Goal: Task Accomplishment & Management: Use online tool/utility

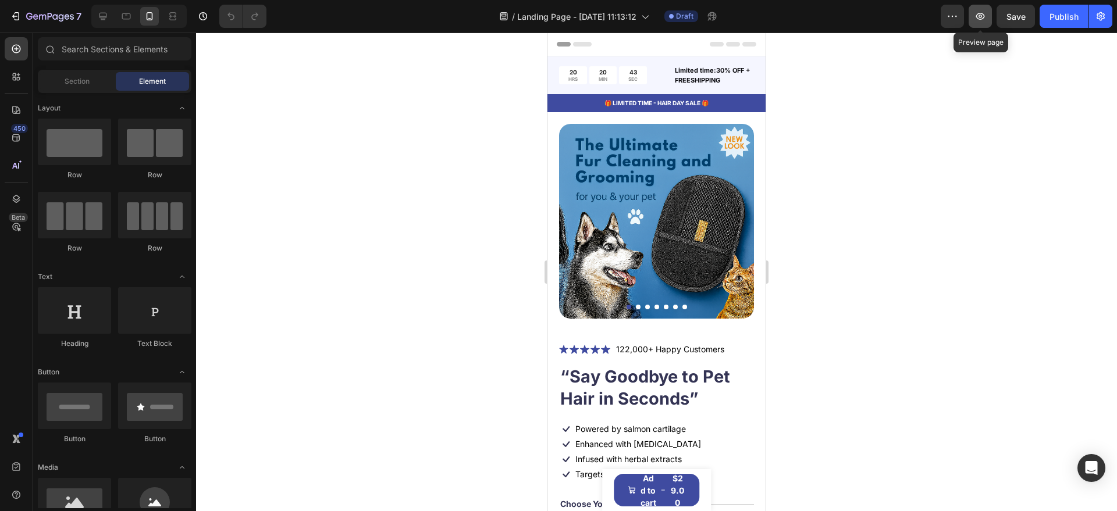
click at [978, 17] on icon "button" at bounding box center [980, 16] width 12 height 12
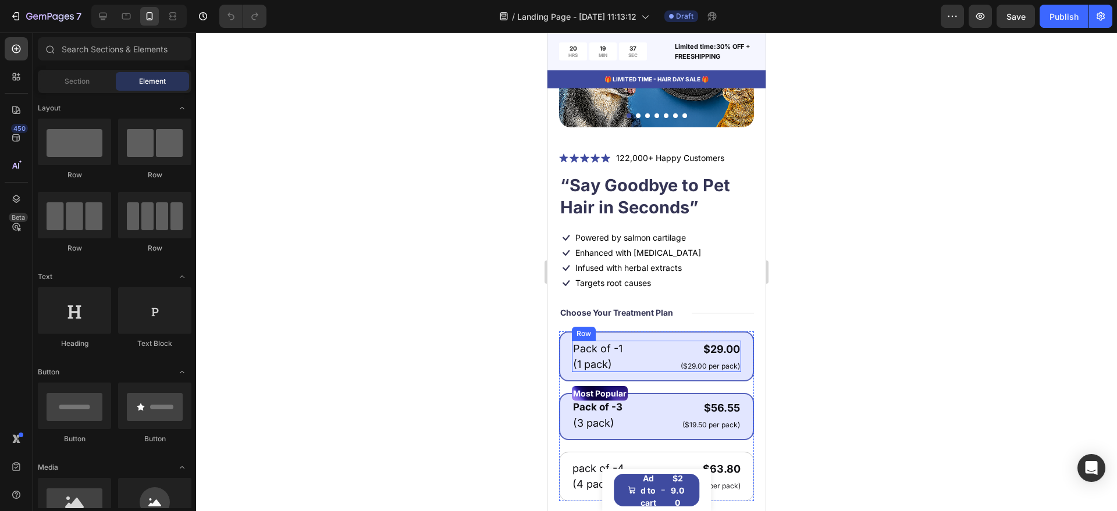
scroll to position [218, 0]
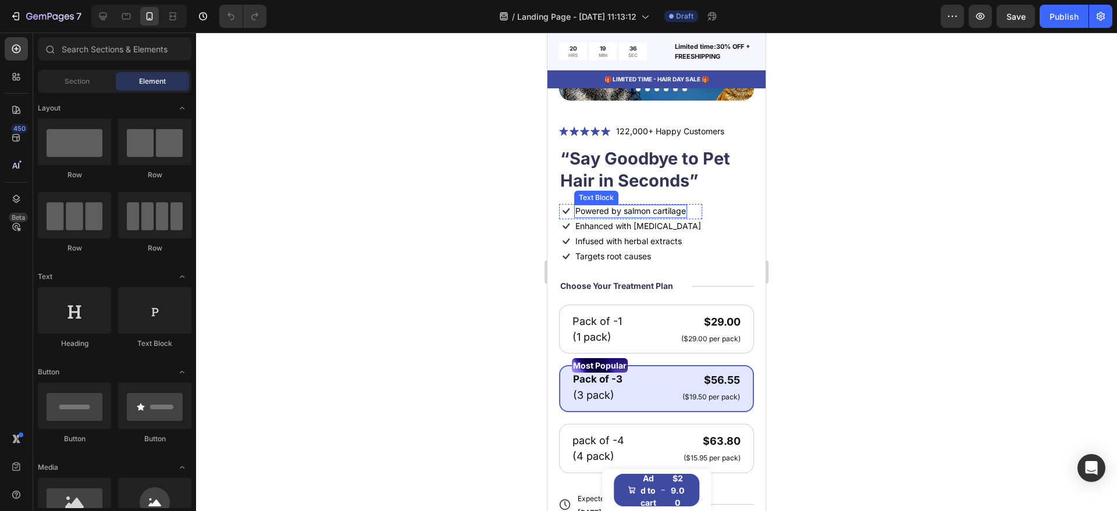
click at [644, 206] on p "Powered by salmon cartilage" at bounding box center [630, 211] width 110 height 10
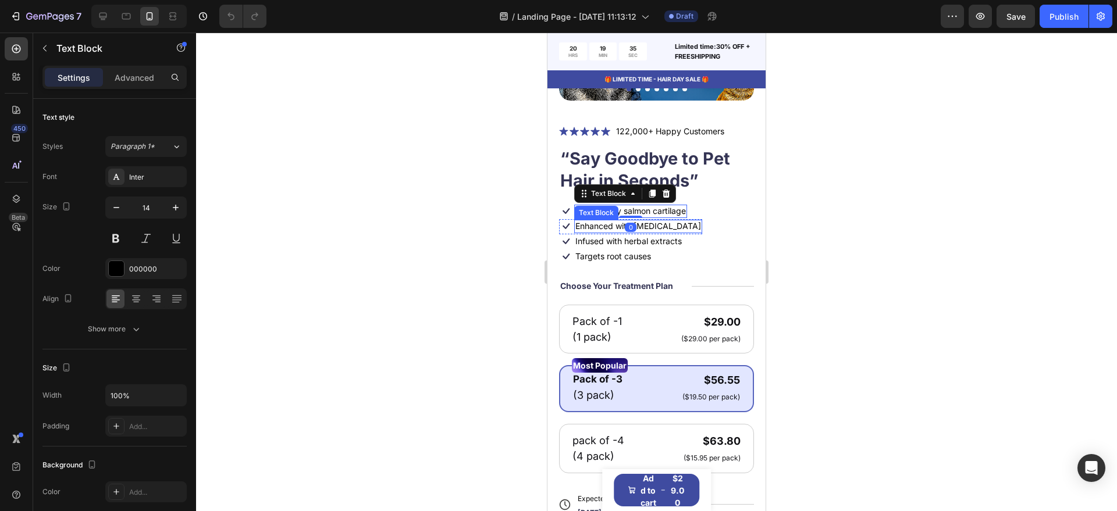
click at [643, 221] on p "Enhanced with biotin" at bounding box center [638, 226] width 126 height 10
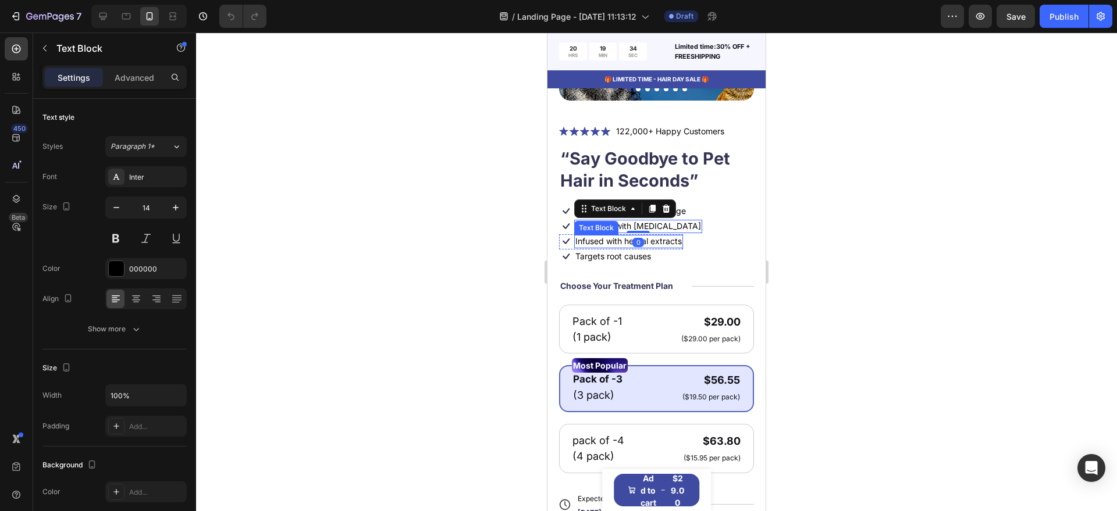
click at [647, 236] on p "Infused with herbal extracts" at bounding box center [628, 241] width 106 height 10
click at [641, 251] on p "Targets root causes" at bounding box center [613, 256] width 76 height 10
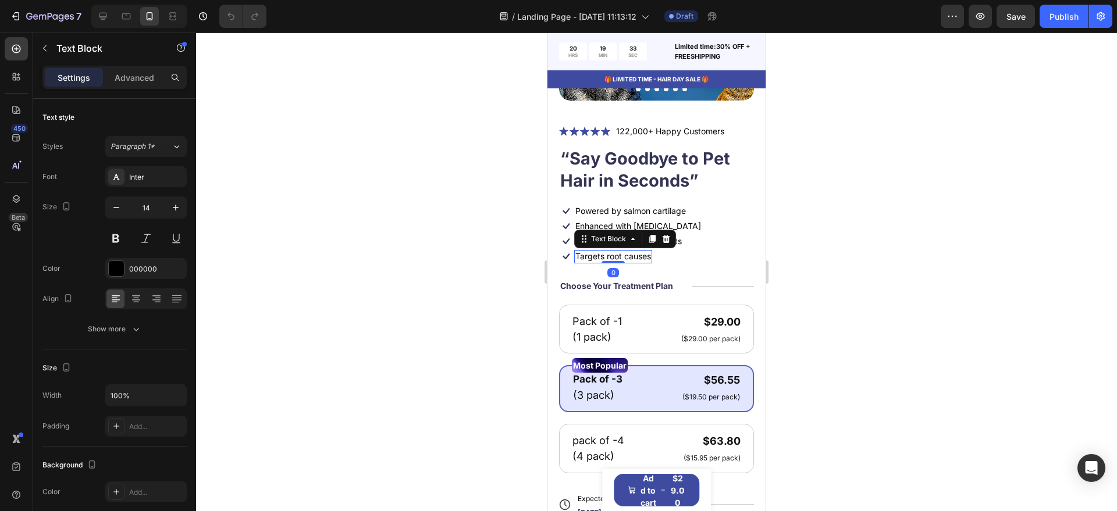
click at [828, 211] on div at bounding box center [656, 272] width 921 height 479
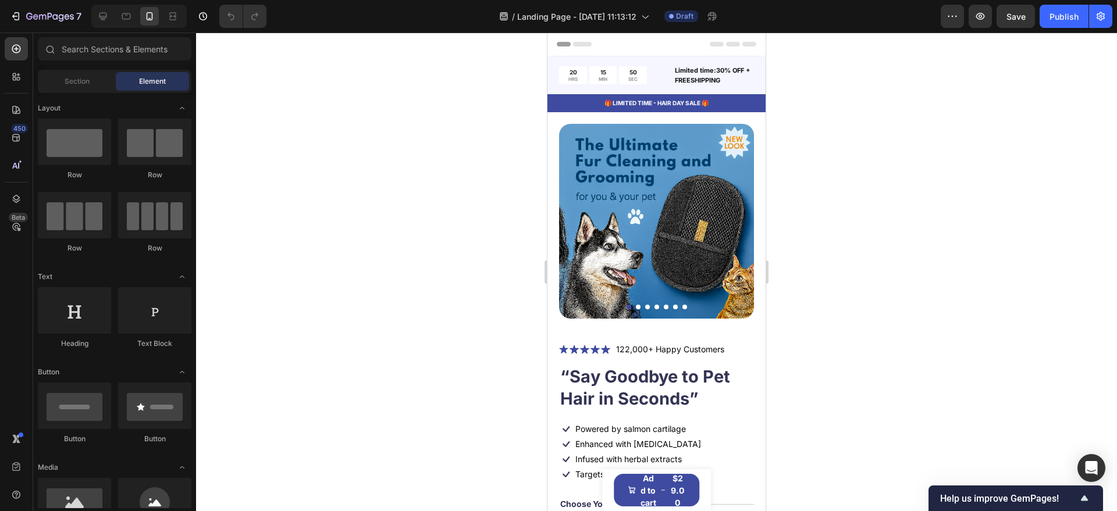
scroll to position [73, 0]
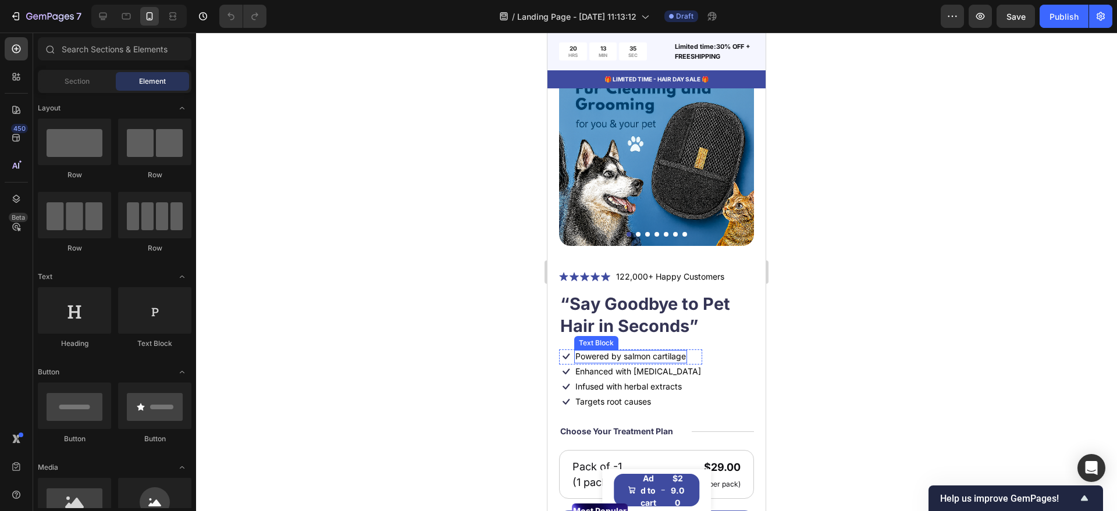
click at [633, 351] on p "Powered by salmon cartilage" at bounding box center [630, 356] width 110 height 10
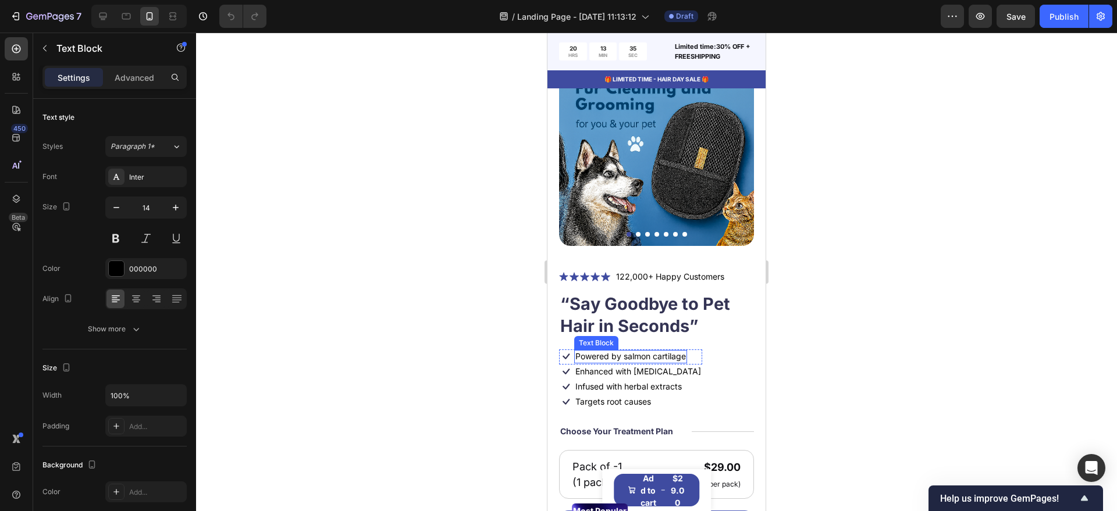
click at [633, 351] on p "Powered by salmon cartilage" at bounding box center [630, 356] width 110 height 10
click at [547, 33] on div at bounding box center [547, 33] width 0 height 0
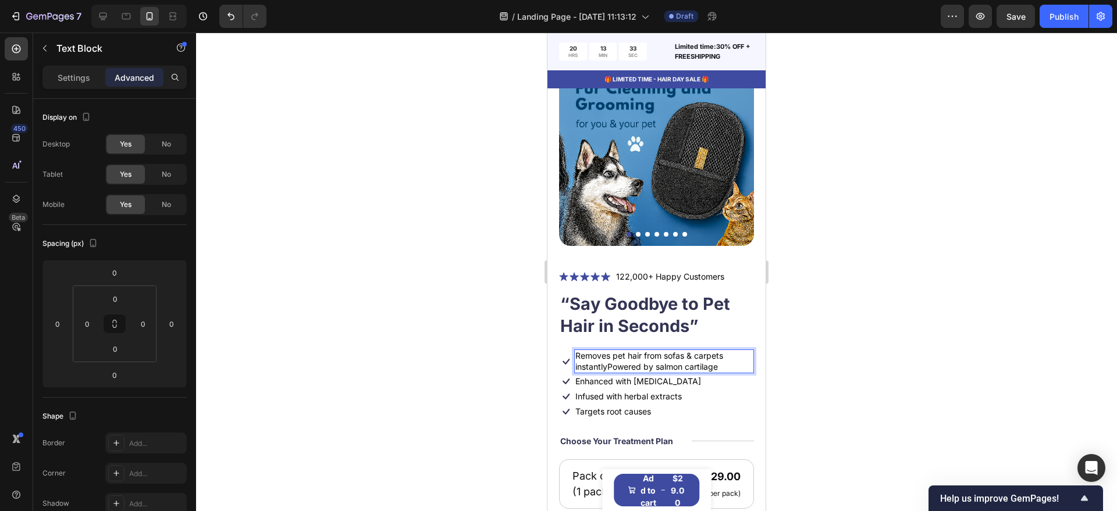
scroll to position [72, 0]
click at [629, 377] on p "Enhanced with biotin" at bounding box center [638, 382] width 126 height 10
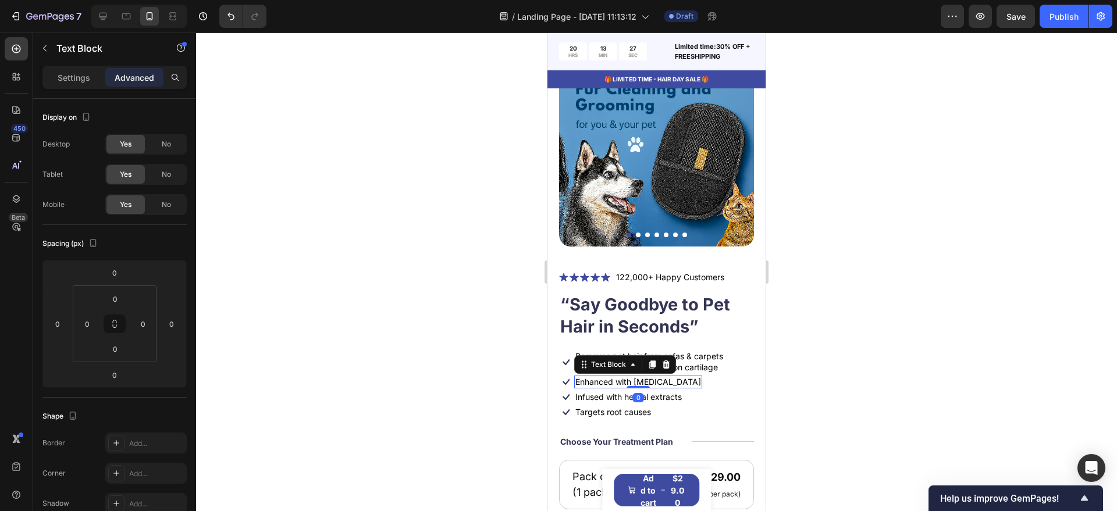
click at [629, 377] on p "Enhanced with biotin" at bounding box center [638, 382] width 126 height 10
click at [610, 392] on p "Infused with herbal extracts" at bounding box center [628, 397] width 106 height 10
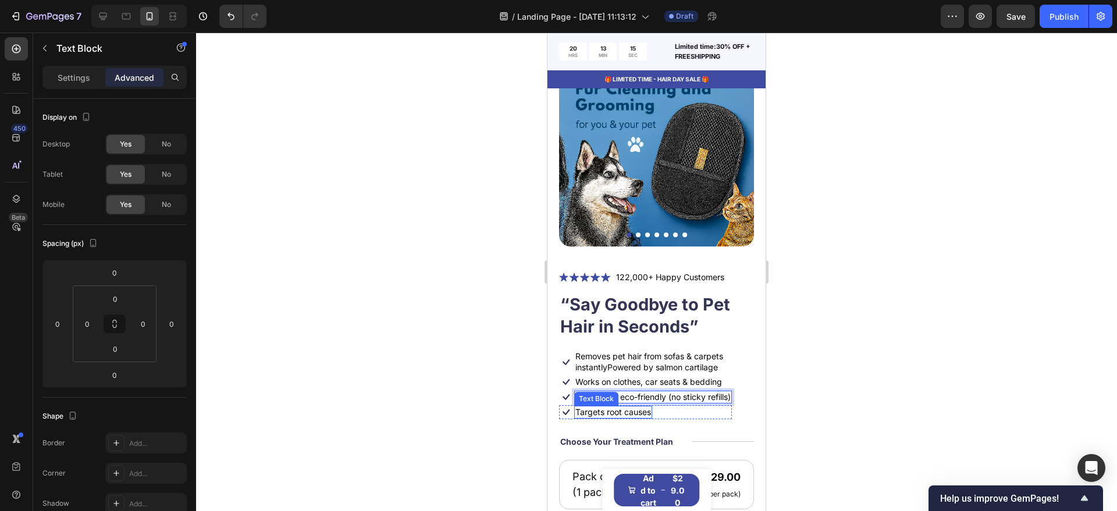
click at [627, 407] on p "Targets root causes" at bounding box center [613, 412] width 76 height 10
click at [457, 383] on div at bounding box center [656, 272] width 921 height 479
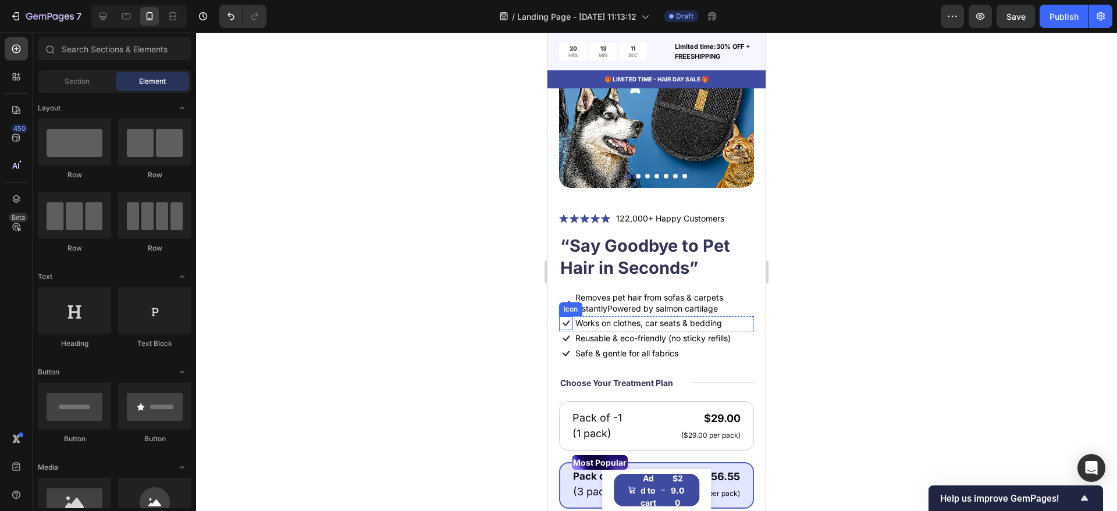
scroll to position [218, 0]
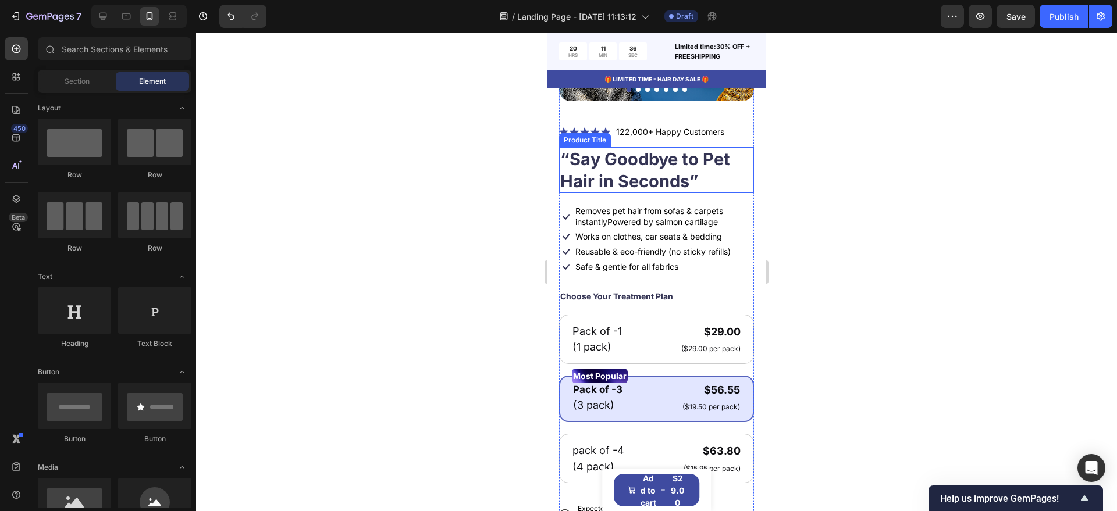
click at [626, 148] on h1 "“Say Goodbye to Pet Hair in Seconds”" at bounding box center [656, 170] width 195 height 46
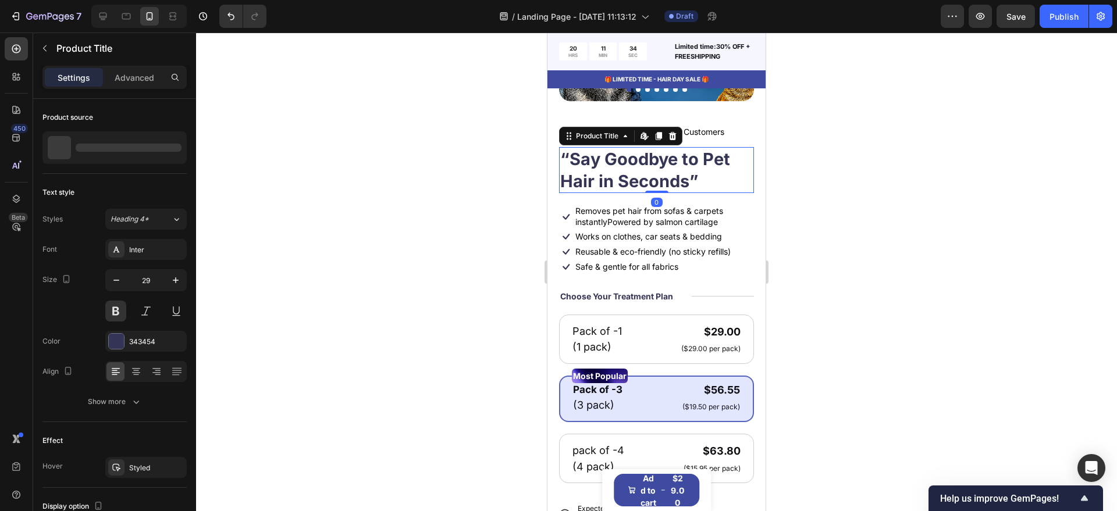
click at [617, 158] on h1 "“Say Goodbye to Pet Hair in Seconds”" at bounding box center [656, 170] width 195 height 46
click at [617, 157] on h1 "“Say Goodbye to Pet Hair in Seconds”" at bounding box center [656, 170] width 195 height 46
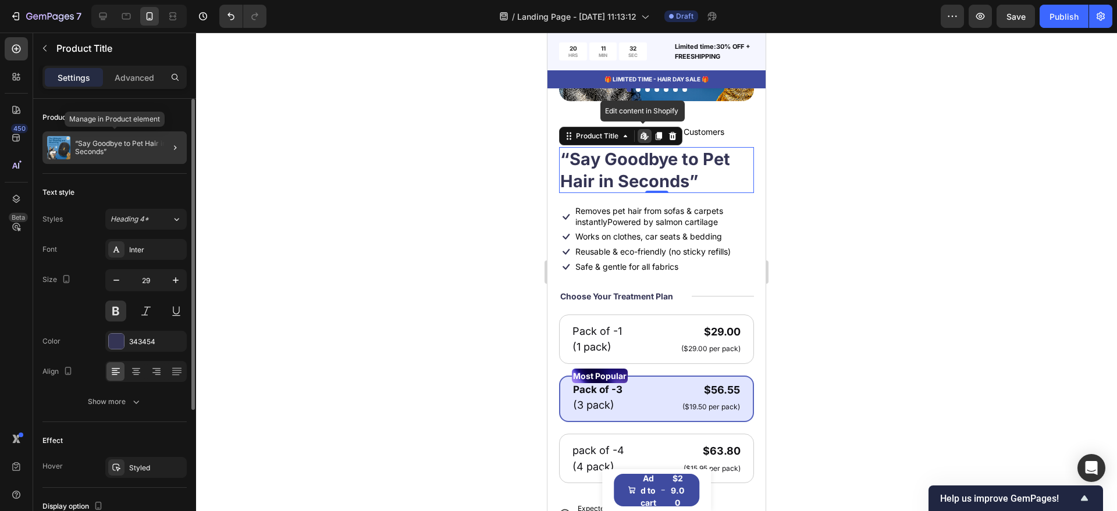
click at [152, 145] on p "“Say Goodbye to Pet Hair in Seconds”" at bounding box center [128, 148] width 107 height 16
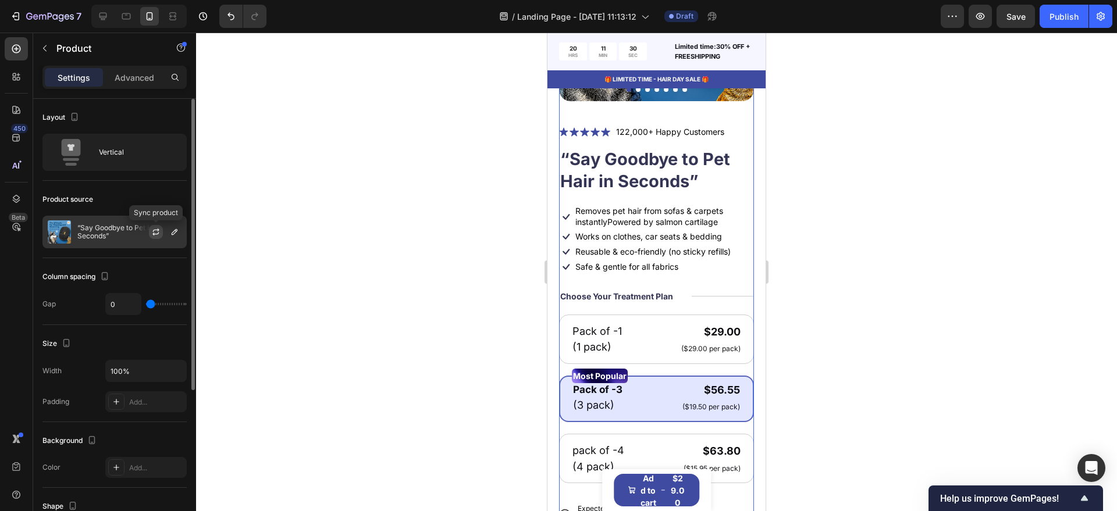
click at [155, 228] on icon "button" at bounding box center [155, 231] width 9 height 9
click at [619, 268] on div "Icon Icon Icon Icon Icon Icon List 122,000+ Happy Customers Text Block Row Remo…" at bounding box center [656, 372] width 195 height 497
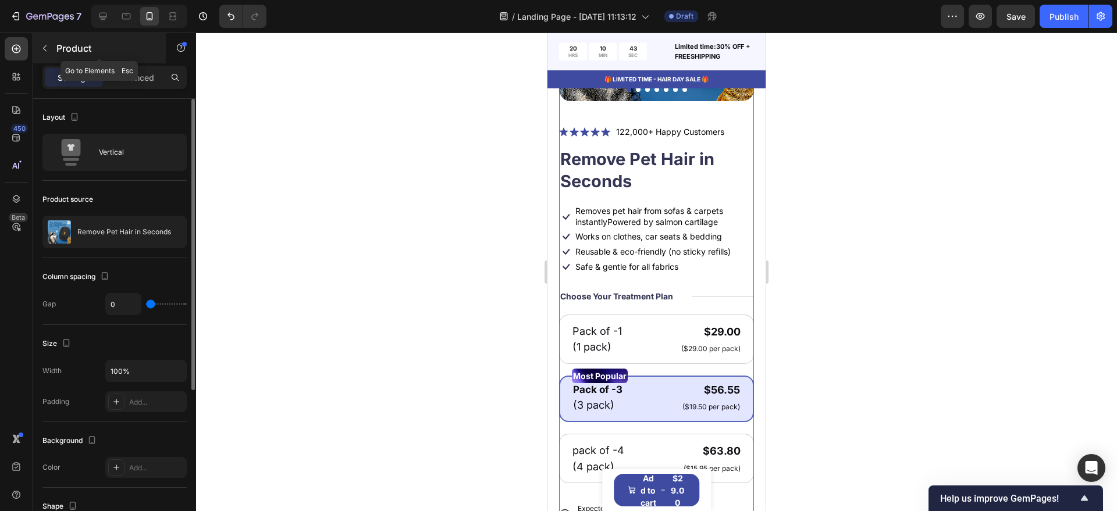
click at [47, 56] on button "button" at bounding box center [44, 48] width 19 height 19
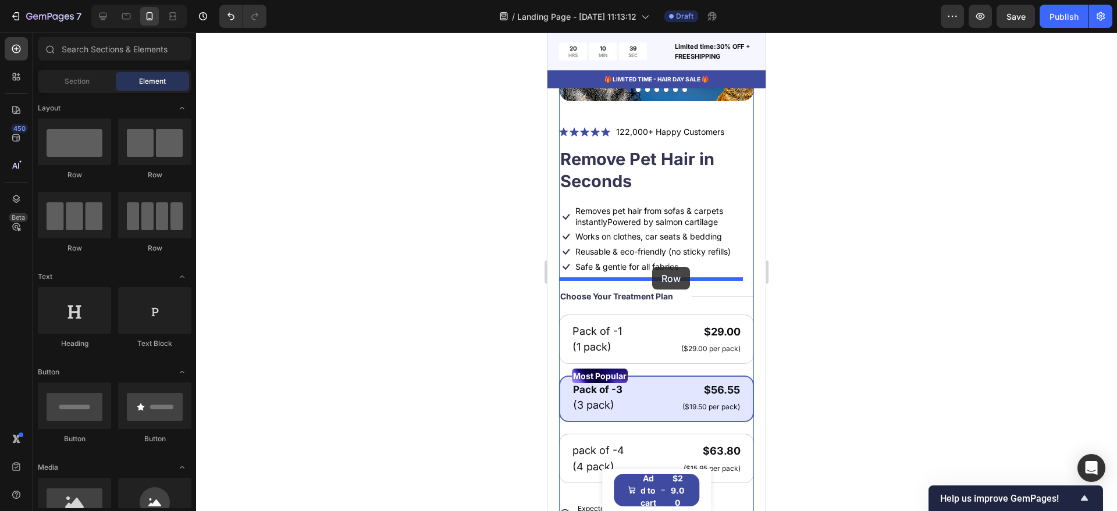
drag, startPoint x: 616, startPoint y: 173, endPoint x: 652, endPoint y: 267, distance: 100.1
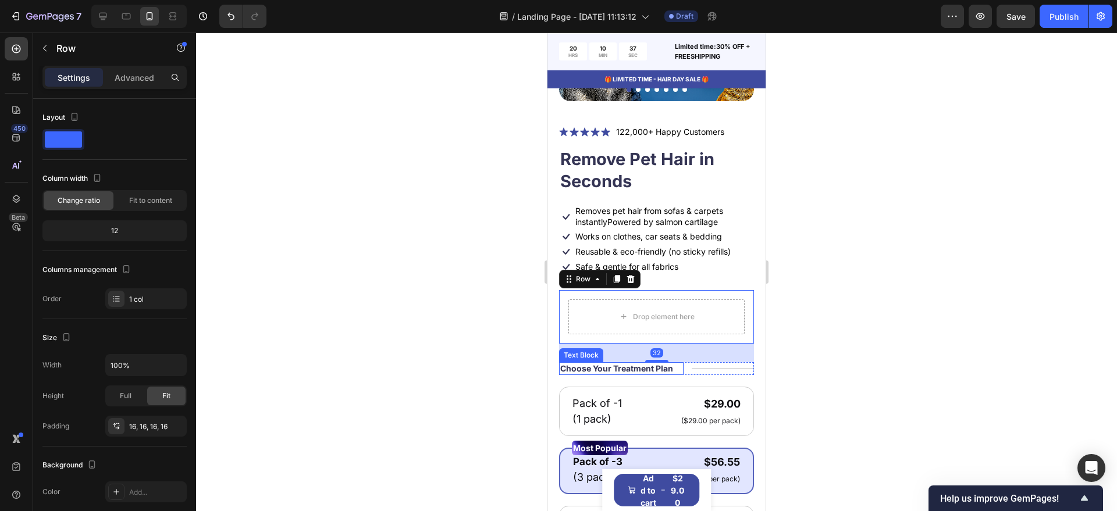
click at [633, 363] on p "Choose Your Treatment Plan" at bounding box center [616, 368] width 113 height 10
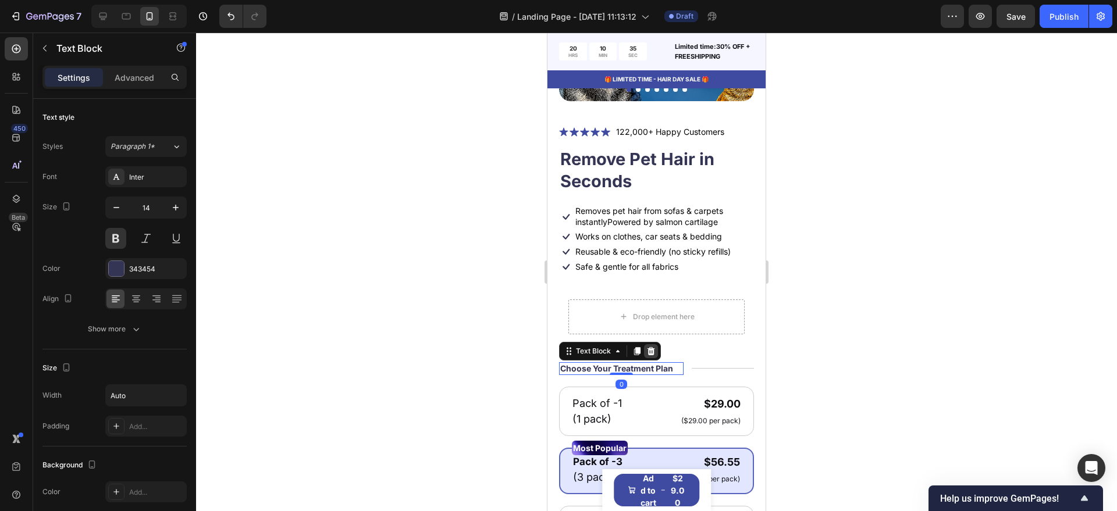
click at [653, 344] on div at bounding box center [651, 351] width 14 height 14
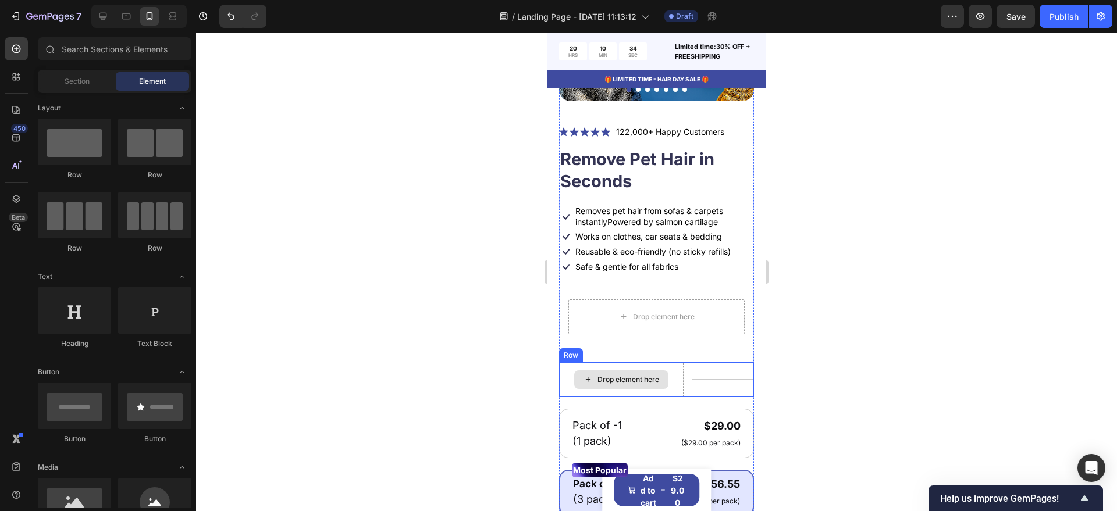
click at [637, 374] on div "Drop element here" at bounding box center [621, 379] width 94 height 19
click at [627, 375] on div "Drop element here" at bounding box center [628, 379] width 62 height 9
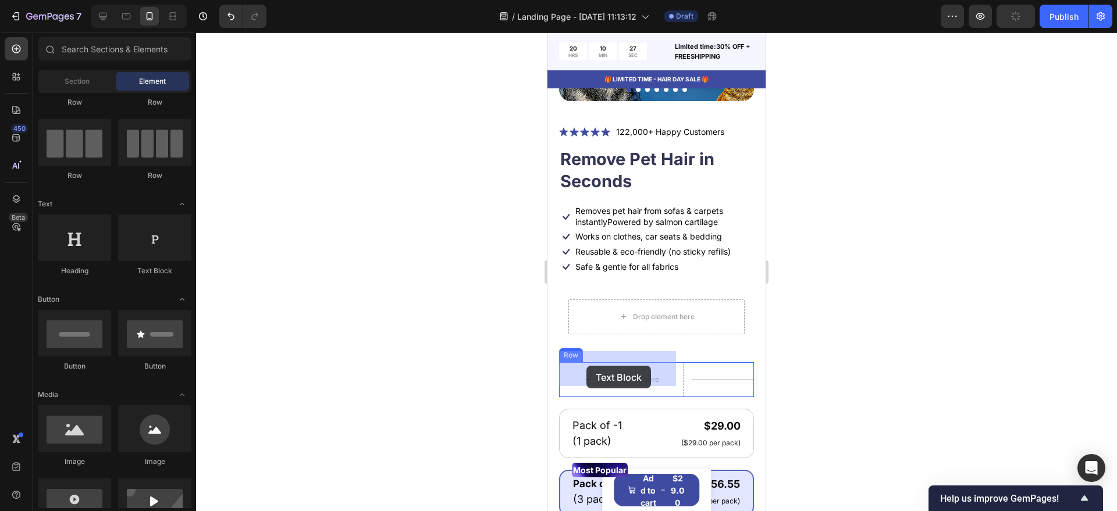
drag, startPoint x: 700, startPoint y: 277, endPoint x: 586, endPoint y: 366, distance: 143.8
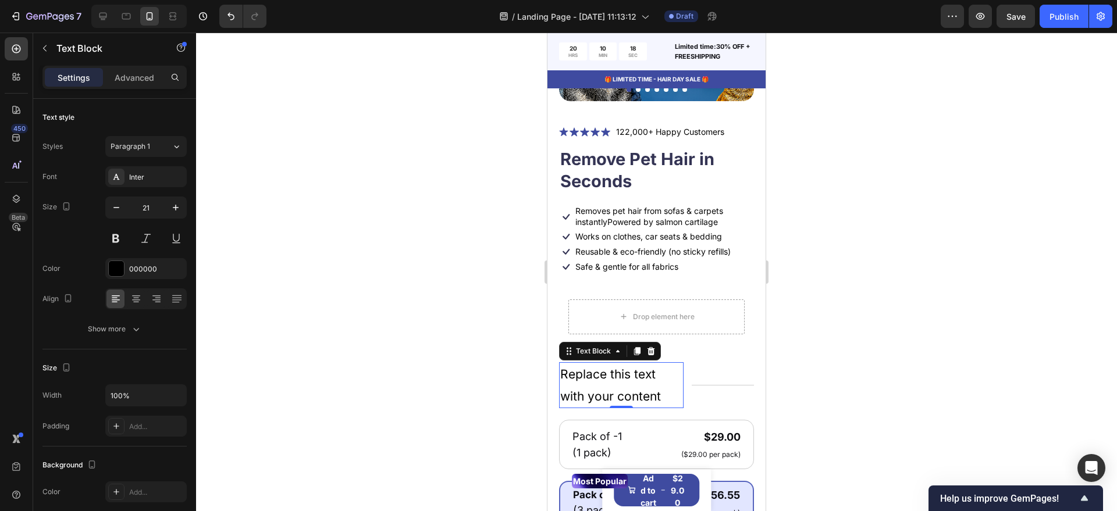
click at [614, 376] on div "Replace this text with your content" at bounding box center [621, 385] width 124 height 47
click at [614, 376] on p "Replace this text with your content" at bounding box center [621, 385] width 122 height 44
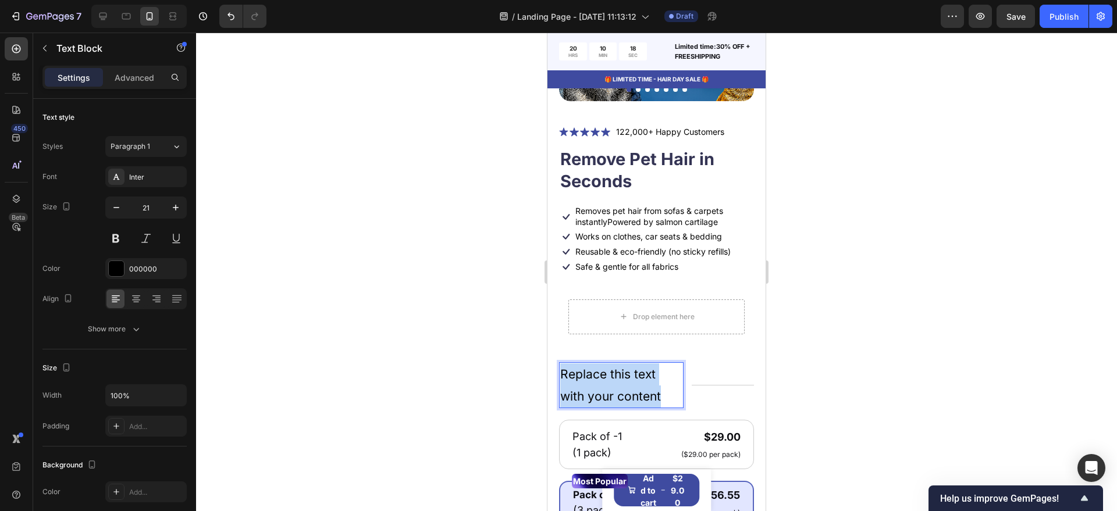
click at [614, 376] on p "Replace this text with your content" at bounding box center [621, 385] width 122 height 44
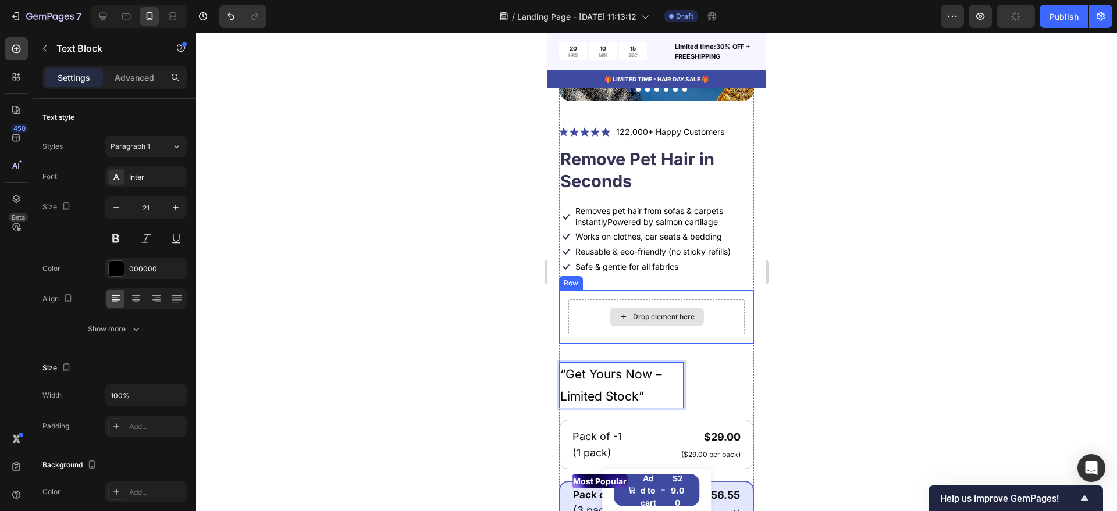
click at [653, 319] on div "Drop element here" at bounding box center [656, 317] width 176 height 35
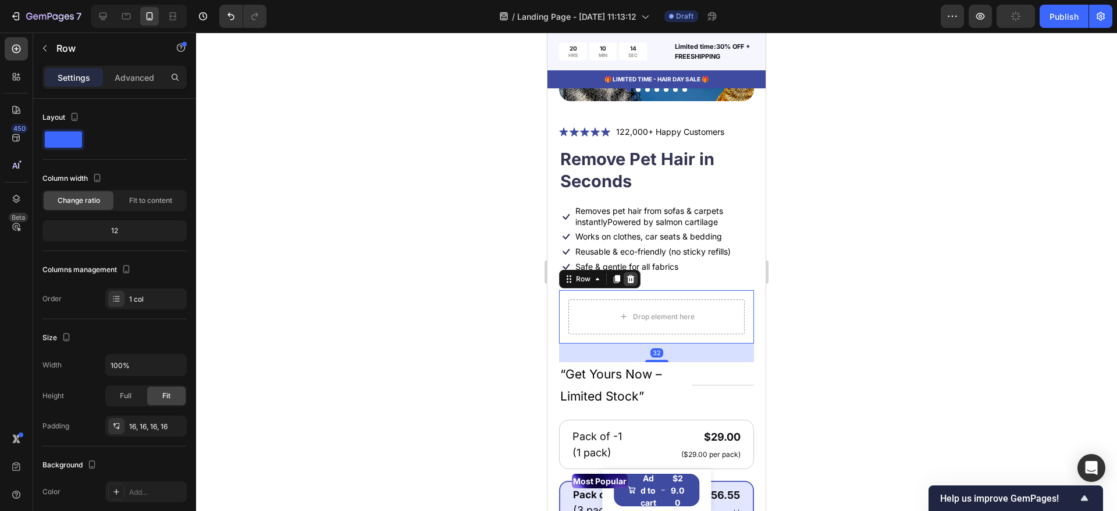
click at [629, 275] on icon at bounding box center [631, 279] width 8 height 8
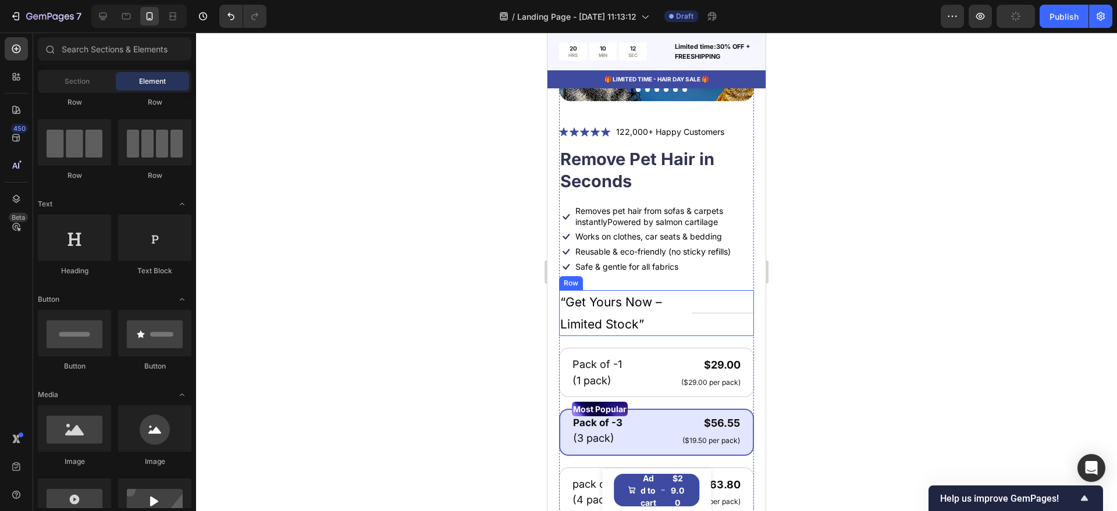
click at [692, 299] on div "Title Line" at bounding box center [722, 313] width 62 height 47
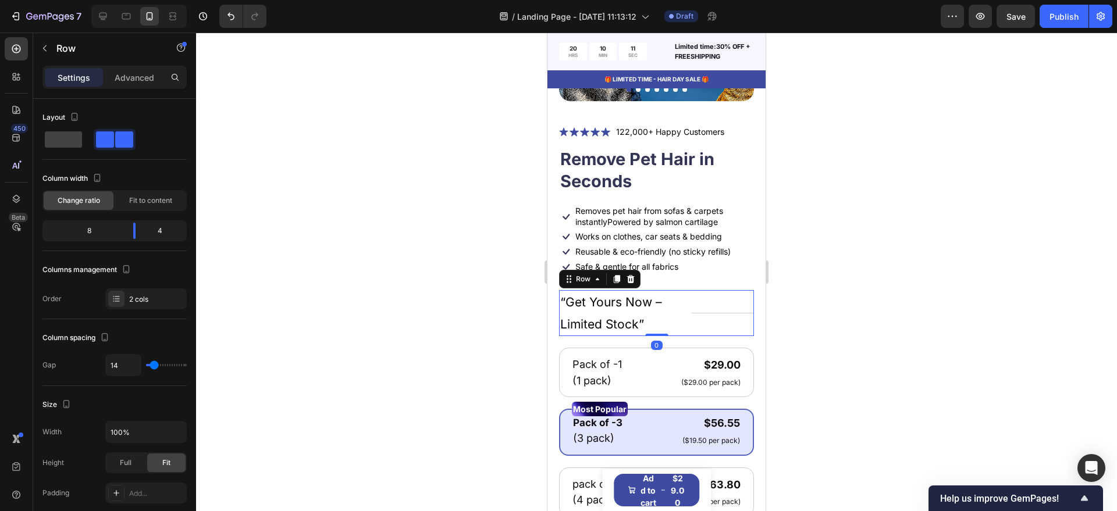
click at [698, 305] on div "Title Line" at bounding box center [722, 313] width 62 height 47
click at [628, 311] on p "“Get Yours Now – Limited Stock”" at bounding box center [621, 313] width 122 height 44
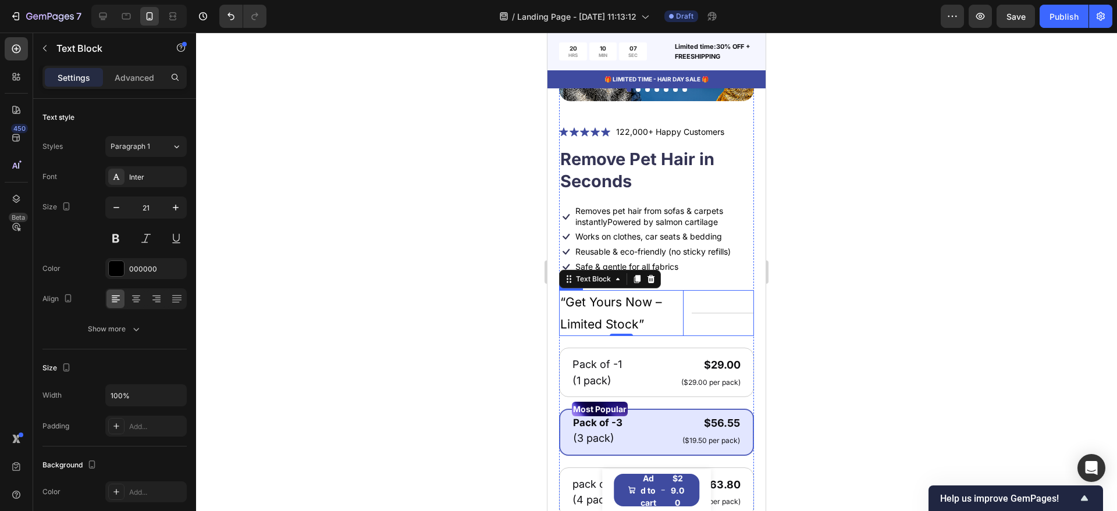
click at [693, 308] on div "Title Line" at bounding box center [722, 313] width 62 height 47
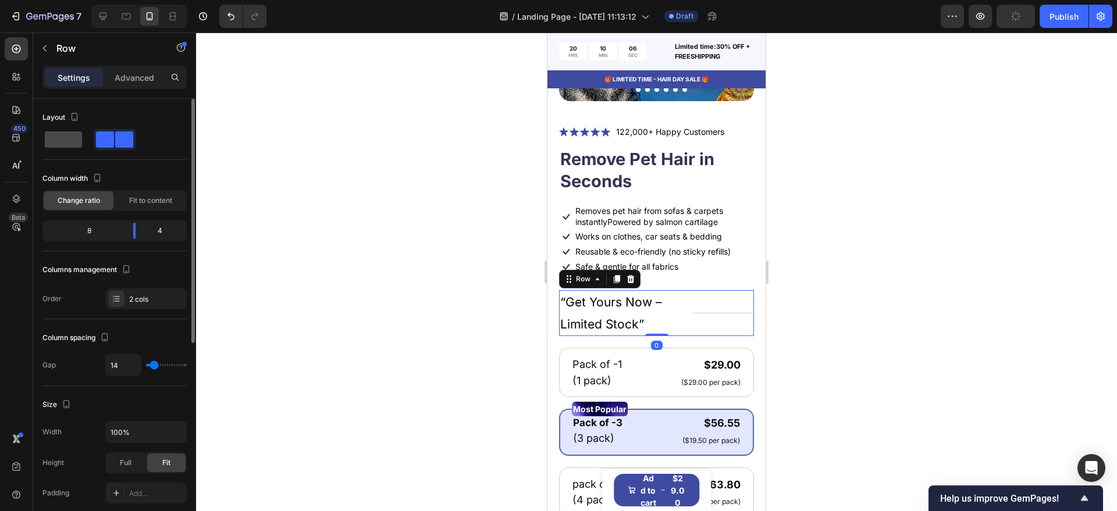
click at [59, 144] on span at bounding box center [63, 139] width 37 height 16
type input "0"
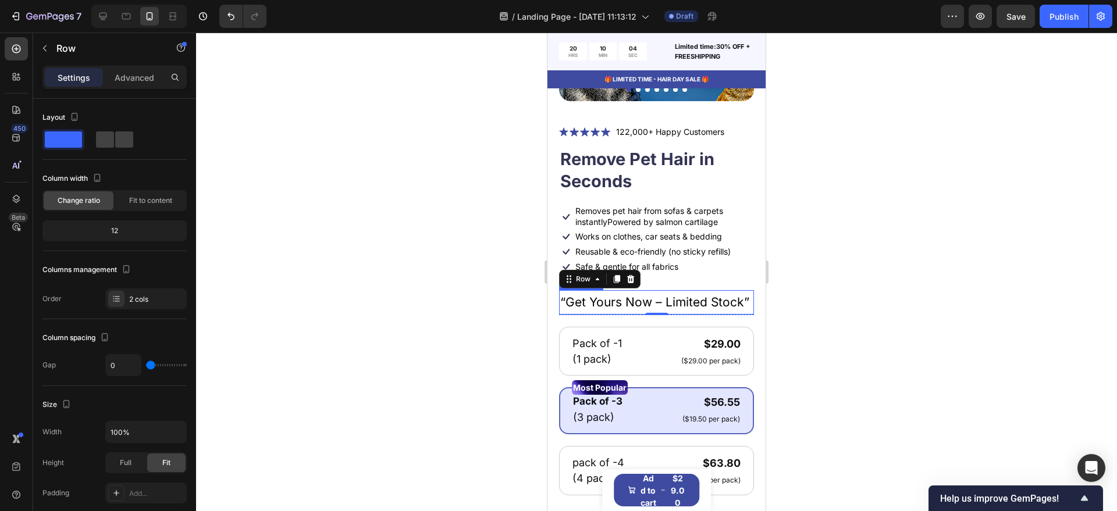
click at [610, 313] on p "“Get Yours Now – Limited Stock”" at bounding box center [656, 302] width 192 height 22
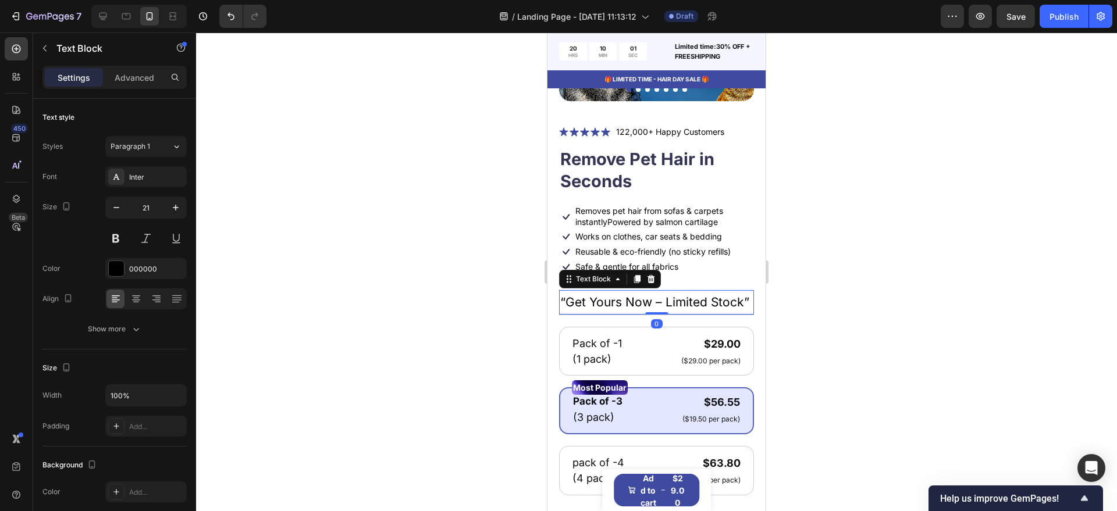
drag, startPoint x: 647, startPoint y: 324, endPoint x: 649, endPoint y: 315, distance: 8.9
click at [649, 315] on div "“Get Yours Now – Limited Stock” Text Block 0" at bounding box center [656, 302] width 195 height 24
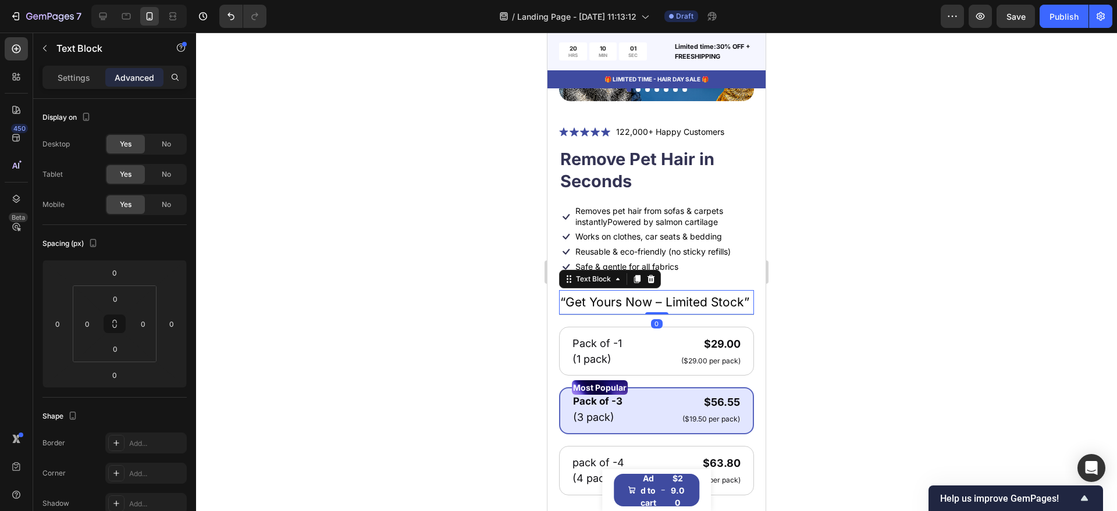
drag, startPoint x: 23, startPoint y: 290, endPoint x: 441, endPoint y: 336, distance: 420.7
click at [441, 336] on div at bounding box center [656, 272] width 921 height 479
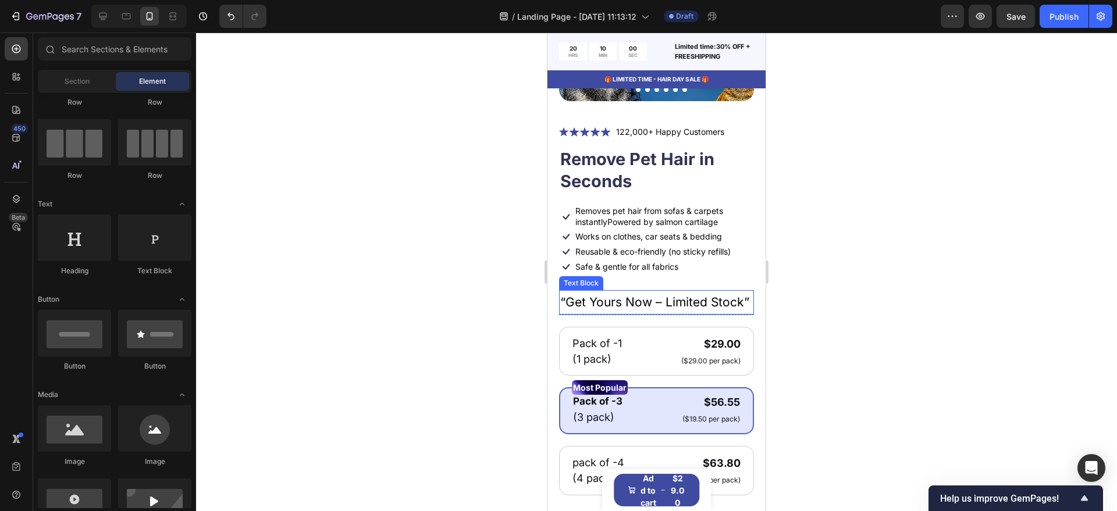
click at [640, 310] on p "“Get Yours Now – Limited Stock”" at bounding box center [656, 302] width 192 height 22
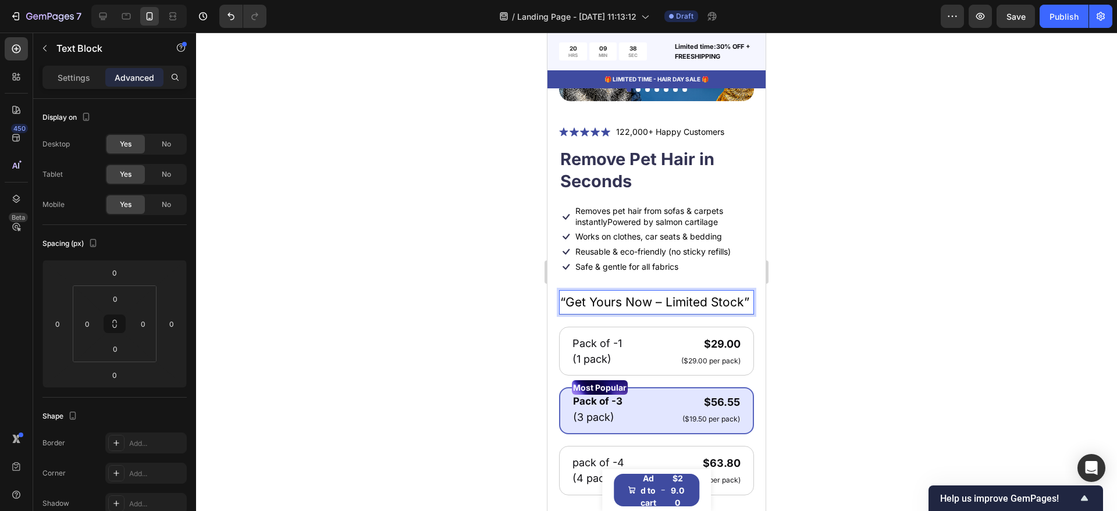
click at [520, 326] on div at bounding box center [656, 272] width 921 height 479
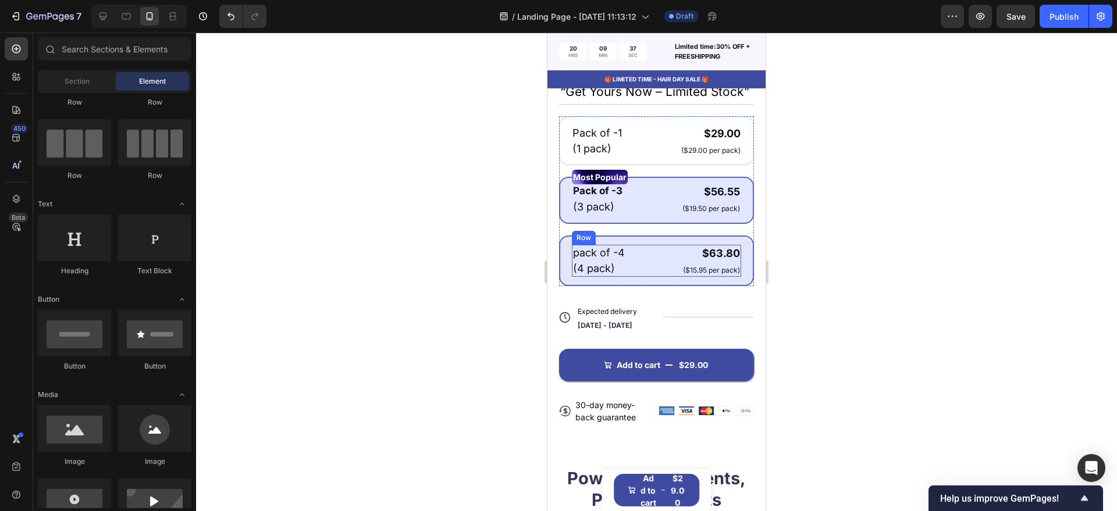
scroll to position [508, 0]
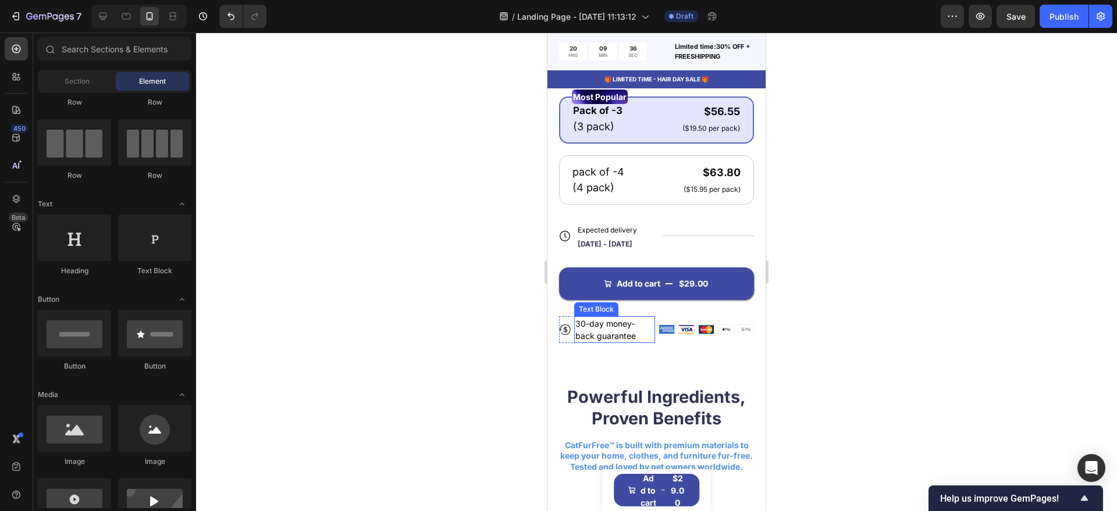
click at [598, 336] on p "30-day money-back guarantee" at bounding box center [614, 330] width 79 height 24
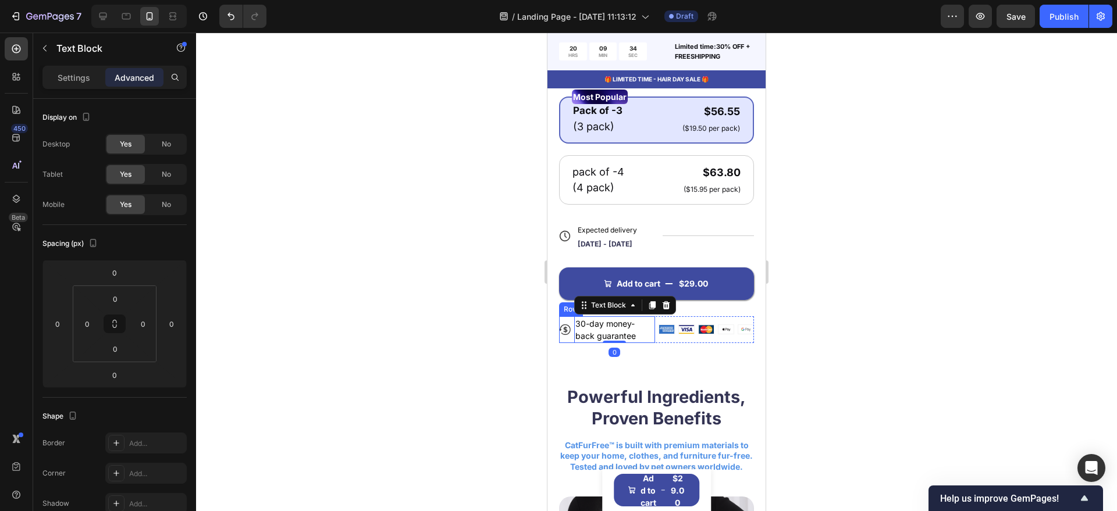
click at [572, 343] on div "Icon 30-day money-back guarantee Text Block 0 Row" at bounding box center [607, 329] width 96 height 27
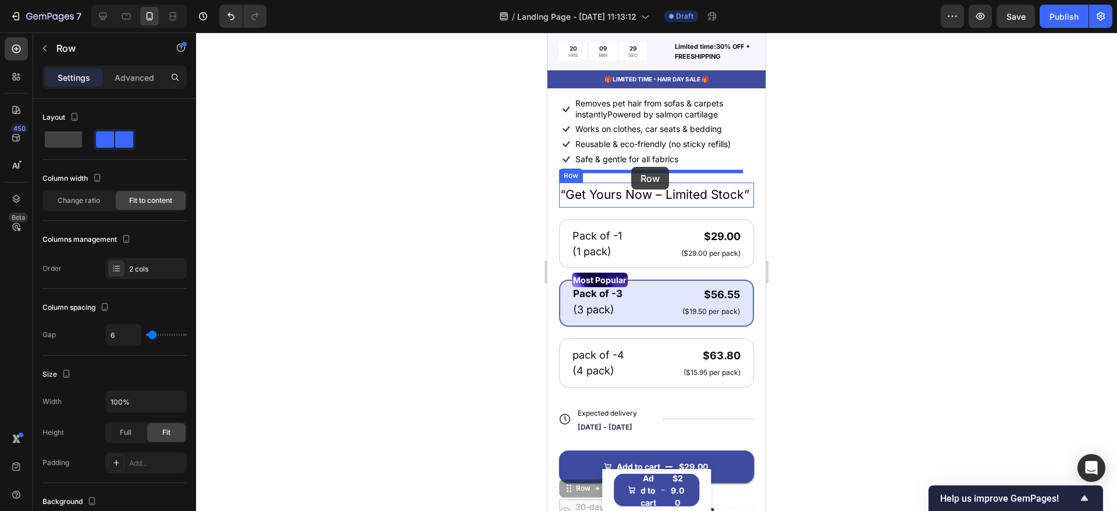
scroll to position [305, 0]
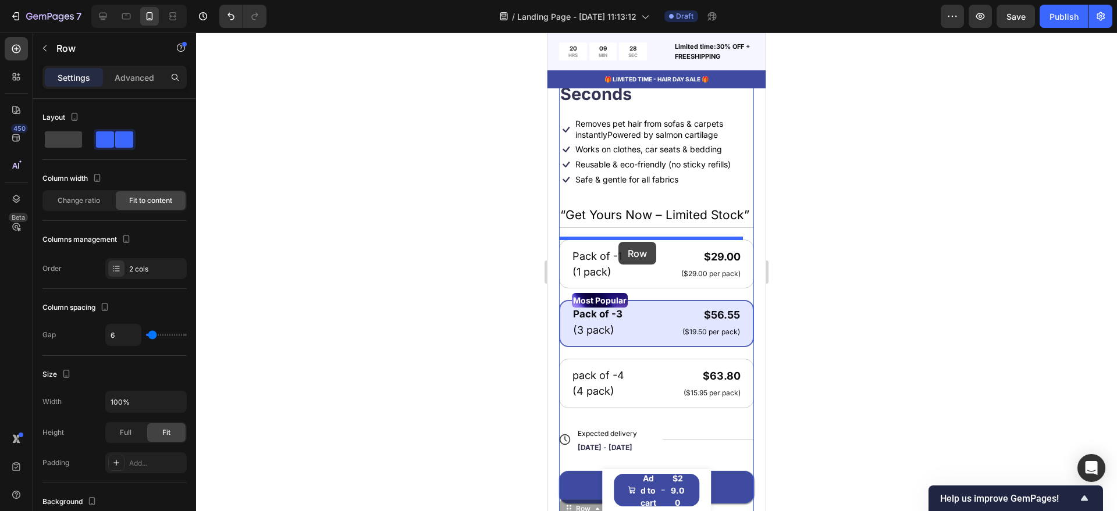
drag, startPoint x: 571, startPoint y: 316, endPoint x: 618, endPoint y: 242, distance: 87.6
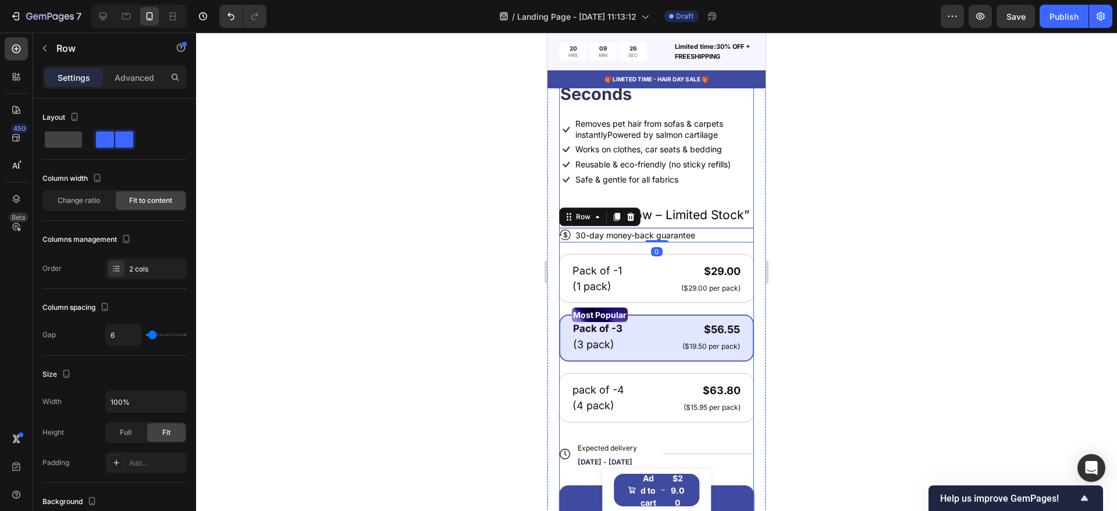
click at [461, 272] on div at bounding box center [656, 272] width 921 height 479
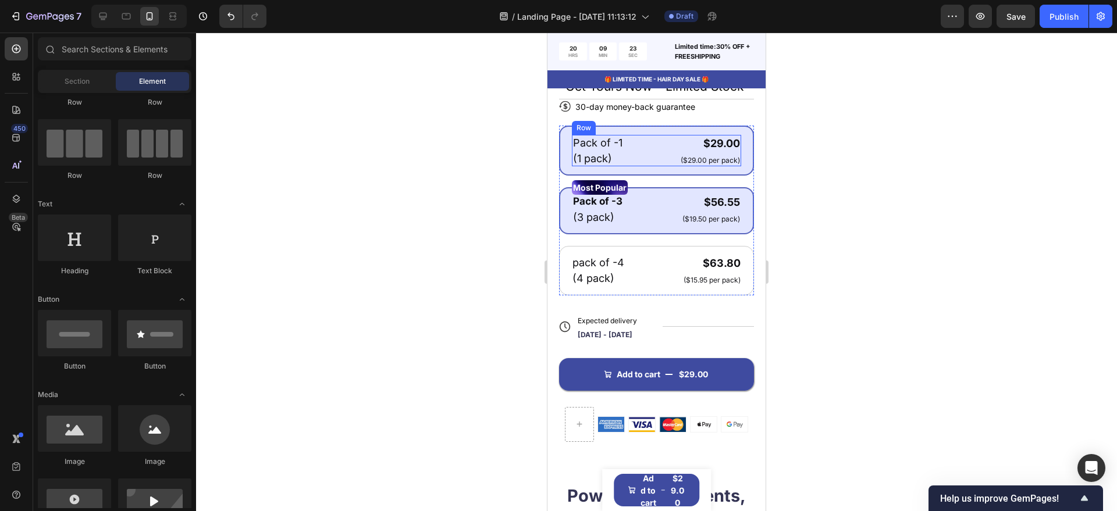
scroll to position [596, 0]
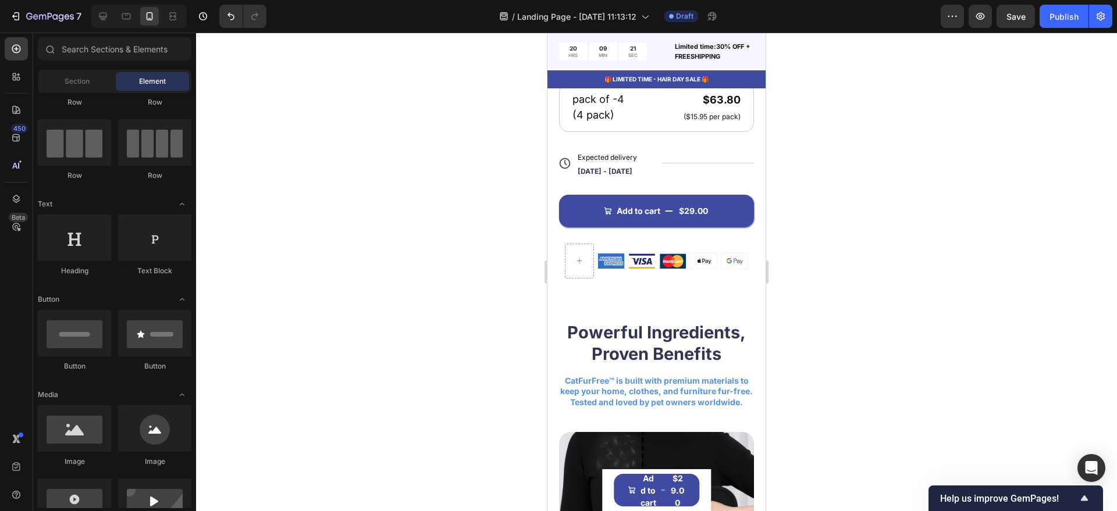
click at [445, 312] on div at bounding box center [656, 272] width 921 height 479
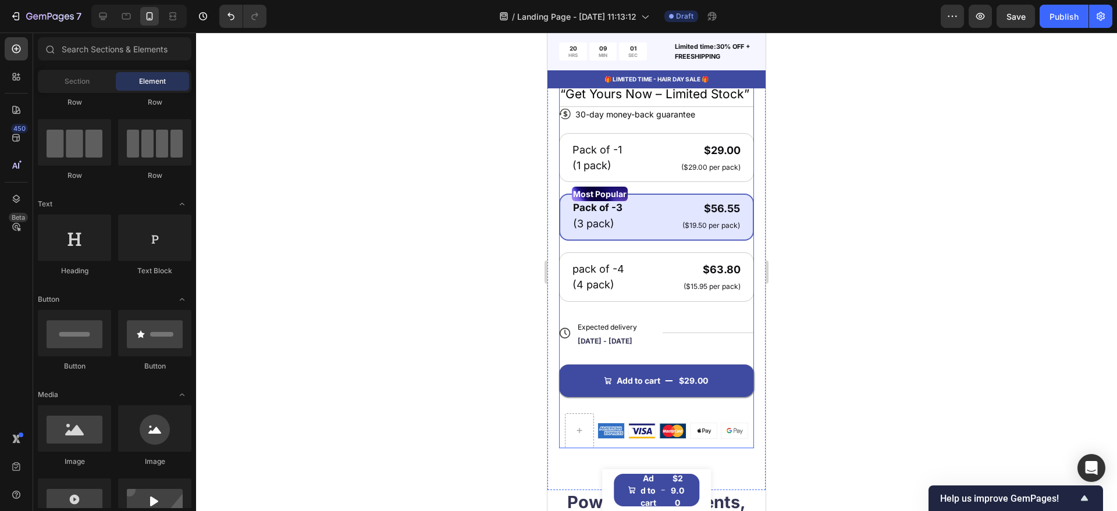
scroll to position [450, 0]
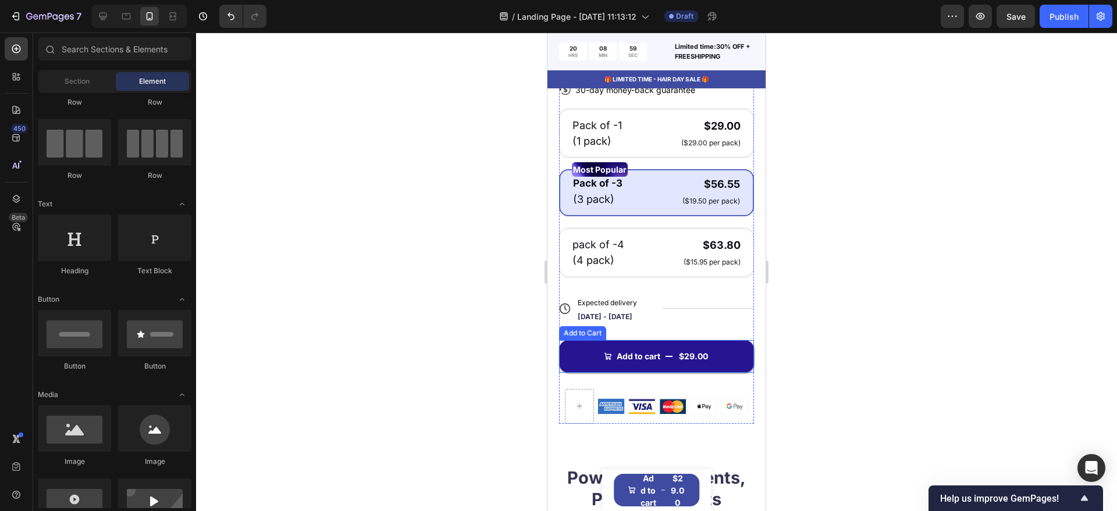
click at [671, 373] on button "Add to cart $29.00" at bounding box center [656, 356] width 195 height 33
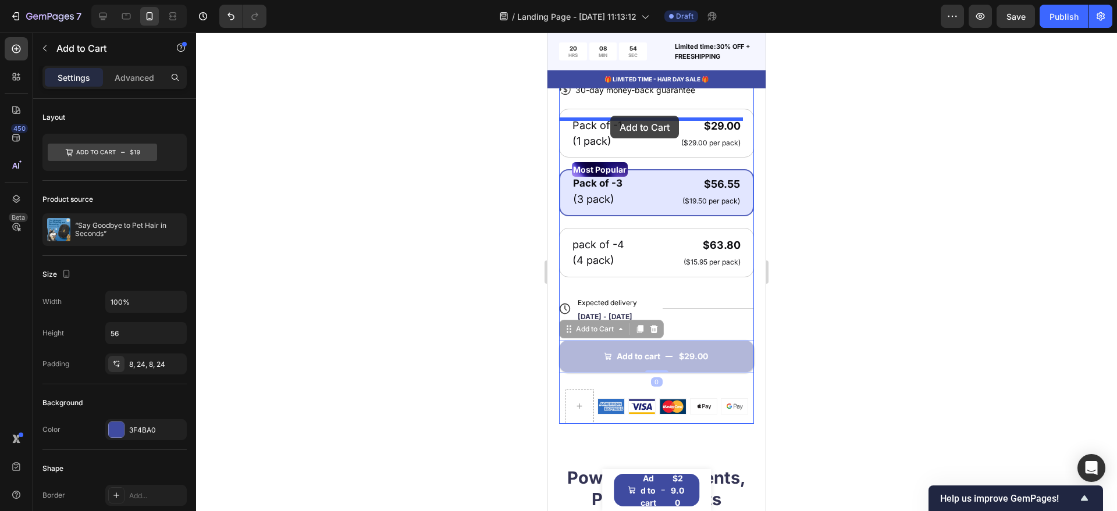
drag, startPoint x: 571, startPoint y: 342, endPoint x: 610, endPoint y: 116, distance: 229.7
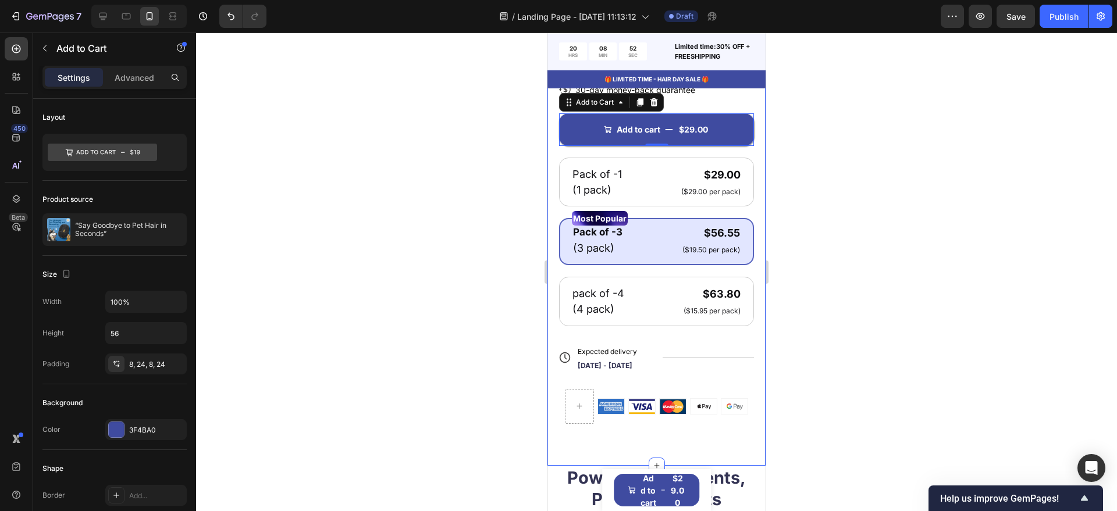
click at [496, 226] on div at bounding box center [656, 272] width 921 height 479
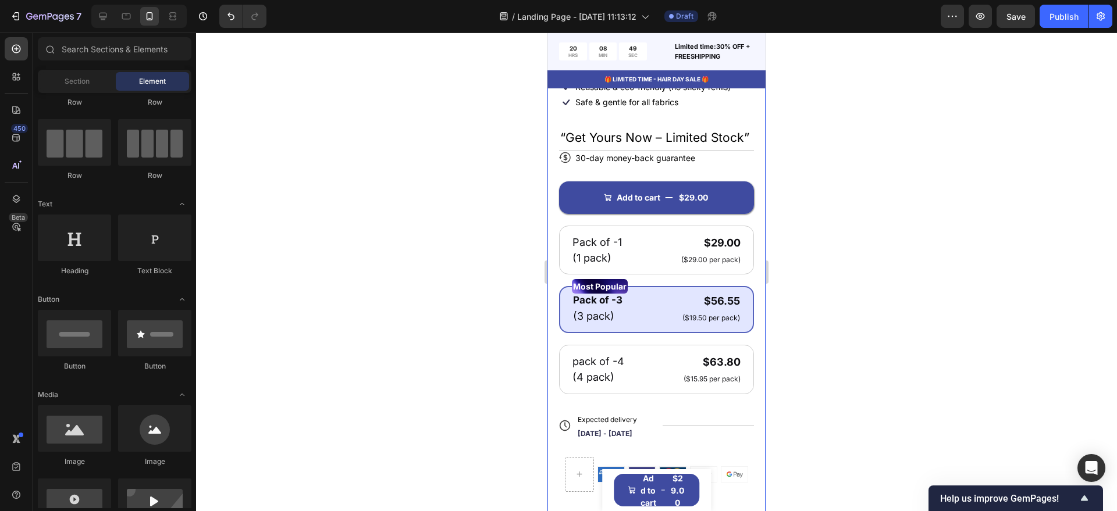
scroll to position [523, 0]
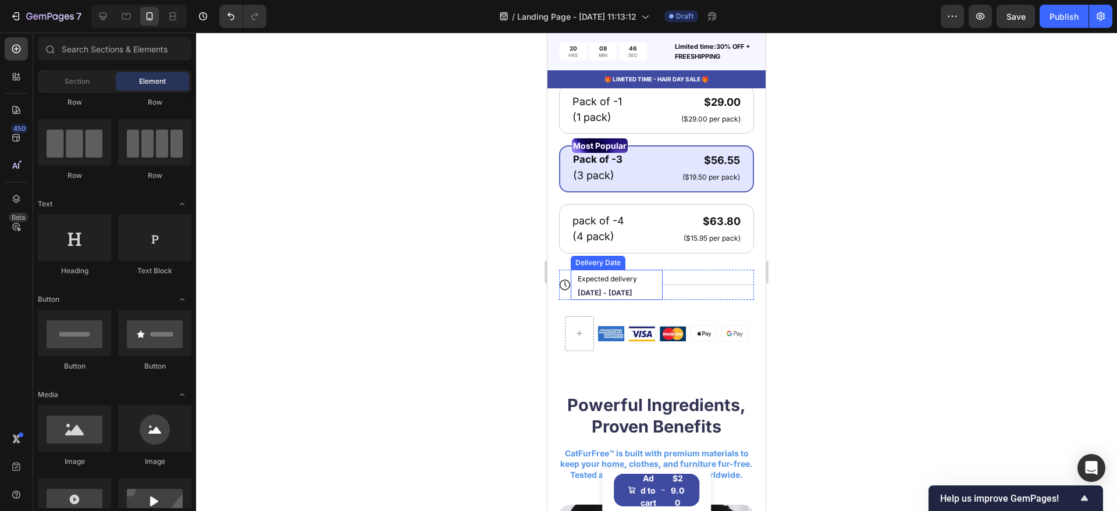
drag, startPoint x: 636, startPoint y: 300, endPoint x: 663, endPoint y: 297, distance: 26.9
click at [637, 300] on div "Expected delivery Sep 30 - Oct 03" at bounding box center [611, 285] width 70 height 30
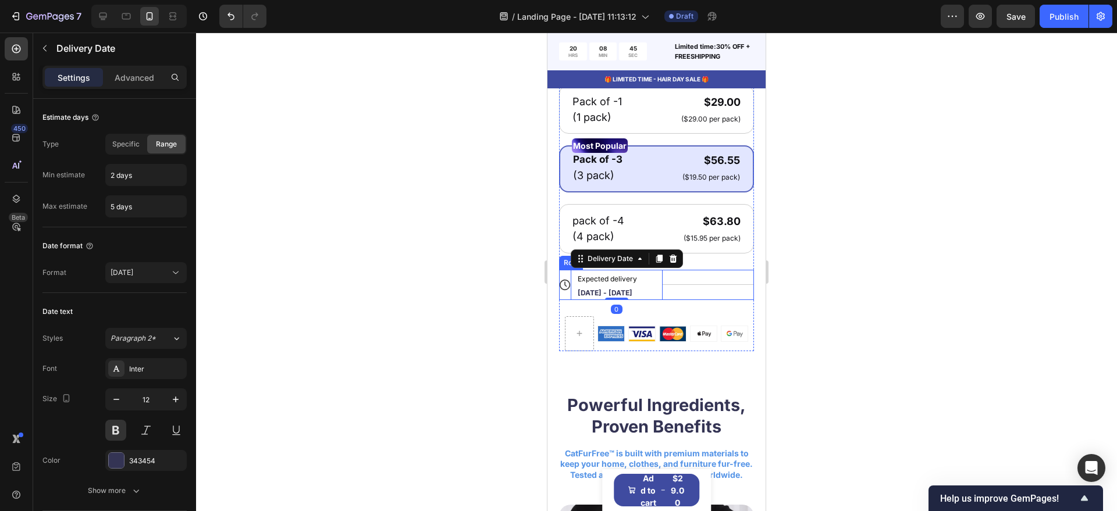
click at [673, 297] on div "Title Line" at bounding box center [708, 285] width 92 height 30
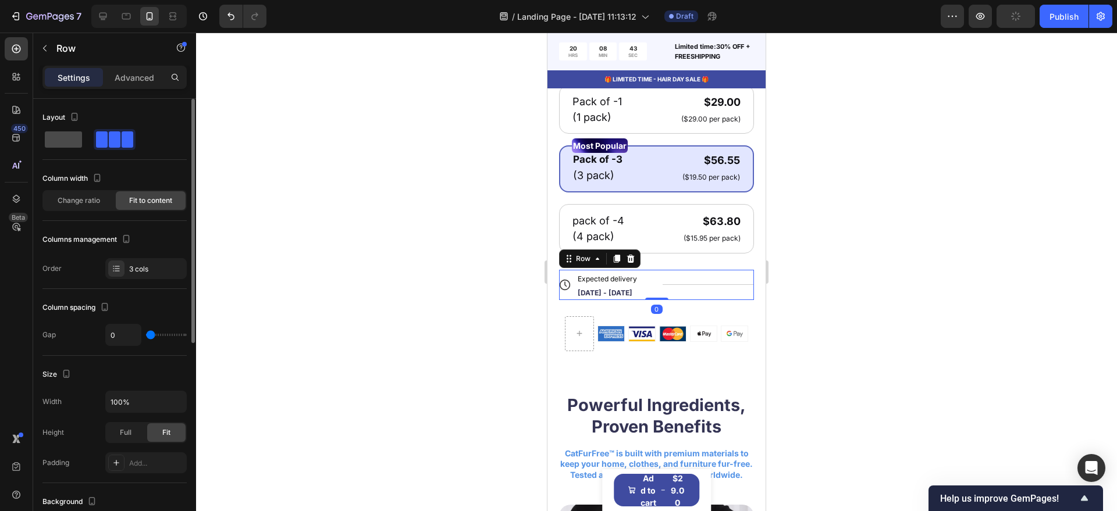
click at [58, 134] on span at bounding box center [63, 139] width 37 height 16
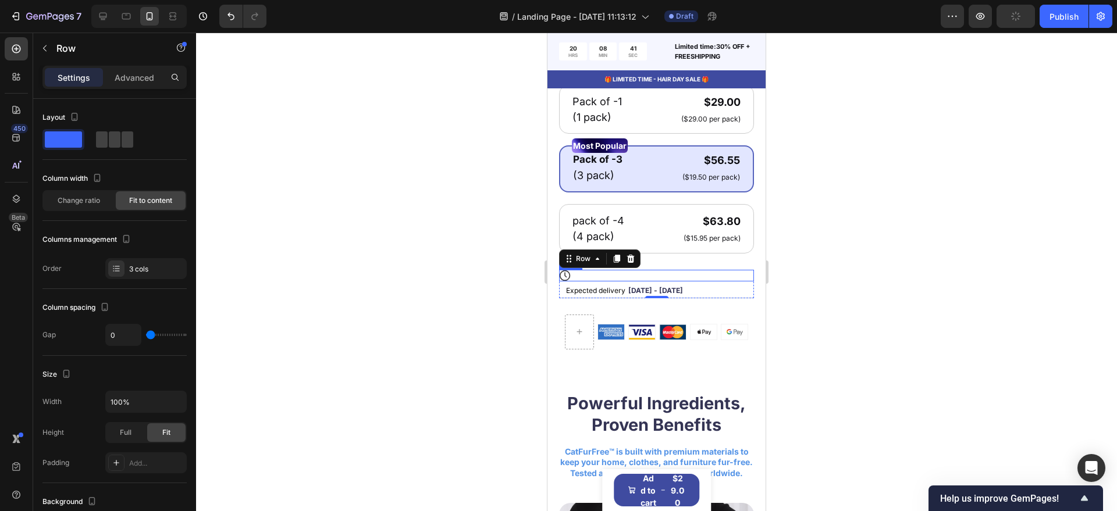
click at [567, 281] on icon at bounding box center [565, 276] width 12 height 12
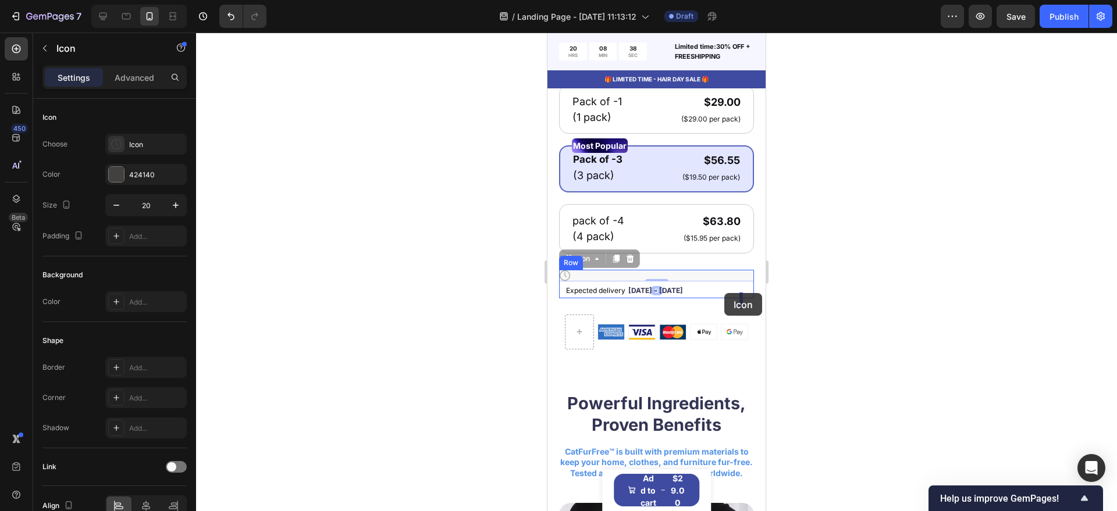
drag, startPoint x: 569, startPoint y: 272, endPoint x: 724, endPoint y: 293, distance: 156.8
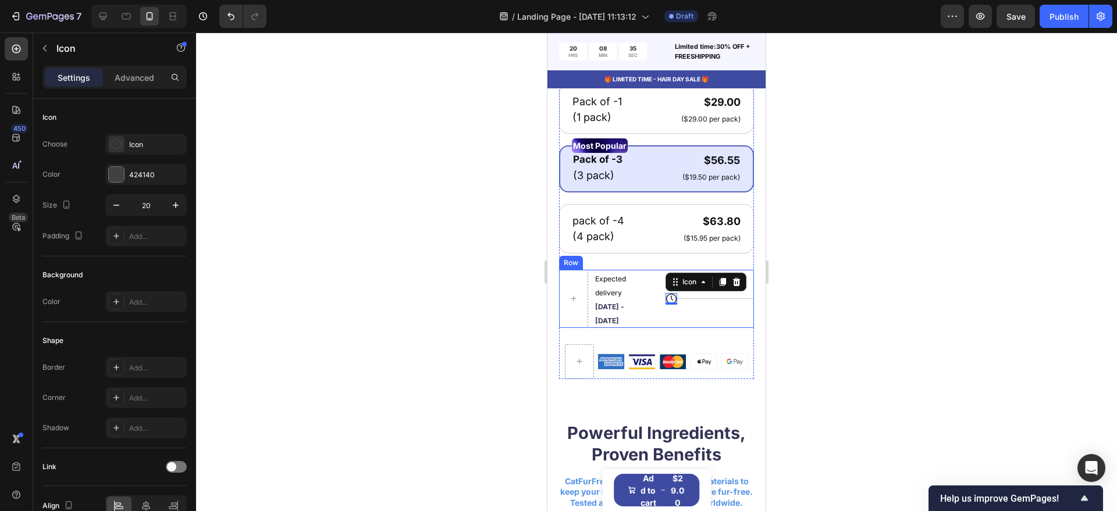
click at [698, 311] on div "Title Line" at bounding box center [715, 299] width 77 height 58
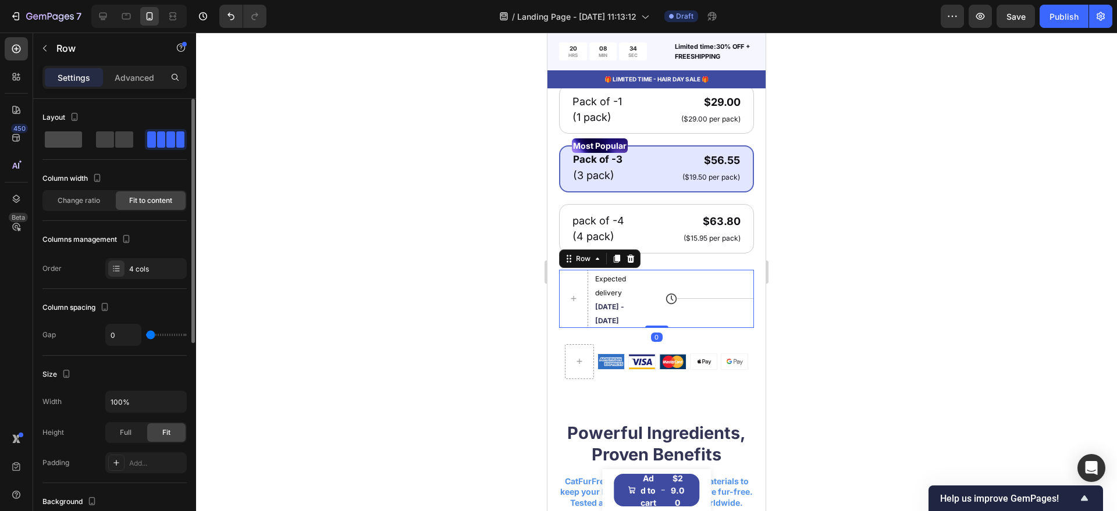
click at [64, 142] on span at bounding box center [63, 139] width 37 height 16
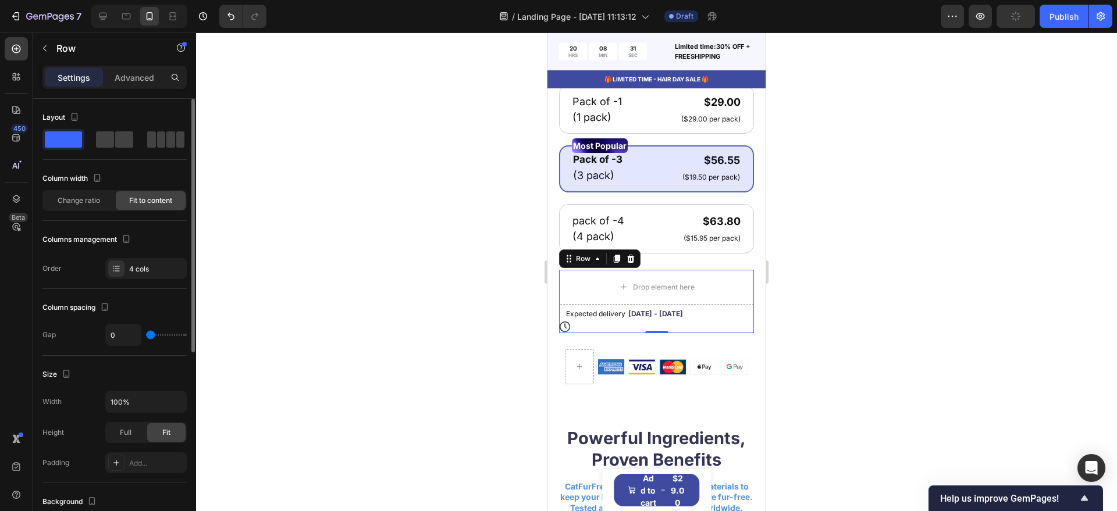
click at [66, 143] on span at bounding box center [63, 139] width 37 height 16
click at [643, 290] on div "Drop element here" at bounding box center [656, 287] width 94 height 19
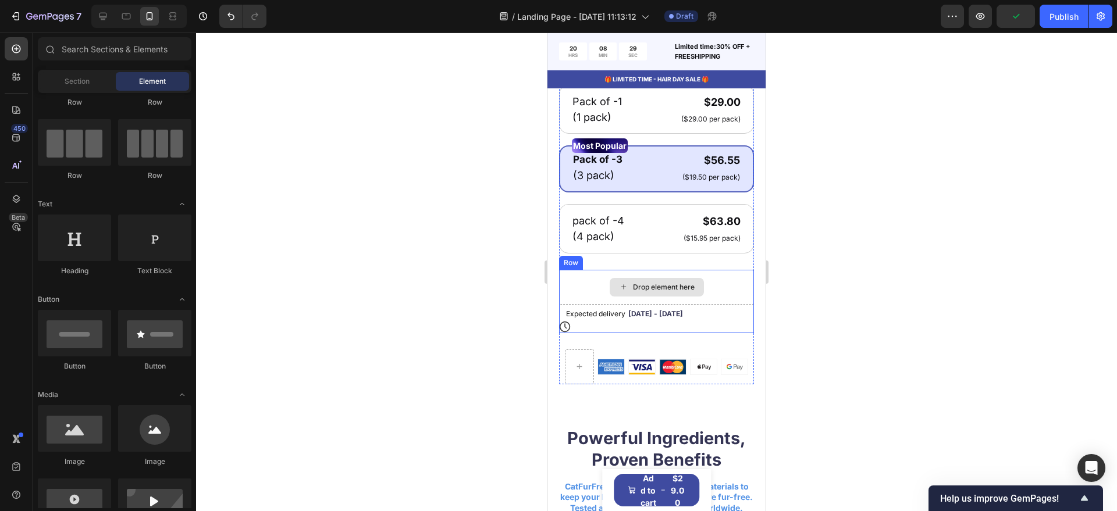
click at [712, 302] on div "Drop element here" at bounding box center [656, 287] width 195 height 35
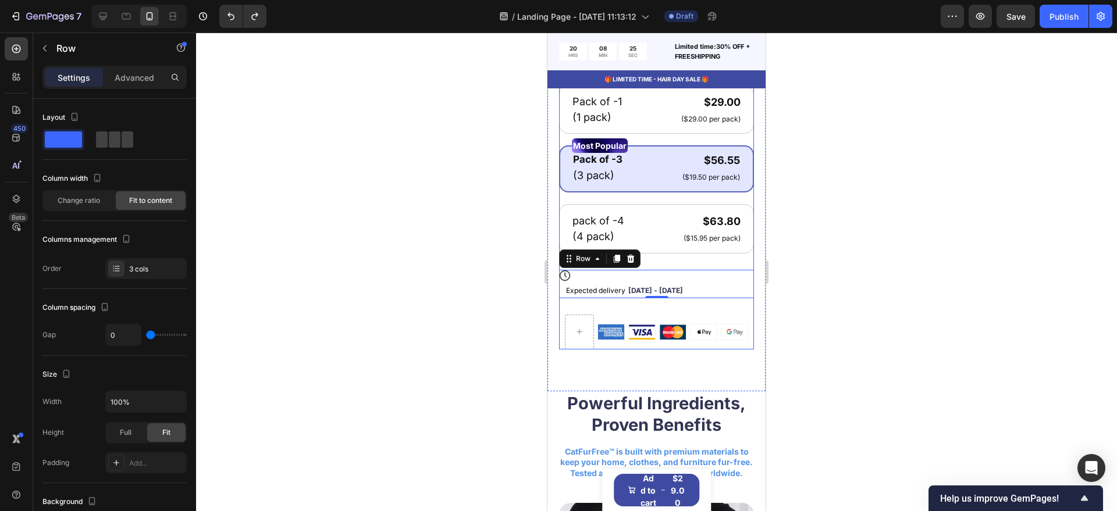
click at [435, 325] on div at bounding box center [656, 272] width 921 height 479
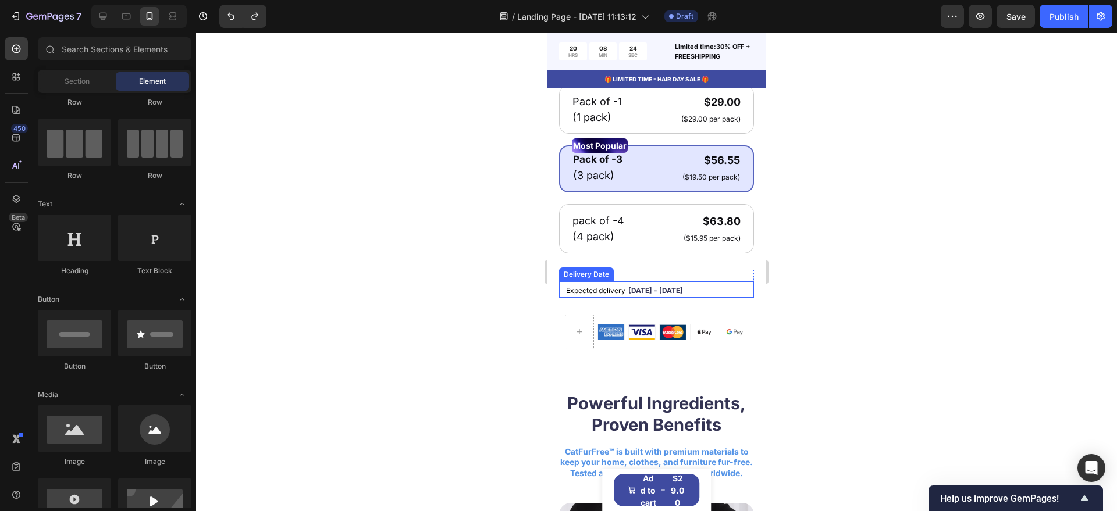
click at [589, 292] on div "Expected delivery Sep 30 - Oct 03" at bounding box center [651, 289] width 173 height 16
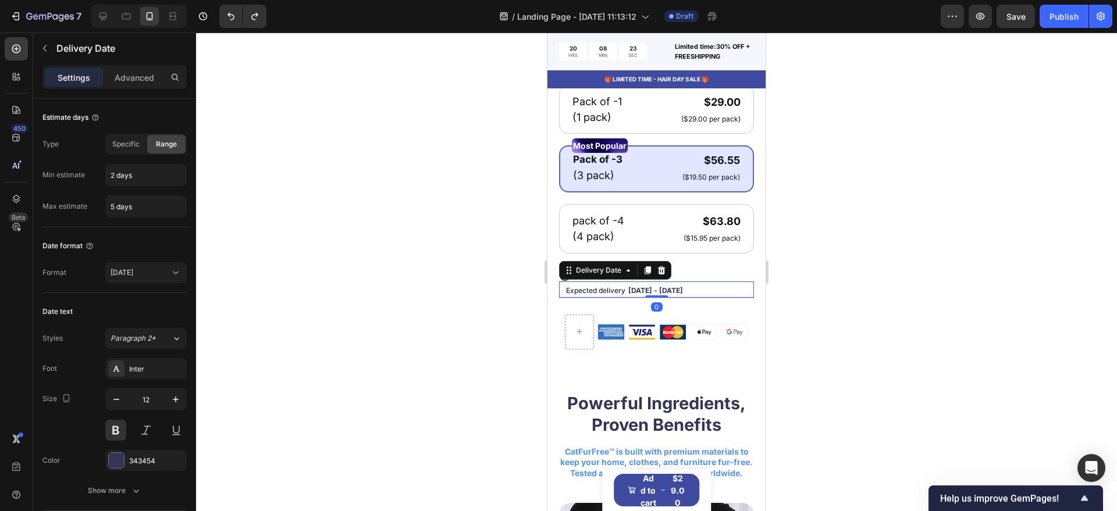
click at [537, 285] on div at bounding box center [656, 272] width 921 height 479
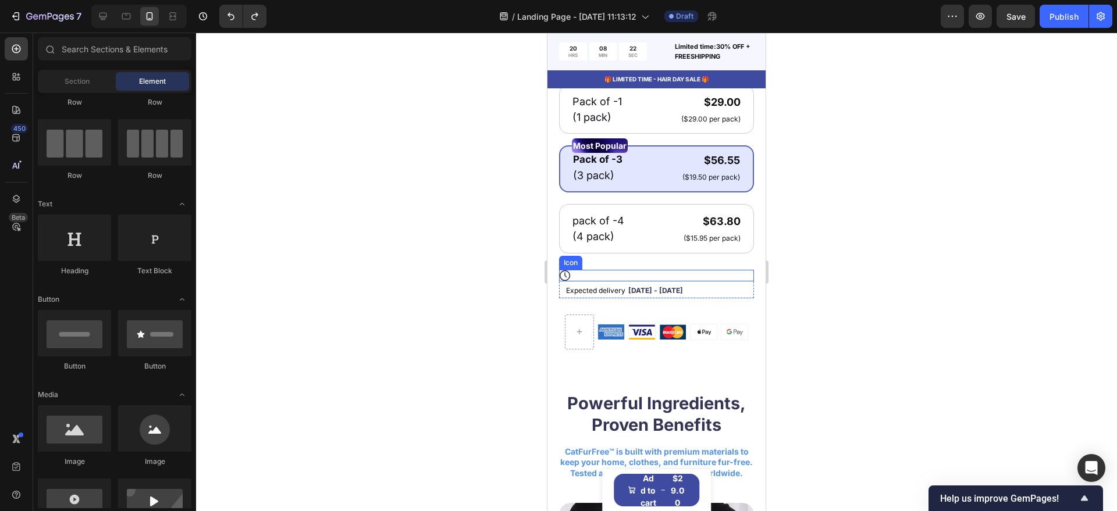
click at [566, 281] on icon at bounding box center [565, 276] width 12 height 12
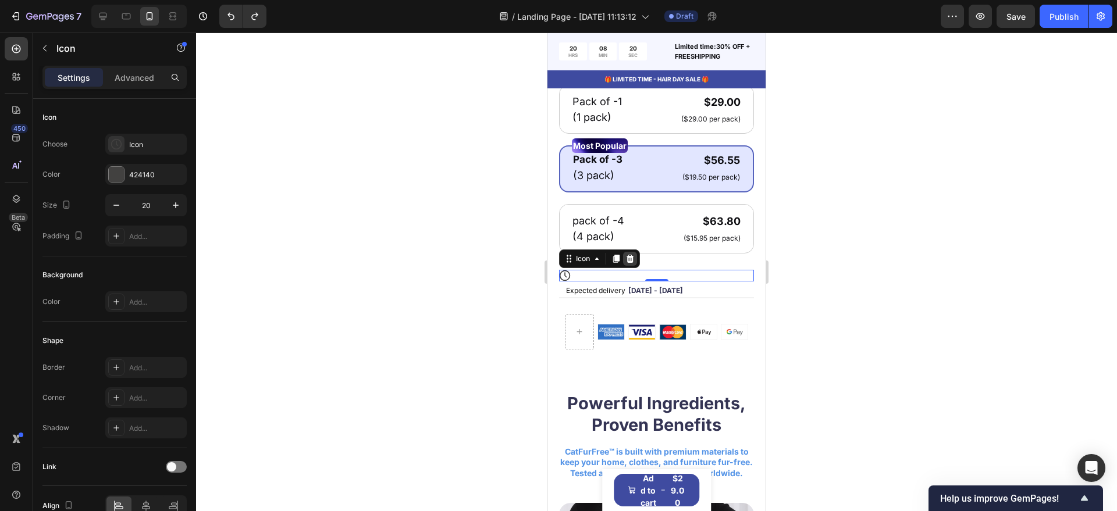
click at [630, 263] on icon at bounding box center [630, 259] width 8 height 8
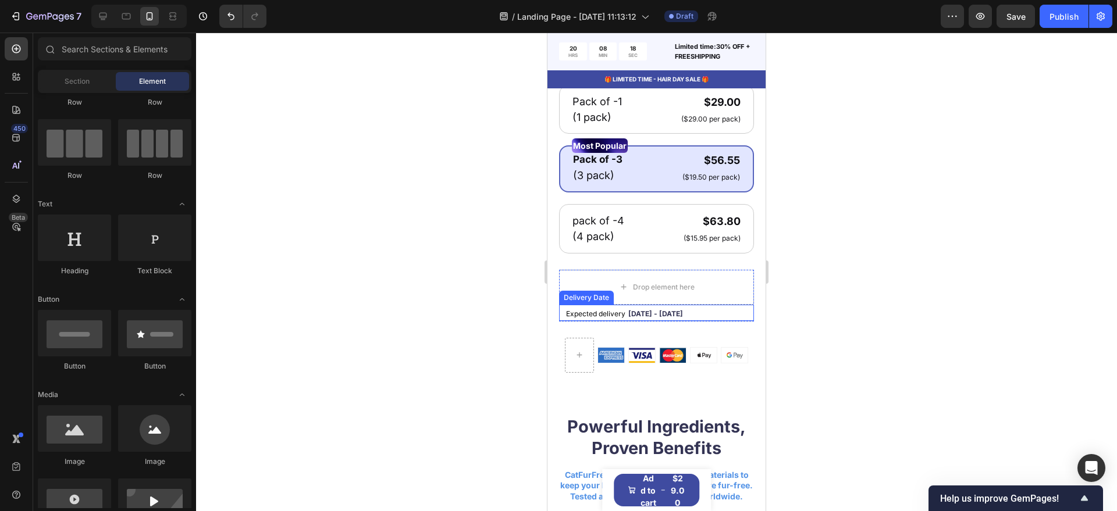
click at [608, 318] on span "Expected delivery" at bounding box center [595, 313] width 59 height 9
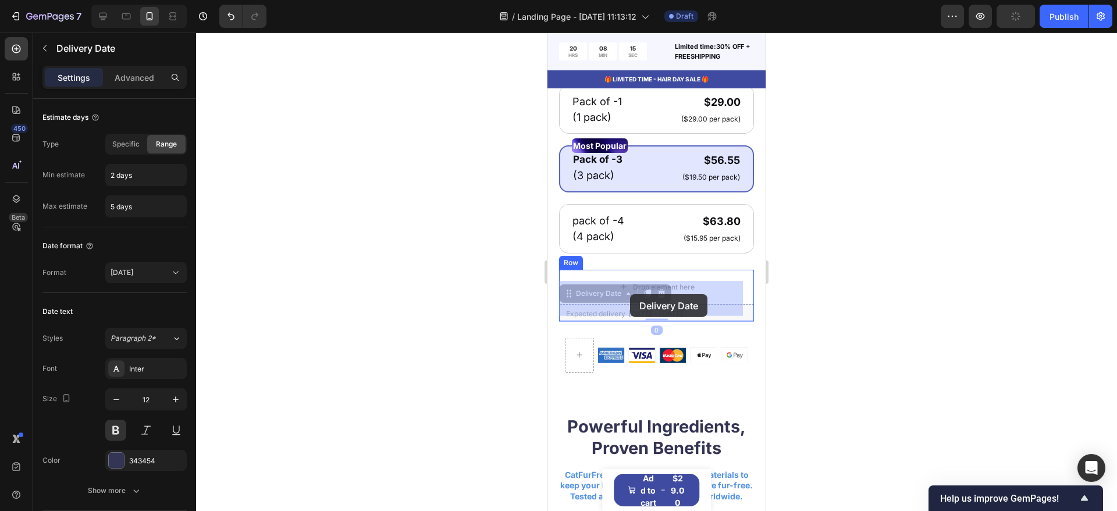
drag, startPoint x: 568, startPoint y: 308, endPoint x: 630, endPoint y: 294, distance: 63.8
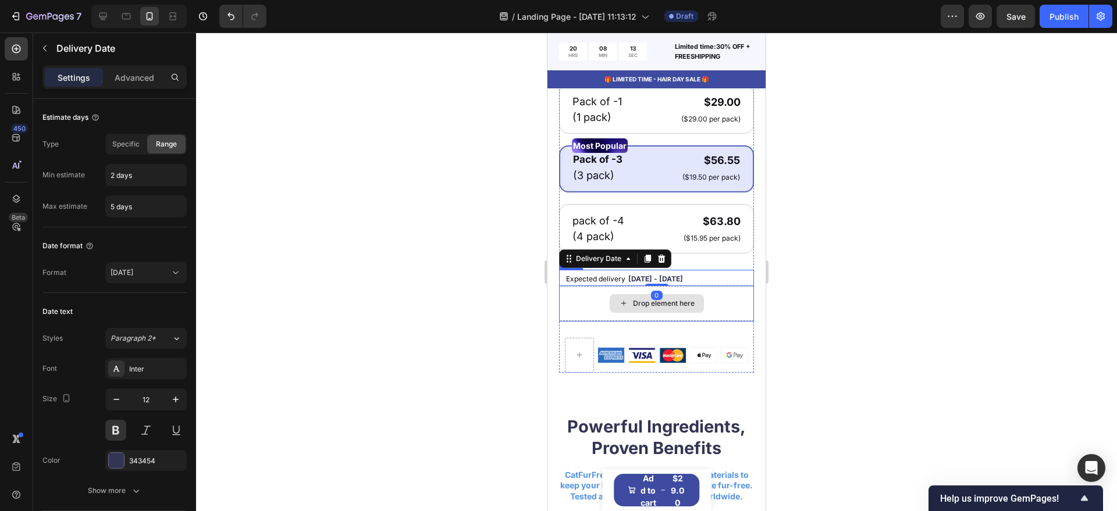
click at [579, 312] on div "Drop element here" at bounding box center [656, 303] width 195 height 35
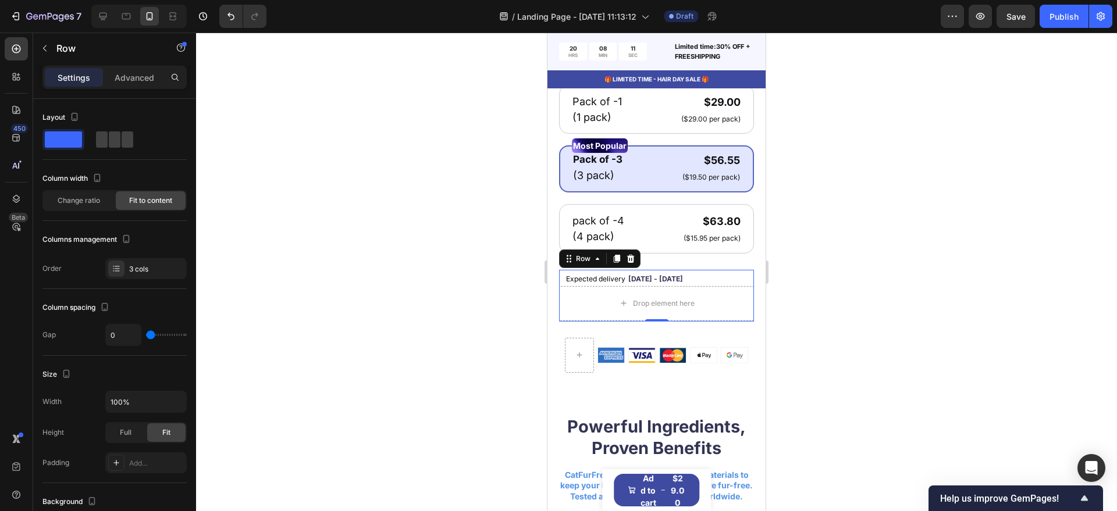
click at [832, 321] on div at bounding box center [656, 272] width 921 height 479
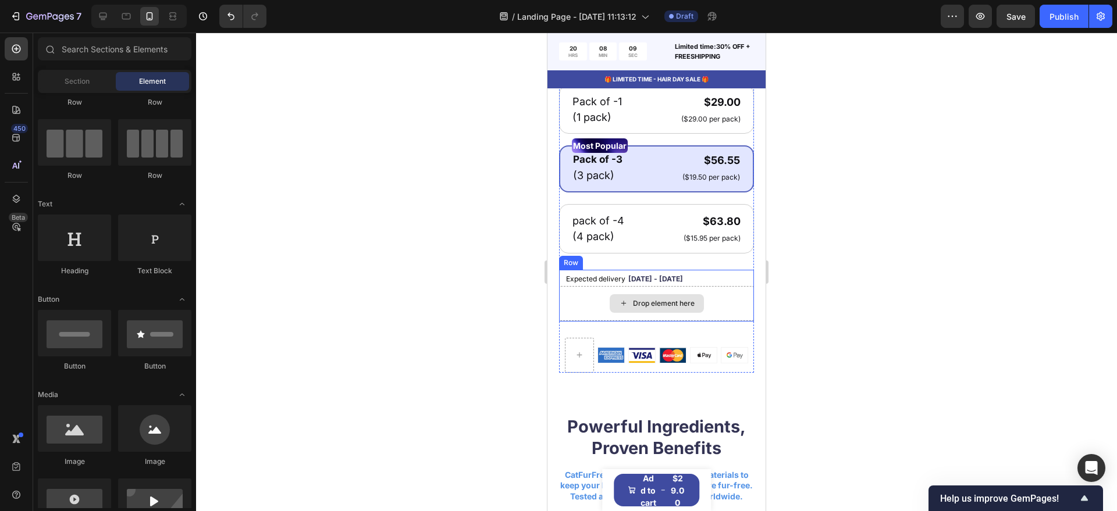
click at [723, 321] on div "Drop element here" at bounding box center [656, 303] width 195 height 35
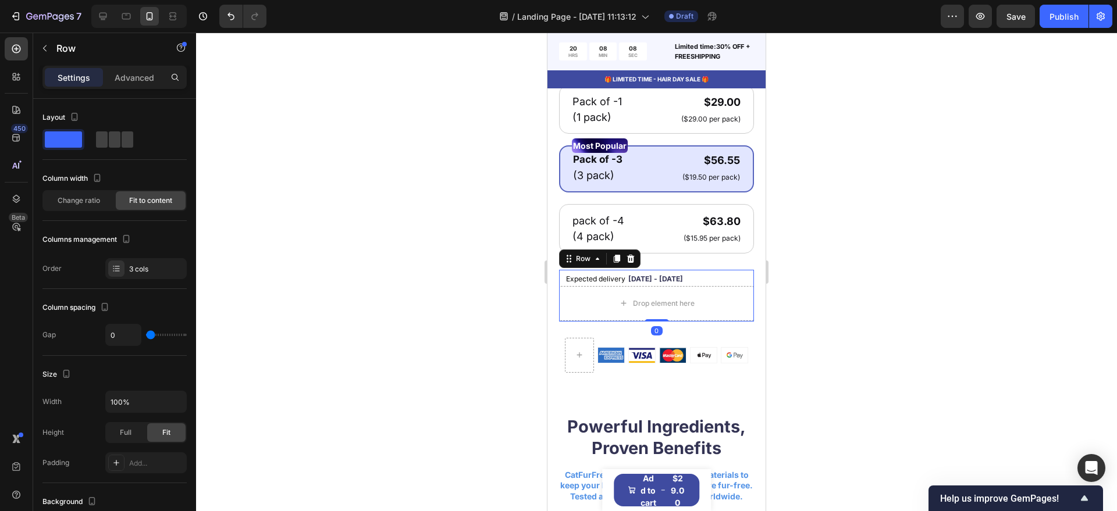
drag, startPoint x: 918, startPoint y: 187, endPoint x: 778, endPoint y: 270, distance: 163.2
click at [918, 188] on div at bounding box center [656, 272] width 921 height 479
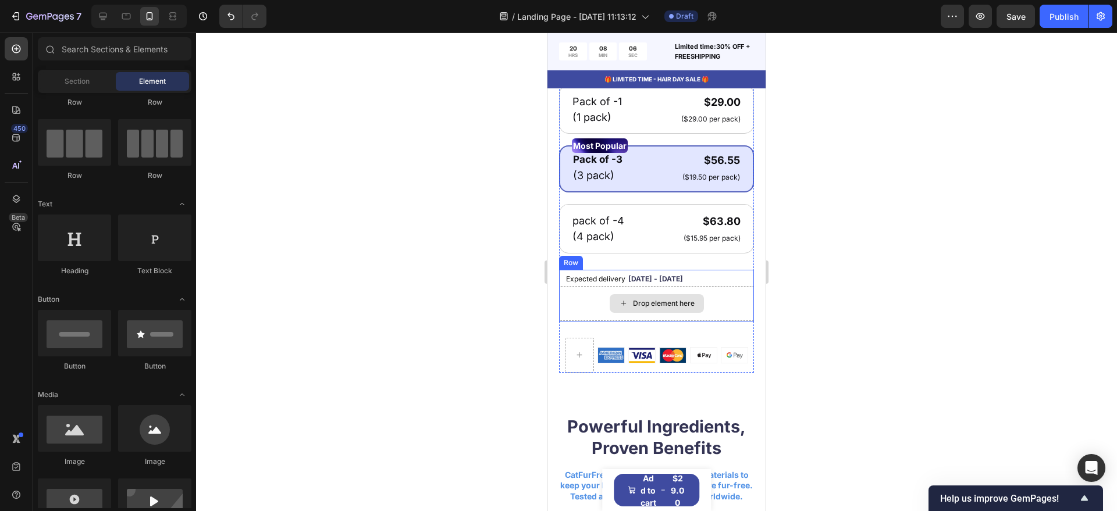
click at [729, 308] on div "Drop element here" at bounding box center [656, 303] width 195 height 35
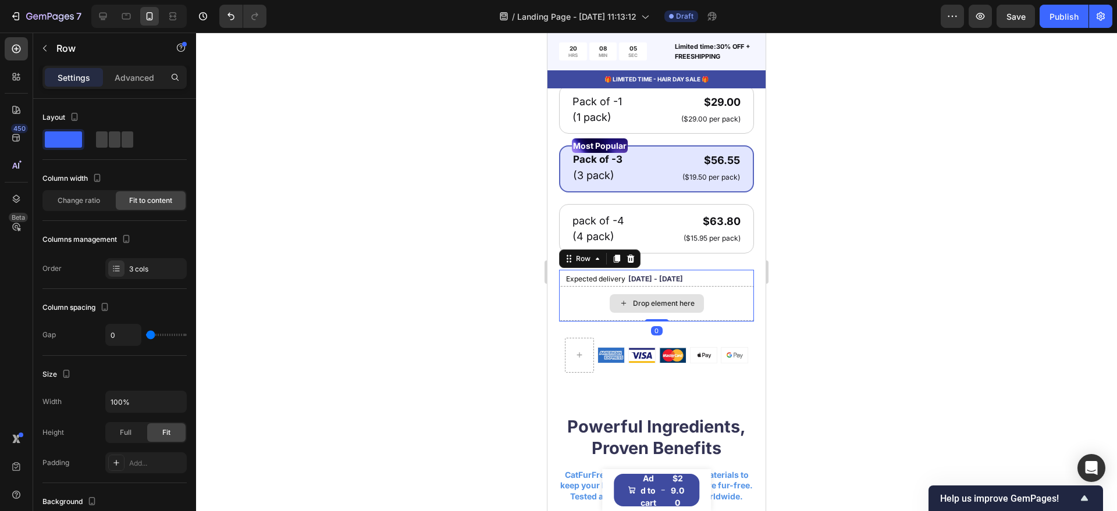
click at [666, 308] on div "Drop element here" at bounding box center [664, 303] width 62 height 9
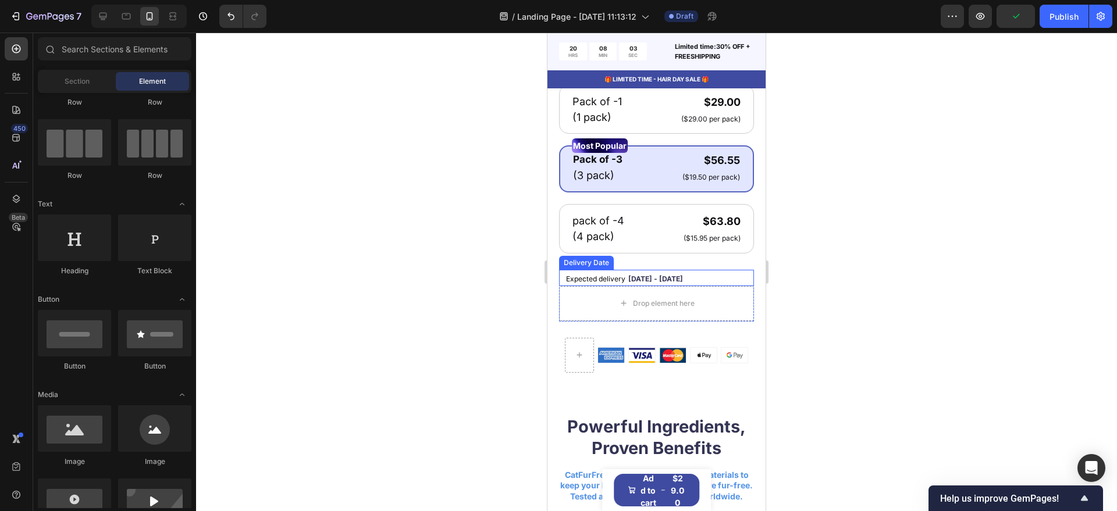
click at [601, 283] on span "Expected delivery" at bounding box center [595, 278] width 59 height 9
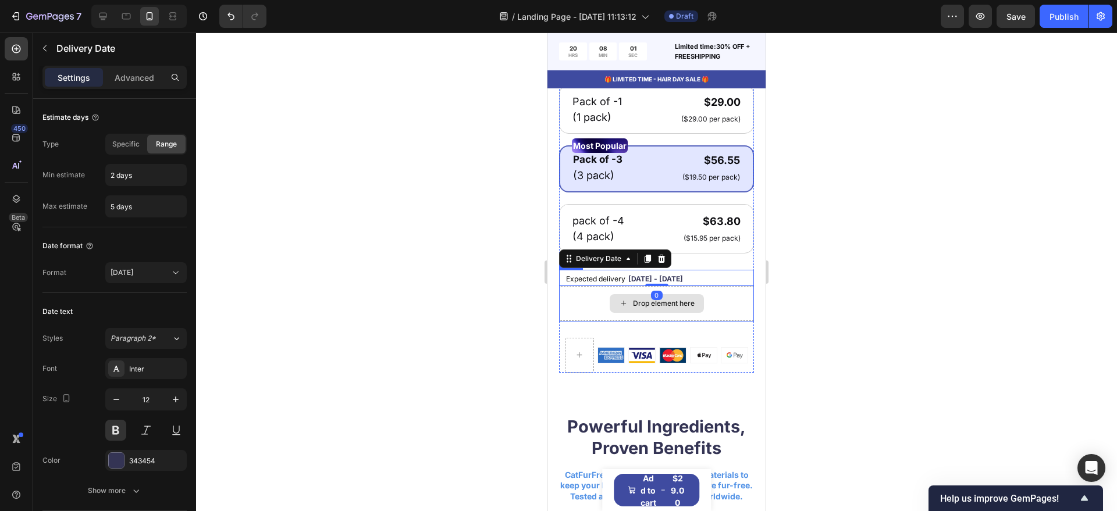
click at [714, 321] on div "Drop element here" at bounding box center [656, 303] width 195 height 35
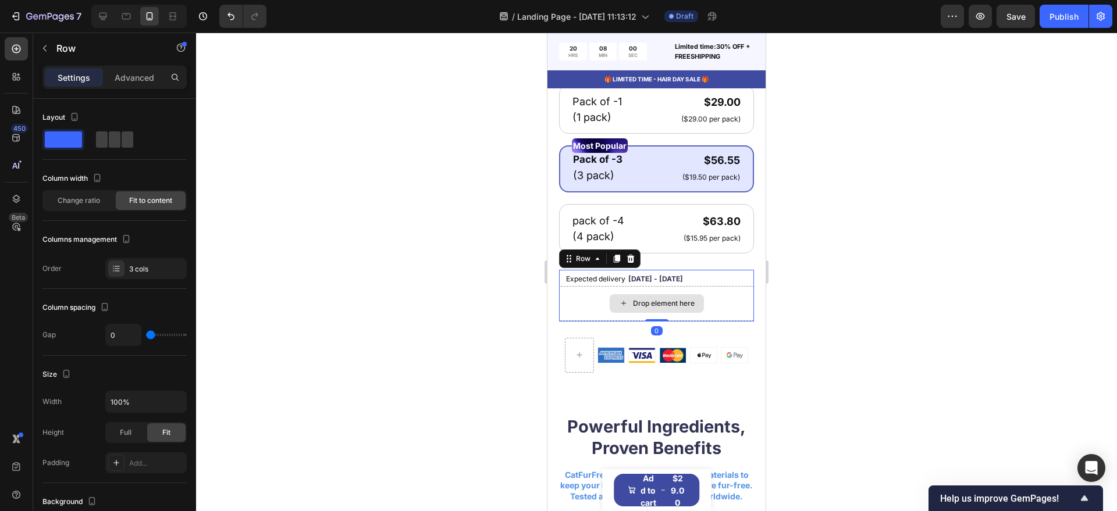
click at [714, 313] on div "Drop element here" at bounding box center [656, 303] width 195 height 35
click at [710, 300] on div "Drop element here" at bounding box center [656, 303] width 195 height 35
click at [710, 286] on div "Expected delivery Sep 30 - Oct 03" at bounding box center [651, 278] width 173 height 16
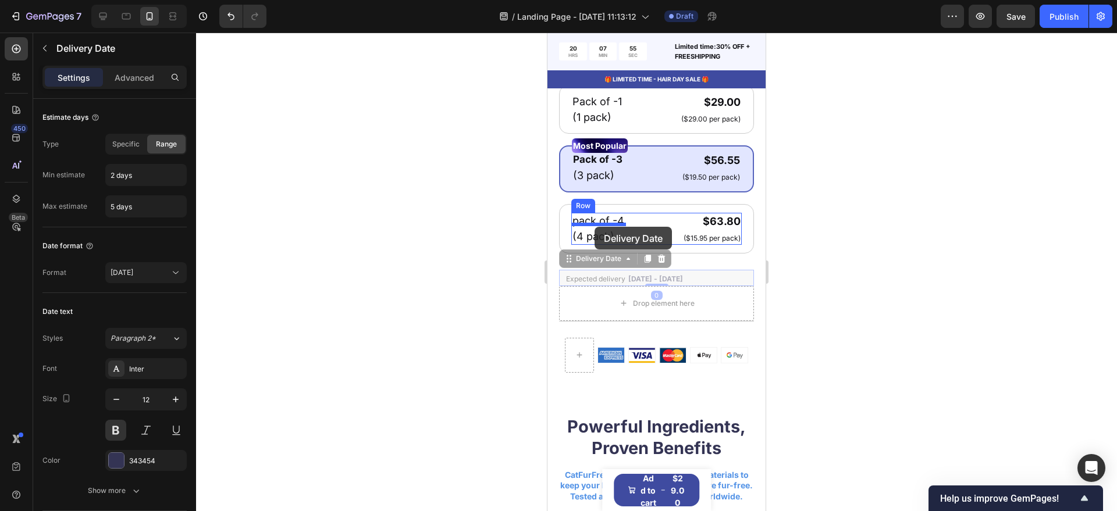
drag, startPoint x: 571, startPoint y: 272, endPoint x: 594, endPoint y: 227, distance: 50.7
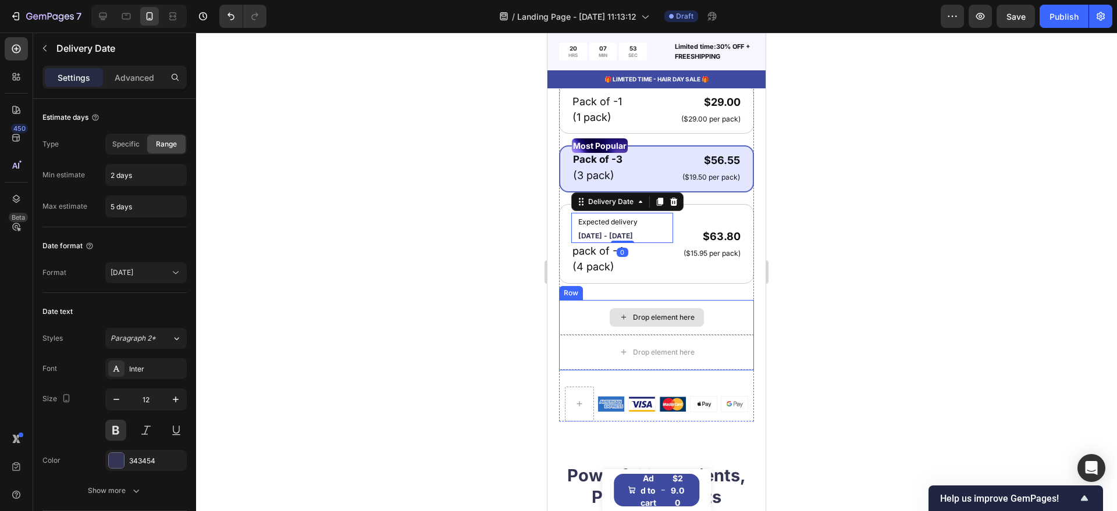
click at [714, 335] on div "Drop element here" at bounding box center [656, 317] width 195 height 35
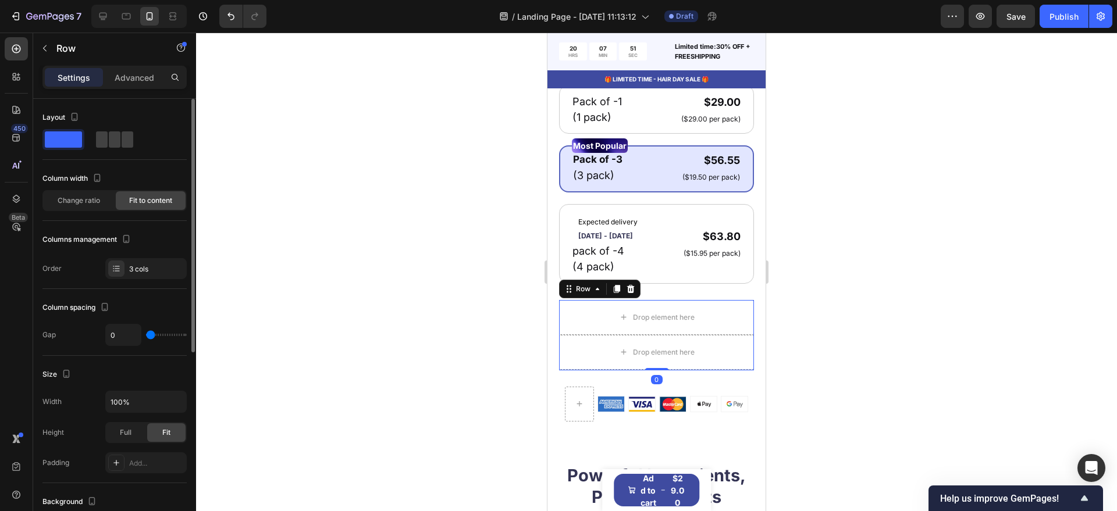
click at [67, 143] on span at bounding box center [63, 139] width 37 height 16
click at [126, 146] on span at bounding box center [128, 139] width 12 height 16
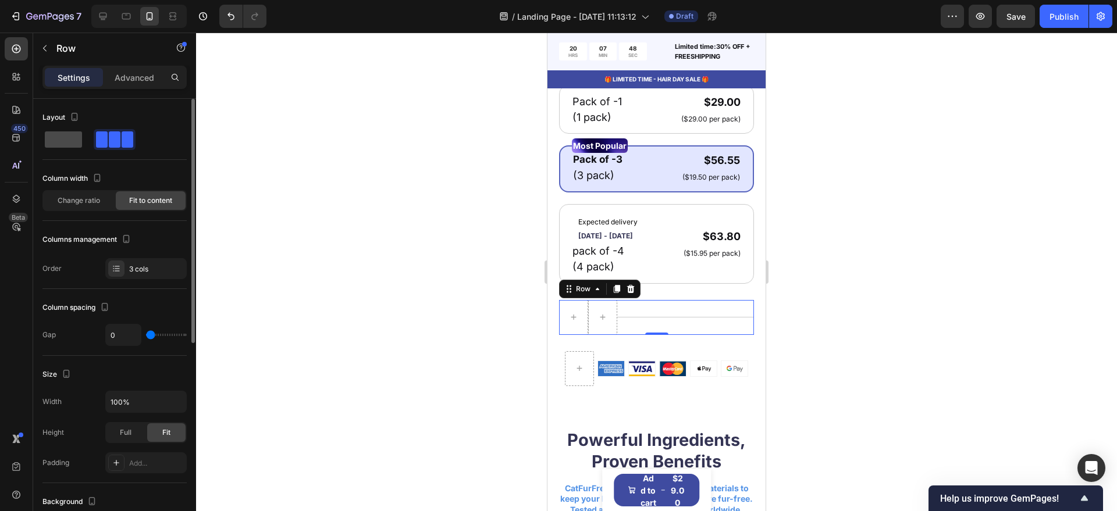
click at [71, 142] on span at bounding box center [63, 139] width 37 height 16
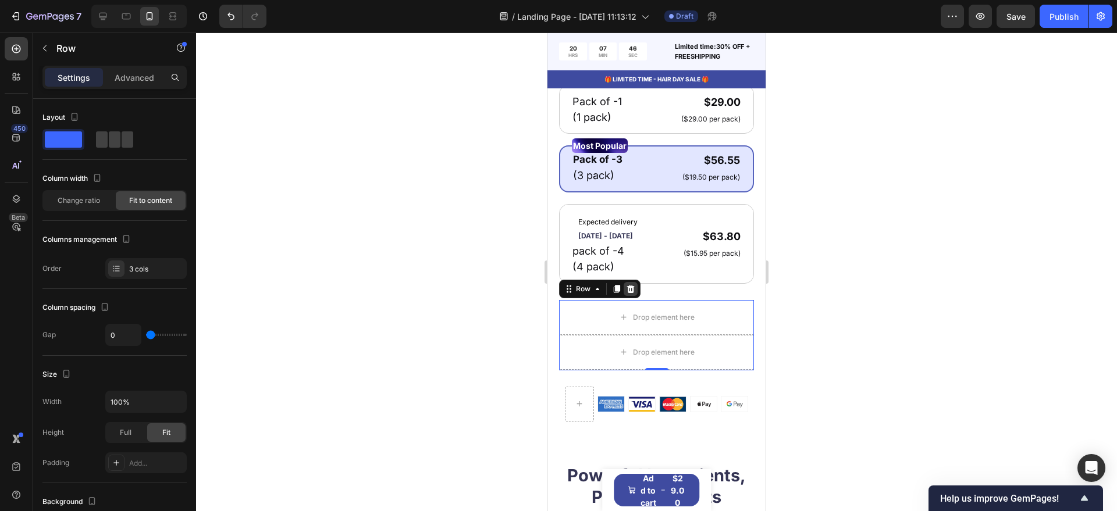
click at [627, 294] on icon at bounding box center [630, 288] width 9 height 9
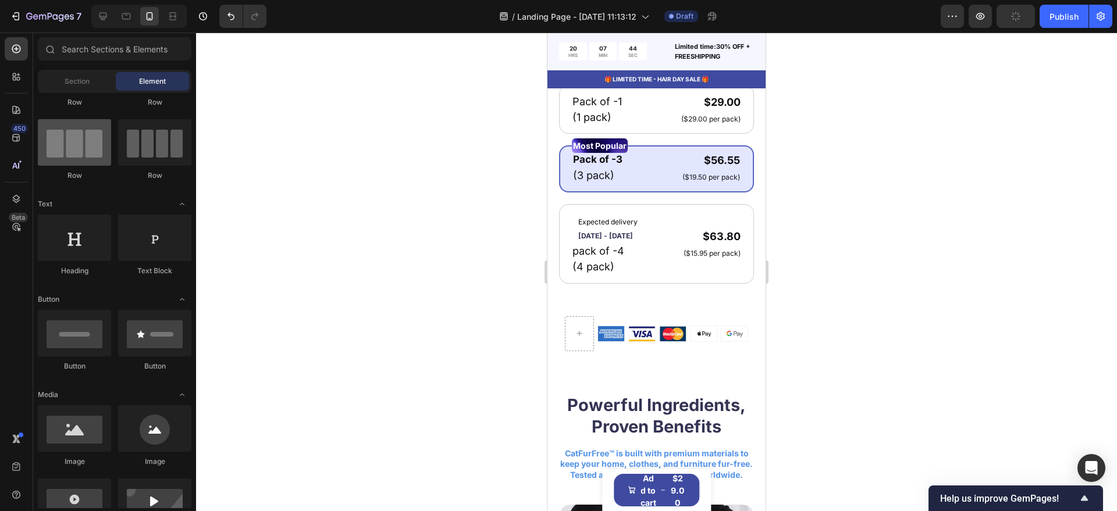
scroll to position [0, 0]
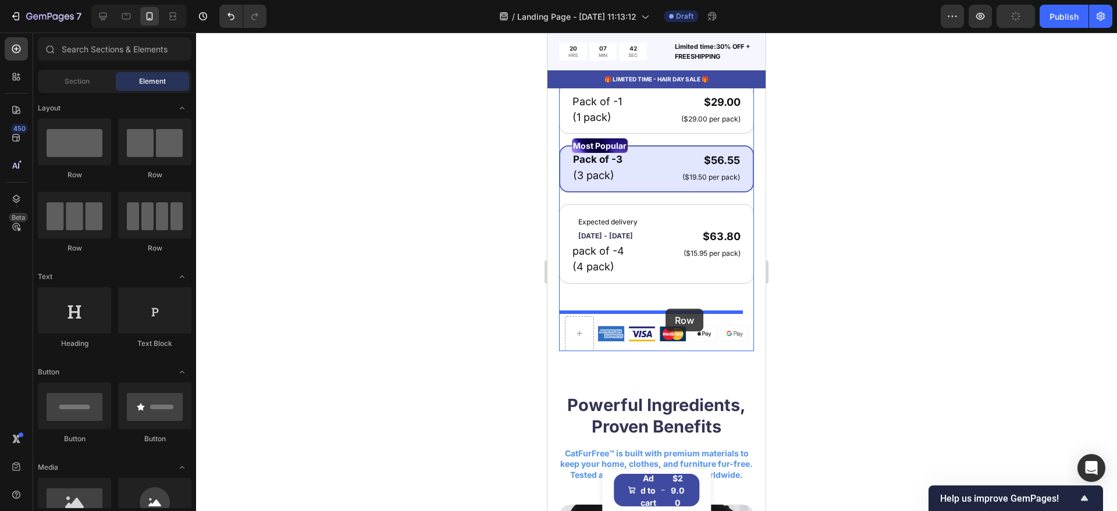
drag, startPoint x: 857, startPoint y: 236, endPoint x: 665, endPoint y: 309, distance: 204.9
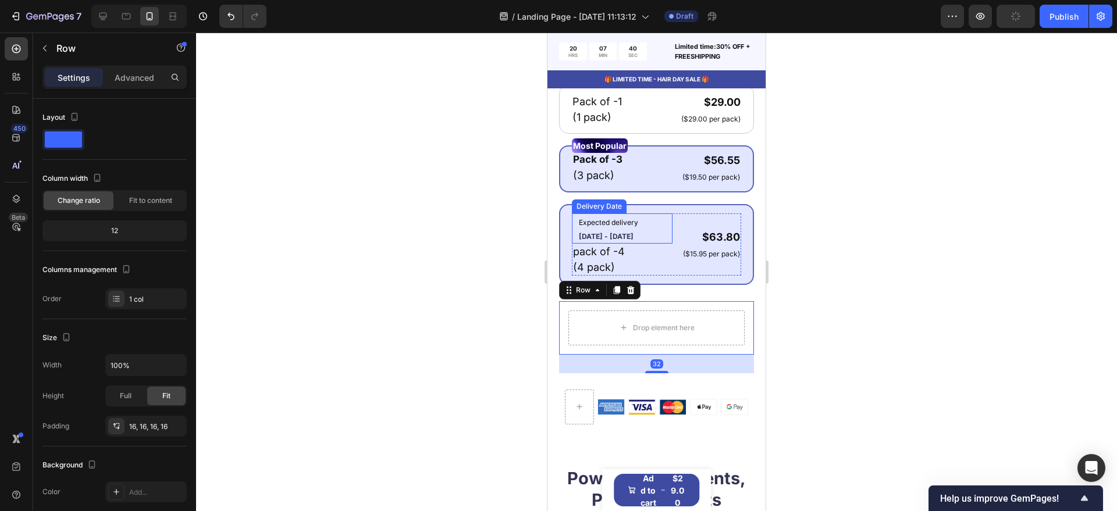
click at [607, 227] on span "Expected delivery" at bounding box center [608, 222] width 59 height 9
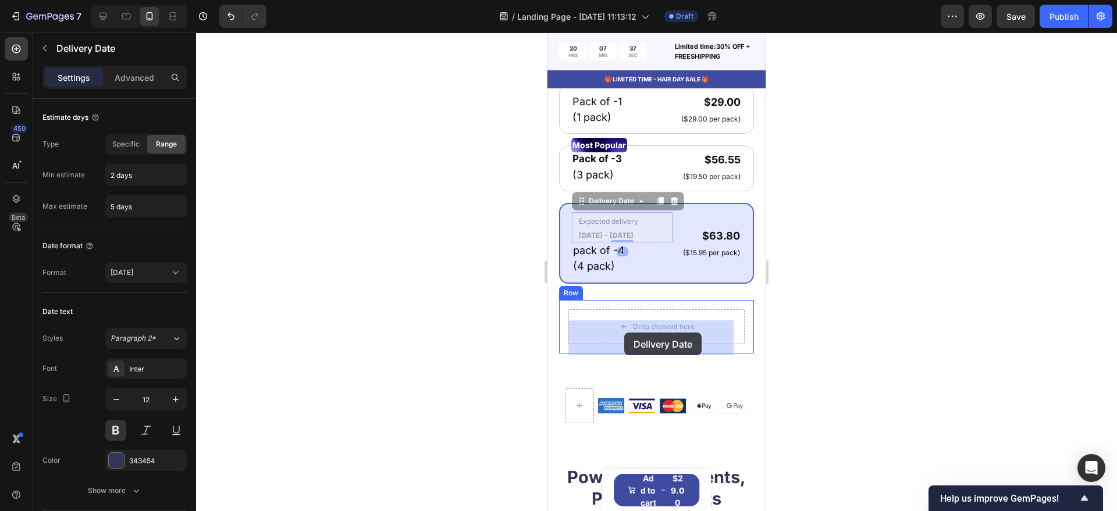
drag, startPoint x: 585, startPoint y: 215, endPoint x: 624, endPoint y: 333, distance: 124.3
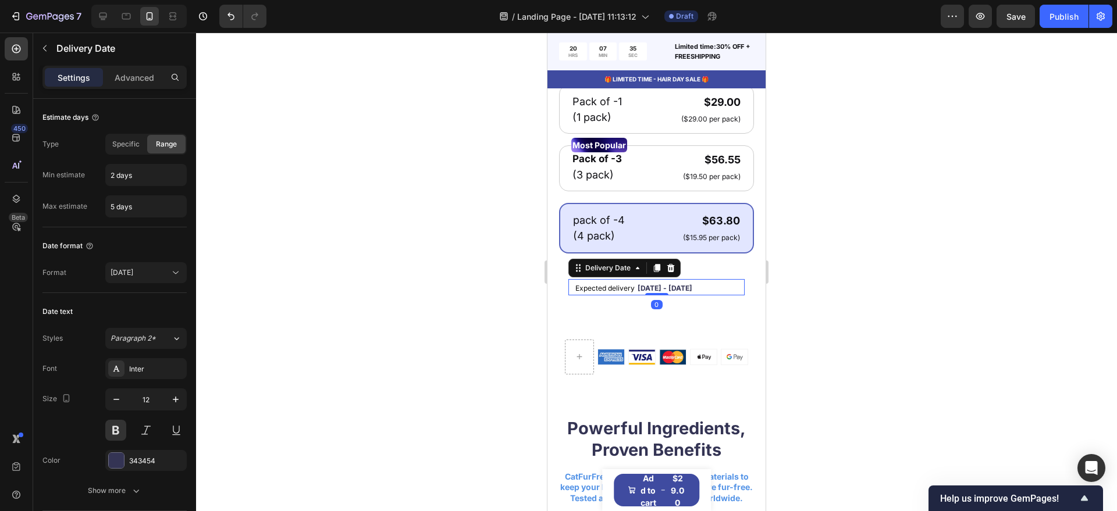
click at [449, 321] on div at bounding box center [656, 272] width 921 height 479
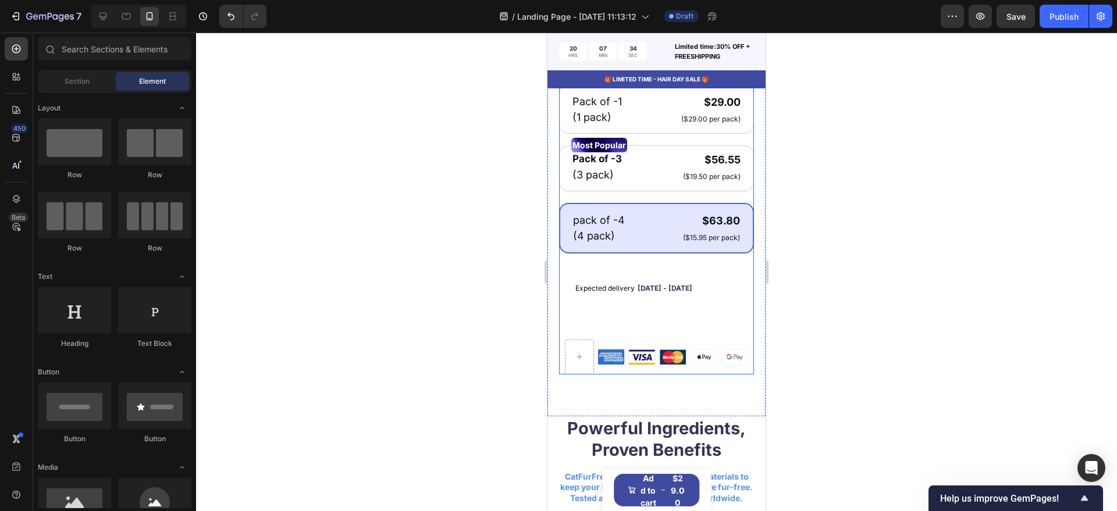
click at [644, 341] on div "Icon Icon Icon Icon Icon Icon List 122,000+ Happy Customers Text Block Row Remo…" at bounding box center [656, 96] width 195 height 555
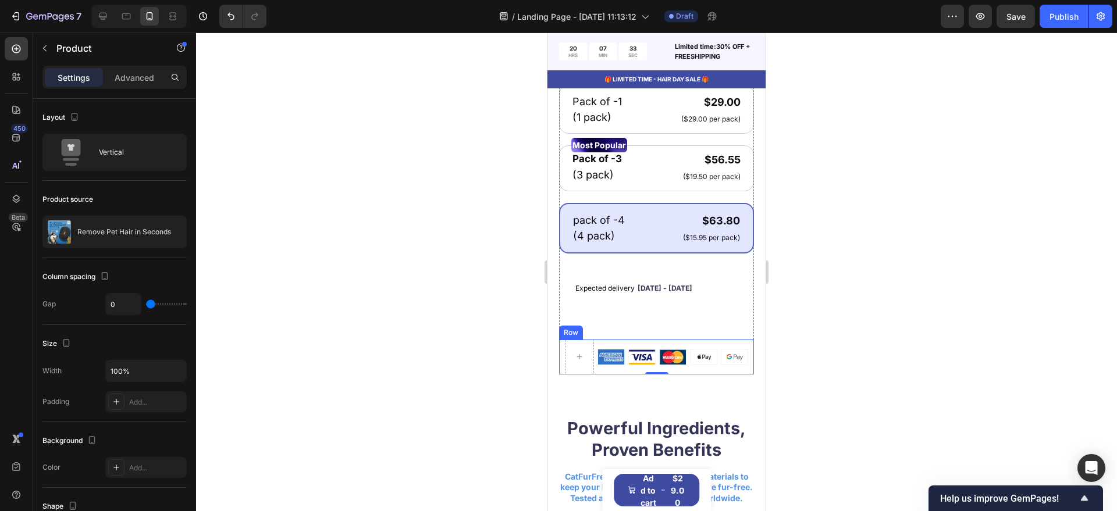
click at [659, 352] on div "Image Image Image Image Image Row" at bounding box center [672, 357] width 151 height 35
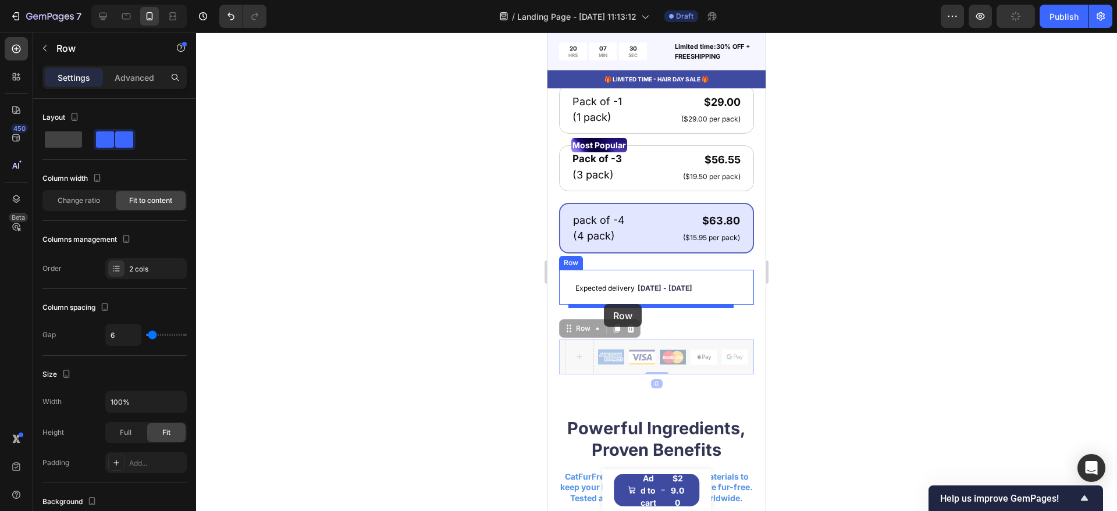
drag, startPoint x: 573, startPoint y: 342, endPoint x: 1037, endPoint y: 345, distance: 463.5
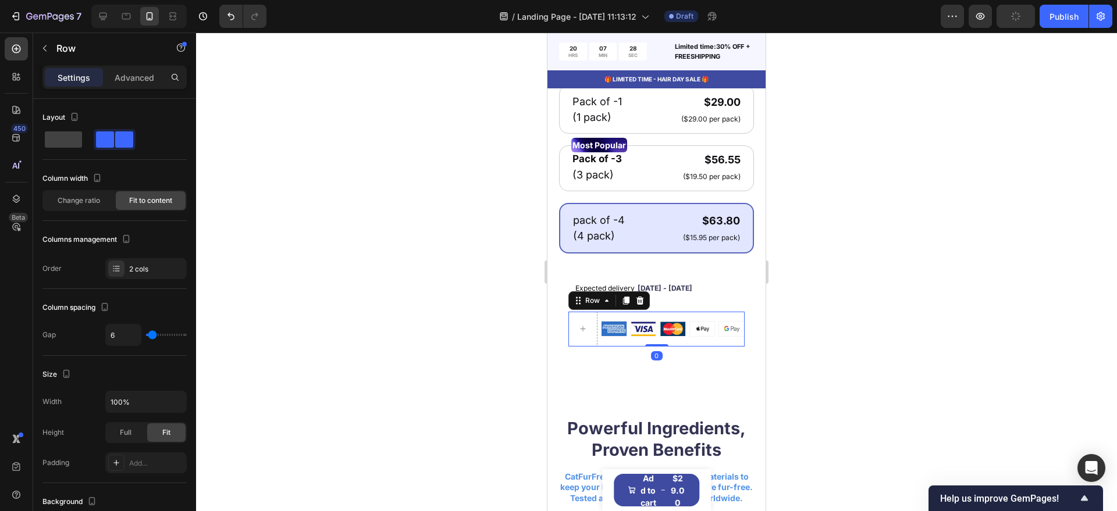
click at [485, 314] on div at bounding box center [656, 272] width 921 height 479
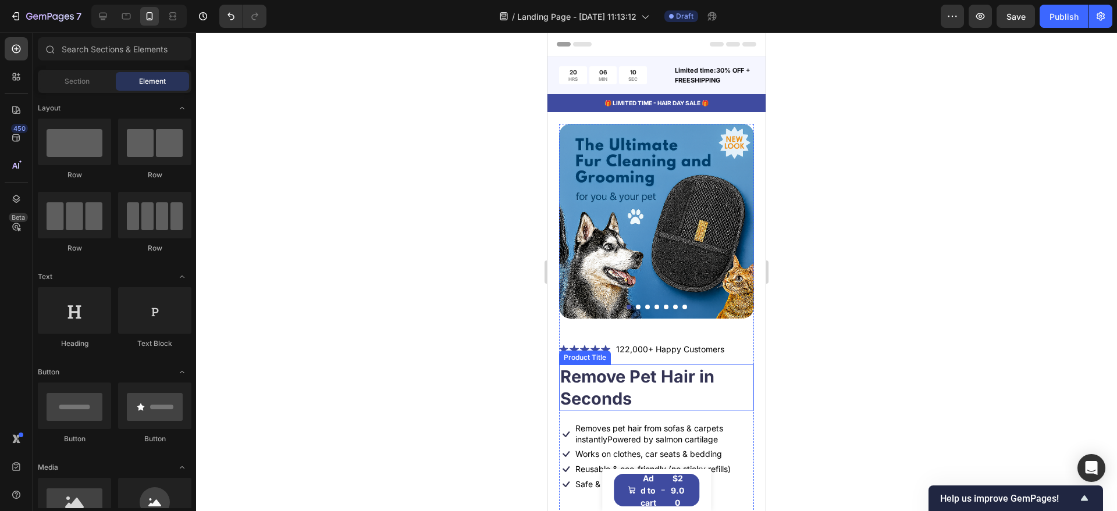
click at [629, 376] on h1 "Remove Pet Hair in Seconds" at bounding box center [656, 388] width 195 height 46
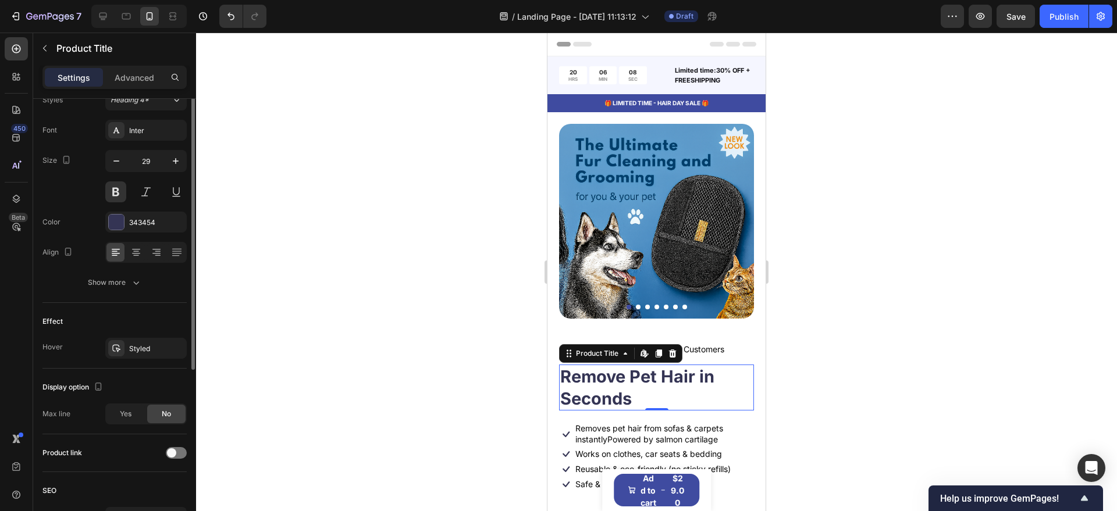
scroll to position [47, 0]
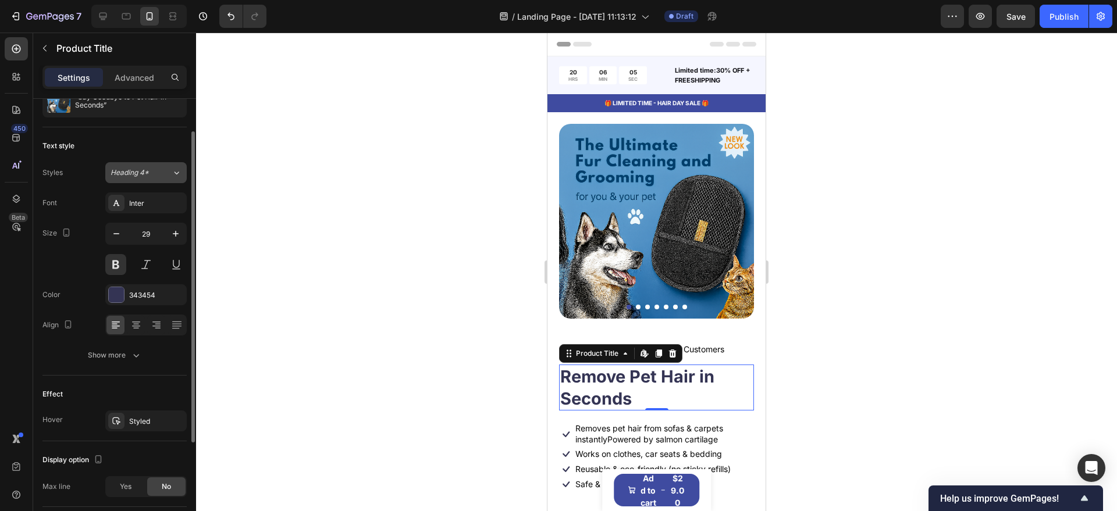
click at [152, 174] on div "Heading 4*" at bounding box center [133, 172] width 47 height 10
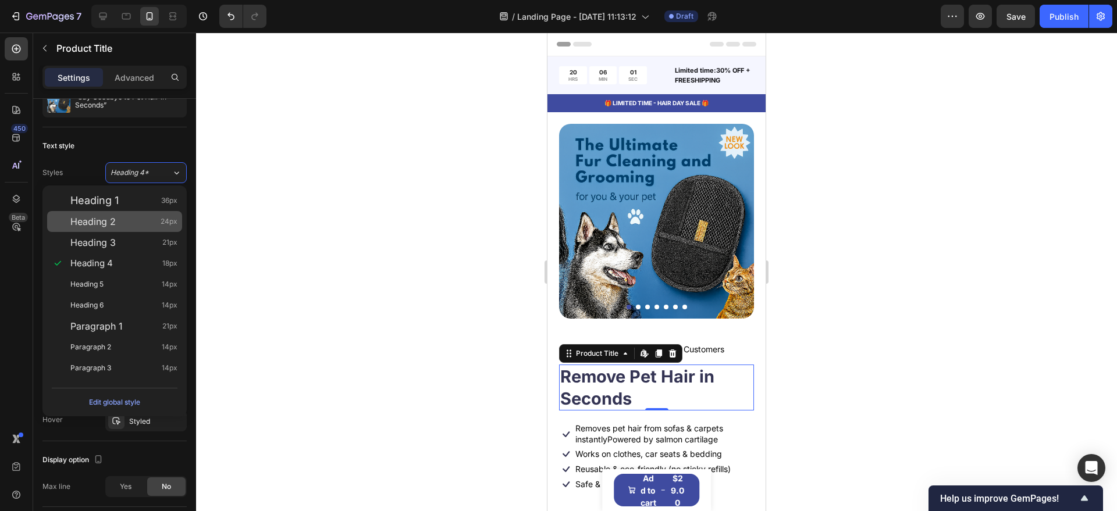
click at [158, 223] on div "Heading 2 24px" at bounding box center [123, 222] width 107 height 12
type input "24"
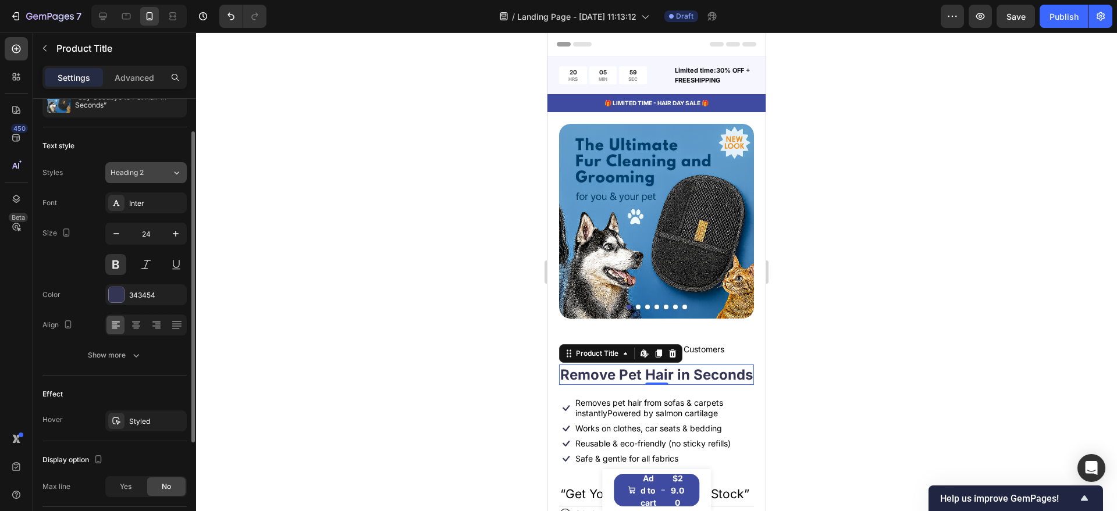
click at [165, 174] on div "Heading 2" at bounding box center [140, 172] width 61 height 10
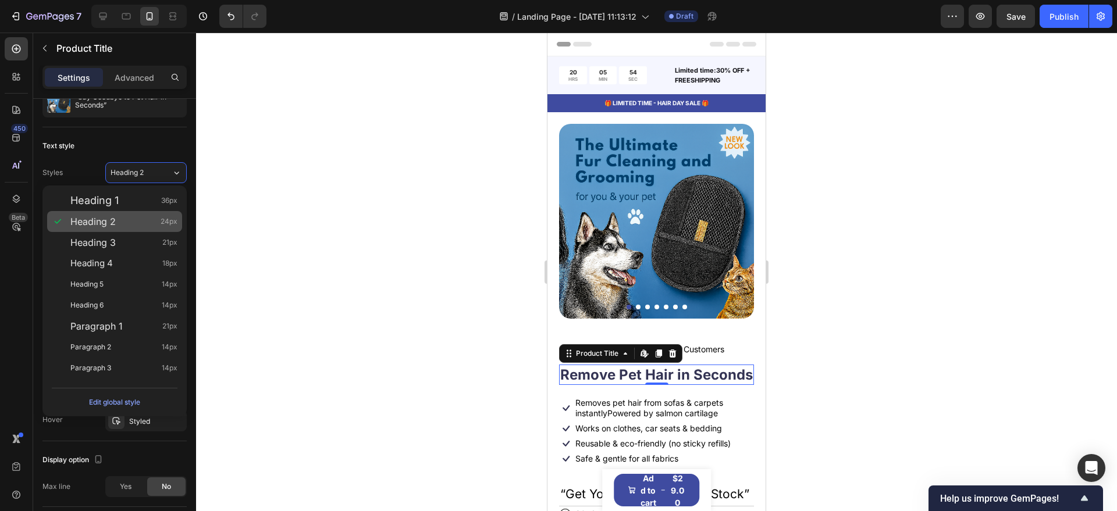
click at [124, 216] on div "Heading 2 24px" at bounding box center [123, 222] width 107 height 12
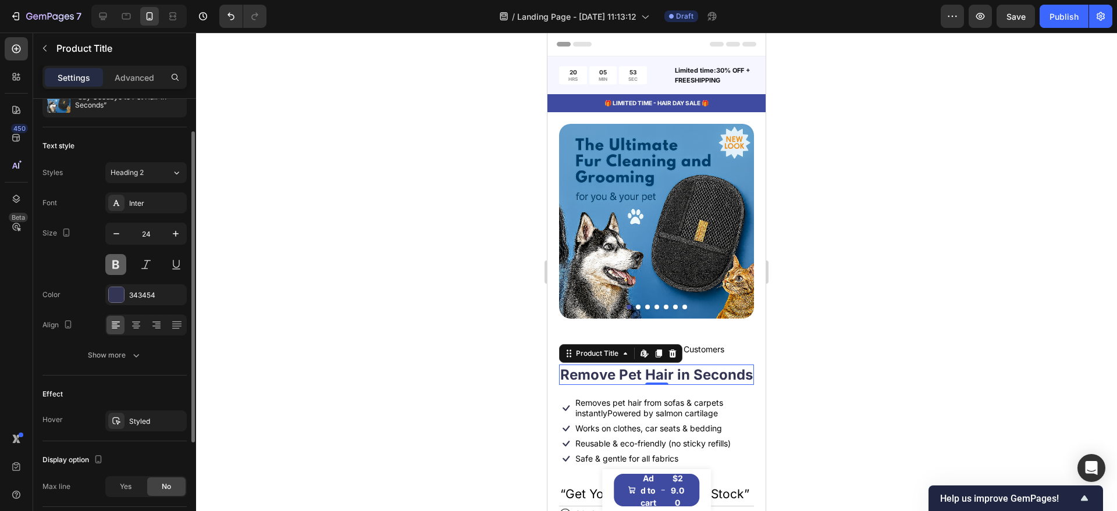
click at [113, 268] on button at bounding box center [115, 264] width 21 height 21
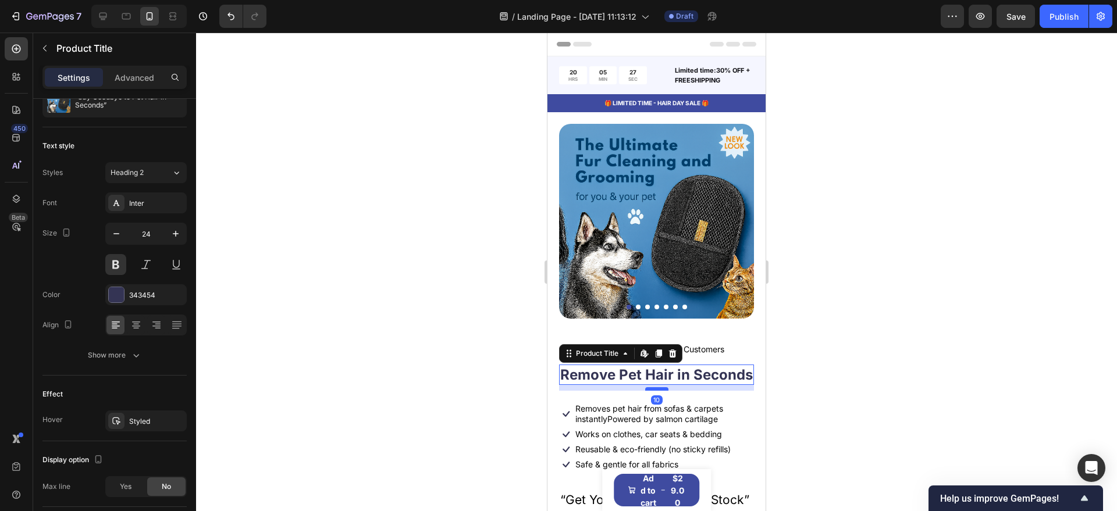
drag, startPoint x: 655, startPoint y: 390, endPoint x: 1024, endPoint y: 420, distance: 369.3
click at [651, 391] on div at bounding box center [656, 388] width 23 height 3
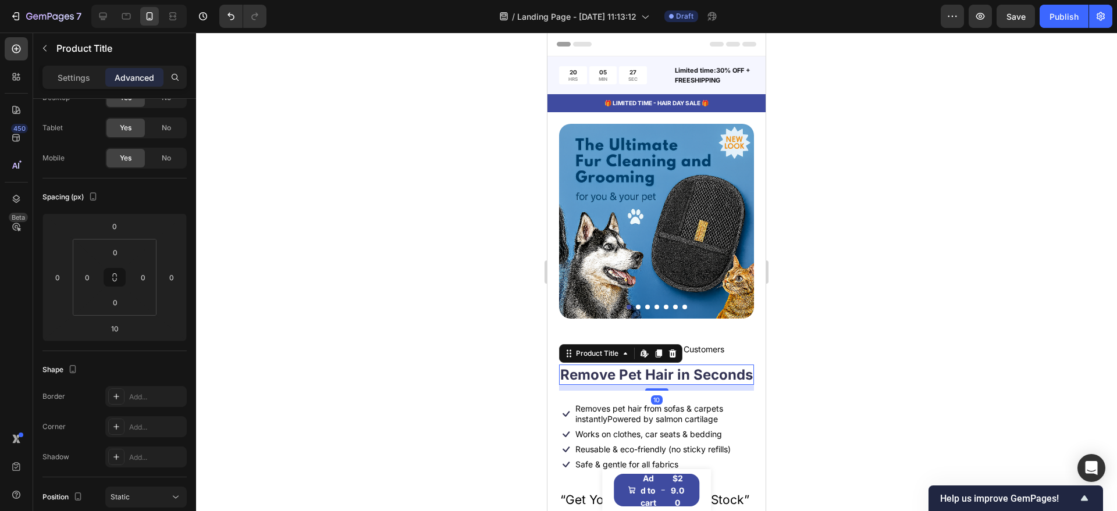
click at [468, 373] on div at bounding box center [656, 272] width 921 height 479
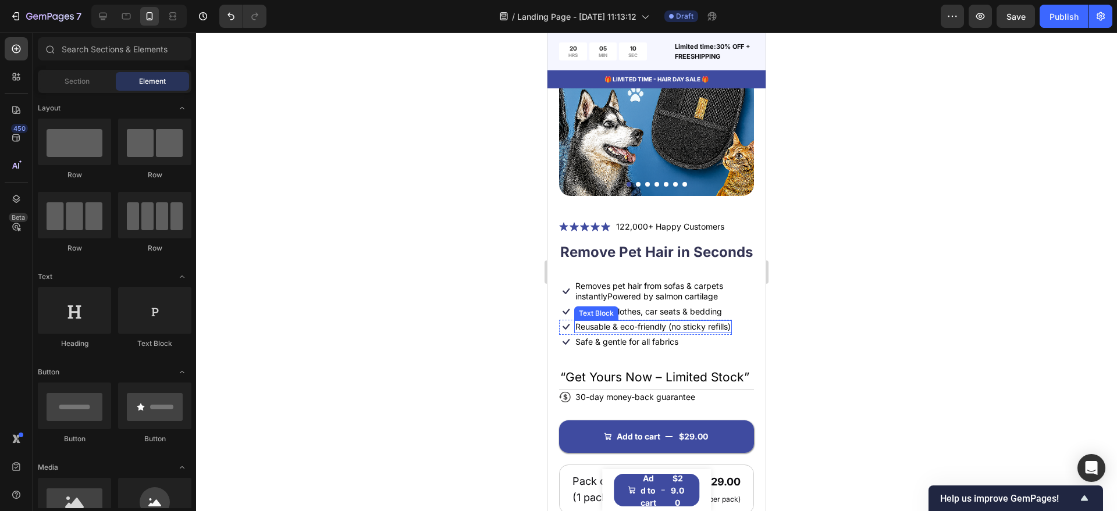
scroll to position [145, 0]
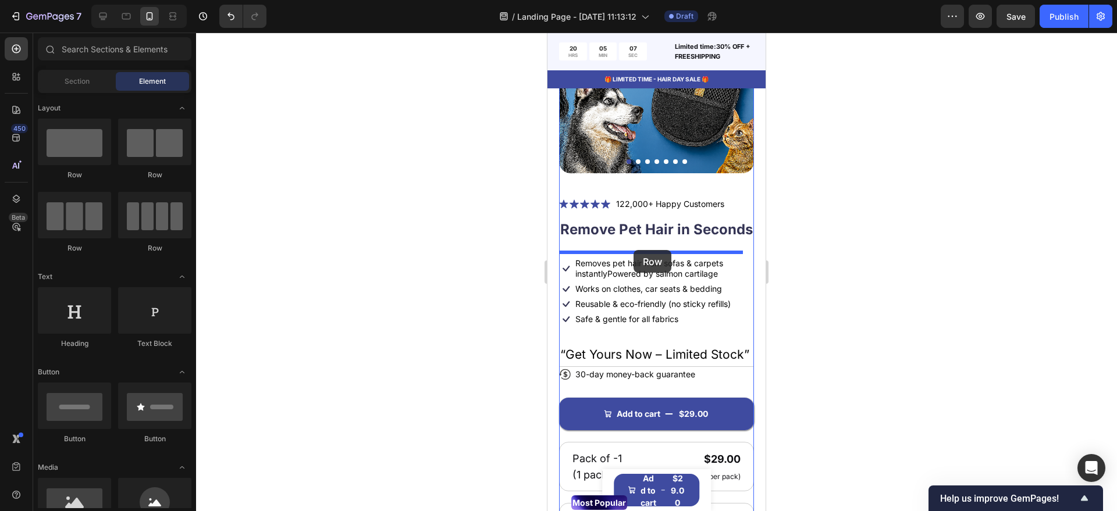
drag, startPoint x: 879, startPoint y: 256, endPoint x: 633, endPoint y: 250, distance: 246.1
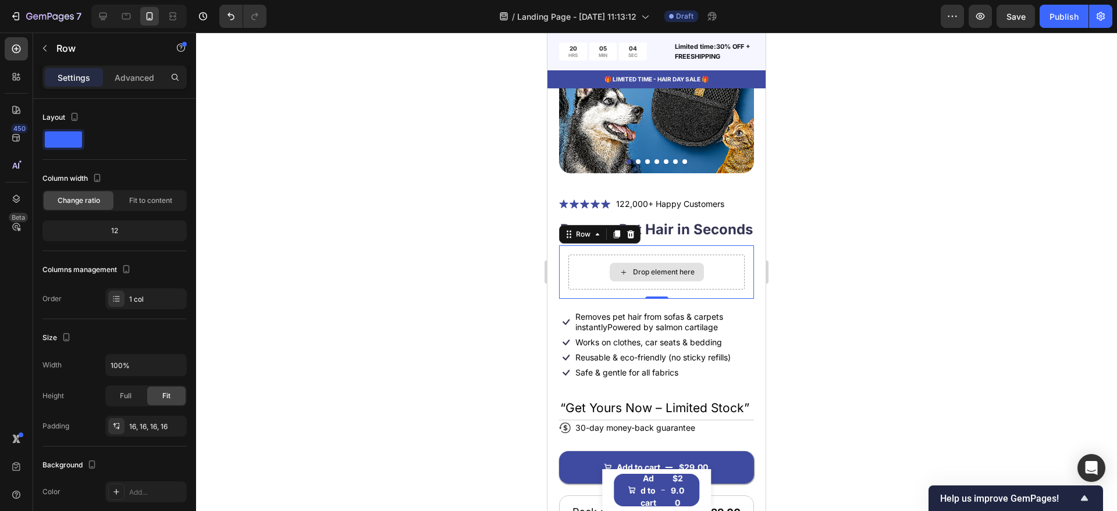
click at [664, 281] on div "Drop element here" at bounding box center [656, 272] width 94 height 19
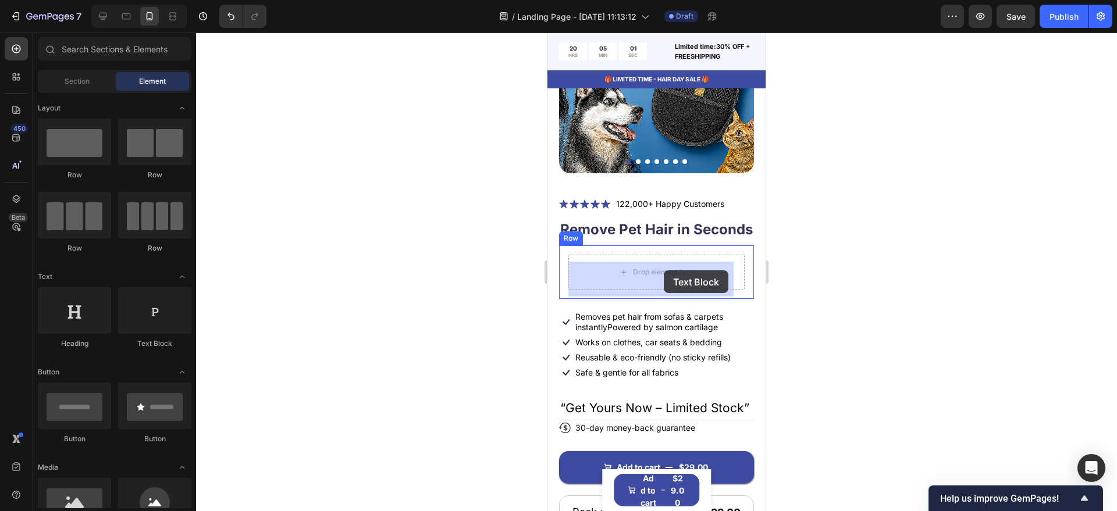
drag, startPoint x: 909, startPoint y: 354, endPoint x: 664, endPoint y: 270, distance: 259.3
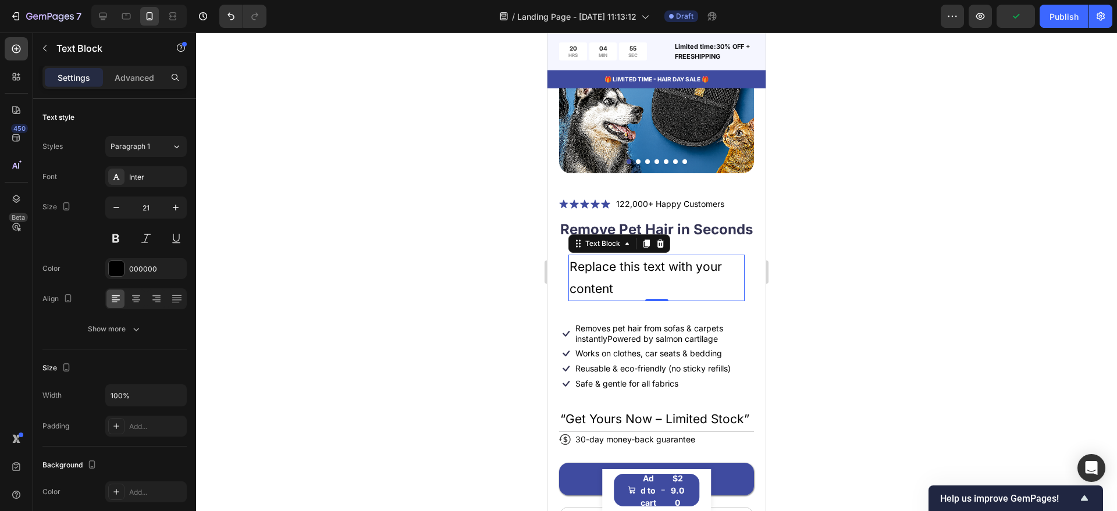
click at [639, 291] on div "Replace this text with your content" at bounding box center [656, 278] width 176 height 47
click at [639, 291] on p "Replace this text with your content" at bounding box center [656, 278] width 174 height 44
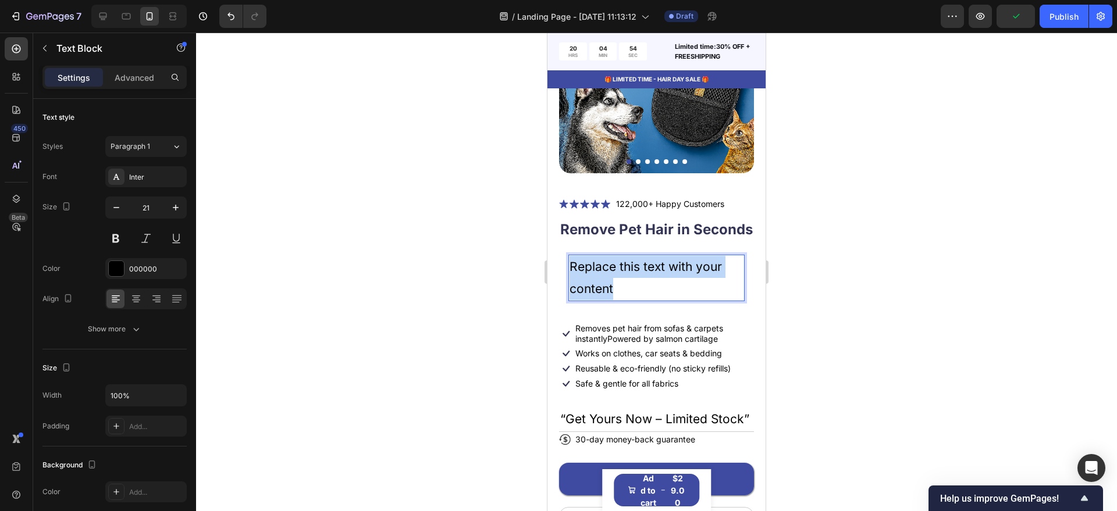
click at [639, 291] on p "Replace this text with your content" at bounding box center [656, 278] width 174 height 44
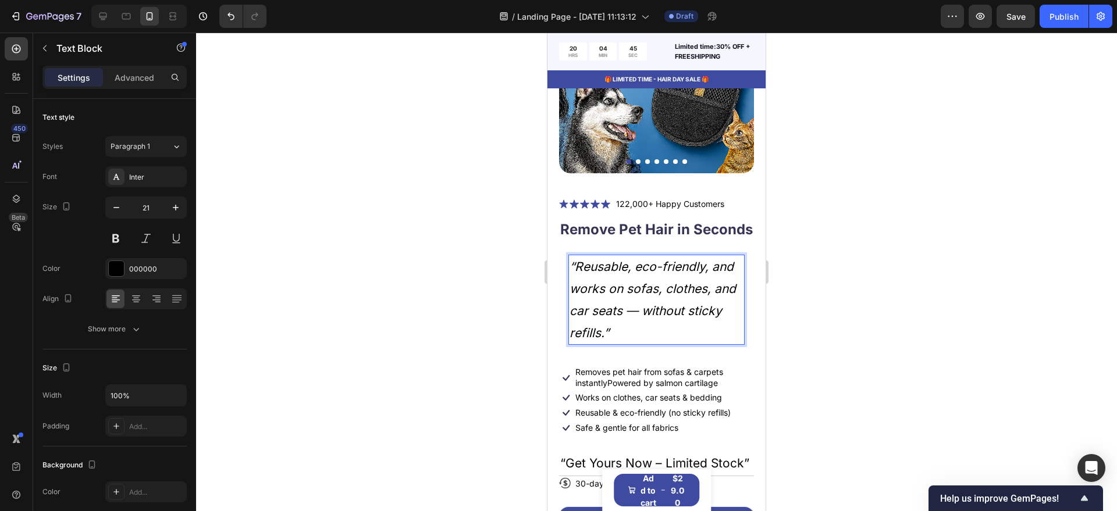
click at [649, 305] on p "“Reusable, eco-friendly, and works on sofas, clothes, and car seats — without s…" at bounding box center [656, 300] width 174 height 88
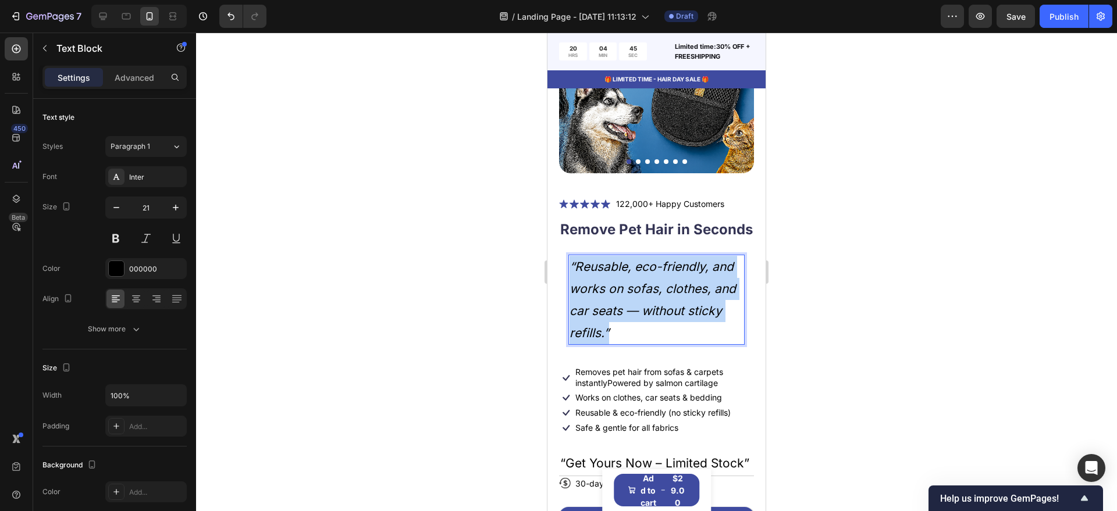
click at [649, 305] on p "“Reusable, eco-friendly, and works on sofas, clothes, and car seats — without s…" at bounding box center [656, 300] width 174 height 88
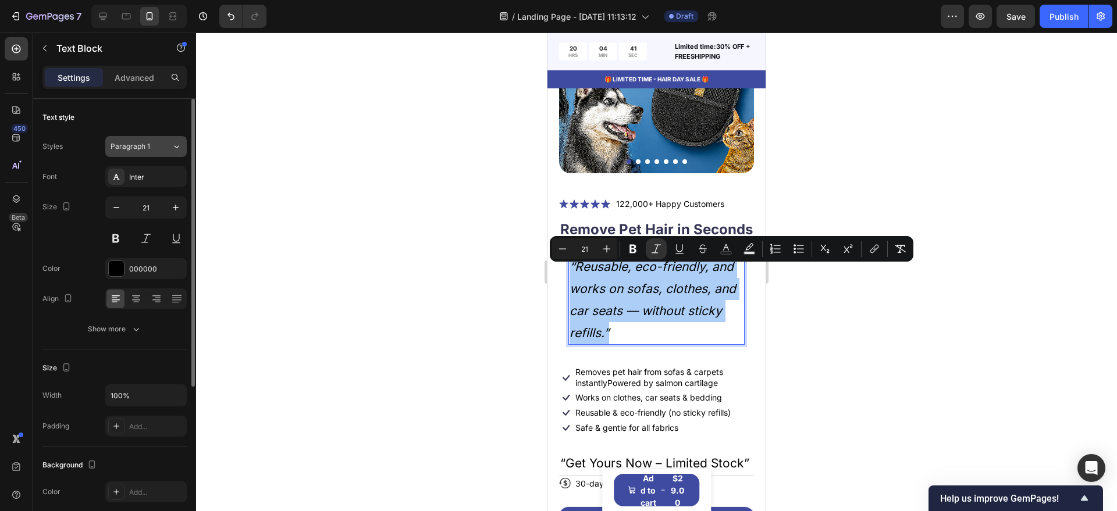
click at [152, 140] on button "Paragraph 1" at bounding box center [145, 146] width 81 height 21
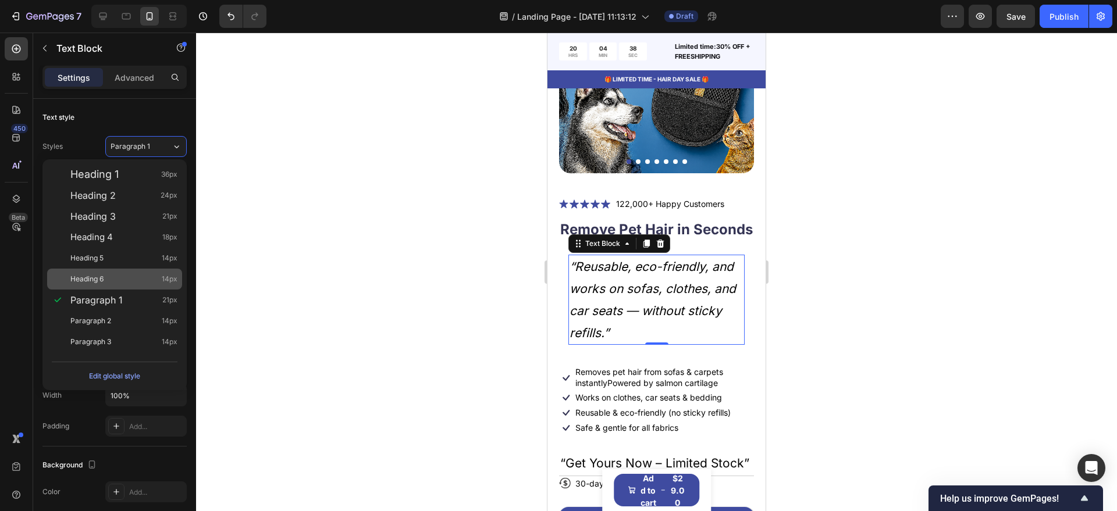
click at [137, 273] on div "Heading 6 14px" at bounding box center [123, 279] width 107 height 12
type input "14"
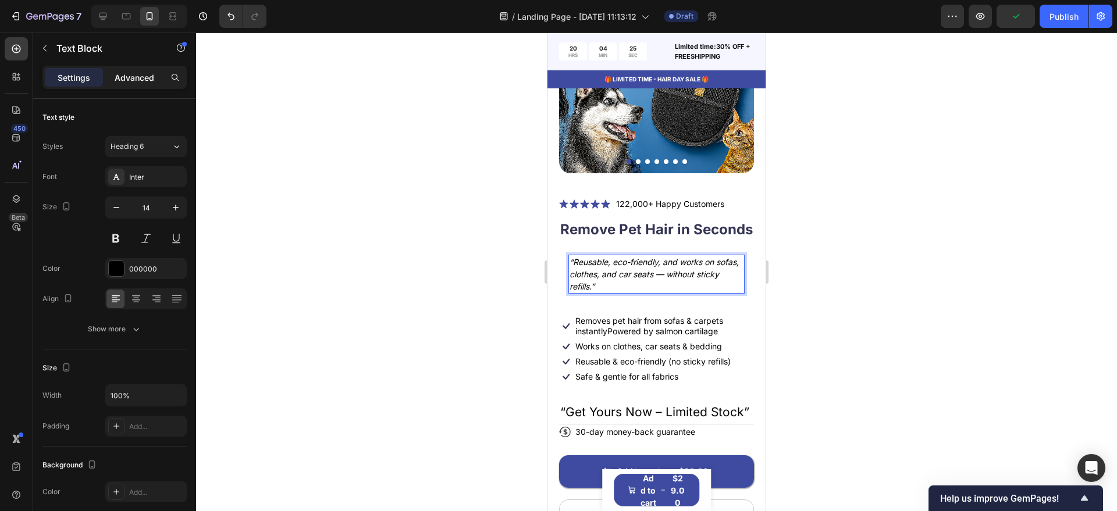
click at [151, 80] on p "Advanced" at bounding box center [135, 78] width 40 height 12
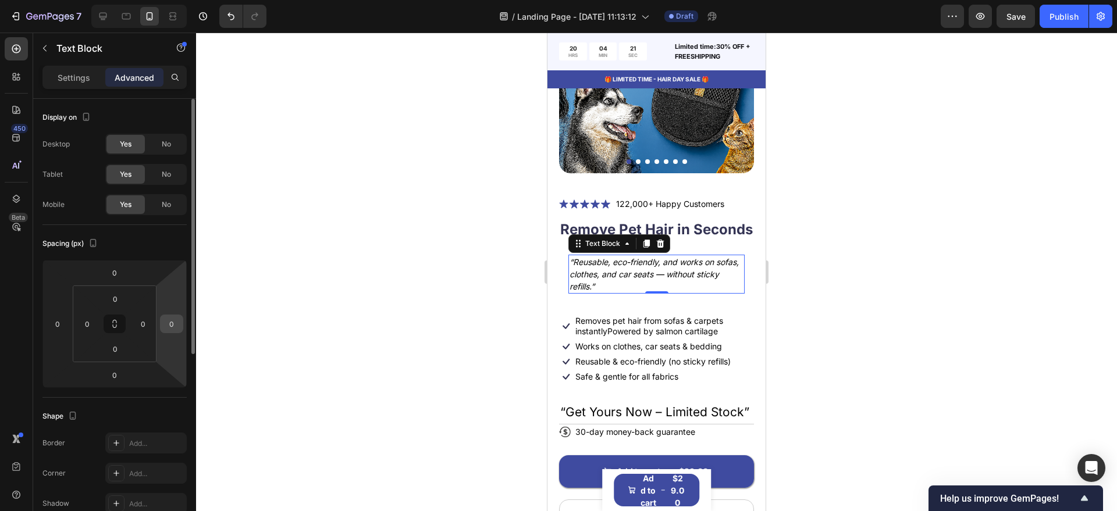
click at [178, 328] on input "0" at bounding box center [171, 323] width 17 height 17
type input "22"
click at [148, 325] on input "0" at bounding box center [142, 323] width 17 height 17
type input "2"
click at [171, 323] on input "22" at bounding box center [171, 323] width 17 height 17
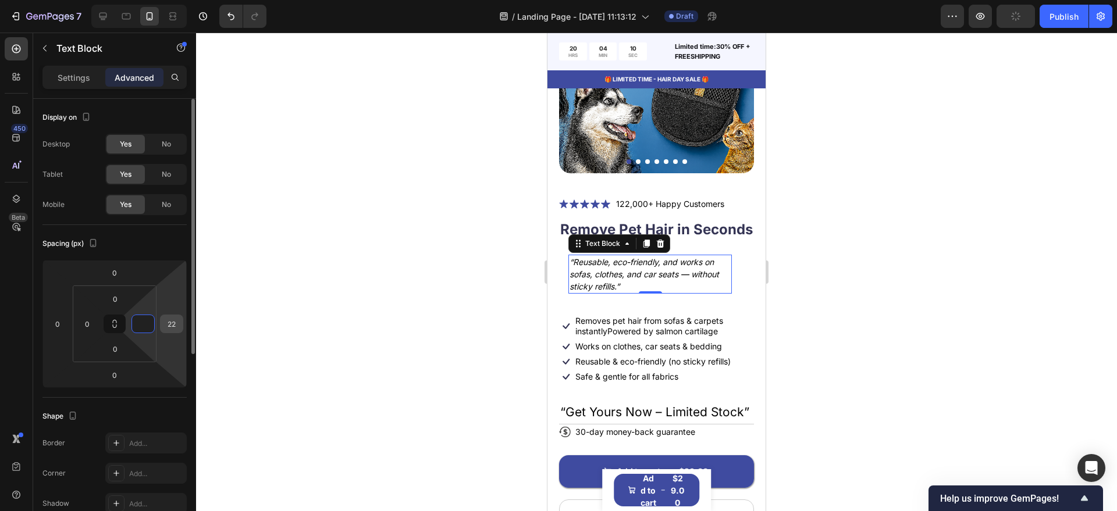
type input "0"
click at [171, 323] on input "22" at bounding box center [171, 323] width 17 height 17
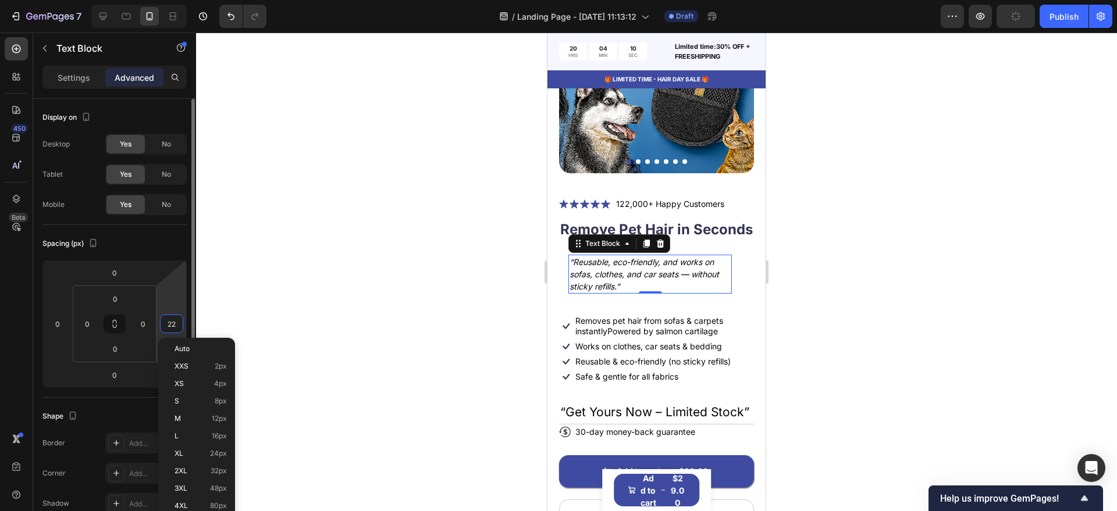
click at [171, 323] on input "22" at bounding box center [171, 323] width 17 height 17
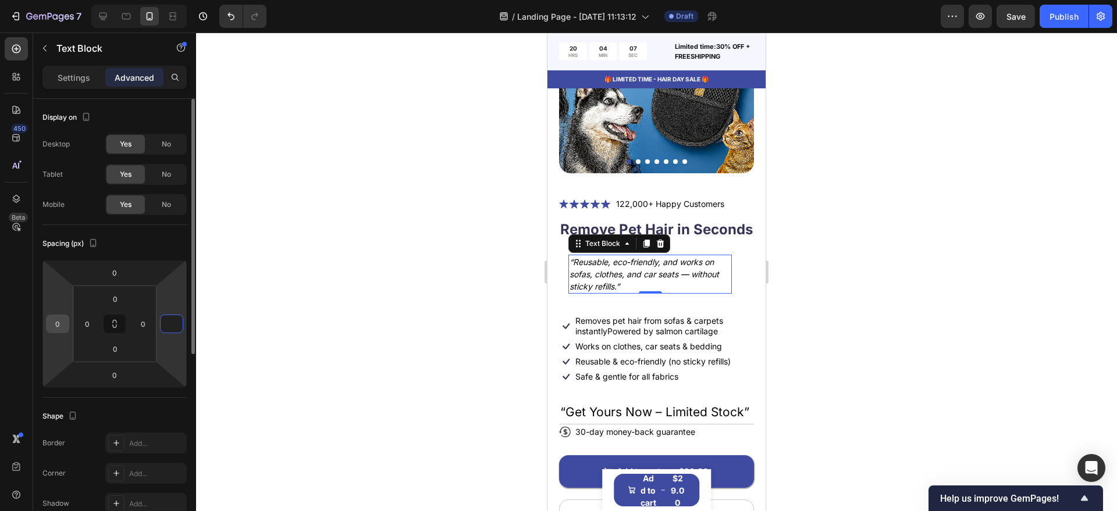
type input "0"
click at [56, 326] on input "0" at bounding box center [57, 323] width 17 height 17
type input "1"
click at [181, 325] on div "0" at bounding box center [171, 324] width 23 height 19
type input "0"
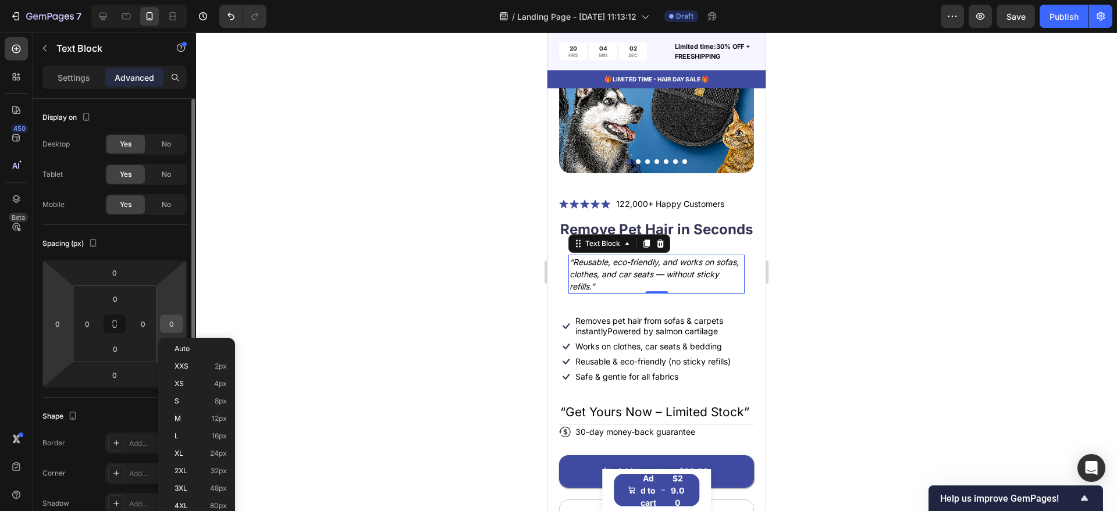
click at [176, 323] on input "0" at bounding box center [171, 323] width 17 height 17
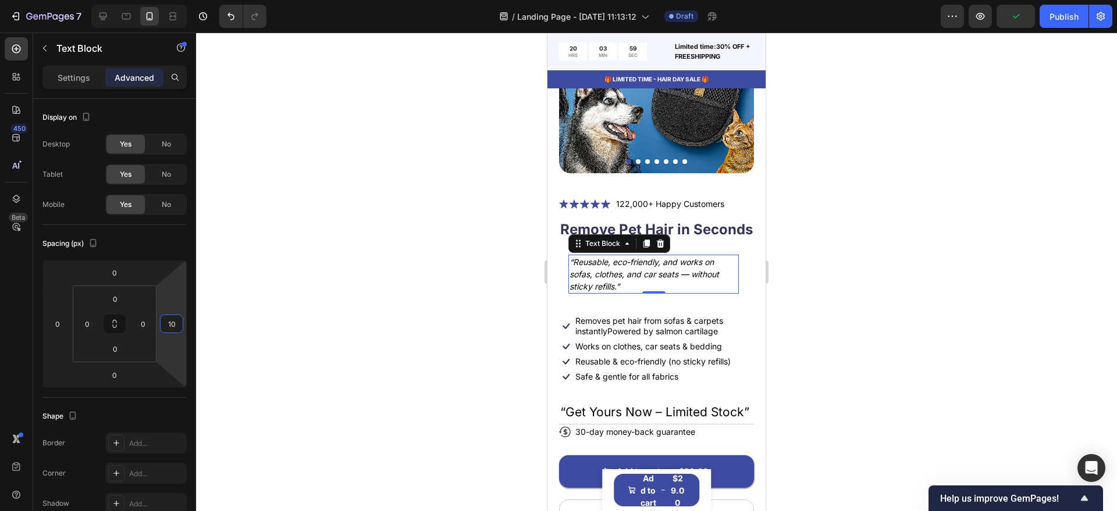
type input "1"
click at [432, 302] on div at bounding box center [656, 272] width 921 height 479
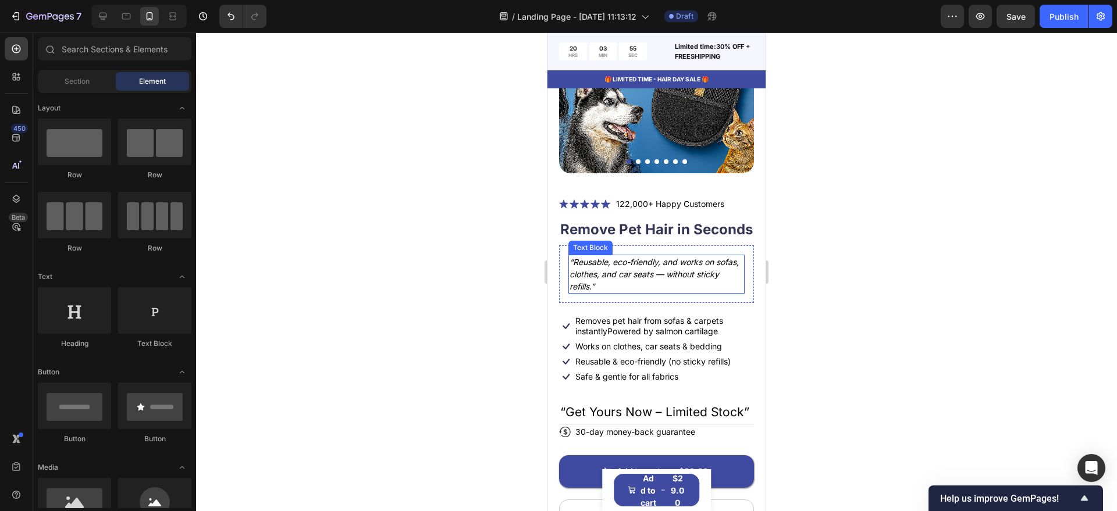
click at [641, 280] on icon "“Reusable, eco-friendly, and works on sofas, clothes, and car seats — without s…" at bounding box center [653, 274] width 169 height 34
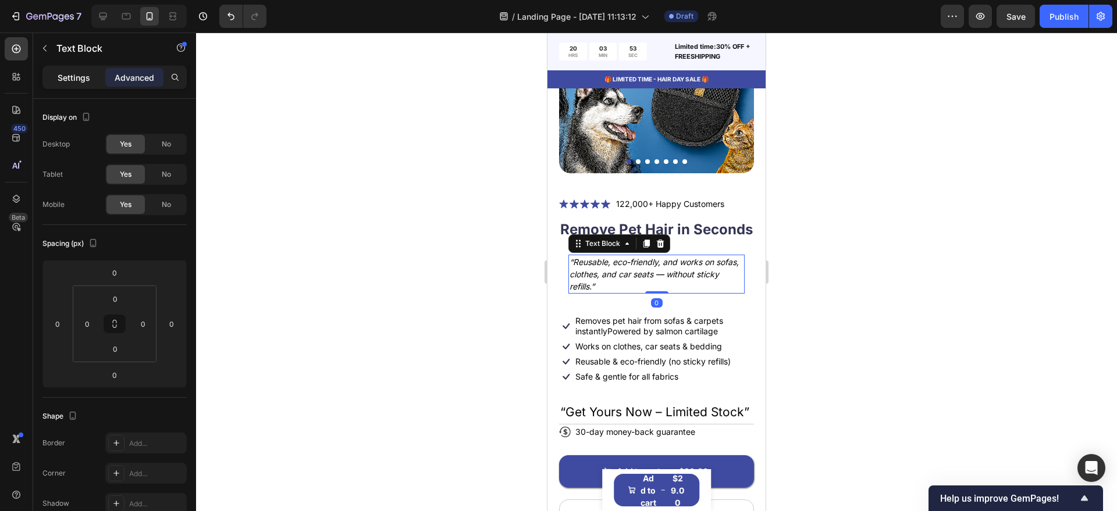
click at [65, 76] on p "Settings" at bounding box center [74, 78] width 33 height 12
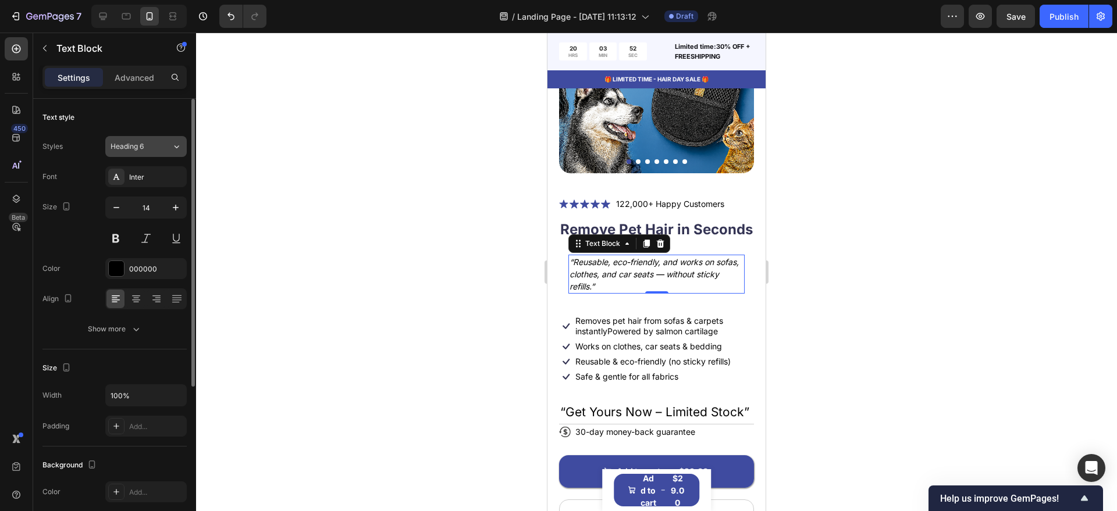
click at [172, 147] on icon at bounding box center [177, 147] width 10 height 12
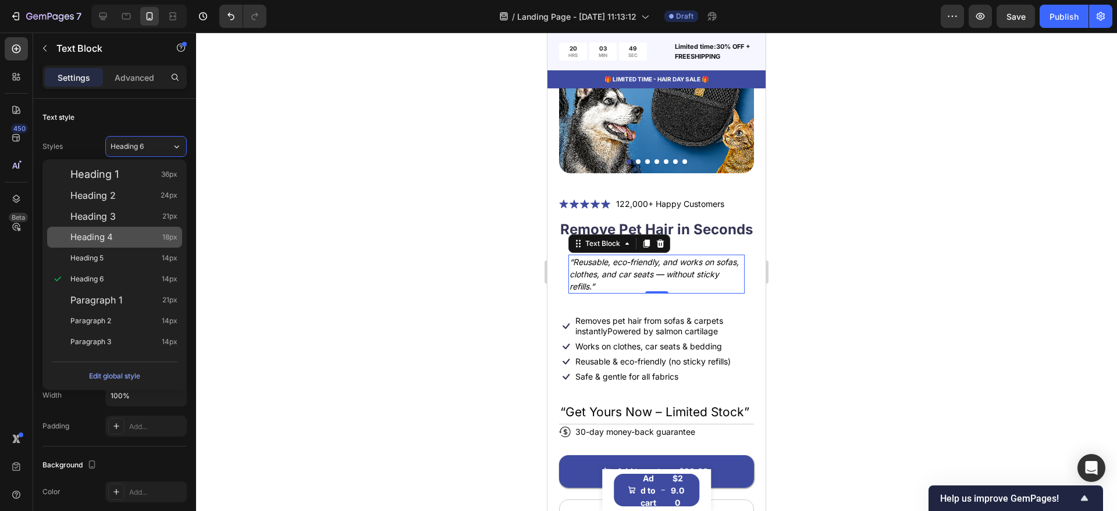
click at [172, 240] on span "18px" at bounding box center [169, 237] width 15 height 12
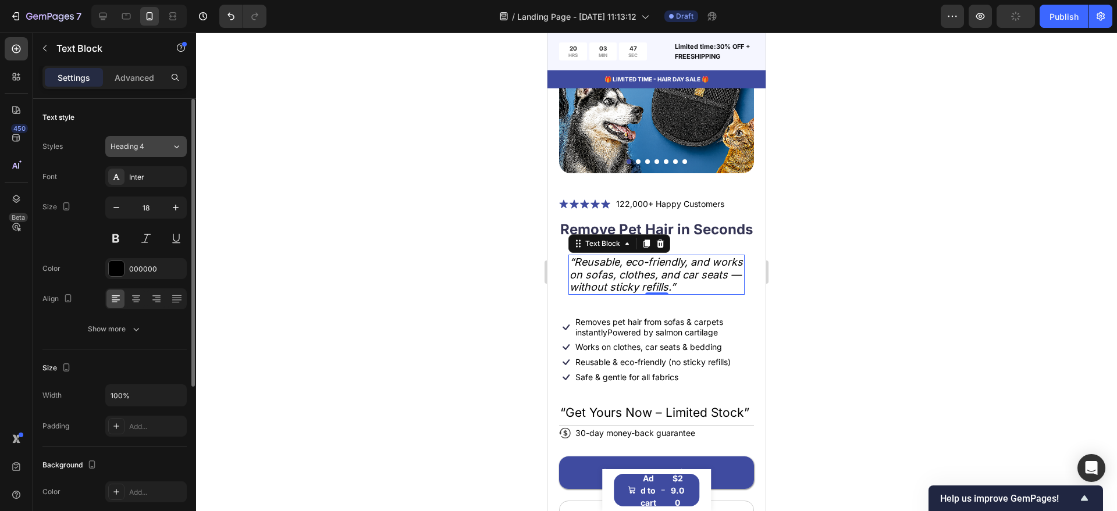
click at [169, 147] on div "Heading 4" at bounding box center [140, 146] width 61 height 10
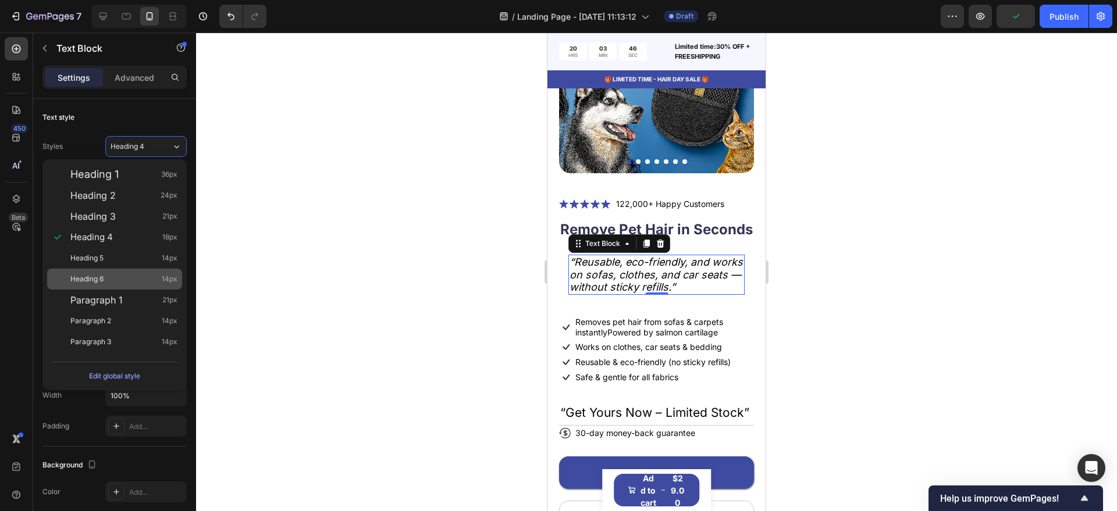
click at [176, 271] on div "Heading 6 14px" at bounding box center [114, 279] width 135 height 21
type input "14"
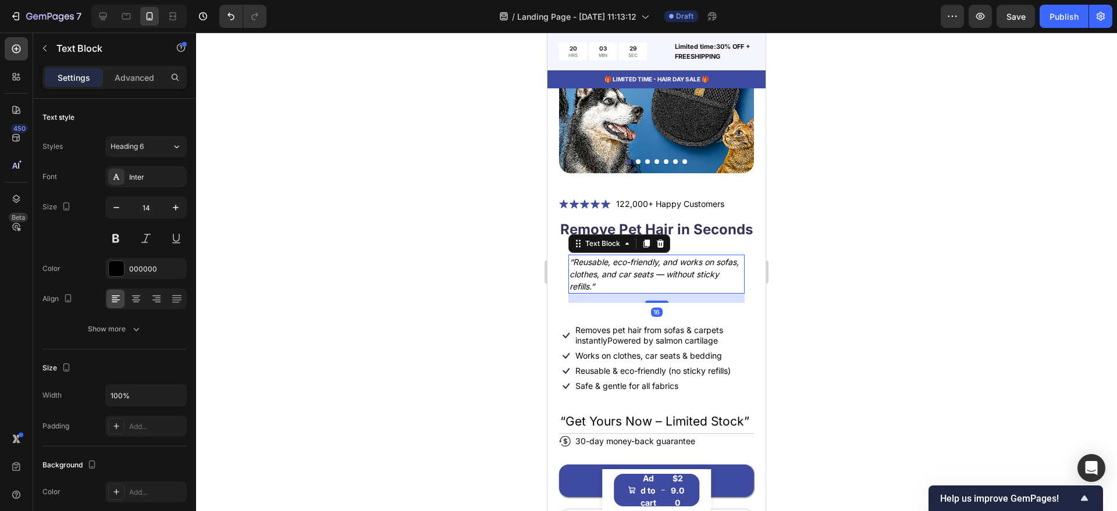
drag, startPoint x: 657, startPoint y: 300, endPoint x: 659, endPoint y: 294, distance: 6.3
click at [658, 303] on div at bounding box center [656, 302] width 23 height 2
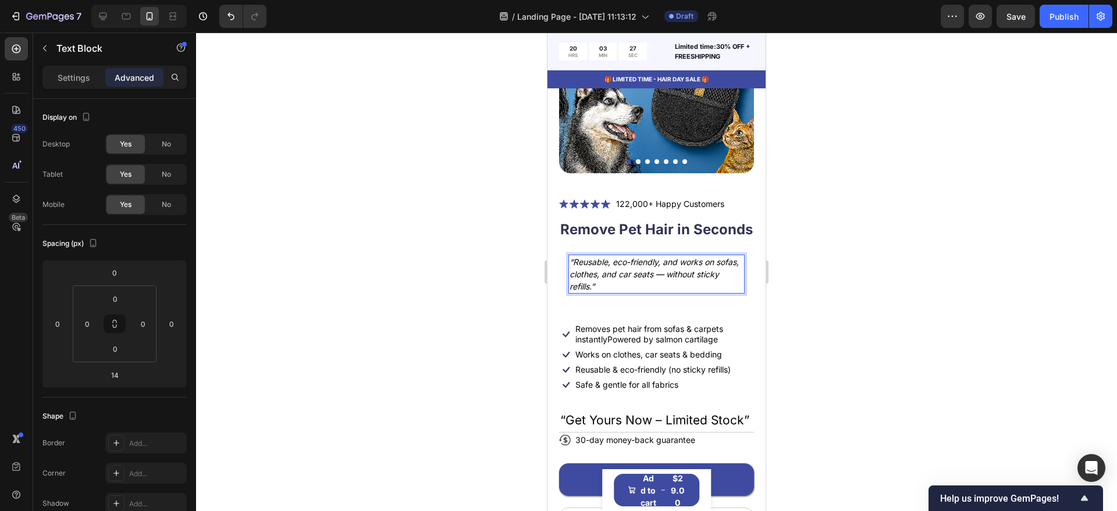
click at [655, 287] on p "“Reusable, eco-friendly, and works on sofas, clothes, and car seats — without s…" at bounding box center [656, 274] width 174 height 37
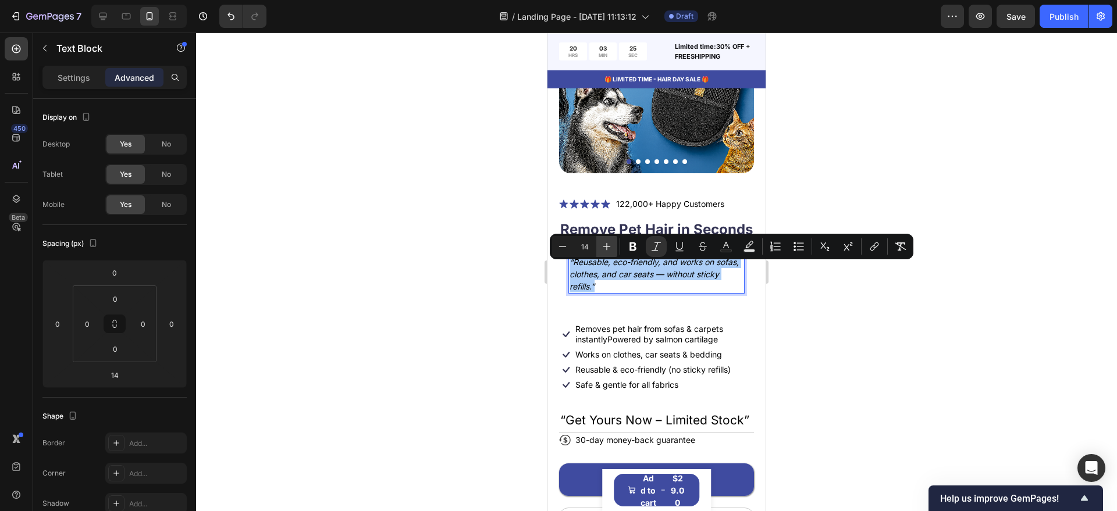
click at [602, 249] on icon "Editor contextual toolbar" at bounding box center [607, 247] width 12 height 12
click at [603, 249] on icon "Editor contextual toolbar" at bounding box center [607, 247] width 12 height 12
type input "16"
click at [845, 291] on div at bounding box center [656, 272] width 921 height 479
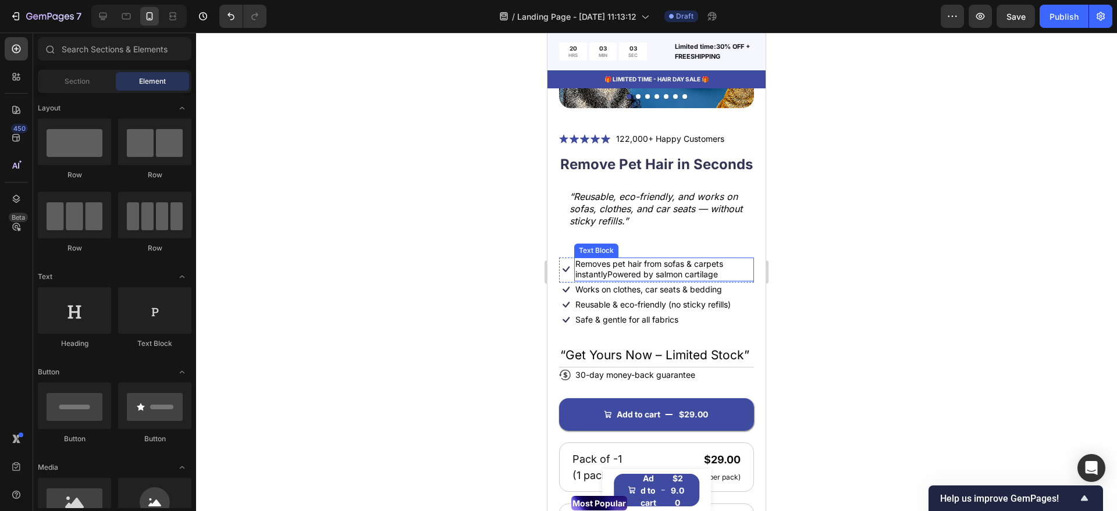
scroll to position [218, 0]
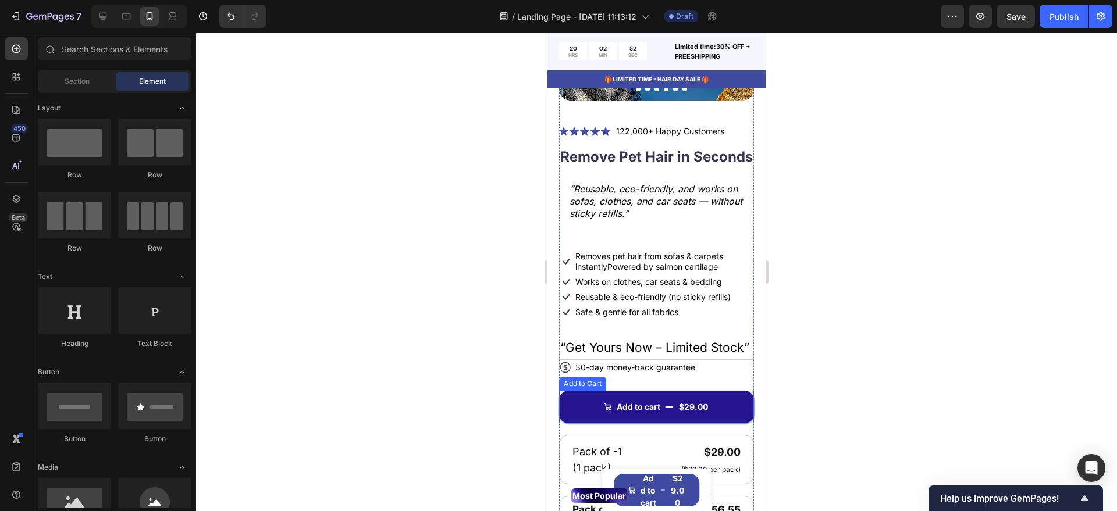
click at [662, 423] on button "Add to cart $29.00" at bounding box center [656, 407] width 195 height 33
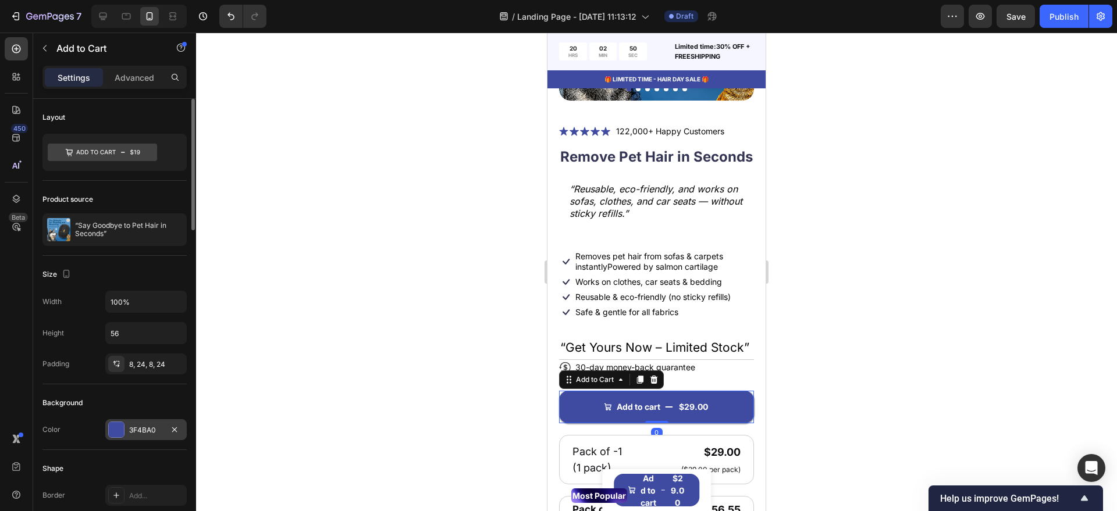
click at [144, 423] on div "3F4BA0" at bounding box center [145, 429] width 81 height 21
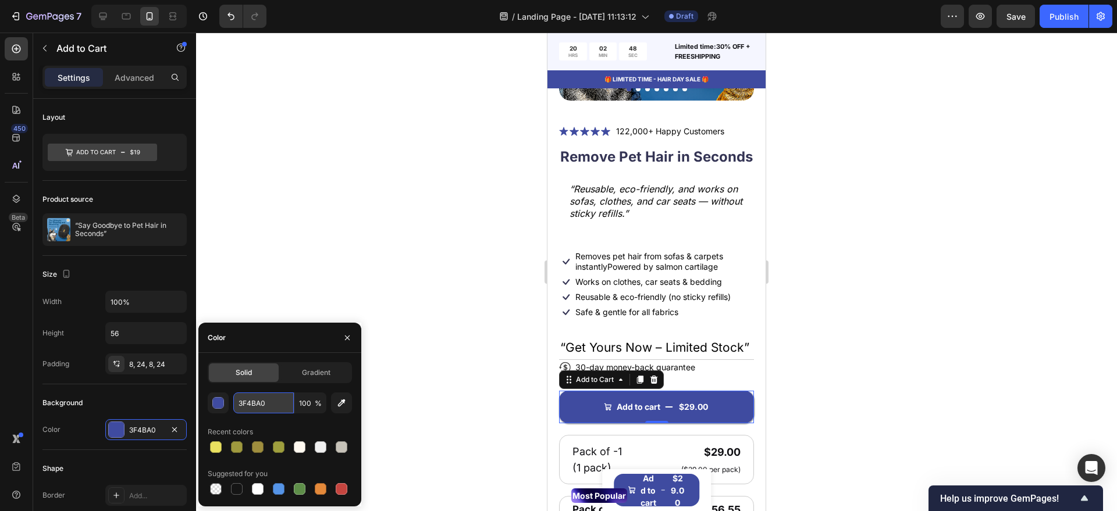
click at [259, 401] on input "3F4BA0" at bounding box center [263, 403] width 60 height 21
paste input "#FF6B35"
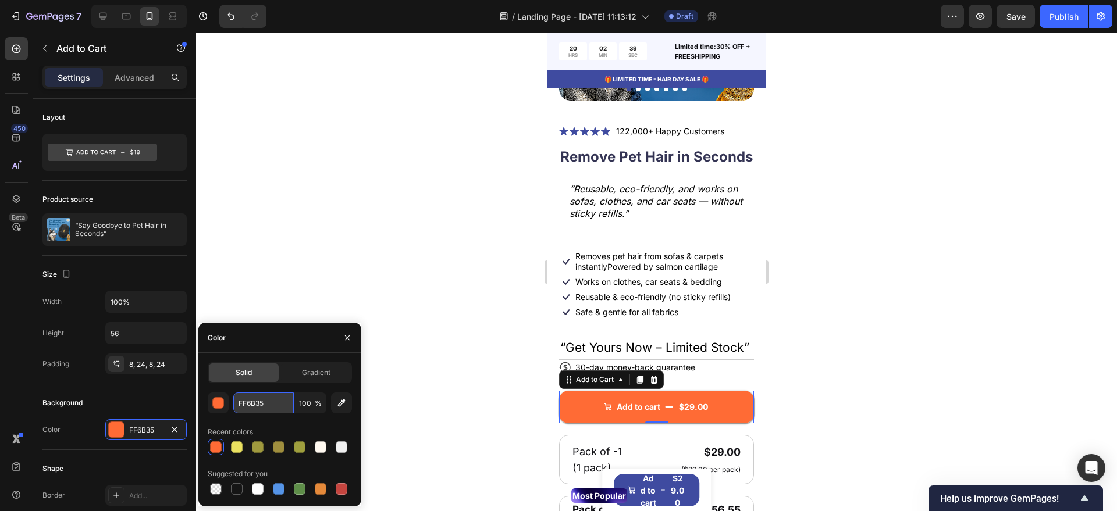
click at [265, 401] on input "FF6B35" at bounding box center [263, 403] width 60 height 21
paste input "#28A74"
type input "#28A745"
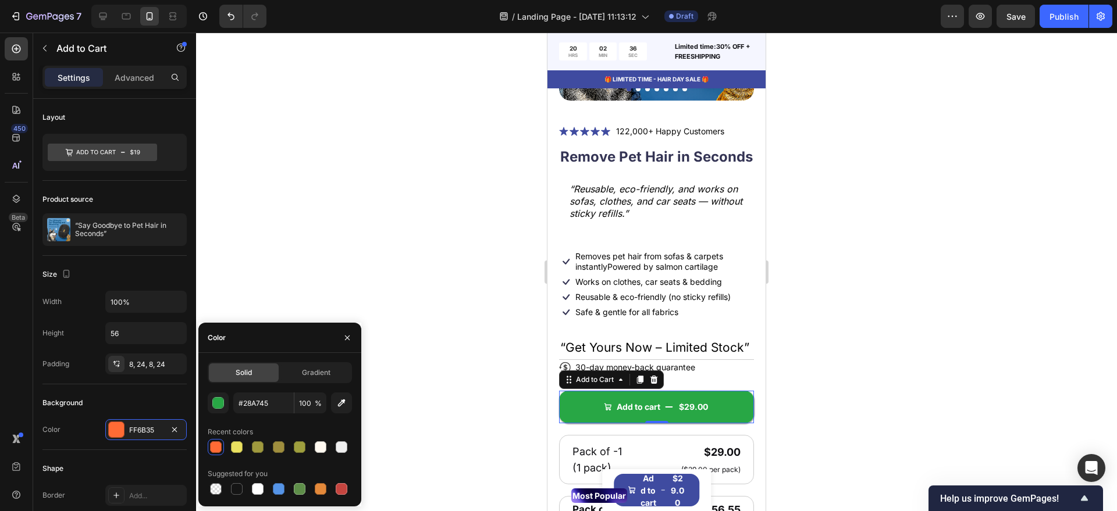
drag, startPoint x: 344, startPoint y: 333, endPoint x: 389, endPoint y: 340, distance: 45.2
click at [345, 333] on icon "button" at bounding box center [347, 337] width 9 height 9
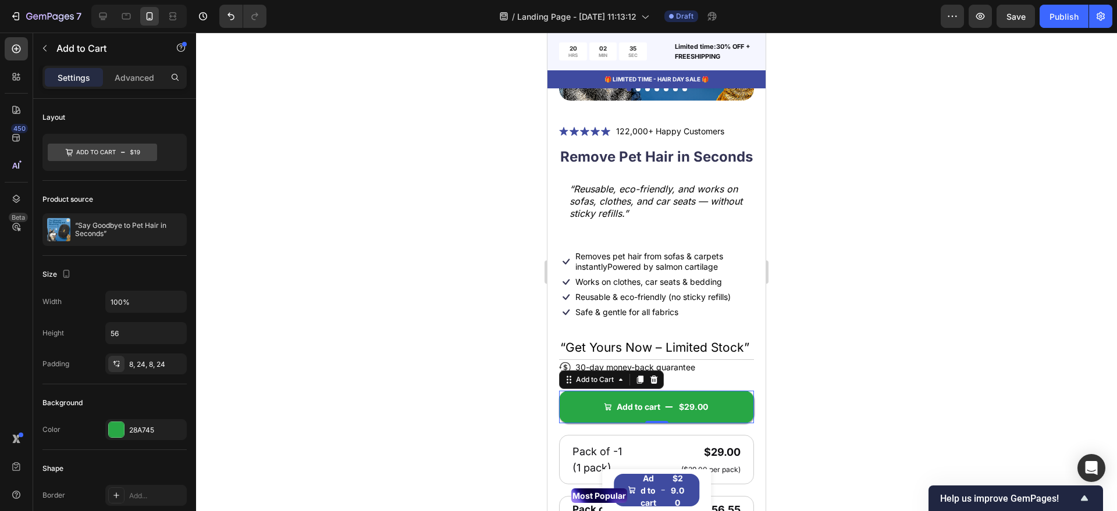
click at [497, 340] on div at bounding box center [656, 272] width 921 height 479
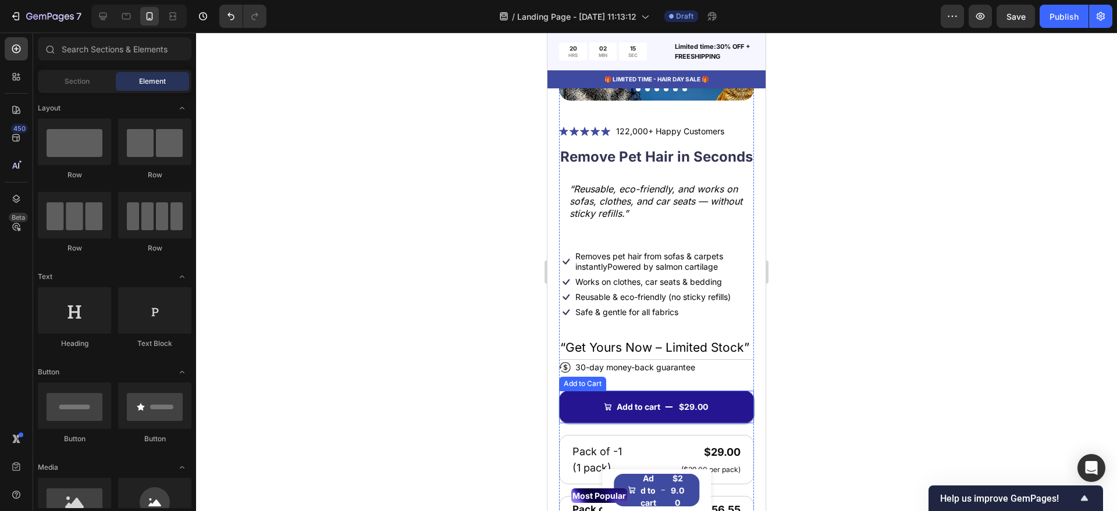
click at [671, 423] on button "Add to cart $29.00" at bounding box center [656, 407] width 195 height 33
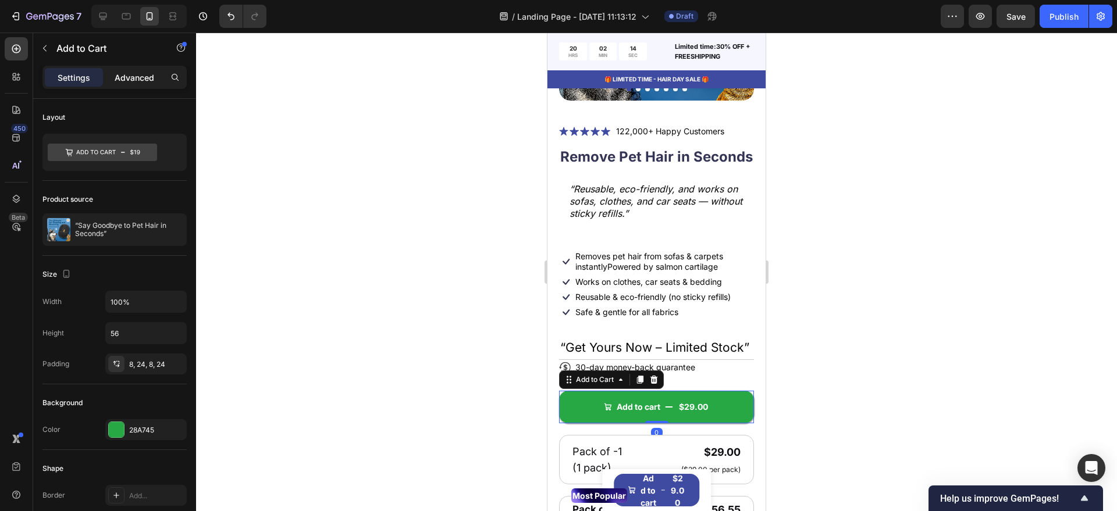
click at [131, 86] on div "Advanced" at bounding box center [134, 77] width 58 height 19
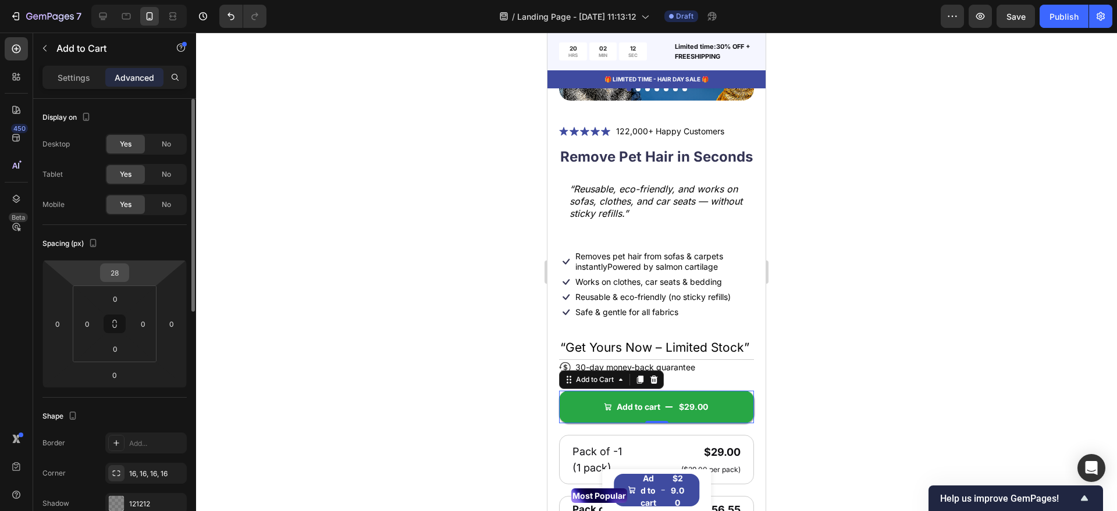
click at [117, 273] on input "28" at bounding box center [114, 272] width 23 height 17
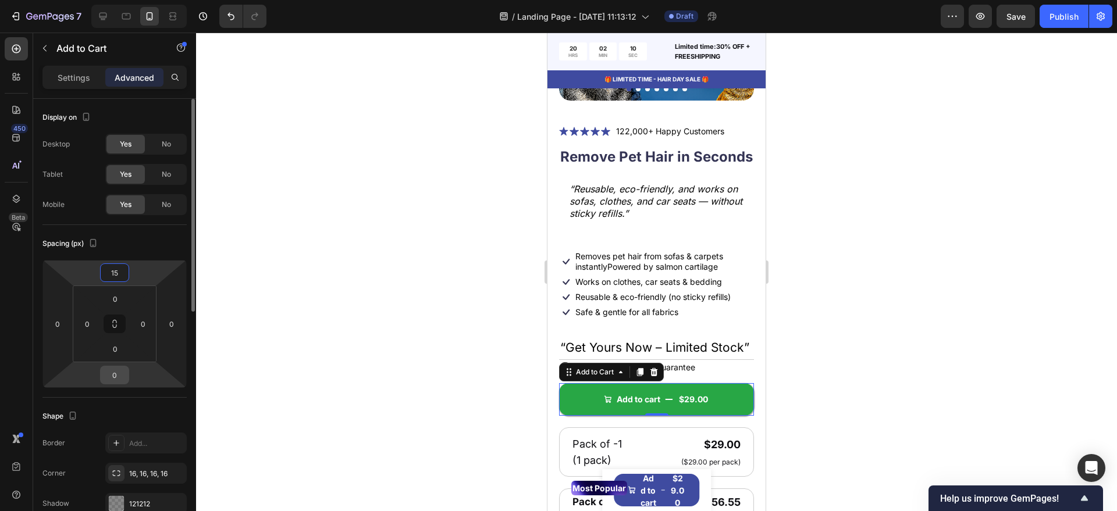
type input "15"
click at [121, 371] on input "0" at bounding box center [114, 374] width 23 height 17
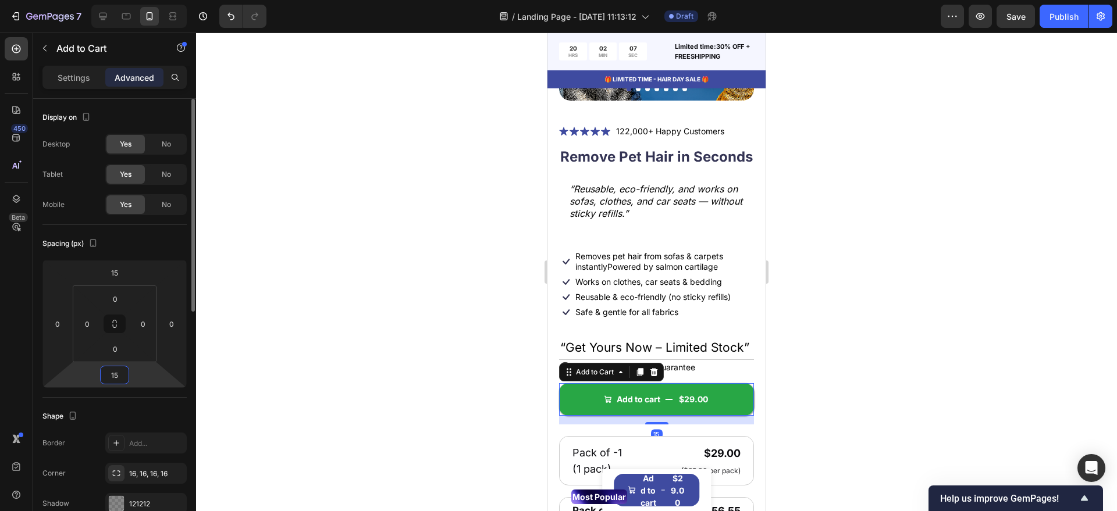
type input "15"
click at [55, 327] on input "0" at bounding box center [57, 323] width 17 height 17
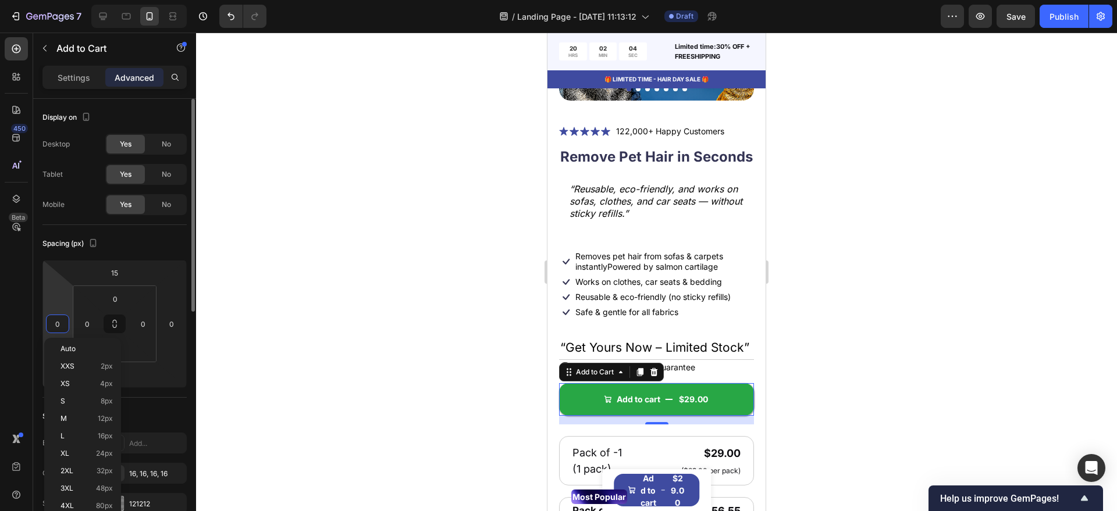
click at [55, 327] on input "0" at bounding box center [57, 323] width 17 height 17
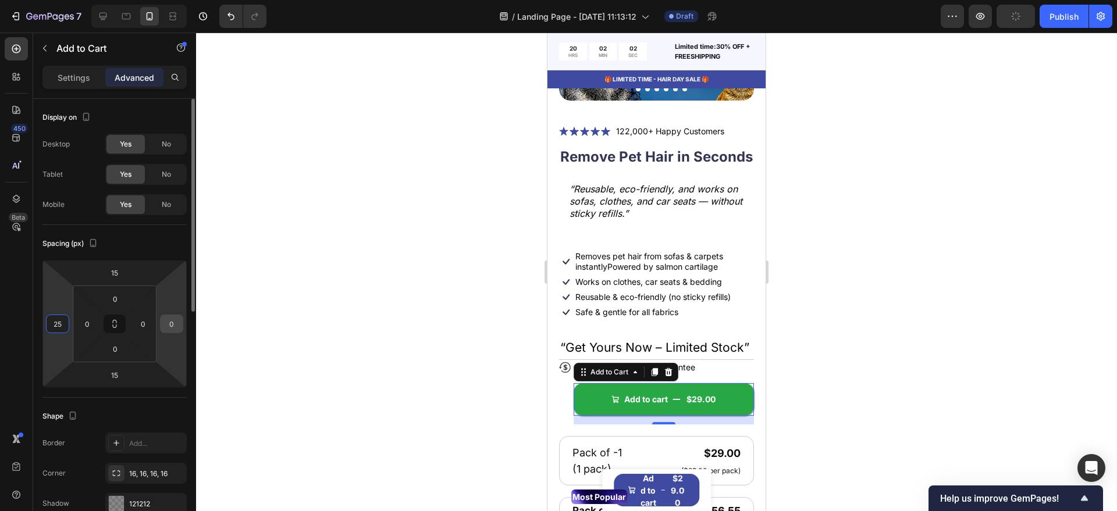
type input "25"
click at [172, 330] on input "0" at bounding box center [171, 323] width 17 height 17
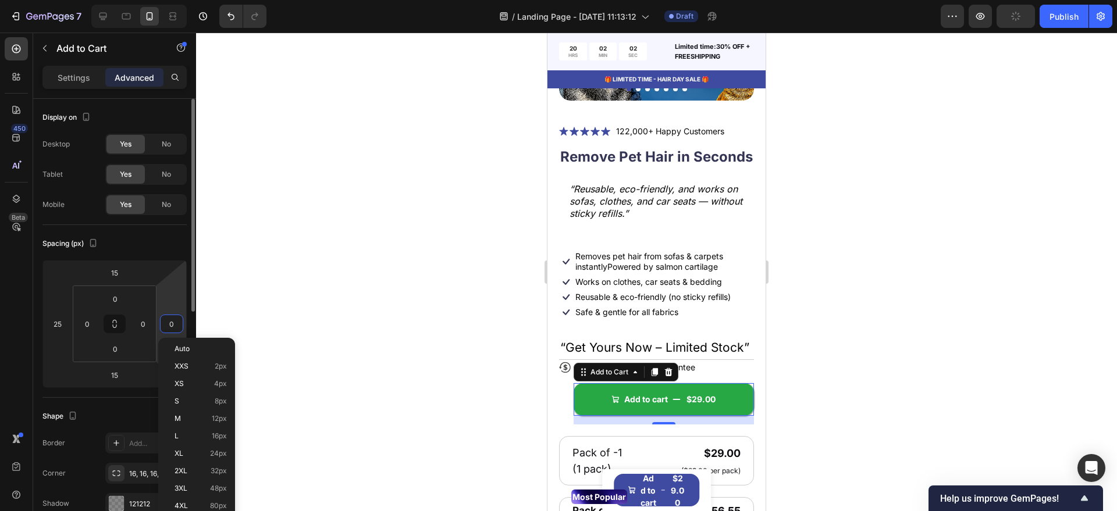
type input "5"
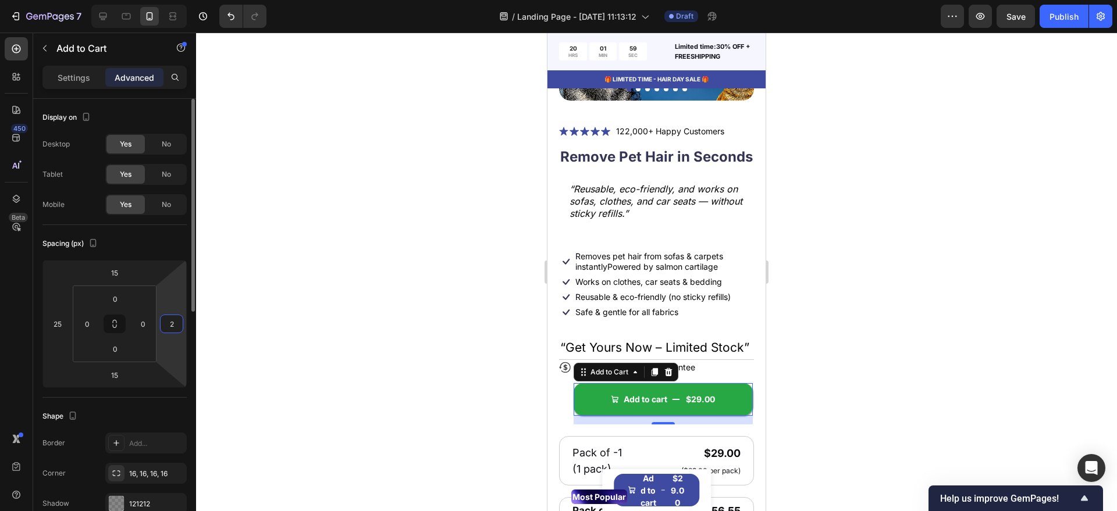
type input "25"
click at [514, 308] on div at bounding box center [656, 272] width 921 height 479
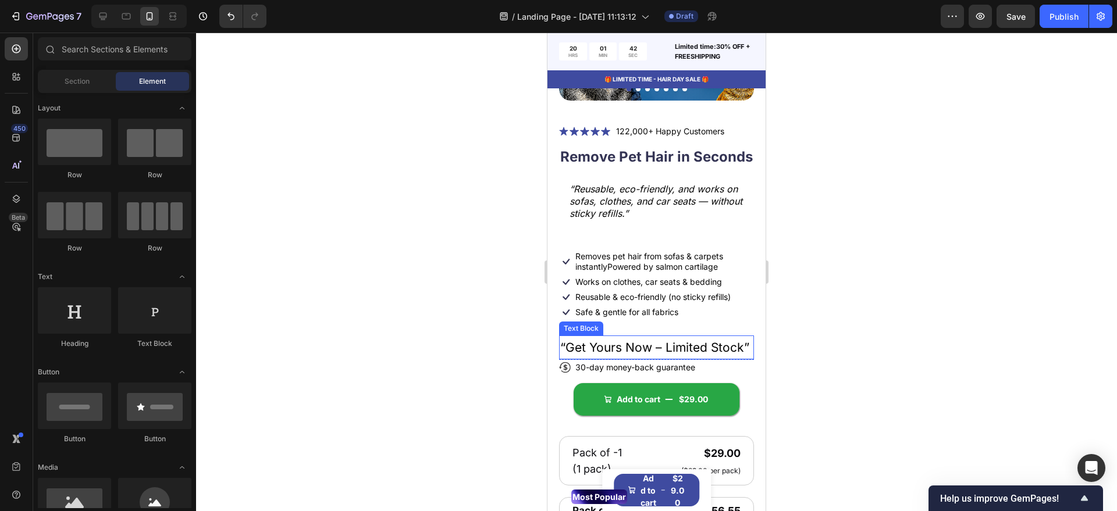
scroll to position [291, 0]
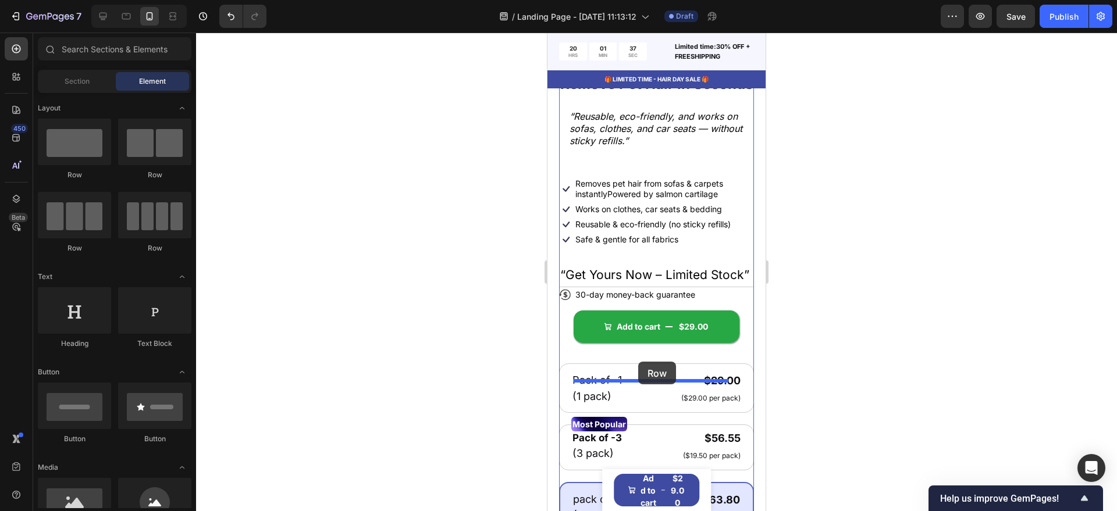
drag, startPoint x: 628, startPoint y: 189, endPoint x: 638, endPoint y: 362, distance: 173.0
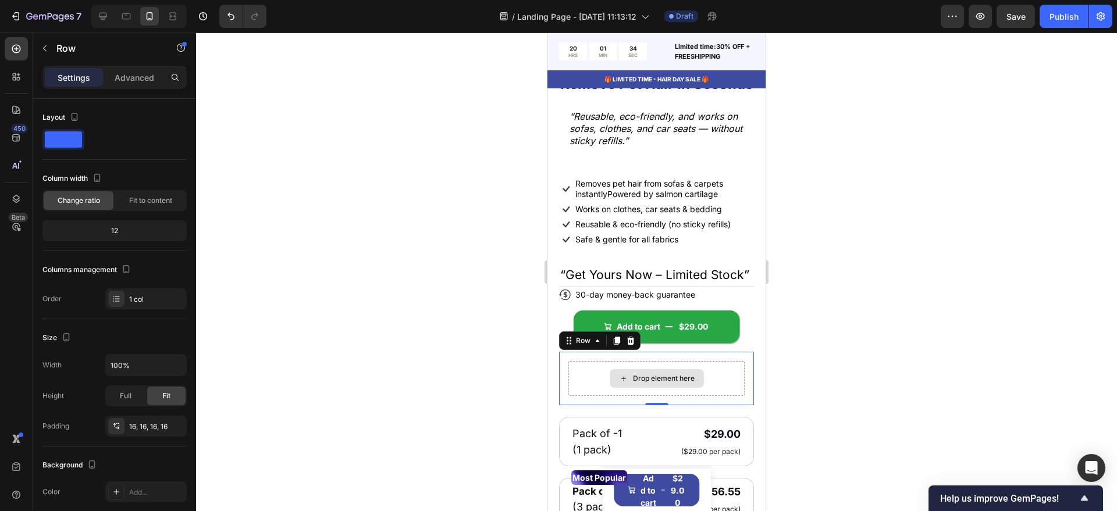
click at [632, 388] on div "Drop element here" at bounding box center [656, 378] width 94 height 19
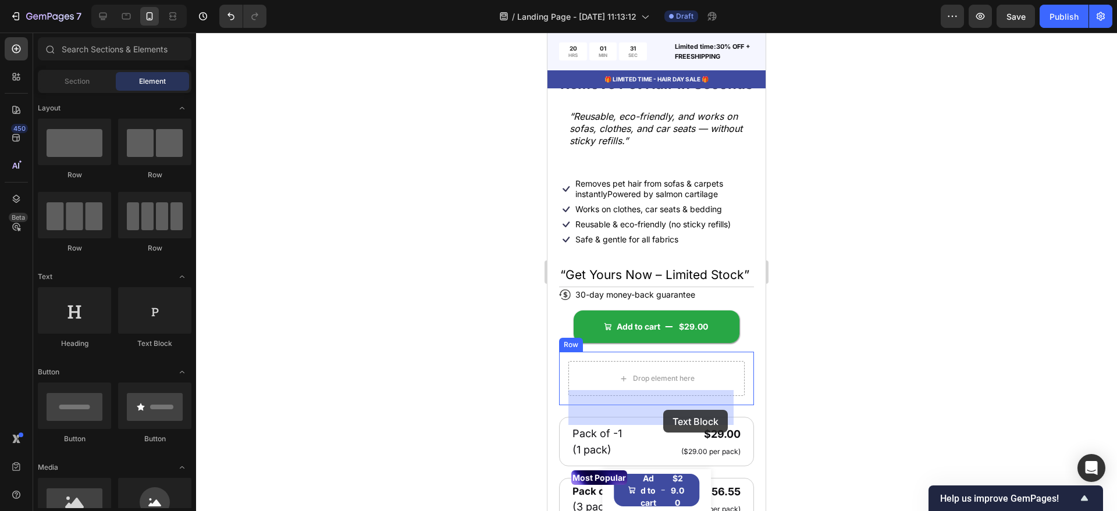
drag, startPoint x: 911, startPoint y: 380, endPoint x: 663, endPoint y: 410, distance: 250.1
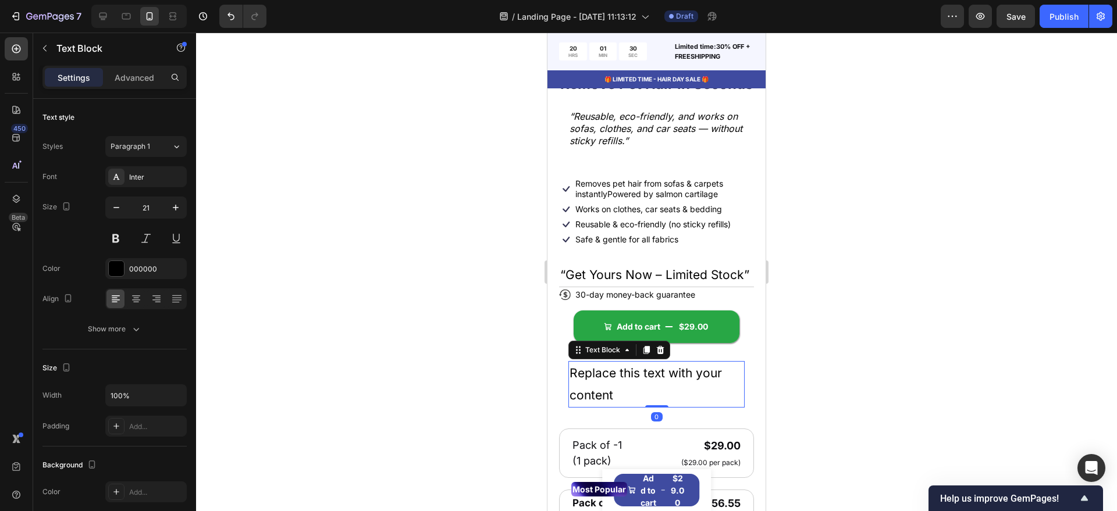
click at [624, 407] on div "Replace this text with your content" at bounding box center [656, 384] width 176 height 47
click at [624, 407] on p "Replace this text with your content" at bounding box center [656, 384] width 174 height 44
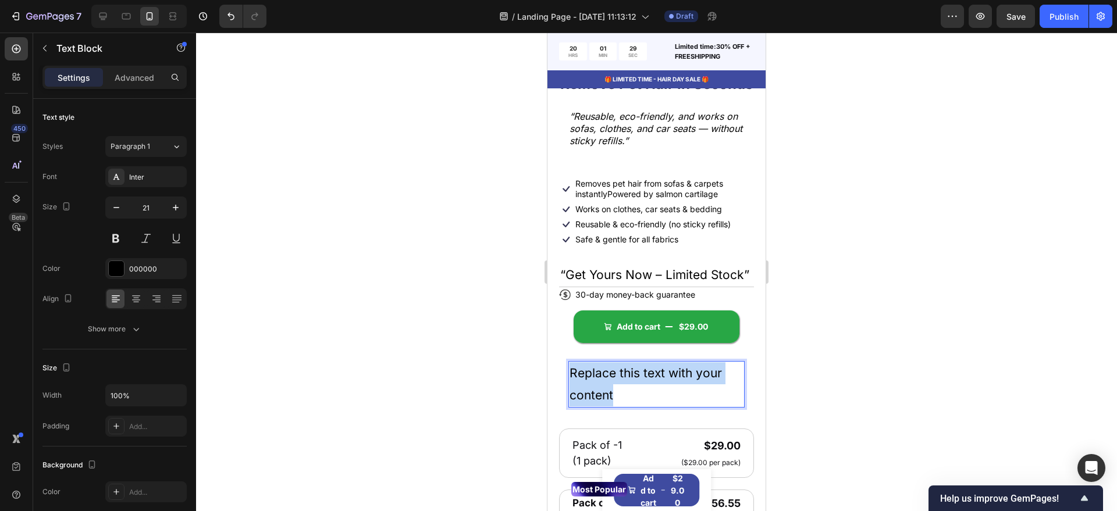
click at [624, 407] on p "Replace this text with your content" at bounding box center [656, 384] width 174 height 44
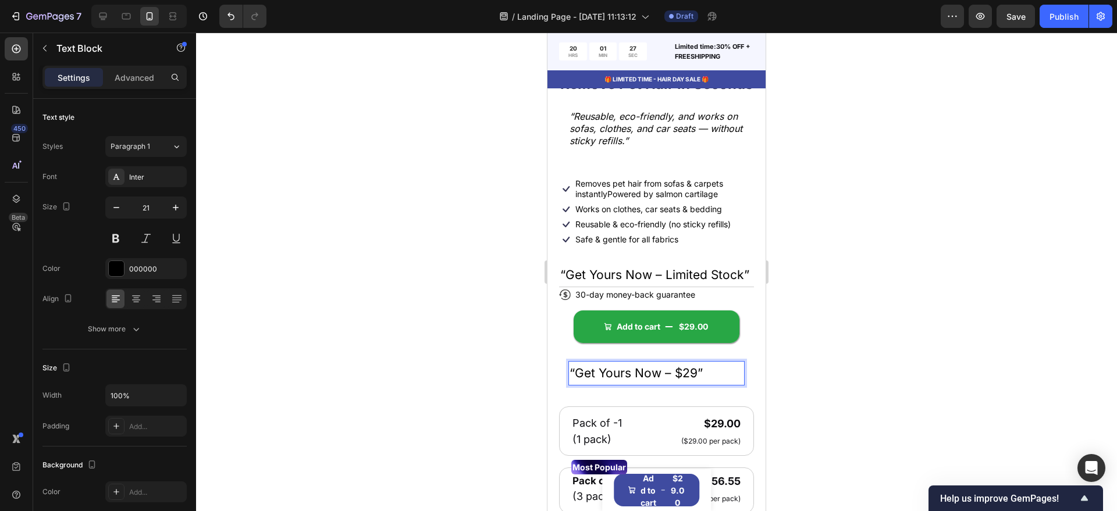
click at [623, 384] on p "“Get Yours Now – $29”" at bounding box center [656, 373] width 174 height 22
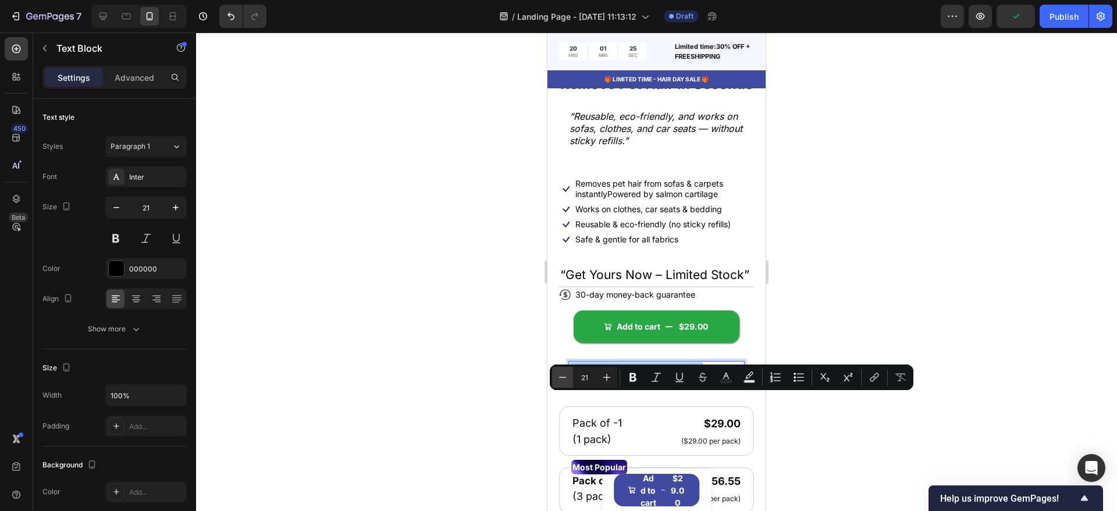
click at [555, 379] on button "Minus" at bounding box center [562, 377] width 21 height 21
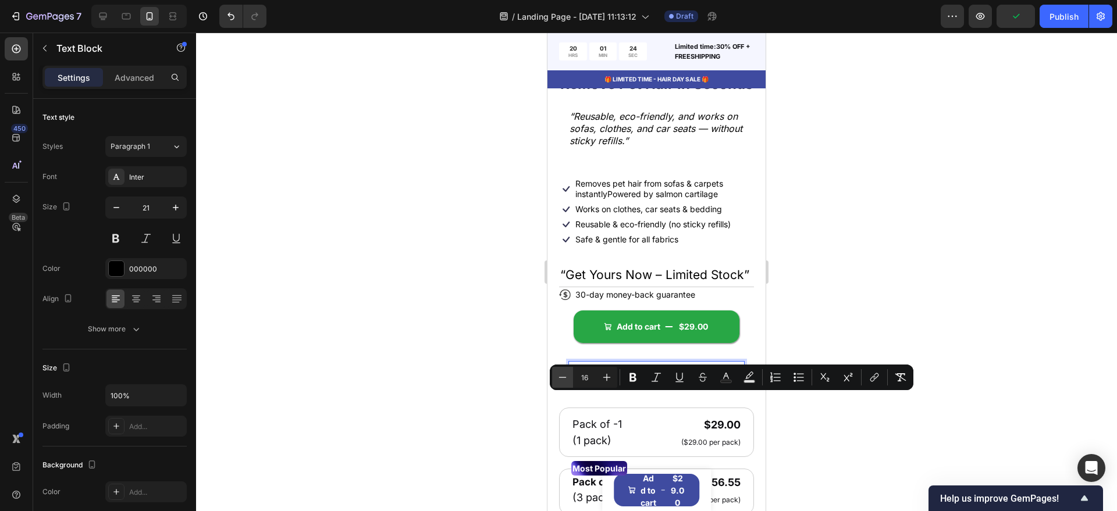
click at [555, 379] on button "Minus" at bounding box center [562, 377] width 21 height 21
type input "14"
click at [481, 390] on div at bounding box center [656, 272] width 921 height 479
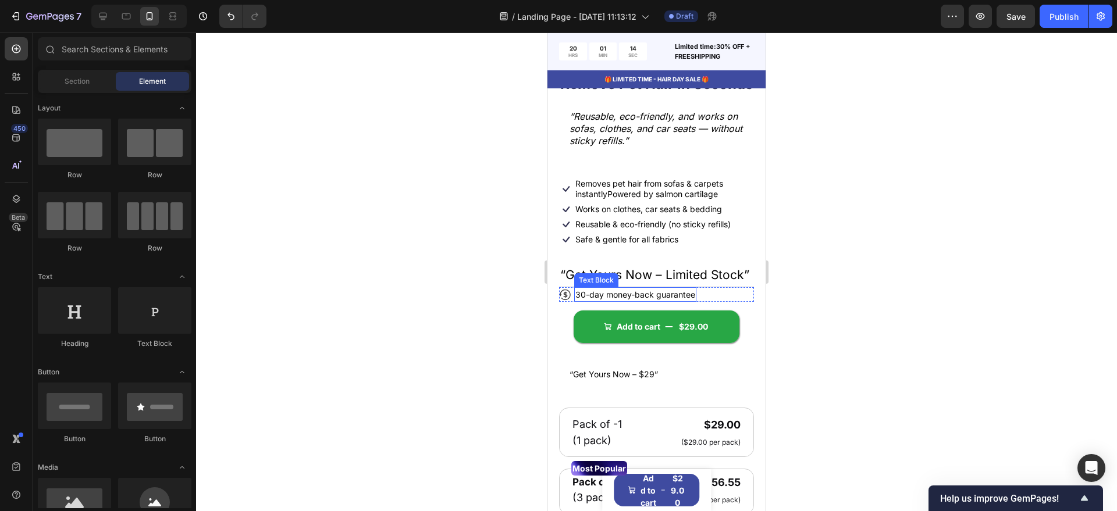
click at [625, 301] on p "30-day money-back guarantee" at bounding box center [635, 294] width 120 height 12
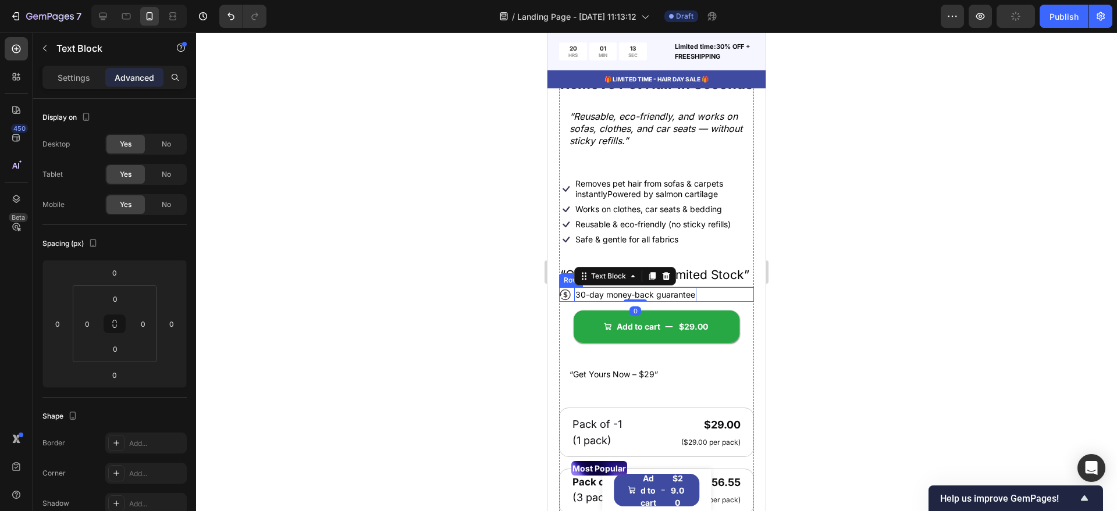
click at [573, 302] on div "Icon 30-day money-back guarantee Text Block 0 Row" at bounding box center [656, 294] width 195 height 15
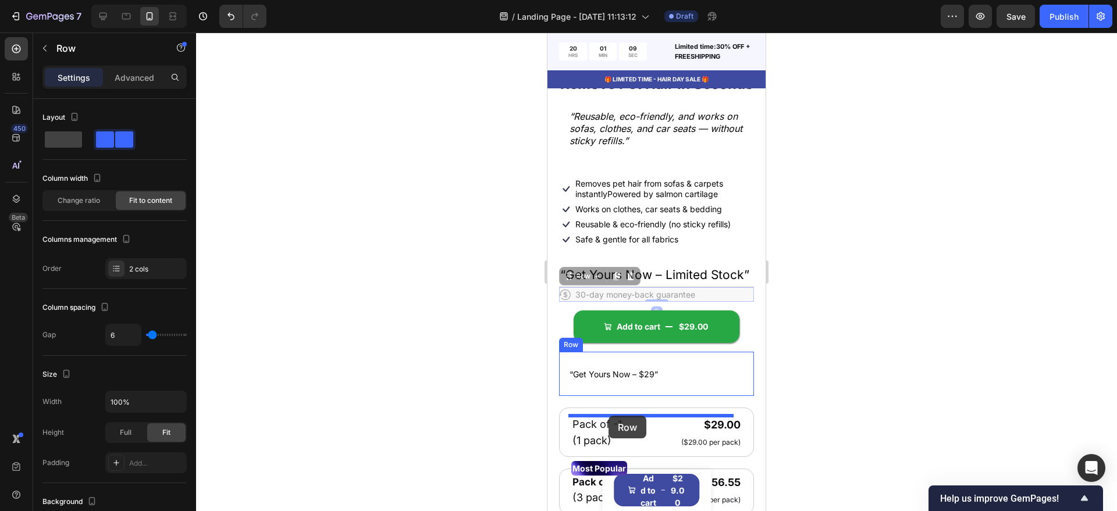
drag, startPoint x: 566, startPoint y: 303, endPoint x: 608, endPoint y: 416, distance: 120.3
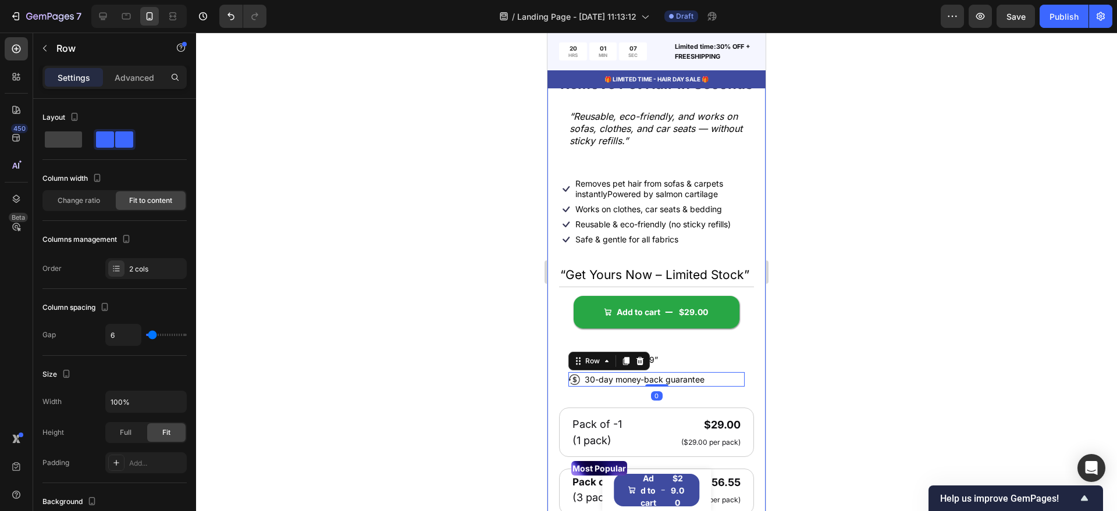
click at [517, 382] on div at bounding box center [656, 272] width 921 height 479
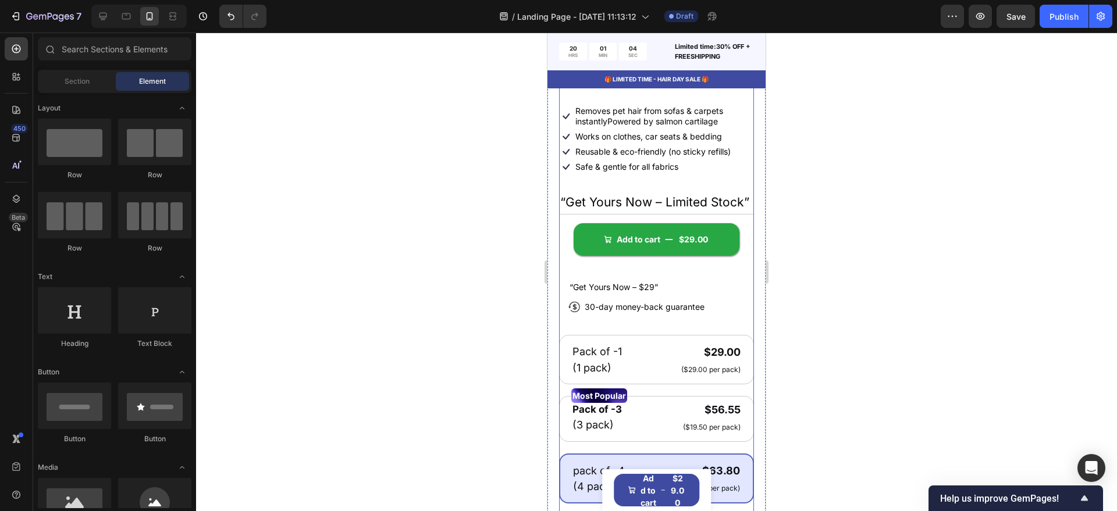
scroll to position [509, 0]
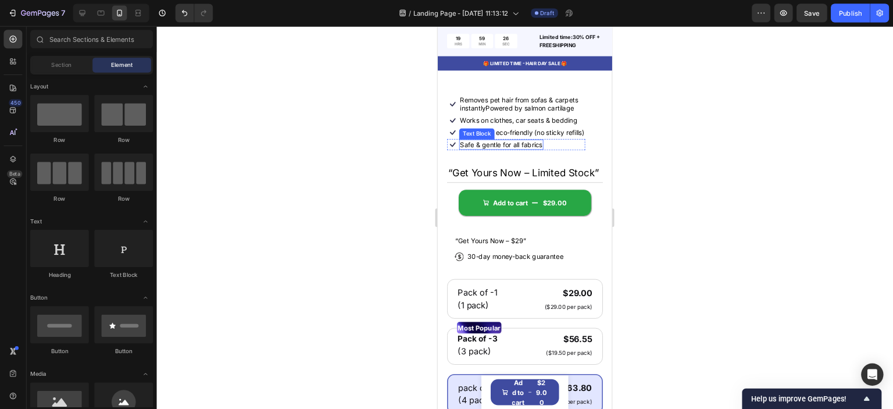
scroll to position [349, 0]
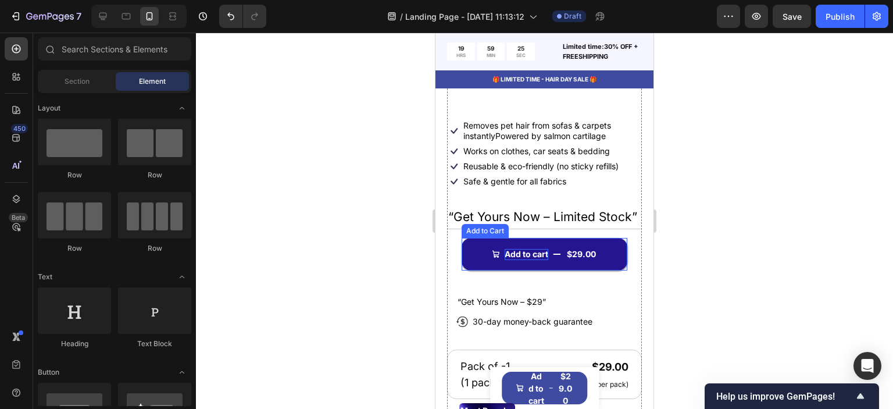
click at [511, 259] on div "Add to cart" at bounding box center [527, 254] width 44 height 10
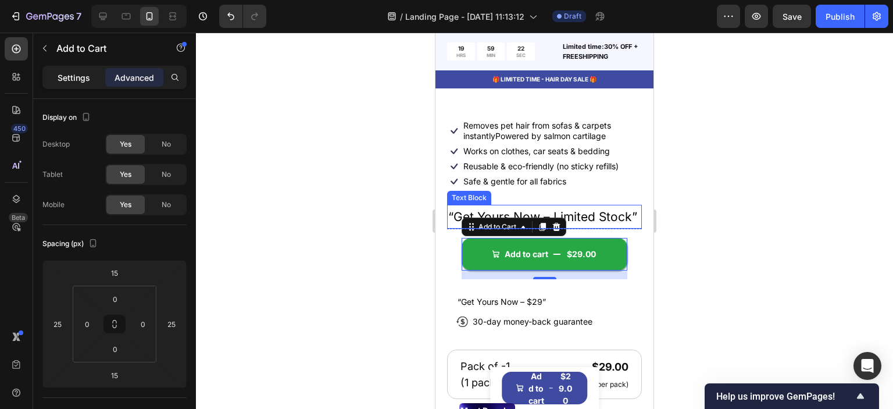
click at [70, 76] on p "Settings" at bounding box center [74, 78] width 33 height 12
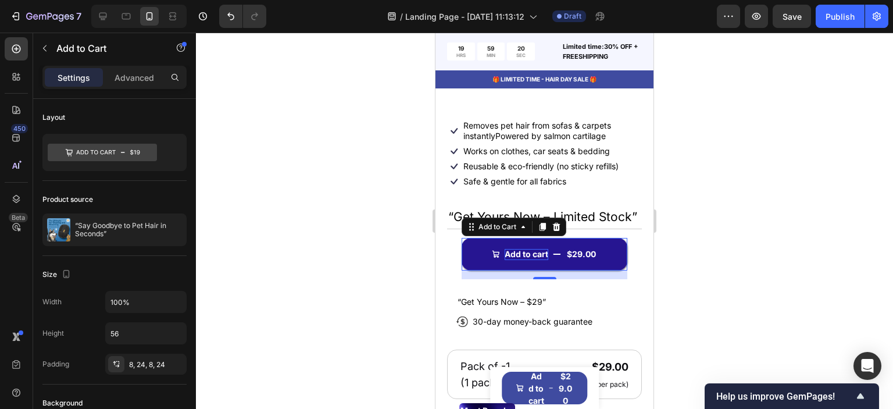
click at [523, 259] on div "Add to cart" at bounding box center [527, 254] width 44 height 10
click at [523, 259] on p "Add to cart" at bounding box center [527, 254] width 44 height 10
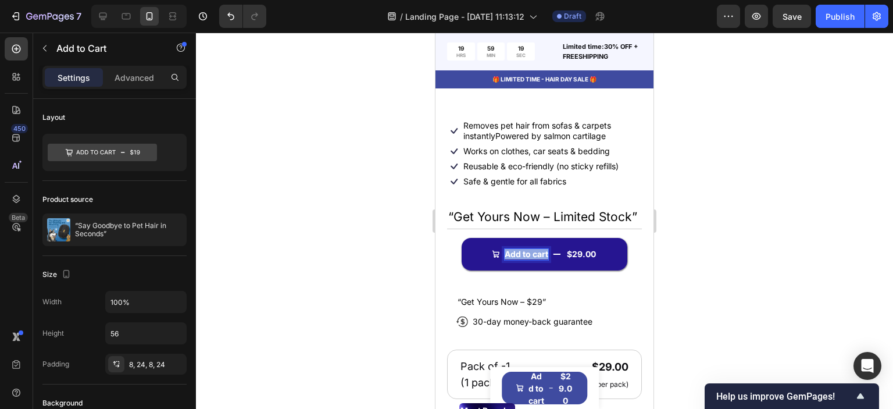
click at [523, 259] on p "Add to cart" at bounding box center [527, 254] width 44 height 10
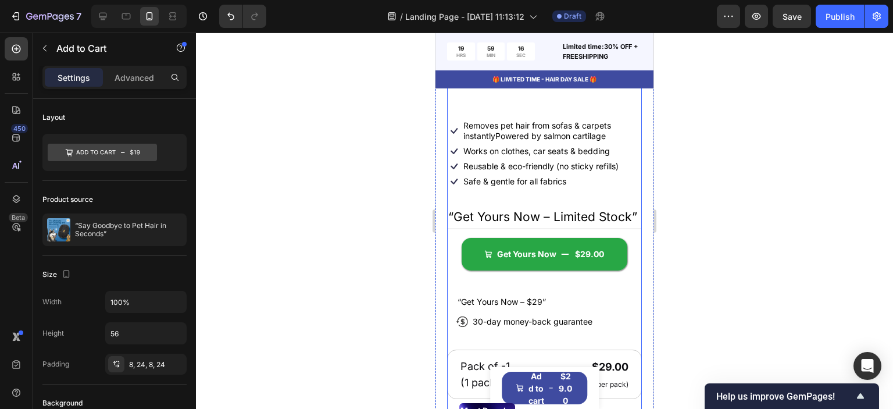
click at [379, 258] on div at bounding box center [544, 221] width 697 height 376
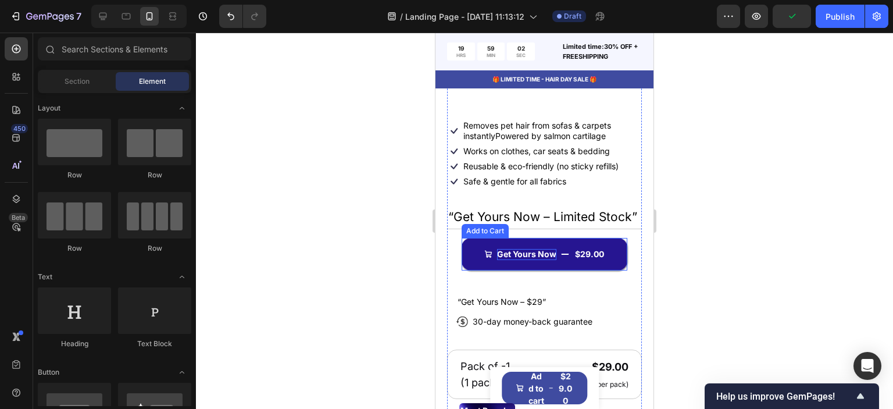
click at [521, 259] on p "Get Yours Now" at bounding box center [526, 254] width 59 height 10
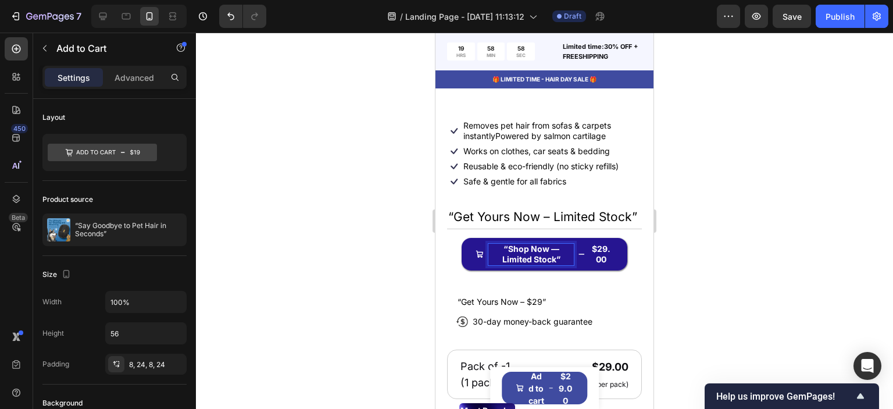
click at [705, 260] on div at bounding box center [544, 221] width 697 height 376
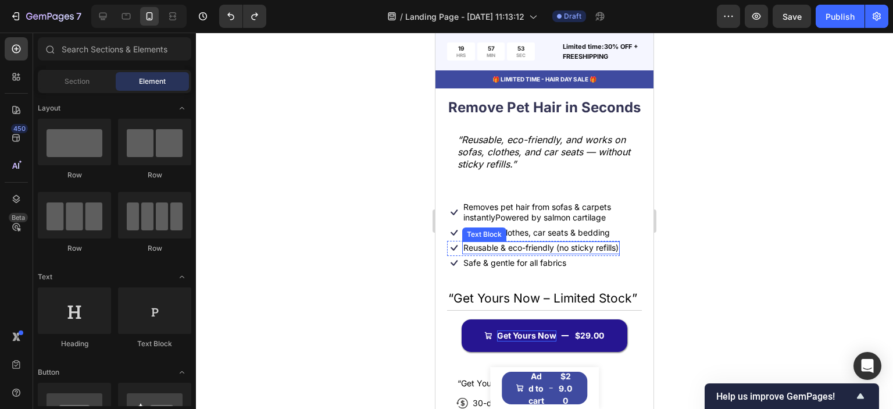
scroll to position [233, 0]
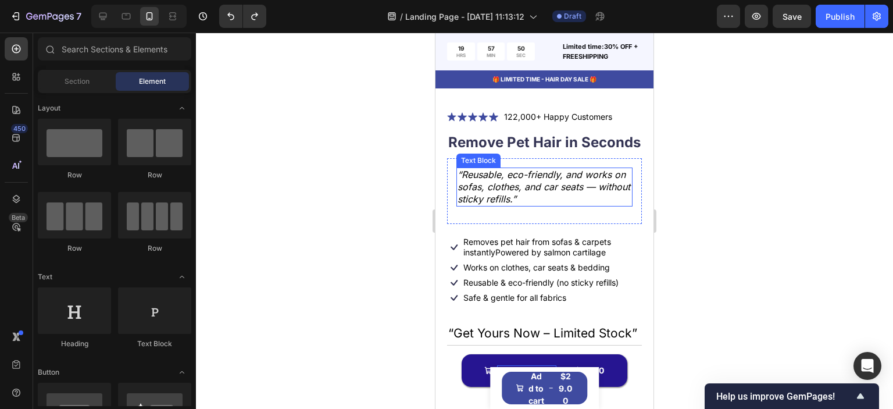
click at [521, 188] on icon "“Reusable, eco-friendly, and works on sofas, clothes, and car seats — without s…" at bounding box center [544, 187] width 173 height 36
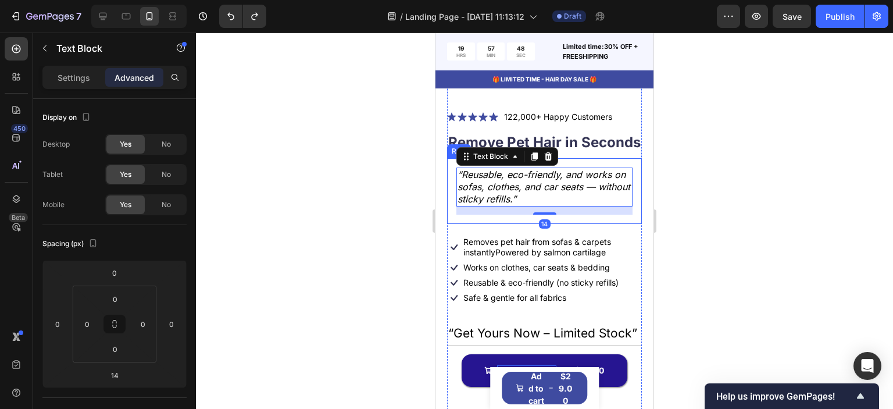
click at [450, 202] on div "“Reusable, eco-friendly, and works on sofas, clothes, and car seats — without s…" at bounding box center [544, 191] width 195 height 66
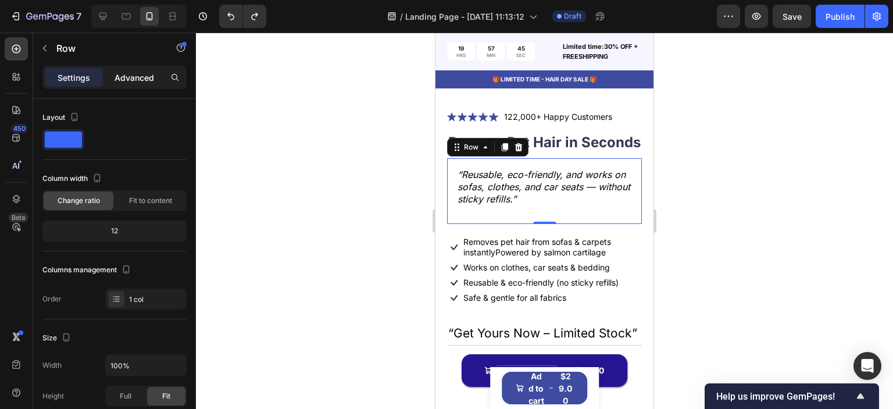
click at [146, 74] on p "Advanced" at bounding box center [135, 78] width 40 height 12
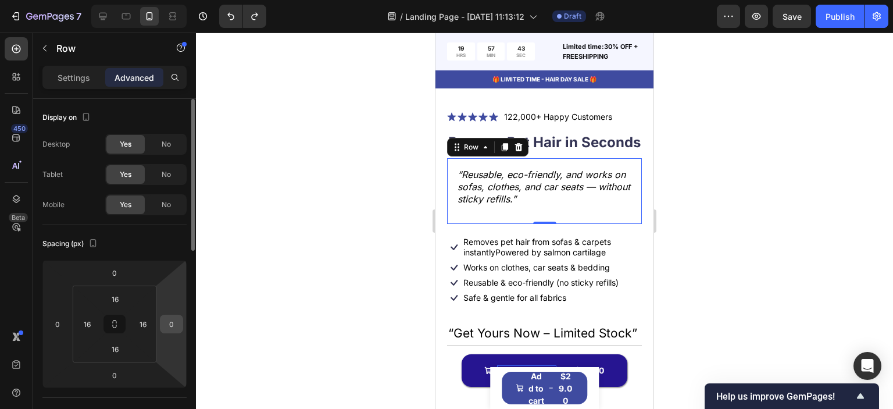
click at [170, 328] on input "0" at bounding box center [171, 323] width 17 height 17
click at [167, 327] on input "12" at bounding box center [171, 323] width 17 height 17
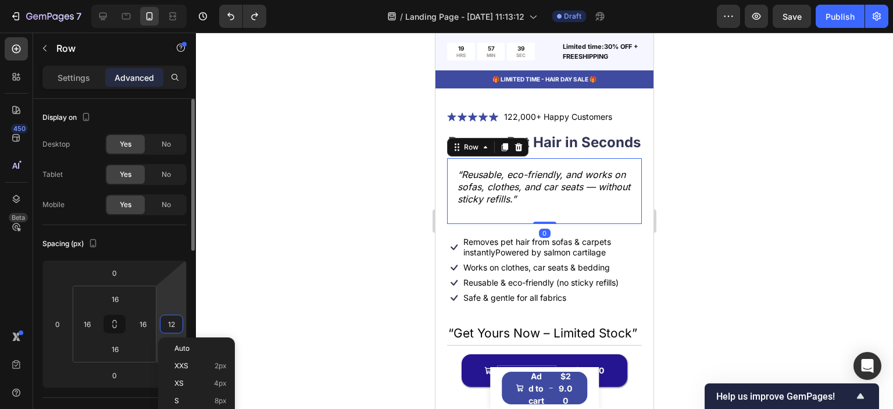
click at [167, 327] on input "12" at bounding box center [171, 323] width 17 height 17
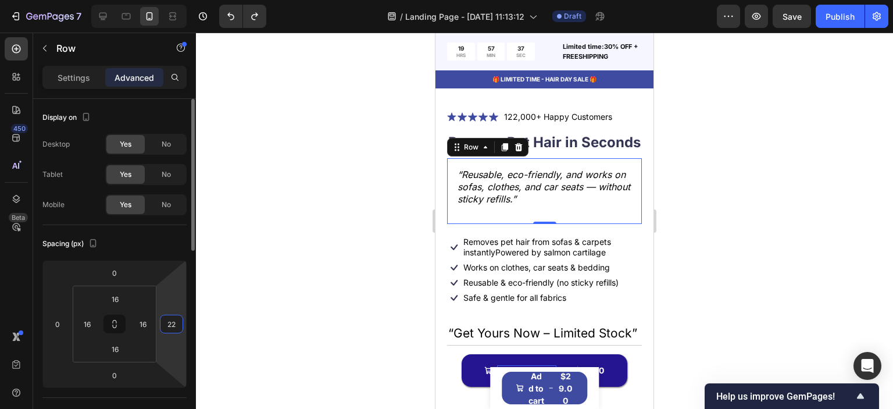
click at [169, 325] on input "22" at bounding box center [171, 323] width 17 height 17
click at [170, 325] on input "22" at bounding box center [171, 323] width 17 height 17
type input "33"
click at [170, 323] on input "33" at bounding box center [171, 323] width 17 height 17
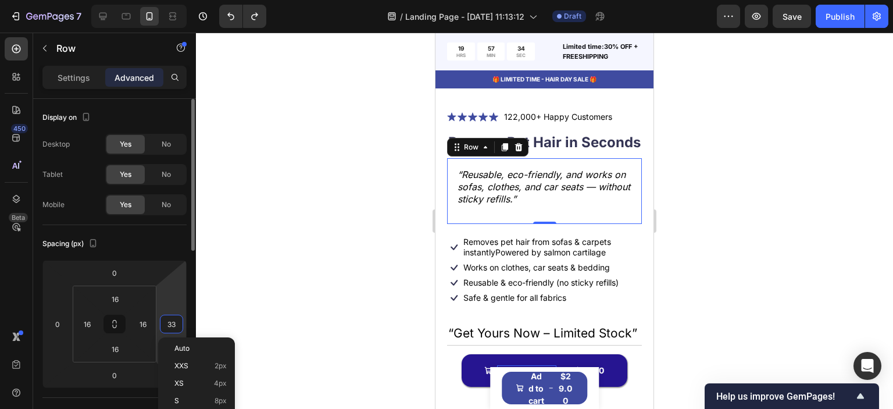
click at [170, 323] on input "33" at bounding box center [171, 323] width 17 height 17
click at [531, 192] on icon "“Reusable, eco-friendly, and works on sofas, clothes, and car seats — without s…" at bounding box center [544, 187] width 173 height 36
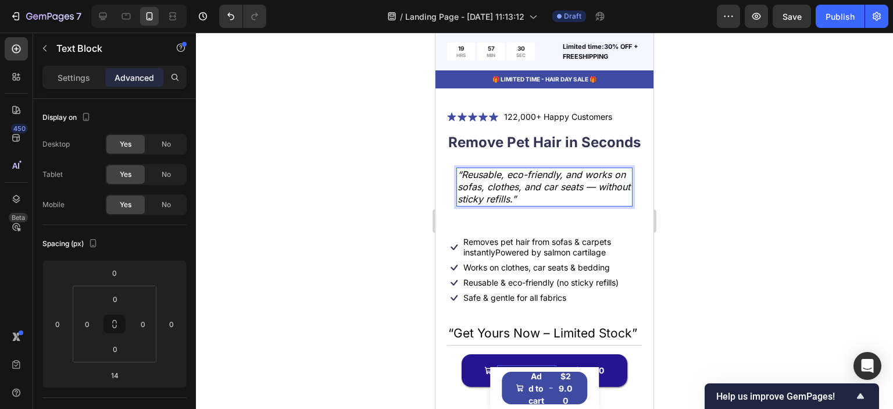
click at [491, 195] on icon "“Reusable, eco-friendly, and works on sofas, clothes, and car seats — without s…" at bounding box center [544, 187] width 173 height 36
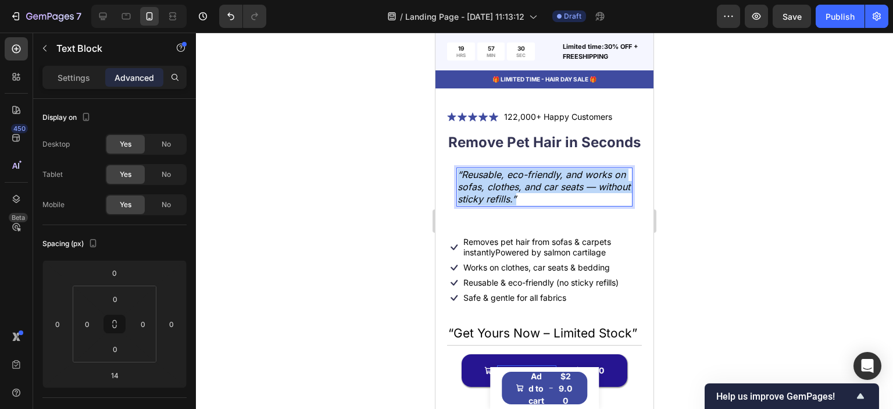
click at [491, 195] on icon "“Reusable, eco-friendly, and works on sofas, clothes, and car seats — without s…" at bounding box center [544, 187] width 173 height 36
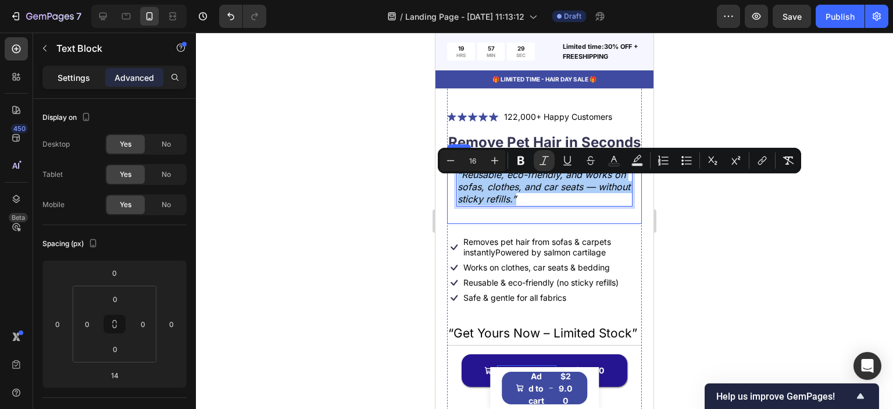
click at [70, 72] on p "Settings" at bounding box center [74, 78] width 33 height 12
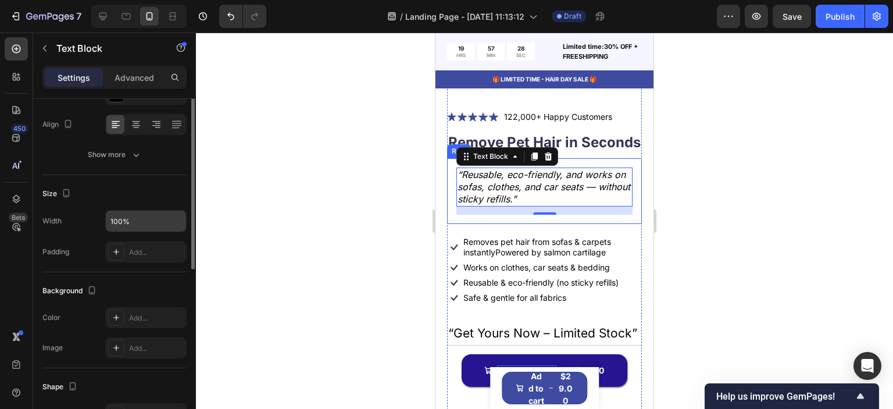
scroll to position [116, 0]
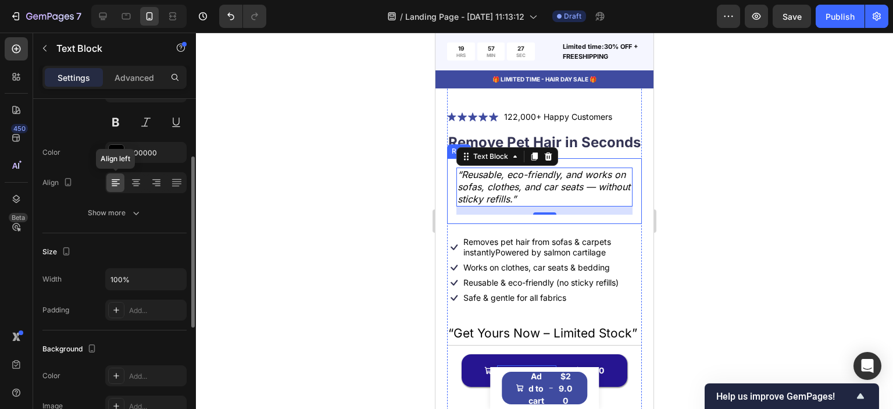
click at [113, 187] on icon at bounding box center [116, 183] width 12 height 12
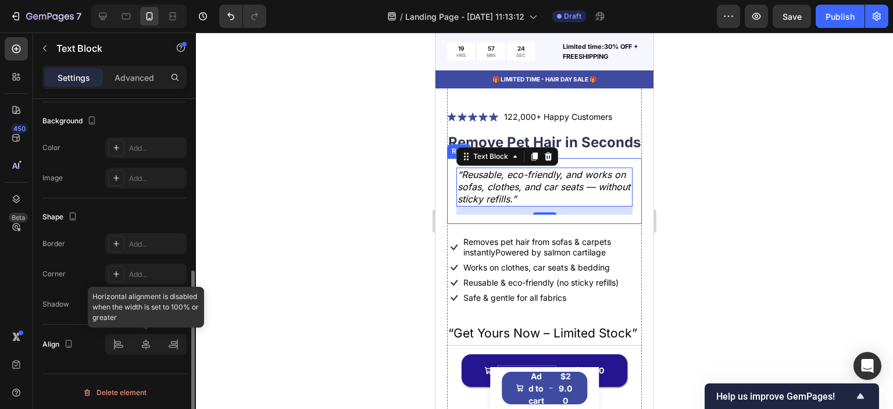
drag, startPoint x: 121, startPoint y: 340, endPoint x: 119, endPoint y: 345, distance: 6.3
click at [121, 341] on div at bounding box center [145, 344] width 81 height 21
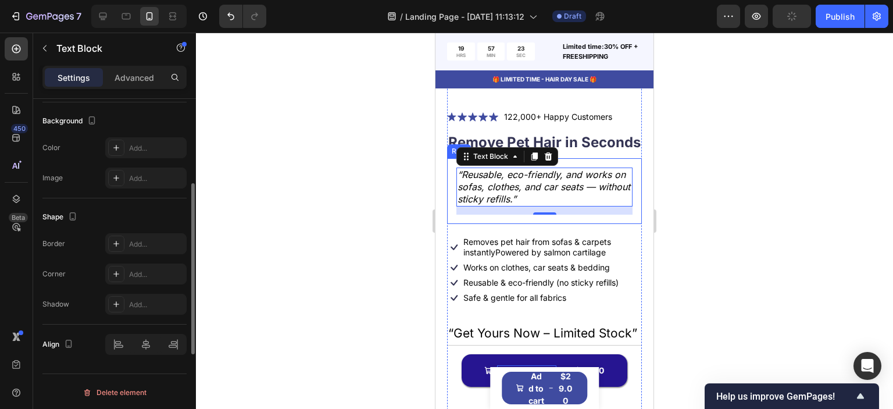
scroll to position [0, 0]
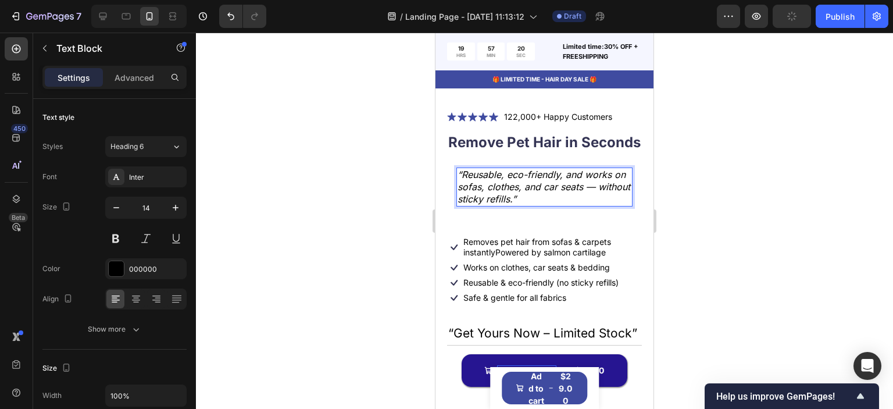
drag, startPoint x: 733, startPoint y: 201, endPoint x: 217, endPoint y: 170, distance: 516.8
click at [733, 201] on div at bounding box center [544, 221] width 697 height 376
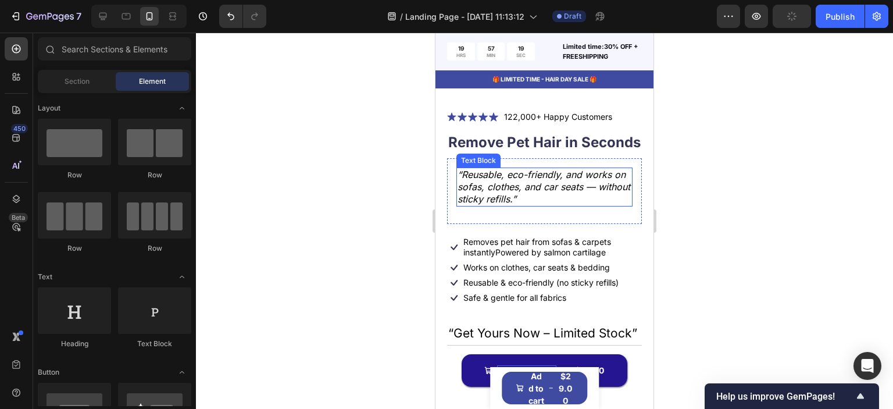
click at [615, 201] on p "“Reusable, eco-friendly, and works on sofas, clothes, and car seats — without s…" at bounding box center [545, 187] width 174 height 37
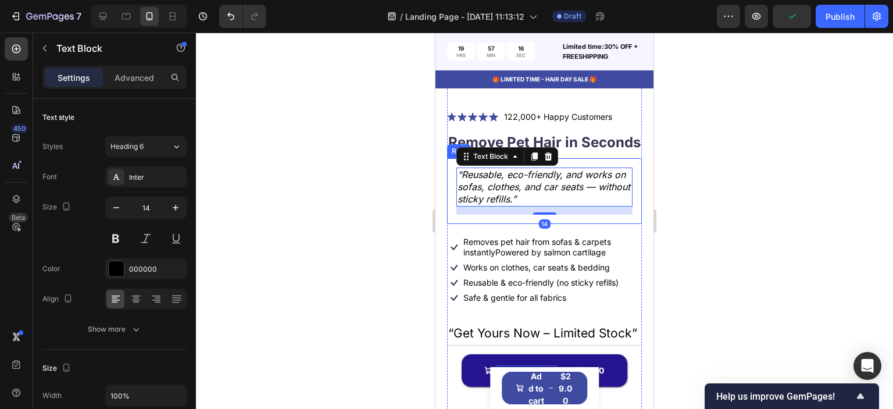
click at [629, 199] on div "“Reusable, eco-friendly, and works on sofas, clothes, and car seats — without s…" at bounding box center [544, 191] width 195 height 66
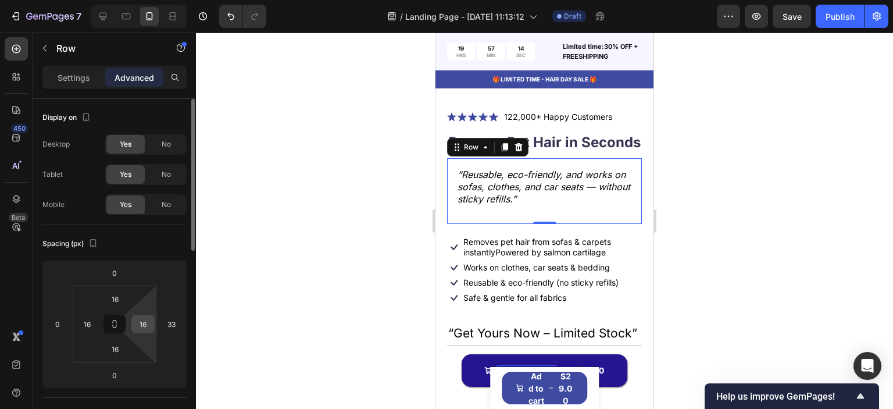
click at [144, 325] on input "16" at bounding box center [142, 323] width 17 height 17
click at [189, 322] on div at bounding box center [191, 270] width 9 height 343
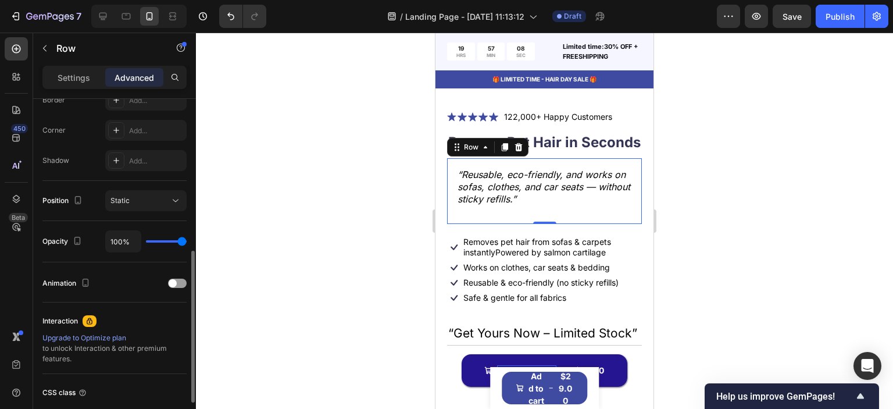
type input "16"
click at [626, 223] on div "“Reusable, eco-friendly, and works on sofas, clothes, and car seats — without s…" at bounding box center [544, 191] width 195 height 66
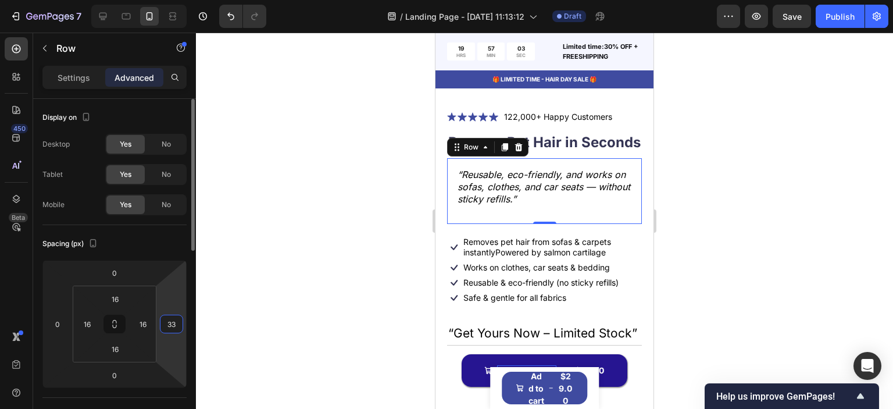
click at [171, 322] on input "33" at bounding box center [171, 323] width 17 height 17
click at [165, 326] on input "100" at bounding box center [171, 323] width 17 height 17
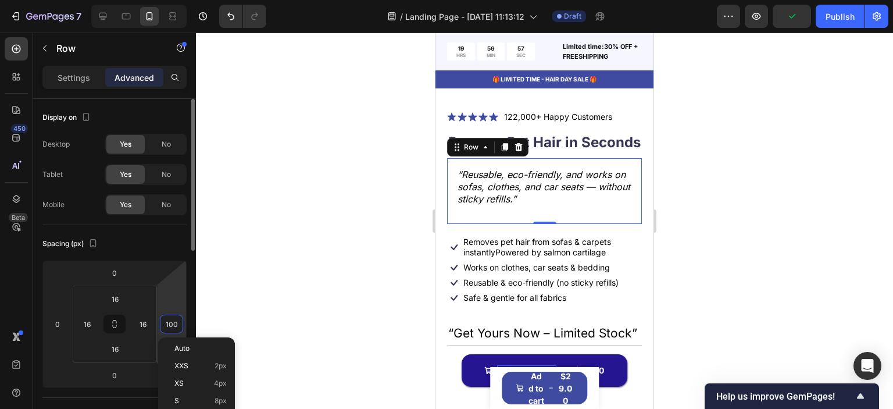
click at [167, 326] on input "100" at bounding box center [171, 323] width 17 height 17
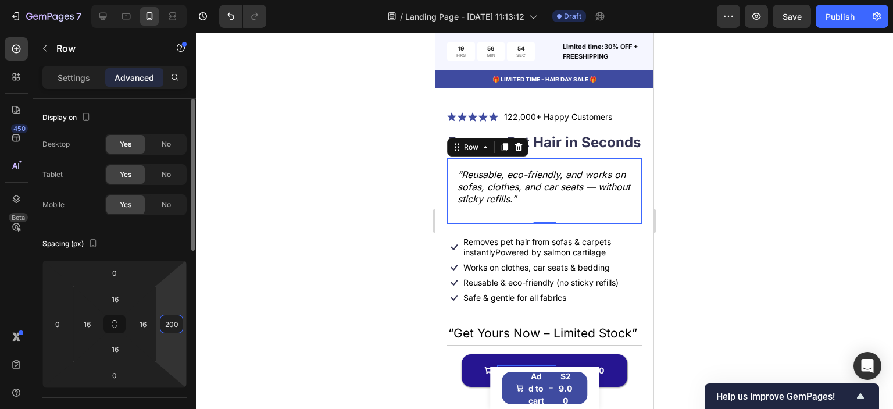
type input "200"
click at [167, 326] on input "200" at bounding box center [171, 323] width 17 height 17
click at [597, 205] on p "“Reusable, eco-friendly, and works on sofas, clothes, and car seats — without s…" at bounding box center [545, 187] width 174 height 37
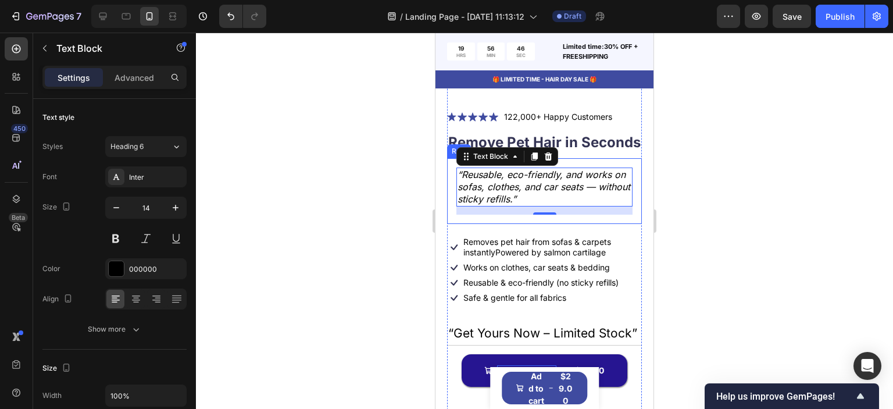
click at [449, 198] on div "“Reusable, eco-friendly, and works on sofas, clothes, and car seats — without s…" at bounding box center [544, 191] width 195 height 66
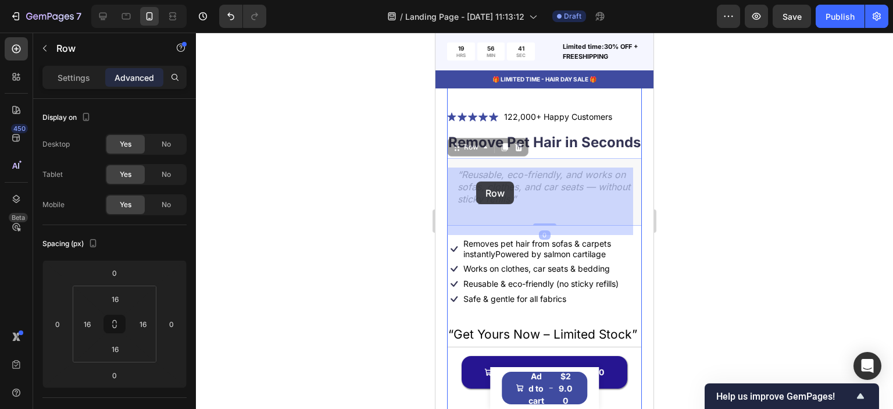
drag, startPoint x: 458, startPoint y: 157, endPoint x: 476, endPoint y: 181, distance: 30.4
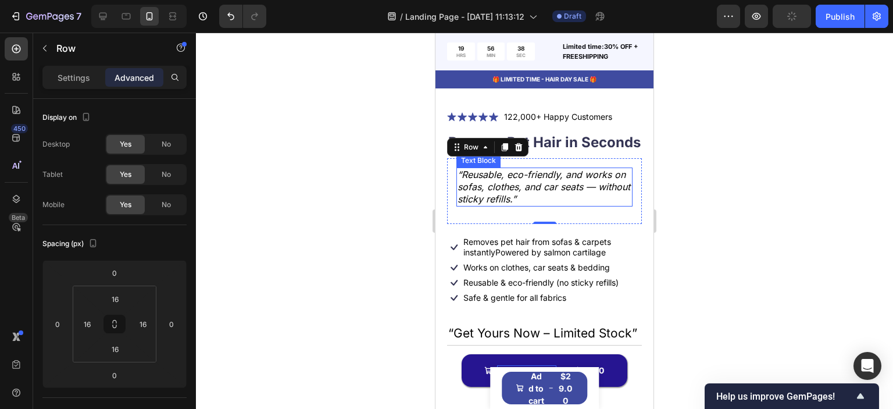
click at [516, 205] on icon "“Reusable, eco-friendly, and works on sofas, clothes, and car seats — without s…" at bounding box center [544, 187] width 173 height 36
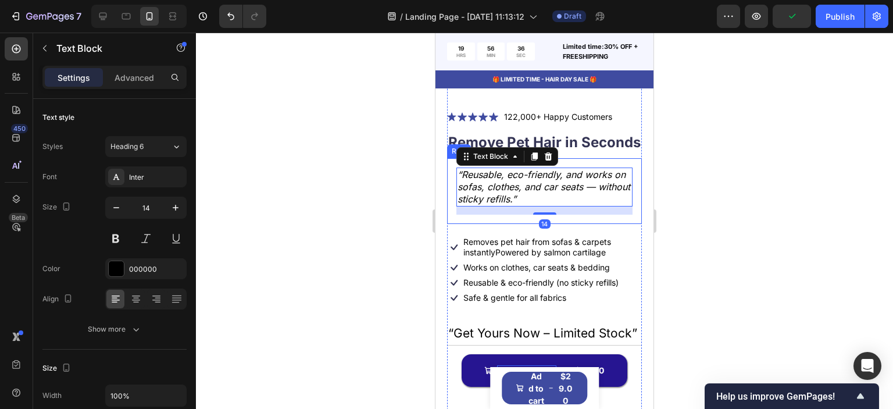
click at [512, 224] on div "“Reusable, eco-friendly, and works on sofas, clothes, and car seats — without s…" at bounding box center [544, 191] width 195 height 66
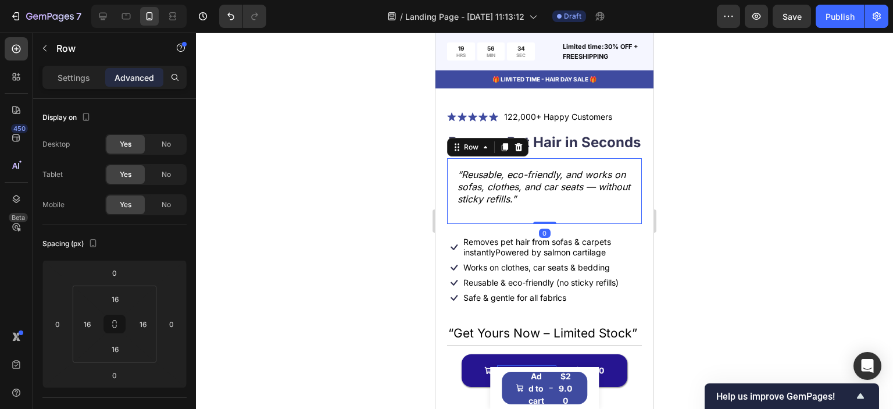
drag, startPoint x: 542, startPoint y: 232, endPoint x: 541, endPoint y: 217, distance: 15.2
click at [541, 217] on div "“Reusable, eco-friendly, and works on sofas, clothes, and car seats — without s…" at bounding box center [544, 191] width 195 height 66
click at [114, 298] on input "16" at bounding box center [115, 298] width 23 height 17
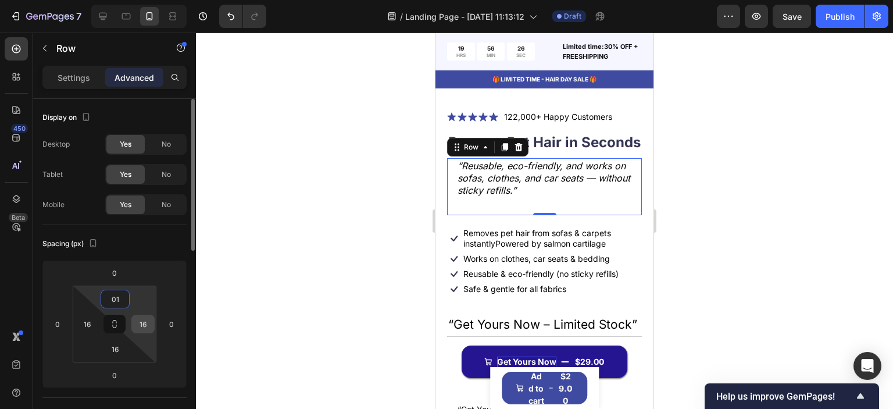
type input "0"
type input "16"
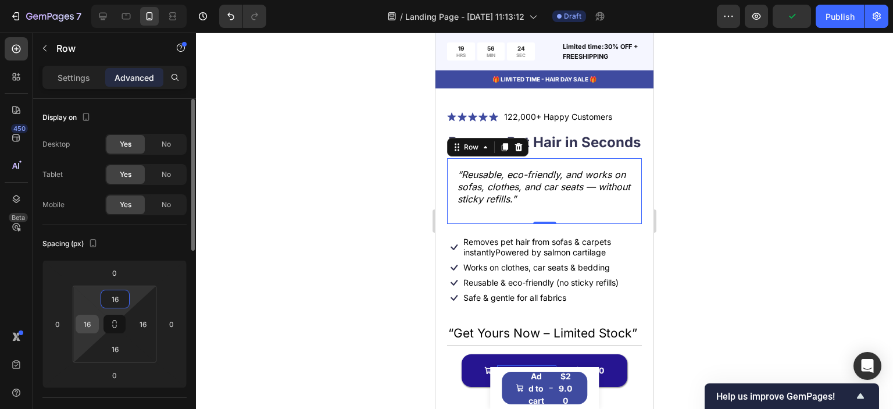
click at [79, 323] on input "16" at bounding box center [87, 323] width 17 height 17
type input "1"
type input "0"
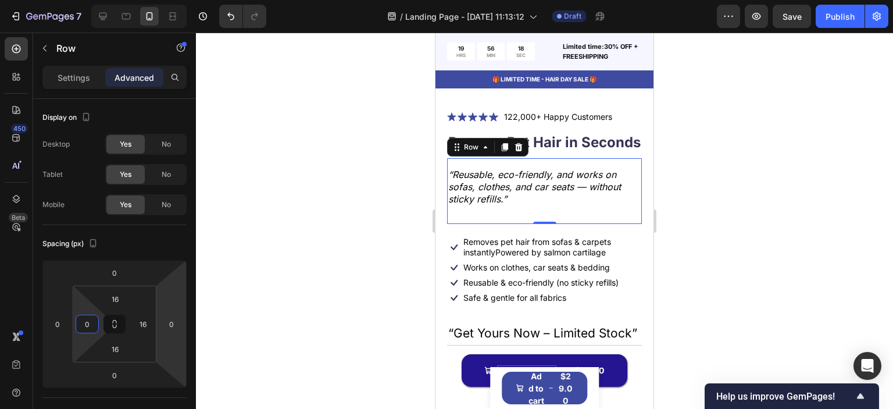
click at [259, 290] on div at bounding box center [544, 221] width 697 height 376
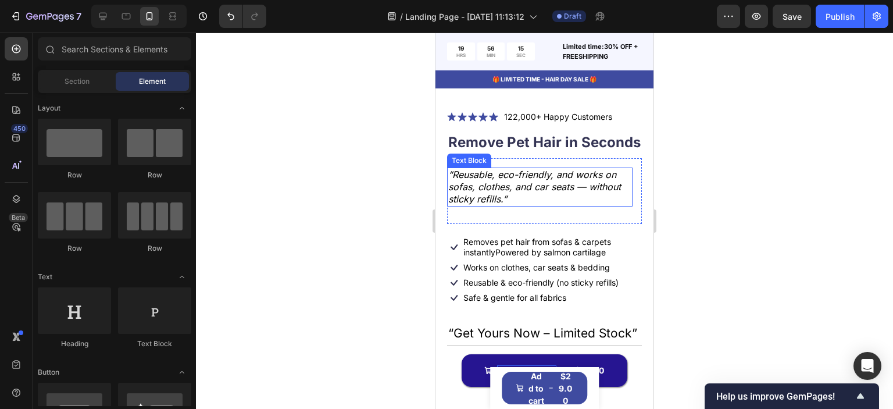
click at [544, 187] on icon "“Reusable, eco-friendly, and works on sofas, clothes, and car seats — without s…" at bounding box center [534, 187] width 173 height 36
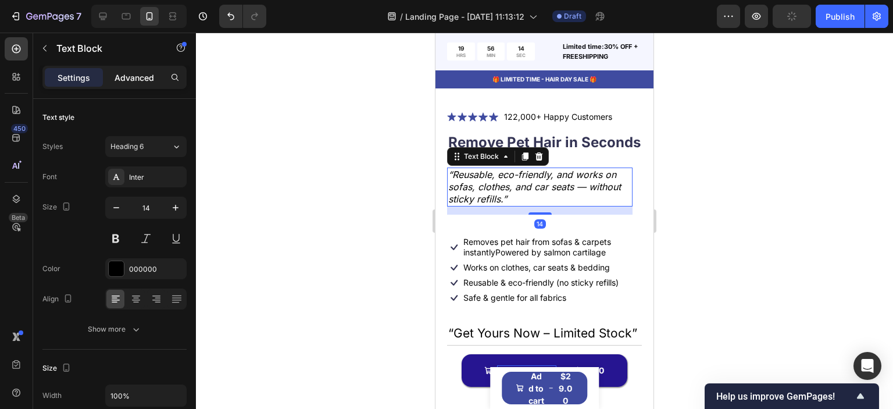
click at [141, 76] on p "Advanced" at bounding box center [135, 78] width 40 height 12
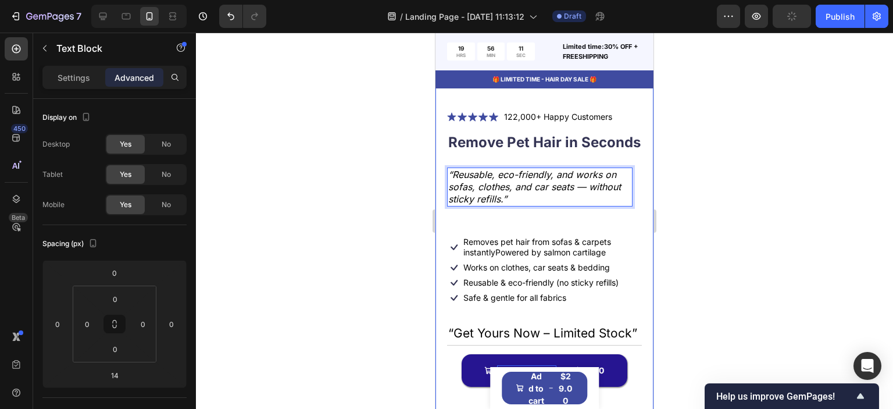
click at [441, 211] on div "Product Images Icon Icon Icon Icon Icon Icon List 122,000+ Happy Customers Text…" at bounding box center [545, 339] width 218 height 918
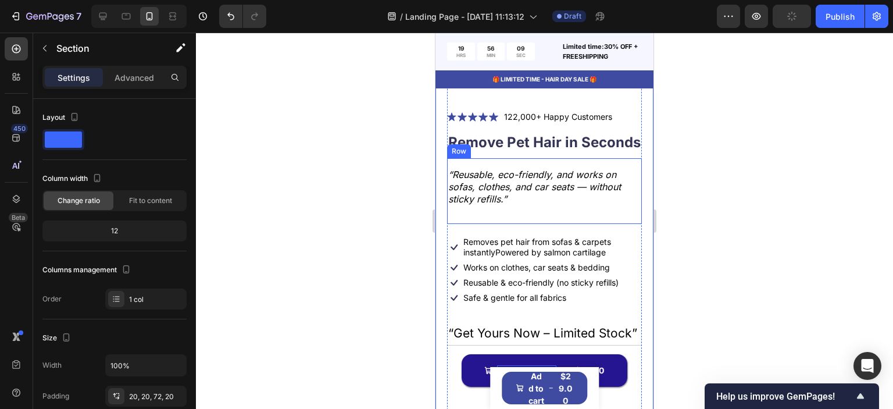
click at [494, 224] on div "“Reusable, eco-friendly, and works on sofas, clothes, and car seats — without s…" at bounding box center [544, 191] width 195 height 66
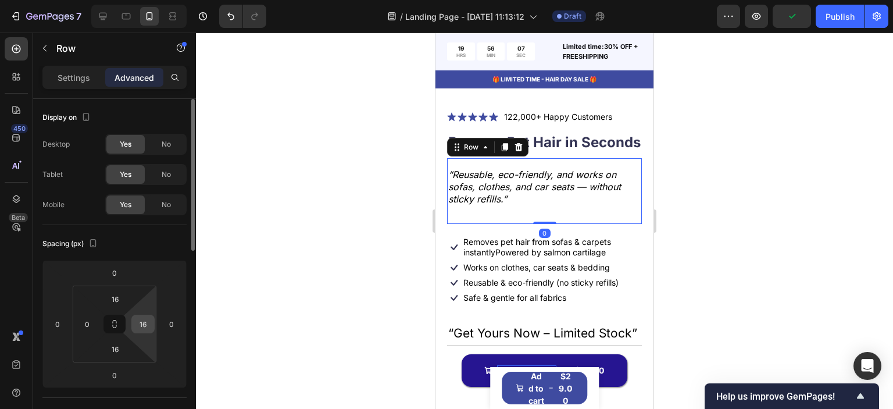
click at [142, 326] on input "16" at bounding box center [142, 323] width 17 height 17
type input "0"
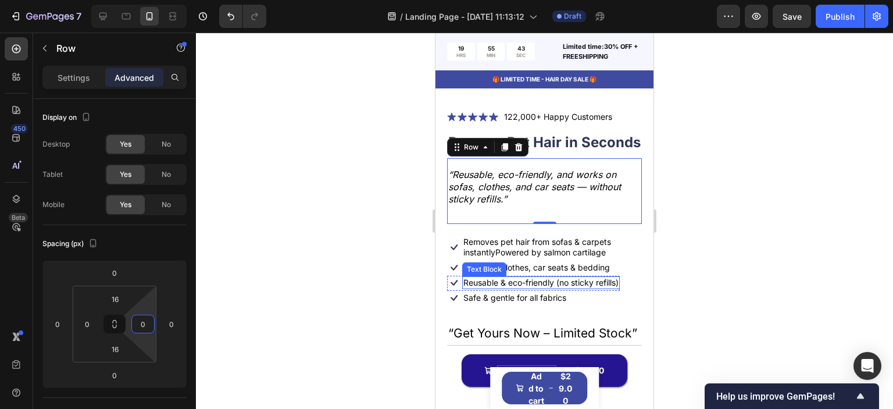
click at [517, 288] on p "Reusable & eco-friendly (no sticky refills)" at bounding box center [541, 282] width 155 height 10
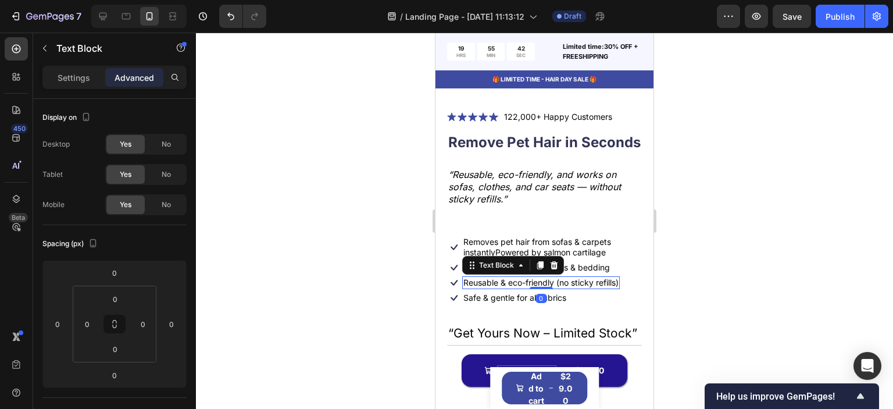
drag, startPoint x: 556, startPoint y: 273, endPoint x: 470, endPoint y: 284, distance: 86.3
click at [555, 269] on icon at bounding box center [555, 265] width 8 height 8
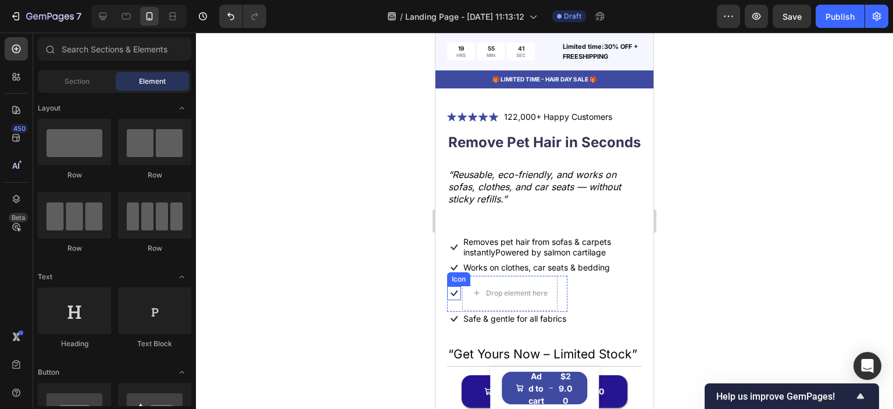
click at [455, 300] on icon at bounding box center [454, 293] width 14 height 14
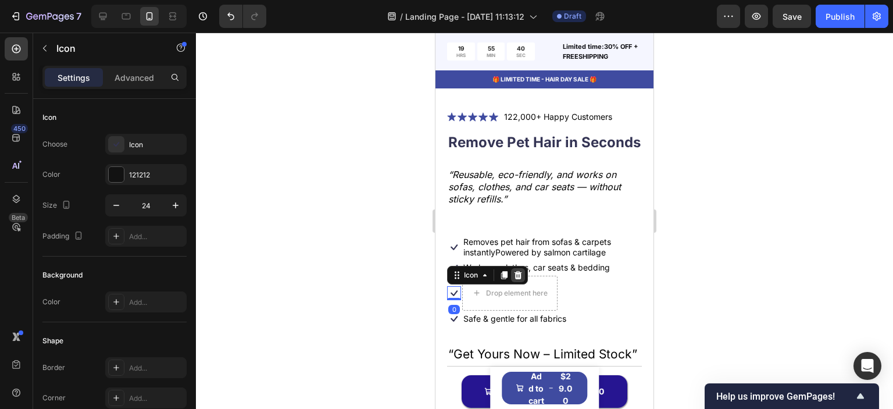
click at [515, 280] on icon at bounding box center [518, 274] width 9 height 9
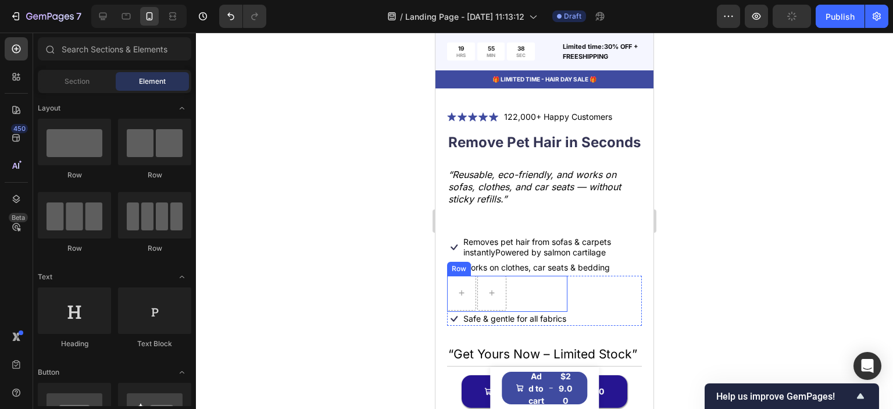
click at [559, 295] on div "Row" at bounding box center [507, 294] width 120 height 36
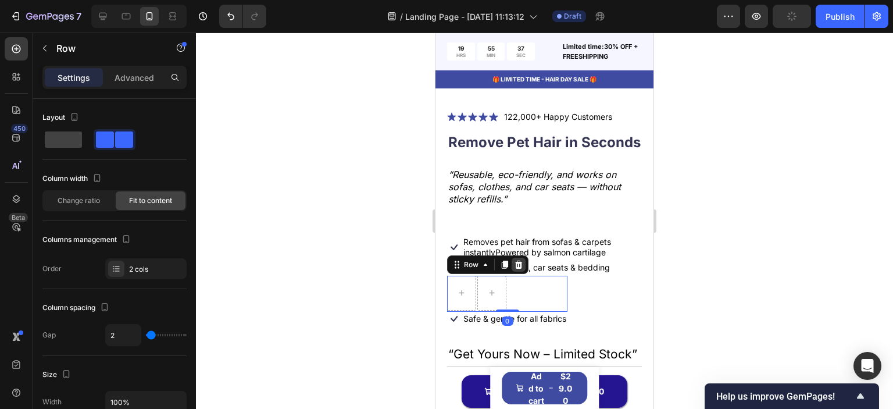
click at [519, 269] on icon at bounding box center [518, 264] width 9 height 9
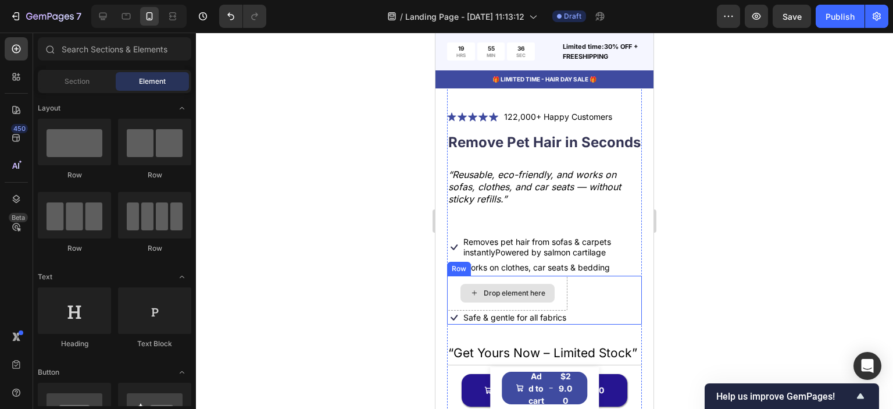
click at [563, 305] on div "Drop element here" at bounding box center [507, 293] width 120 height 35
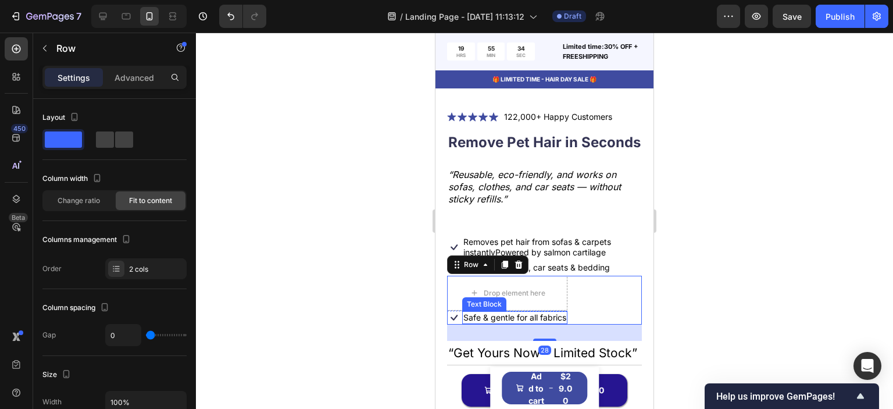
click at [535, 323] on p "Safe & gentle for all fabrics" at bounding box center [515, 317] width 103 height 10
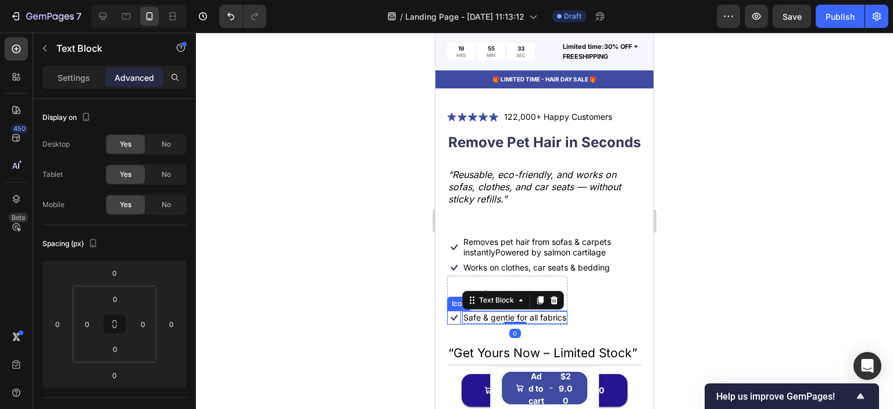
click at [460, 325] on icon at bounding box center [454, 318] width 14 height 14
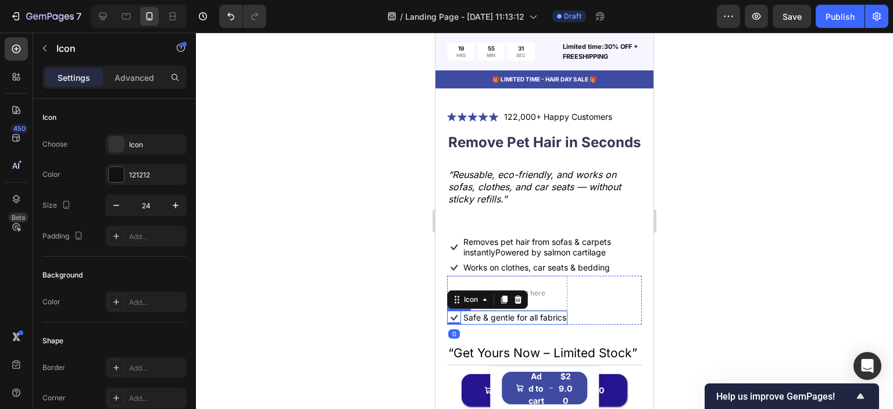
click at [461, 325] on div "Icon 0 Safe & gentle for all fabrics Text Block Row" at bounding box center [507, 318] width 120 height 14
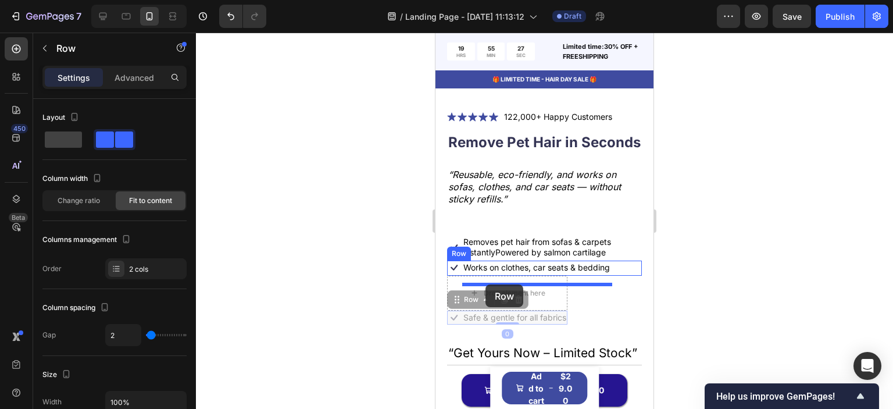
drag, startPoint x: 454, startPoint y: 311, endPoint x: 436, endPoint y: 298, distance: 21.6
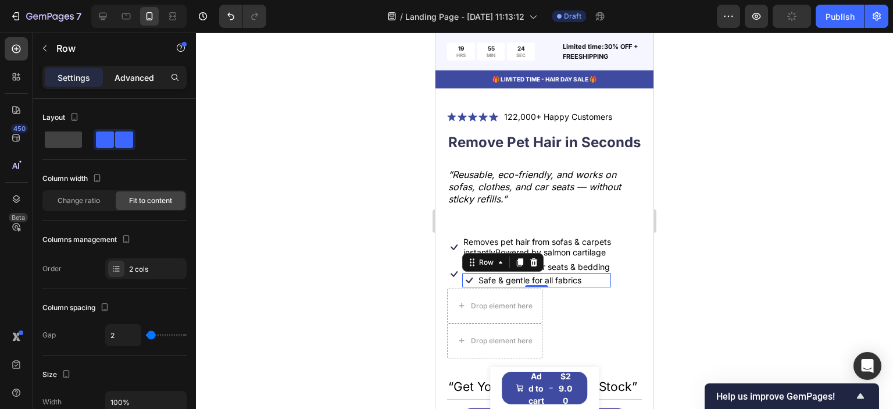
click at [147, 77] on p "Advanced" at bounding box center [135, 78] width 40 height 12
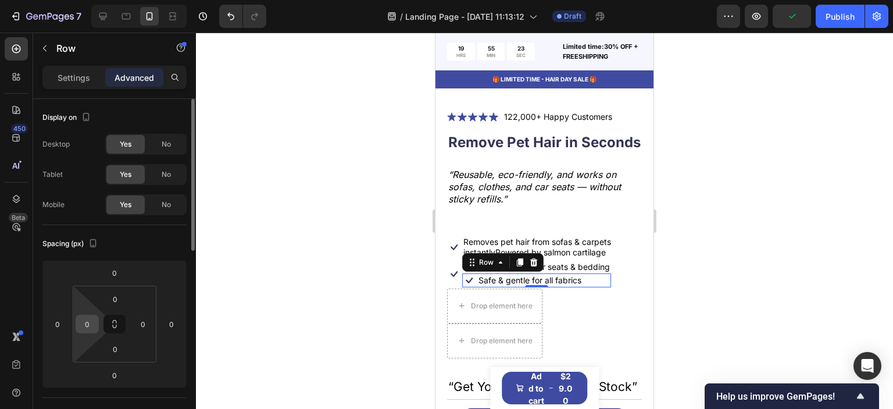
click at [91, 320] on input "0" at bounding box center [87, 323] width 17 height 17
type input "1"
click at [137, 320] on input "0" at bounding box center [142, 323] width 17 height 17
type input "0"
type input "22"
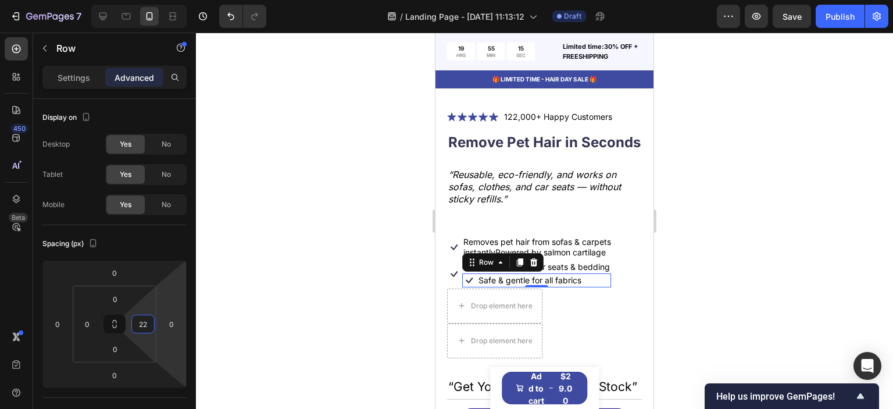
click at [243, 308] on div at bounding box center [544, 221] width 697 height 376
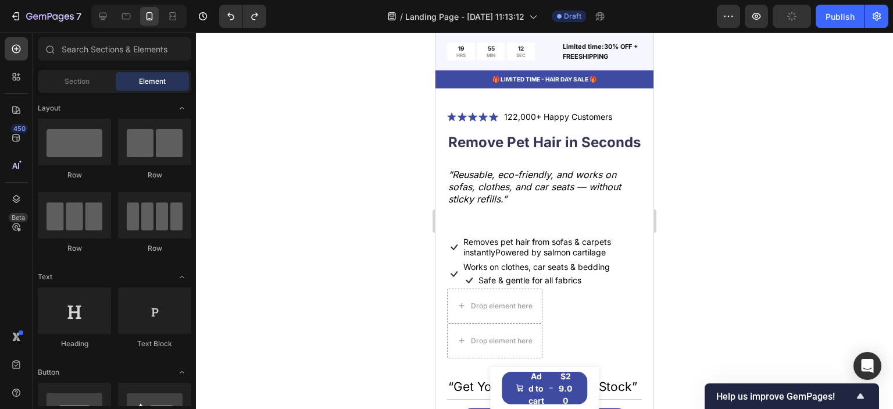
click at [330, 286] on div at bounding box center [544, 221] width 697 height 376
click at [452, 300] on div "Drop element here" at bounding box center [494, 305] width 95 height 35
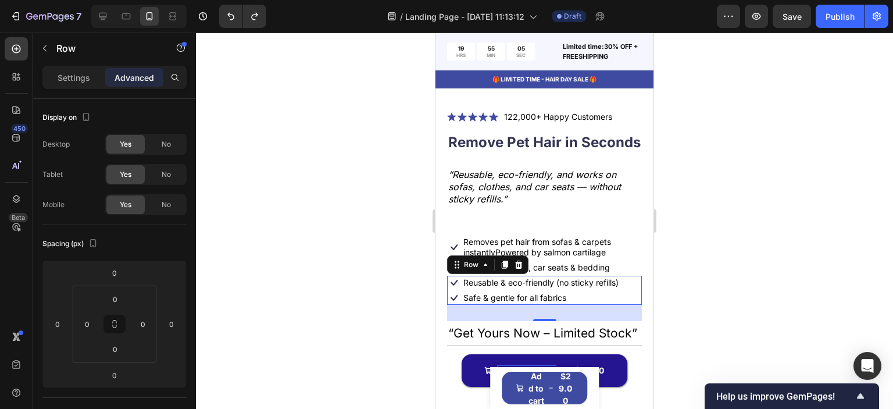
click at [680, 286] on div at bounding box center [544, 221] width 697 height 376
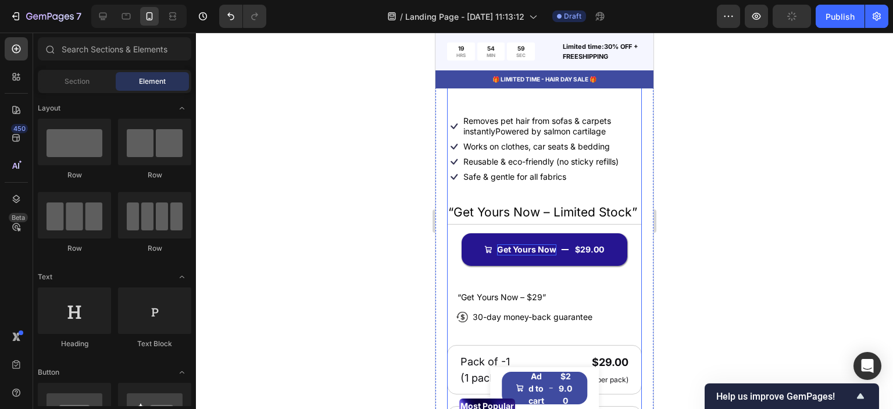
scroll to position [407, 0]
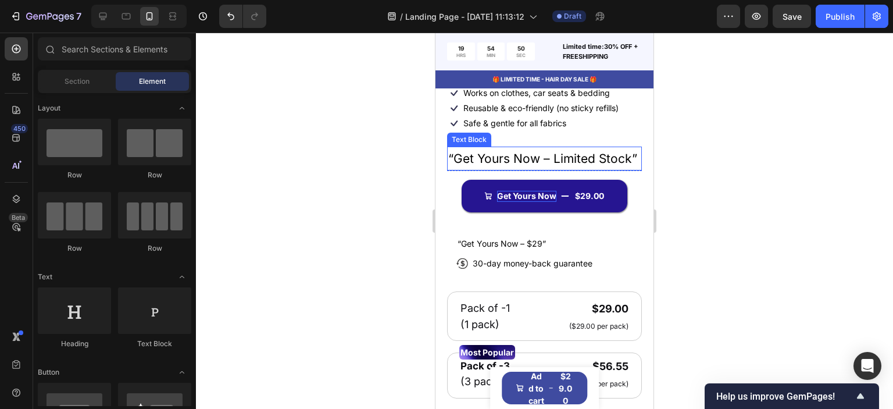
click at [493, 170] on p "“Get Yours Now – Limited Stock”" at bounding box center [544, 159] width 192 height 22
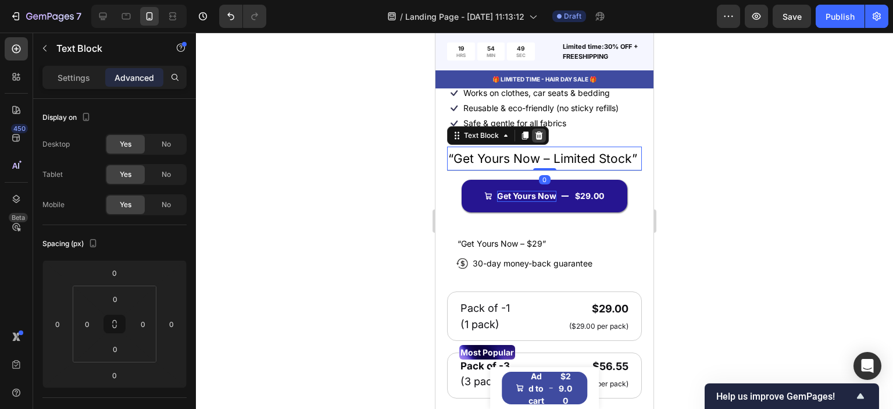
click at [540, 140] on icon at bounding box center [538, 135] width 9 height 9
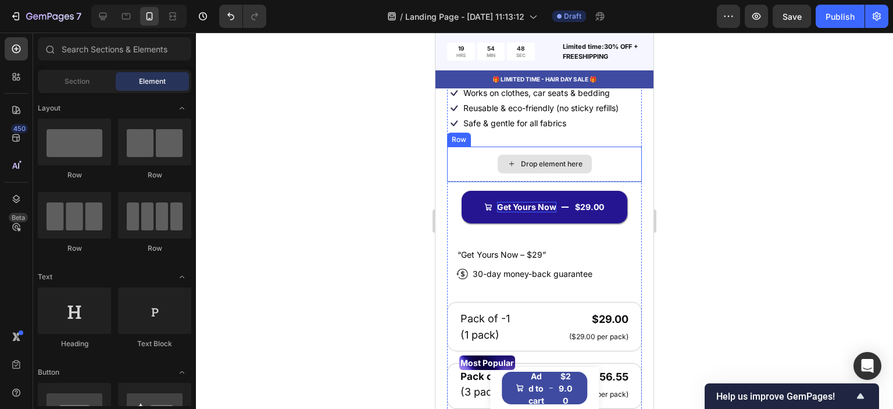
click at [626, 167] on div "Drop element here" at bounding box center [544, 164] width 195 height 35
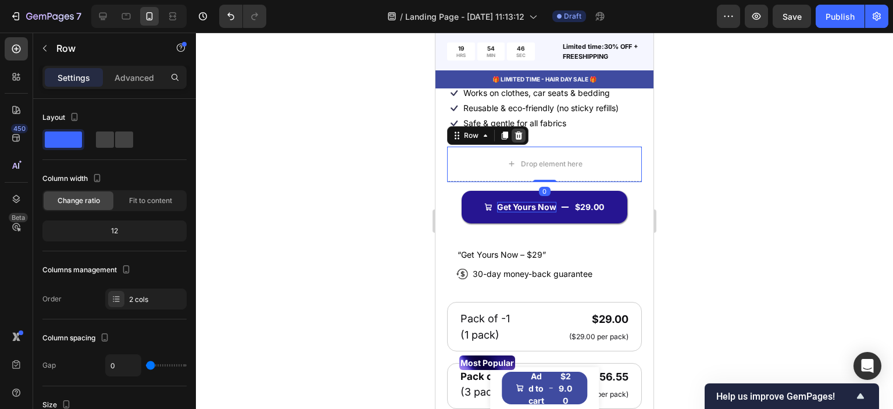
click at [519, 140] on icon at bounding box center [518, 135] width 9 height 9
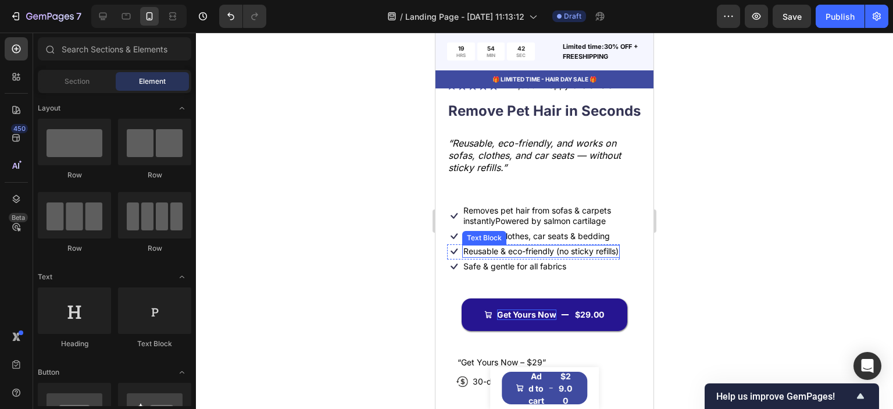
scroll to position [291, 0]
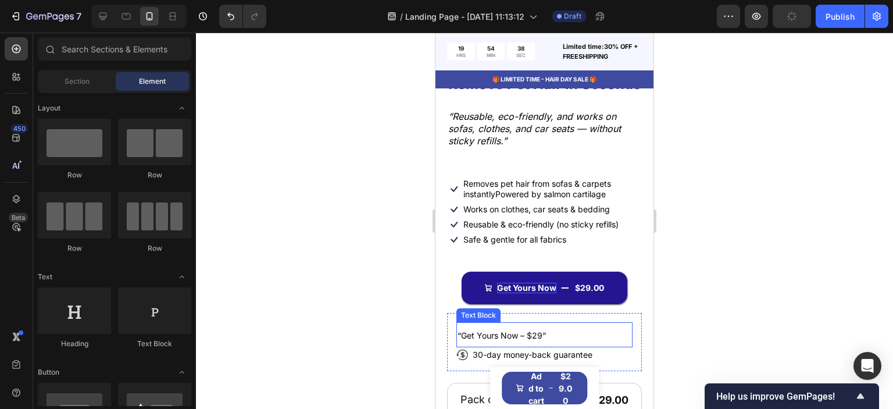
click at [498, 340] on span "“Get Yours Now – $29”" at bounding box center [502, 335] width 88 height 10
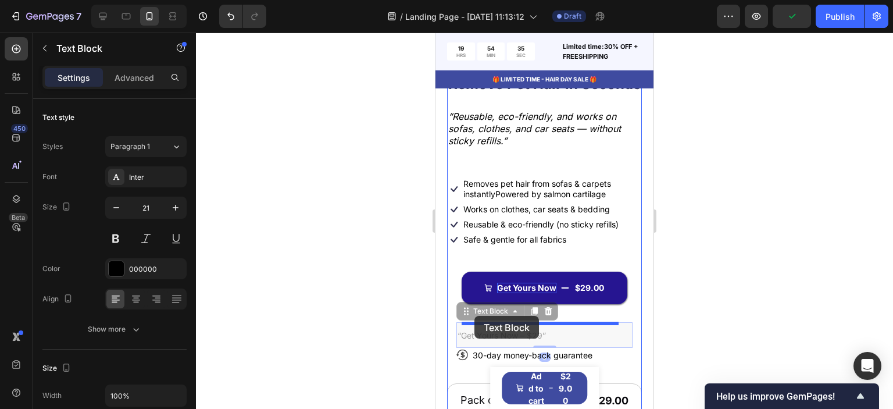
drag, startPoint x: 462, startPoint y: 323, endPoint x: 836, endPoint y: 348, distance: 374.8
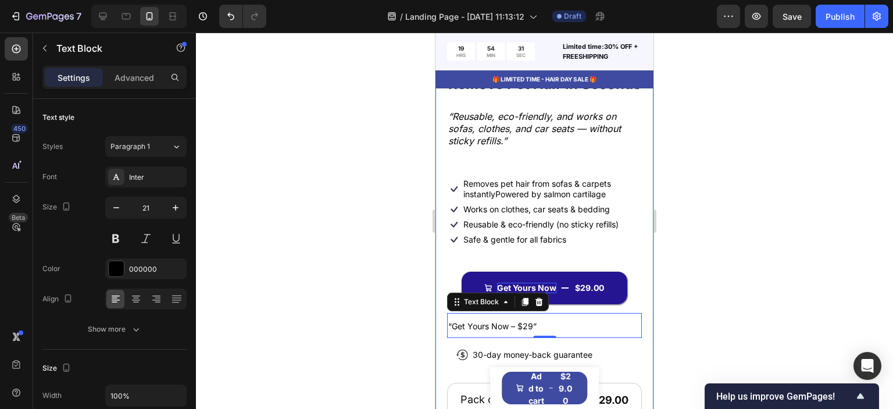
scroll to position [349, 0]
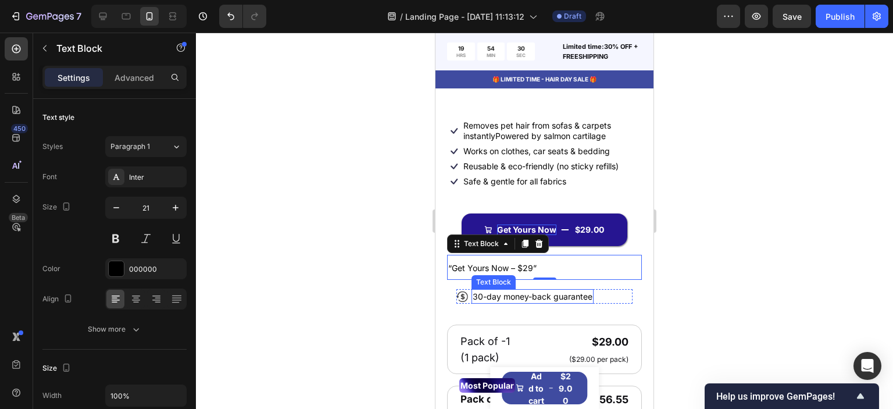
click at [495, 302] on p "30-day money-back guarantee" at bounding box center [533, 296] width 120 height 12
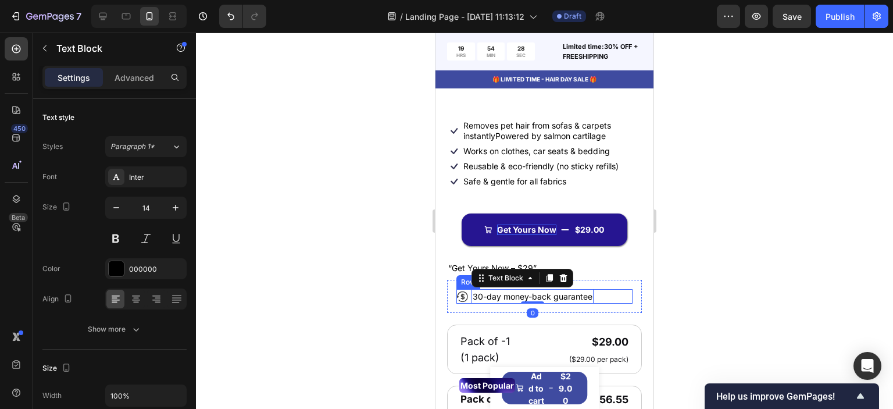
click at [469, 304] on div "Icon 30-day money-back guarantee Text Block 0 Row" at bounding box center [545, 296] width 176 height 15
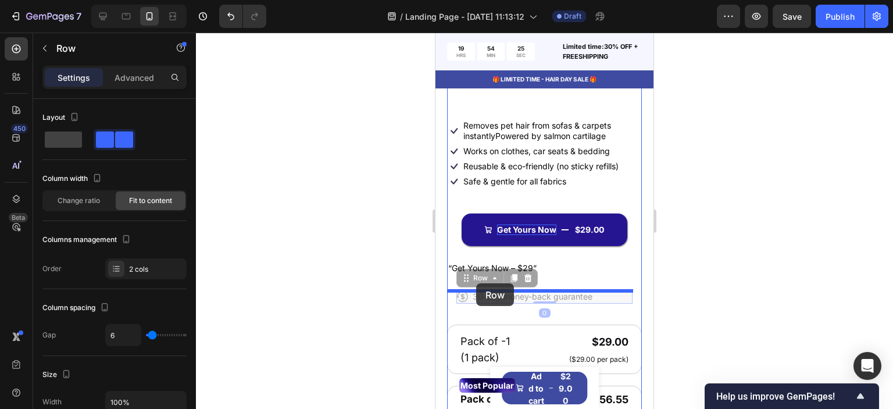
drag, startPoint x: 468, startPoint y: 293, endPoint x: 476, endPoint y: 283, distance: 12.4
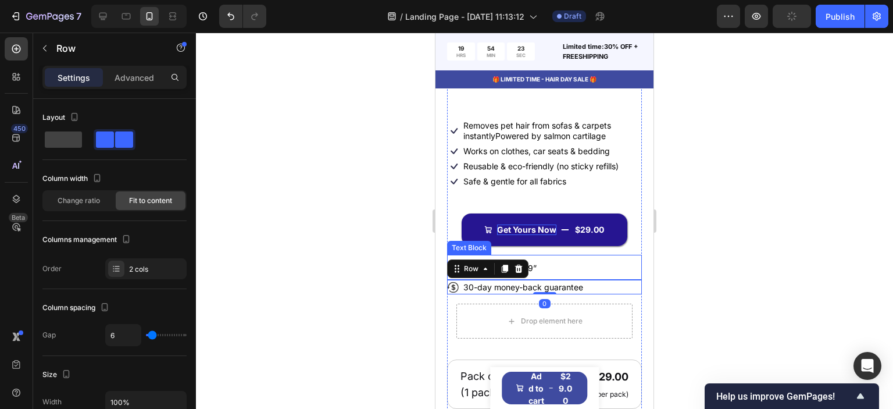
click at [391, 286] on div at bounding box center [544, 221] width 697 height 376
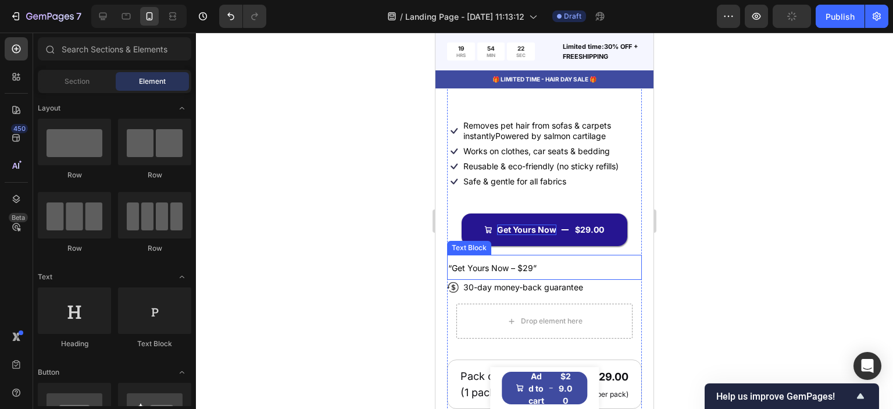
click at [393, 286] on div at bounding box center [544, 221] width 697 height 376
click at [515, 273] on span "“Get Yours Now – $29”" at bounding box center [492, 268] width 88 height 10
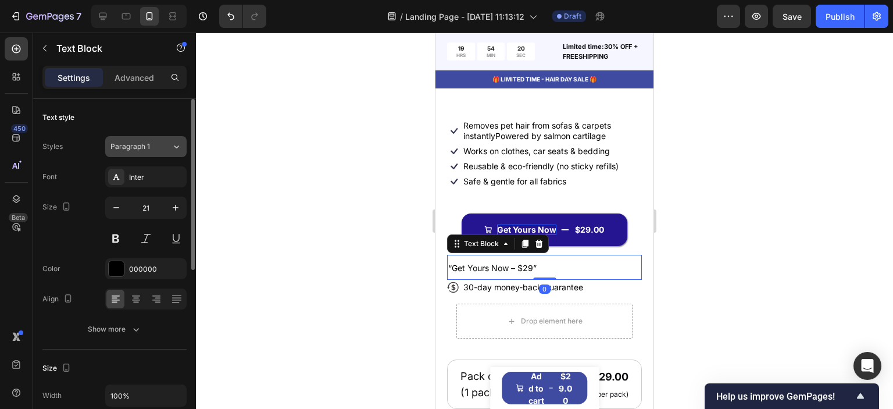
click at [174, 153] on button "Paragraph 1" at bounding box center [145, 146] width 81 height 21
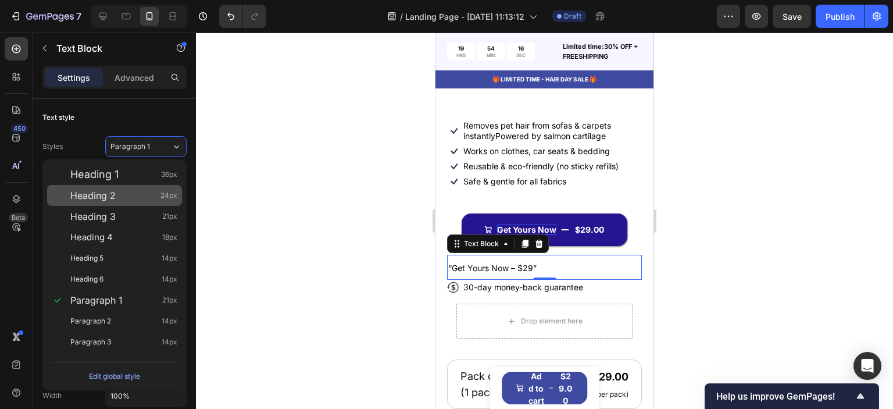
click at [167, 192] on span "24px" at bounding box center [169, 196] width 17 height 12
type input "24"
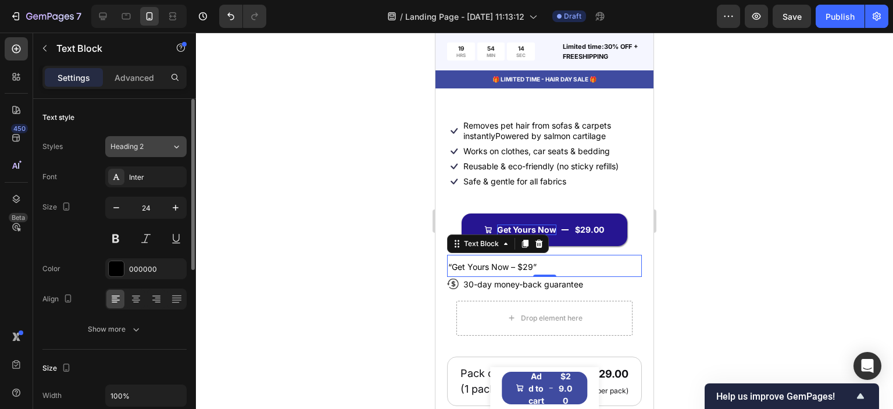
click at [158, 148] on div "Heading 2" at bounding box center [140, 146] width 61 height 10
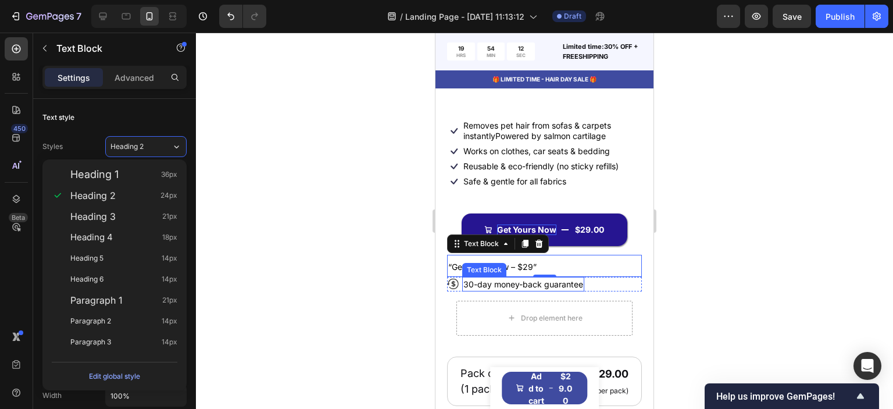
click at [472, 290] on p "30-day money-back guarantee" at bounding box center [524, 284] width 120 height 12
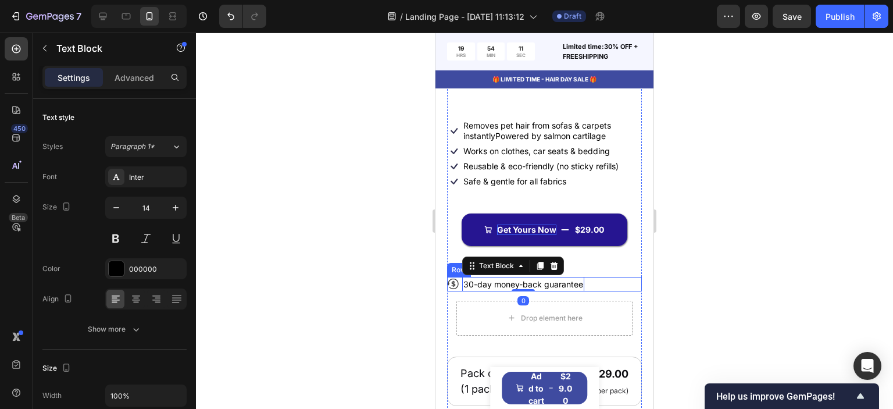
click at [459, 291] on div "Icon 30-day money-back guarantee Text Block 0 Row" at bounding box center [544, 284] width 195 height 15
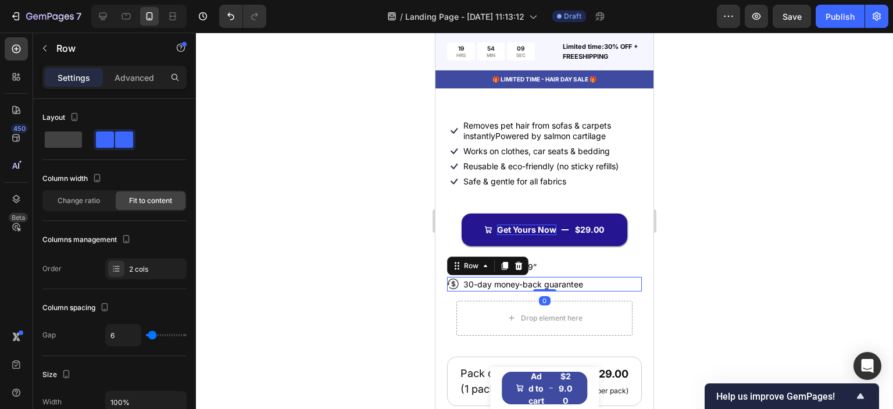
click at [65, 86] on div "Settings" at bounding box center [74, 77] width 58 height 19
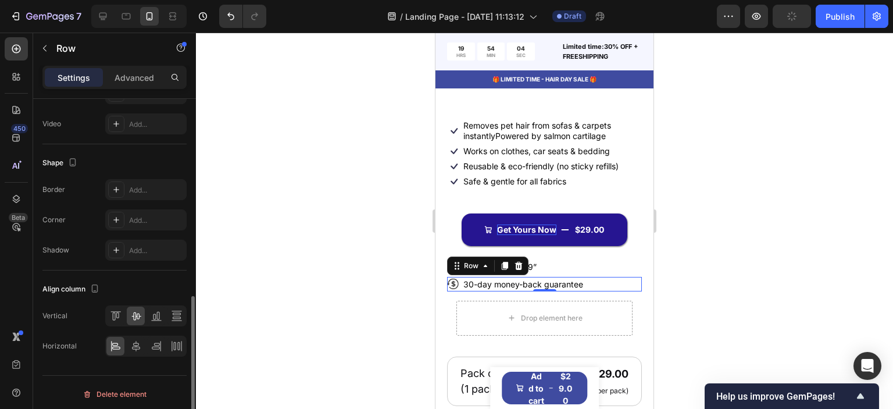
scroll to position [467, 0]
click at [393, 308] on div at bounding box center [544, 221] width 697 height 376
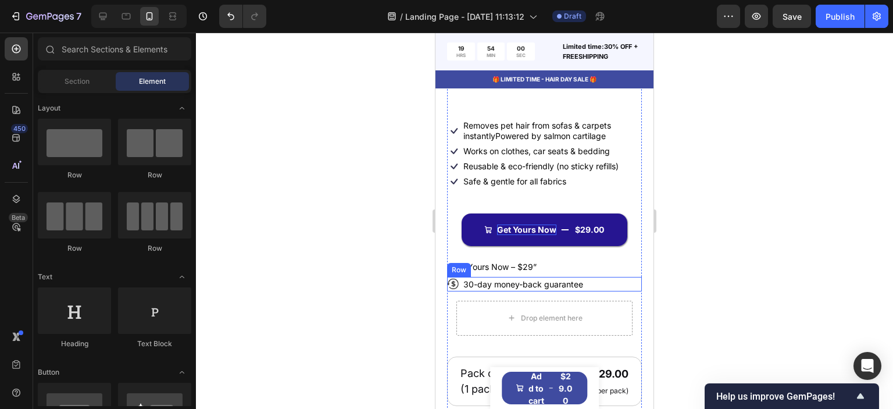
click at [603, 291] on div "Icon 30-day money-back guarantee Text Block Row" at bounding box center [544, 284] width 195 height 15
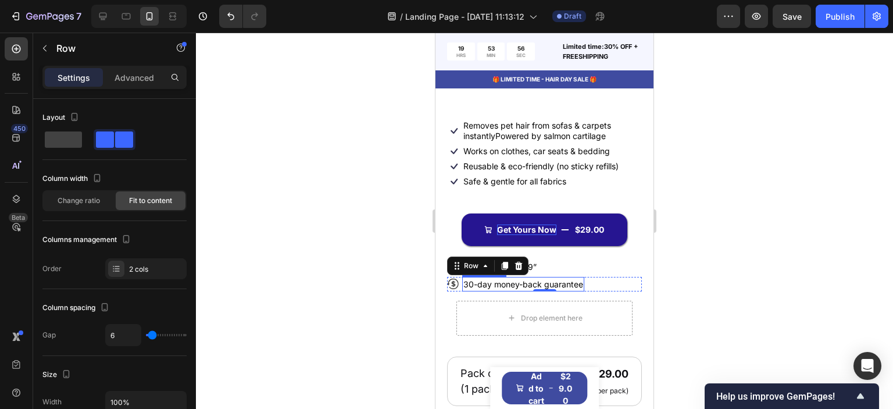
click at [488, 290] on p "30-day money-back guarantee" at bounding box center [524, 284] width 120 height 12
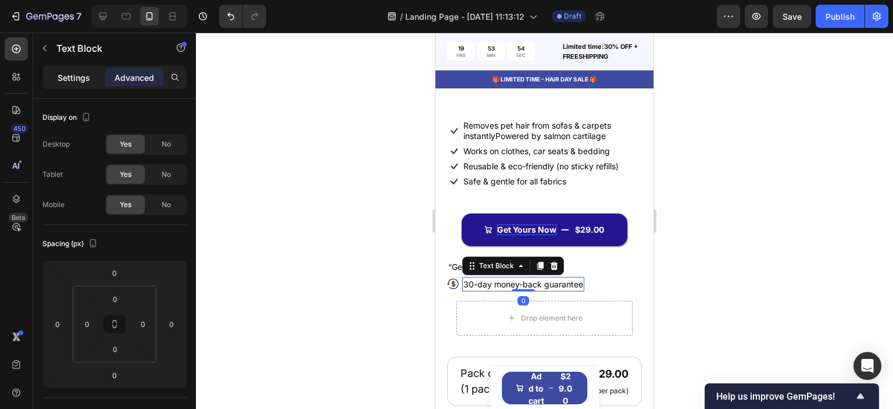
click at [66, 81] on p "Settings" at bounding box center [74, 78] width 33 height 12
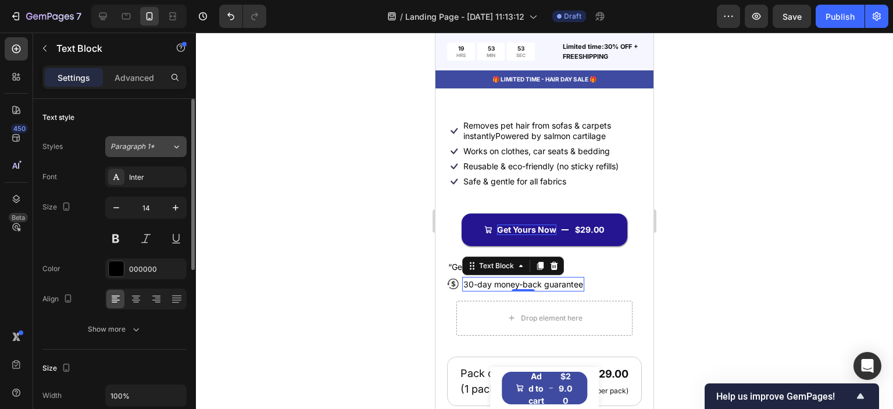
click at [151, 151] on button "Paragraph 1*" at bounding box center [145, 146] width 81 height 21
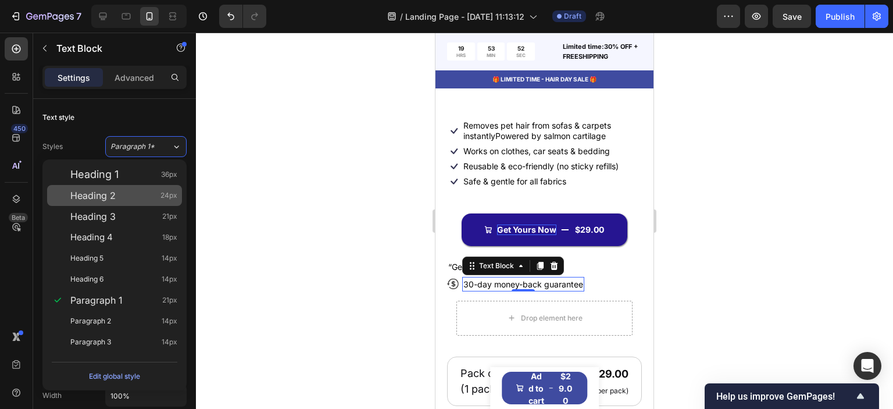
click at [166, 202] on div "Heading 2 24px" at bounding box center [114, 195] width 135 height 21
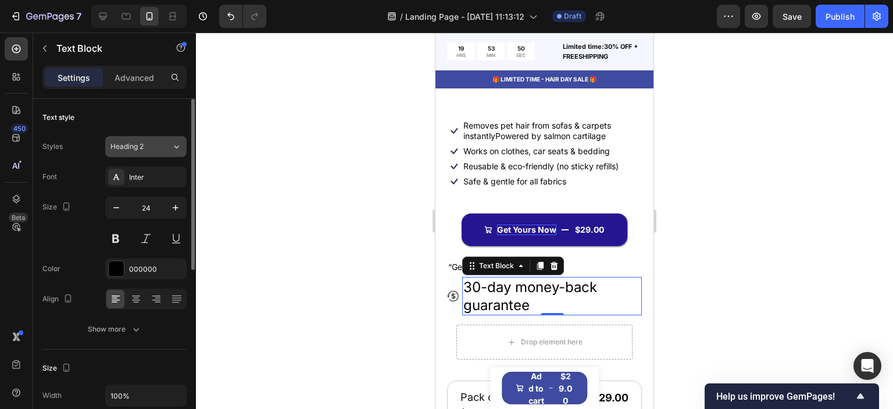
click at [163, 145] on div "Heading 2" at bounding box center [140, 146] width 61 height 10
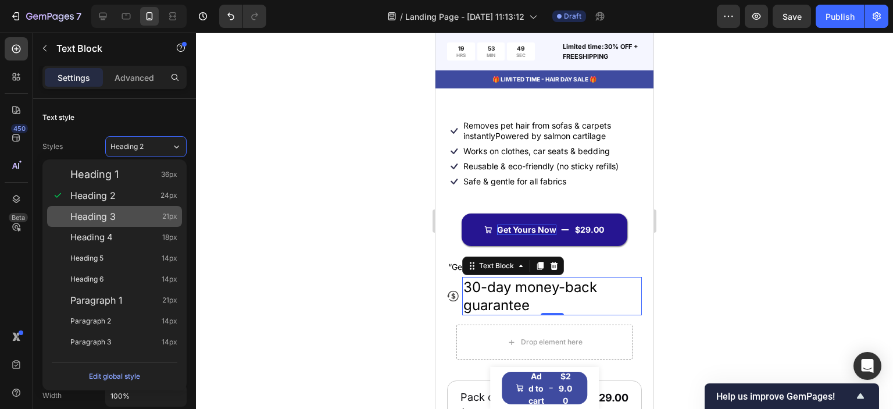
click at [166, 214] on span "21px" at bounding box center [169, 217] width 15 height 12
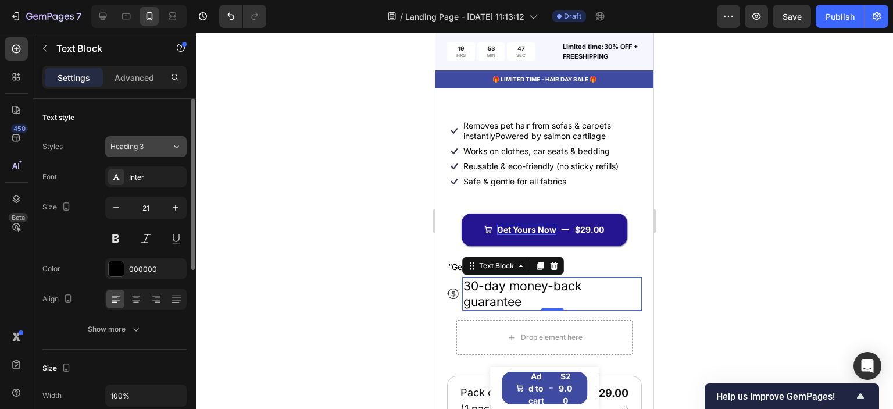
click at [158, 149] on div "Heading 3" at bounding box center [140, 146] width 61 height 10
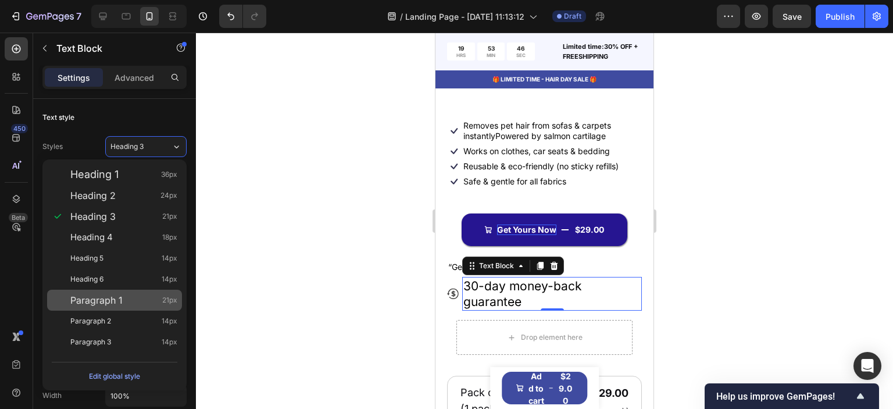
click at [176, 303] on span "21px" at bounding box center [169, 300] width 15 height 12
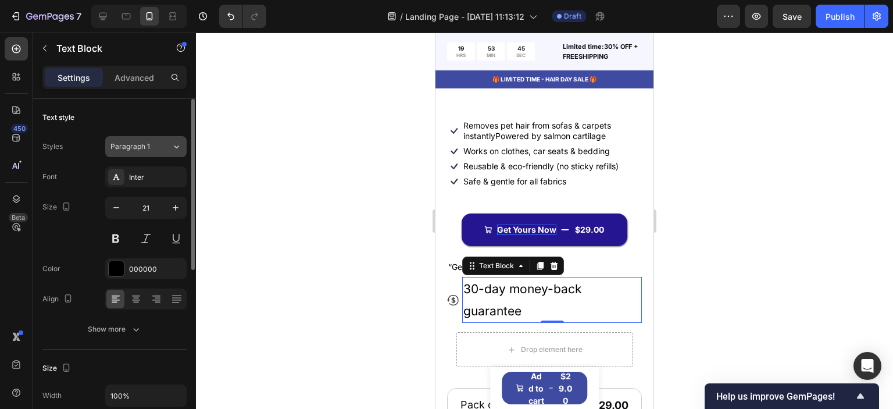
click at [159, 143] on div "Paragraph 1" at bounding box center [140, 146] width 61 height 10
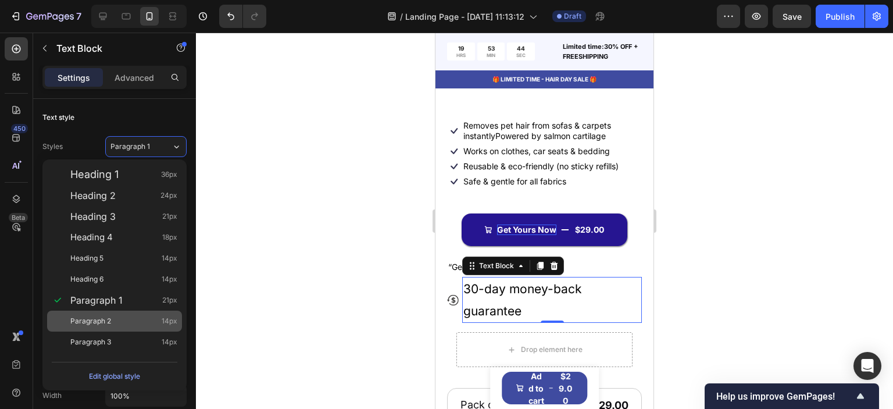
click at [167, 328] on div "Paragraph 2 14px" at bounding box center [114, 321] width 135 height 21
type input "14"
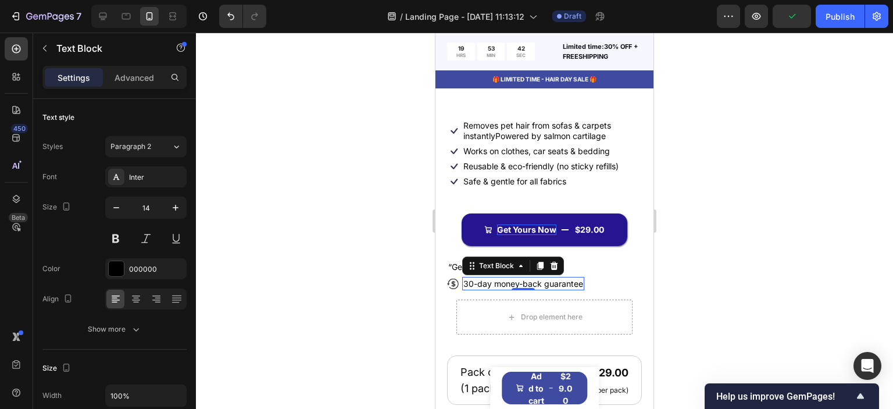
click at [356, 272] on div at bounding box center [544, 221] width 697 height 376
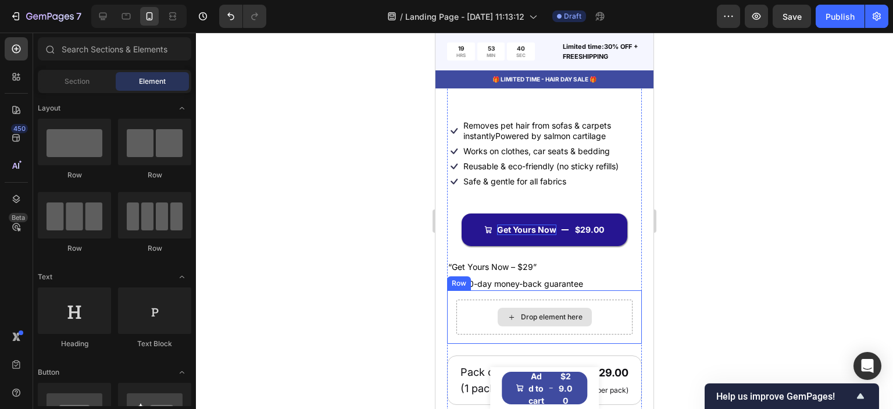
click at [620, 327] on div "Drop element here" at bounding box center [545, 317] width 176 height 35
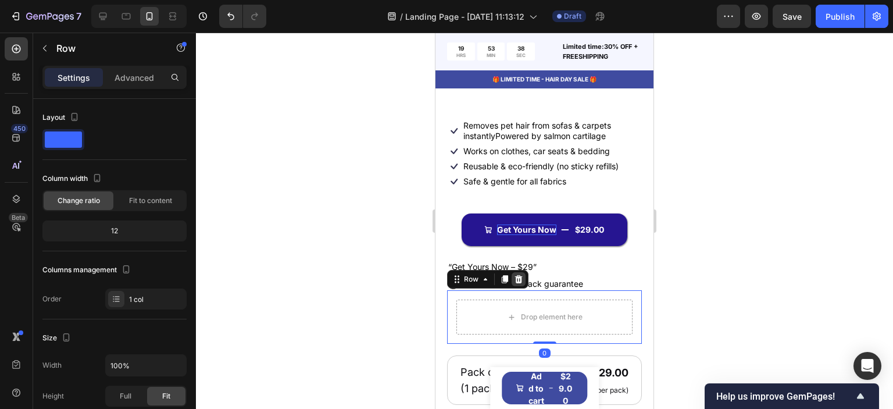
click at [516, 283] on icon at bounding box center [519, 279] width 8 height 8
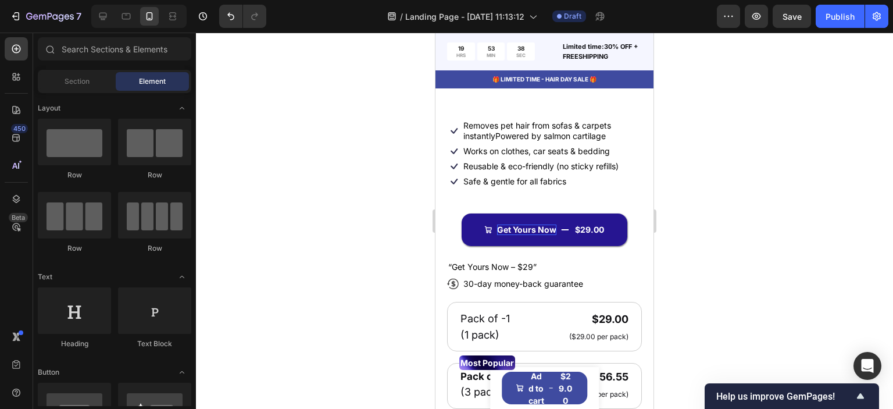
click at [379, 308] on div at bounding box center [544, 221] width 697 height 376
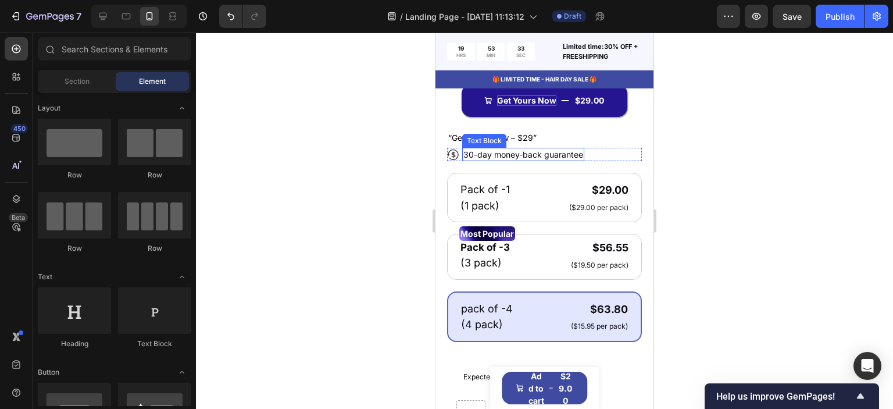
scroll to position [465, 0]
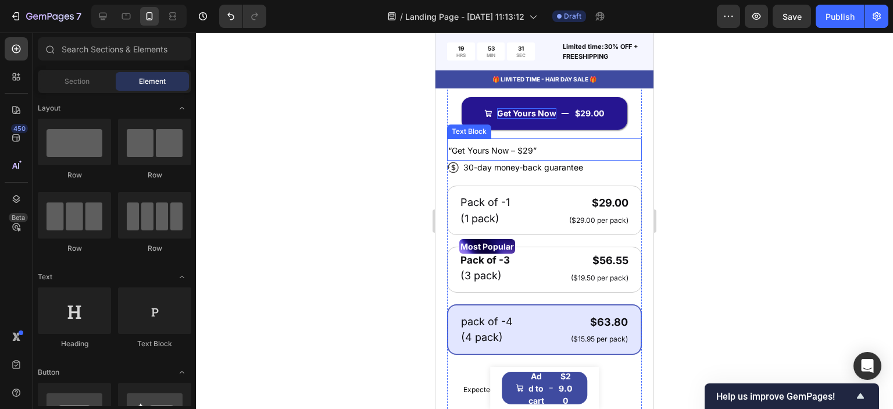
click at [543, 159] on p "“Get Yours Now – $29”" at bounding box center [544, 150] width 192 height 20
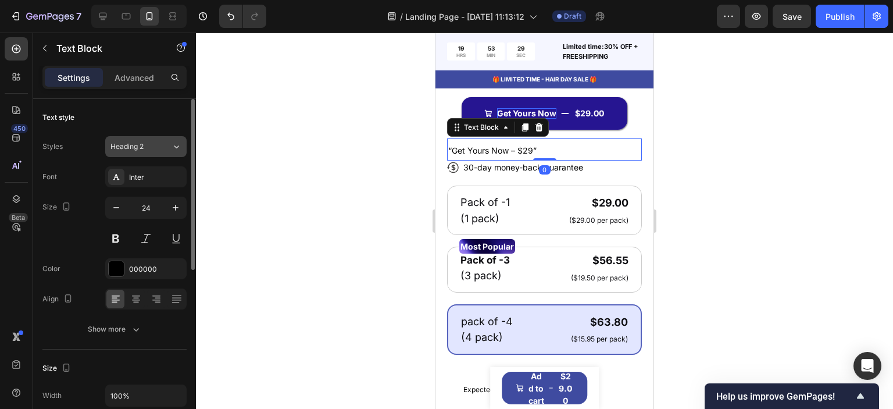
click at [165, 153] on button "Heading 2" at bounding box center [145, 146] width 81 height 21
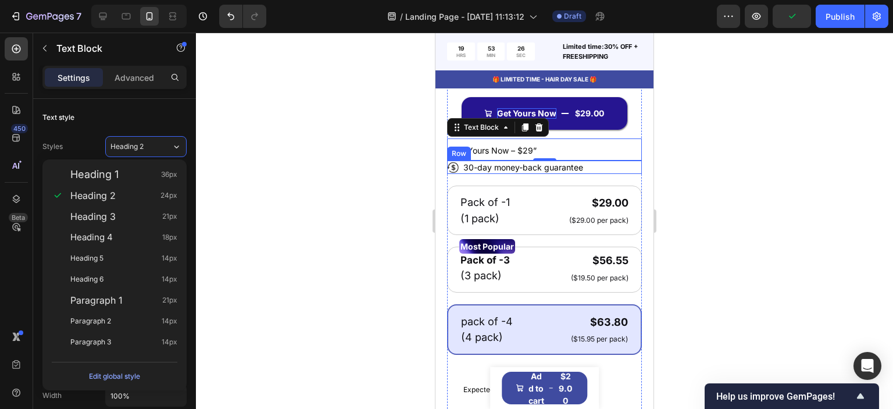
click at [588, 174] on div "Icon 30-day money-back guarantee Text Block Row" at bounding box center [544, 168] width 195 height 14
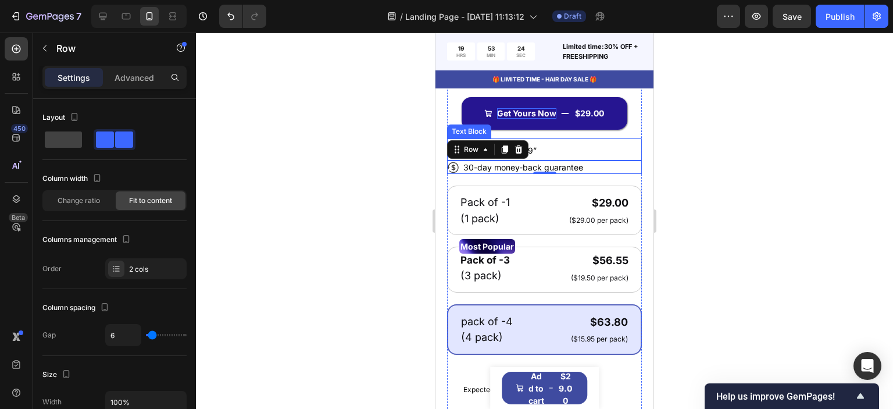
click at [581, 155] on p "“Get Yours Now – $29”" at bounding box center [544, 150] width 192 height 20
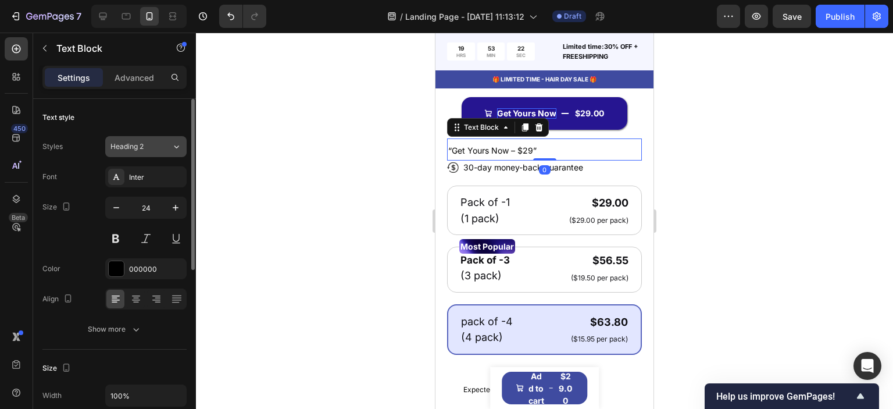
click at [154, 148] on div "Heading 2" at bounding box center [133, 146] width 47 height 10
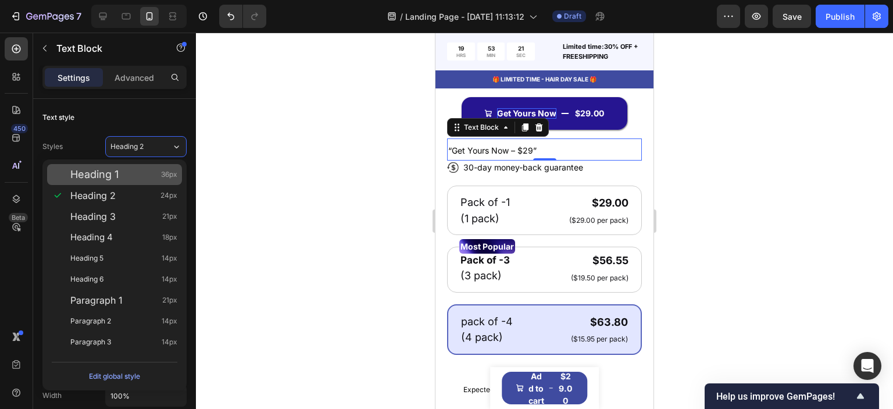
click at [162, 177] on span "36px" at bounding box center [169, 175] width 16 height 12
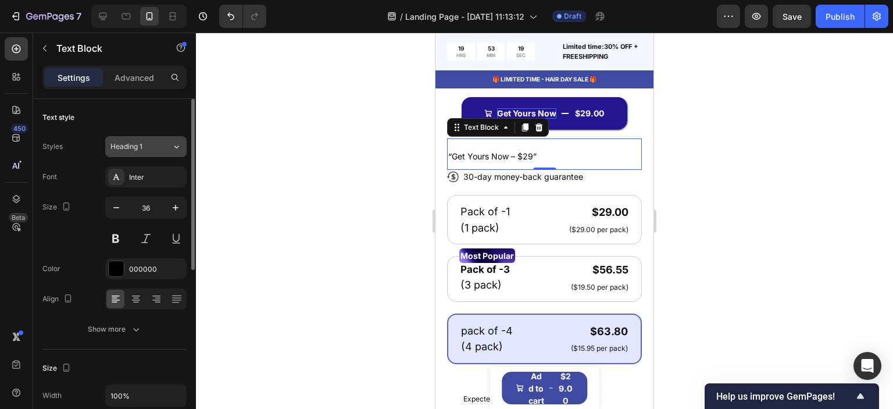
click at [180, 146] on icon at bounding box center [177, 147] width 10 height 12
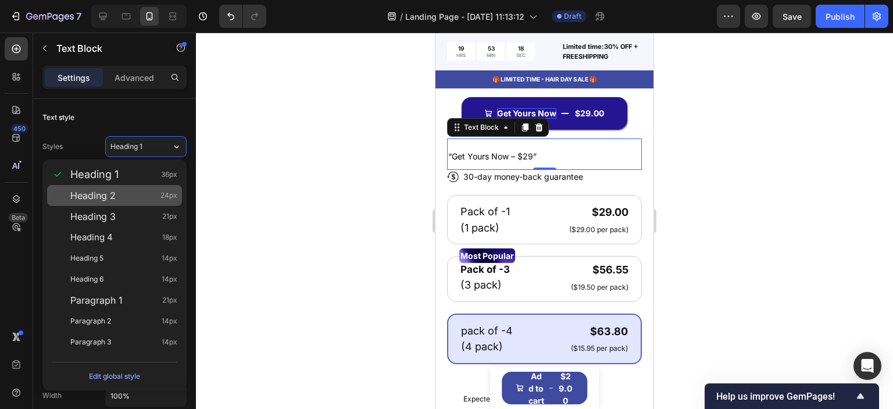
click at [174, 192] on span "24px" at bounding box center [169, 196] width 17 height 12
type input "24"
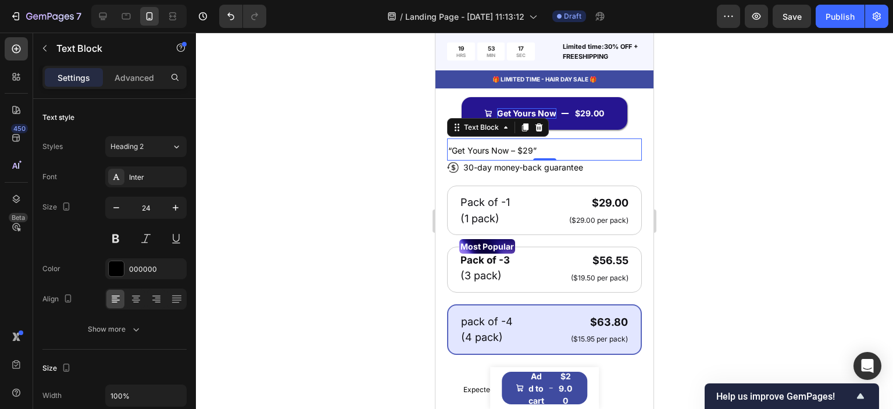
click at [519, 155] on span "“Get Yours Now – $29”" at bounding box center [492, 150] width 88 height 10
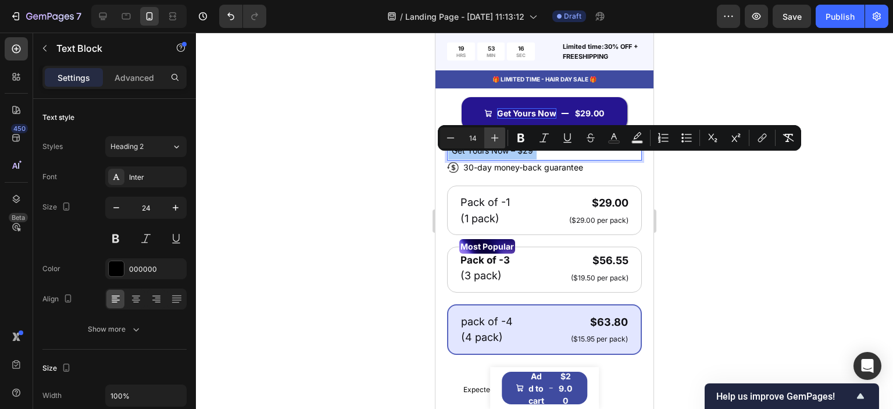
click at [493, 133] on icon "Editor contextual toolbar" at bounding box center [495, 138] width 12 height 12
type input "18"
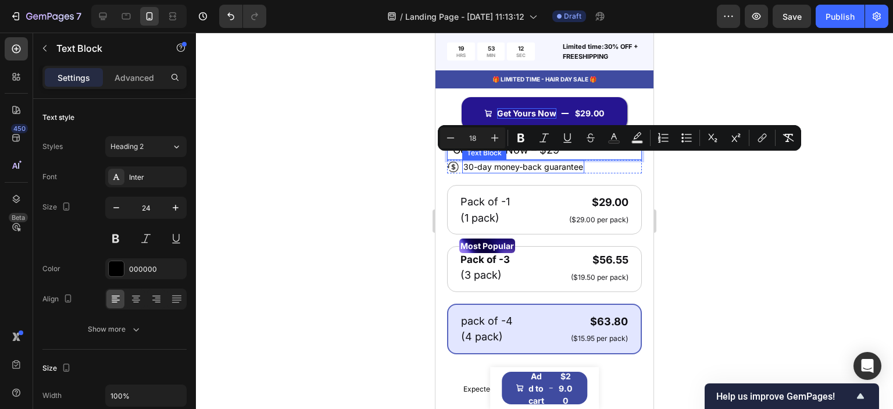
click at [504, 173] on p "30-day money-back guarantee" at bounding box center [524, 167] width 120 height 12
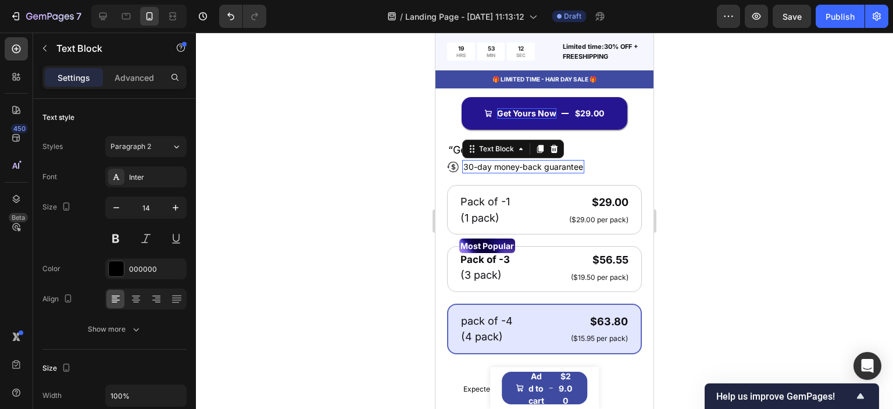
click at [504, 173] on p "30-day money-back guarantee" at bounding box center [524, 167] width 120 height 12
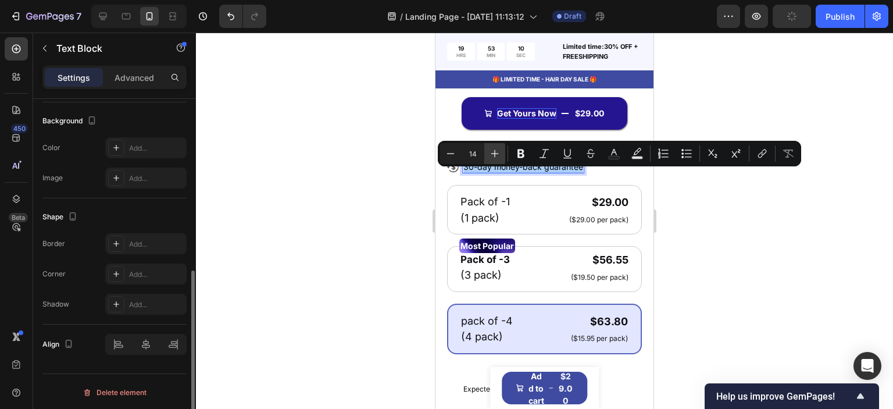
click at [492, 154] on icon "Editor contextual toolbar" at bounding box center [495, 154] width 8 height 8
type input "18"
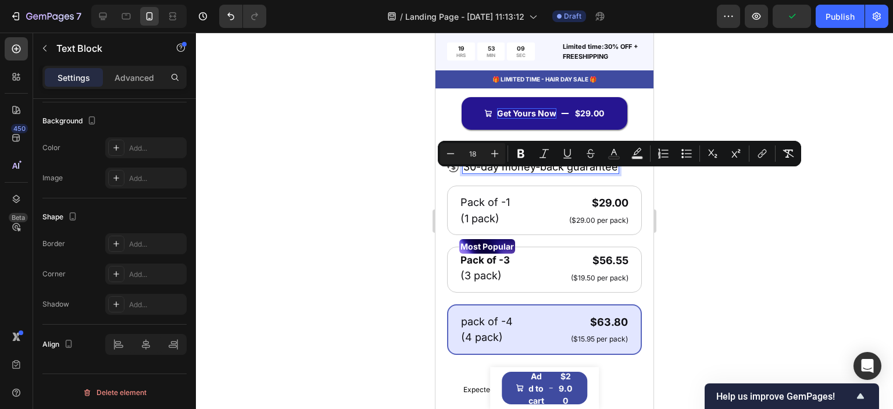
click at [352, 206] on div at bounding box center [544, 221] width 697 height 376
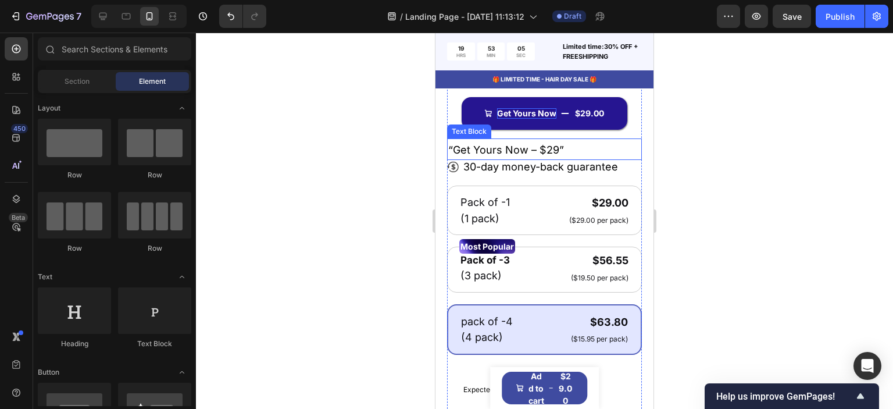
click at [548, 156] on span "“Get Yours Now – $29”" at bounding box center [506, 150] width 116 height 12
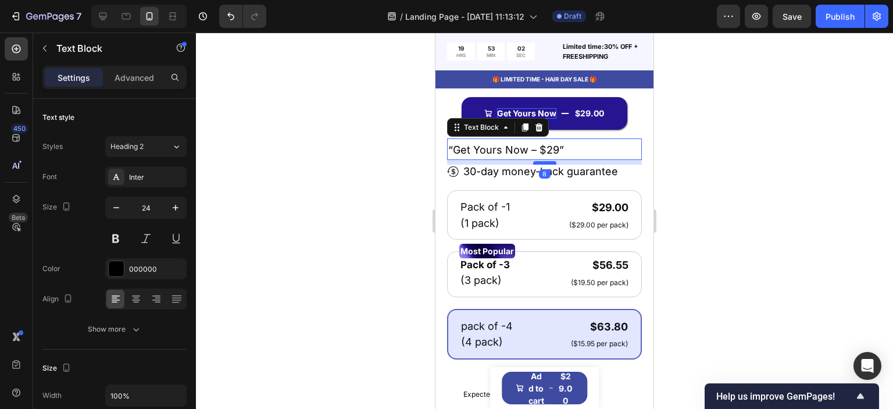
drag, startPoint x: 540, startPoint y: 168, endPoint x: 815, endPoint y: 239, distance: 284.6
click at [540, 165] on div at bounding box center [544, 162] width 23 height 3
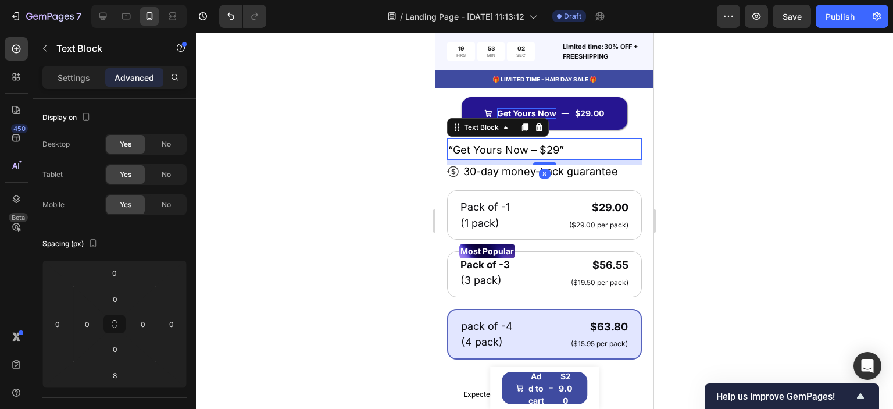
click at [382, 206] on div at bounding box center [544, 221] width 697 height 376
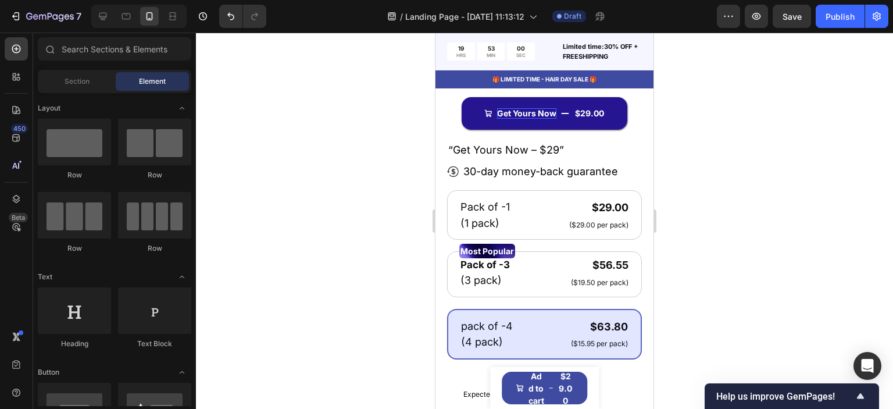
click at [419, 197] on div at bounding box center [544, 221] width 697 height 376
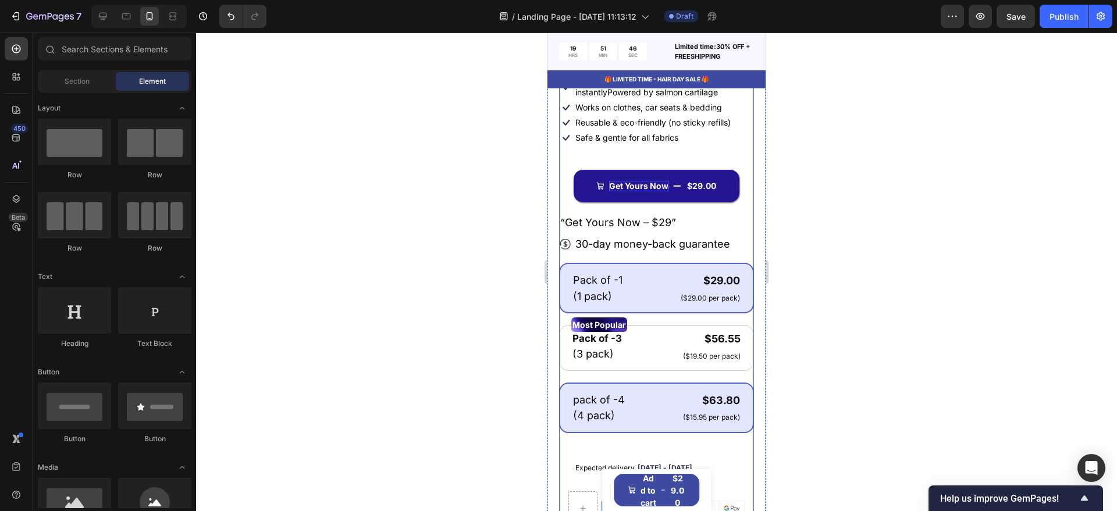
scroll to position [465, 0]
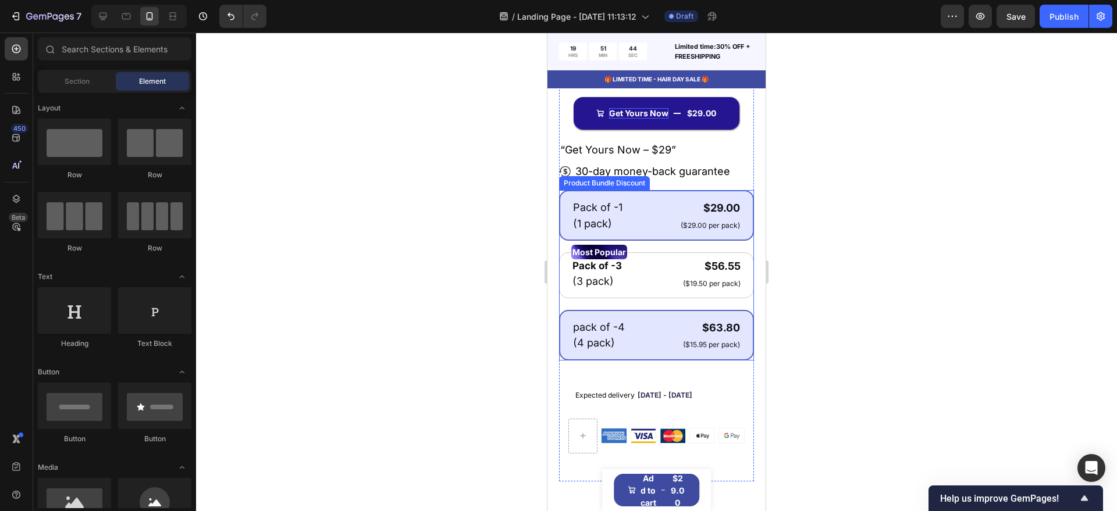
click at [643, 201] on div "Pack of -1 Text Block (1 pack) Text Block $29.00 Product Price Product Price ($…" at bounding box center [656, 215] width 195 height 51
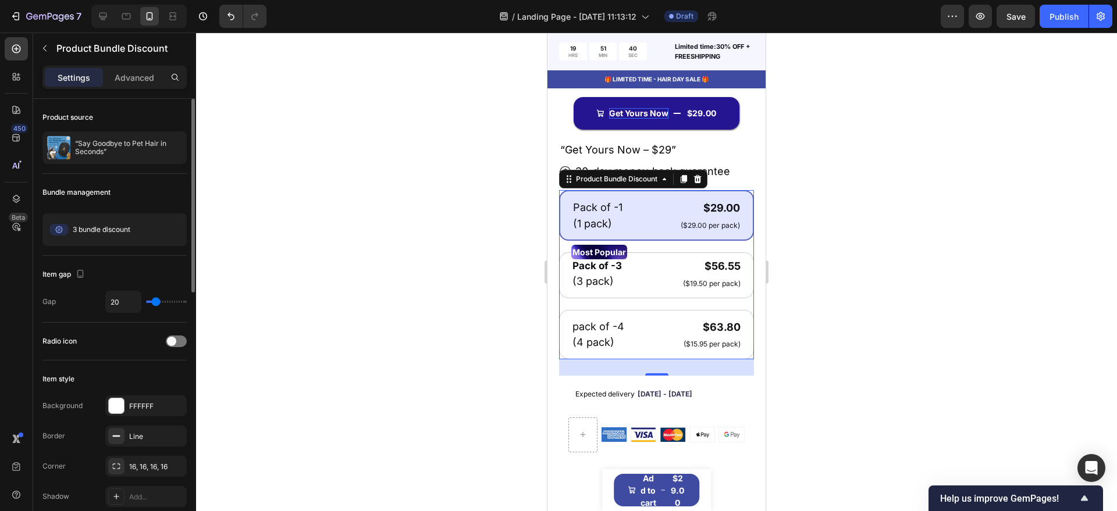
type input "7"
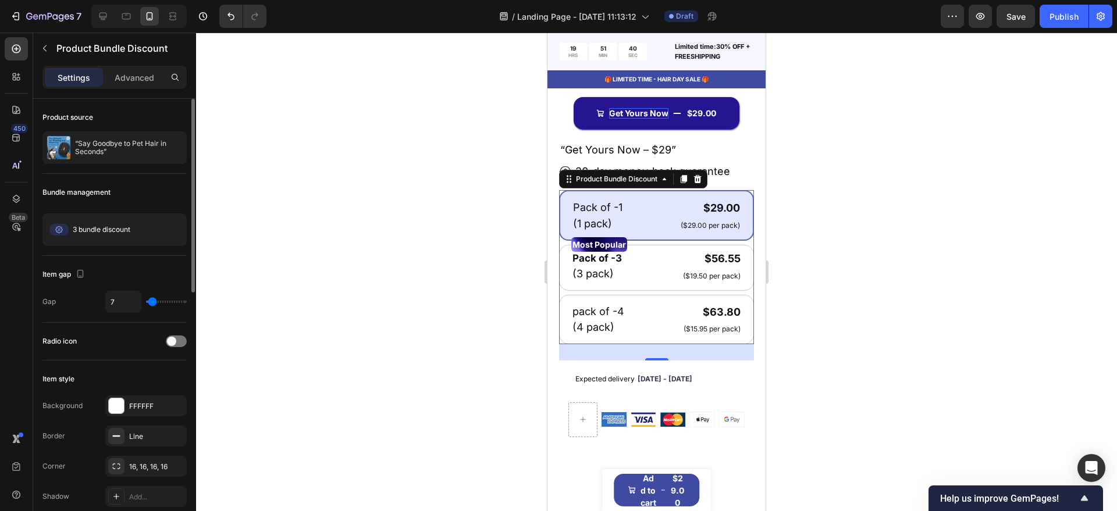
type input "9"
type input "11"
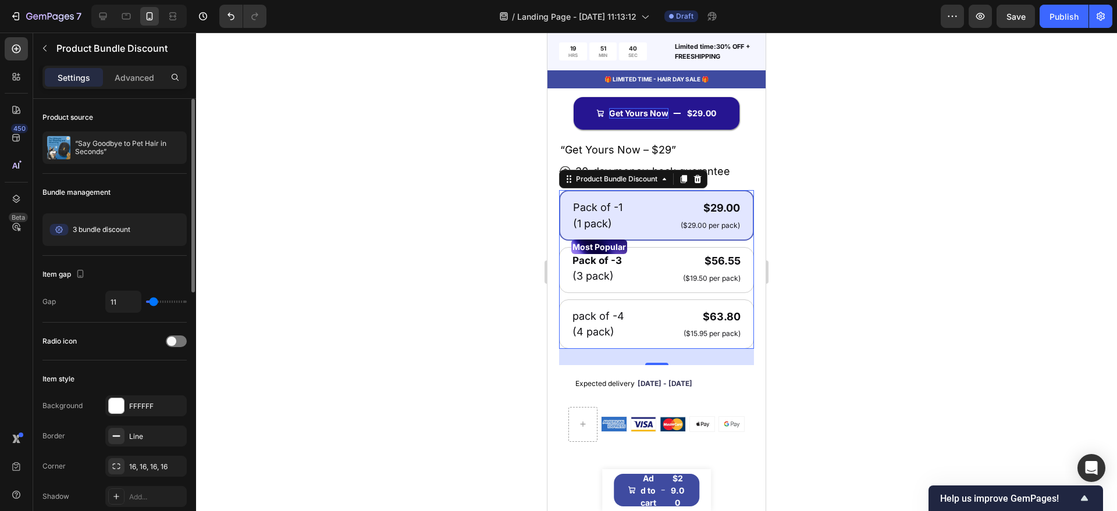
type input "13"
type input "18"
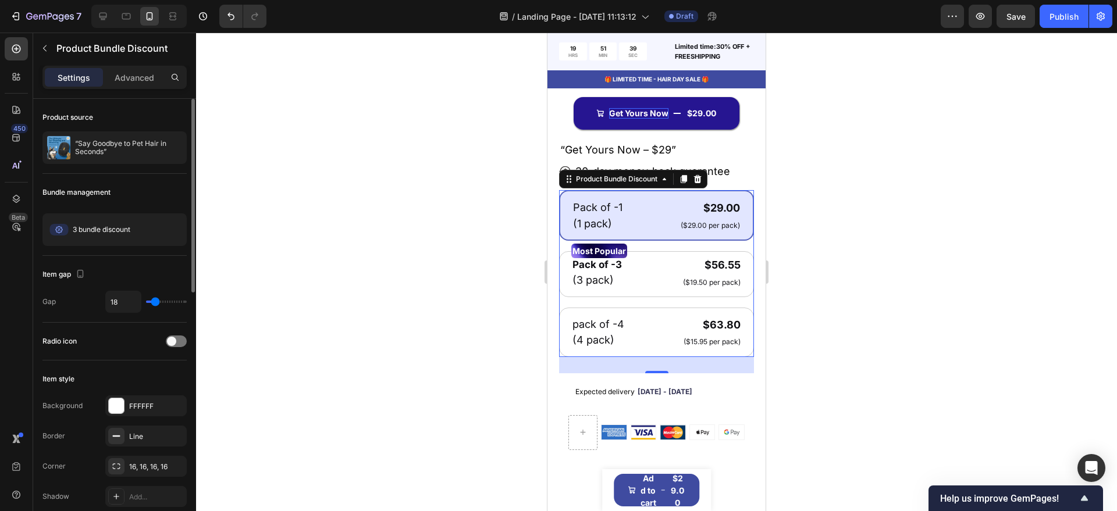
type input "20"
type input "22"
type input "24"
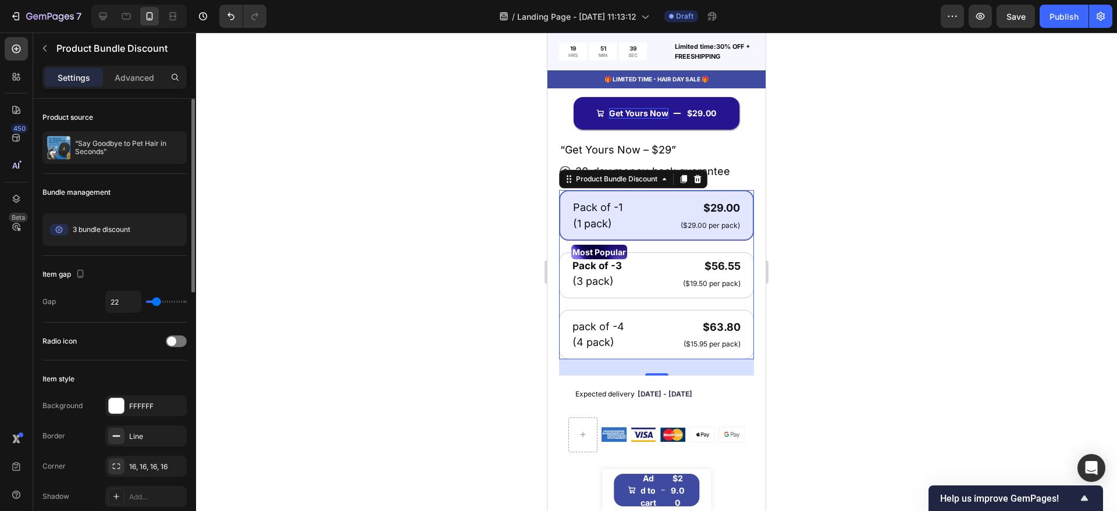
type input "24"
type input "29"
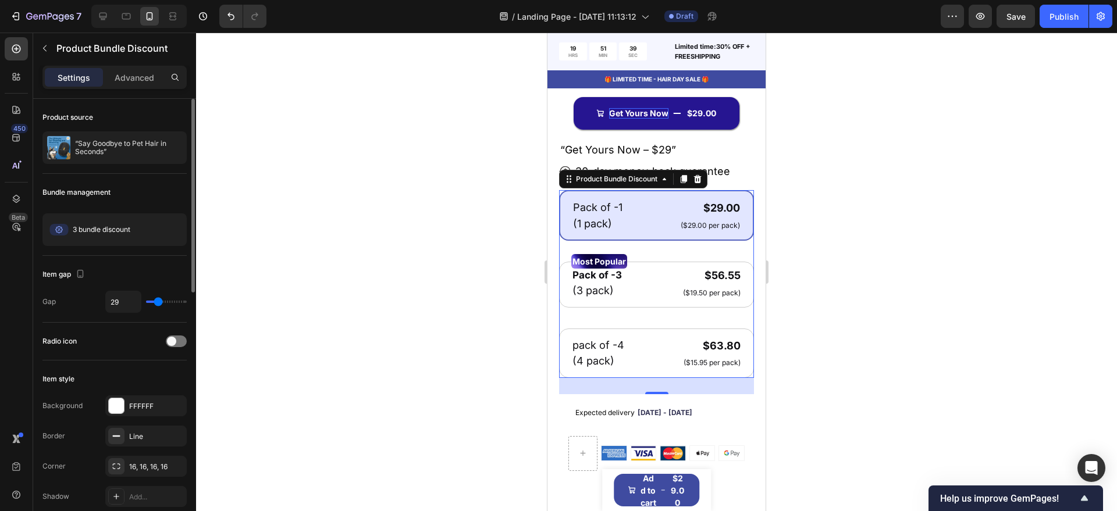
type input "36"
drag, startPoint x: 151, startPoint y: 300, endPoint x: 160, endPoint y: 303, distance: 9.2
type input "36"
click at [160, 303] on input "range" at bounding box center [166, 302] width 41 height 2
click at [408, 267] on div at bounding box center [656, 272] width 921 height 479
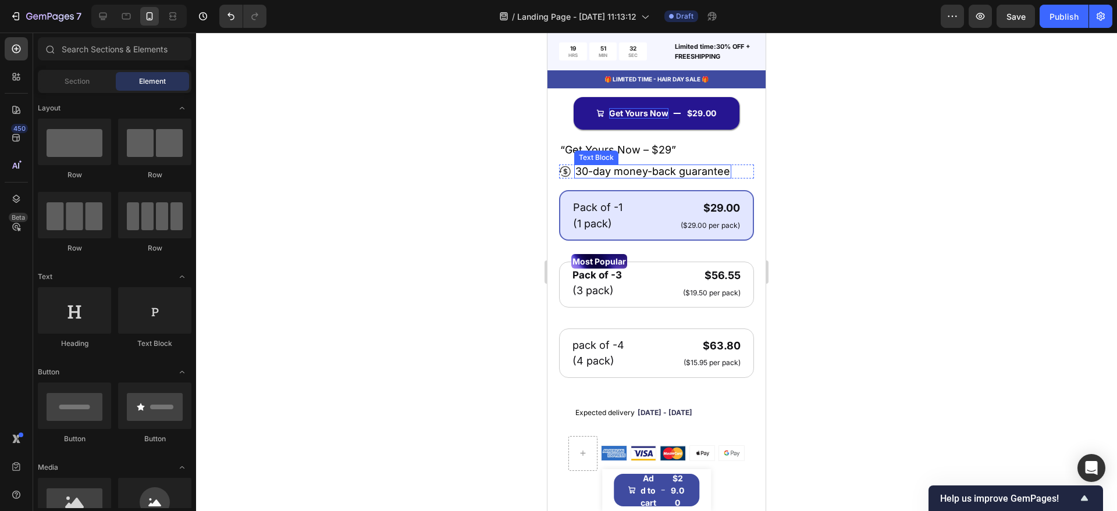
click at [612, 177] on span "30-day money-back guarantee" at bounding box center [652, 171] width 155 height 12
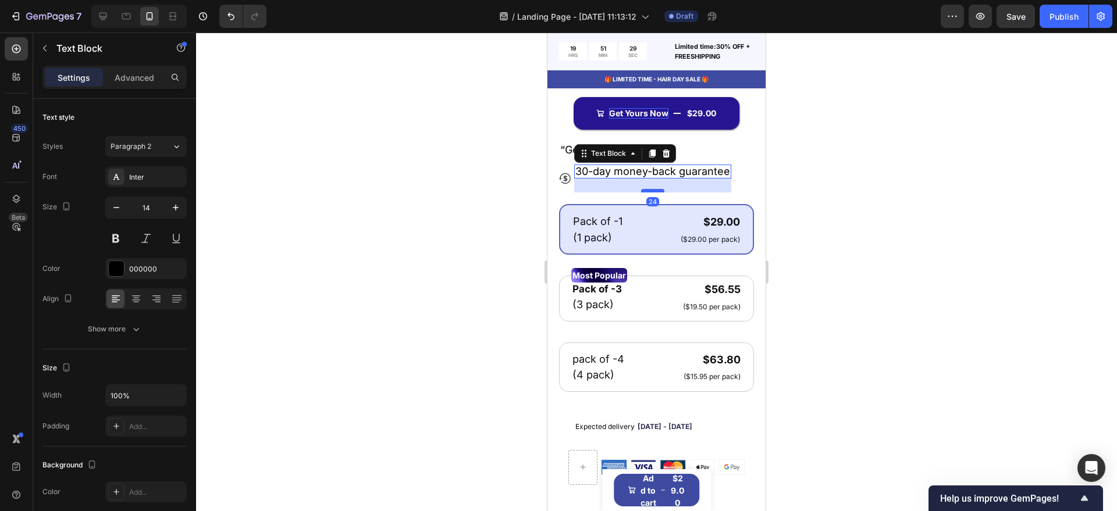
drag, startPoint x: 650, startPoint y: 183, endPoint x: 646, endPoint y: 197, distance: 14.5
click at [646, 192] on div at bounding box center [652, 190] width 23 height 3
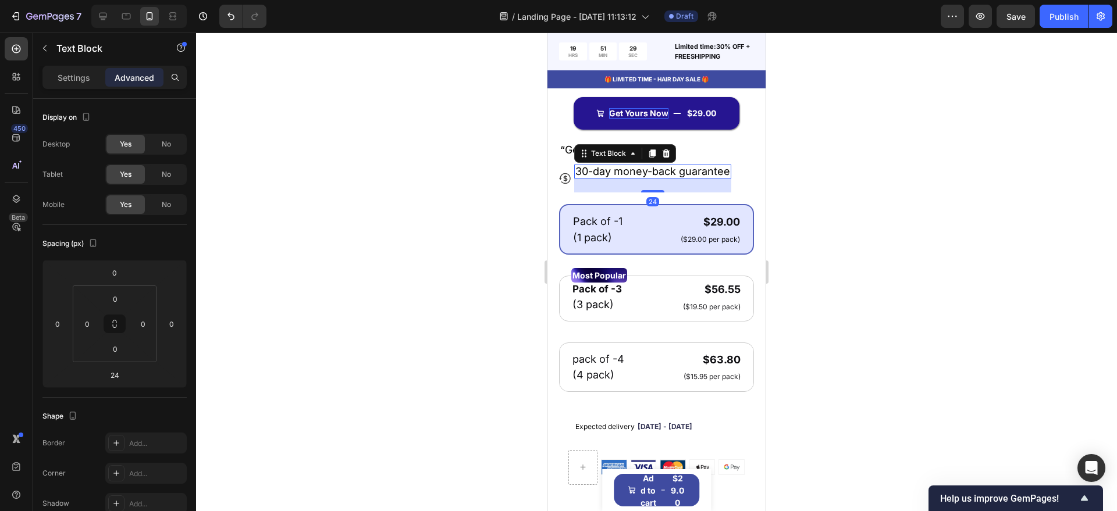
click at [481, 233] on div at bounding box center [656, 272] width 921 height 479
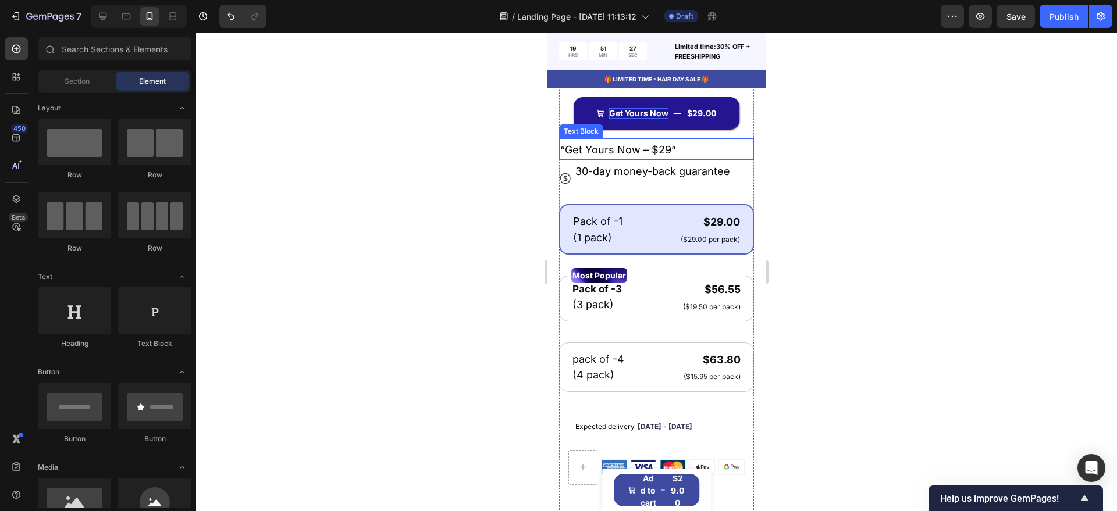
click at [626, 156] on span "“Get Yours Now – $29”" at bounding box center [618, 150] width 116 height 12
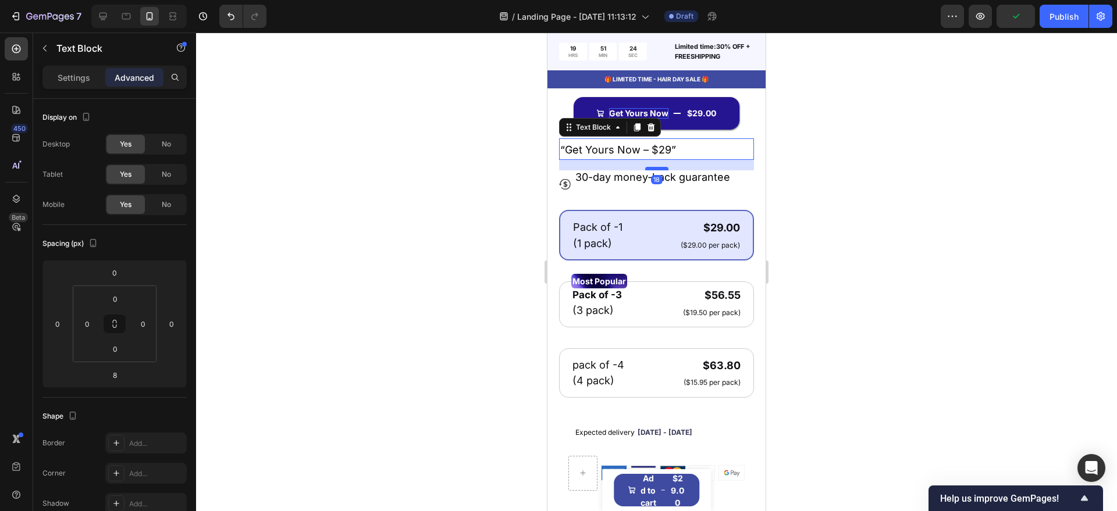
drag, startPoint x: 654, startPoint y: 169, endPoint x: 654, endPoint y: 175, distance: 5.8
click at [654, 170] on div at bounding box center [656, 168] width 23 height 3
type input "18"
click at [465, 215] on div at bounding box center [656, 272] width 921 height 479
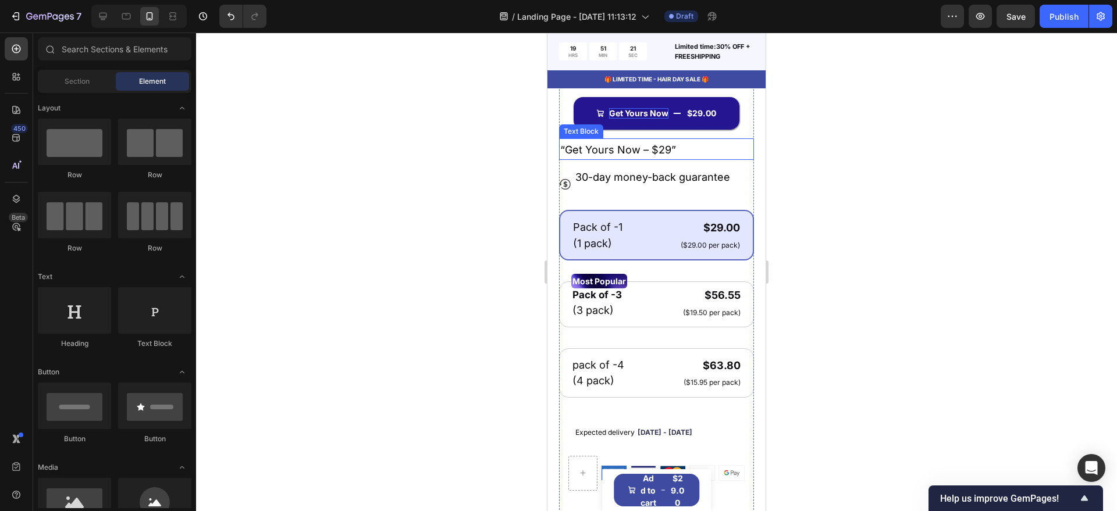
click at [641, 156] on span "“Get Yours Now – $29”" at bounding box center [618, 150] width 116 height 12
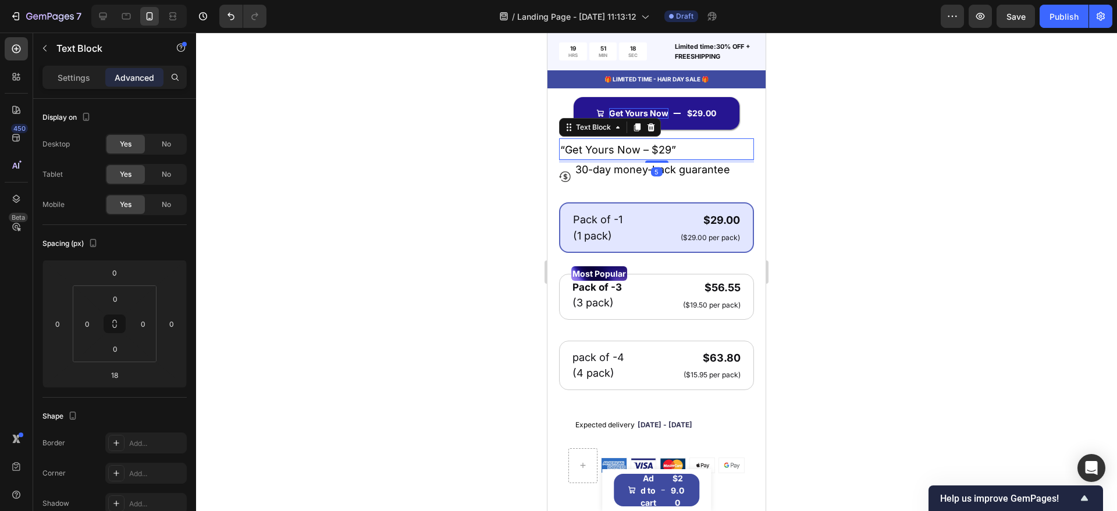
drag, startPoint x: 653, startPoint y: 176, endPoint x: 653, endPoint y: 169, distance: 7.0
click at [653, 163] on div at bounding box center [656, 162] width 23 height 2
type input "5"
click at [418, 241] on div at bounding box center [656, 272] width 921 height 479
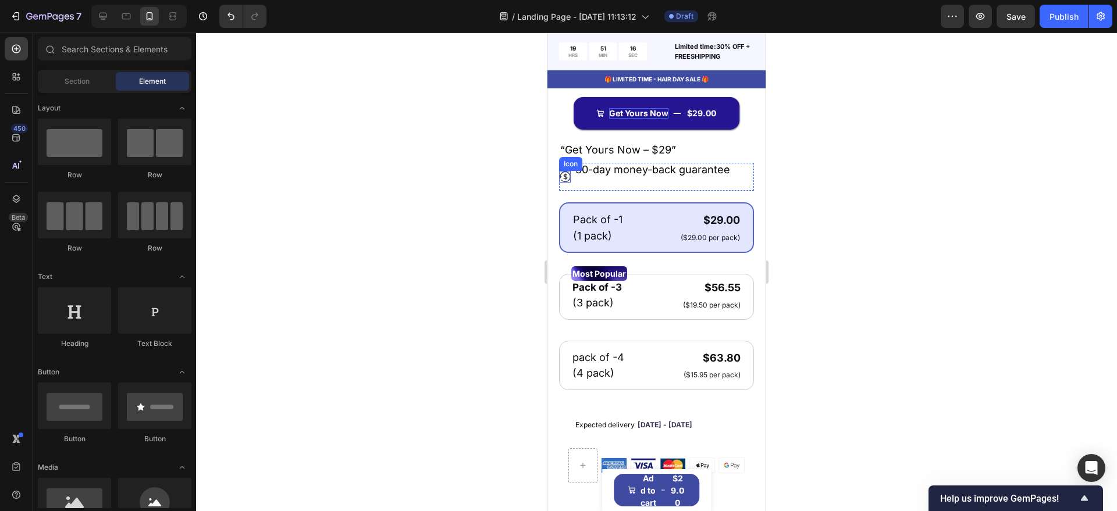
click at [566, 183] on icon at bounding box center [565, 177] width 12 height 12
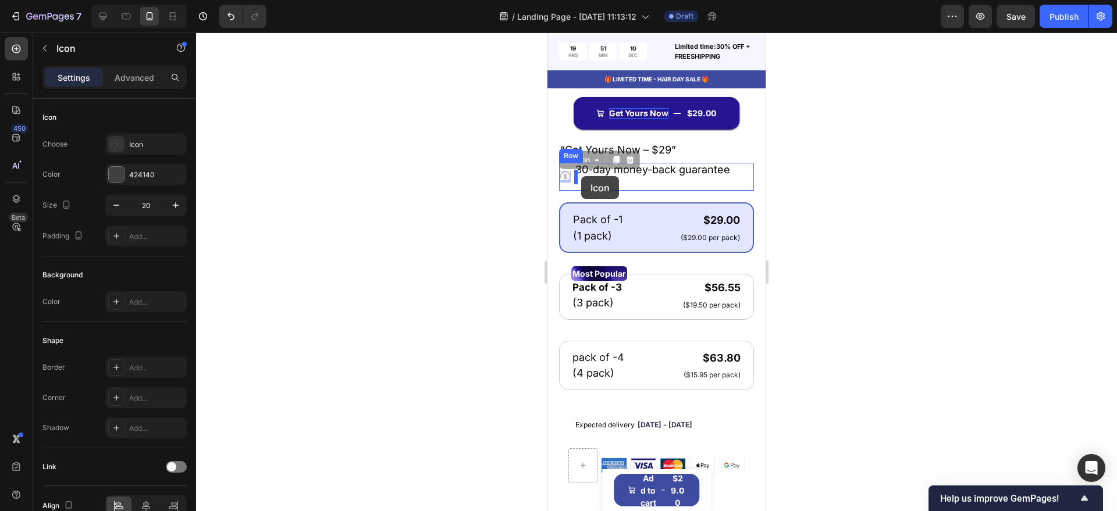
drag, startPoint x: 569, startPoint y: 171, endPoint x: 581, endPoint y: 176, distance: 13.3
click at [571, 184] on div "Icon 30-day money-back guarantee Text Block Row" at bounding box center [656, 177] width 195 height 28
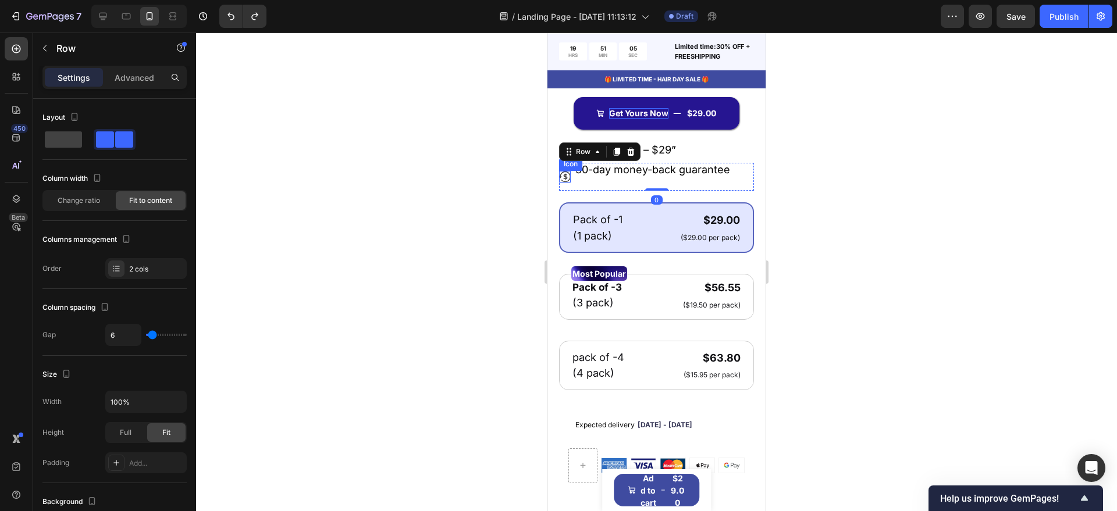
click at [567, 180] on icon at bounding box center [565, 177] width 4 height 6
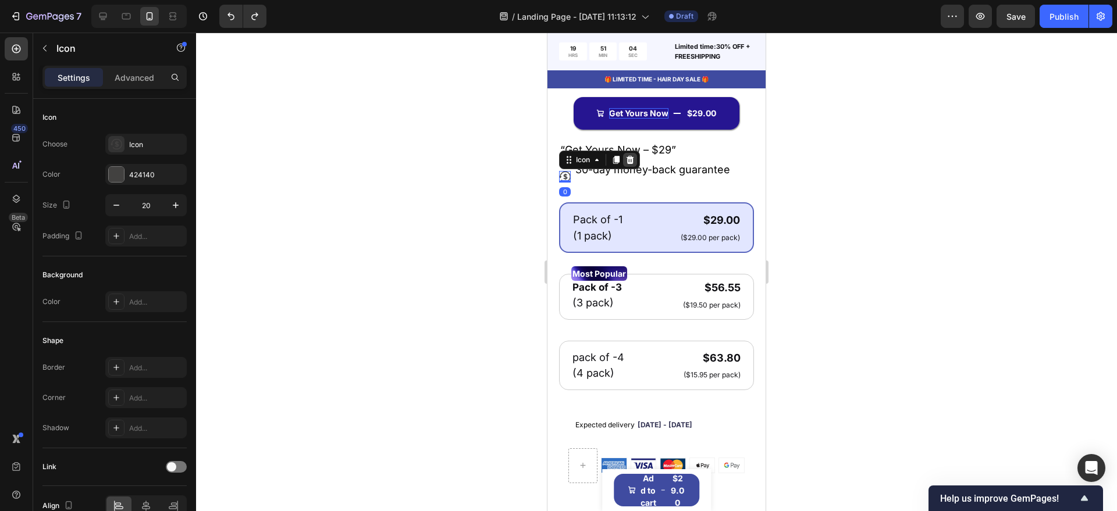
click at [629, 164] on icon at bounding box center [630, 160] width 8 height 8
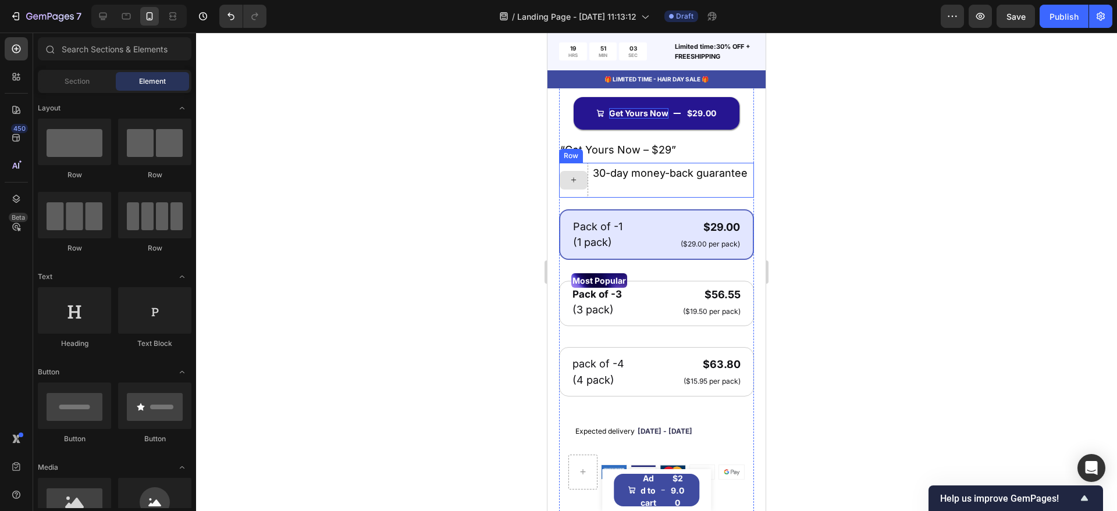
click at [573, 173] on div at bounding box center [573, 180] width 29 height 35
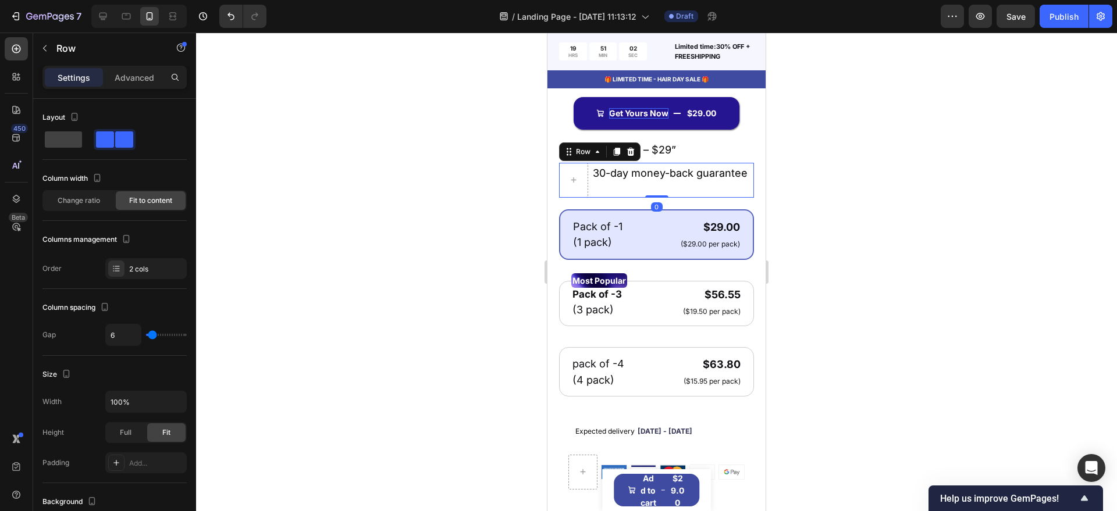
click at [481, 197] on div at bounding box center [656, 272] width 921 height 479
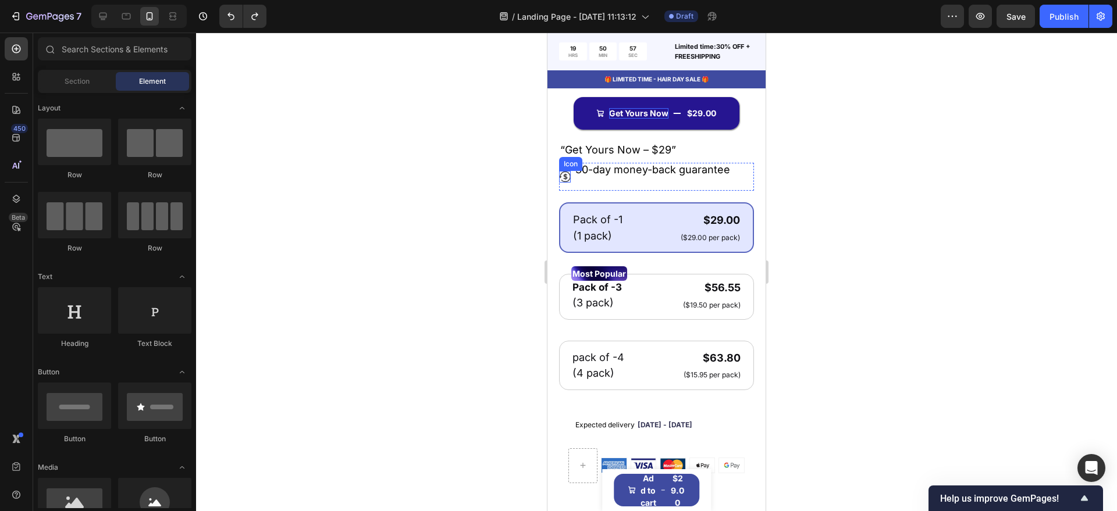
click at [564, 183] on icon at bounding box center [565, 177] width 12 height 12
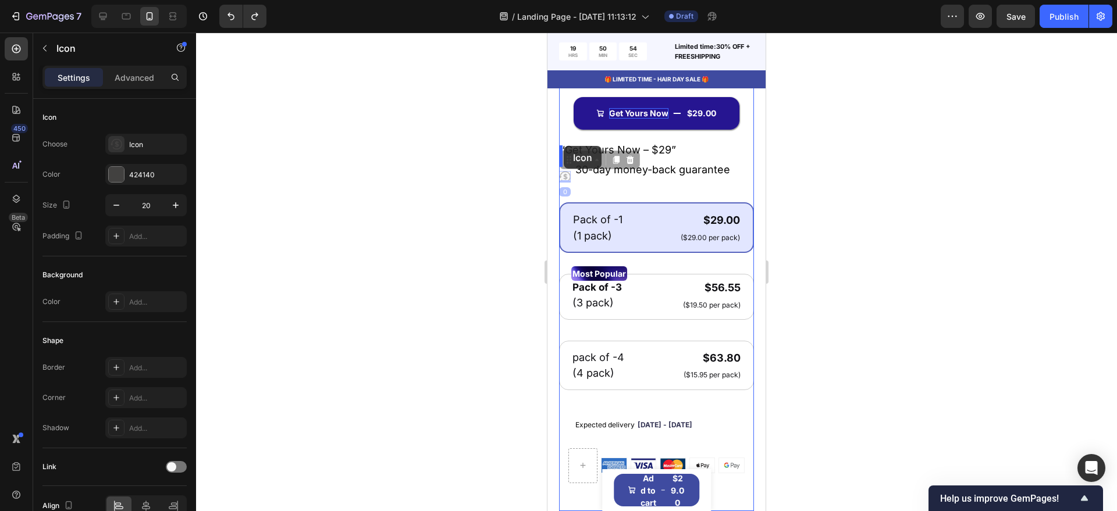
drag, startPoint x: 564, startPoint y: 166, endPoint x: 564, endPoint y: 146, distance: 20.4
click at [565, 180] on icon at bounding box center [565, 177] width 4 height 6
click at [568, 183] on icon at bounding box center [565, 177] width 12 height 12
click at [610, 172] on span "30-day money-back guarantee" at bounding box center [652, 169] width 155 height 12
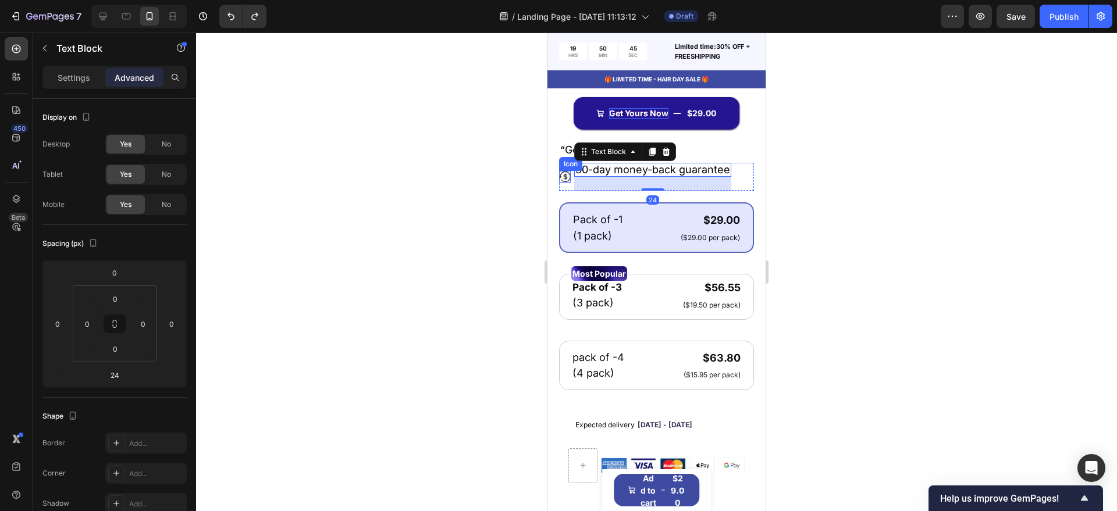
click at [567, 180] on icon at bounding box center [565, 177] width 4 height 6
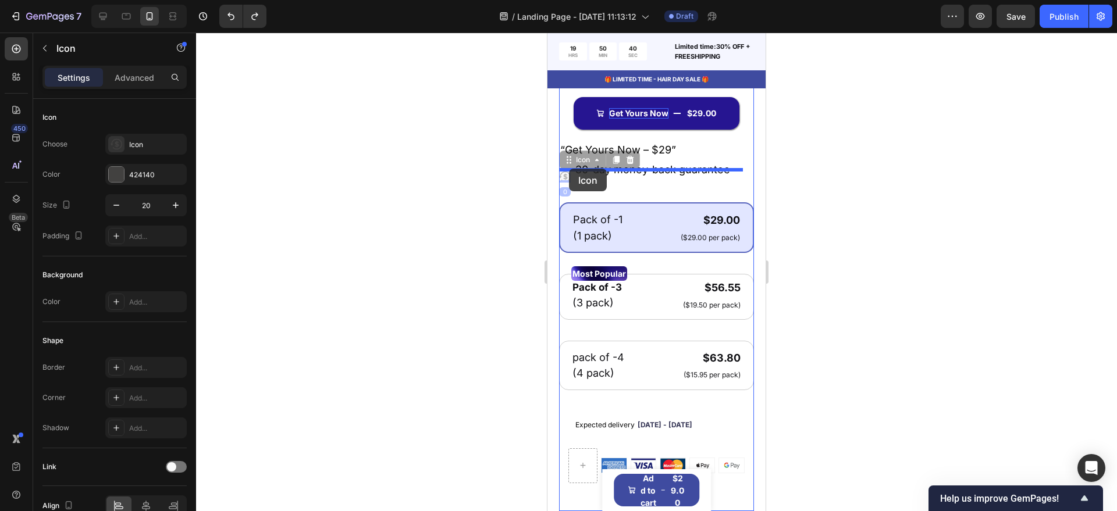
drag, startPoint x: 566, startPoint y: 166, endPoint x: 1008, endPoint y: 244, distance: 448.2
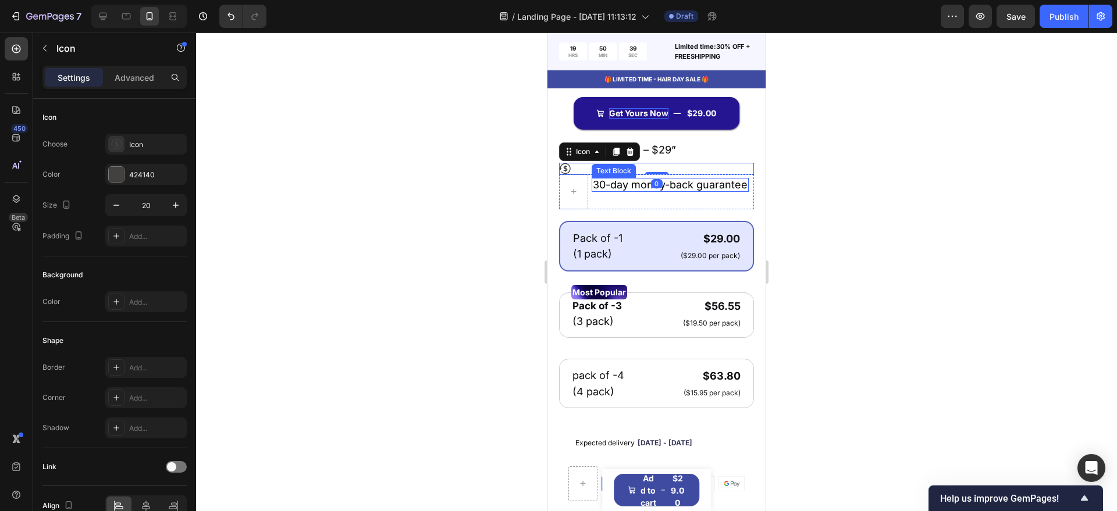
click at [610, 186] on span "30-day money-back guarantee" at bounding box center [670, 185] width 155 height 12
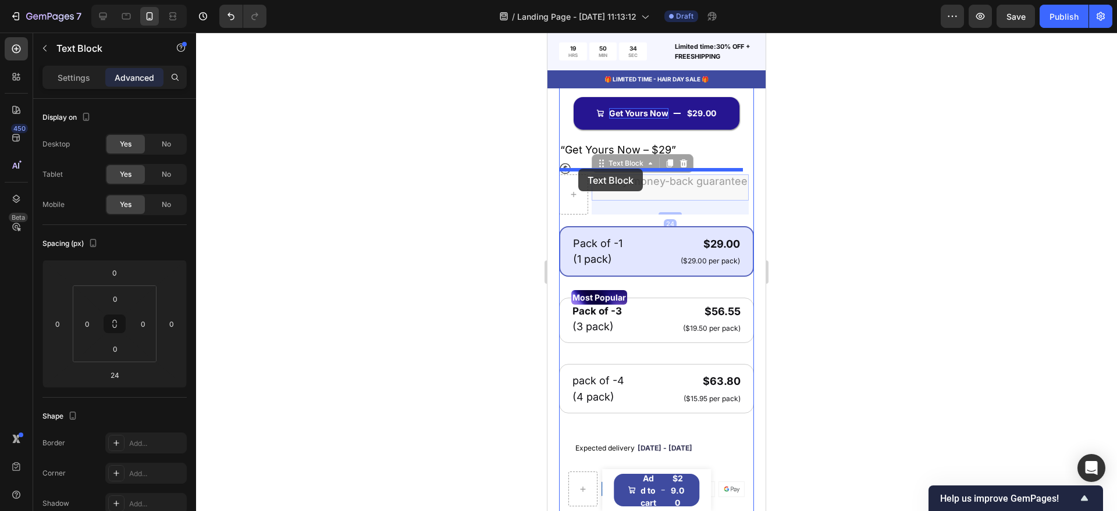
drag, startPoint x: 609, startPoint y: 170, endPoint x: 578, endPoint y: 169, distance: 30.9
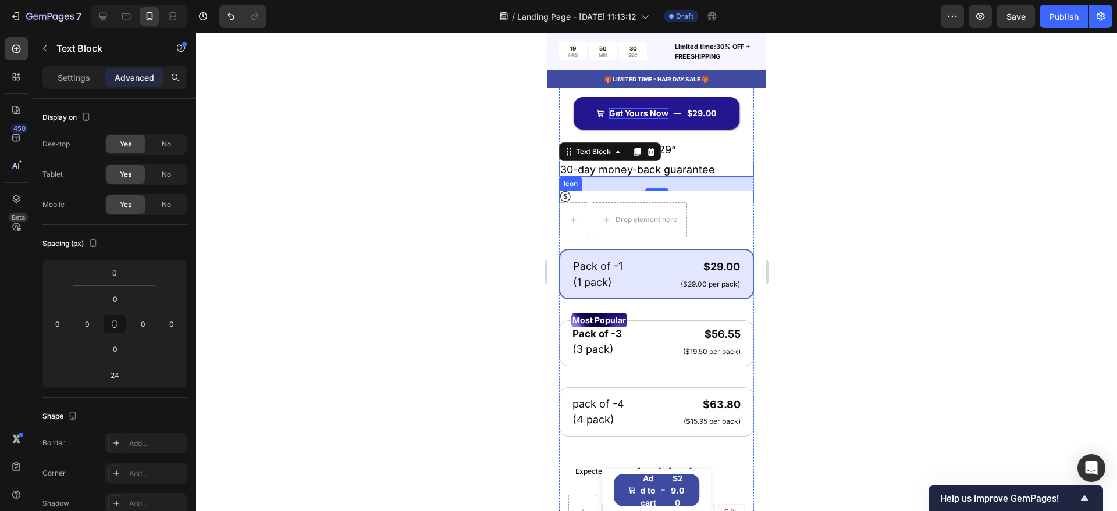
click at [587, 200] on div "Icon" at bounding box center [656, 197] width 195 height 12
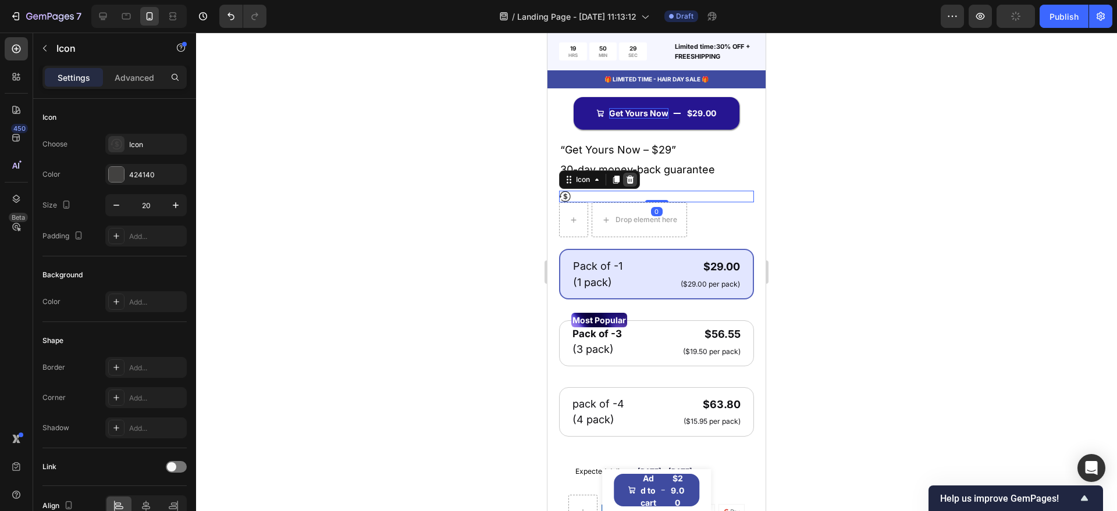
click at [637, 183] on div at bounding box center [630, 180] width 14 height 14
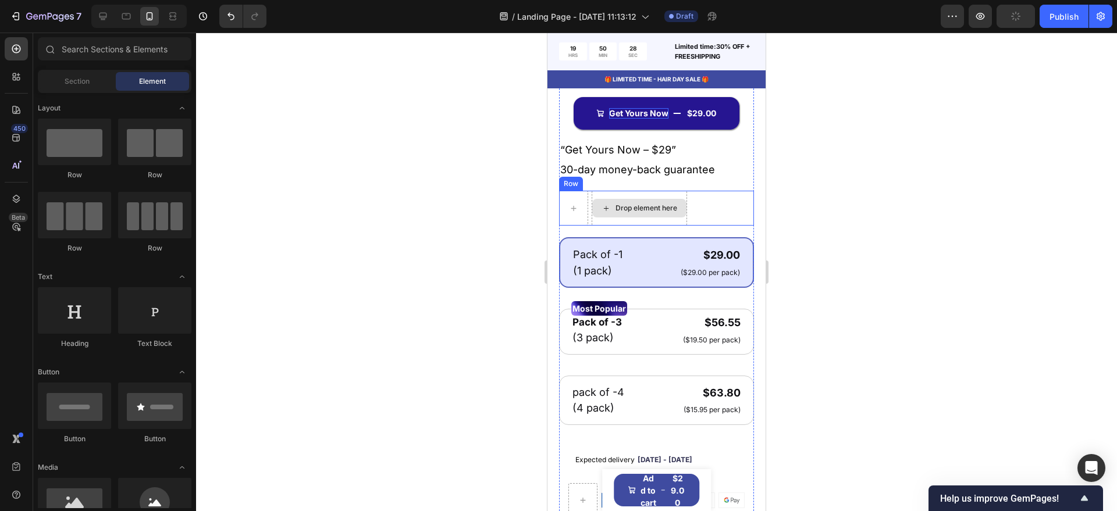
click at [619, 200] on div "Drop element here" at bounding box center [638, 208] width 95 height 35
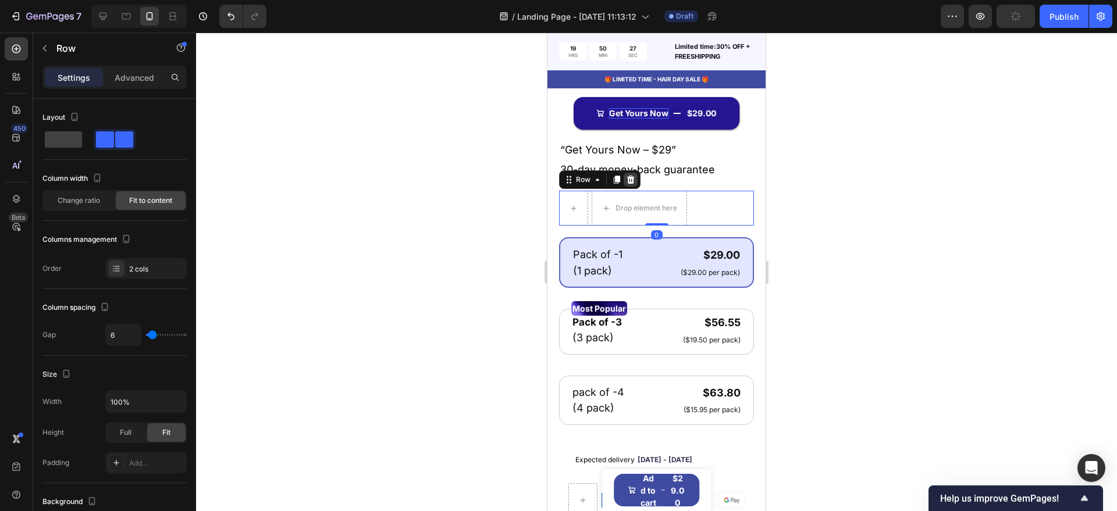
click at [631, 184] on icon at bounding box center [630, 179] width 9 height 9
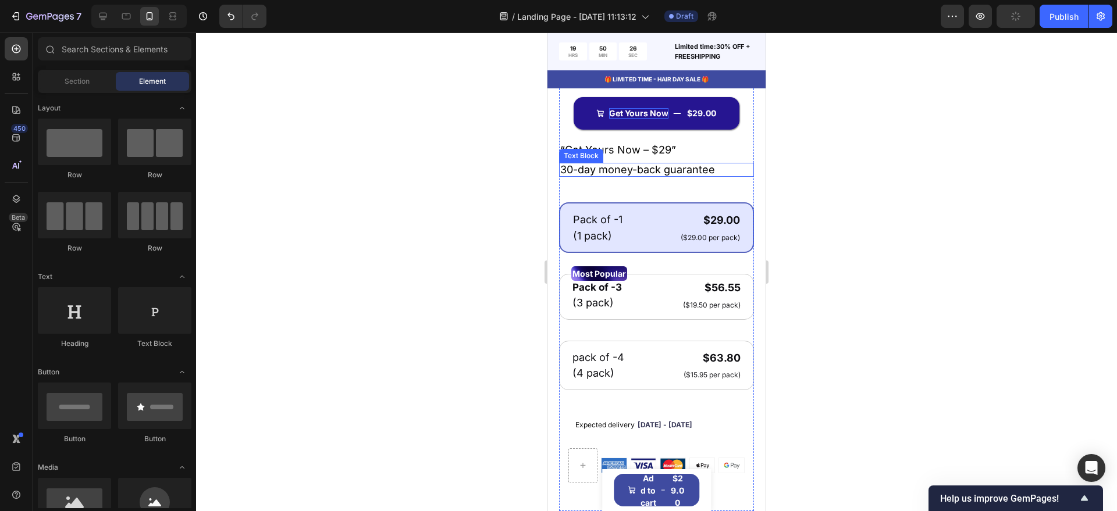
click at [596, 176] on span "30-day money-back guarantee" at bounding box center [637, 169] width 155 height 12
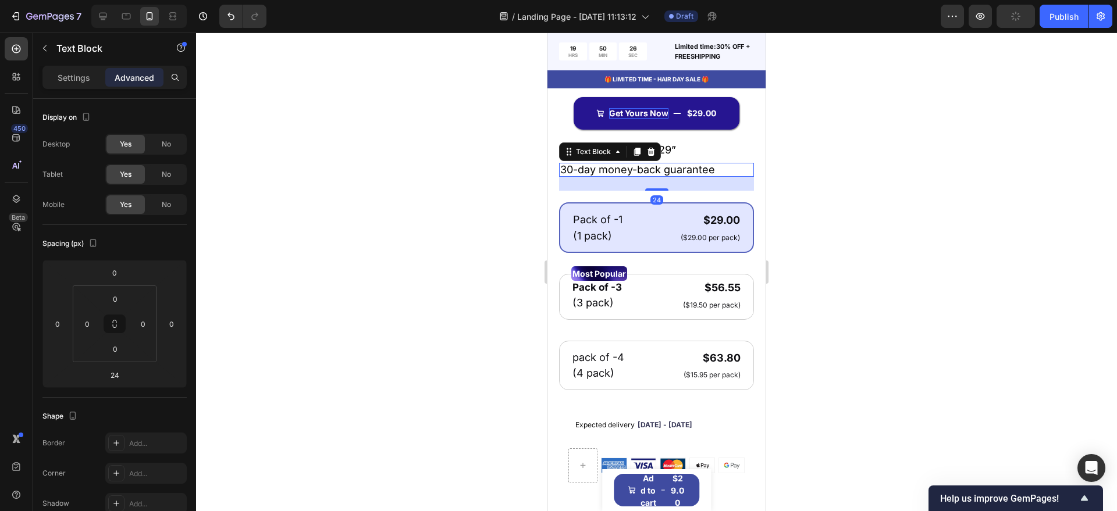
click at [598, 175] on span "30-day money-back guarantee" at bounding box center [637, 169] width 155 height 12
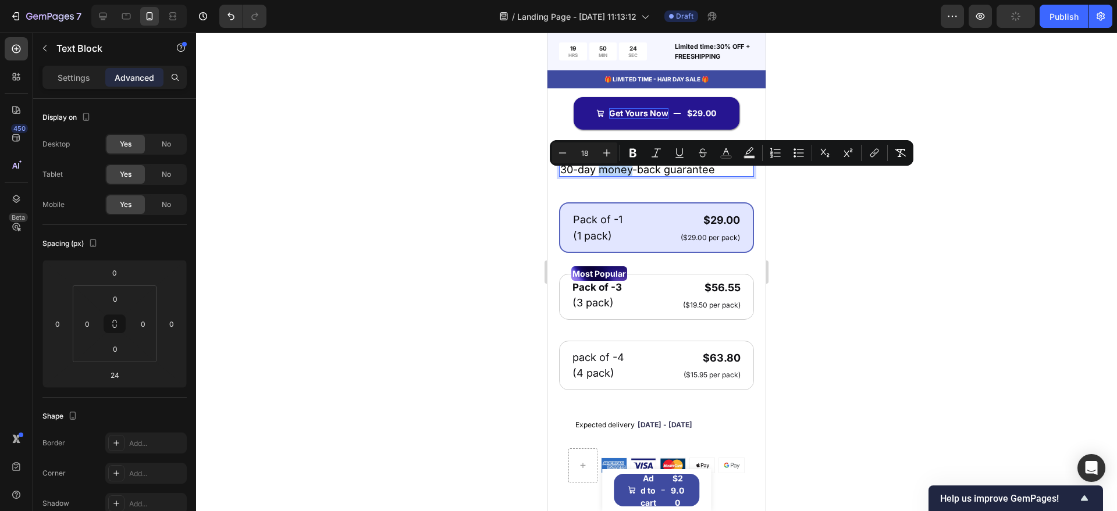
click at [598, 175] on span "30-day money-back guarantee" at bounding box center [637, 169] width 155 height 12
click at [610, 155] on icon "Editor contextual toolbar" at bounding box center [607, 153] width 12 height 12
type input "20"
click at [516, 198] on div at bounding box center [656, 272] width 921 height 479
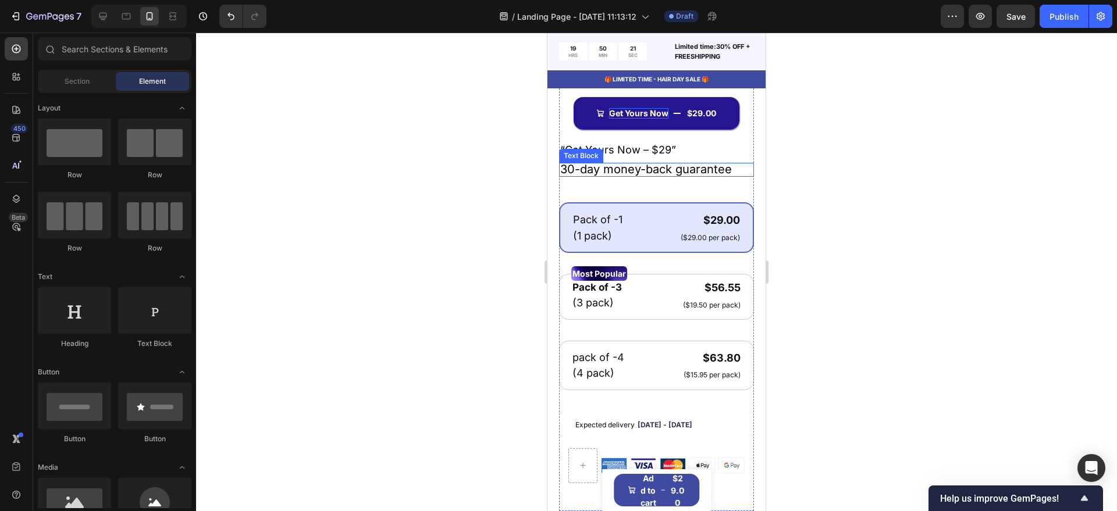
click at [593, 161] on div "Text Block" at bounding box center [581, 156] width 40 height 10
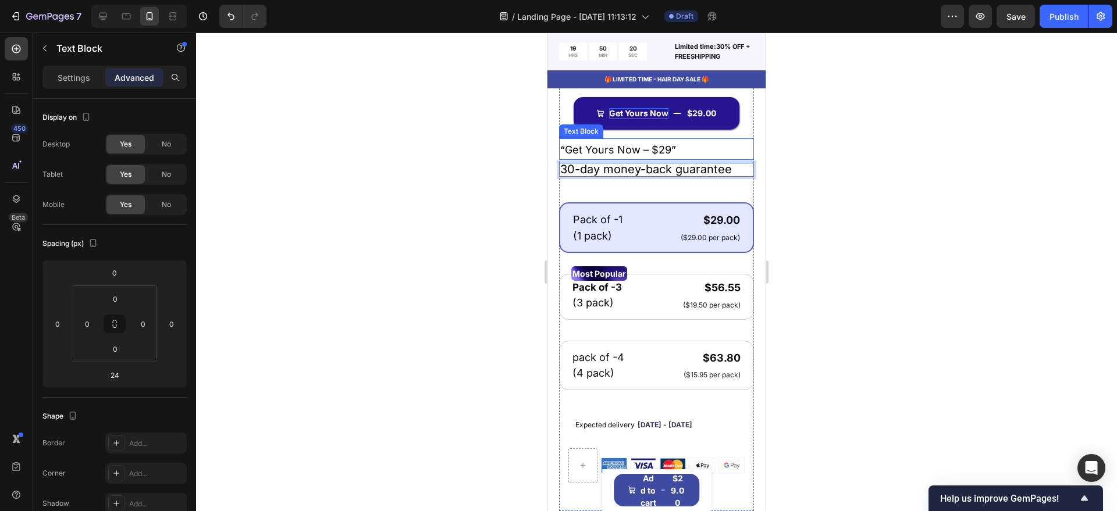
click at [680, 156] on p "“Get Yours Now – $29”" at bounding box center [656, 149] width 192 height 19
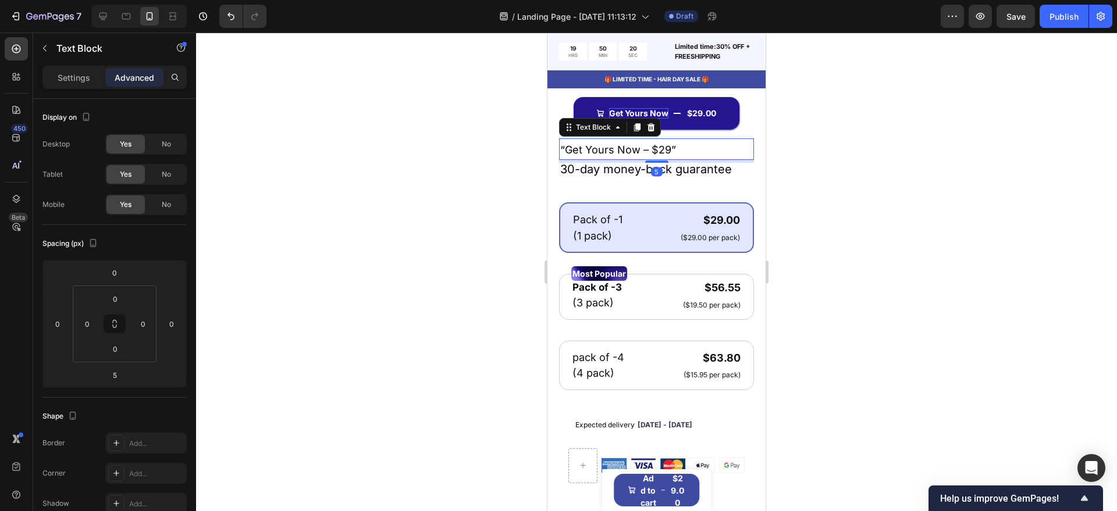
click at [662, 155] on span "“Get Yours Now – $29”" at bounding box center [618, 150] width 116 height 12
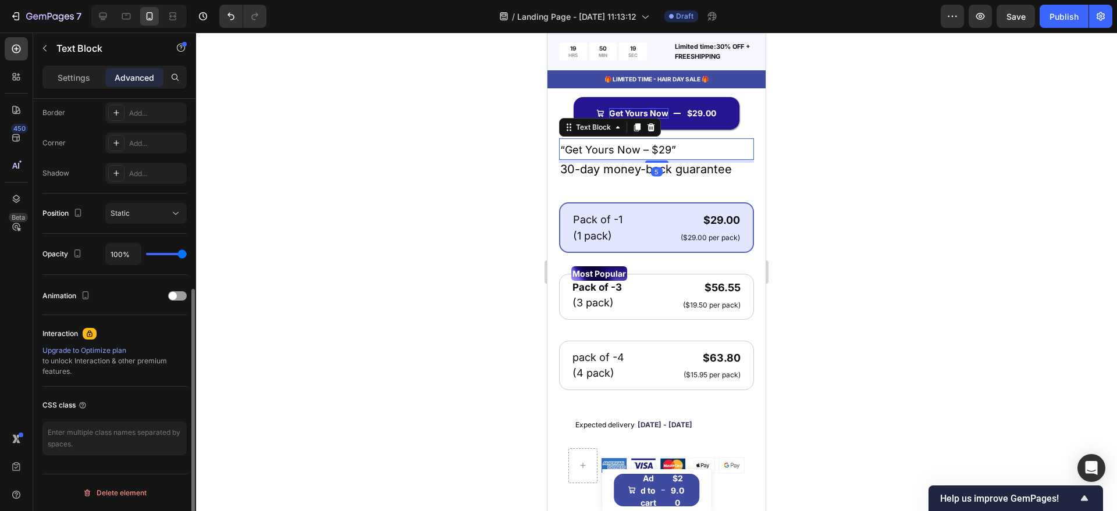
click at [662, 155] on span "“Get Yours Now – $29”" at bounding box center [618, 150] width 116 height 12
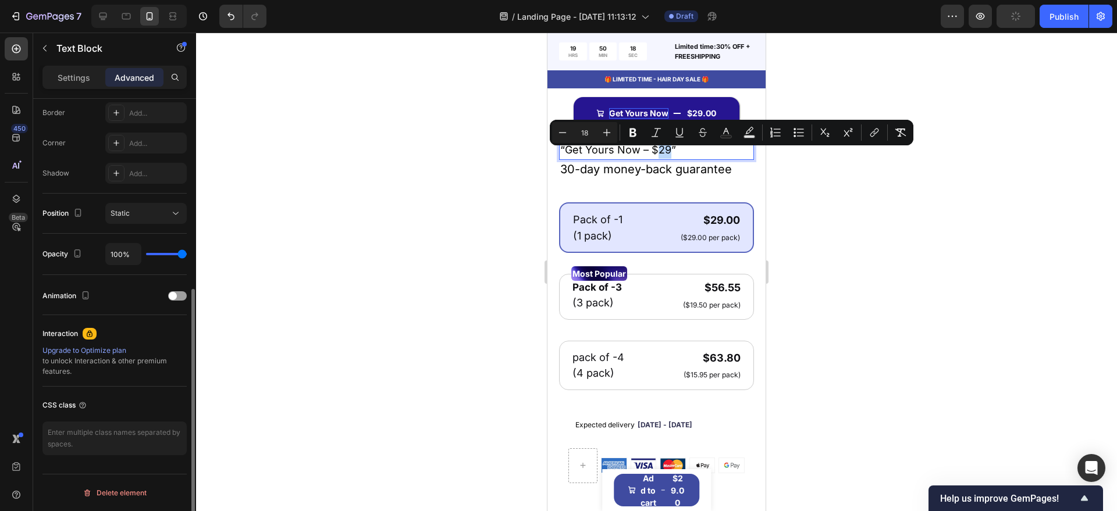
click at [654, 155] on span "“Get Yours Now – $29”" at bounding box center [618, 150] width 116 height 12
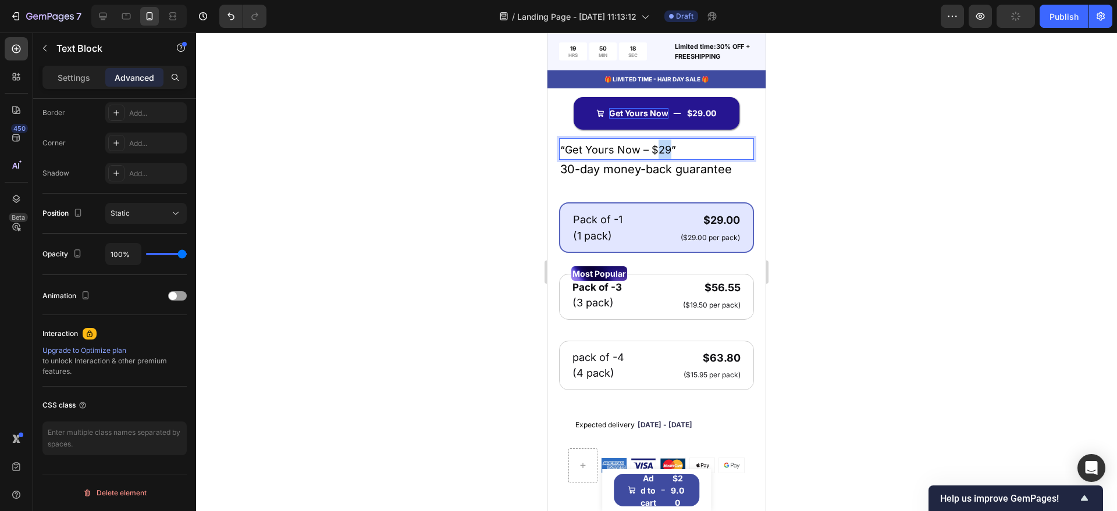
click at [654, 155] on span "“Get Yours Now – $29”" at bounding box center [618, 150] width 116 height 12
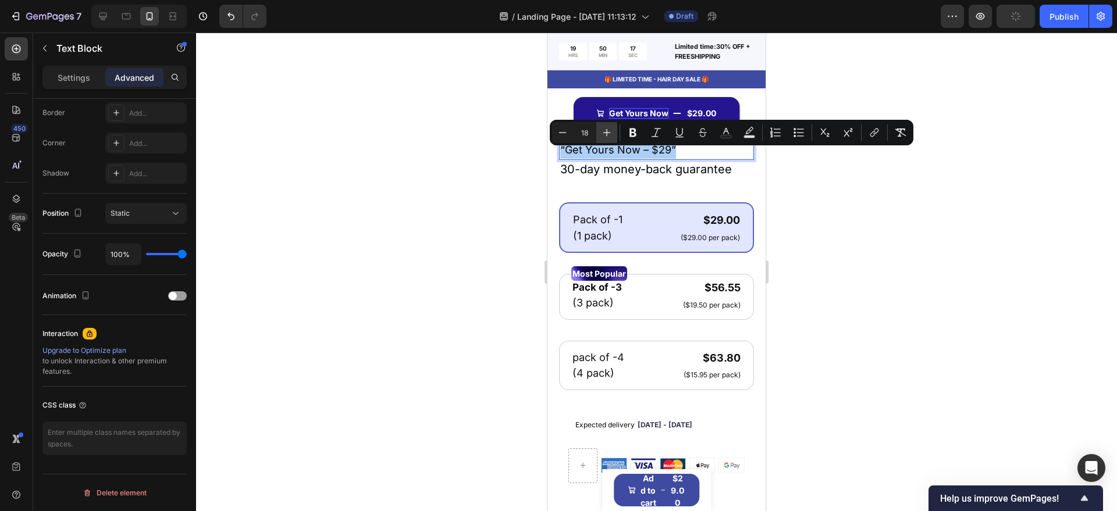
click at [600, 131] on button "Plus" at bounding box center [606, 132] width 21 height 21
type input "20"
click at [512, 170] on div at bounding box center [656, 272] width 921 height 479
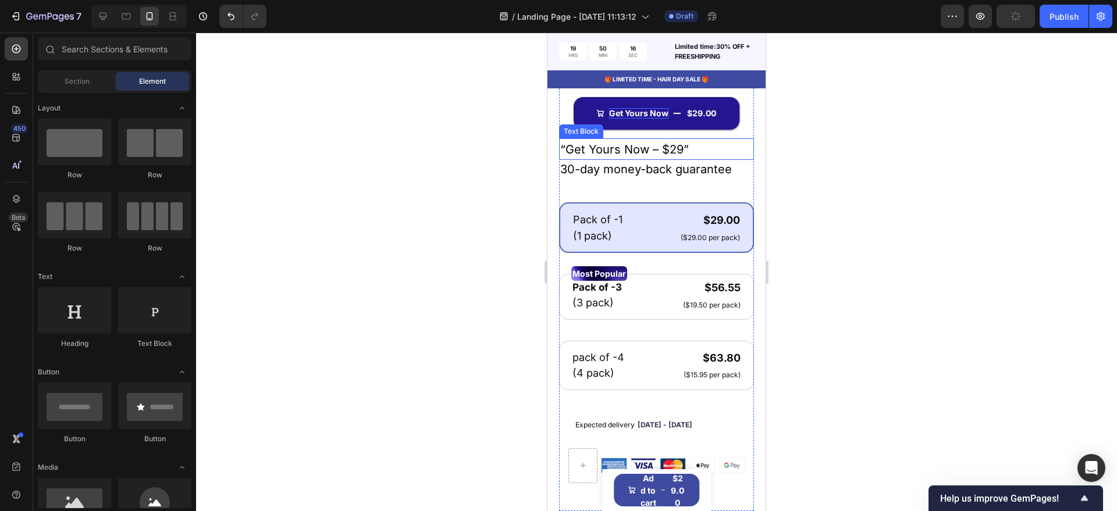
drag, startPoint x: 619, startPoint y: 154, endPoint x: 635, endPoint y: 167, distance: 20.6
click at [621, 154] on span "“Get Yours Now – $29”" at bounding box center [624, 149] width 129 height 14
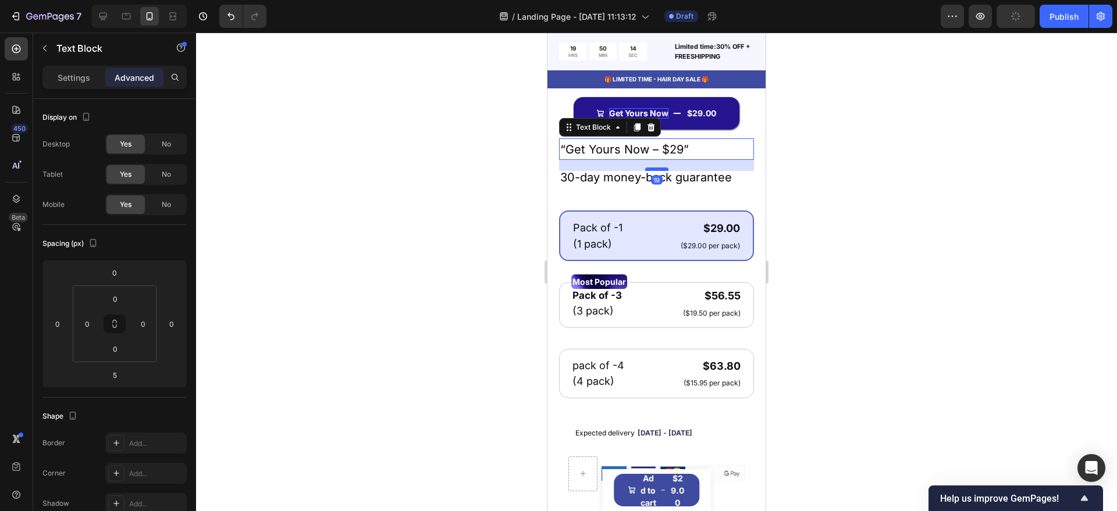
drag, startPoint x: 646, startPoint y: 167, endPoint x: 647, endPoint y: 175, distance: 8.2
click at [647, 171] on div at bounding box center [656, 168] width 23 height 3
type input "19"
click at [635, 184] on span "30-day money-back guarantee" at bounding box center [646, 177] width 172 height 14
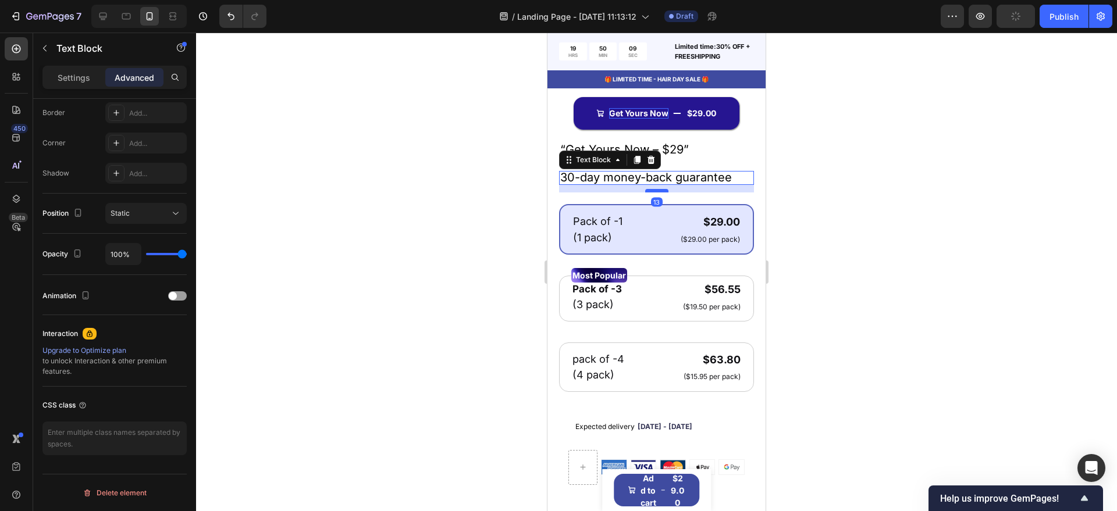
drag, startPoint x: 650, startPoint y: 205, endPoint x: 652, endPoint y: 198, distance: 6.8
click at [652, 192] on div at bounding box center [656, 190] width 23 height 3
type input "13"
click at [493, 228] on div at bounding box center [656, 272] width 921 height 479
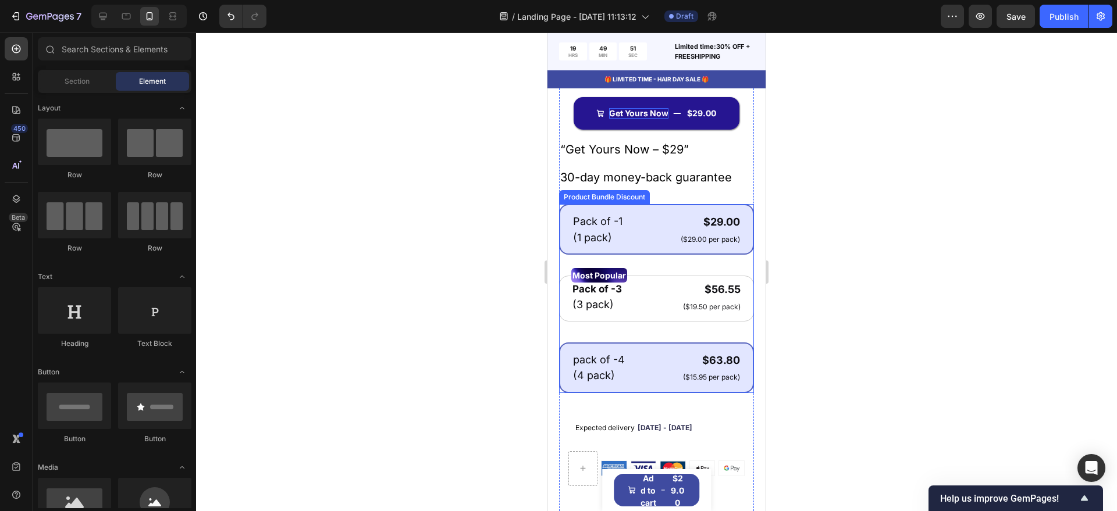
scroll to position [611, 0]
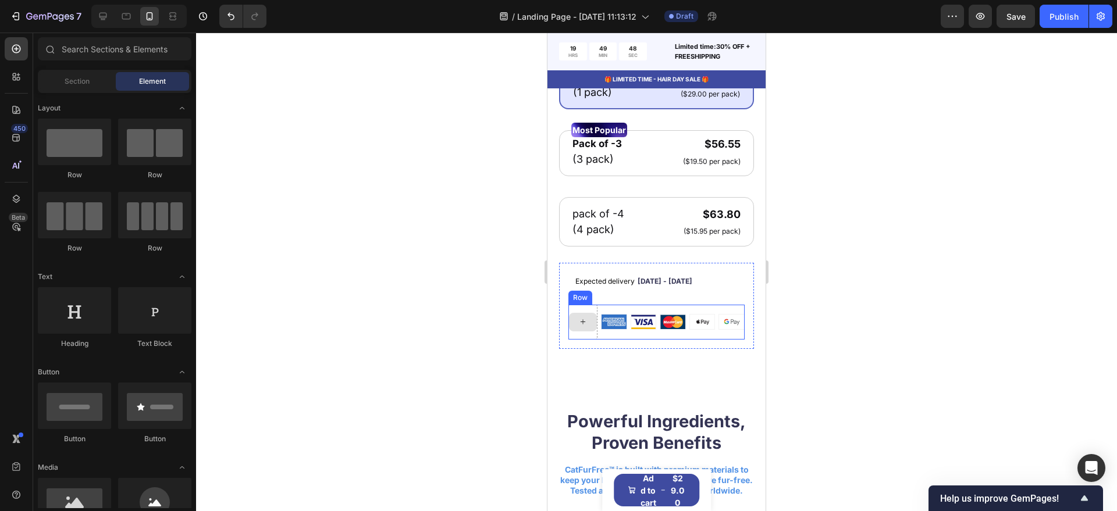
click at [581, 327] on icon at bounding box center [582, 322] width 9 height 10
click at [482, 330] on div at bounding box center [656, 272] width 921 height 479
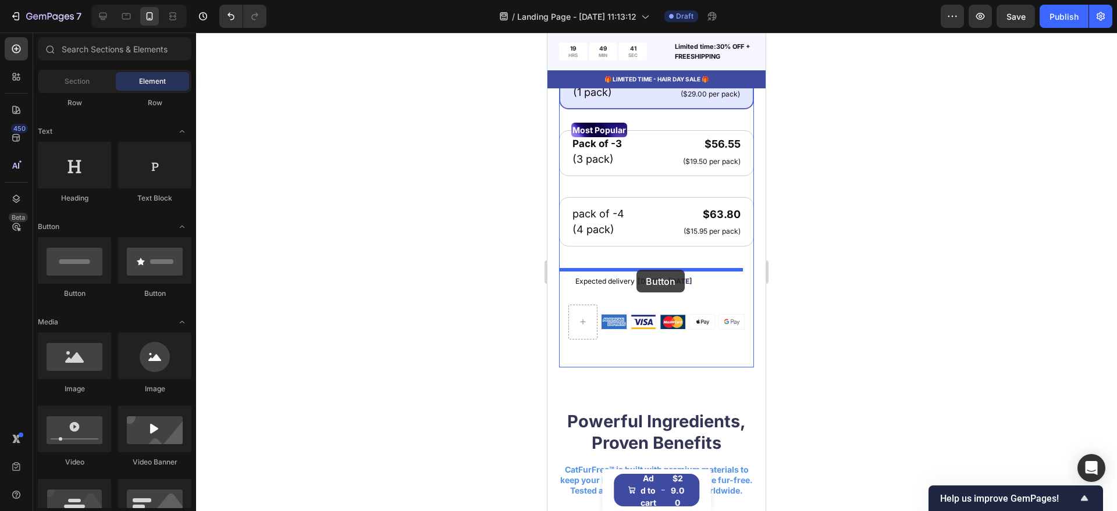
drag, startPoint x: 621, startPoint y: 293, endPoint x: 636, endPoint y: 270, distance: 27.6
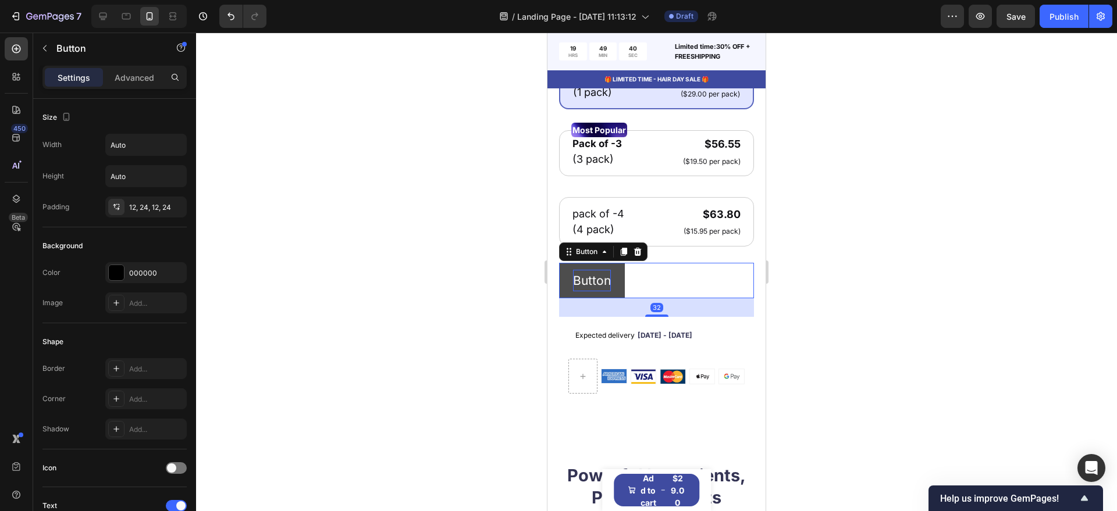
click at [598, 281] on p "Button" at bounding box center [592, 281] width 38 height 22
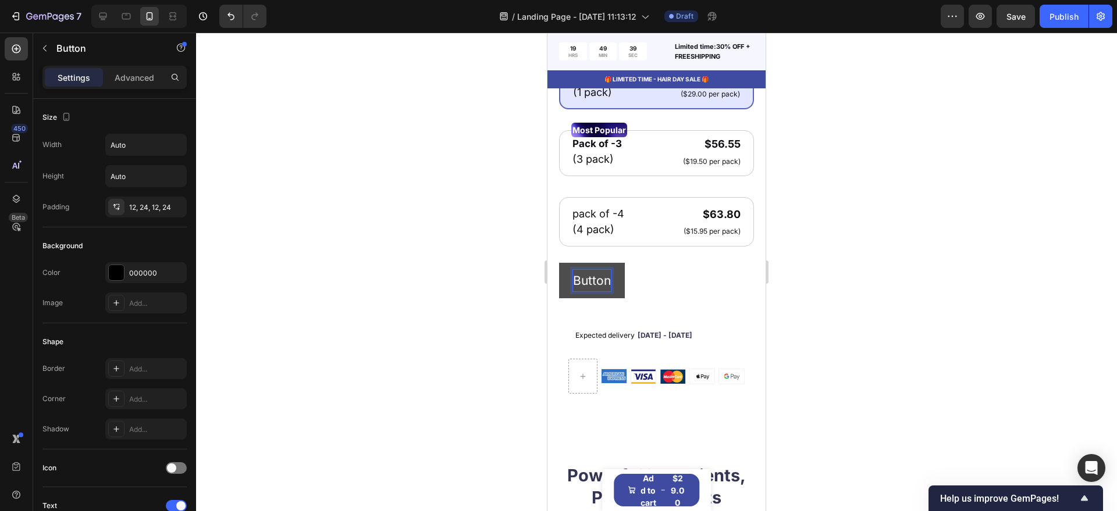
click at [597, 281] on p "Button" at bounding box center [592, 281] width 38 height 22
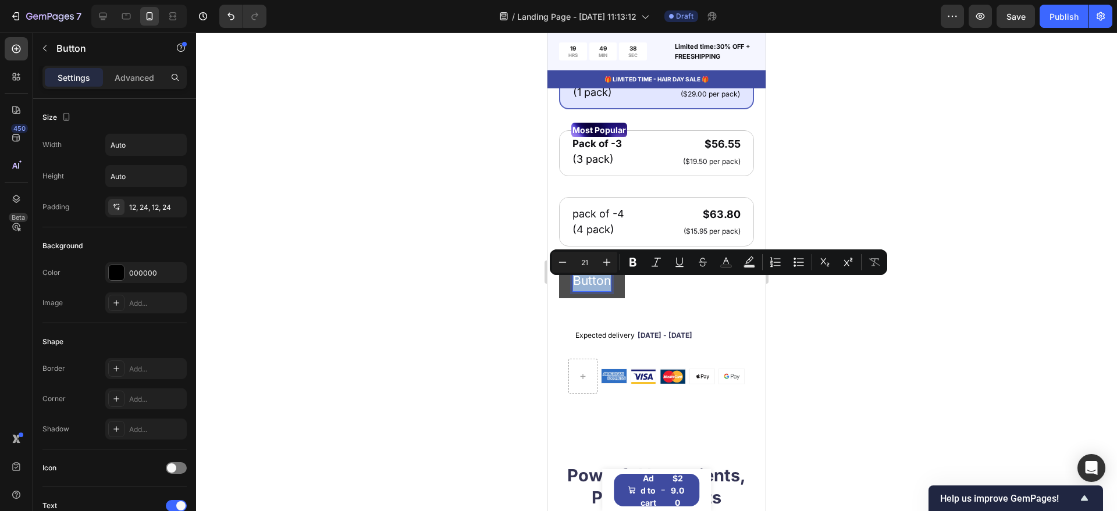
click at [597, 281] on p "Button" at bounding box center [592, 281] width 38 height 22
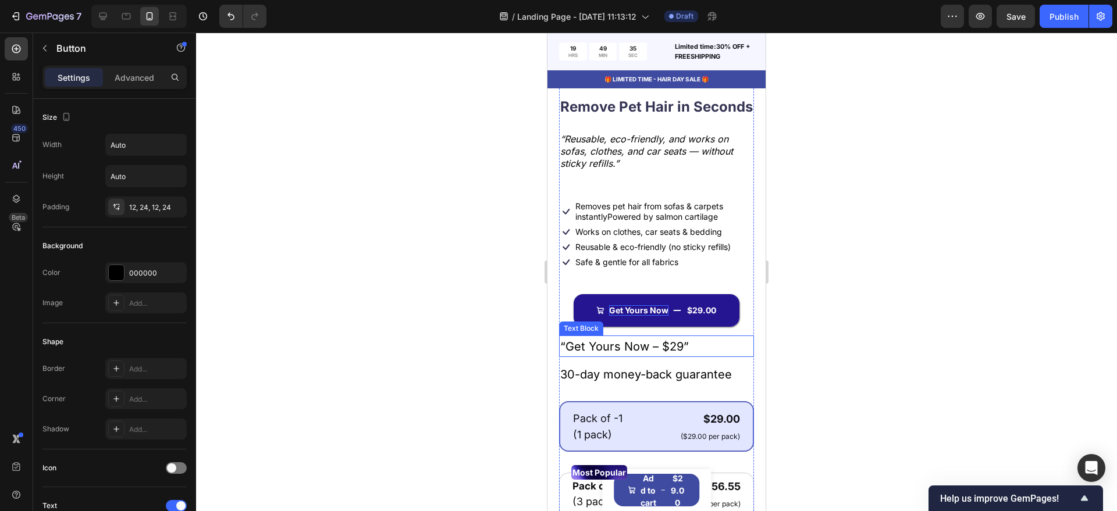
scroll to position [321, 0]
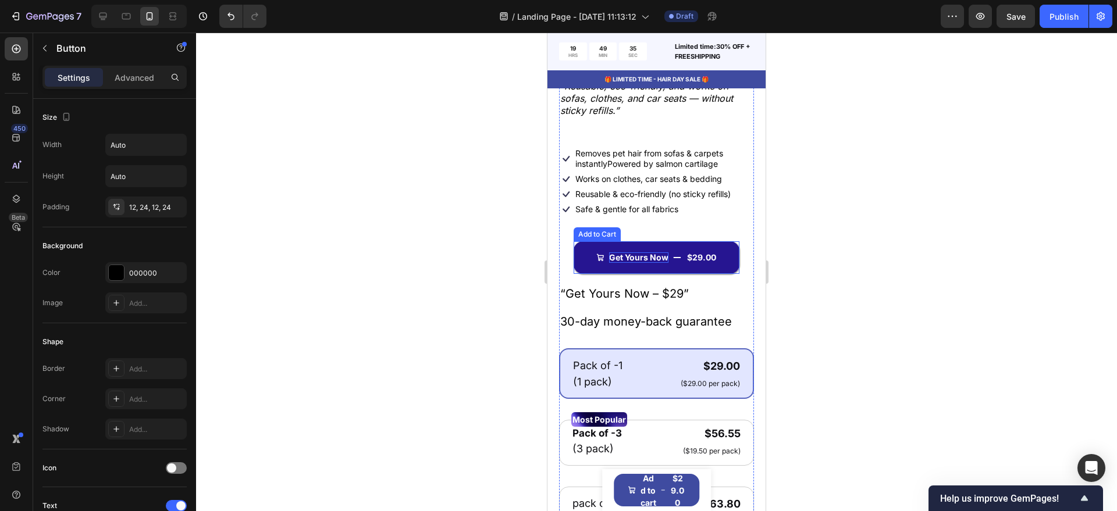
click at [635, 263] on div "Get Yours Now" at bounding box center [638, 257] width 59 height 10
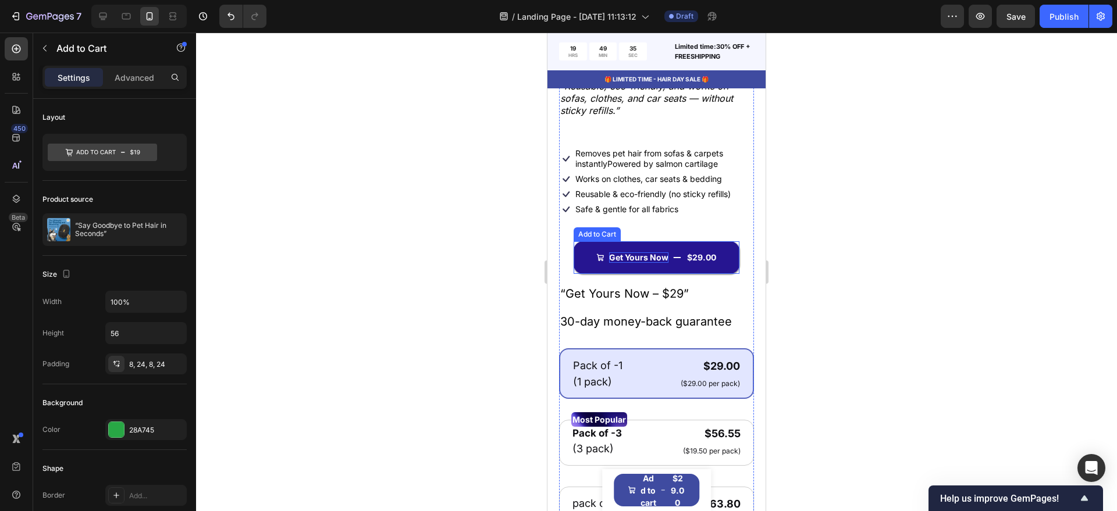
click at [635, 263] on div "Get Yours Now" at bounding box center [638, 257] width 59 height 10
click at [635, 263] on p "Get Yours Now" at bounding box center [638, 257] width 59 height 10
copy p "Get Yours Now"
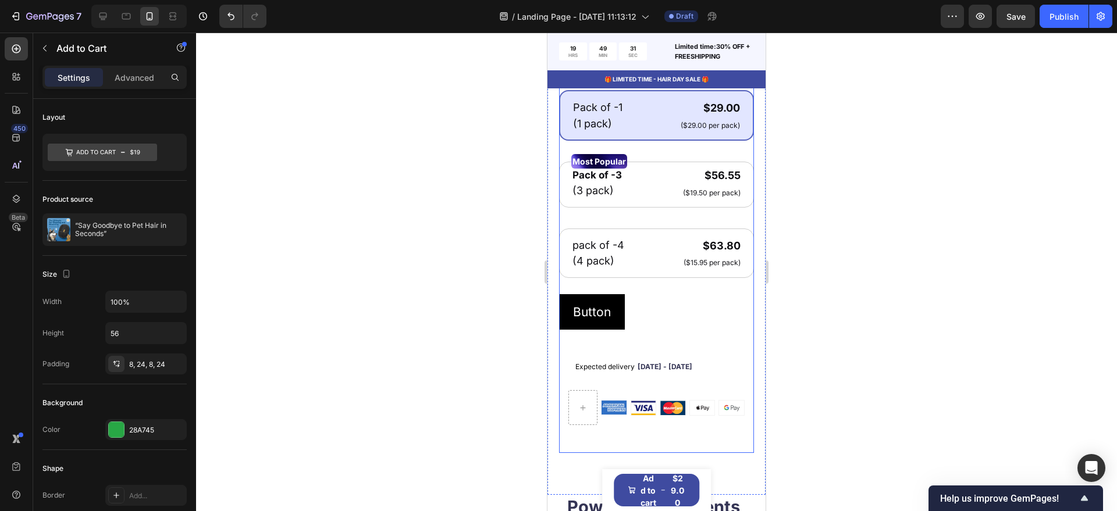
scroll to position [612, 0]
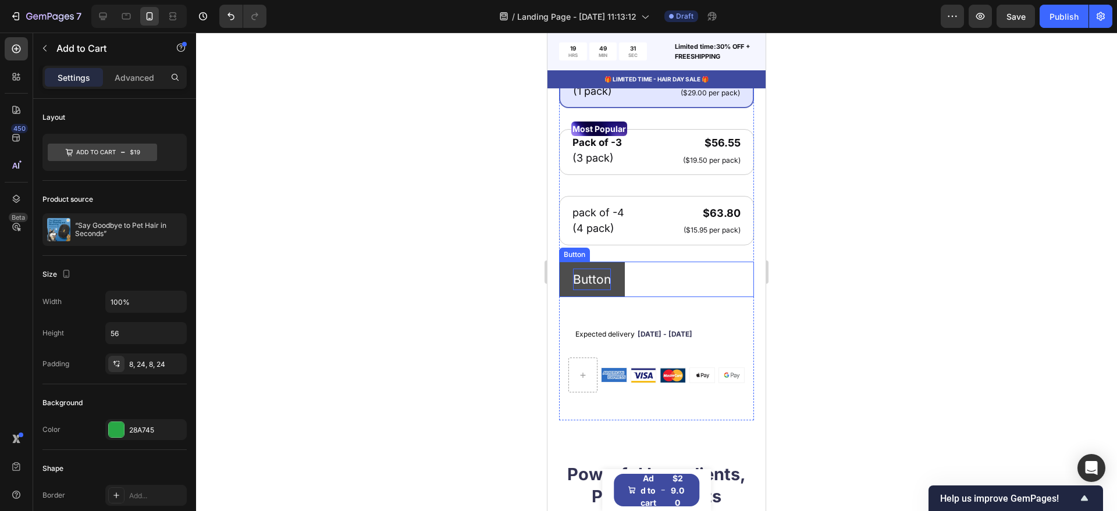
click at [593, 290] on p "Button" at bounding box center [592, 280] width 38 height 22
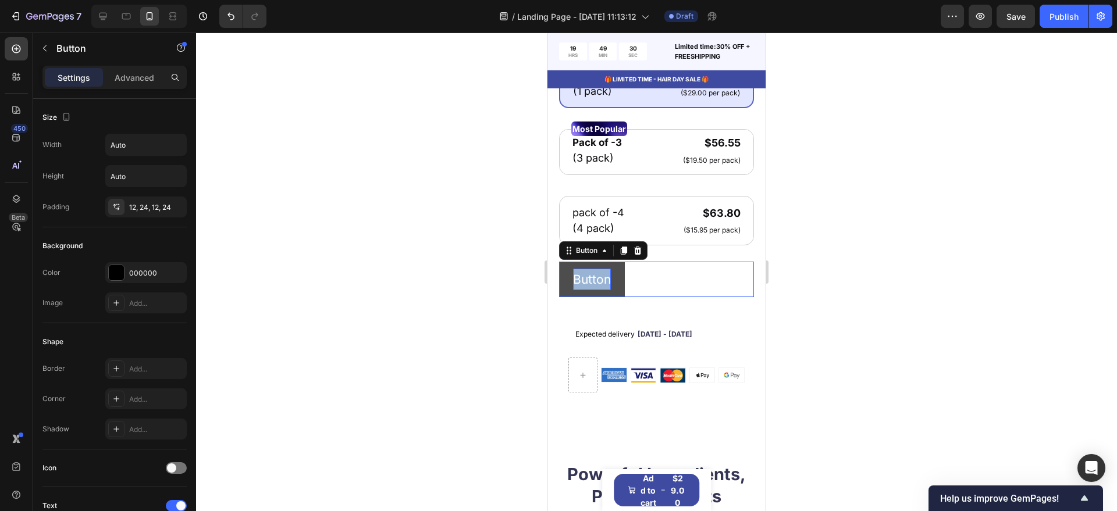
click at [593, 290] on p "Button" at bounding box center [592, 280] width 38 height 22
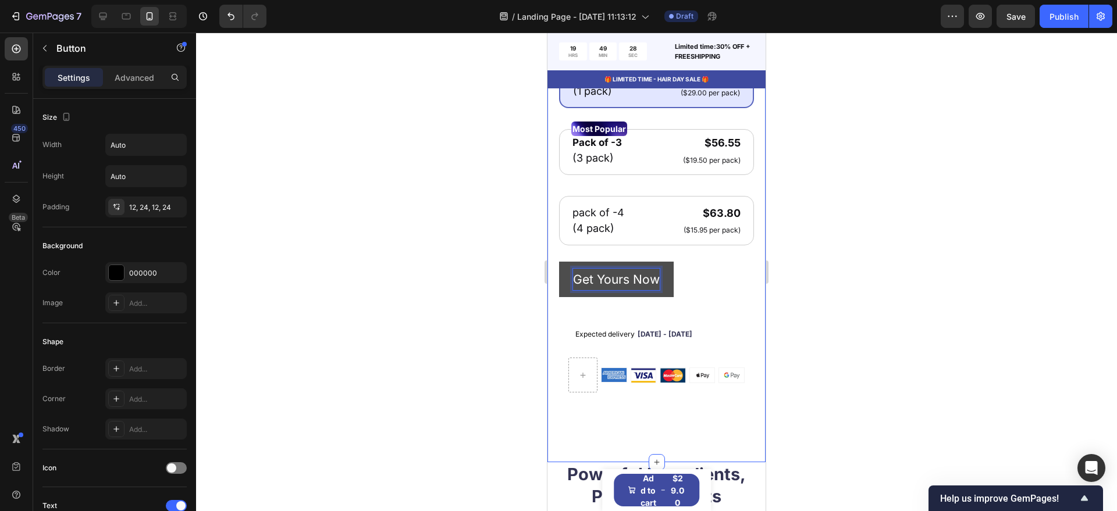
click at [476, 292] on div at bounding box center [656, 272] width 921 height 479
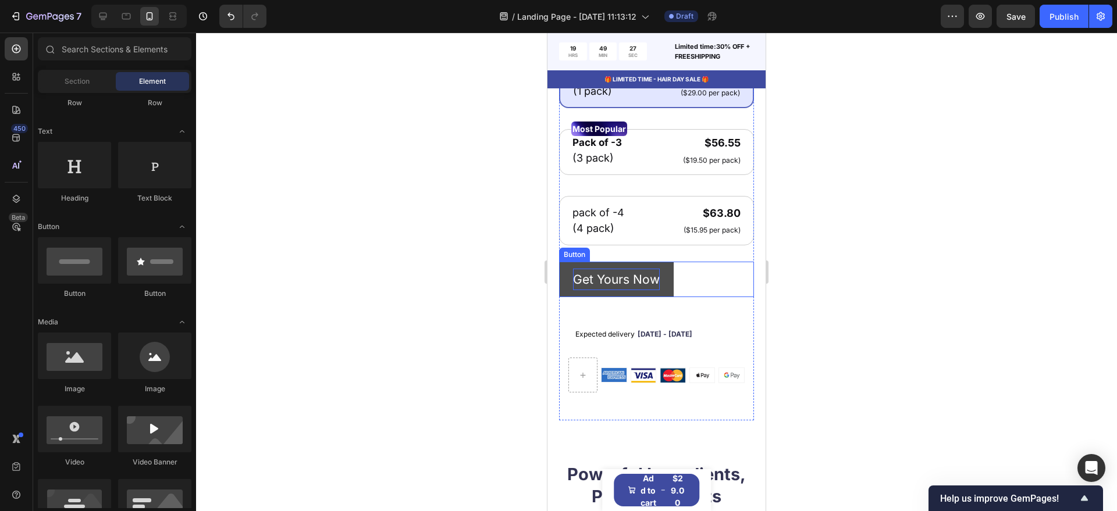
click at [583, 298] on button "Get Yours Now" at bounding box center [616, 280] width 115 height 36
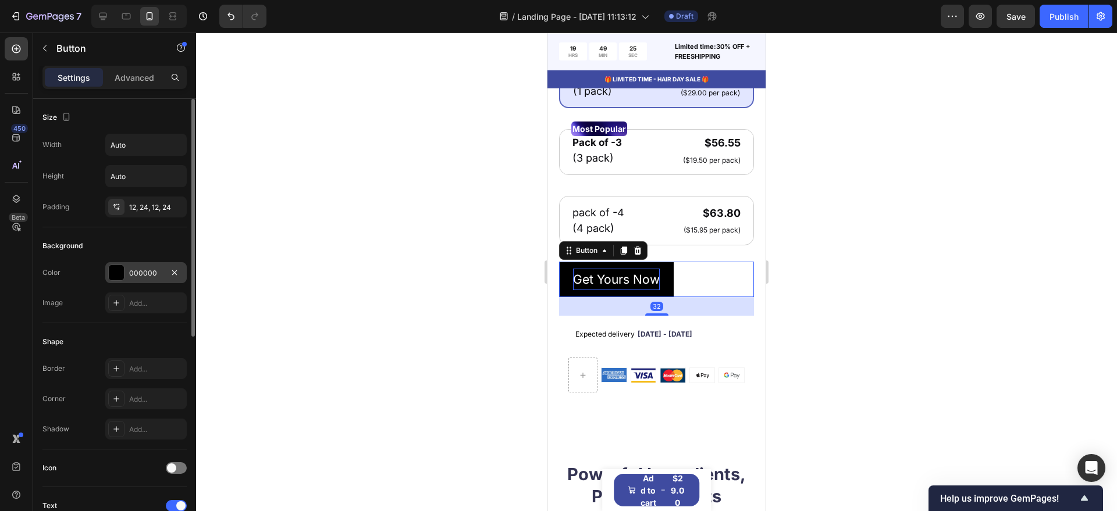
click at [117, 270] on div at bounding box center [116, 272] width 15 height 15
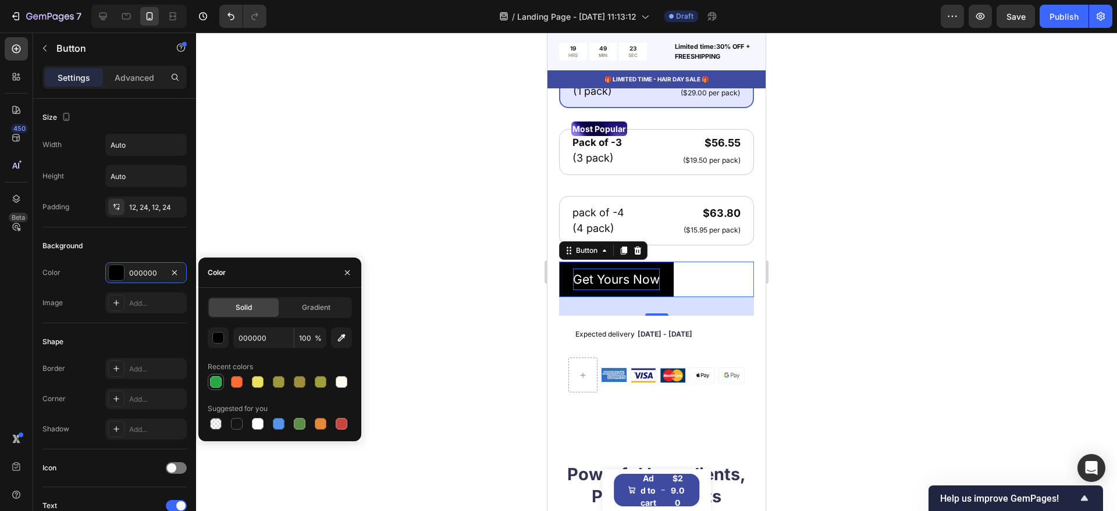
click at [216, 383] on div at bounding box center [216, 382] width 12 height 12
type input "28A745"
click at [344, 276] on icon "button" at bounding box center [347, 272] width 9 height 9
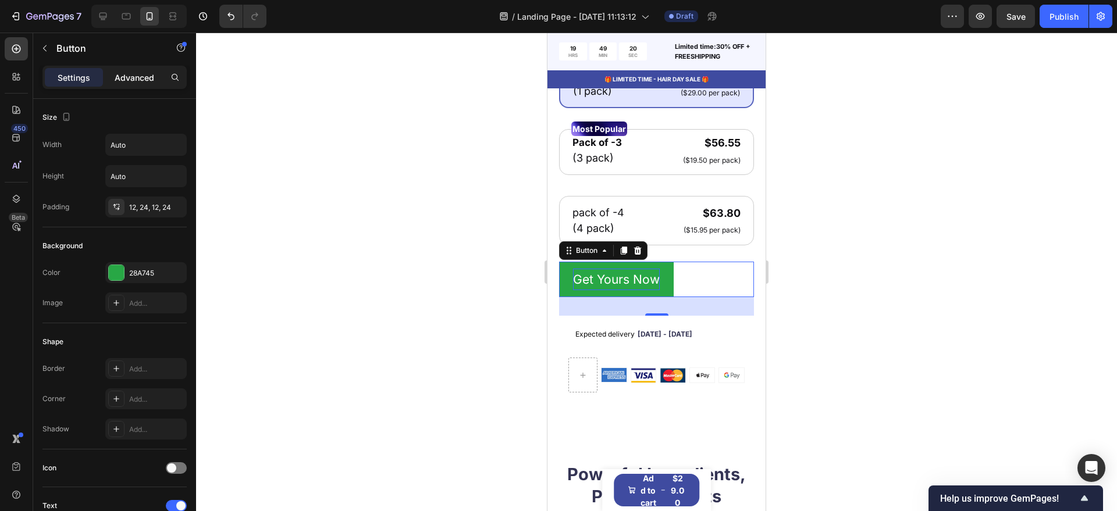
click at [132, 74] on p "Advanced" at bounding box center [135, 78] width 40 height 12
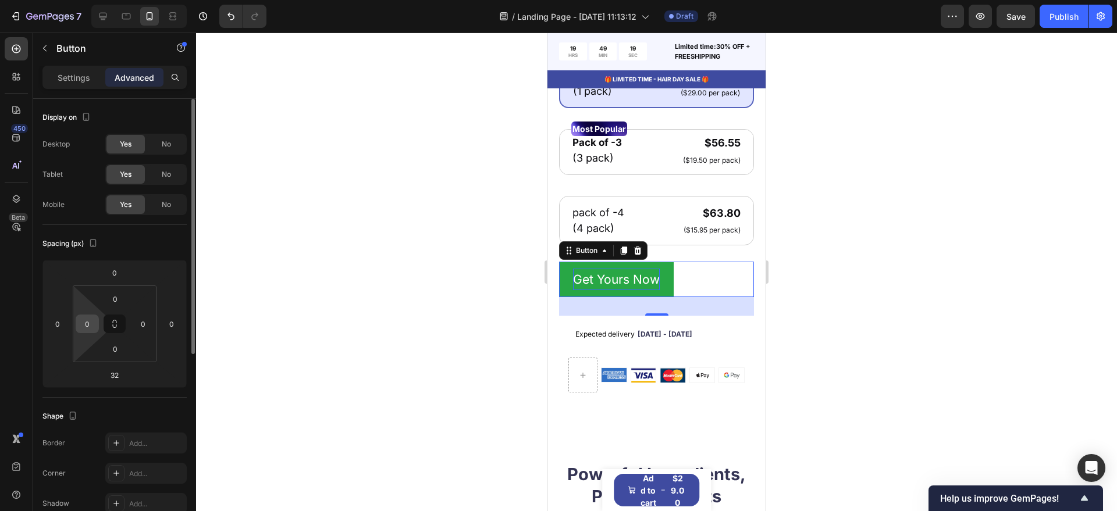
click at [83, 333] on div "0" at bounding box center [87, 324] width 23 height 19
click at [85, 326] on input "0" at bounding box center [87, 323] width 17 height 17
click at [85, 326] on input "22" at bounding box center [87, 323] width 17 height 17
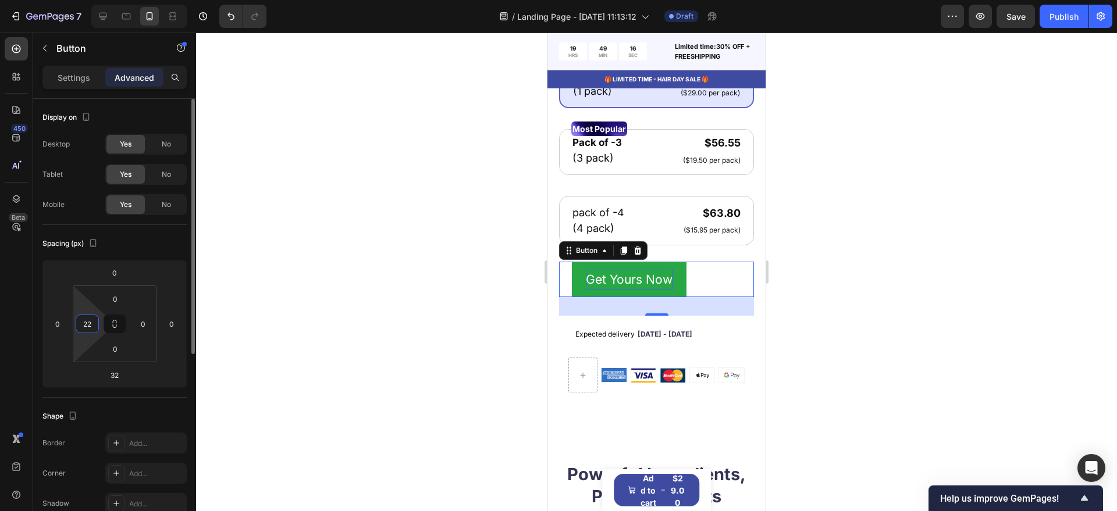
click at [85, 326] on input "22" at bounding box center [87, 323] width 17 height 17
click at [85, 324] on input "33" at bounding box center [87, 323] width 17 height 17
click at [85, 324] on input "44" at bounding box center [87, 323] width 17 height 17
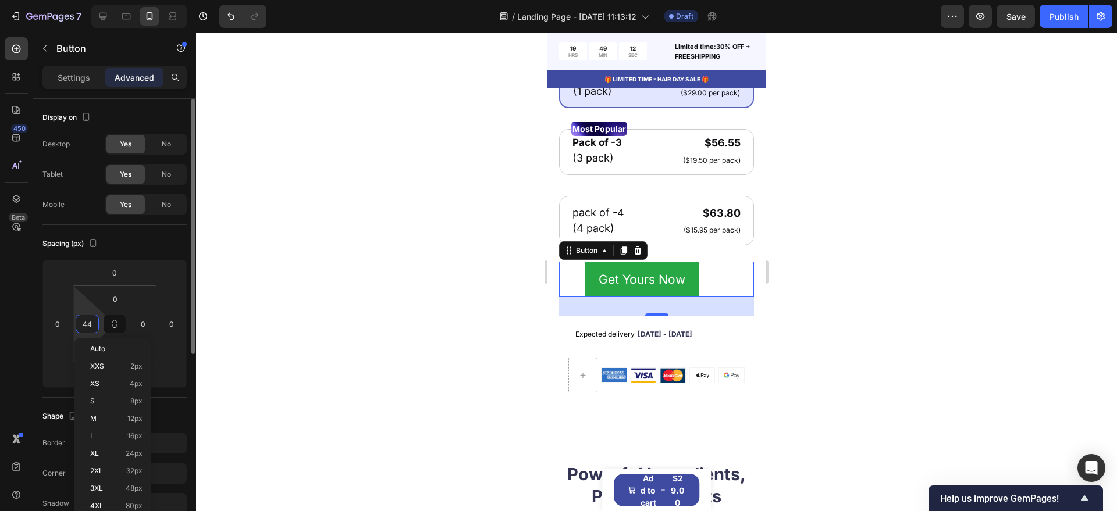
click at [85, 324] on input "44" at bounding box center [87, 323] width 17 height 17
type input "55"
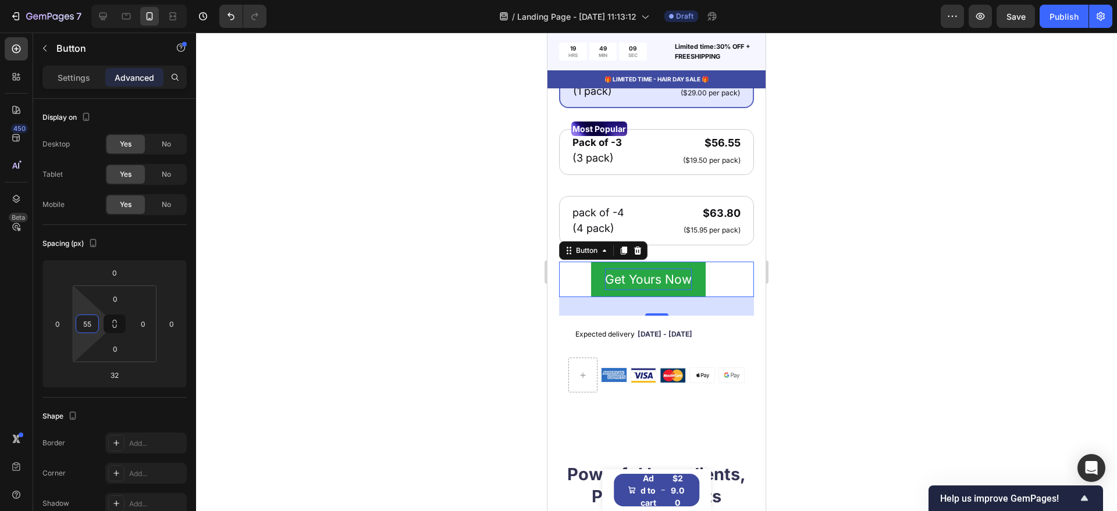
click at [398, 285] on div at bounding box center [656, 272] width 921 height 479
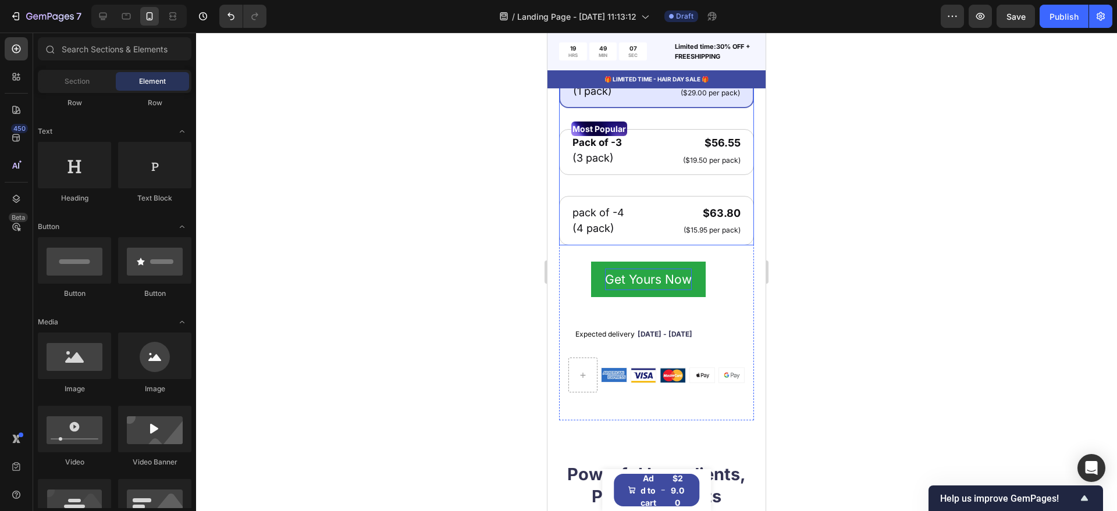
click at [658, 244] on div "pack of -4 Text Block (4 pack) Text Block $63.80 Product Price Product Price ($…" at bounding box center [656, 220] width 195 height 49
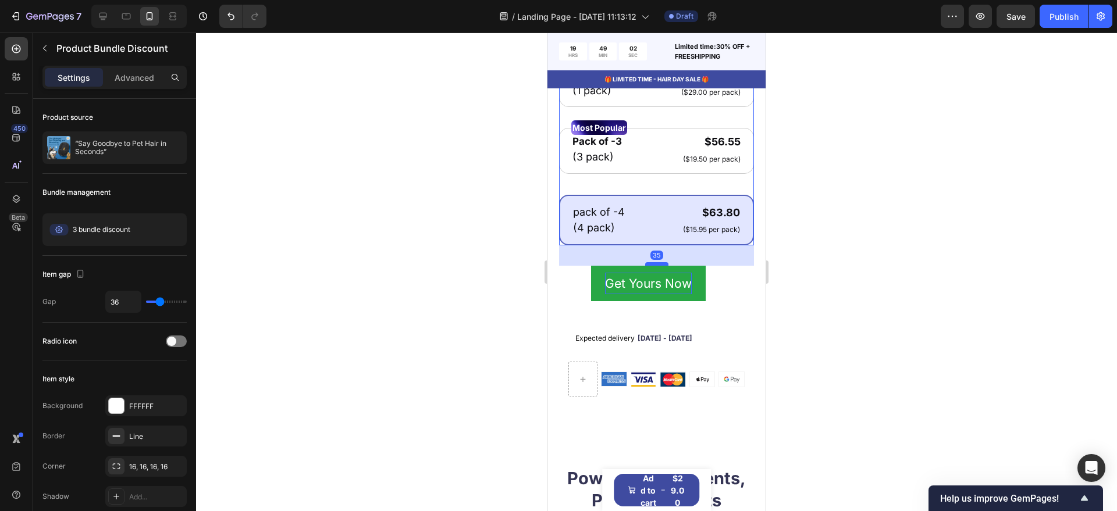
click at [651, 266] on div at bounding box center [656, 263] width 23 height 3
click at [468, 293] on div at bounding box center [656, 272] width 921 height 479
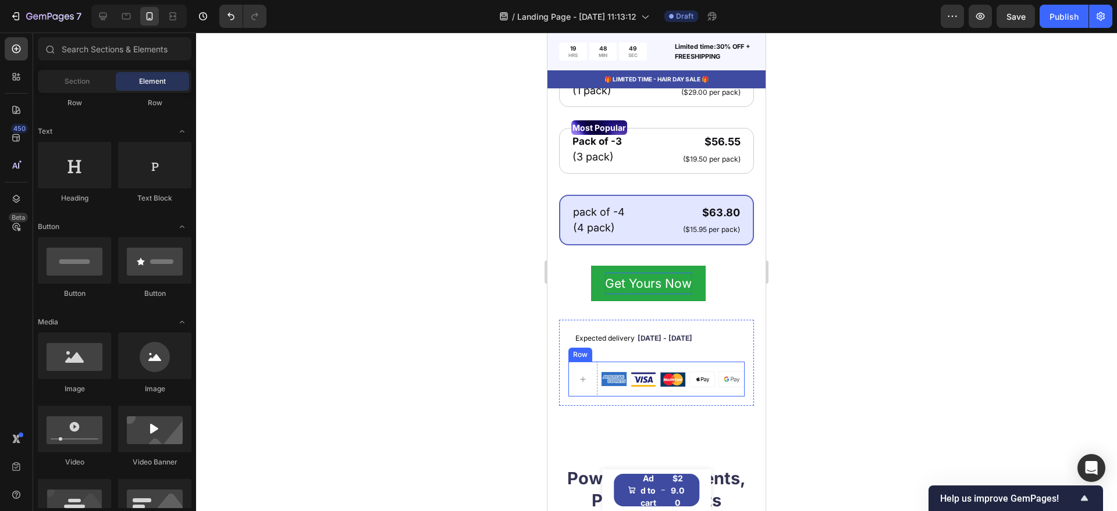
click at [676, 397] on div "Image Image Image Image Image Row" at bounding box center [673, 379] width 144 height 35
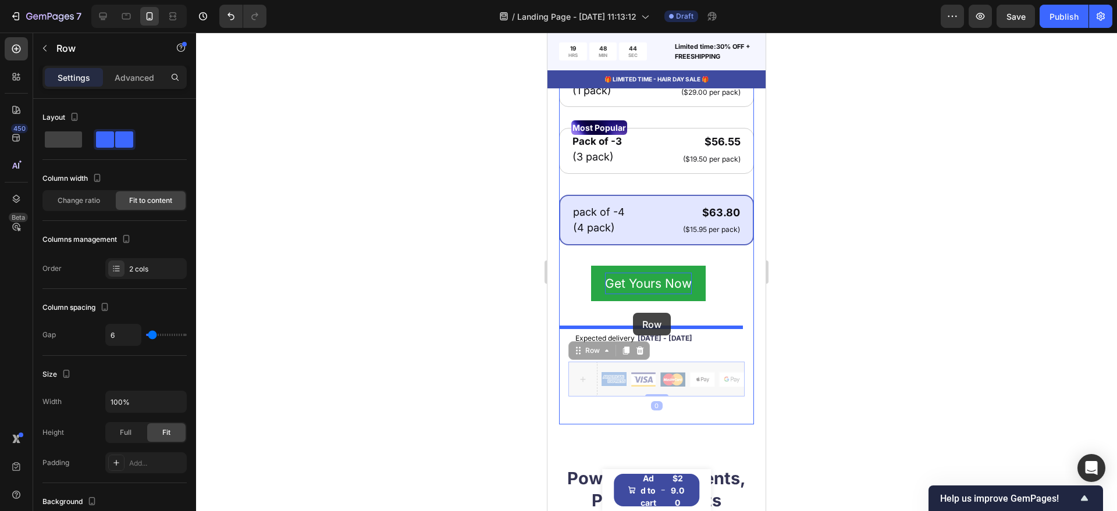
drag, startPoint x: 580, startPoint y: 362, endPoint x: 633, endPoint y: 313, distance: 72.4
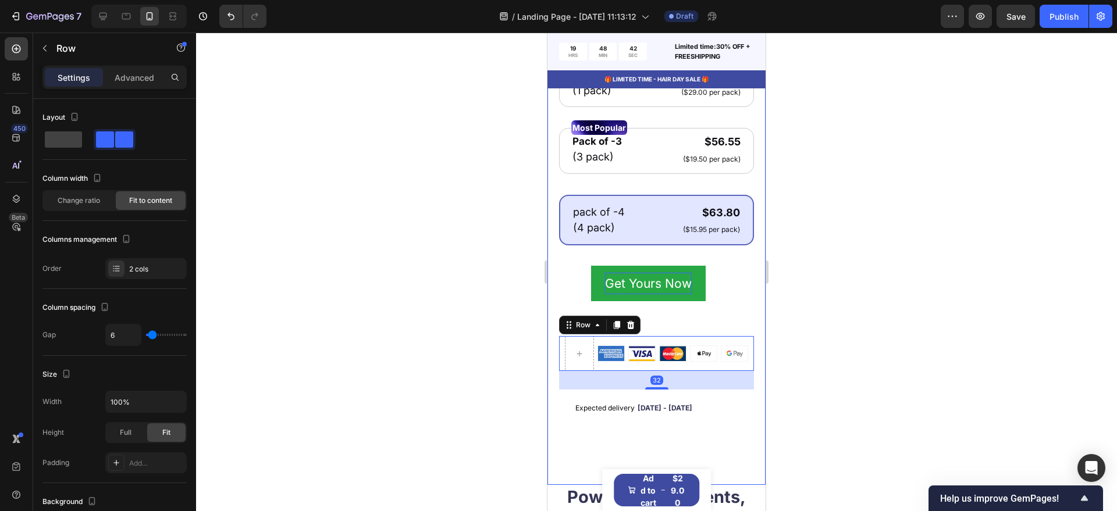
click at [503, 333] on div at bounding box center [656, 272] width 921 height 479
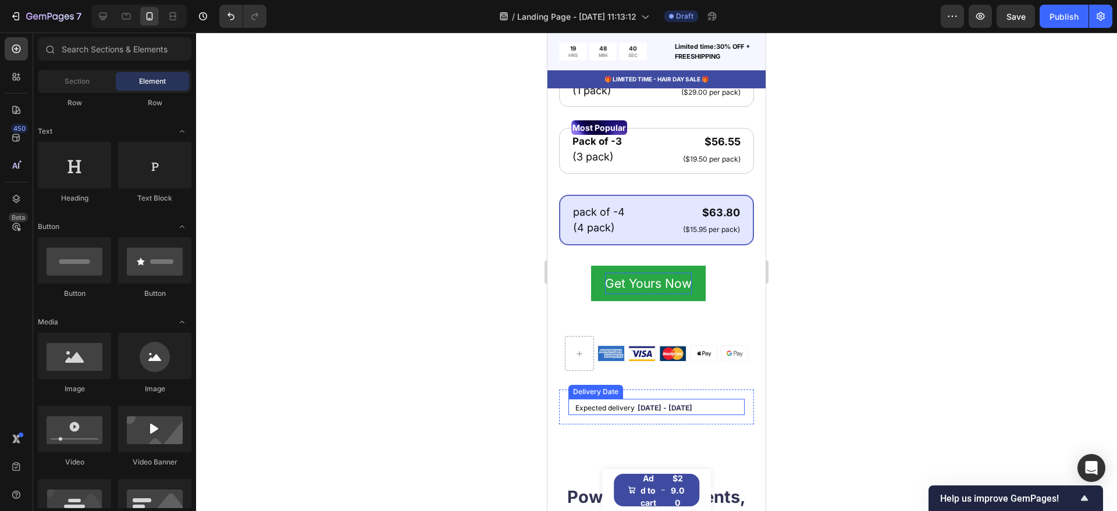
click at [663, 412] on span "[DATE] - [DATE]" at bounding box center [664, 408] width 55 height 9
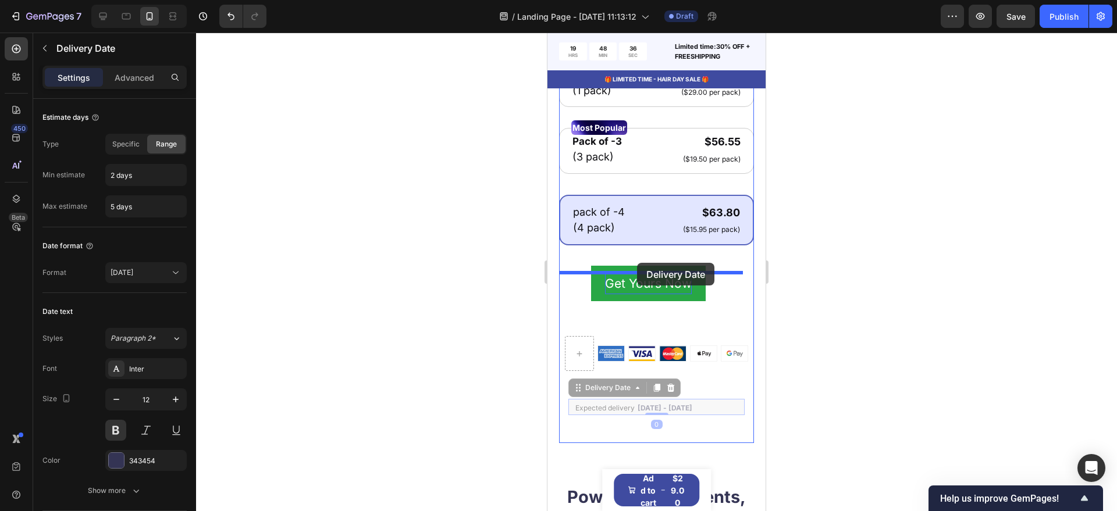
drag, startPoint x: 584, startPoint y: 399, endPoint x: 1043, endPoint y: 335, distance: 463.3
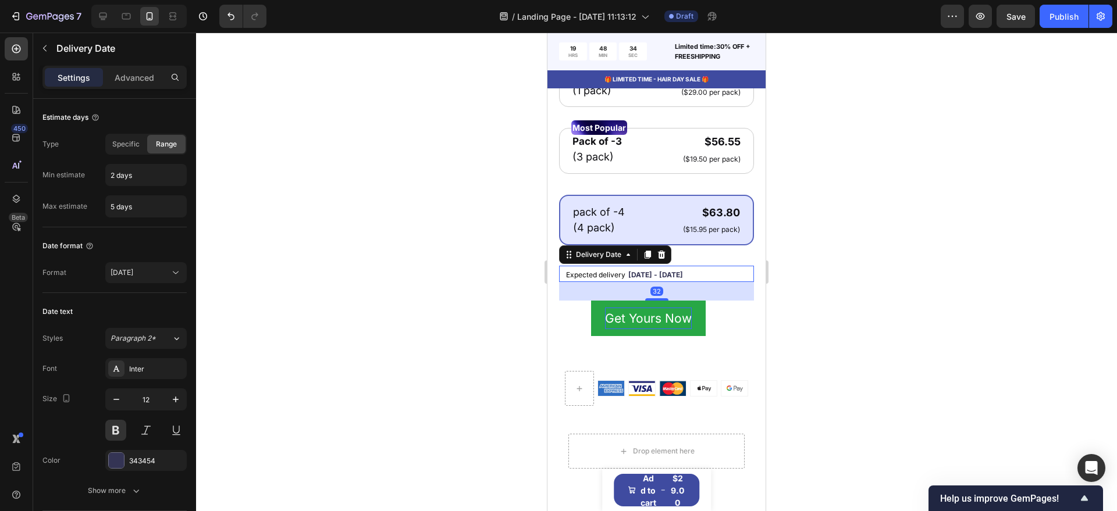
click at [491, 310] on div at bounding box center [656, 272] width 921 height 479
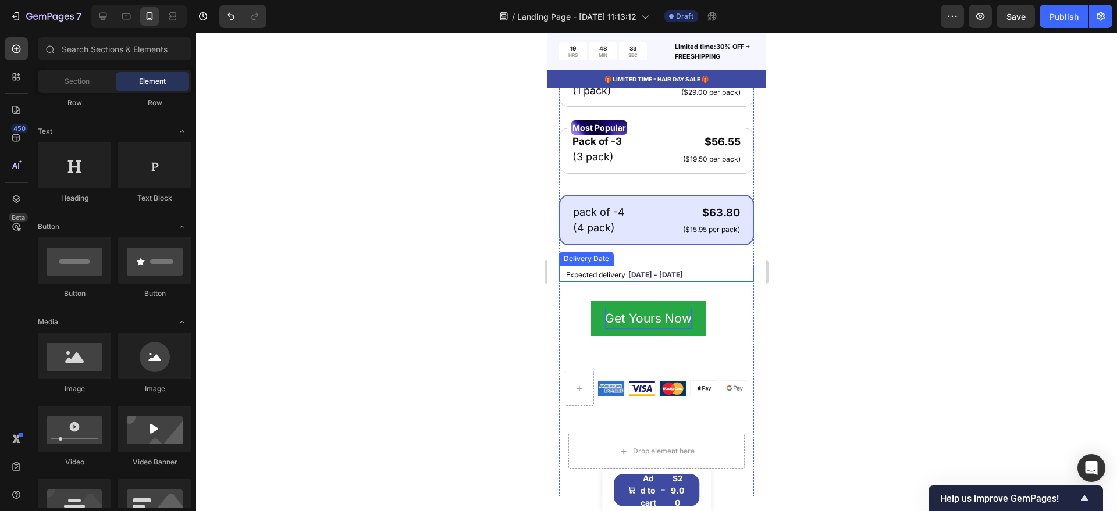
click at [653, 279] on span "[DATE] - [DATE]" at bounding box center [655, 274] width 55 height 9
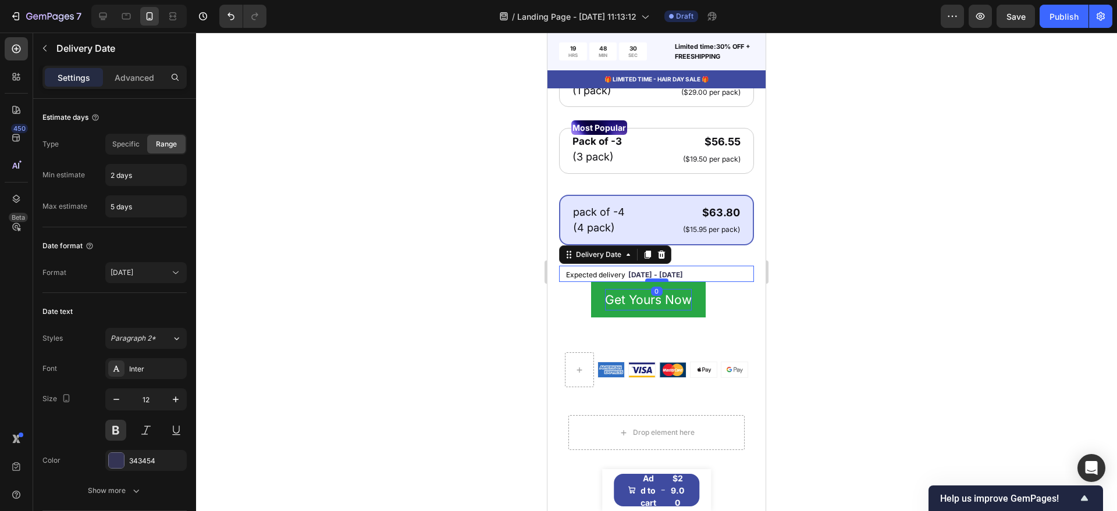
click at [655, 282] on div at bounding box center [656, 280] width 23 height 3
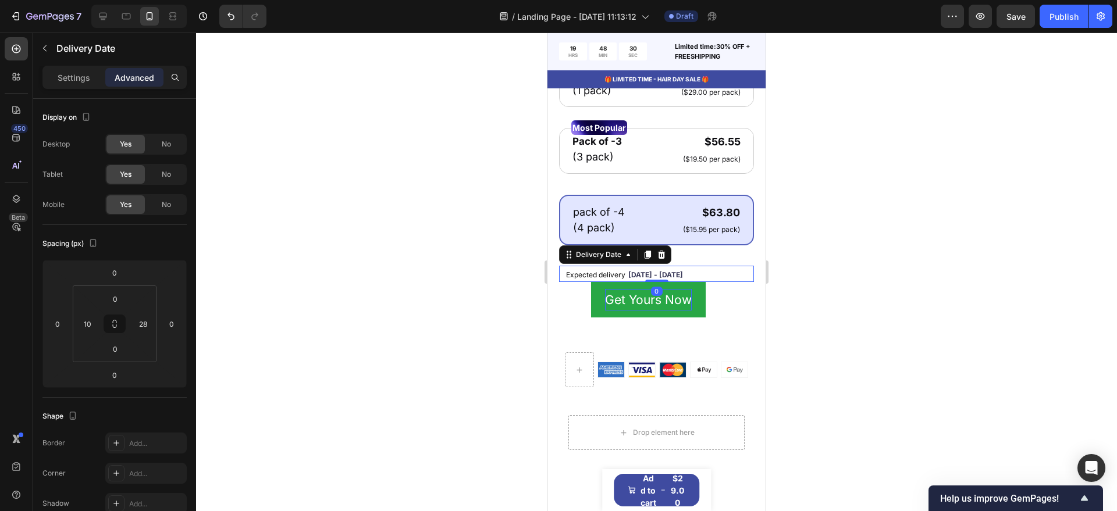
click at [870, 287] on div at bounding box center [656, 272] width 921 height 479
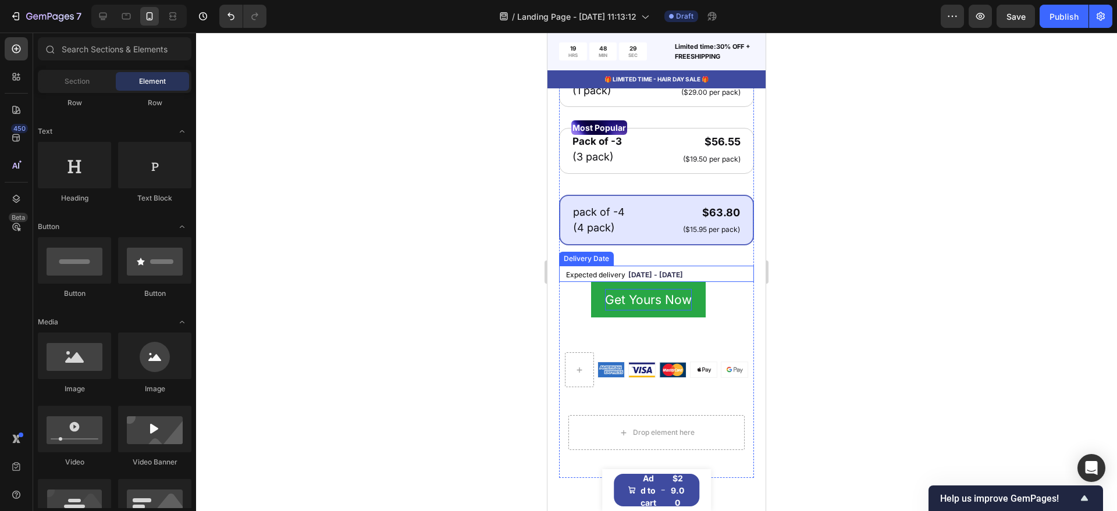
click at [640, 277] on span "[DATE] - [DATE]" at bounding box center [655, 274] width 55 height 9
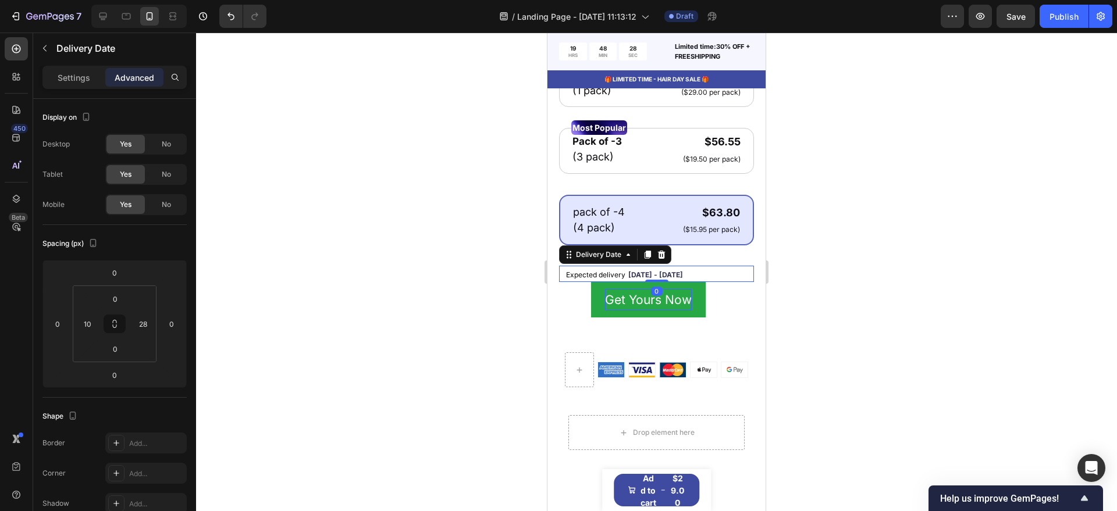
click at [640, 277] on span "[DATE] - [DATE]" at bounding box center [655, 274] width 55 height 9
click at [641, 276] on span "[DATE] - [DATE]" at bounding box center [655, 274] width 55 height 9
click at [84, 326] on input "10" at bounding box center [87, 323] width 17 height 17
click at [85, 325] on input "10" at bounding box center [87, 323] width 17 height 17
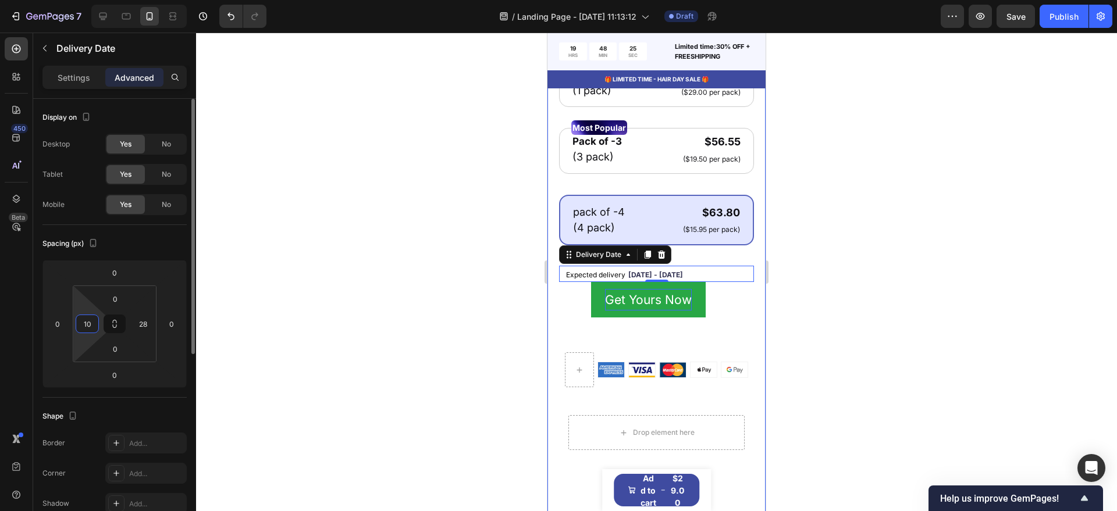
click at [85, 325] on input "10" at bounding box center [87, 323] width 17 height 17
click at [85, 325] on input "22" at bounding box center [87, 323] width 17 height 17
type input "55"
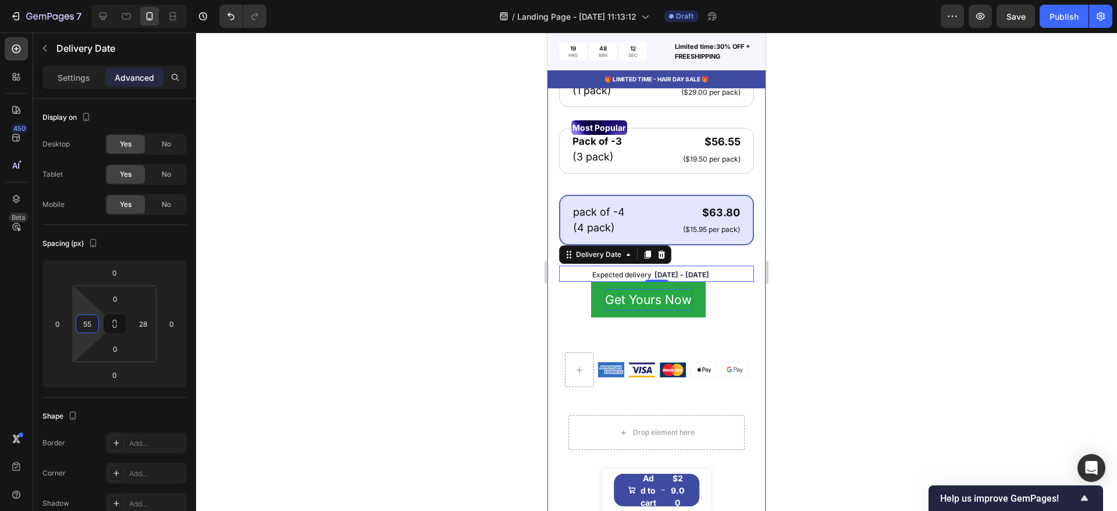
click at [499, 288] on div at bounding box center [656, 272] width 921 height 479
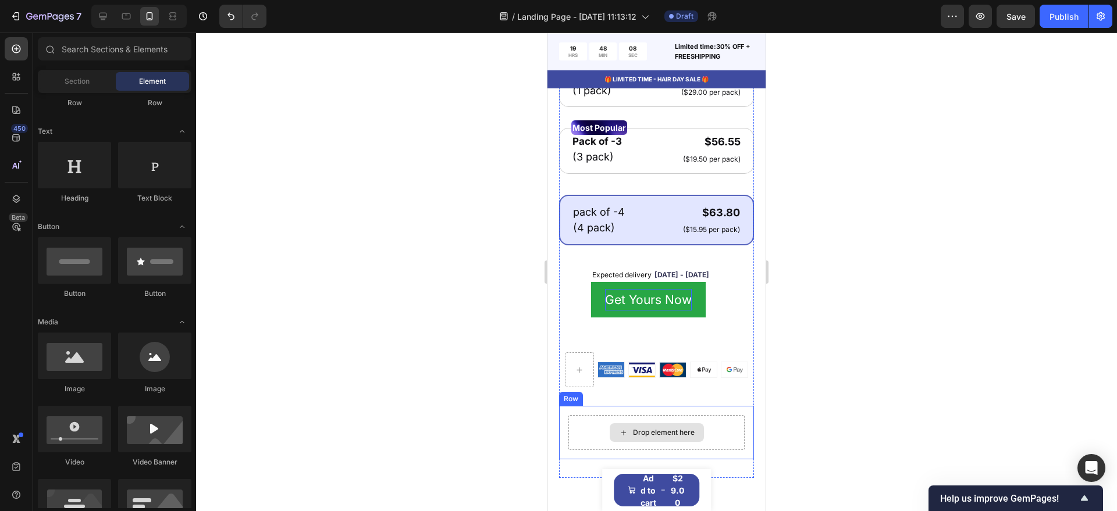
click at [703, 450] on div "Drop element here" at bounding box center [656, 432] width 176 height 35
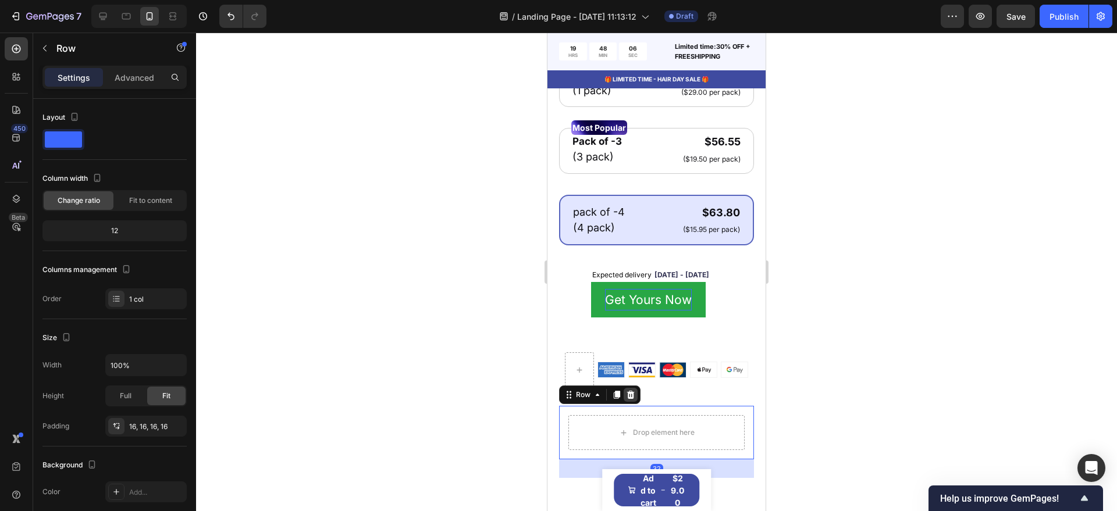
click at [632, 399] on icon at bounding box center [631, 395] width 8 height 8
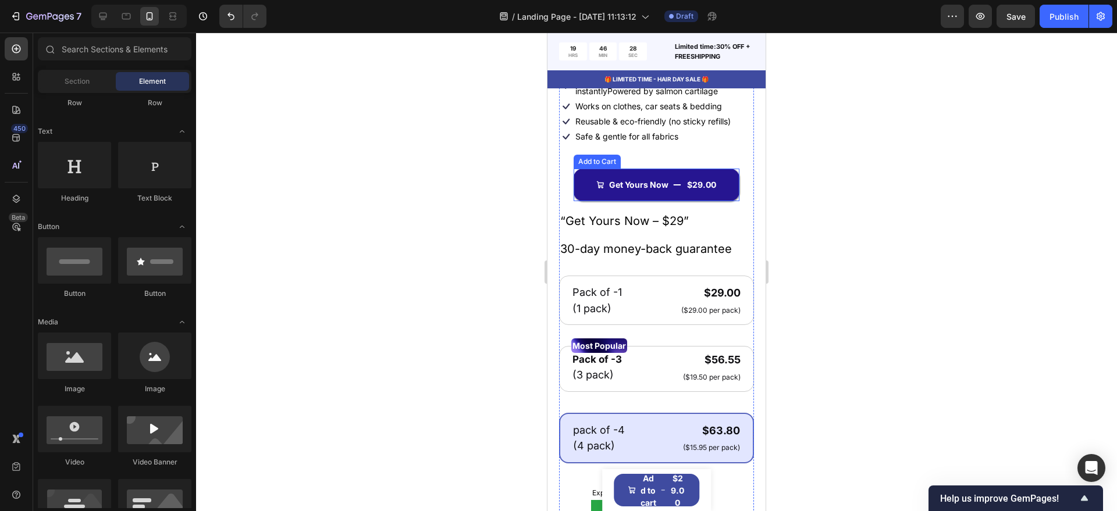
scroll to position [321, 0]
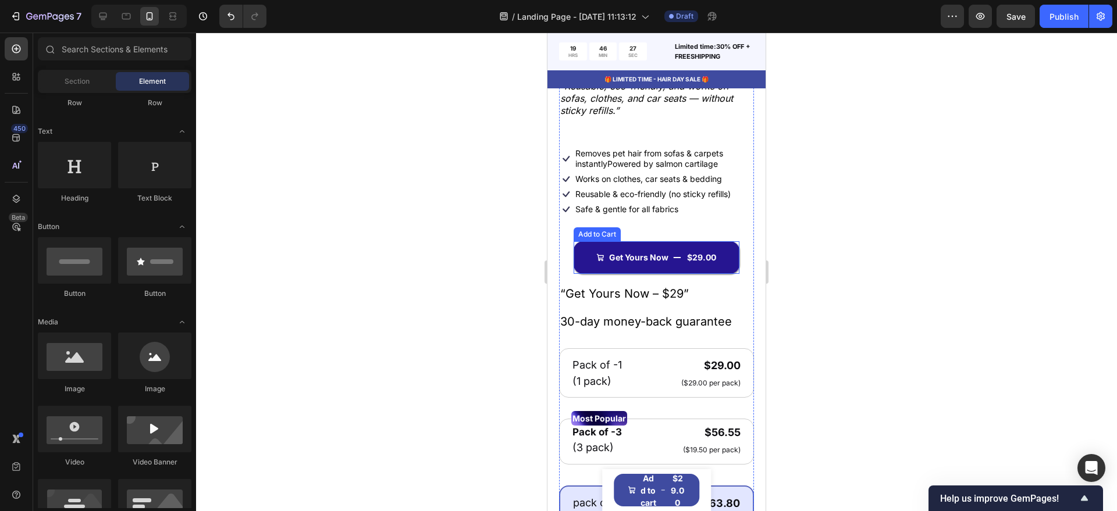
click at [645, 199] on p "Reusable & eco-friendly (no sticky refills)" at bounding box center [652, 194] width 155 height 10
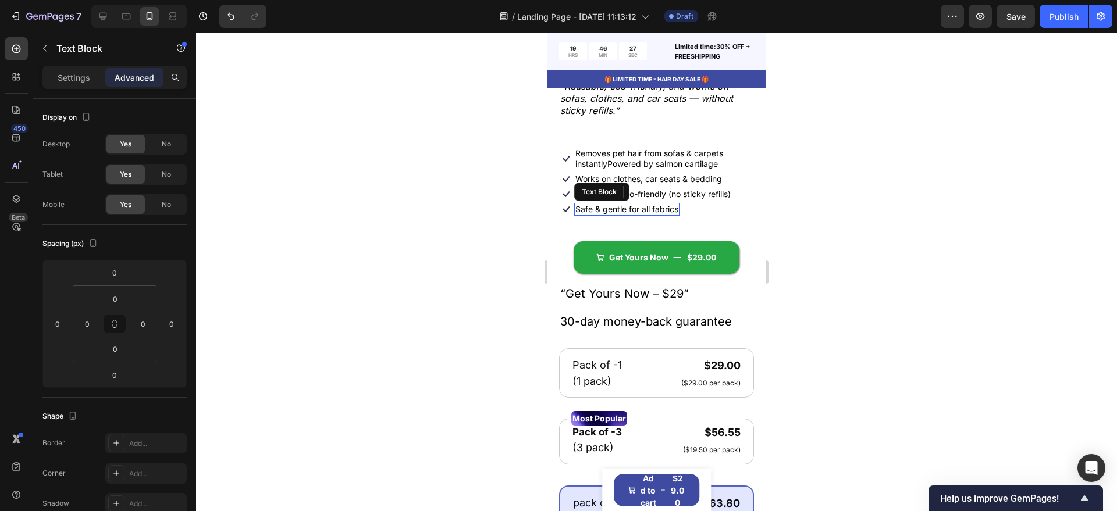
click at [648, 215] on p "Safe & gentle for all fabrics" at bounding box center [626, 209] width 103 height 10
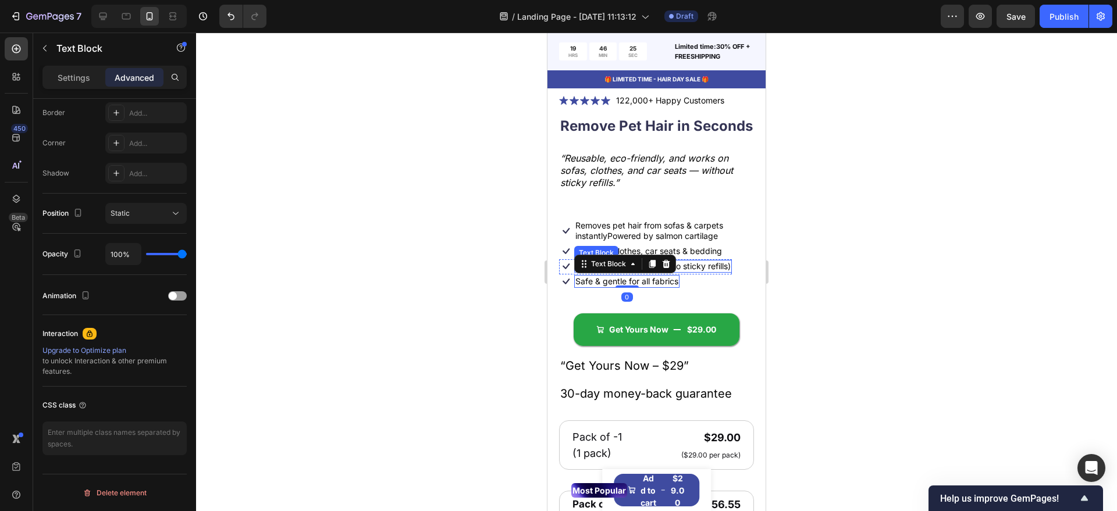
scroll to position [248, 0]
click at [685, 230] on p "Removes pet hair from sofas & carpets instantlyPowered by salmon cartilage" at bounding box center [663, 231] width 177 height 21
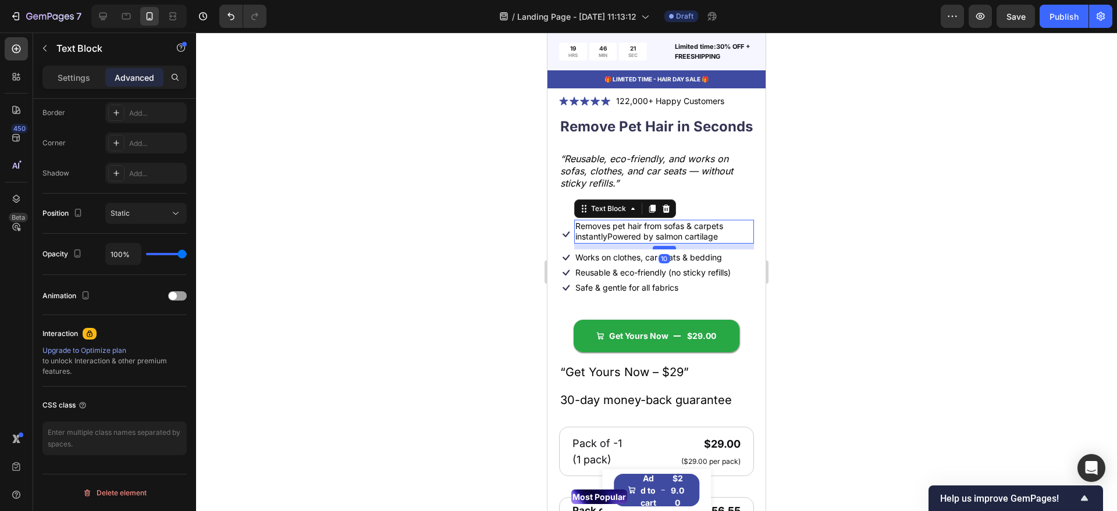
click at [655, 249] on div at bounding box center [664, 247] width 23 height 3
type input "10"
drag, startPoint x: 629, startPoint y: 265, endPoint x: 651, endPoint y: 269, distance: 21.8
click at [629, 263] on p "Works on clothes, car seats & bedding" at bounding box center [648, 257] width 147 height 10
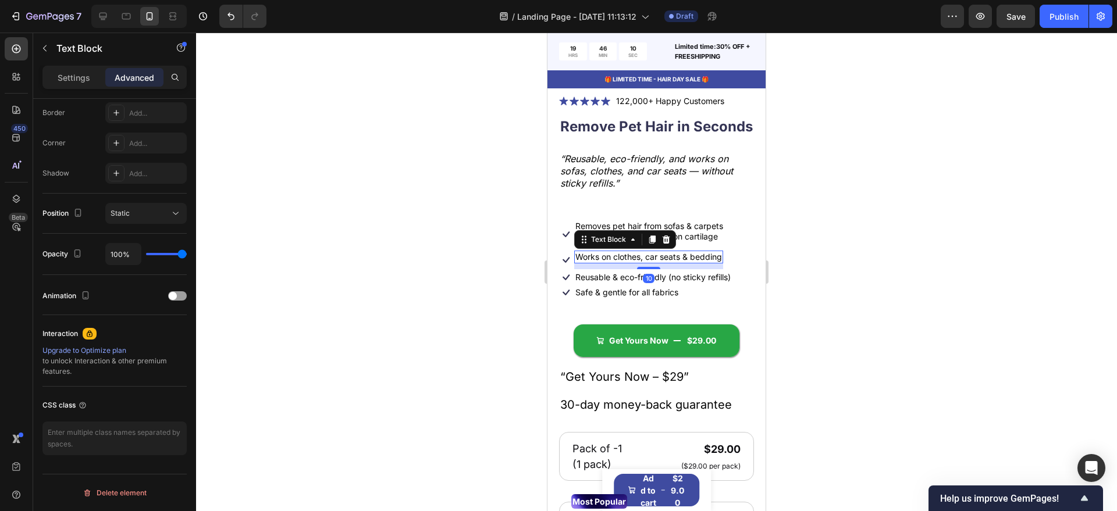
click at [653, 269] on div at bounding box center [648, 268] width 23 height 2
type input "10"
click at [636, 283] on p "Reusable & eco-friendly (no sticky refills)" at bounding box center [652, 277] width 155 height 10
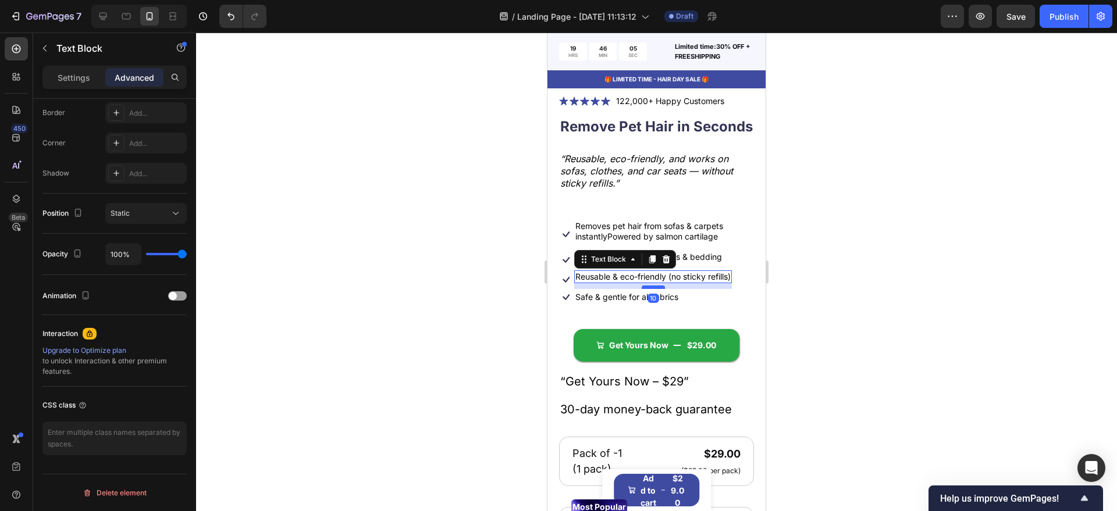
drag, startPoint x: 653, startPoint y: 287, endPoint x: 653, endPoint y: 293, distance: 5.8
click at [653, 289] on div at bounding box center [652, 287] width 23 height 3
type input "10"
click at [634, 302] on p "Safe & gentle for all fabrics" at bounding box center [626, 297] width 103 height 10
drag, startPoint x: 626, startPoint y: 308, endPoint x: 627, endPoint y: 302, distance: 6.5
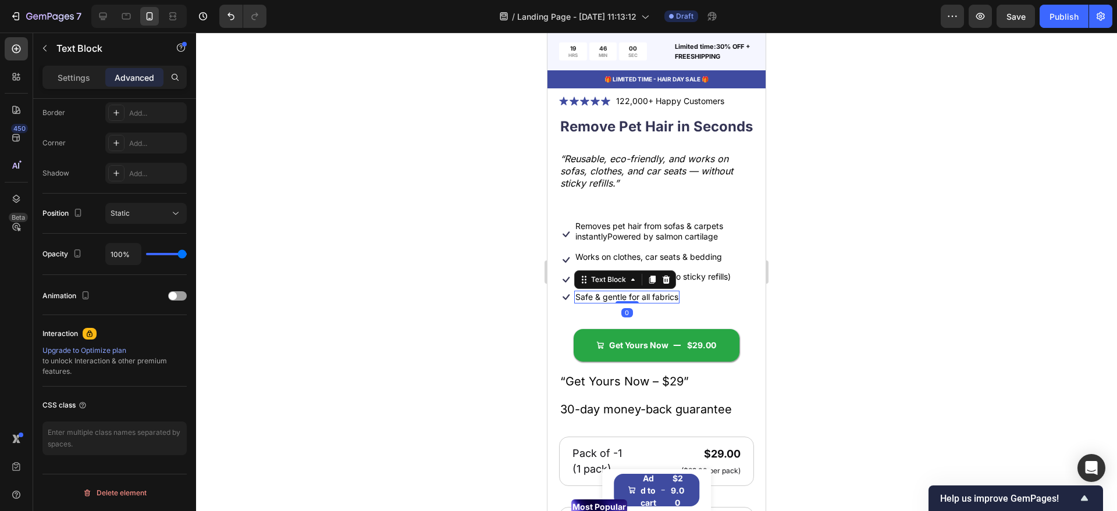
click at [628, 304] on div "Safe & gentle for all fabrics Text Block 0" at bounding box center [626, 297] width 105 height 13
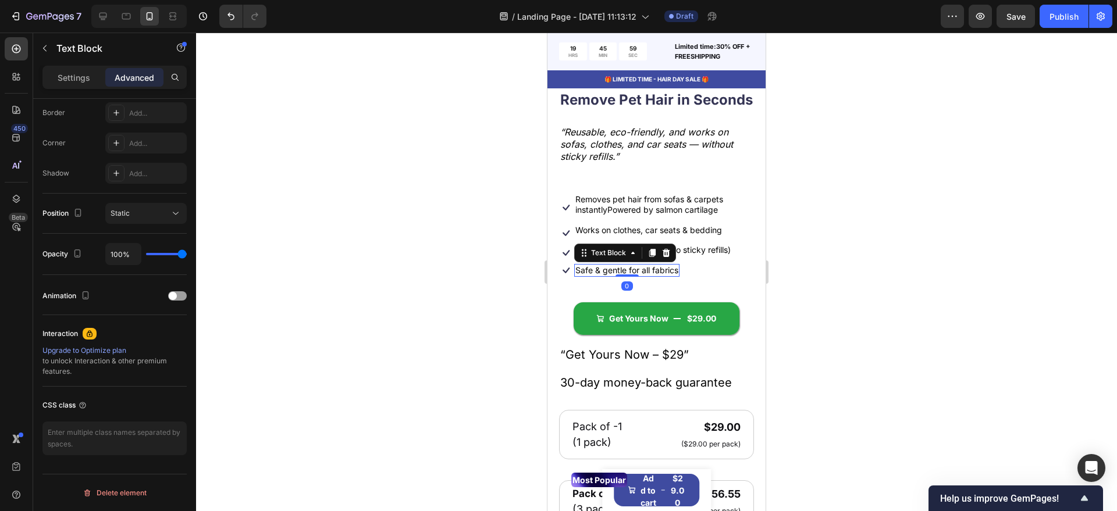
scroll to position [321, 0]
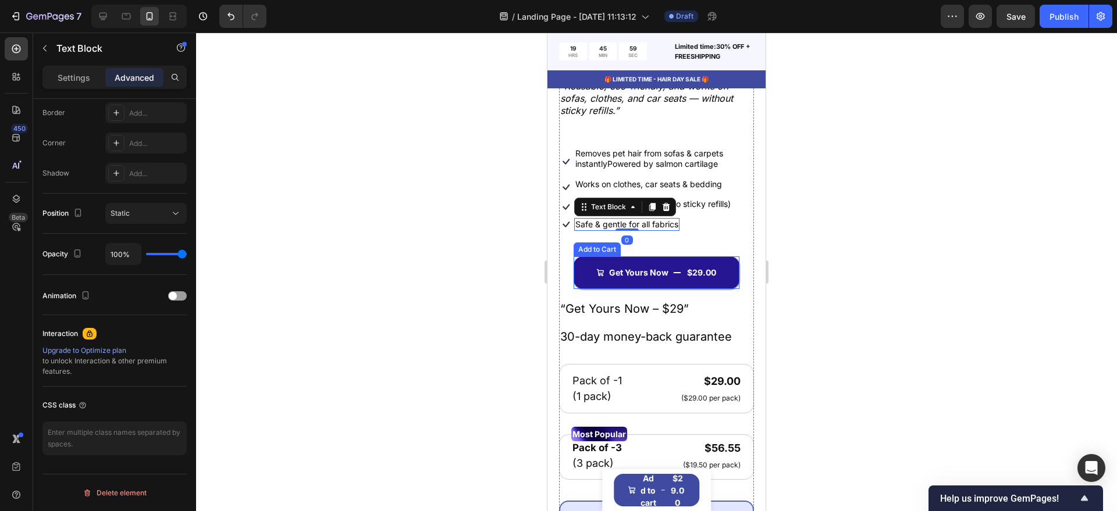
click at [643, 288] on button "Get Yours Now $29.00" at bounding box center [656, 272] width 166 height 33
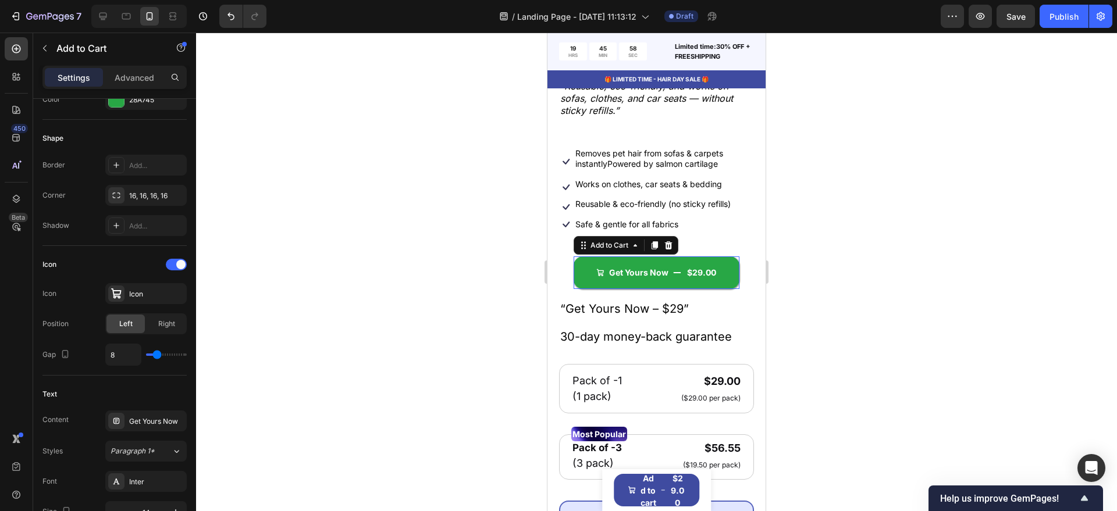
scroll to position [0, 0]
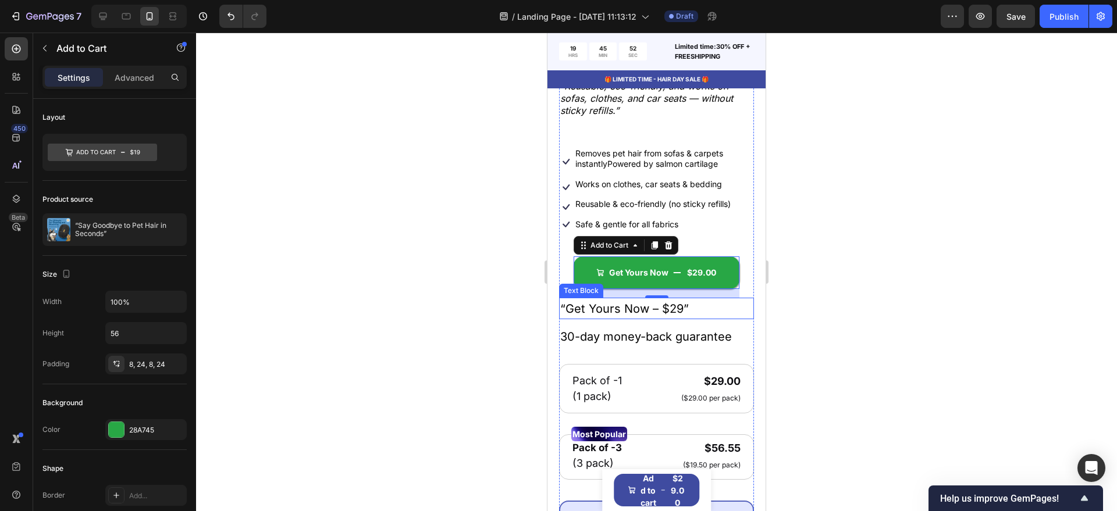
click at [657, 304] on div "“Get Yours Now – $29”" at bounding box center [656, 309] width 195 height 22
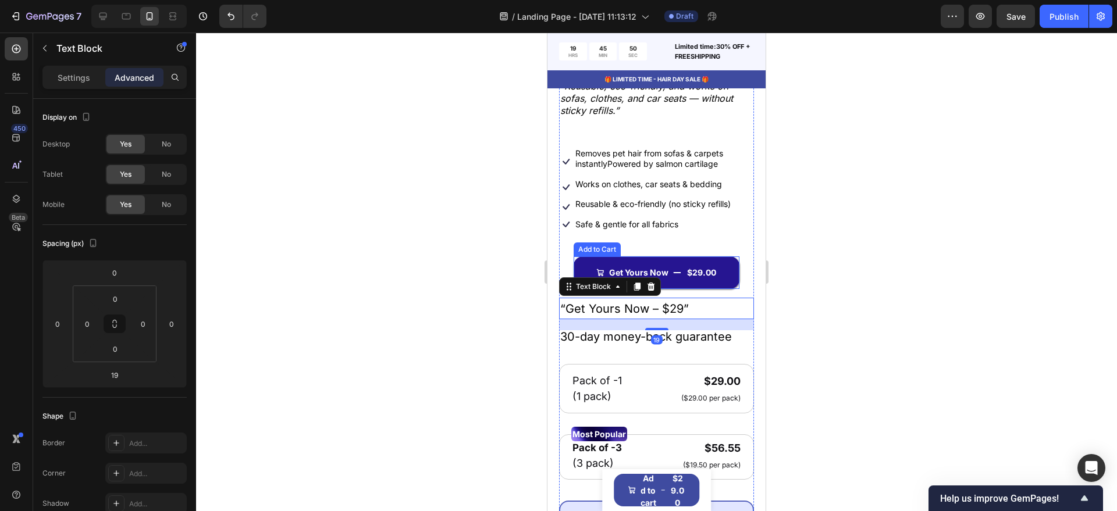
click at [668, 289] on button "Get Yours Now $29.00" at bounding box center [656, 272] width 166 height 33
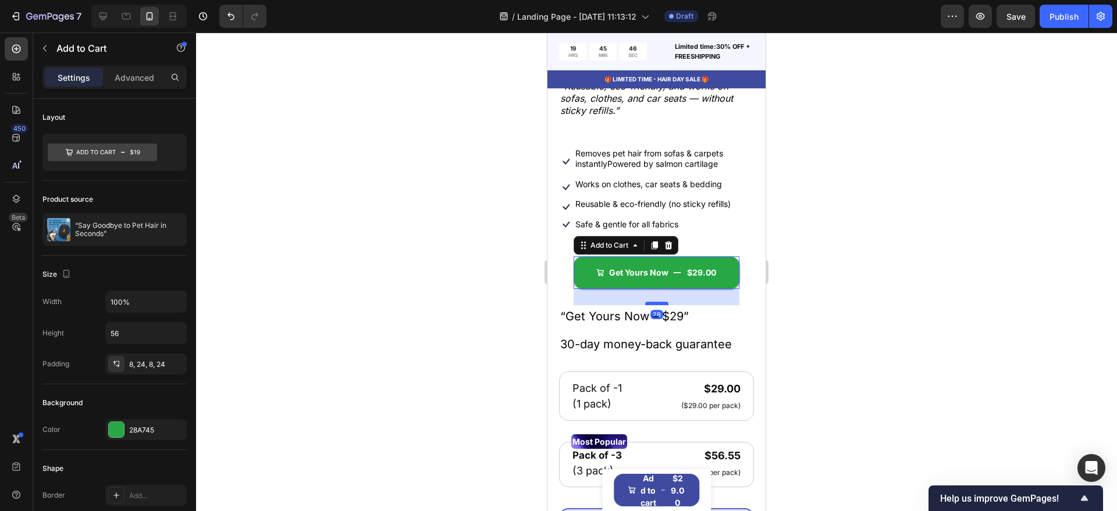
click at [658, 305] on div at bounding box center [656, 303] width 23 height 3
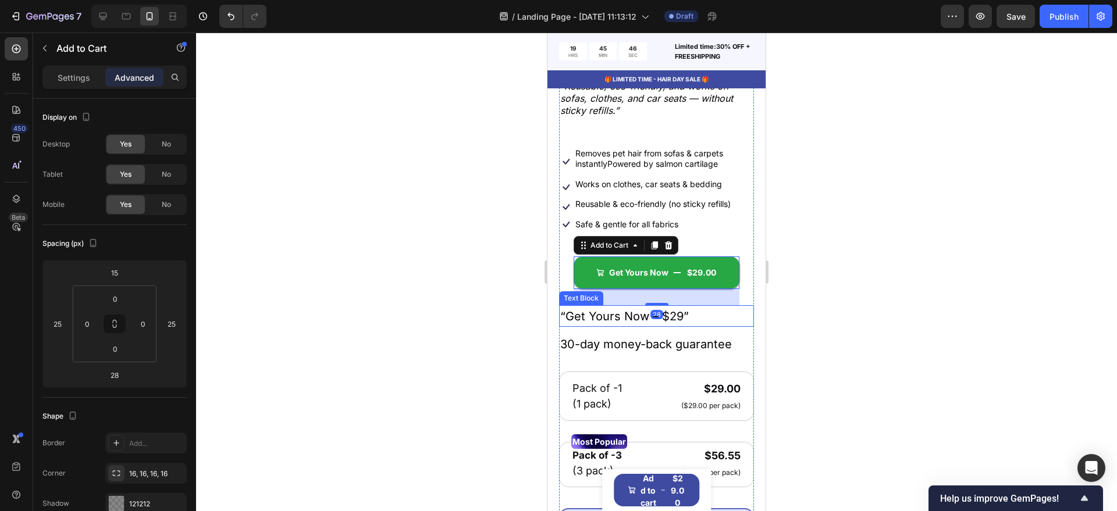
drag, startPoint x: 718, startPoint y: 320, endPoint x: 668, endPoint y: 327, distance: 50.5
click at [719, 320] on p "“Get Yours Now – $29”" at bounding box center [656, 315] width 192 height 19
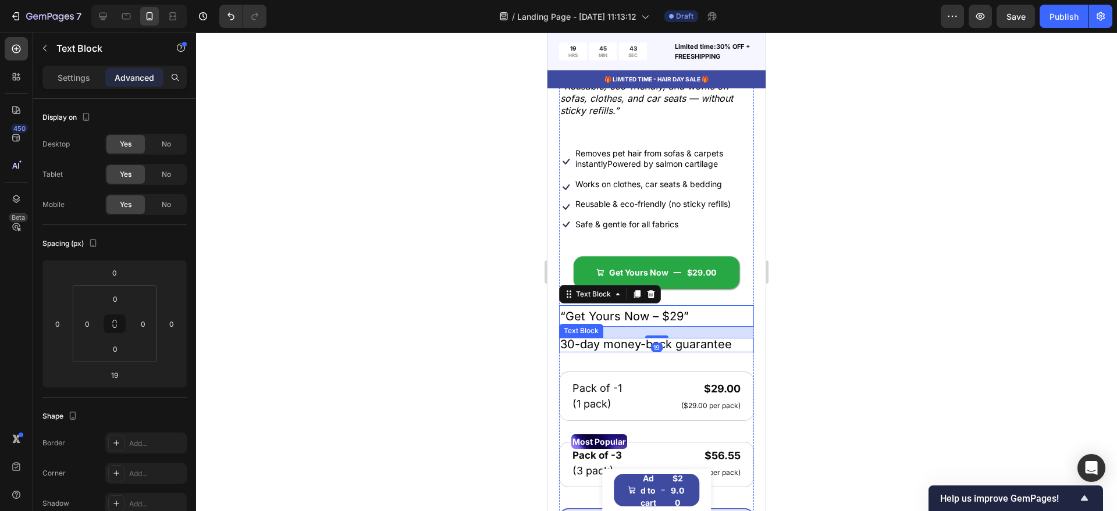
click at [659, 351] on span "30-day money-back guarantee" at bounding box center [646, 344] width 172 height 14
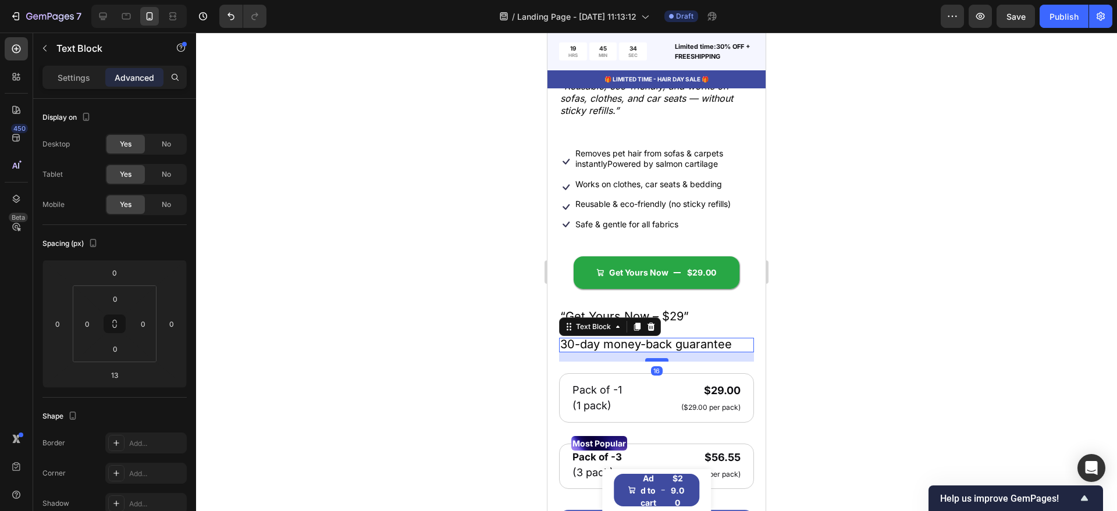
click at [657, 362] on div at bounding box center [656, 359] width 23 height 3
type input "16"
click at [748, 330] on div "Product Images Icon Icon Icon Icon Icon Icon List 122,000+ Happy Customers Text…" at bounding box center [656, 277] width 218 height 972
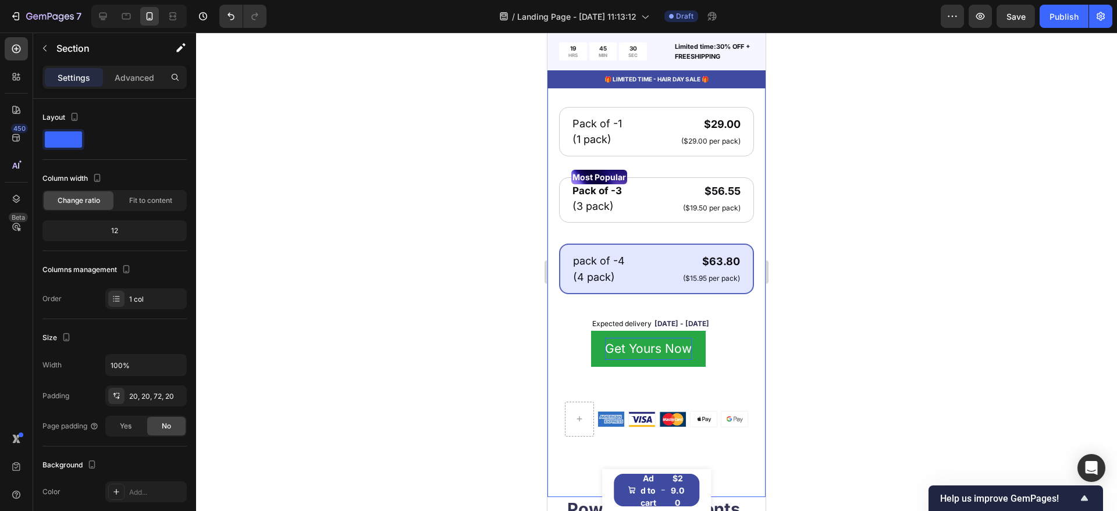
scroll to position [612, 0]
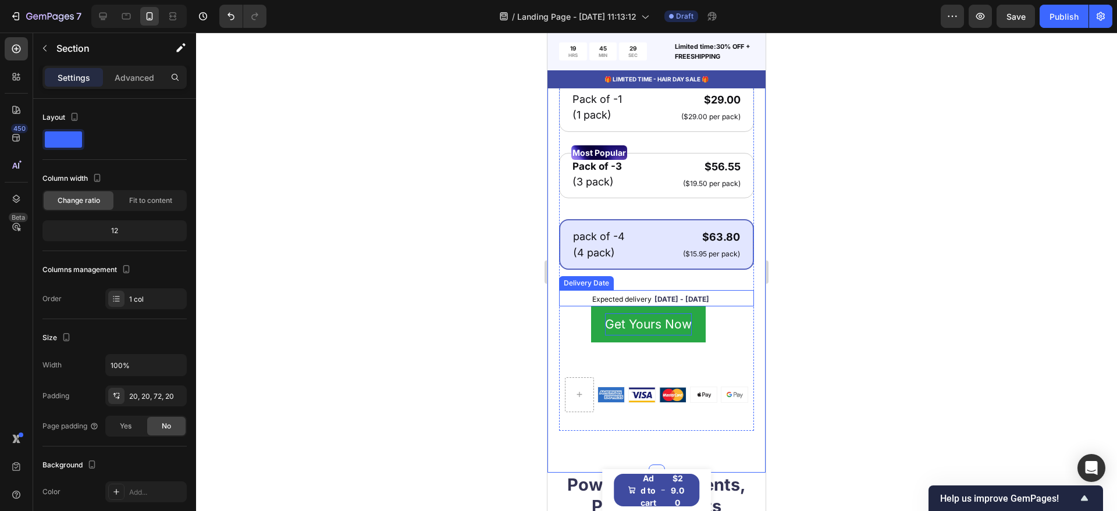
drag, startPoint x: 691, startPoint y: 304, endPoint x: 662, endPoint y: 310, distance: 29.7
click at [690, 304] on span "[DATE] - [DATE]" at bounding box center [681, 299] width 55 height 9
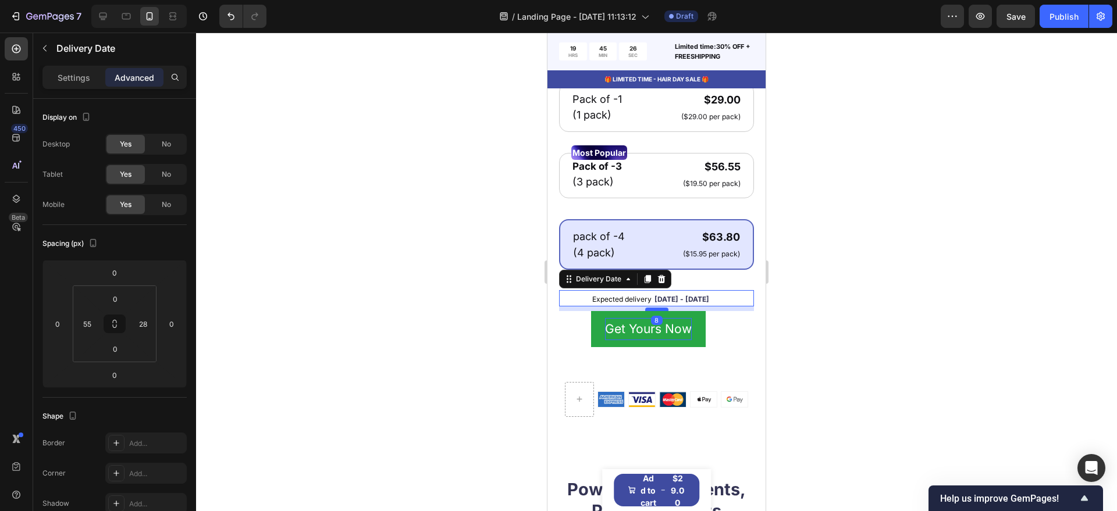
click at [656, 311] on div at bounding box center [656, 309] width 23 height 3
type input "8"
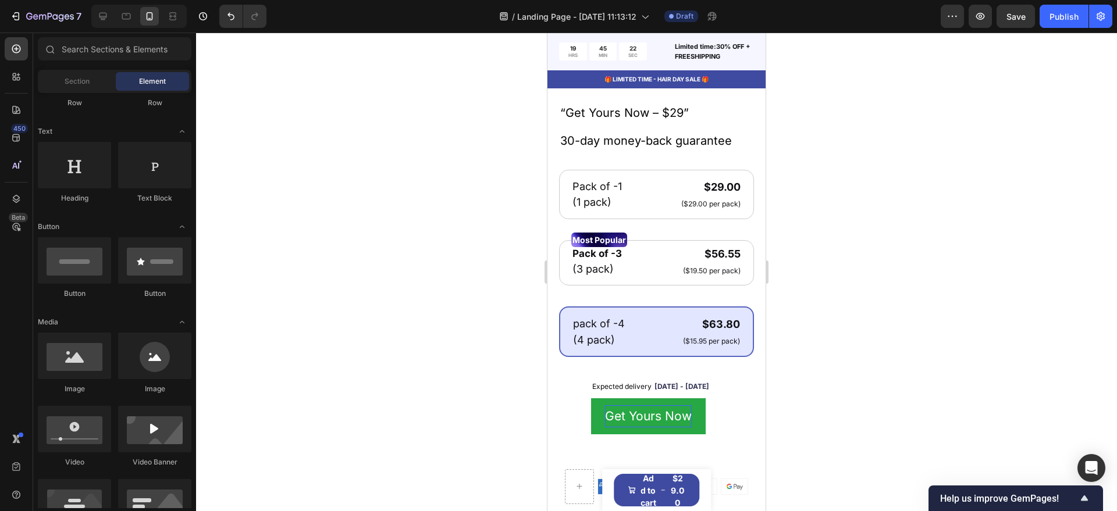
scroll to position [522, 0]
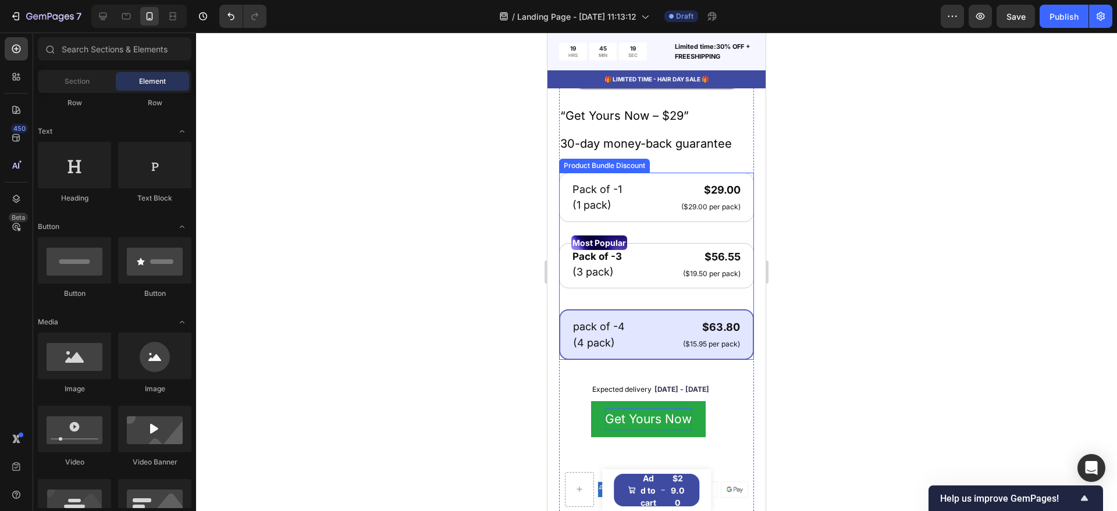
click at [739, 246] on div "Pack of -1 Text Block (1 pack) Text Block $29.00 Product Price Product Price ($…" at bounding box center [656, 266] width 195 height 187
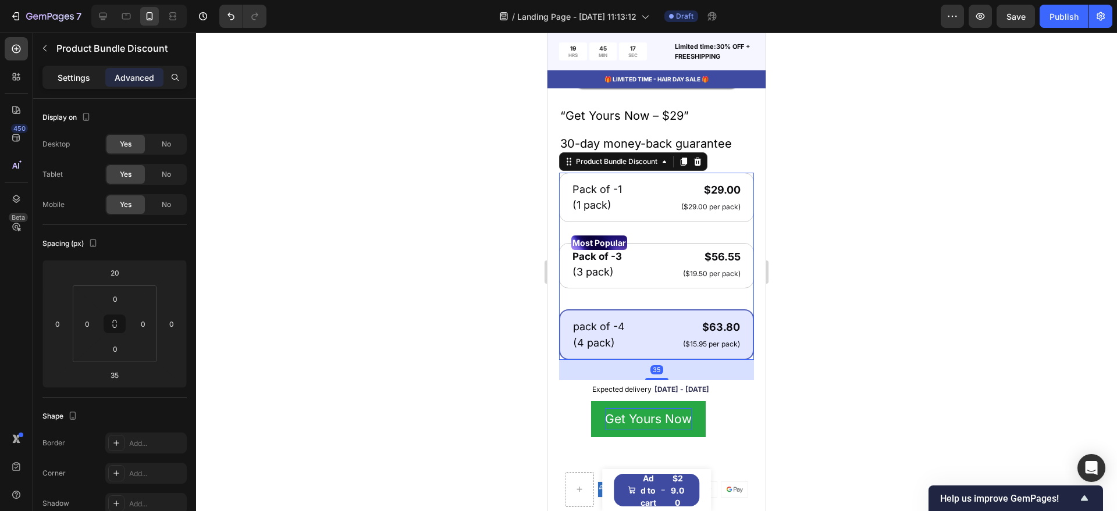
click at [90, 76] on p "Settings" at bounding box center [74, 78] width 33 height 12
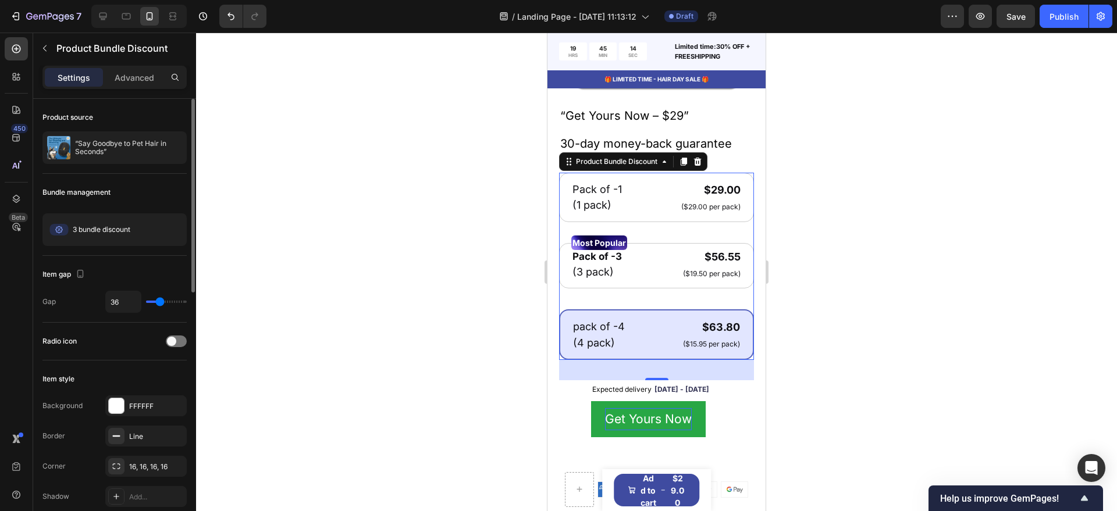
type input "44"
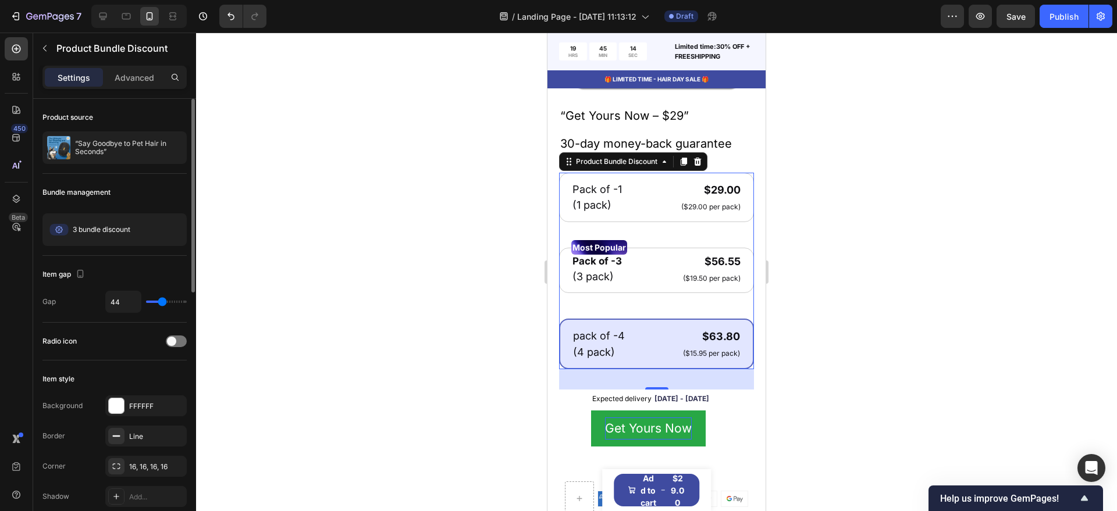
type input "31"
type input "22"
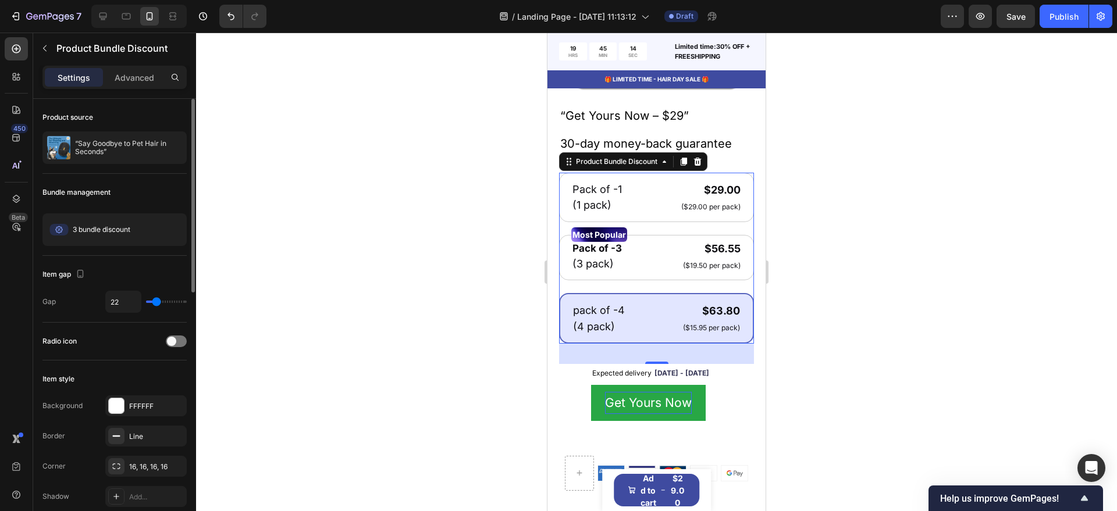
type input "16"
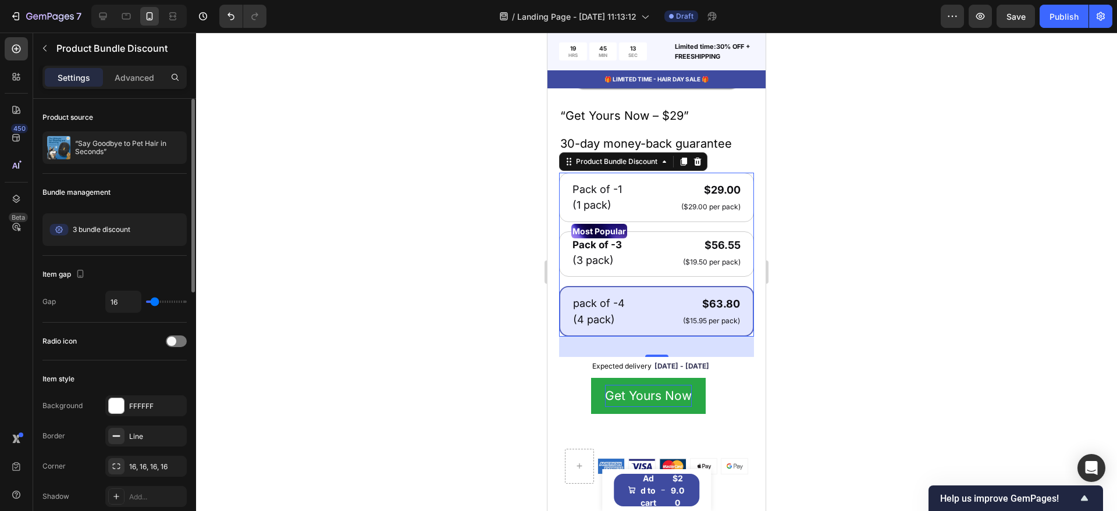
type input "22"
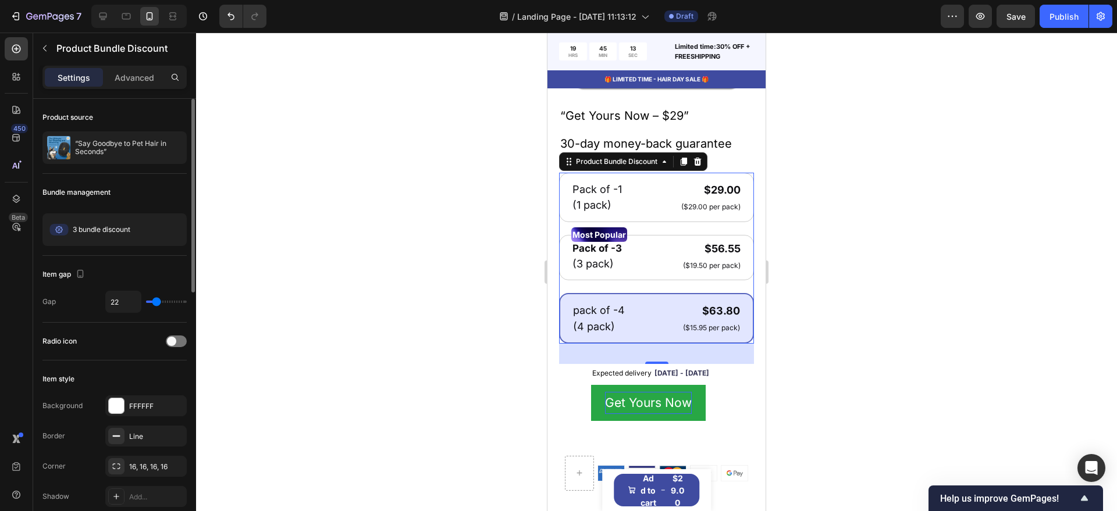
type input "24"
type input "27"
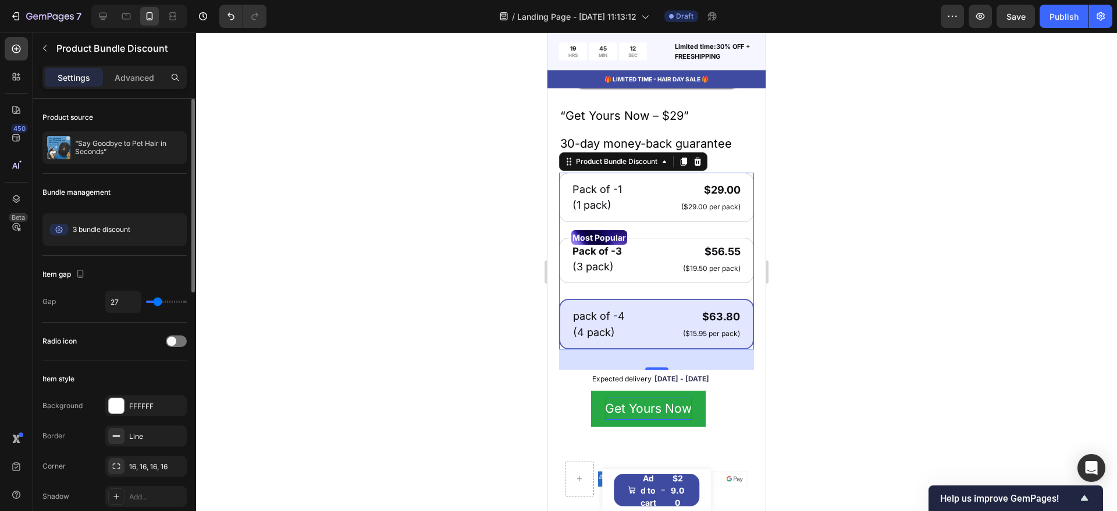
type input "29"
type input "33"
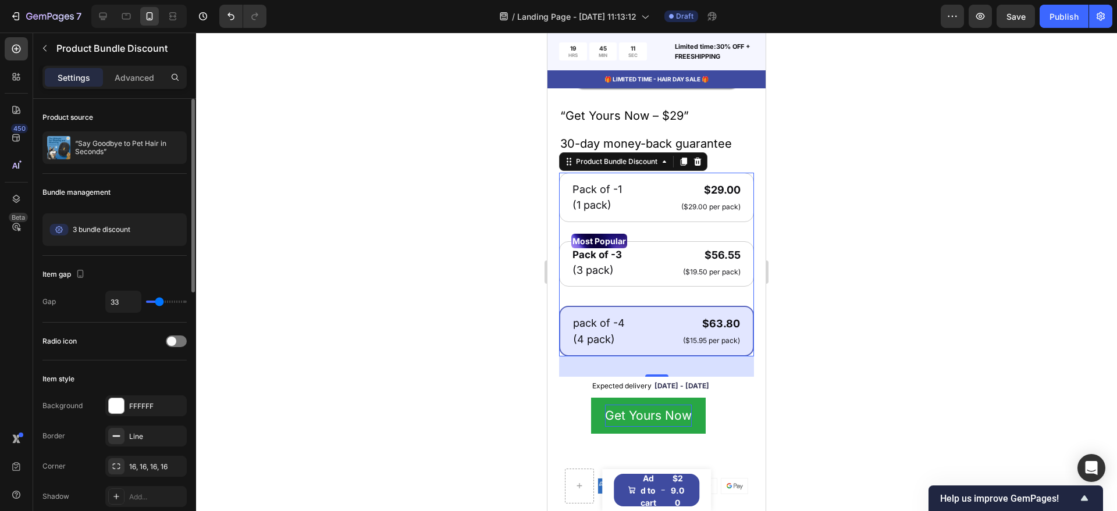
type input "33"
click at [159, 303] on input "range" at bounding box center [166, 302] width 41 height 2
click at [377, 273] on div at bounding box center [656, 272] width 921 height 479
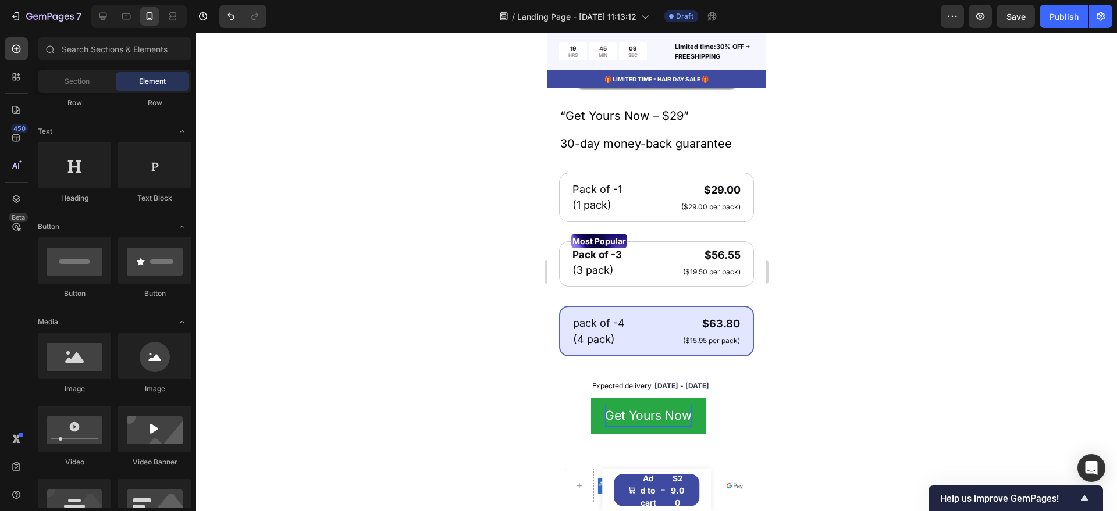
scroll to position [0, 0]
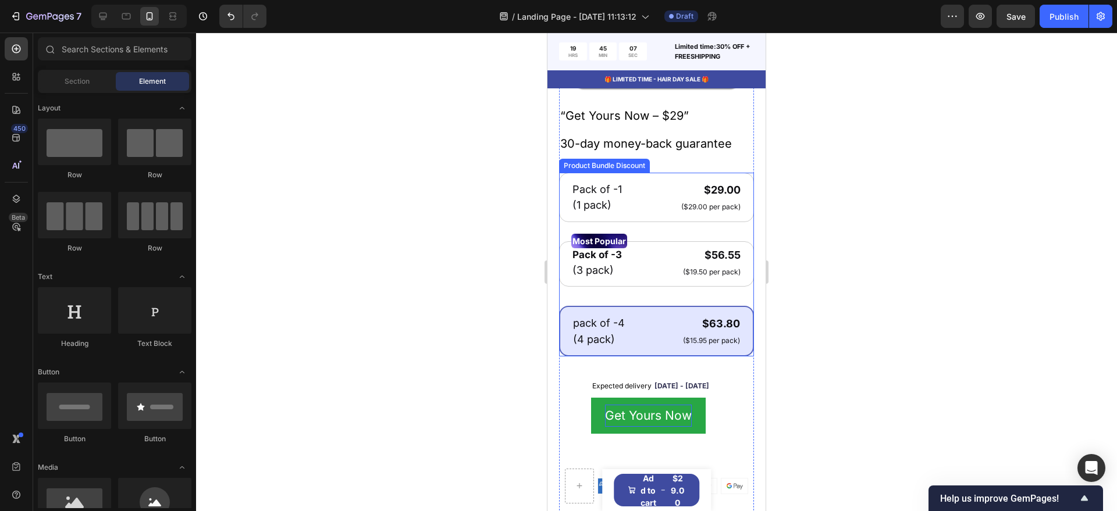
click at [673, 302] on div "Pack of -1 Text Block (1 pack) Text Block $29.00 Product Price Product Price ($…" at bounding box center [656, 265] width 195 height 184
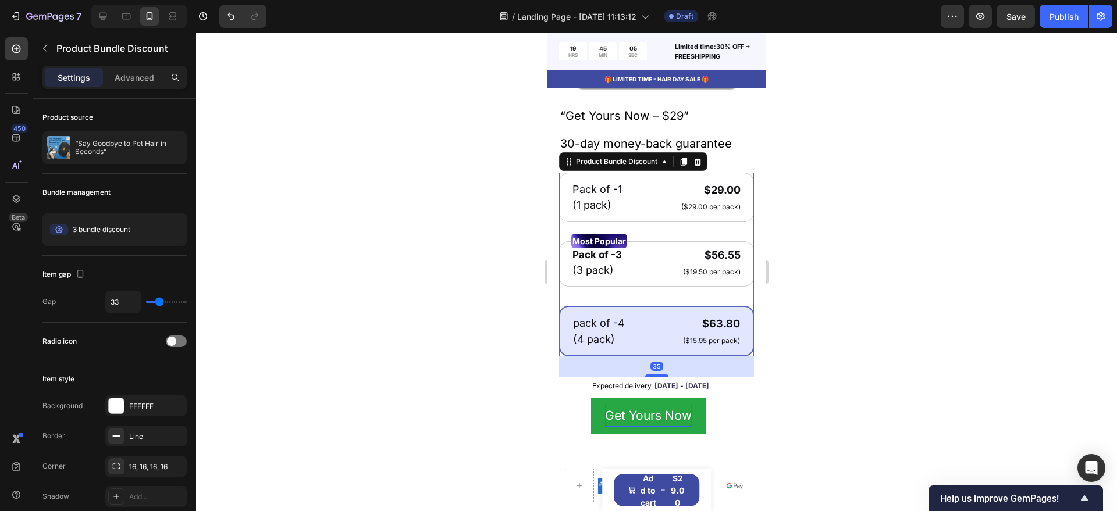
click at [507, 329] on div at bounding box center [656, 272] width 921 height 479
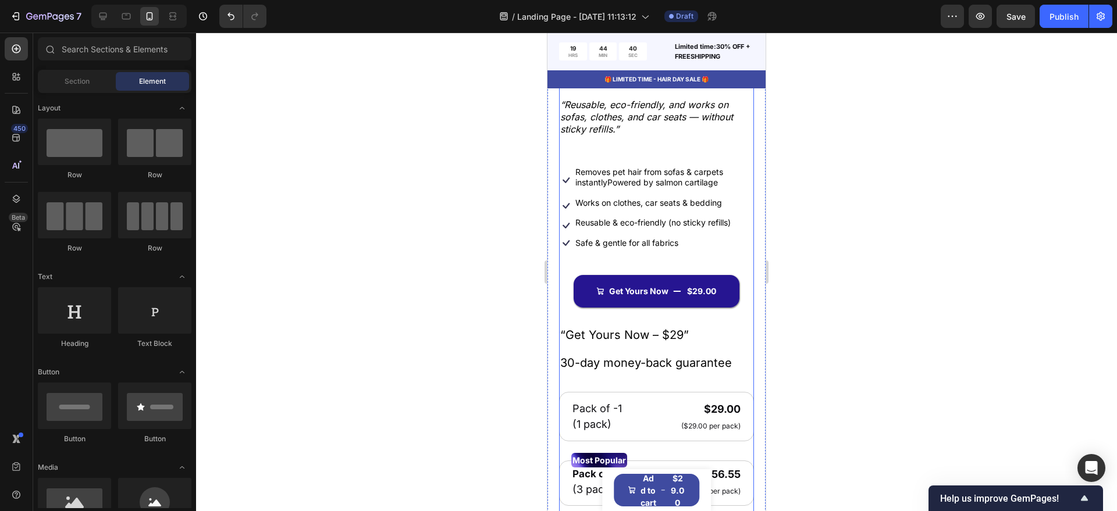
scroll to position [304, 0]
click at [634, 295] on p "Get Yours Now" at bounding box center [638, 290] width 59 height 10
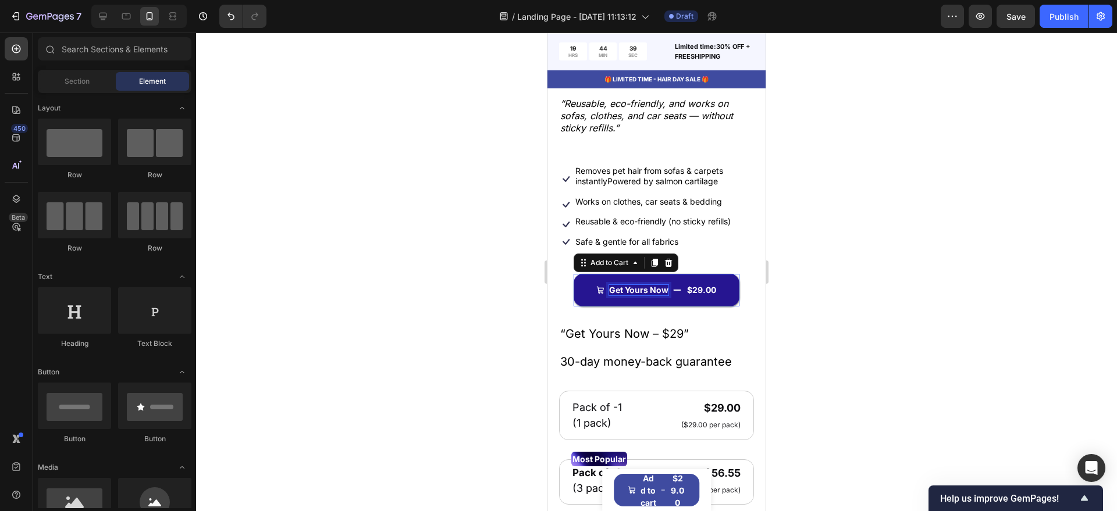
click at [634, 295] on p "Get Yours Now" at bounding box center [638, 290] width 59 height 10
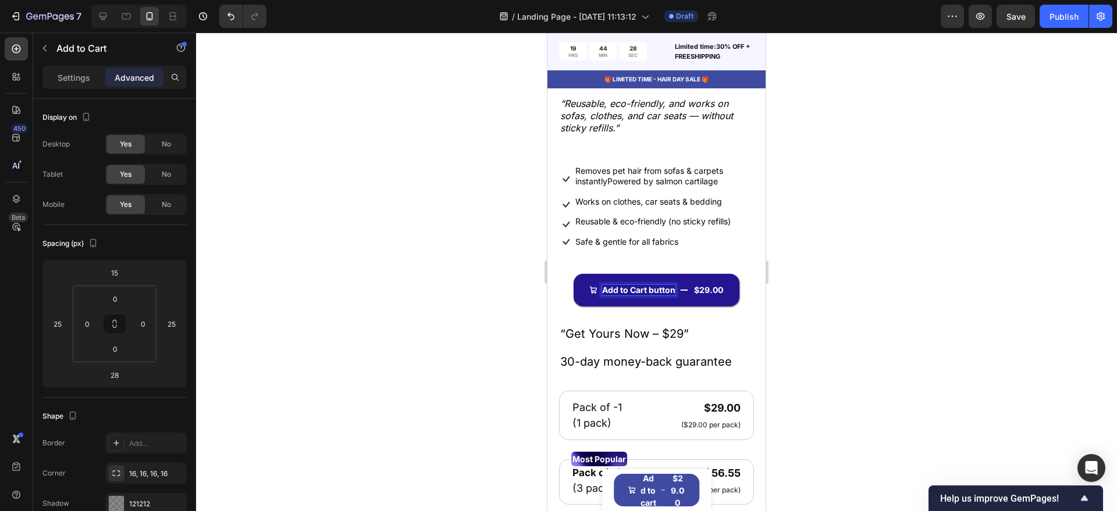
click at [500, 325] on div at bounding box center [656, 272] width 921 height 479
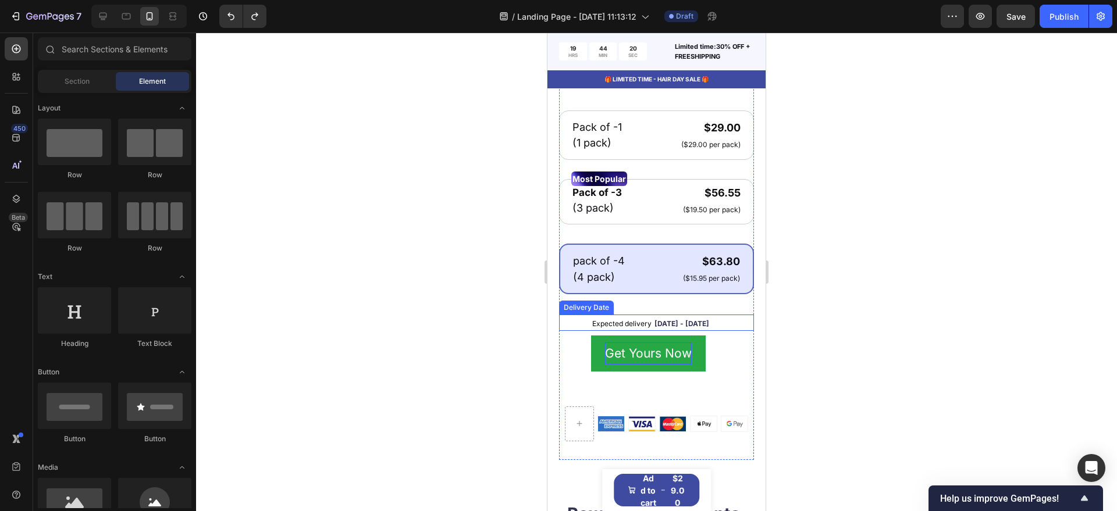
scroll to position [667, 0]
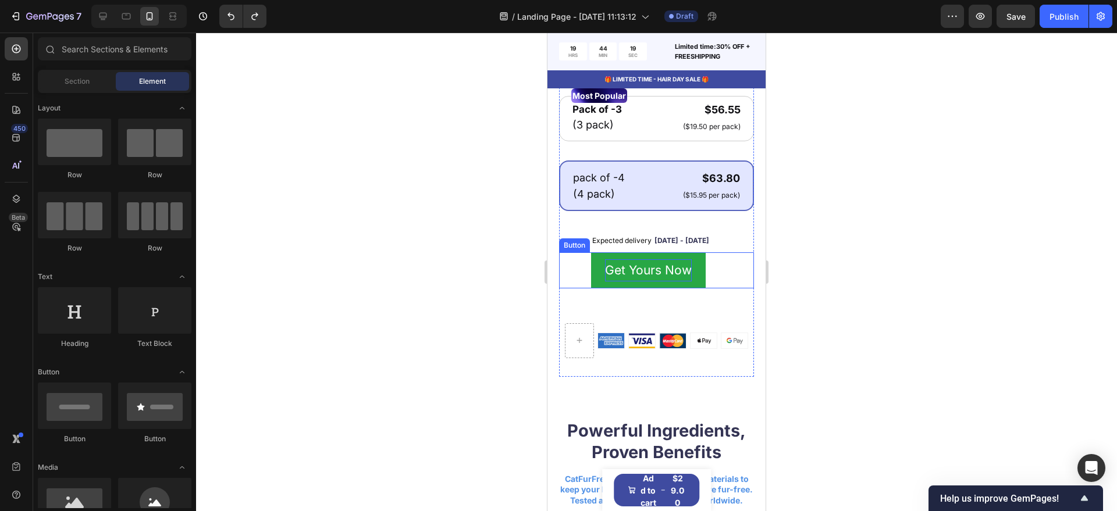
click at [640, 281] on p "Get Yours Now" at bounding box center [648, 270] width 87 height 22
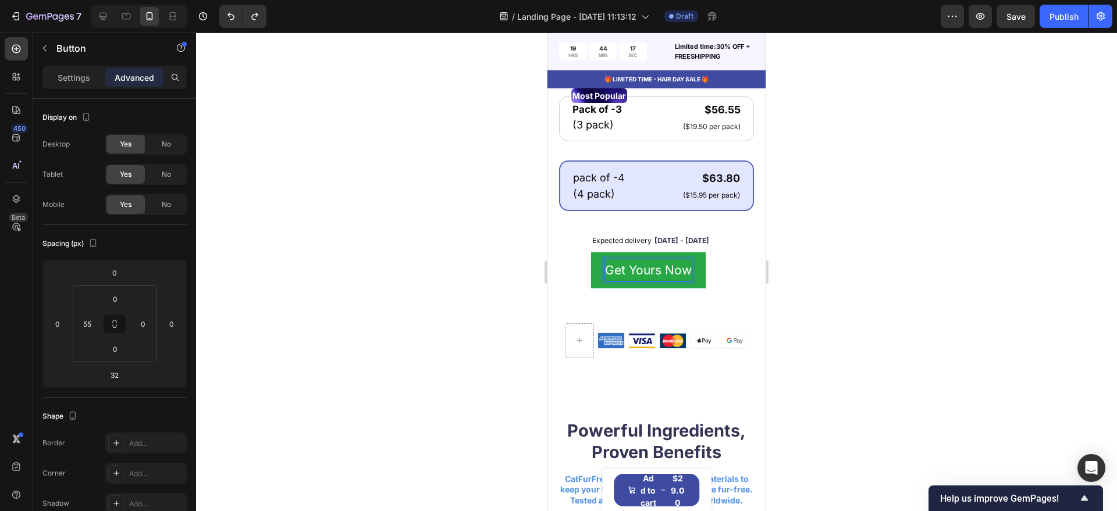
click at [640, 276] on p "Get Yours Now" at bounding box center [648, 270] width 87 height 22
click at [507, 293] on div at bounding box center [656, 272] width 921 height 479
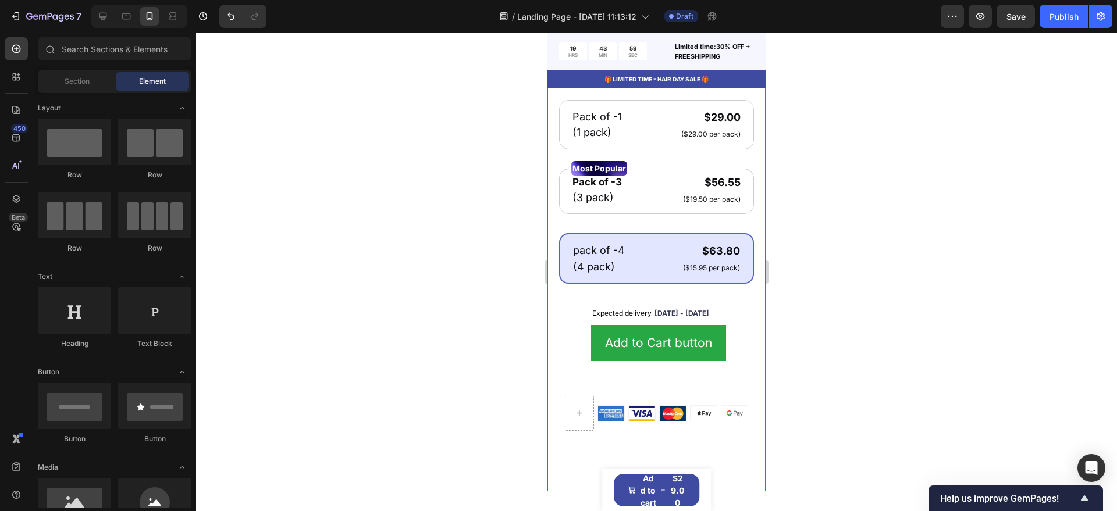
scroll to position [522, 0]
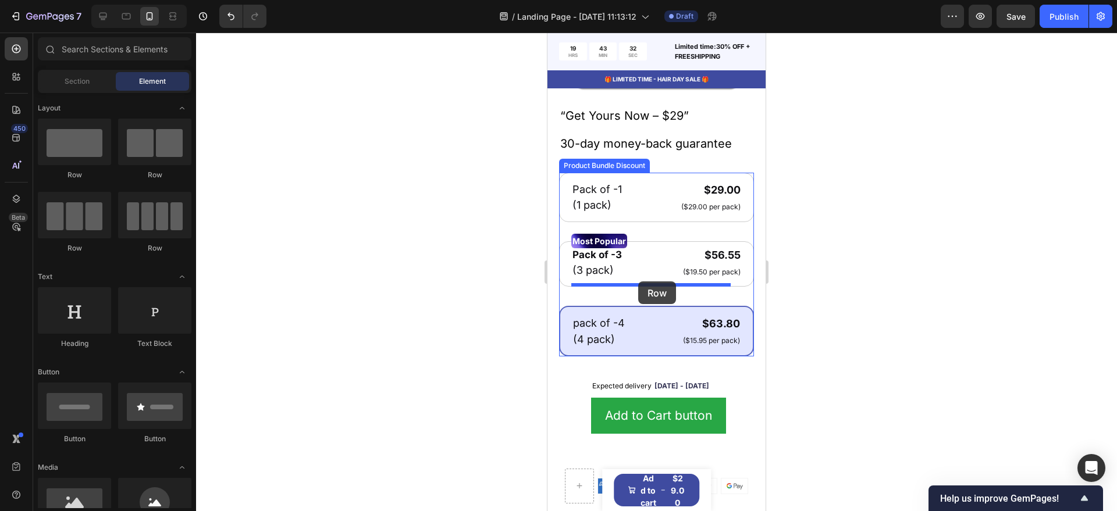
drag, startPoint x: 741, startPoint y: 220, endPoint x: 638, endPoint y: 281, distance: 119.7
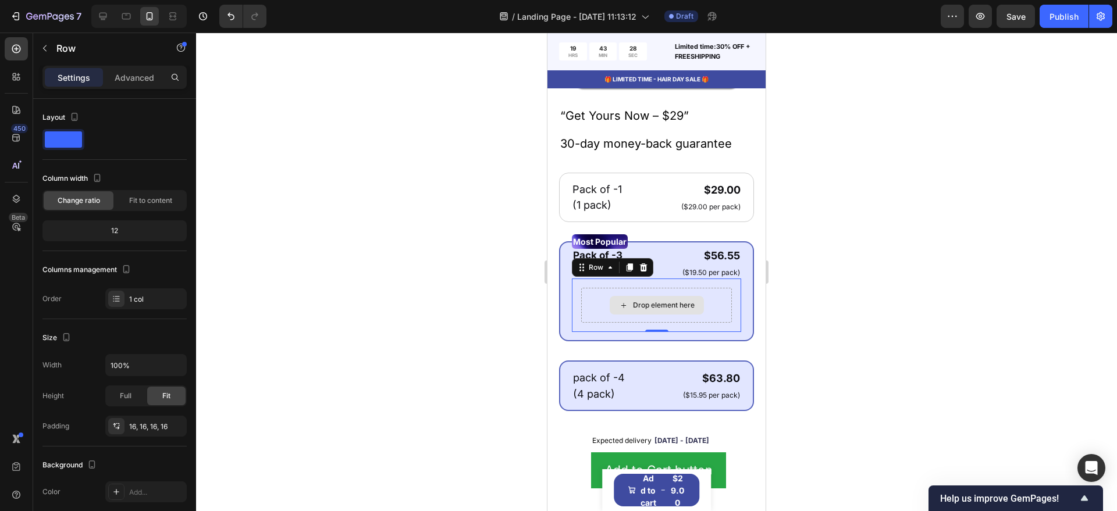
click at [638, 306] on div "Drop element here" at bounding box center [656, 305] width 94 height 19
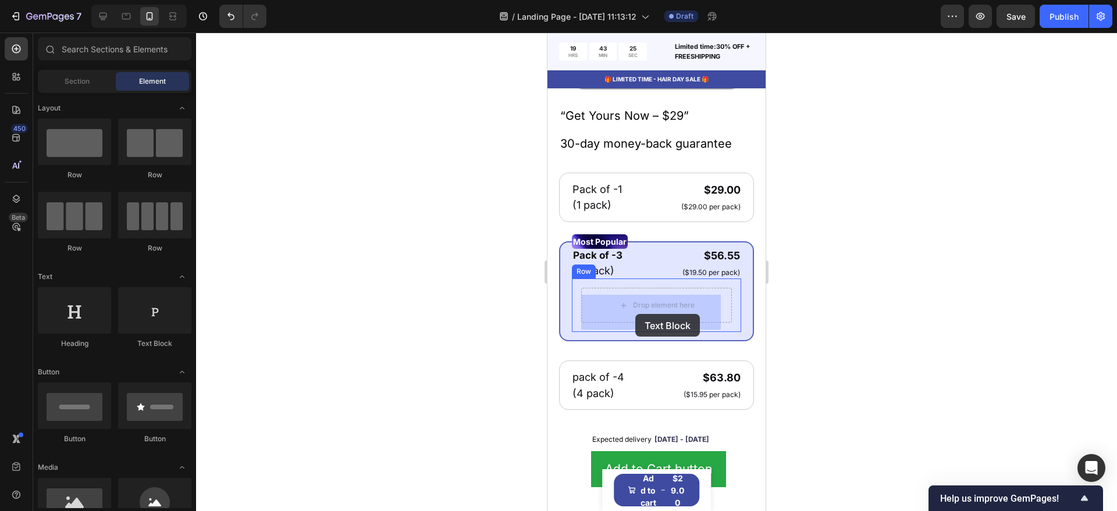
drag, startPoint x: 705, startPoint y: 343, endPoint x: 635, endPoint y: 314, distance: 75.4
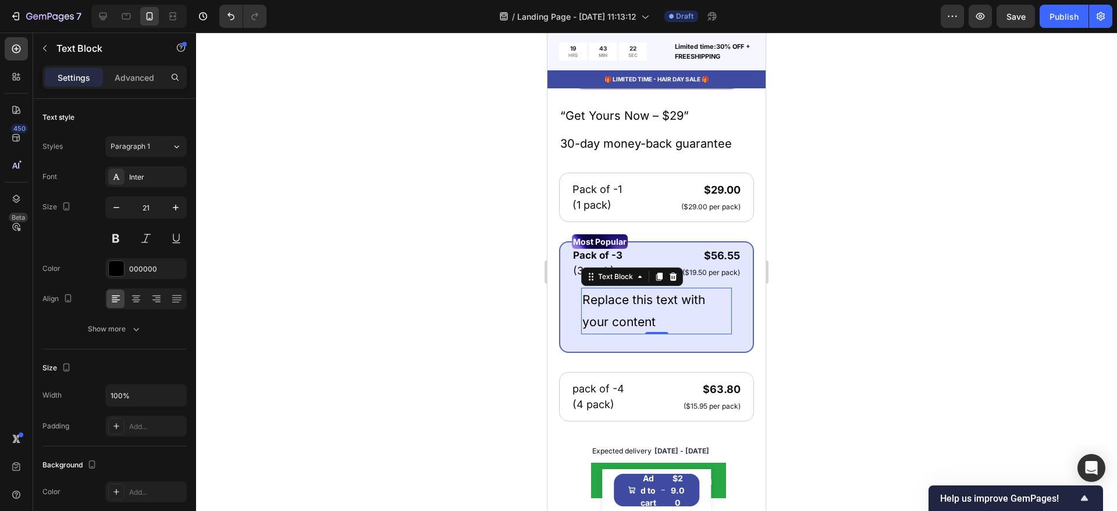
click at [625, 312] on div "Replace this text with your content" at bounding box center [656, 311] width 151 height 47
click at [625, 312] on p "Replace this text with your content" at bounding box center [656, 311] width 148 height 44
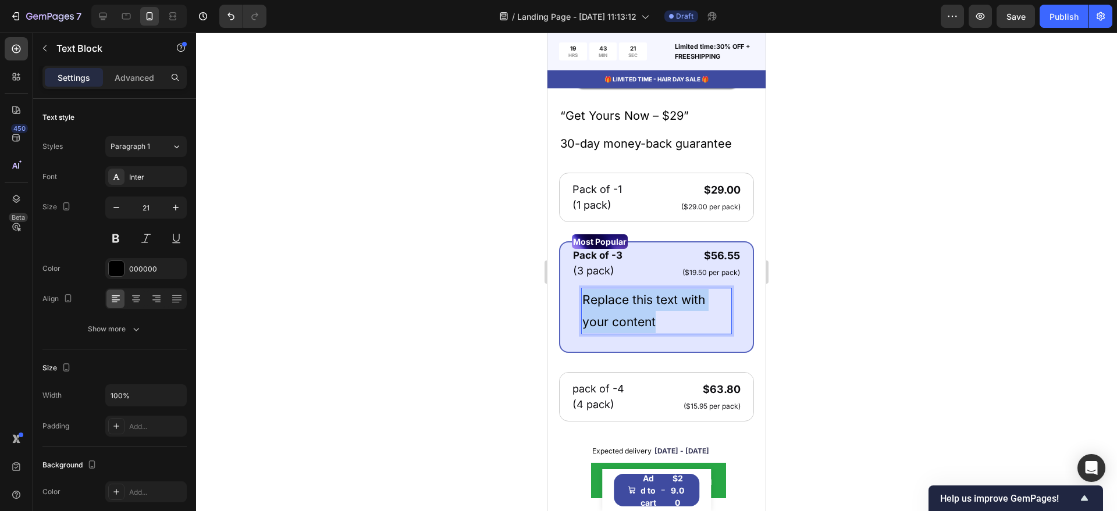
click at [625, 312] on p "Replace this text with your content" at bounding box center [656, 311] width 148 height 44
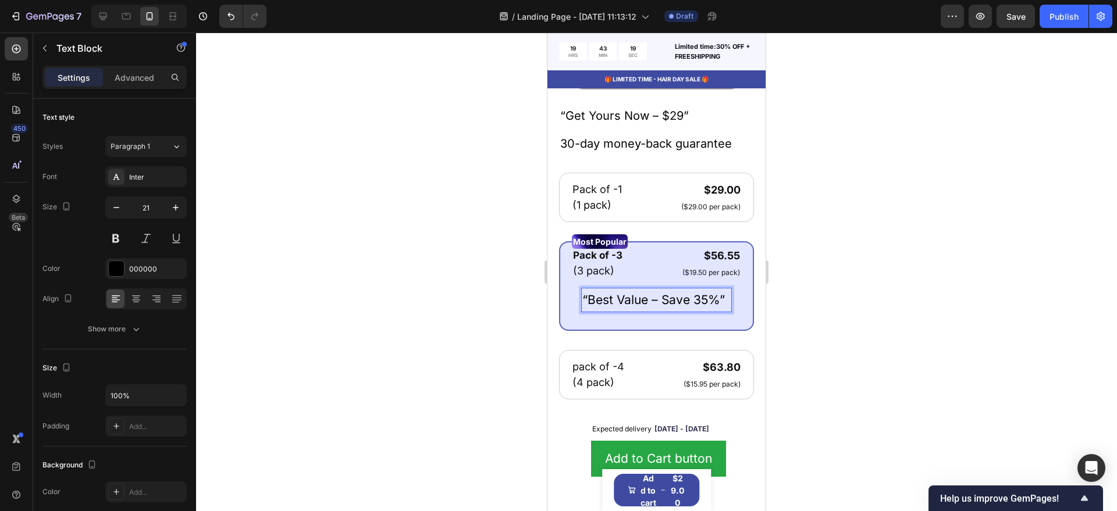
click at [634, 311] on p "“Best Value – Save 35%”" at bounding box center [656, 300] width 148 height 22
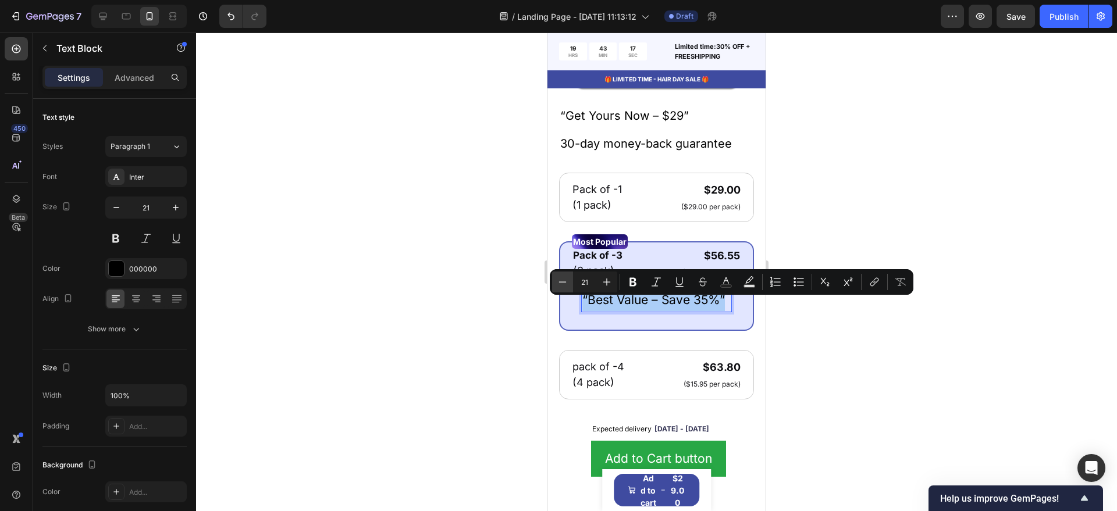
click at [562, 280] on icon "Editor contextual toolbar" at bounding box center [563, 282] width 12 height 12
type input "17"
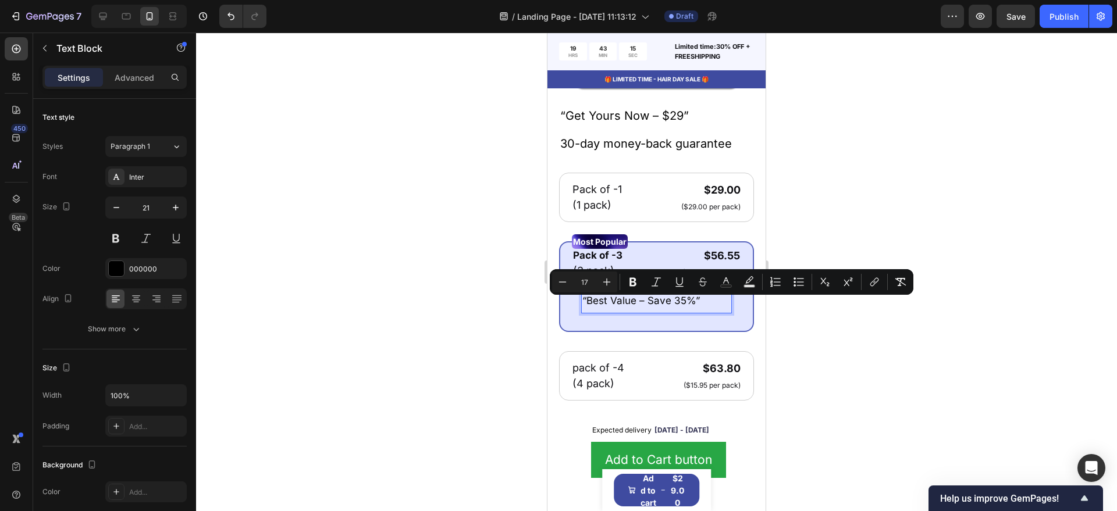
click at [492, 297] on div at bounding box center [656, 272] width 921 height 479
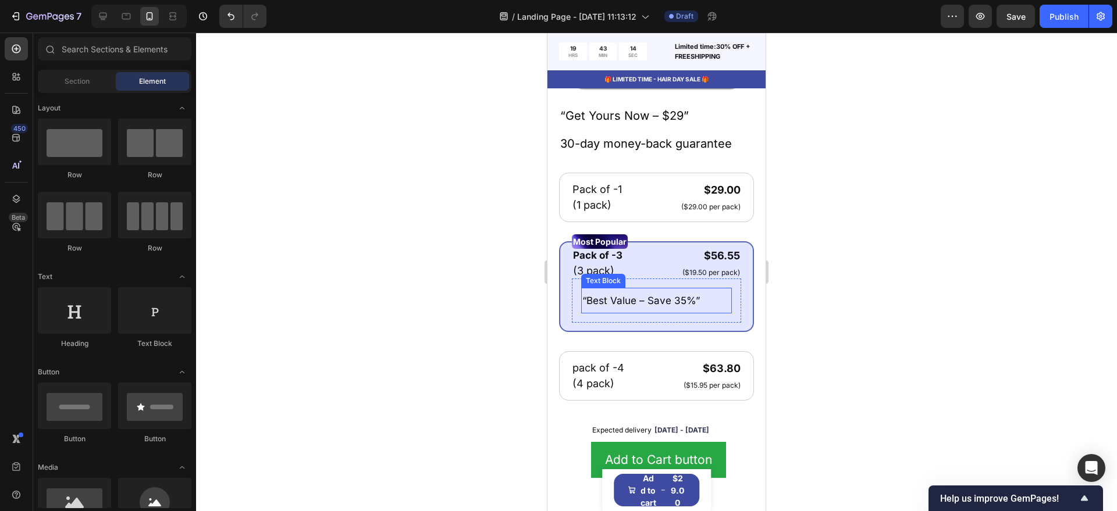
drag, startPoint x: 690, startPoint y: 303, endPoint x: 679, endPoint y: 304, distance: 11.1
click at [690, 304] on span "“Best Value – Save 35%”" at bounding box center [640, 301] width 117 height 12
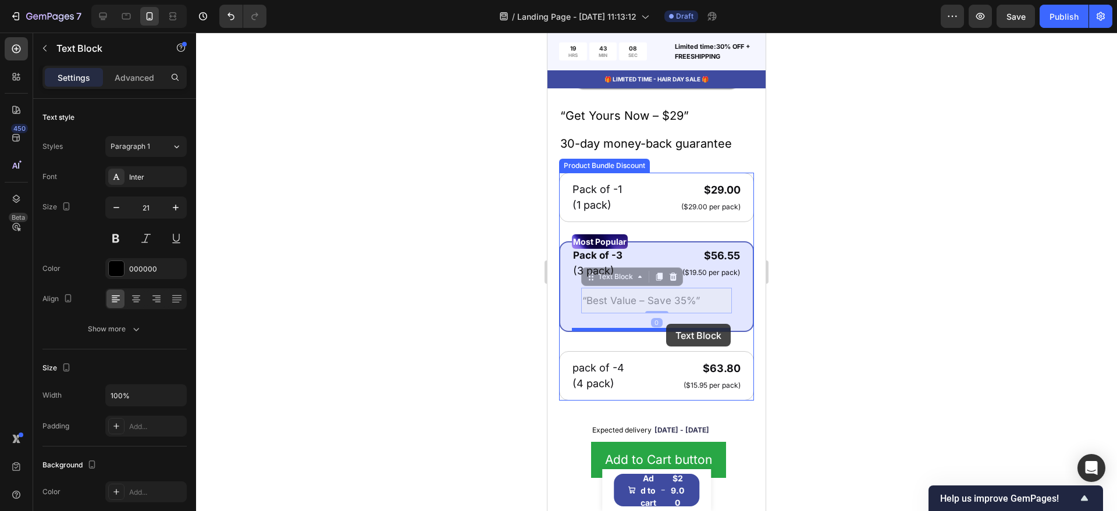
drag, startPoint x: 589, startPoint y: 286, endPoint x: 666, endPoint y: 324, distance: 85.8
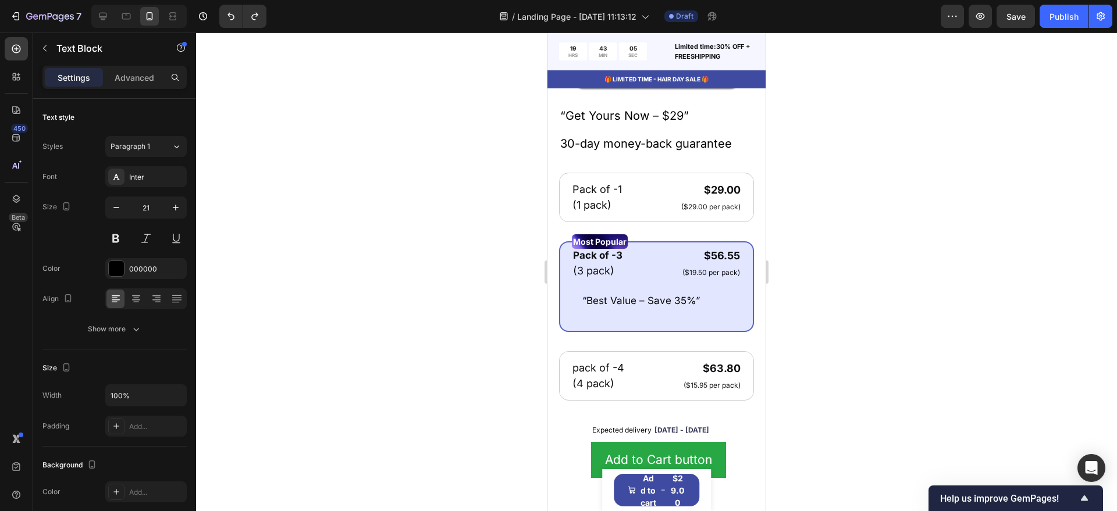
click at [668, 306] on span "“Best Value – Save 35%”" at bounding box center [640, 301] width 117 height 12
click at [657, 306] on span "“Best Value – Save 35%”" at bounding box center [640, 301] width 117 height 12
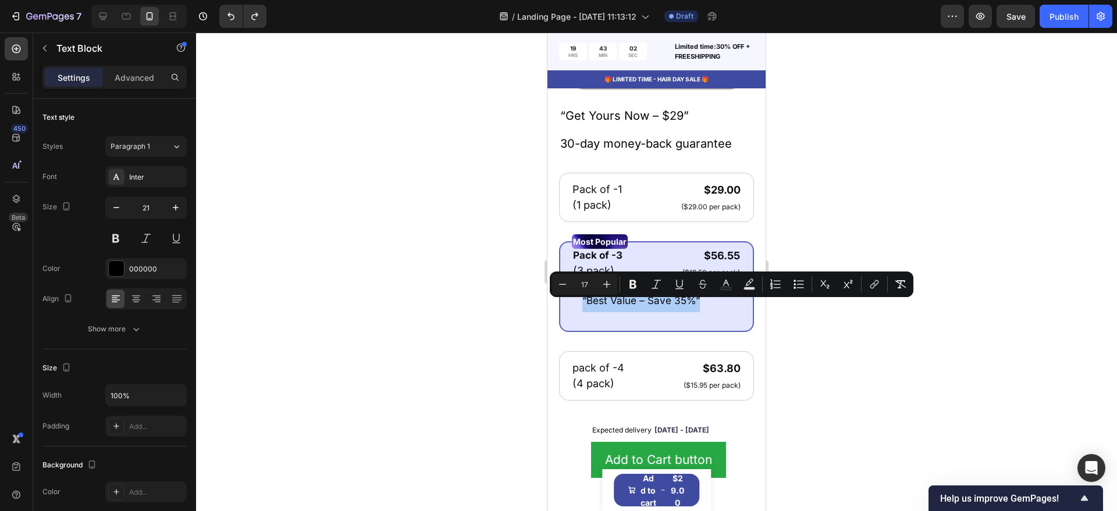
click at [519, 308] on div at bounding box center [656, 272] width 921 height 479
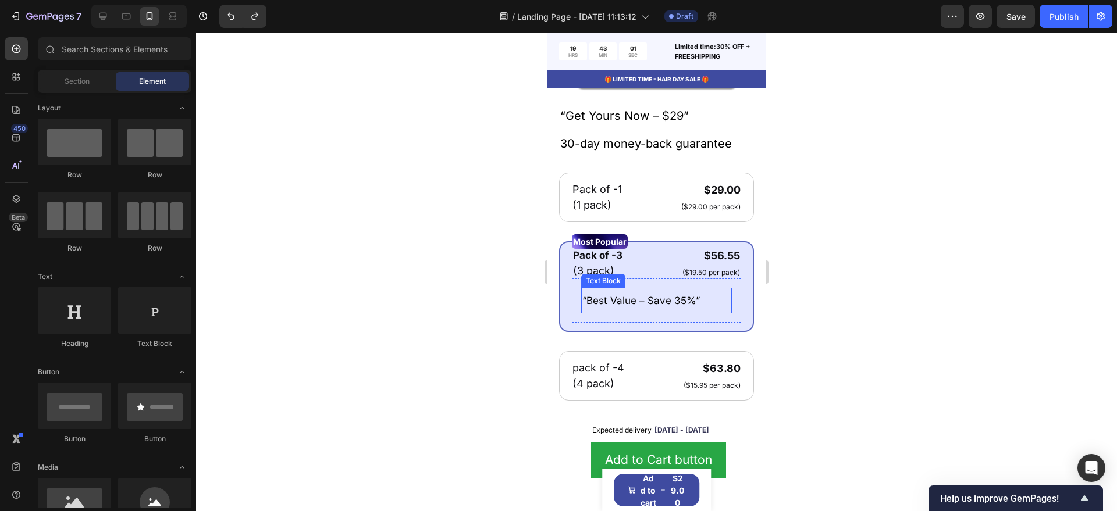
click at [698, 296] on p "“Best Value – Save 35%”" at bounding box center [656, 300] width 148 height 23
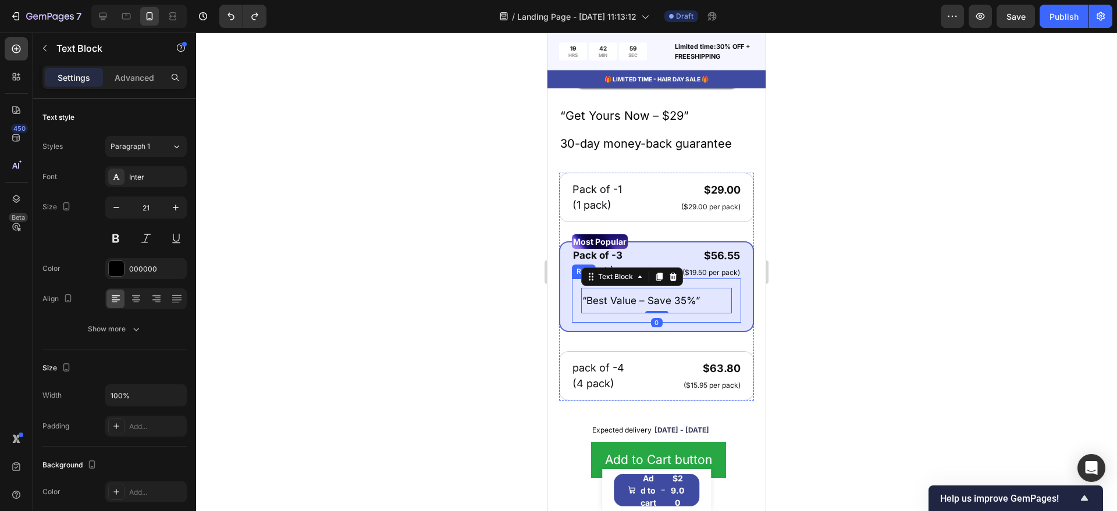
click at [722, 290] on div "“Best Value – Save 35%” Text Block 0 Row" at bounding box center [656, 301] width 169 height 44
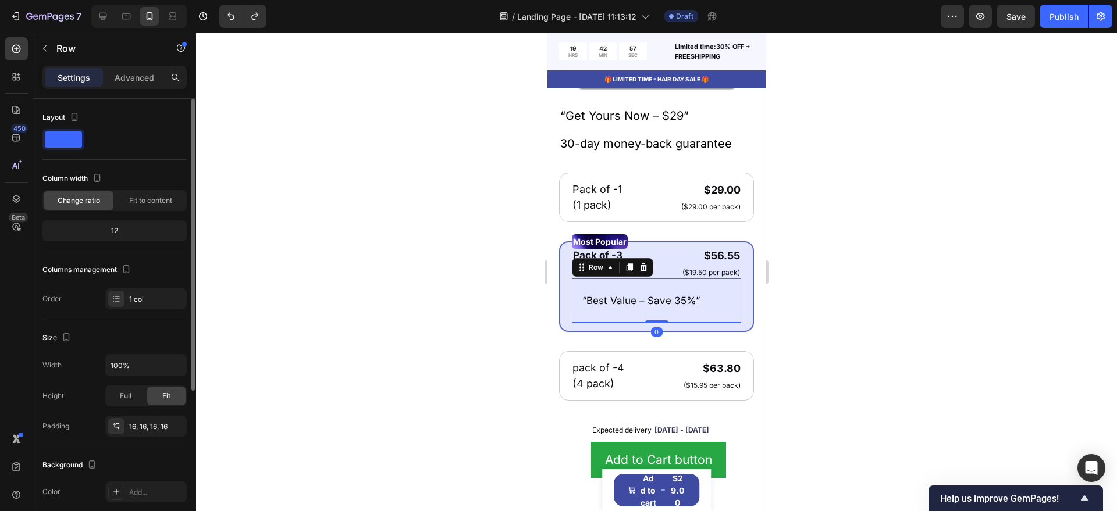
click at [139, 233] on div "12" at bounding box center [115, 231] width 140 height 16
click at [152, 201] on span "Fit to content" at bounding box center [150, 200] width 43 height 10
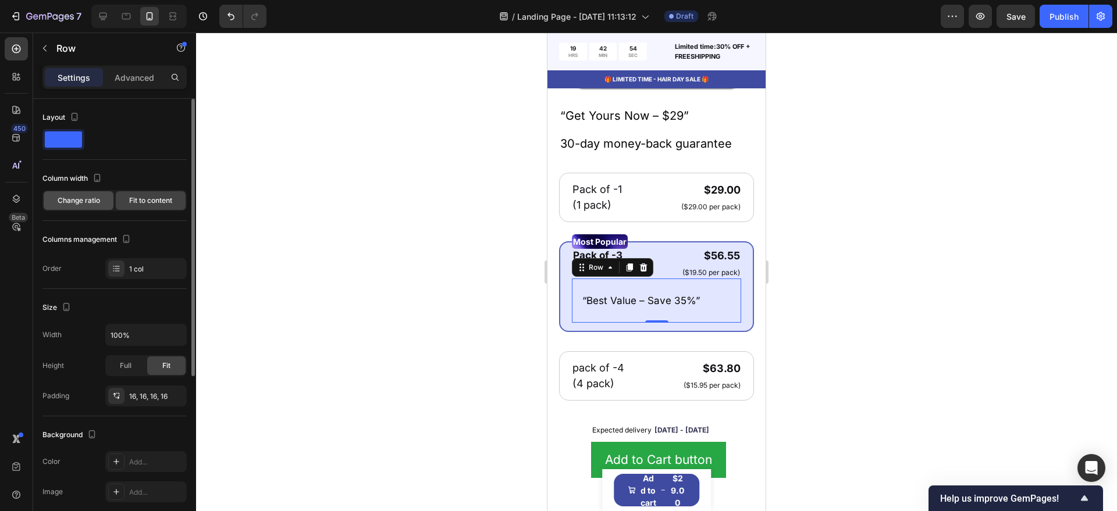
click at [92, 200] on span "Change ratio" at bounding box center [79, 200] width 42 height 10
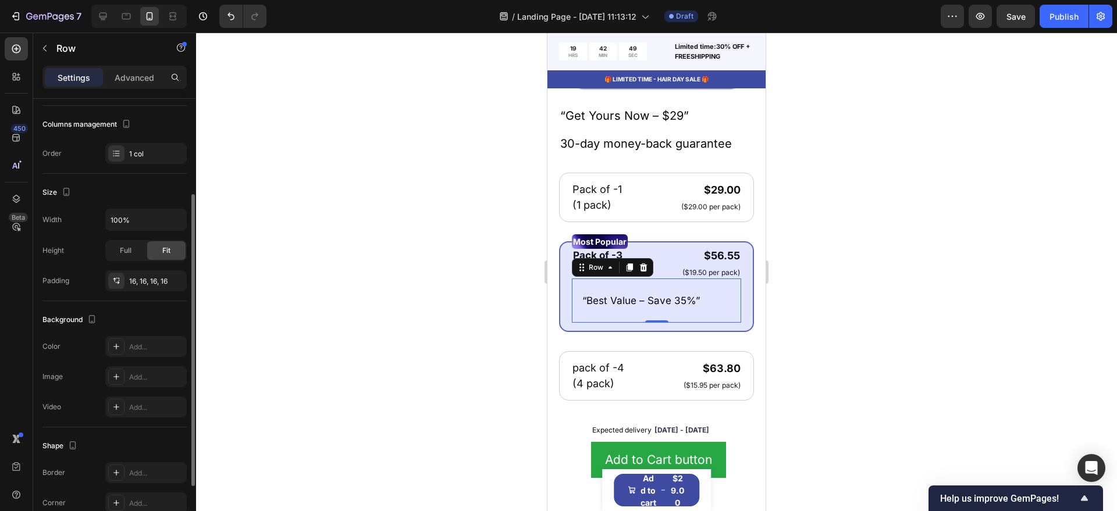
scroll to position [234, 0]
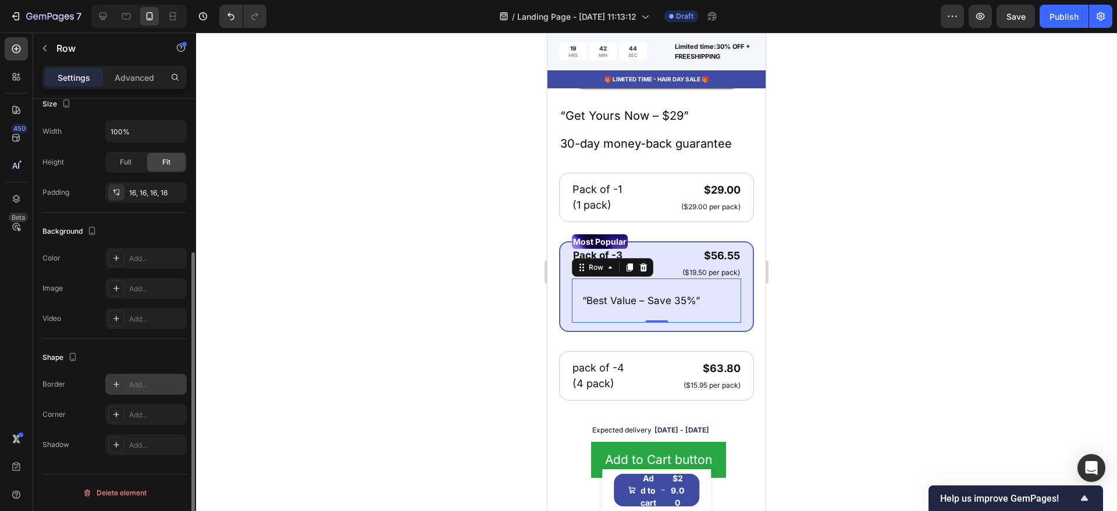
click at [145, 388] on div "Add..." at bounding box center [156, 385] width 55 height 10
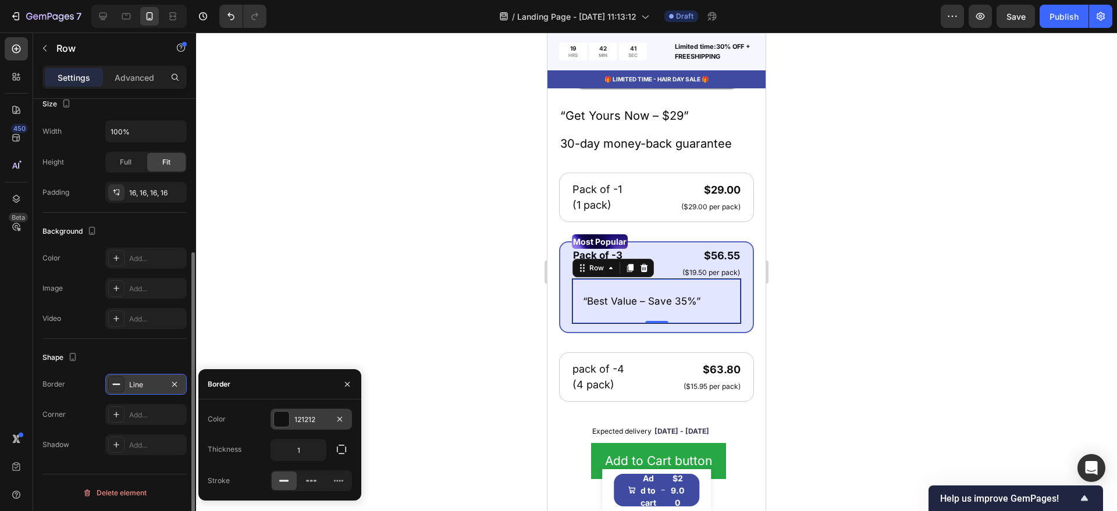
click at [282, 422] on div at bounding box center [281, 419] width 15 height 15
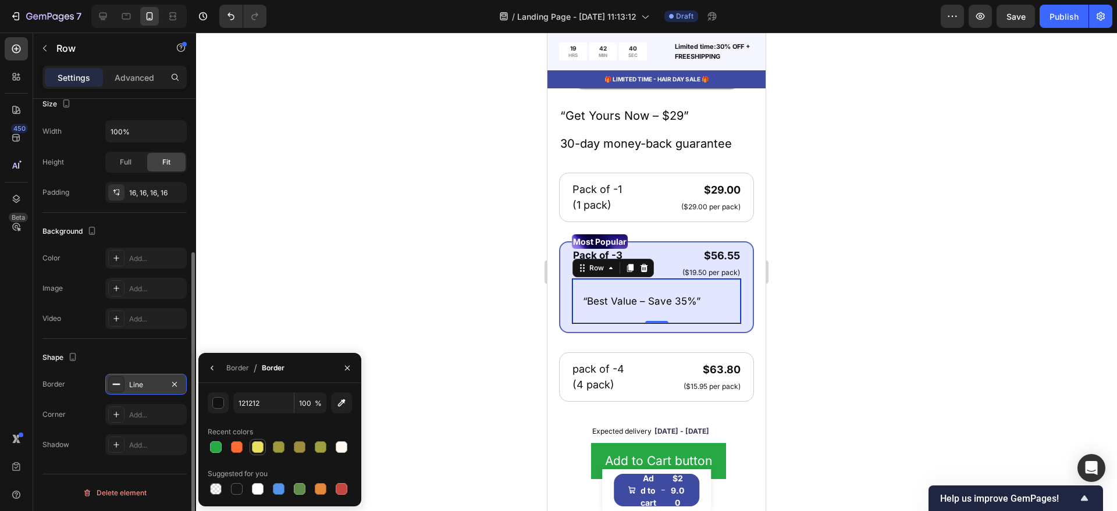
click at [262, 445] on div at bounding box center [258, 447] width 12 height 12
type input "EAE160"
click at [343, 365] on icon "button" at bounding box center [347, 367] width 9 height 9
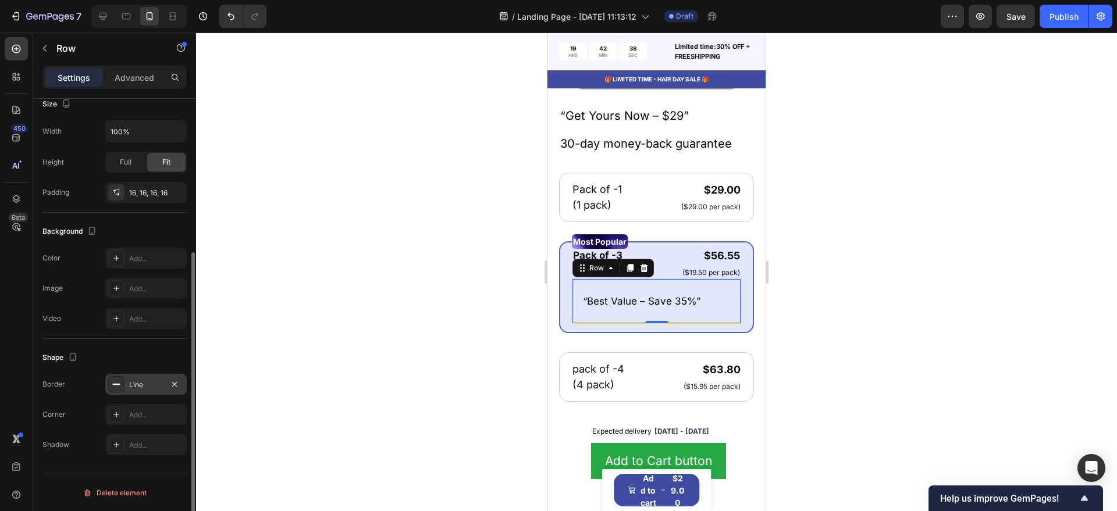
click at [397, 334] on div at bounding box center [656, 272] width 921 height 479
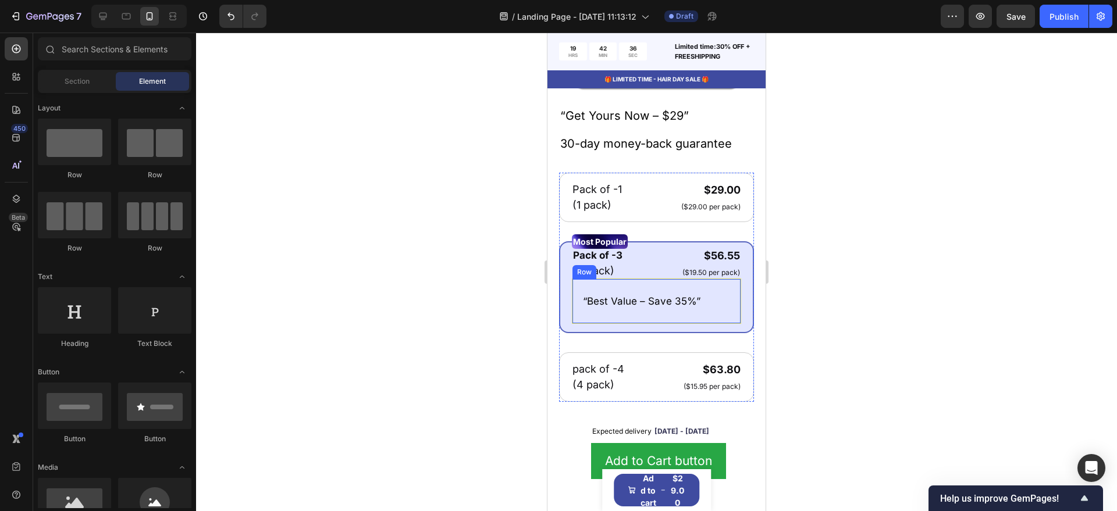
click at [724, 295] on div "“Best Value – Save 35%” Text Block Row" at bounding box center [656, 301] width 169 height 45
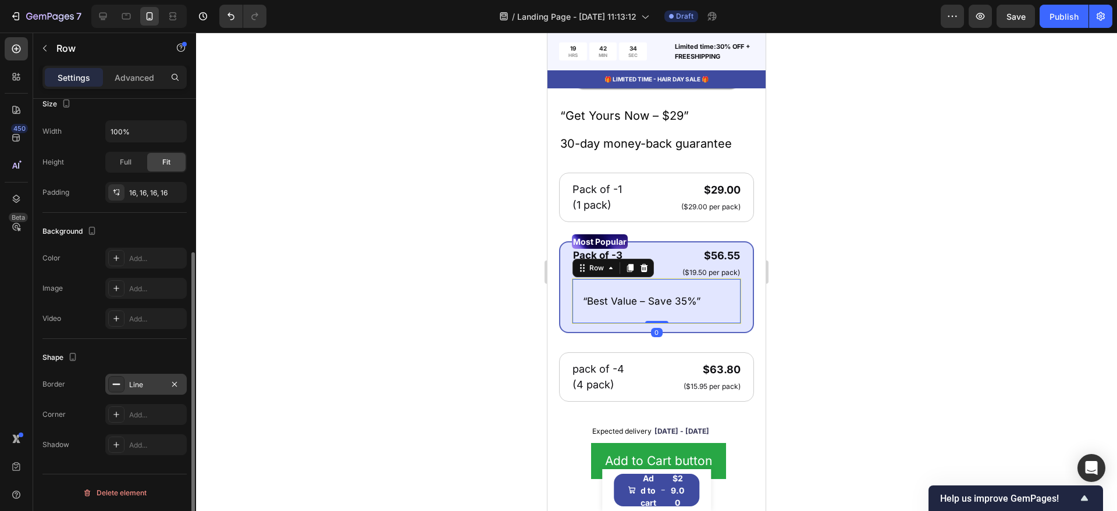
click at [131, 380] on div "Line" at bounding box center [146, 385] width 34 height 10
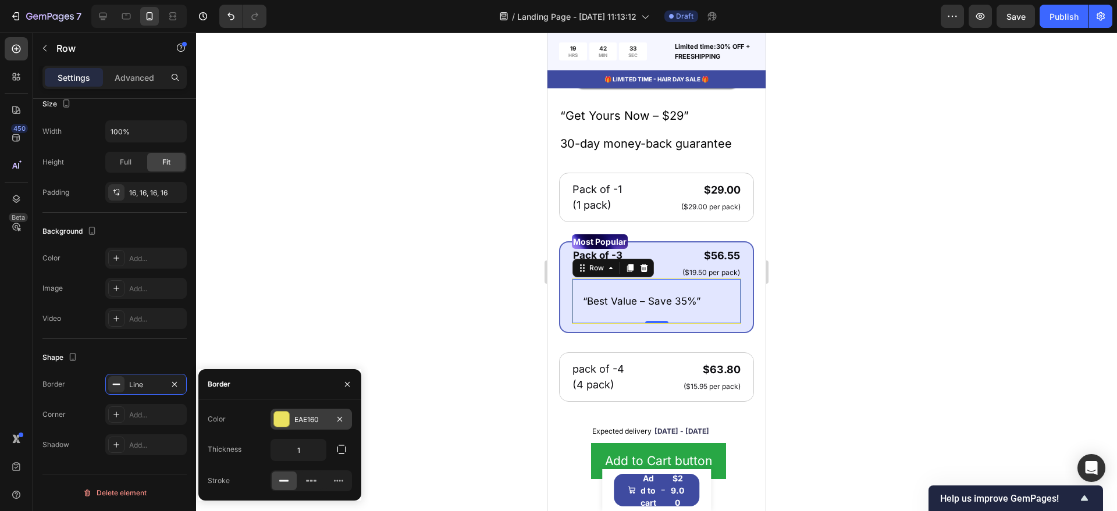
click at [284, 416] on div at bounding box center [281, 419] width 15 height 15
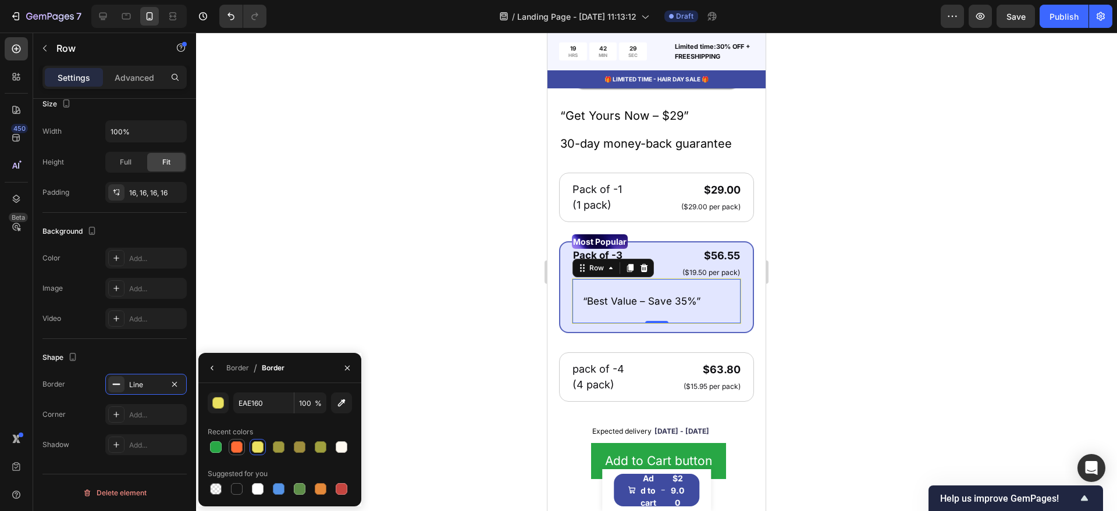
click at [230, 447] on div at bounding box center [237, 447] width 14 height 14
type input "FF6B35"
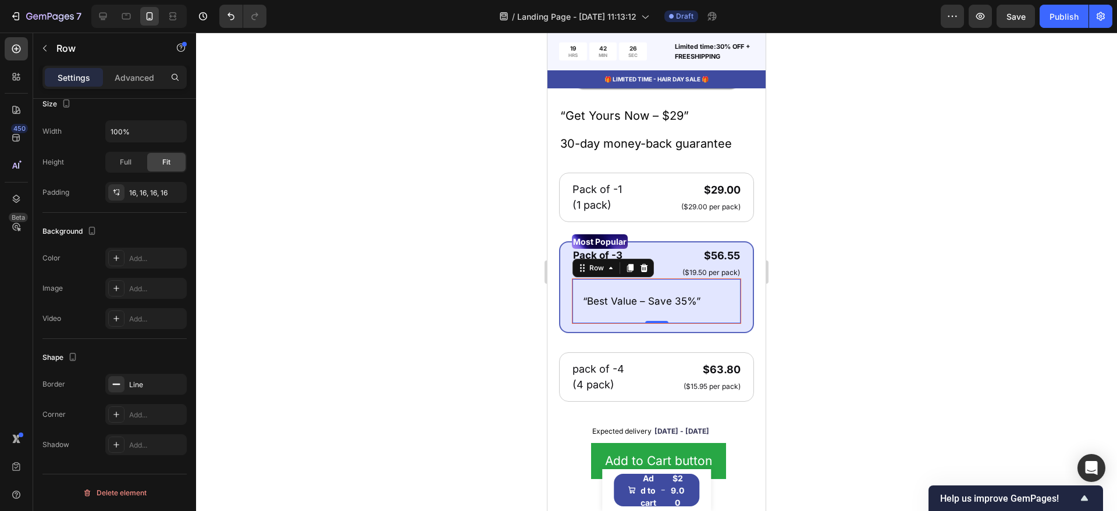
click at [420, 345] on div at bounding box center [656, 272] width 921 height 479
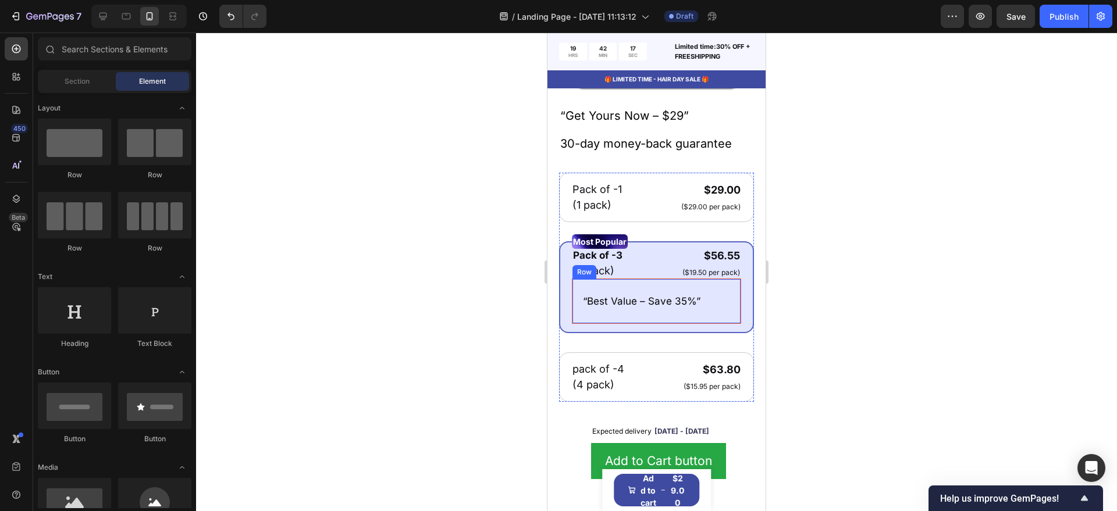
click at [608, 291] on div "“Best Value – Save 35%” Text Block Row" at bounding box center [656, 301] width 169 height 45
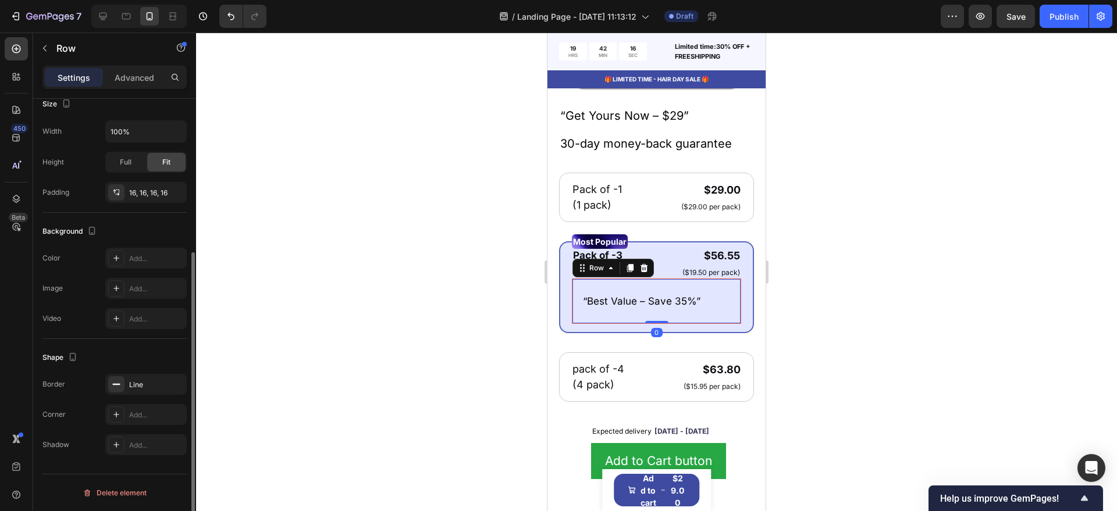
click at [138, 384] on div "Line" at bounding box center [156, 385] width 55 height 10
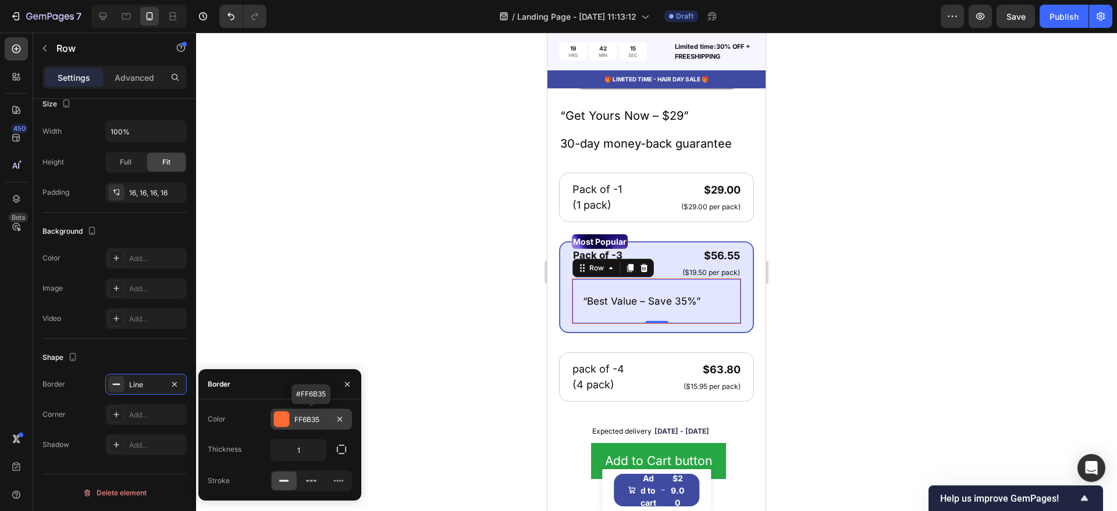
click at [277, 423] on div at bounding box center [281, 419] width 15 height 15
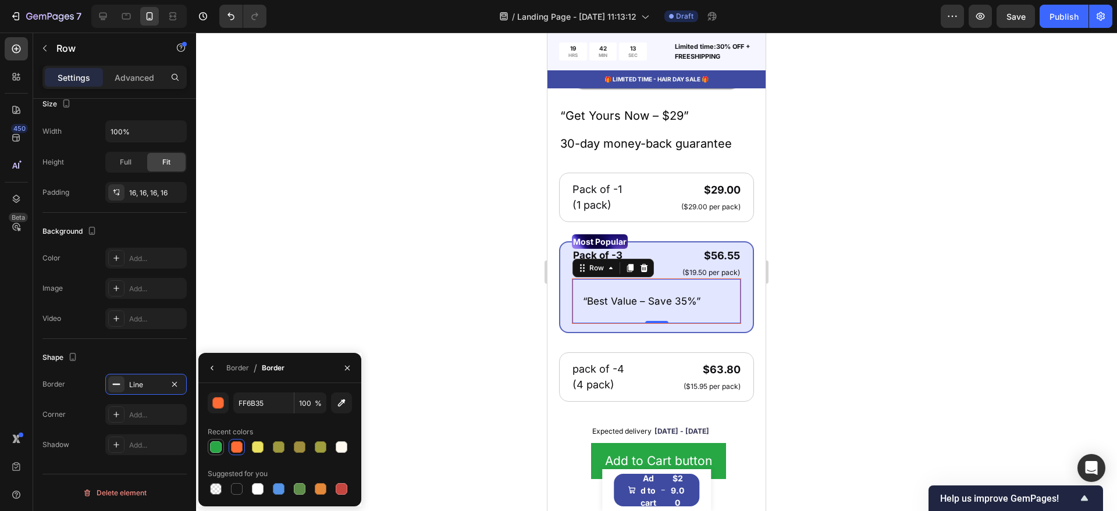
click at [213, 448] on div at bounding box center [216, 447] width 12 height 12
click at [278, 491] on div at bounding box center [279, 489] width 12 height 12
drag, startPoint x: 239, startPoint y: 451, endPoint x: 234, endPoint y: 442, distance: 9.9
click at [238, 451] on div at bounding box center [237, 447] width 12 height 12
click at [217, 406] on div "button" at bounding box center [219, 404] width 12 height 12
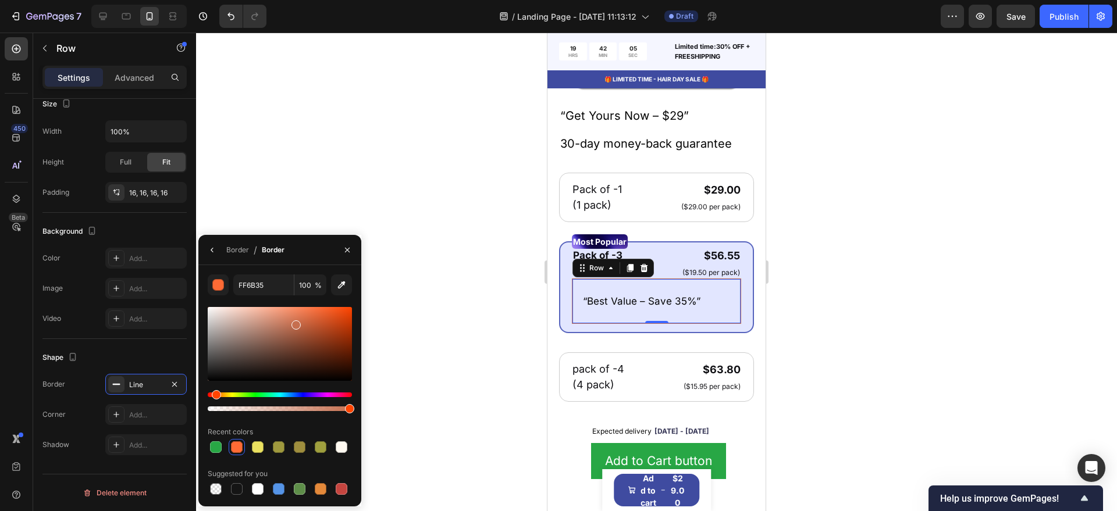
drag, startPoint x: 324, startPoint y: 311, endPoint x: 269, endPoint y: 345, distance: 64.5
click at [294, 322] on div at bounding box center [295, 324] width 9 height 9
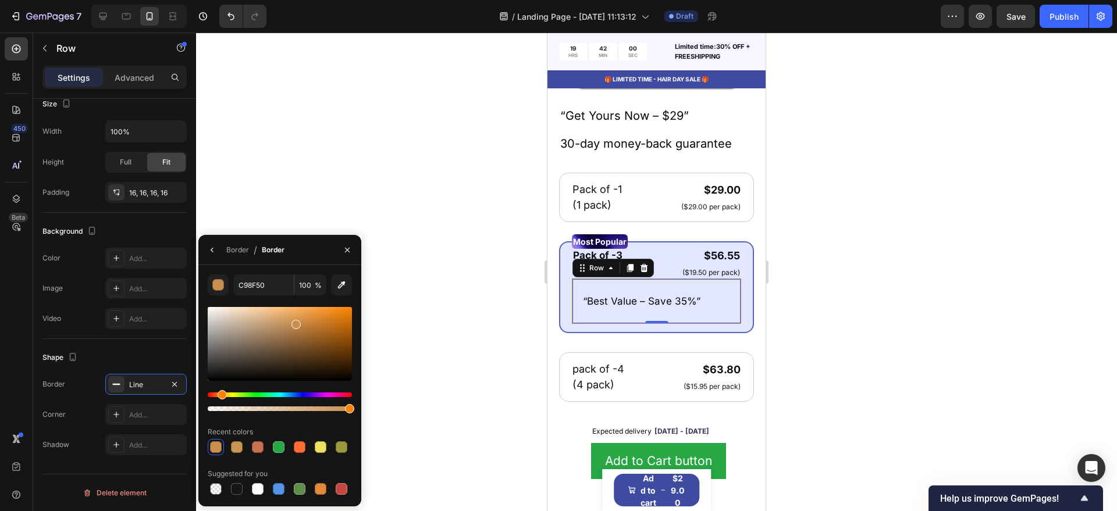
click at [220, 392] on div "Hue" at bounding box center [222, 394] width 9 height 9
drag, startPoint x: 295, startPoint y: 325, endPoint x: 306, endPoint y: 316, distance: 13.3
click at [306, 316] on div at bounding box center [307, 318] width 9 height 9
click at [321, 448] on div at bounding box center [321, 447] width 12 height 12
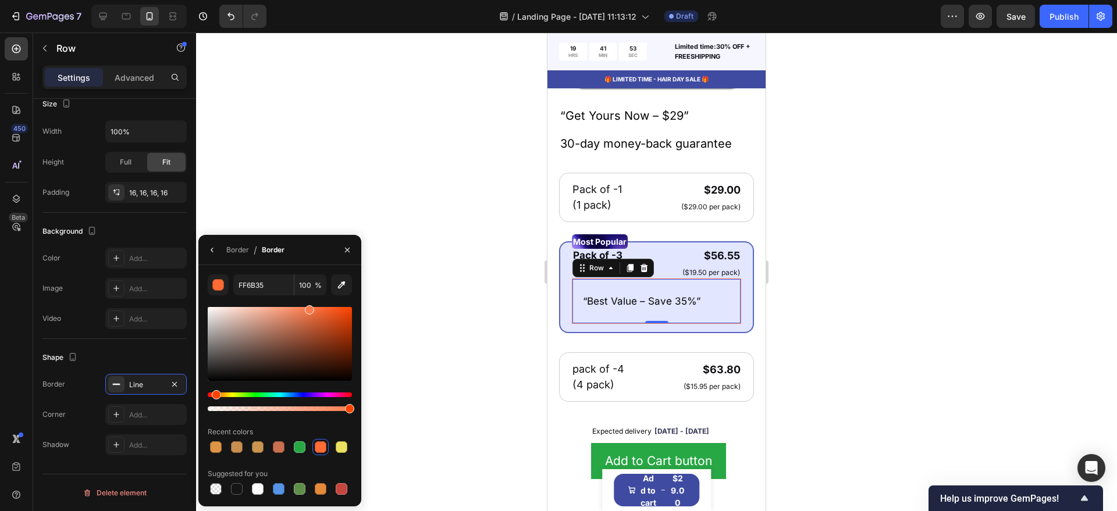
drag, startPoint x: 320, startPoint y: 310, endPoint x: 308, endPoint y: 308, distance: 13.0
click at [308, 308] on div at bounding box center [309, 309] width 9 height 9
click at [224, 393] on div "Hue" at bounding box center [280, 395] width 144 height 5
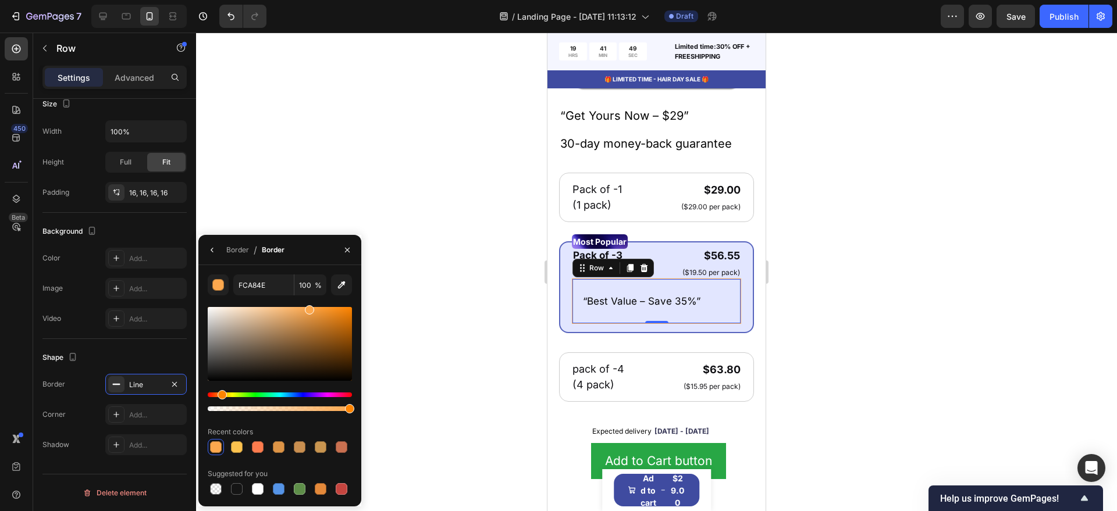
click at [220, 393] on div "Hue" at bounding box center [222, 394] width 9 height 9
drag, startPoint x: 309, startPoint y: 312, endPoint x: 307, endPoint y: 320, distance: 8.3
click at [307, 320] on div at bounding box center [307, 321] width 9 height 9
type input "D18C42"
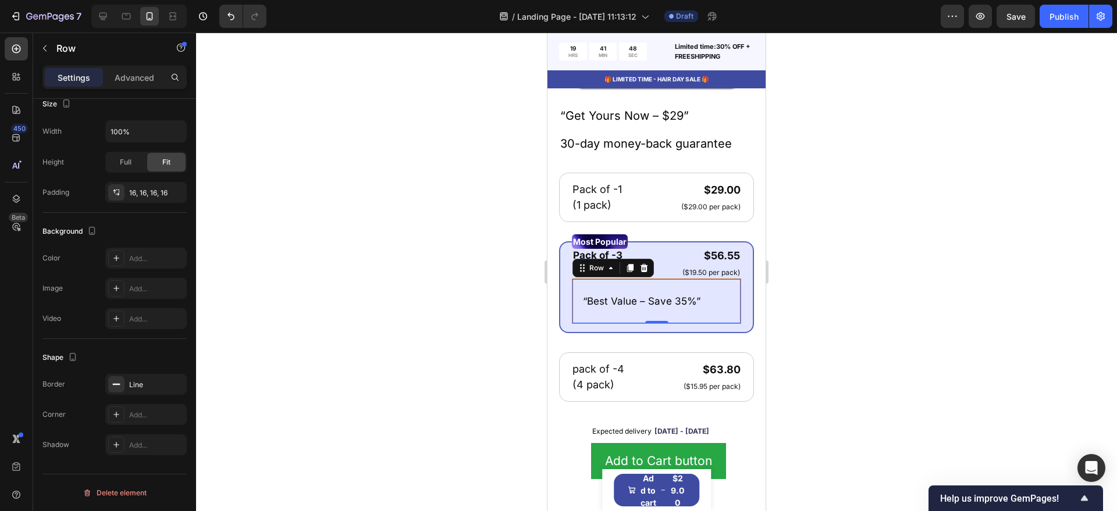
click at [460, 297] on div at bounding box center [656, 272] width 921 height 479
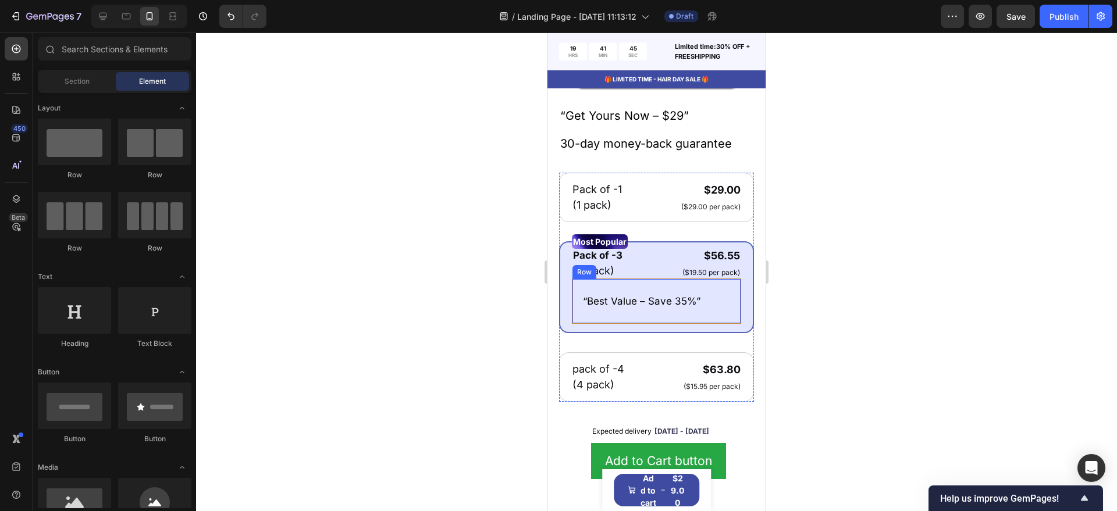
click at [578, 290] on div "“Best Value – Save 35%” Text Block Row" at bounding box center [656, 301] width 169 height 45
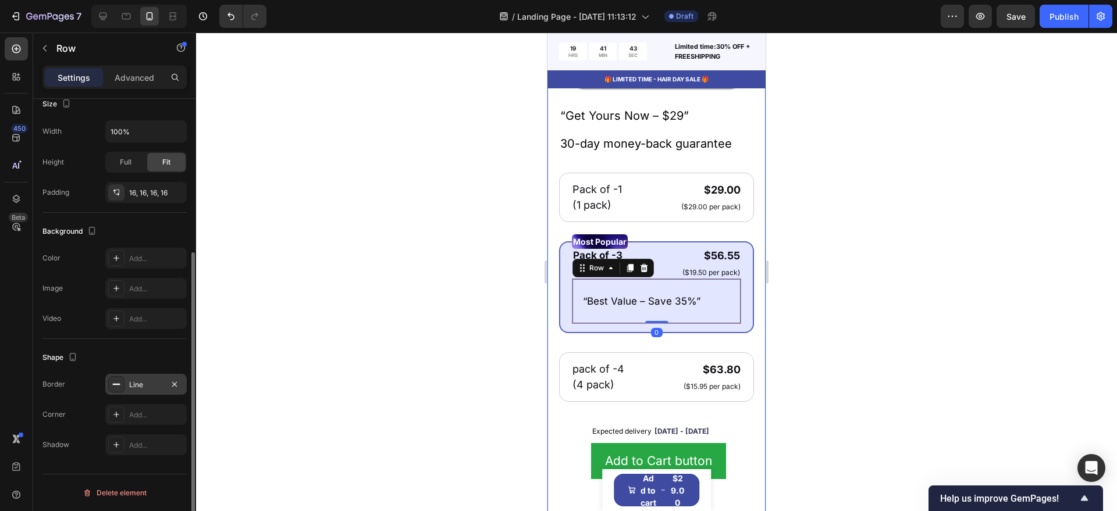
click at [134, 385] on div "Line" at bounding box center [146, 385] width 34 height 10
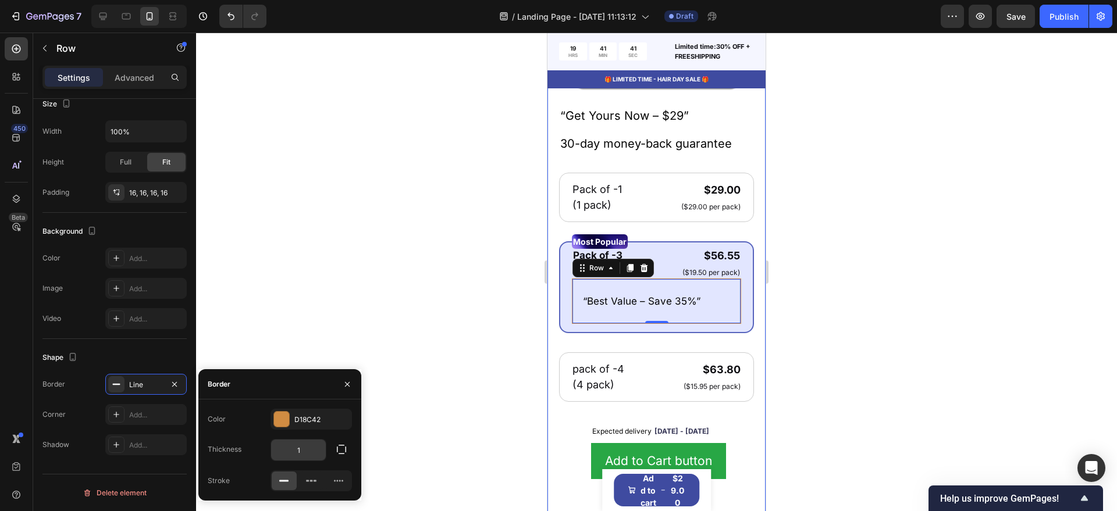
click at [308, 453] on input "1" at bounding box center [298, 450] width 55 height 21
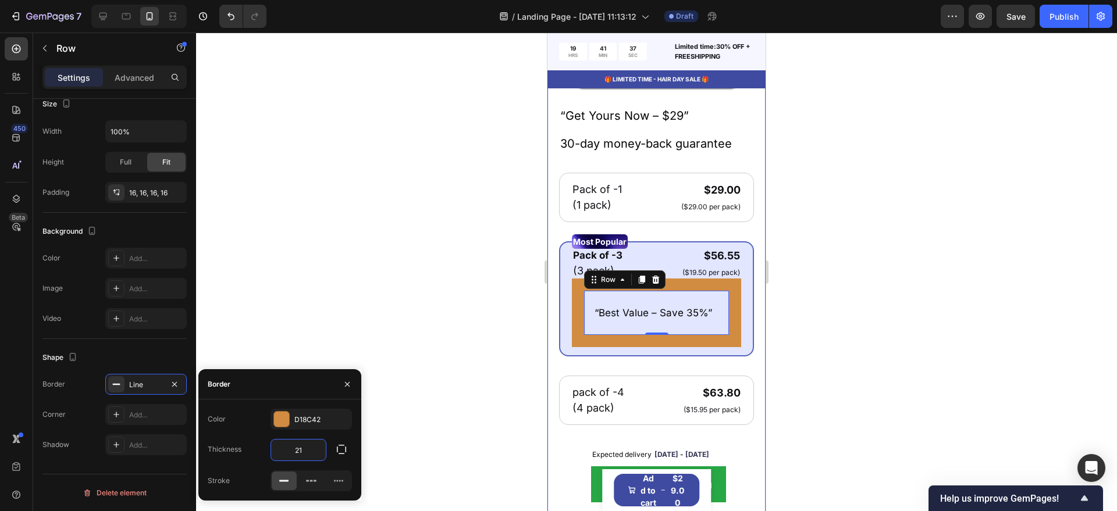
type input "2"
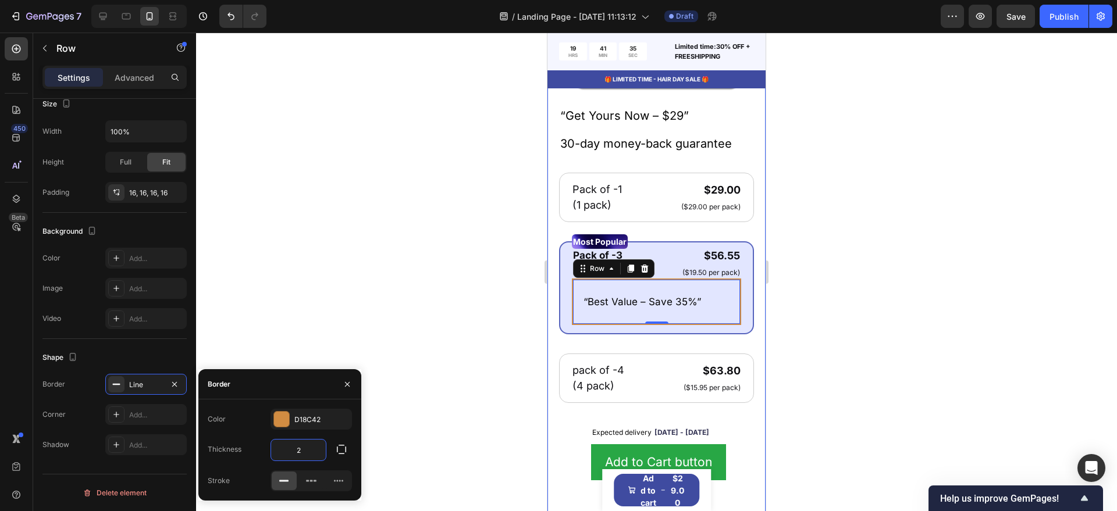
click at [308, 359] on div at bounding box center [656, 272] width 921 height 479
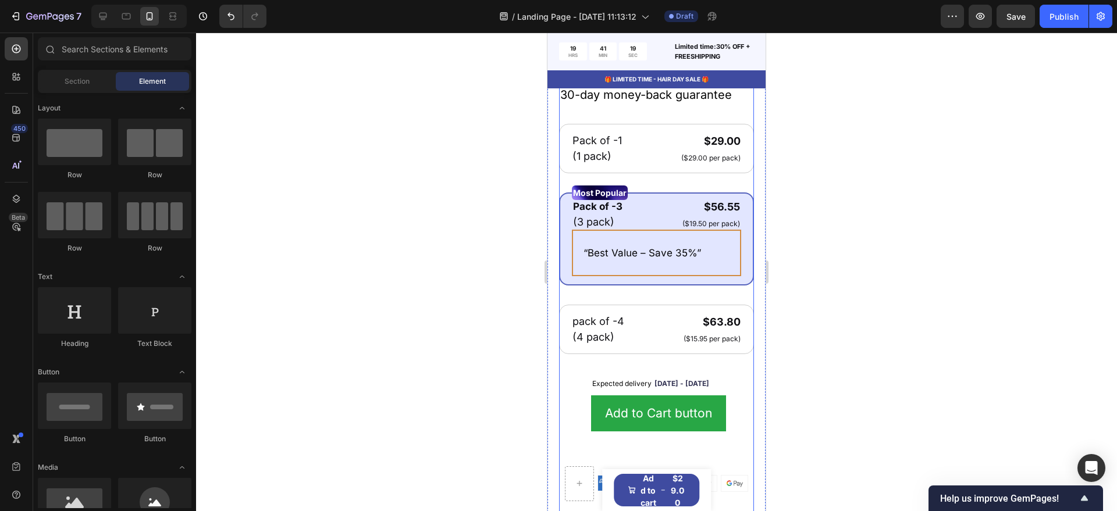
scroll to position [667, 0]
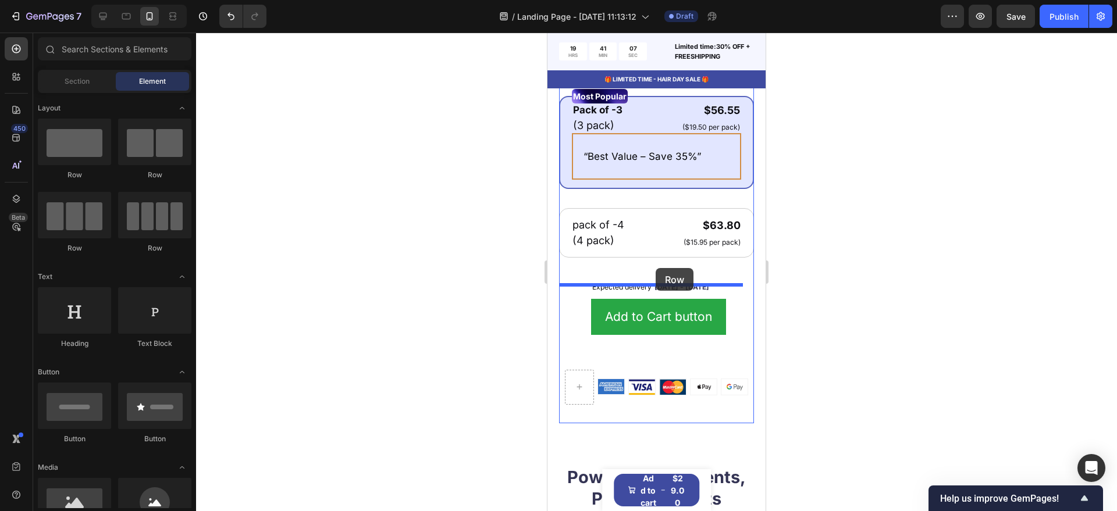
drag, startPoint x: 622, startPoint y: 183, endPoint x: 655, endPoint y: 268, distance: 91.4
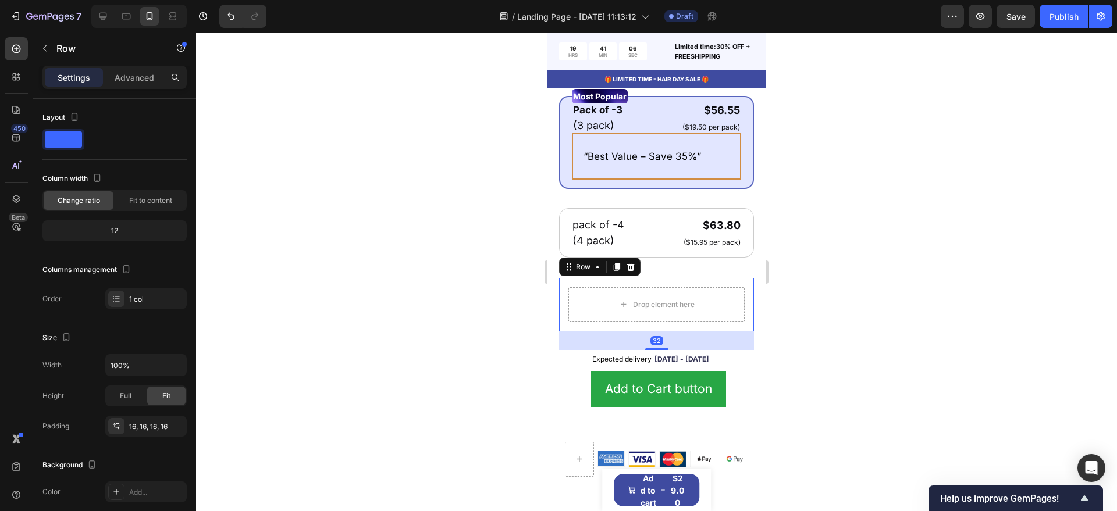
drag, startPoint x: 449, startPoint y: 325, endPoint x: 134, endPoint y: 230, distance: 328.8
click at [449, 325] on div at bounding box center [656, 272] width 921 height 479
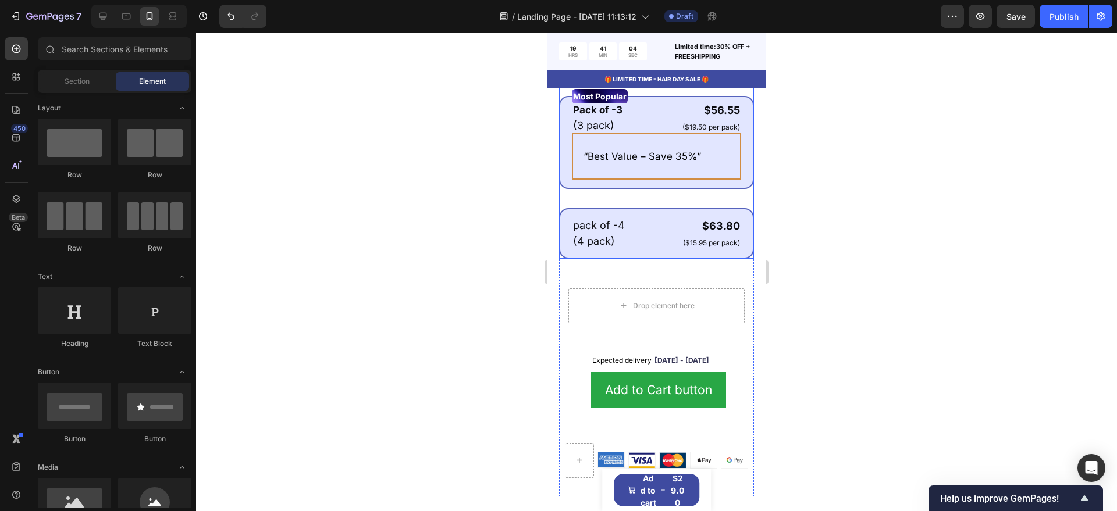
click at [660, 259] on div "pack of -4 Text Block (4 pack) Text Block $63.80 Product Price Product Price ($…" at bounding box center [656, 233] width 195 height 51
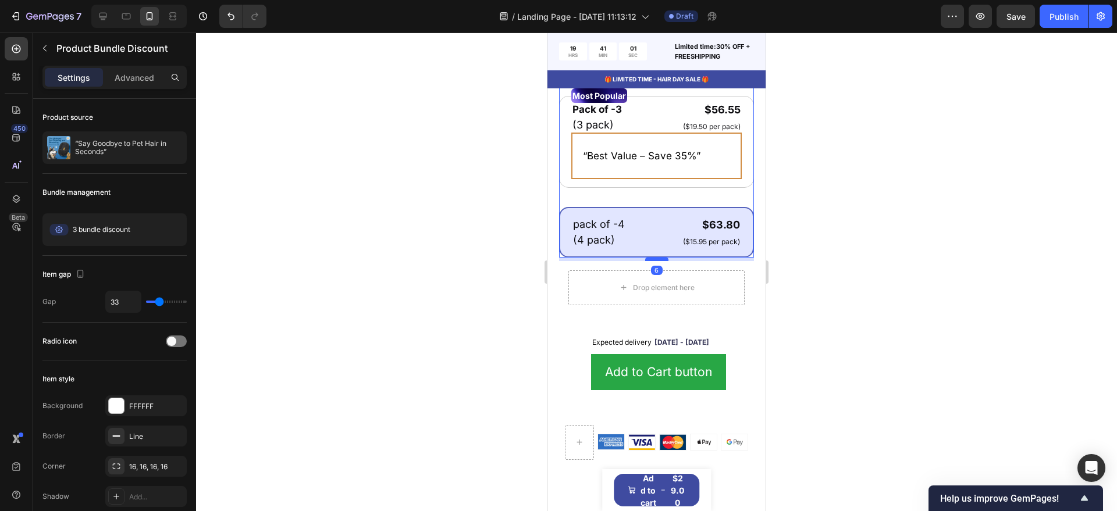
drag, startPoint x: 647, startPoint y: 283, endPoint x: 651, endPoint y: 266, distance: 17.2
click at [651, 261] on div at bounding box center [656, 259] width 23 height 3
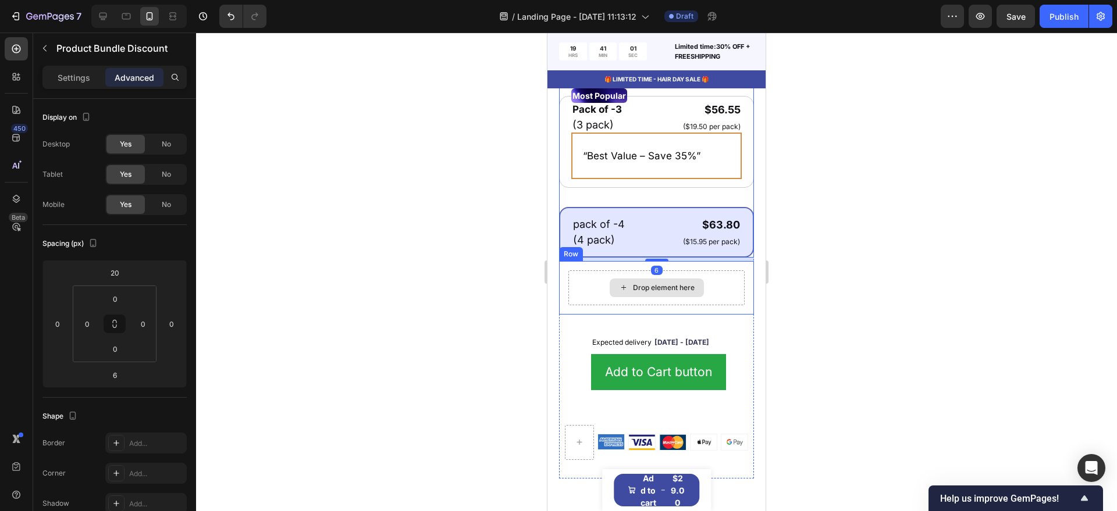
click at [652, 293] on div "Drop element here" at bounding box center [664, 287] width 62 height 9
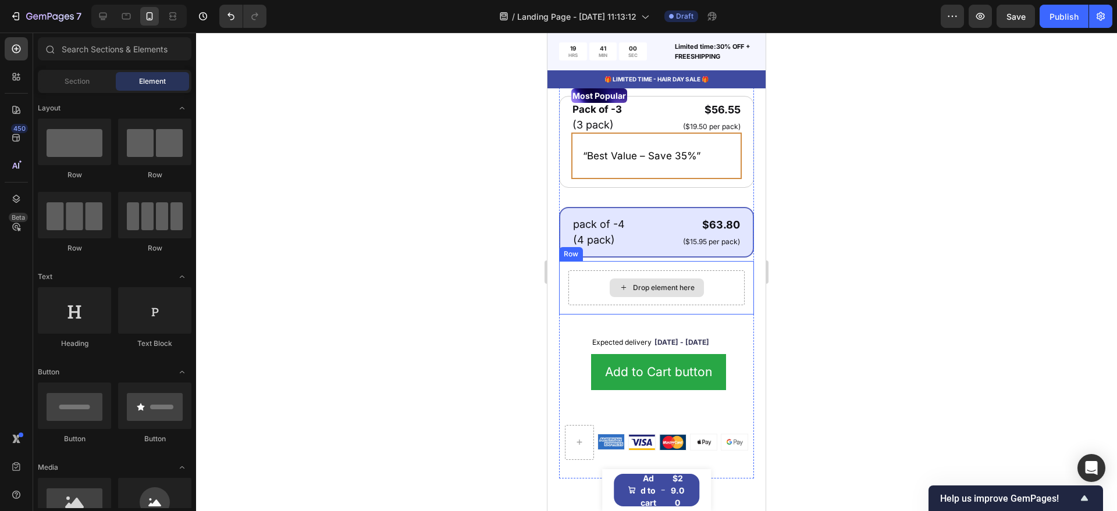
click at [652, 293] on div "Drop element here" at bounding box center [664, 287] width 62 height 9
click at [160, 320] on div at bounding box center [154, 310] width 73 height 47
drag, startPoint x: 700, startPoint y: 348, endPoint x: 639, endPoint y: 294, distance: 82.0
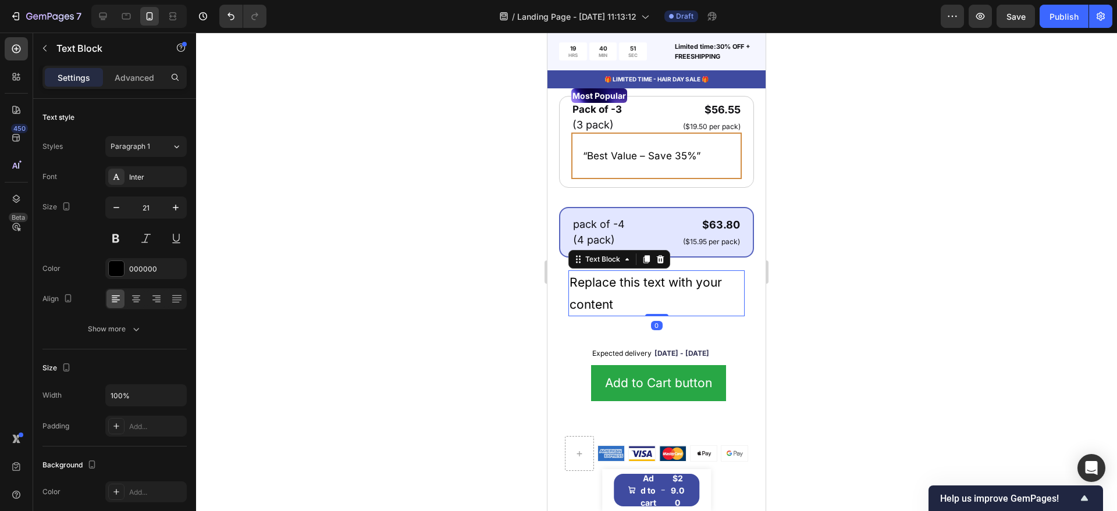
click at [623, 304] on div "Replace this text with your content" at bounding box center [656, 293] width 176 height 47
click at [623, 304] on p "Replace this text with your content" at bounding box center [656, 294] width 174 height 44
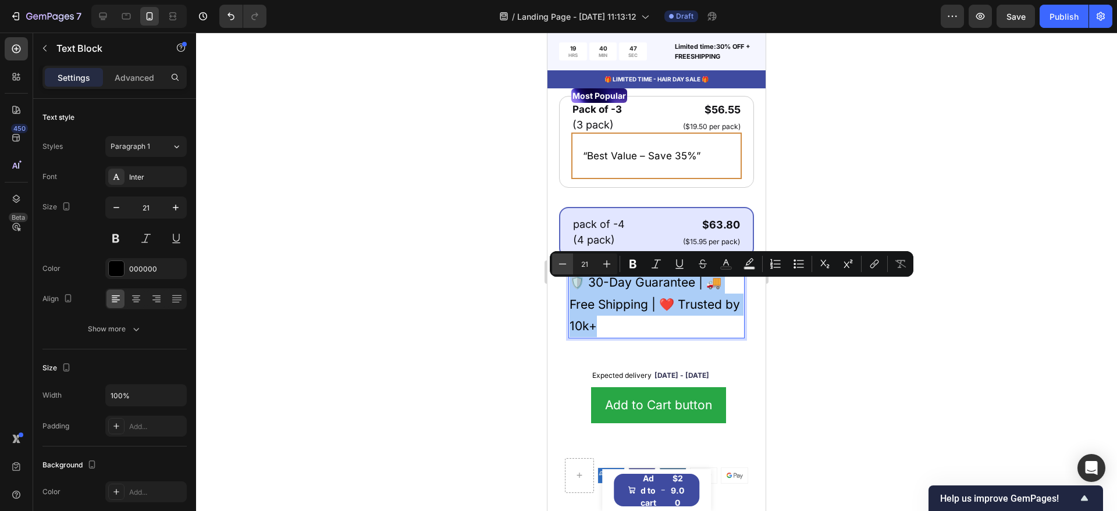
click at [563, 266] on icon "Editor contextual toolbar" at bounding box center [563, 264] width 12 height 12
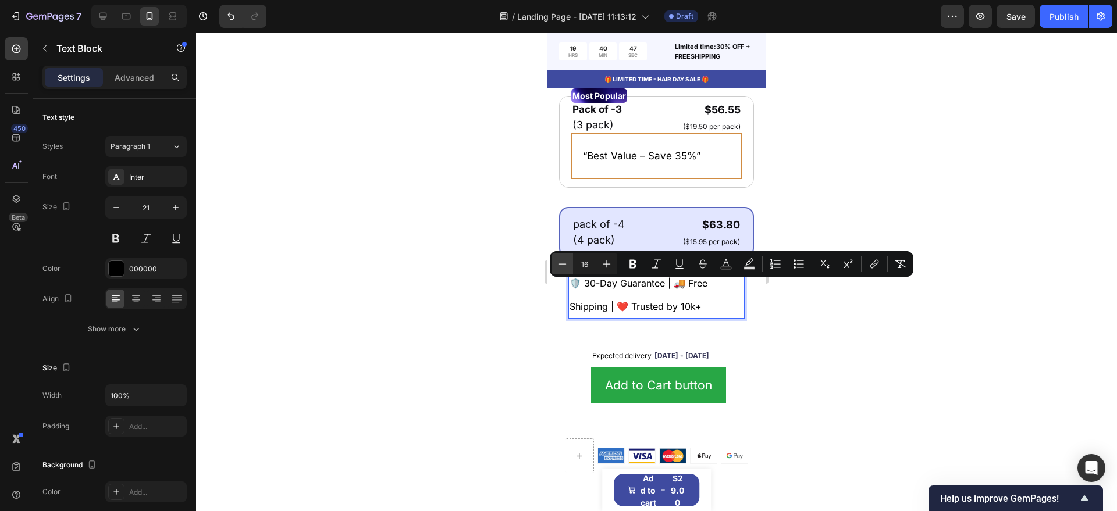
click at [563, 266] on icon "Editor contextual toolbar" at bounding box center [563, 264] width 12 height 12
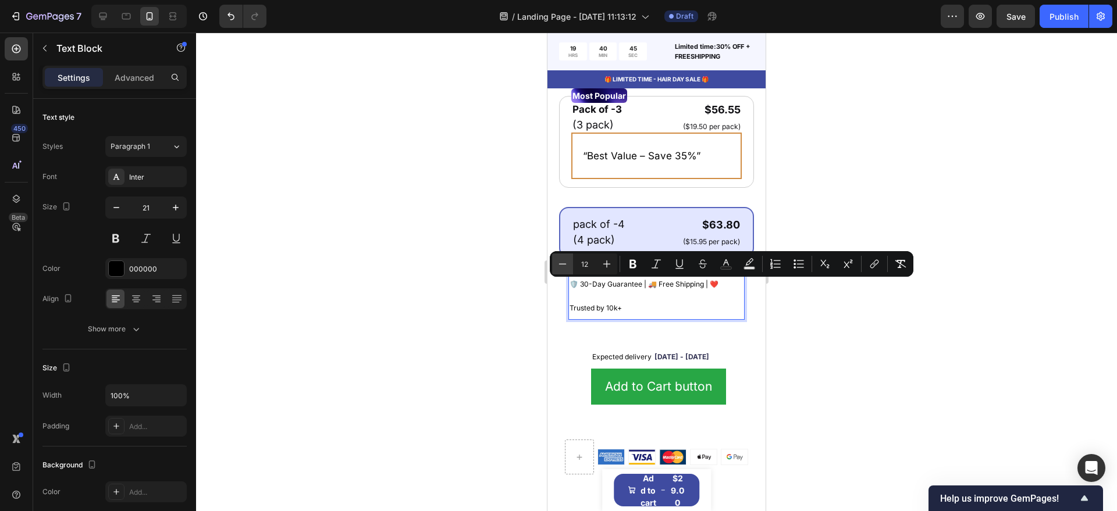
click at [563, 266] on icon "Editor contextual toolbar" at bounding box center [563, 264] width 12 height 12
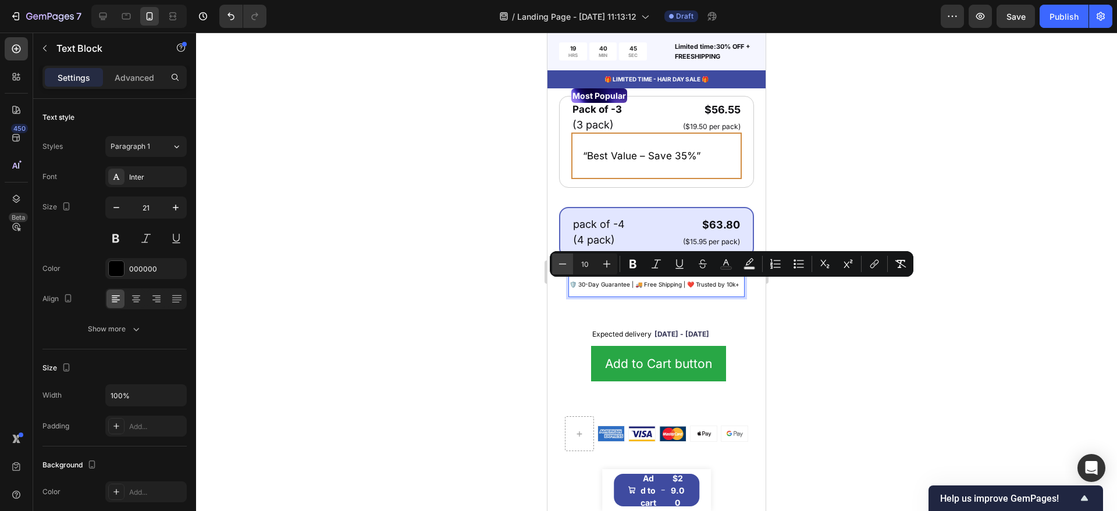
click at [563, 266] on icon "Editor contextual toolbar" at bounding box center [563, 264] width 12 height 12
click at [612, 266] on icon "Editor contextual toolbar" at bounding box center [607, 264] width 12 height 12
click at [611, 266] on icon "Editor contextual toolbar" at bounding box center [607, 264] width 12 height 12
click at [567, 264] on icon "Editor contextual toolbar" at bounding box center [563, 264] width 12 height 12
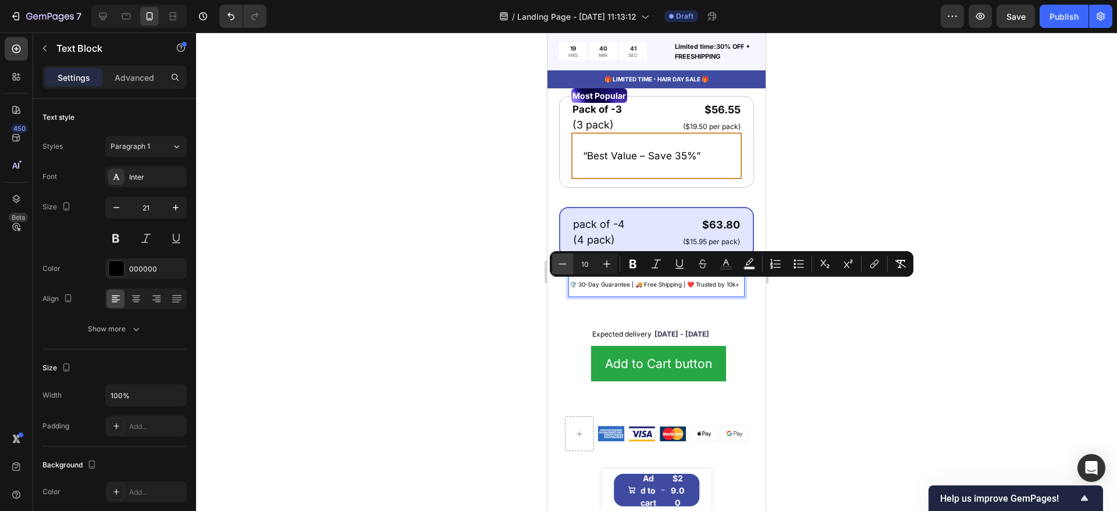
type input "9"
click at [467, 325] on div at bounding box center [656, 272] width 921 height 479
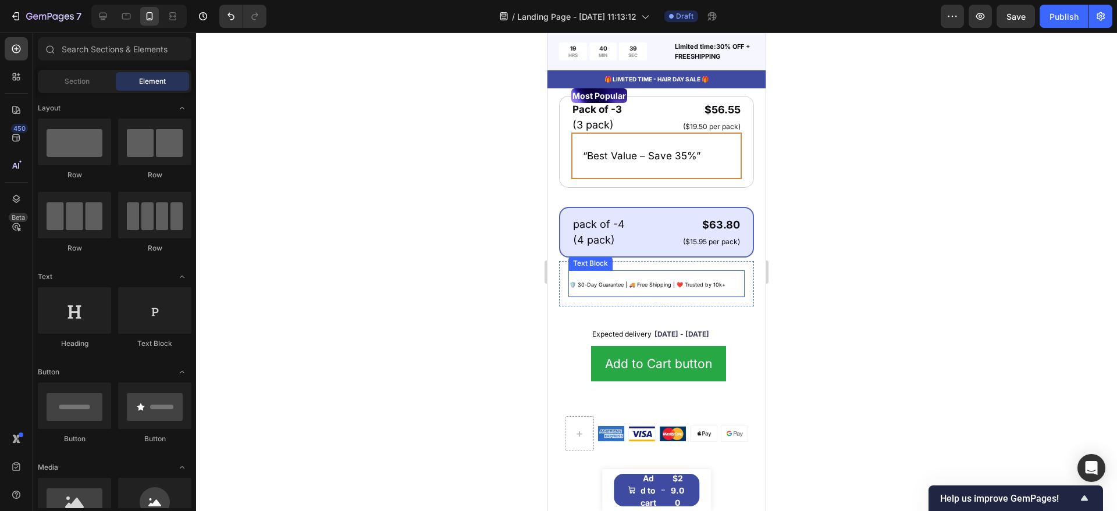
click at [649, 288] on span "🛡️ 30-Day Guarantee | 🚚 Free Shipping | ❤️ Trusted by 10k+" at bounding box center [647, 284] width 156 height 6
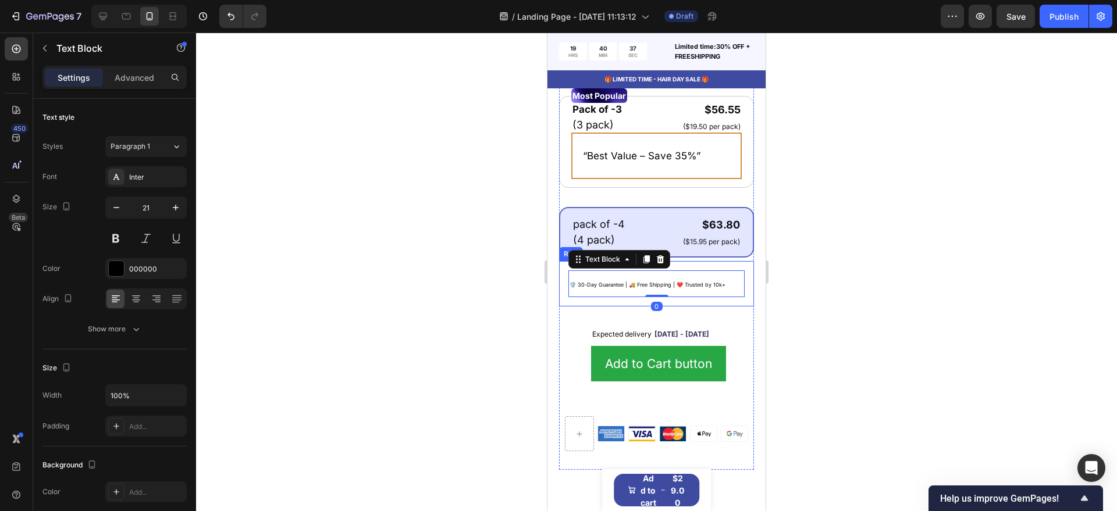
click at [708, 271] on div "🛡️ 30-Day Guarantee | 🚚 Free Shipping | ❤️ Trusted by 10k+ Text Block 0 Row" at bounding box center [656, 283] width 195 height 45
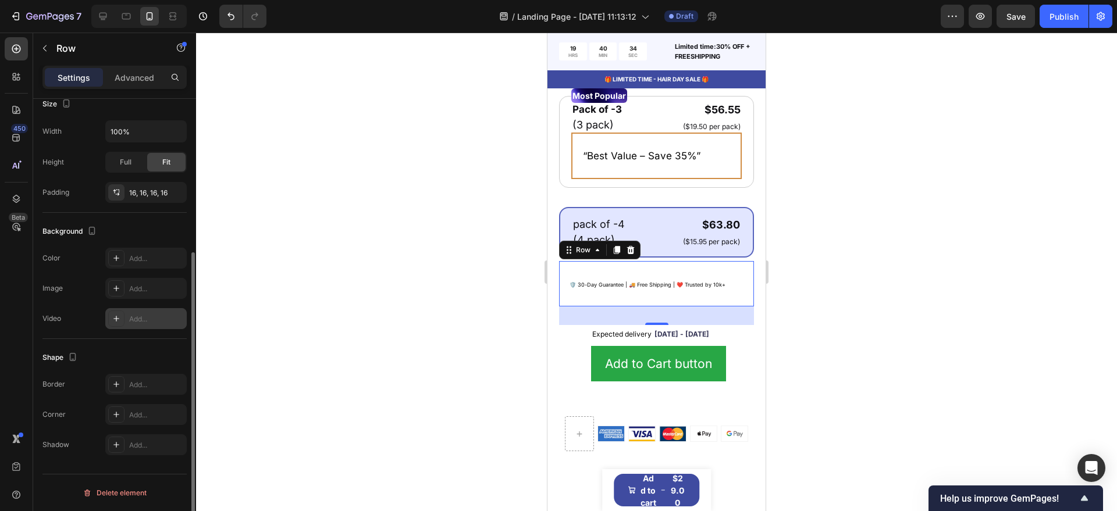
scroll to position [0, 0]
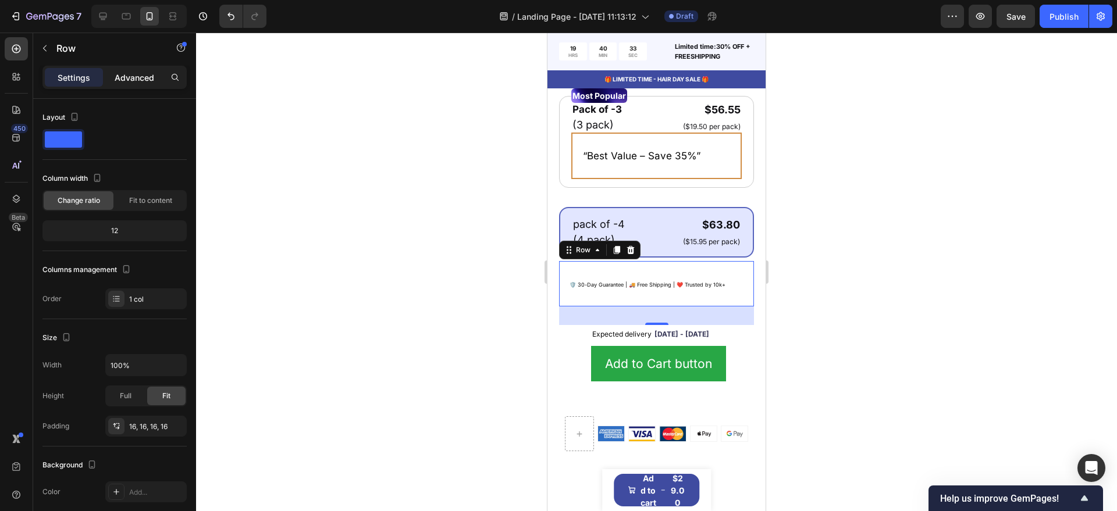
click at [155, 80] on div "Advanced" at bounding box center [134, 77] width 58 height 19
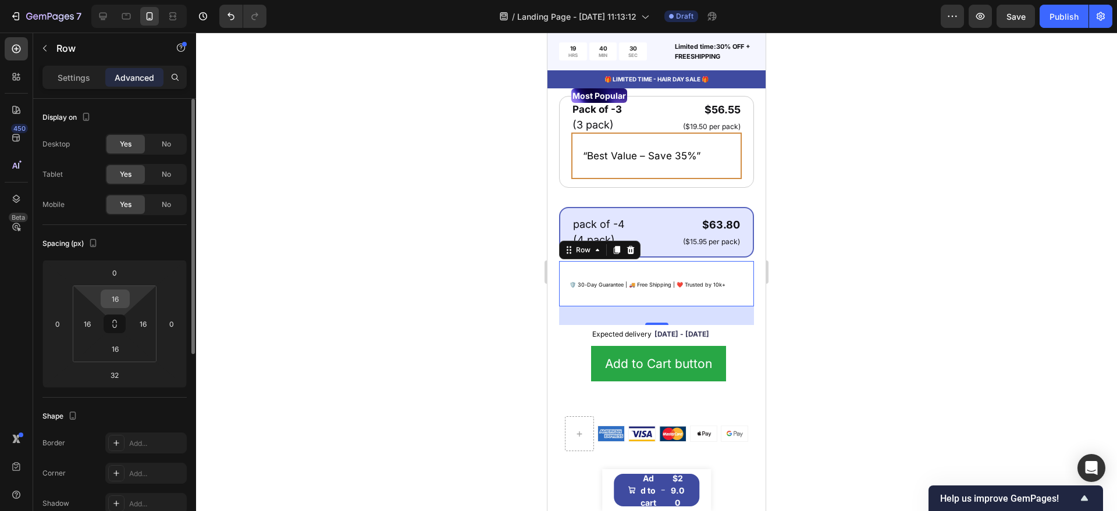
click at [120, 298] on input "16" at bounding box center [115, 298] width 23 height 17
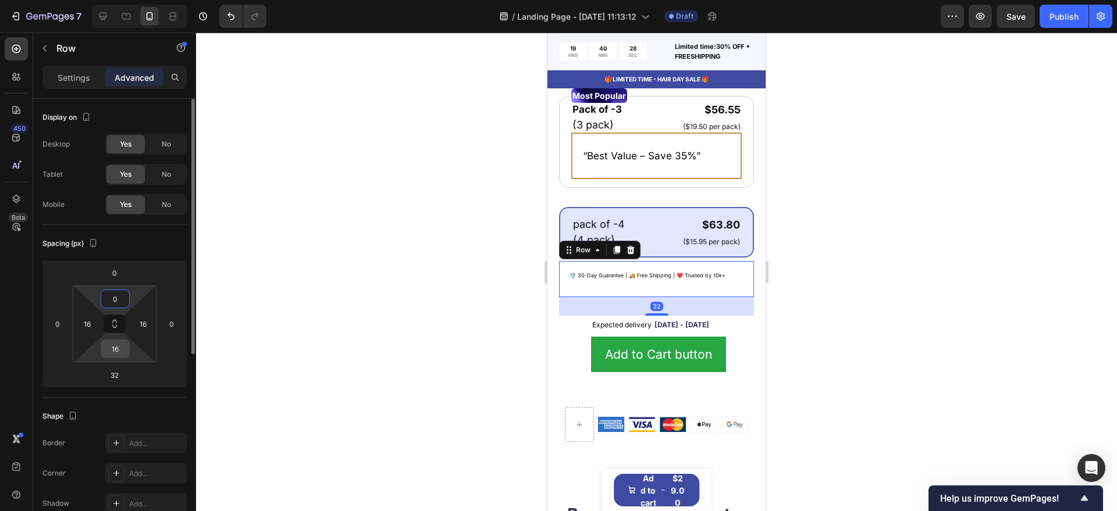
type input "0"
click at [121, 353] on input "16" at bounding box center [115, 348] width 23 height 17
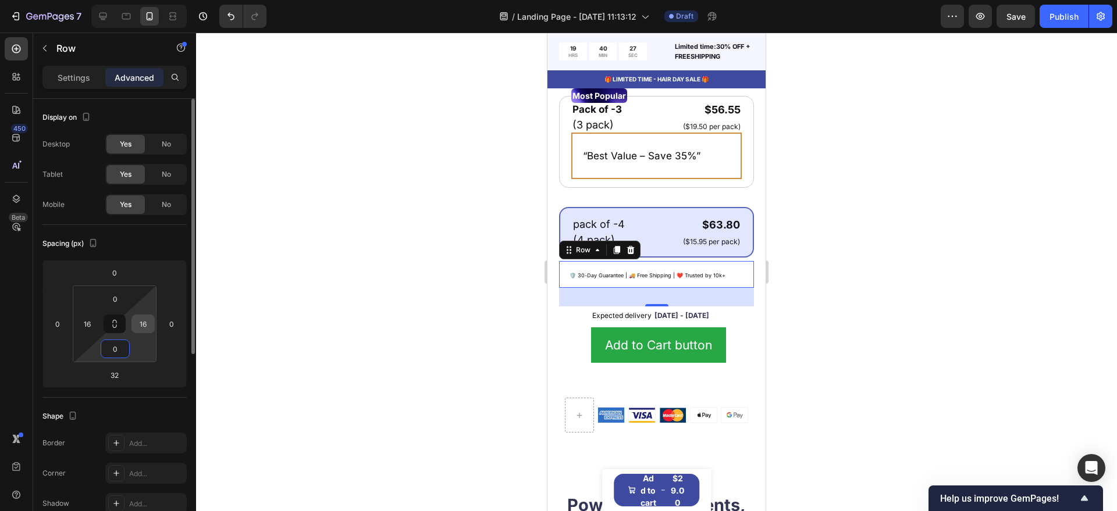
type input "0"
click at [149, 326] on input "16" at bounding box center [142, 323] width 17 height 17
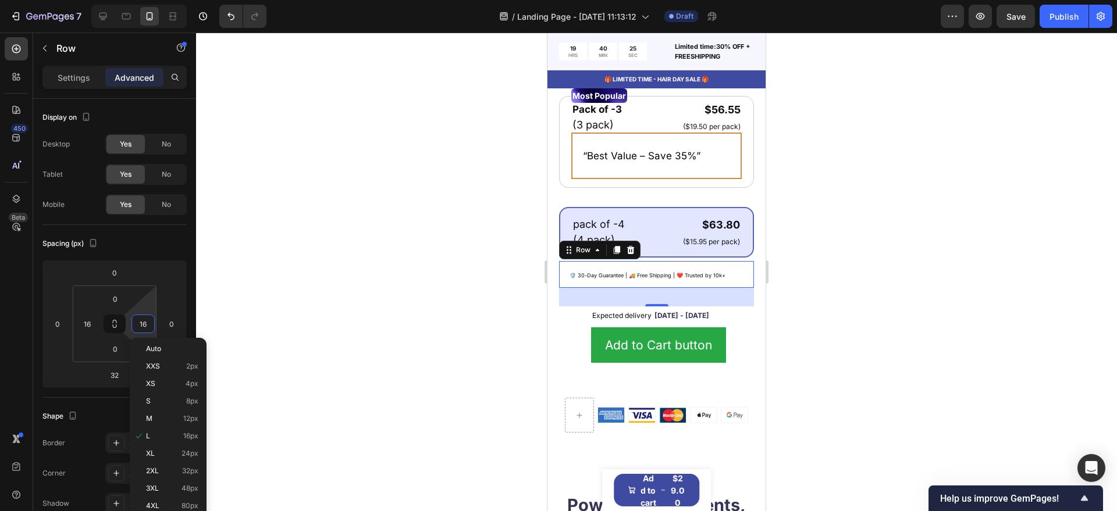
click at [358, 313] on div at bounding box center [656, 272] width 921 height 479
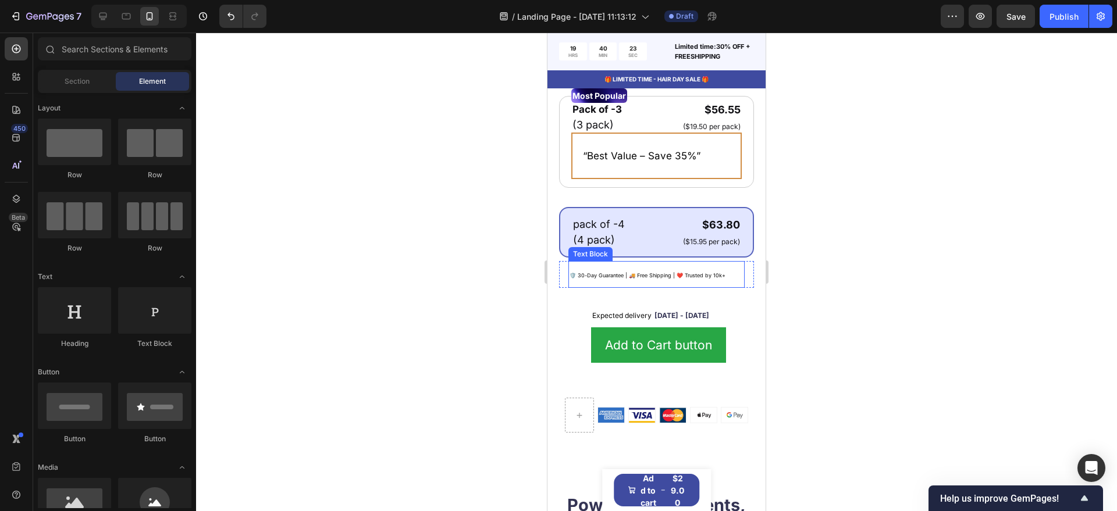
click at [607, 286] on p "🛡️ 30-Day Guarantee | 🚚 Free Shipping | ❤️ Trusted by 10k+" at bounding box center [656, 274] width 174 height 24
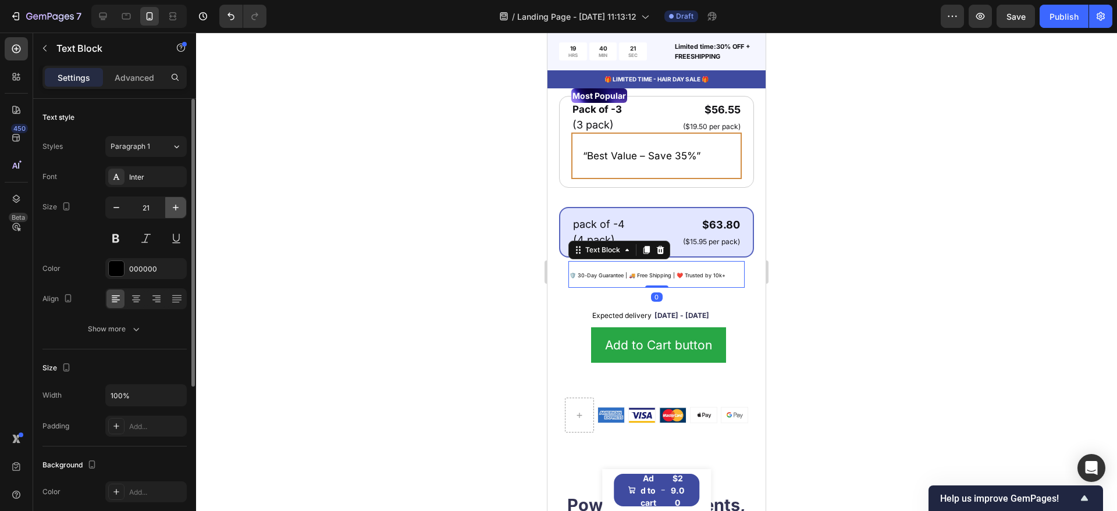
click at [171, 206] on icon "button" at bounding box center [176, 208] width 12 height 12
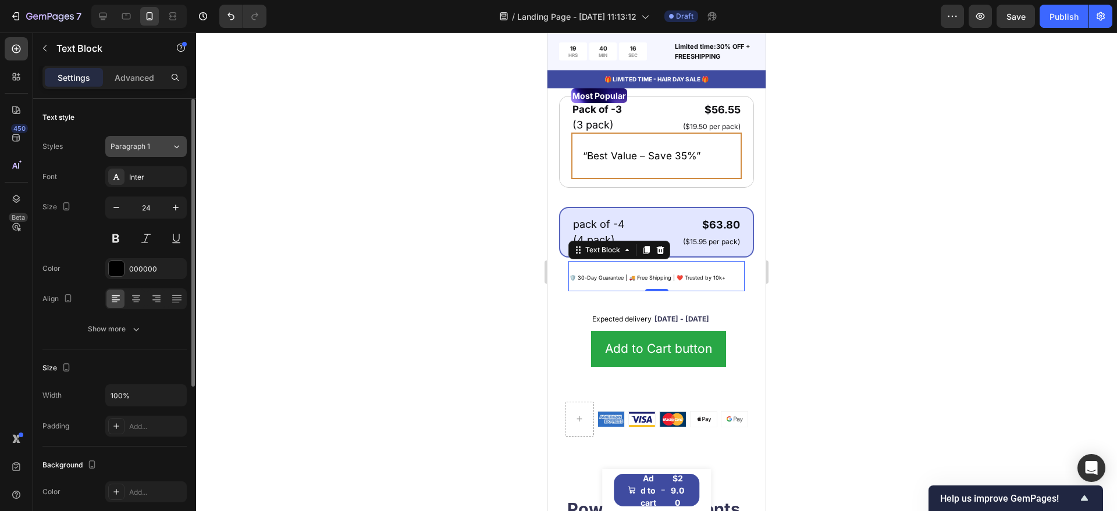
click at [160, 140] on button "Paragraph 1" at bounding box center [145, 146] width 81 height 21
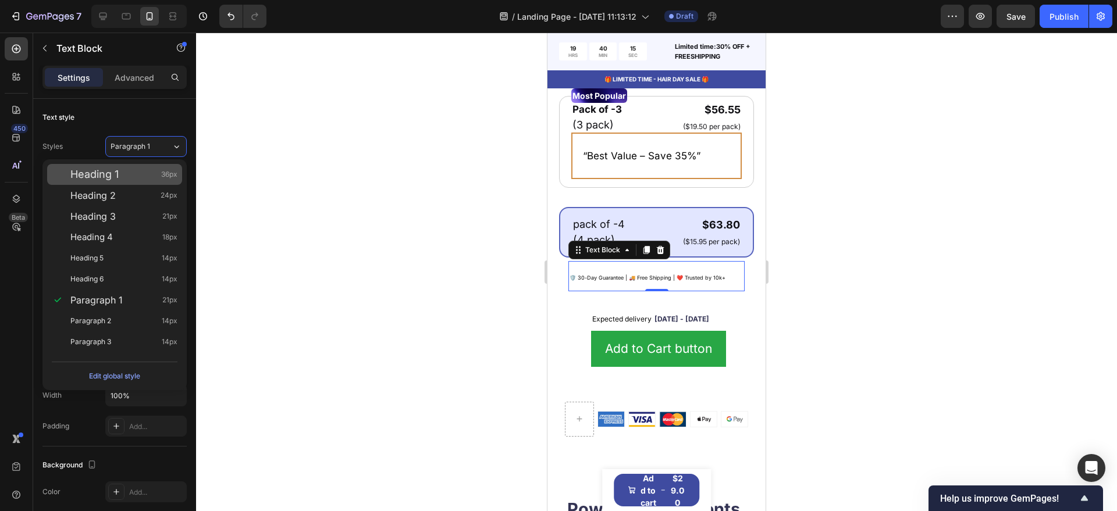
click at [166, 173] on span "36px" at bounding box center [169, 175] width 16 height 12
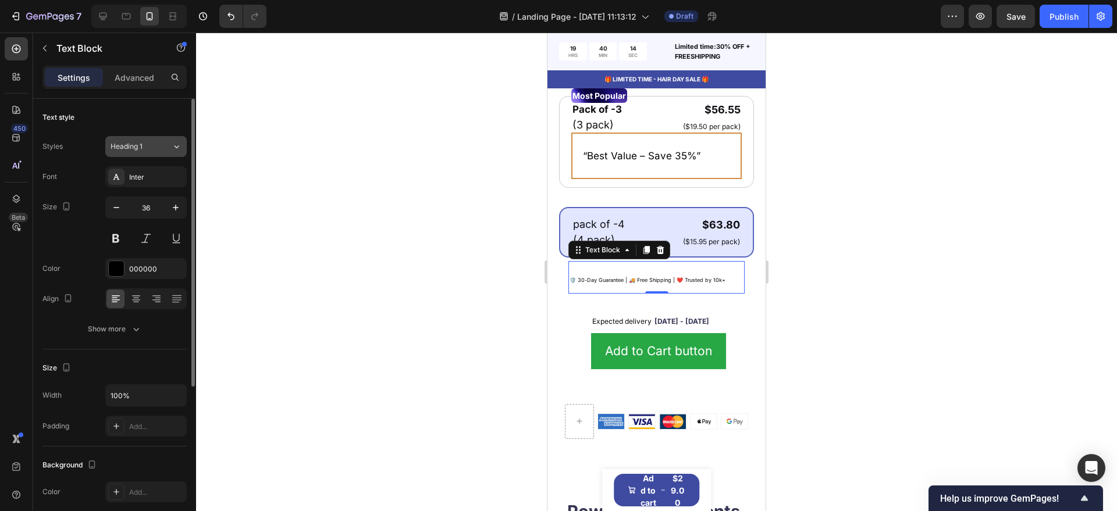
click at [167, 147] on div "Heading 1" at bounding box center [140, 146] width 61 height 10
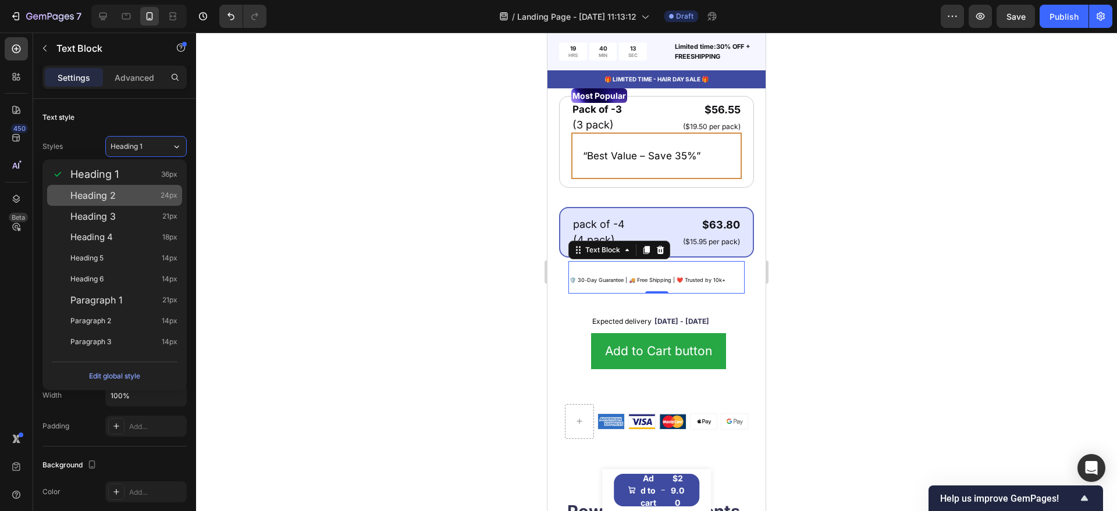
click at [169, 188] on div "Heading 2 24px" at bounding box center [114, 195] width 135 height 21
type input "24"
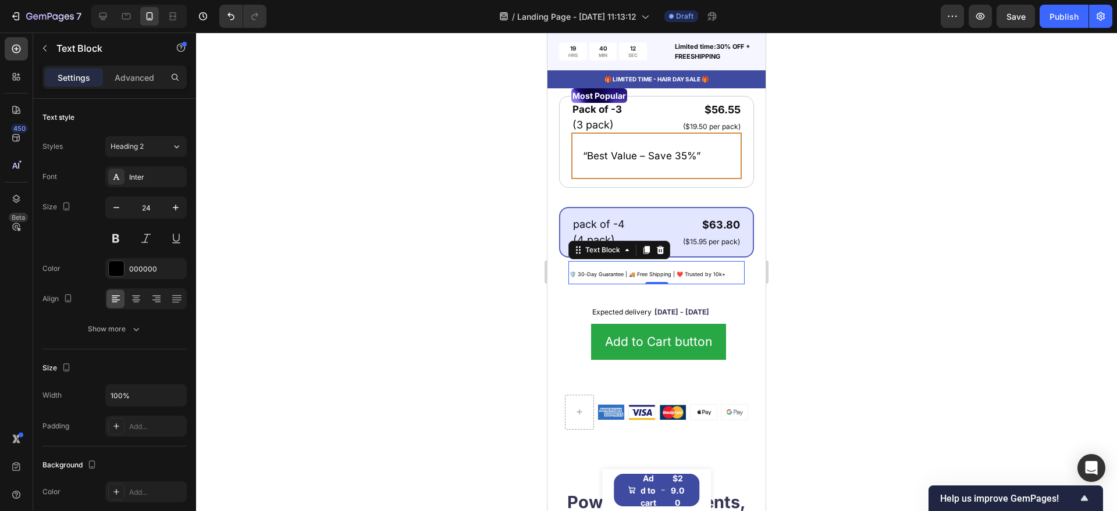
click at [395, 230] on div at bounding box center [656, 272] width 921 height 479
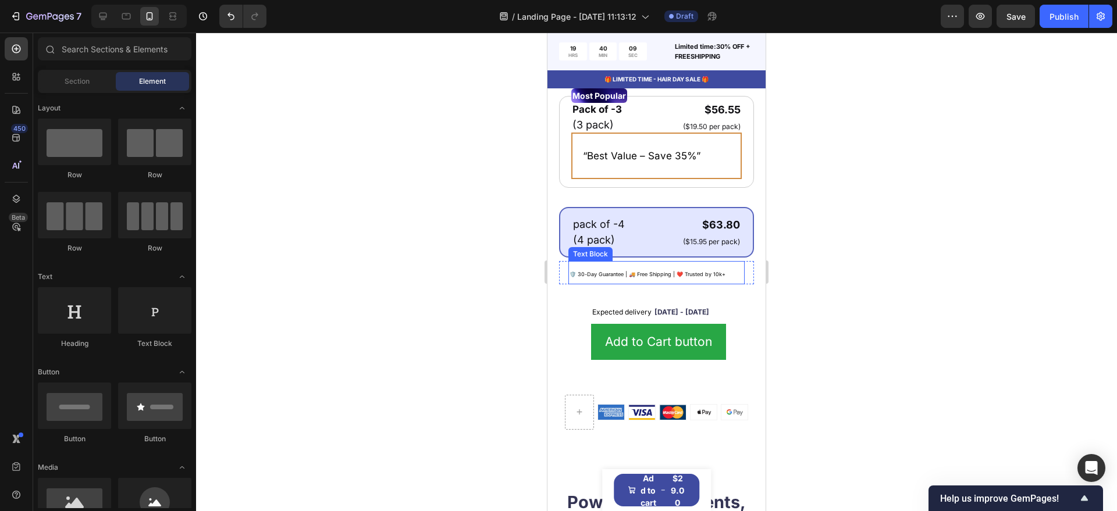
click at [583, 277] on span "🛡️ 30-Day Guarantee | 🚚 Free Shipping | ❤️ Trusted by 10k+" at bounding box center [647, 274] width 156 height 6
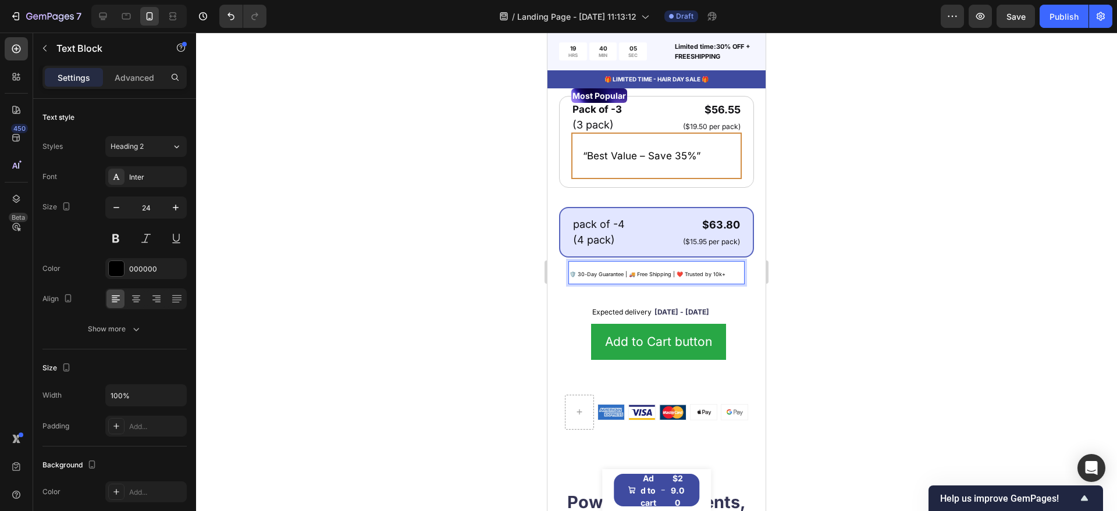
click at [732, 281] on p "🛡️ 30-Day Guarantee | 🚚 Free Shipping | ❤️ Trusted by 10k+" at bounding box center [656, 272] width 174 height 21
drag, startPoint x: 724, startPoint y: 279, endPoint x: 569, endPoint y: 280, distance: 155.3
click at [569, 280] on div "🛡️ 30-Day Guarantee | 🚚 Free Shipping | ❤️ Trusted by 10k+" at bounding box center [656, 272] width 176 height 23
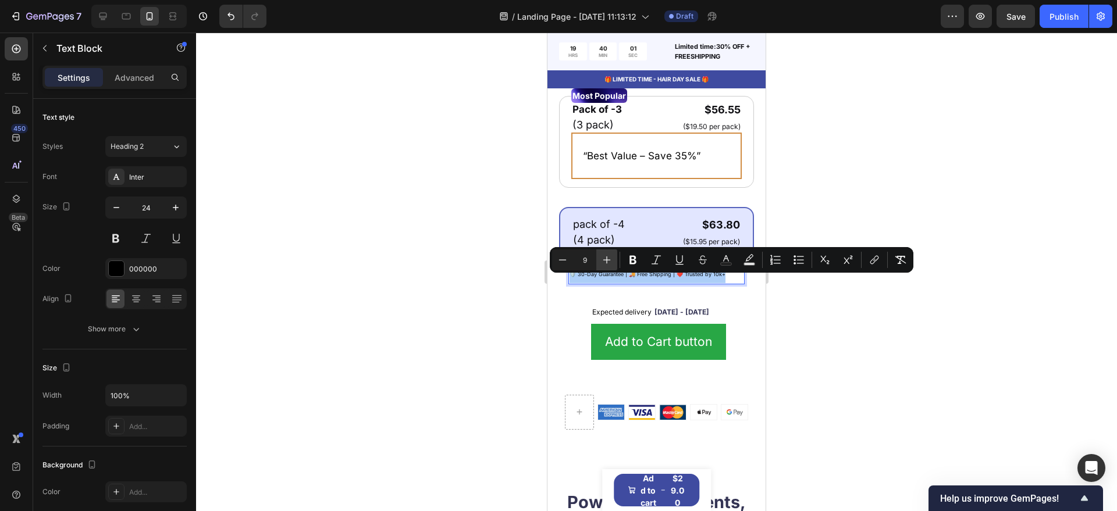
click at [598, 260] on button "Plus" at bounding box center [606, 259] width 21 height 21
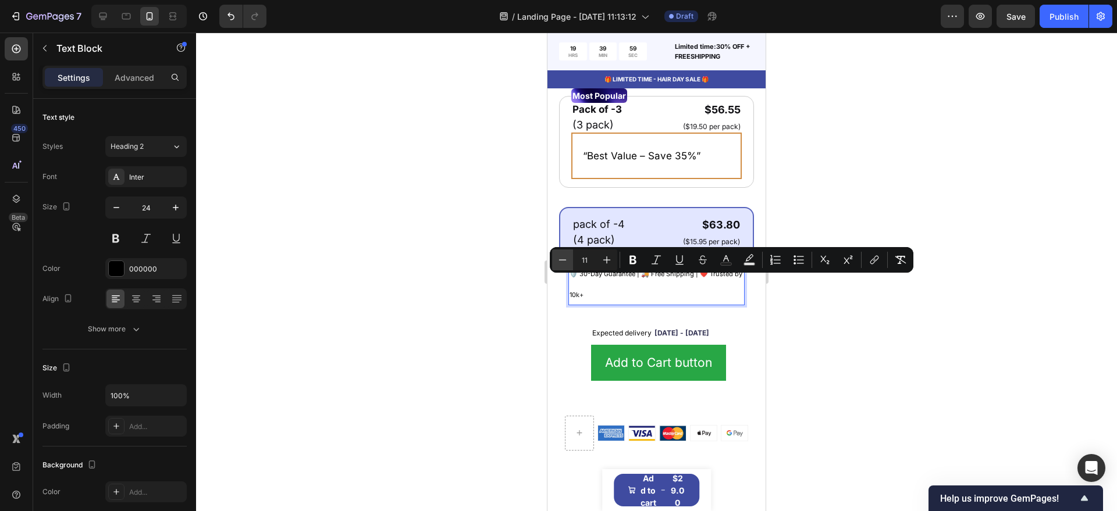
click at [560, 261] on icon "Editor contextual toolbar" at bounding box center [563, 260] width 12 height 12
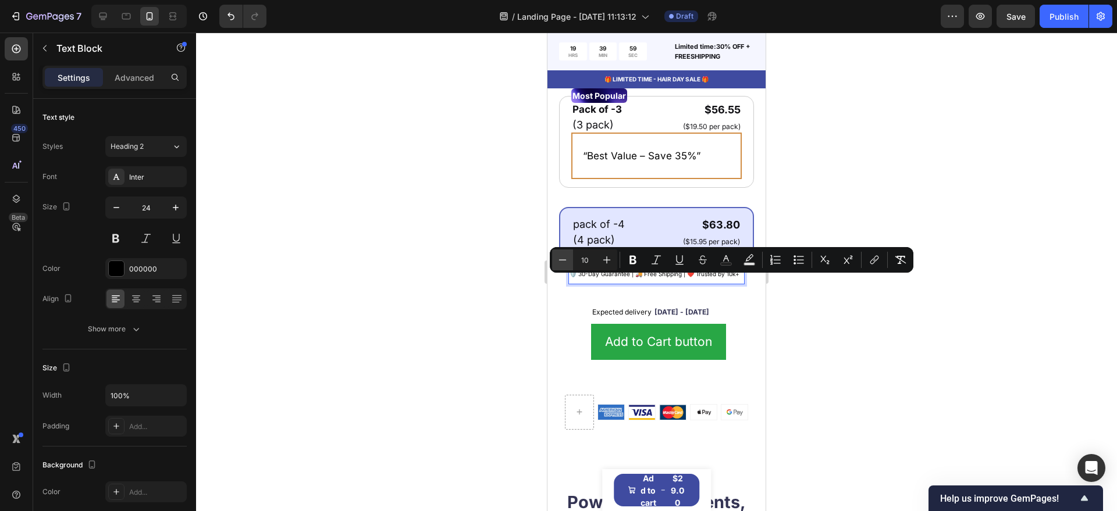
click at [560, 261] on icon "Editor contextual toolbar" at bounding box center [563, 260] width 12 height 12
type input "9"
click at [432, 304] on div at bounding box center [656, 272] width 921 height 479
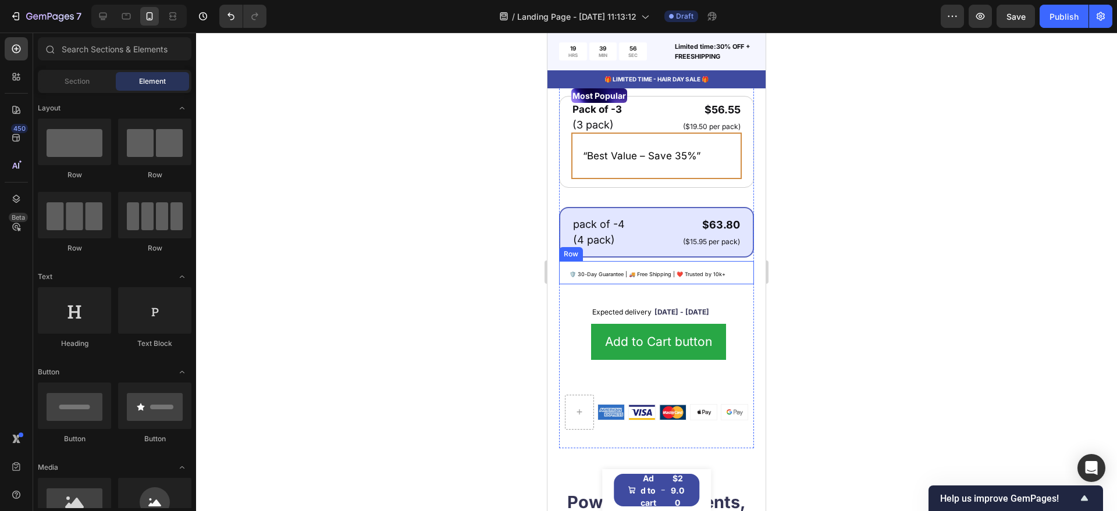
click at [561, 279] on div "🛡️ 30-Day Guarantee | 🚚 Free Shipping | ❤️ Trusted by 10k+ Text Block Row" at bounding box center [656, 272] width 195 height 23
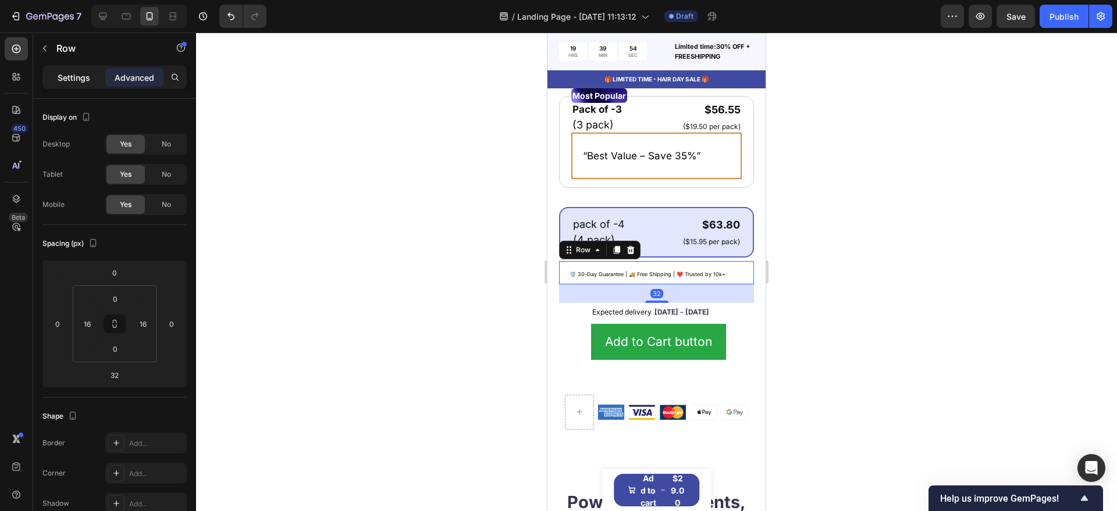
click at [83, 78] on p "Settings" at bounding box center [74, 78] width 33 height 12
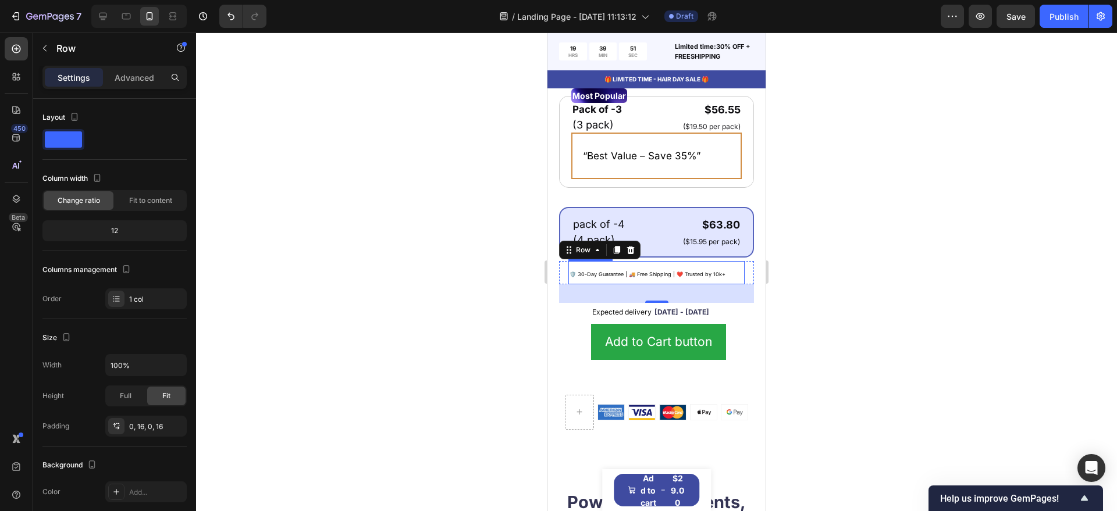
click at [609, 283] on p "🛡️ 30-Day Guarantee | 🚚 Free Shipping | ❤️ Trusted by 10k+" at bounding box center [656, 272] width 174 height 21
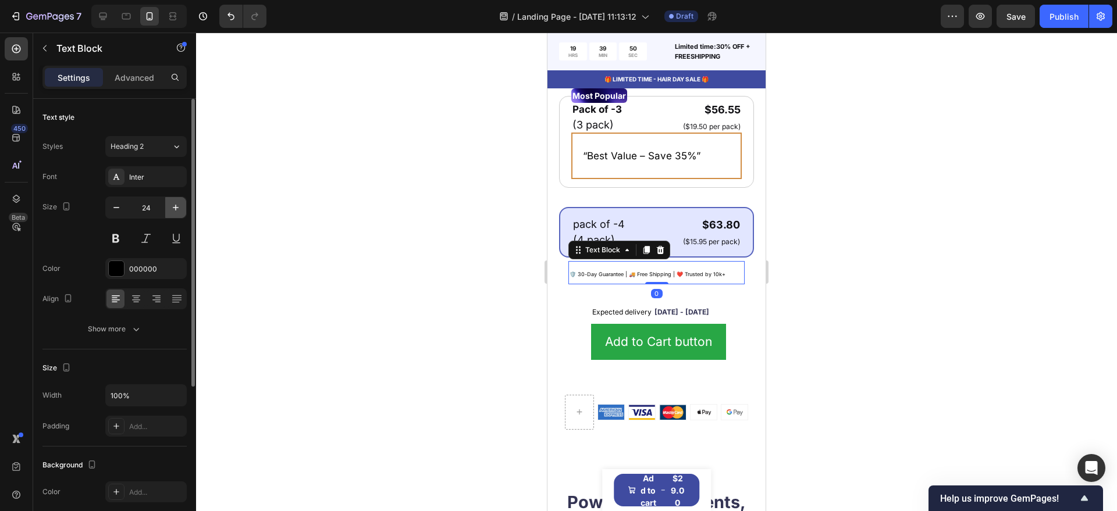
click at [176, 206] on icon "button" at bounding box center [176, 208] width 12 height 12
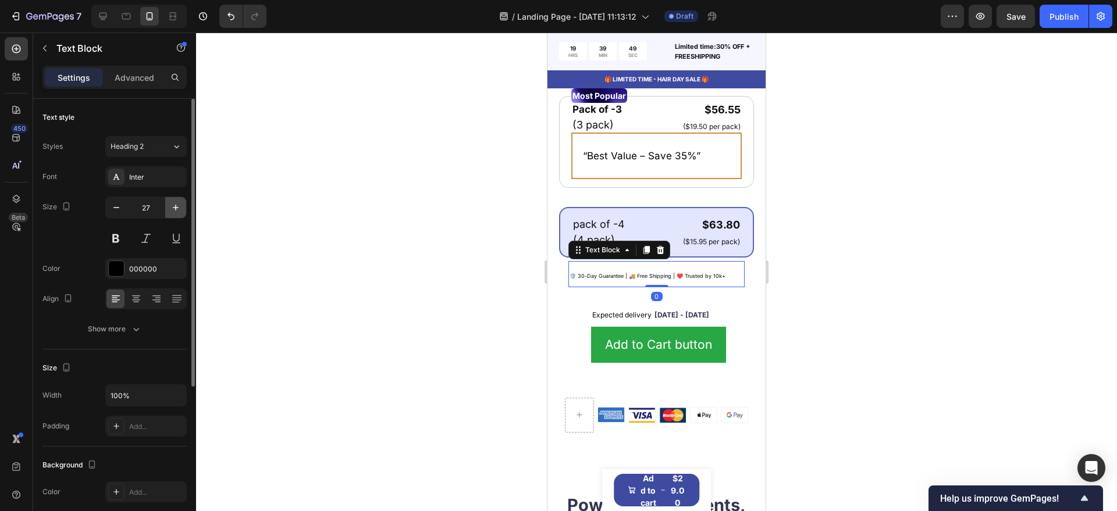
click at [176, 206] on icon "button" at bounding box center [176, 208] width 12 height 12
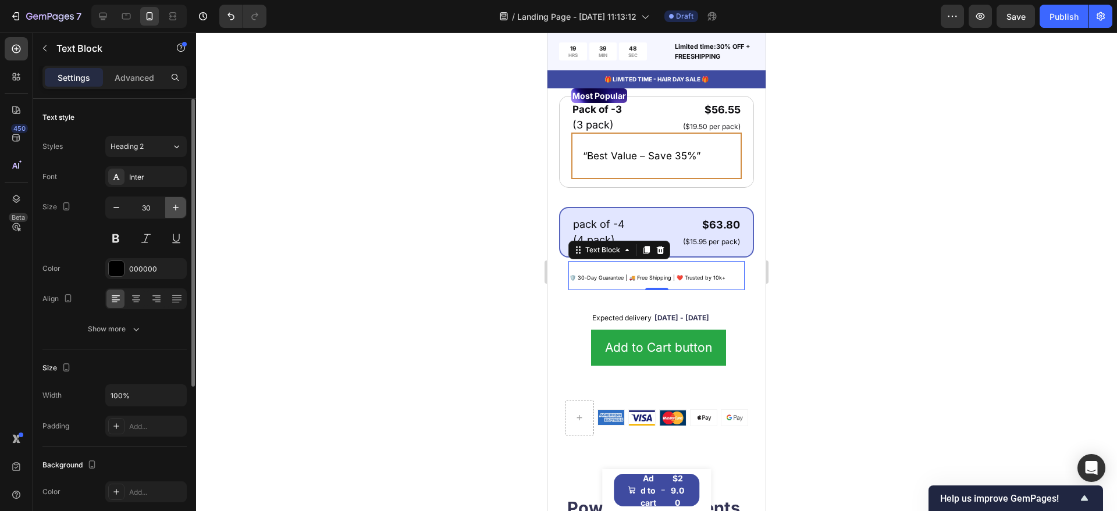
click at [176, 206] on icon "button" at bounding box center [176, 208] width 12 height 12
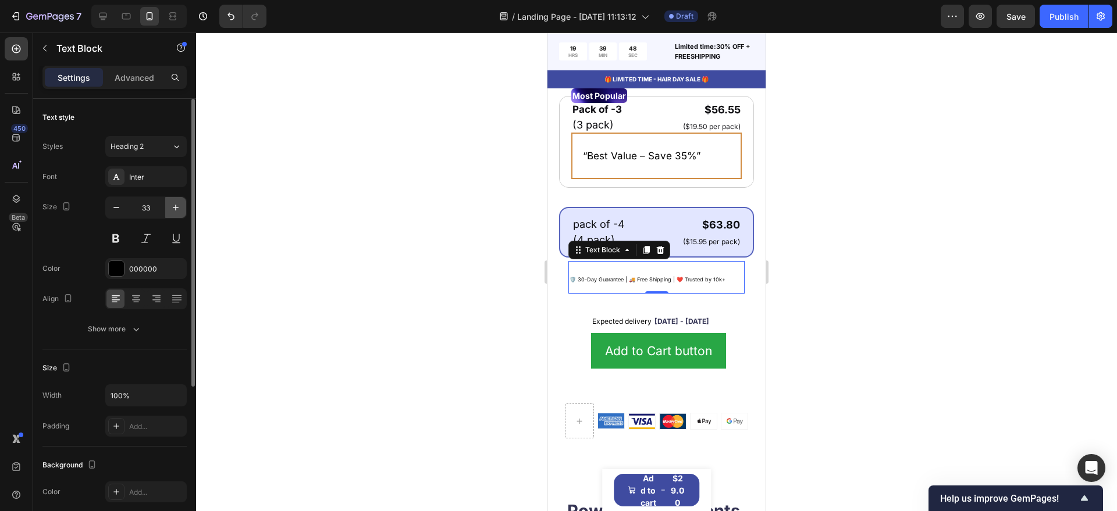
click at [176, 206] on icon "button" at bounding box center [176, 208] width 12 height 12
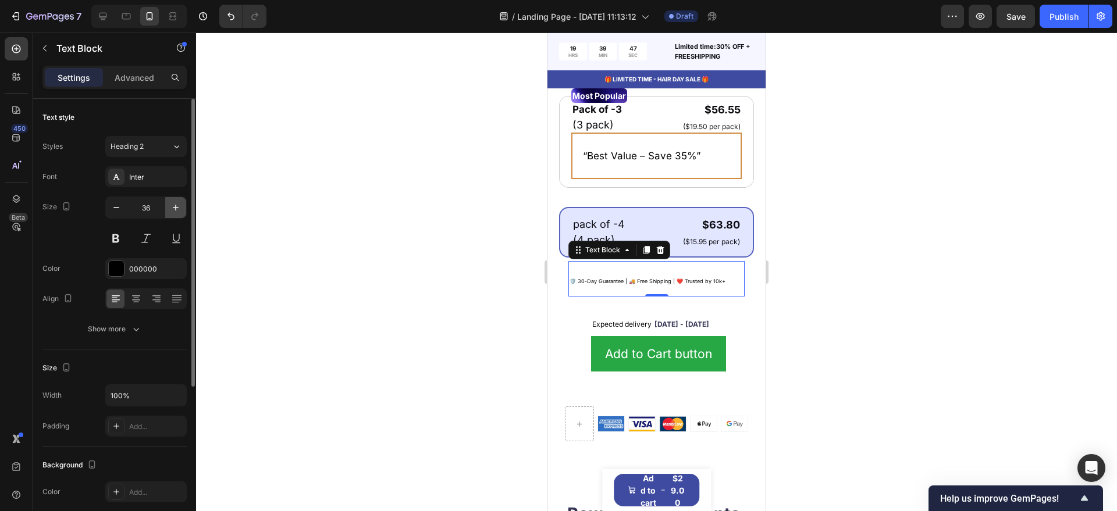
click at [176, 206] on icon "button" at bounding box center [176, 208] width 12 height 12
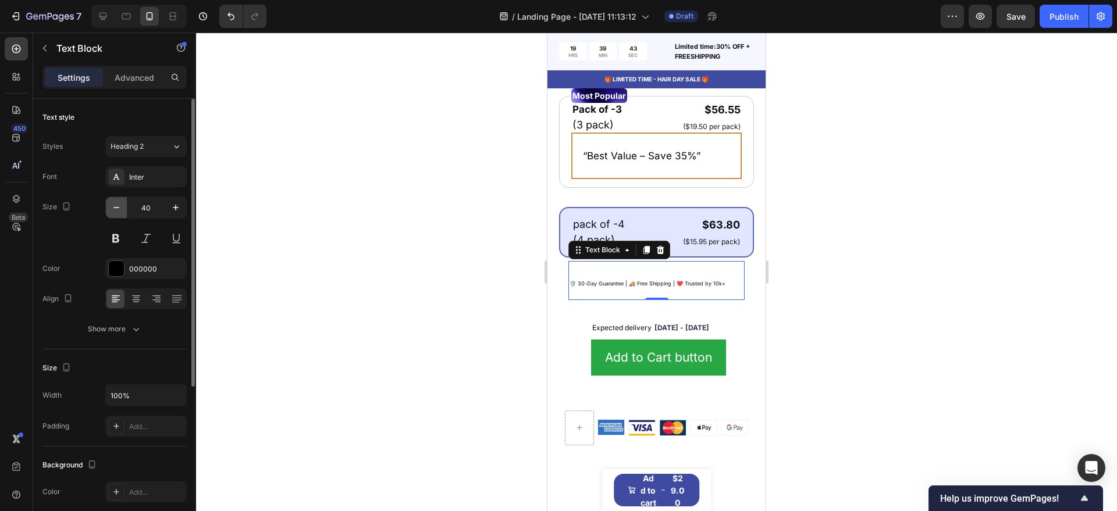
click at [125, 208] on button "button" at bounding box center [116, 207] width 21 height 21
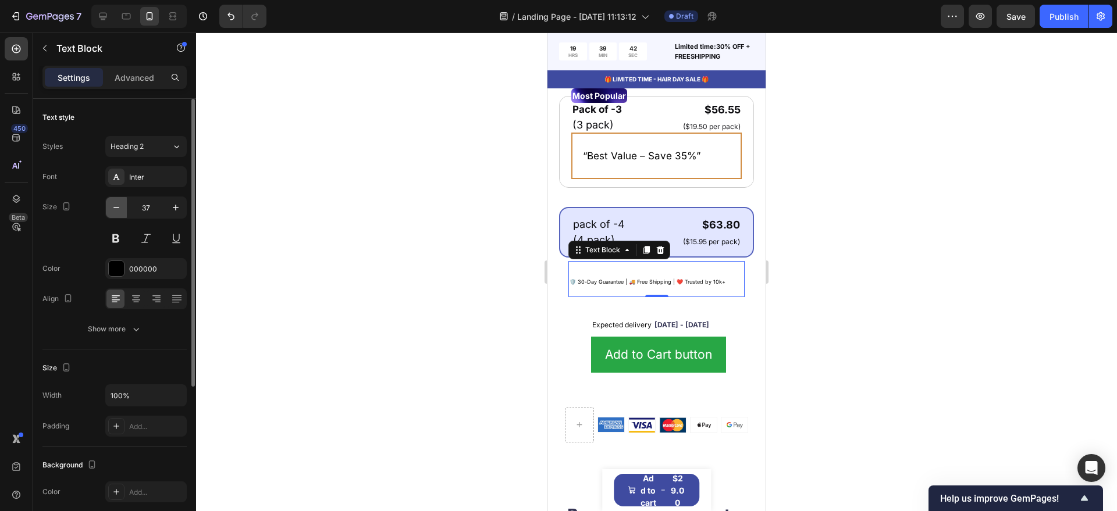
click at [125, 208] on button "button" at bounding box center [116, 207] width 21 height 21
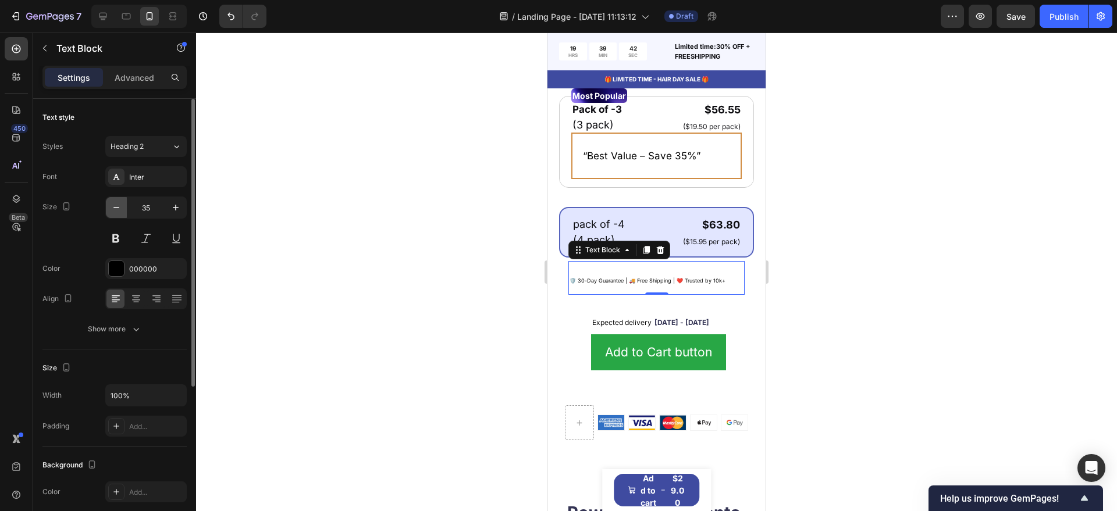
click at [125, 208] on button "button" at bounding box center [116, 207] width 21 height 21
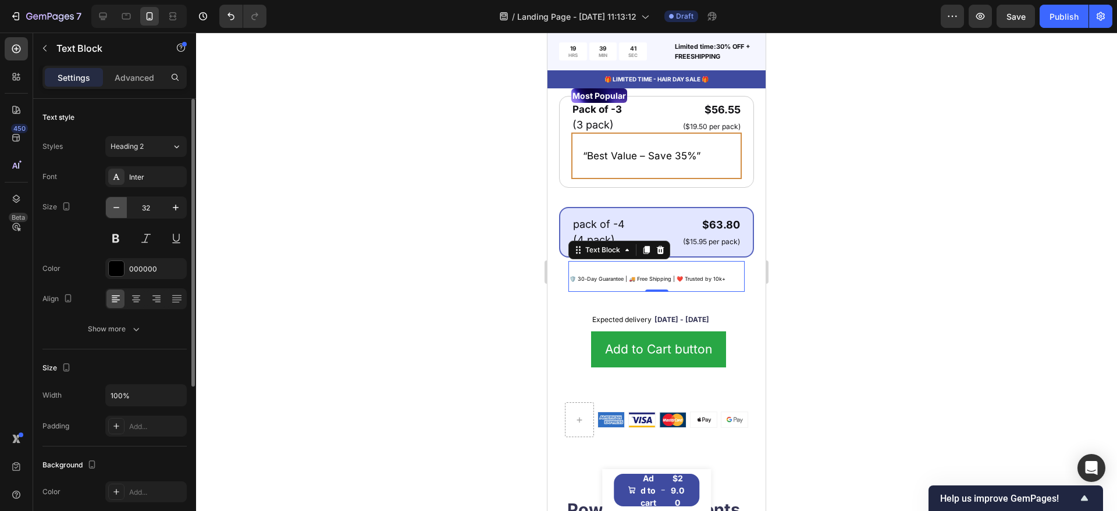
click at [125, 208] on button "button" at bounding box center [116, 207] width 21 height 21
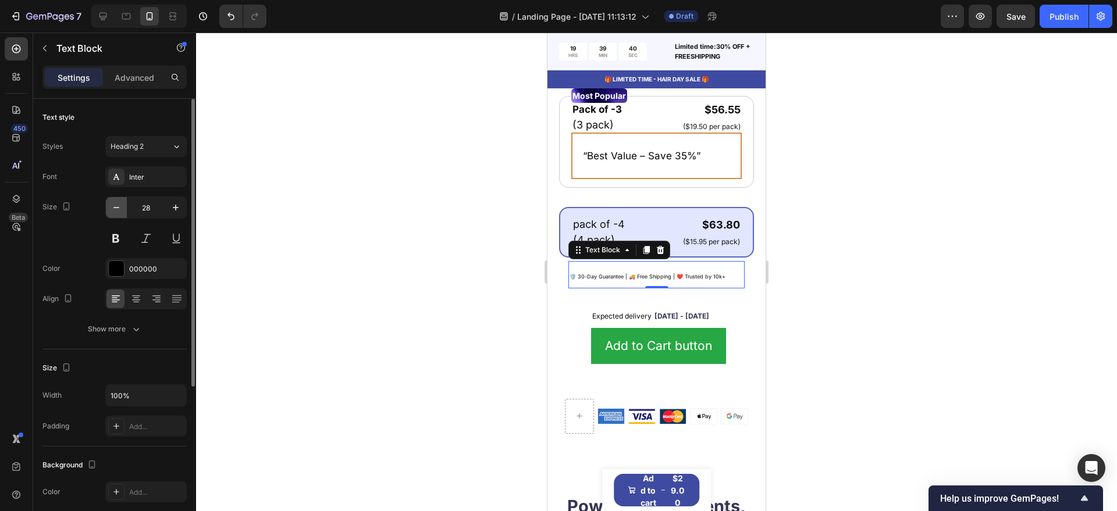
type input "27"
click at [111, 240] on button at bounding box center [115, 238] width 21 height 21
click at [121, 269] on div at bounding box center [116, 268] width 15 height 15
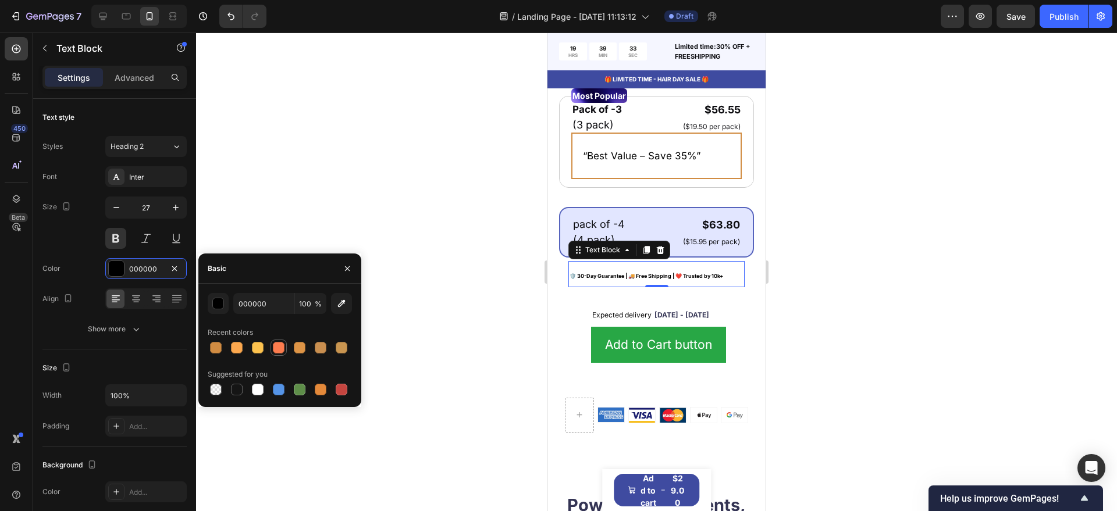
click at [276, 345] on div at bounding box center [279, 348] width 12 height 12
click at [298, 344] on div at bounding box center [300, 348] width 12 height 12
click at [317, 344] on div at bounding box center [321, 348] width 12 height 12
click at [297, 387] on div at bounding box center [300, 390] width 12 height 12
type input "5E8E49"
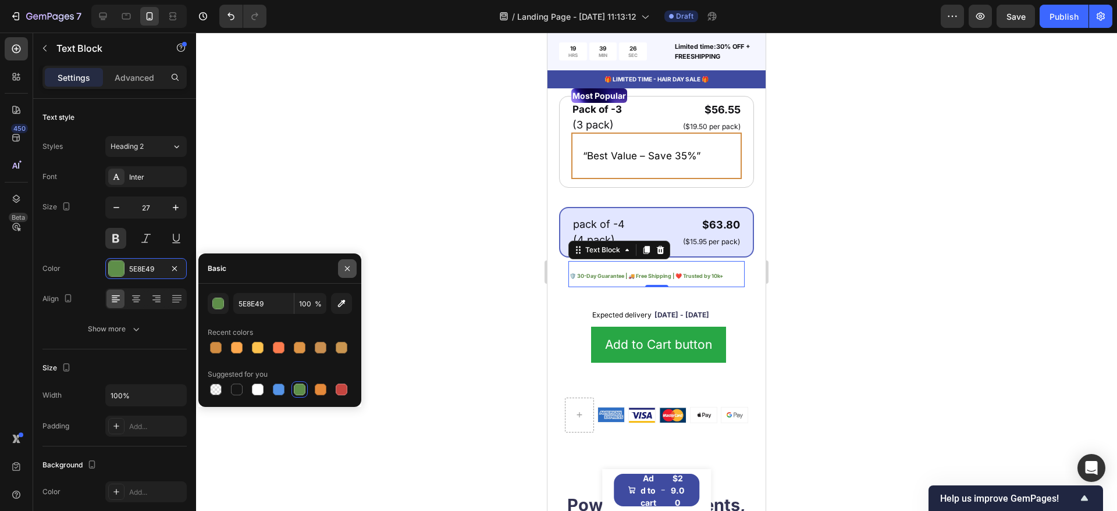
click at [345, 265] on icon "button" at bounding box center [347, 268] width 9 height 9
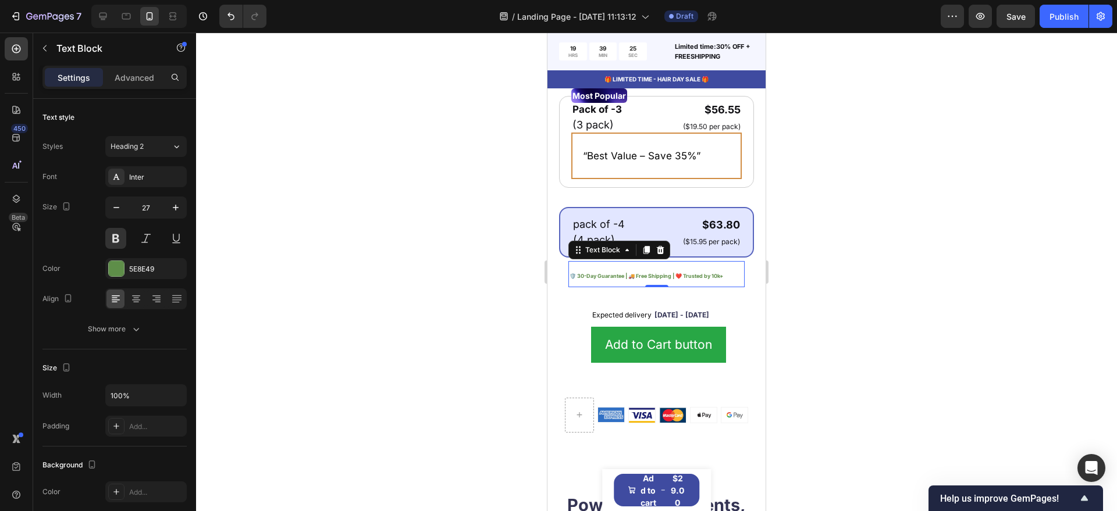
click at [422, 269] on div at bounding box center [656, 272] width 921 height 479
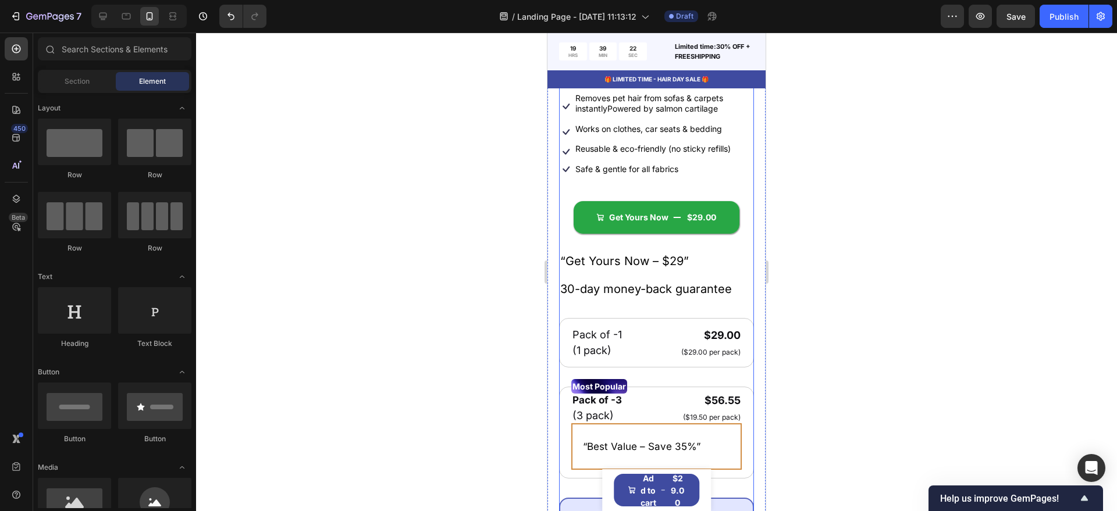
scroll to position [449, 0]
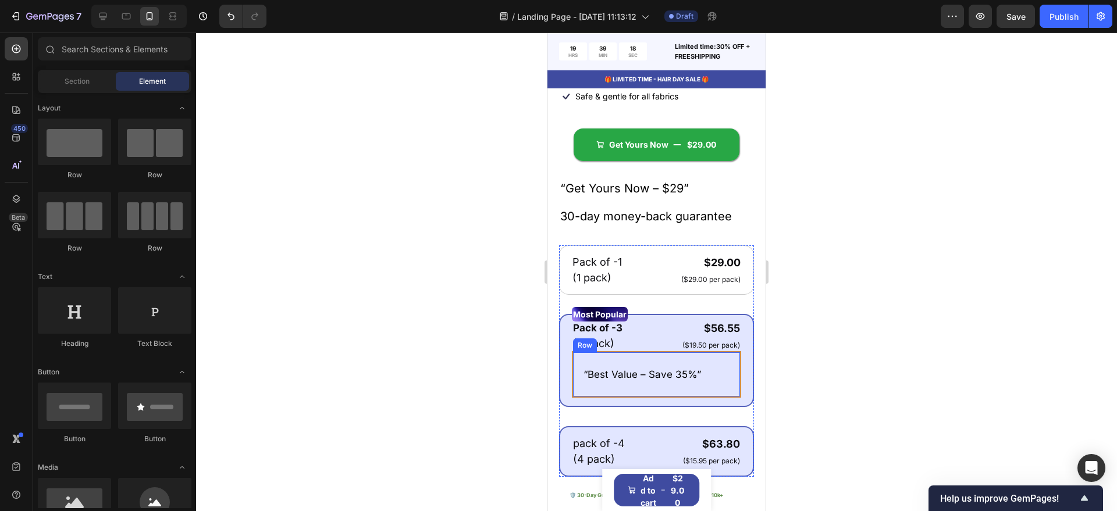
click at [719, 365] on div "“Best Value – Save 35%” Text Block Row" at bounding box center [656, 374] width 169 height 47
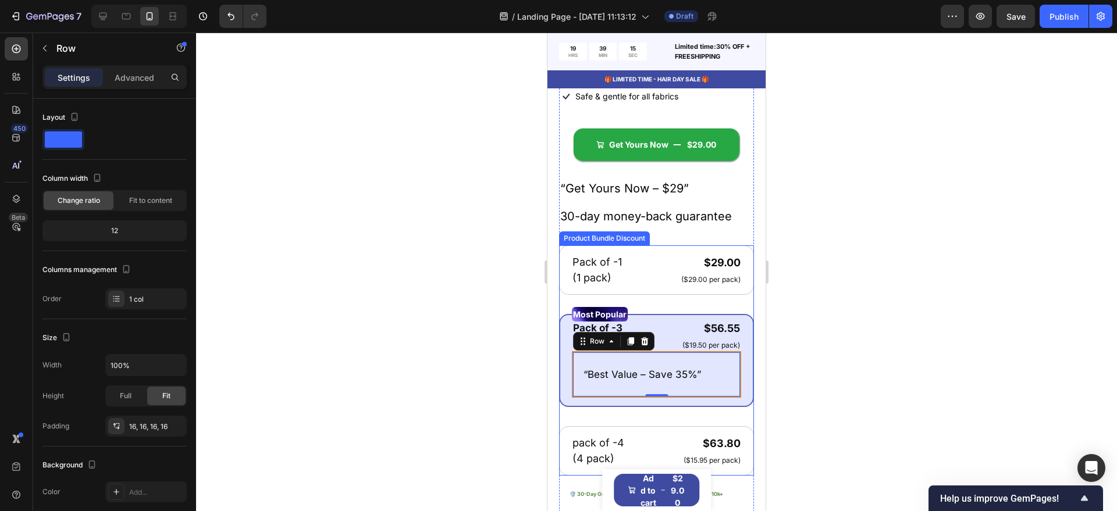
click at [732, 386] on div "Most Popular Text Block Pack of -3 Text Block (3 pack) Text Block $56.55 Produc…" at bounding box center [656, 360] width 195 height 93
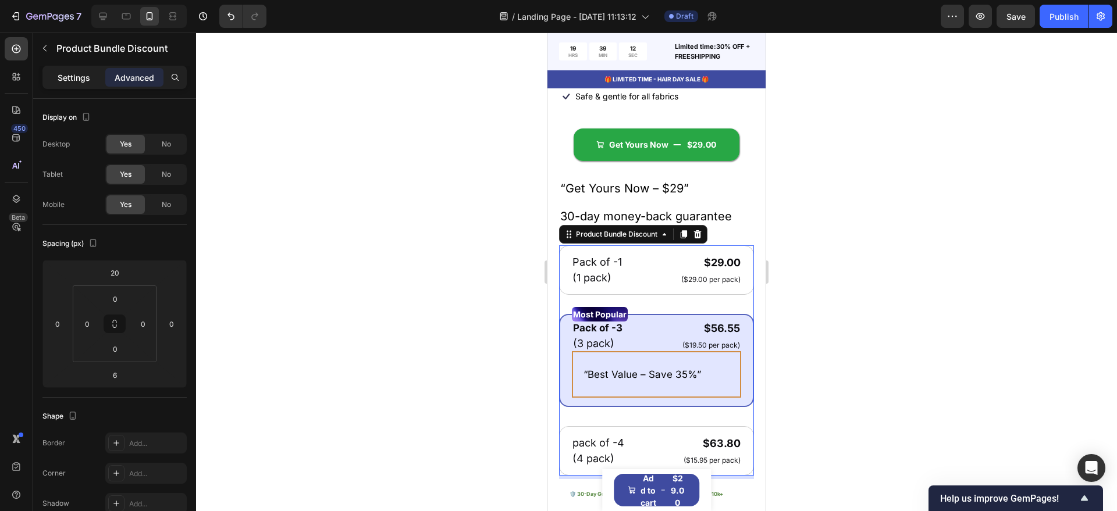
click at [65, 70] on div "Settings" at bounding box center [74, 77] width 58 height 19
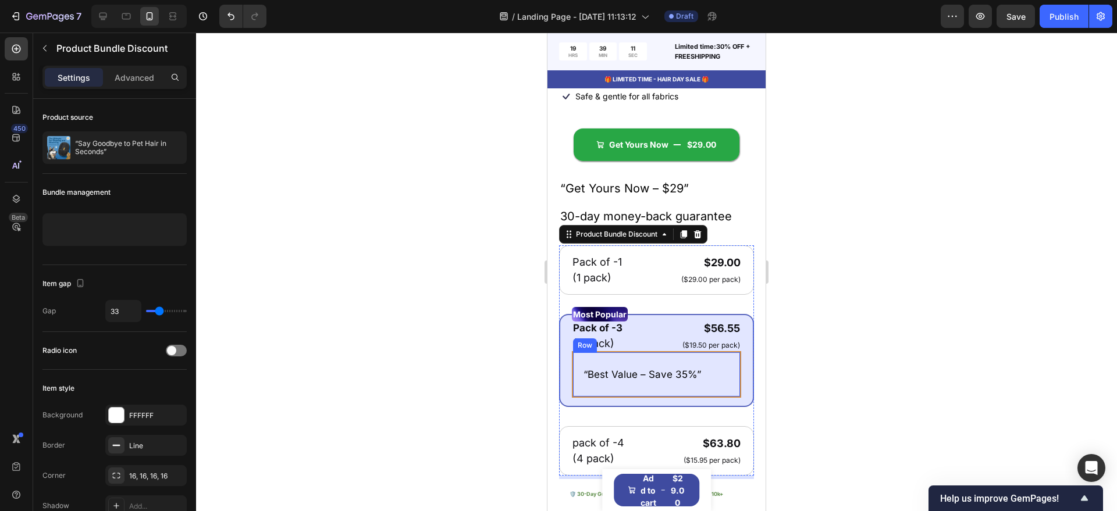
click at [690, 395] on div "“Best Value – Save 35%” Text Block Row" at bounding box center [656, 374] width 169 height 47
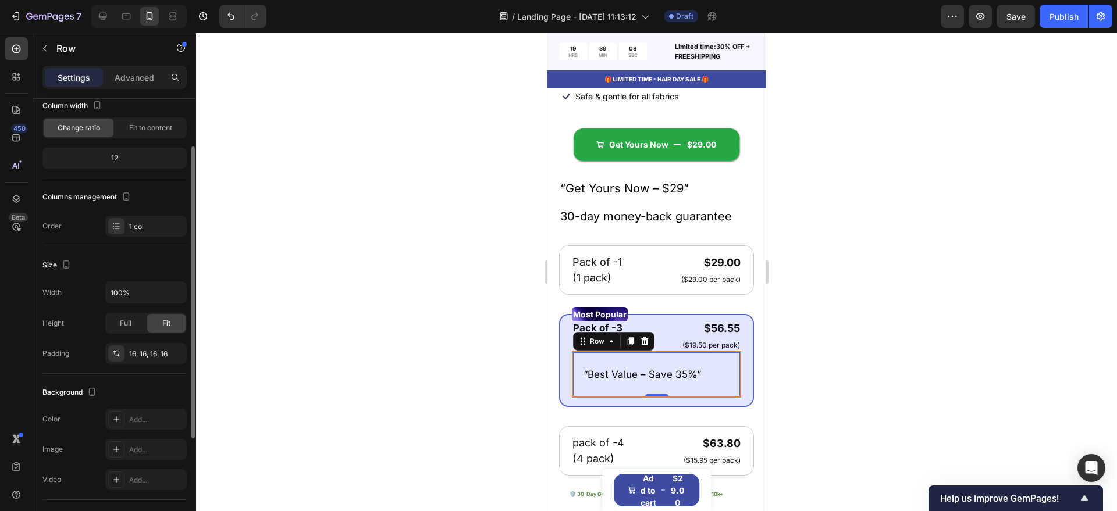
scroll to position [218, 0]
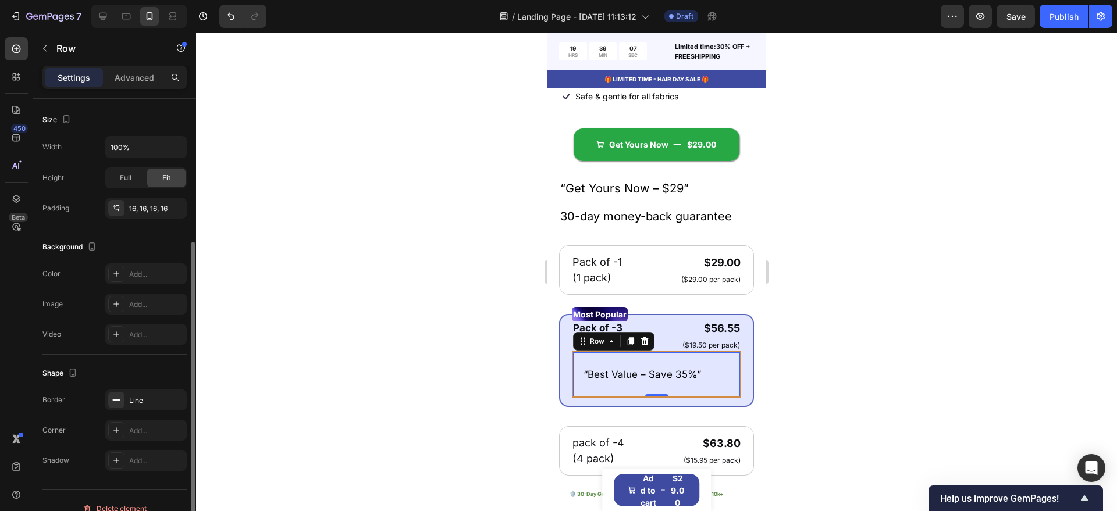
click at [351, 305] on div at bounding box center [656, 272] width 921 height 479
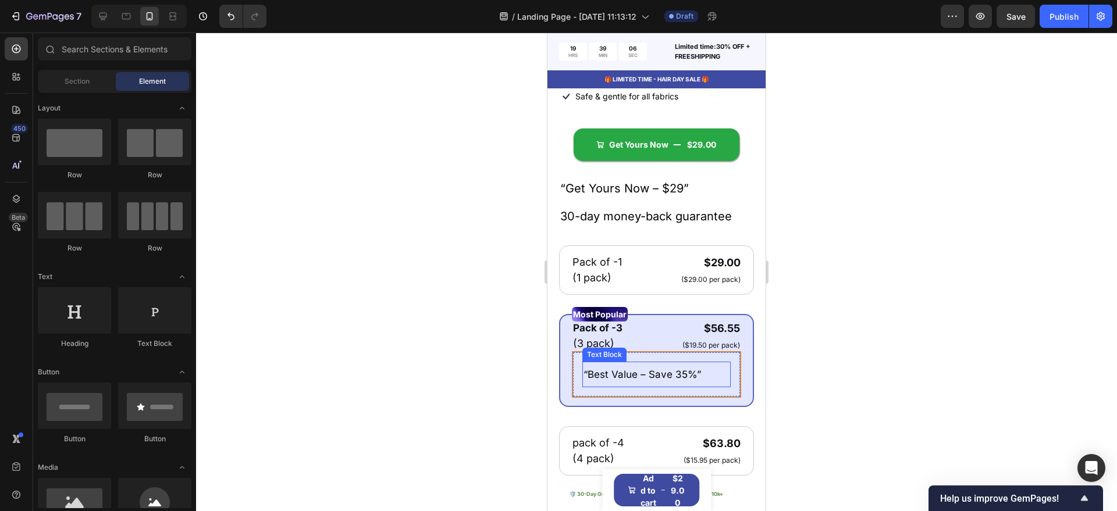
click at [682, 380] on span "“Best Value – Save 35%”" at bounding box center [641, 375] width 117 height 12
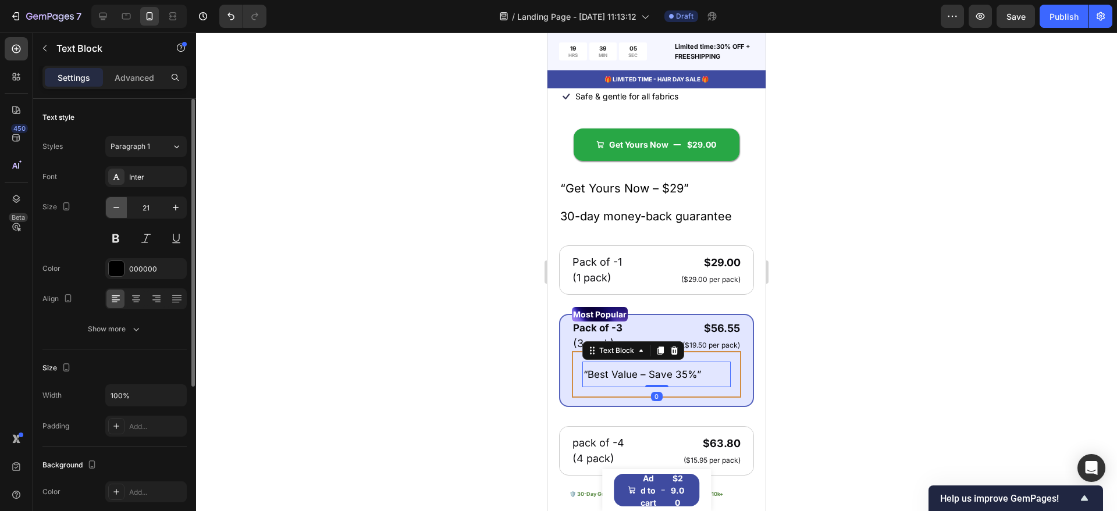
click at [109, 207] on button "button" at bounding box center [116, 207] width 21 height 21
type input "17"
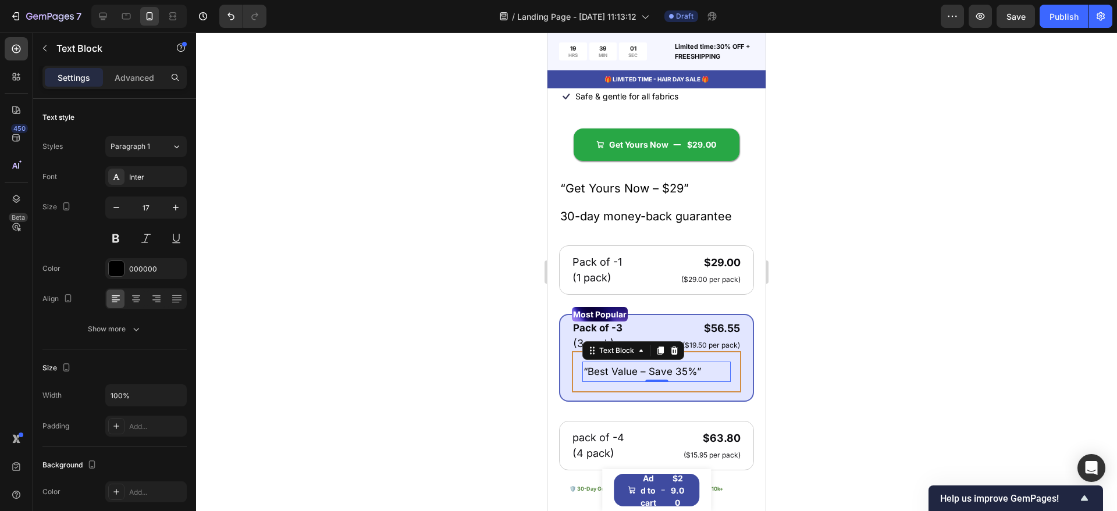
click at [420, 290] on div at bounding box center [656, 272] width 921 height 479
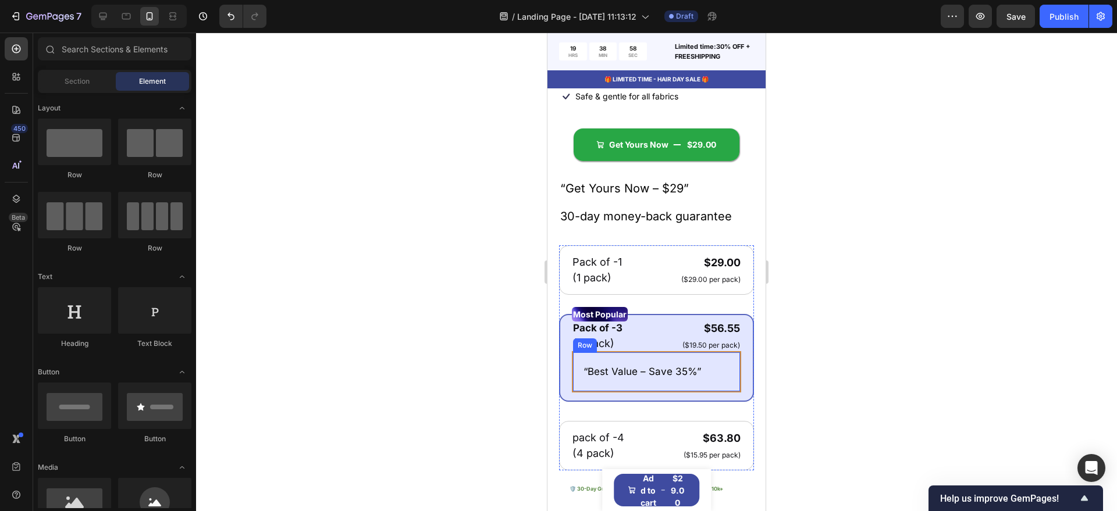
click at [658, 359] on div "“Best Value – Save 35%” Text Block Row" at bounding box center [656, 371] width 169 height 41
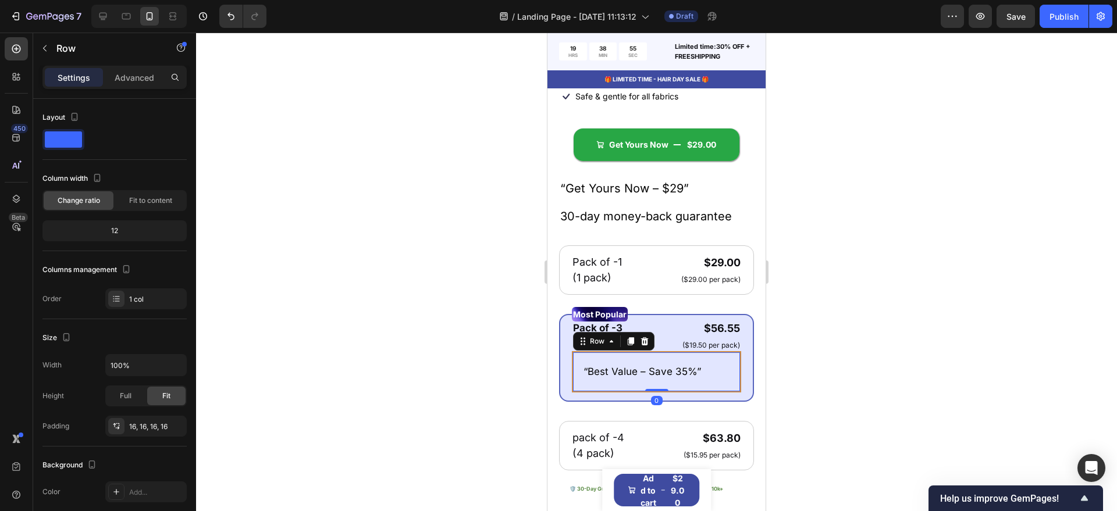
drag, startPoint x: 648, startPoint y: 398, endPoint x: 650, endPoint y: 388, distance: 9.5
click at [650, 388] on div "“Best Value – Save 35%” Text Block Row 0" at bounding box center [656, 371] width 169 height 41
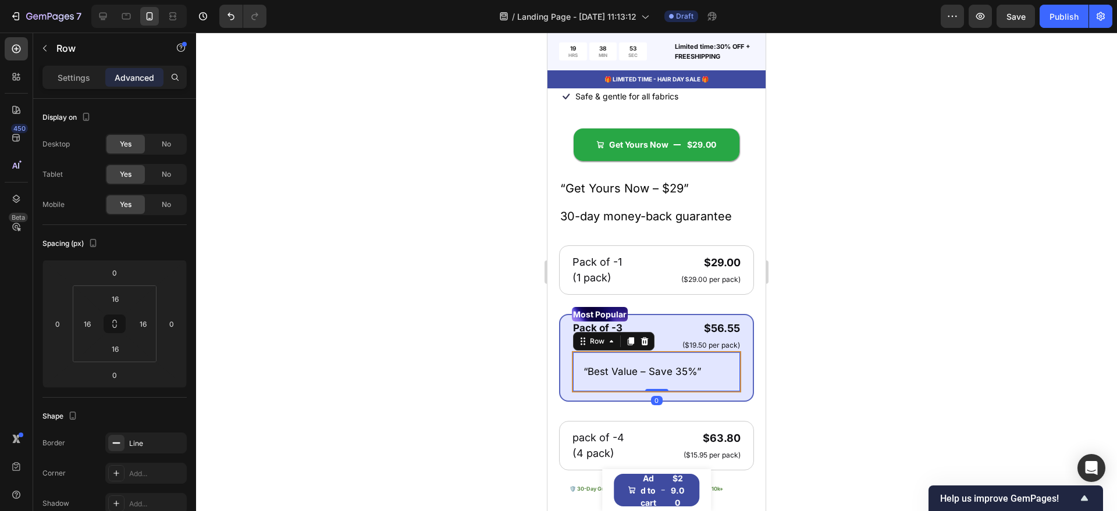
click at [805, 372] on div at bounding box center [656, 272] width 921 height 479
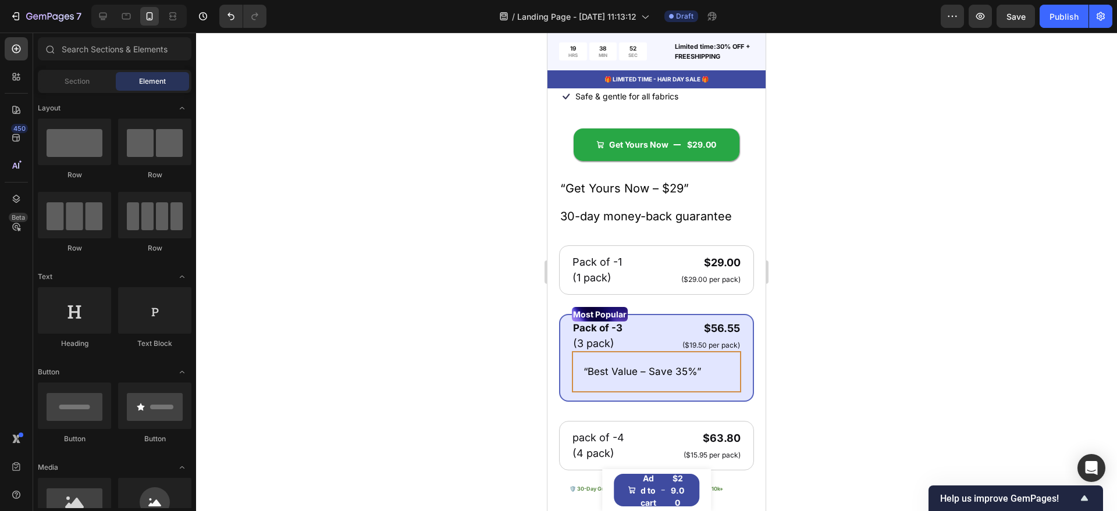
click at [814, 352] on div at bounding box center [656, 272] width 921 height 479
click at [650, 393] on div "“Best Value – Save 35%” Text Block Row" at bounding box center [656, 371] width 169 height 41
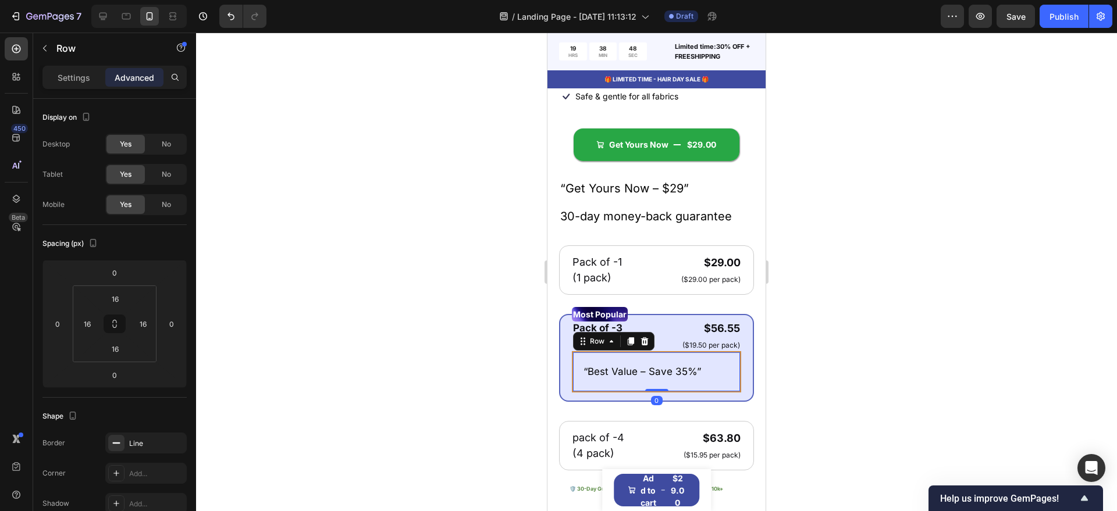
click at [448, 384] on div at bounding box center [656, 272] width 921 height 479
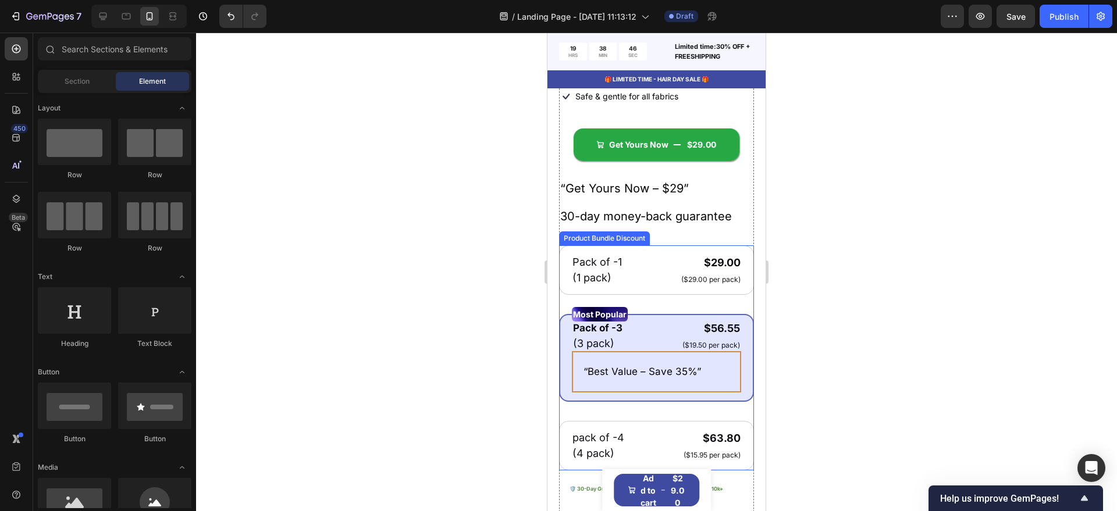
click at [668, 401] on div "Most Popular Text Block Pack of -3 Text Block (3 pack) Text Block $56.55 Produc…" at bounding box center [656, 358] width 195 height 88
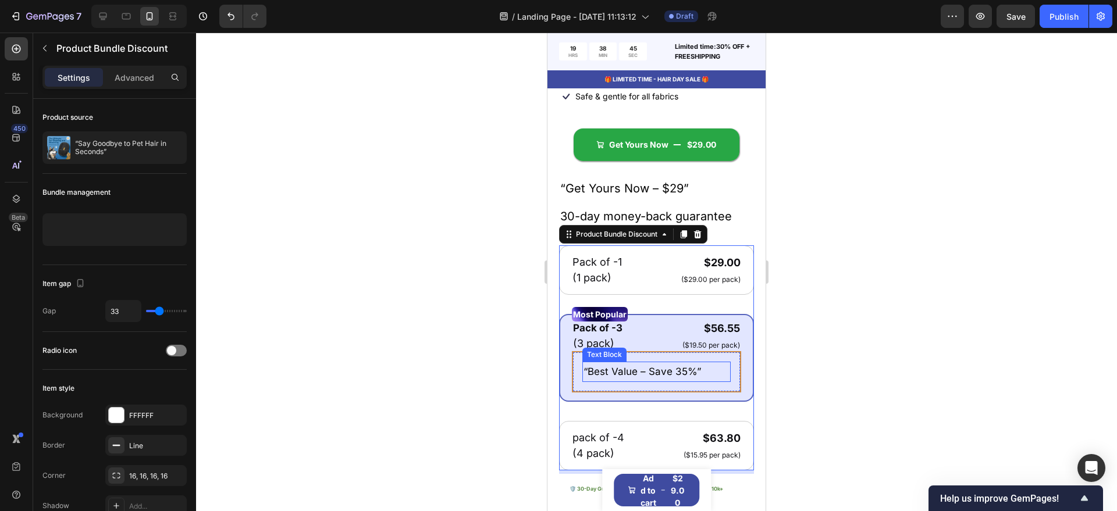
click at [671, 382] on div "“Best Value – Save 35%”" at bounding box center [656, 372] width 148 height 20
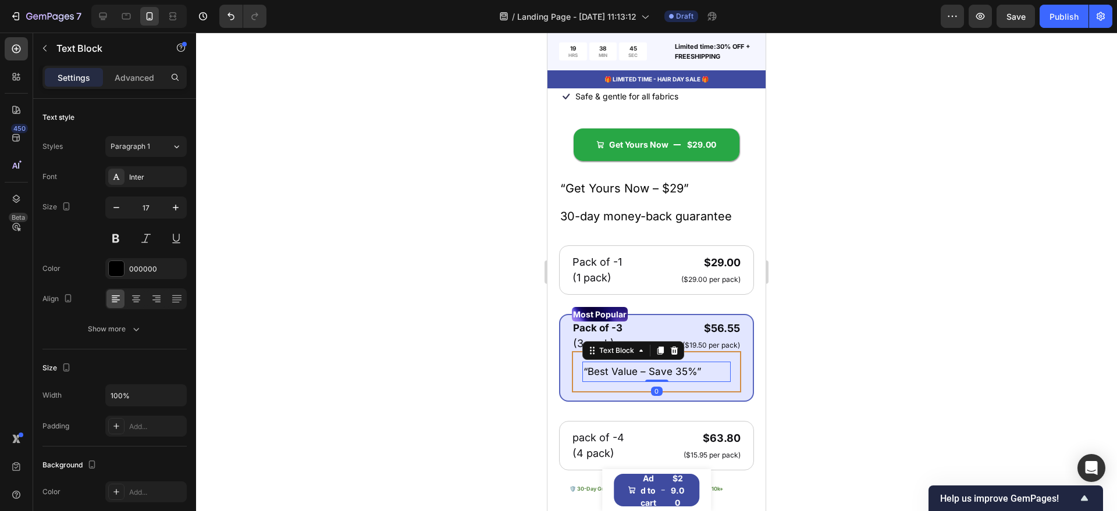
click at [504, 387] on div at bounding box center [656, 272] width 921 height 479
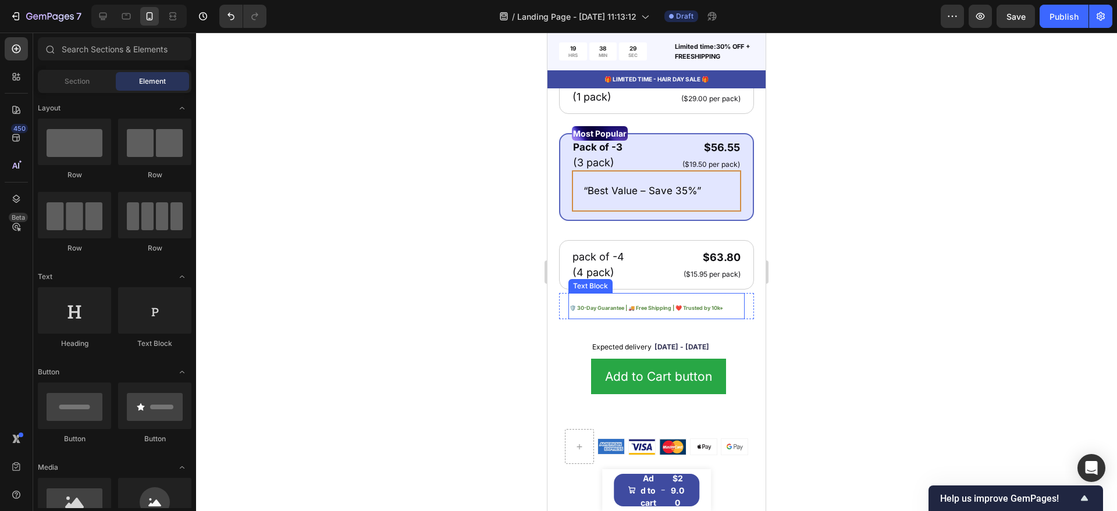
scroll to position [667, 0]
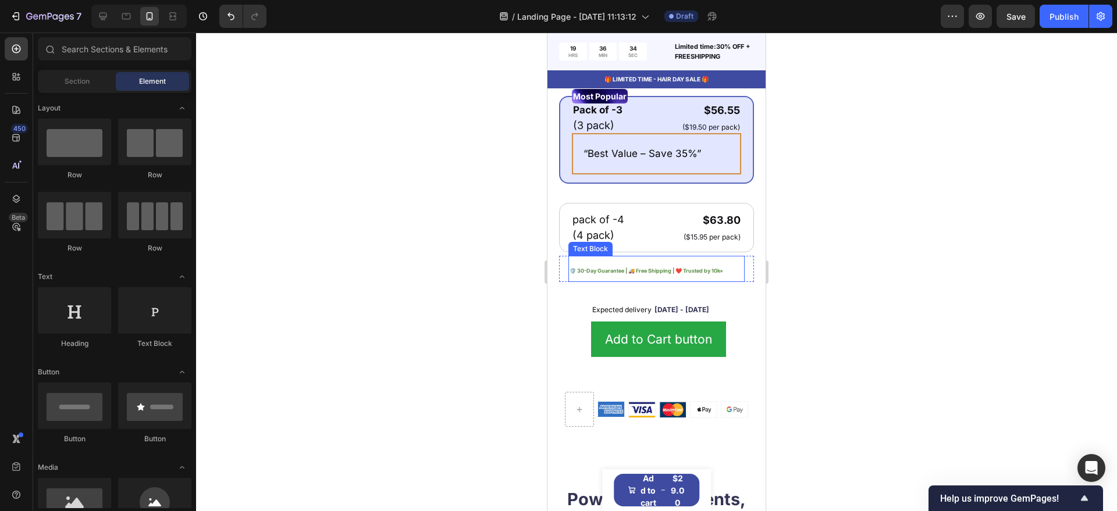
click at [657, 274] on span "🛡️ 30-Day Guarantee | 🚚 Free Shipping | ❤️ Trusted by 10k+" at bounding box center [646, 271] width 154 height 6
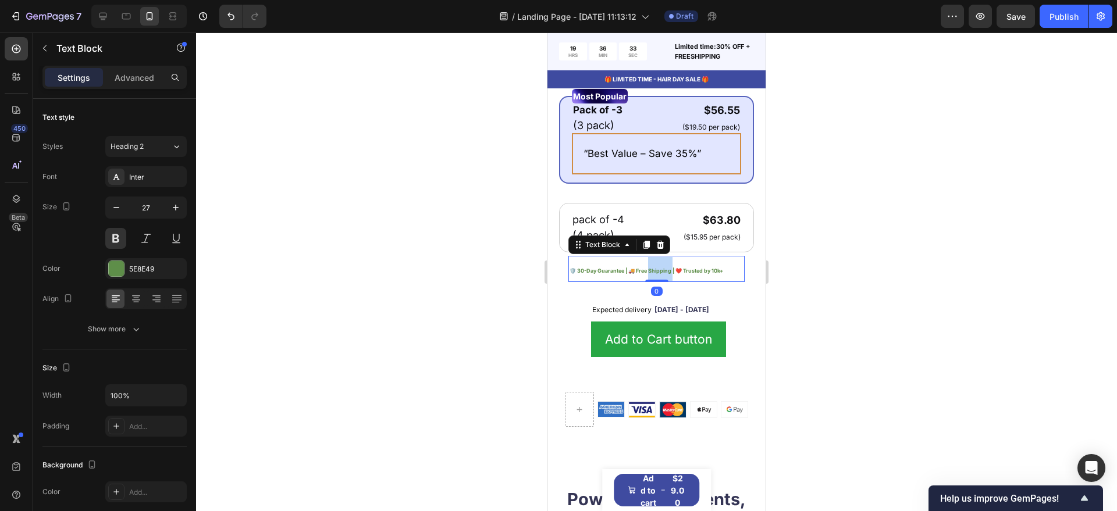
click at [650, 274] on span "🛡️ 30-Day Guarantee | 🚚 Free Shipping | ❤️ Trusted by 10k+" at bounding box center [646, 271] width 154 height 6
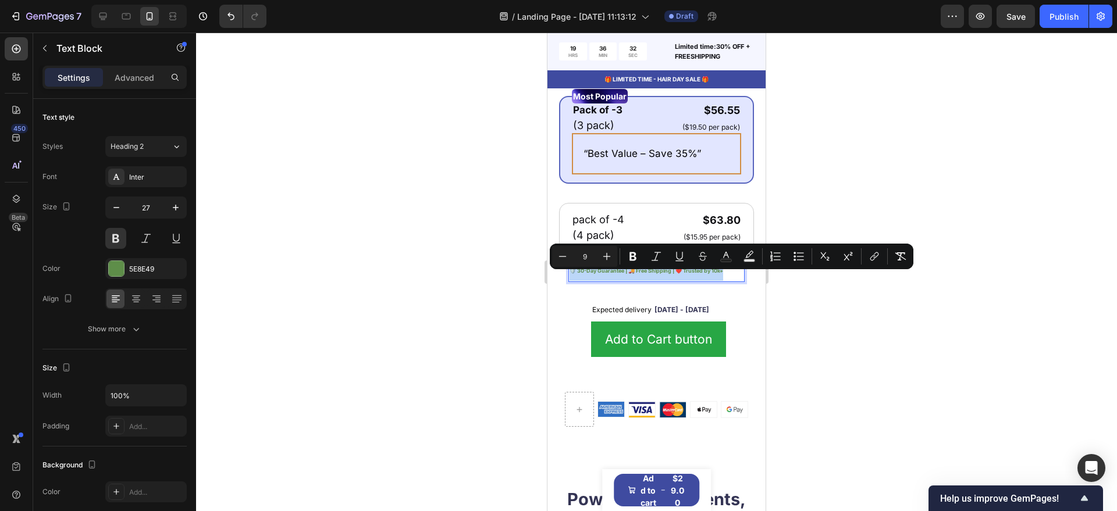
copy span "🛡️ 30-Day Guarantee | 🚚 Free Shipping | ❤️ Trusted by 10k+"
click at [664, 159] on span "“Best Value – Save 35%”" at bounding box center [641, 154] width 117 height 12
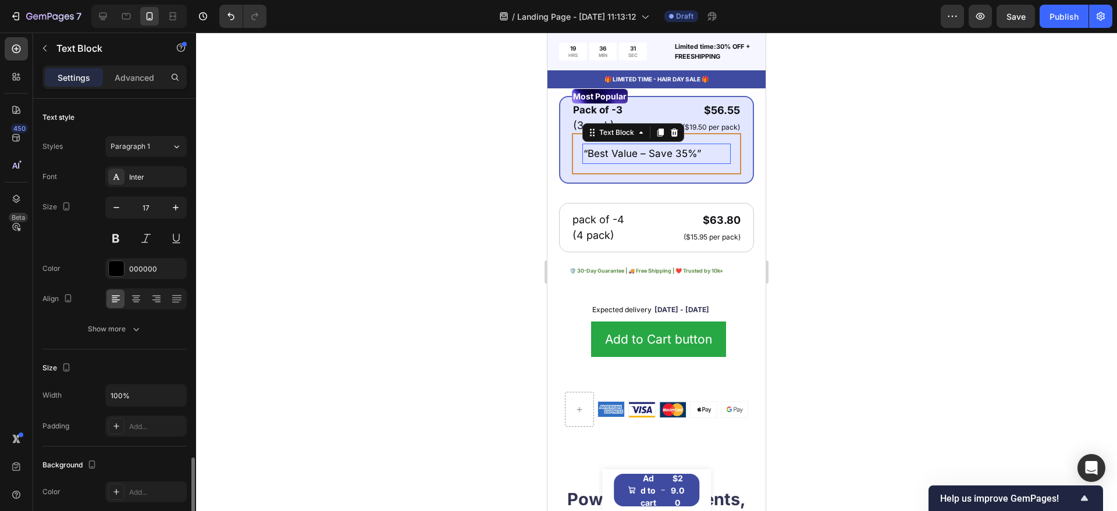
scroll to position [218, 0]
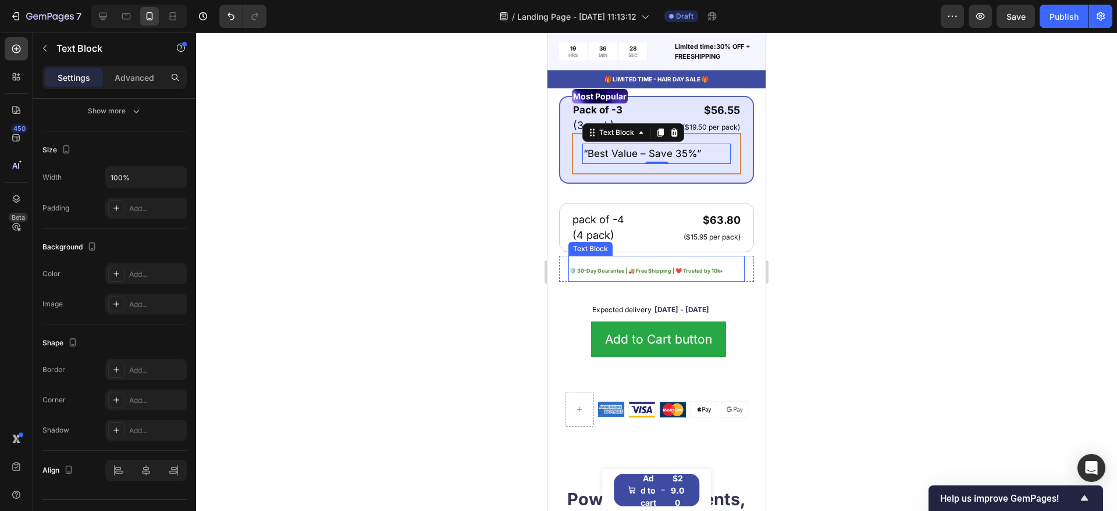
click at [708, 274] on span "🛡️ 30-Day Guarantee | 🚚 Free Shipping | ❤️ Trusted by 10k+" at bounding box center [646, 271] width 154 height 6
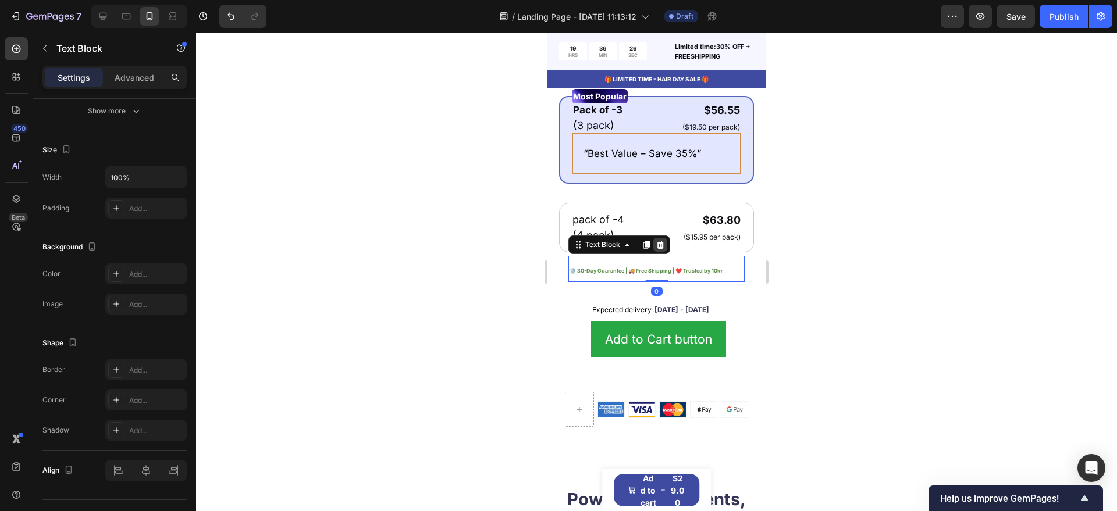
click at [658, 248] on icon at bounding box center [661, 244] width 8 height 8
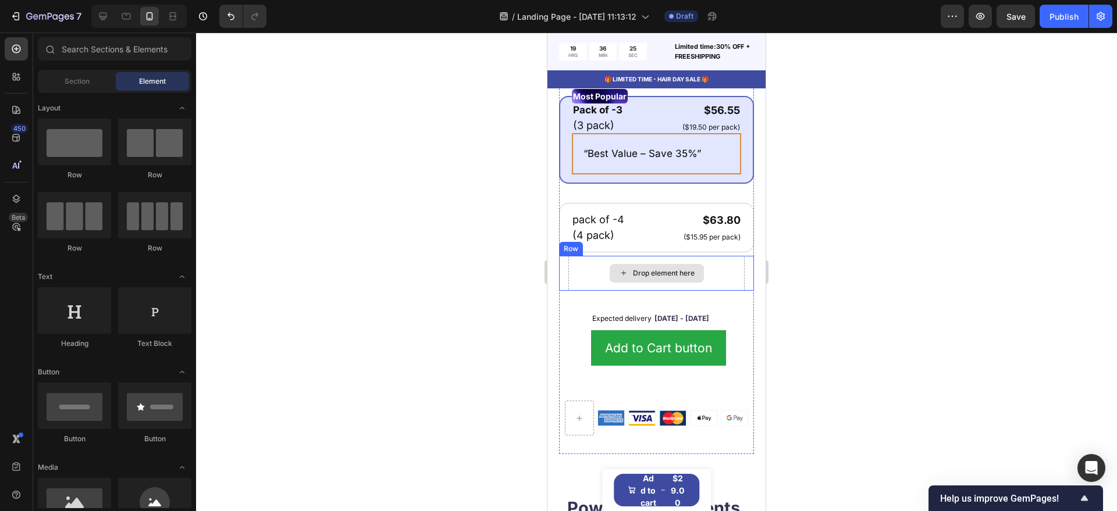
click at [683, 283] on div "Drop element here" at bounding box center [656, 273] width 94 height 19
click at [597, 274] on div "Drop element here" at bounding box center [656, 273] width 176 height 35
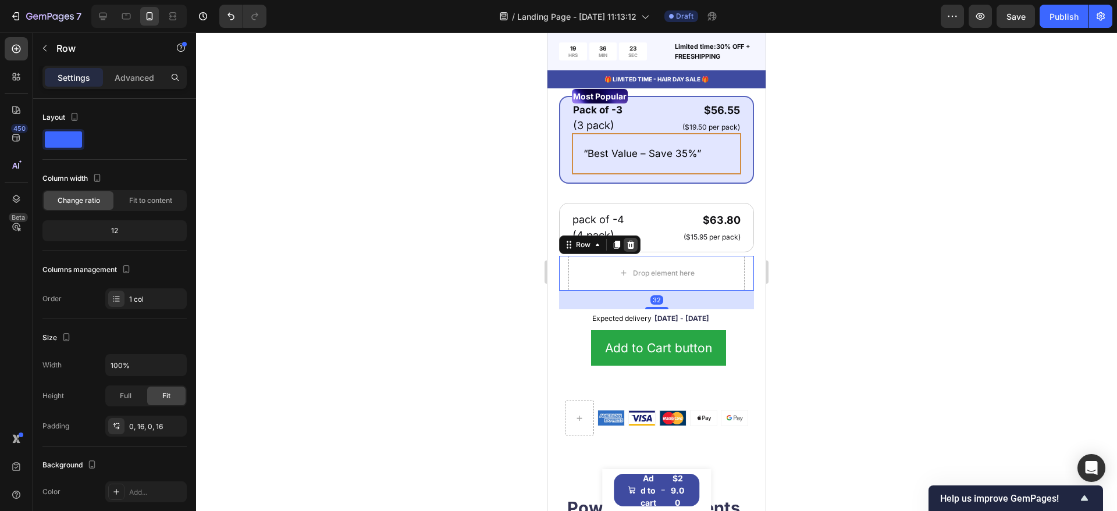
click at [628, 248] on icon at bounding box center [631, 244] width 8 height 8
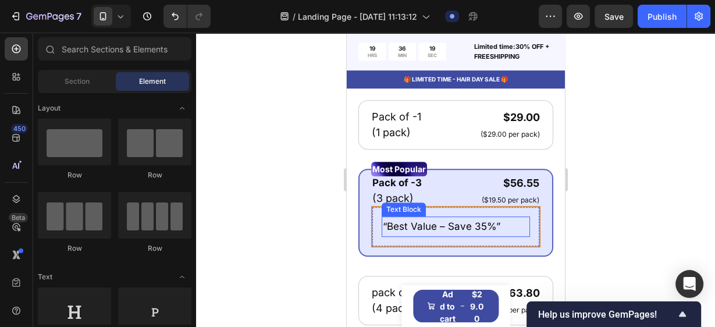
scroll to position [641, 0]
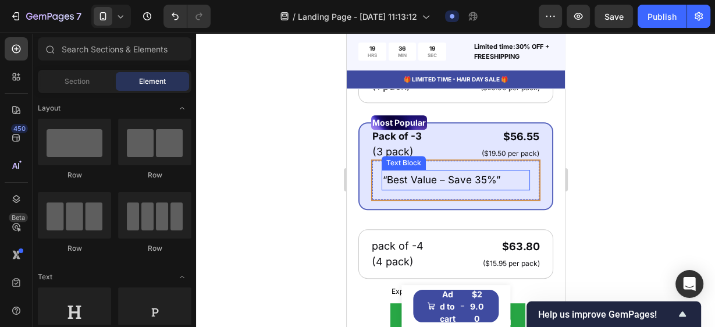
click at [447, 186] on span "“Best Value – Save 35%”" at bounding box center [440, 180] width 117 height 12
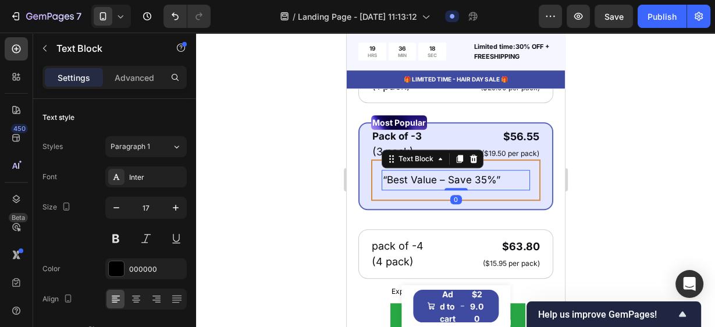
click at [502, 189] on p "“Best Value – Save 35%”" at bounding box center [455, 180] width 146 height 18
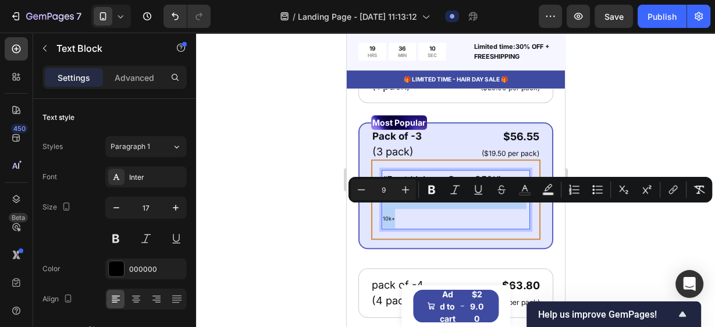
drag, startPoint x: 409, startPoint y: 229, endPoint x: 384, endPoint y: 212, distance: 31.0
click at [384, 212] on p "🛡️ 30-Day Guarantee | 🚚 Free Shipping | ❤️ Trusted by 10k+" at bounding box center [455, 208] width 146 height 39
click at [404, 184] on icon "Editor contextual toolbar" at bounding box center [406, 190] width 12 height 12
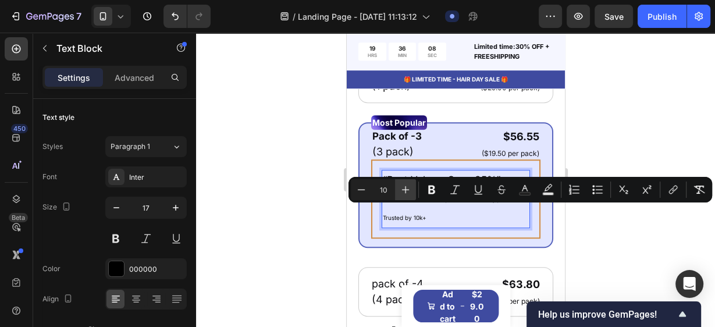
click at [404, 184] on icon "Editor contextual toolbar" at bounding box center [406, 190] width 12 height 12
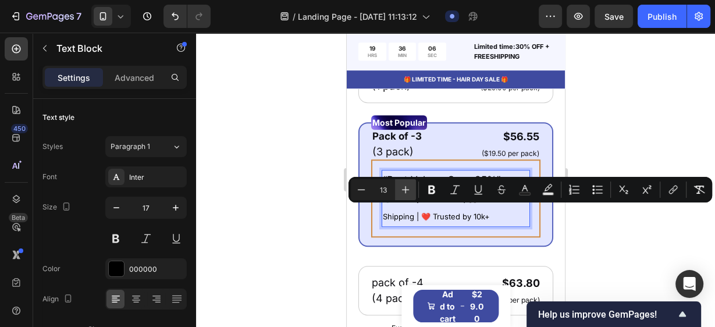
click at [404, 186] on icon "Editor contextual toolbar" at bounding box center [406, 190] width 12 height 12
type input "15"
click at [425, 189] on button "Bold" at bounding box center [431, 189] width 21 height 21
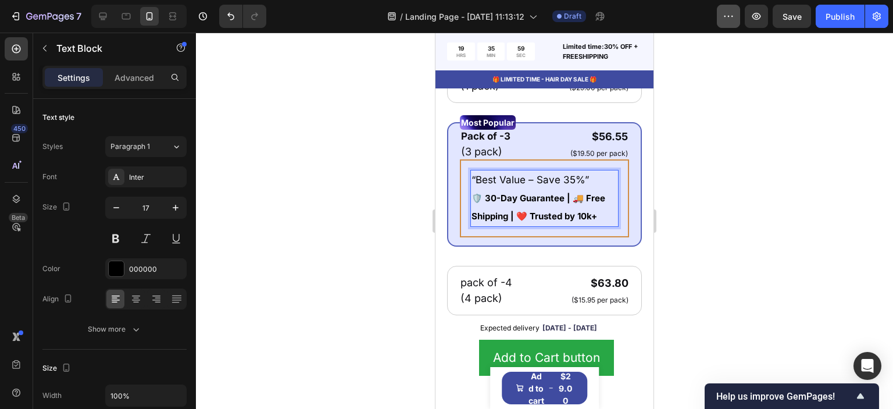
scroll to position [640, 0]
click at [585, 186] on span "“Best Value – Save 35%”" at bounding box center [530, 180] width 117 height 12
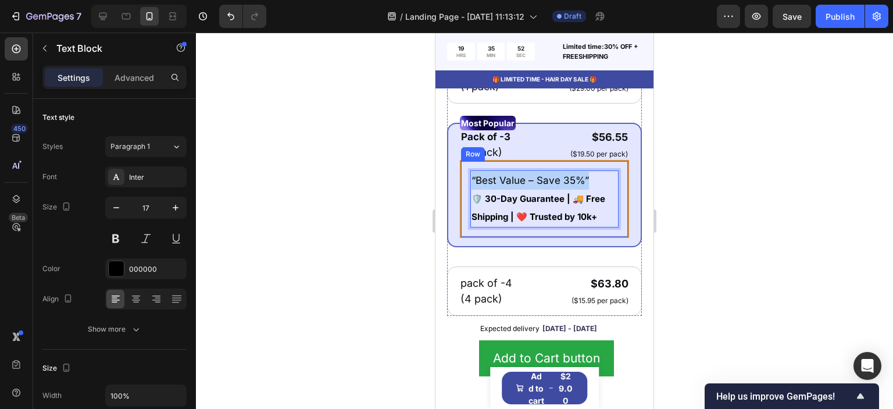
drag, startPoint x: 586, startPoint y: 187, endPoint x: 466, endPoint y: 187, distance: 120.4
click at [466, 187] on div "“Best Value – Save 35%” 🛡️ 30-Day Guarantee | 🚚 Free Shipping | ❤️ Trusted by 1…" at bounding box center [544, 199] width 169 height 78
click at [509, 186] on span "“Best Value – Save 35%”" at bounding box center [530, 180] width 117 height 12
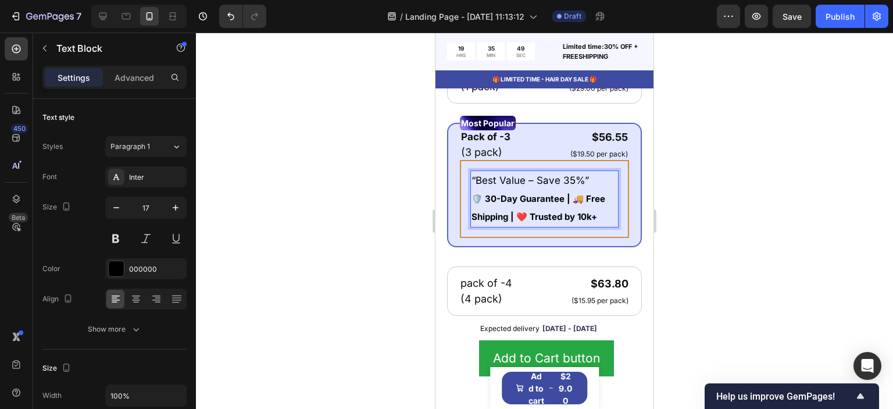
click at [589, 186] on p "“Best Value – Save 35%”" at bounding box center [545, 181] width 146 height 18
drag, startPoint x: 587, startPoint y: 188, endPoint x: 472, endPoint y: 190, distance: 114.6
click at [472, 190] on p "“Best Value – Save 35%”" at bounding box center [545, 181] width 146 height 18
click at [482, 186] on span "“Best Value – Save 35%”" at bounding box center [530, 180] width 117 height 12
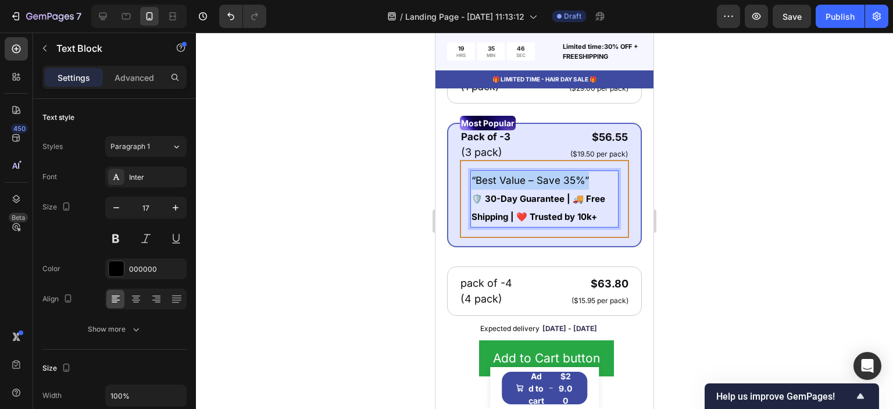
click at [482, 186] on span "“Best Value – Save 35%”" at bounding box center [530, 180] width 117 height 12
click at [109, 211] on button "button" at bounding box center [116, 207] width 21 height 21
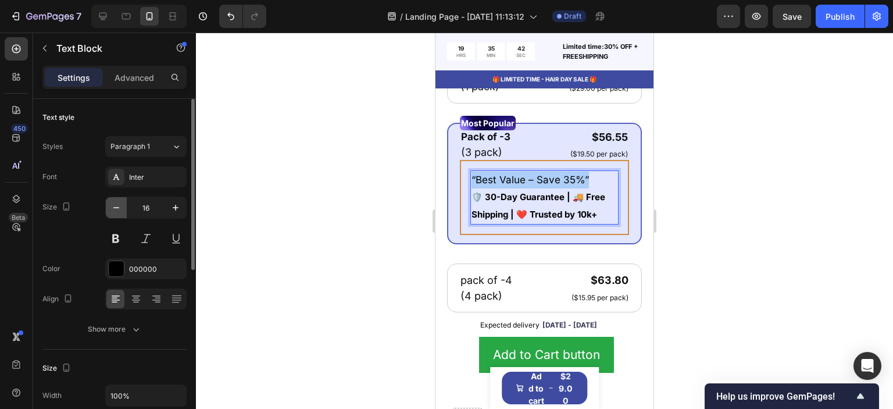
click at [109, 211] on button "button" at bounding box center [116, 207] width 21 height 21
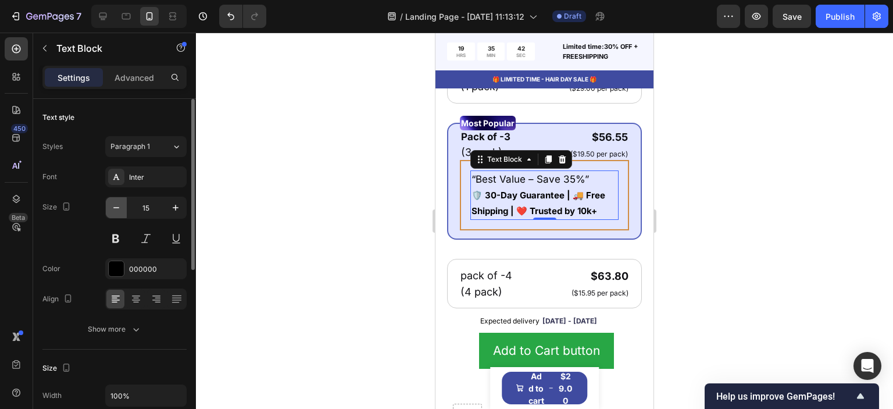
click at [109, 211] on button "button" at bounding box center [116, 207] width 21 height 21
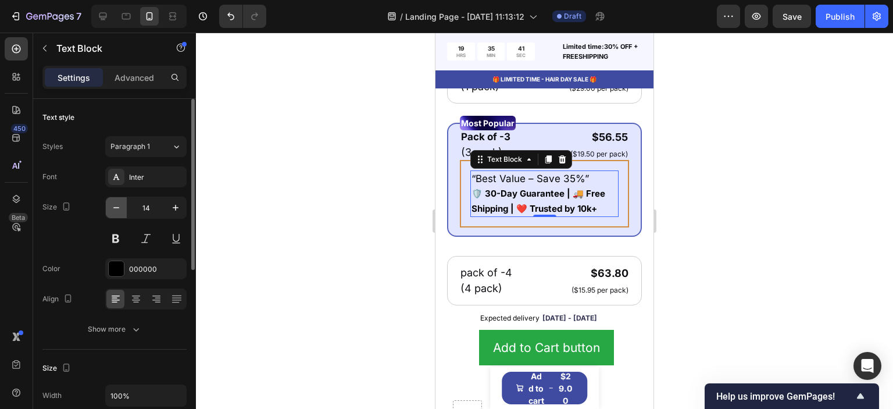
click at [109, 211] on button "button" at bounding box center [116, 207] width 21 height 21
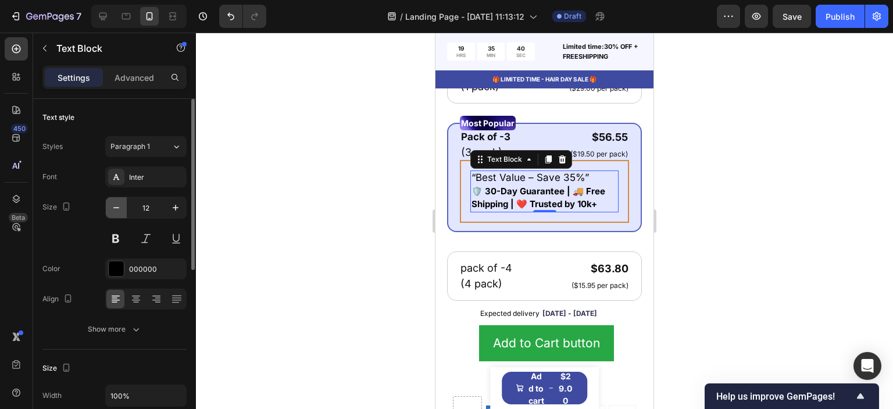
click at [109, 211] on button "button" at bounding box center [116, 207] width 21 height 21
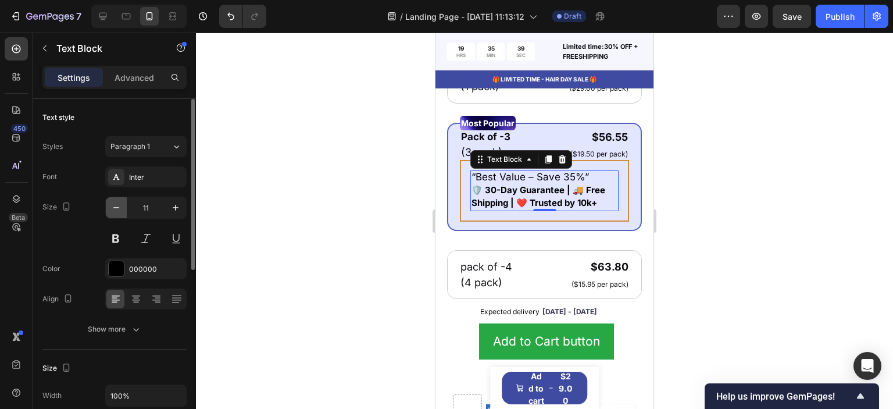
click at [109, 211] on button "button" at bounding box center [116, 207] width 21 height 21
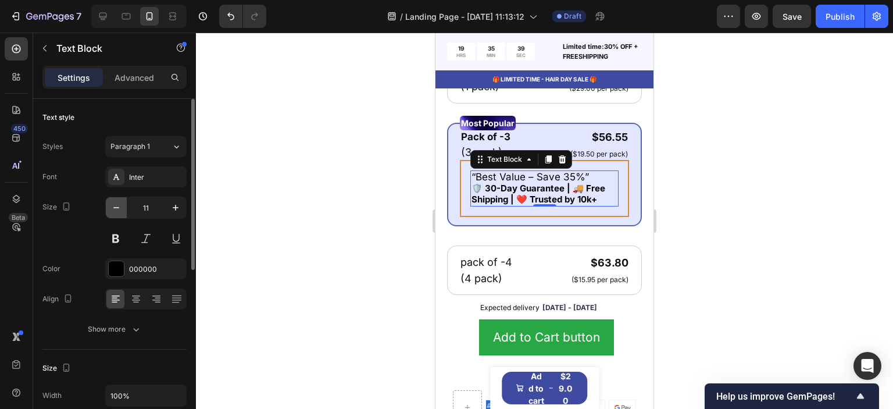
type input "10"
click at [394, 227] on div at bounding box center [544, 221] width 697 height 376
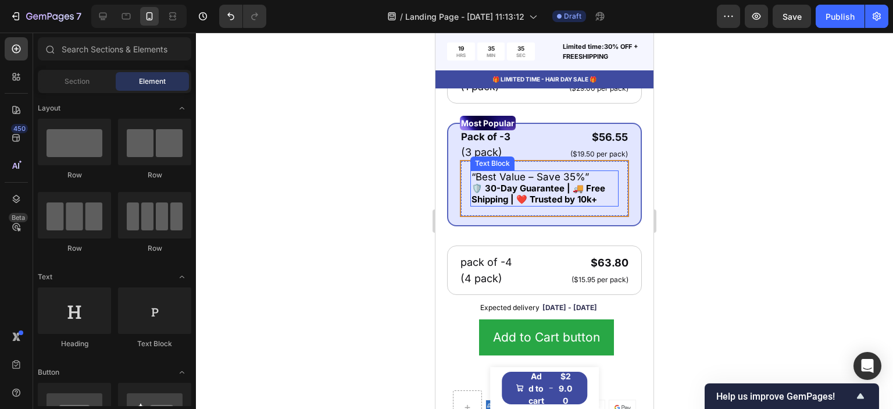
click at [498, 183] on span "“Best Value – Save 35%”" at bounding box center [530, 177] width 117 height 12
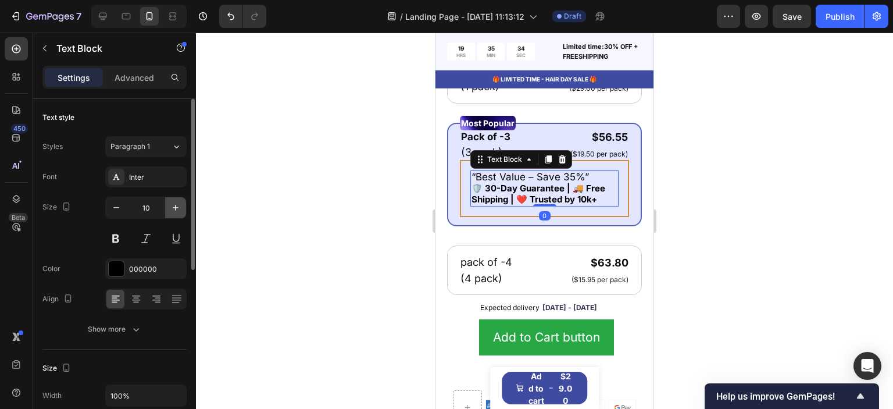
click at [175, 213] on icon "button" at bounding box center [176, 208] width 12 height 12
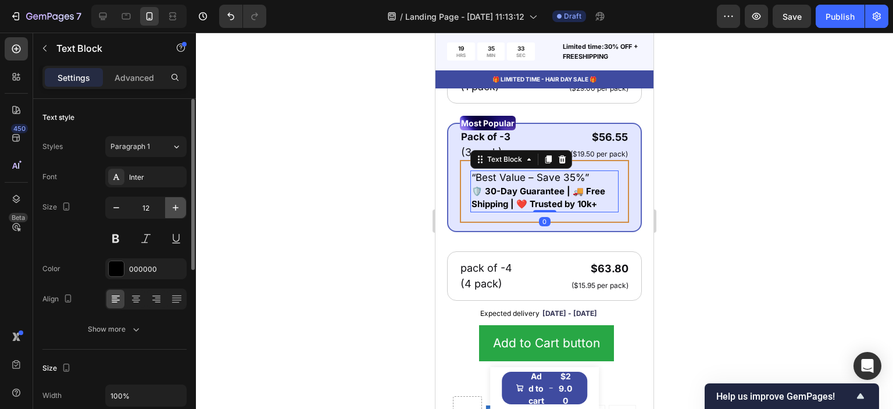
type input "13"
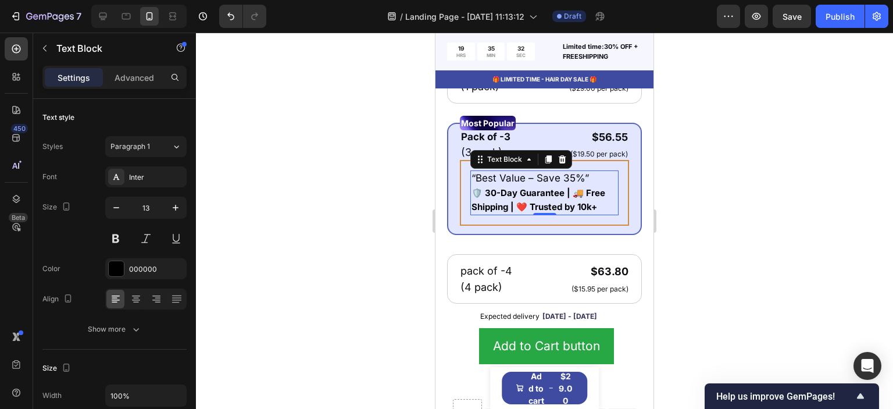
click at [287, 229] on div at bounding box center [544, 221] width 697 height 376
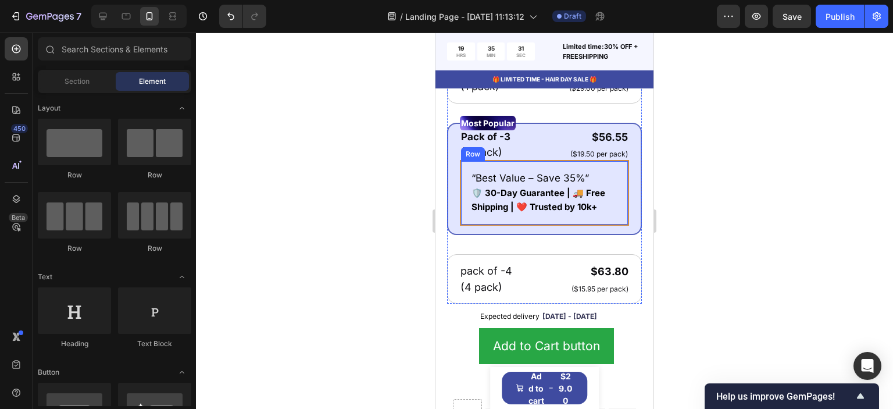
click at [473, 226] on div "“Best Value – Save 35%” 🛡️ 30-Day Guarantee | 🚚 Free Shipping | ❤️ Trusted by 1…" at bounding box center [544, 193] width 169 height 66
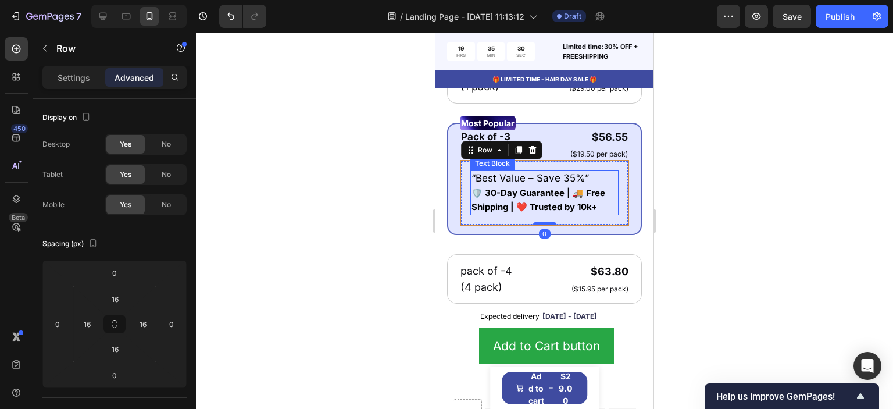
click at [507, 212] on strong "🛡️ 30-Day Guarantee | 🚚 Free Shipping | ❤️ Trusted by 10k+" at bounding box center [539, 199] width 134 height 25
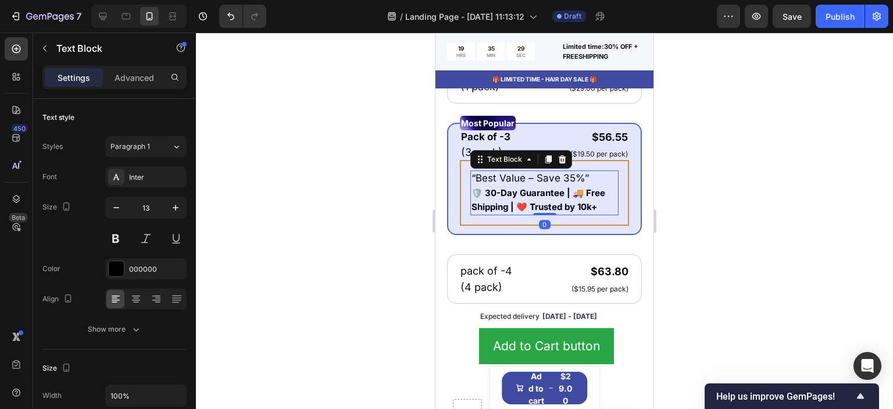
click at [507, 212] on strong "🛡️ 30-Day Guarantee | 🚚 Free Shipping | ❤️ Trusted by 10k+" at bounding box center [539, 199] width 134 height 25
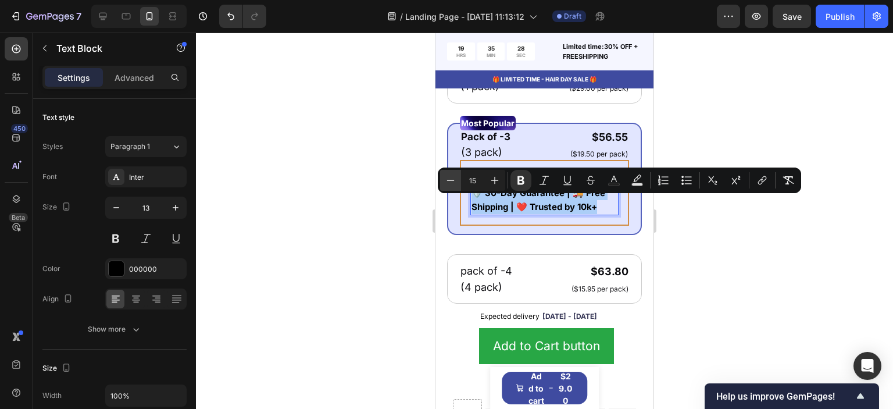
click at [456, 181] on icon "Editor contextual toolbar" at bounding box center [451, 180] width 12 height 12
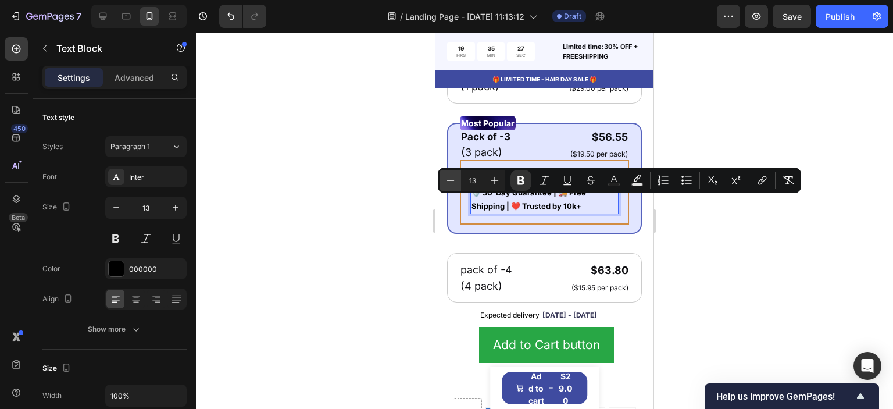
click at [456, 181] on icon "Editor contextual toolbar" at bounding box center [451, 180] width 12 height 12
type input "11"
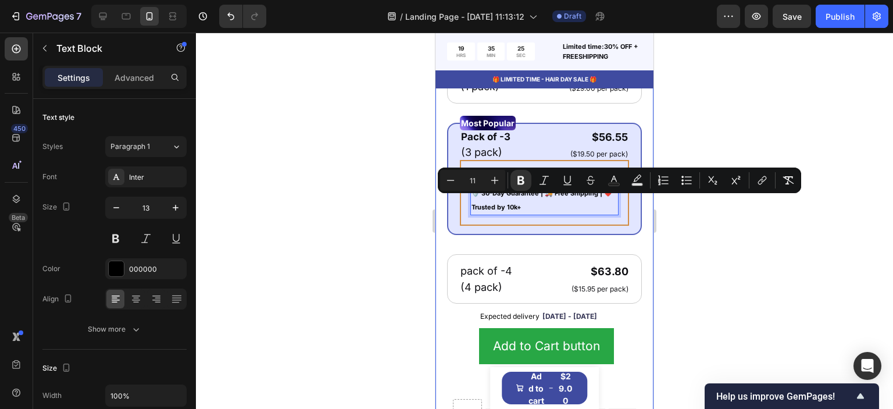
click at [397, 268] on div at bounding box center [544, 221] width 697 height 376
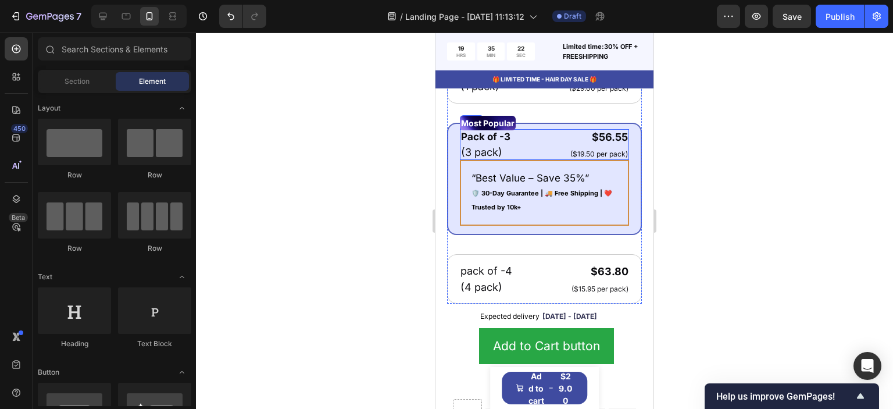
click at [519, 161] on div "Pack of -3 Text Block (3 pack) Text Block $56.55 Product Price Product Price ($…" at bounding box center [544, 144] width 169 height 31
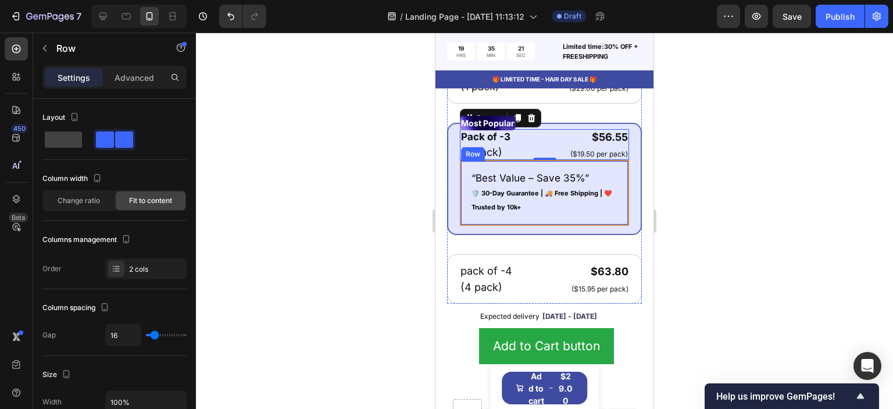
click at [521, 174] on div "“Best Value – Save 35%” 🛡️ 30-Day Guarantee | 🚚 Free Shipping | ❤️ Trusted by 1…" at bounding box center [544, 193] width 169 height 66
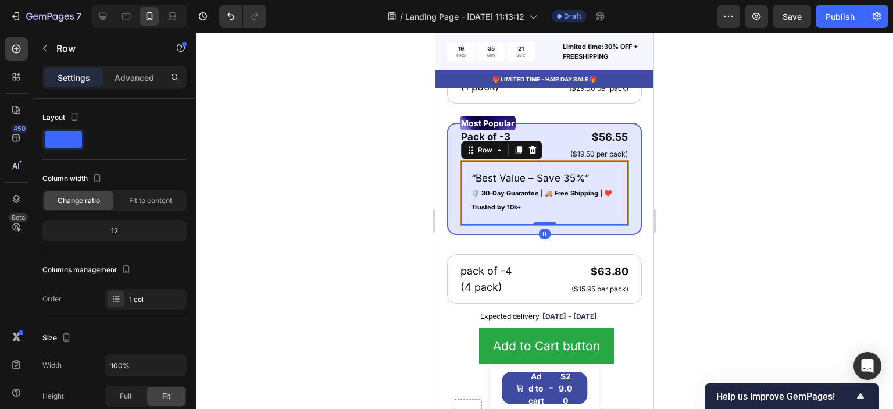
scroll to position [218, 0]
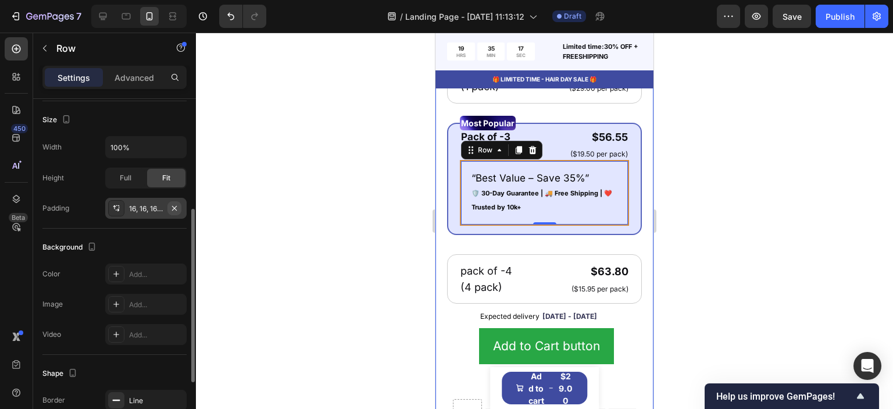
click at [172, 209] on icon "button" at bounding box center [174, 208] width 9 height 9
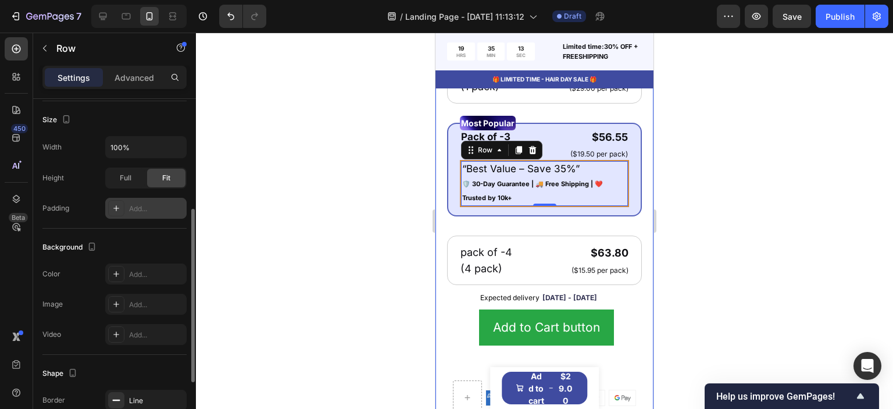
click at [134, 209] on div "Add..." at bounding box center [156, 209] width 55 height 10
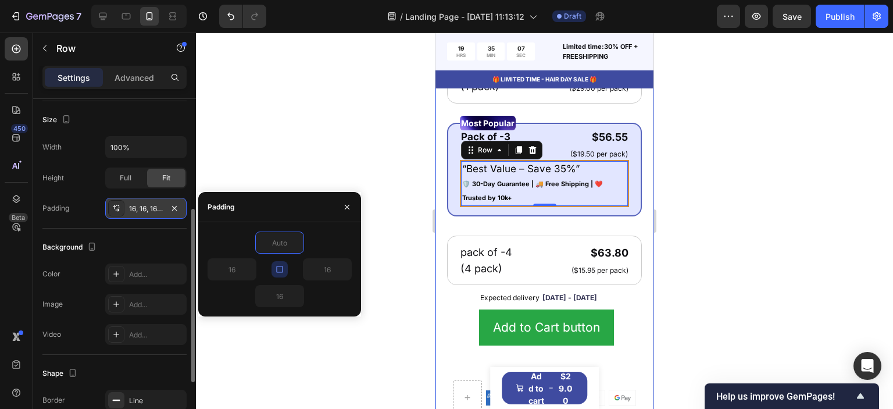
type input "0"
click at [277, 269] on icon "button" at bounding box center [279, 269] width 9 height 9
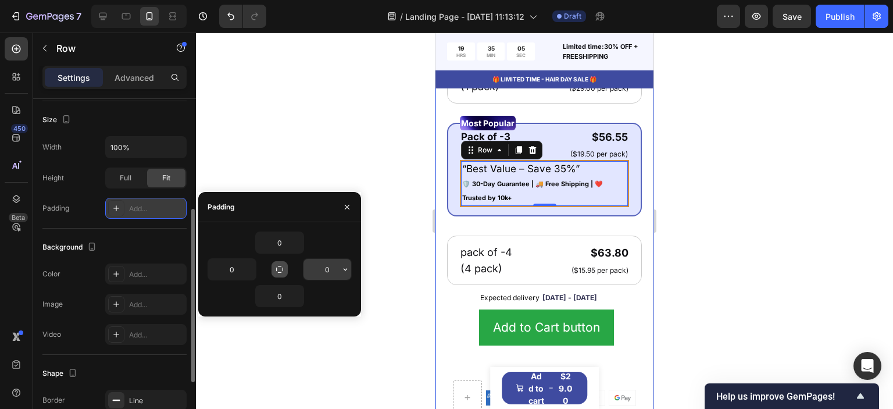
click at [333, 269] on input "0" at bounding box center [328, 269] width 48 height 21
click at [333, 267] on input "12" at bounding box center [328, 269] width 48 height 21
click at [343, 269] on icon "button" at bounding box center [345, 269] width 9 height 9
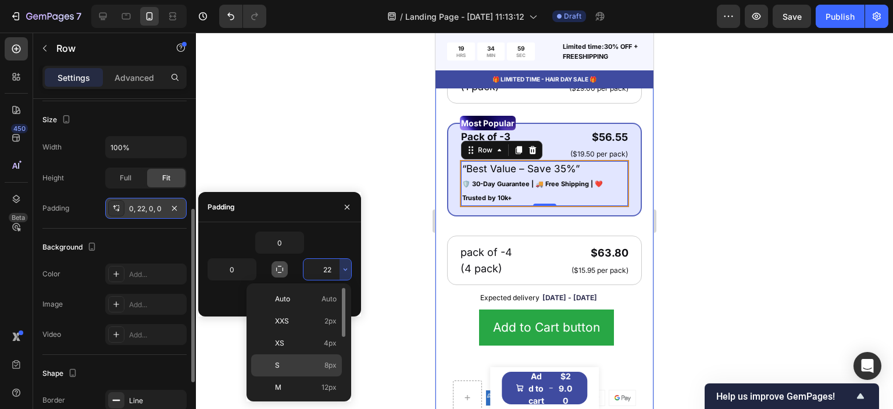
click at [317, 369] on p "S 8px" at bounding box center [306, 365] width 62 height 10
type input "8"
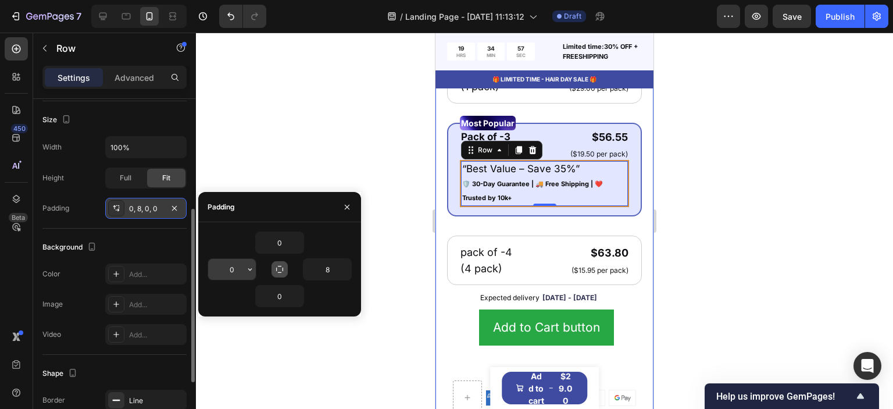
click at [243, 269] on input "0" at bounding box center [232, 269] width 48 height 21
click at [249, 269] on icon "button" at bounding box center [249, 270] width 3 height 2
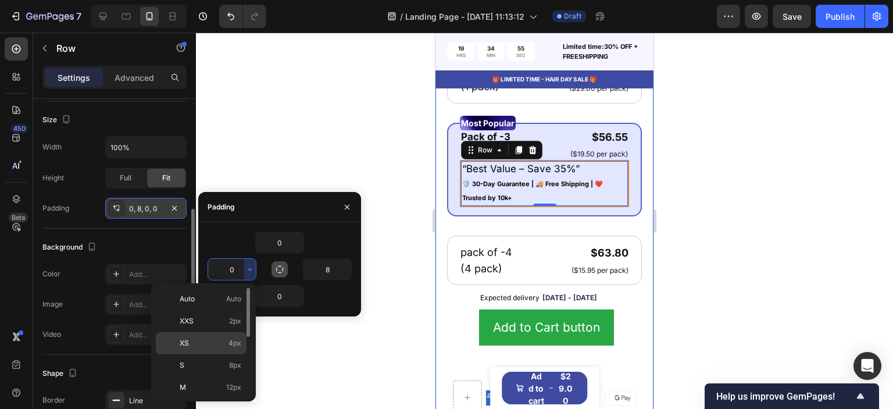
click at [239, 343] on span "4px" at bounding box center [235, 343] width 13 height 10
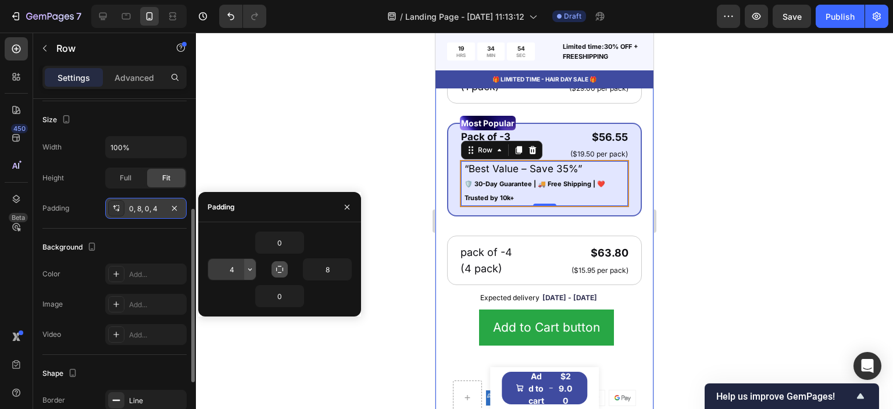
click at [245, 269] on icon "button" at bounding box center [249, 269] width 9 height 9
click at [238, 267] on input "4" at bounding box center [232, 269] width 48 height 21
type input "0"
click at [415, 294] on div at bounding box center [544, 221] width 697 height 376
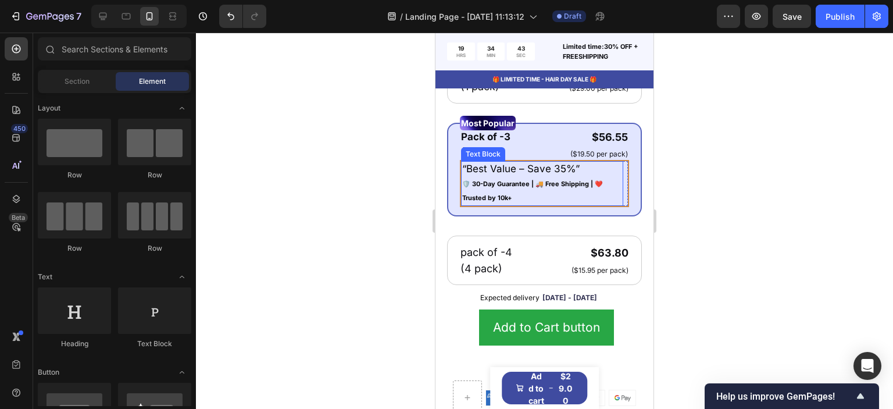
click at [535, 200] on p "🛡️ 30-Day Guarantee | 🚚 Free Shipping | ❤️ Trusted by 10k+" at bounding box center [542, 191] width 160 height 28
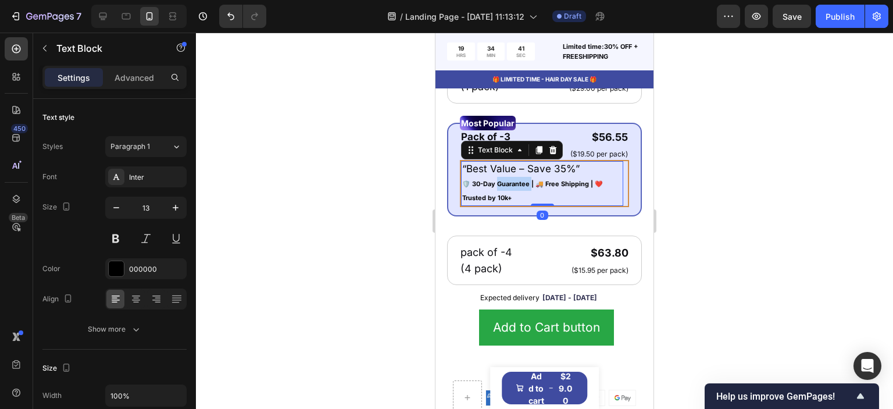
click at [500, 197] on strong "🛡️ 30-Day Guarantee | 🚚 Free Shipping | ❤️ Trusted by 10k+" at bounding box center [532, 191] width 141 height 22
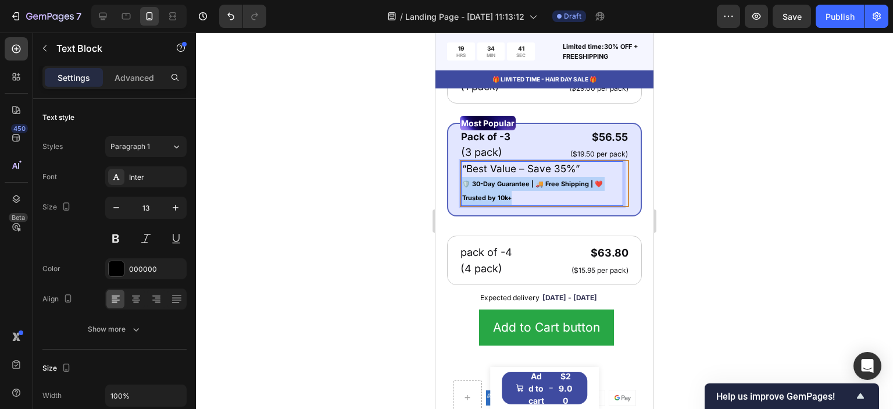
click at [500, 197] on strong "🛡️ 30-Day Guarantee | 🚚 Free Shipping | ❤️ Trusted by 10k+" at bounding box center [532, 191] width 141 height 22
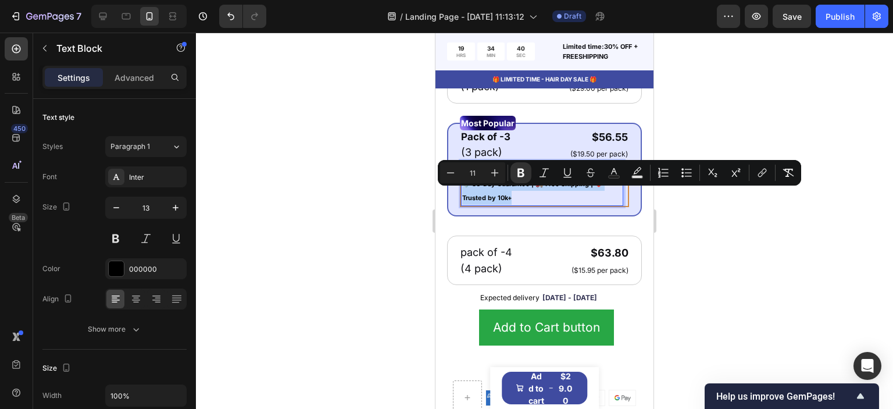
copy strong "🛡️ 30-Day Guarantee | 🚚 Free Shipping | ❤️ Trusted by 10k+"
click at [43, 55] on button "button" at bounding box center [44, 48] width 19 height 19
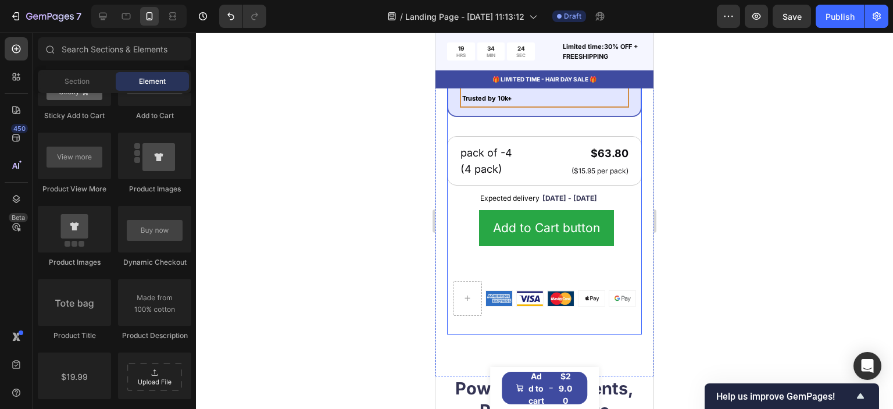
scroll to position [815, 0]
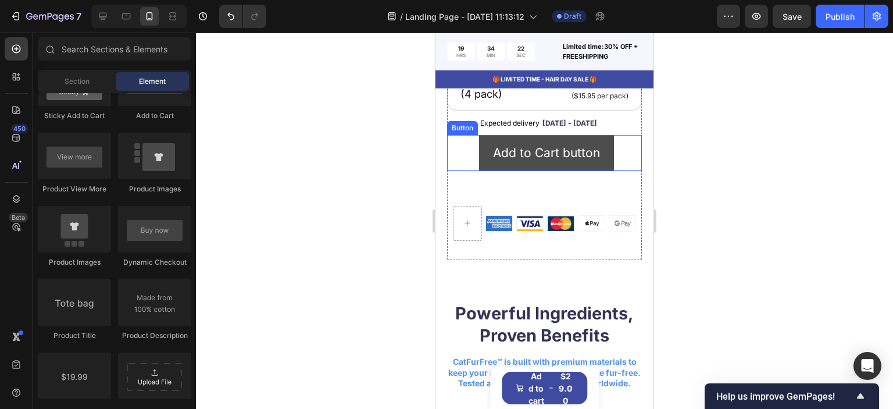
click at [565, 171] on button "Add to Cart button" at bounding box center [546, 153] width 135 height 36
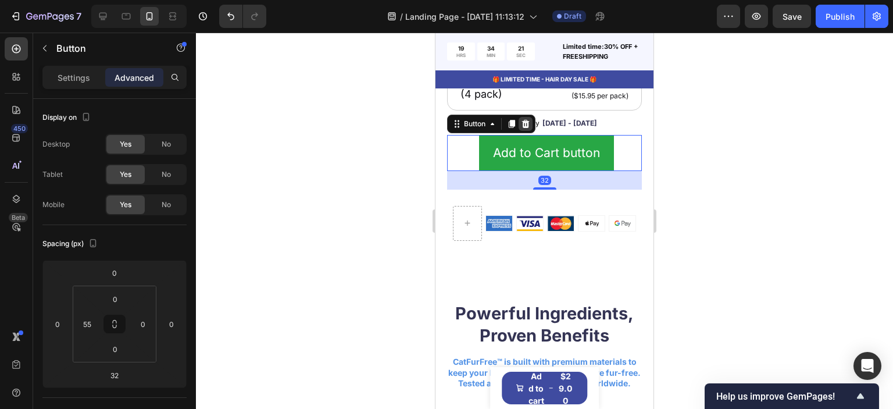
click at [527, 128] on icon at bounding box center [526, 124] width 8 height 8
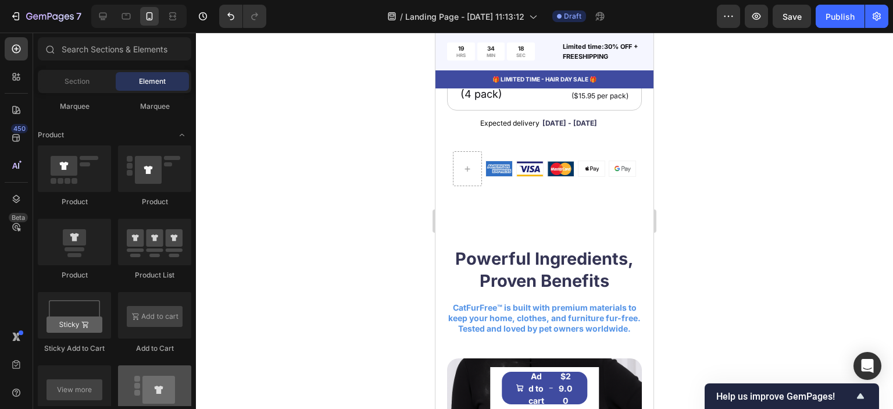
scroll to position [1628, 0]
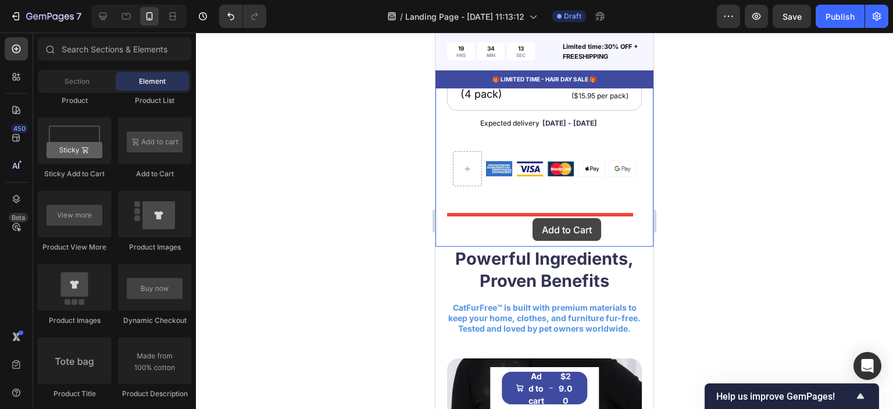
drag, startPoint x: 582, startPoint y: 180, endPoint x: 533, endPoint y: 218, distance: 62.2
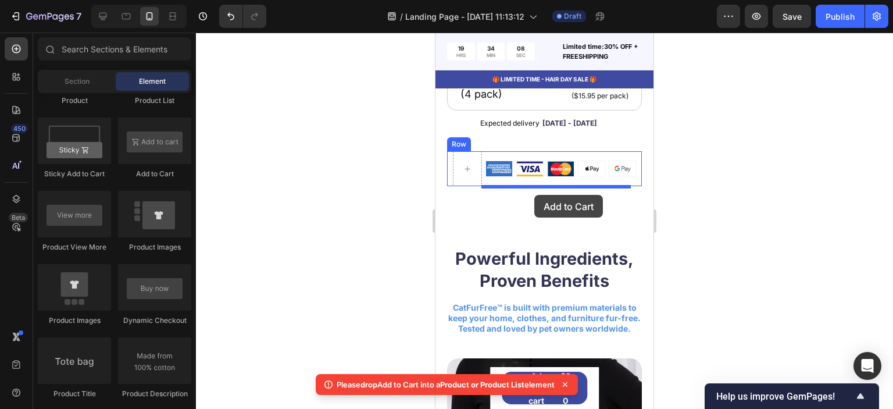
drag, startPoint x: 580, startPoint y: 181, endPoint x: 861, endPoint y: 213, distance: 282.8
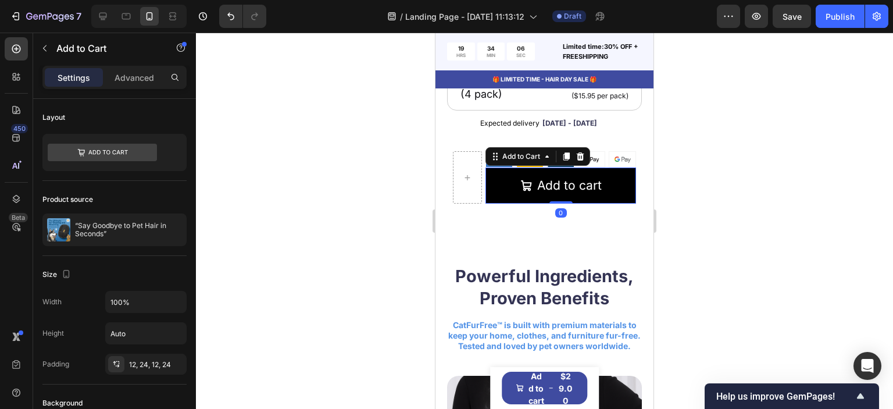
click at [331, 241] on div at bounding box center [544, 221] width 697 height 376
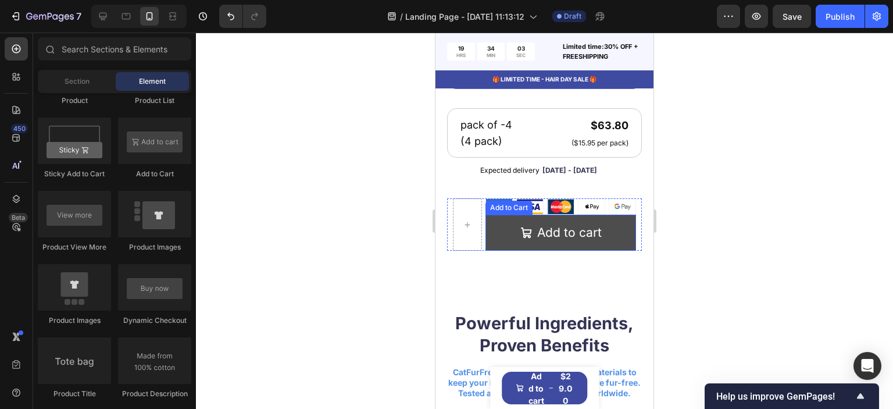
scroll to position [757, 0]
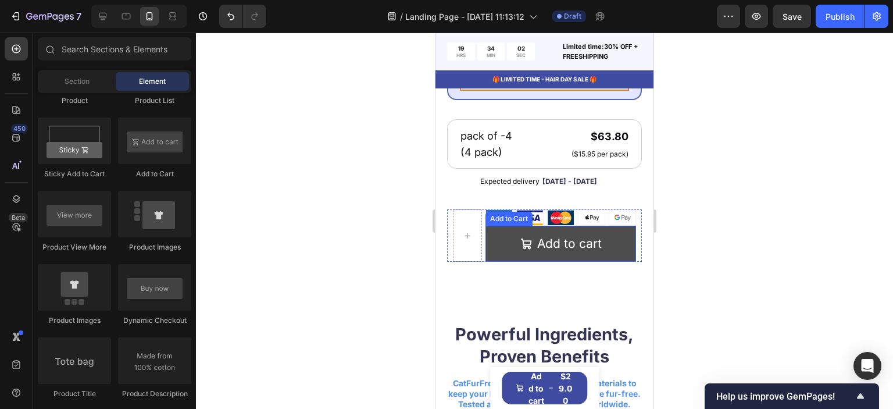
click at [493, 262] on button "Add to cart" at bounding box center [561, 244] width 151 height 36
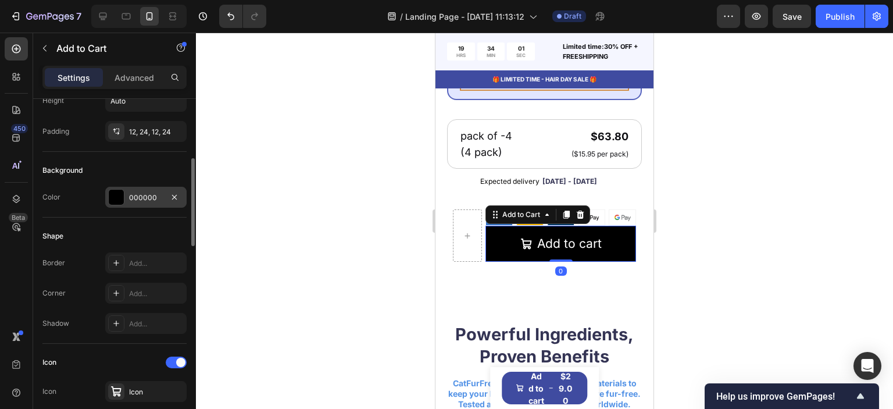
scroll to position [291, 0]
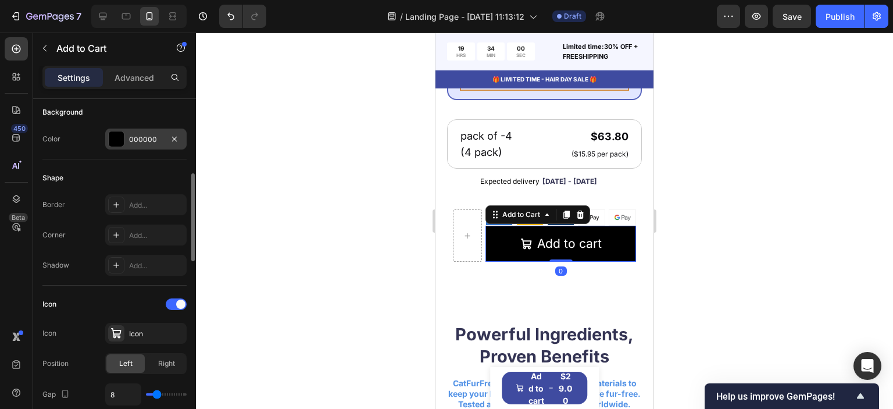
click at [116, 145] on div at bounding box center [116, 138] width 15 height 15
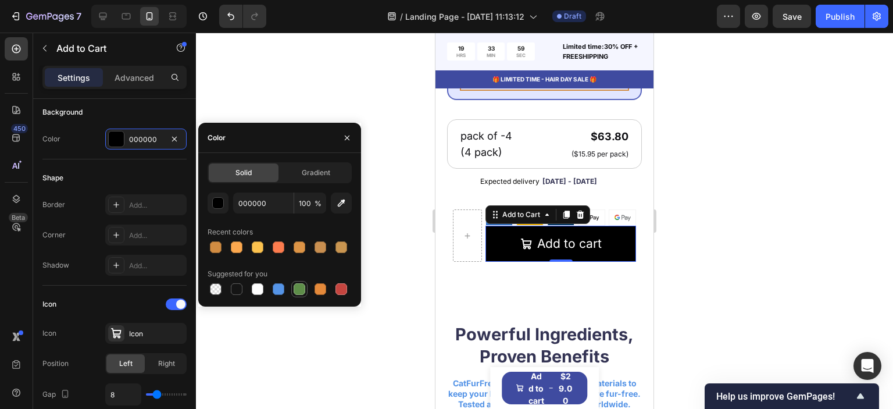
click at [300, 289] on div at bounding box center [300, 289] width 12 height 12
type input "5E8E49"
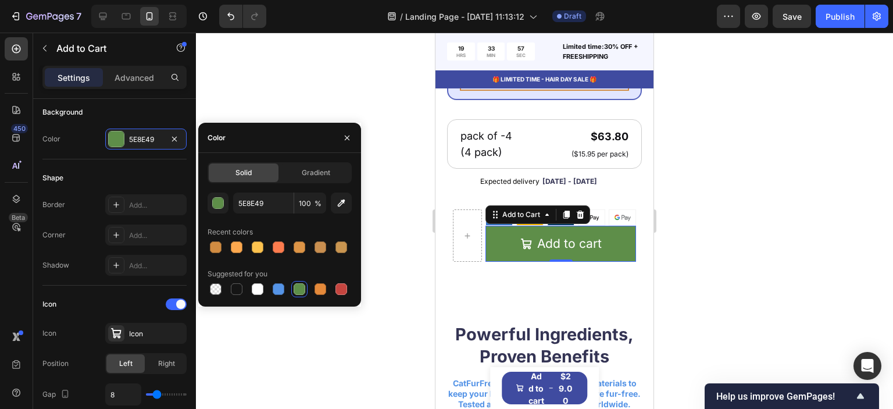
click at [423, 268] on div at bounding box center [544, 221] width 697 height 376
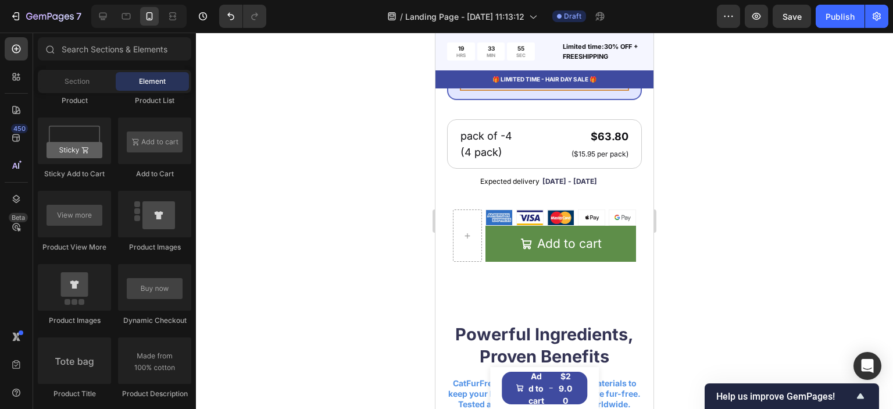
click at [344, 268] on div at bounding box center [544, 221] width 697 height 376
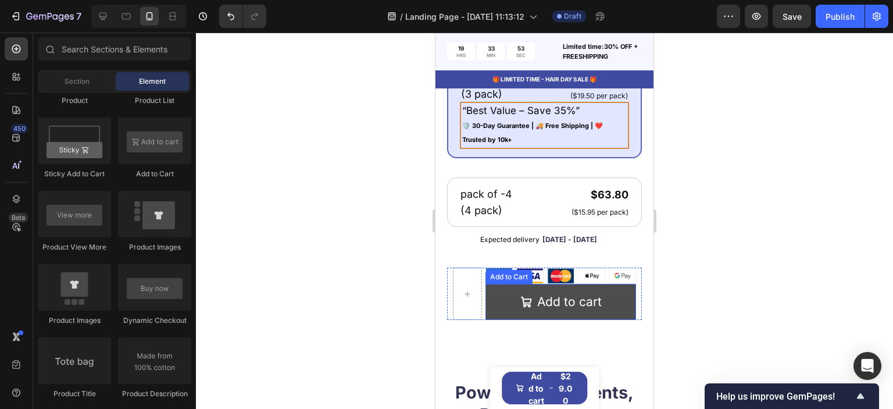
scroll to position [640, 0]
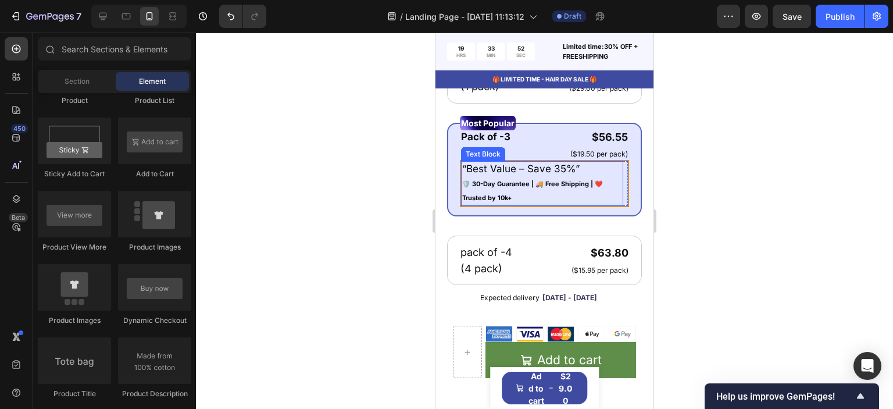
click at [516, 202] on p "🛡️ 30-Day Guarantee | 🚚 Free Shipping | ❤️ Trusted by 10k+" at bounding box center [542, 191] width 160 height 28
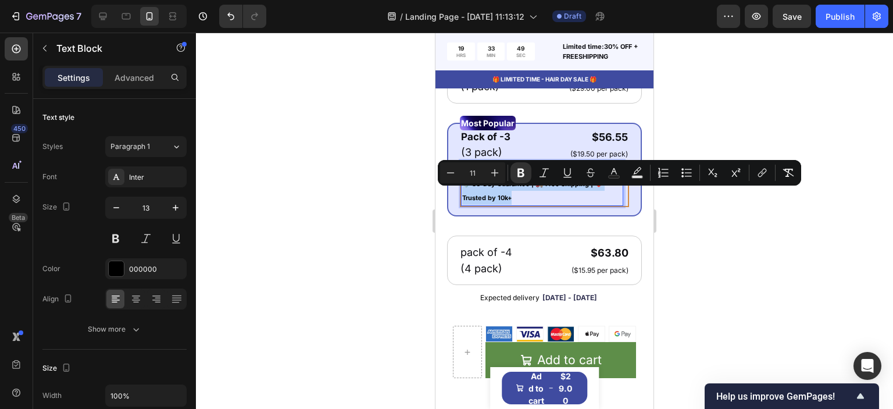
drag, startPoint x: 516, startPoint y: 208, endPoint x: 462, endPoint y: 192, distance: 56.2
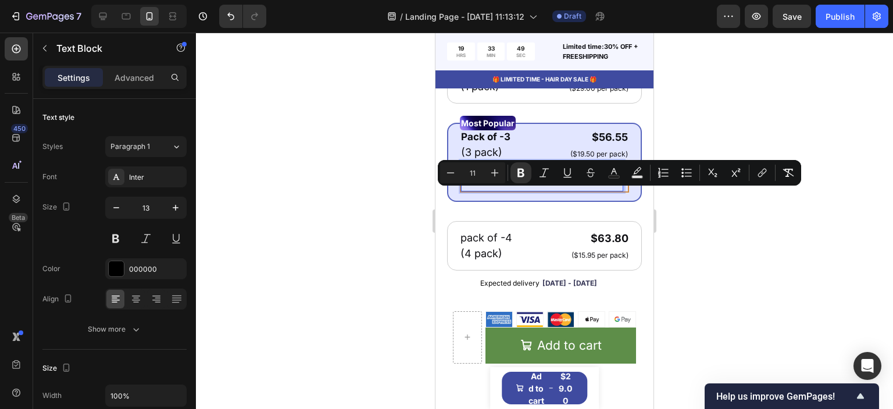
type input "13"
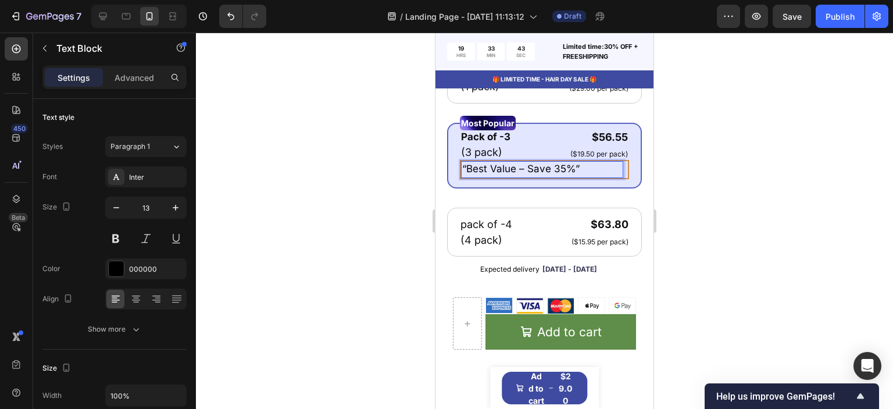
click at [406, 204] on div at bounding box center [544, 221] width 697 height 376
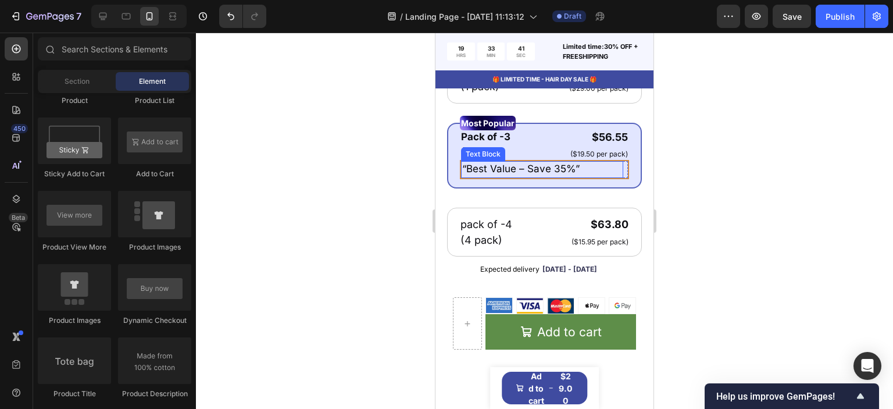
click at [597, 176] on p "“Best Value – Save 35%”" at bounding box center [542, 169] width 160 height 14
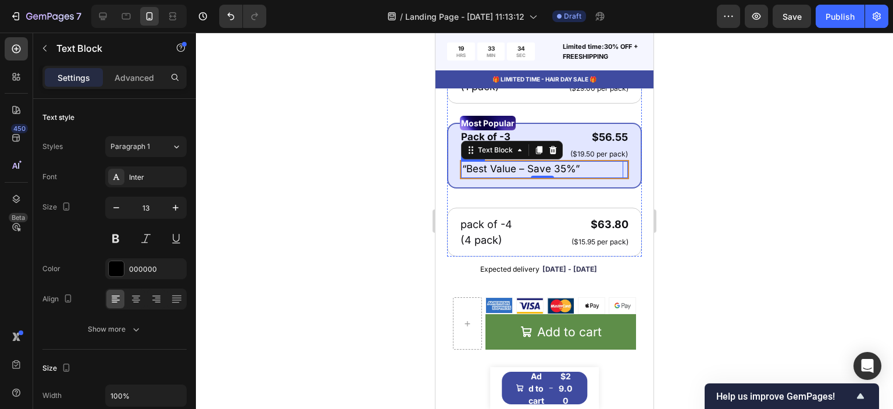
click at [618, 179] on div "“Best Value – Save 35%” Text Block 0 Row" at bounding box center [544, 169] width 169 height 19
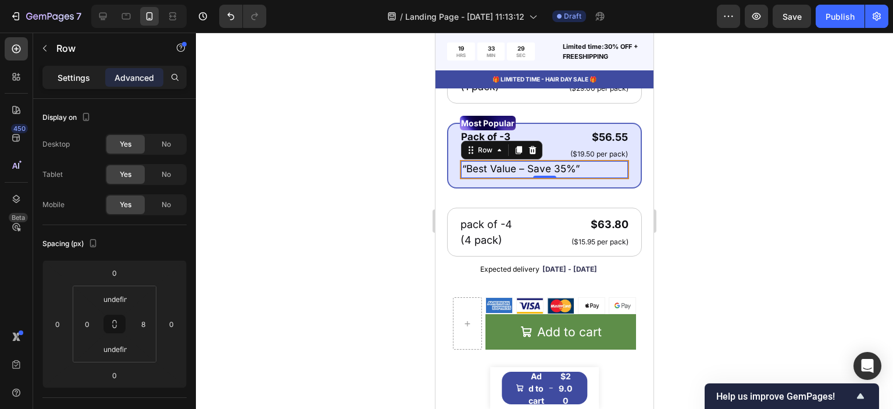
click at [68, 85] on div "Settings" at bounding box center [74, 77] width 58 height 19
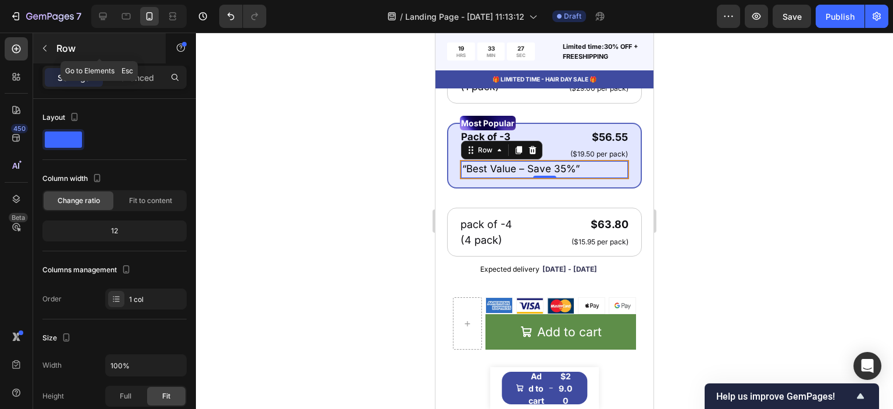
click at [44, 51] on icon "button" at bounding box center [44, 48] width 9 height 9
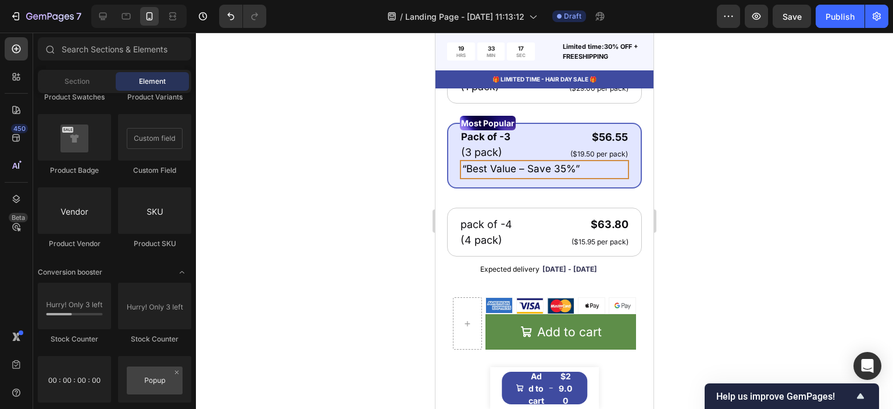
scroll to position [2319, 0]
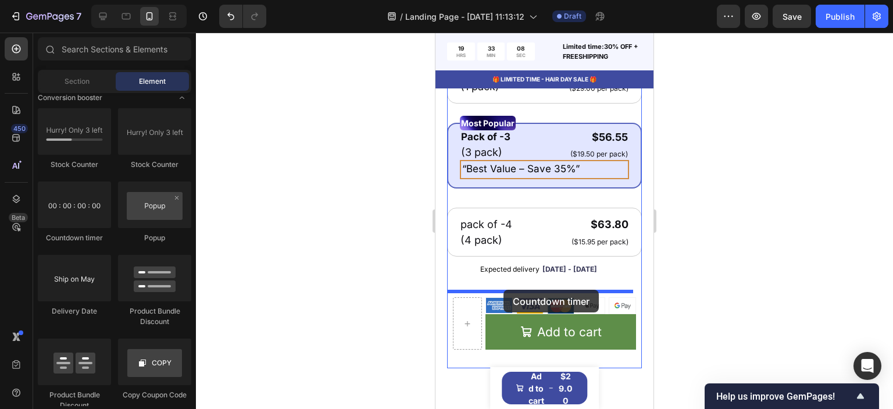
drag, startPoint x: 508, startPoint y: 247, endPoint x: 832, endPoint y: 318, distance: 332.2
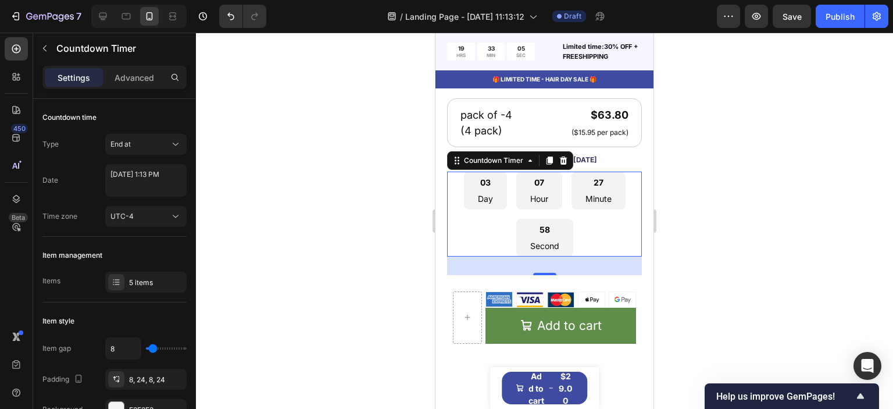
scroll to position [757, 0]
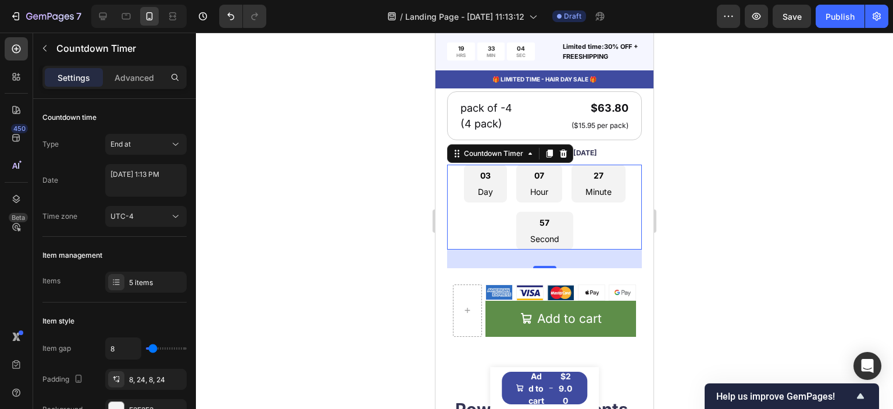
click at [467, 232] on div "03 Day 07 Hour 27 Minute 57 Second" at bounding box center [544, 207] width 195 height 84
click at [170, 212] on icon at bounding box center [176, 217] width 12 height 12
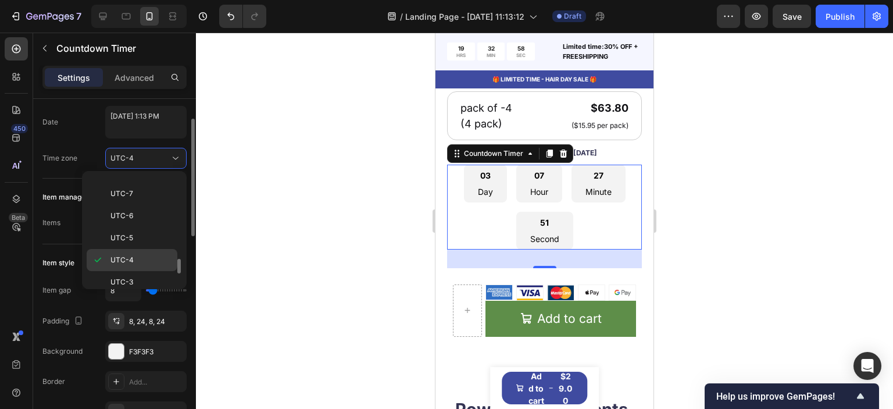
scroll to position [184, 0]
click at [279, 238] on div at bounding box center [544, 221] width 697 height 376
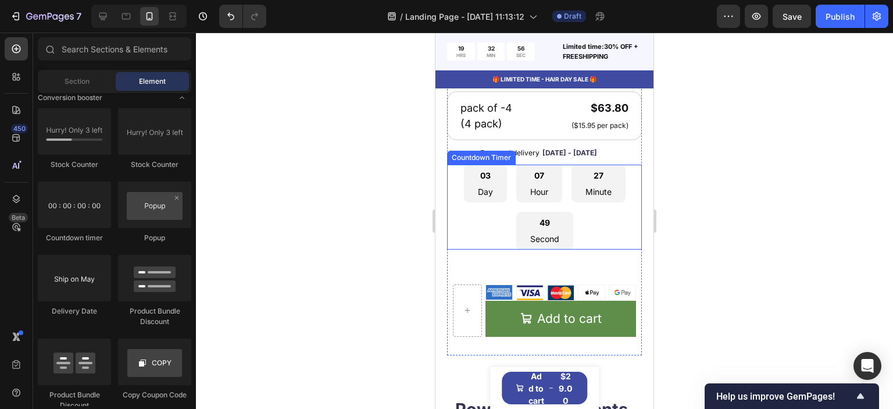
click at [562, 236] on div "49 Second" at bounding box center [544, 231] width 57 height 38
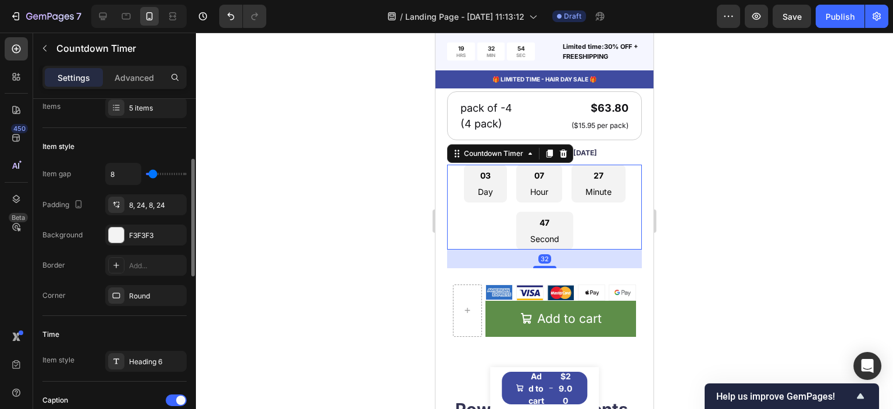
scroll to position [116, 0]
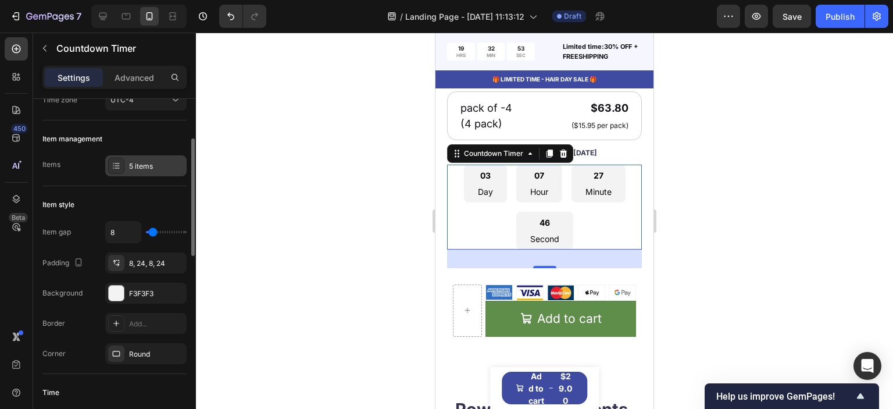
click at [121, 163] on div at bounding box center [116, 166] width 16 height 16
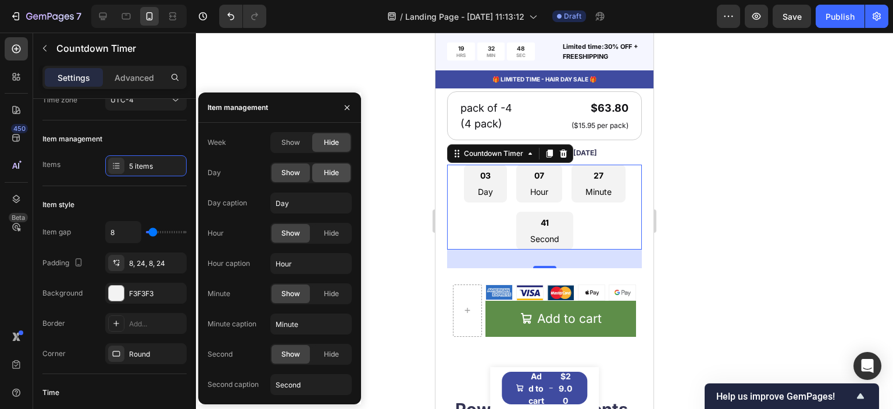
click at [329, 170] on span "Hide" at bounding box center [331, 172] width 15 height 10
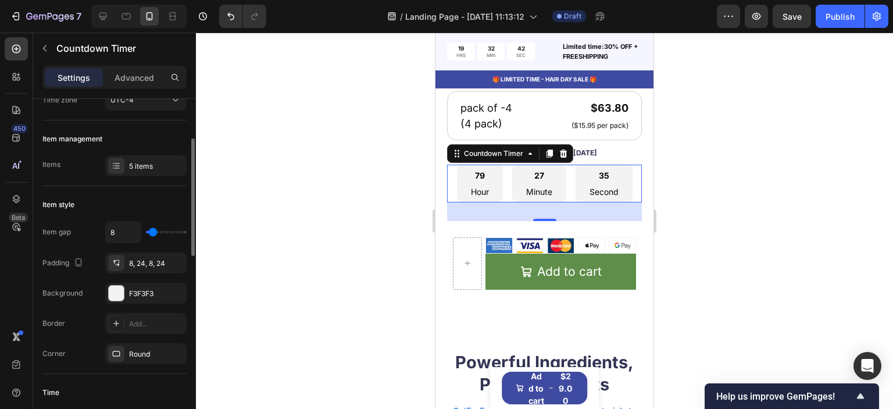
type input "0"
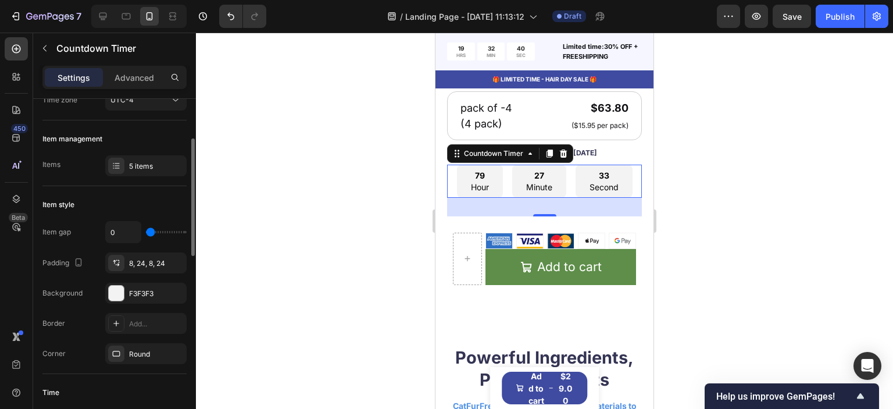
drag, startPoint x: 156, startPoint y: 232, endPoint x: 137, endPoint y: 231, distance: 19.2
type input "0"
click at [146, 231] on input "range" at bounding box center [166, 232] width 41 height 2
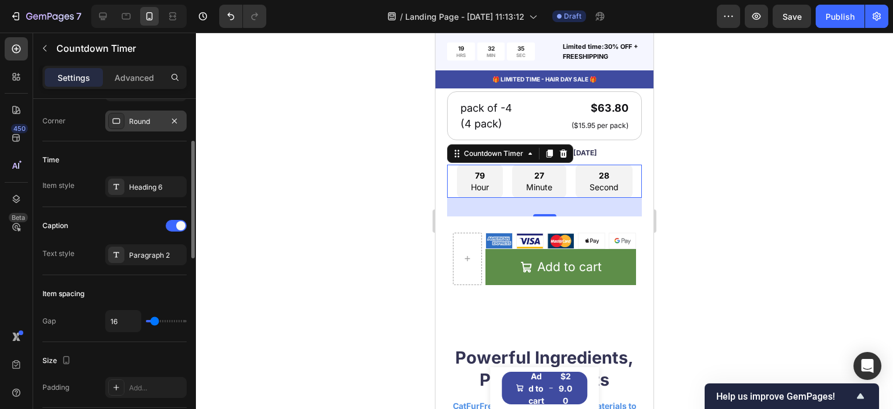
scroll to position [407, 0]
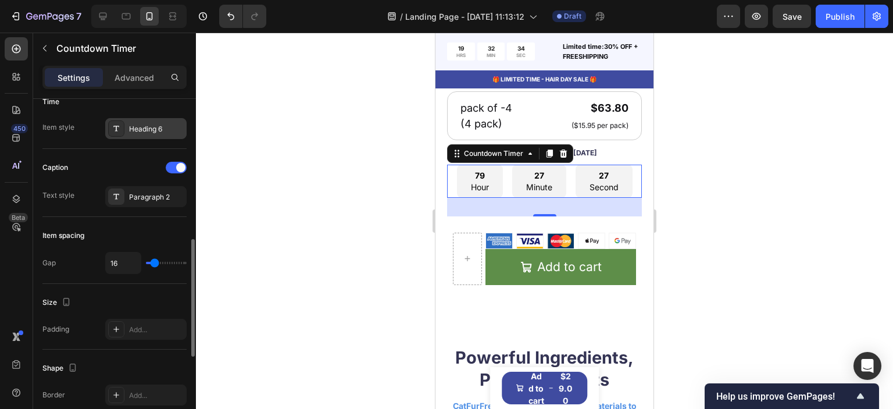
click at [154, 131] on div "Heading 6" at bounding box center [156, 129] width 55 height 10
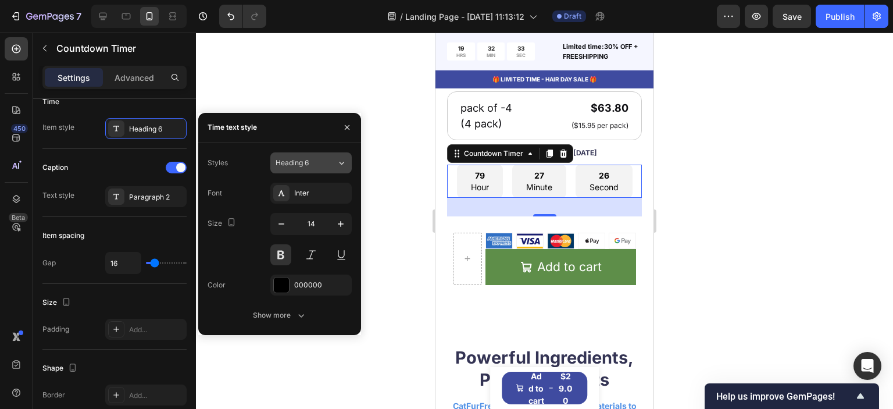
click at [305, 165] on span "Heading 6" at bounding box center [292, 163] width 33 height 10
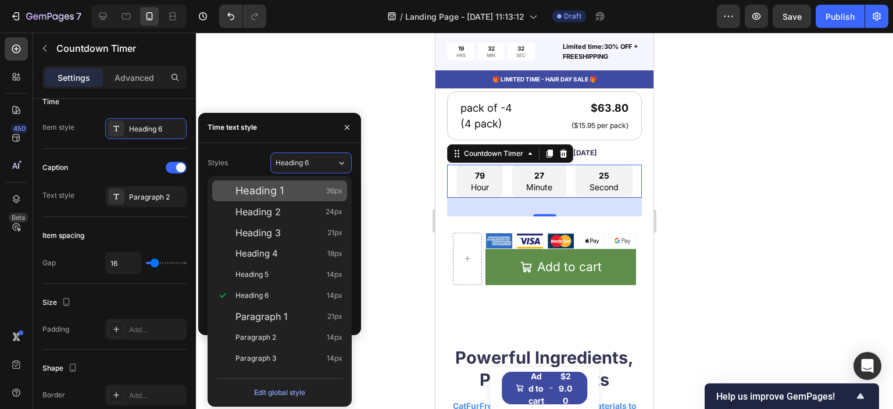
click at [290, 190] on div "Heading 1 36px" at bounding box center [289, 191] width 107 height 12
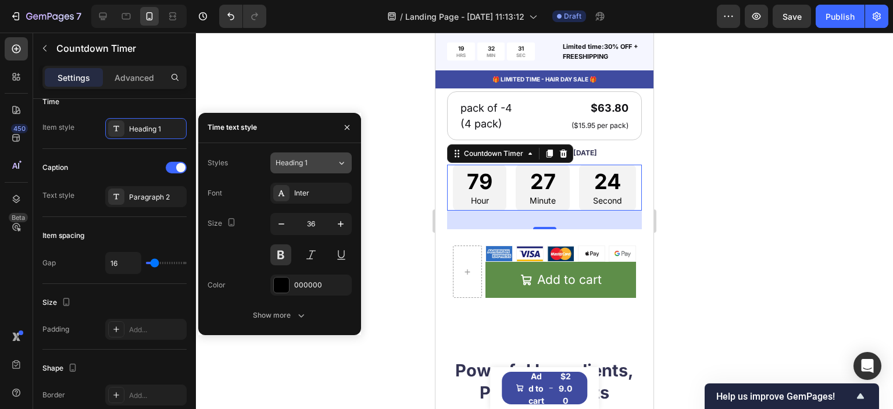
click at [315, 166] on div "Heading 1" at bounding box center [299, 163] width 47 height 10
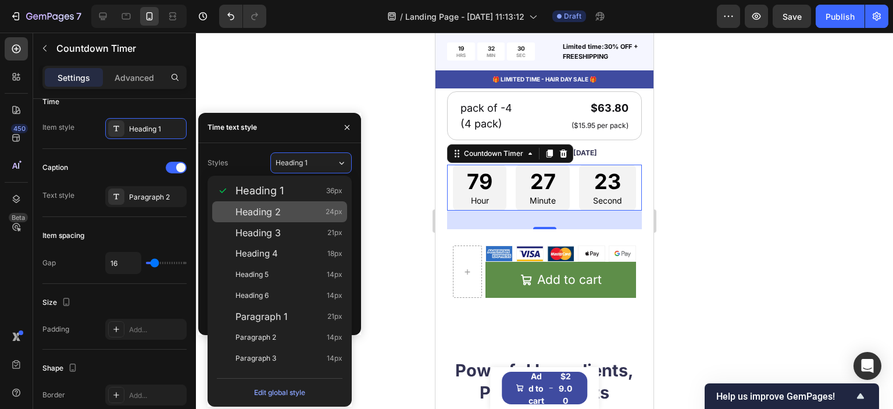
click at [309, 216] on div "Heading 2 24px" at bounding box center [289, 212] width 107 height 12
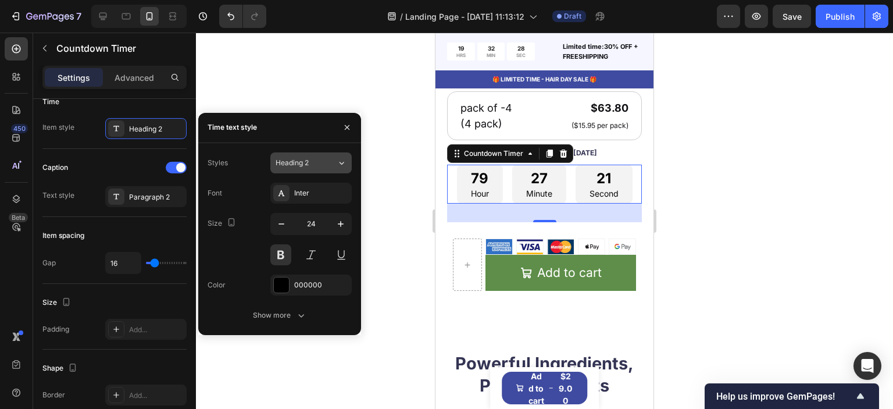
click at [331, 166] on div "Heading 2" at bounding box center [306, 163] width 61 height 10
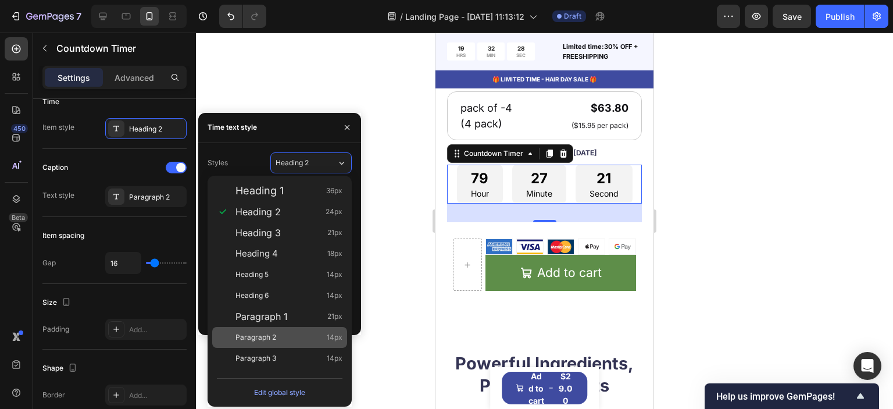
click at [322, 336] on div "Paragraph 2 14px" at bounding box center [289, 337] width 107 height 12
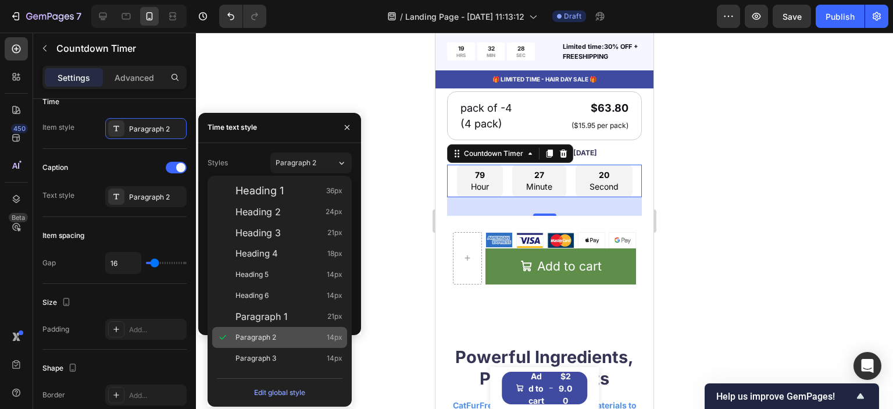
type input "14"
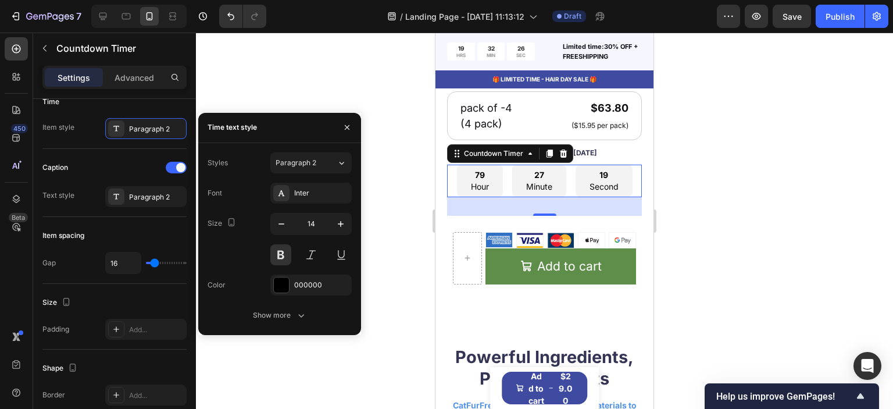
click at [322, 336] on div "Paragraph 2 14px" at bounding box center [289, 337] width 107 height 12
click at [390, 232] on div at bounding box center [544, 221] width 697 height 376
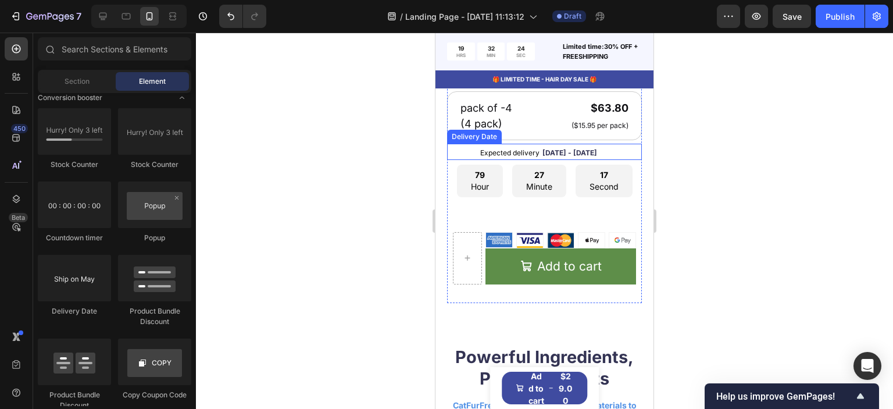
click at [556, 157] on span "[DATE] - [DATE]" at bounding box center [570, 152] width 55 height 9
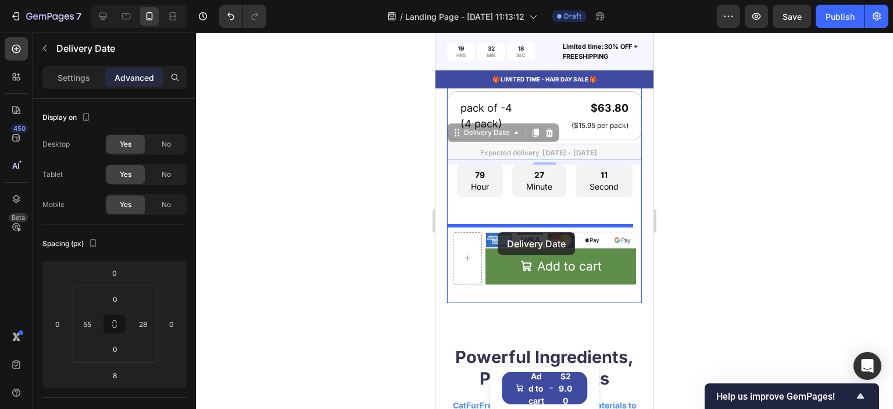
drag, startPoint x: 463, startPoint y: 145, endPoint x: 498, endPoint y: 232, distance: 93.4
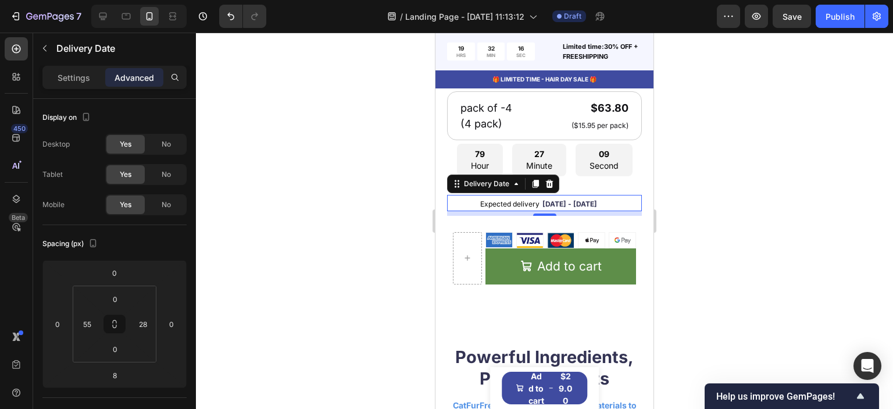
click at [352, 206] on div at bounding box center [544, 221] width 697 height 376
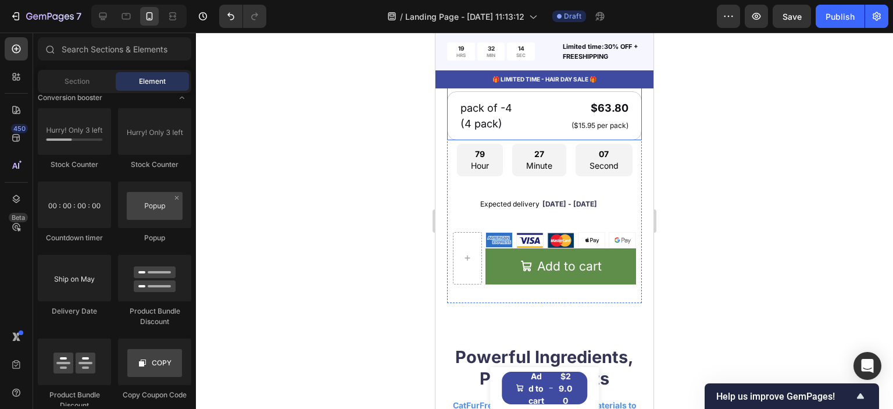
click at [563, 141] on div "pack of -4 Text Block (4 pack) Text Block $63.80 Product Price Product Price ($…" at bounding box center [544, 115] width 195 height 49
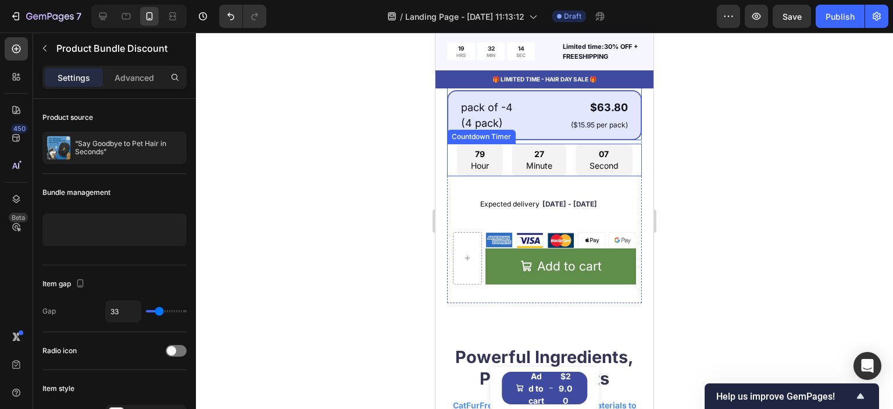
scroll to position [756, 0]
click at [546, 161] on div "27" at bounding box center [539, 155] width 26 height 12
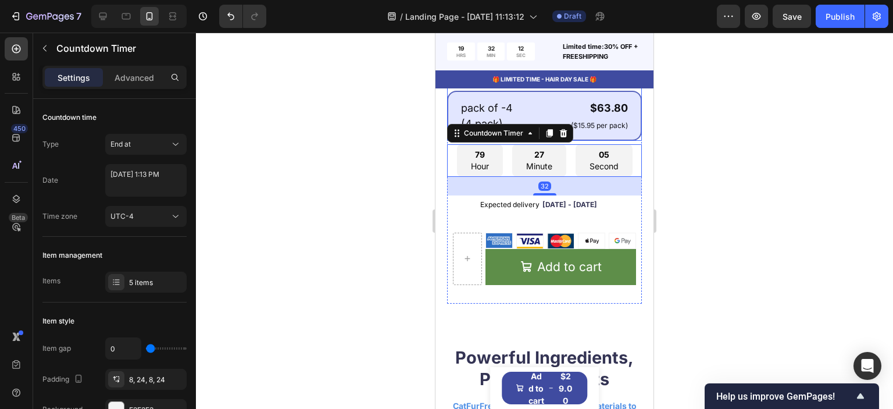
click at [597, 141] on div "pack of -4 Text Block (4 pack) Text Block $63.80 Product Price Product Price ($…" at bounding box center [544, 116] width 195 height 51
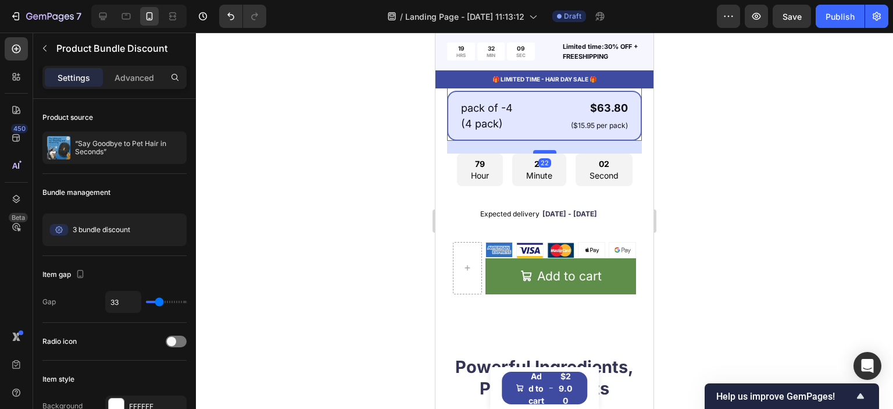
drag, startPoint x: 539, startPoint y: 153, endPoint x: 542, endPoint y: 162, distance: 9.9
click at [542, 154] on div at bounding box center [544, 151] width 23 height 3
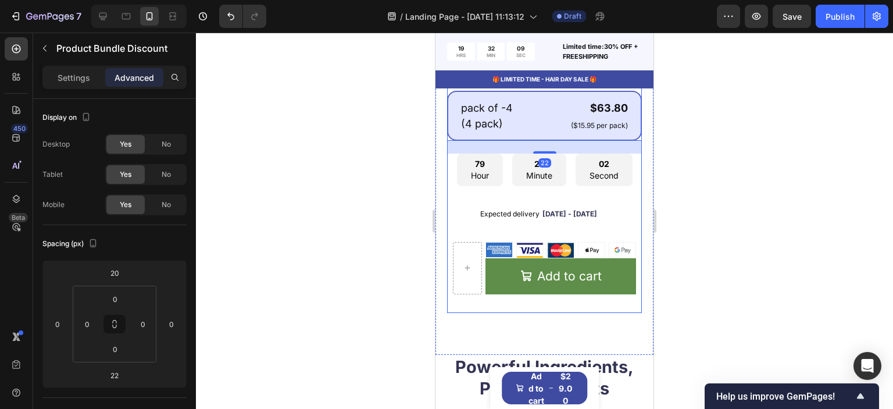
click at [544, 186] on div "27 Minute" at bounding box center [539, 170] width 54 height 32
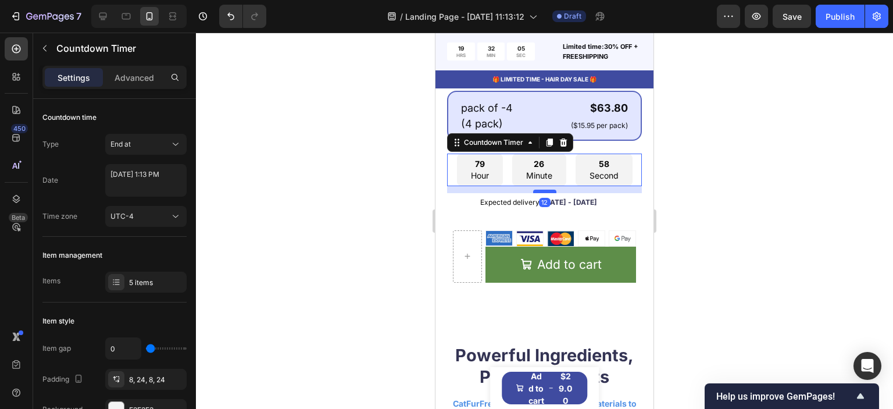
drag, startPoint x: 547, startPoint y: 213, endPoint x: 547, endPoint y: 202, distance: 11.6
click at [547, 193] on div at bounding box center [544, 191] width 23 height 3
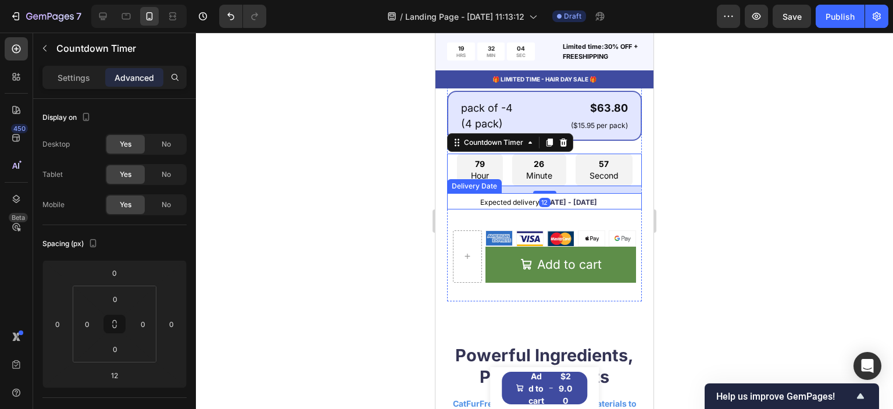
click at [550, 206] on span "[DATE] - [DATE]" at bounding box center [570, 202] width 55 height 9
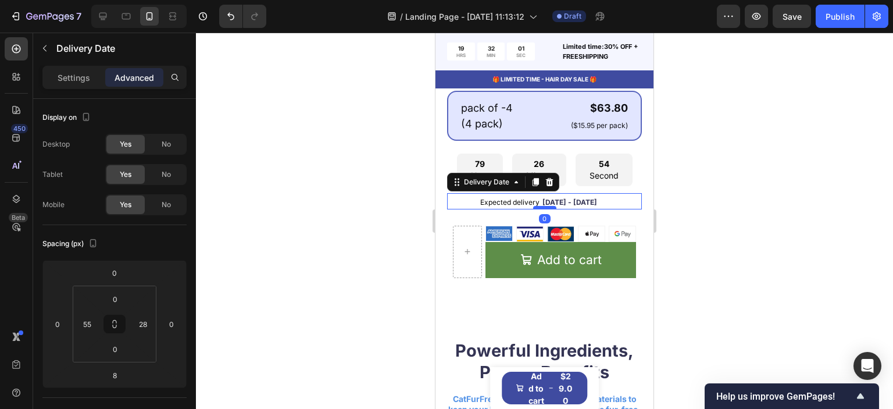
drag, startPoint x: 544, startPoint y: 222, endPoint x: 812, endPoint y: 261, distance: 271.5
click at [543, 209] on div at bounding box center [544, 207] width 23 height 3
type input "0"
click at [370, 224] on div at bounding box center [544, 221] width 697 height 376
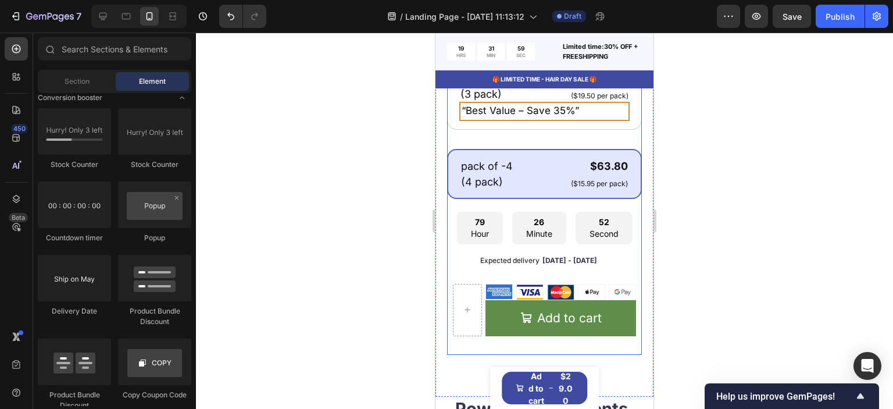
scroll to position [640, 0]
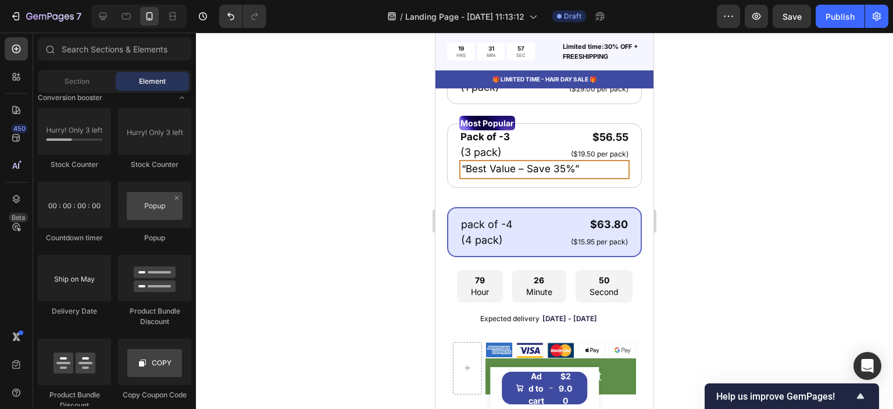
click at [716, 190] on div at bounding box center [544, 221] width 697 height 376
click at [547, 323] on span "[DATE] - [DATE]" at bounding box center [570, 318] width 55 height 9
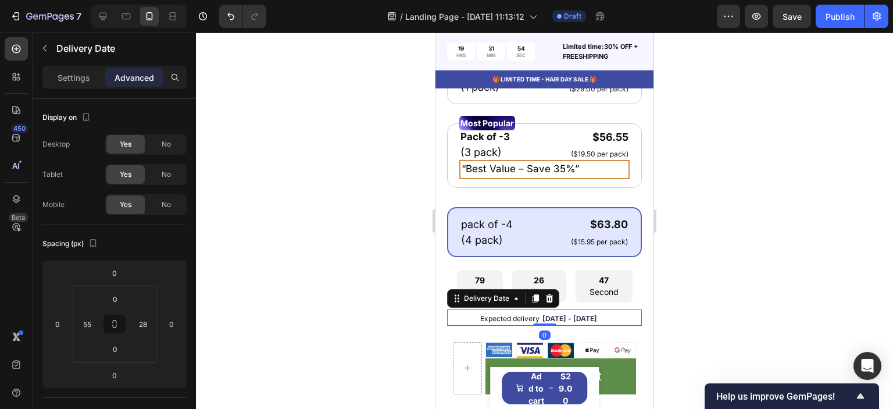
click at [547, 323] on span "[DATE] - [DATE]" at bounding box center [570, 318] width 55 height 9
click at [549, 323] on span "[DATE] - [DATE]" at bounding box center [570, 318] width 55 height 9
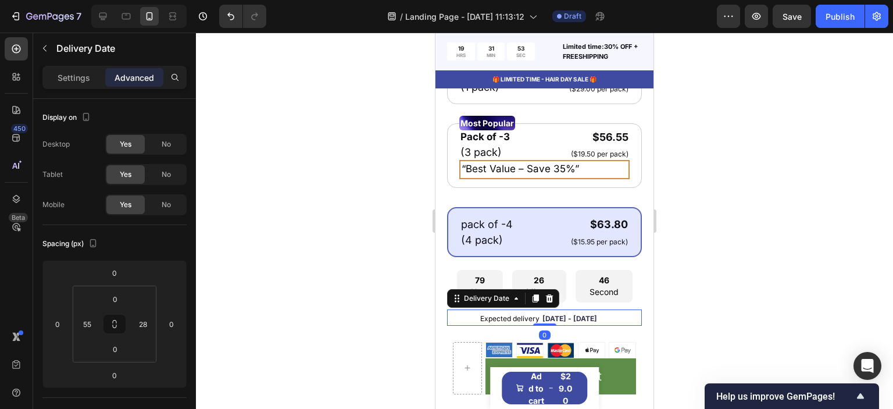
click at [549, 323] on span "[DATE] - [DATE]" at bounding box center [570, 318] width 55 height 9
click at [77, 74] on p "Settings" at bounding box center [74, 78] width 33 height 12
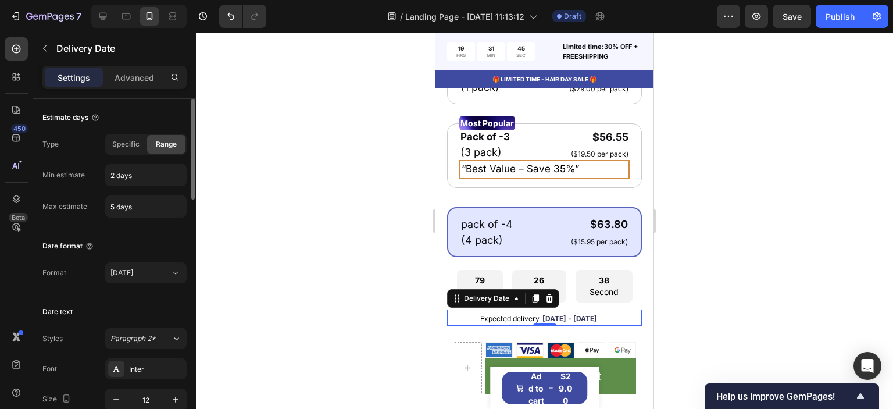
scroll to position [58, 0]
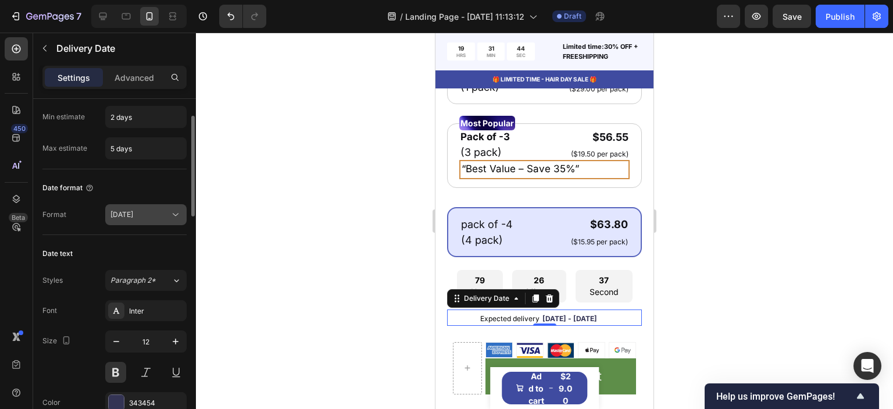
click at [154, 219] on div "Sep 24" at bounding box center [145, 215] width 71 height 12
click at [161, 192] on div "Date format" at bounding box center [114, 188] width 144 height 19
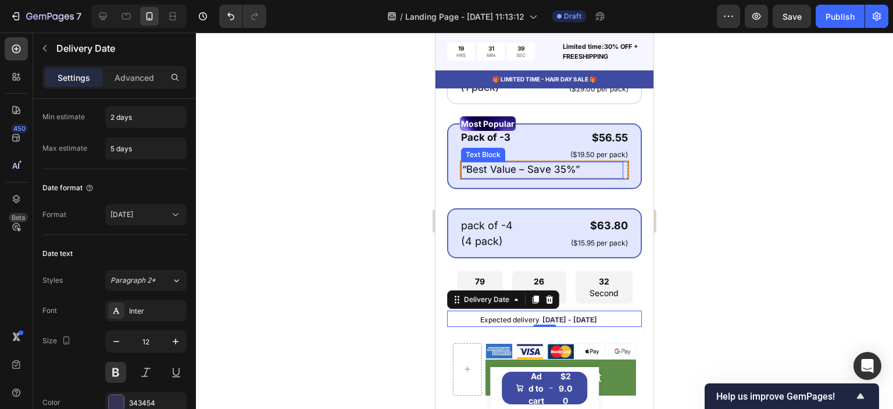
click at [561, 175] on span "“Best Value – Save 35%”" at bounding box center [520, 169] width 117 height 12
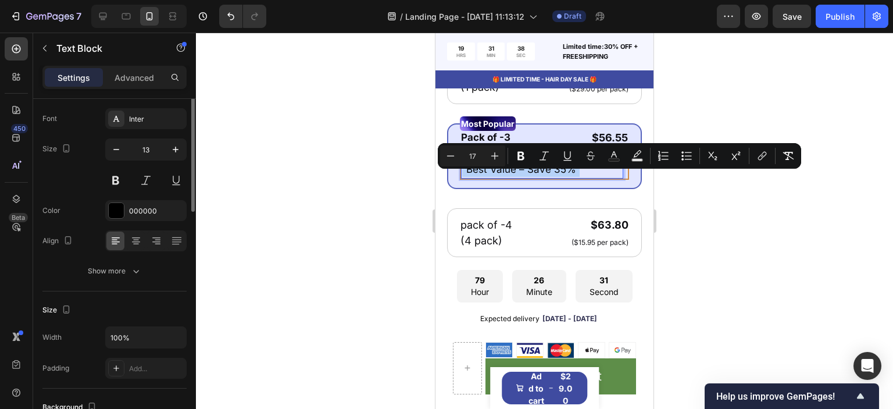
scroll to position [0, 0]
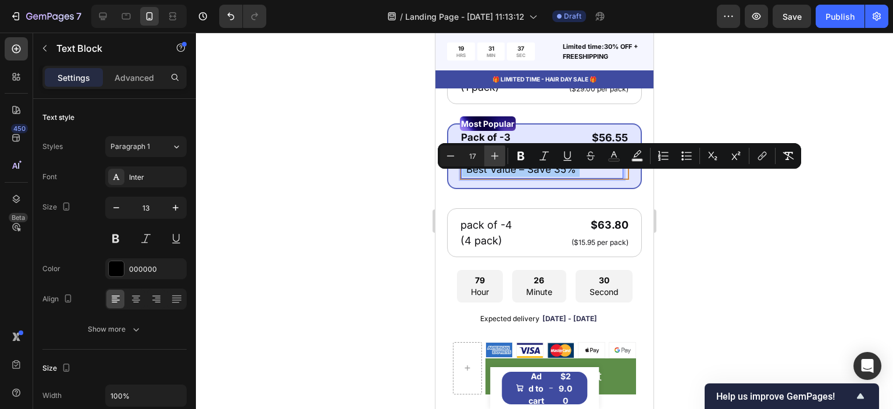
click at [498, 156] on icon "Editor contextual toolbar" at bounding box center [495, 156] width 12 height 12
type input "18"
click at [398, 209] on div at bounding box center [544, 221] width 697 height 376
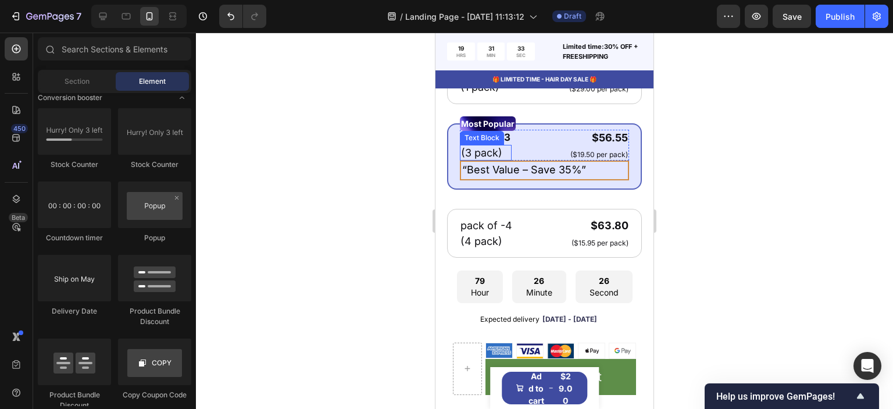
click at [505, 159] on p "(3 pack)" at bounding box center [485, 152] width 49 height 13
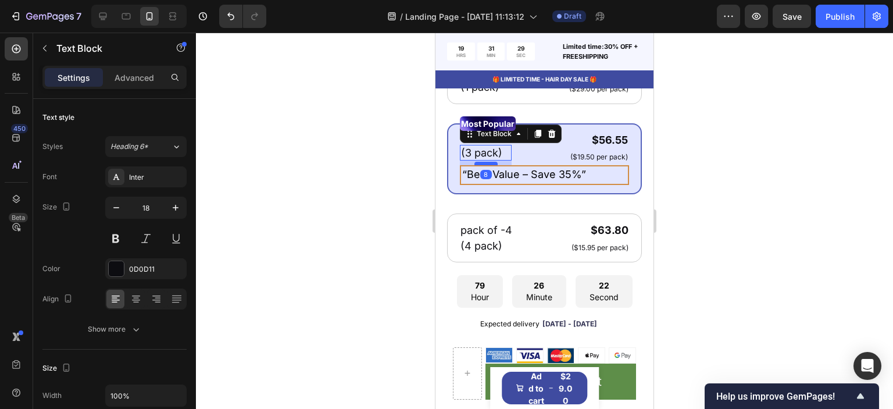
click at [491, 165] on div at bounding box center [486, 163] width 23 height 3
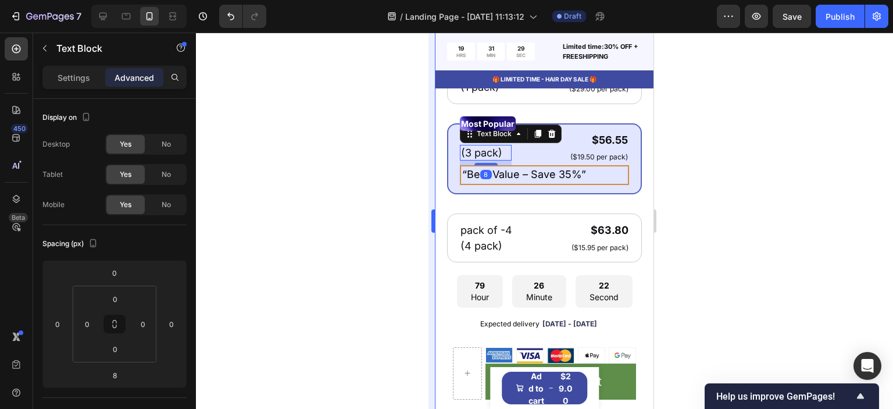
click at [400, 194] on div at bounding box center [544, 221] width 697 height 376
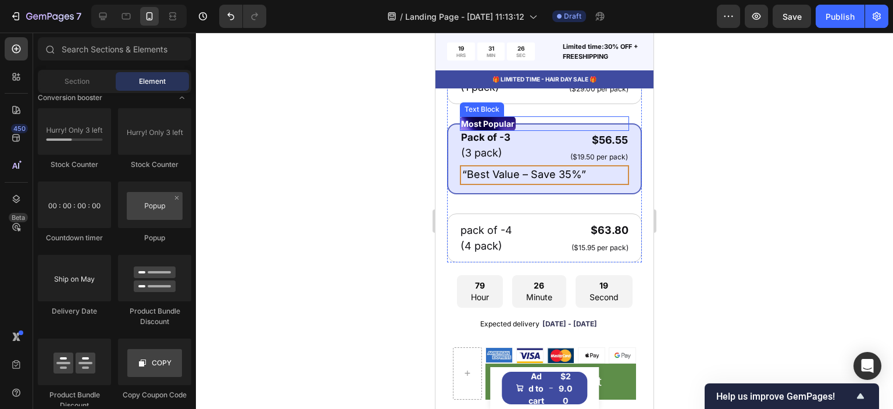
click at [487, 130] on p "Most Popular" at bounding box center [488, 123] width 54 height 12
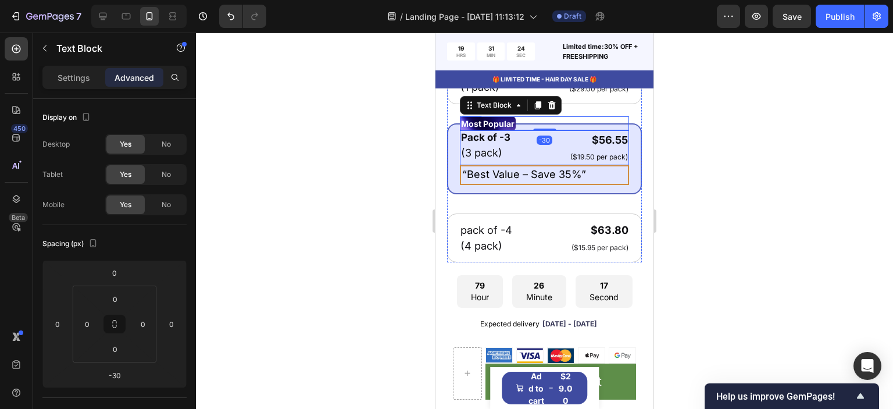
click at [511, 130] on p "Most Popular" at bounding box center [488, 123] width 54 height 12
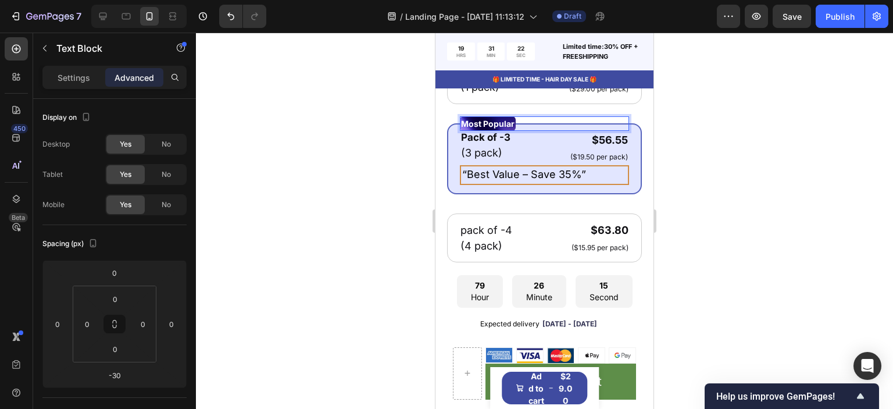
click at [515, 130] on p "Most Popular" at bounding box center [488, 123] width 54 height 12
click at [666, 146] on div at bounding box center [544, 221] width 697 height 376
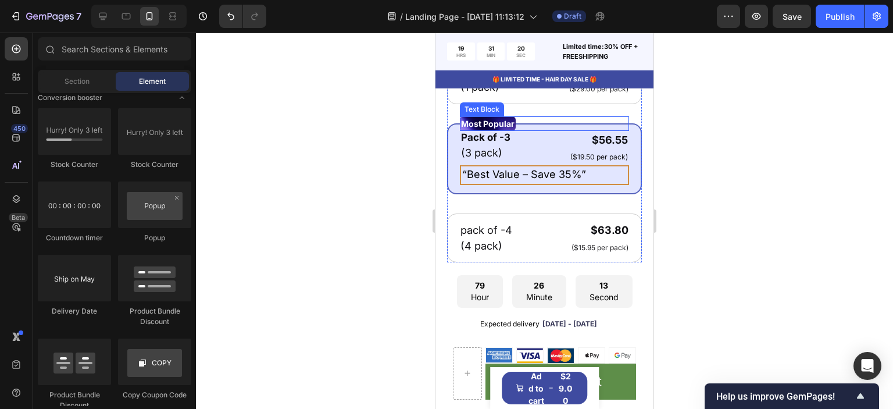
click at [516, 131] on div "Most Popular" at bounding box center [488, 123] width 56 height 15
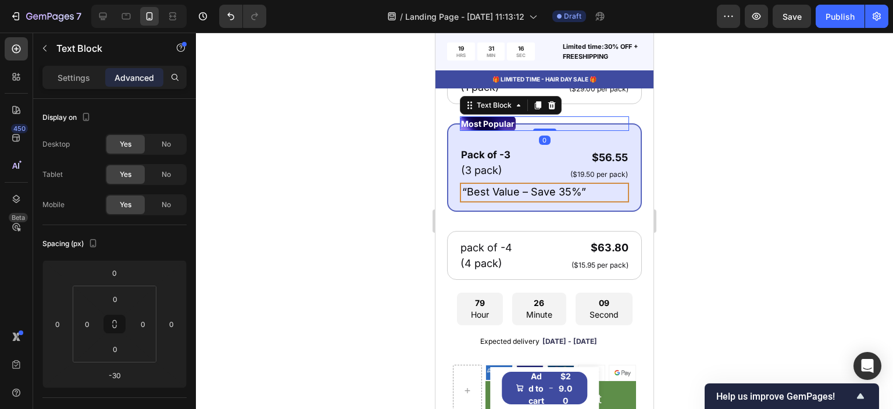
drag, startPoint x: 544, startPoint y: 140, endPoint x: 543, endPoint y: 130, distance: 9.5
click at [543, 130] on div "Most Popular Text Block 0" at bounding box center [544, 123] width 169 height 15
type input "0"
click at [388, 181] on div at bounding box center [544, 221] width 697 height 376
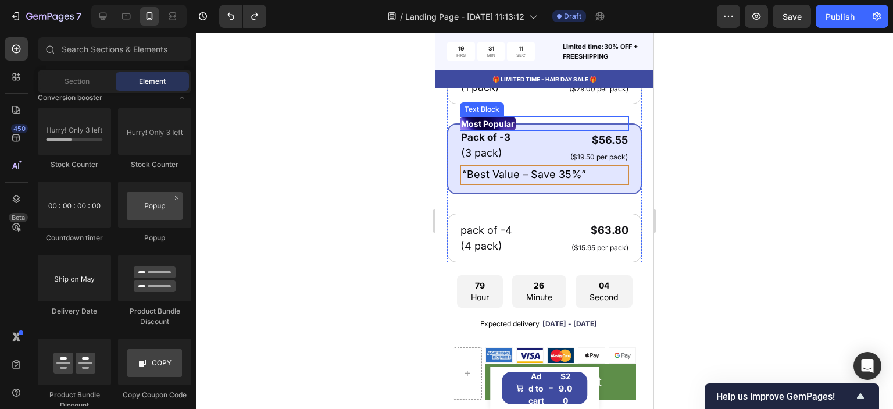
click at [542, 131] on div "Most Popular" at bounding box center [544, 123] width 169 height 15
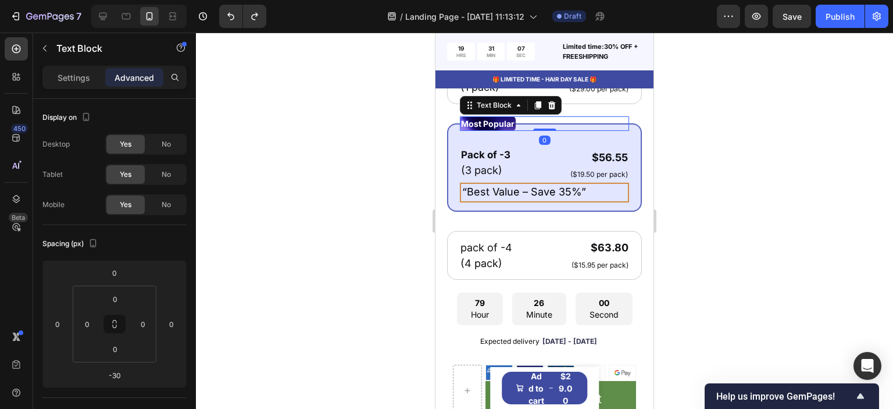
drag, startPoint x: 546, startPoint y: 140, endPoint x: 545, endPoint y: 123, distance: 16.3
click at [545, 123] on div "Most Popular Text Block 0" at bounding box center [544, 123] width 169 height 15
type input "-30"
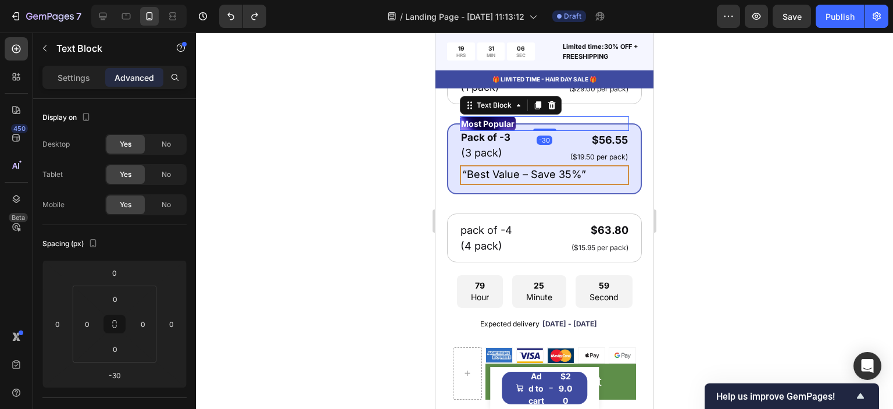
click at [398, 179] on div at bounding box center [544, 221] width 697 height 376
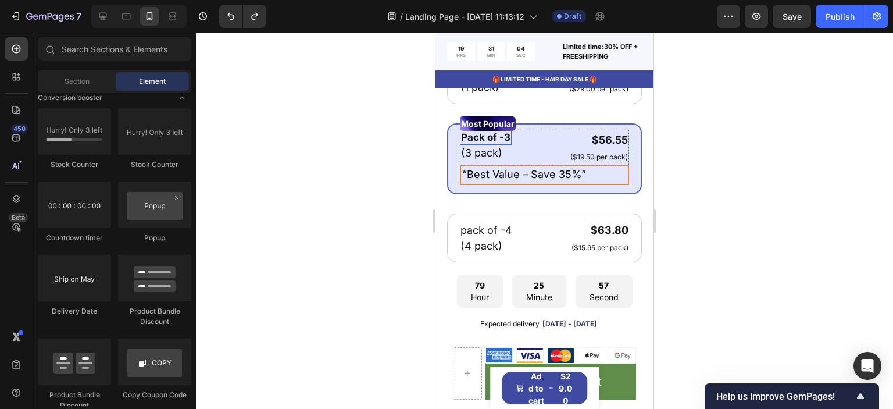
click at [509, 144] on p "Pack of -3" at bounding box center [485, 137] width 49 height 13
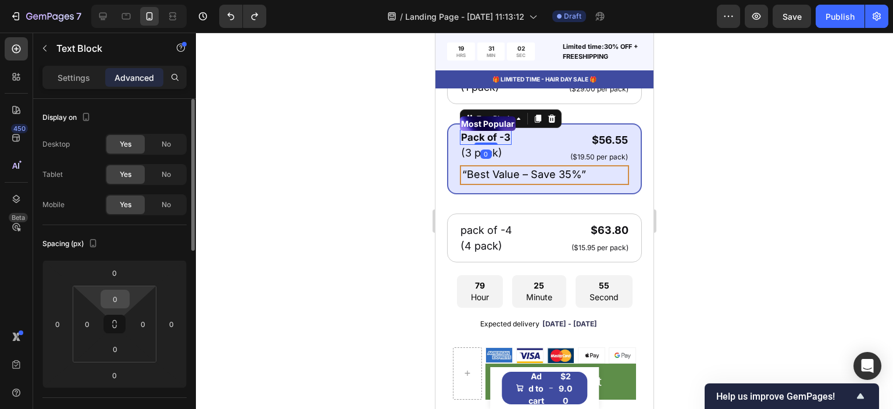
click at [118, 293] on input "0" at bounding box center [115, 298] width 23 height 17
click at [119, 291] on input "0" at bounding box center [115, 298] width 23 height 17
click at [120, 291] on input "0" at bounding box center [115, 298] width 23 height 17
type input "11"
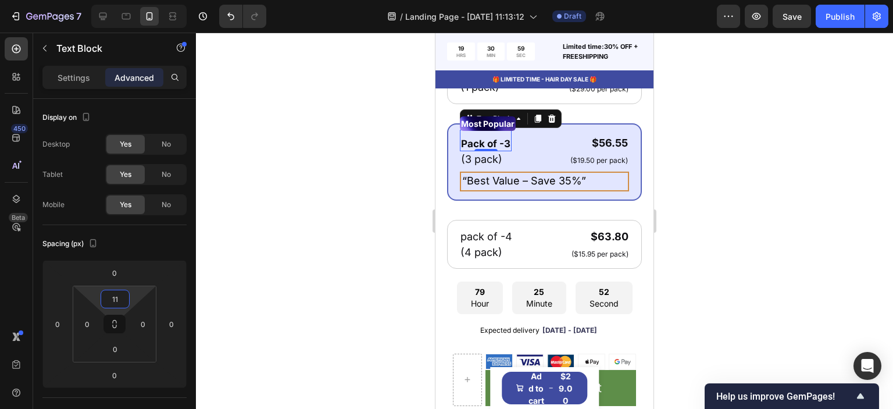
click at [349, 227] on div at bounding box center [544, 221] width 697 height 376
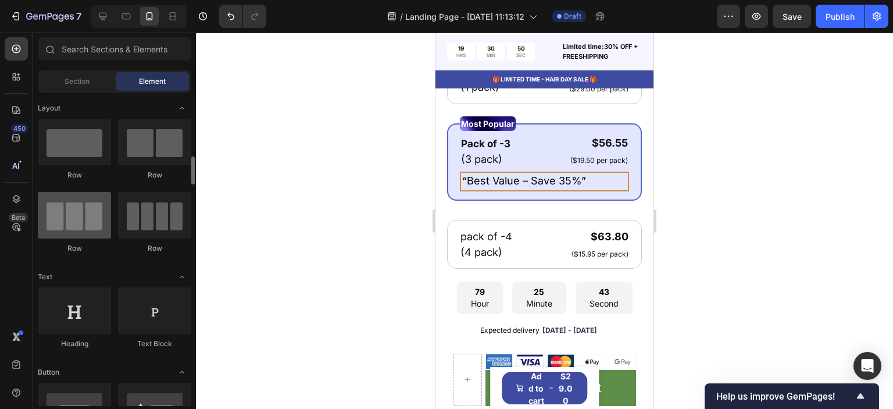
scroll to position [58, 0]
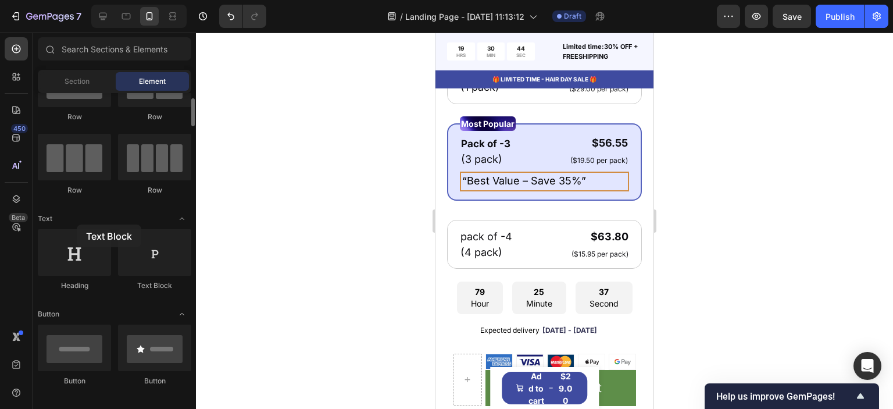
drag, startPoint x: 149, startPoint y: 257, endPoint x: 80, endPoint y: 224, distance: 76.5
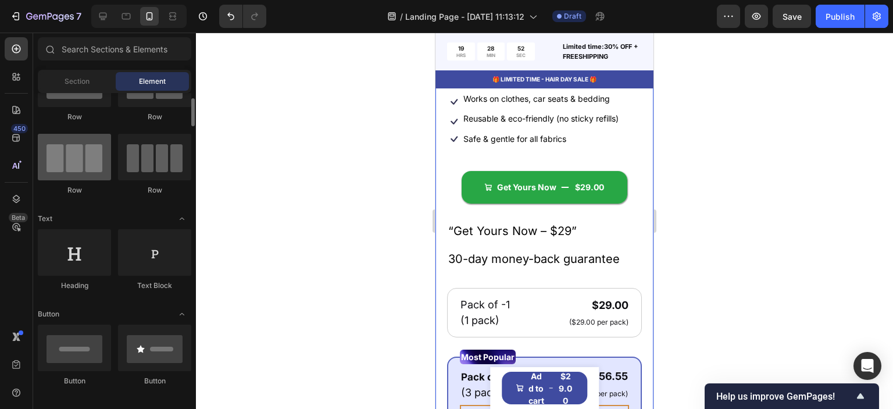
scroll to position [0, 0]
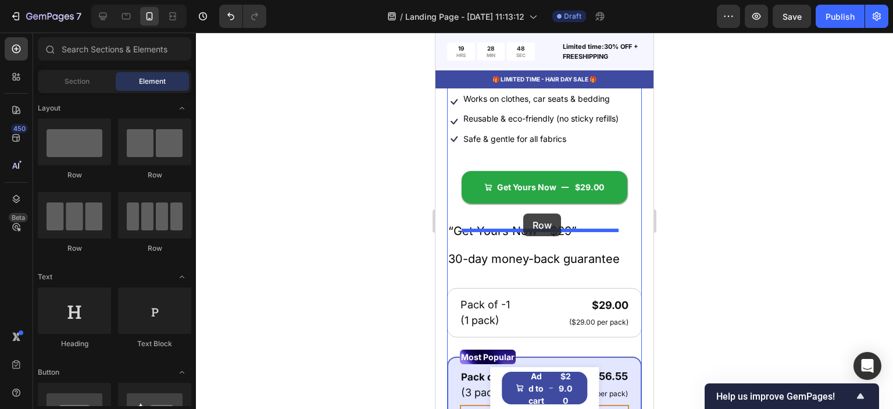
drag, startPoint x: 515, startPoint y: 182, endPoint x: 523, endPoint y: 213, distance: 32.6
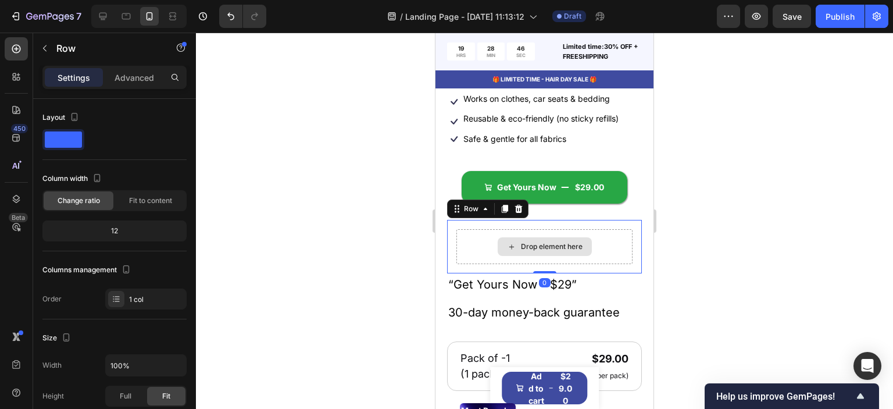
click at [515, 256] on div "Drop element here" at bounding box center [545, 246] width 94 height 19
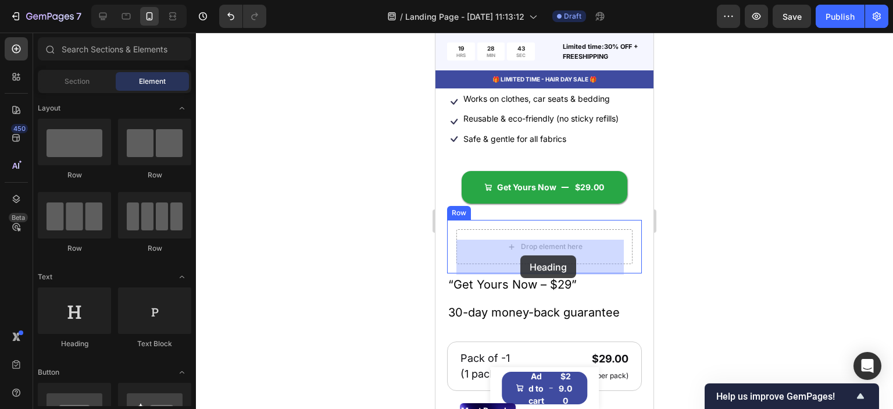
drag, startPoint x: 514, startPoint y: 349, endPoint x: 522, endPoint y: 255, distance: 94.0
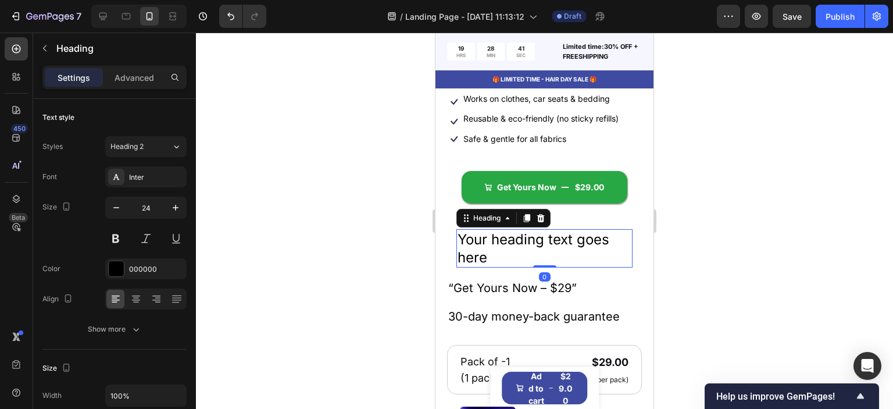
click at [521, 255] on h2 "Your heading text goes here" at bounding box center [545, 248] width 176 height 38
click at [521, 255] on p "Your heading text goes here" at bounding box center [545, 248] width 174 height 36
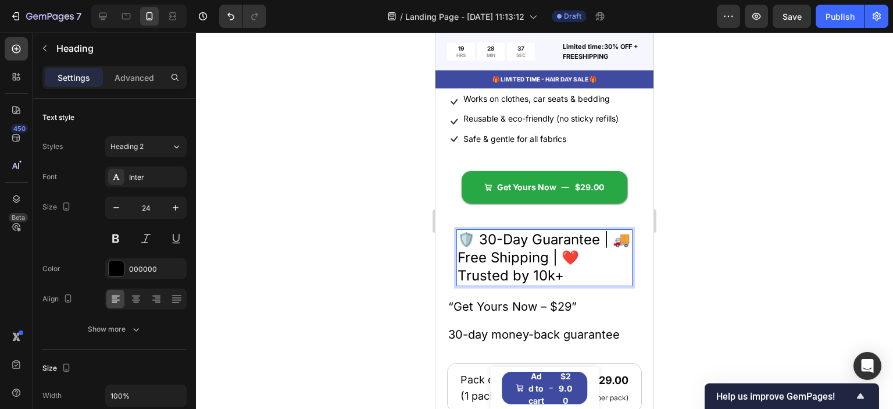
click at [618, 273] on p "🛡️ 30-Day Guarantee | 🚚 Free Shipping | ❤️ Trusted by 10k+" at bounding box center [545, 257] width 174 height 55
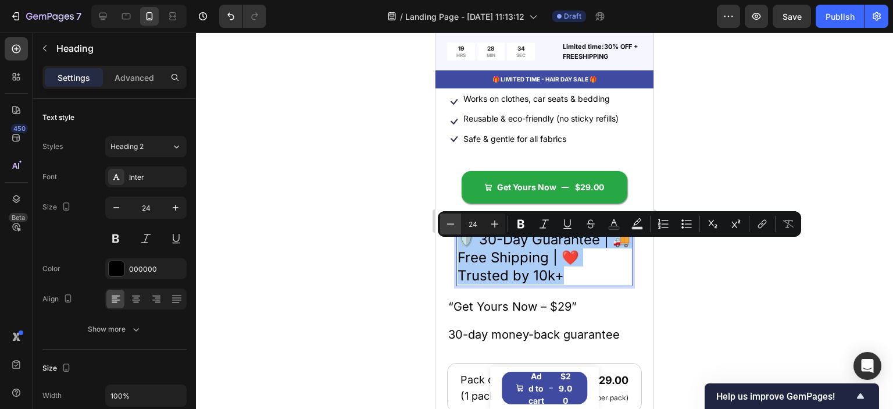
click at [449, 225] on icon "Editor contextual toolbar" at bounding box center [451, 224] width 12 height 12
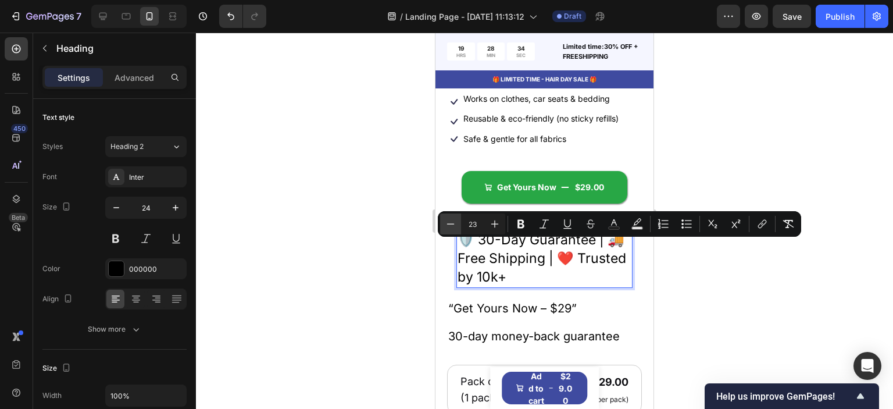
click at [449, 225] on icon "Editor contextual toolbar" at bounding box center [451, 224] width 12 height 12
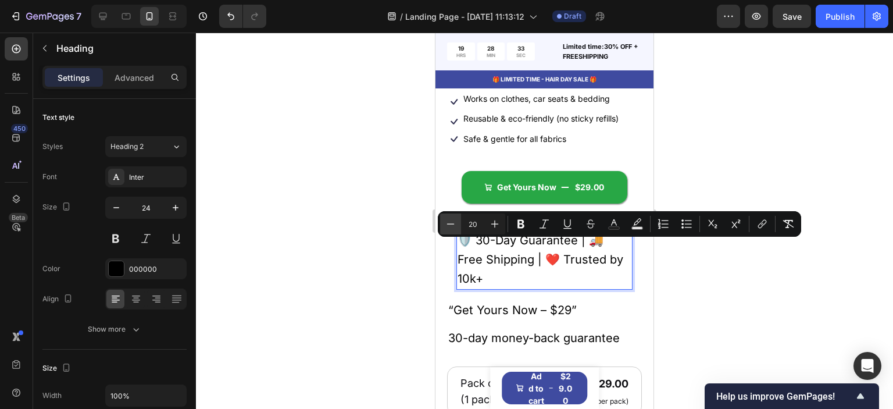
click at [449, 225] on icon "Editor contextual toolbar" at bounding box center [451, 224] width 12 height 12
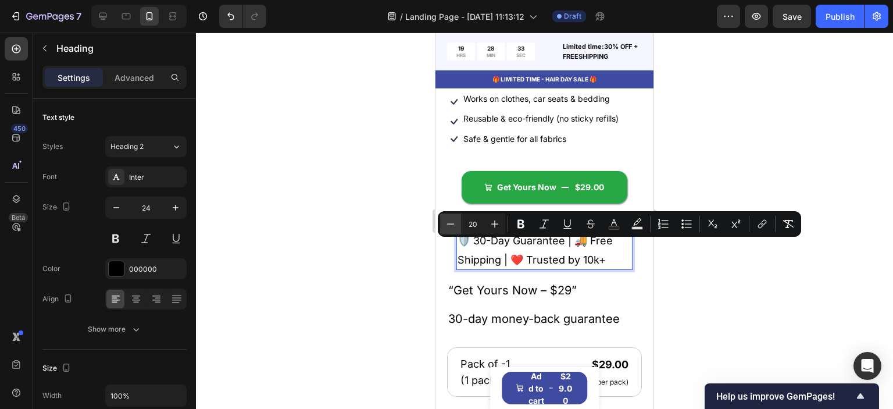
click at [449, 225] on icon "Editor contextual toolbar" at bounding box center [451, 224] width 12 height 12
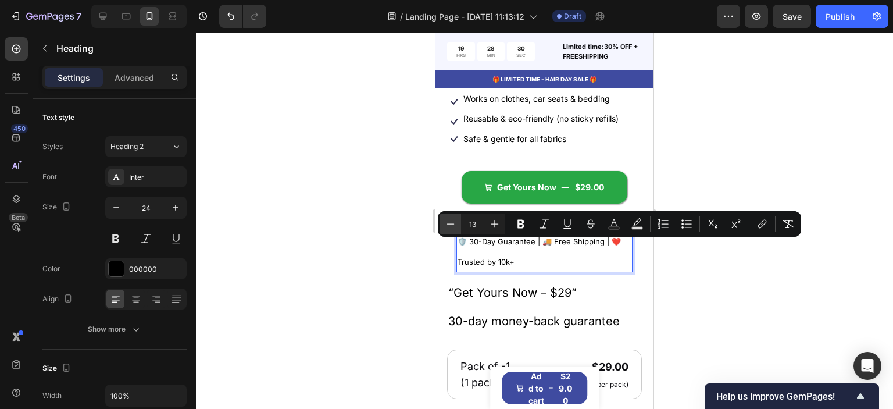
click at [449, 224] on icon "Editor contextual toolbar" at bounding box center [451, 224] width 12 height 12
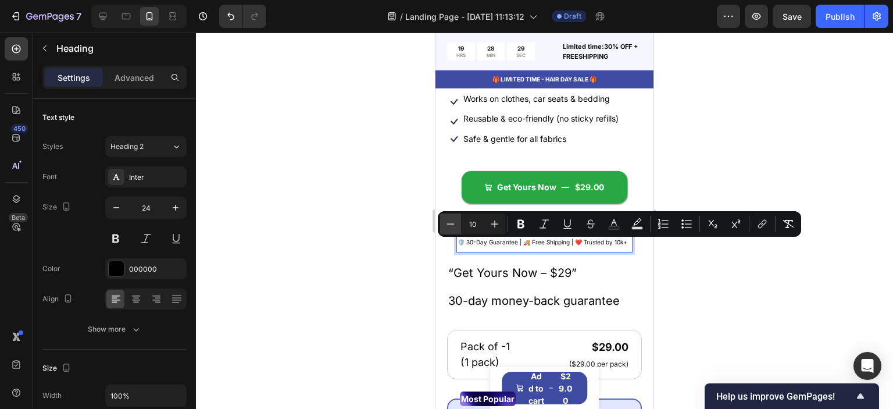
click at [449, 224] on icon "Editor contextual toolbar" at bounding box center [451, 224] width 12 height 12
type input "9"
click at [122, 79] on p "Advanced" at bounding box center [135, 78] width 40 height 12
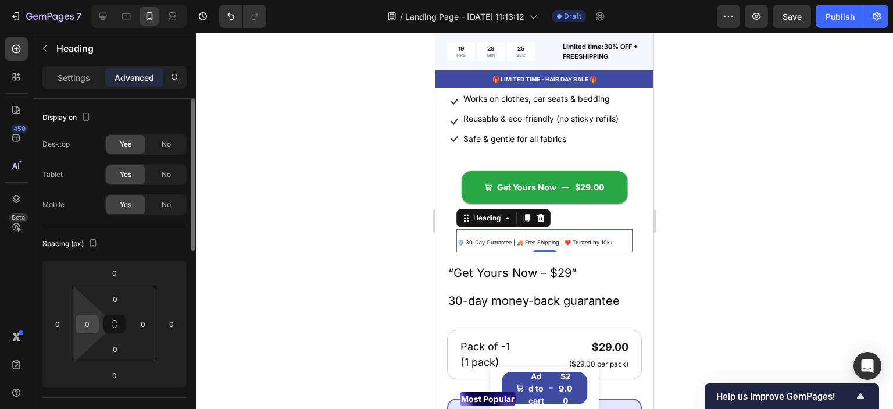
click at [86, 327] on input "0" at bounding box center [87, 323] width 17 height 17
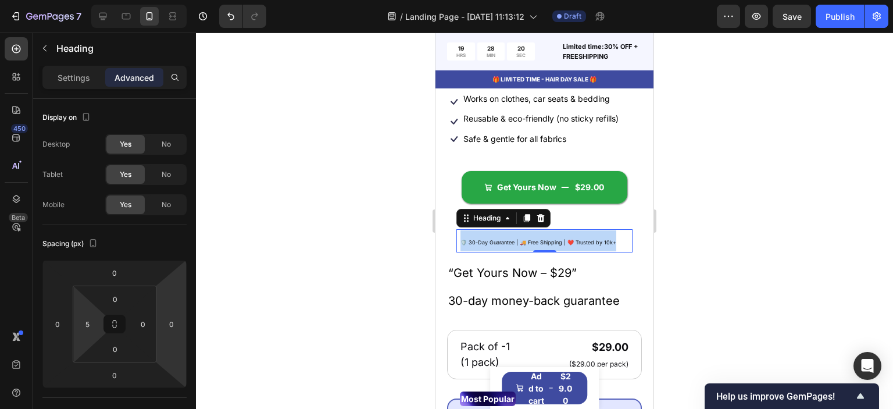
click at [511, 249] on p "🛡️ 30-Day Guarantee | 🚚 Free Shipping | ❤️ Trusted by 10k+" at bounding box center [546, 240] width 171 height 21
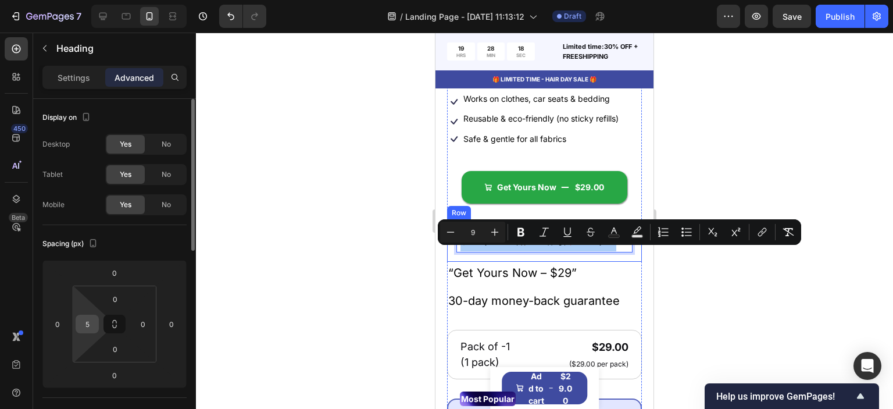
click at [92, 320] on input "5" at bounding box center [87, 323] width 17 height 17
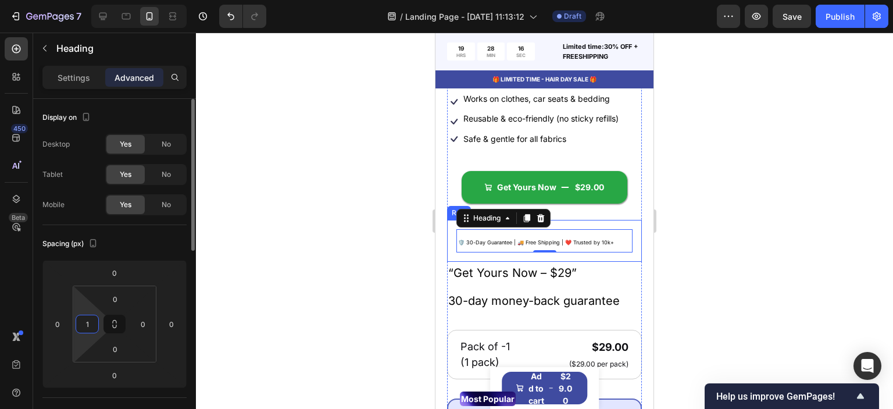
type input "10"
click at [279, 248] on div at bounding box center [544, 221] width 697 height 376
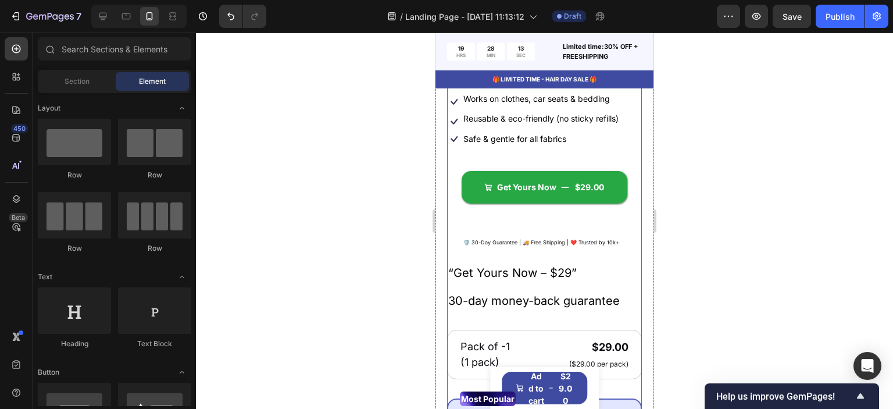
click at [545, 215] on div "Get Yours Now $29.00 Add to Cart" at bounding box center [544, 191] width 195 height 58
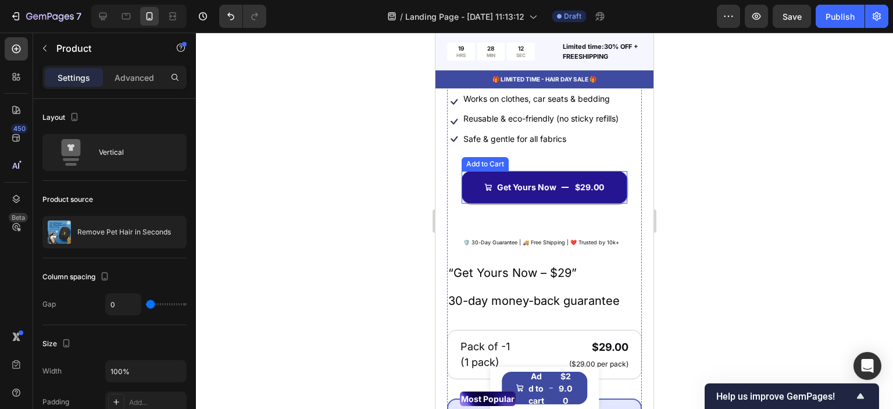
click at [540, 204] on button "Get Yours Now $29.00" at bounding box center [545, 187] width 166 height 33
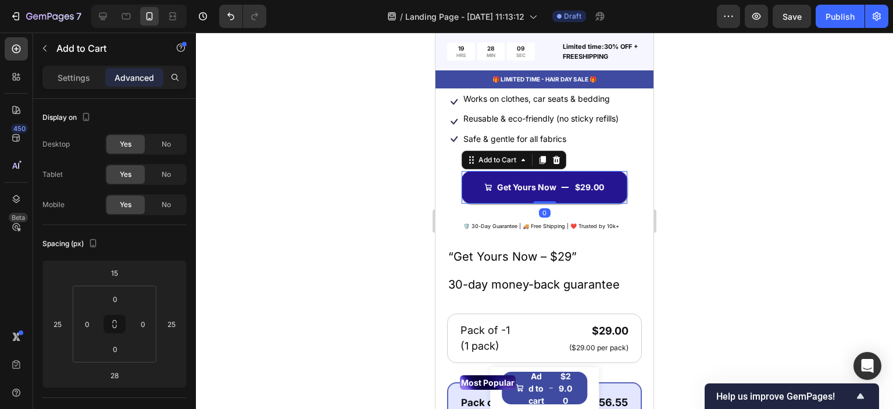
drag, startPoint x: 537, startPoint y: 230, endPoint x: 536, endPoint y: 206, distance: 23.3
click at [536, 204] on div "Get Yours Now $29.00 Add to Cart 0" at bounding box center [545, 187] width 166 height 33
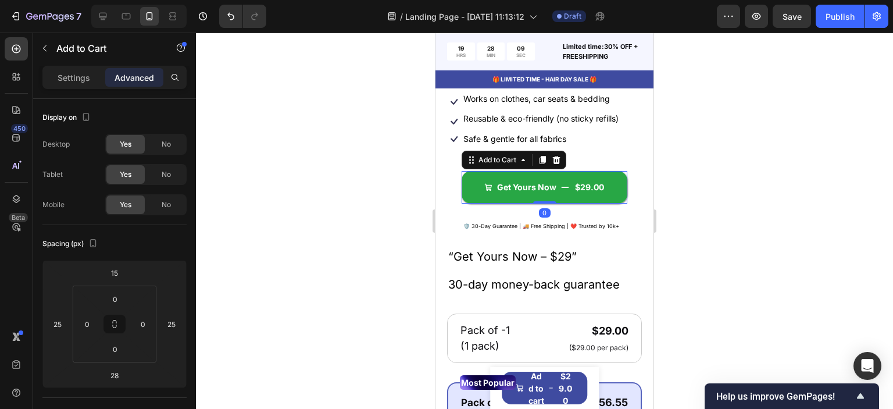
type input "0"
click at [360, 263] on div at bounding box center [544, 221] width 697 height 376
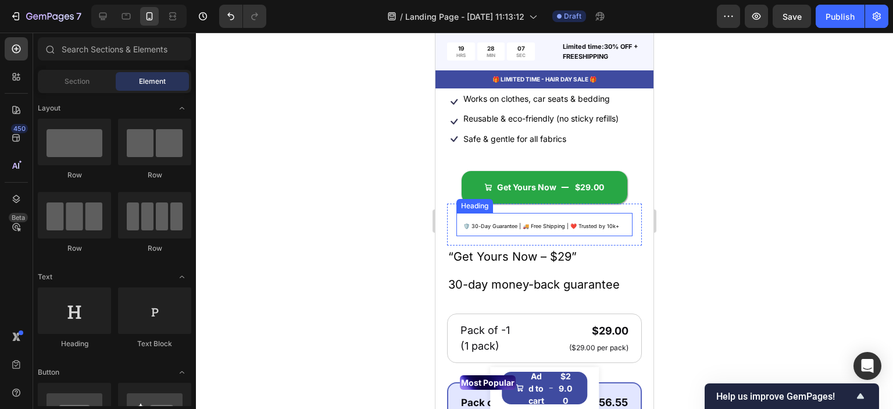
click at [530, 229] on span "🛡️ 30-Day Guarantee | 🚚 Free Shipping | ❤️ Trusted by 10k+" at bounding box center [542, 226] width 156 height 6
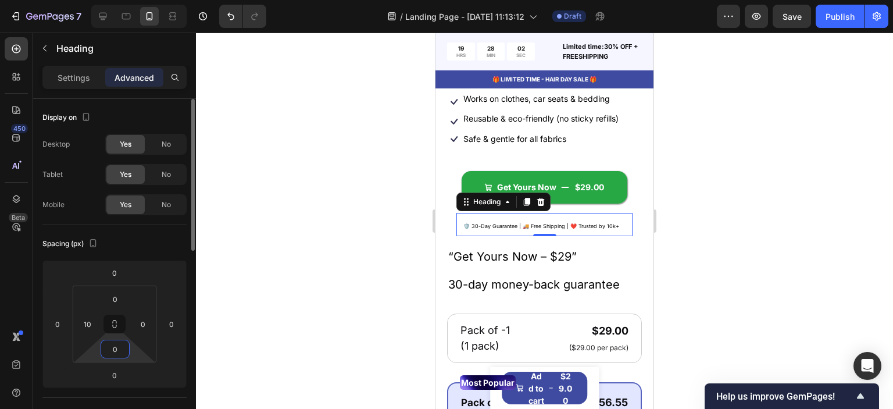
click at [116, 347] on input "0" at bounding box center [115, 348] width 23 height 17
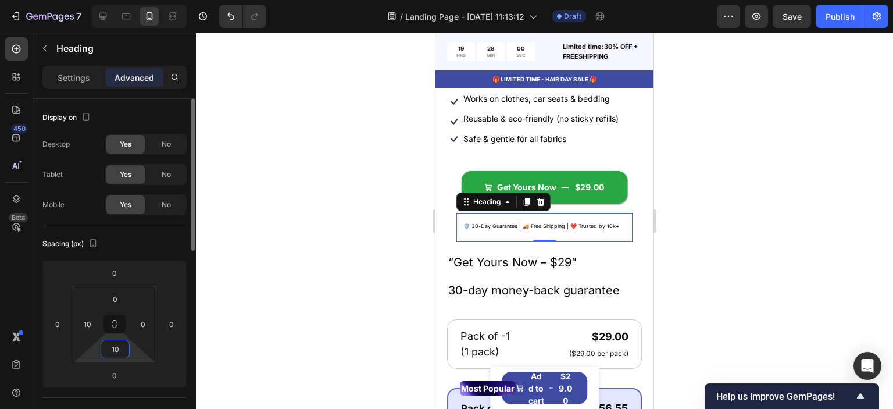
type input "1"
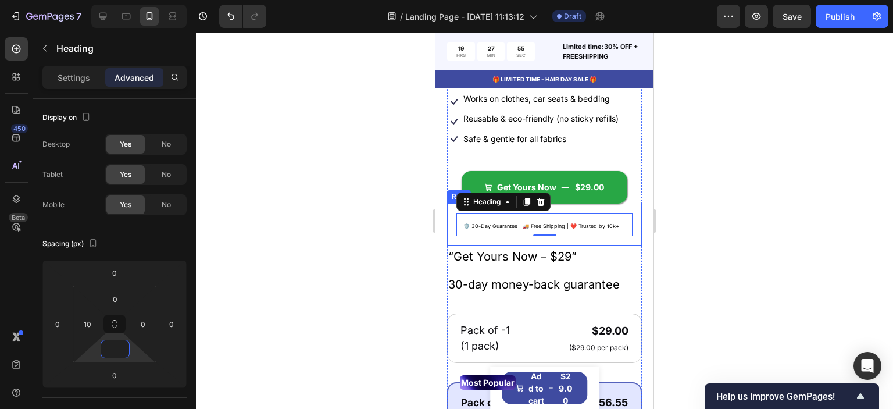
click at [454, 243] on div "⁠⁠⁠⁠⁠⁠⁠ 🛡️ 30-Day Guarantee | 🚚 Free Shipping | ❤️ Trusted by 10k+ Heading 0 Row" at bounding box center [544, 225] width 195 height 42
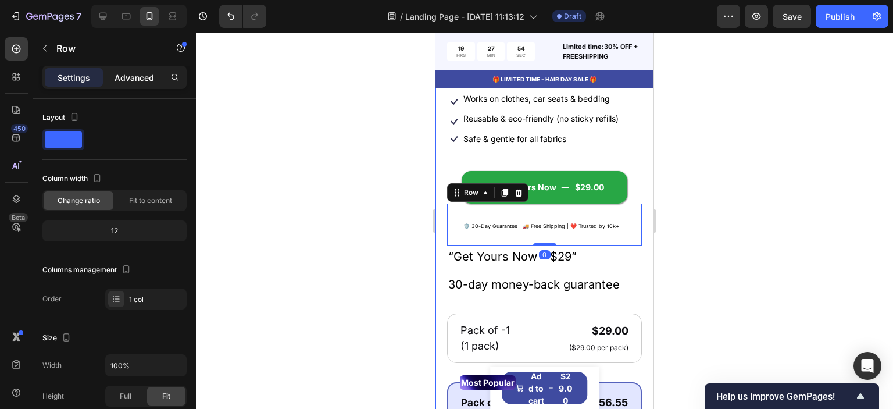
click at [159, 79] on div "Advanced" at bounding box center [134, 77] width 58 height 19
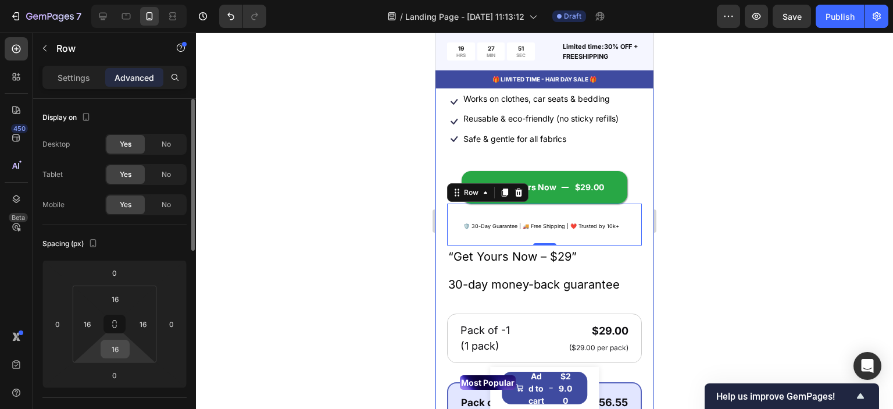
click at [120, 348] on input "16" at bounding box center [115, 348] width 23 height 17
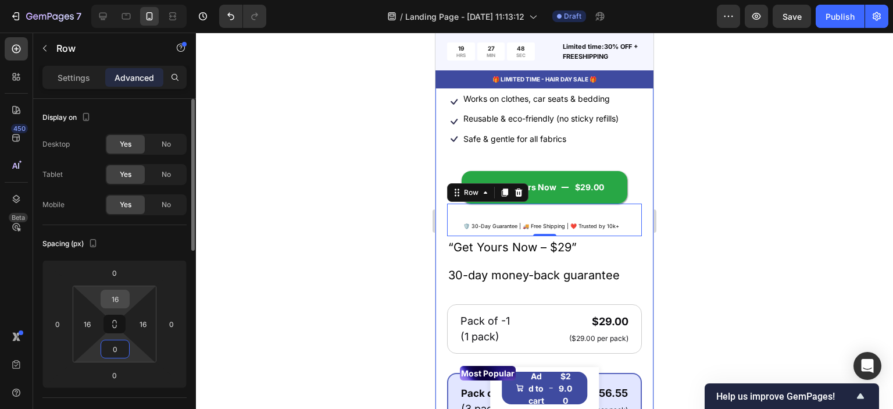
type input "0"
click at [116, 297] on input "16" at bounding box center [115, 298] width 23 height 17
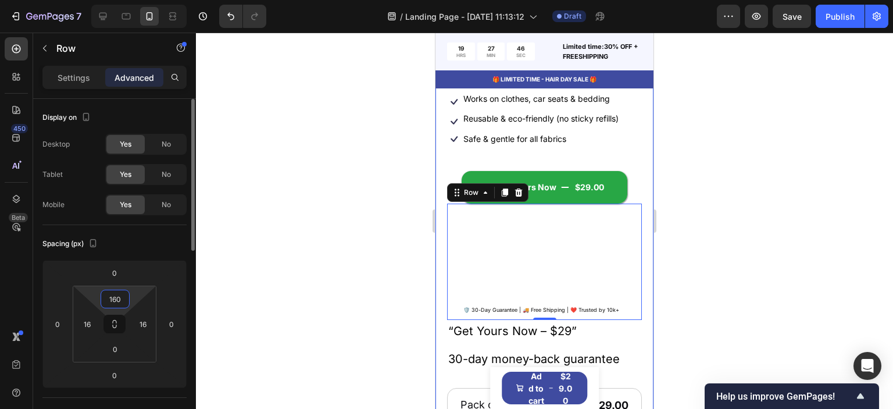
type input "0"
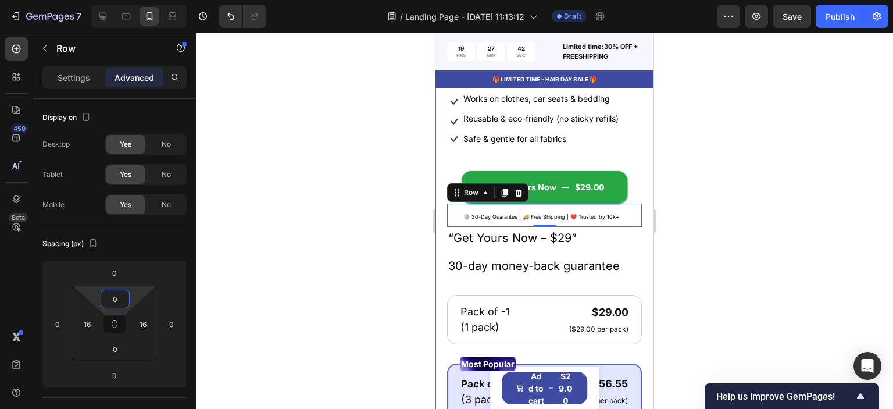
click at [351, 269] on div at bounding box center [544, 221] width 697 height 376
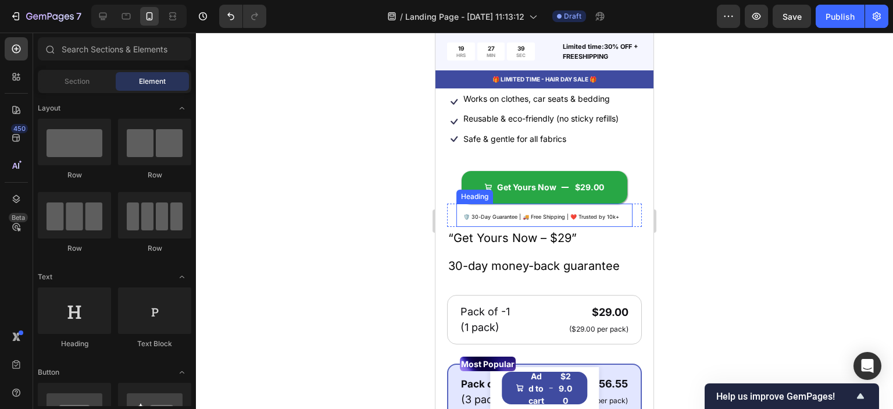
click at [539, 220] on span "🛡️ 30-Day Guarantee | 🚚 Free Shipping | ❤️ Trusted by 10k+" at bounding box center [542, 216] width 156 height 6
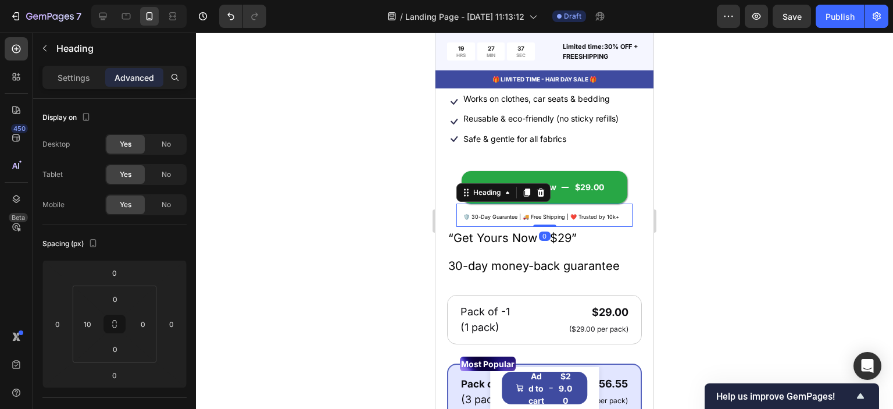
click at [533, 220] on span "🛡️ 30-Day Guarantee | 🚚 Free Shipping | ❤️ Trusted by 10k+" at bounding box center [542, 216] width 156 height 6
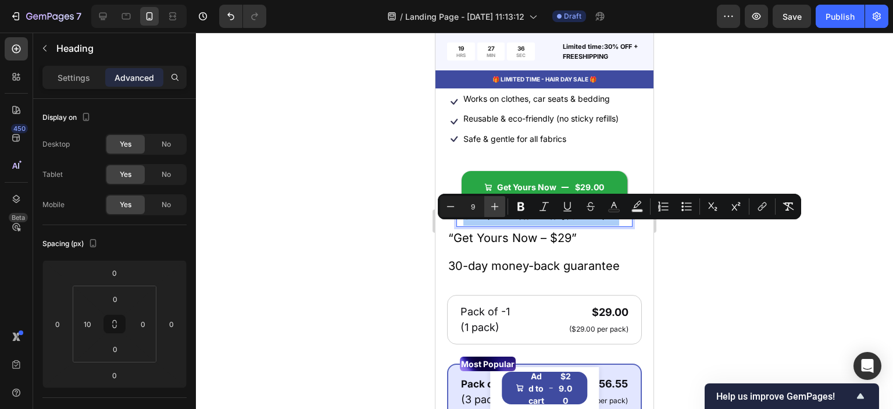
click at [495, 207] on icon "Editor contextual toolbar" at bounding box center [495, 207] width 12 height 12
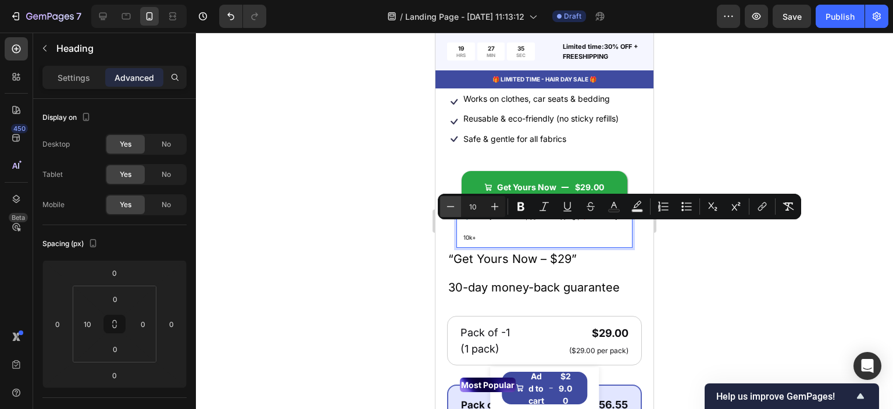
click at [451, 208] on icon "Editor contextual toolbar" at bounding box center [451, 207] width 12 height 12
type input "9"
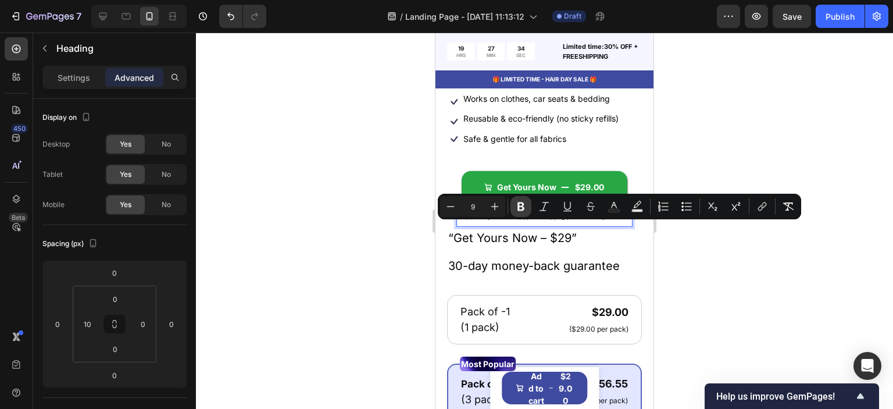
click at [526, 208] on icon "Editor contextual toolbar" at bounding box center [521, 207] width 12 height 12
click at [398, 253] on div at bounding box center [544, 221] width 697 height 376
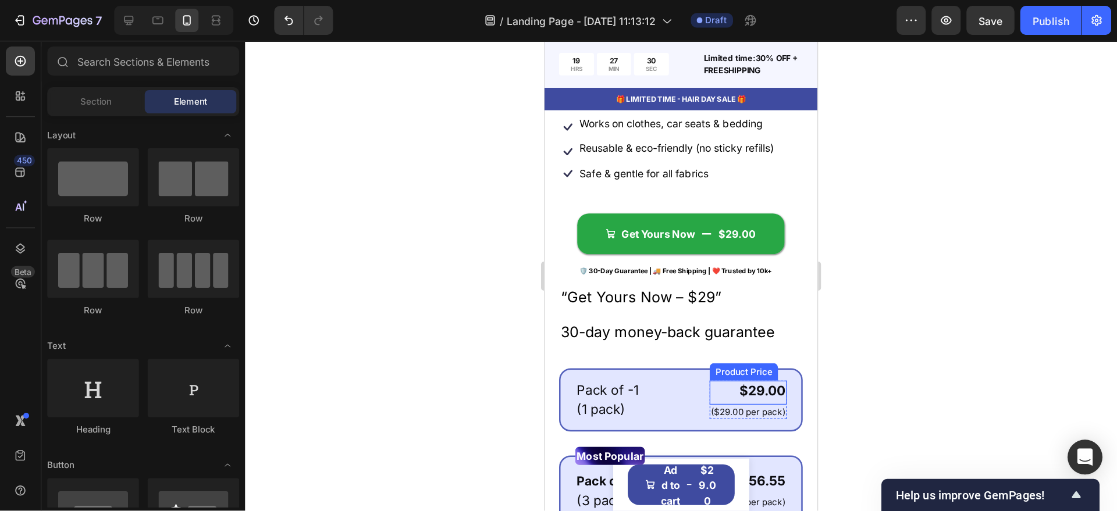
scroll to position [407, 0]
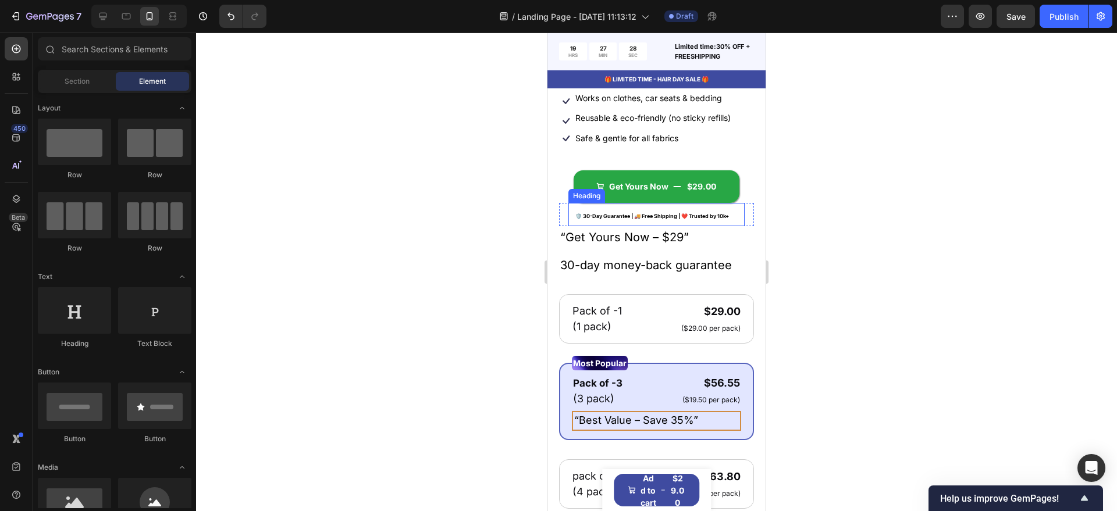
drag, startPoint x: 678, startPoint y: 228, endPoint x: 671, endPoint y: 229, distance: 7.0
click at [678, 225] on p "⁠⁠⁠⁠⁠⁠⁠ 🛡️ 30-Day Guarantee | 🚚 Free Shipping | ❤️ Trusted by 10k+" at bounding box center [659, 214] width 168 height 21
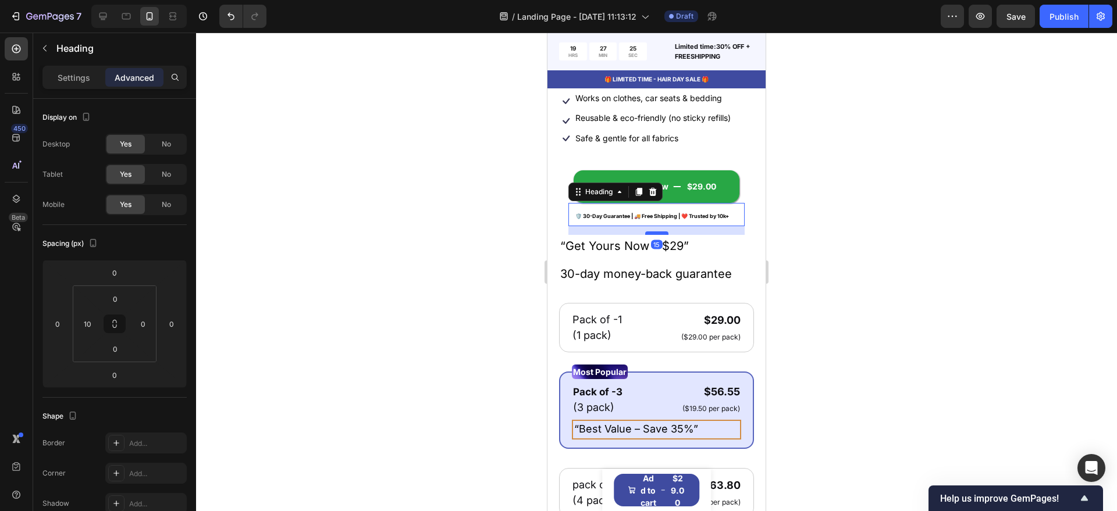
drag, startPoint x: 648, startPoint y: 229, endPoint x: 648, endPoint y: 238, distance: 8.7
click at [648, 235] on div at bounding box center [656, 232] width 23 height 3
type input "15"
click at [624, 252] on span "“Get Yours Now – $29”" at bounding box center [624, 246] width 129 height 14
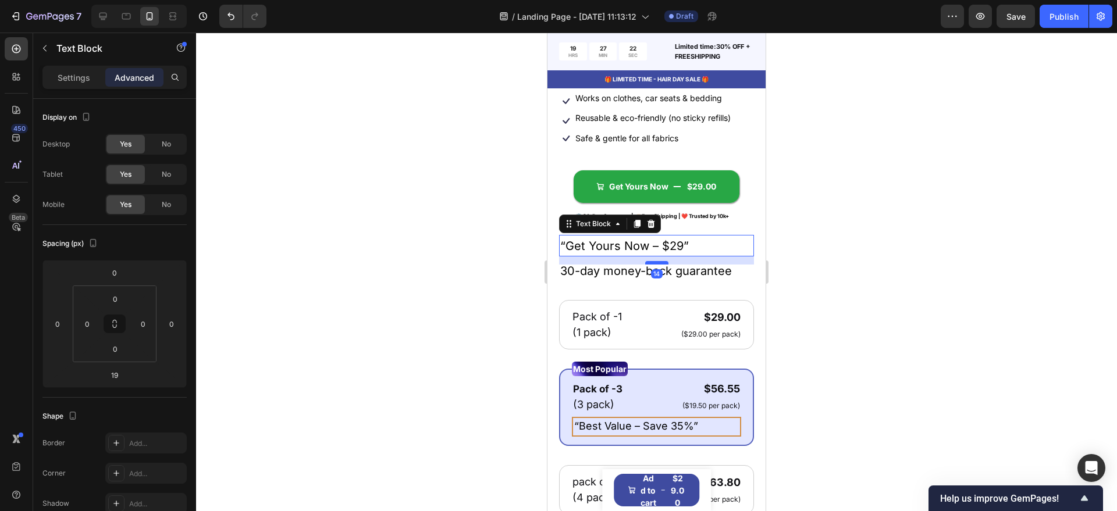
click at [650, 265] on div at bounding box center [656, 262] width 23 height 3
type input "14"
click at [674, 278] on span "30-day money-back guarantee" at bounding box center [646, 271] width 172 height 14
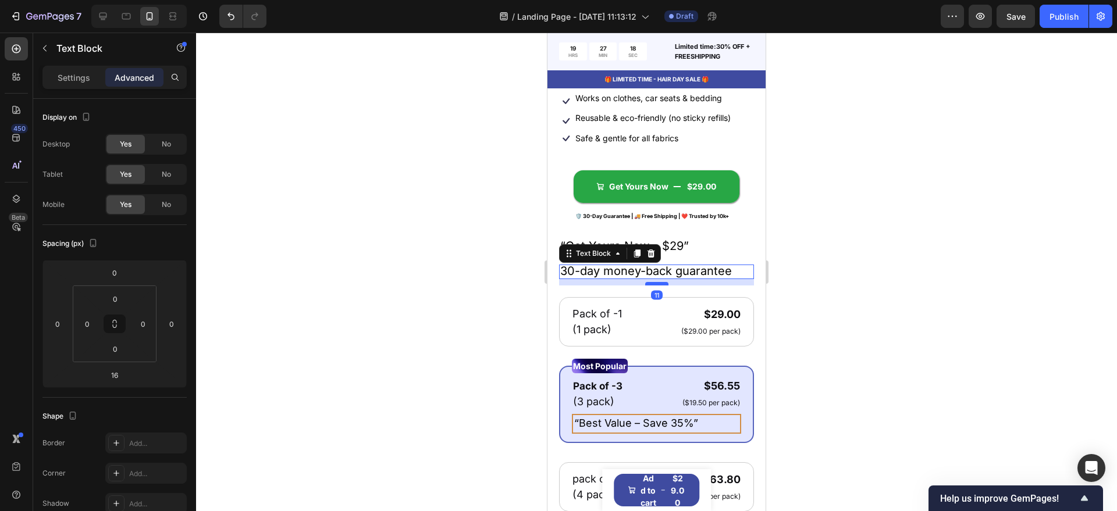
drag, startPoint x: 650, startPoint y: 294, endPoint x: 1349, endPoint y: 319, distance: 698.9
click at [650, 286] on div at bounding box center [656, 283] width 23 height 3
type input "11"
click at [865, 272] on div at bounding box center [656, 272] width 921 height 479
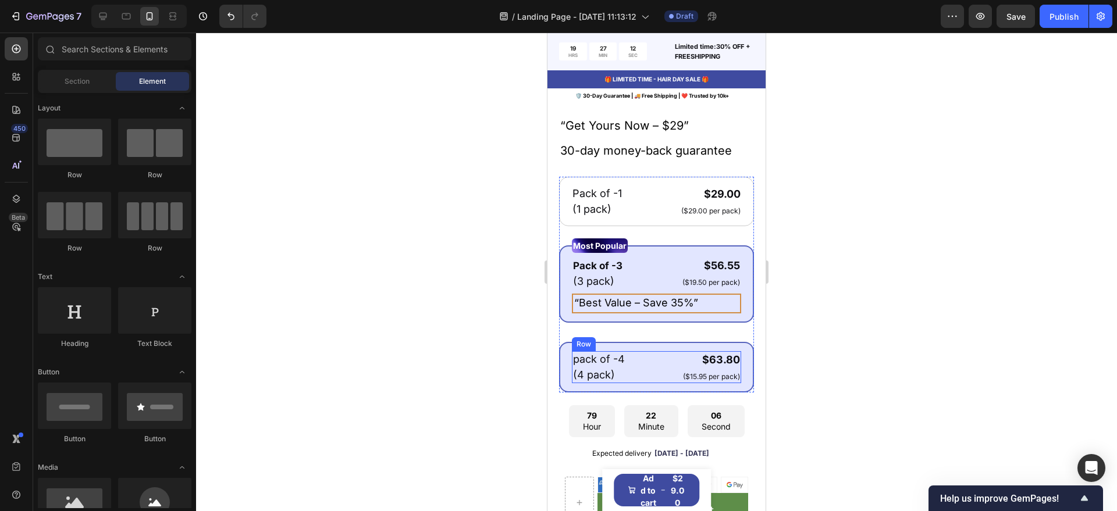
scroll to position [552, 0]
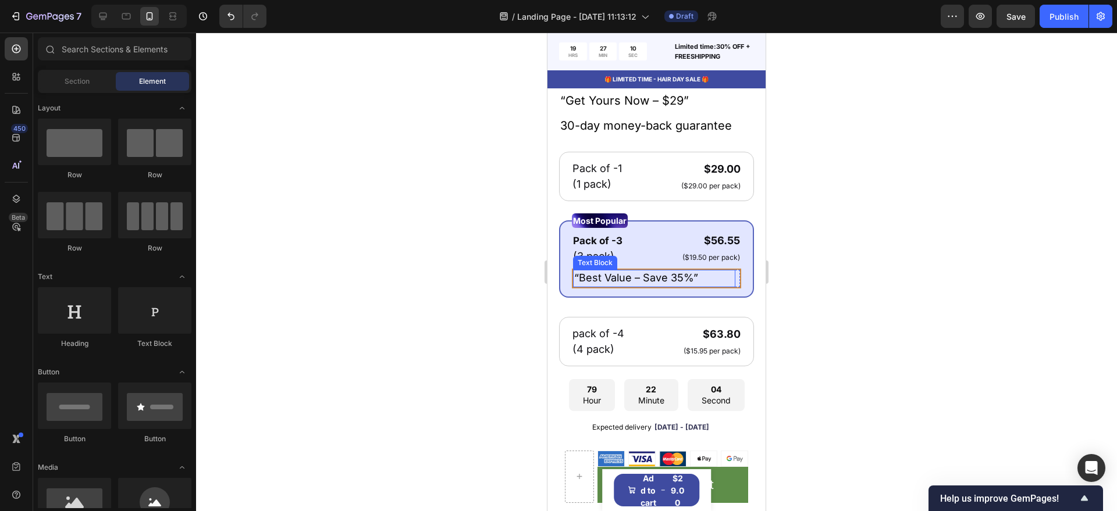
click at [633, 284] on span "“Best Value – Save 35%”" at bounding box center [636, 278] width 124 height 12
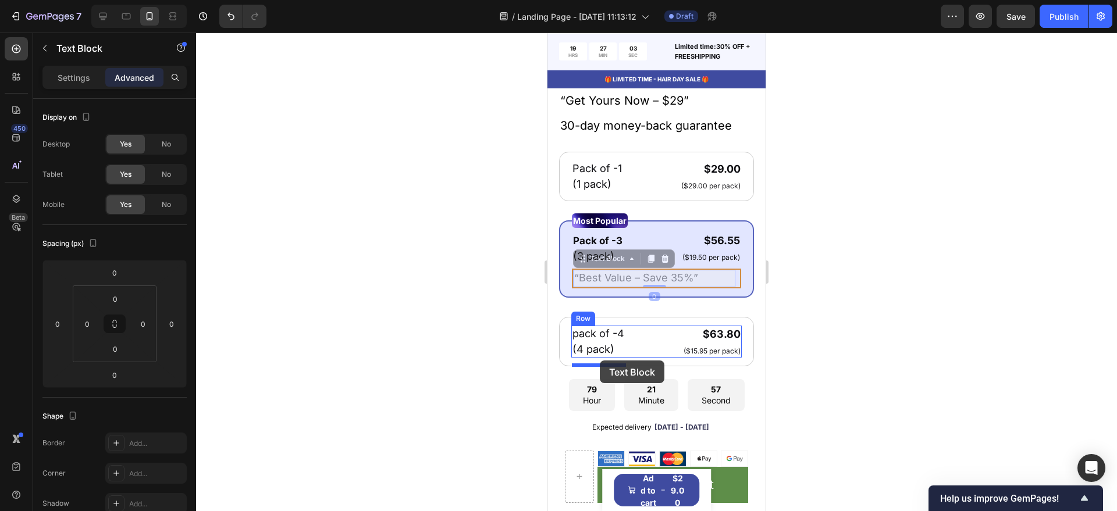
drag, startPoint x: 591, startPoint y: 312, endPoint x: 600, endPoint y: 361, distance: 49.5
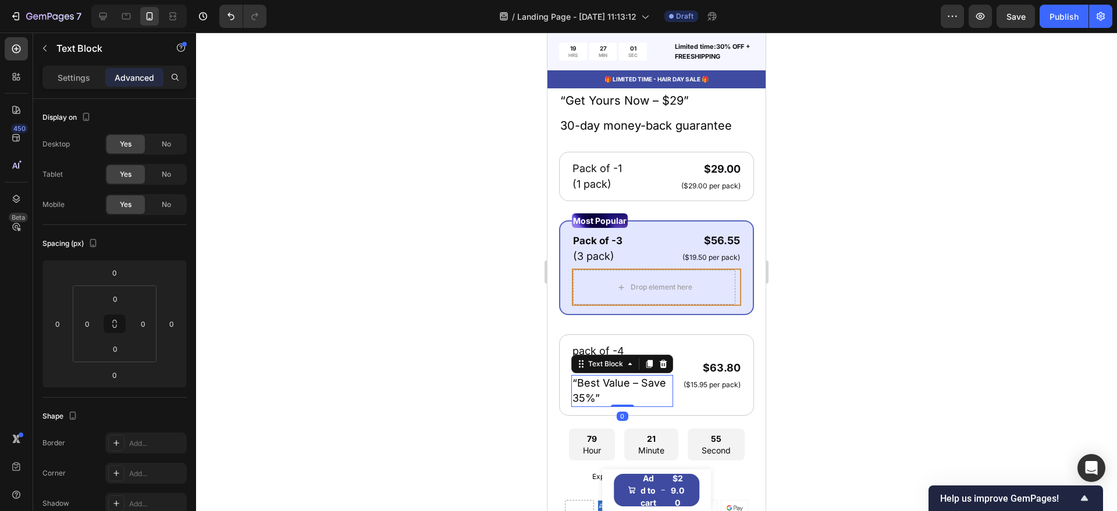
click at [465, 355] on div at bounding box center [656, 272] width 921 height 479
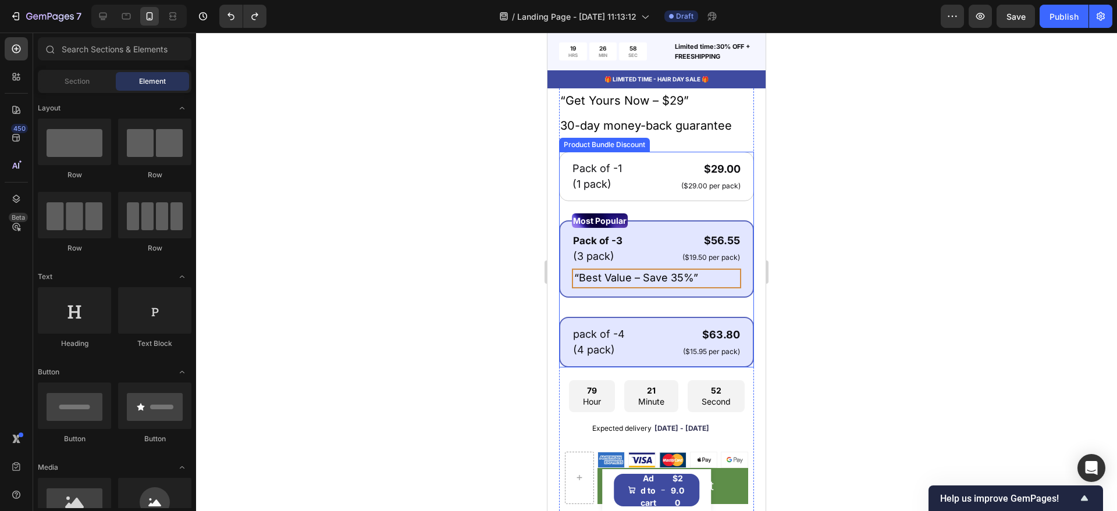
scroll to position [480, 0]
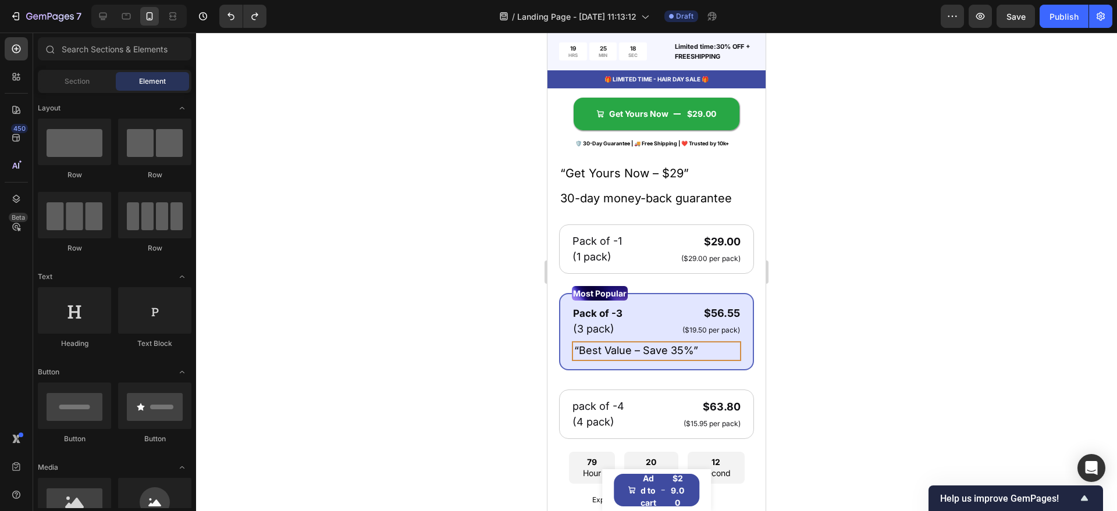
click at [826, 365] on div at bounding box center [656, 272] width 921 height 479
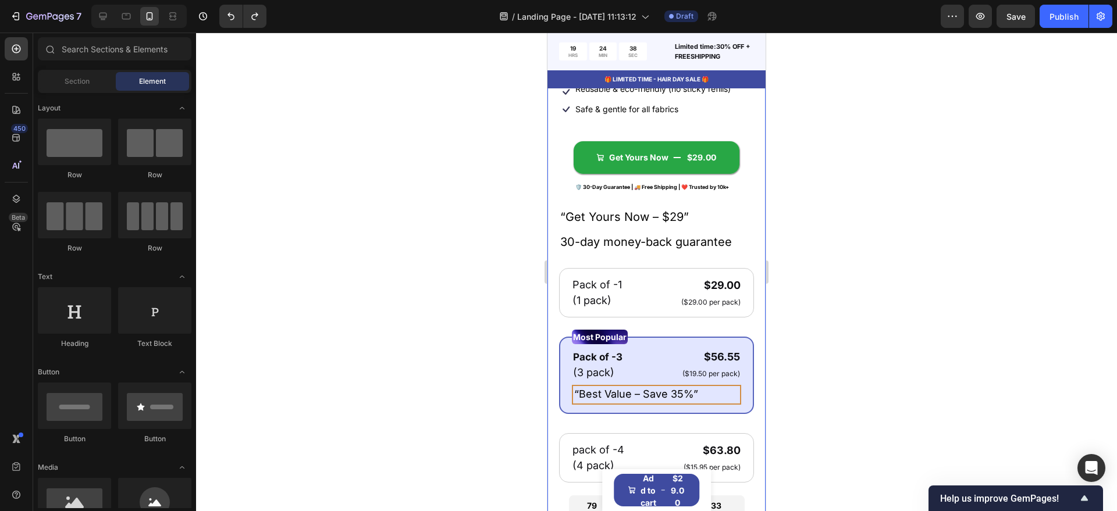
scroll to position [582, 0]
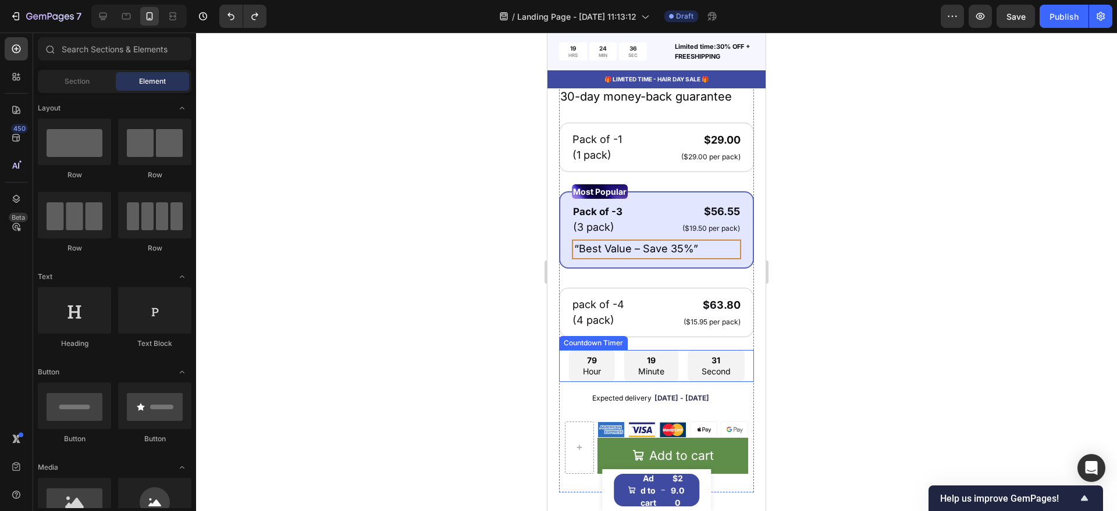
click at [652, 375] on p "Minute" at bounding box center [651, 372] width 26 height 12
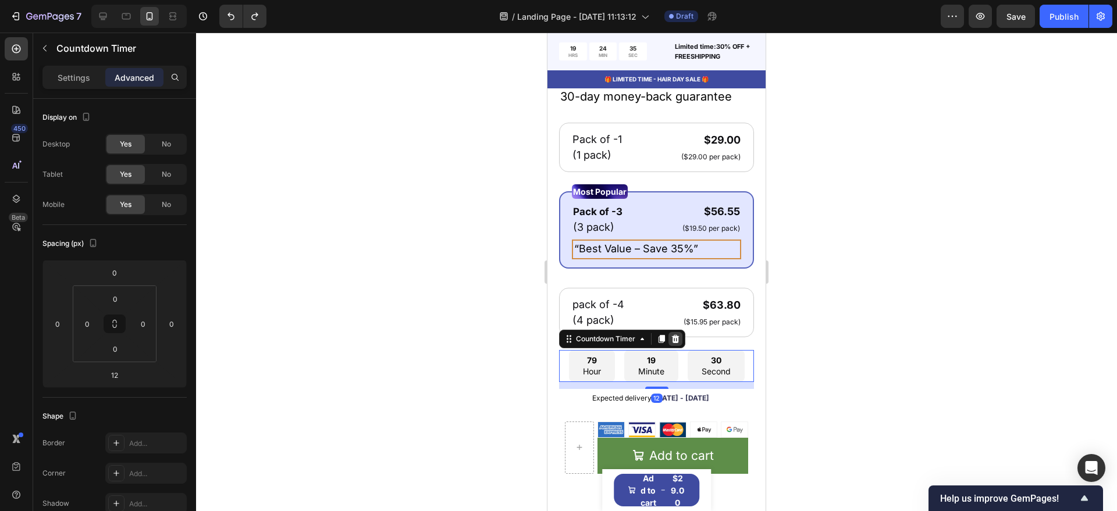
click at [673, 343] on icon at bounding box center [676, 338] width 8 height 8
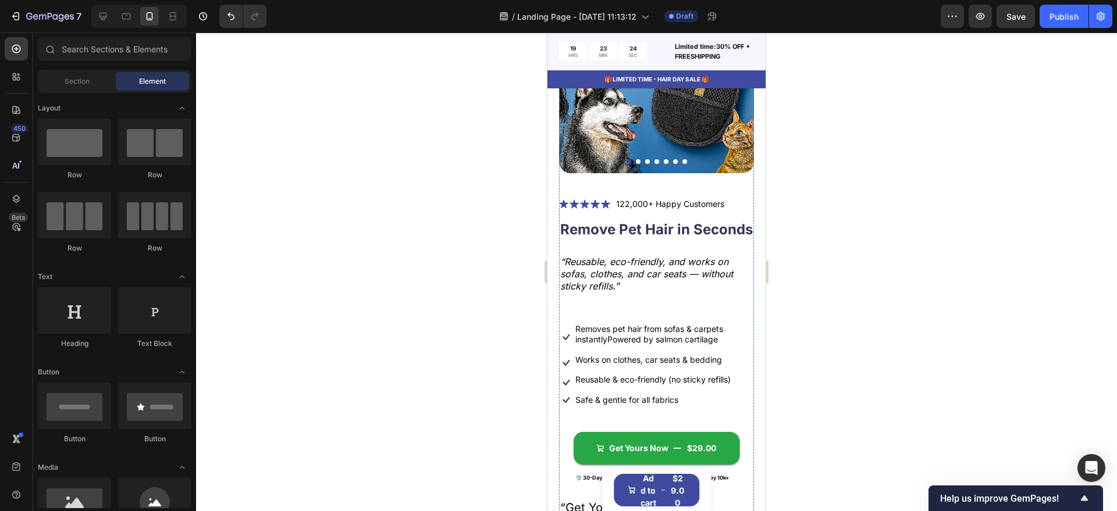
scroll to position [291, 0]
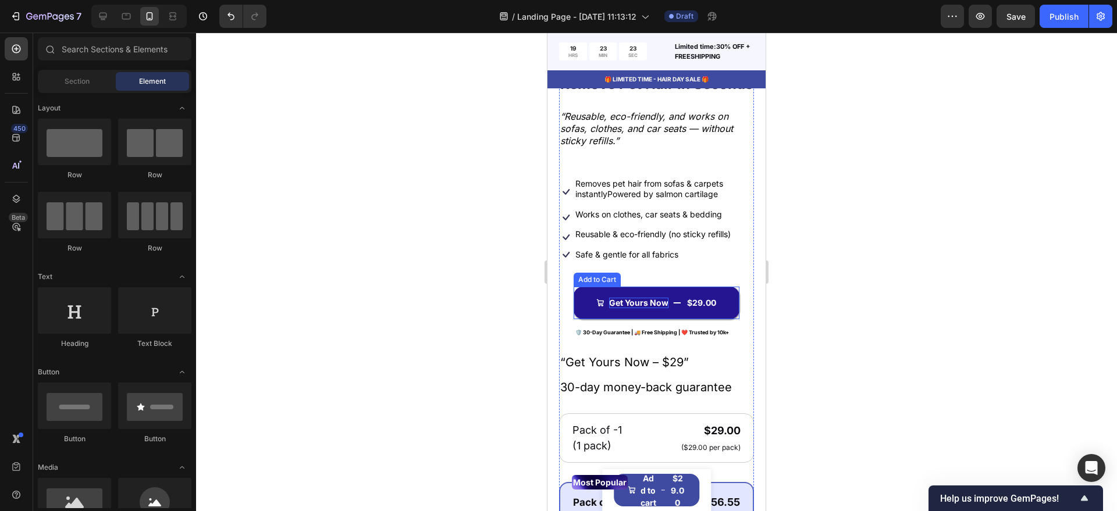
click at [632, 305] on div "Get Yours Now" at bounding box center [638, 303] width 59 height 10
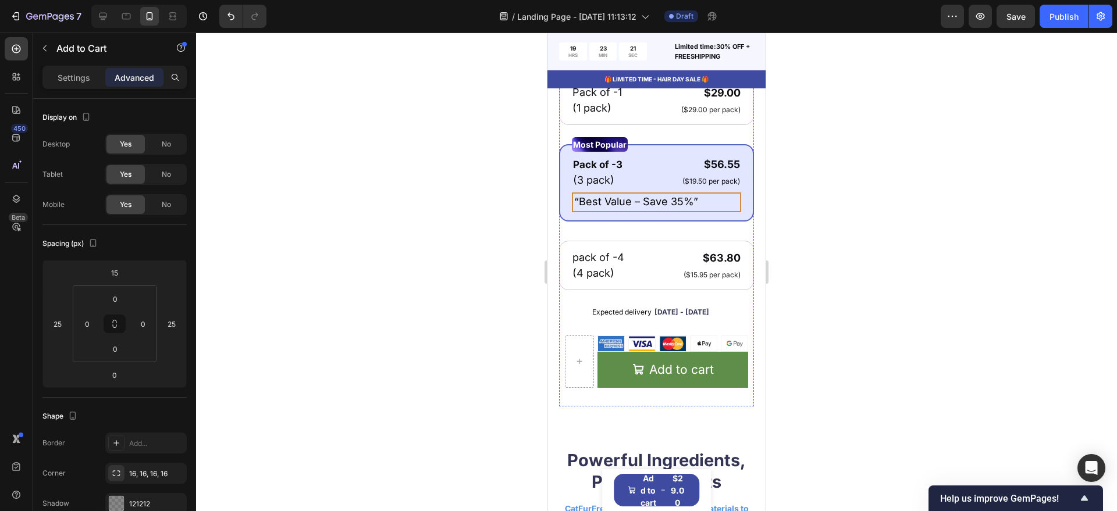
scroll to position [654, 0]
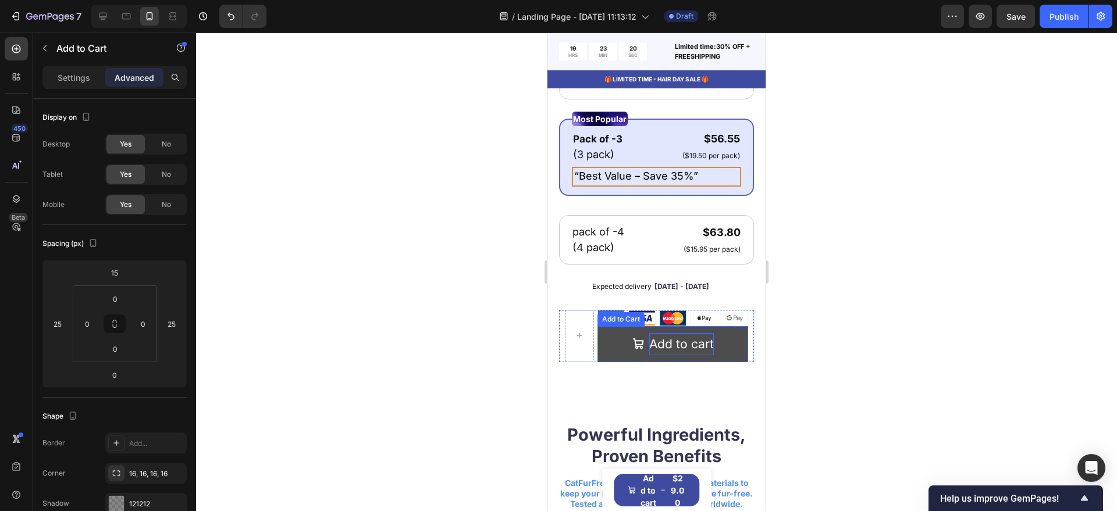
click at [666, 354] on div "Add to cart" at bounding box center [681, 344] width 65 height 22
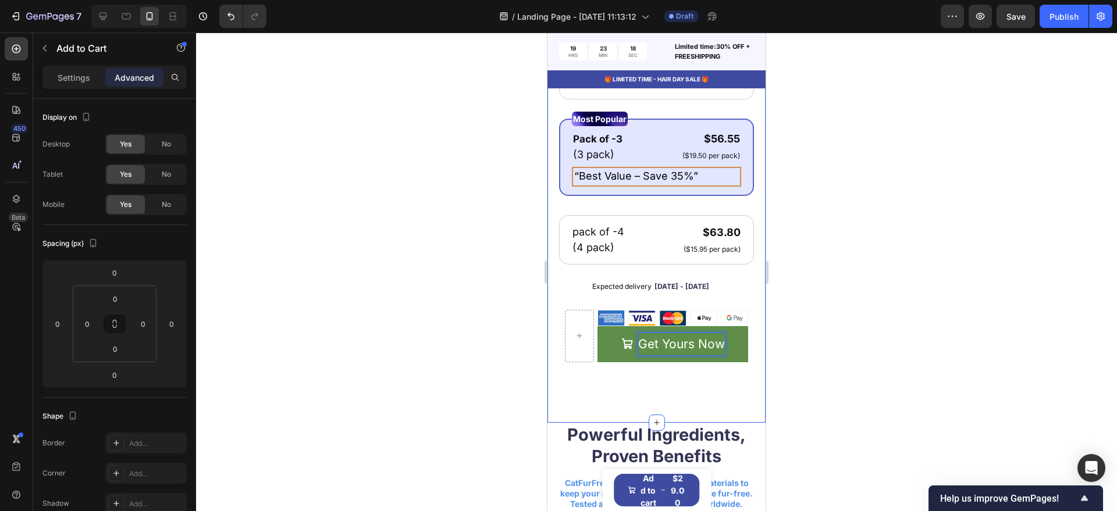
click at [829, 343] on div at bounding box center [656, 272] width 921 height 479
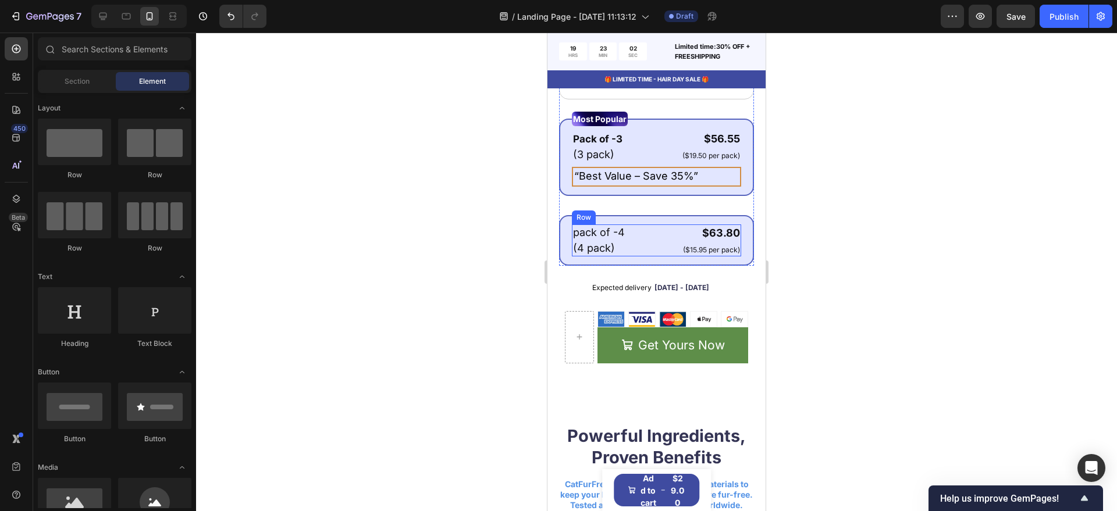
click at [641, 249] on div "pack of -4 Text Block (4 pack) Text Block $63.80 Product Price Product Price ($…" at bounding box center [656, 240] width 169 height 32
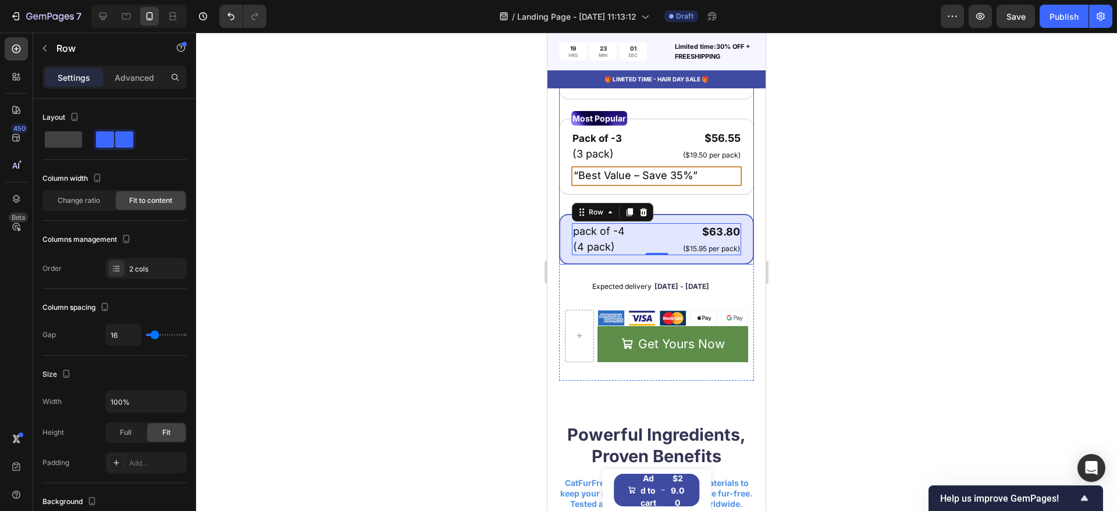
click at [638, 265] on div "pack of -4 Text Block (4 pack) Text Block $63.80 Product Price Product Price ($…" at bounding box center [656, 239] width 195 height 51
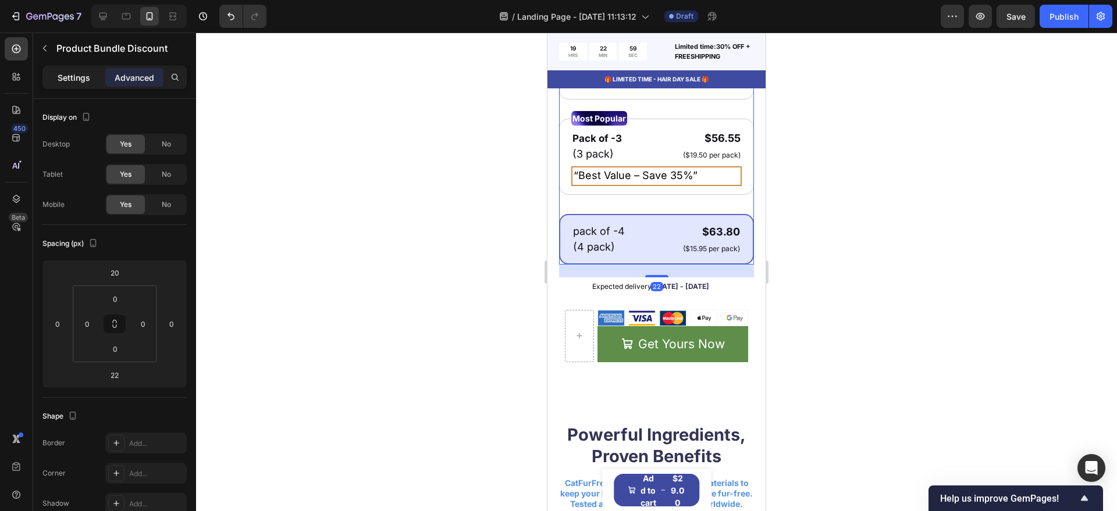
click at [72, 81] on p "Settings" at bounding box center [74, 78] width 33 height 12
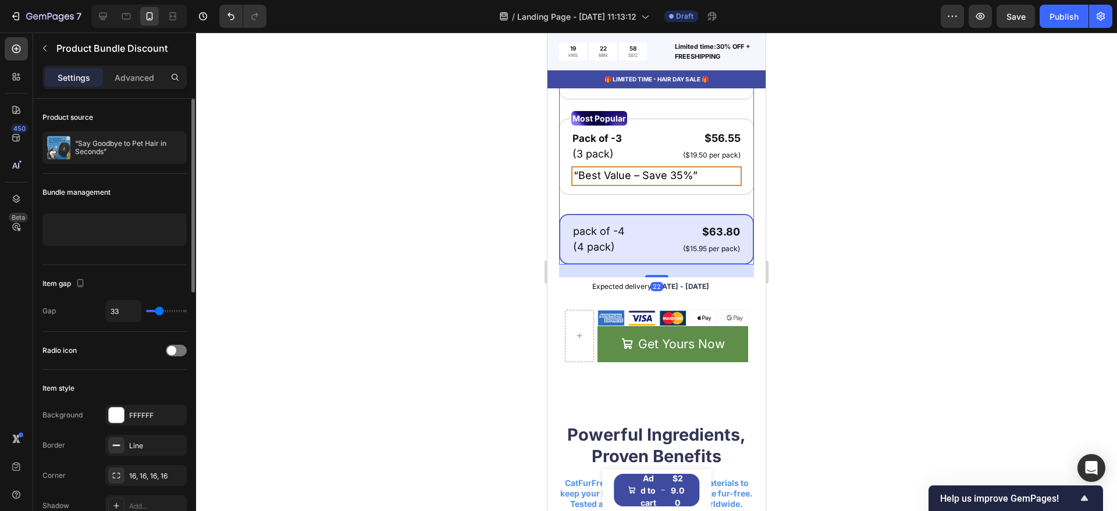
scroll to position [73, 0]
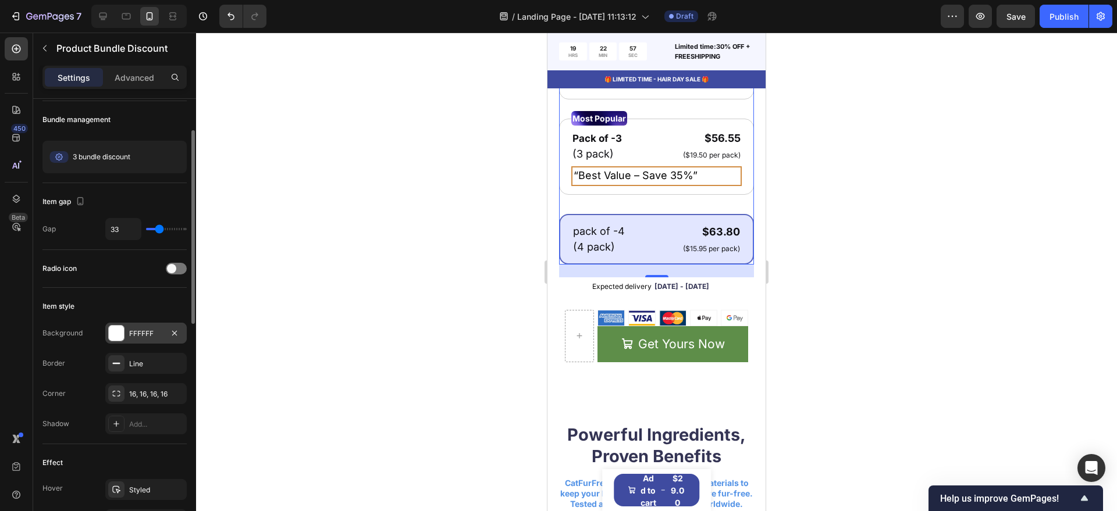
click at [117, 331] on div at bounding box center [116, 333] width 15 height 15
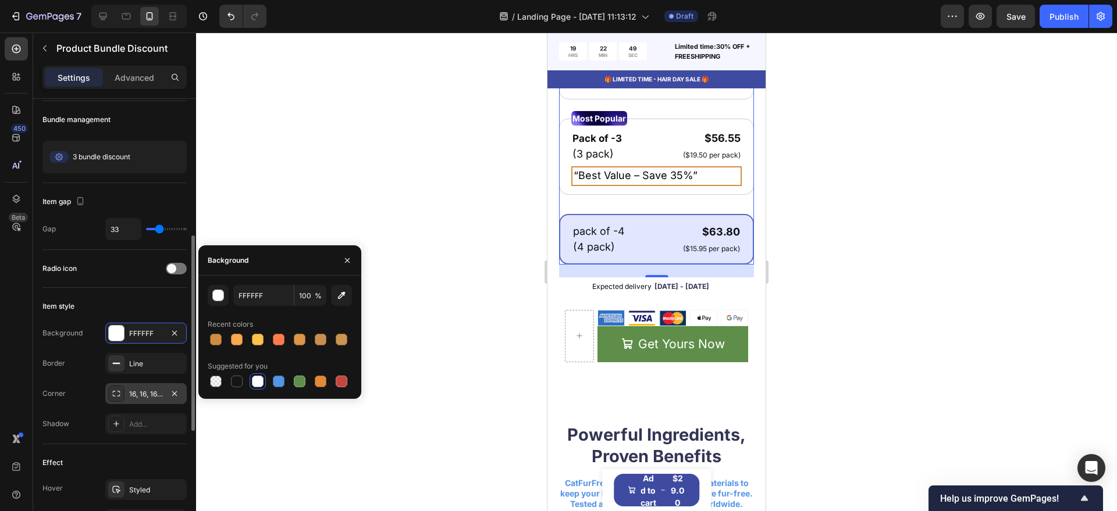
scroll to position [145, 0]
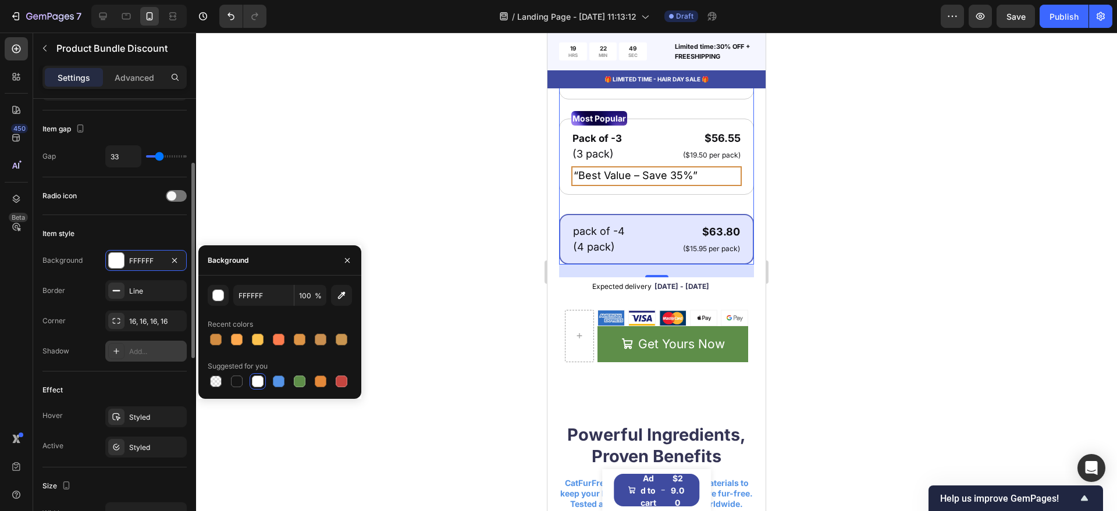
click at [144, 343] on div "Add..." at bounding box center [145, 351] width 81 height 21
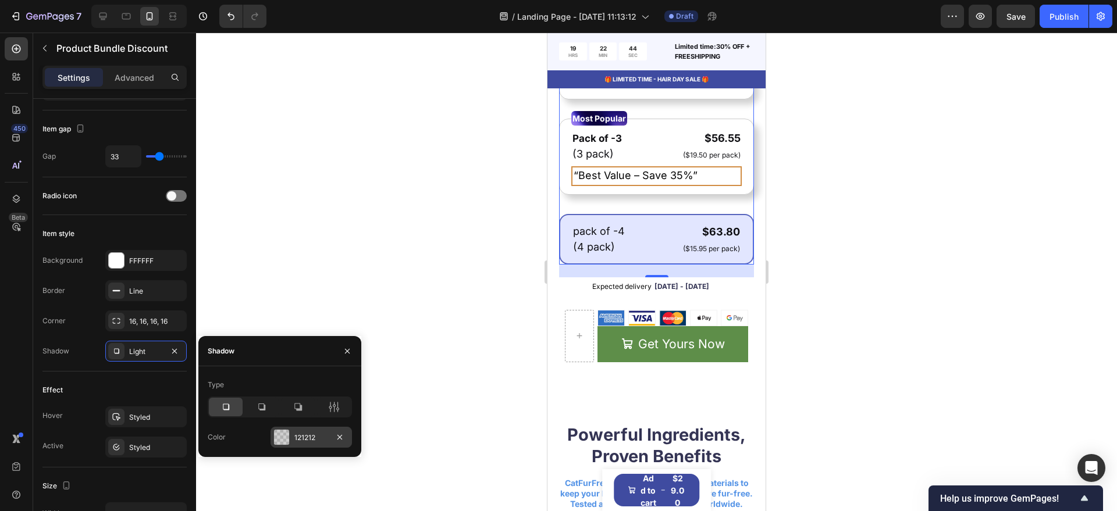
click at [331, 408] on icon at bounding box center [334, 407] width 12 height 12
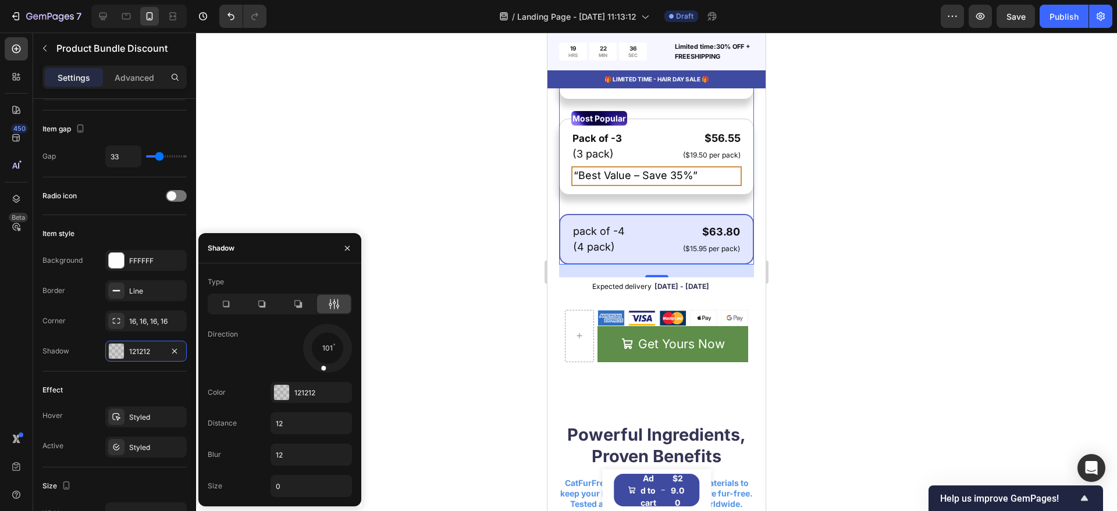
drag, startPoint x: 341, startPoint y: 361, endPoint x: 319, endPoint y: 380, distance: 29.3
click at [319, 380] on div "Type Direction 101 Color 121212 Distance 12 Blur 12 Size 0" at bounding box center [279, 385] width 163 height 224
click at [283, 394] on div at bounding box center [281, 392] width 15 height 15
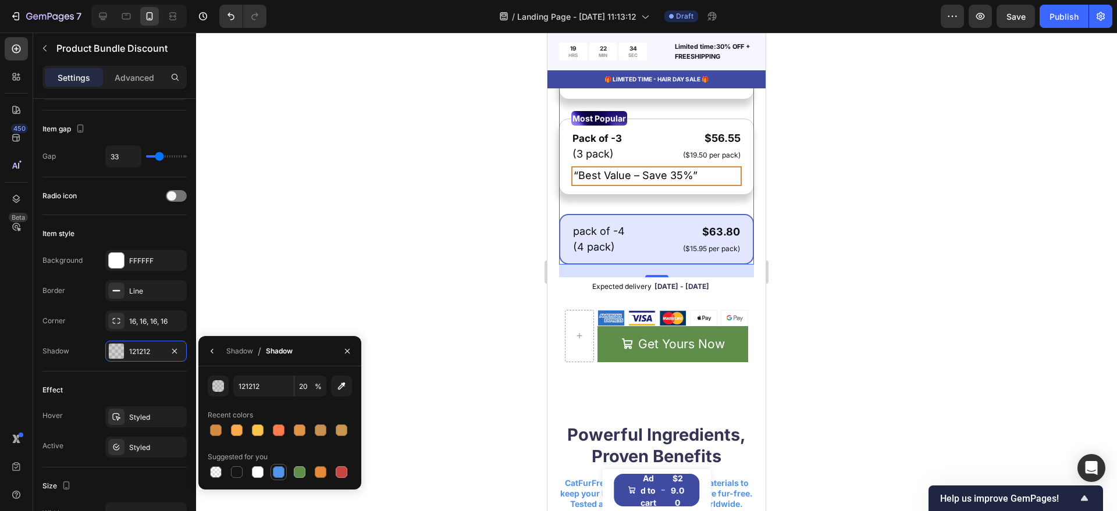
click at [278, 474] on div at bounding box center [279, 472] width 12 height 12
type input "5594E7"
type input "100"
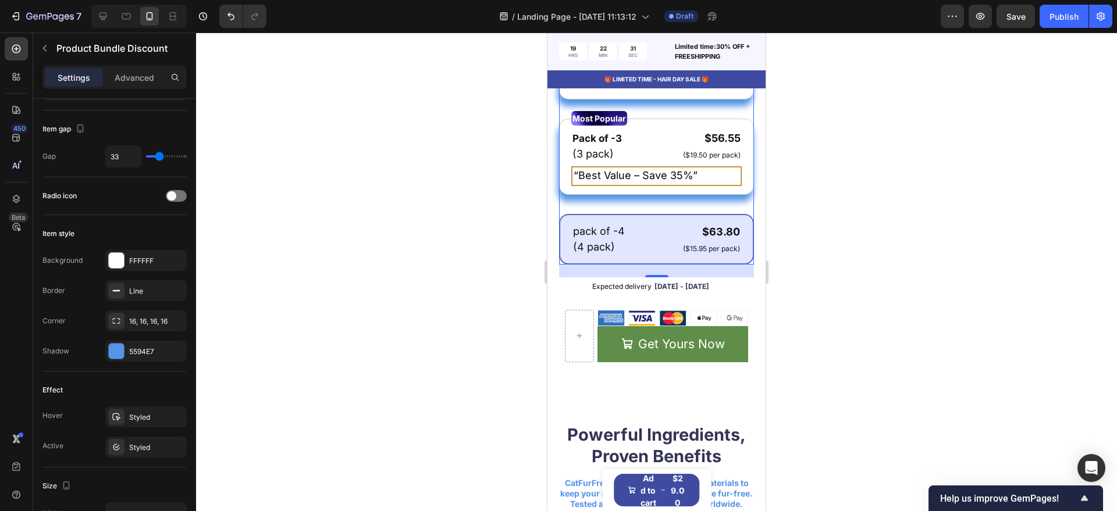
click at [479, 318] on div at bounding box center [656, 272] width 921 height 479
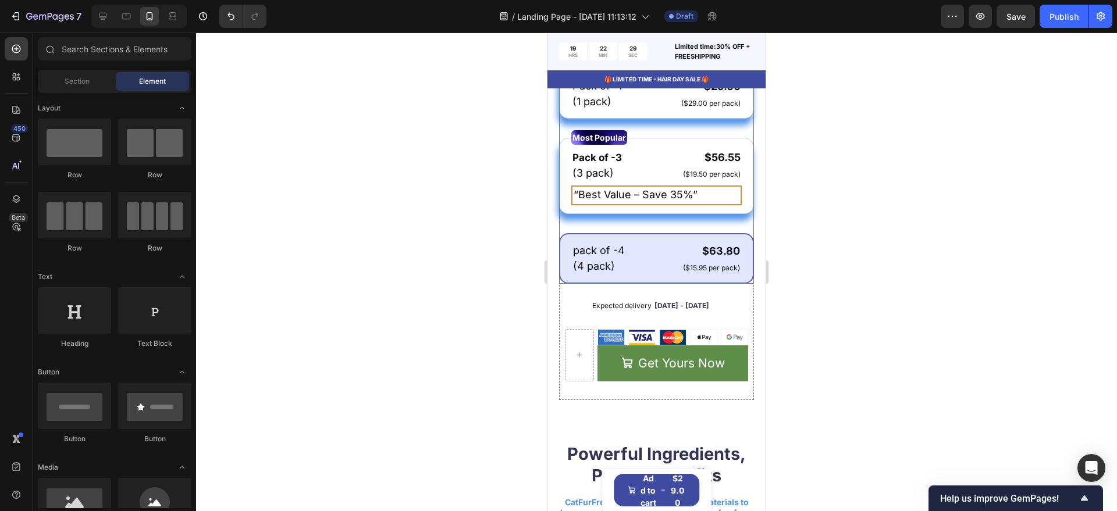
scroll to position [582, 0]
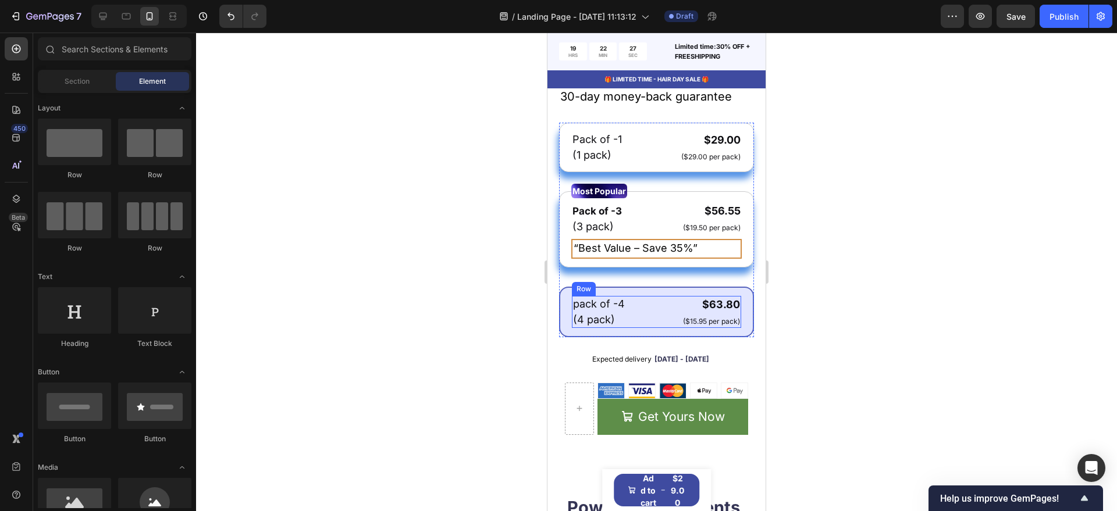
click at [664, 327] on div "pack of -4 Text Block (4 pack) Text Block $63.80 Product Price Product Price ($…" at bounding box center [656, 312] width 169 height 32
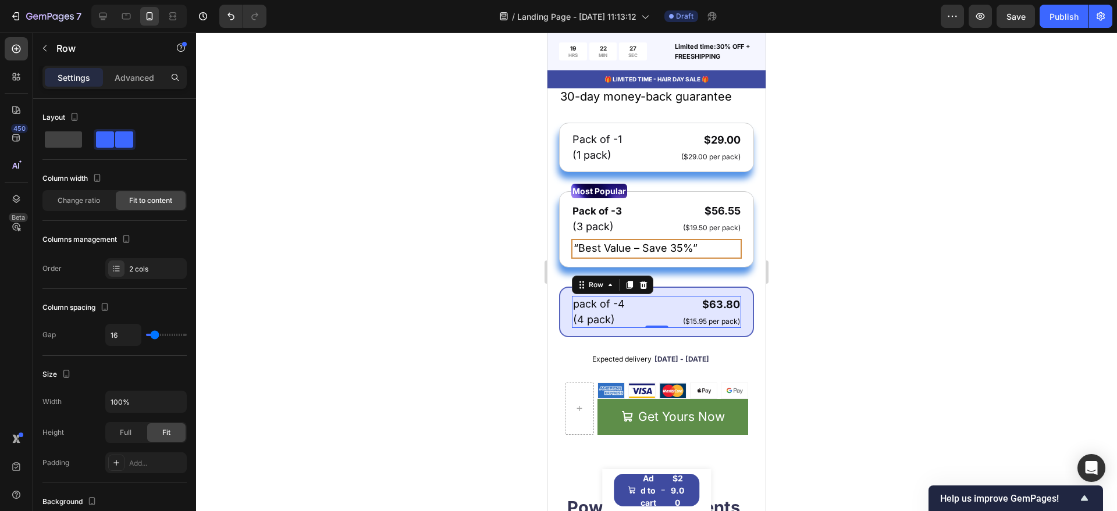
click at [661, 337] on div "pack of -4 Text Block (4 pack) Text Block $63.80 Product Price Product Price ($…" at bounding box center [656, 312] width 195 height 51
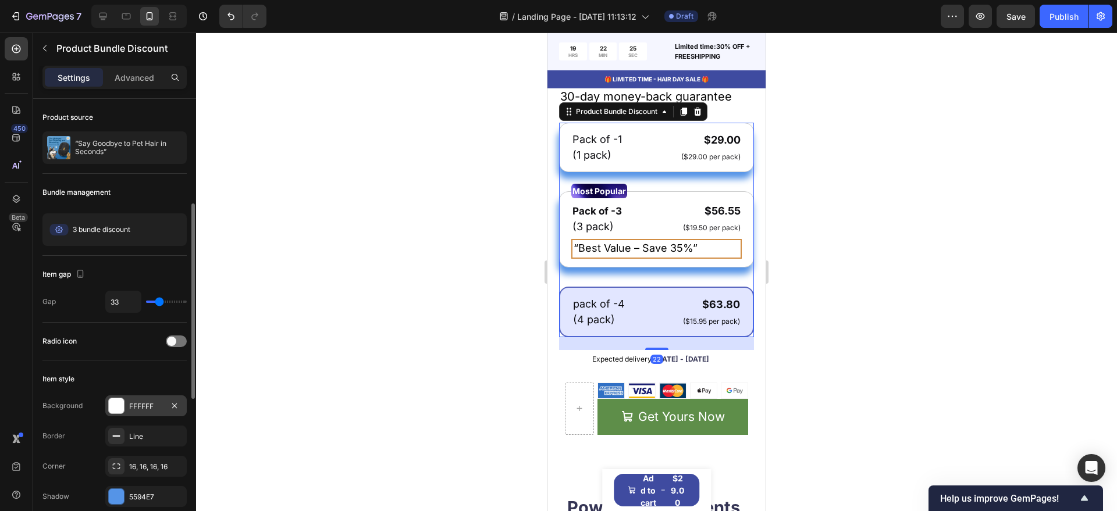
scroll to position [73, 0]
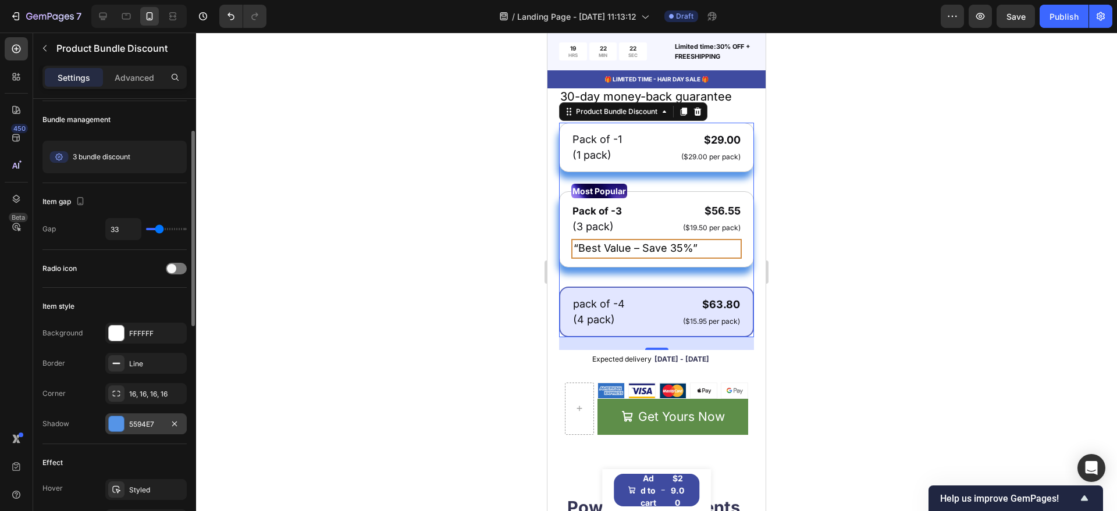
click at [110, 423] on div at bounding box center [116, 423] width 15 height 15
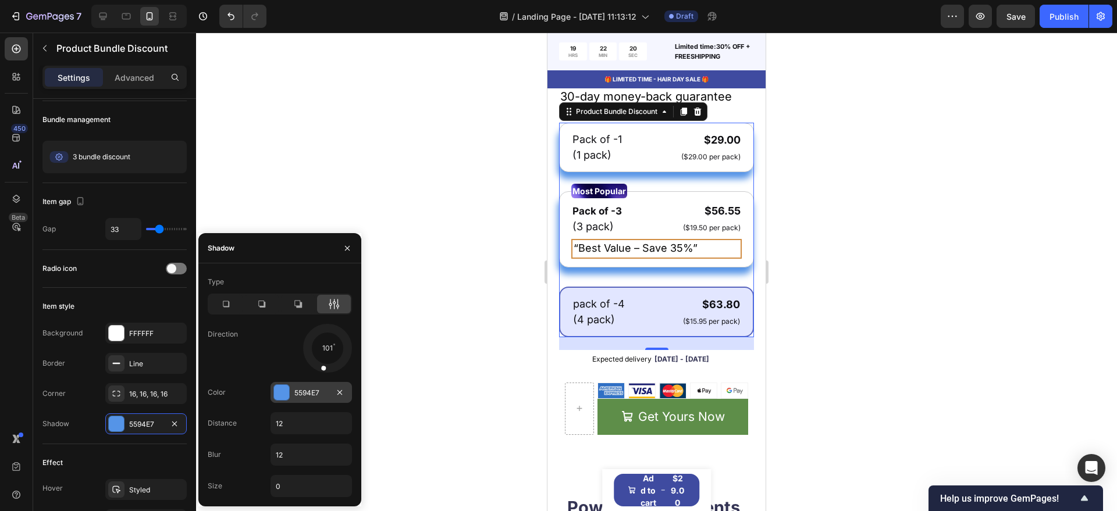
click at [274, 396] on div at bounding box center [281, 392] width 15 height 15
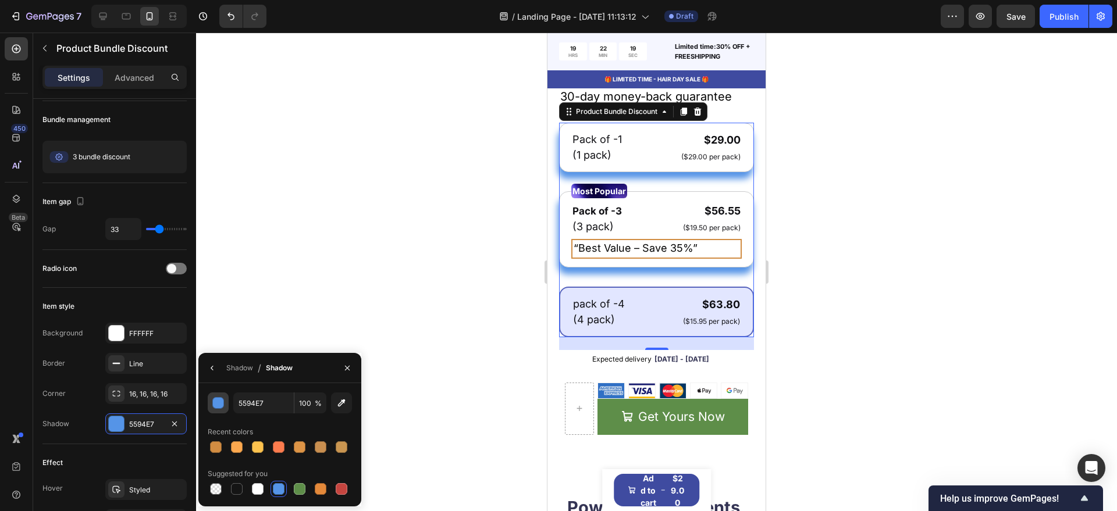
click at [213, 405] on div "button" at bounding box center [219, 404] width 12 height 12
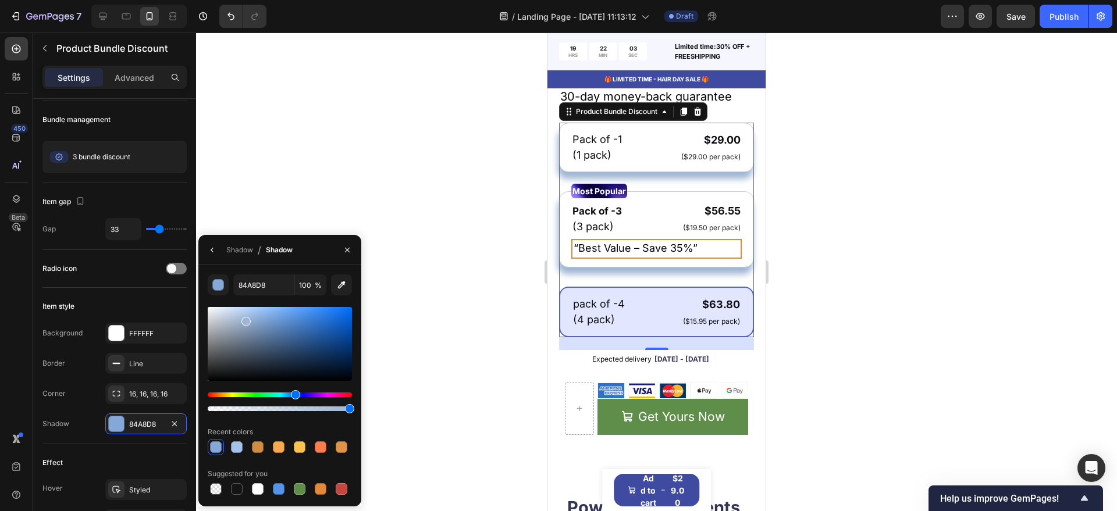
drag, startPoint x: 302, startPoint y: 316, endPoint x: 244, endPoint y: 319, distance: 58.2
click at [244, 319] on div at bounding box center [245, 321] width 9 height 9
click at [295, 441] on div at bounding box center [300, 447] width 12 height 12
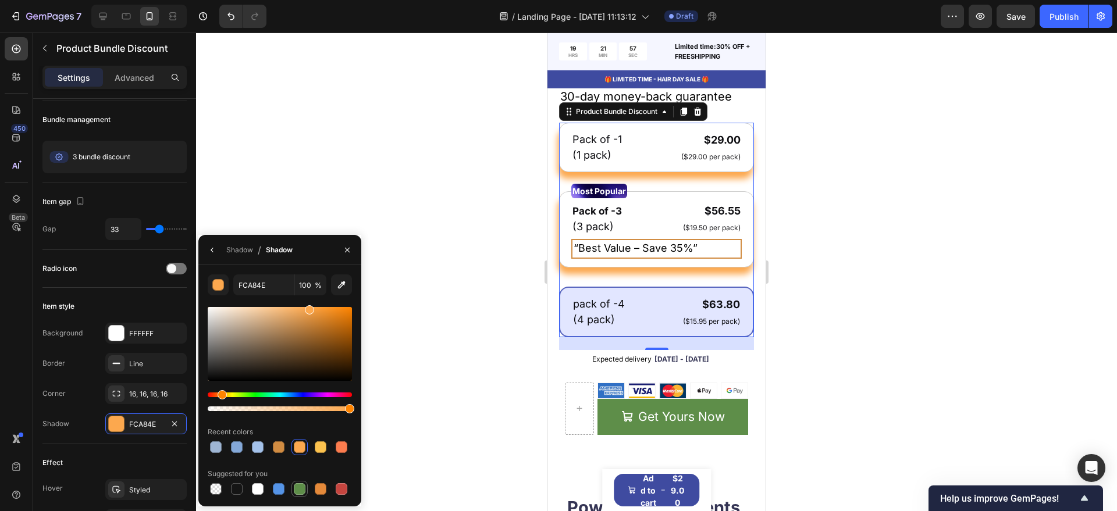
click at [300, 484] on div at bounding box center [300, 489] width 12 height 12
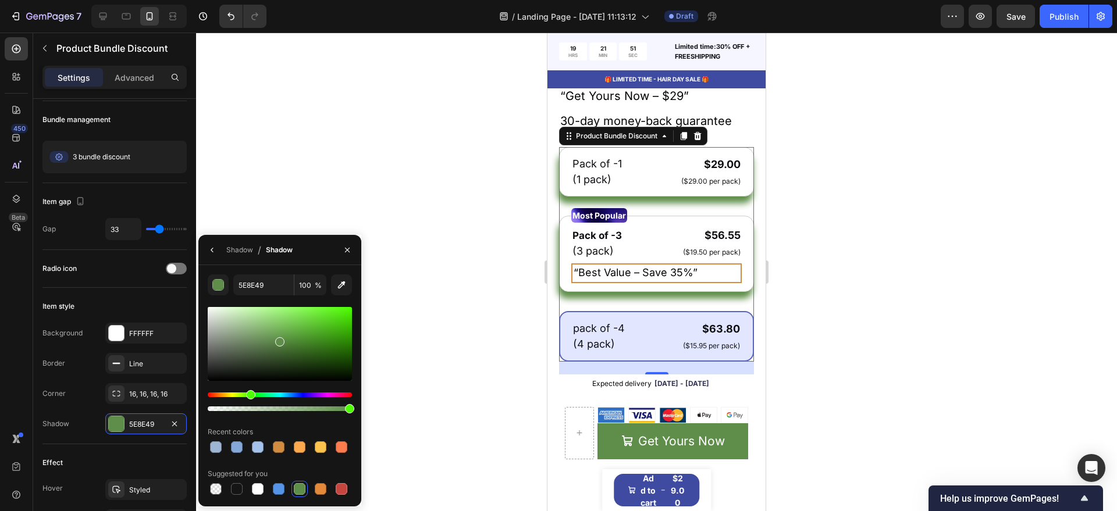
scroll to position [582, 0]
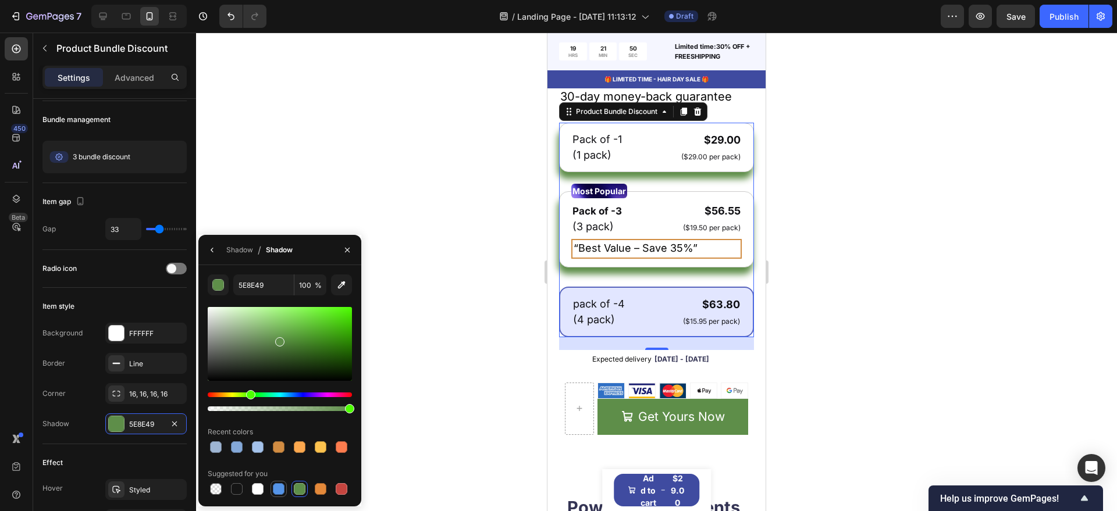
click at [272, 488] on div at bounding box center [279, 489] width 14 height 14
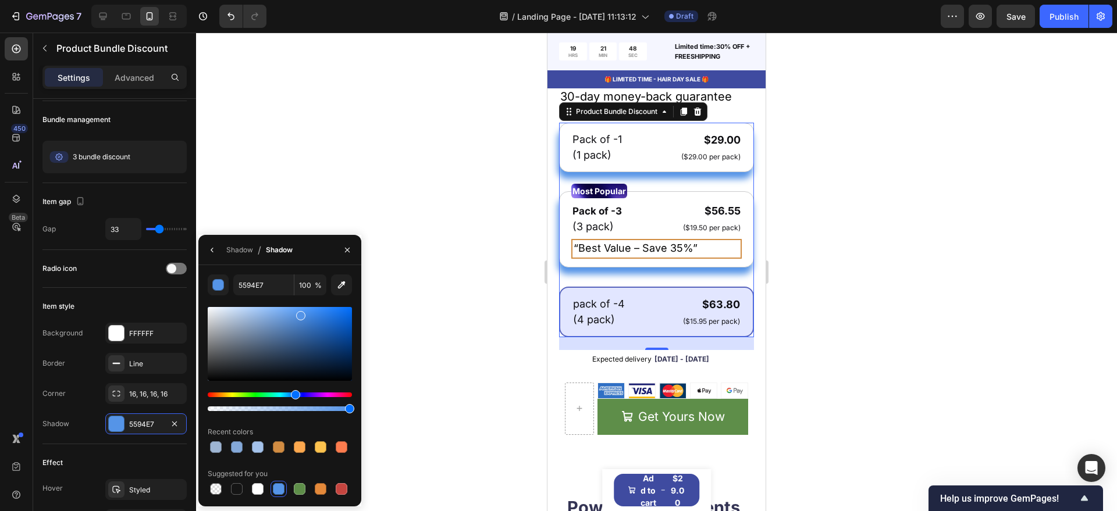
click at [279, 318] on div at bounding box center [280, 344] width 144 height 74
click at [262, 319] on div at bounding box center [280, 344] width 144 height 74
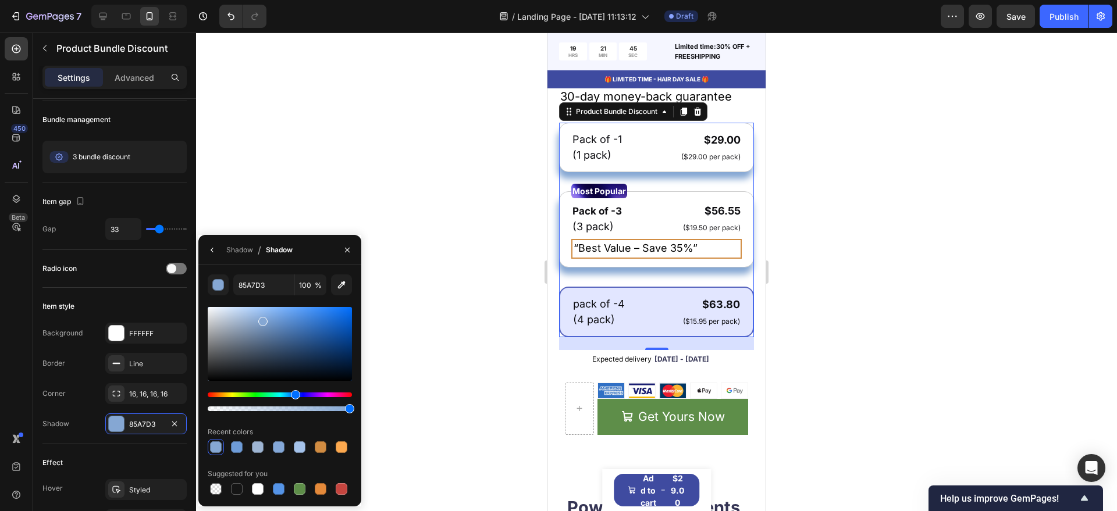
click at [248, 322] on div at bounding box center [280, 344] width 144 height 74
click at [249, 313] on div at bounding box center [280, 344] width 144 height 74
click at [241, 318] on div at bounding box center [280, 344] width 144 height 74
click at [248, 315] on div at bounding box center [280, 344] width 144 height 74
type input "A3BEE0"
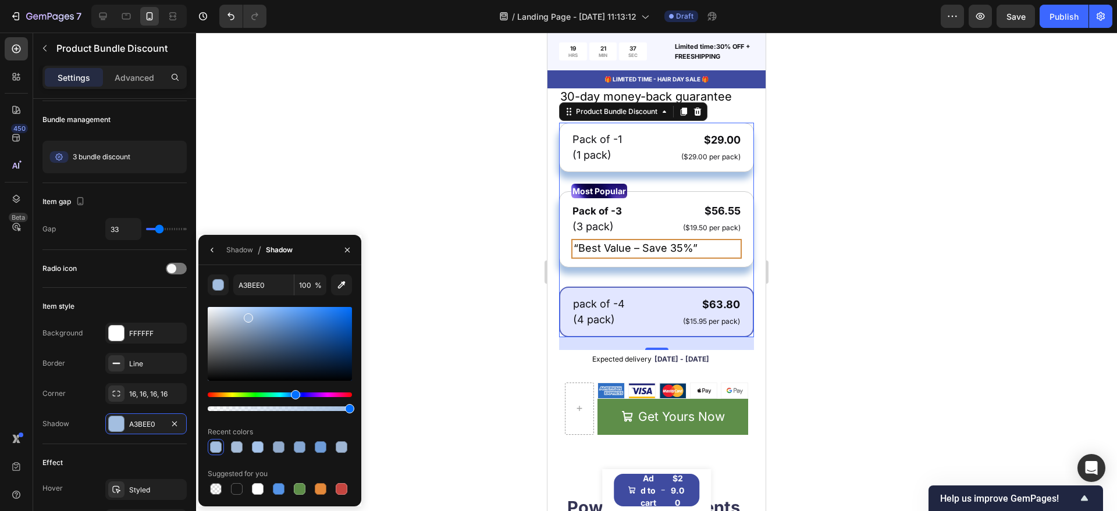
click at [407, 311] on div at bounding box center [656, 272] width 921 height 479
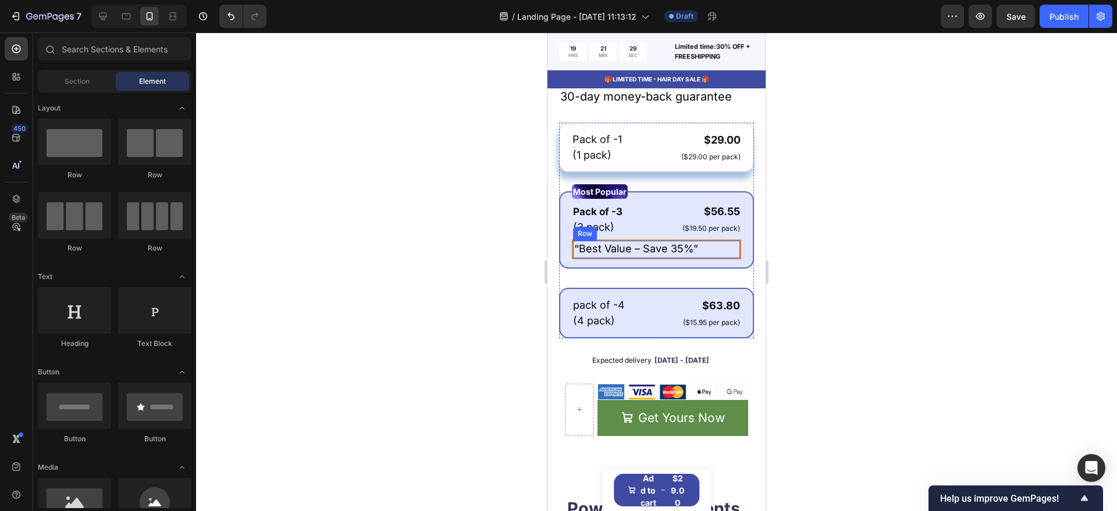
click at [728, 249] on div "“Best Value – Save 35%” Text Block Row" at bounding box center [656, 249] width 169 height 19
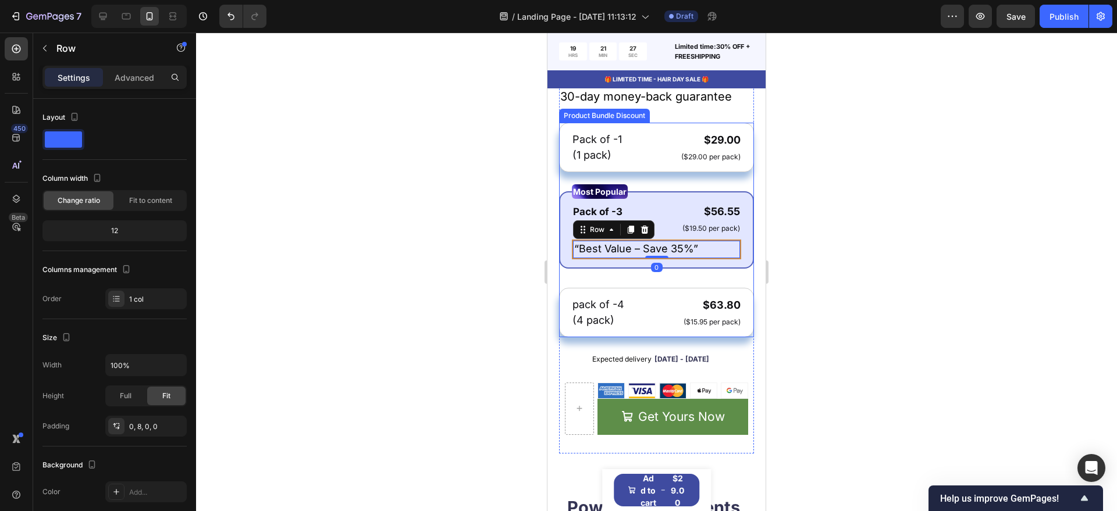
click at [733, 283] on div "Pack of -1 Text Block (1 pack) Text Block $29.00 Product Price Product Price ($…" at bounding box center [656, 230] width 195 height 215
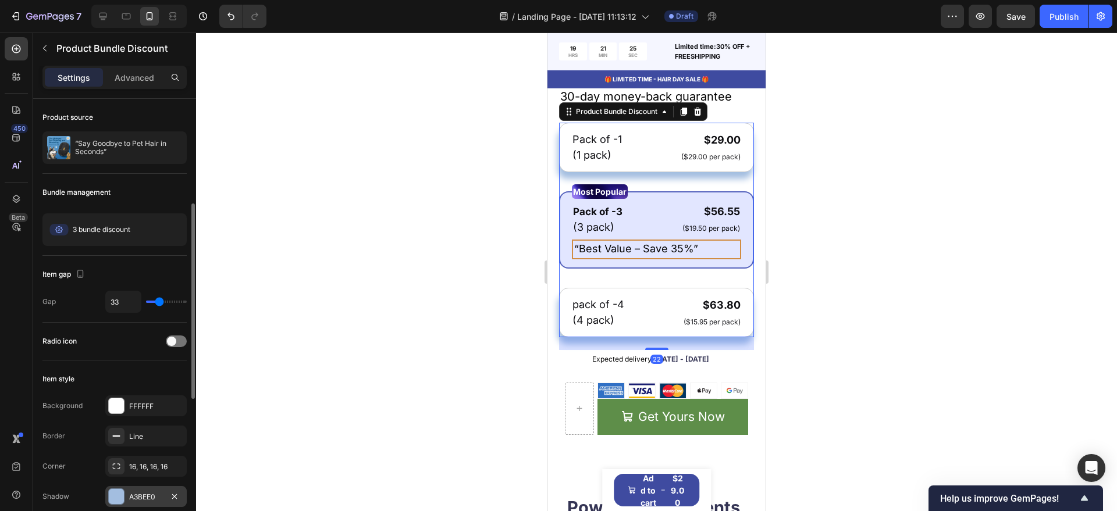
scroll to position [73, 0]
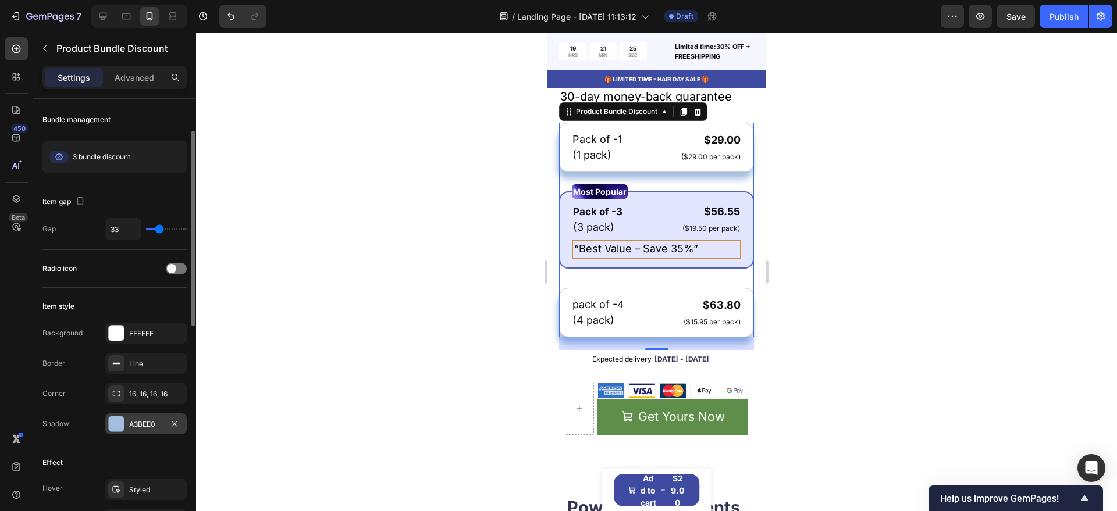
click at [109, 420] on div at bounding box center [116, 423] width 15 height 15
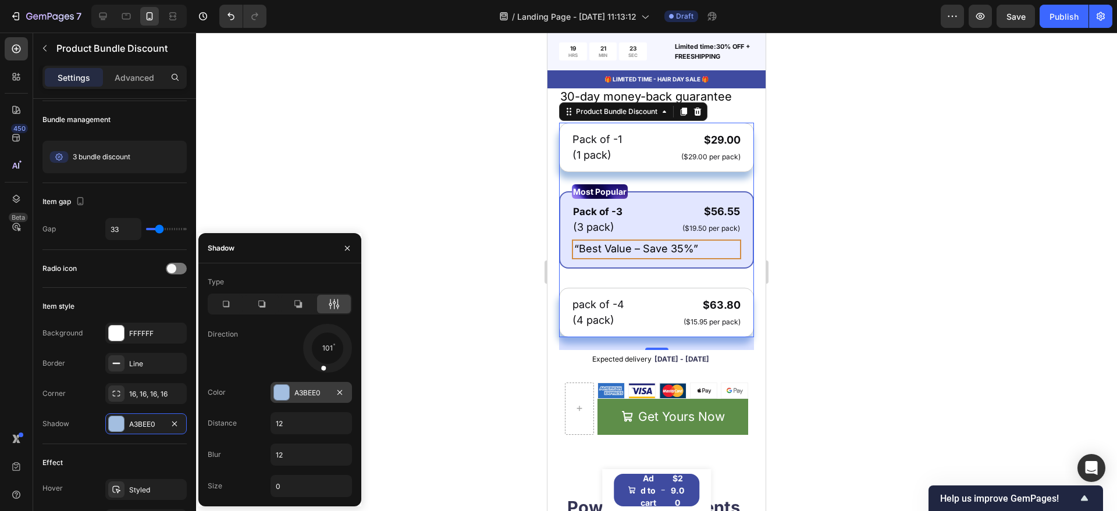
click at [278, 391] on div at bounding box center [281, 392] width 15 height 15
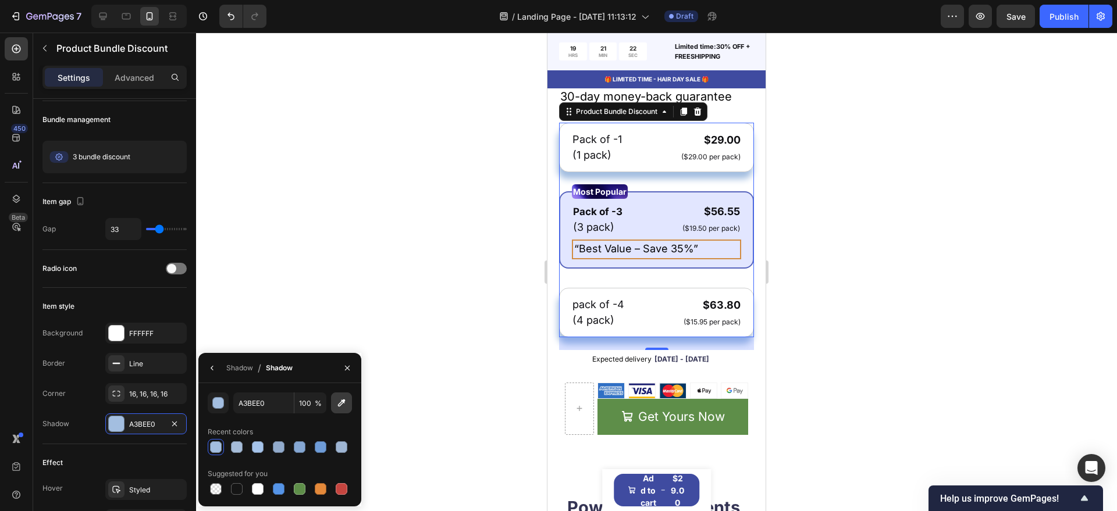
click at [337, 397] on icon "button" at bounding box center [342, 403] width 12 height 12
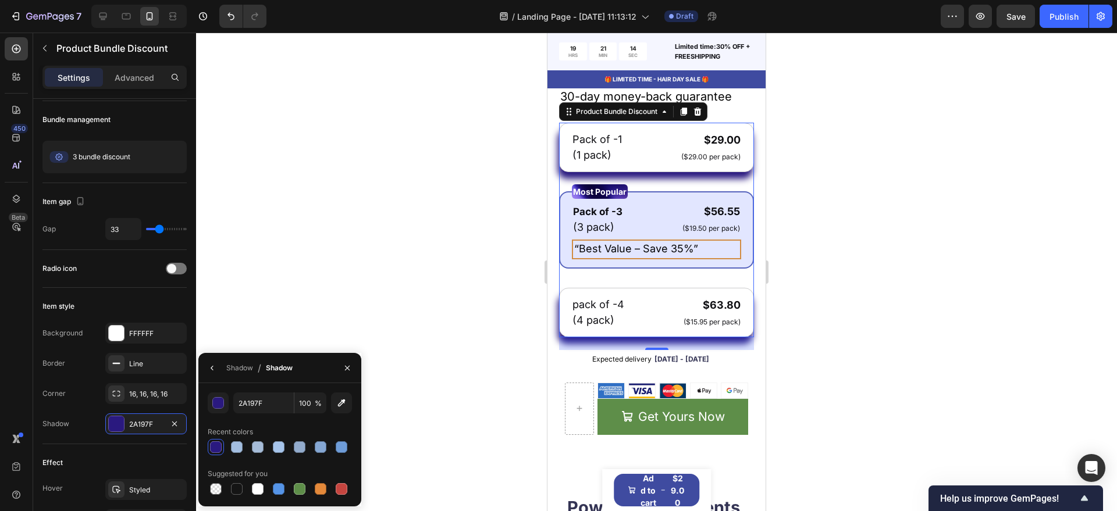
click at [212, 446] on div at bounding box center [216, 447] width 12 height 12
click at [217, 405] on div "button" at bounding box center [219, 404] width 12 height 12
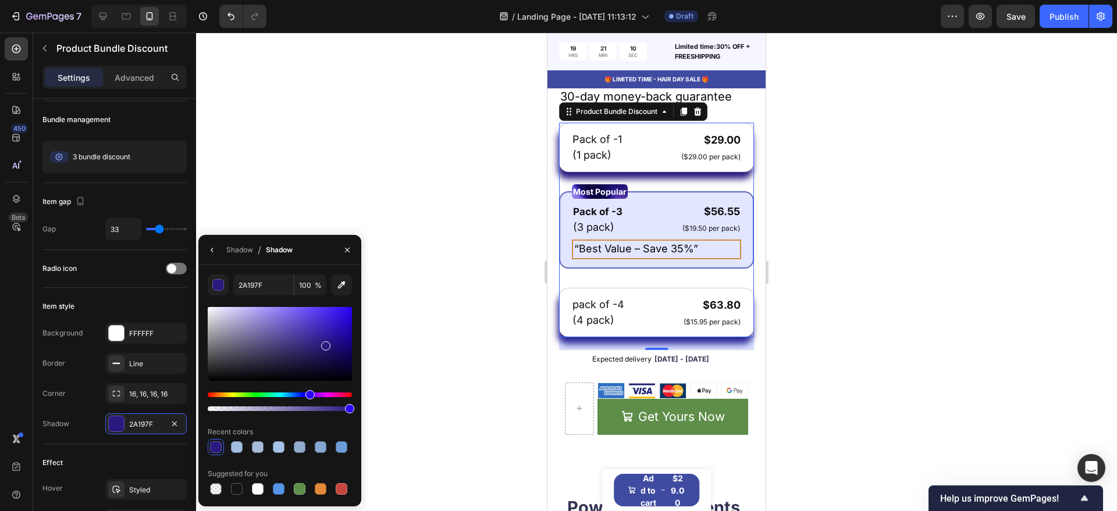
click at [286, 316] on div at bounding box center [280, 344] width 144 height 74
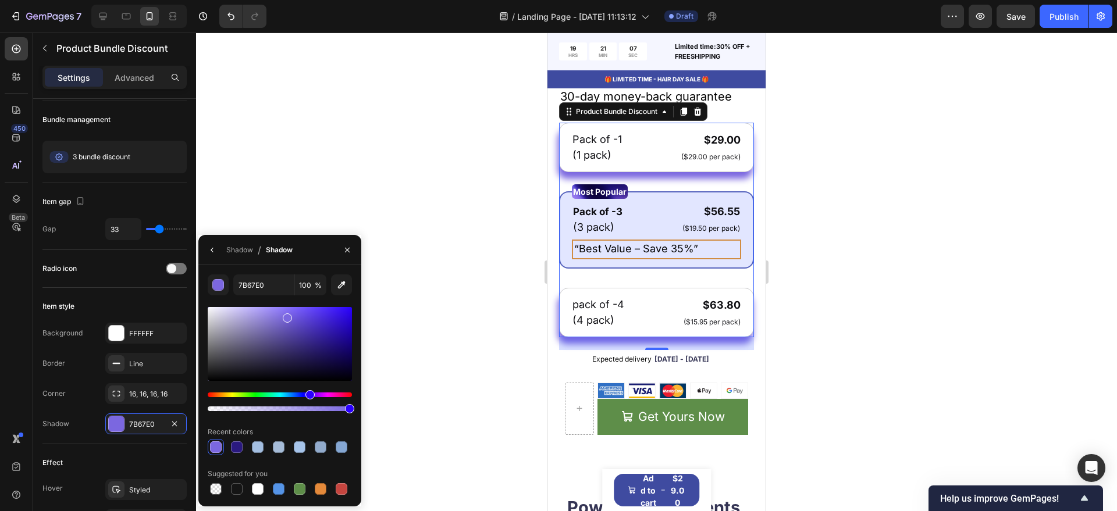
click at [258, 315] on div at bounding box center [280, 344] width 144 height 74
click at [269, 314] on div at bounding box center [280, 344] width 144 height 74
click at [253, 318] on div at bounding box center [280, 344] width 144 height 74
type input "A095D8"
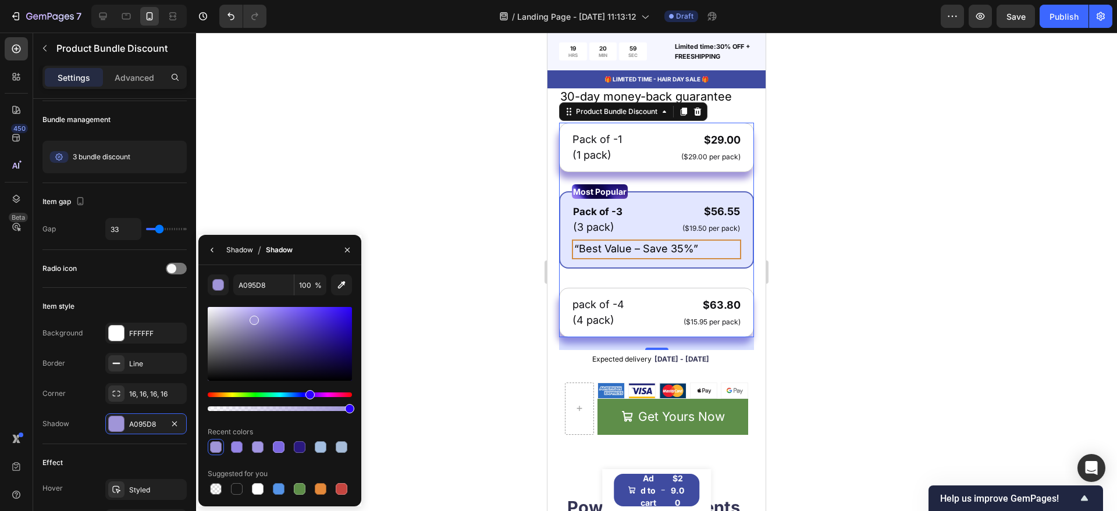
click at [243, 251] on div "Shadow" at bounding box center [239, 250] width 27 height 10
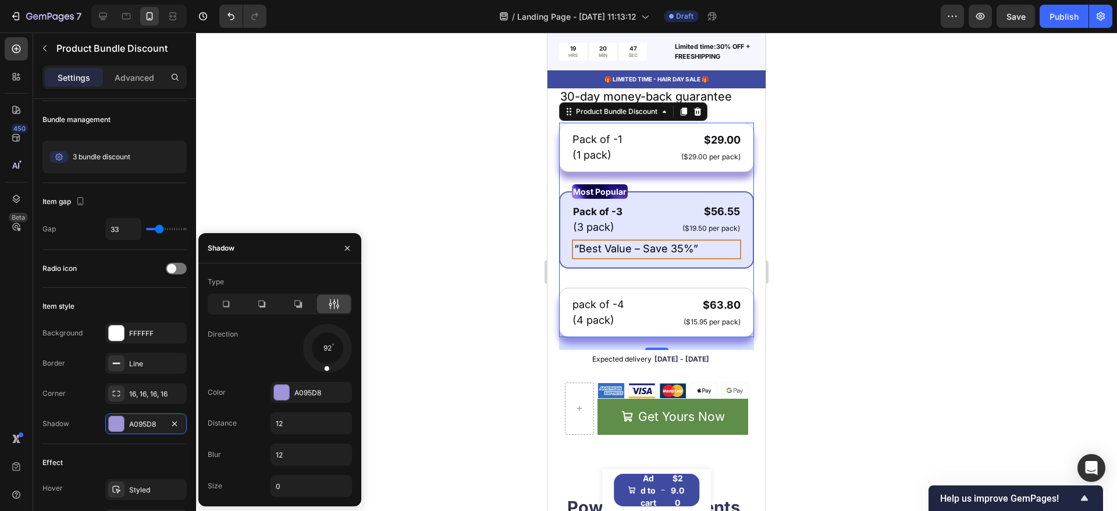
click at [325, 369] on span at bounding box center [326, 368] width 5 height 5
click at [295, 427] on input "12" at bounding box center [311, 423] width 80 height 21
type input "6"
click at [290, 457] on input "12" at bounding box center [311, 454] width 80 height 21
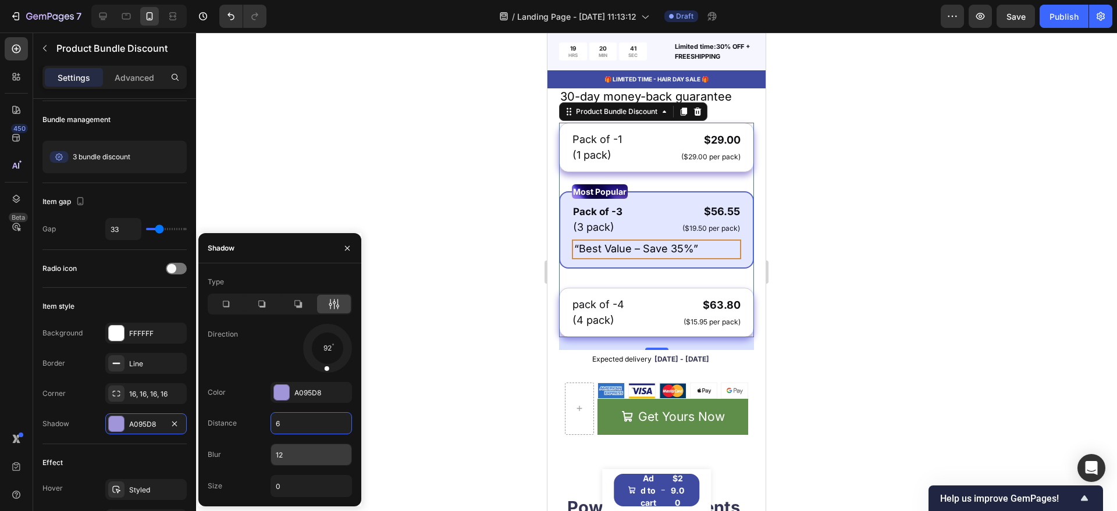
click at [290, 457] on input "12" at bounding box center [311, 454] width 80 height 21
type input "6"
click at [294, 422] on input "6" at bounding box center [311, 423] width 80 height 21
type input "9"
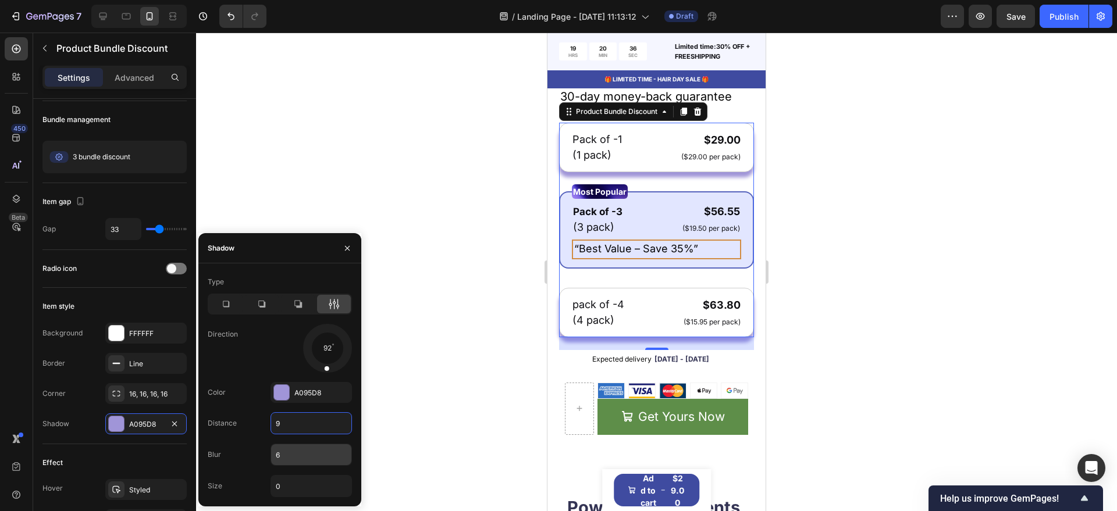
click at [288, 455] on input "6" at bounding box center [311, 454] width 80 height 21
click at [288, 455] on input "9" at bounding box center [311, 454] width 80 height 21
type input "6"
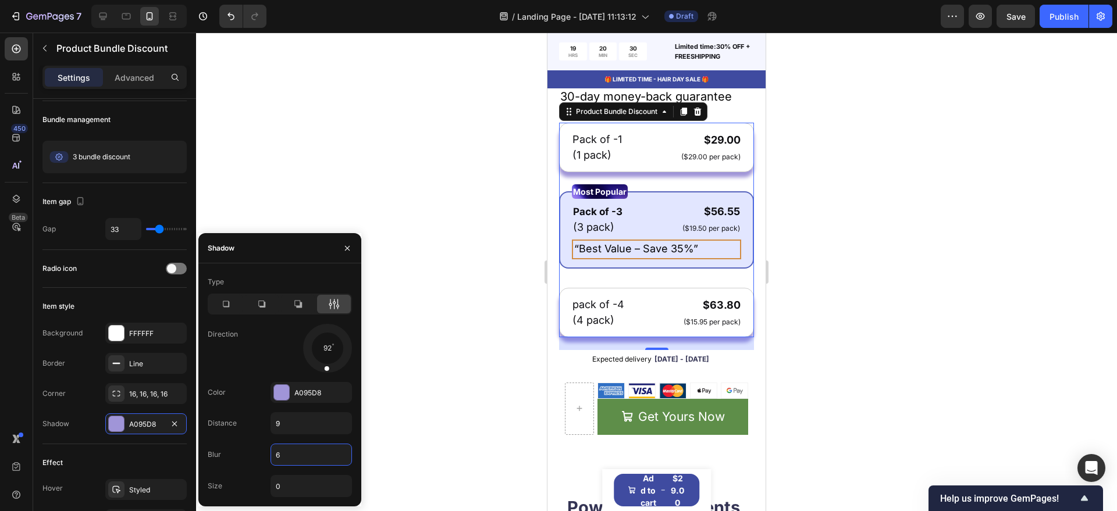
click at [421, 349] on div at bounding box center [656, 272] width 921 height 479
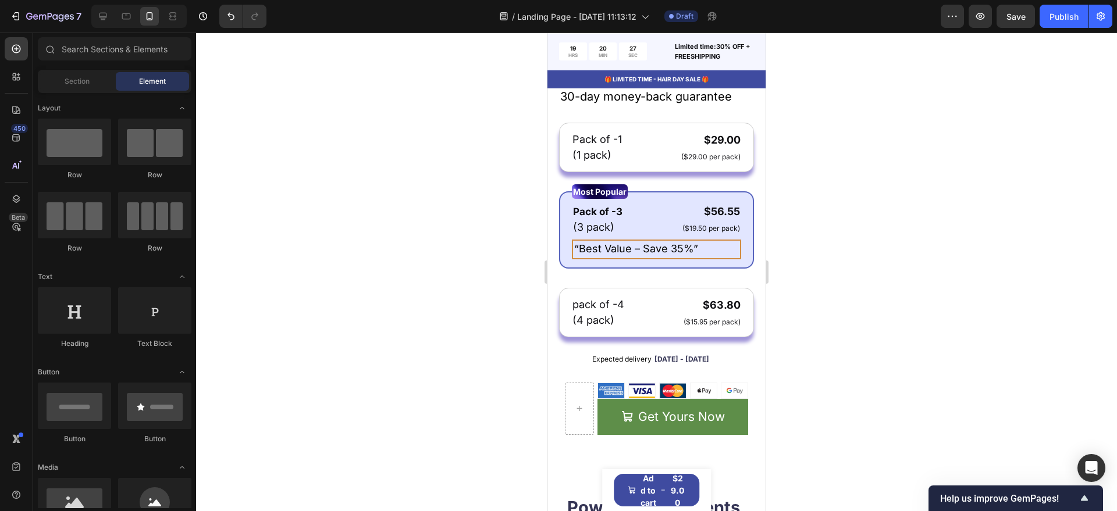
click at [497, 315] on div at bounding box center [656, 272] width 921 height 479
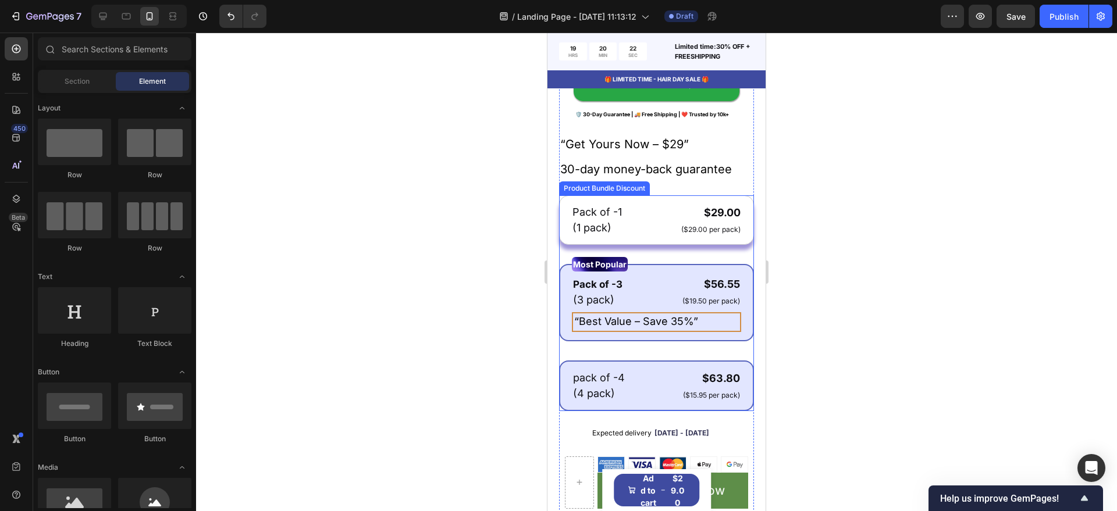
scroll to position [436, 0]
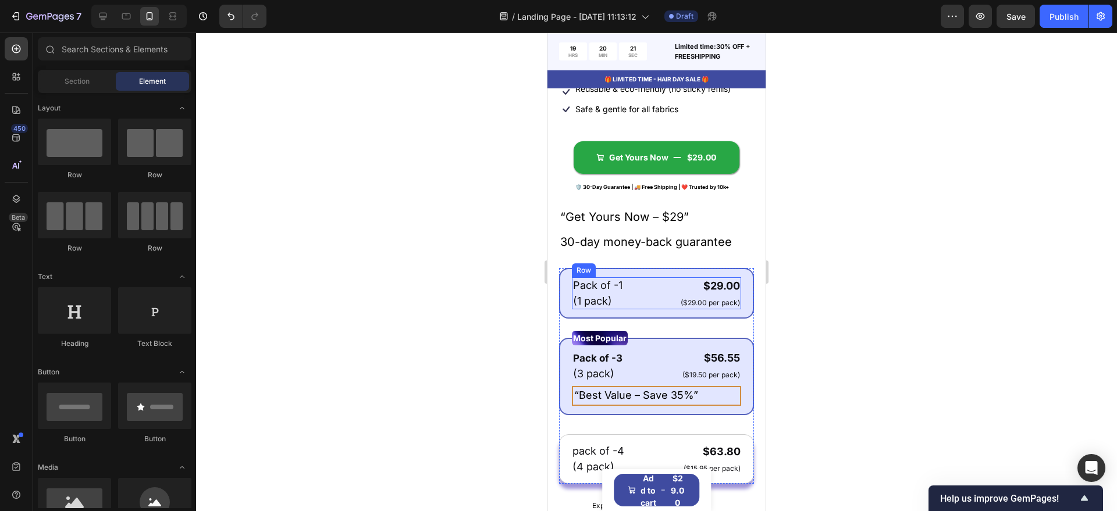
click at [644, 309] on div "Pack of -1 Text Block (1 pack) Text Block $29.00 Product Price Product Price ($…" at bounding box center [656, 293] width 169 height 32
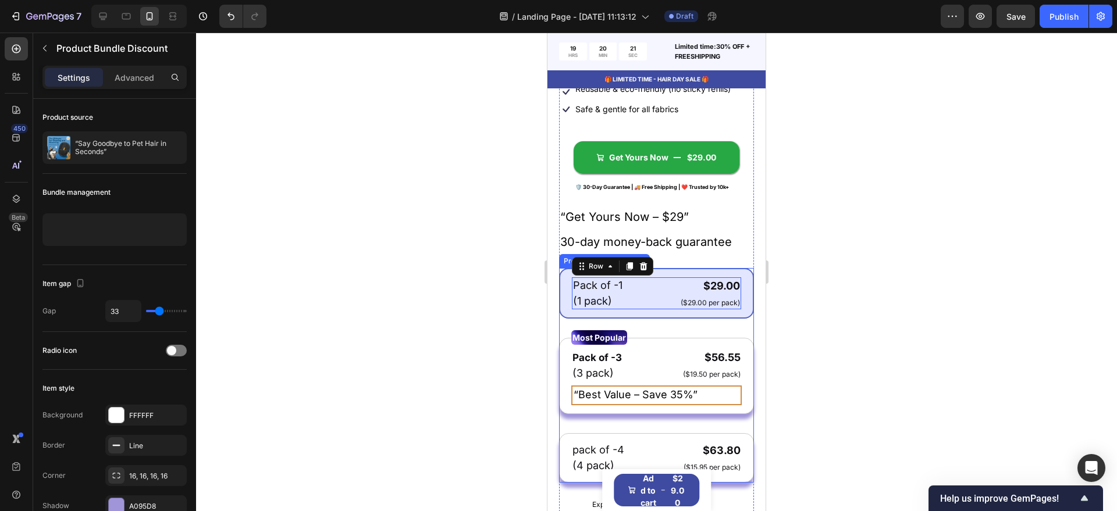
click at [640, 319] on div "Pack of -1 Text Block (1 pack) Text Block $29.00 Product Price Product Price ($…" at bounding box center [656, 293] width 195 height 51
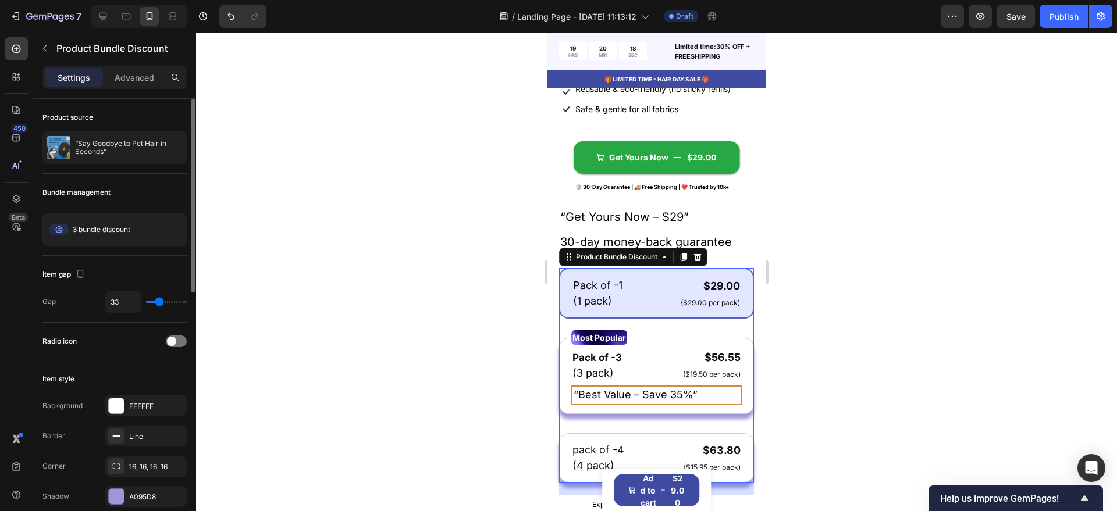
scroll to position [73, 0]
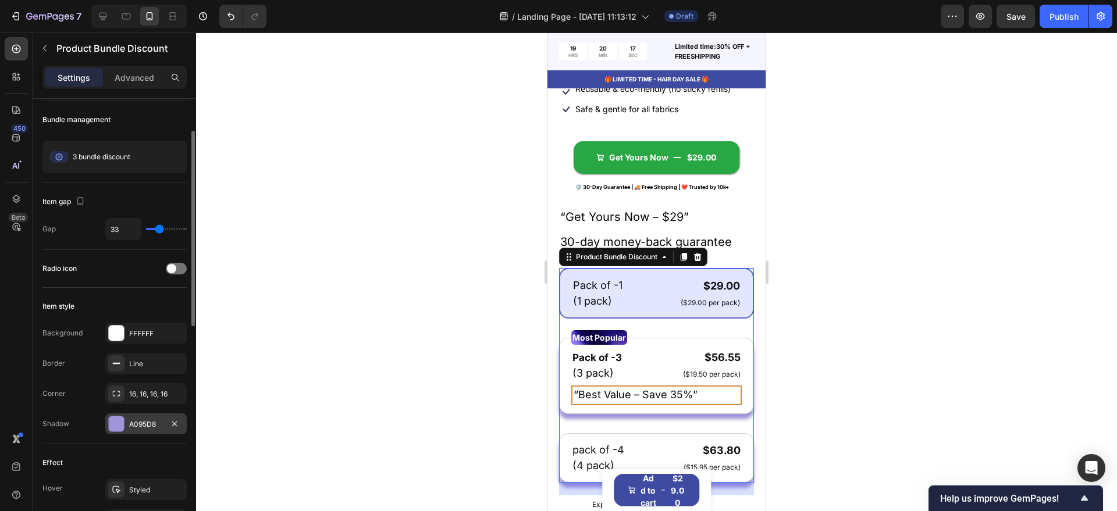
click at [116, 416] on div at bounding box center [116, 423] width 15 height 15
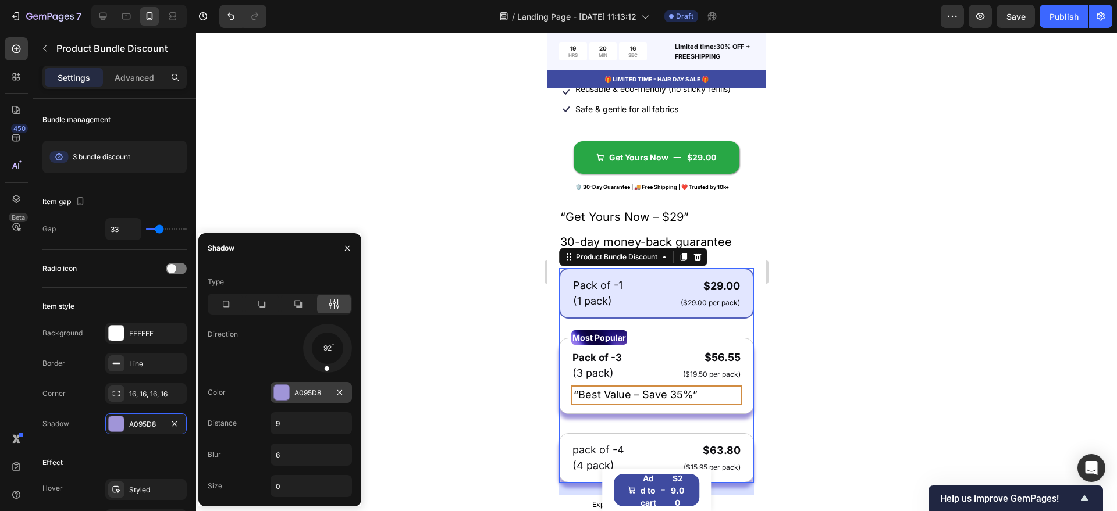
click at [280, 394] on div at bounding box center [281, 392] width 15 height 15
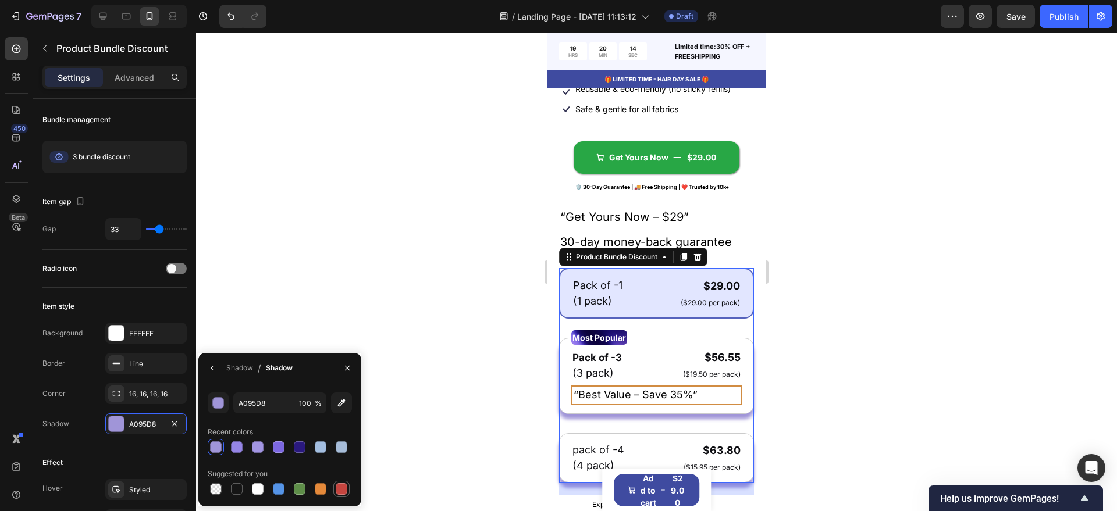
click at [340, 494] on div at bounding box center [342, 489] width 12 height 12
click at [324, 490] on div at bounding box center [321, 489] width 12 height 12
type input "E4893A"
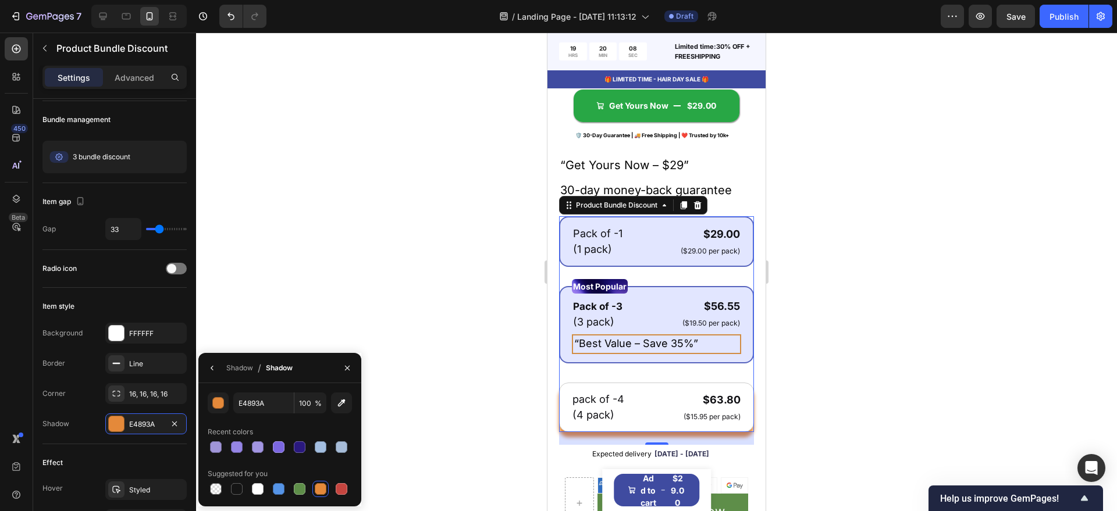
scroll to position [509, 0]
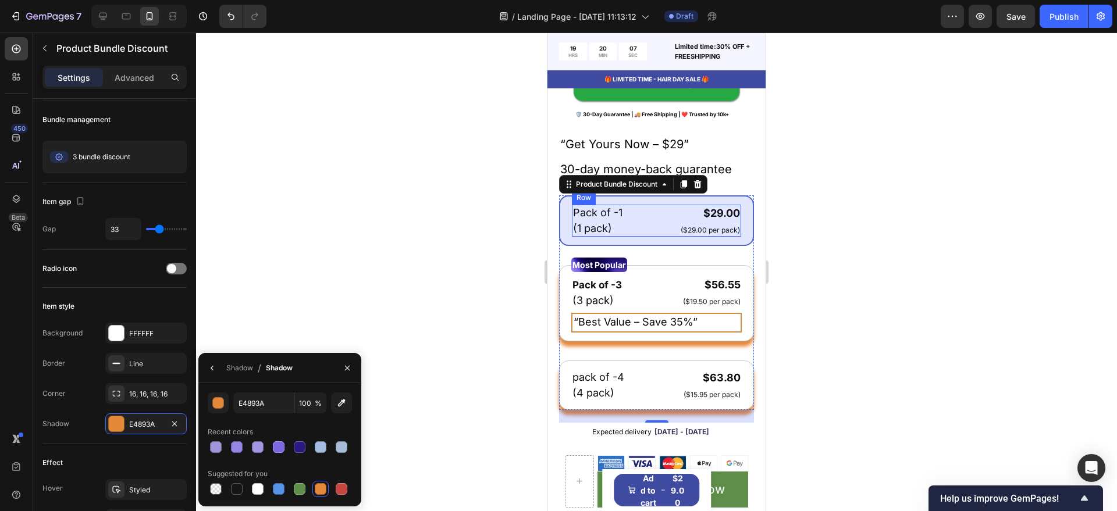
click at [660, 234] on div "Pack of -1 Text Block (1 pack) Text Block $29.00 Product Price Product Price ($…" at bounding box center [656, 221] width 169 height 32
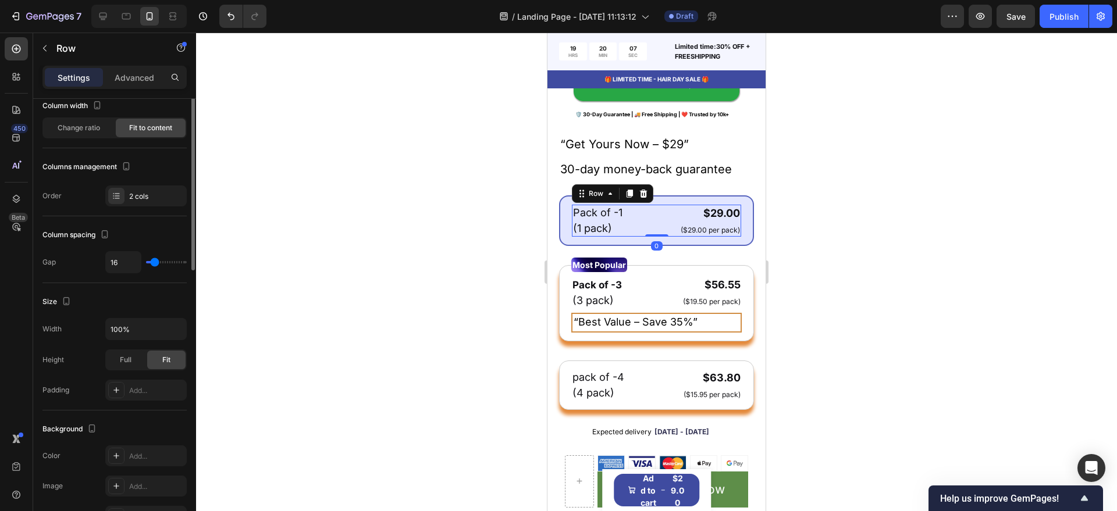
scroll to position [0, 0]
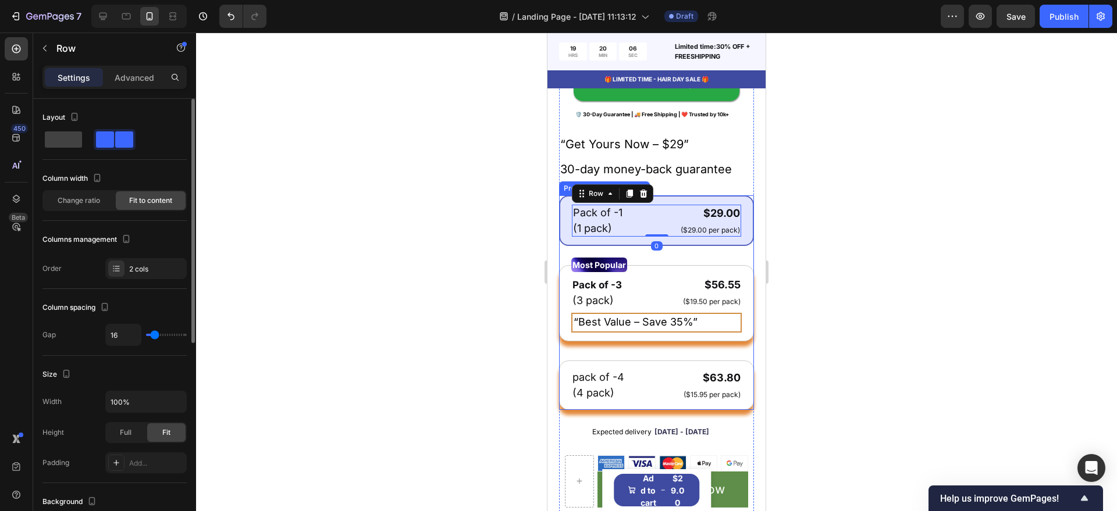
click at [656, 246] on div "Pack of -1 Text Block (1 pack) Text Block $29.00 Product Price Product Price ($…" at bounding box center [656, 220] width 195 height 51
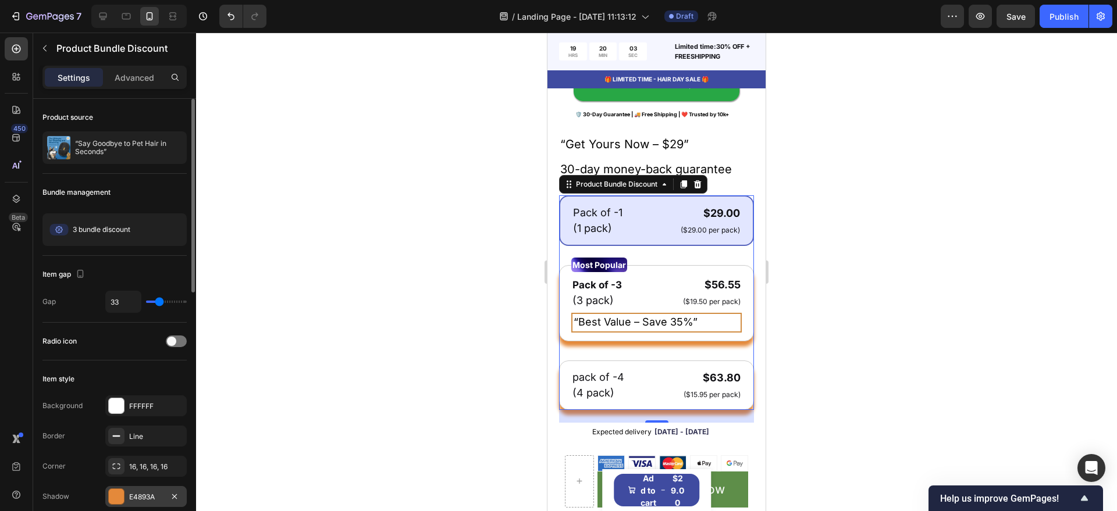
click at [116, 497] on div at bounding box center [116, 496] width 15 height 15
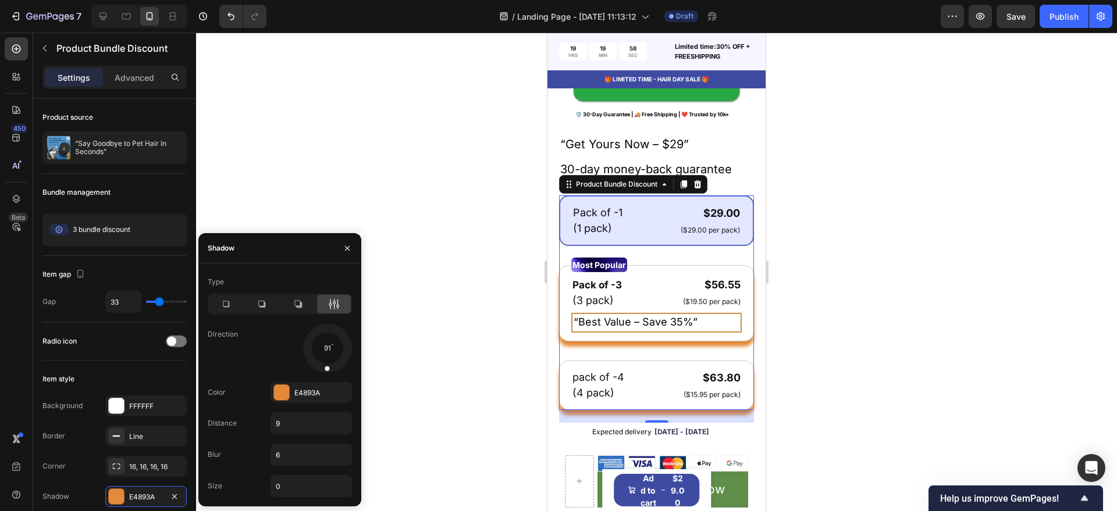
drag, startPoint x: 326, startPoint y: 366, endPoint x: 325, endPoint y: 373, distance: 7.0
click at [325, 373] on div at bounding box center [327, 361] width 8 height 26
click at [284, 397] on div at bounding box center [281, 392] width 15 height 15
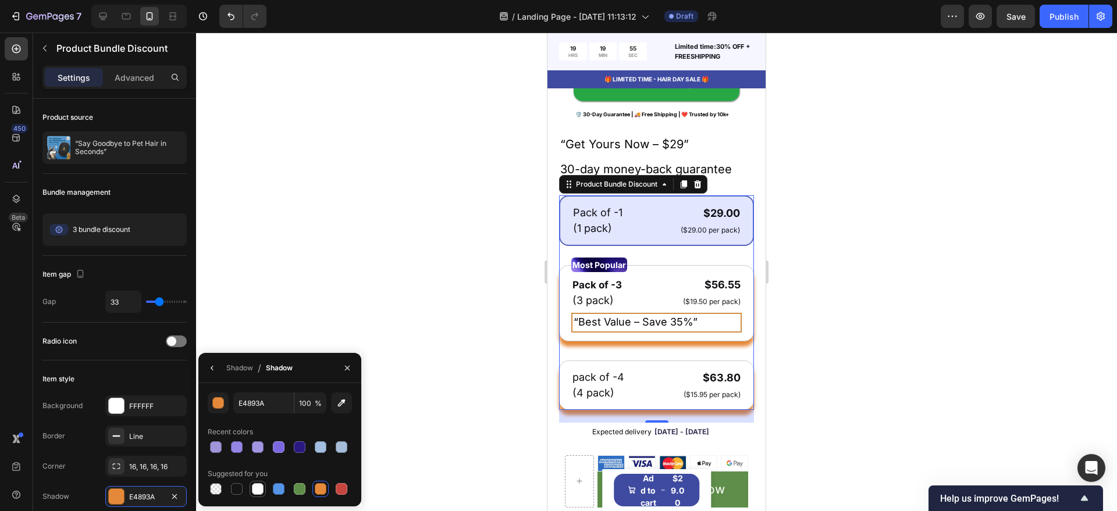
click at [261, 491] on div at bounding box center [258, 489] width 12 height 12
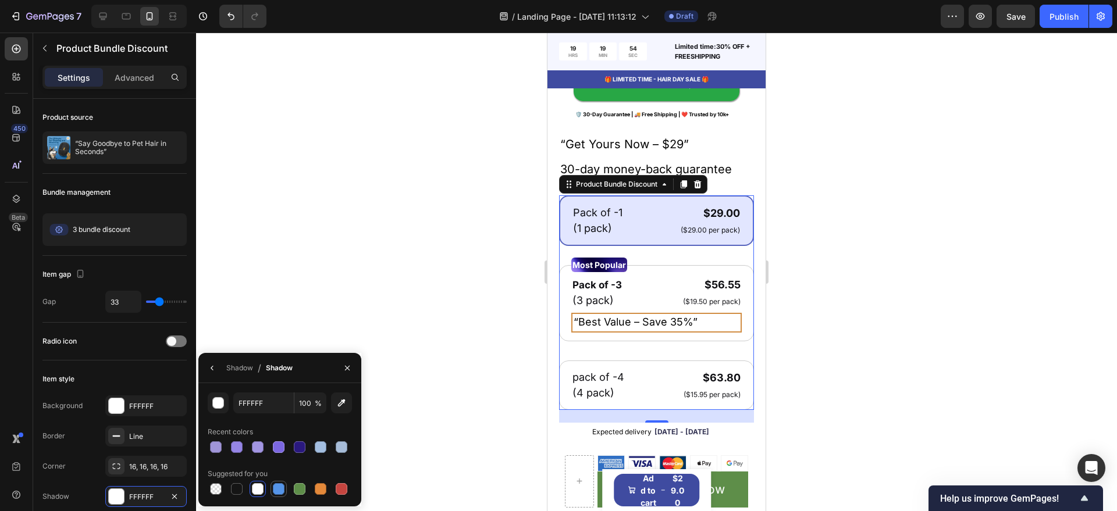
click at [272, 491] on div at bounding box center [279, 489] width 14 height 14
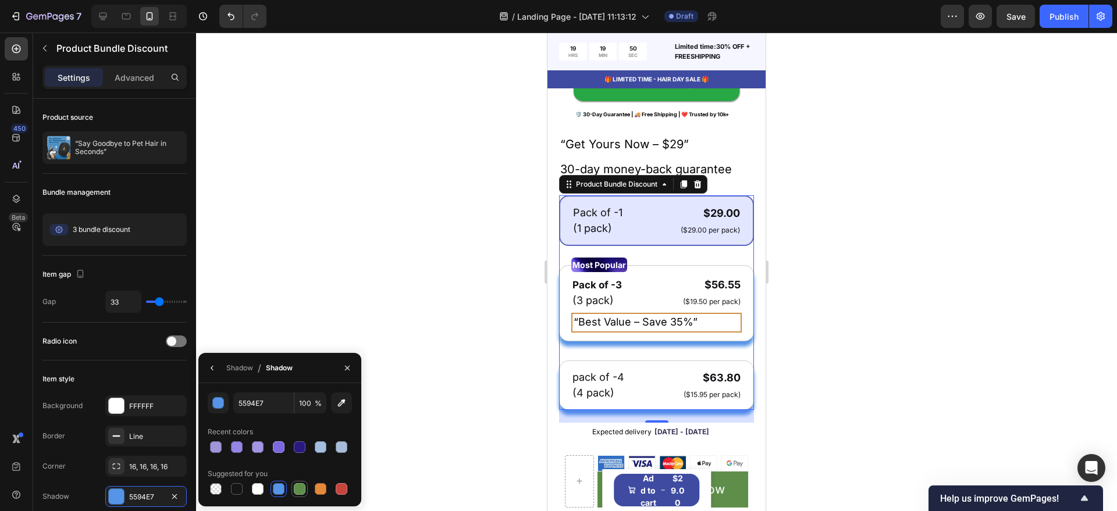
click at [300, 483] on div at bounding box center [300, 489] width 12 height 12
click at [281, 486] on div at bounding box center [279, 489] width 12 height 12
click at [341, 445] on div at bounding box center [342, 447] width 12 height 12
click at [319, 447] on div at bounding box center [321, 447] width 12 height 12
click at [274, 487] on div at bounding box center [279, 489] width 12 height 12
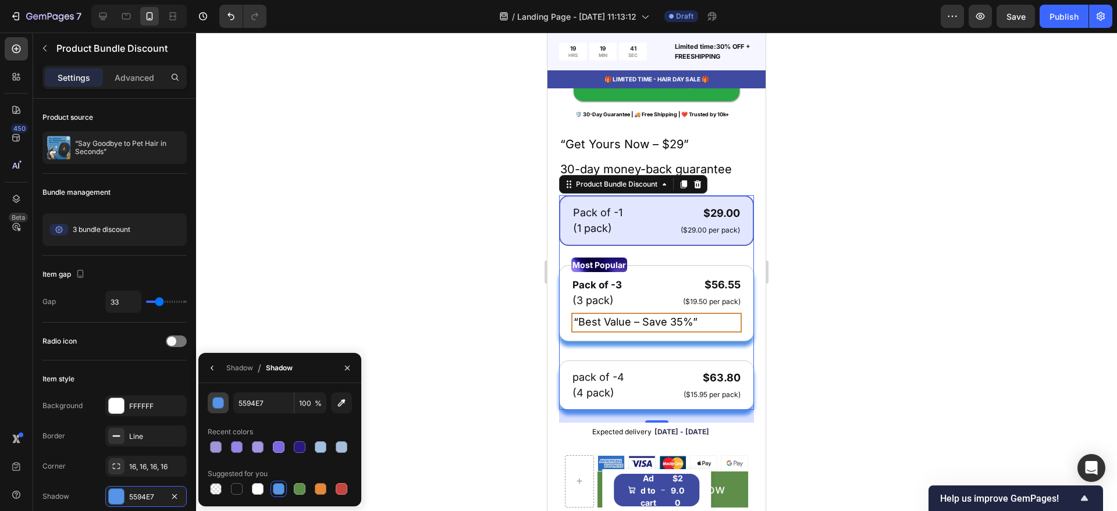
click at [222, 398] on div "button" at bounding box center [219, 404] width 12 height 12
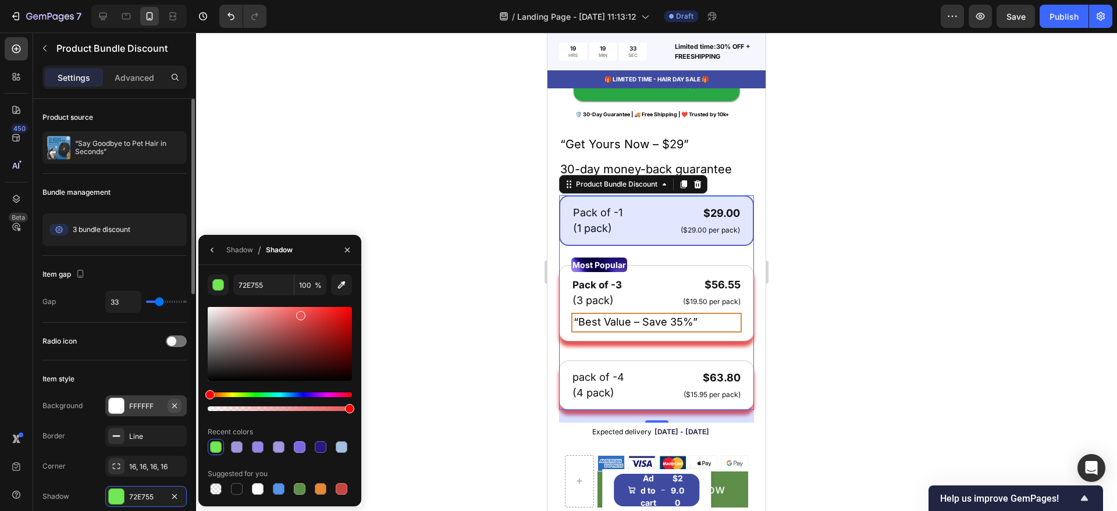
drag, startPoint x: 297, startPoint y: 393, endPoint x: 172, endPoint y: 411, distance: 125.8
click at [172, 411] on div "450 Beta Sections(18) Elements(83) Section Element Hero Section Product Detail …" at bounding box center [98, 272] width 196 height 479
click at [276, 315] on div at bounding box center [280, 344] width 144 height 74
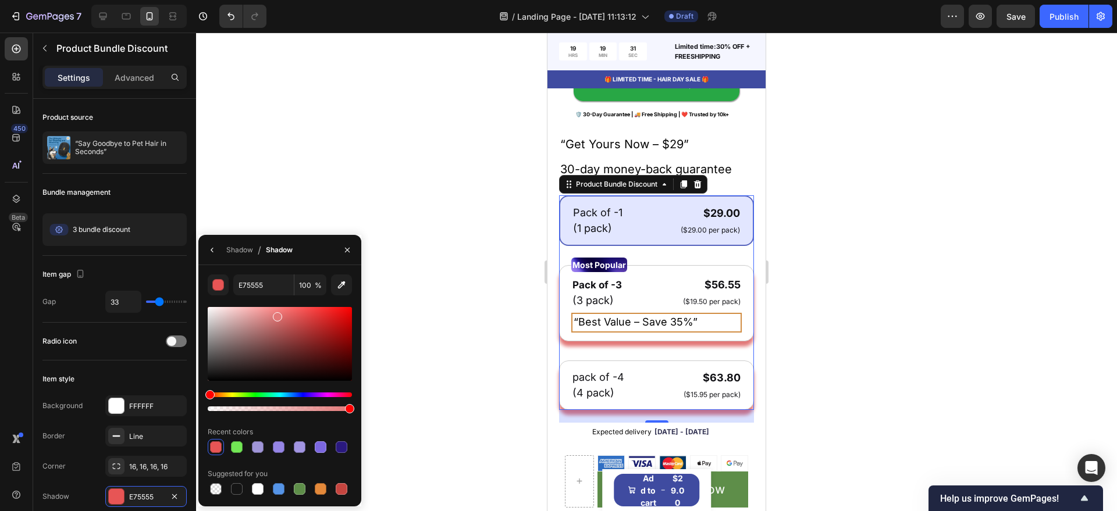
type input "E27878"
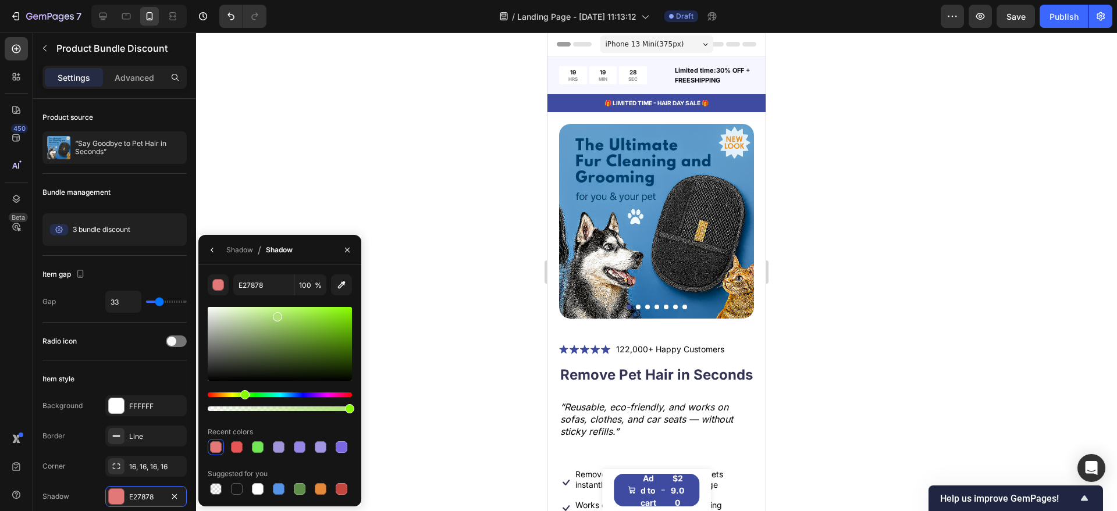
scroll to position [509, 0]
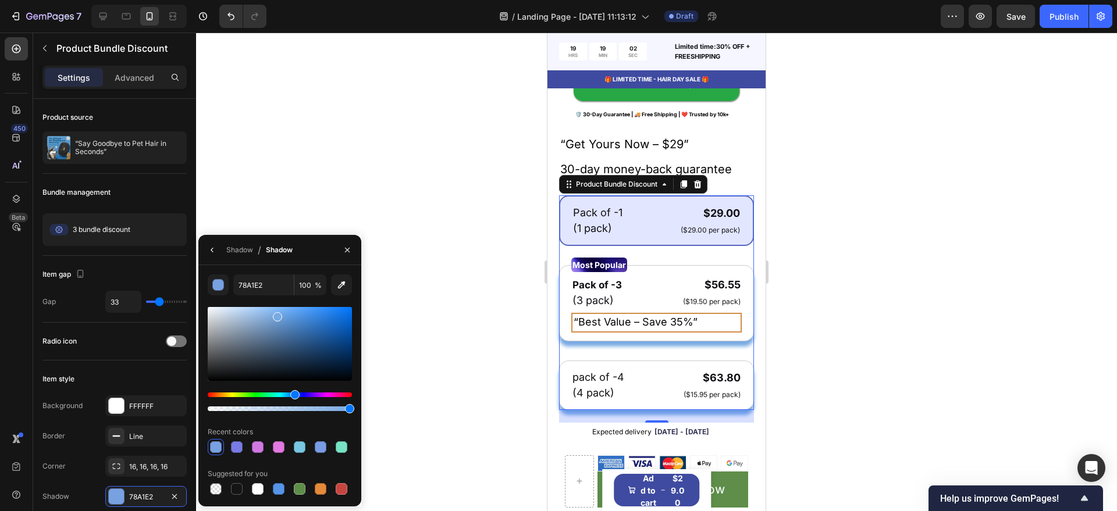
click at [292, 434] on div "78A1E2 100 % Recent colors Suggested for you" at bounding box center [280, 385] width 144 height 223
click at [245, 313] on div at bounding box center [280, 344] width 144 height 74
type input "ADCDEA"
click at [647, 246] on div "Pack of -1 Text Block (1 pack) Text Block $29.00 Product Price Product Price ($…" at bounding box center [656, 220] width 195 height 51
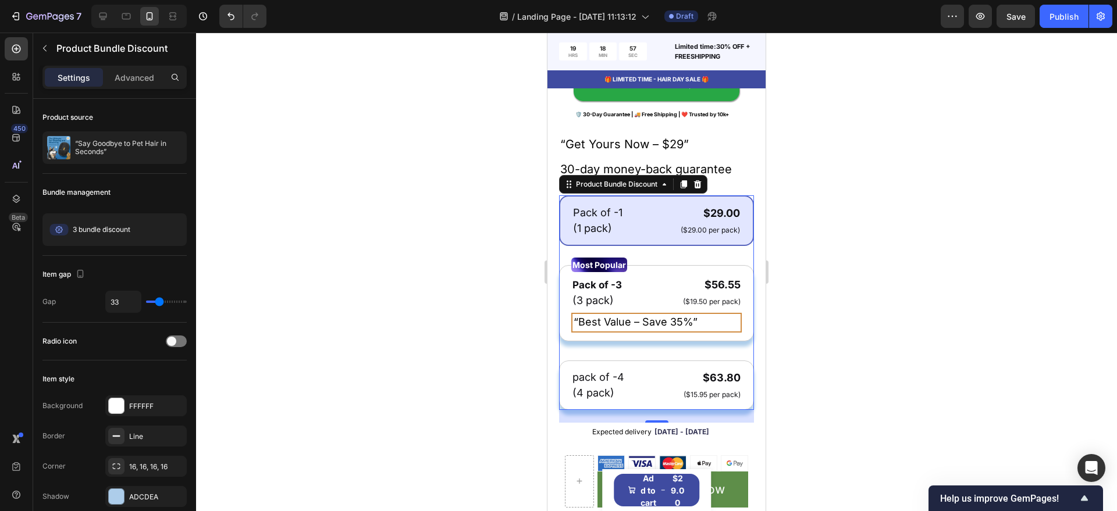
click at [647, 246] on div "Pack of -1 Text Block (1 pack) Text Block $29.00 Product Price Product Price ($…" at bounding box center [656, 220] width 195 height 51
click at [443, 351] on div at bounding box center [656, 272] width 921 height 479
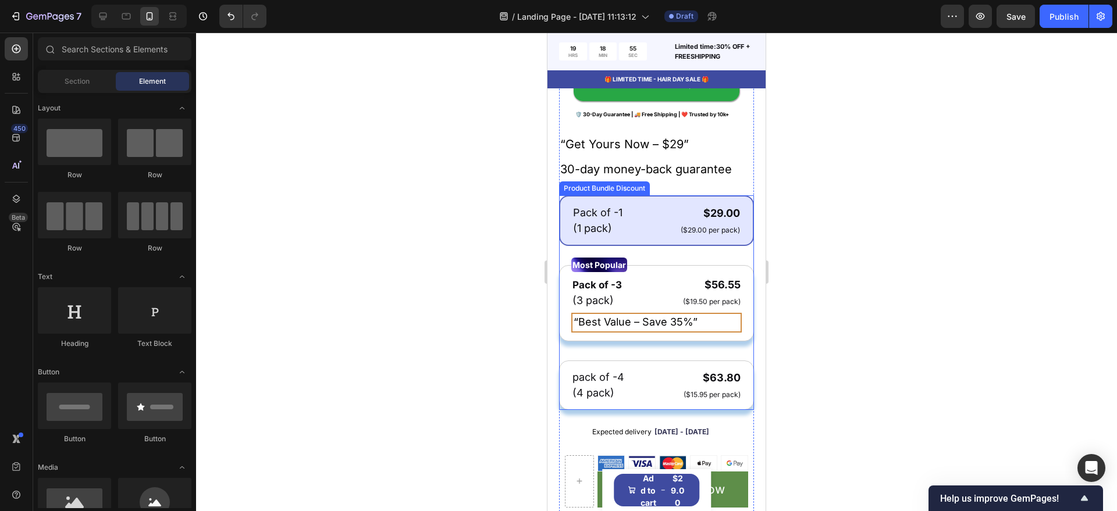
click at [640, 246] on div "Pack of -1 Text Block (1 pack) Text Block $29.00 Product Price Product Price ($…" at bounding box center [656, 220] width 195 height 51
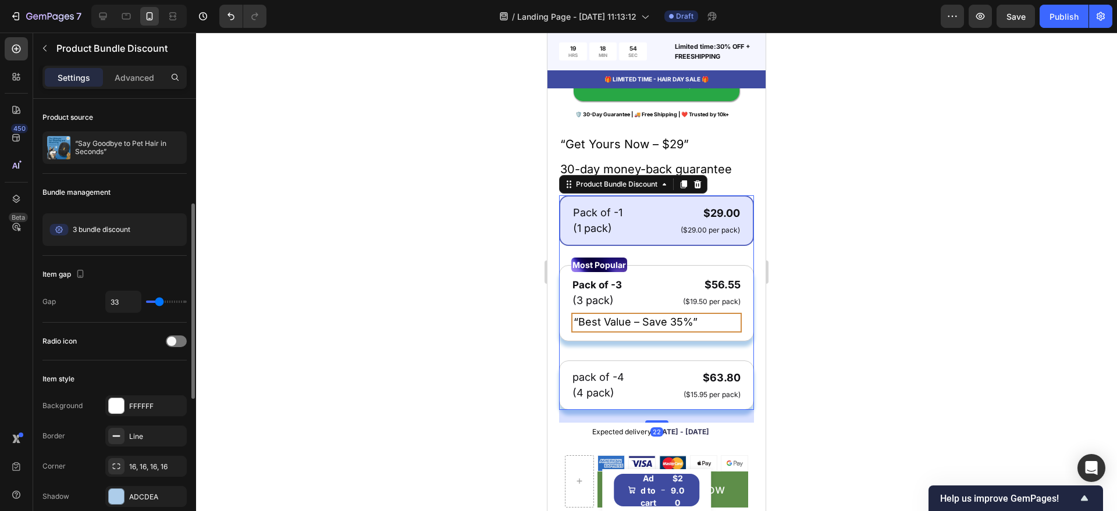
scroll to position [73, 0]
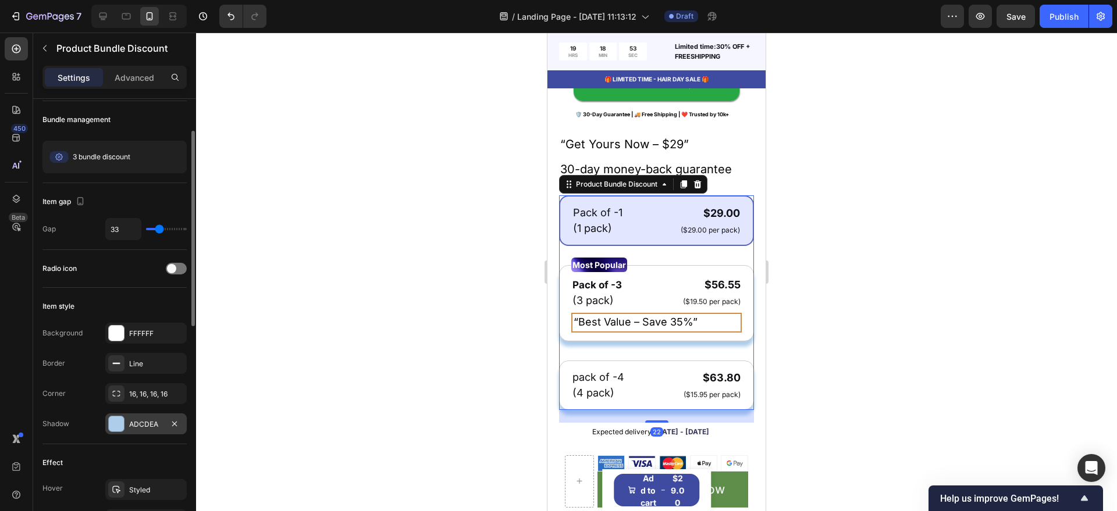
click at [121, 427] on div at bounding box center [116, 423] width 15 height 15
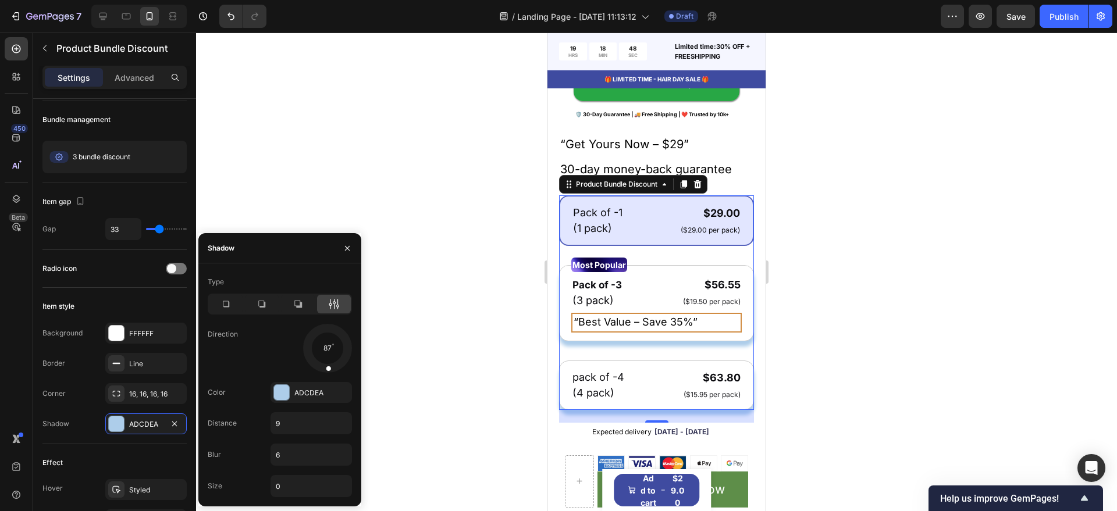
drag, startPoint x: 325, startPoint y: 366, endPoint x: 327, endPoint y: 380, distance: 14.2
click at [327, 380] on div "Type Direction 87 Color ADCDEA Distance 9 Blur 6 Size 0" at bounding box center [279, 385] width 163 height 224
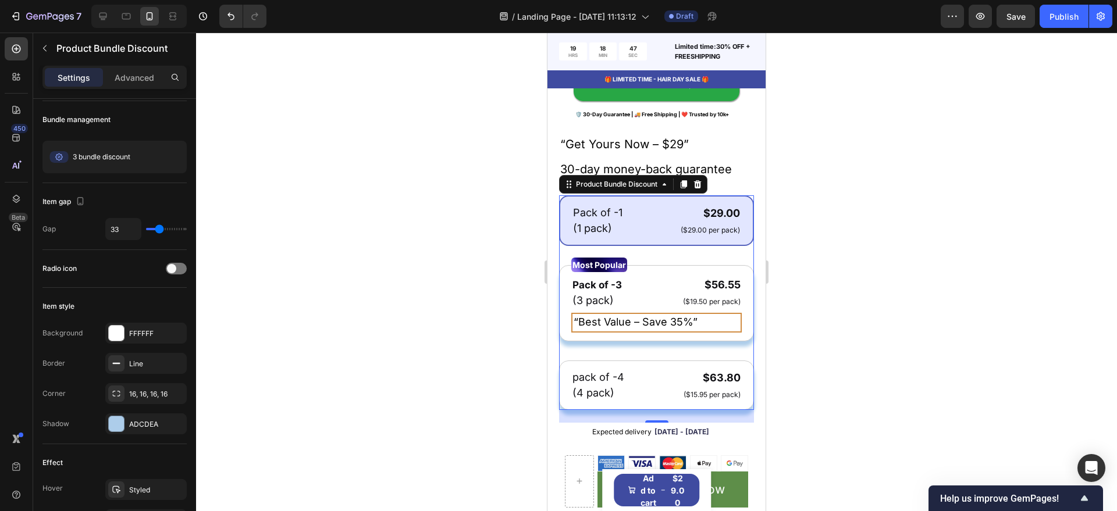
click at [404, 332] on div at bounding box center [656, 272] width 921 height 479
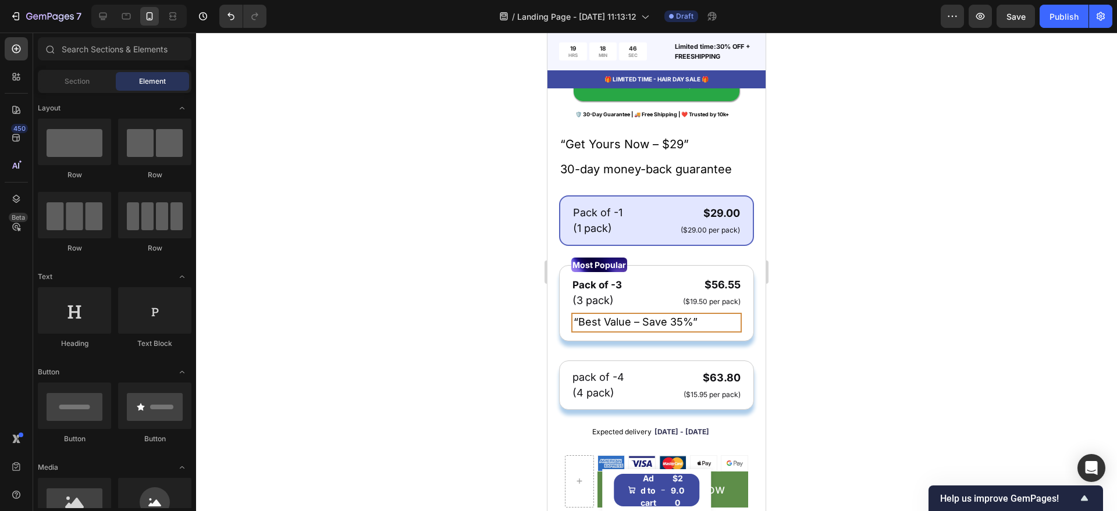
click at [471, 259] on div at bounding box center [656, 272] width 921 height 479
click at [666, 206] on div "Pack of -1 Text Block (1 pack) Text Block $29.00 Product Price Product Price ($…" at bounding box center [656, 220] width 195 height 51
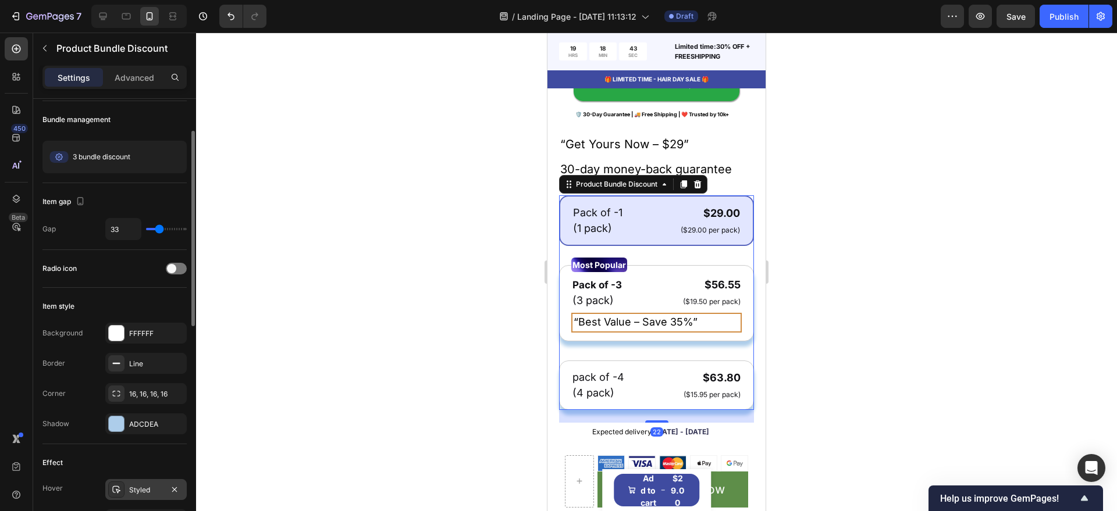
scroll to position [145, 0]
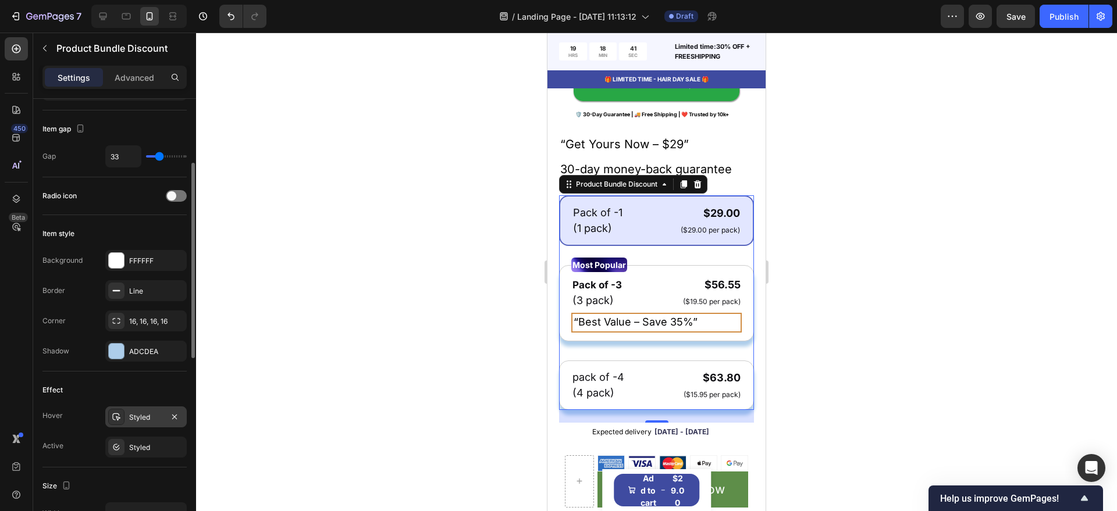
click at [136, 422] on div "Styled" at bounding box center [145, 417] width 81 height 21
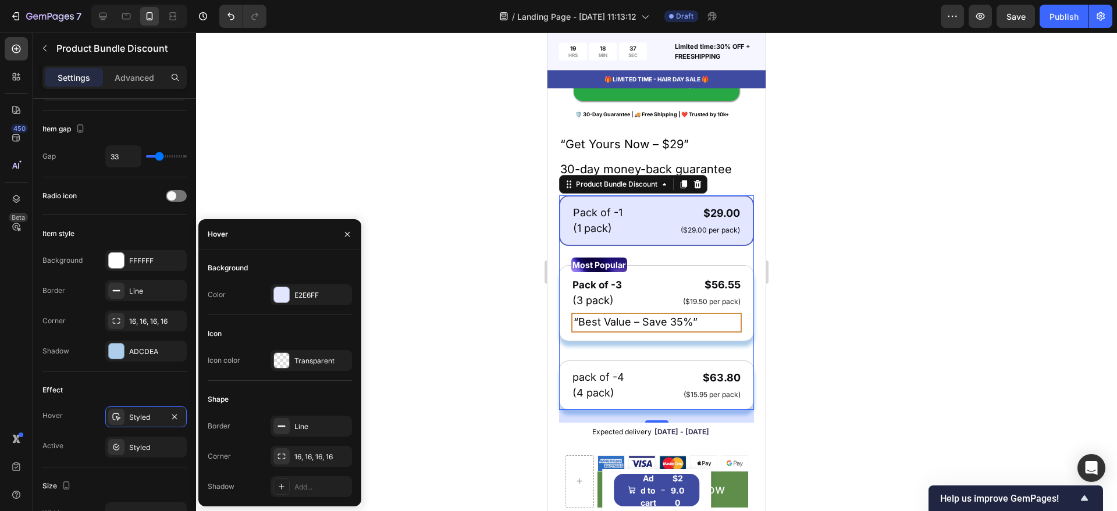
click at [427, 326] on div at bounding box center [656, 272] width 921 height 479
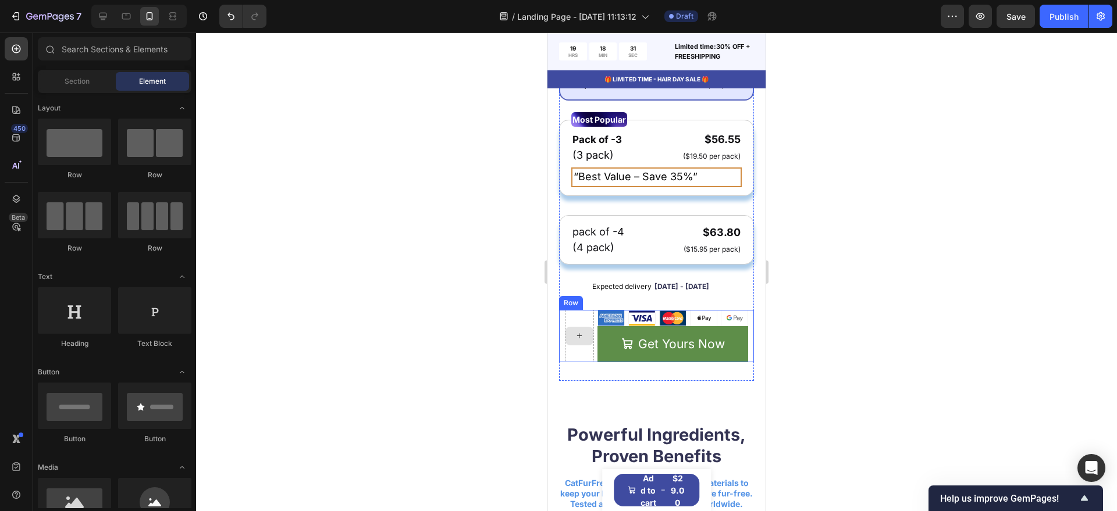
scroll to position [582, 0]
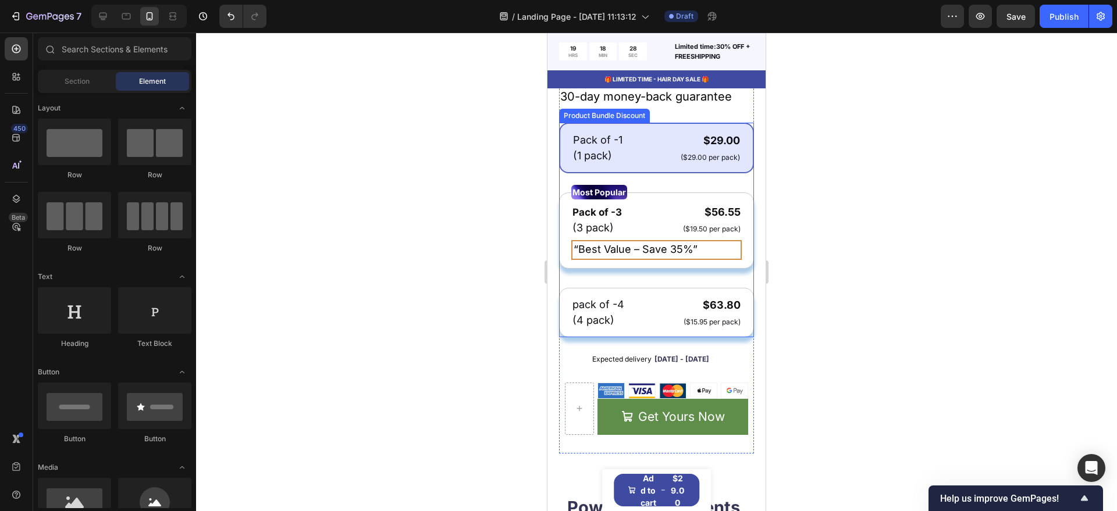
click at [728, 287] on div "Pack of -1 Text Block (1 pack) Text Block $29.00 Product Price Product Price ($…" at bounding box center [656, 230] width 195 height 215
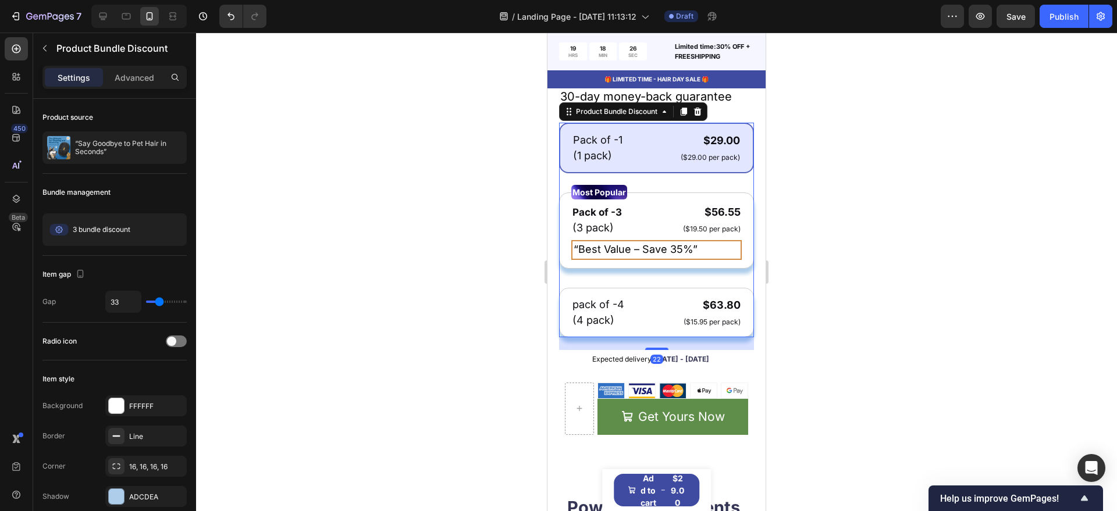
click at [720, 287] on div "Pack of -1 Text Block (1 pack) Text Block $29.00 Product Price Product Price ($…" at bounding box center [656, 230] width 195 height 215
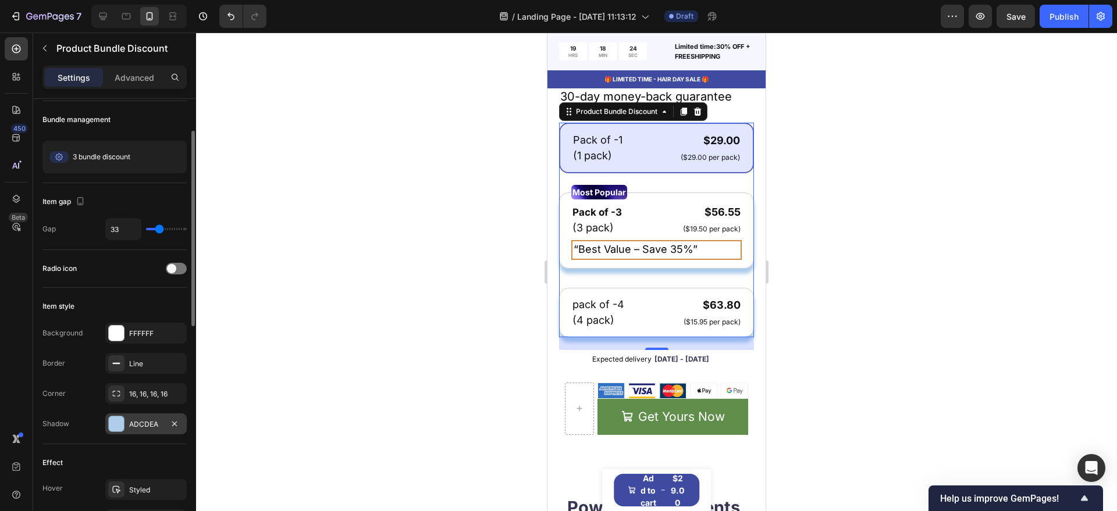
click at [119, 427] on div at bounding box center [116, 423] width 15 height 15
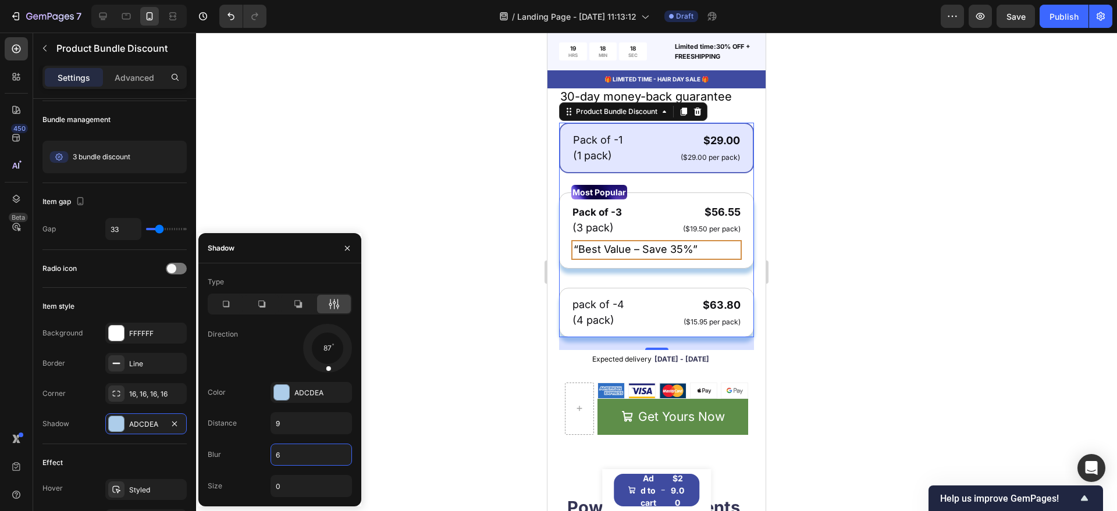
click at [292, 452] on input "6" at bounding box center [311, 454] width 80 height 21
type input "99"
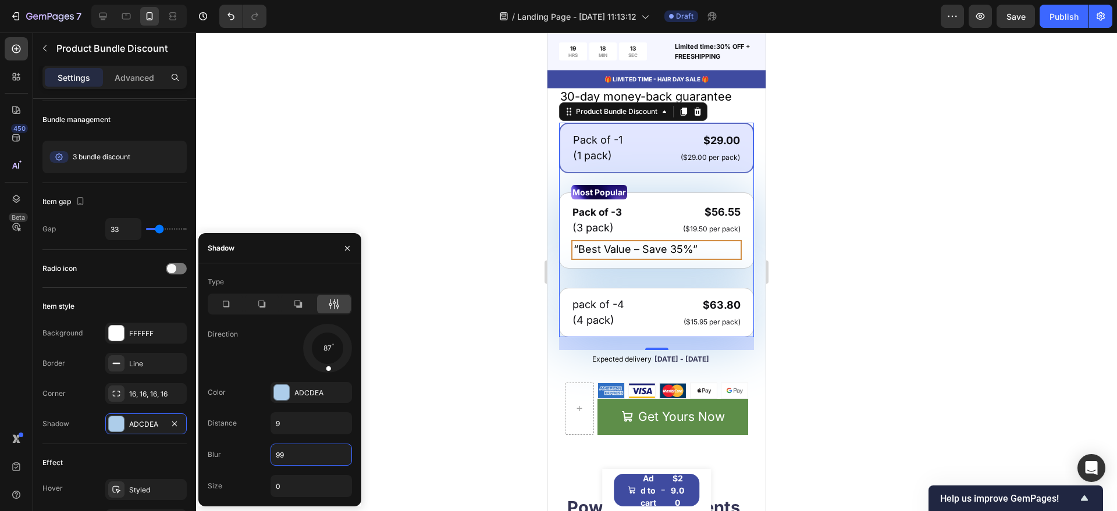
click at [452, 376] on div at bounding box center [656, 272] width 921 height 479
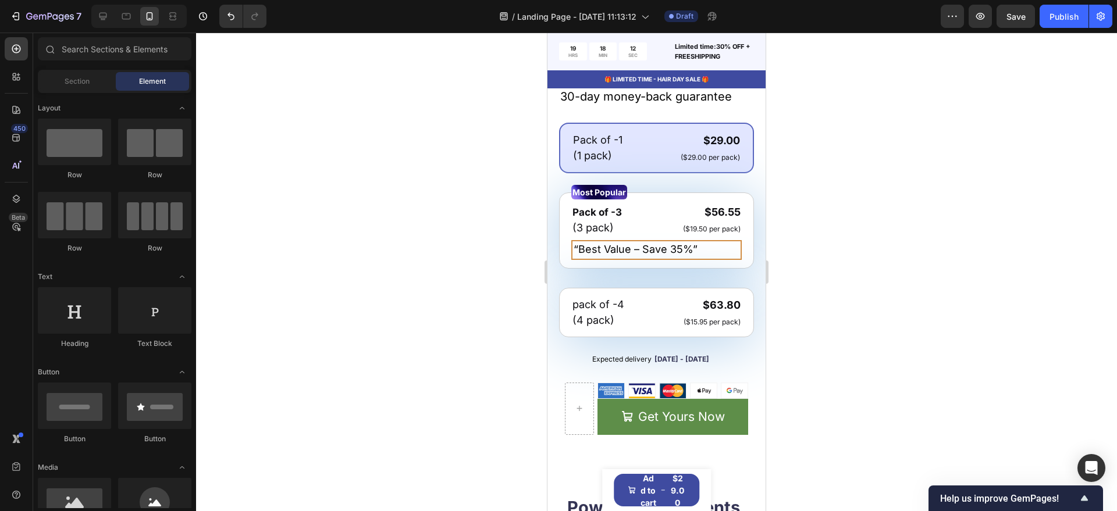
click at [466, 326] on div at bounding box center [656, 272] width 921 height 479
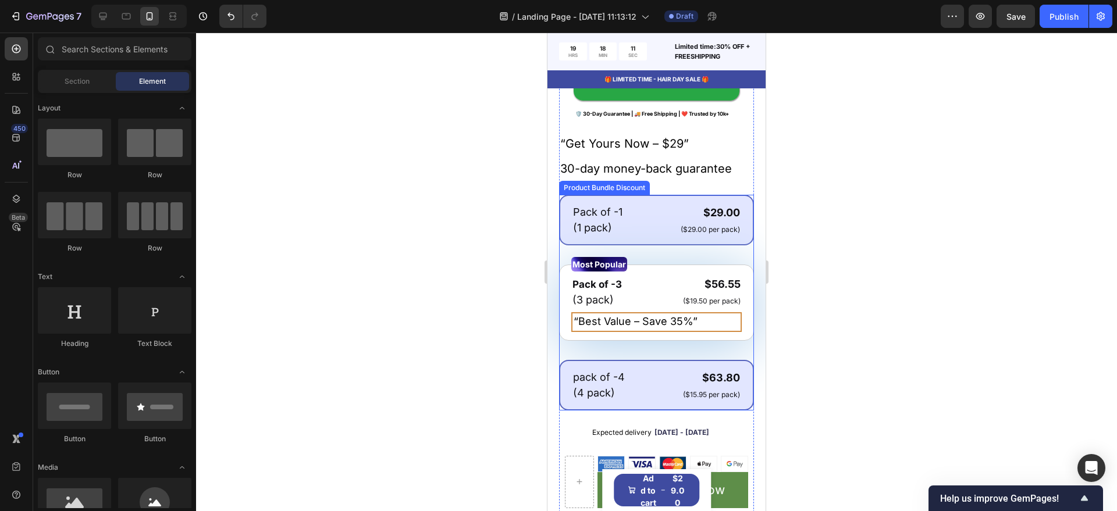
scroll to position [509, 0]
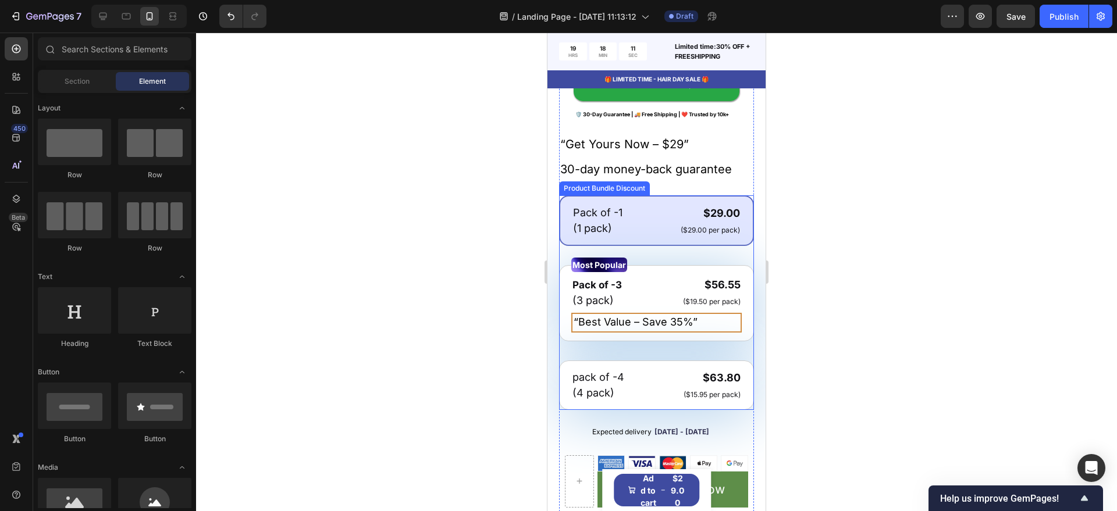
click at [450, 338] on div at bounding box center [656, 272] width 921 height 479
click at [584, 356] on div "Pack of -1 Text Block (1 pack) Text Block $29.00 Product Price Product Price ($…" at bounding box center [656, 302] width 195 height 215
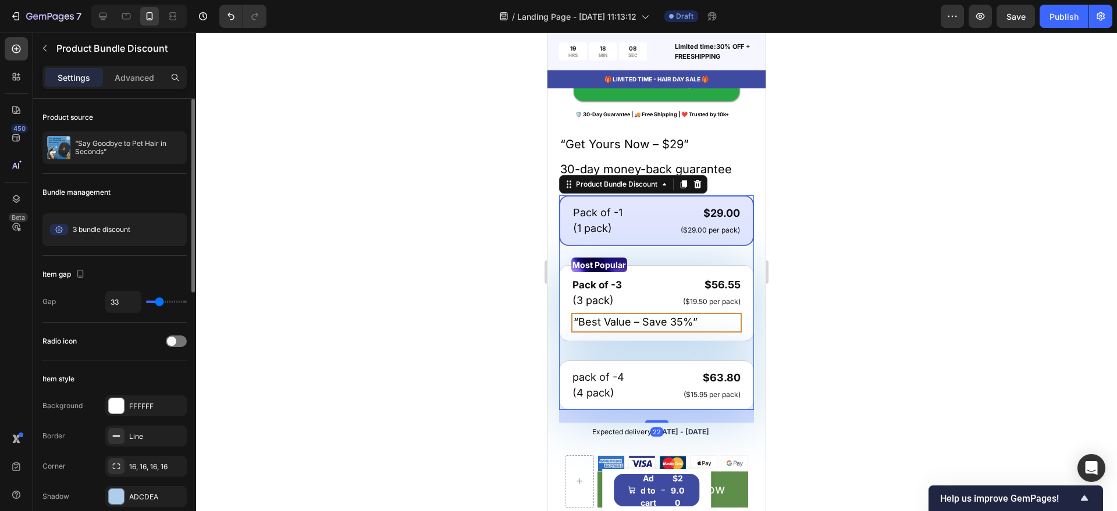
scroll to position [73, 0]
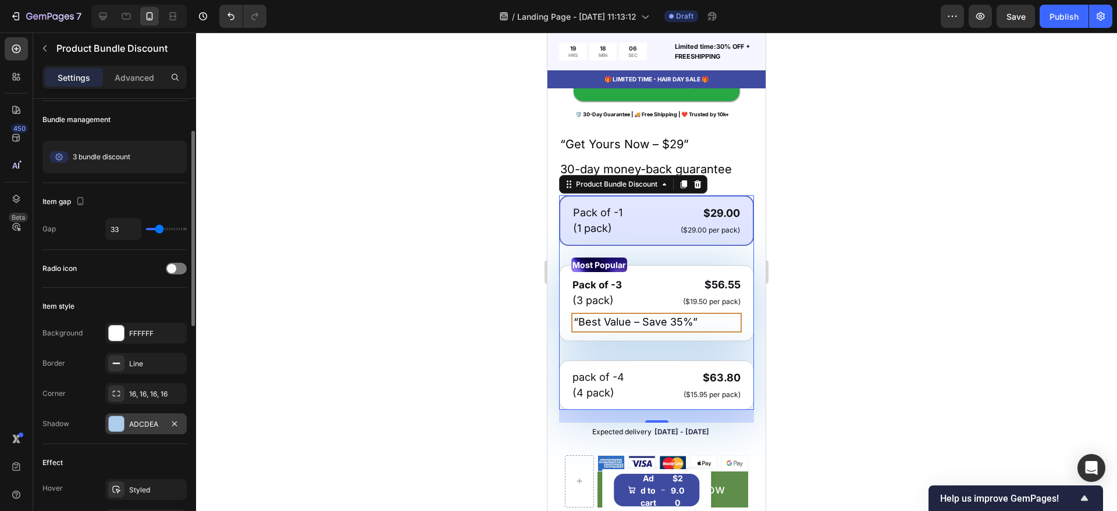
click at [142, 417] on div "ADCDEA" at bounding box center [145, 423] width 81 height 21
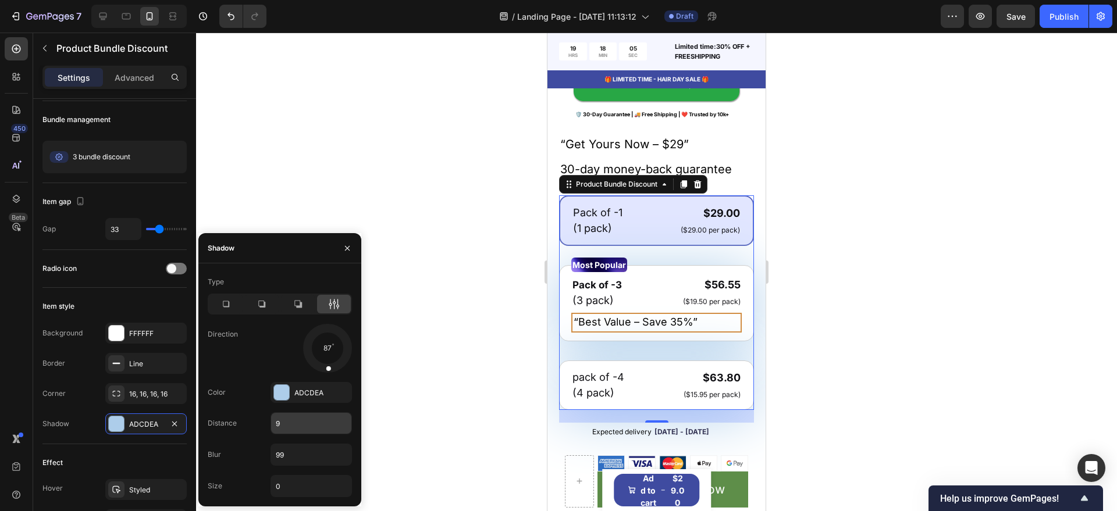
click at [298, 423] on input "9" at bounding box center [311, 423] width 80 height 21
click at [297, 423] on input "9" at bounding box center [311, 423] width 80 height 21
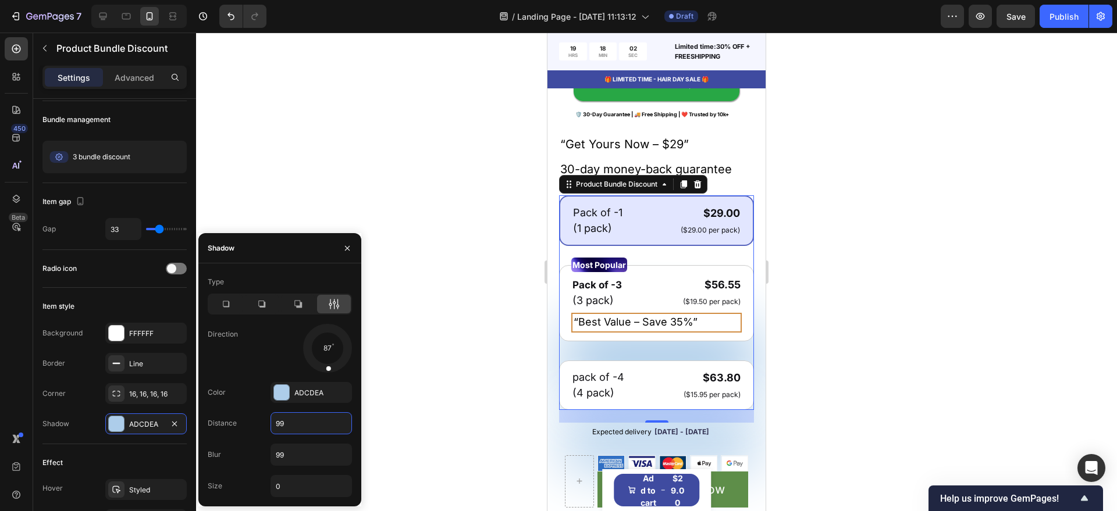
click at [297, 423] on input "99" at bounding box center [311, 423] width 80 height 21
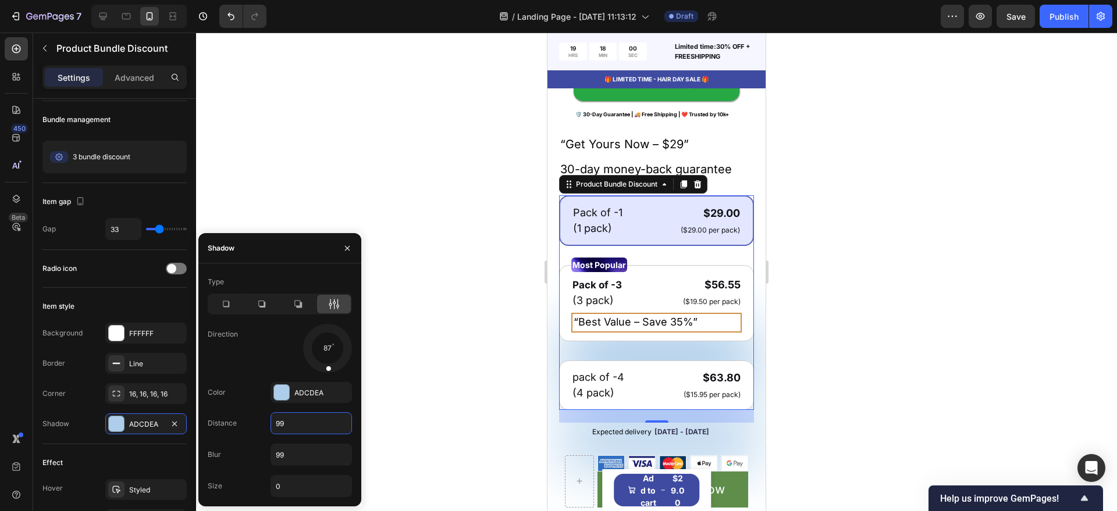
type input "9"
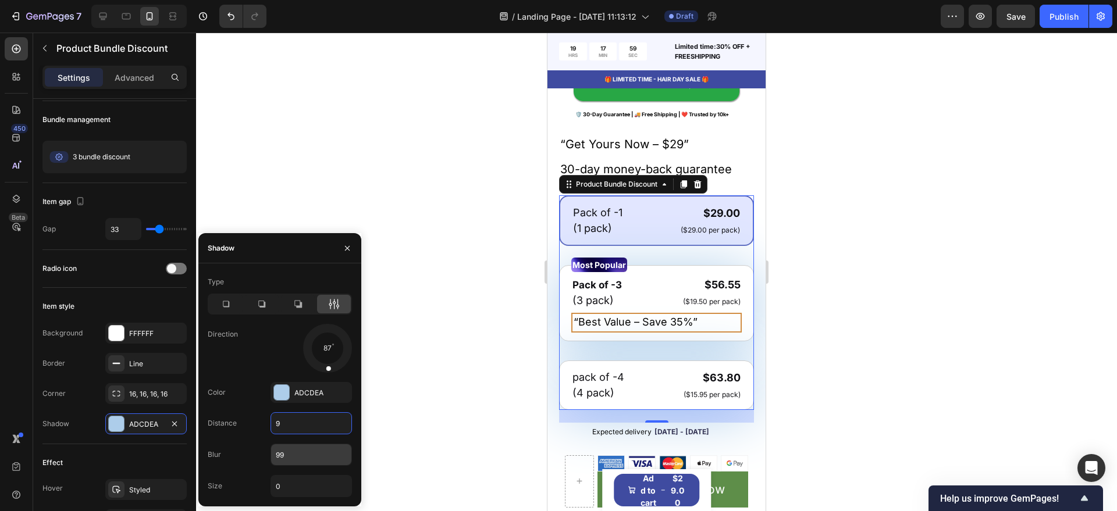
click at [289, 452] on input "99" at bounding box center [311, 454] width 80 height 21
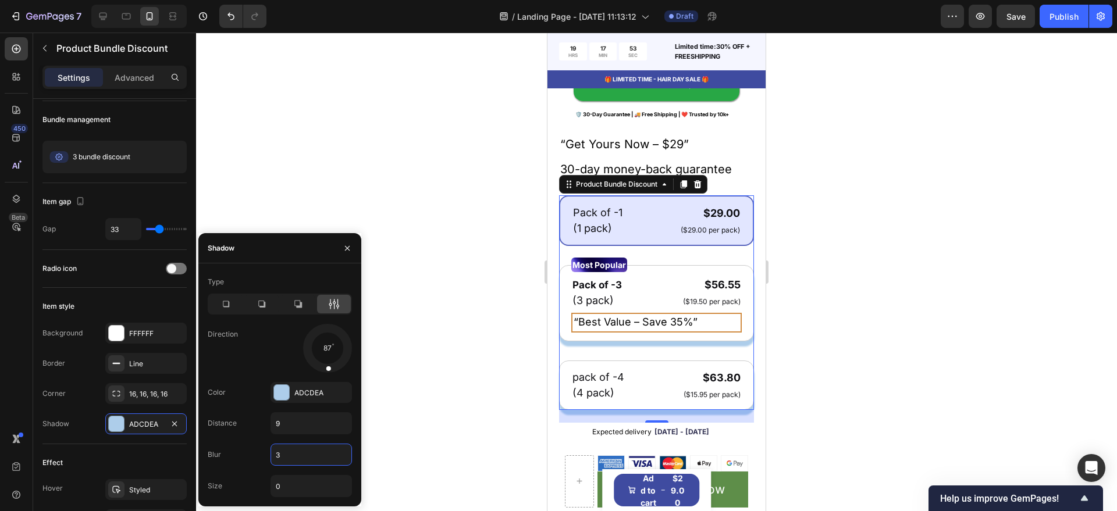
type input "3"
drag, startPoint x: 330, startPoint y: 364, endPoint x: 303, endPoint y: 346, distance: 32.7
click at [303, 346] on div at bounding box center [314, 348] width 26 height 8
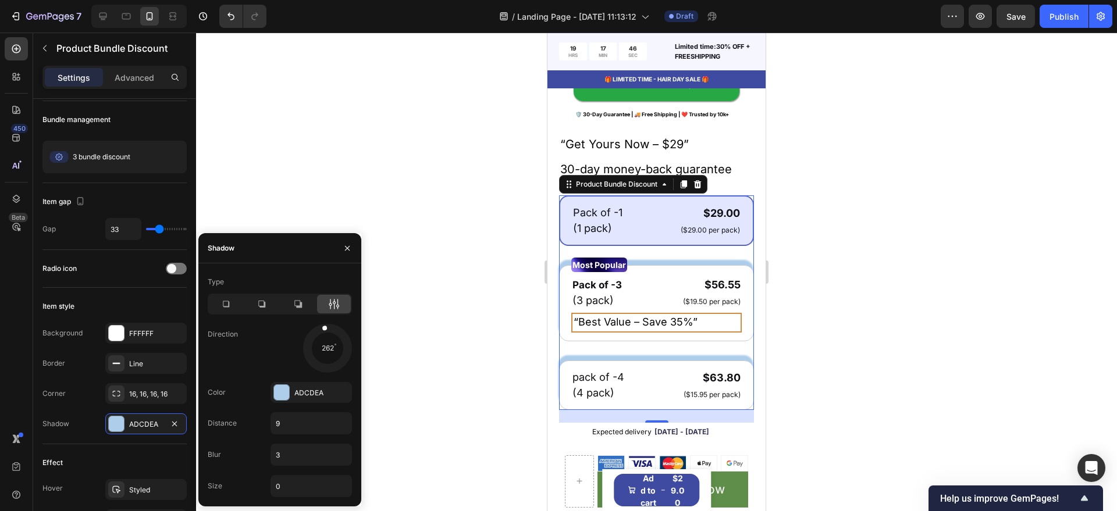
drag, startPoint x: 305, startPoint y: 346, endPoint x: 322, endPoint y: 325, distance: 27.7
click at [322, 325] on div at bounding box center [325, 335] width 10 height 27
click at [507, 323] on div at bounding box center [656, 272] width 921 height 479
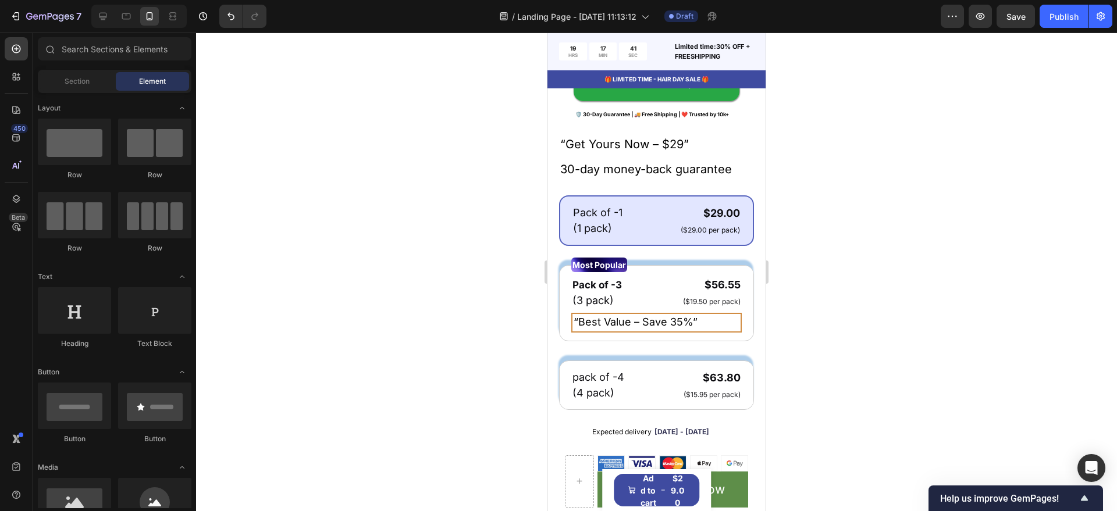
click at [495, 322] on div at bounding box center [656, 272] width 921 height 479
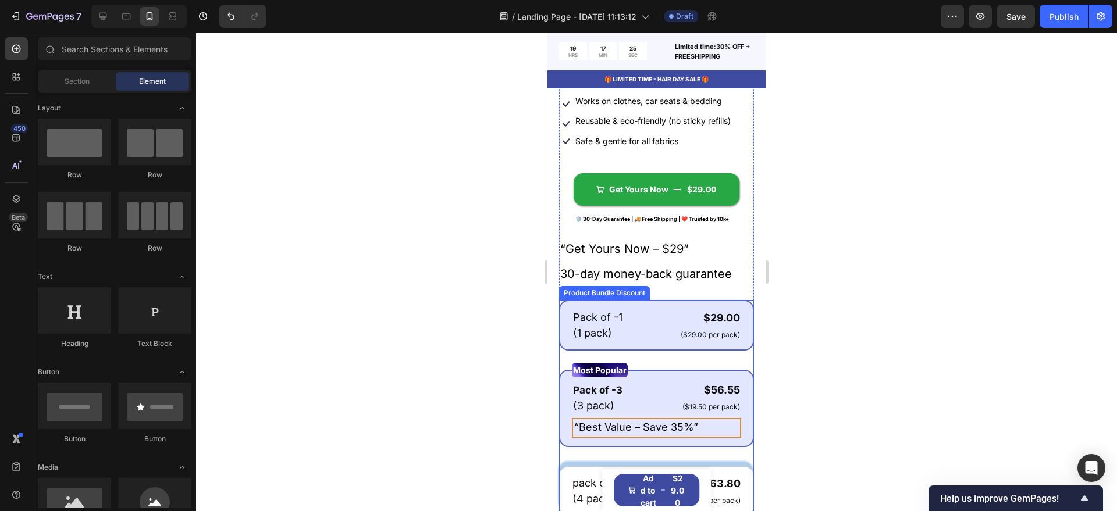
scroll to position [436, 0]
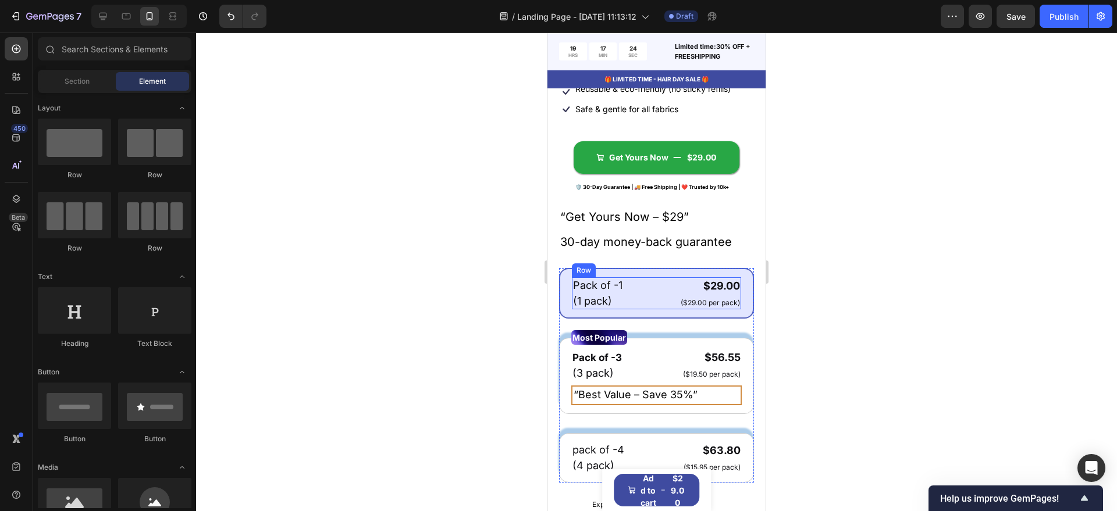
click at [647, 295] on div "Pack of -1 Text Block (1 pack) Text Block $29.00 Product Price Product Price ($…" at bounding box center [656, 293] width 169 height 32
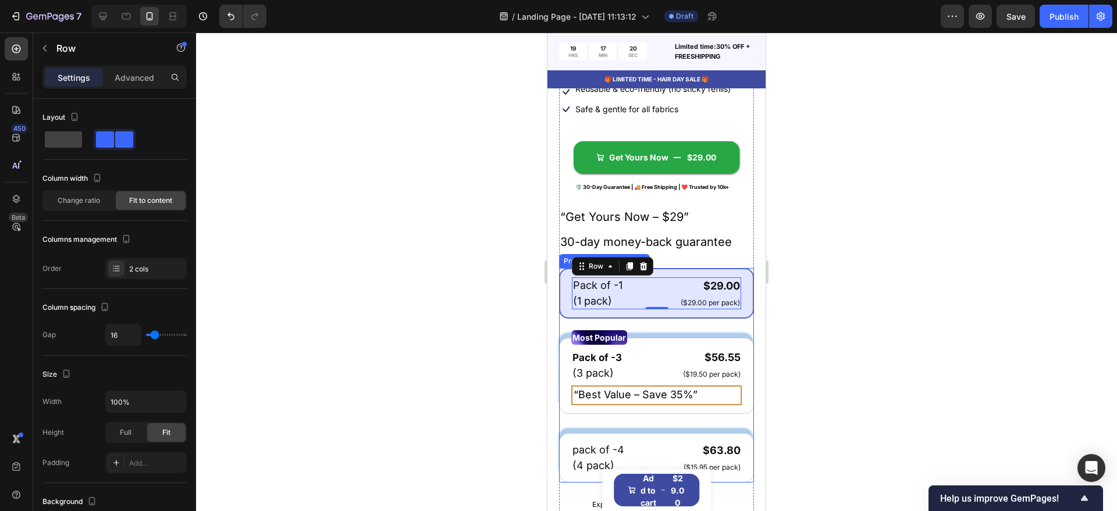
click at [566, 319] on div "Pack of -1 Text Block (1 pack) Text Block $29.00 Product Price Product Price ($…" at bounding box center [656, 293] width 195 height 51
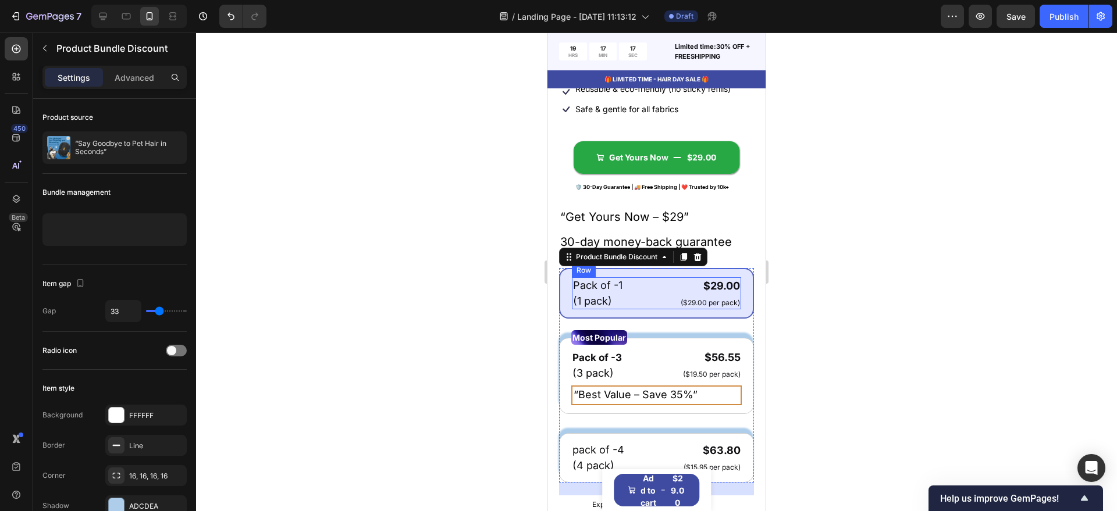
click at [628, 300] on div "Pack of -1 Text Block (1 pack) Text Block $29.00 Product Price Product Price ($…" at bounding box center [656, 293] width 169 height 32
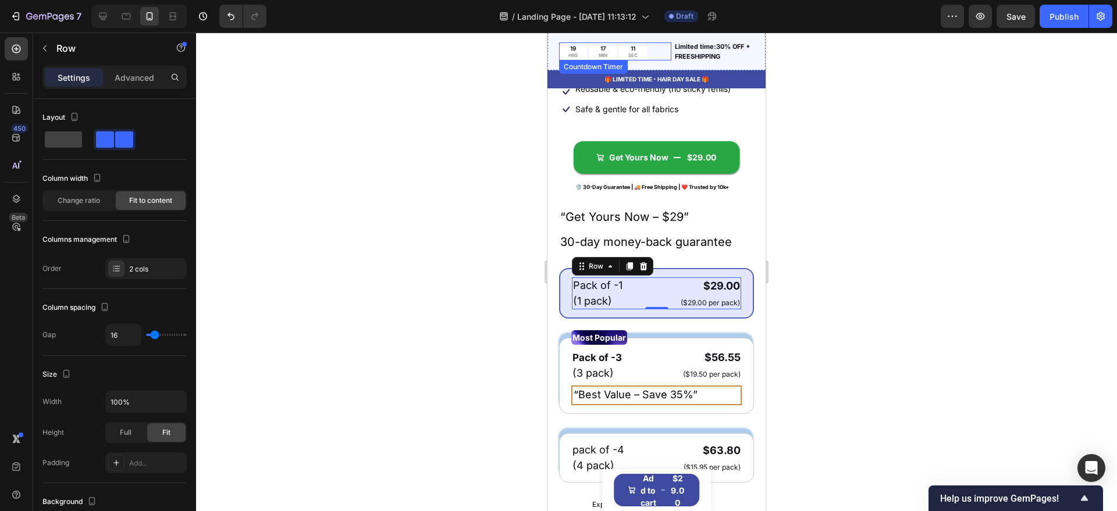
click at [573, 56] on p "HRS" at bounding box center [572, 55] width 9 height 6
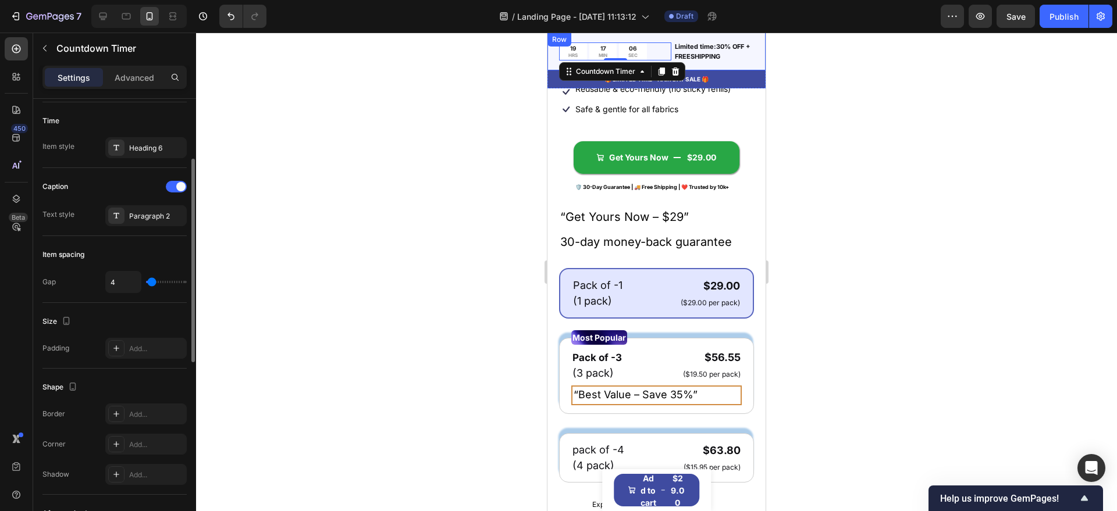
scroll to position [0, 0]
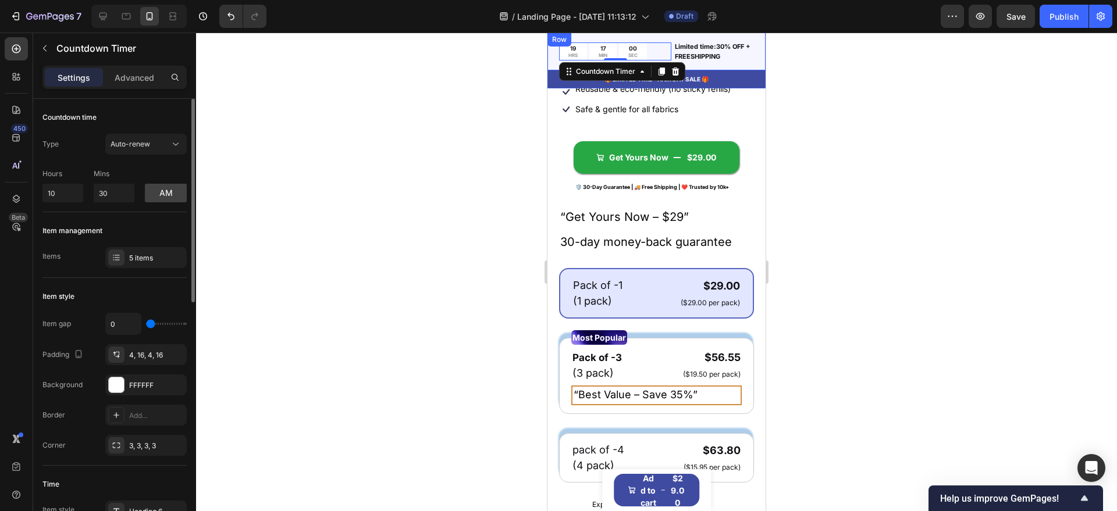
click at [54, 174] on p "Hours" at bounding box center [62, 174] width 41 height 10
drag, startPoint x: 150, startPoint y: 76, endPoint x: 136, endPoint y: 116, distance: 42.5
click at [149, 76] on p "Advanced" at bounding box center [135, 78] width 40 height 12
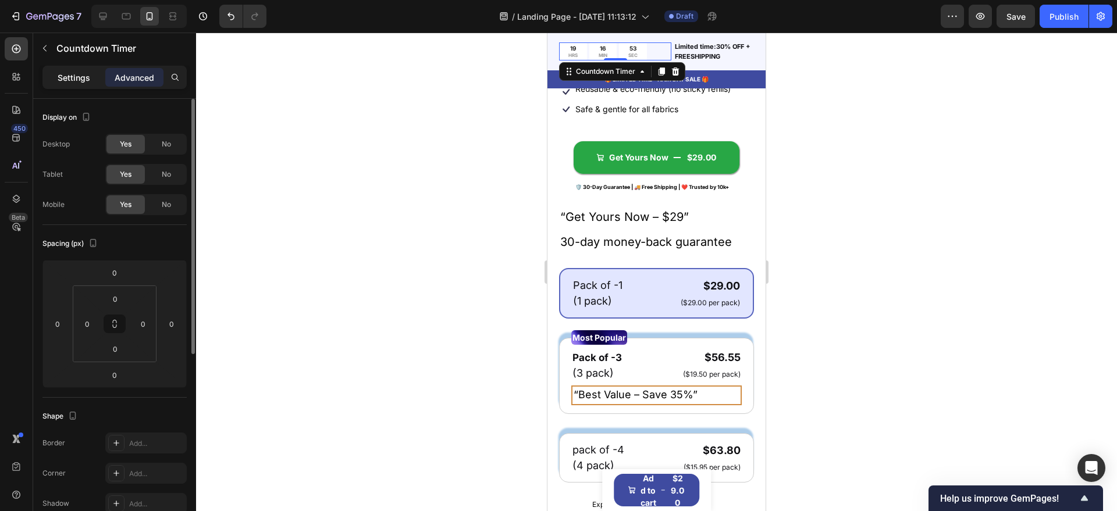
click at [55, 74] on div "Settings" at bounding box center [74, 77] width 58 height 19
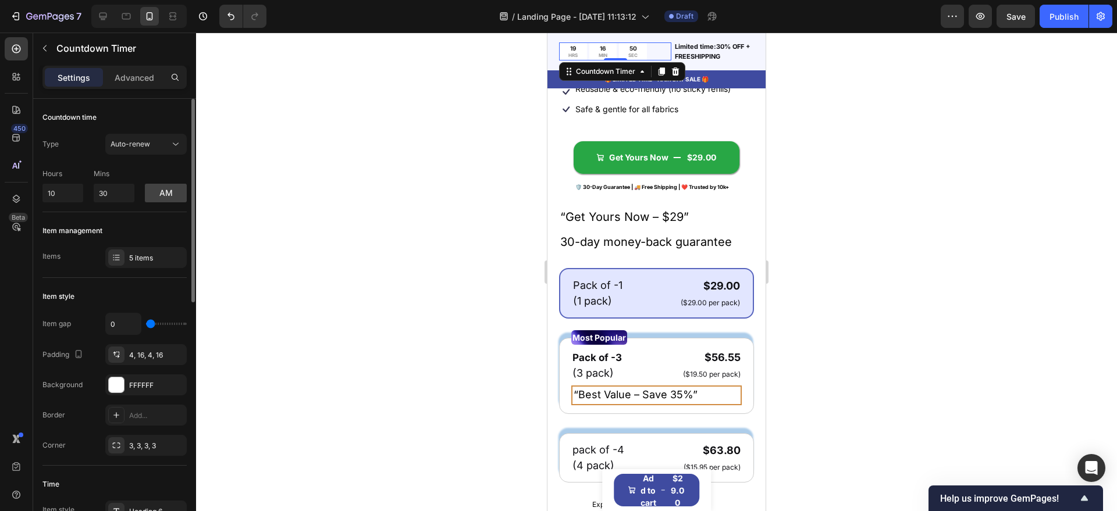
click at [129, 156] on div "Type Auto-renew Hours 10 Mins 30 am" at bounding box center [114, 168] width 144 height 69
click at [136, 144] on span "Auto-renew" at bounding box center [130, 144] width 40 height 9
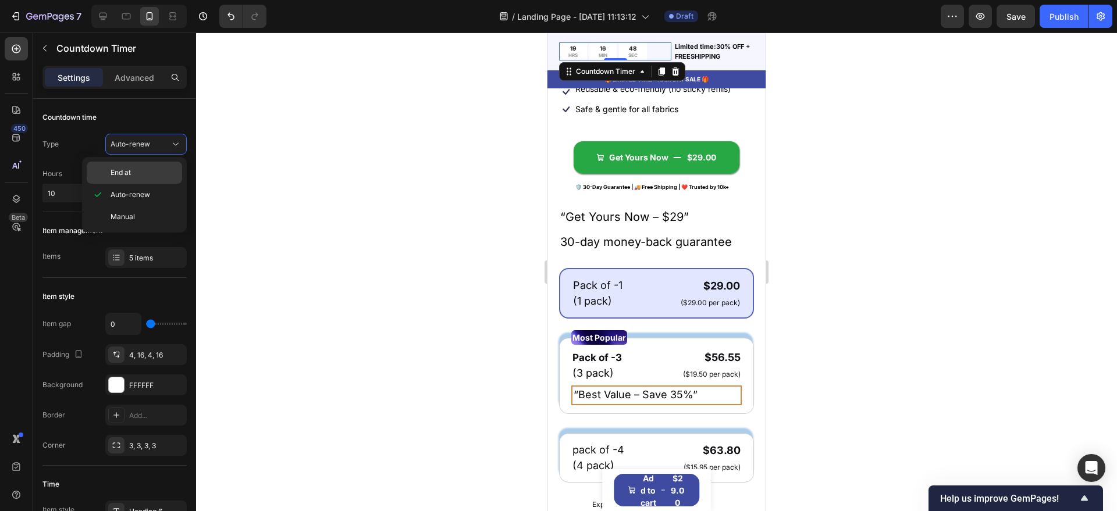
click at [138, 166] on div "End at" at bounding box center [134, 173] width 95 height 22
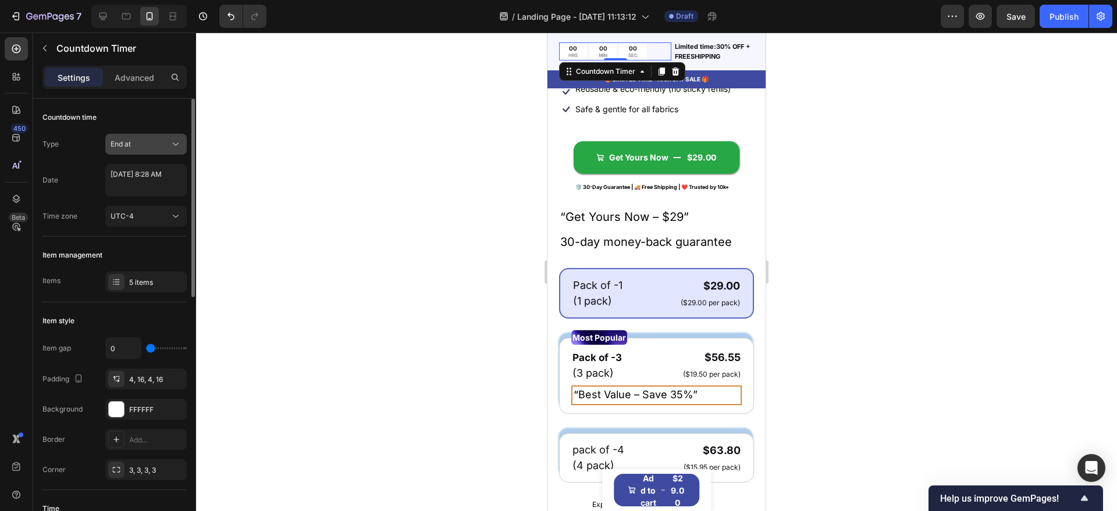
click at [144, 144] on div "End at" at bounding box center [139, 144] width 59 height 10
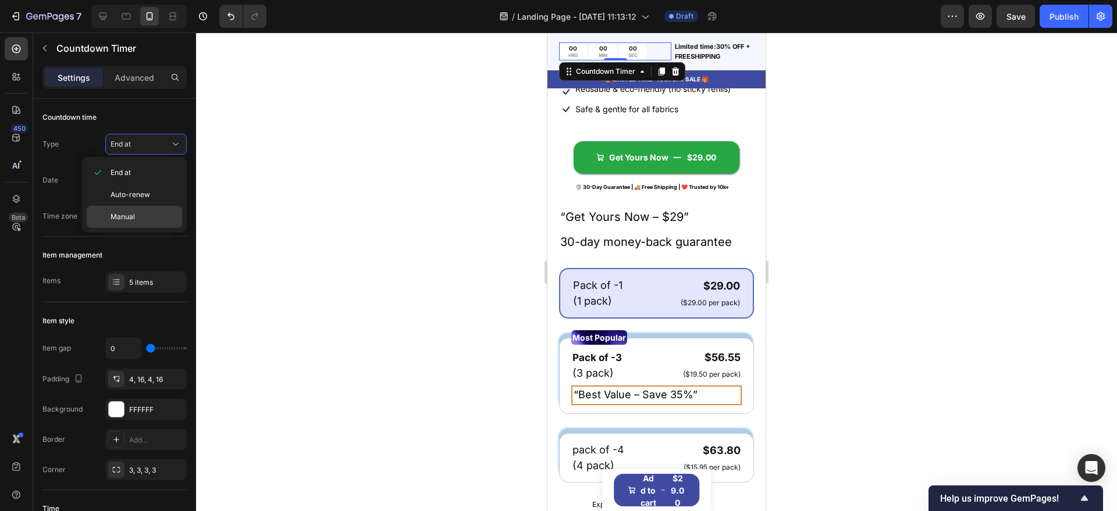
click at [157, 219] on p "Manual" at bounding box center [143, 217] width 66 height 10
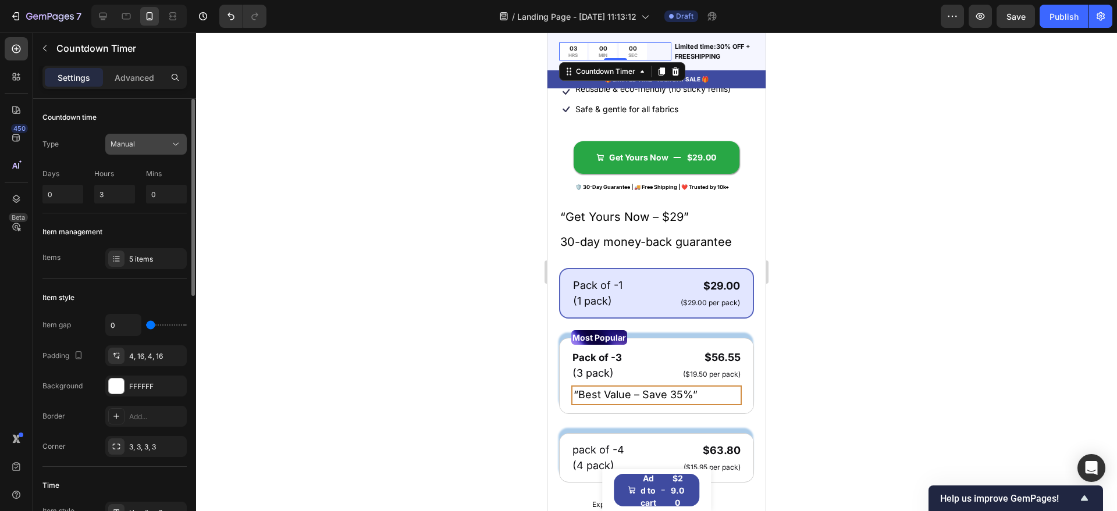
click at [145, 142] on div "Manual" at bounding box center [139, 144] width 59 height 10
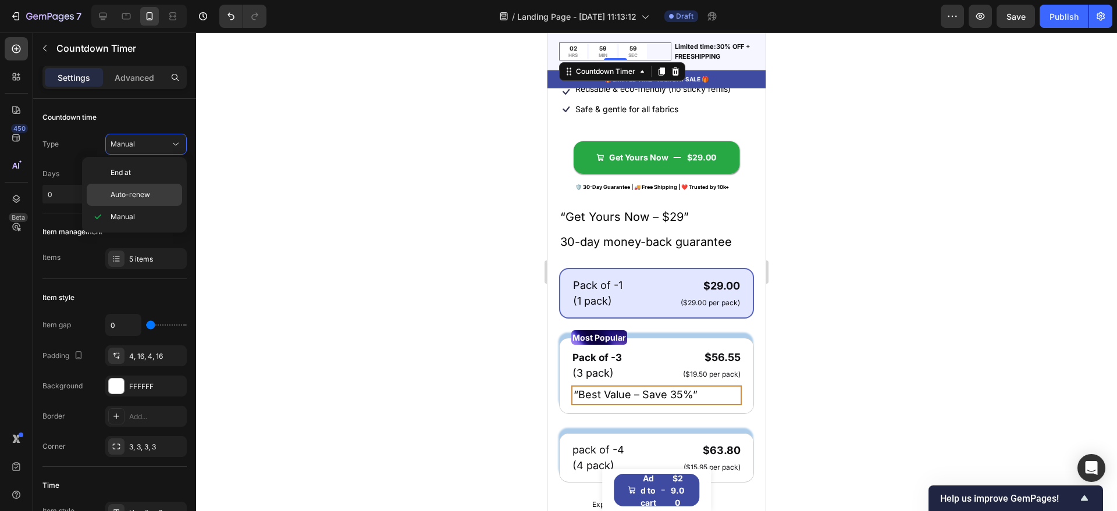
click at [152, 194] on p "Auto-renew" at bounding box center [143, 195] width 66 height 10
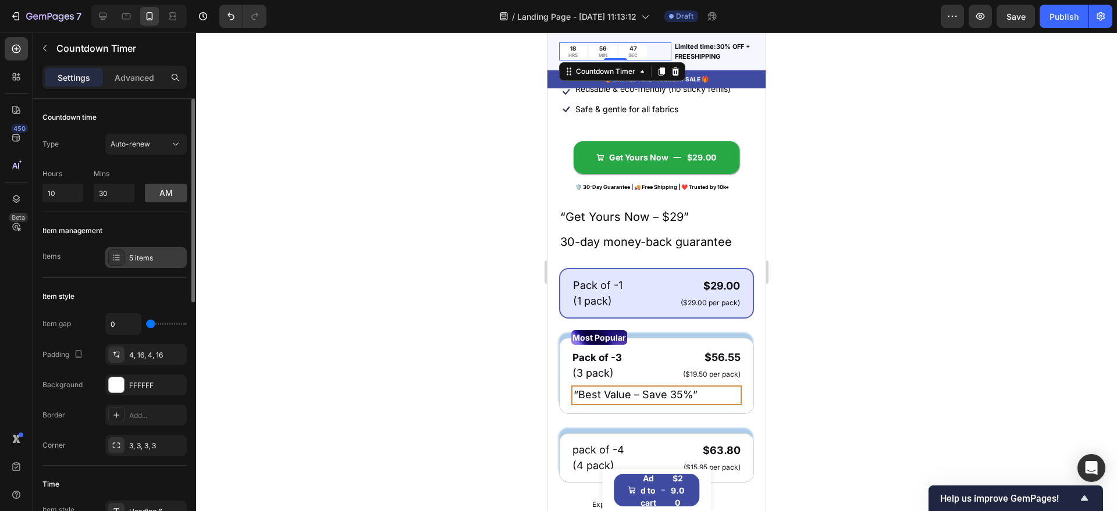
click at [148, 248] on div "5 items" at bounding box center [145, 257] width 81 height 21
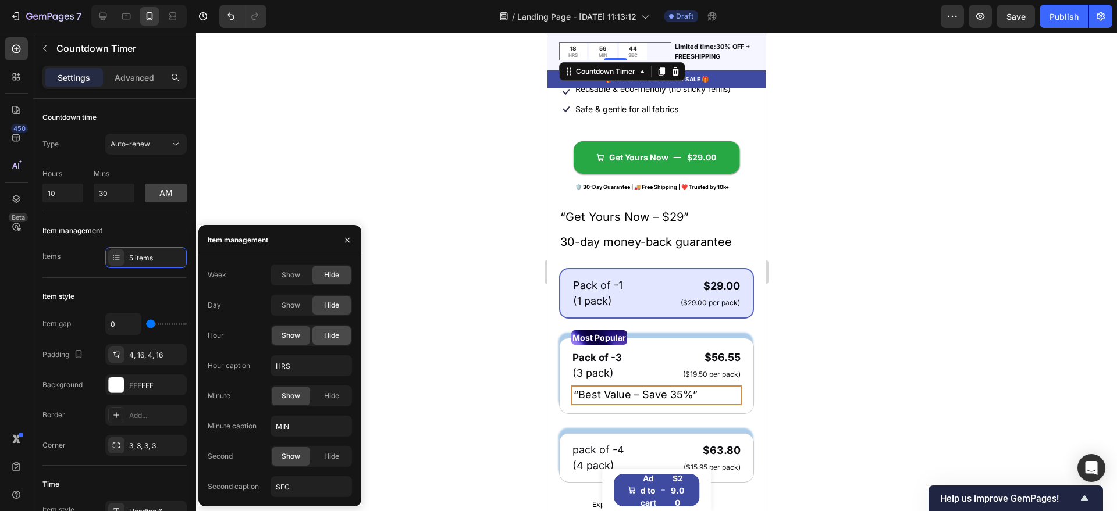
click at [330, 337] on span "Hide" at bounding box center [331, 335] width 15 height 10
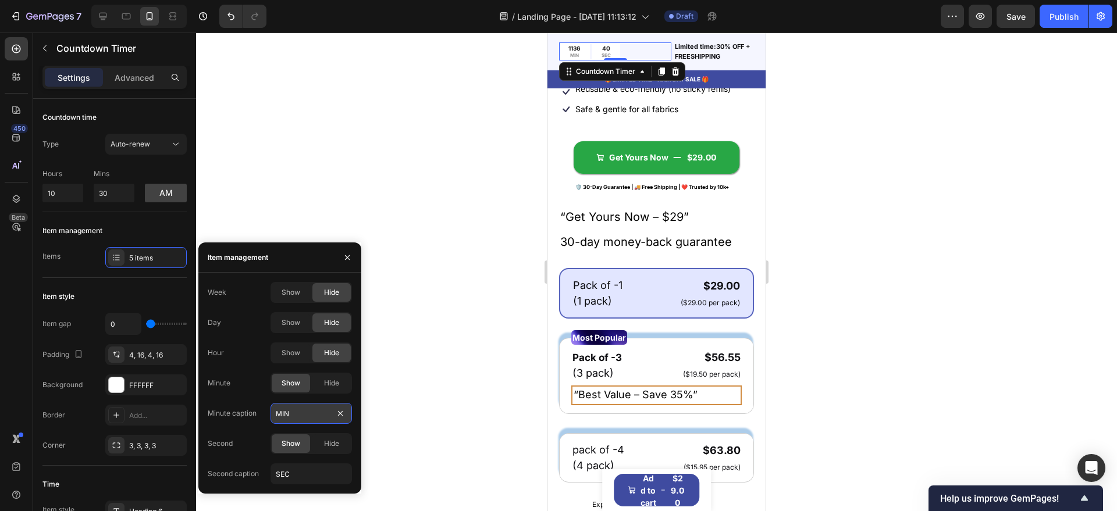
click at [310, 416] on input "MIN" at bounding box center [310, 413] width 81 height 21
click at [404, 277] on div at bounding box center [656, 272] width 921 height 479
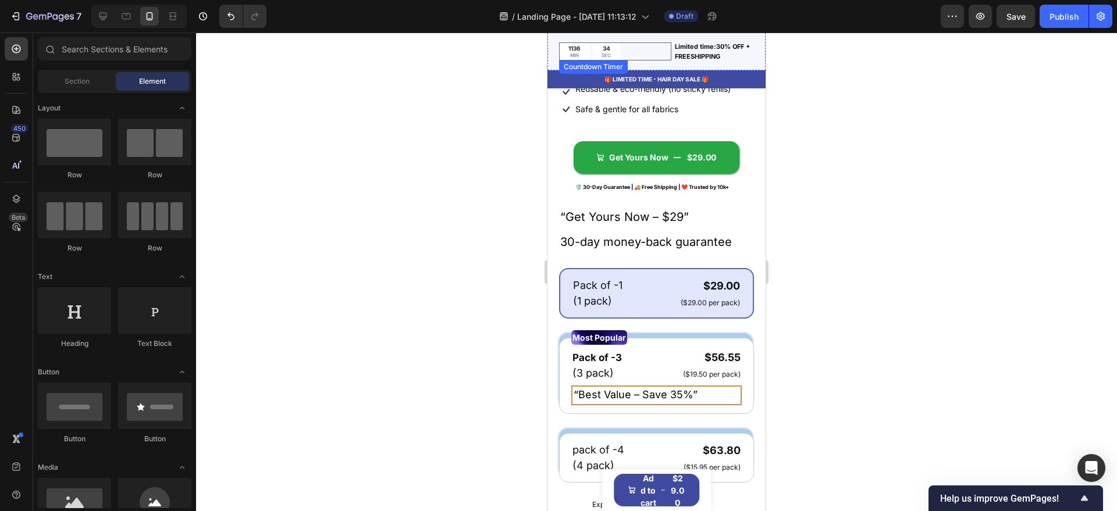
click at [605, 54] on p "SEC" at bounding box center [605, 55] width 9 height 6
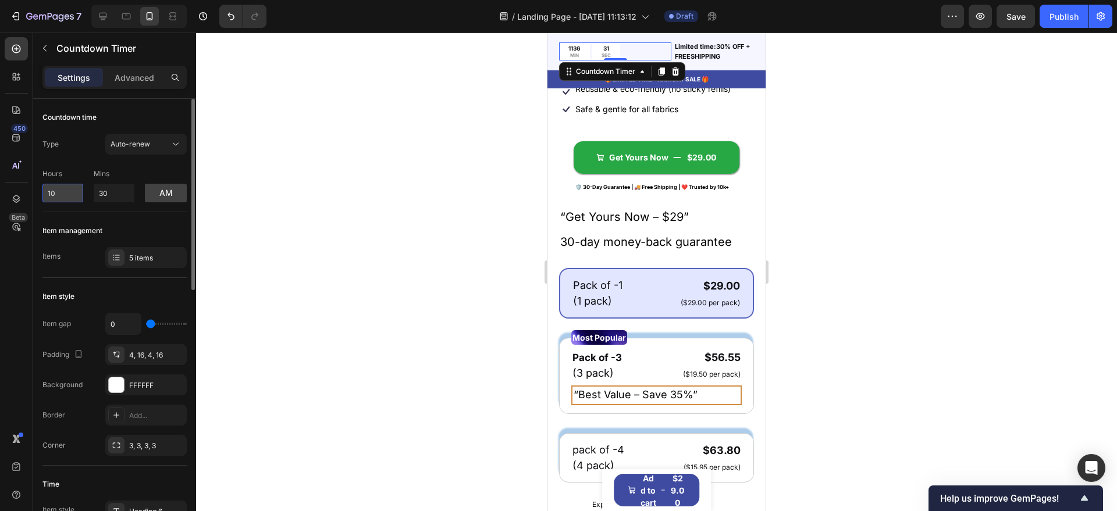
click at [71, 187] on input "10" at bounding box center [62, 193] width 41 height 19
type input "1"
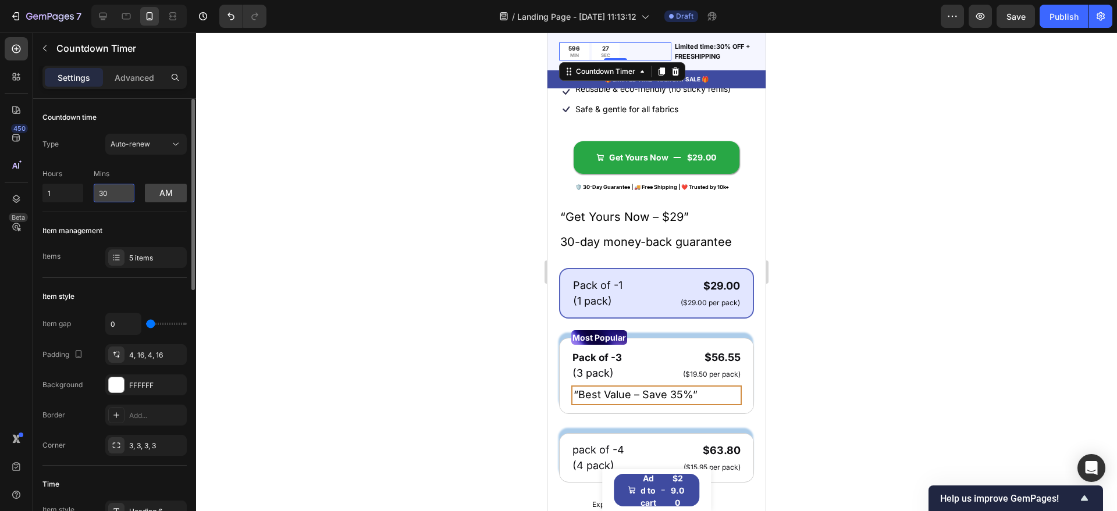
click at [117, 191] on input "30" at bounding box center [114, 193] width 41 height 19
type input "3"
click at [170, 199] on button "am" at bounding box center [166, 193] width 42 height 19
type input "0"
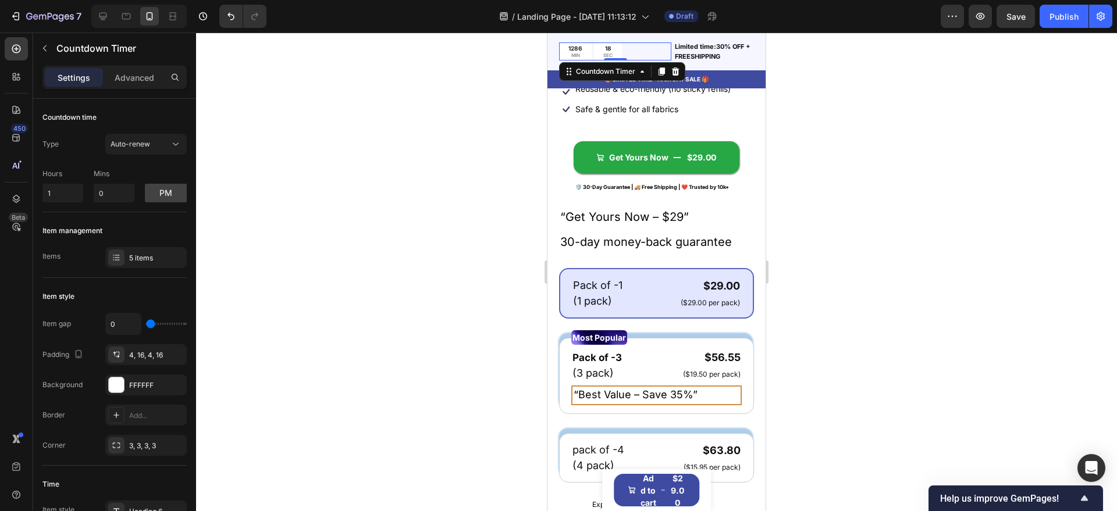
click at [583, 47] on div "1286 MIN" at bounding box center [575, 51] width 33 height 18
click at [640, 54] on div "1286 MIN 17 SEC" at bounding box center [615, 51] width 112 height 18
click at [414, 148] on div at bounding box center [656, 272] width 921 height 479
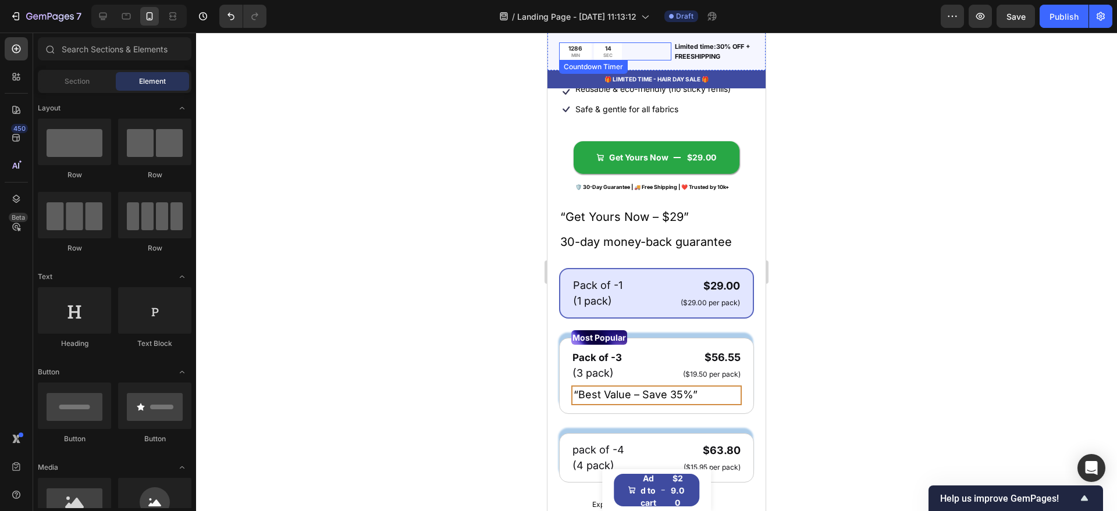
click at [629, 47] on div "1286 MIN 14 SEC" at bounding box center [615, 51] width 112 height 18
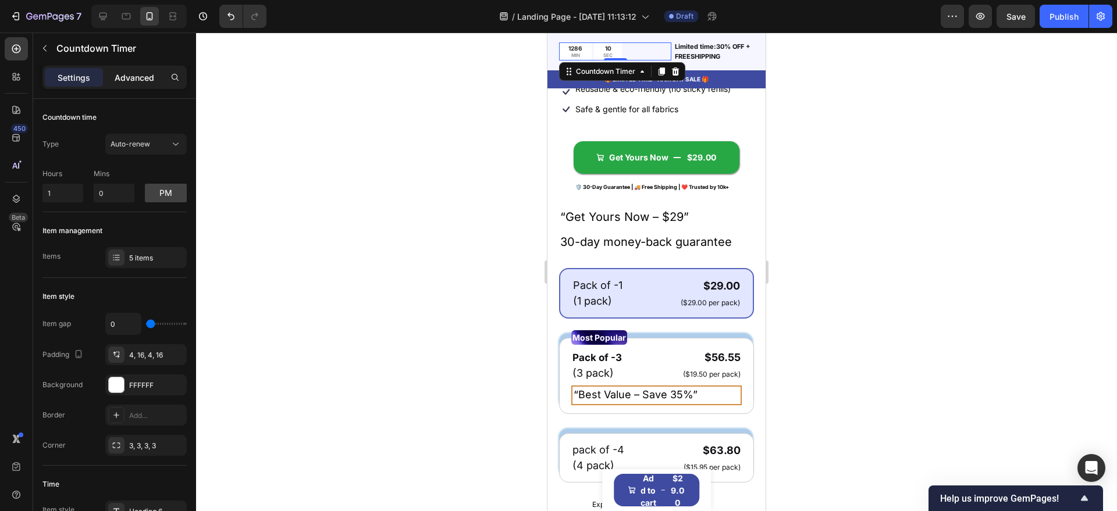
click at [142, 75] on p "Advanced" at bounding box center [135, 78] width 40 height 12
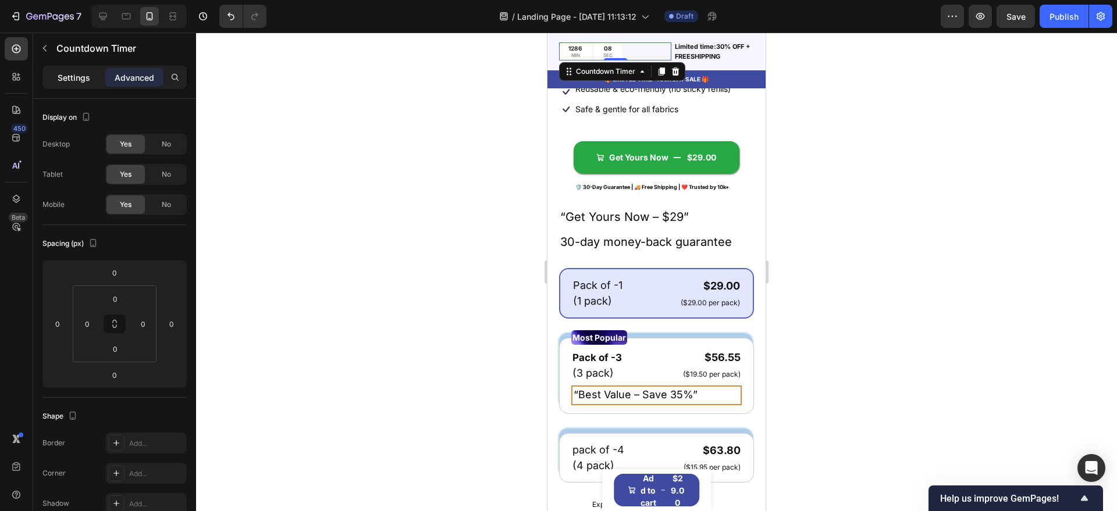
click at [72, 68] on div "Settings" at bounding box center [74, 77] width 58 height 19
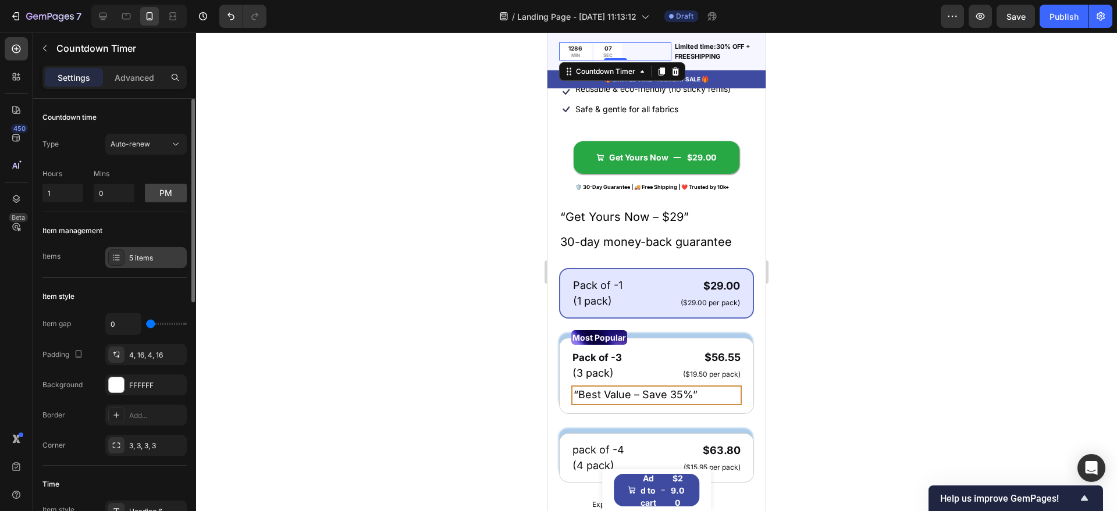
click at [158, 247] on div "5 items" at bounding box center [145, 257] width 81 height 21
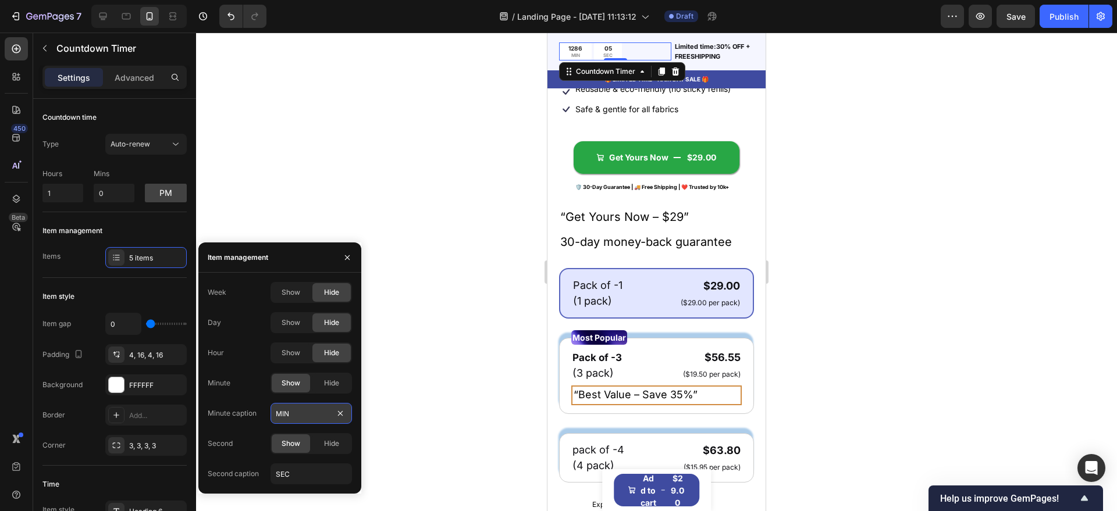
click at [298, 412] on input "MIN" at bounding box center [310, 413] width 81 height 21
click at [299, 479] on input "SEC" at bounding box center [310, 474] width 81 height 21
click at [334, 391] on div "Hide" at bounding box center [331, 383] width 38 height 19
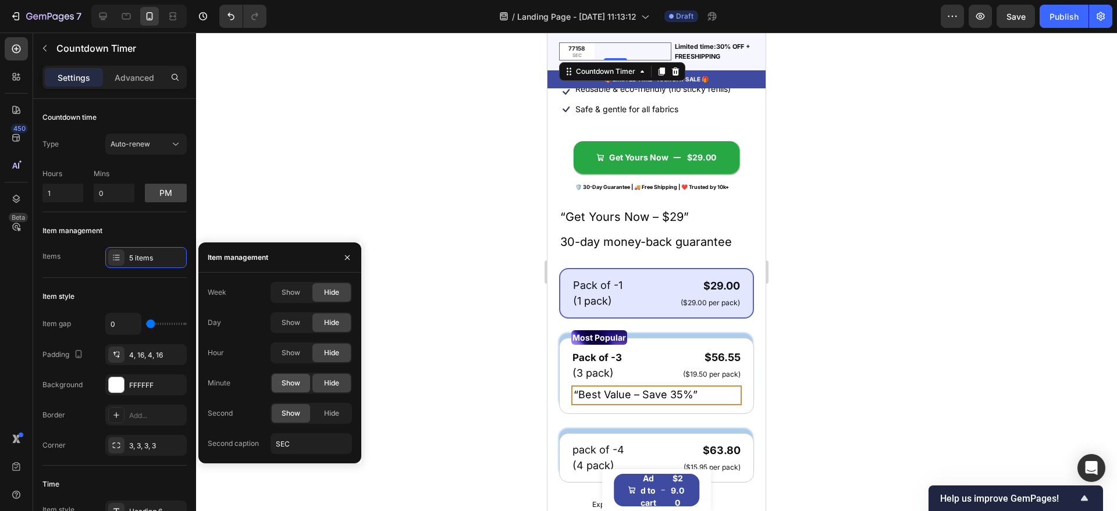
click at [297, 384] on span "Show" at bounding box center [290, 383] width 19 height 10
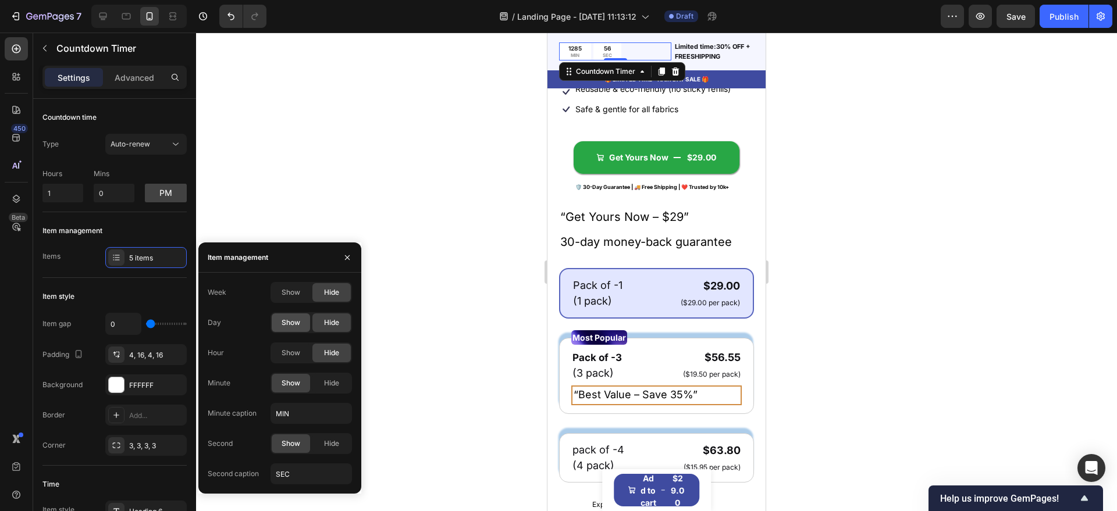
click at [293, 323] on span "Show" at bounding box center [290, 323] width 19 height 10
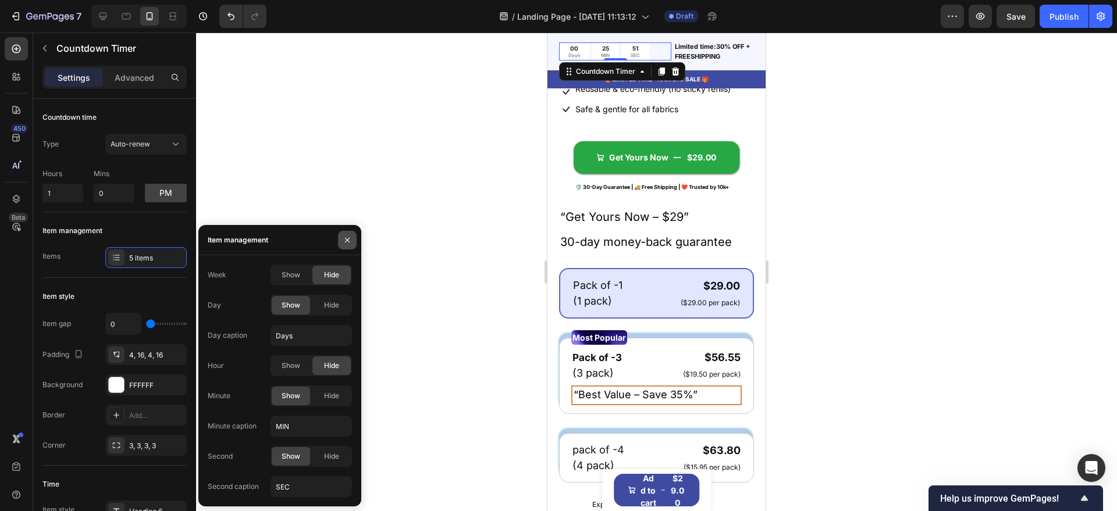
click at [351, 237] on icon "button" at bounding box center [347, 240] width 9 height 9
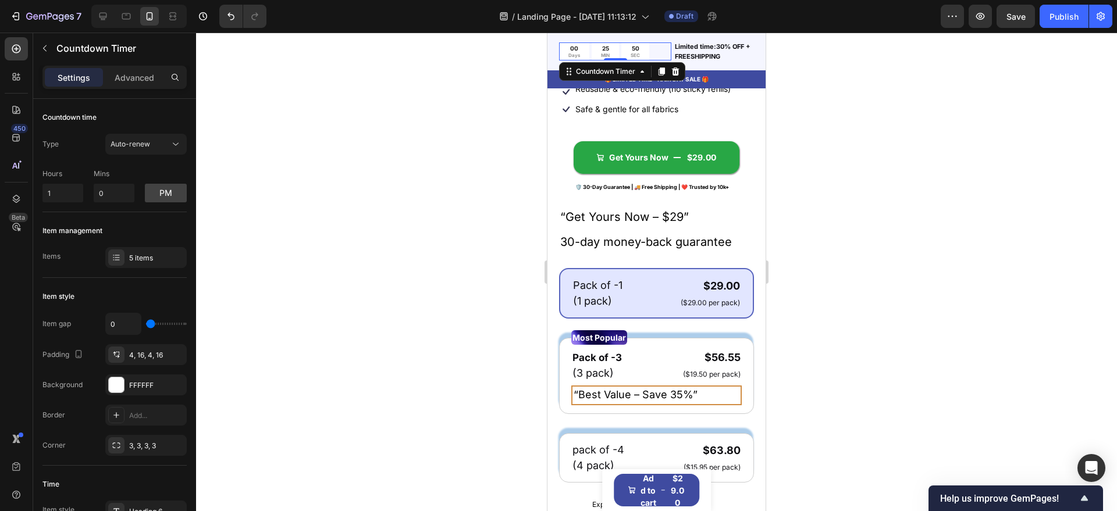
click at [424, 232] on div at bounding box center [656, 272] width 921 height 479
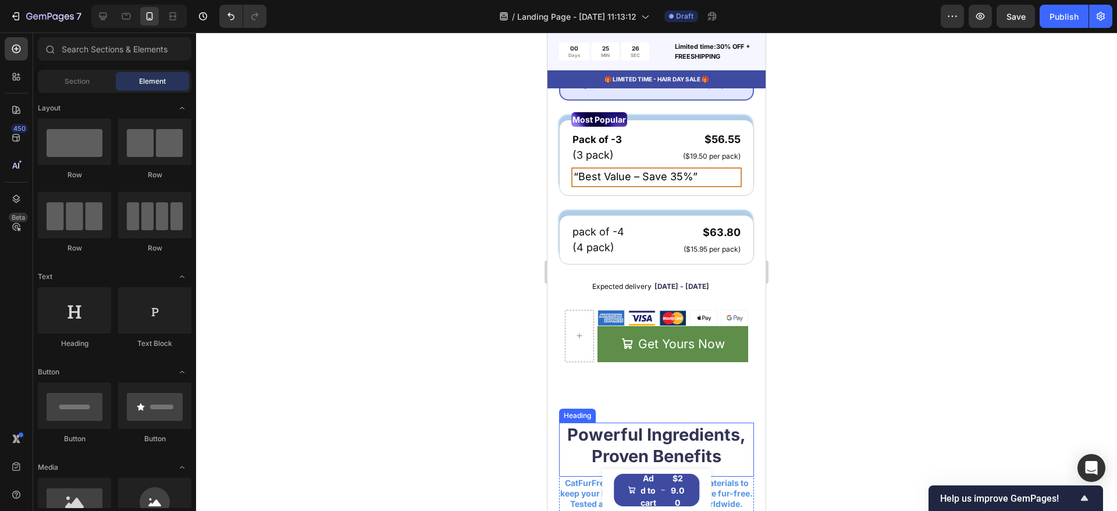
scroll to position [582, 0]
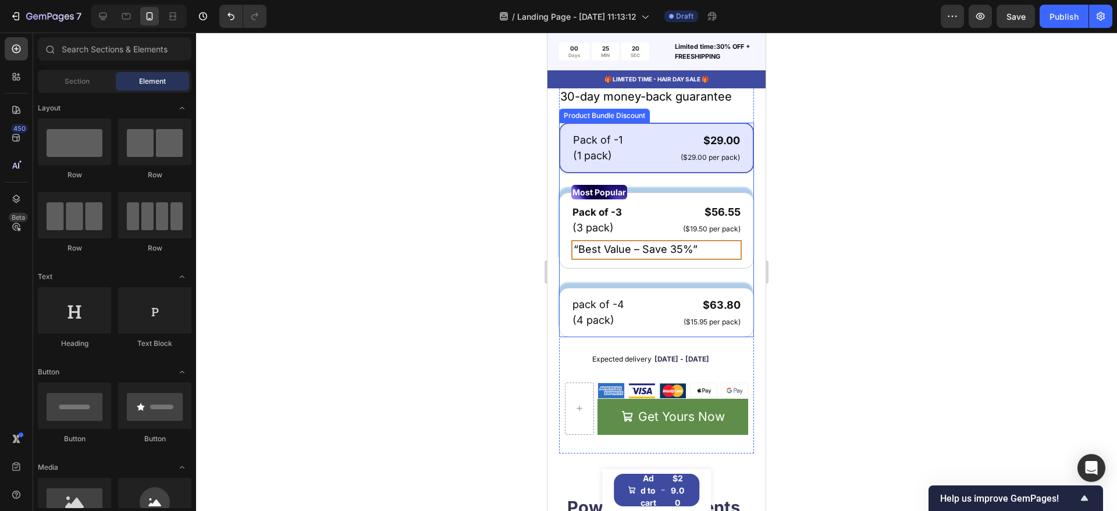
click at [723, 280] on div "Pack of -1 Text Block (1 pack) Text Block $29.00 Product Price Product Price ($…" at bounding box center [656, 230] width 195 height 215
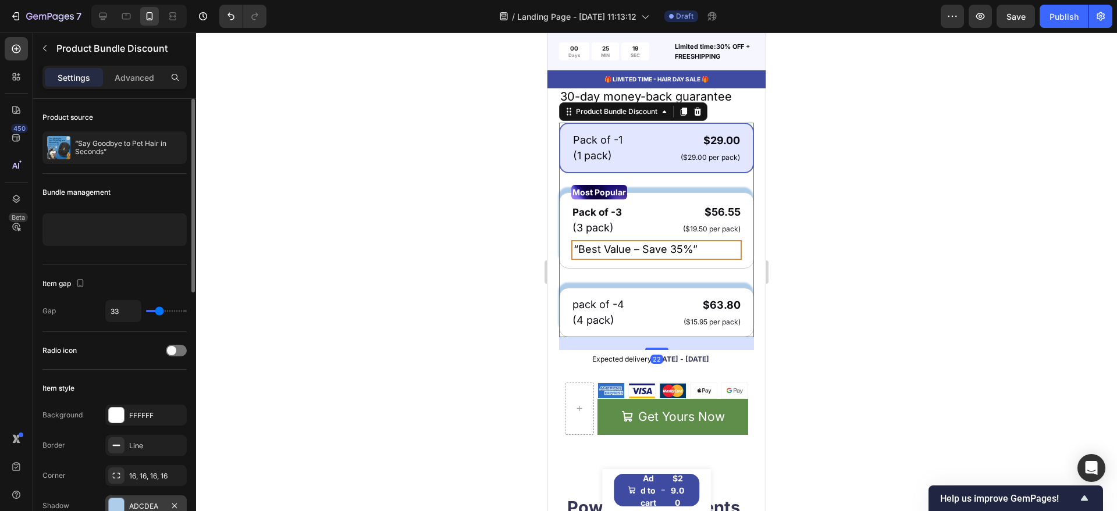
click at [110, 501] on div at bounding box center [116, 505] width 15 height 15
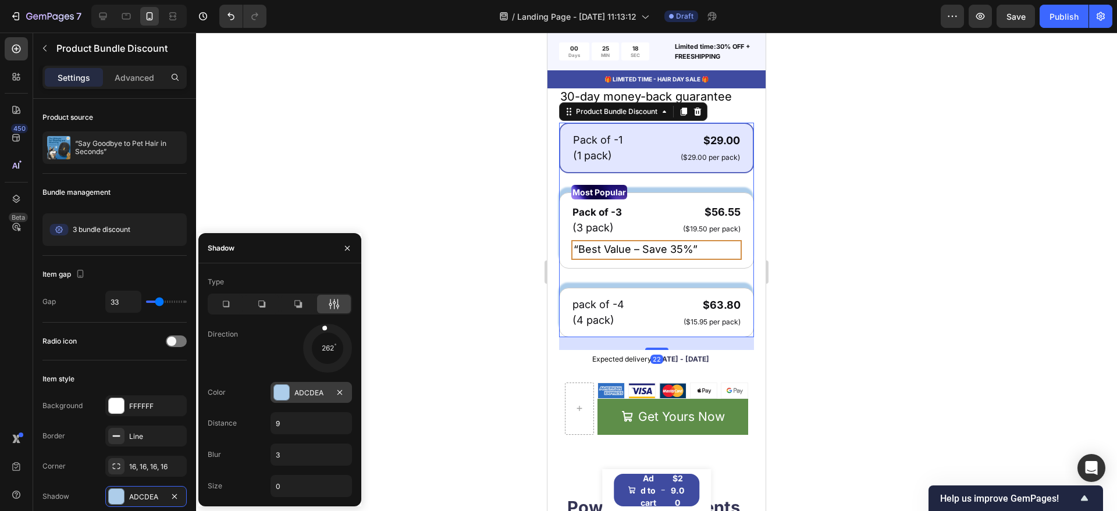
click at [281, 390] on div at bounding box center [281, 392] width 15 height 15
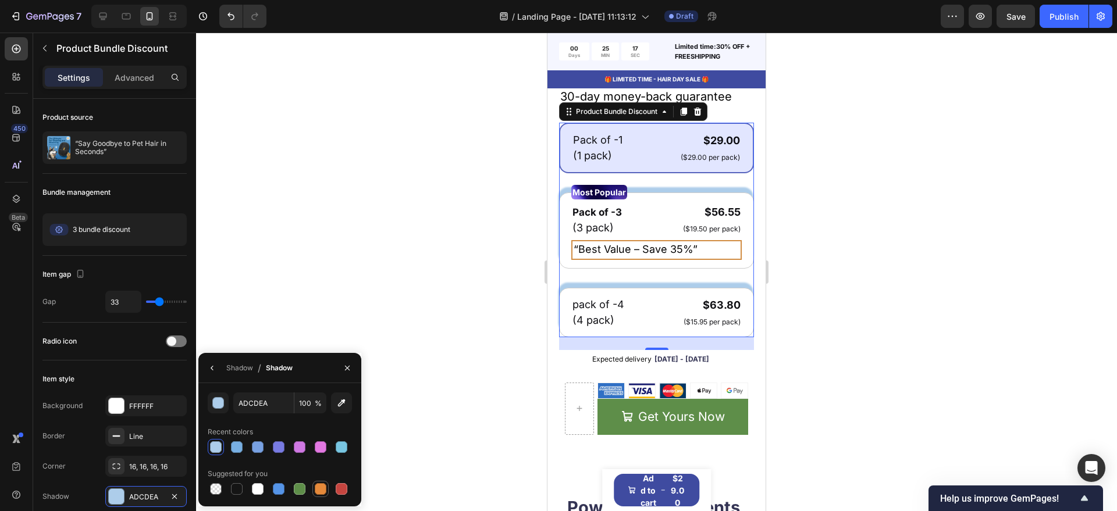
click at [320, 491] on div at bounding box center [321, 489] width 12 height 12
click at [217, 405] on div "button" at bounding box center [219, 404] width 12 height 12
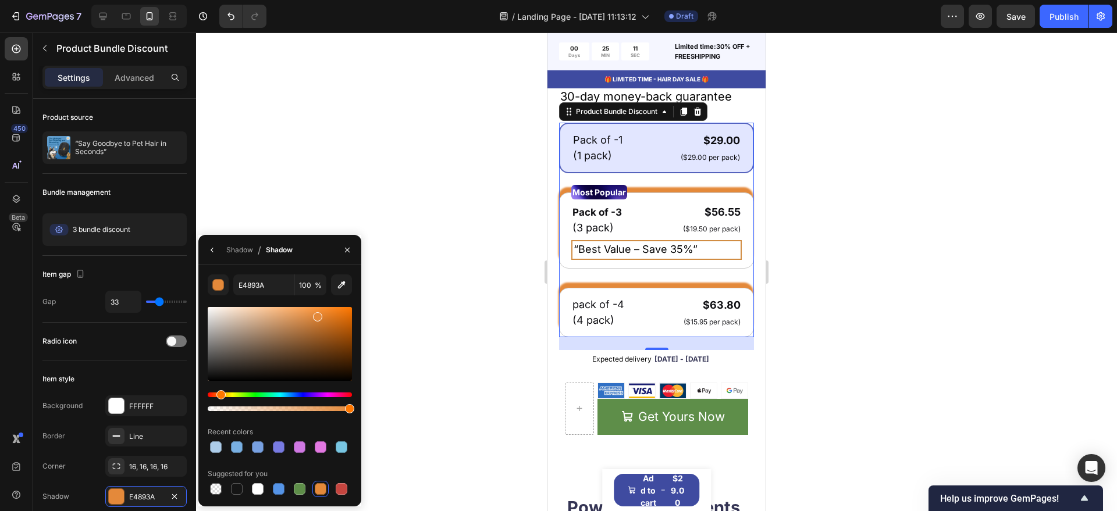
click at [293, 355] on div at bounding box center [280, 344] width 144 height 74
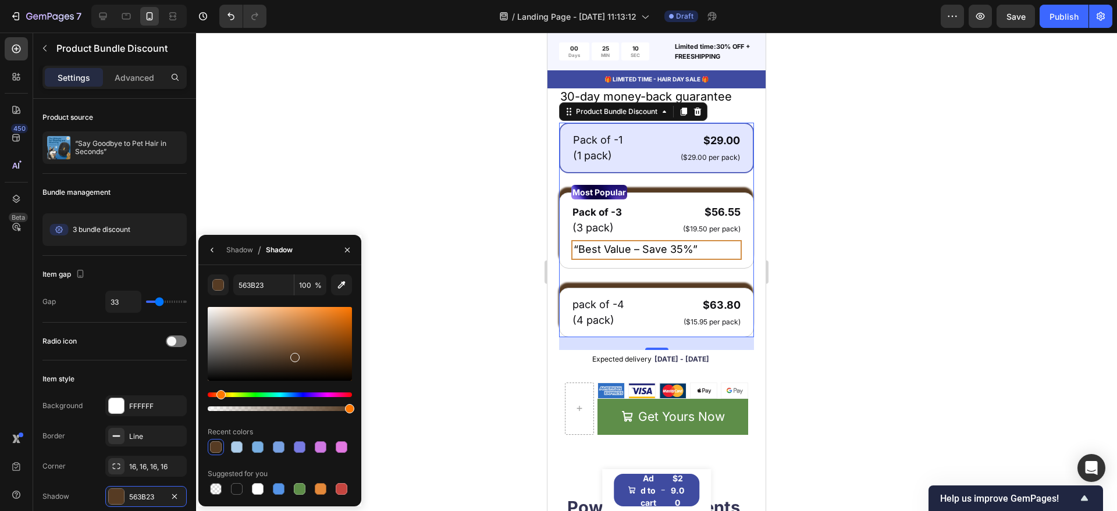
click at [268, 358] on div at bounding box center [280, 344] width 144 height 74
click at [268, 350] on div at bounding box center [280, 344] width 144 height 74
click at [252, 352] on div at bounding box center [280, 344] width 144 height 74
click at [243, 347] on div at bounding box center [280, 344] width 144 height 74
click at [249, 336] on div at bounding box center [280, 344] width 144 height 74
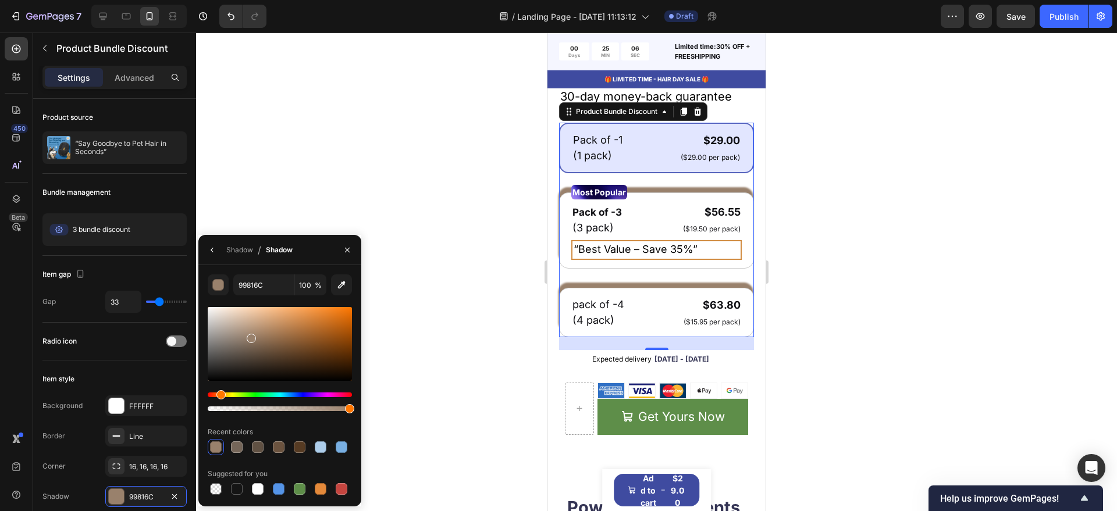
click at [261, 345] on div at bounding box center [280, 344] width 144 height 74
click at [263, 332] on div at bounding box center [280, 344] width 144 height 74
click at [256, 330] on div at bounding box center [280, 344] width 144 height 74
click at [235, 446] on div at bounding box center [237, 447] width 12 height 12
click at [300, 451] on div at bounding box center [300, 447] width 12 height 12
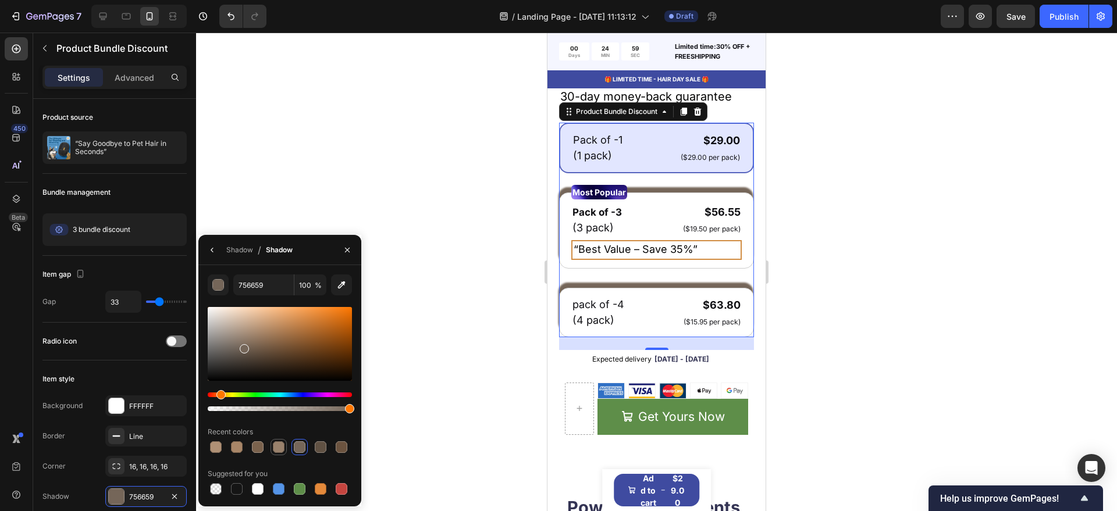
click at [282, 449] on div at bounding box center [279, 447] width 12 height 12
click at [340, 486] on div at bounding box center [342, 489] width 12 height 12
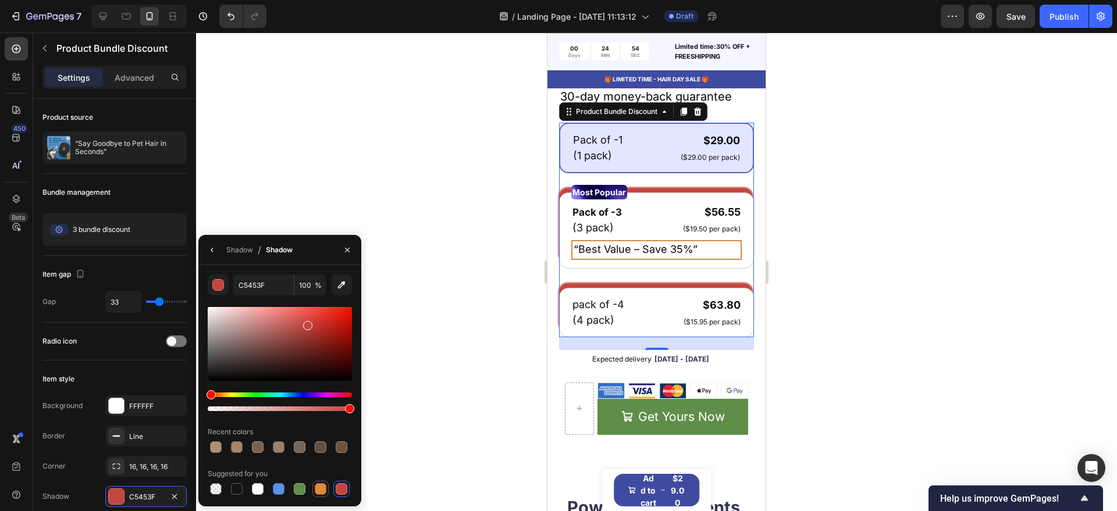
click at [318, 486] on div at bounding box center [321, 489] width 12 height 12
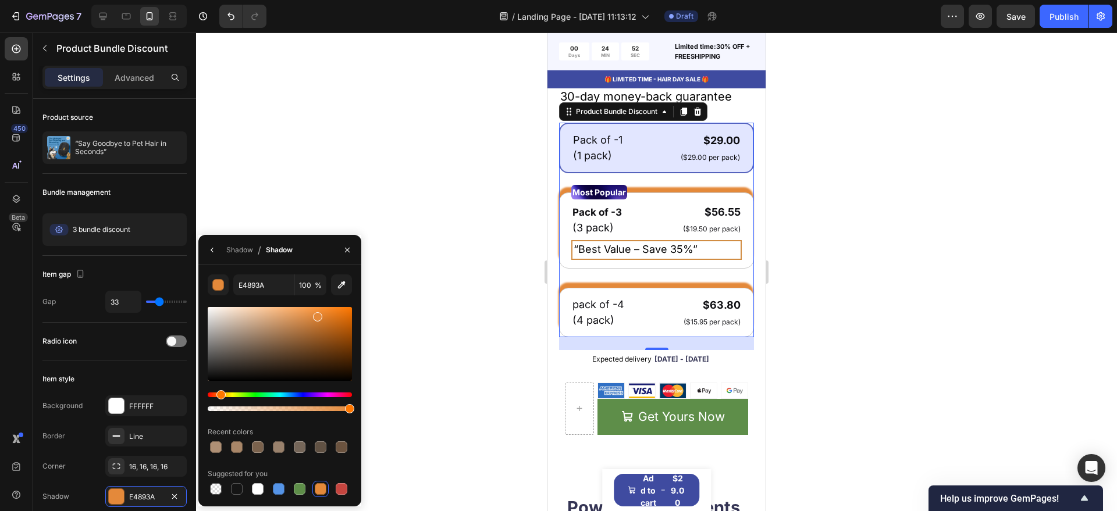
click at [228, 391] on div at bounding box center [280, 359] width 144 height 109
click at [228, 393] on div "Hue" at bounding box center [280, 395] width 144 height 5
click at [222, 395] on div "Hue" at bounding box center [223, 394] width 9 height 9
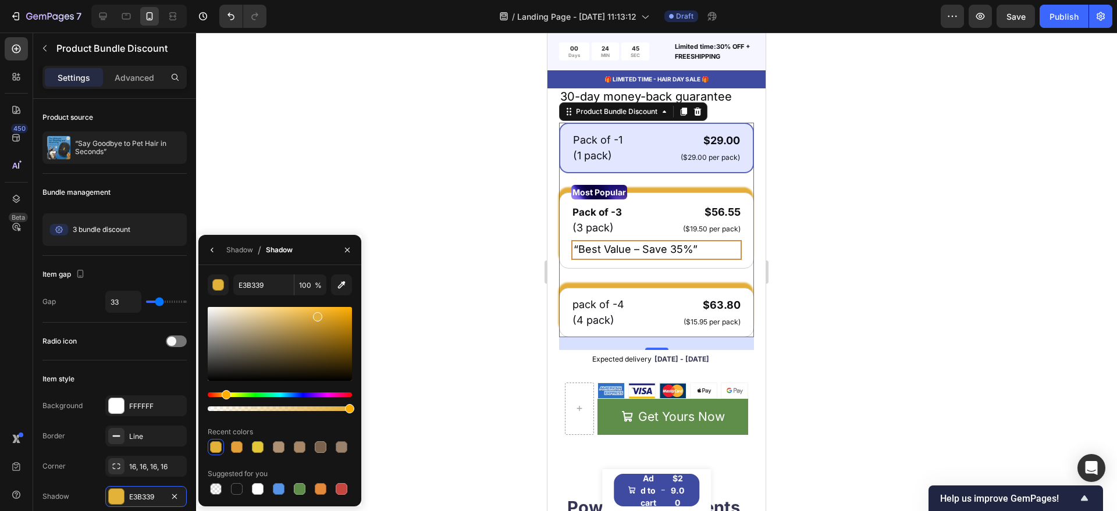
click at [224, 395] on div "Hue" at bounding box center [226, 394] width 9 height 9
click at [290, 318] on div at bounding box center [280, 344] width 144 height 74
click at [266, 330] on div at bounding box center [280, 344] width 144 height 74
click at [266, 347] on div at bounding box center [280, 344] width 144 height 74
click at [288, 343] on div at bounding box center [280, 344] width 144 height 74
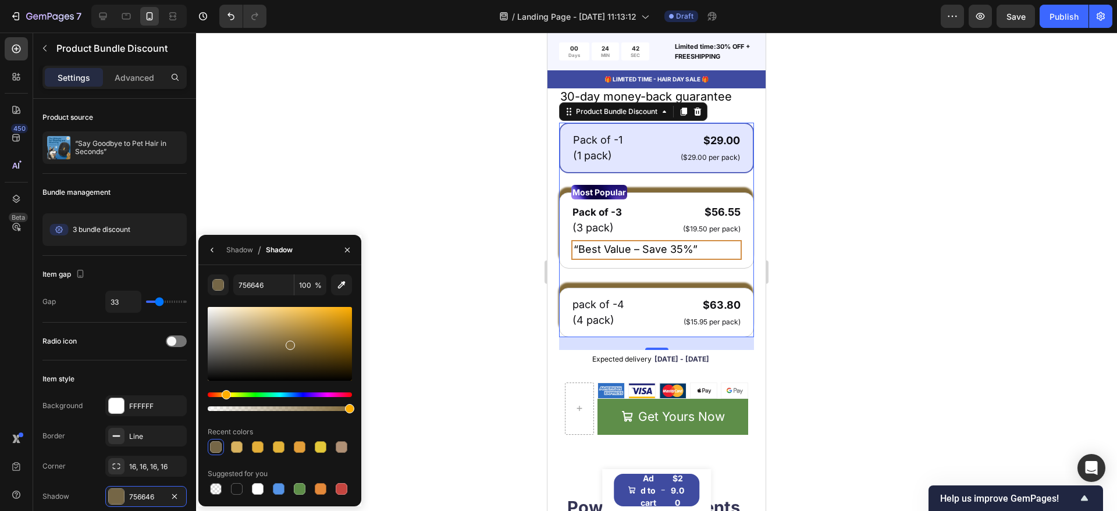
click at [318, 338] on div at bounding box center [280, 344] width 144 height 74
click at [329, 355] on div at bounding box center [280, 344] width 144 height 74
click at [276, 367] on div at bounding box center [280, 344] width 144 height 74
click at [244, 365] on div at bounding box center [280, 344] width 144 height 74
click at [231, 372] on div at bounding box center [280, 344] width 144 height 74
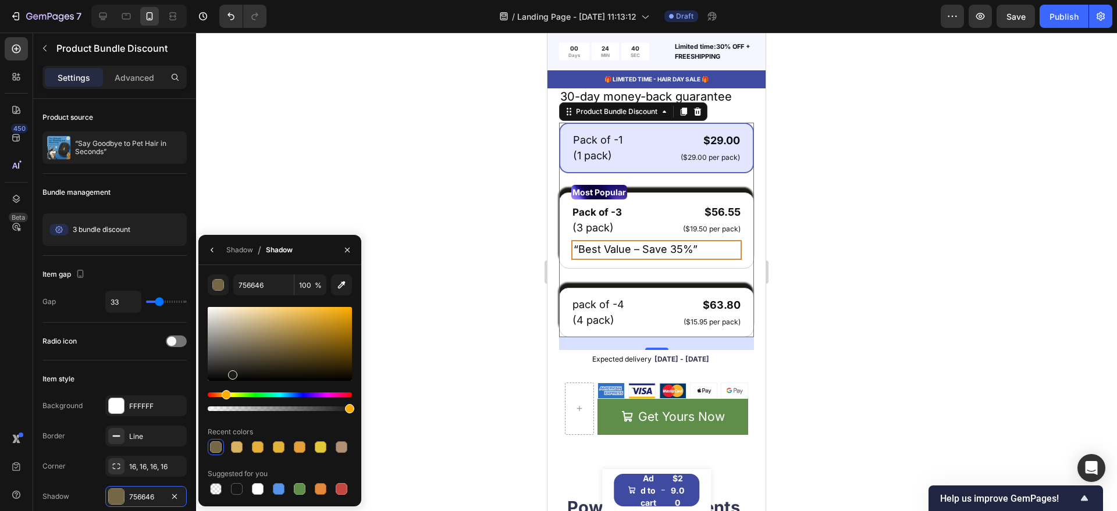
click at [247, 344] on div at bounding box center [280, 344] width 144 height 74
click at [270, 329] on div at bounding box center [280, 344] width 144 height 74
click at [287, 318] on div at bounding box center [280, 344] width 144 height 74
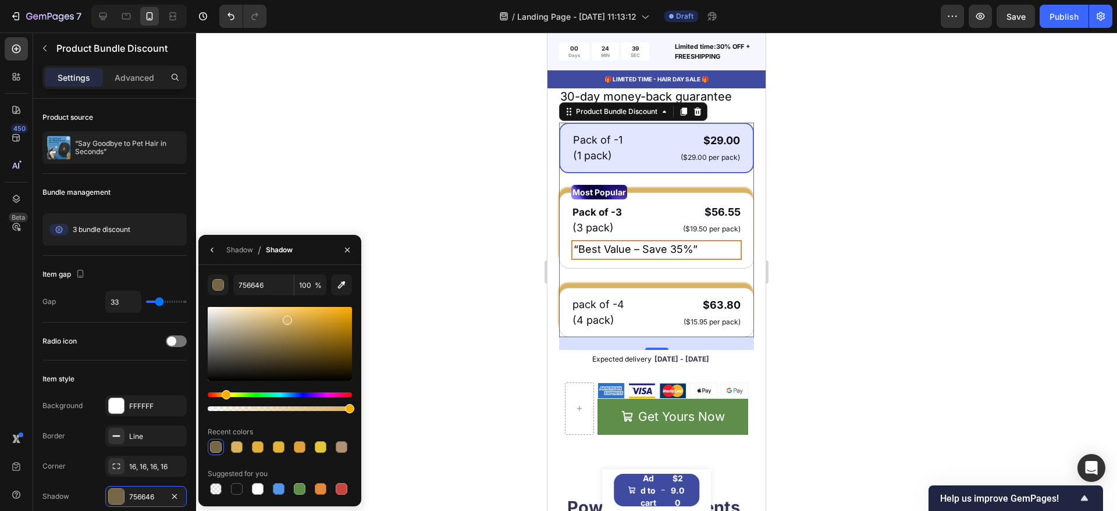
drag, startPoint x: 324, startPoint y: 316, endPoint x: 335, endPoint y: 322, distance: 12.8
click at [325, 316] on div at bounding box center [280, 344] width 144 height 74
click at [341, 330] on div at bounding box center [280, 344] width 144 height 74
click at [323, 319] on div at bounding box center [280, 344] width 144 height 74
click at [338, 286] on icon "button" at bounding box center [342, 285] width 8 height 8
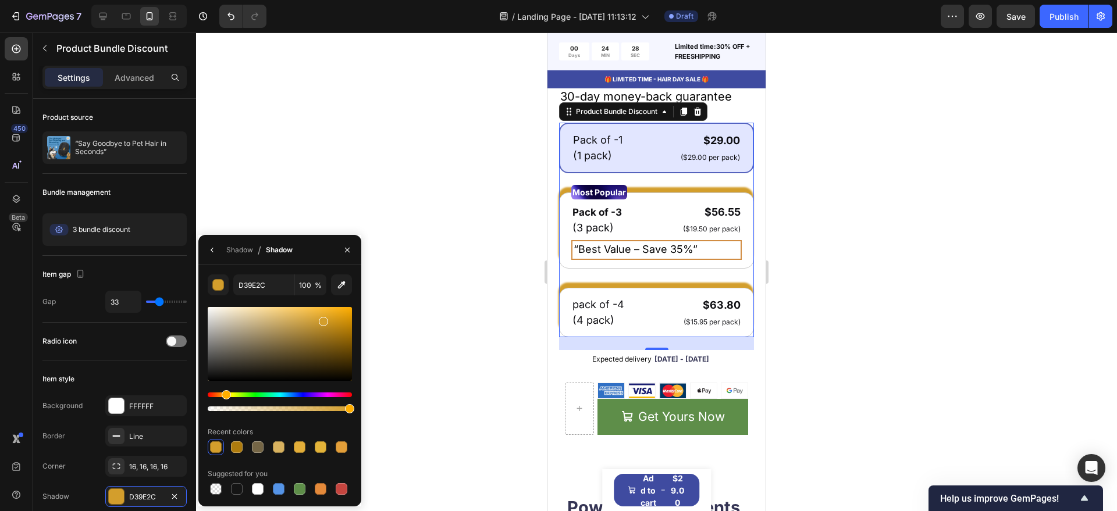
type input "FDB431"
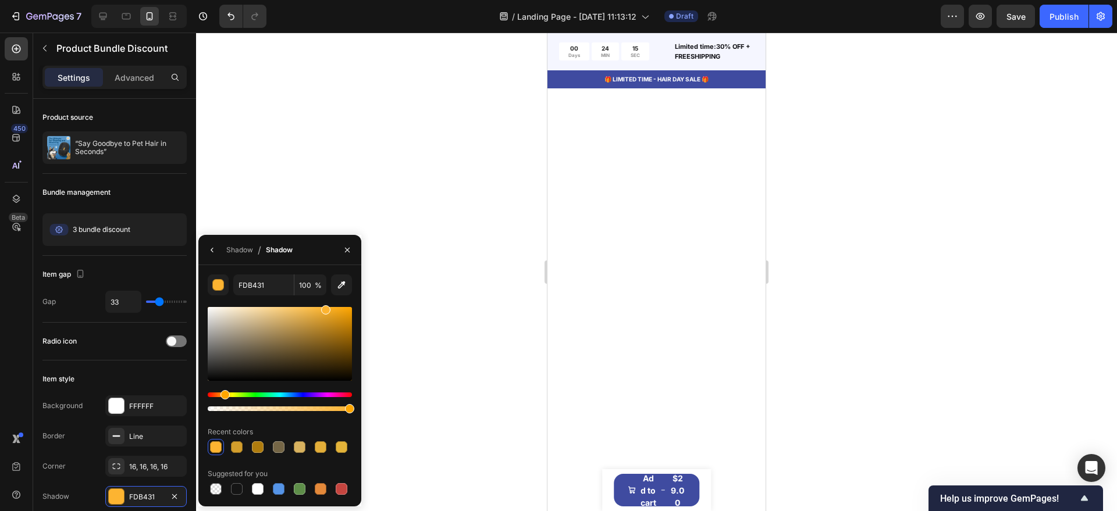
scroll to position [0, 0]
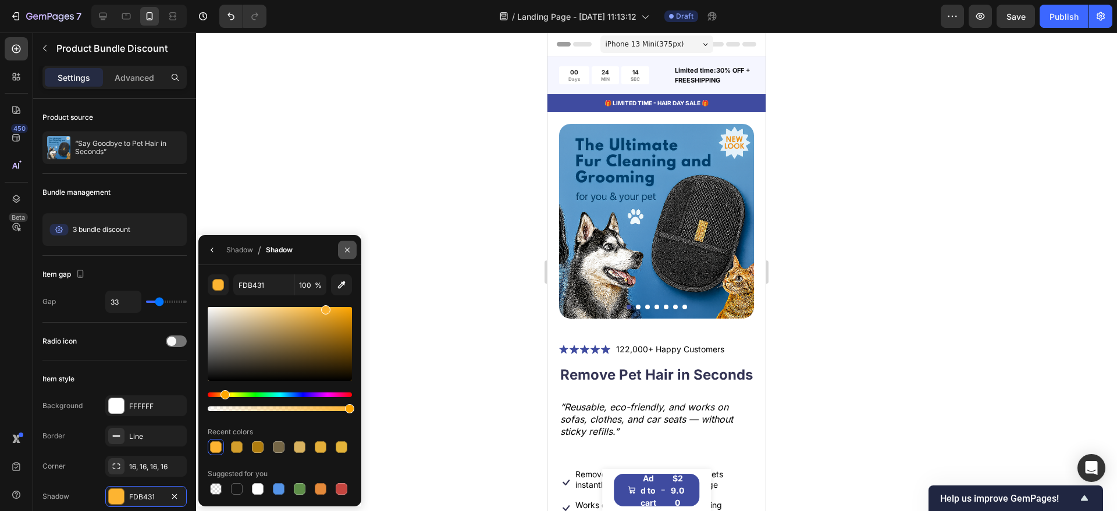
click at [344, 250] on icon "button" at bounding box center [347, 249] width 9 height 9
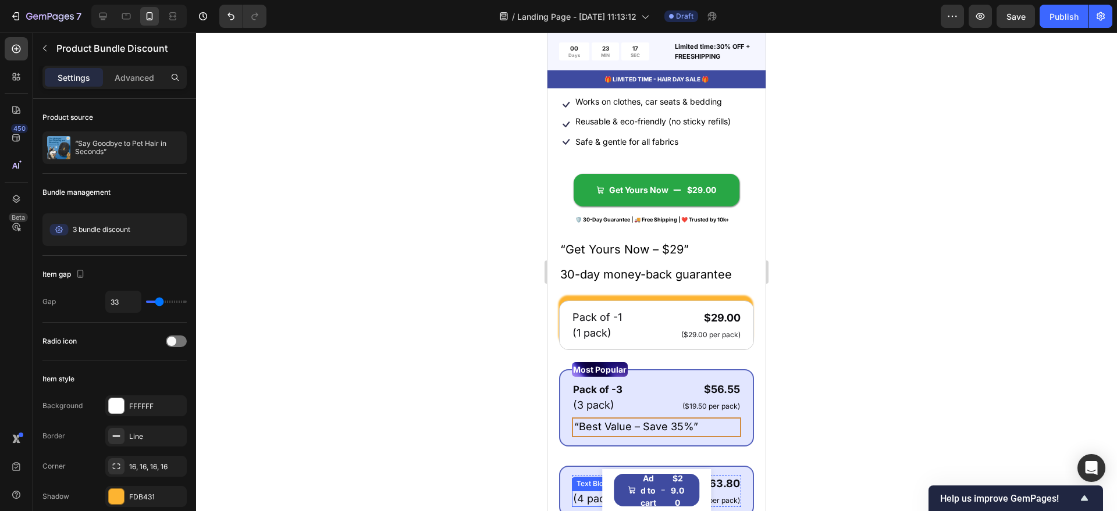
scroll to position [436, 0]
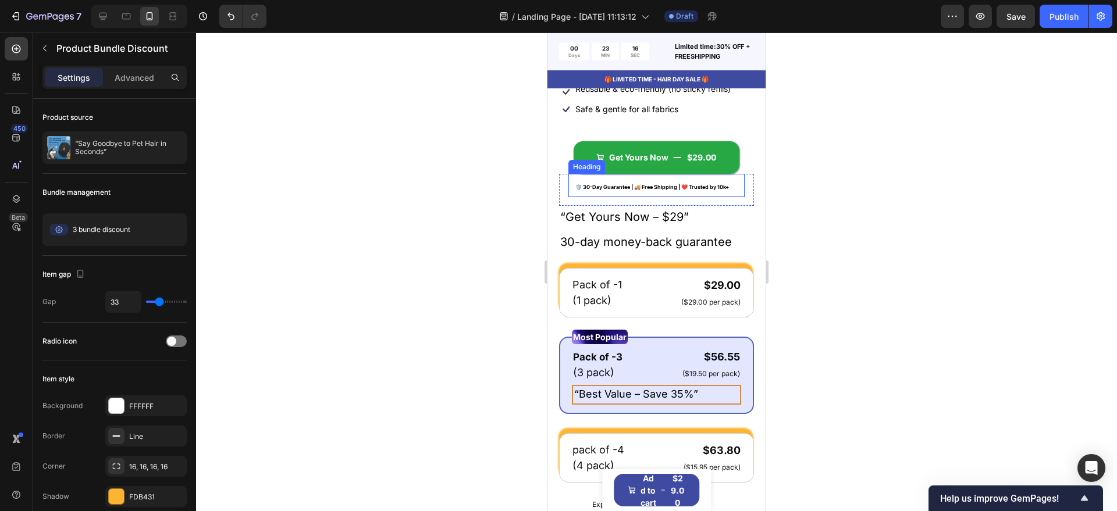
click at [615, 190] on strong "🛡️ 30-Day Guarantee | 🚚 Free Shipping | ❤️ Trusted by 10k+" at bounding box center [652, 187] width 154 height 6
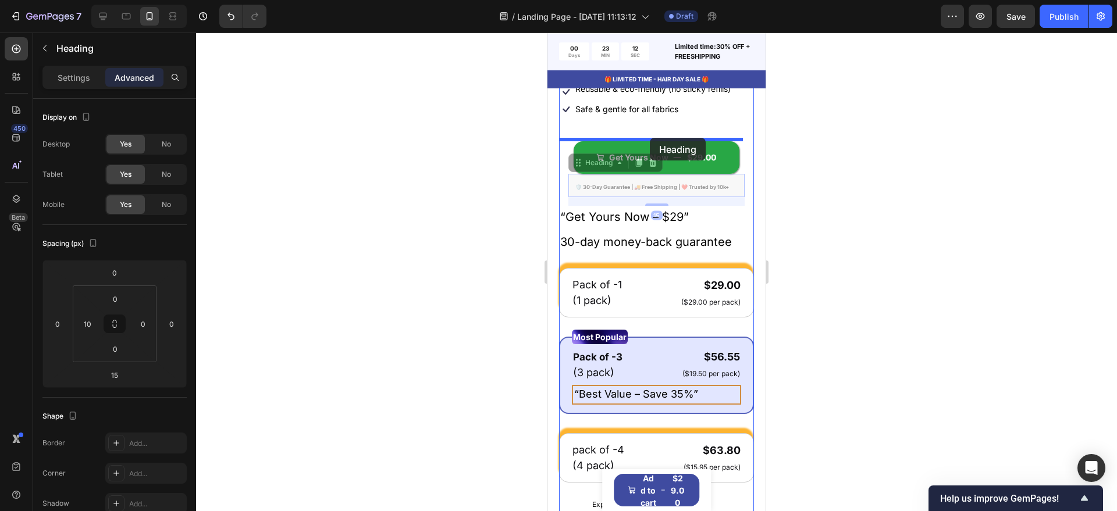
drag, startPoint x: 578, startPoint y: 171, endPoint x: 650, endPoint y: 138, distance: 78.8
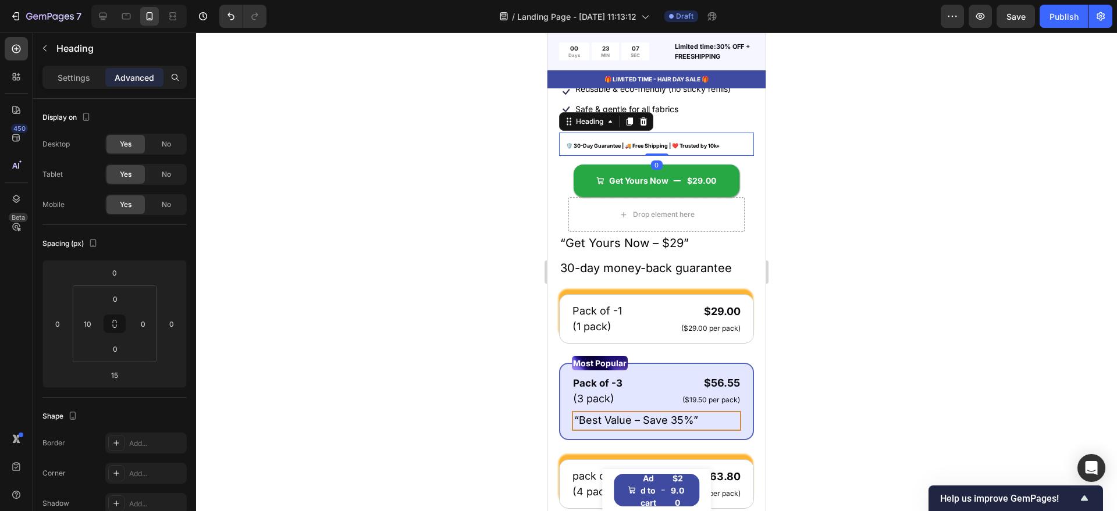
drag, startPoint x: 653, startPoint y: 170, endPoint x: 674, endPoint y: 152, distance: 27.3
click at [648, 152] on div "🛡️ 30-Day Guarantee | 🚚 Free Shipping | ❤️ Trusted by 10k+ Heading 0" at bounding box center [656, 144] width 195 height 23
type input "0"
click at [677, 166] on div "Get Yours Now $29.00 Add to Cart" at bounding box center [656, 176] width 195 height 41
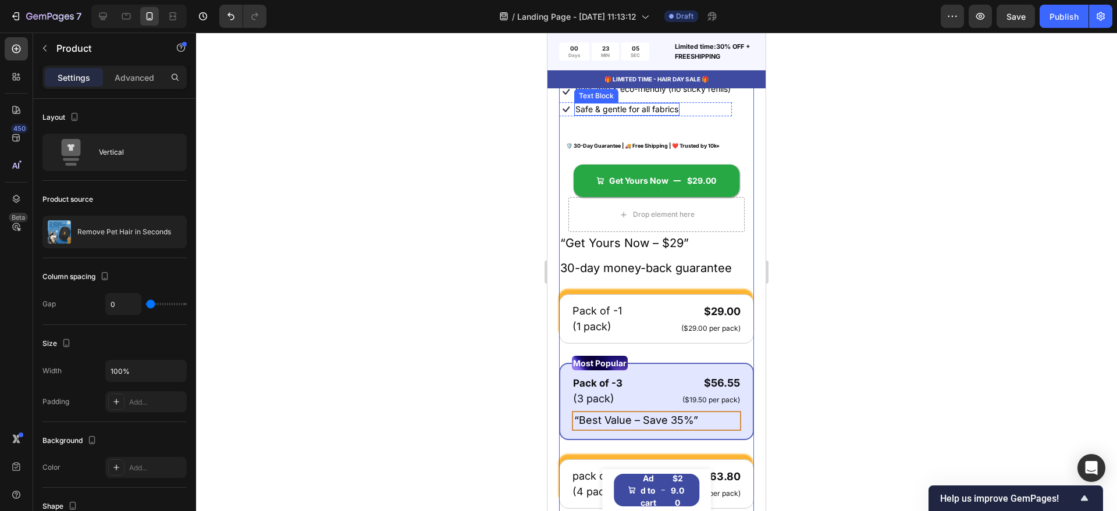
click at [630, 115] on p "Safe & gentle for all fabrics" at bounding box center [626, 109] width 103 height 10
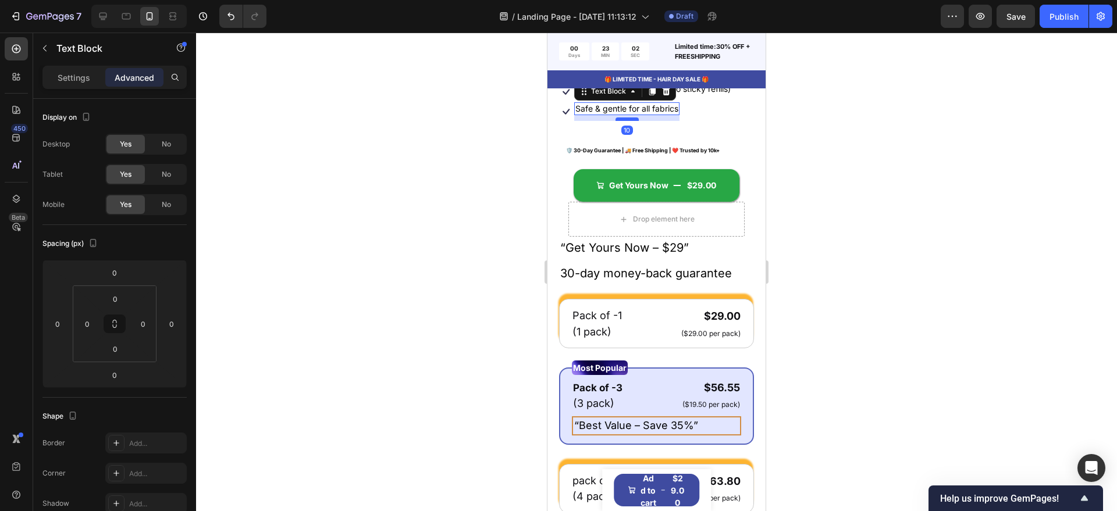
click at [626, 121] on div at bounding box center [626, 118] width 23 height 3
type input "10"
click at [662, 154] on strong "🛡️ 30-Day Guarantee | 🚚 Free Shipping | ❤️ Trusted by 10k+" at bounding box center [643, 150] width 154 height 6
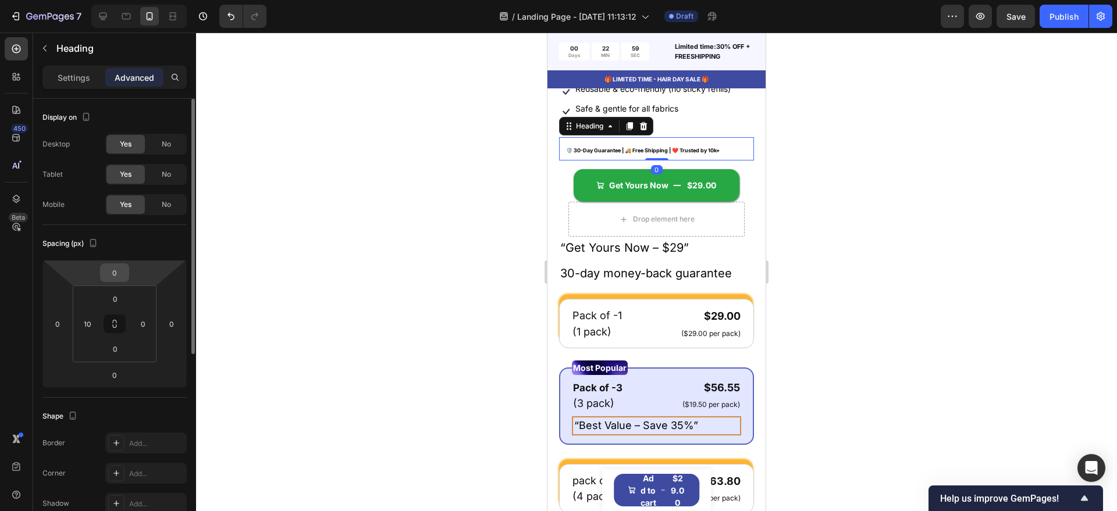
click at [112, 281] on div "0" at bounding box center [114, 272] width 29 height 19
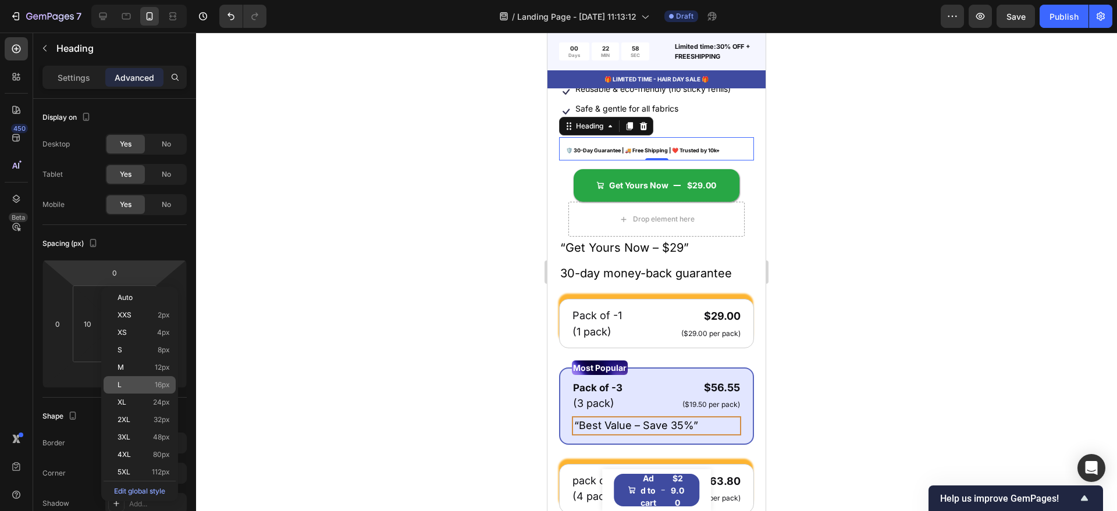
click at [152, 390] on div "L 16px" at bounding box center [140, 384] width 72 height 17
type input "16"
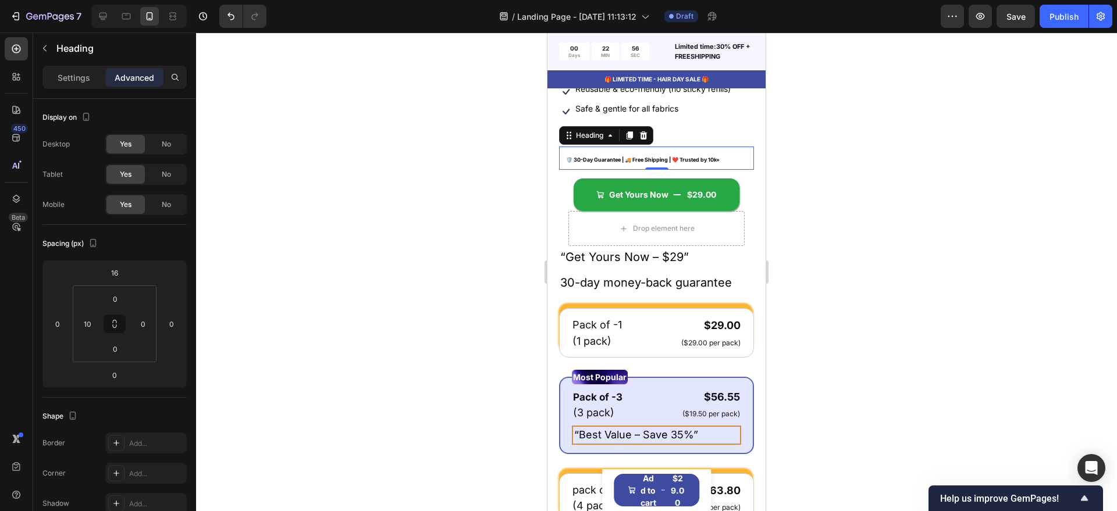
click at [407, 259] on div at bounding box center [656, 272] width 921 height 479
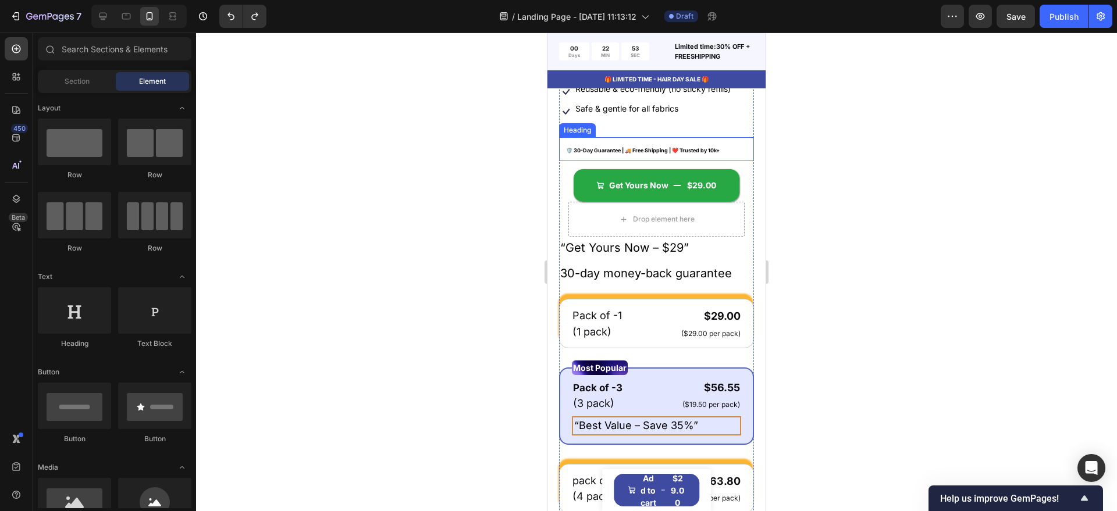
click at [664, 154] on strong "🛡️ 30-Day Guarantee | 🚚 Free Shipping | ❤️ Trusted by 10k+" at bounding box center [643, 150] width 154 height 6
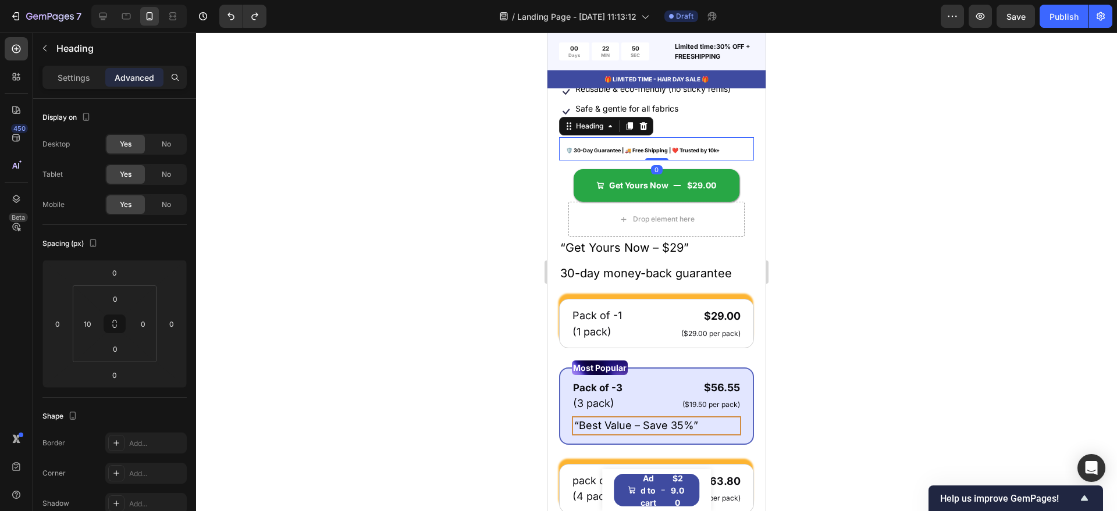
drag, startPoint x: 647, startPoint y: 165, endPoint x: 645, endPoint y: 146, distance: 19.3
click at [645, 146] on div "🛡️ 30-Day Guarantee | 🚚 Free Shipping | ❤️ Trusted by 10k+ Heading 0" at bounding box center [656, 148] width 195 height 23
click at [465, 237] on div at bounding box center [656, 272] width 921 height 479
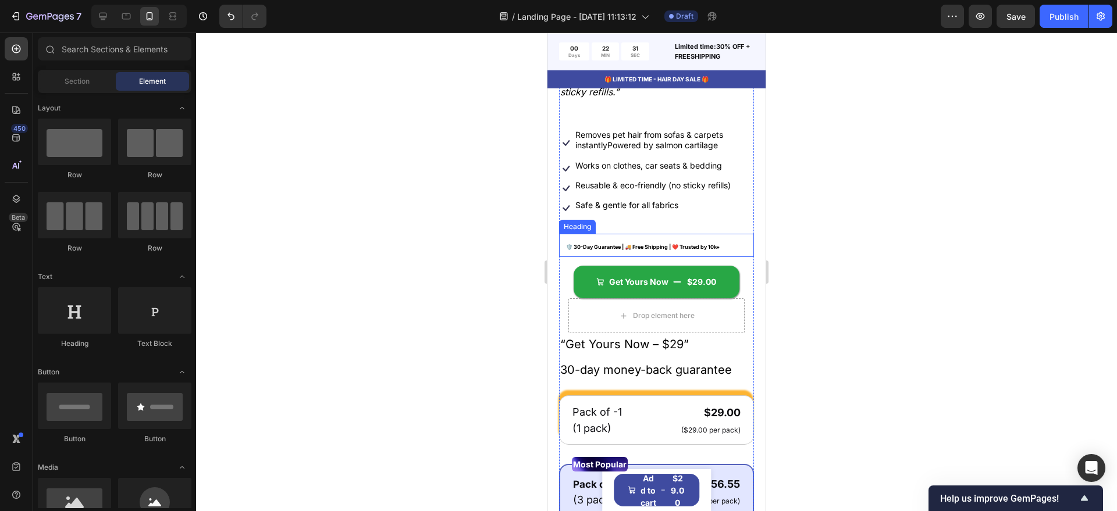
scroll to position [363, 0]
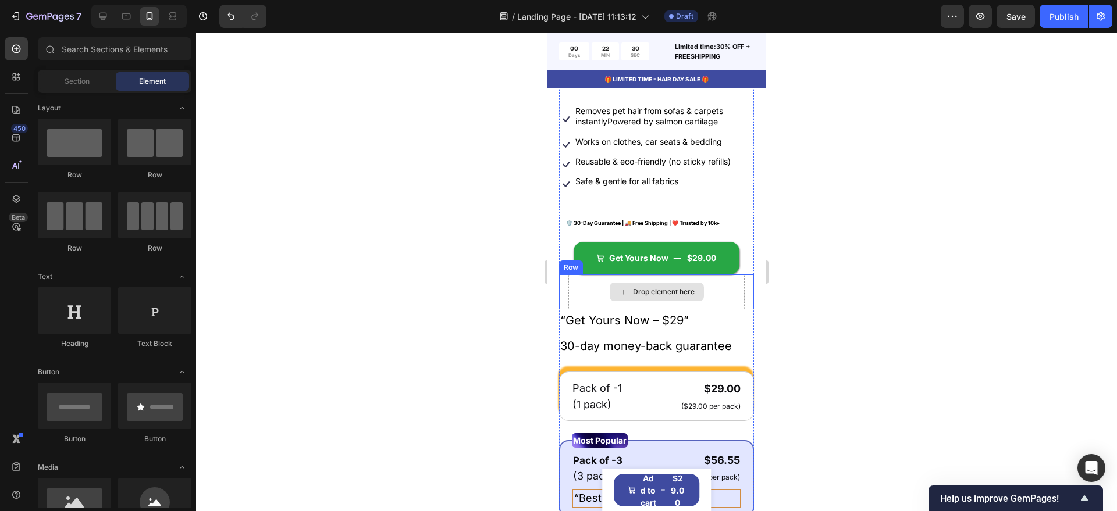
click at [582, 306] on div "Drop element here" at bounding box center [656, 291] width 176 height 35
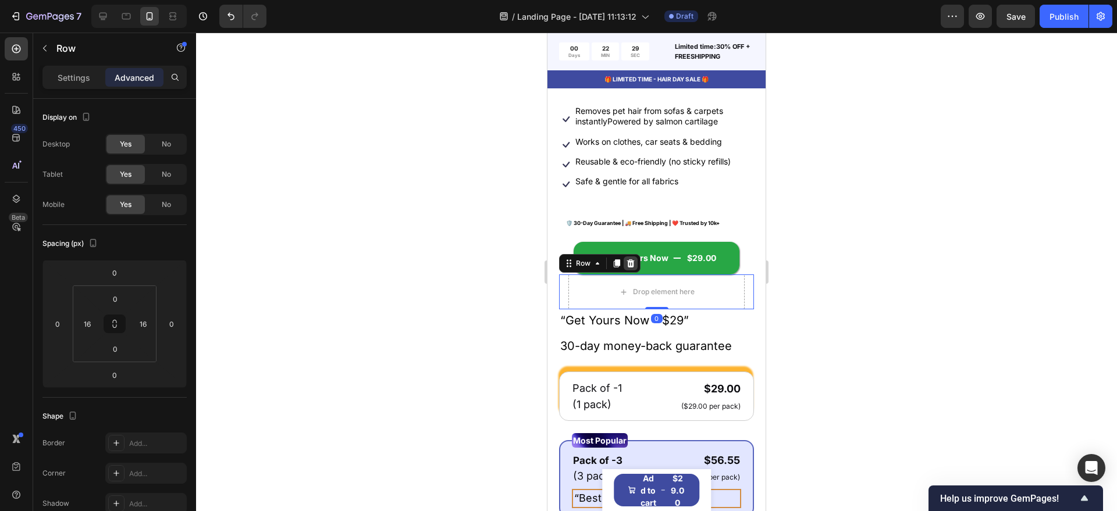
click at [628, 268] on icon at bounding box center [631, 263] width 8 height 8
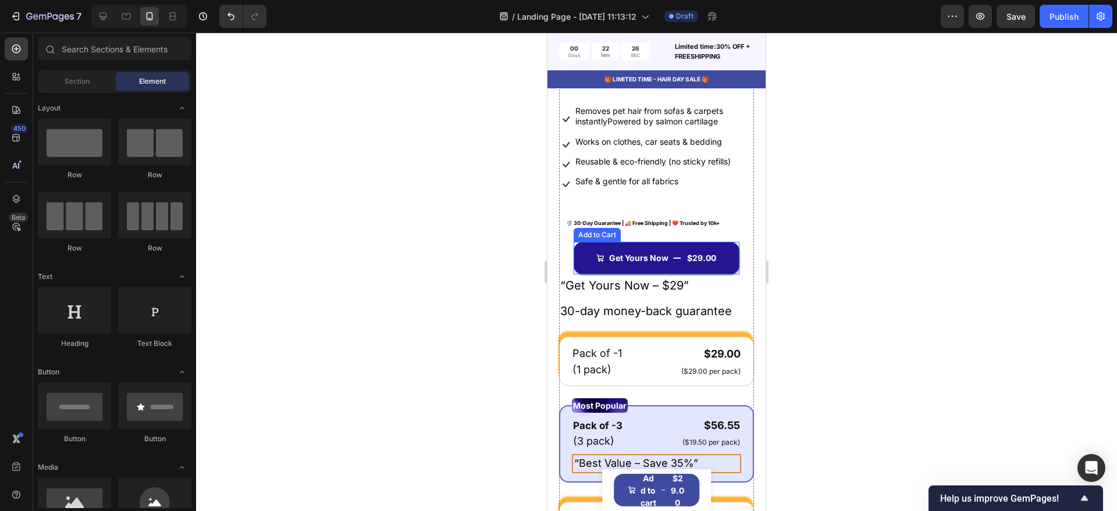
click at [654, 274] on button "Get Yours Now $29.00" at bounding box center [656, 258] width 166 height 33
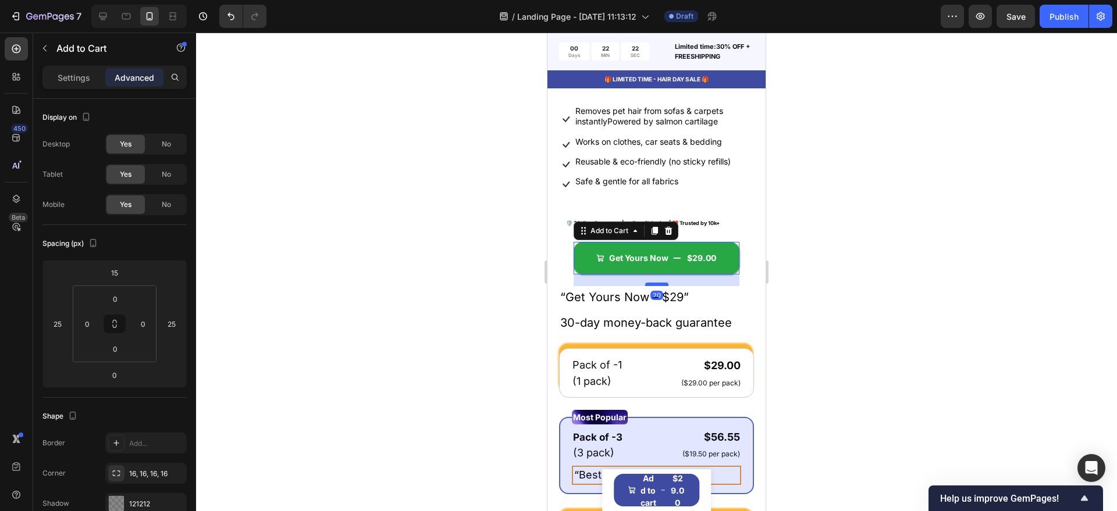
drag, startPoint x: 653, startPoint y: 279, endPoint x: 1017, endPoint y: 353, distance: 372.0
click at [650, 286] on div at bounding box center [656, 284] width 23 height 3
type input "20"
click at [422, 320] on div at bounding box center [656, 272] width 921 height 479
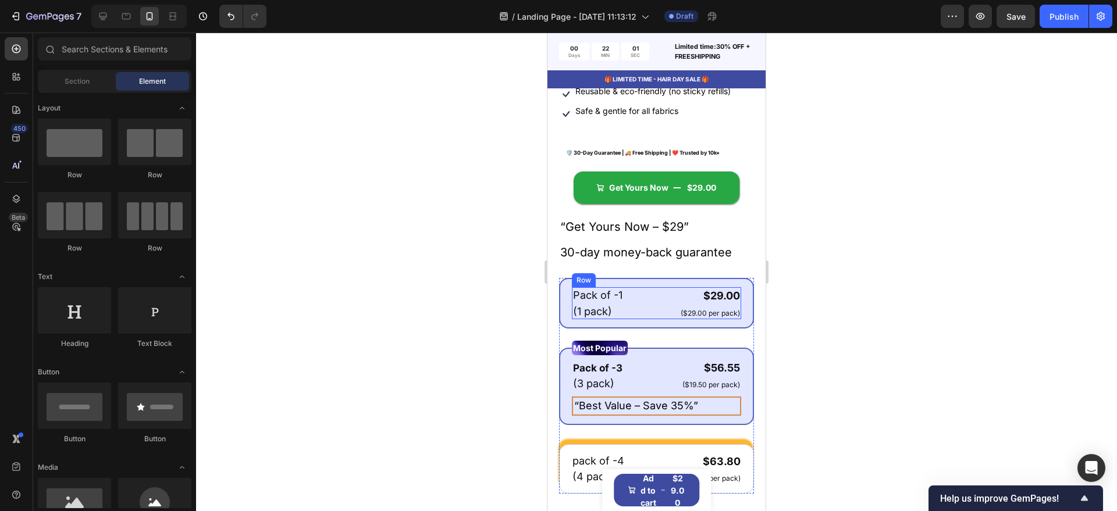
scroll to position [436, 0]
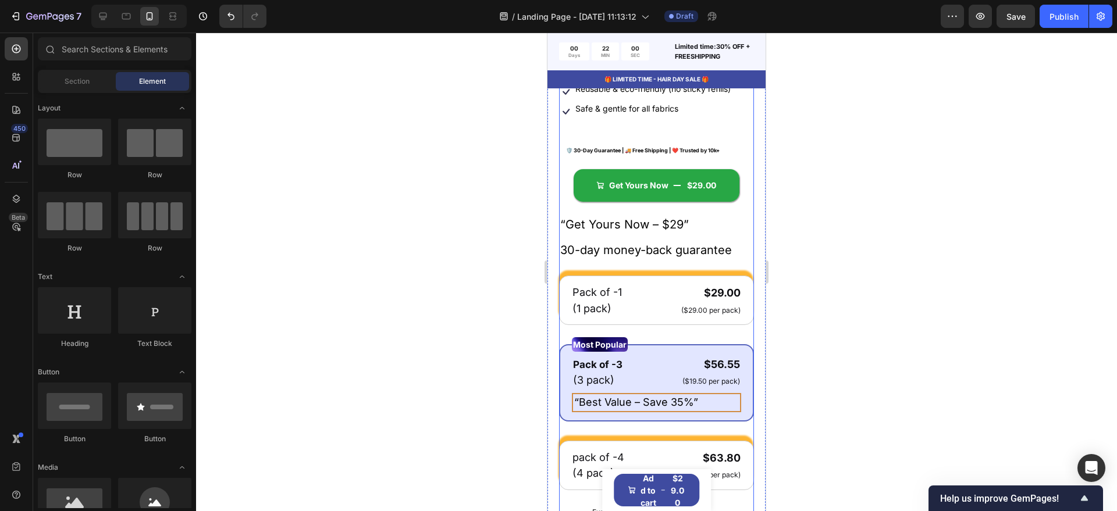
click at [666, 280] on div "Icon Icon Icon Icon Icon Icon List 122,000+ Happy Customers Text Block Row Remo…" at bounding box center [656, 256] width 195 height 701
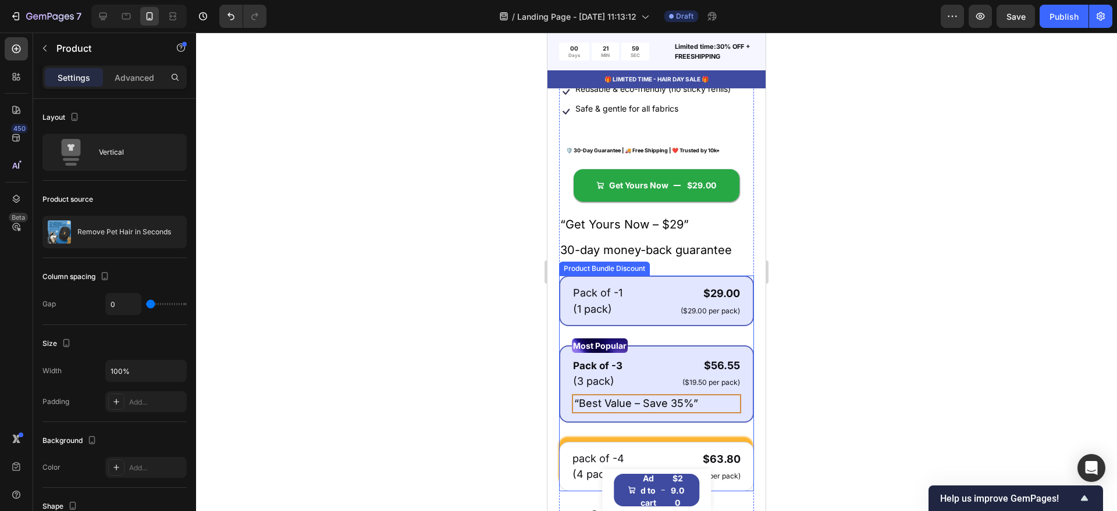
click at [668, 286] on div "Pack of -1 Text Block (1 pack) Text Block $29.00 Product Price Product Price ($…" at bounding box center [656, 301] width 195 height 51
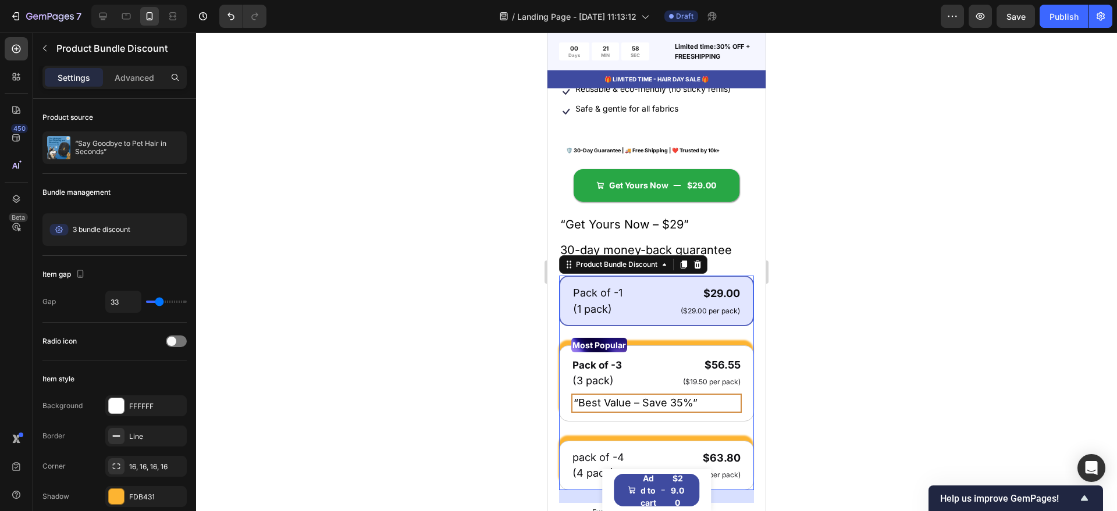
click at [665, 341] on div "Pack of -1 Text Block (1 pack) Text Block $29.00 Product Price Product Price ($…" at bounding box center [656, 383] width 195 height 215
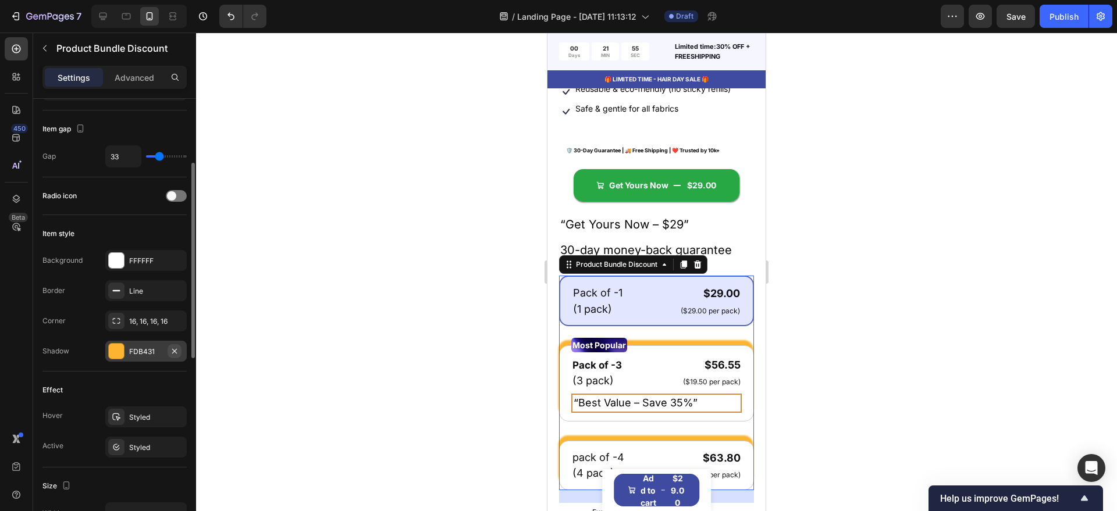
click at [174, 351] on icon "button" at bounding box center [174, 350] width 5 height 5
click at [890, 280] on div at bounding box center [656, 272] width 921 height 479
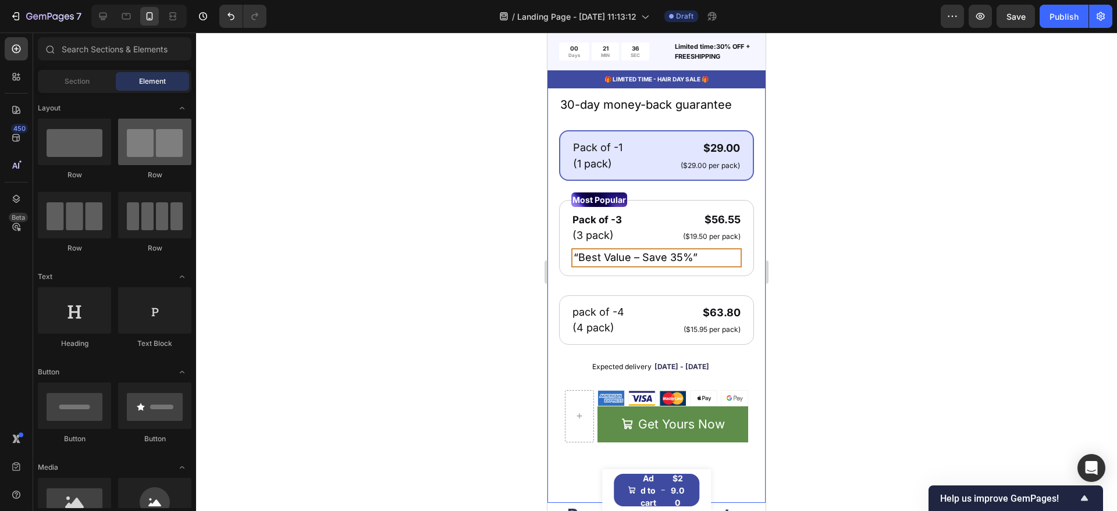
scroll to position [73, 0]
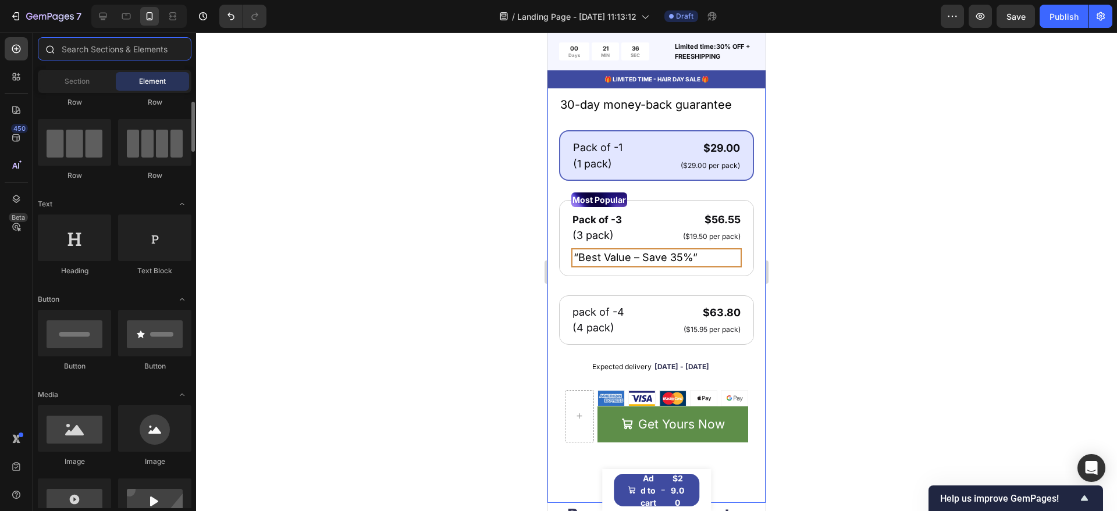
click at [110, 48] on input "text" at bounding box center [115, 48] width 154 height 23
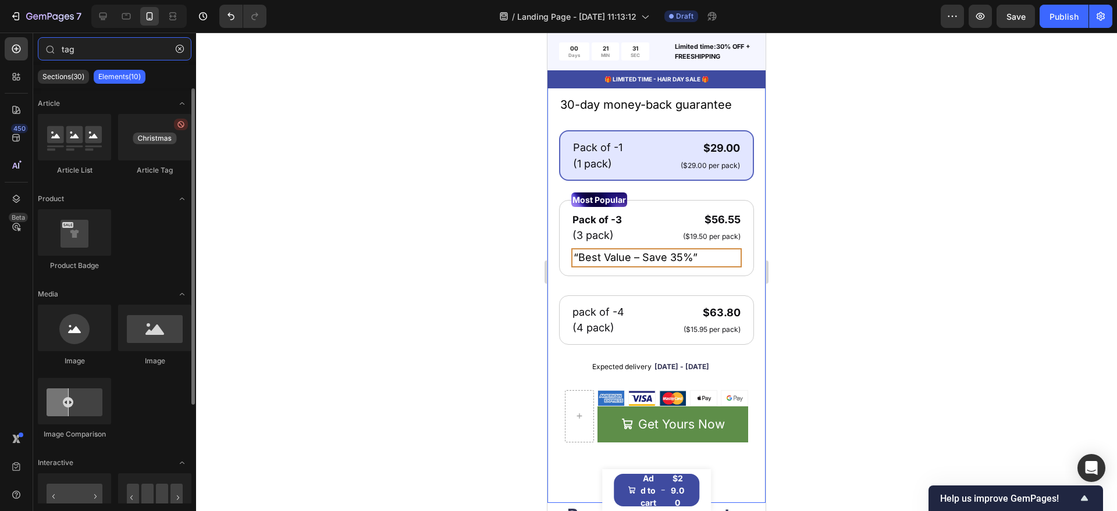
type input "tag"
click at [136, 148] on div at bounding box center [154, 137] width 73 height 47
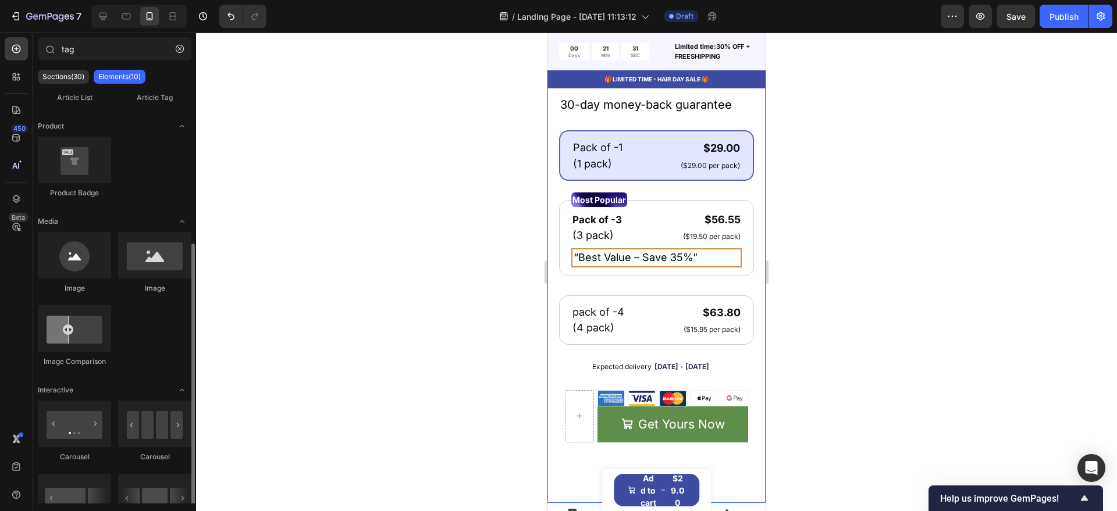
scroll to position [129, 0]
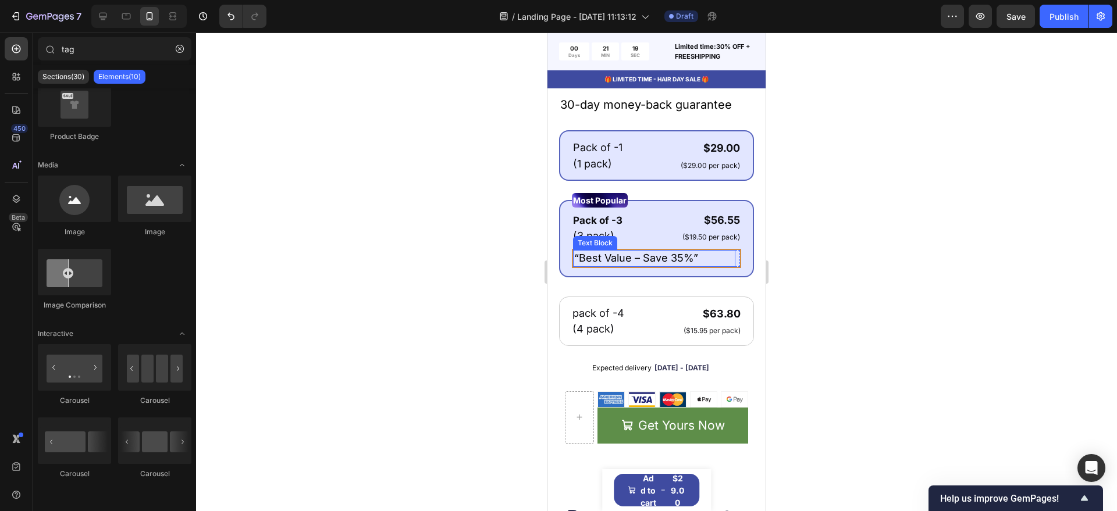
click at [699, 266] on p "“Best Value – Save 35%”" at bounding box center [654, 258] width 160 height 15
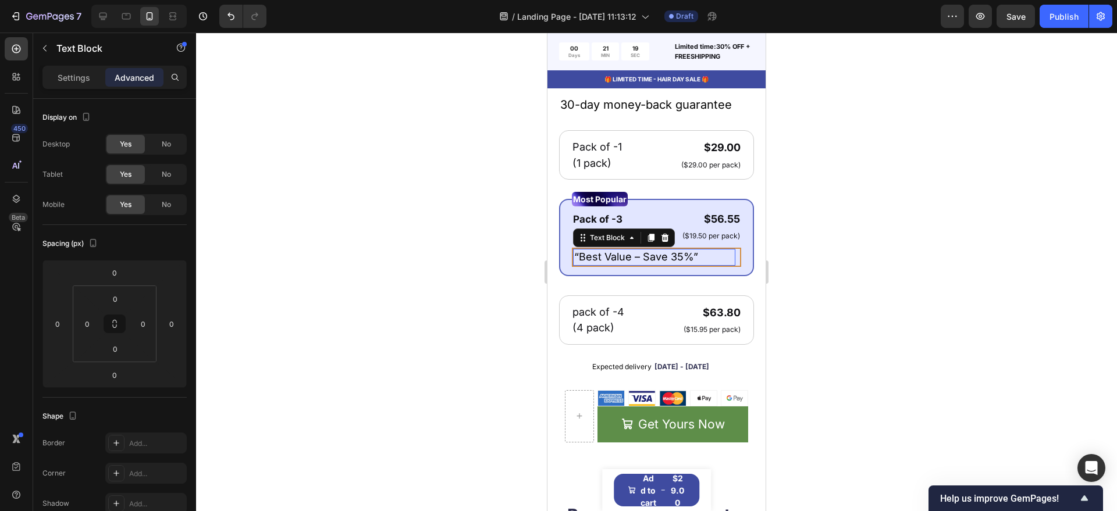
click at [701, 265] on p "“Best Value – Save 35%”" at bounding box center [654, 257] width 160 height 15
click at [927, 248] on div at bounding box center [656, 272] width 921 height 479
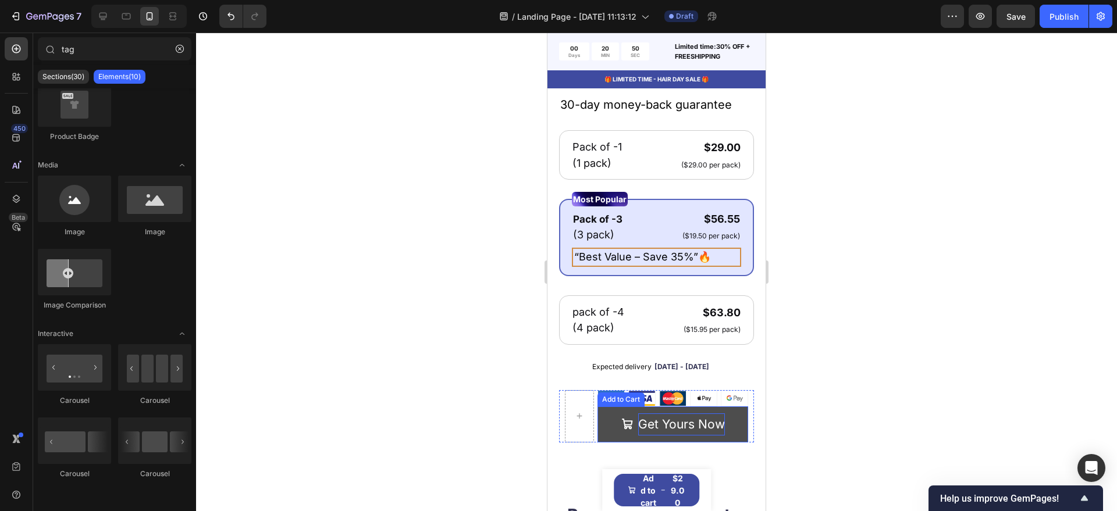
click at [716, 436] on div "Get Yours Now" at bounding box center [681, 424] width 87 height 22
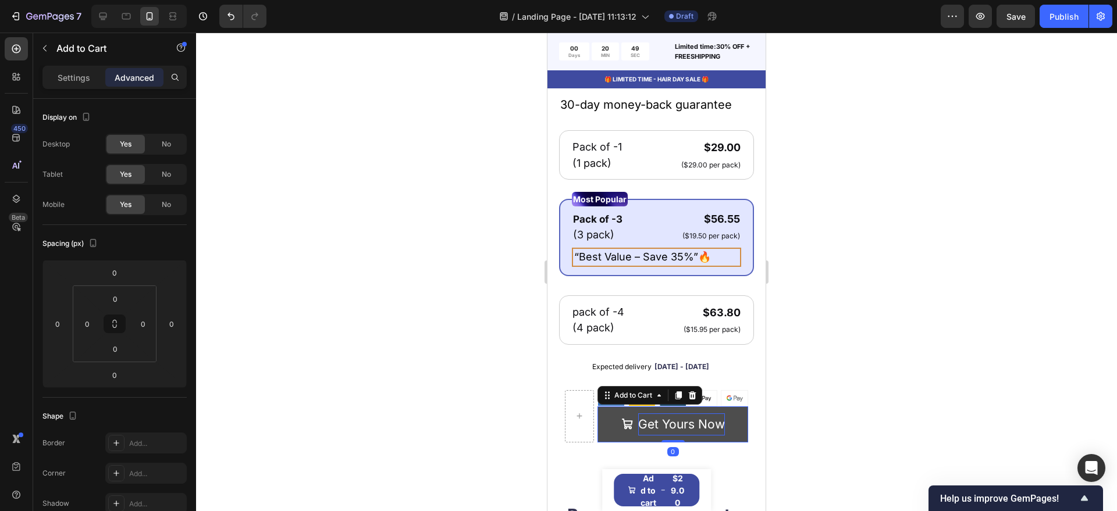
click at [716, 436] on div "Get Yours Now" at bounding box center [681, 424] width 87 height 22
click at [726, 436] on button "Get Yours Now" at bounding box center [672, 425] width 151 height 36
click at [730, 436] on button "Get Yours Now" at bounding box center [672, 425] width 151 height 36
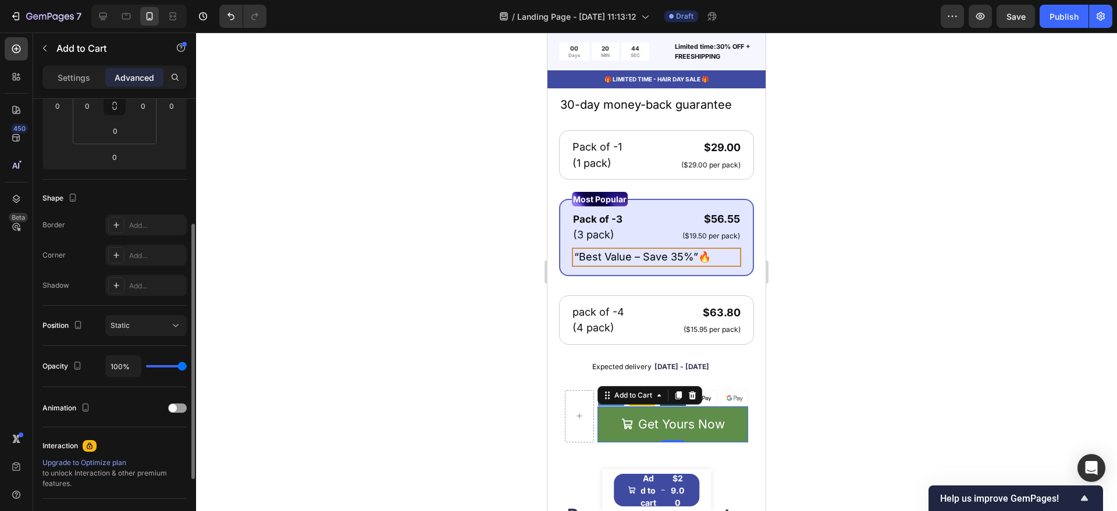
scroll to position [0, 0]
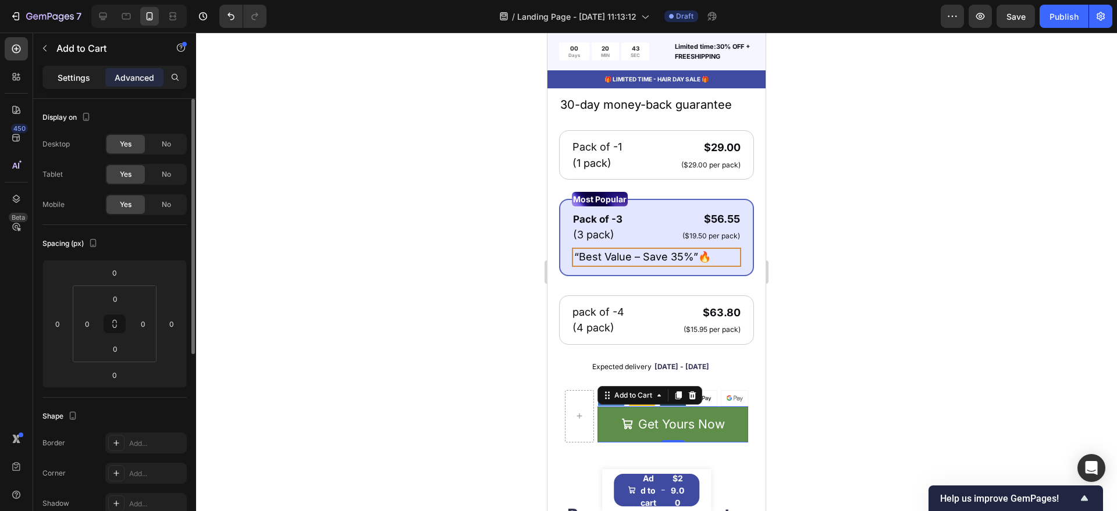
click at [77, 80] on p "Settings" at bounding box center [74, 78] width 33 height 12
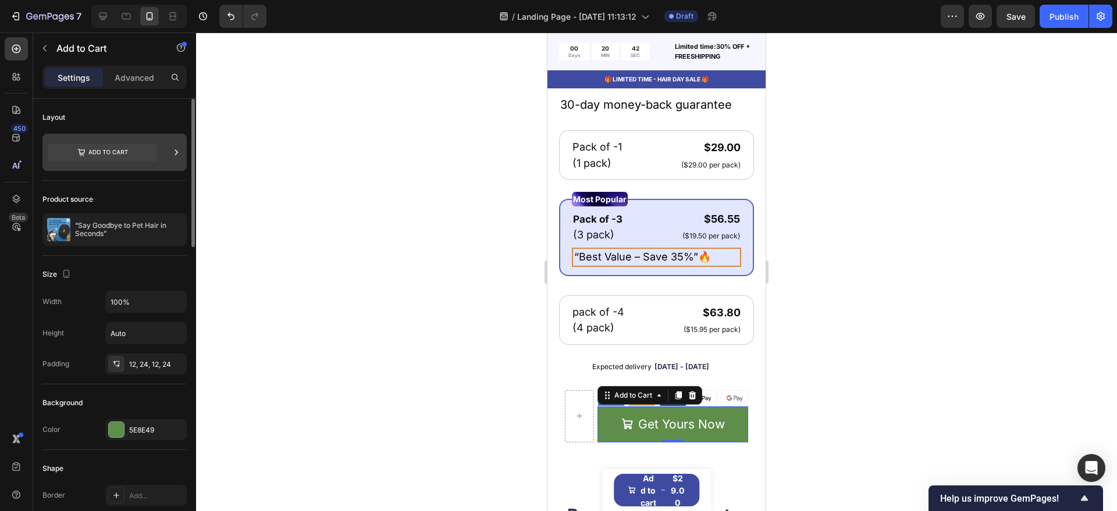
click at [158, 149] on div at bounding box center [114, 152] width 144 height 37
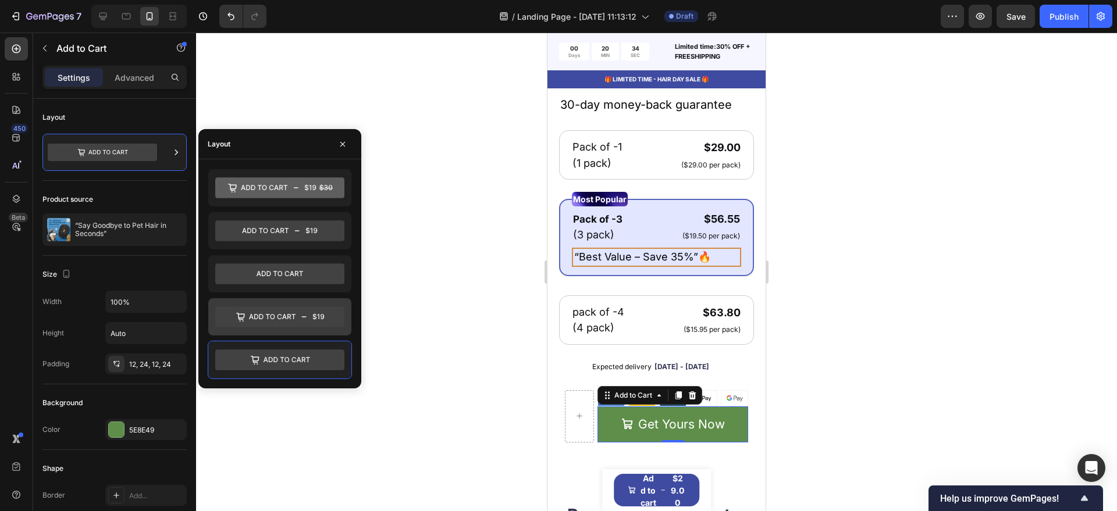
click at [307, 313] on icon at bounding box center [279, 316] width 129 height 21
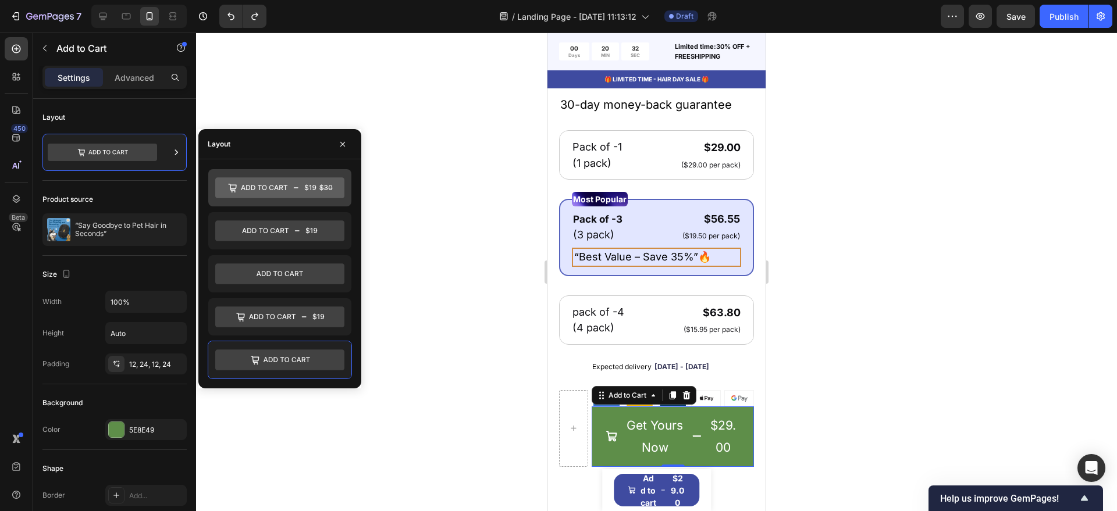
click at [297, 187] on icon at bounding box center [296, 187] width 5 height 1
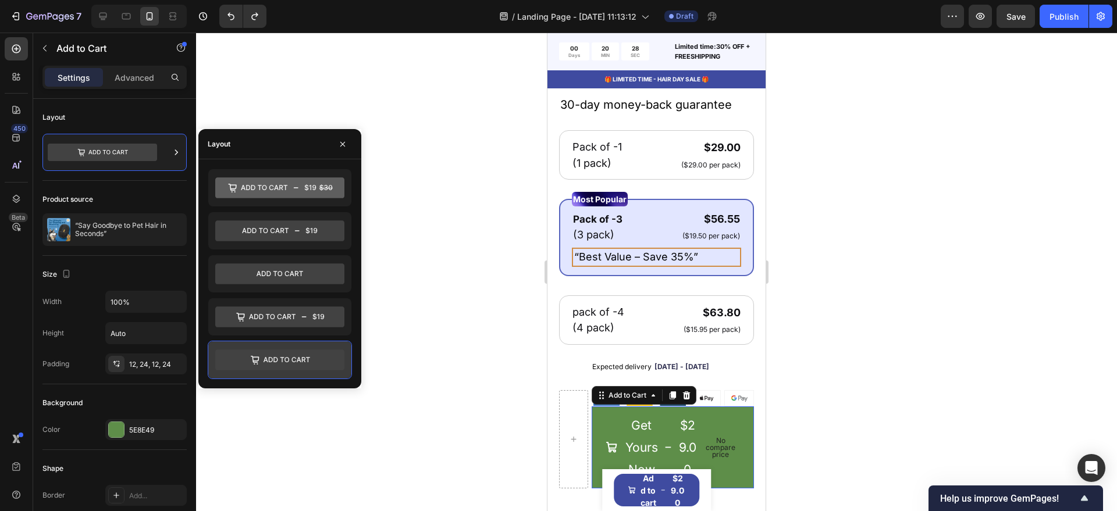
click at [315, 363] on icon at bounding box center [279, 360] width 129 height 21
click at [433, 365] on div at bounding box center [656, 272] width 921 height 479
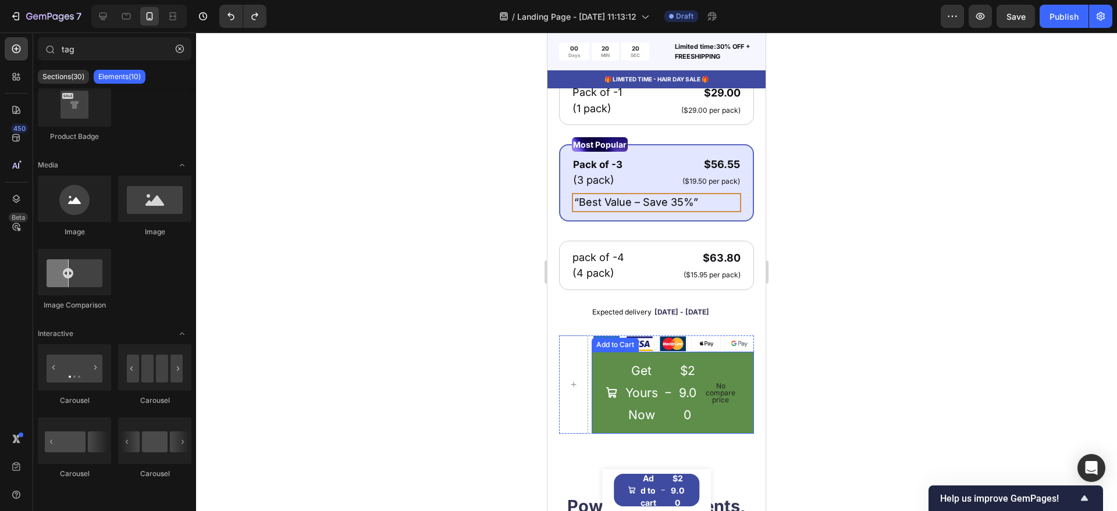
scroll to position [727, 0]
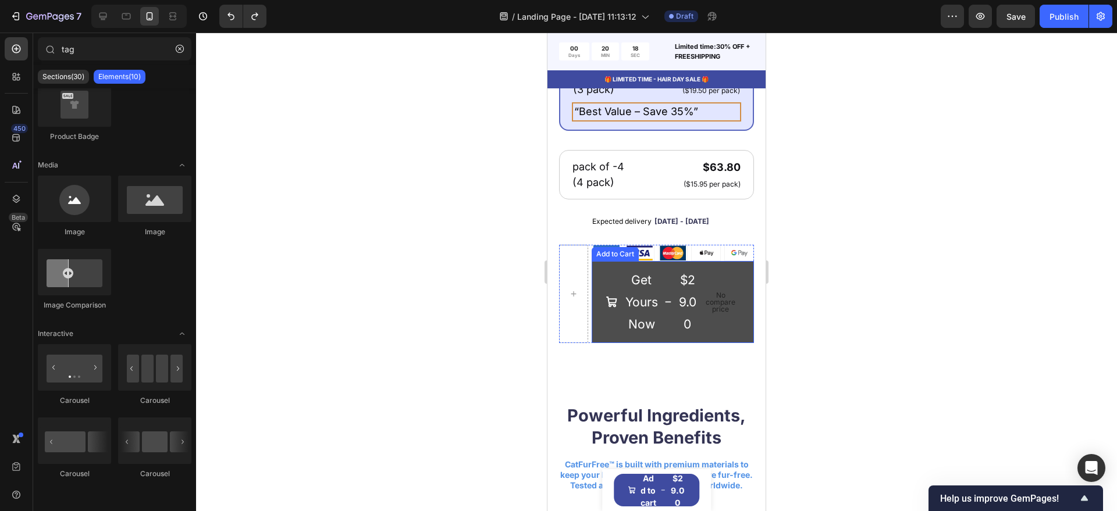
click at [725, 343] on button "Get Yours Now $29.00 No compare price" at bounding box center [672, 302] width 162 height 82
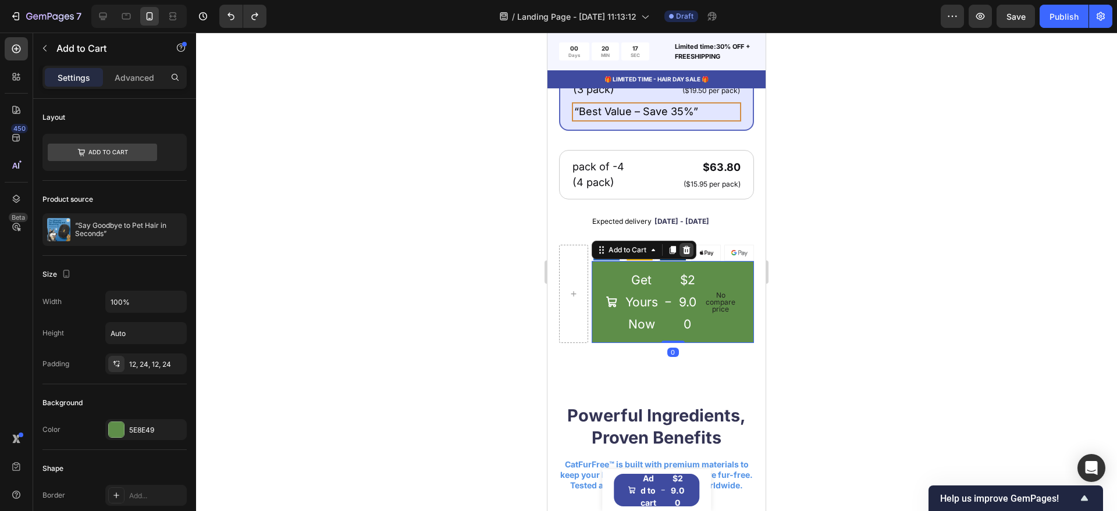
click at [684, 254] on icon at bounding box center [687, 250] width 8 height 8
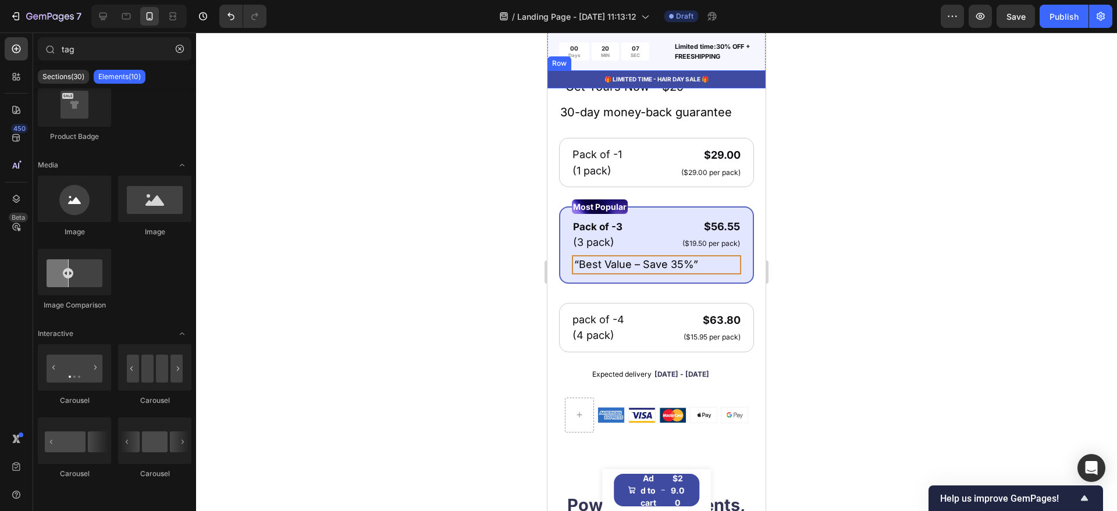
scroll to position [654, 0]
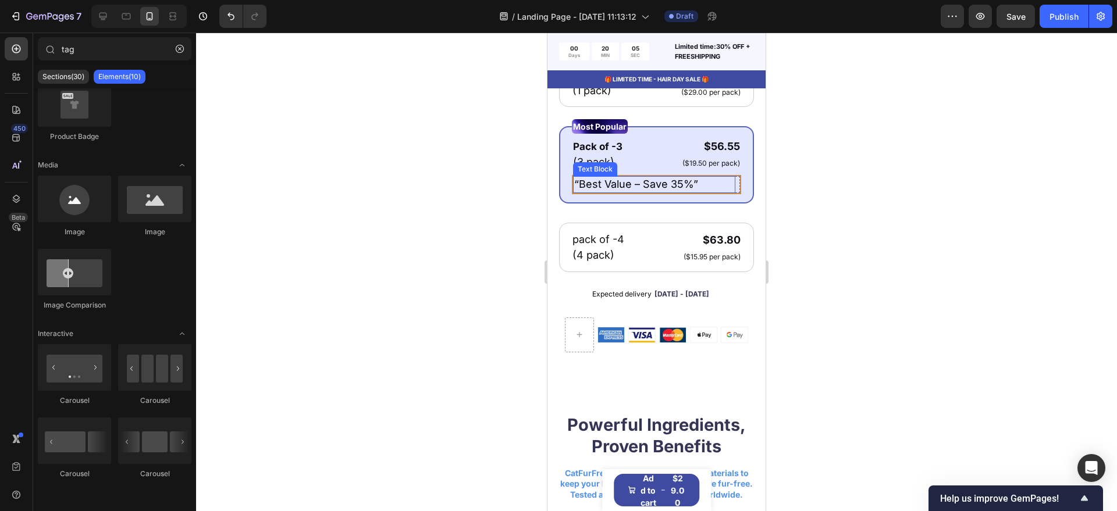
click at [712, 187] on p "“Best Value – Save 35%”" at bounding box center [654, 184] width 160 height 15
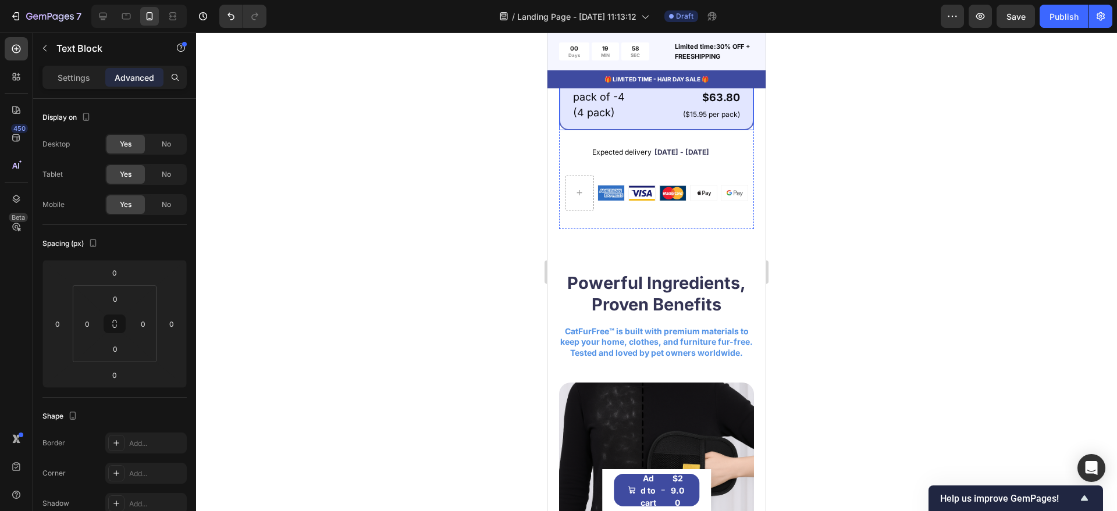
scroll to position [800, 0]
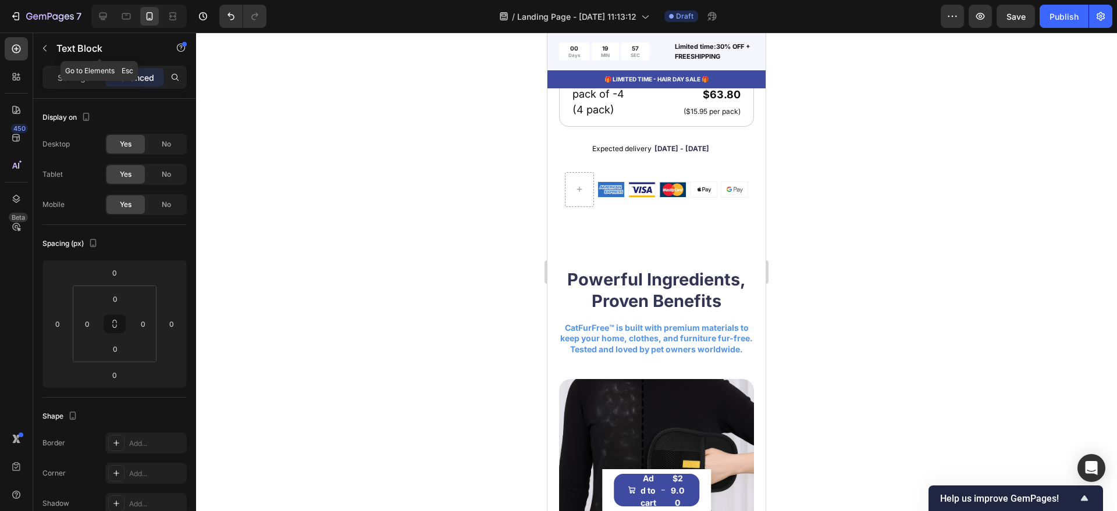
click at [49, 48] on icon "button" at bounding box center [44, 48] width 9 height 9
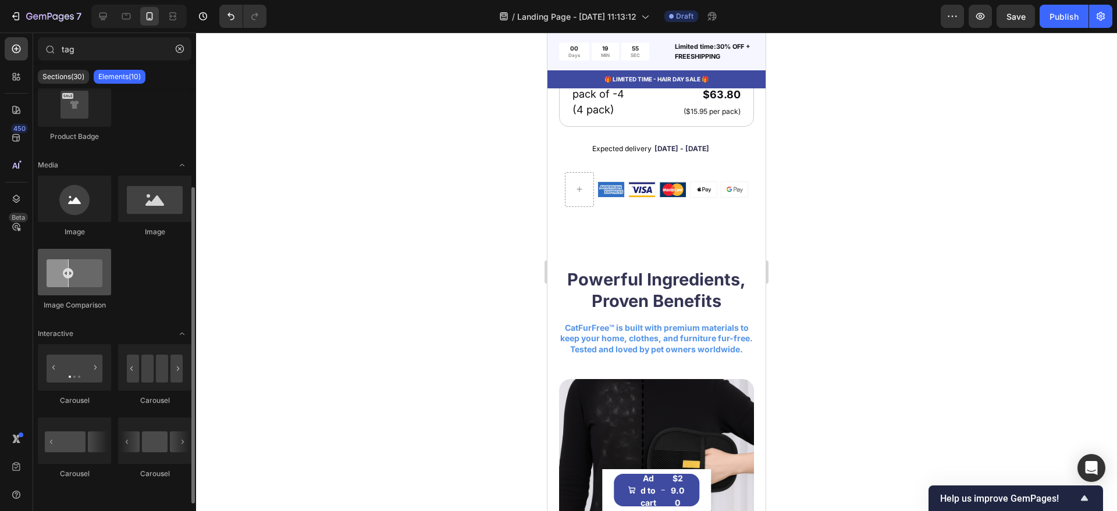
scroll to position [0, 0]
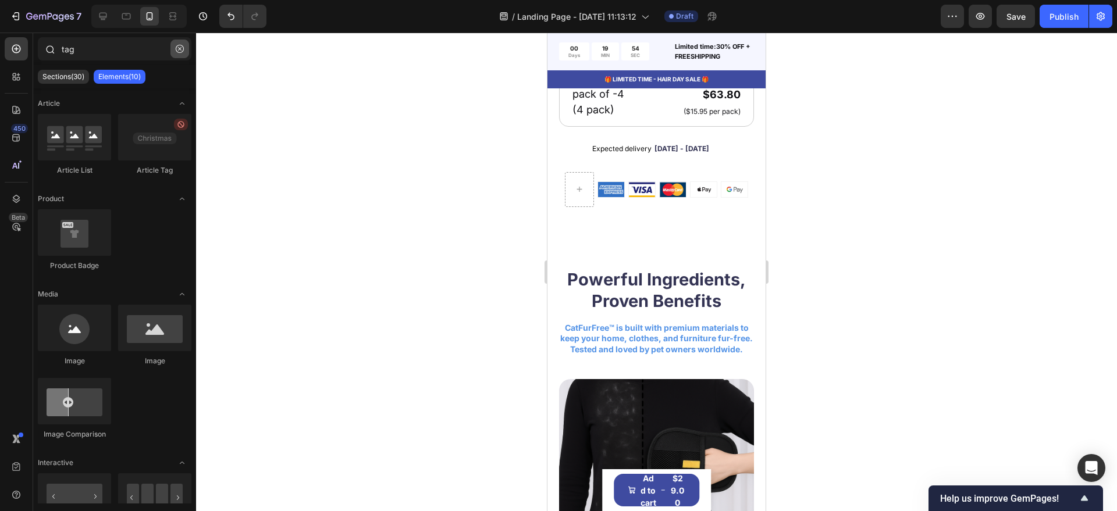
click at [175, 49] on button "button" at bounding box center [179, 49] width 19 height 19
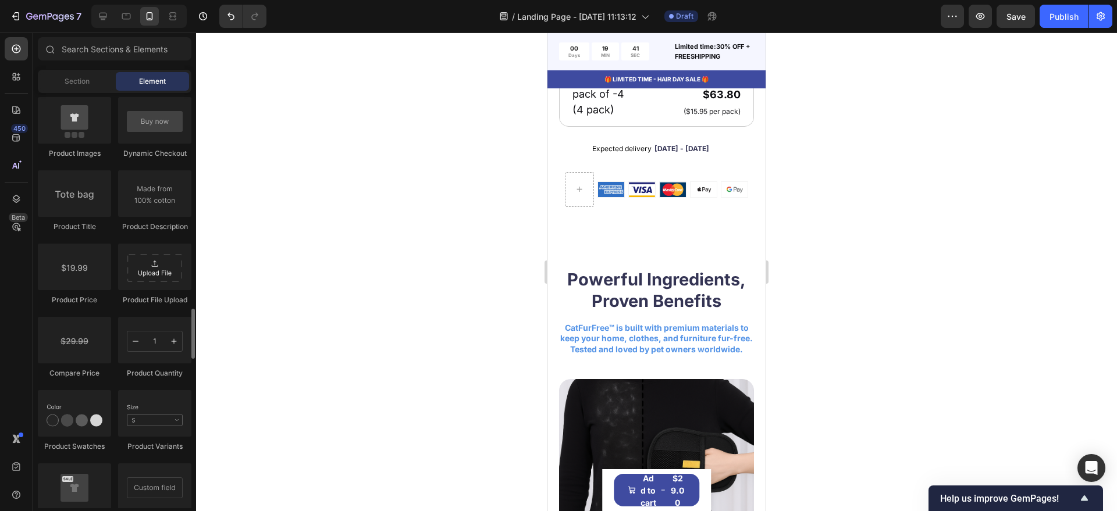
scroll to position [1723, 0]
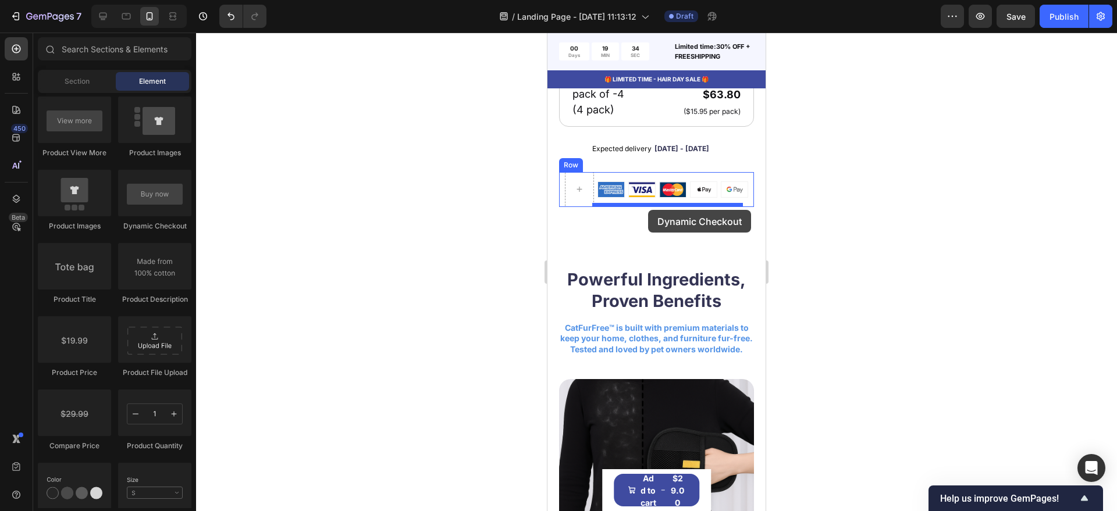
drag, startPoint x: 687, startPoint y: 233, endPoint x: 648, endPoint y: 210, distance: 45.1
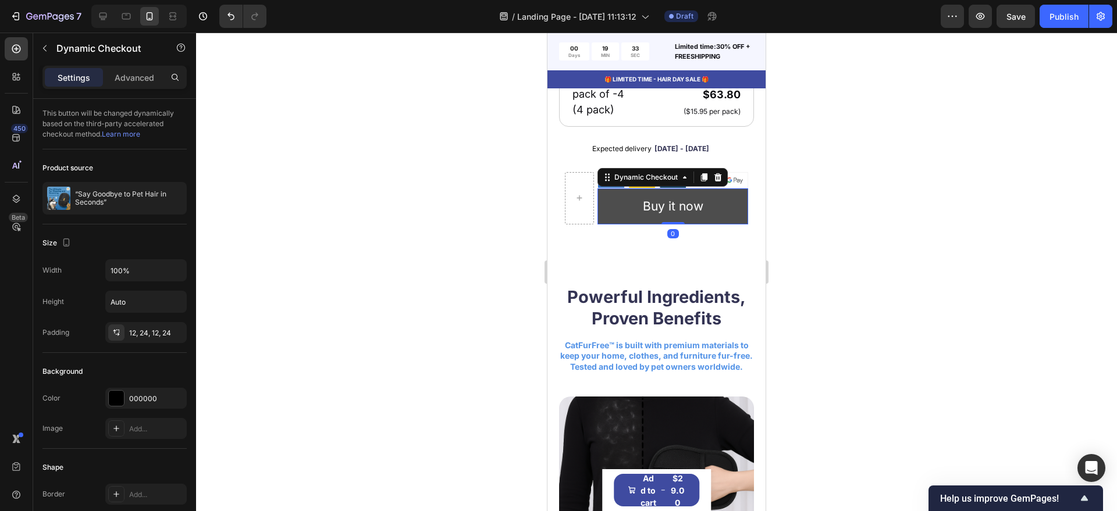
click at [608, 219] on button "Buy it now" at bounding box center [672, 206] width 151 height 36
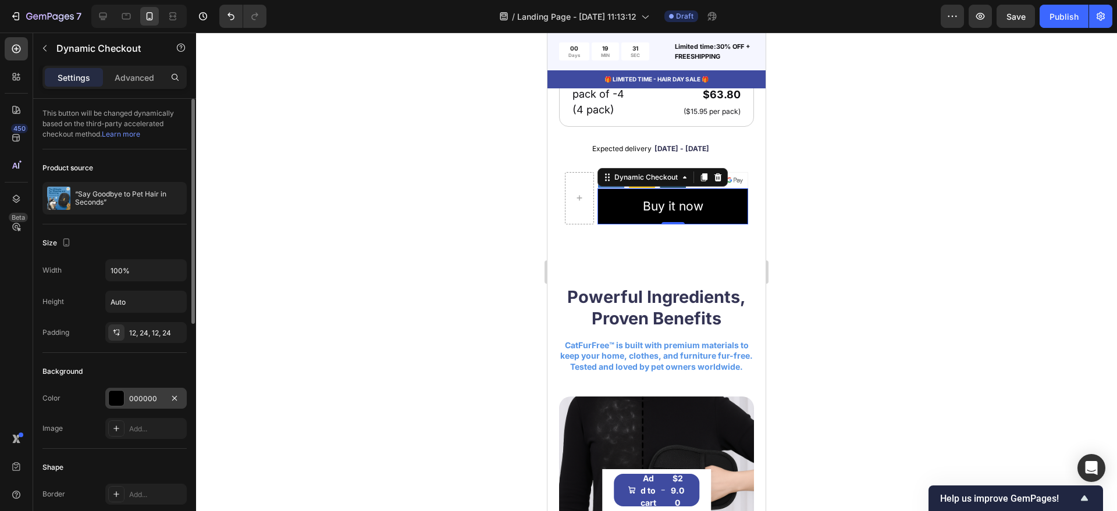
click at [126, 404] on div "000000" at bounding box center [145, 398] width 81 height 21
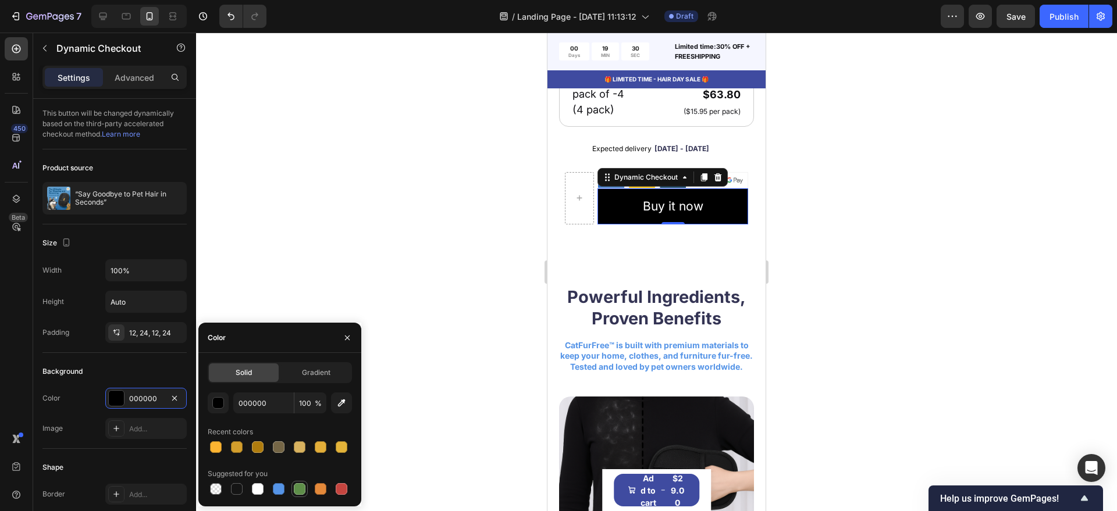
click at [294, 491] on div at bounding box center [300, 489] width 12 height 12
type input "5E8E49"
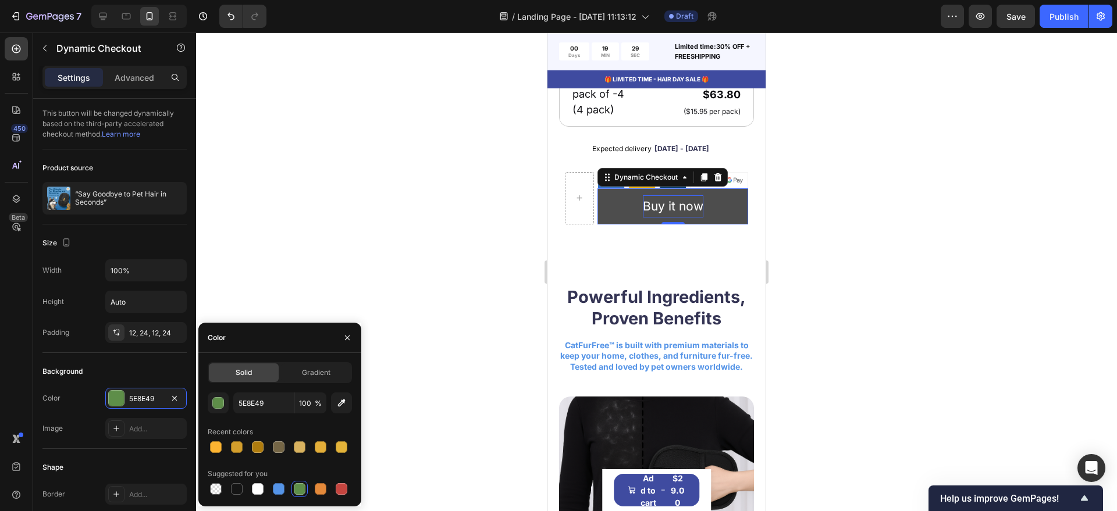
click at [662, 212] on div "Buy it now" at bounding box center [673, 206] width 60 height 22
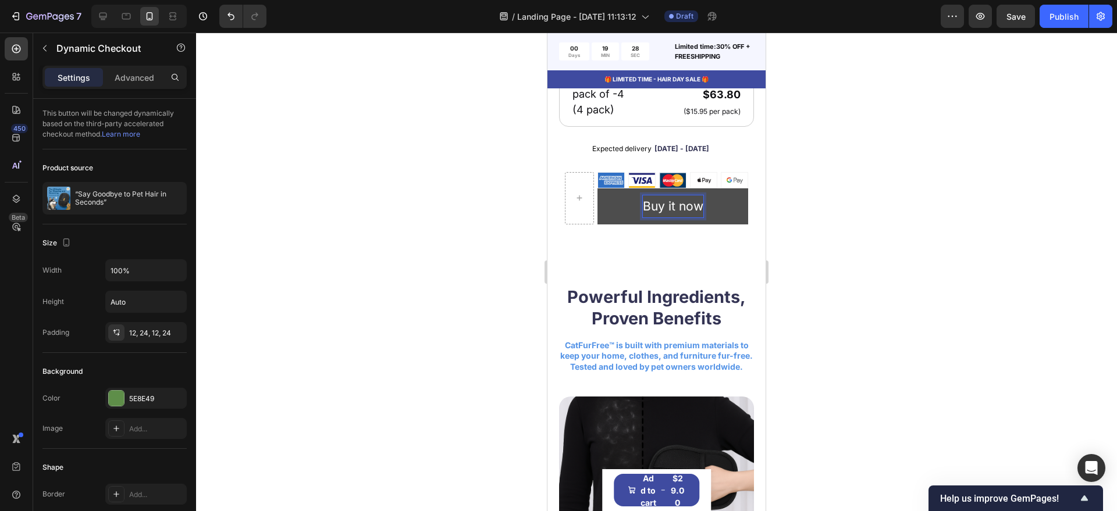
click at [662, 212] on p "Buy it now" at bounding box center [673, 206] width 60 height 22
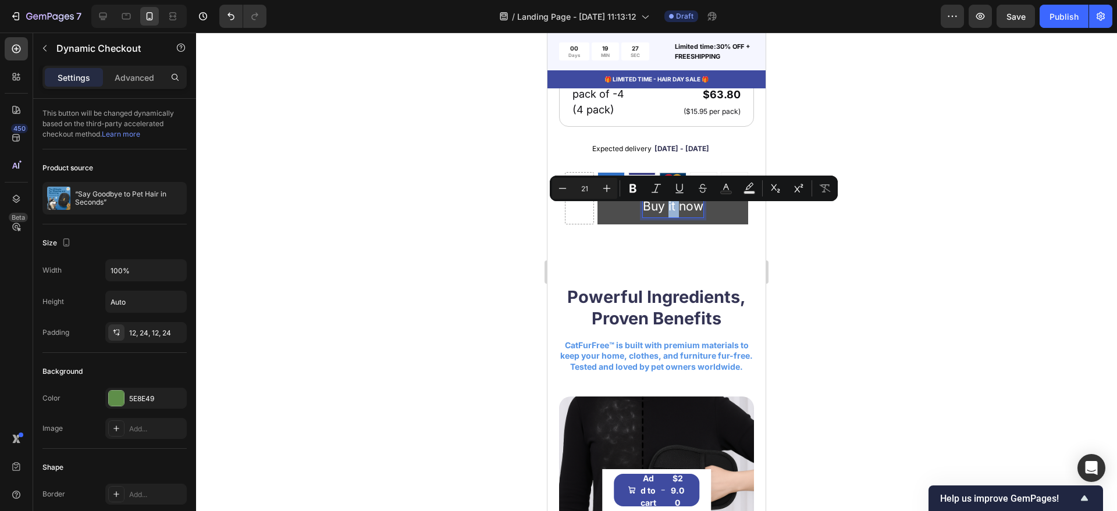
click at [662, 212] on p "Buy it now" at bounding box center [673, 206] width 60 height 22
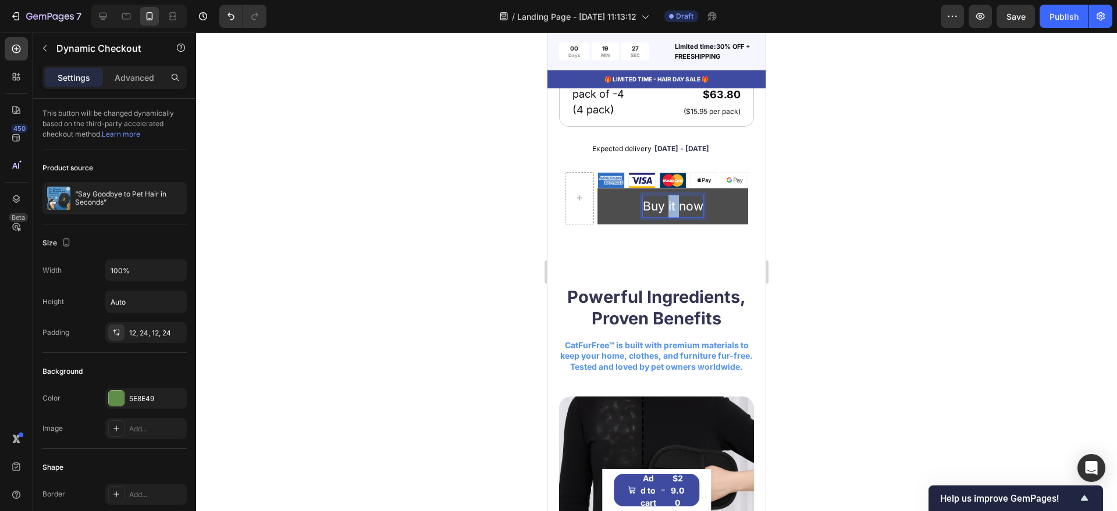
click at [662, 212] on p "Buy it now" at bounding box center [673, 206] width 60 height 22
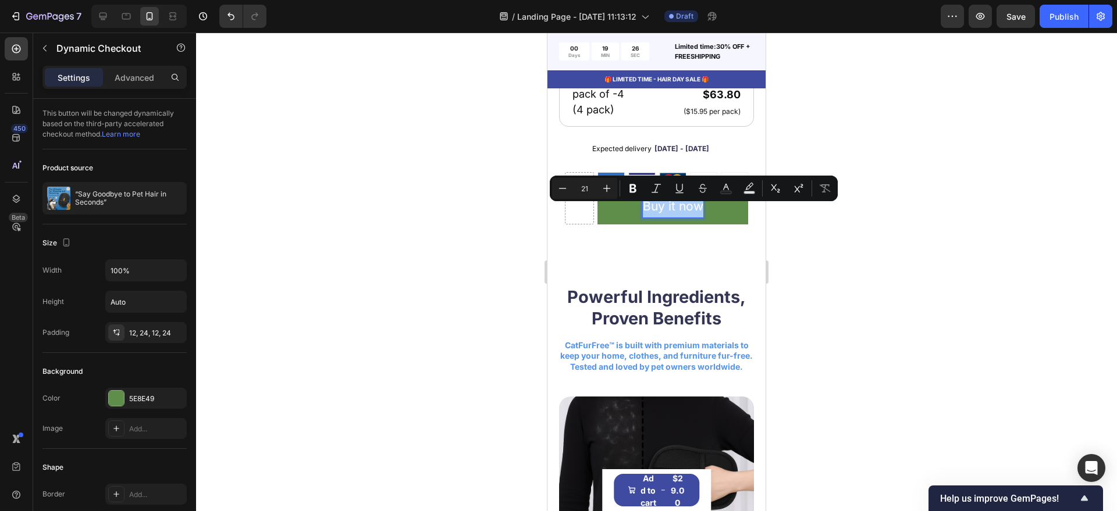
click at [463, 270] on div at bounding box center [656, 272] width 921 height 479
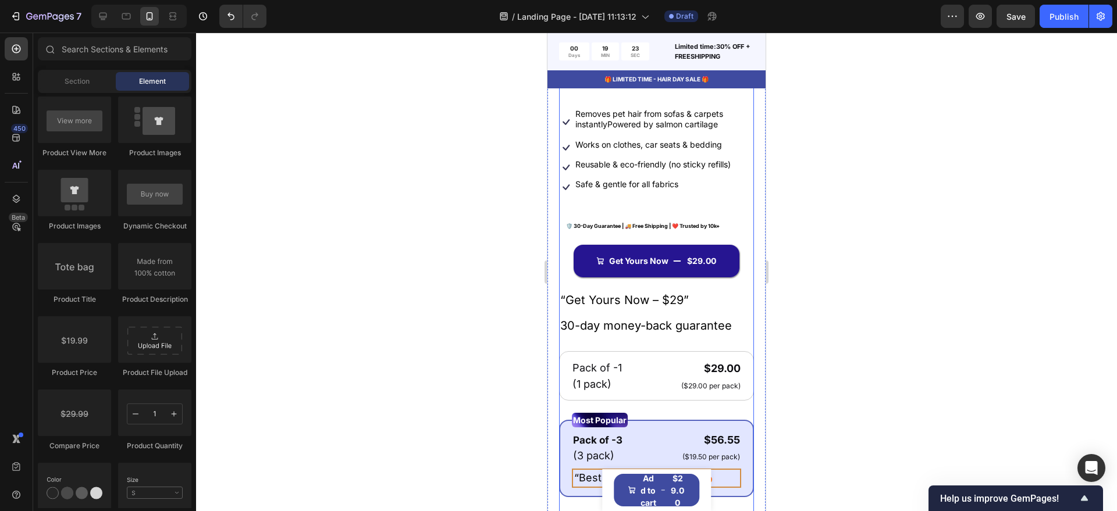
scroll to position [363, 0]
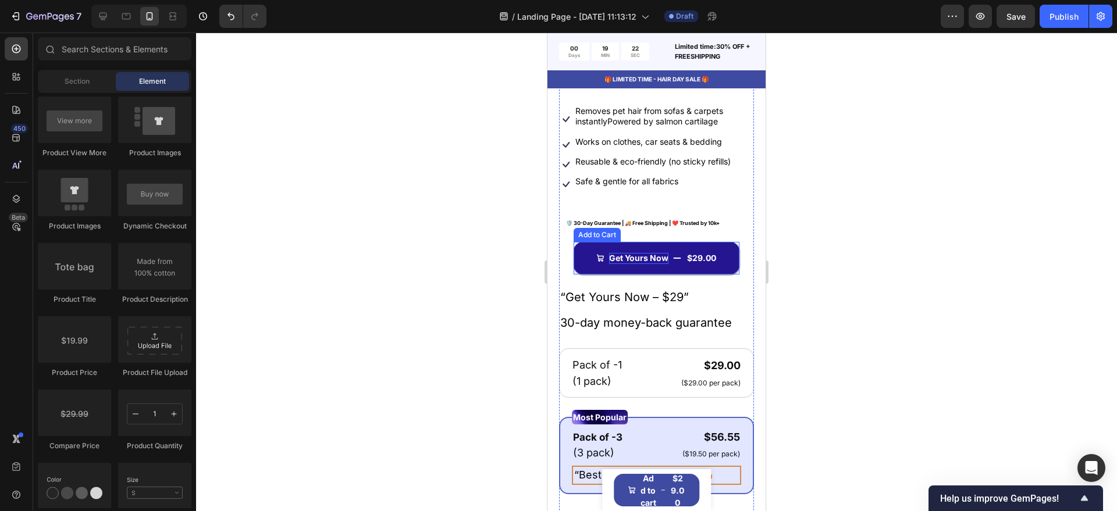
click at [639, 262] on div "Get Yours Now" at bounding box center [638, 258] width 59 height 10
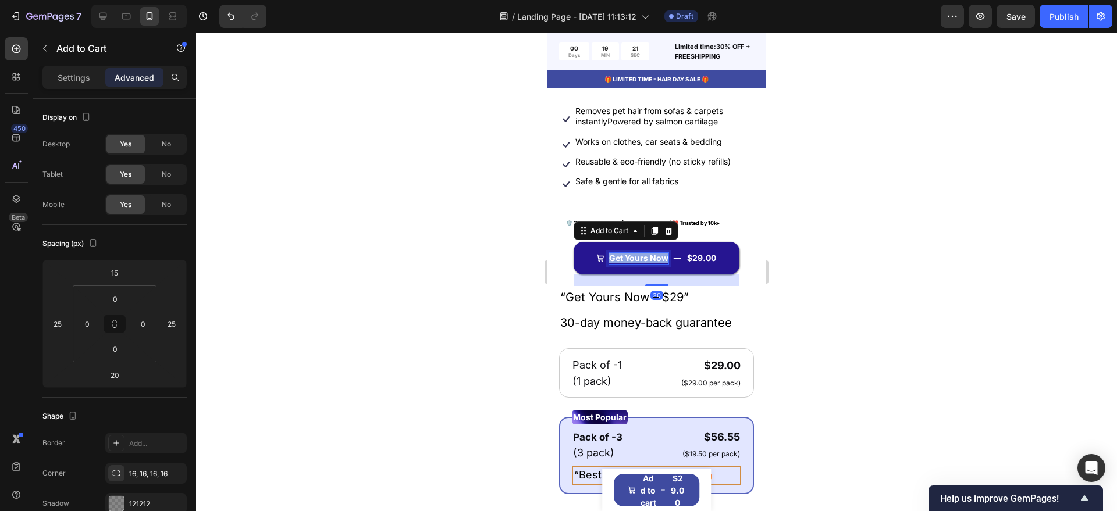
copy p "Get Yours Now"
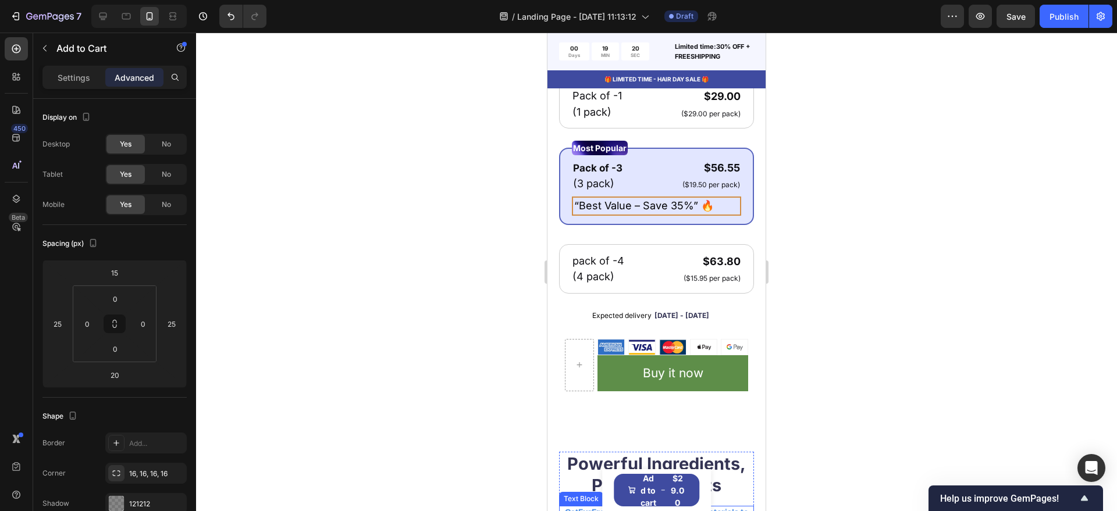
scroll to position [800, 0]
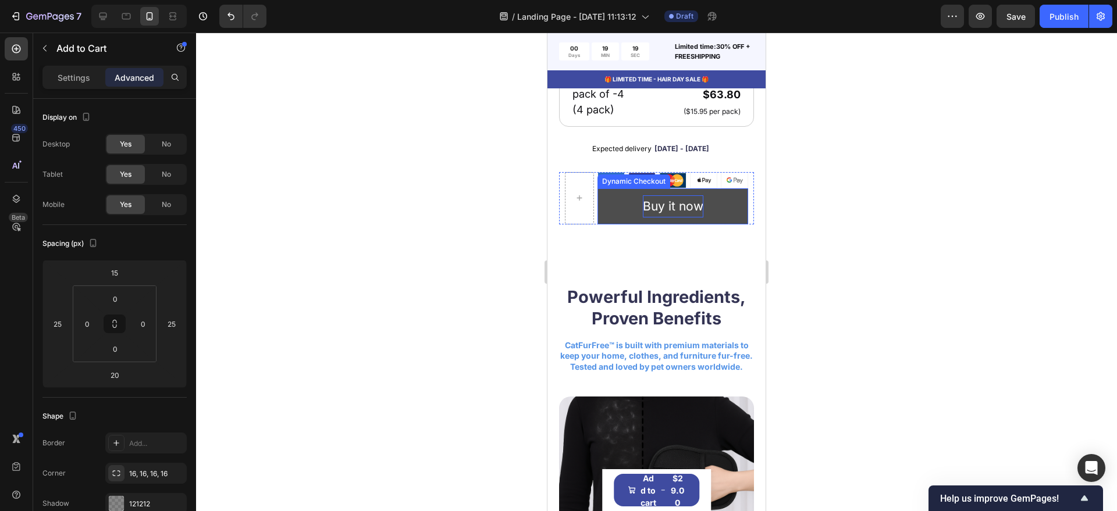
click at [657, 213] on p "Buy it now" at bounding box center [673, 206] width 60 height 22
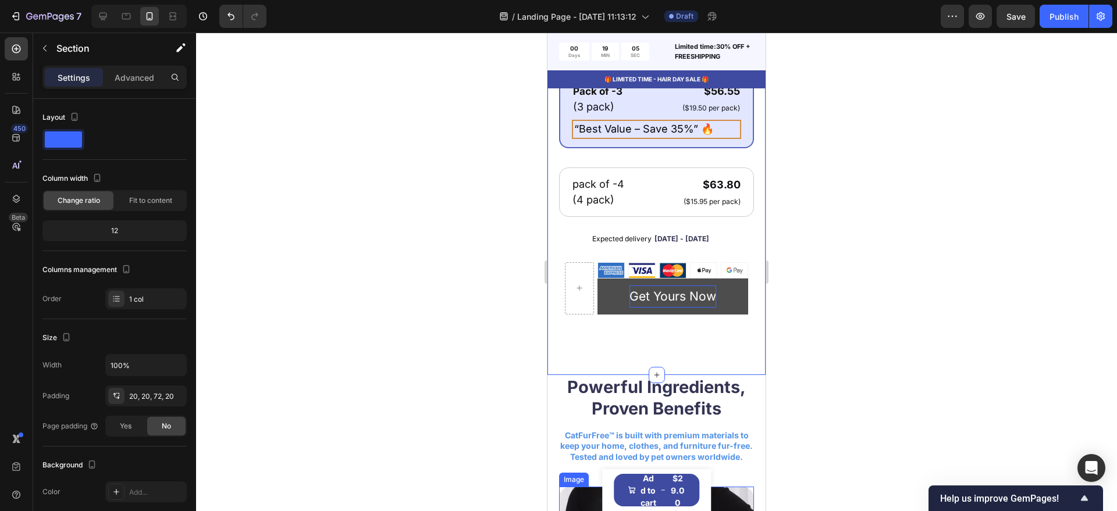
scroll to position [637, 0]
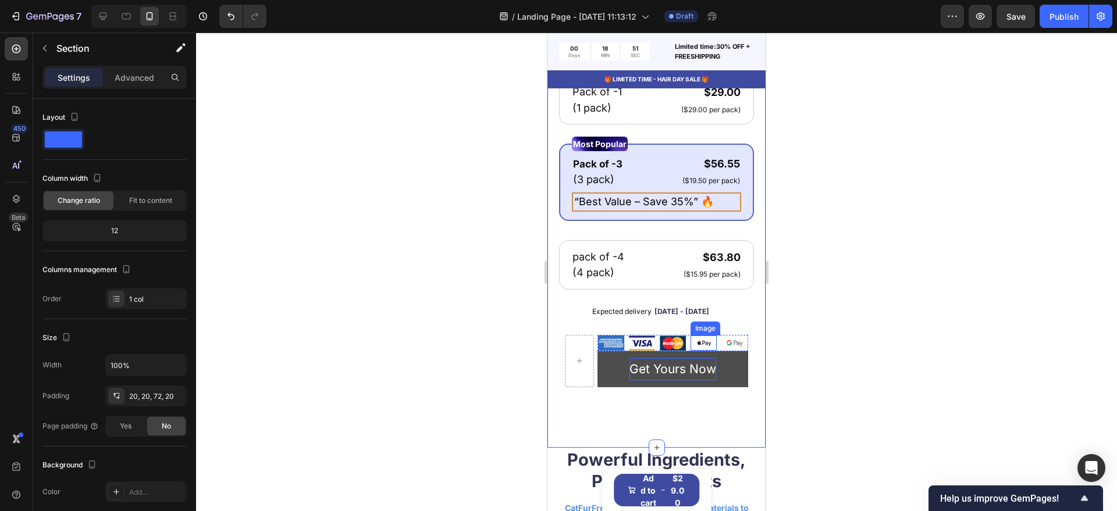
click at [690, 351] on img at bounding box center [703, 343] width 26 height 15
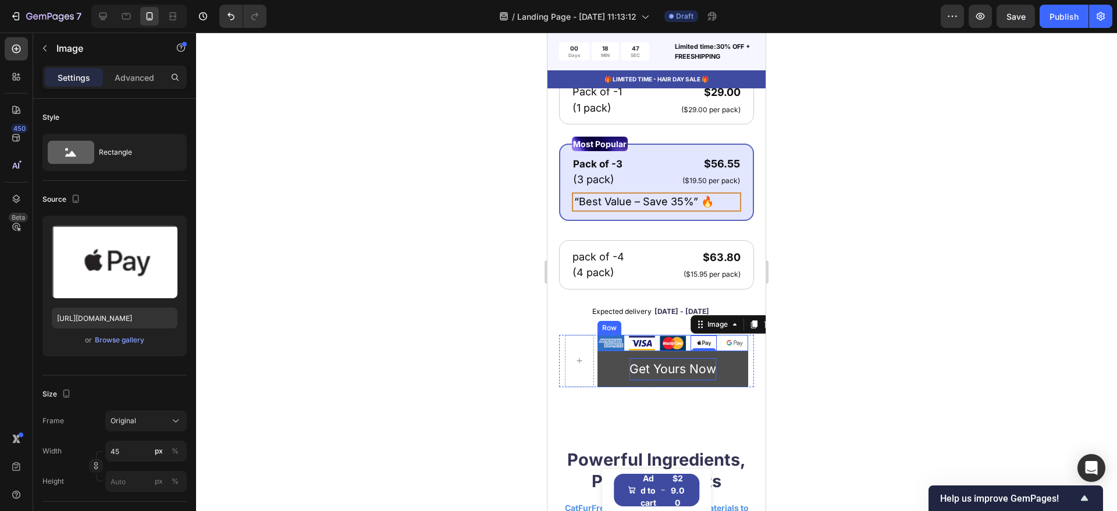
click at [682, 351] on div "Image Image Image Image 0 Image Row" at bounding box center [672, 343] width 151 height 16
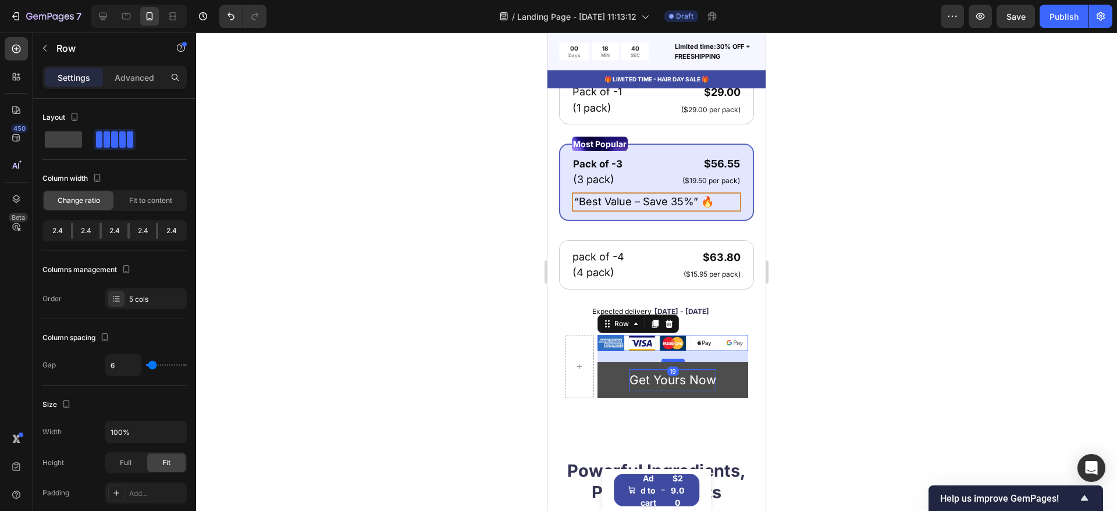
click at [665, 362] on div at bounding box center [672, 360] width 23 height 3
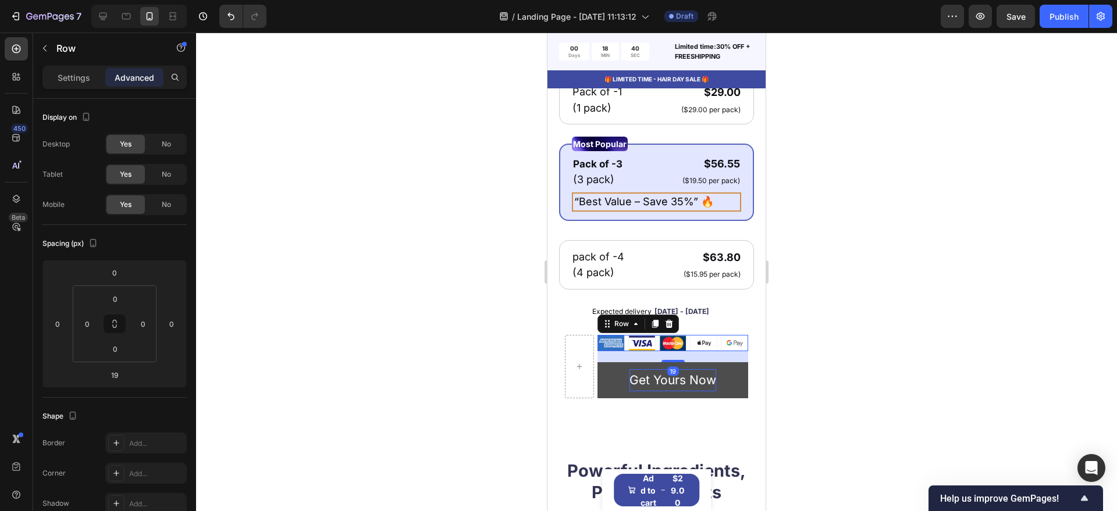
click at [813, 330] on div at bounding box center [656, 272] width 921 height 479
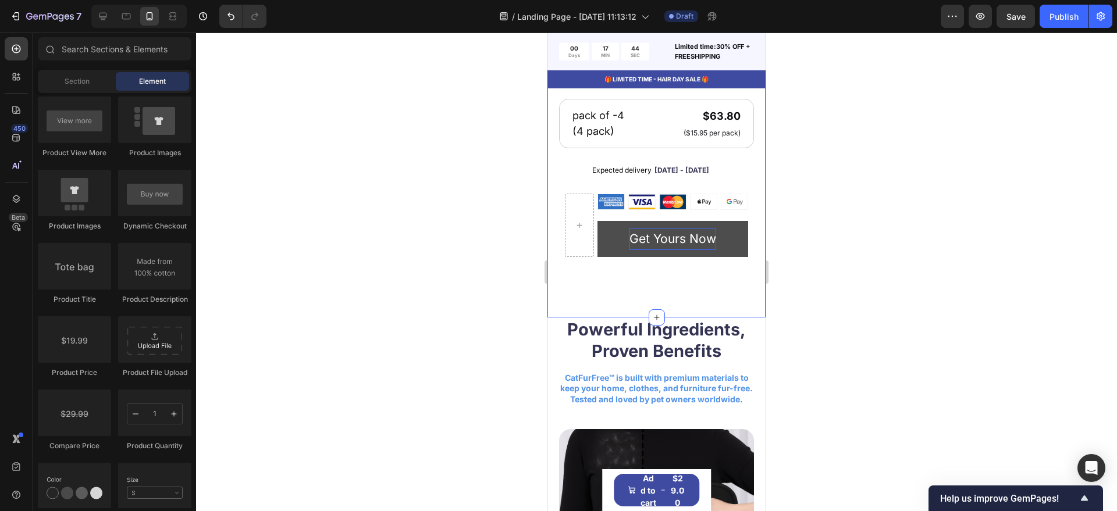
scroll to position [782, 0]
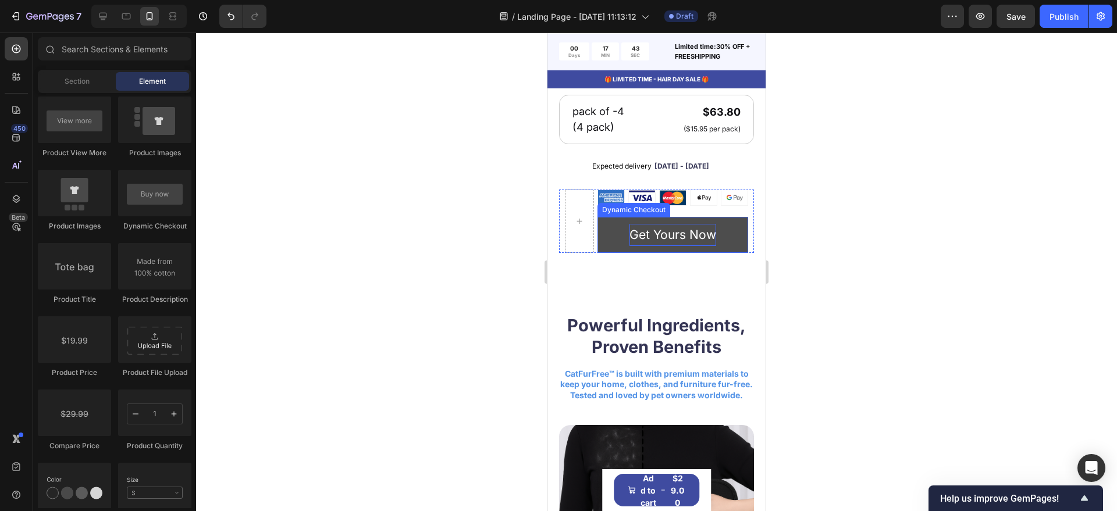
click at [649, 242] on p "Get Yours Now" at bounding box center [672, 235] width 87 height 22
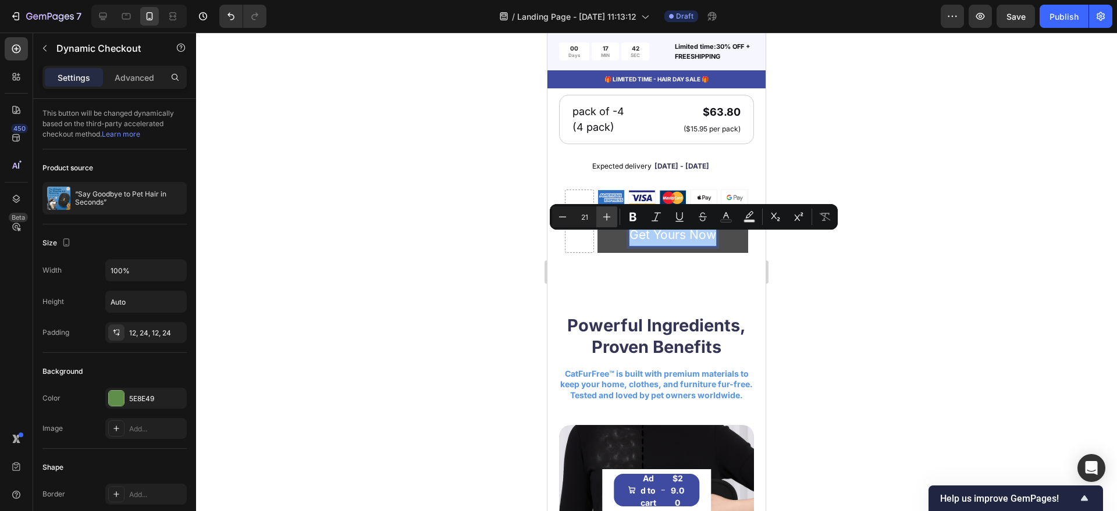
click at [609, 218] on icon "Editor contextual toolbar" at bounding box center [607, 217] width 12 height 12
type input "24"
click at [628, 218] on icon "Editor contextual toolbar" at bounding box center [633, 217] width 12 height 12
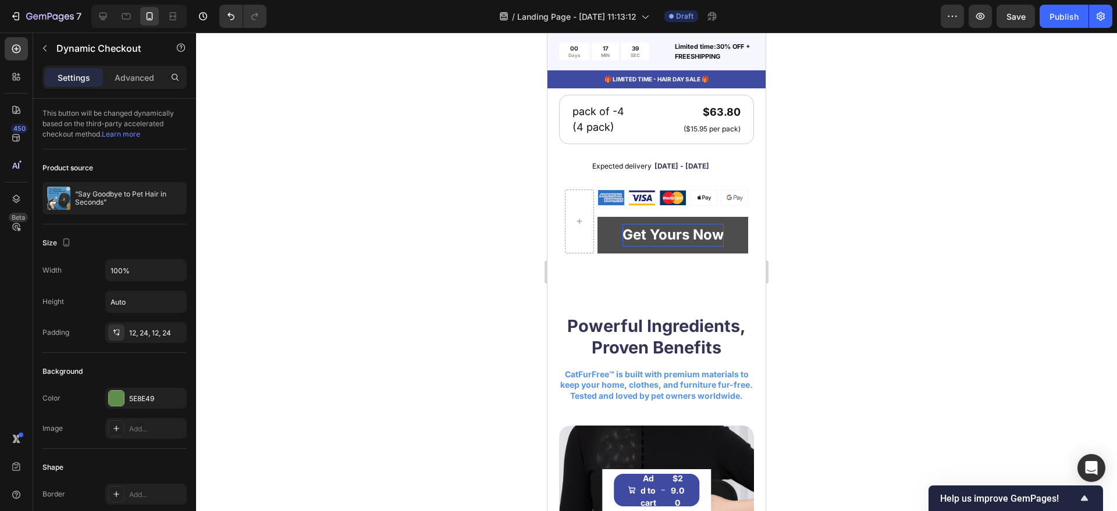
click at [639, 242] on strong "Get Yours Now" at bounding box center [672, 234] width 101 height 17
click at [671, 241] on strong "Get Yours Now" at bounding box center [672, 234] width 101 height 17
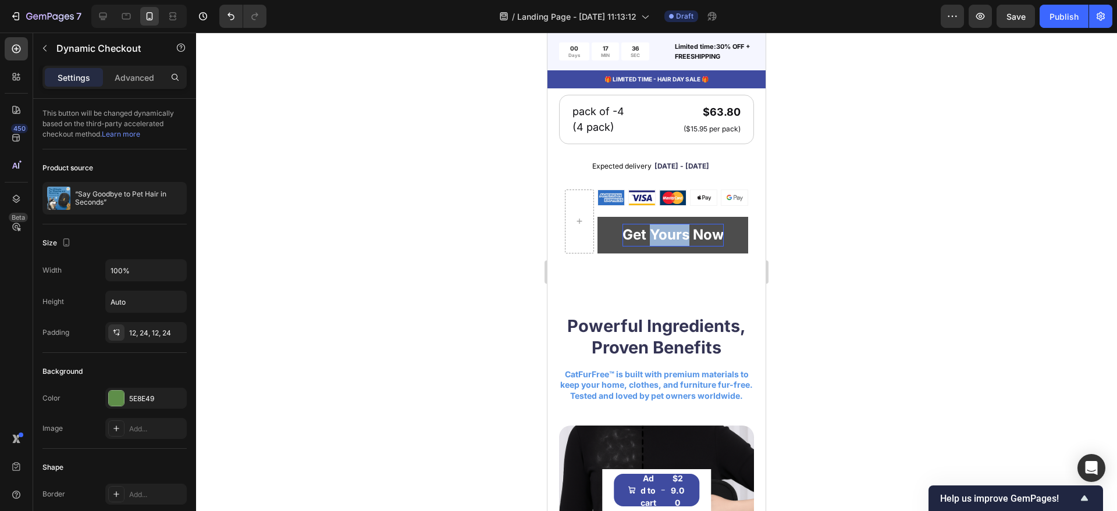
click at [671, 241] on strong "Get Yours Now" at bounding box center [672, 234] width 101 height 17
click at [818, 288] on div at bounding box center [656, 272] width 921 height 479
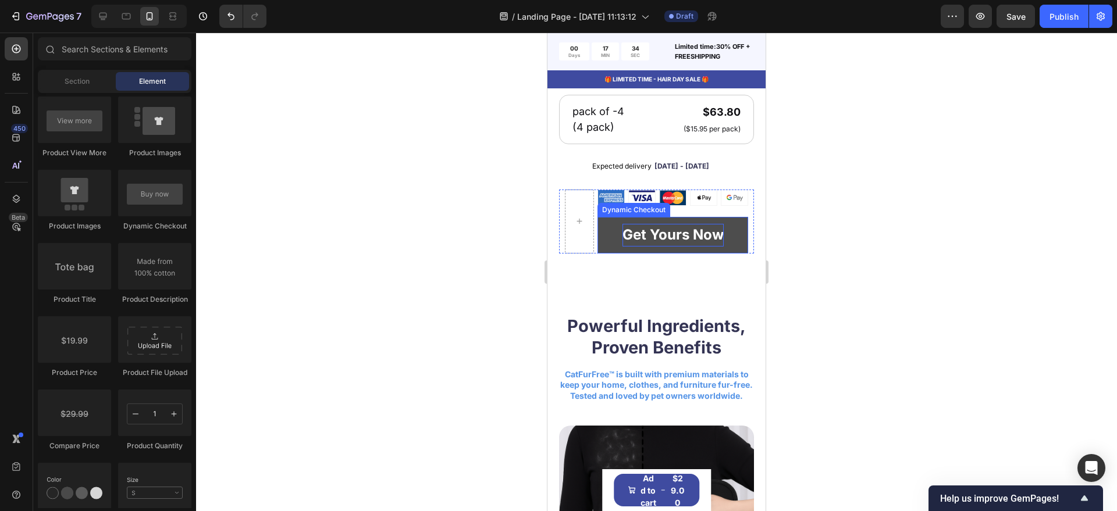
click at [694, 243] on strong "Get Yours Now" at bounding box center [672, 234] width 101 height 17
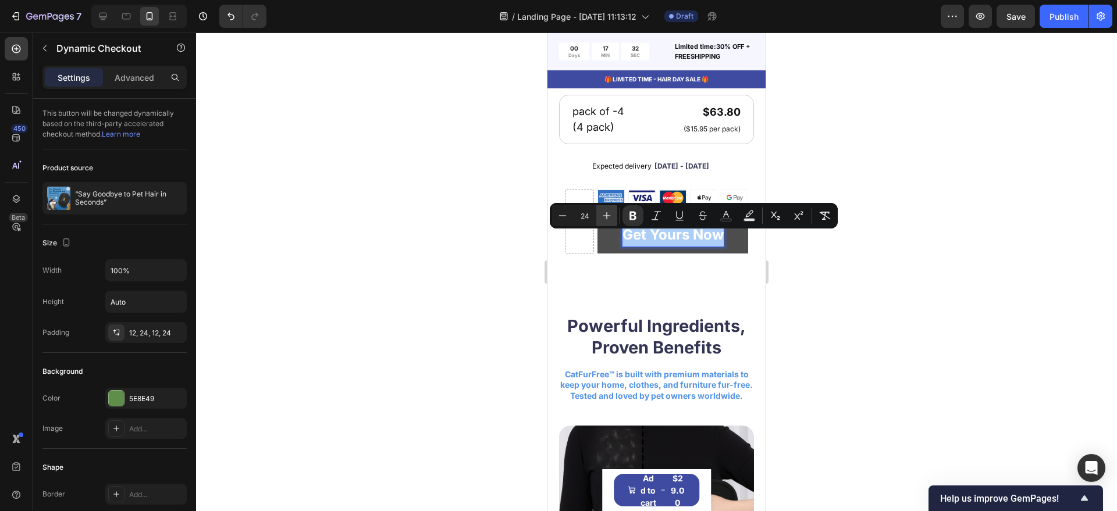
click at [601, 215] on icon "Editor contextual toolbar" at bounding box center [607, 216] width 12 height 12
type input "28"
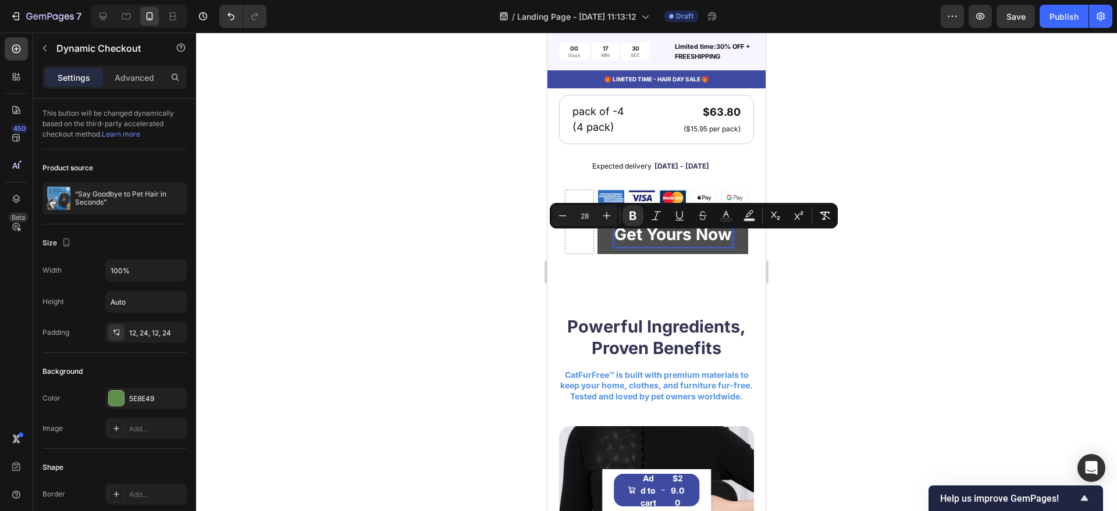
click at [857, 265] on div at bounding box center [656, 272] width 921 height 479
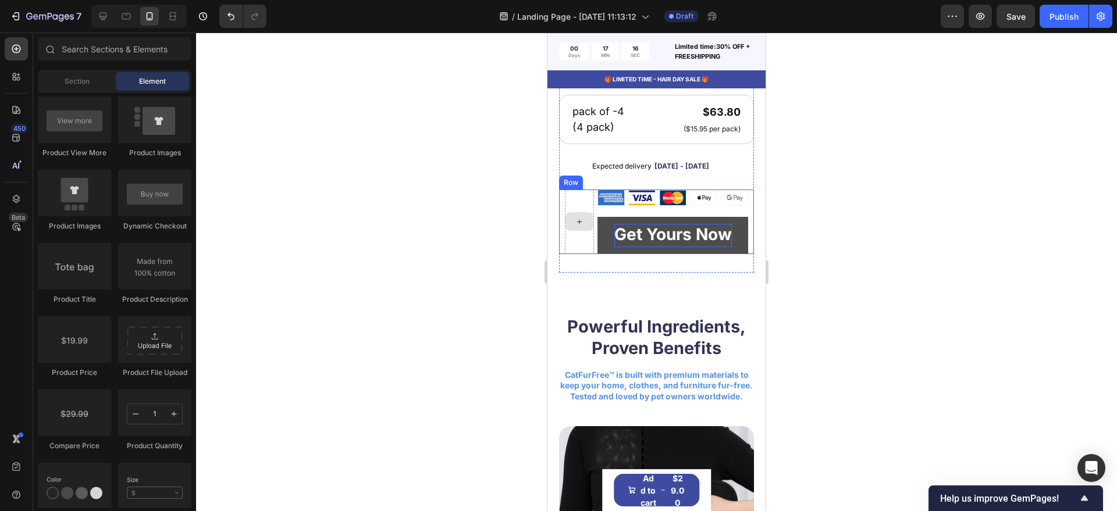
click at [573, 254] on div at bounding box center [579, 222] width 29 height 65
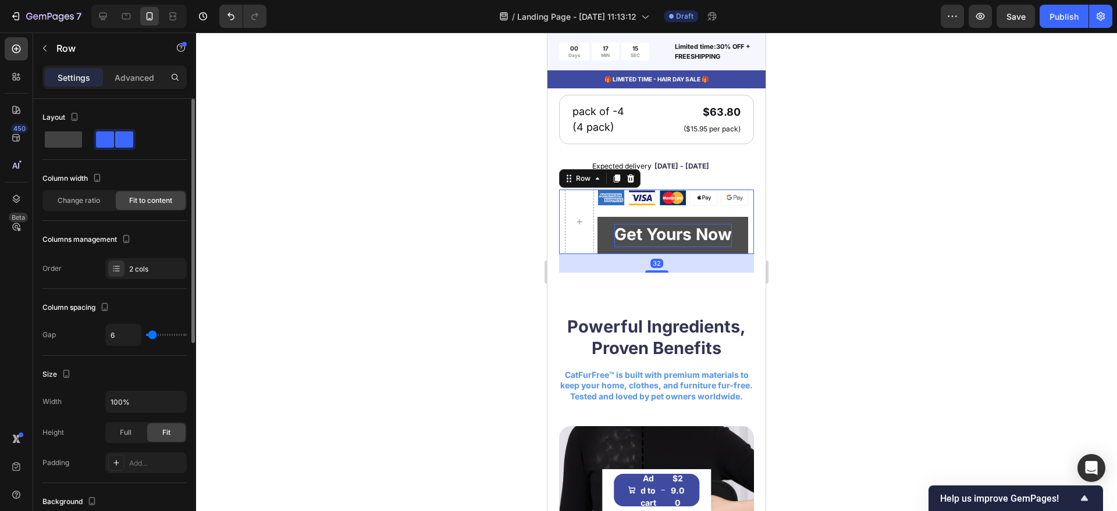
click at [107, 145] on span at bounding box center [105, 139] width 18 height 16
click at [53, 141] on span at bounding box center [63, 139] width 37 height 16
type input "0"
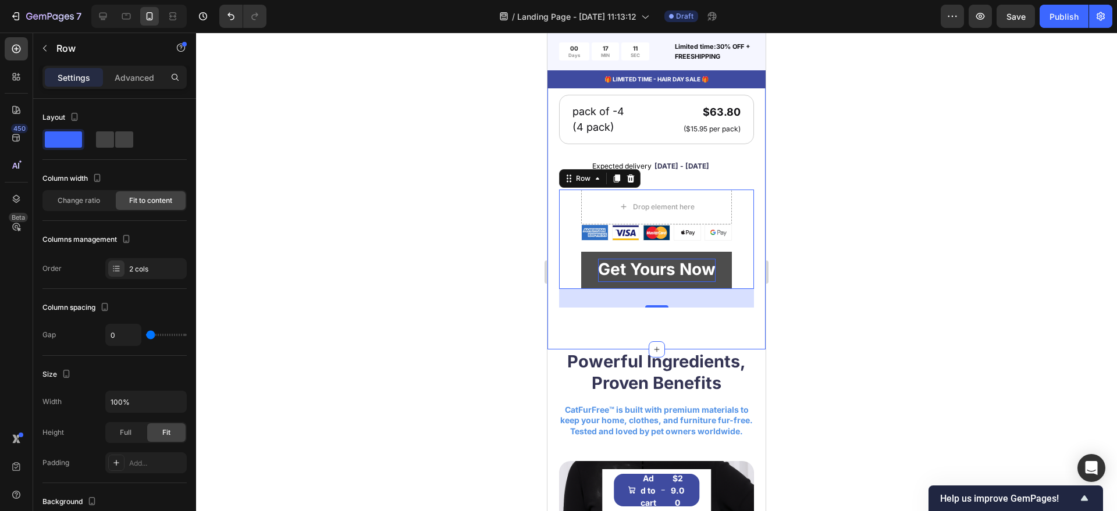
click at [518, 262] on div at bounding box center [656, 272] width 921 height 479
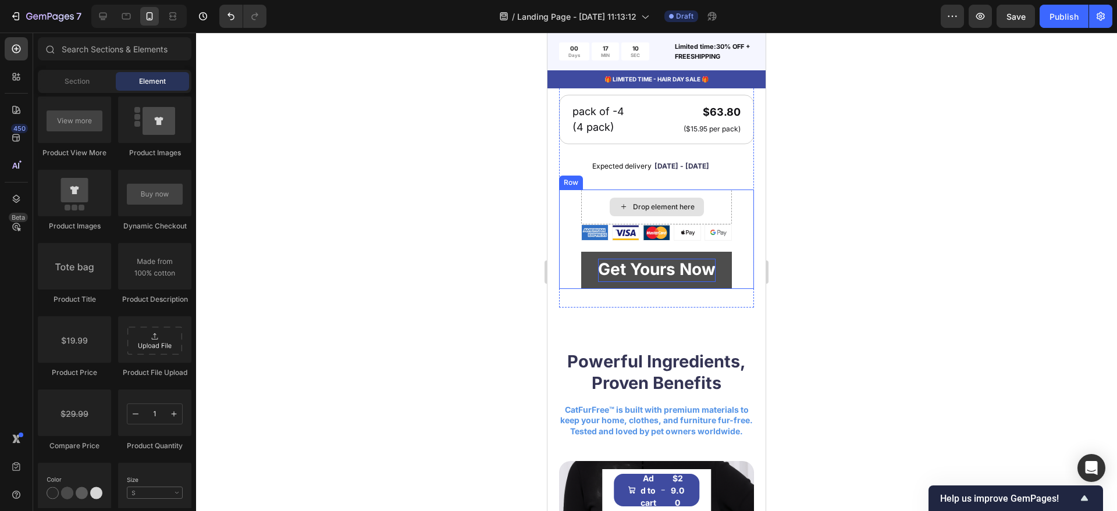
click at [711, 215] on div "Drop element here" at bounding box center [656, 207] width 151 height 35
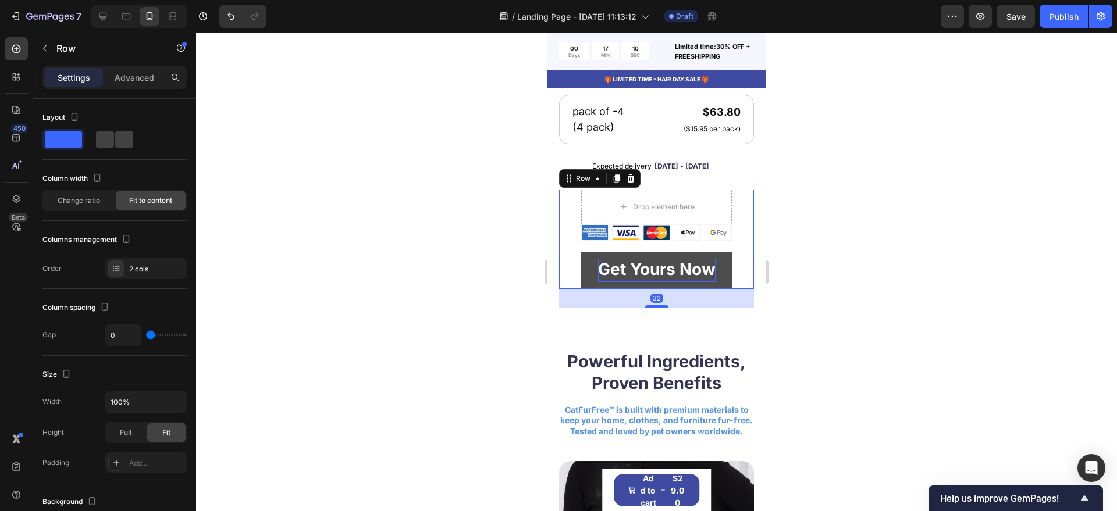
click at [890, 213] on div at bounding box center [656, 272] width 921 height 479
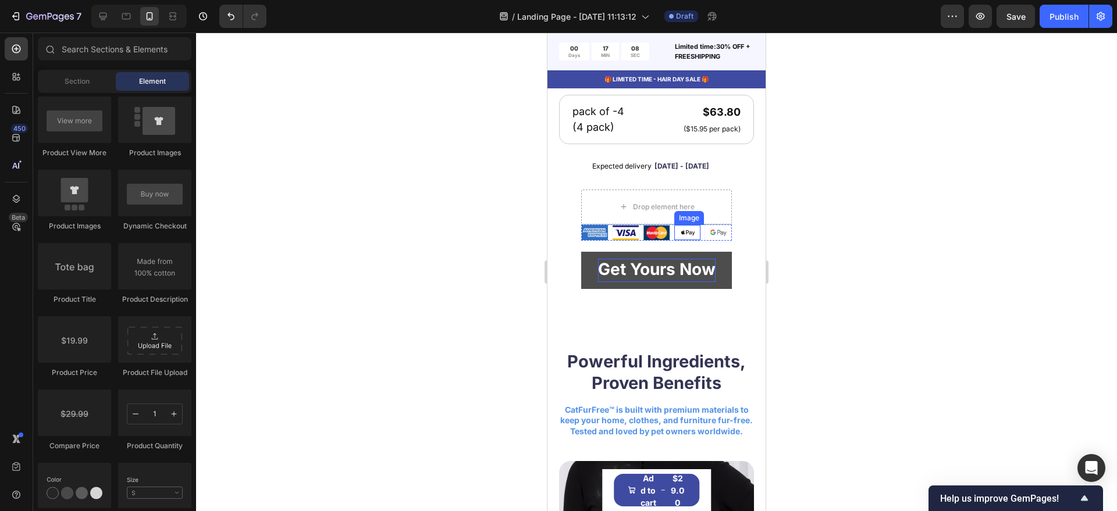
click at [674, 240] on img at bounding box center [687, 232] width 26 height 15
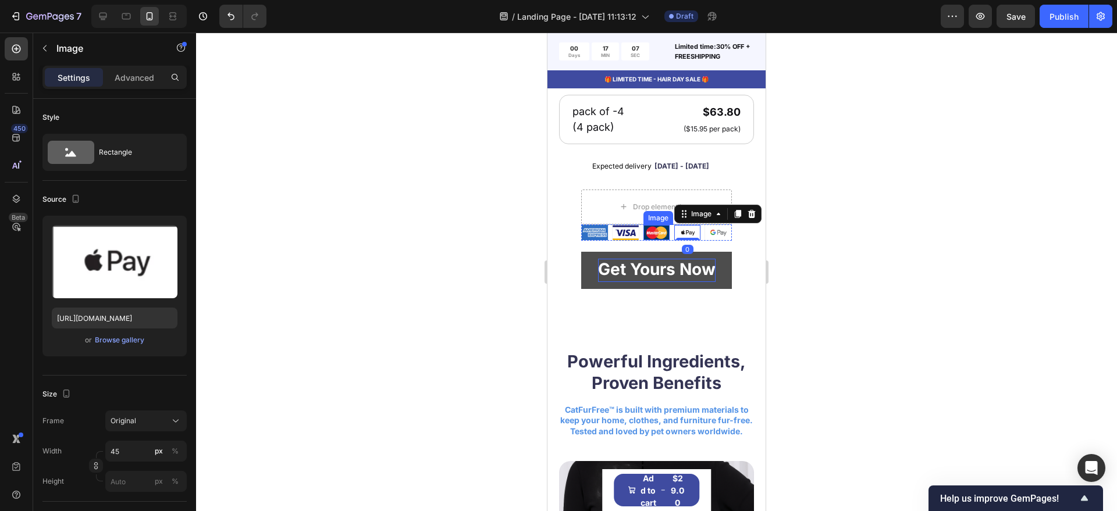
click at [664, 241] on div "Image" at bounding box center [656, 232] width 27 height 16
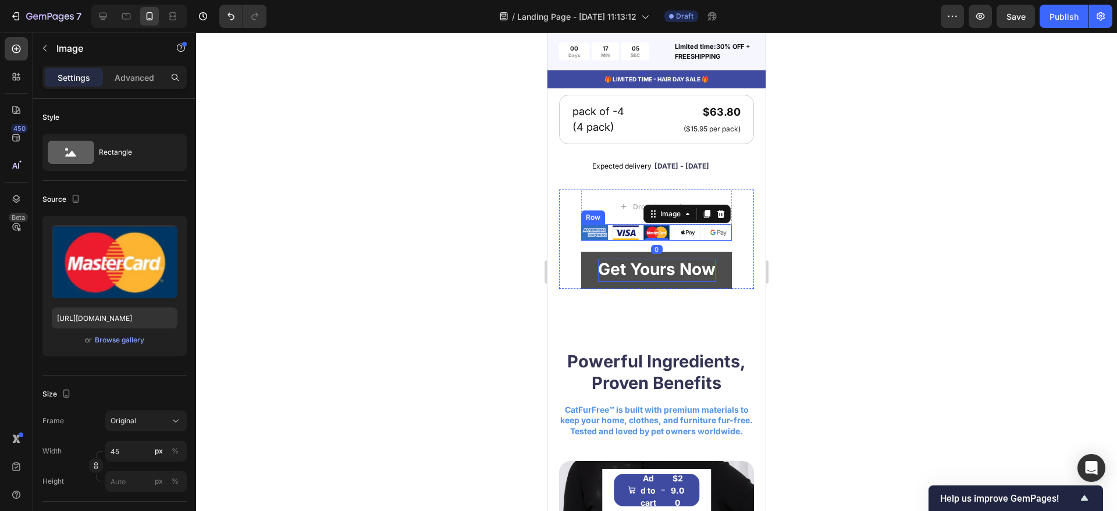
click at [665, 241] on div "Image Image Image 0 Image Image Row" at bounding box center [656, 232] width 151 height 16
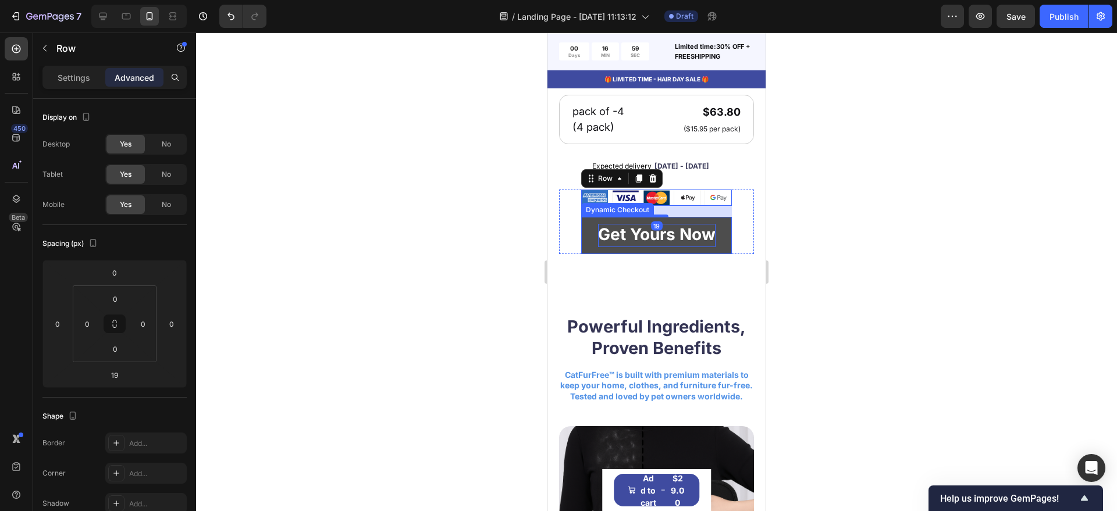
click at [897, 212] on div at bounding box center [656, 272] width 921 height 479
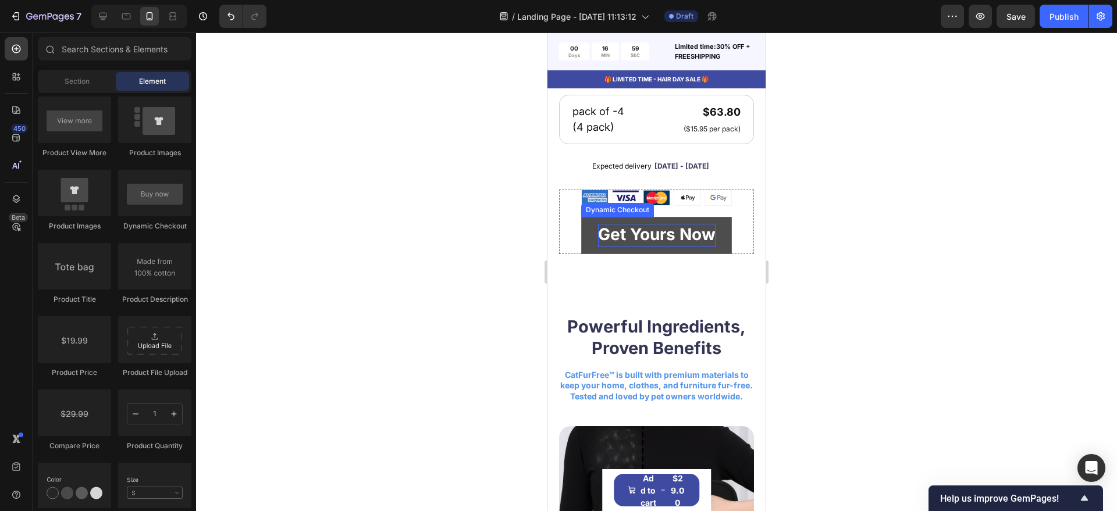
drag, startPoint x: 880, startPoint y: 216, endPoint x: 855, endPoint y: 218, distance: 24.5
click at [879, 216] on div at bounding box center [656, 272] width 921 height 479
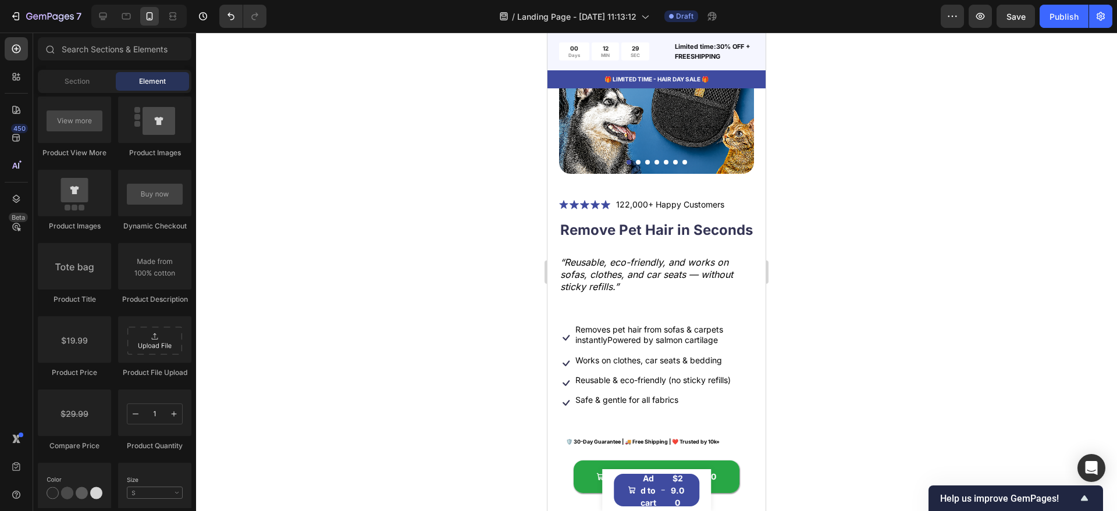
scroll to position [0, 0]
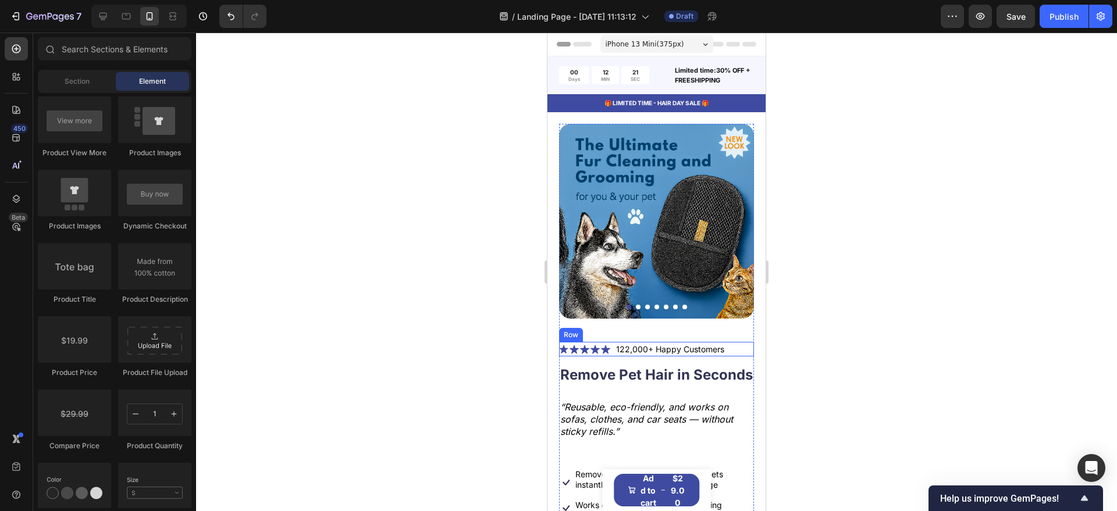
click at [592, 345] on icon at bounding box center [594, 349] width 9 height 9
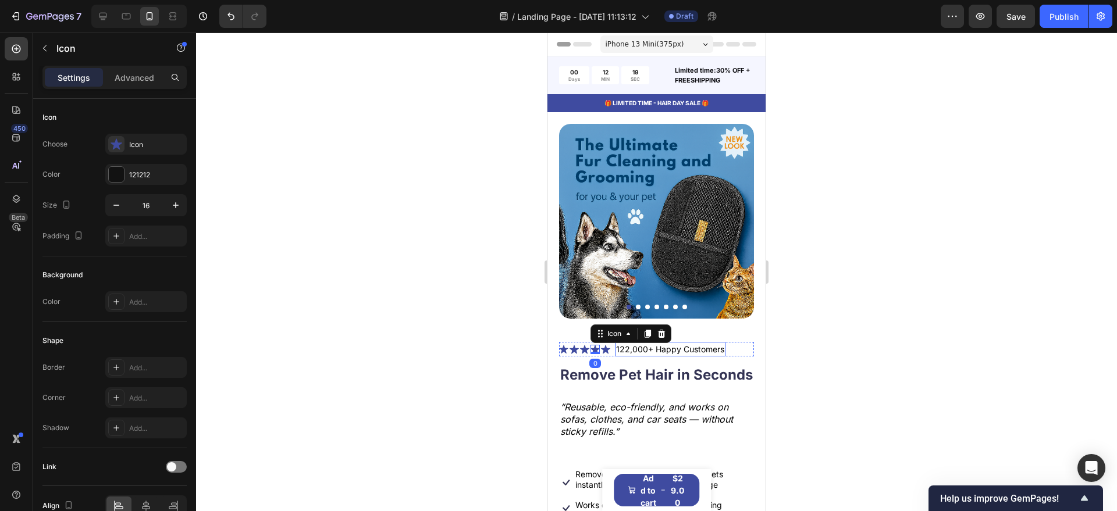
click at [628, 343] on p "122,000+ Happy Customers" at bounding box center [670, 349] width 108 height 12
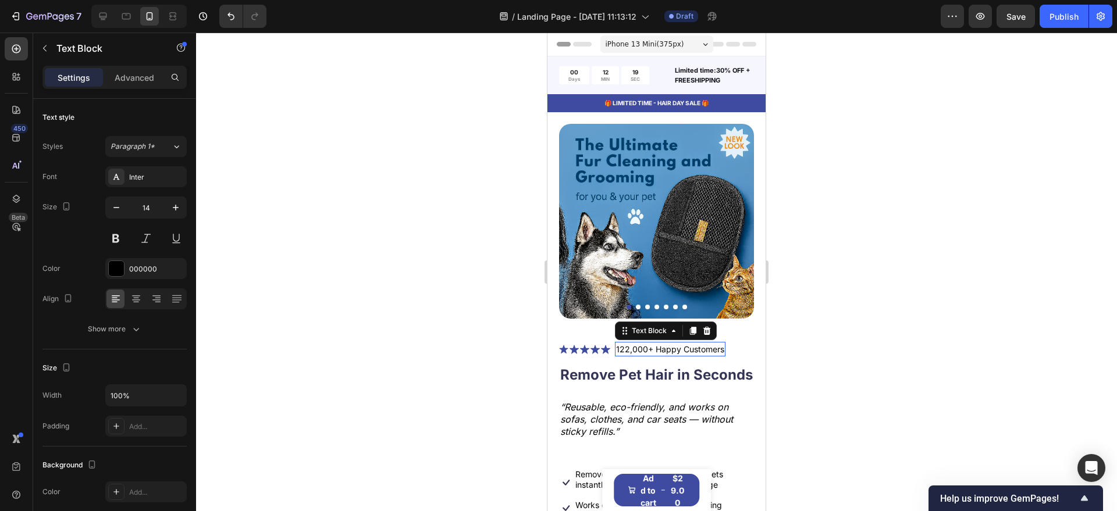
click at [628, 343] on p "122,000+ Happy Customers" at bounding box center [670, 349] width 108 height 12
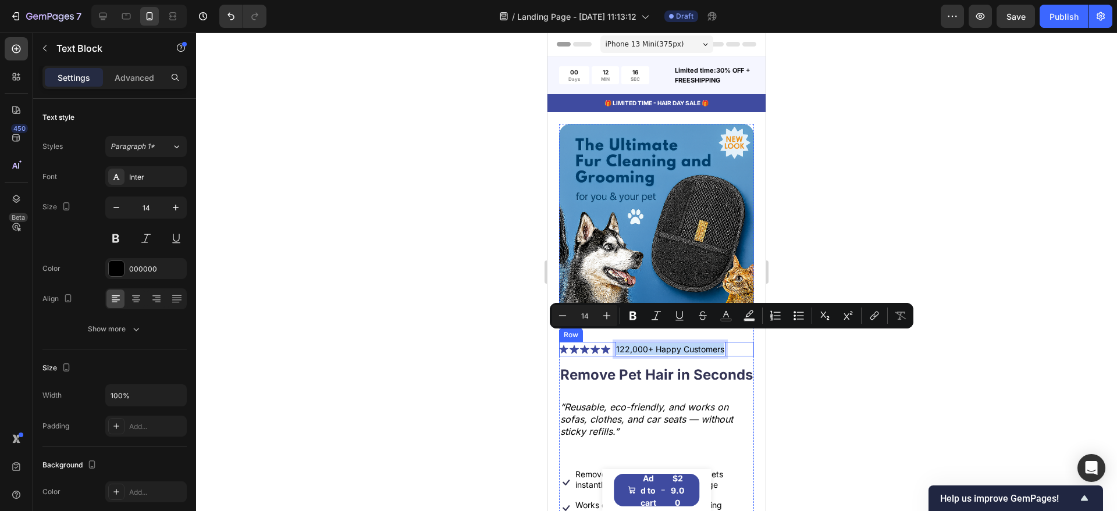
click at [613, 342] on div "Icon Icon Icon Icon Icon Icon List 122,000+ Happy Customers Text Block 0 Row" at bounding box center [656, 349] width 195 height 15
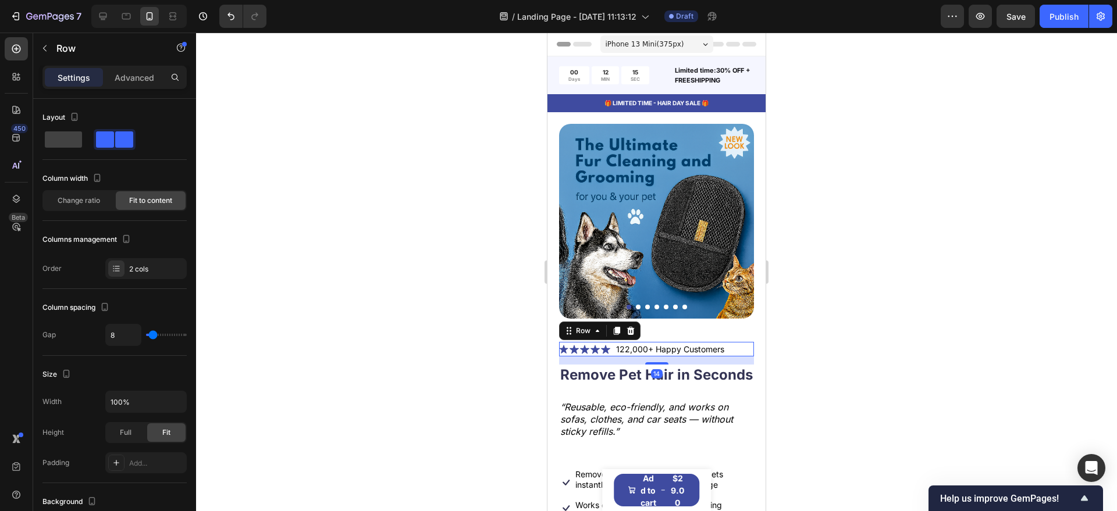
click at [613, 342] on div "Icon Icon Icon Icon Icon Icon List 122,000+ Happy Customers Text Block Row 14" at bounding box center [656, 349] width 195 height 15
click at [626, 343] on p "122,000+ Happy Customers" at bounding box center [670, 349] width 108 height 12
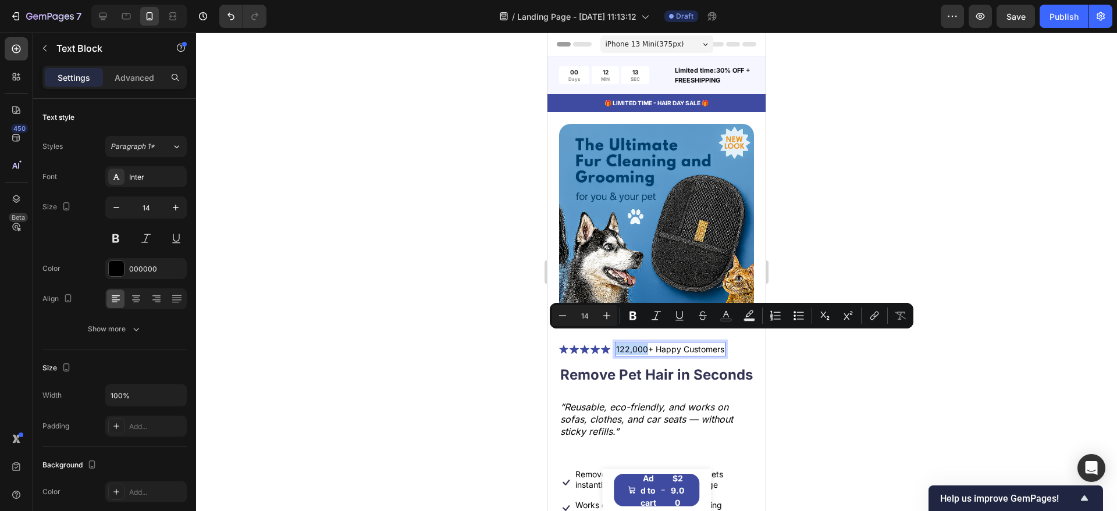
click at [629, 343] on p "122,000+ Happy Customers" at bounding box center [670, 349] width 108 height 12
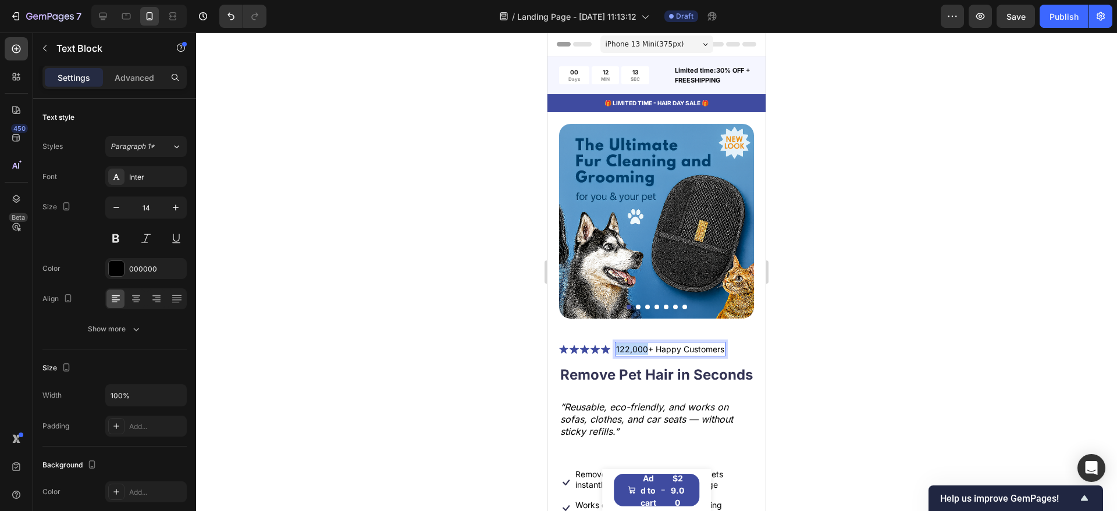
click at [629, 343] on p "122,000+ Happy Customers" at bounding box center [670, 349] width 108 height 12
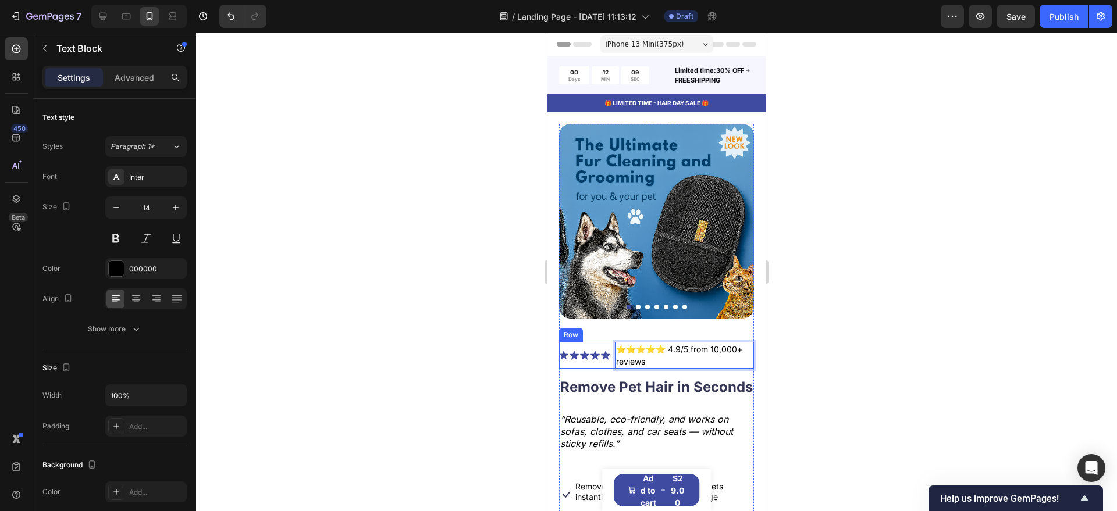
click at [599, 352] on div "Icon Icon Icon Icon Icon Icon List" at bounding box center [584, 355] width 51 height 27
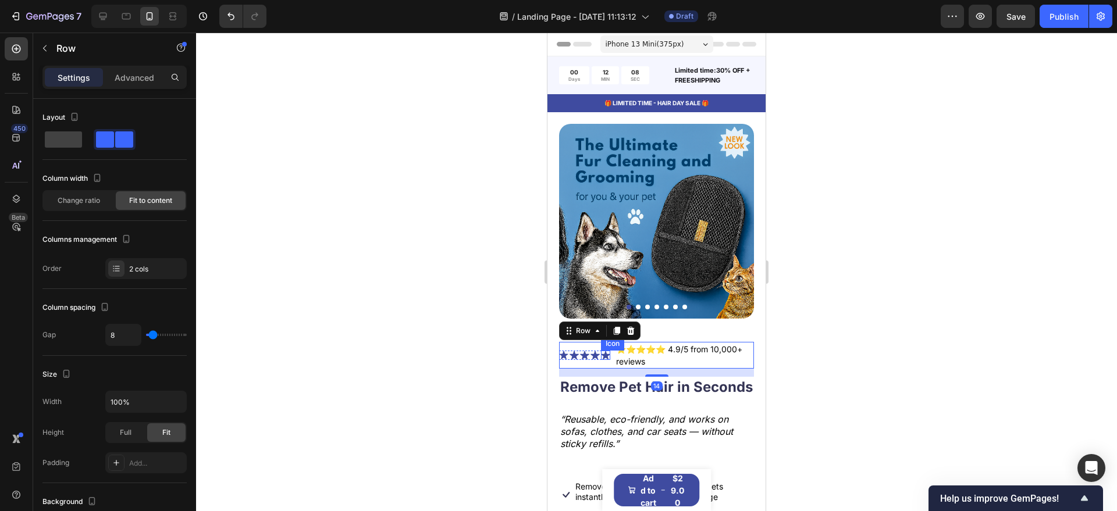
click at [604, 351] on icon at bounding box center [605, 355] width 9 height 9
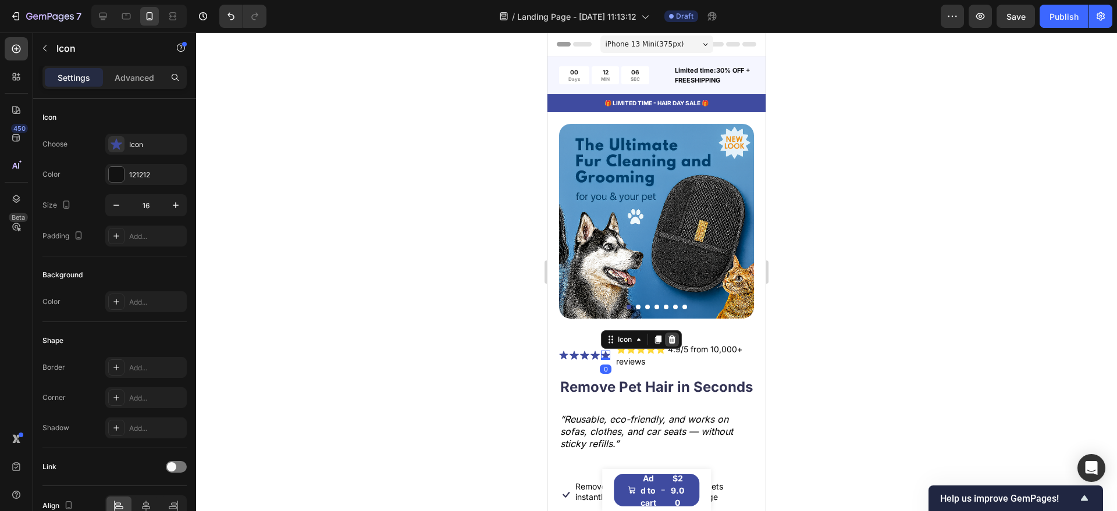
click at [673, 335] on icon at bounding box center [671, 339] width 9 height 9
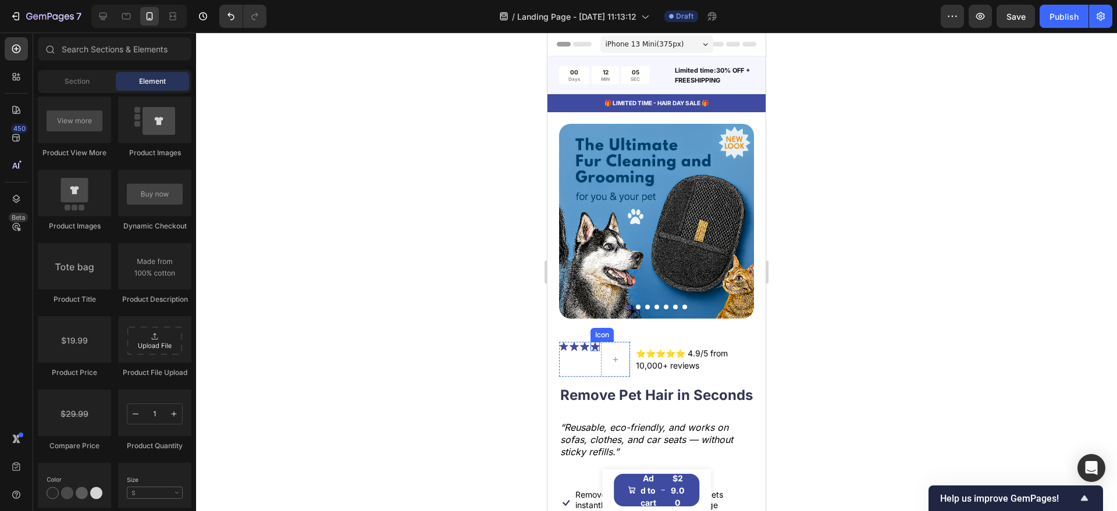
click at [597, 342] on icon at bounding box center [594, 346] width 9 height 9
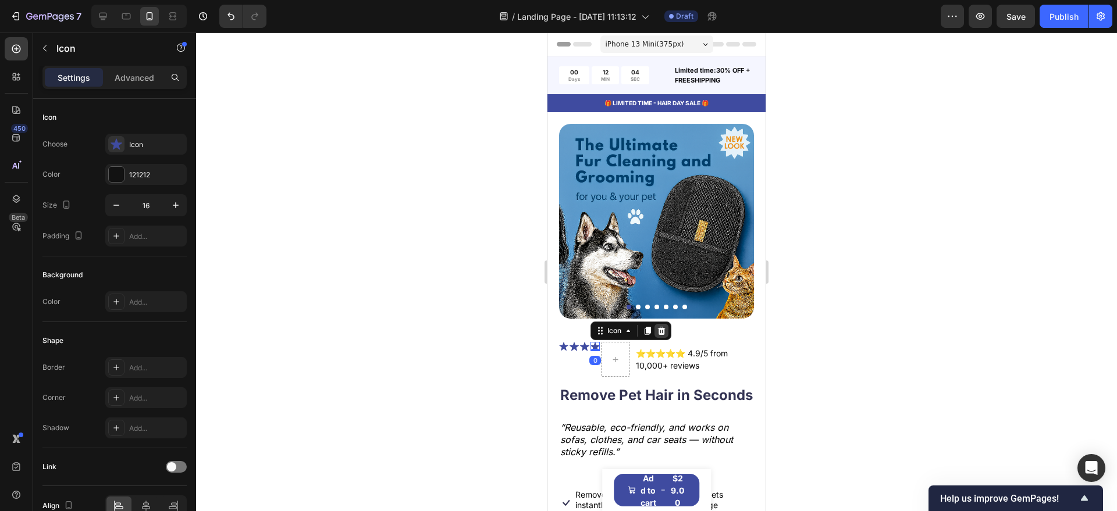
click at [662, 326] on icon at bounding box center [661, 330] width 9 height 9
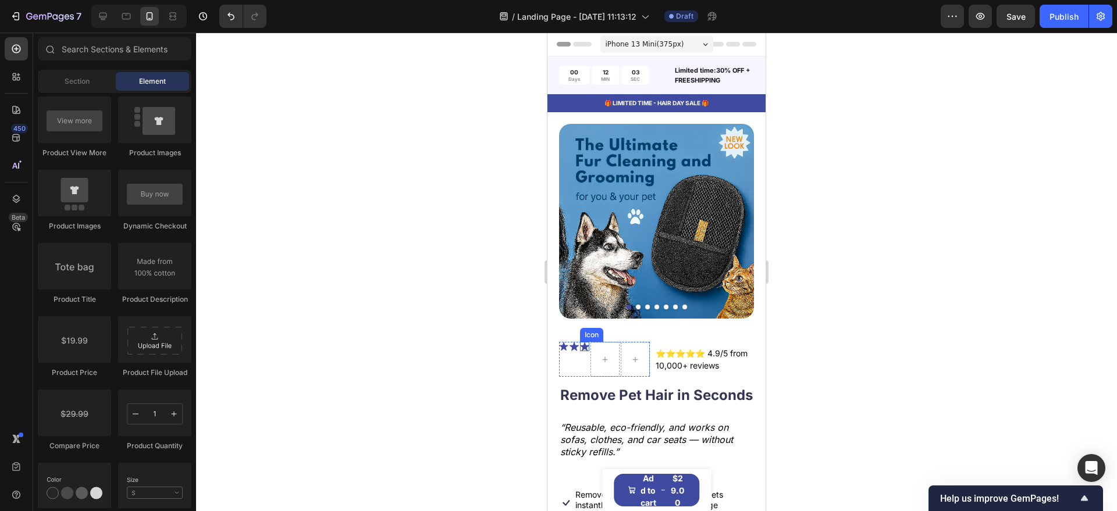
click at [587, 342] on icon at bounding box center [584, 346] width 9 height 9
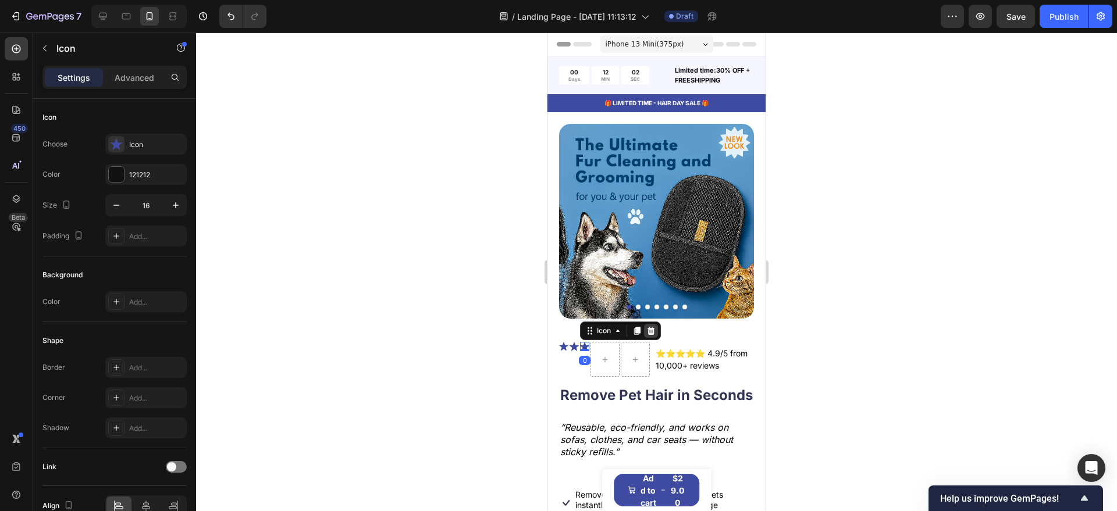
click at [648, 326] on icon at bounding box center [650, 330] width 9 height 9
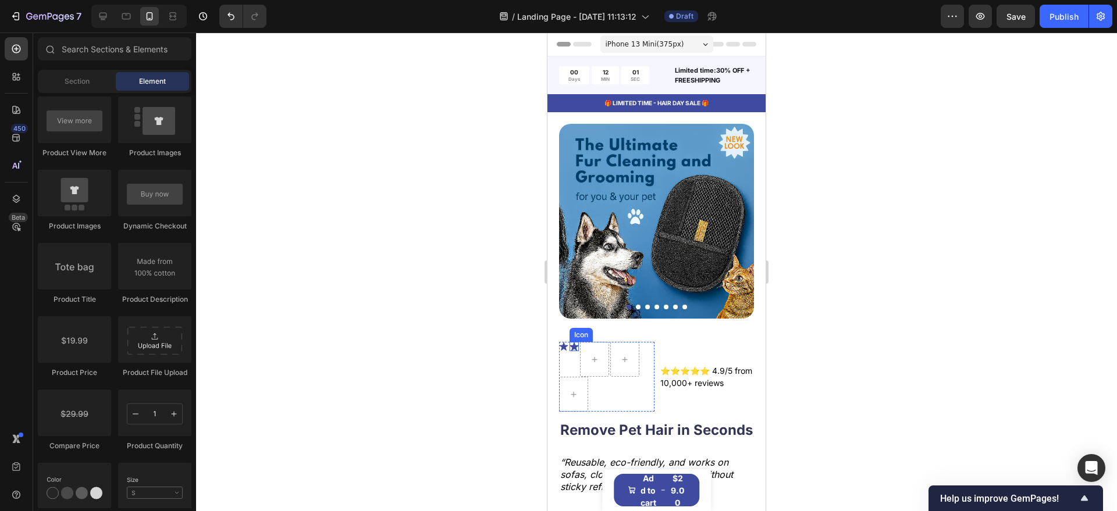
click at [577, 342] on icon at bounding box center [573, 346] width 9 height 9
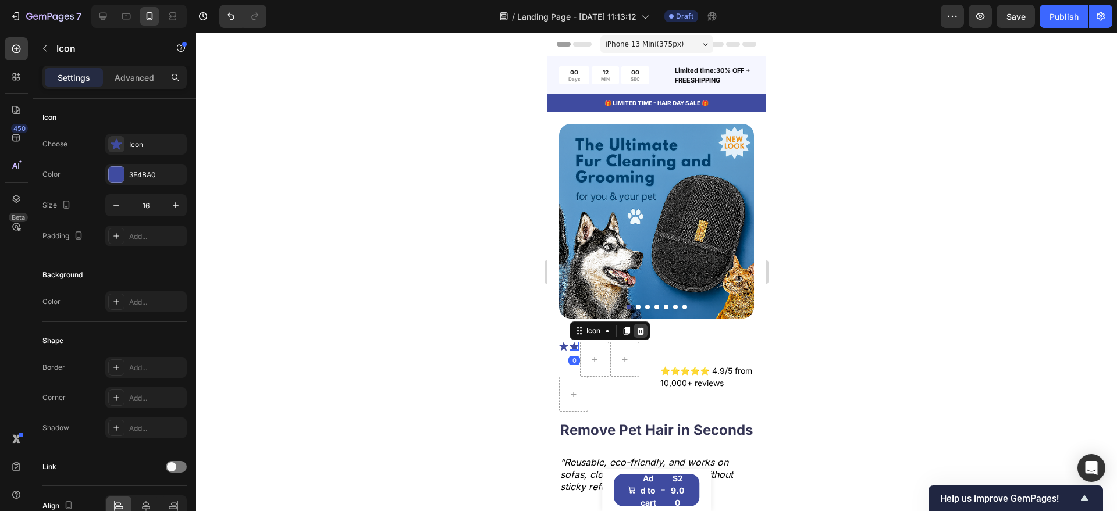
click at [640, 326] on icon at bounding box center [640, 330] width 9 height 9
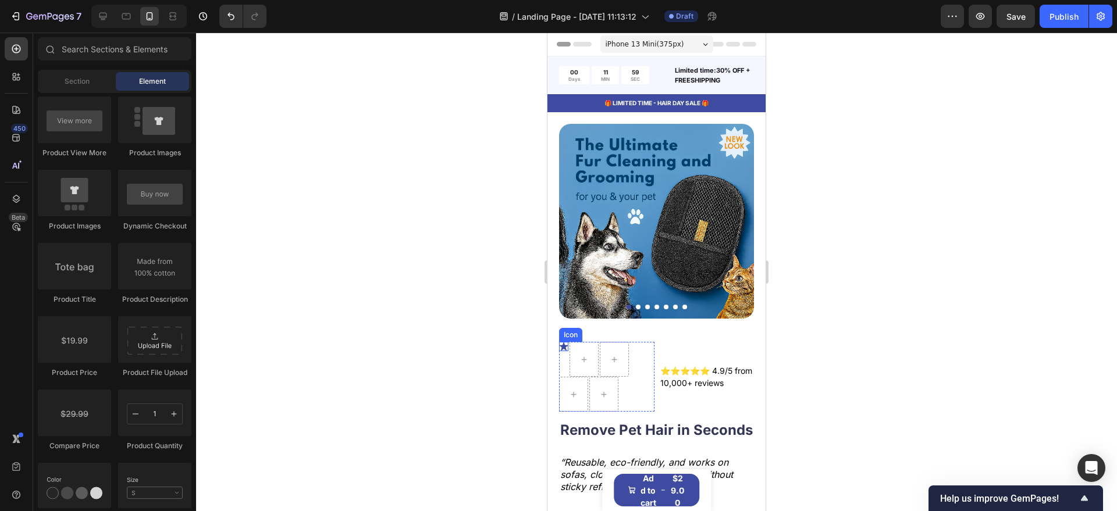
click at [564, 342] on icon at bounding box center [563, 346] width 9 height 9
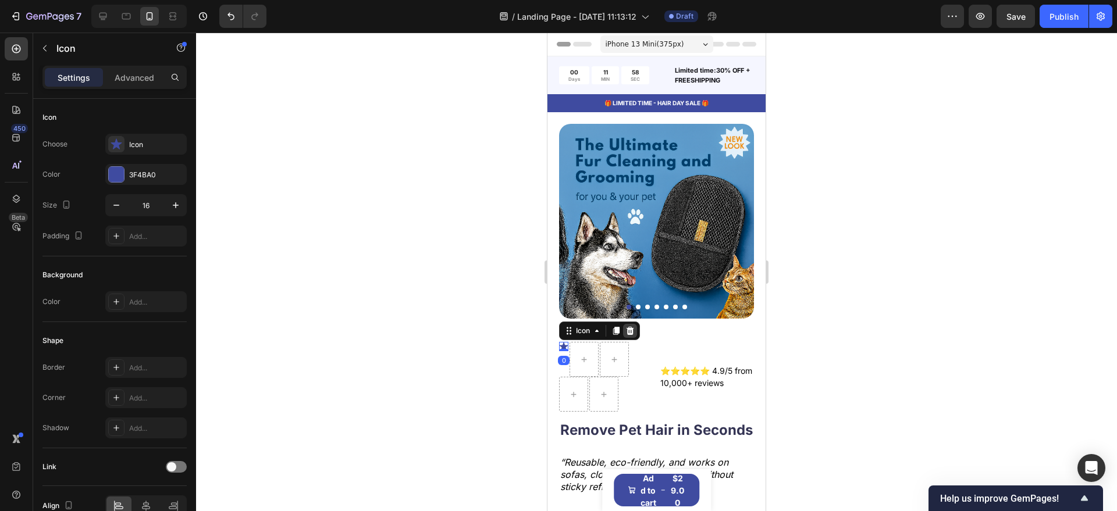
click at [632, 327] on icon at bounding box center [630, 331] width 8 height 8
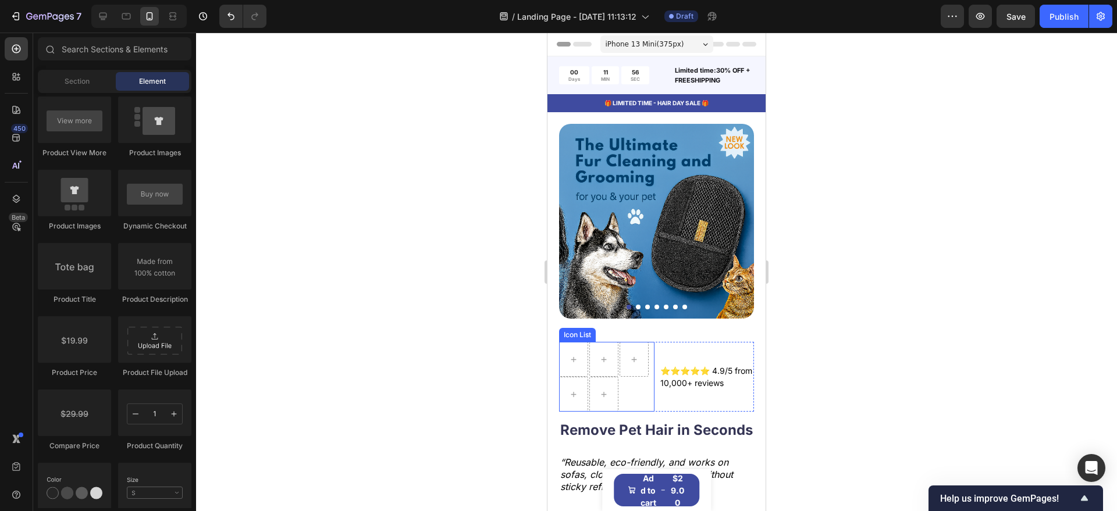
click at [633, 376] on div at bounding box center [606, 377] width 95 height 70
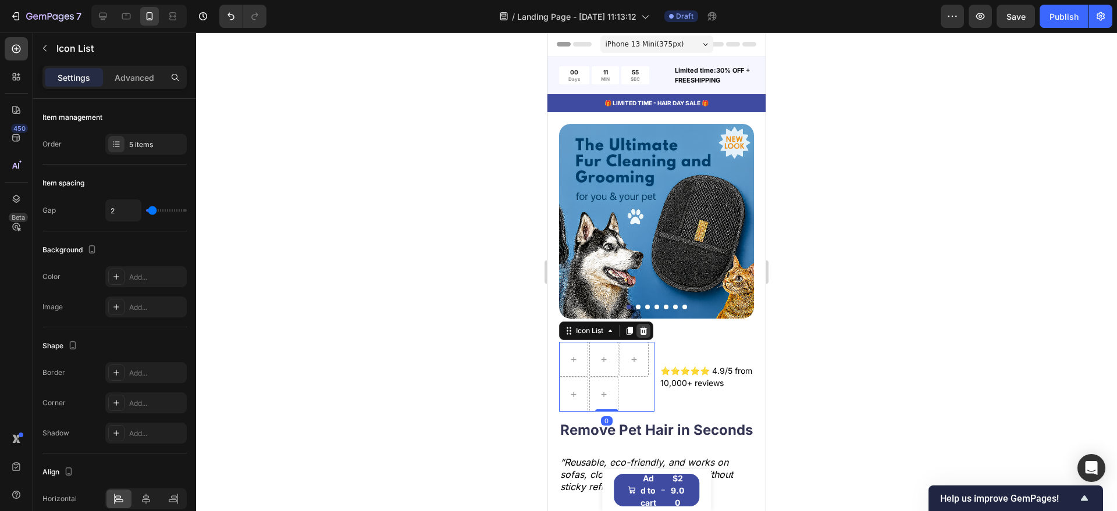
click at [644, 327] on icon at bounding box center [644, 331] width 8 height 8
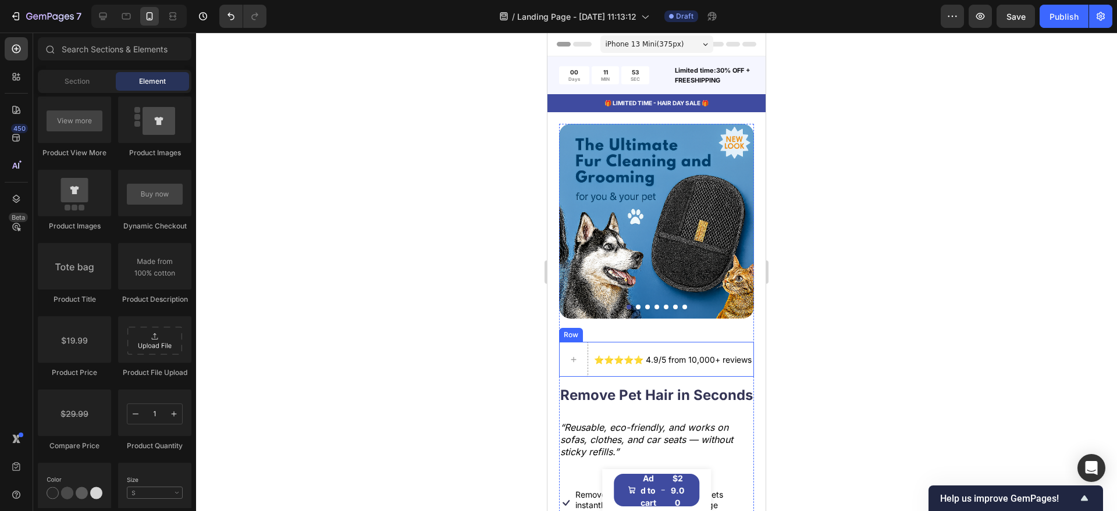
drag, startPoint x: 618, startPoint y: 364, endPoint x: 594, endPoint y: 364, distance: 24.4
click at [618, 364] on div "⭐⭐⭐⭐⭐ 4.9/5 from 10,000+ reviews Text Block" at bounding box center [673, 359] width 160 height 35
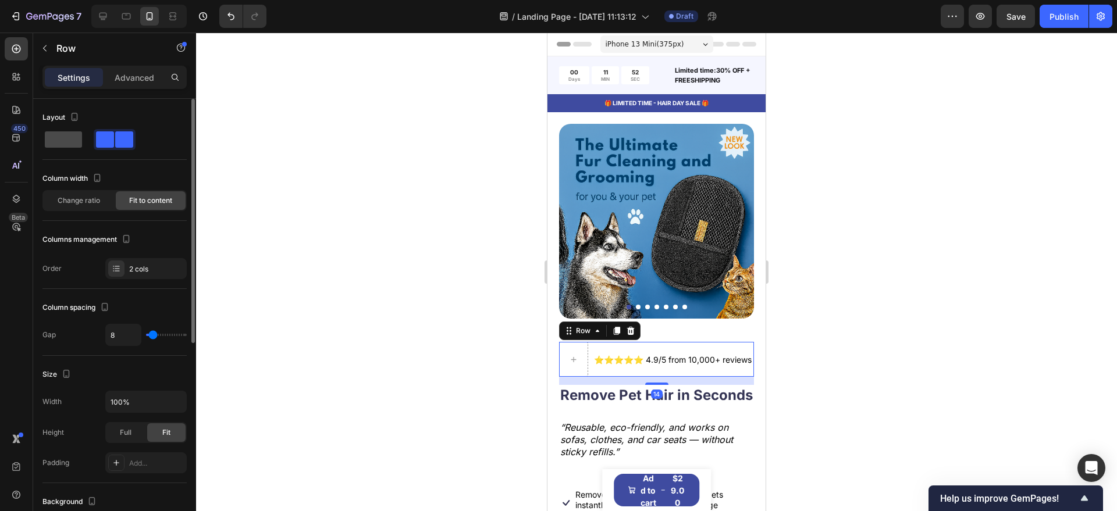
click at [77, 134] on span at bounding box center [63, 139] width 37 height 16
type input "0"
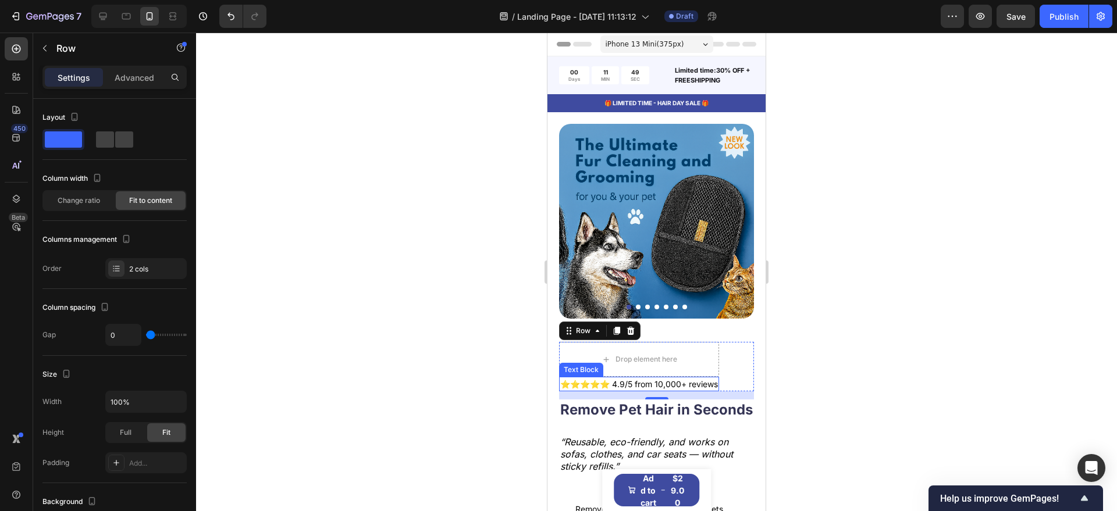
click at [641, 378] on p "⭐⭐⭐⭐⭐ 4.9/5 from 10,000+ reviews" at bounding box center [639, 384] width 158 height 12
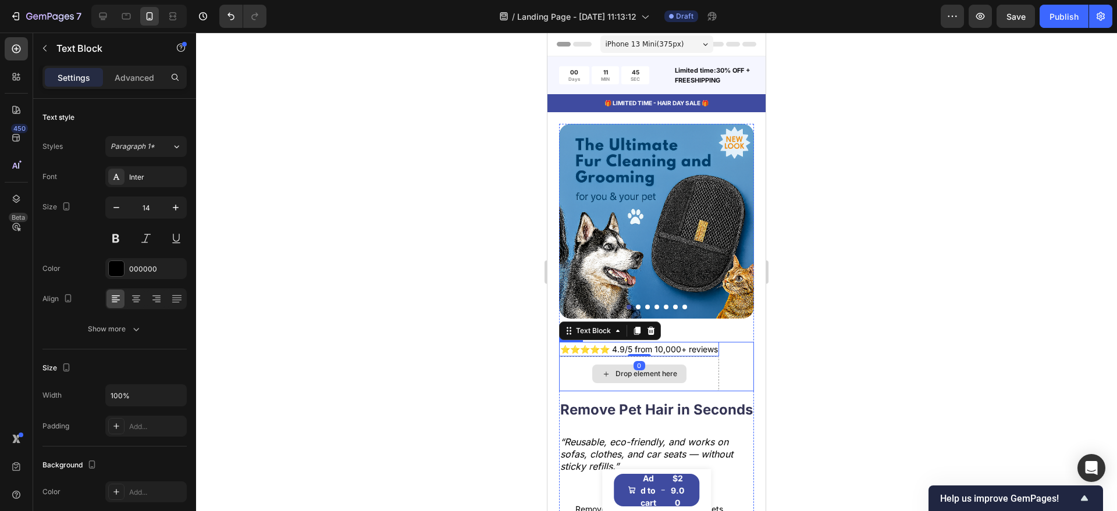
click at [583, 371] on div "Drop element here" at bounding box center [639, 373] width 160 height 35
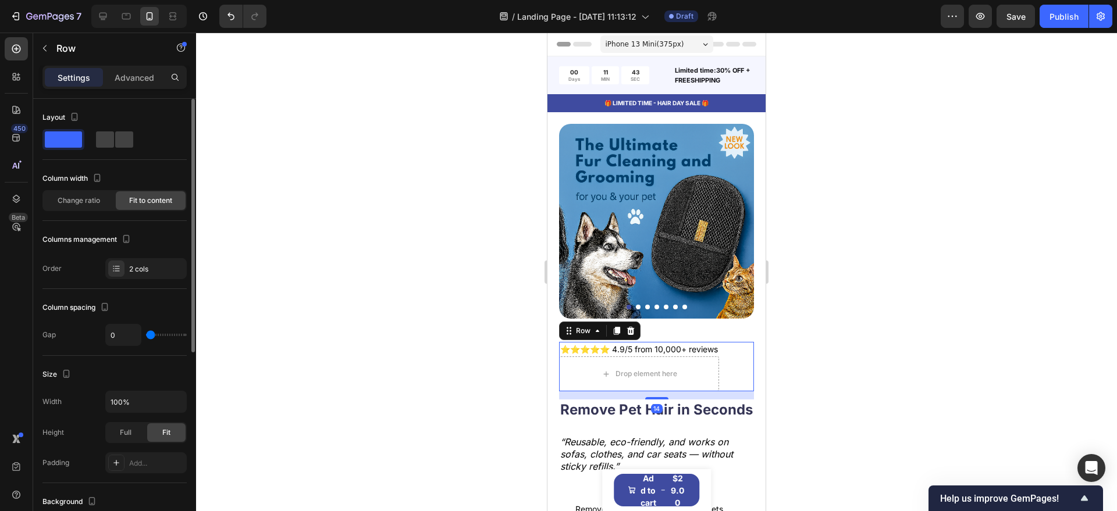
click at [117, 155] on div "Layout" at bounding box center [114, 134] width 144 height 52
click at [109, 145] on span at bounding box center [105, 139] width 18 height 16
type input "8"
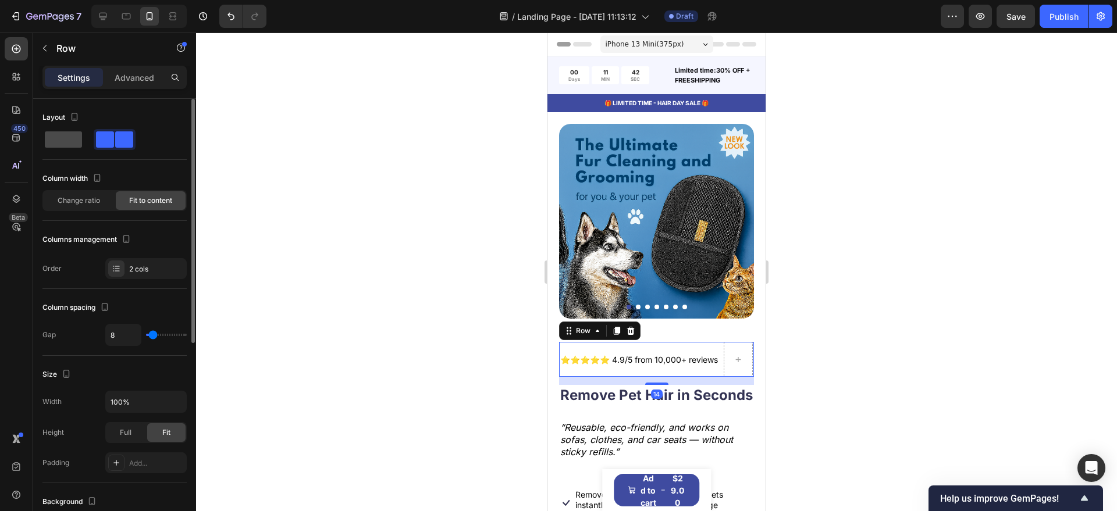
click at [69, 139] on span at bounding box center [63, 139] width 37 height 16
type input "0"
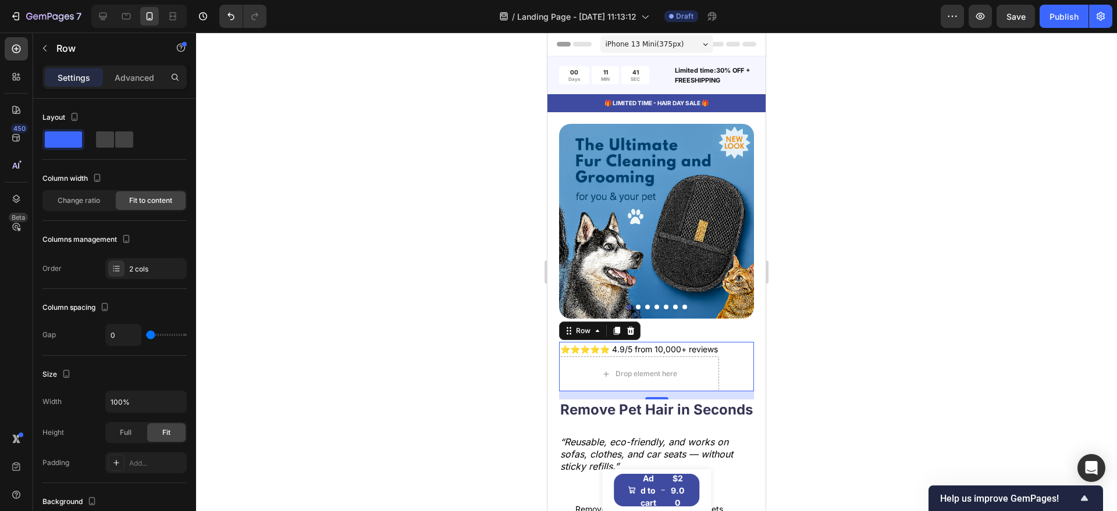
click at [398, 288] on div at bounding box center [656, 272] width 921 height 479
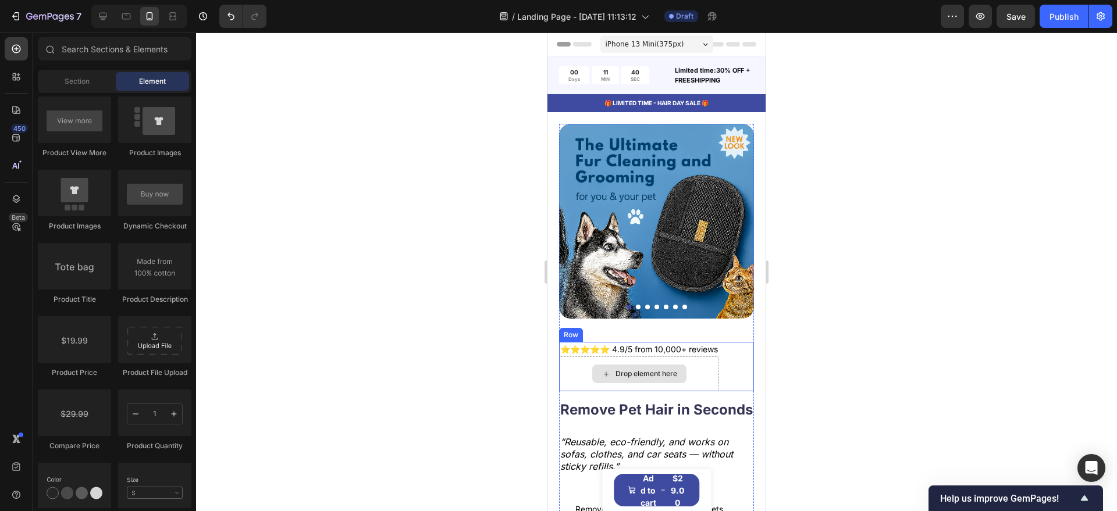
click at [713, 373] on div "Drop element here" at bounding box center [639, 373] width 160 height 35
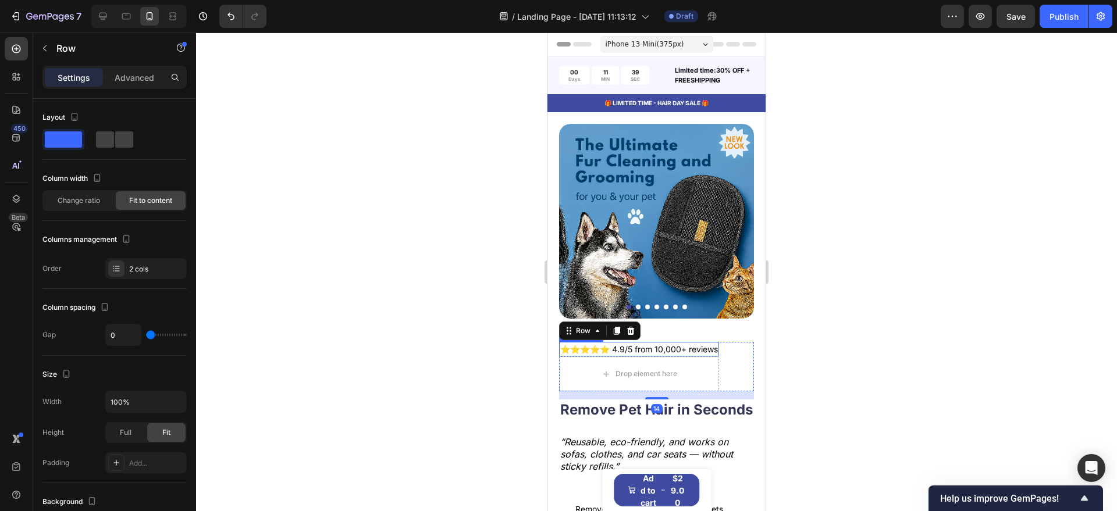
click at [651, 343] on p "⭐⭐⭐⭐⭐ 4.9/5 from 10,000+ reviews" at bounding box center [639, 349] width 158 height 12
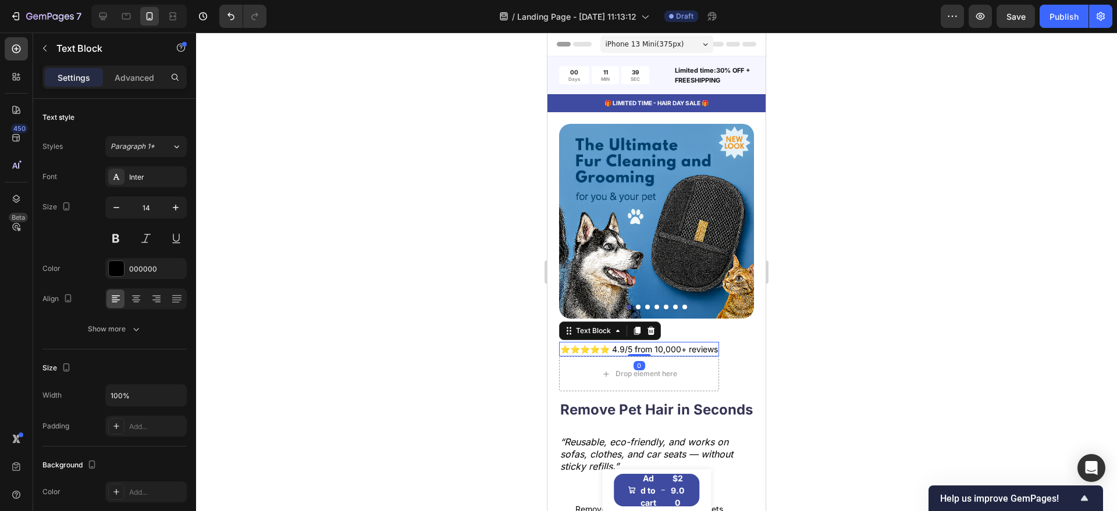
click at [651, 343] on p "⭐⭐⭐⭐⭐ 4.9/5 from 10,000+ reviews" at bounding box center [639, 349] width 158 height 12
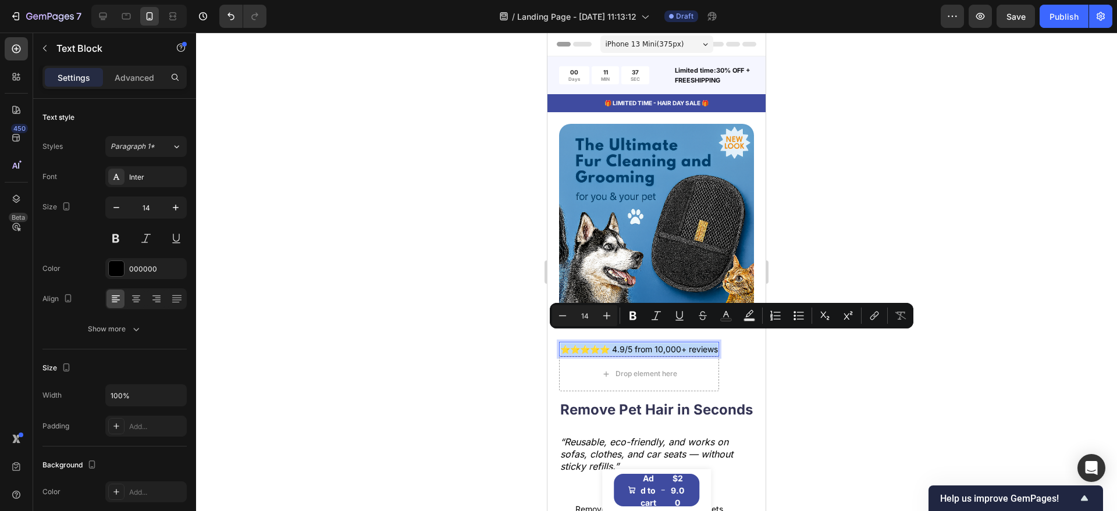
copy p "⭐⭐⭐⭐⭐ 4.9/5 from 10,000+ reviews"
click at [794, 359] on div at bounding box center [656, 272] width 921 height 479
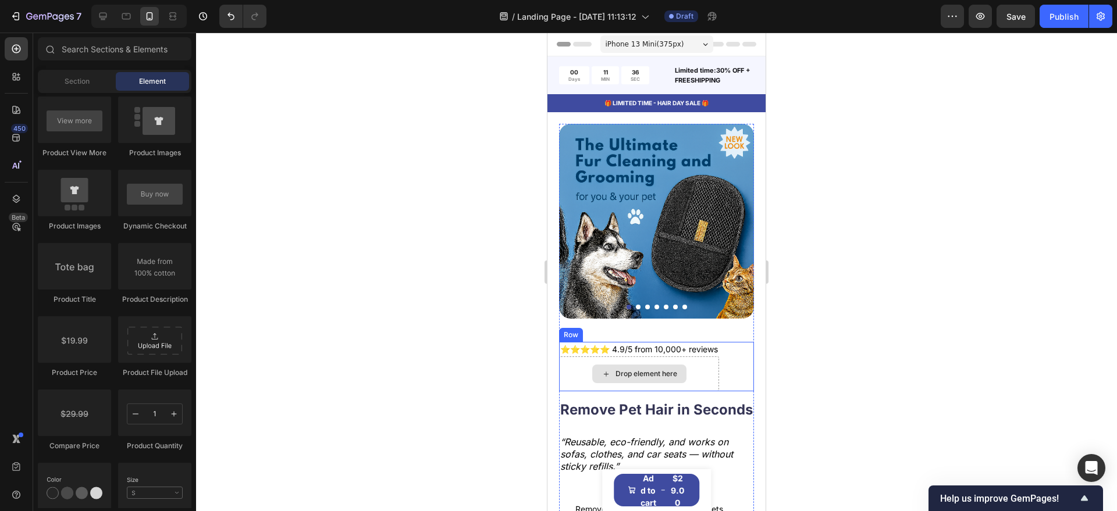
click at [703, 358] on div "Drop element here" at bounding box center [639, 373] width 160 height 35
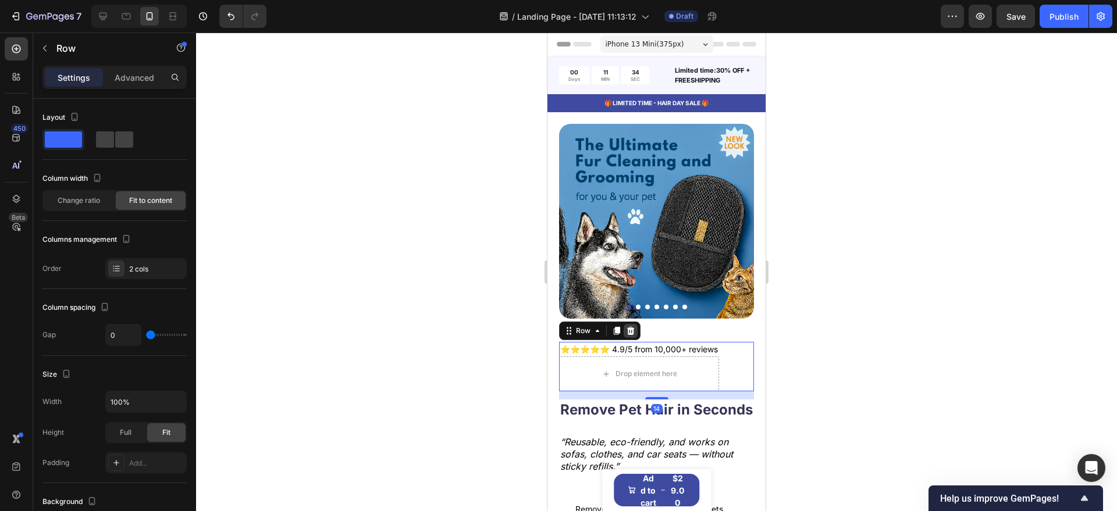
click at [632, 326] on icon at bounding box center [630, 330] width 9 height 9
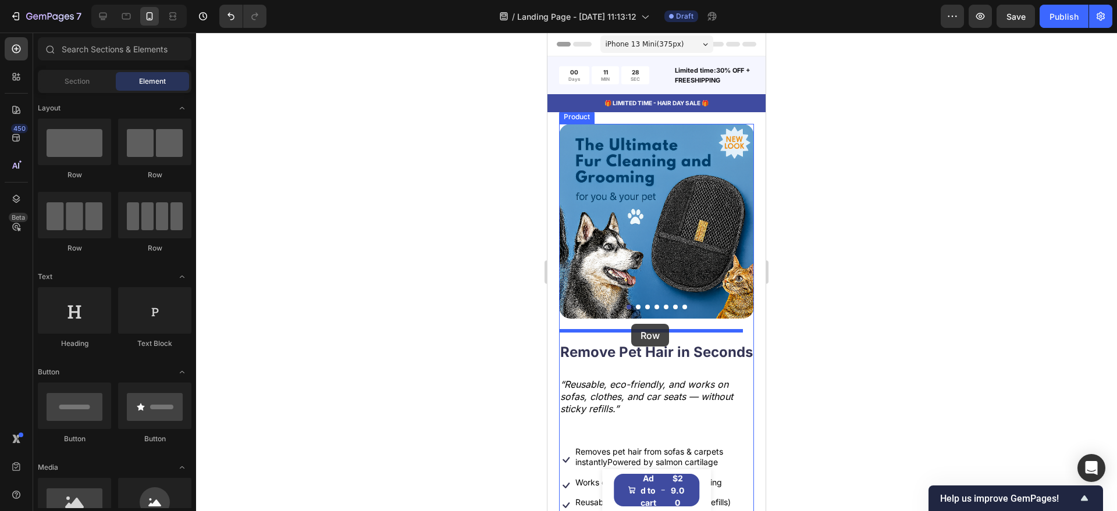
drag, startPoint x: 625, startPoint y: 175, endPoint x: 631, endPoint y: 324, distance: 149.0
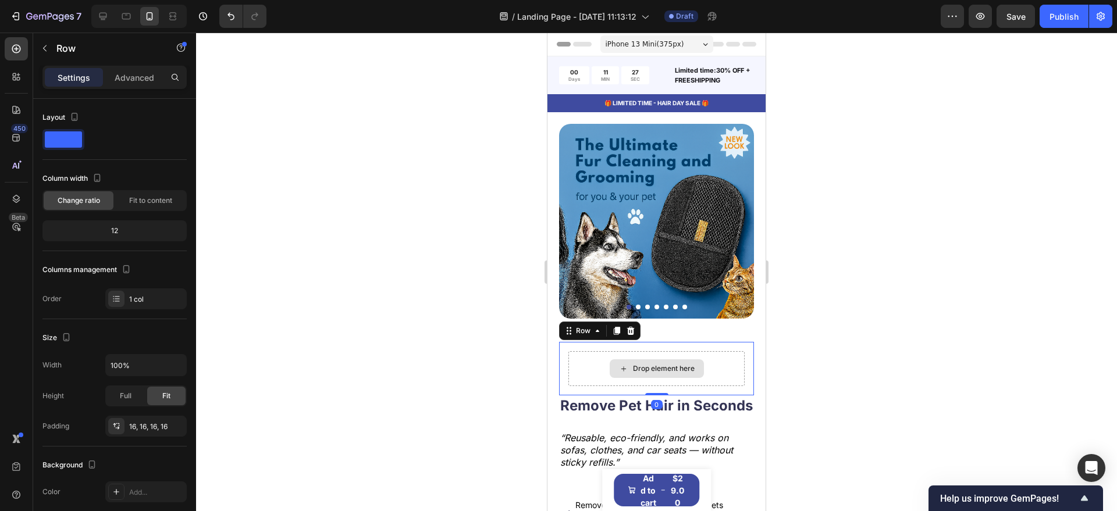
click at [641, 364] on div "Drop element here" at bounding box center [664, 368] width 62 height 9
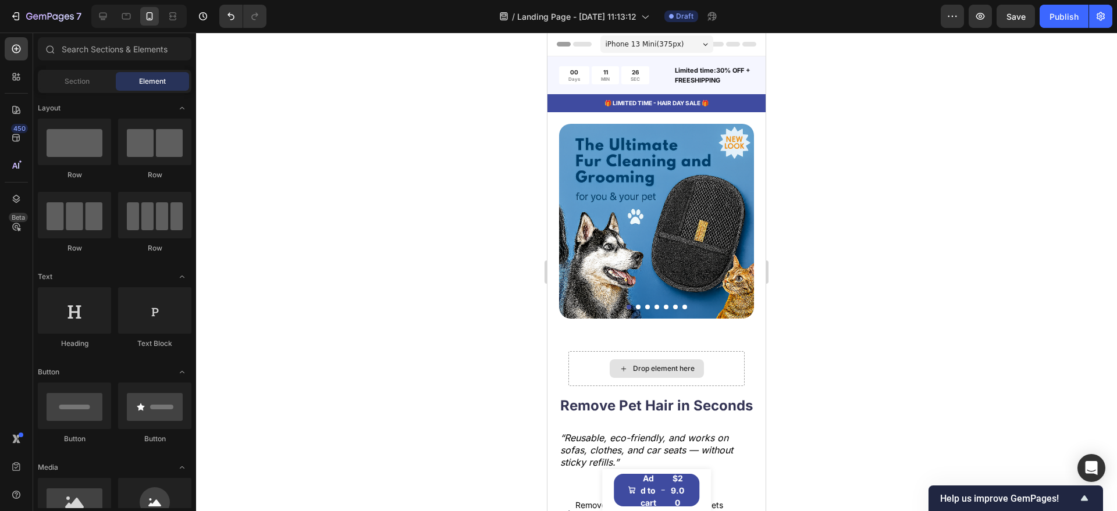
click at [641, 364] on div "Drop element here" at bounding box center [664, 368] width 62 height 9
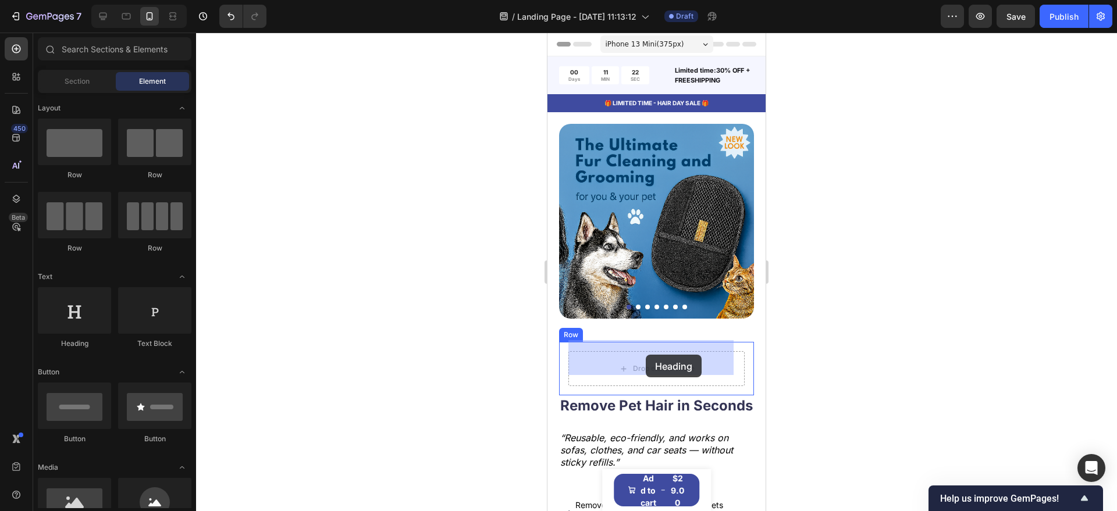
drag, startPoint x: 700, startPoint y: 346, endPoint x: 645, endPoint y: 355, distance: 55.4
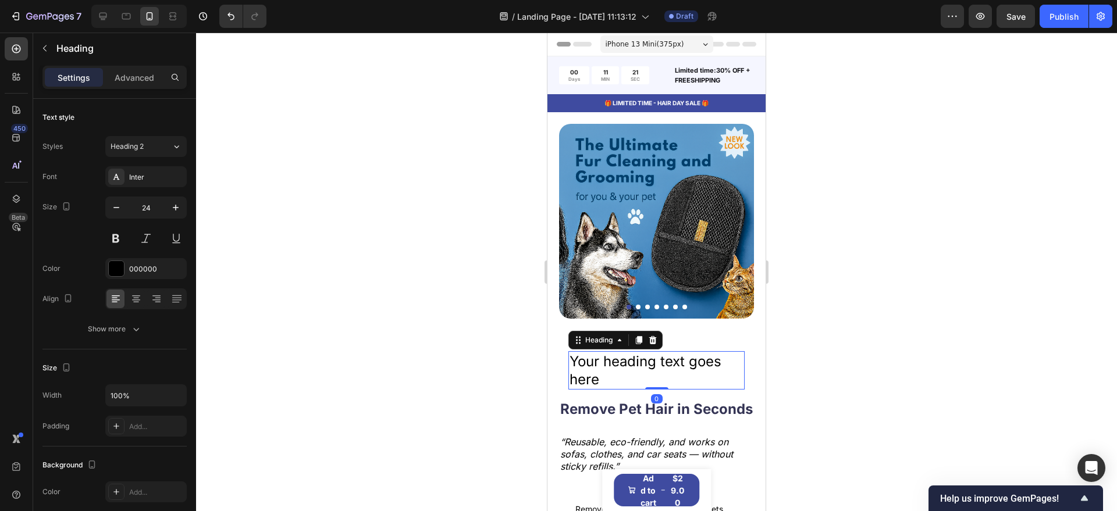
click at [635, 354] on h2 "Your heading text goes here" at bounding box center [656, 370] width 176 height 38
click at [635, 354] on p "Your heading text goes here" at bounding box center [656, 370] width 174 height 36
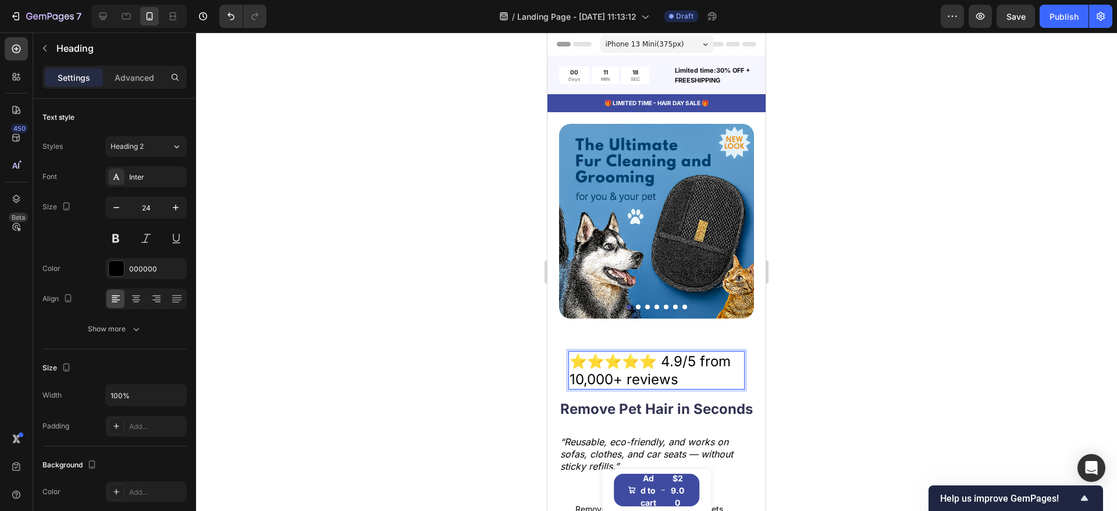
click at [635, 354] on p "⭐⭐⭐⭐⭐ 4.9/5 from 10,000+ reviews" at bounding box center [656, 370] width 174 height 36
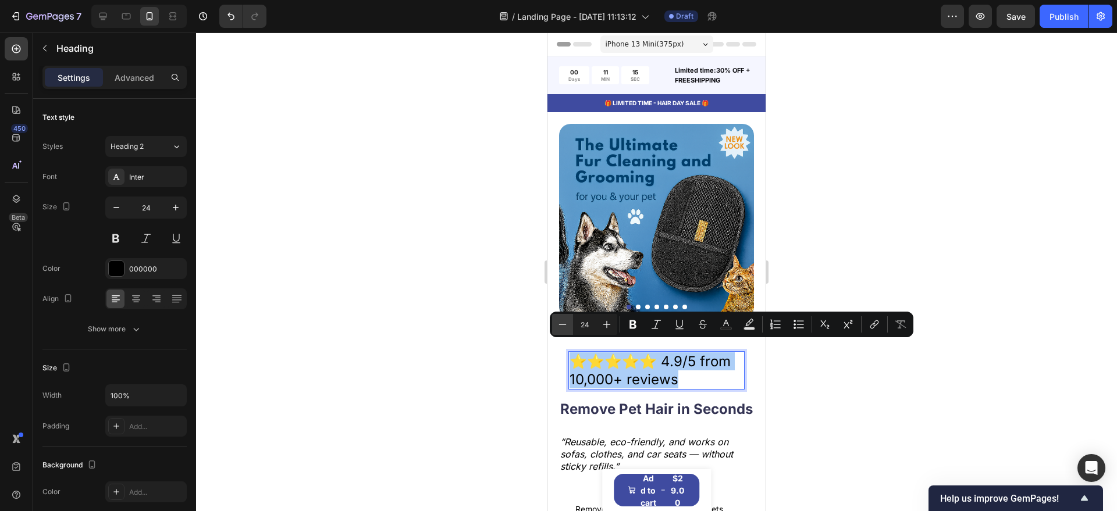
click at [562, 324] on icon "Editor contextual toolbar" at bounding box center [563, 324] width 8 height 1
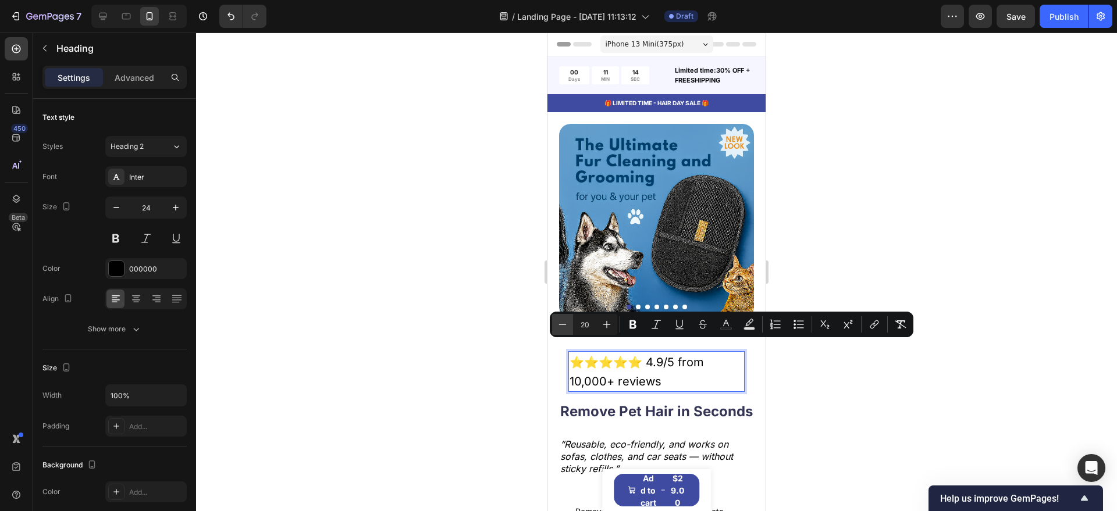
click at [562, 324] on icon "Editor contextual toolbar" at bounding box center [563, 324] width 8 height 1
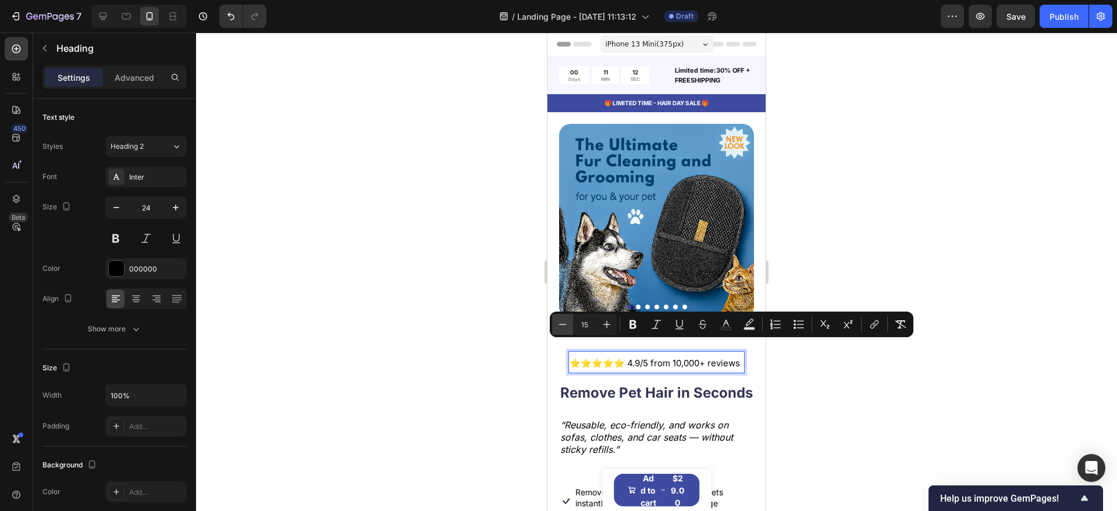
click at [562, 324] on icon "Editor contextual toolbar" at bounding box center [563, 324] width 8 height 1
type input "13"
click at [423, 369] on div at bounding box center [656, 272] width 921 height 479
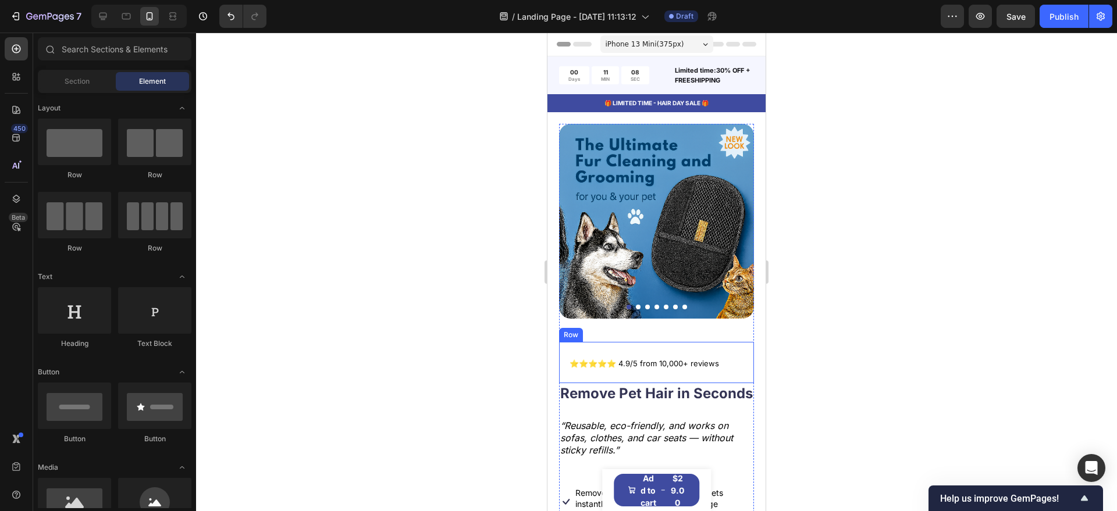
click at [669, 342] on div "⁠⁠⁠⁠⁠⁠⁠ ⭐⭐⭐⭐⭐ 4.9/5 from 10,000+ reviews Heading Row" at bounding box center [656, 362] width 195 height 41
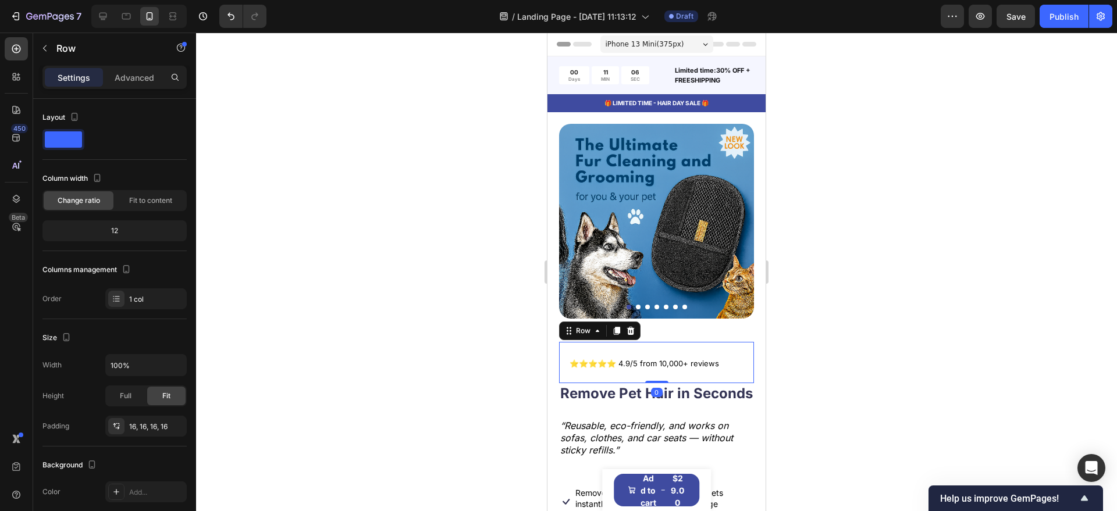
click at [116, 88] on div "Settings Advanced" at bounding box center [114, 77] width 144 height 23
click at [122, 77] on p "Advanced" at bounding box center [135, 78] width 40 height 12
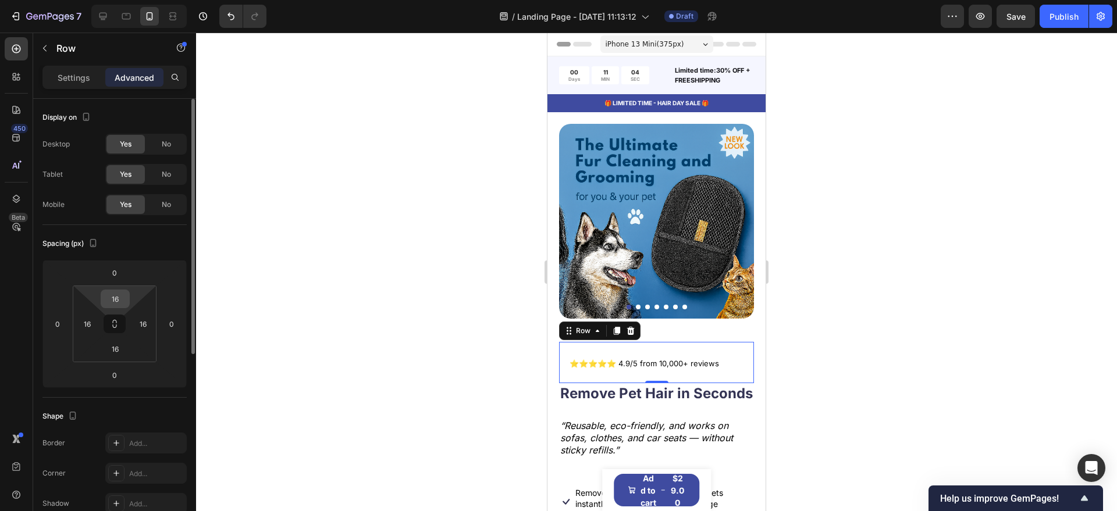
click at [115, 297] on input "16" at bounding box center [115, 298] width 23 height 17
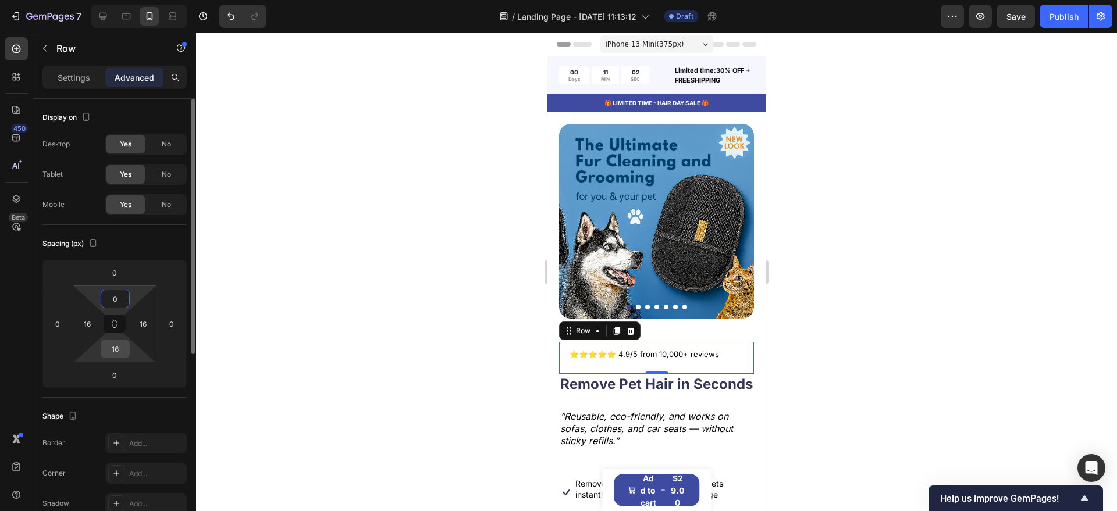
type input "0"
click at [119, 352] on input "16" at bounding box center [115, 348] width 23 height 17
type input "0"
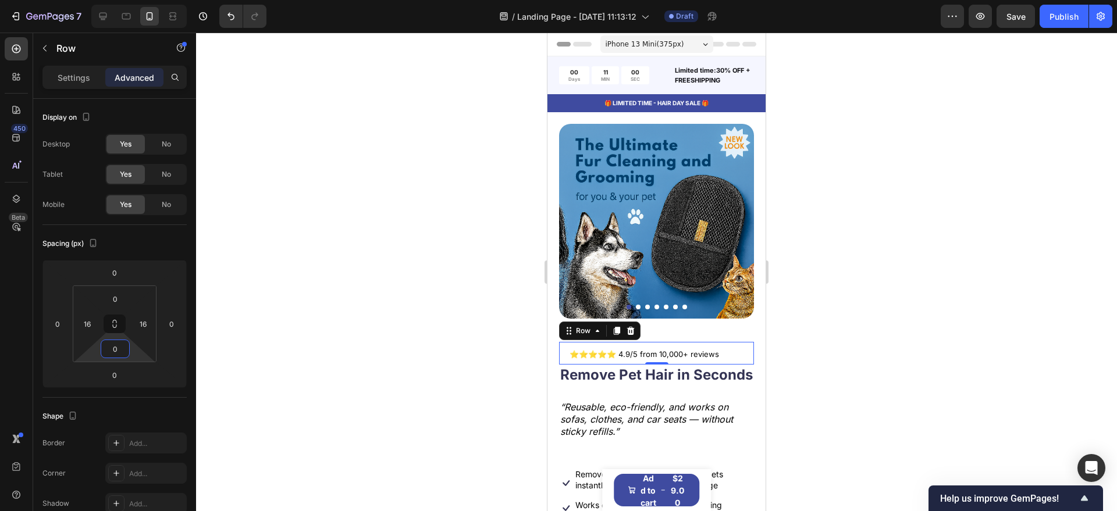
click at [403, 292] on div at bounding box center [656, 272] width 921 height 479
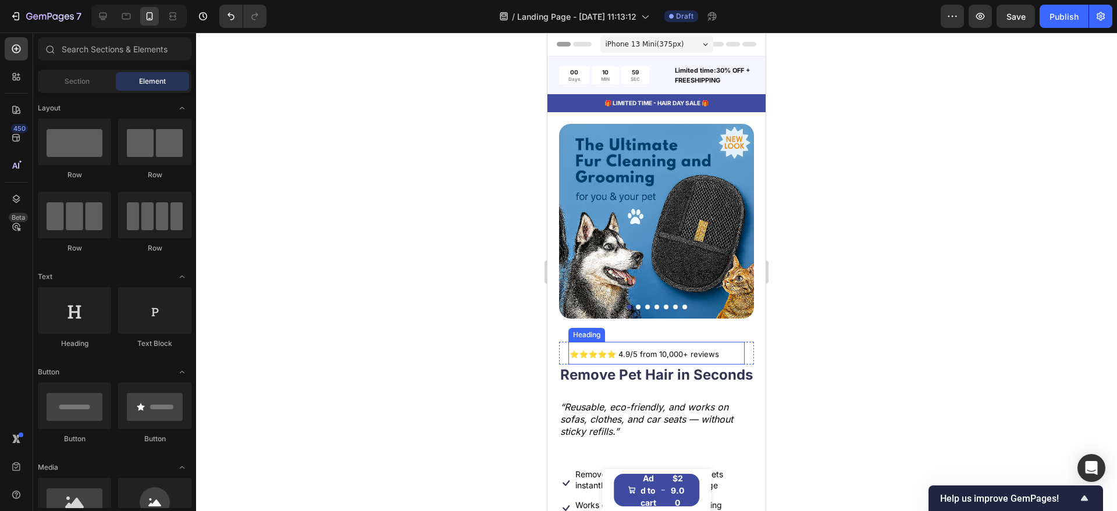
click at [601, 342] on h2 "⁠⁠⁠⁠⁠⁠⁠ ⭐⭐⭐⭐⭐ 4.9/5 from 10,000+ reviews" at bounding box center [656, 353] width 176 height 23
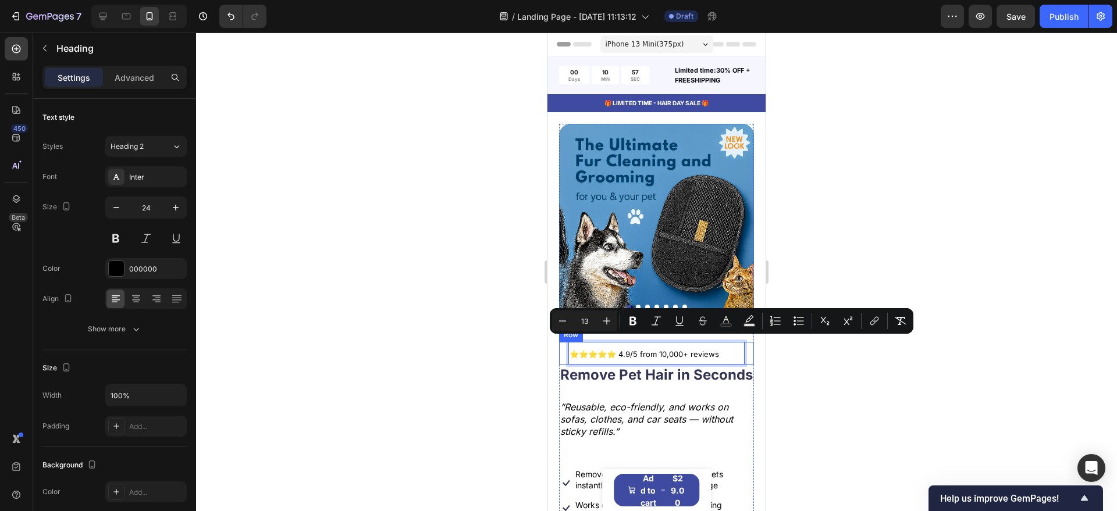
click at [561, 342] on div "⭐⭐⭐⭐⭐ 4.9/5 from 10,000+ reviews Heading 0 Row" at bounding box center [656, 353] width 195 height 23
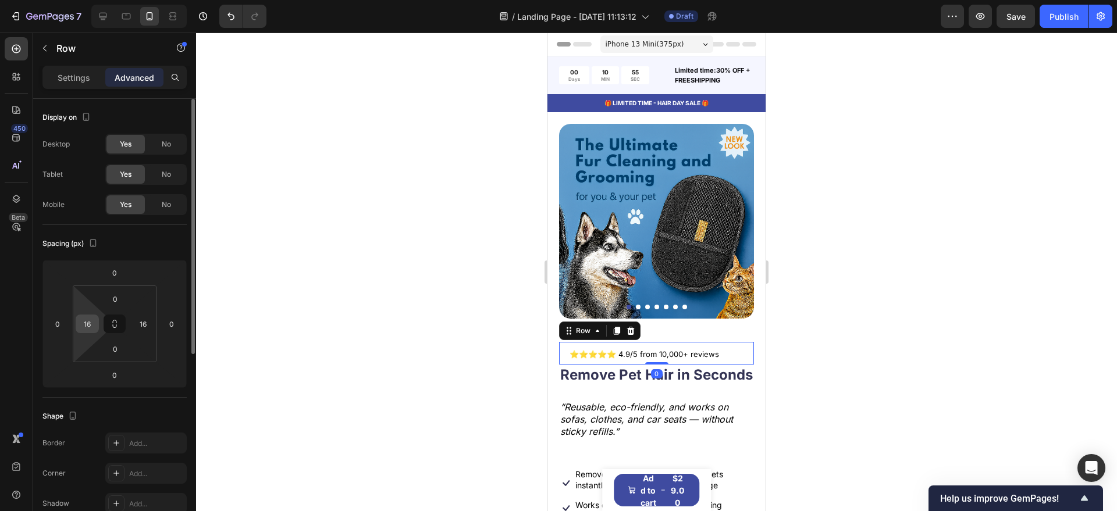
click at [89, 326] on input "16" at bounding box center [87, 323] width 17 height 17
type input "1"
click at [348, 330] on div at bounding box center [656, 272] width 921 height 479
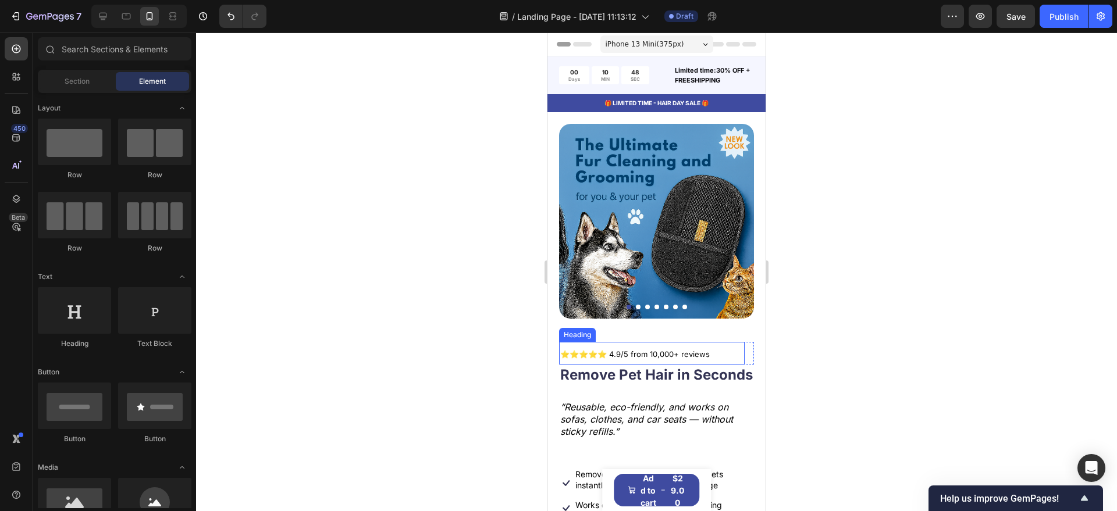
click at [659, 350] on span "⭐⭐⭐⭐⭐ 4.9/5 from 10,000+ reviews" at bounding box center [634, 354] width 149 height 9
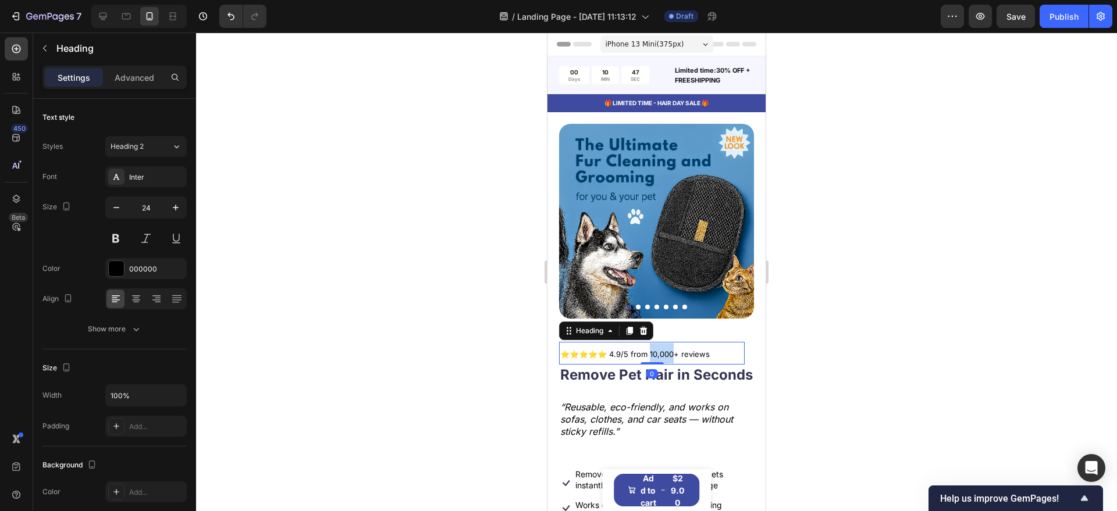
click at [658, 350] on span "⭐⭐⭐⭐⭐ 4.9/5 from 10,000+ reviews" at bounding box center [634, 354] width 149 height 9
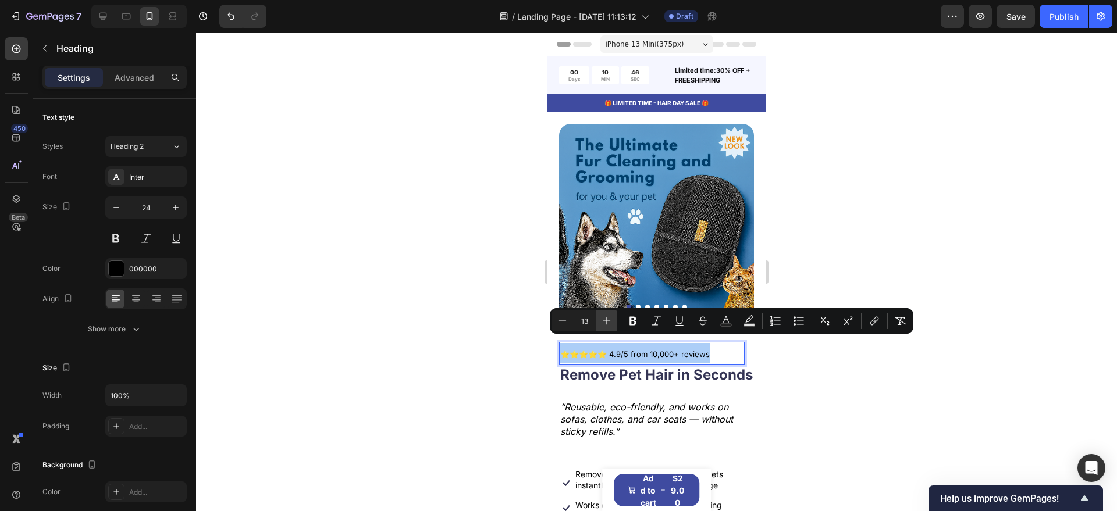
click at [599, 322] on button "Plus" at bounding box center [606, 321] width 21 height 21
click at [604, 322] on icon "Editor contextual toolbar" at bounding box center [607, 321] width 12 height 12
click at [566, 327] on button "Minus" at bounding box center [562, 321] width 21 height 21
type input "14"
click at [493, 341] on div at bounding box center [656, 272] width 921 height 479
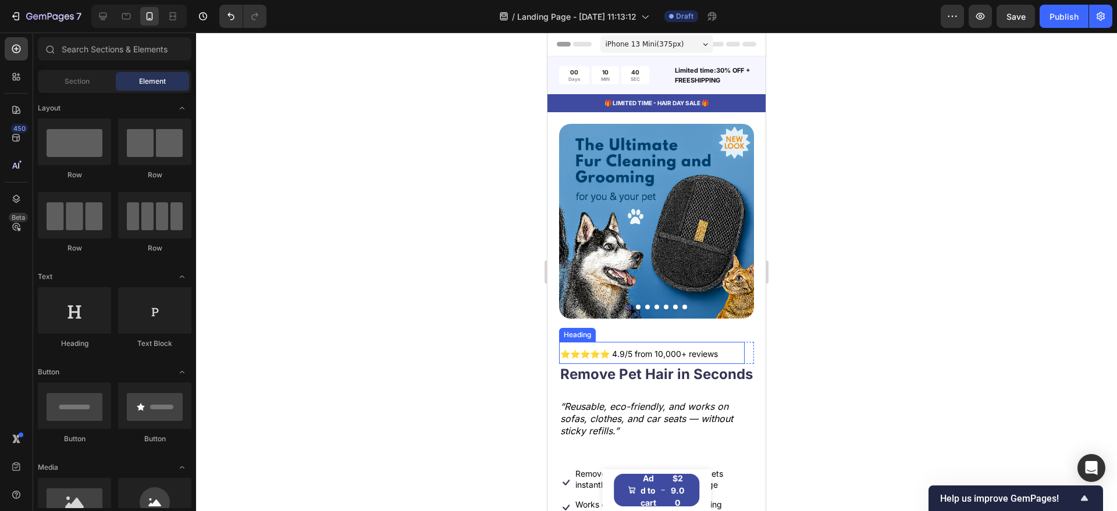
click at [622, 349] on span "⭐⭐⭐⭐⭐ 4.9/5 from 10,000+ reviews" at bounding box center [639, 354] width 158 height 10
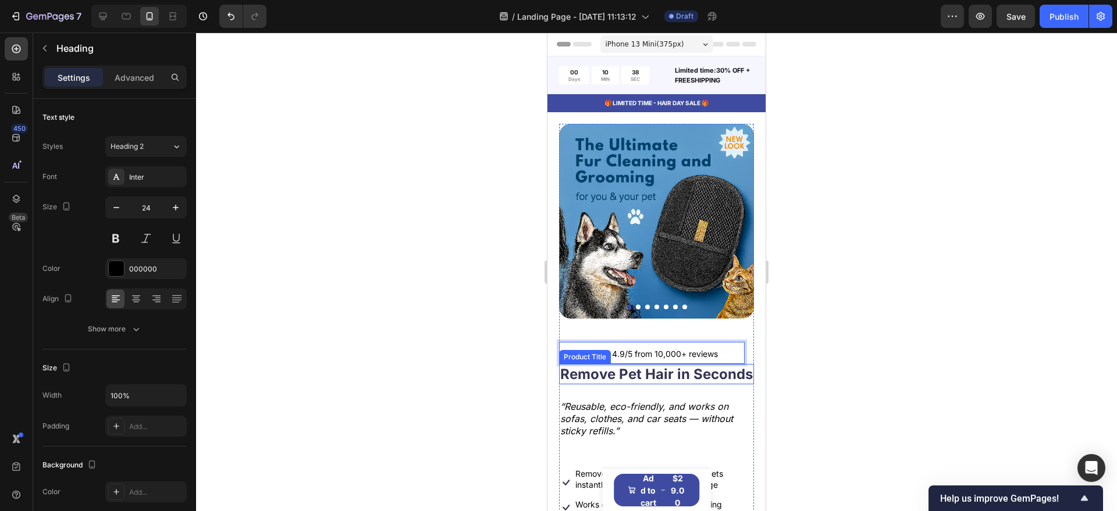
drag, startPoint x: 647, startPoint y: 348, endPoint x: 646, endPoint y: 357, distance: 8.7
click at [659, 343] on p "⭐⭐⭐⭐⭐ 4.9/5 from 10,000+ reviews" at bounding box center [651, 353] width 183 height 20
click at [836, 354] on div at bounding box center [656, 272] width 921 height 479
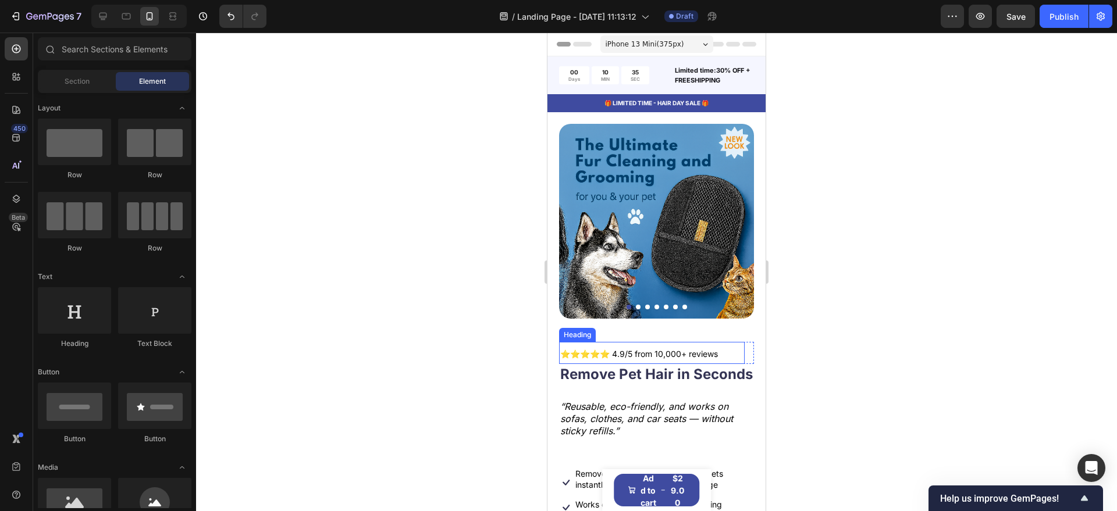
click at [706, 351] on p "⁠⁠⁠⁠⁠⁠⁠ ⭐⭐⭐⭐⭐ 4.9/5 from 10,000+ reviews" at bounding box center [651, 353] width 183 height 20
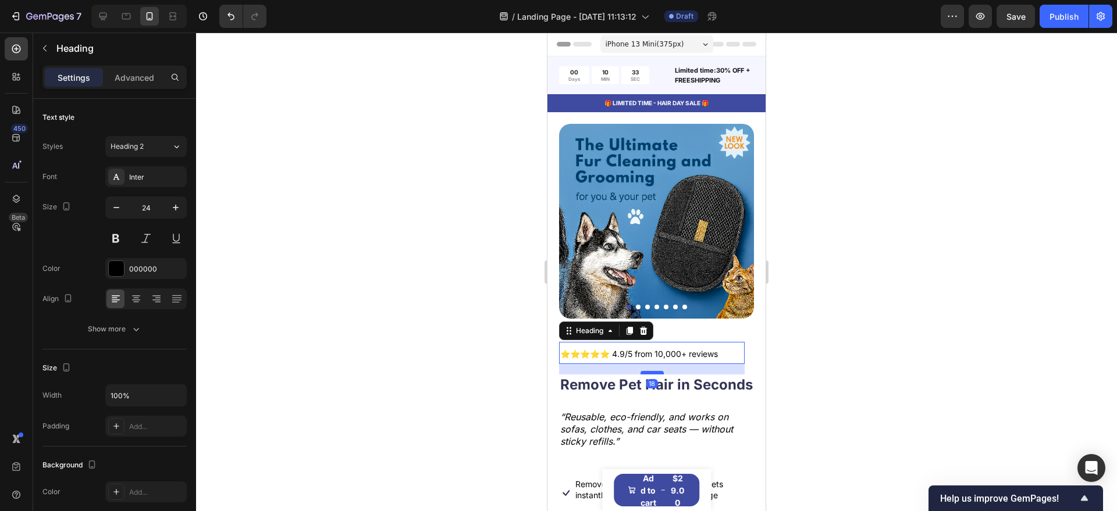
click at [647, 371] on div at bounding box center [651, 372] width 23 height 3
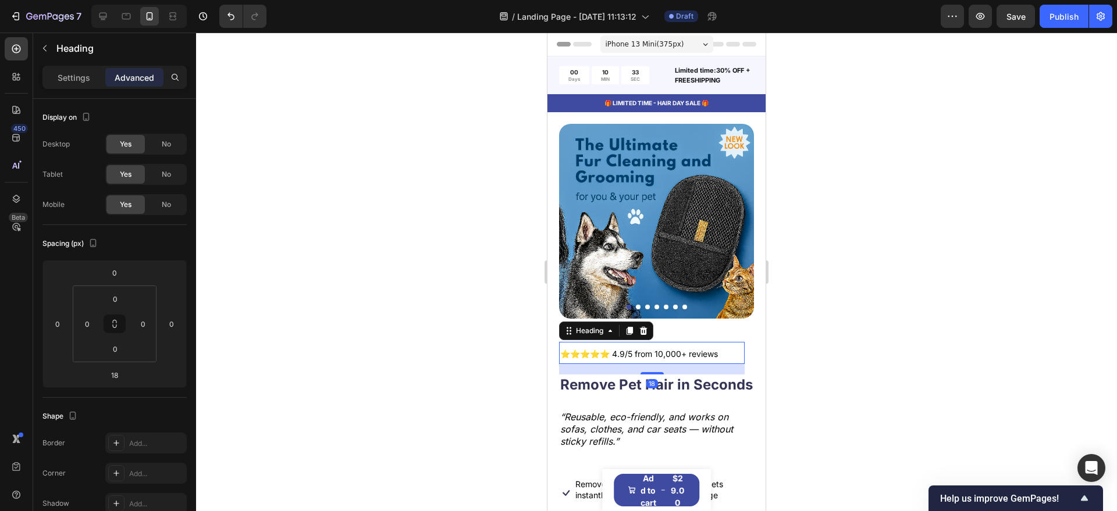
click at [855, 336] on div at bounding box center [656, 272] width 921 height 479
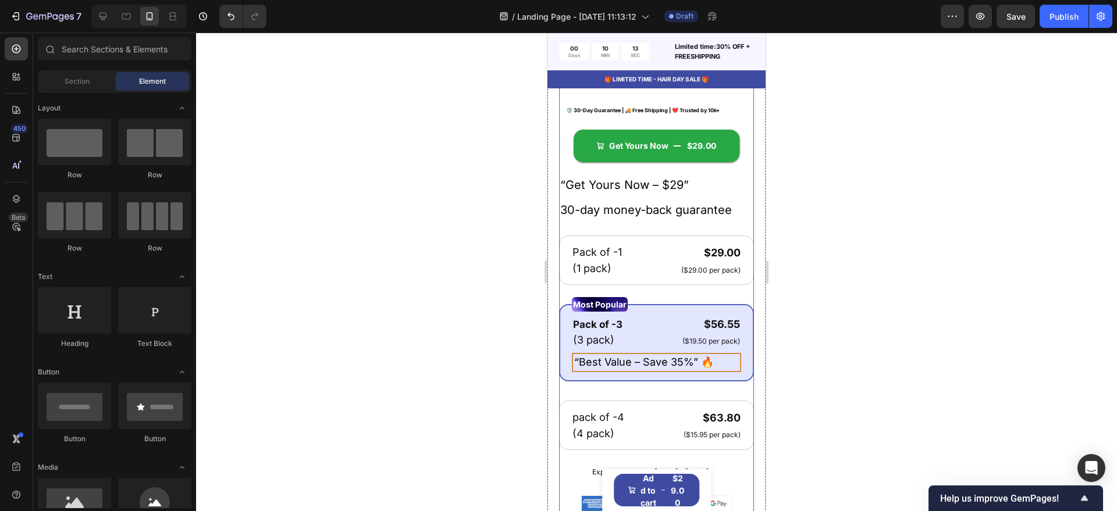
scroll to position [509, 0]
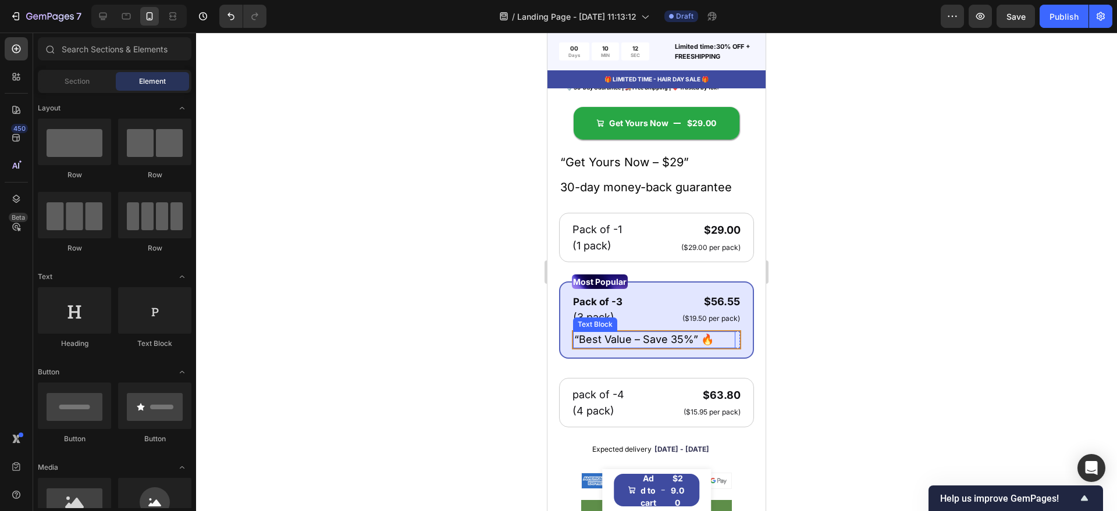
click at [719, 344] on p "“Best Value – Save 35%” 🔥" at bounding box center [654, 340] width 160 height 15
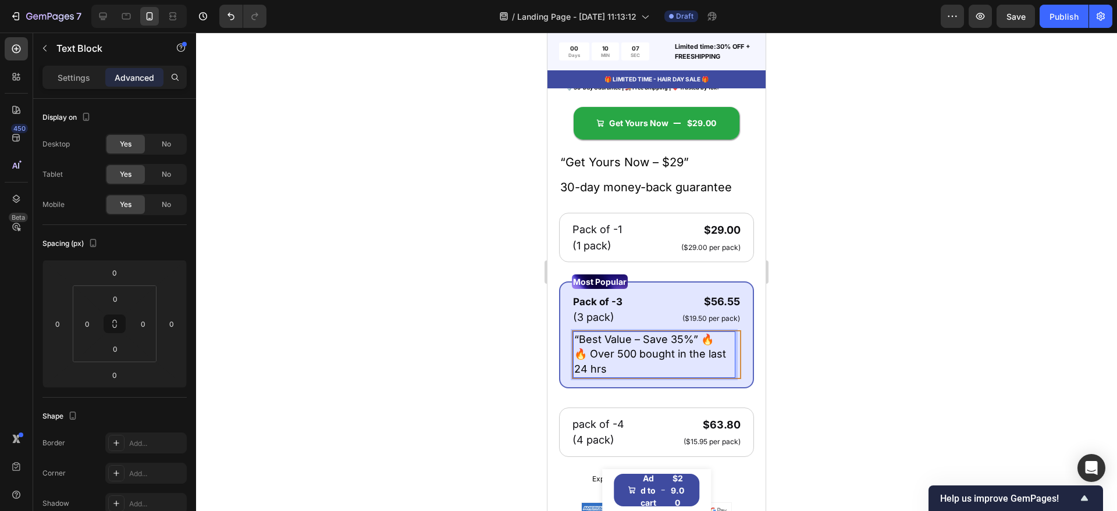
click at [585, 362] on span "🔥 Over 500 bought in the last 24 hrs" at bounding box center [650, 361] width 152 height 27
click at [711, 345] on p "“Best Value – Save 35%” 🔥" at bounding box center [654, 340] width 160 height 15
click at [626, 375] on p "🔥 Over 500 bought in the last 24 hrs" at bounding box center [654, 362] width 160 height 30
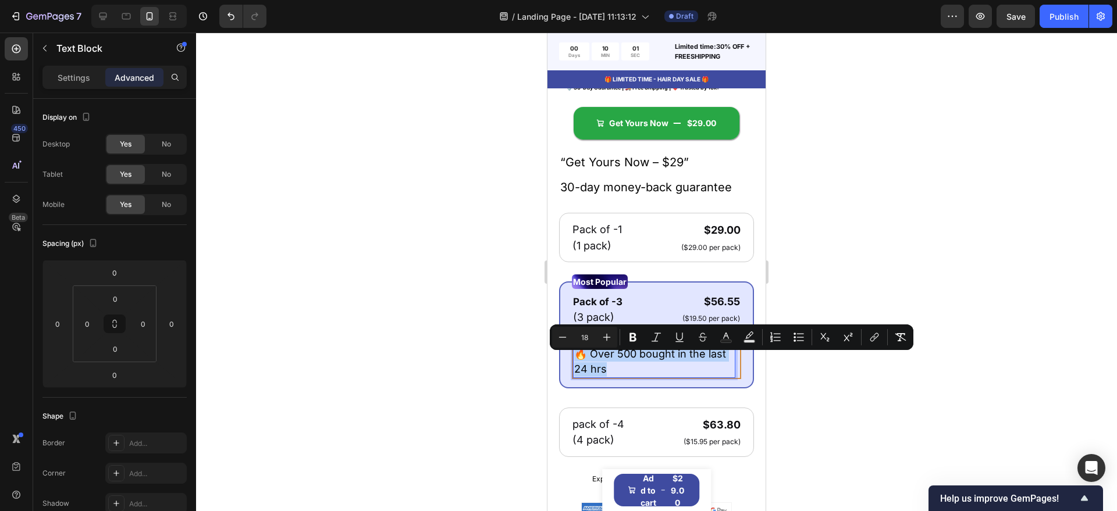
drag, startPoint x: 626, startPoint y: 375, endPoint x: 577, endPoint y: 358, distance: 51.7
click at [577, 358] on p "🔥 Over 500 bought in the last 24 hrs" at bounding box center [654, 362] width 160 height 30
click at [562, 333] on icon "Editor contextual toolbar" at bounding box center [563, 337] width 12 height 12
click at [563, 333] on icon "Editor contextual toolbar" at bounding box center [563, 337] width 12 height 12
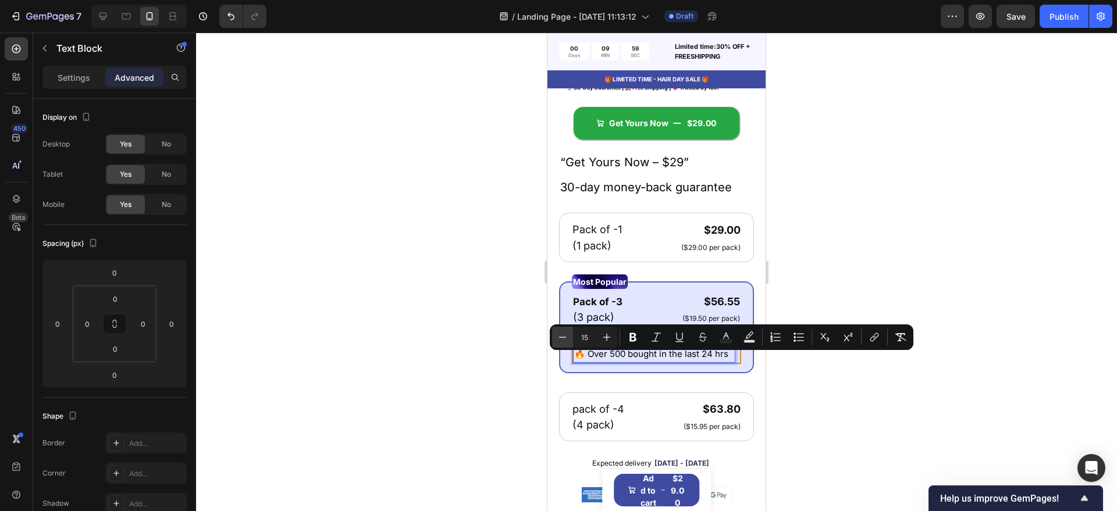
click at [563, 333] on icon "Editor contextual toolbar" at bounding box center [563, 337] width 12 height 12
type input "14"
click at [490, 359] on div at bounding box center [656, 272] width 921 height 479
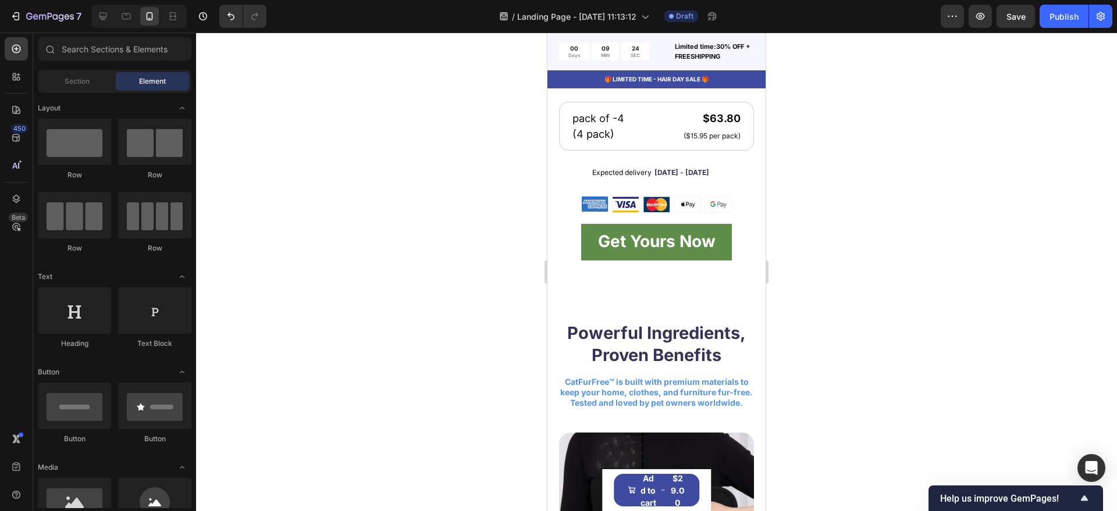
scroll to position [945, 0]
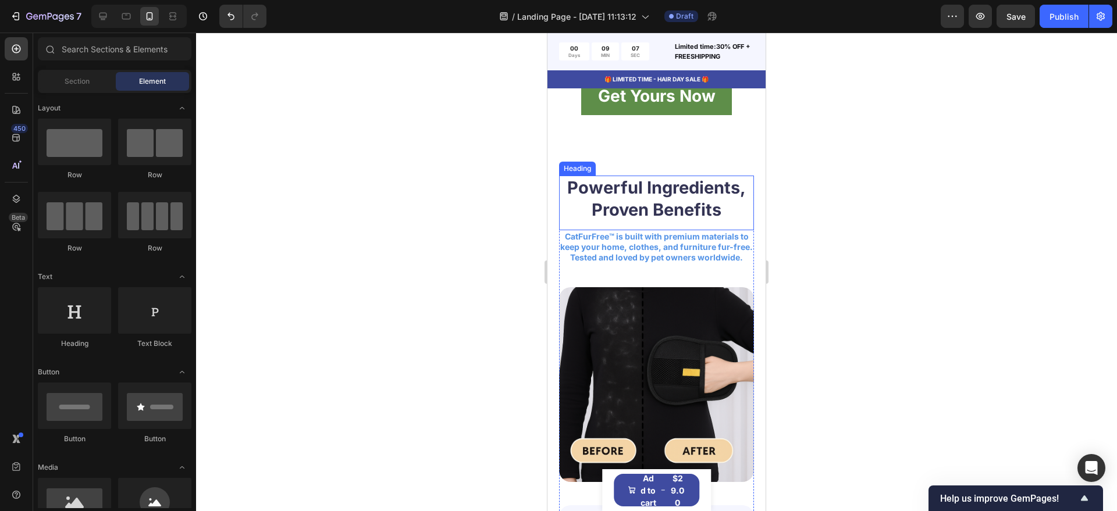
click at [652, 194] on h2 "Powerful Ingredients, Proven Benefits" at bounding box center [656, 199] width 195 height 46
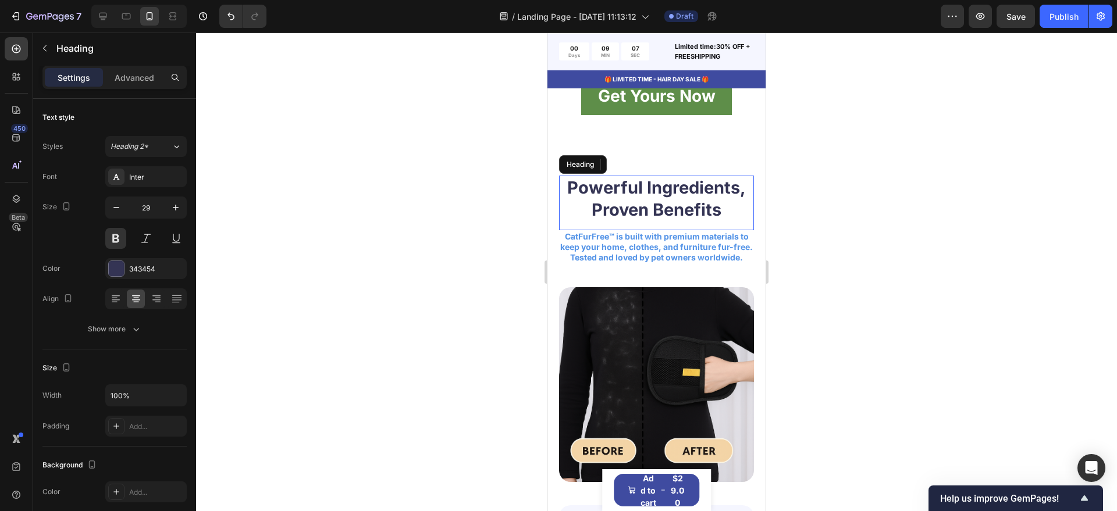
click at [646, 207] on p "Powerful Ingredients, Proven Benefits" at bounding box center [656, 199] width 192 height 44
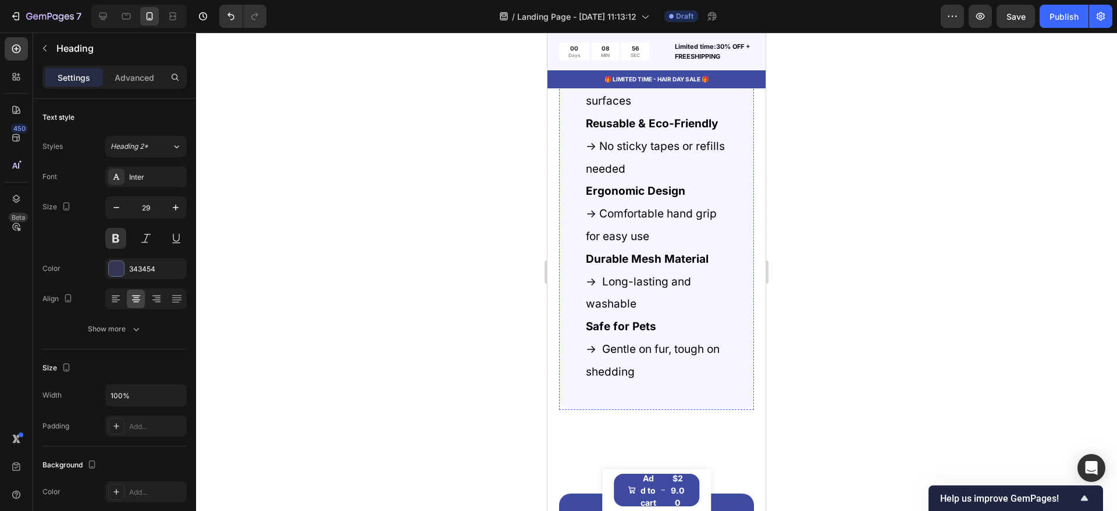
scroll to position [1454, 0]
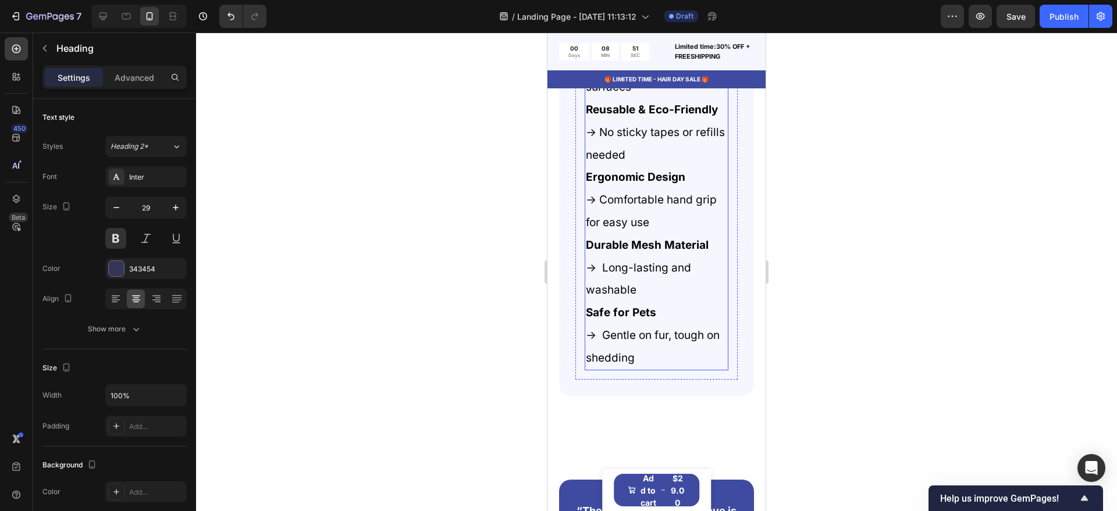
click at [642, 302] on p "→ Long-lasting and washable" at bounding box center [656, 278] width 141 height 45
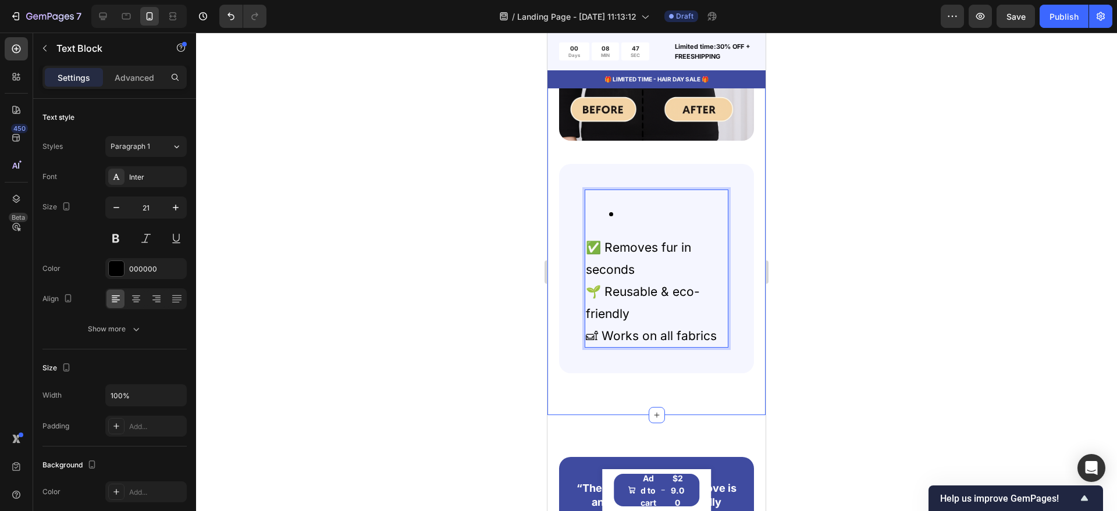
scroll to position [1282, 0]
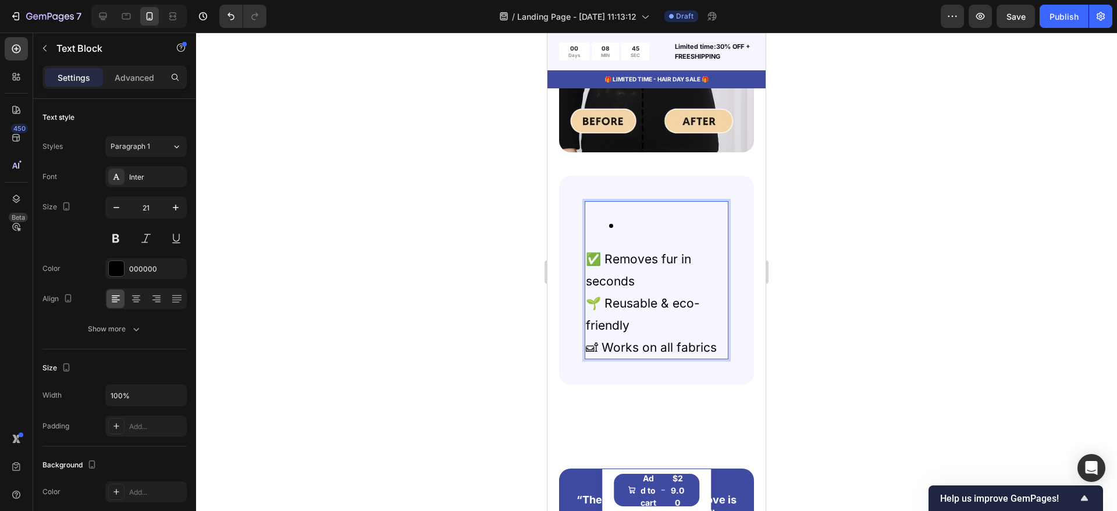
click at [633, 228] on li "Rich Text Editor. Editing area: main" at bounding box center [668, 226] width 118 height 22
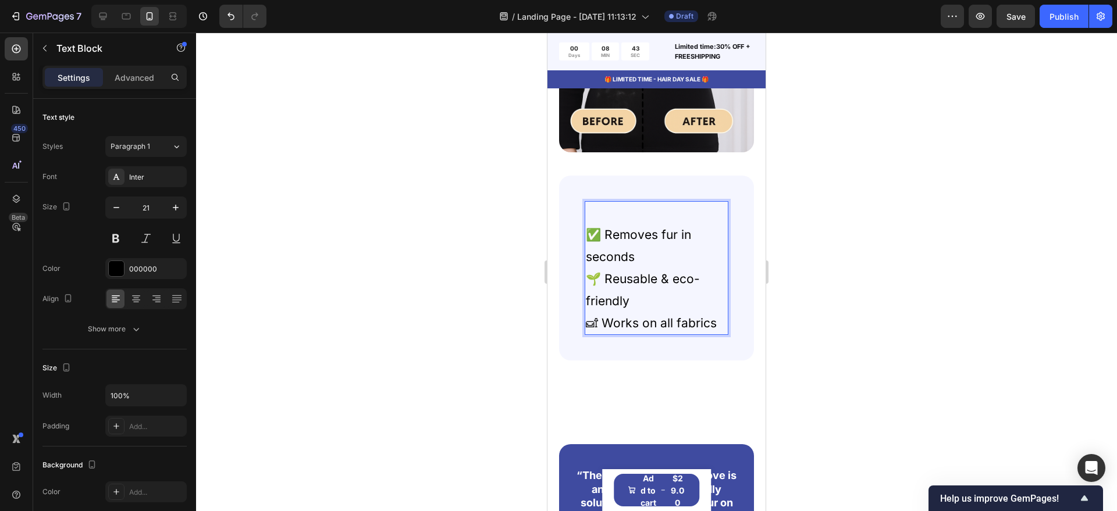
click at [586, 232] on p "✅ Removes fur in seconds" at bounding box center [656, 246] width 141 height 44
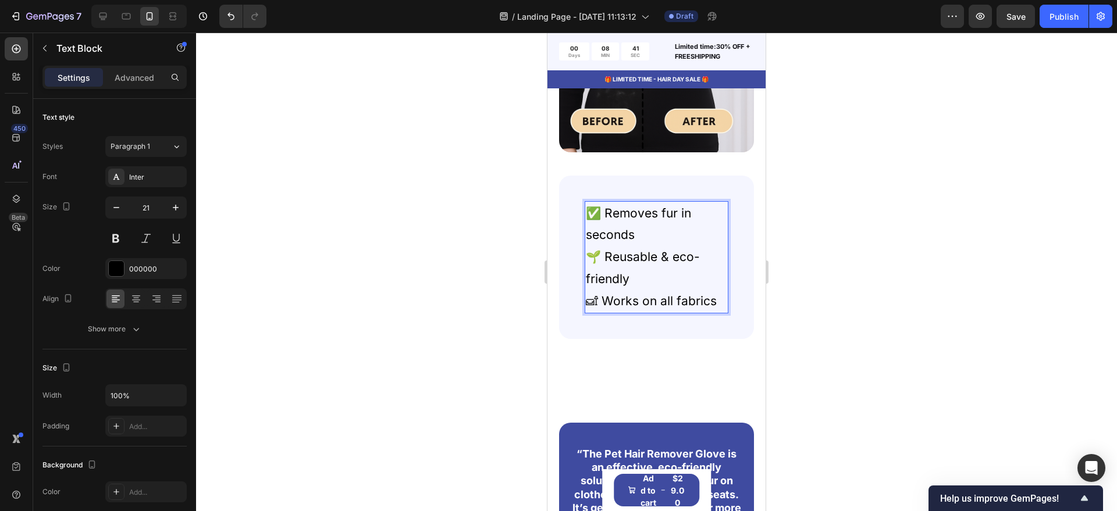
click at [672, 240] on p "✅ Removes fur in seconds" at bounding box center [656, 224] width 141 height 44
click at [176, 209] on icon "button" at bounding box center [176, 208] width 6 height 6
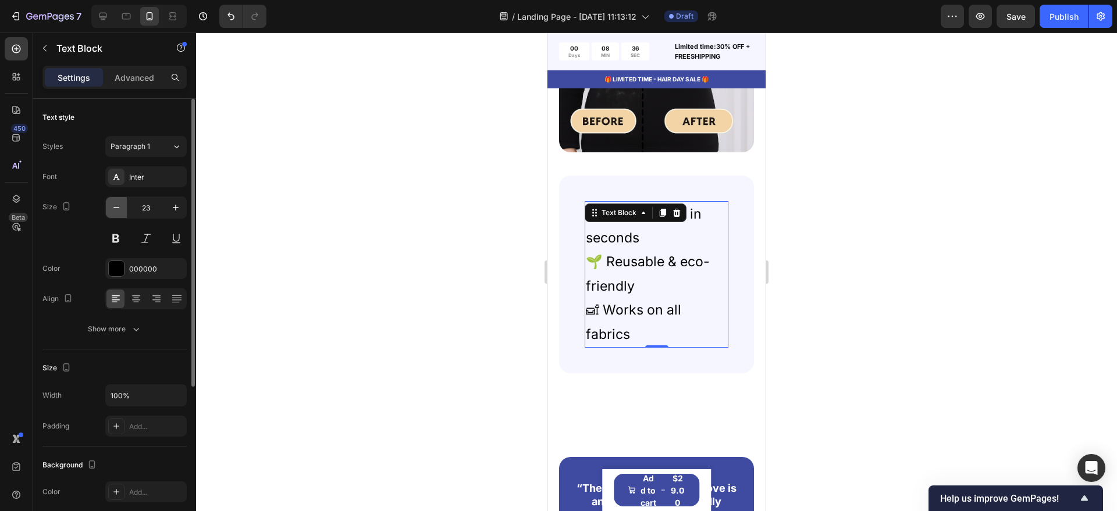
click at [119, 216] on button "button" at bounding box center [116, 207] width 21 height 21
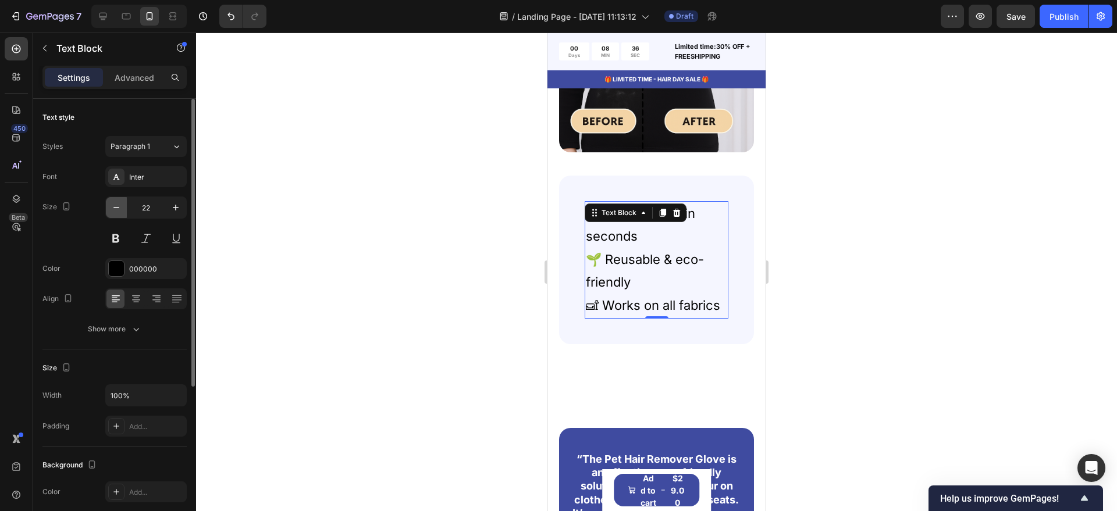
type input "21"
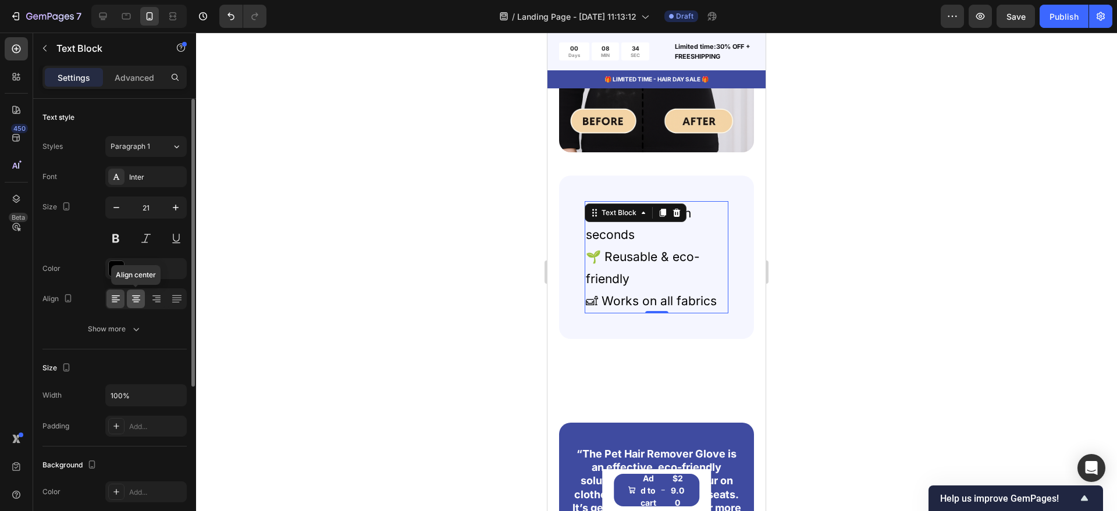
click at [140, 302] on icon at bounding box center [136, 299] width 12 height 12
click at [113, 306] on div at bounding box center [115, 299] width 18 height 19
click at [420, 229] on div at bounding box center [656, 272] width 921 height 479
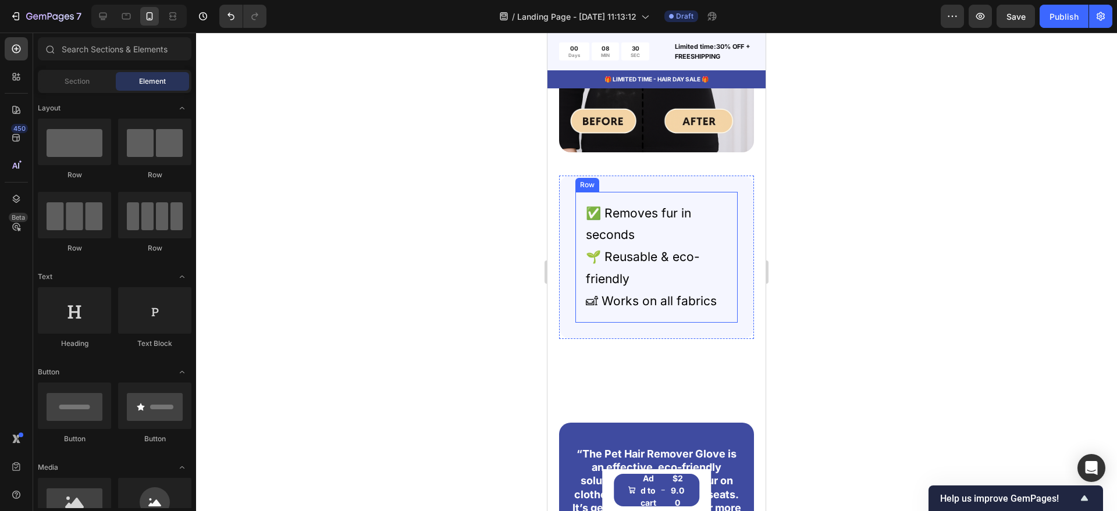
click at [658, 192] on div "✅ Removes fur in seconds 🌱 Reusable & eco-friendly 🛋 Works on all fabrics Text …" at bounding box center [656, 257] width 162 height 131
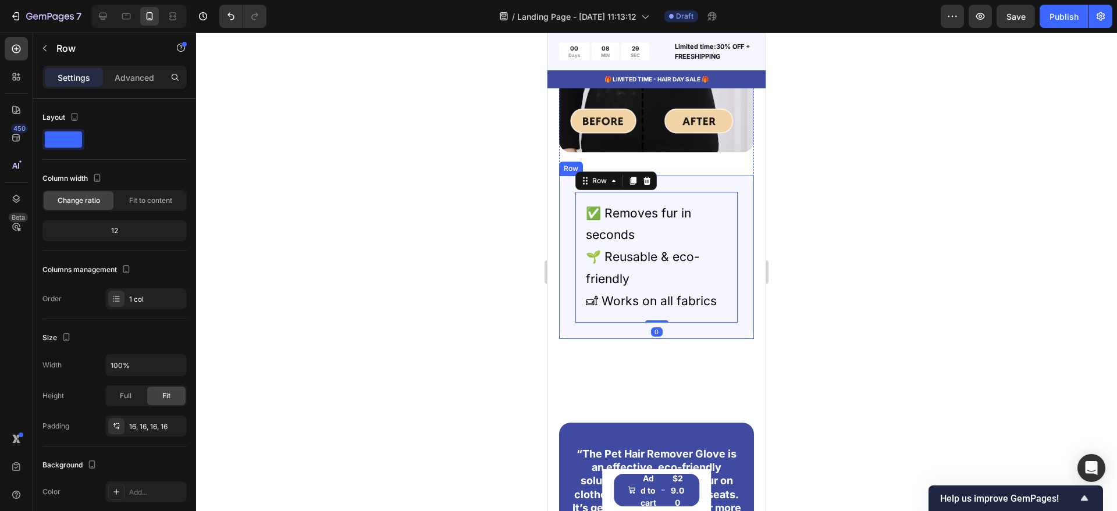
click at [697, 182] on div "✅ Removes fur in seconds 🌱 Reusable & eco-friendly 🛋 Works on all fabrics Text …" at bounding box center [656, 257] width 195 height 163
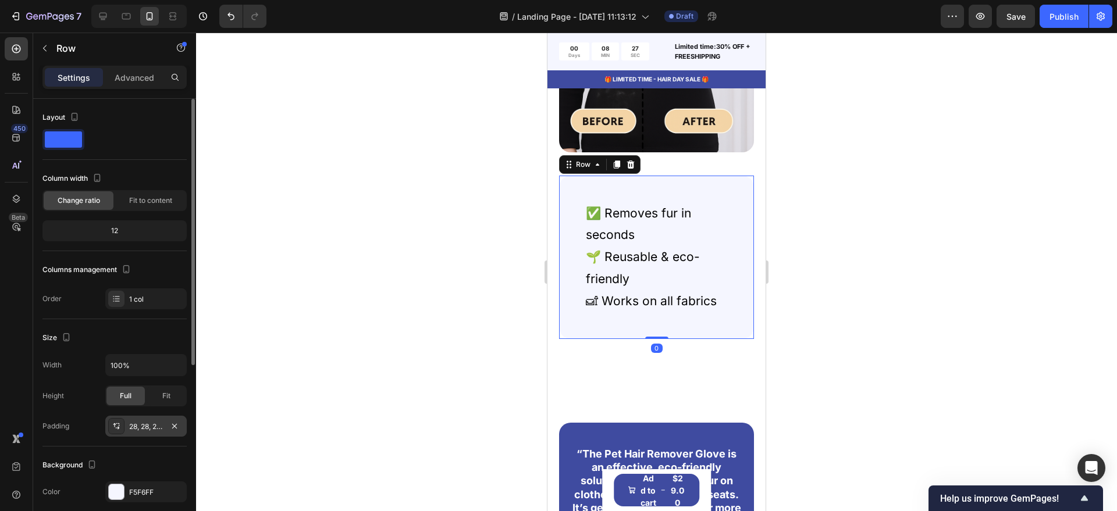
click at [148, 431] on div "28, 28, 28, 28" at bounding box center [146, 427] width 34 height 10
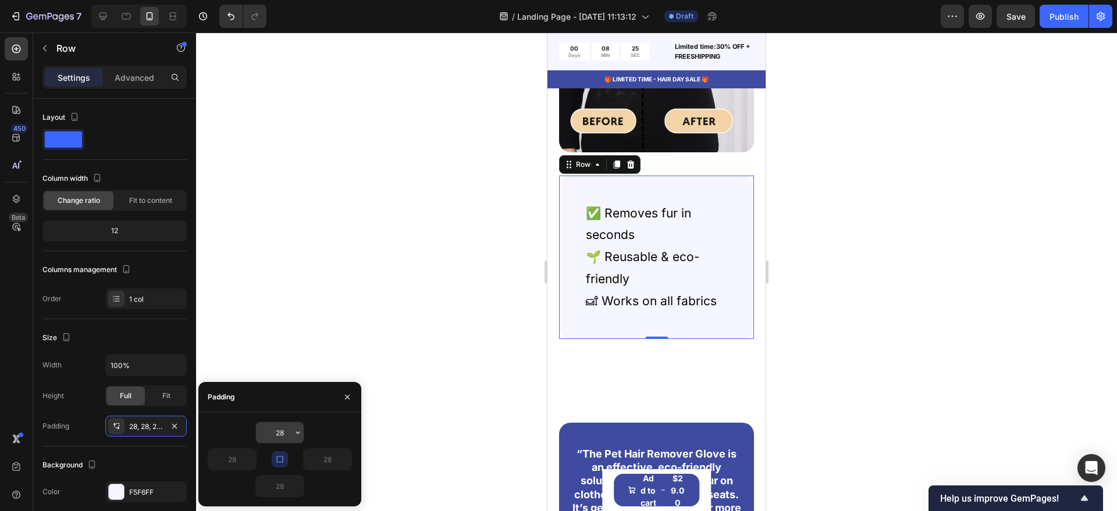
click at [291, 434] on input "28" at bounding box center [280, 432] width 48 height 21
click at [290, 433] on input "28" at bounding box center [280, 432] width 48 height 21
type input "0"
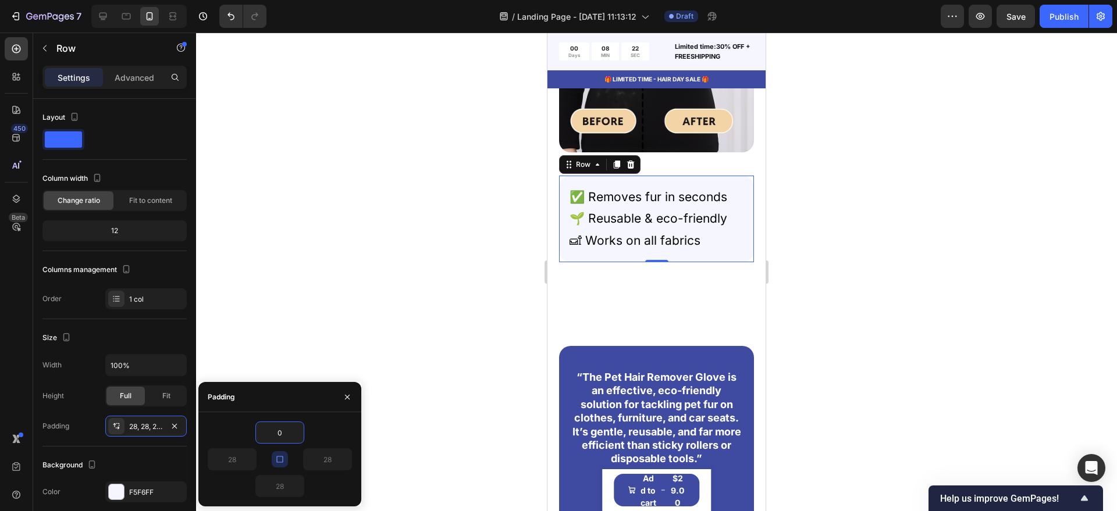
click at [430, 360] on div at bounding box center [656, 272] width 921 height 479
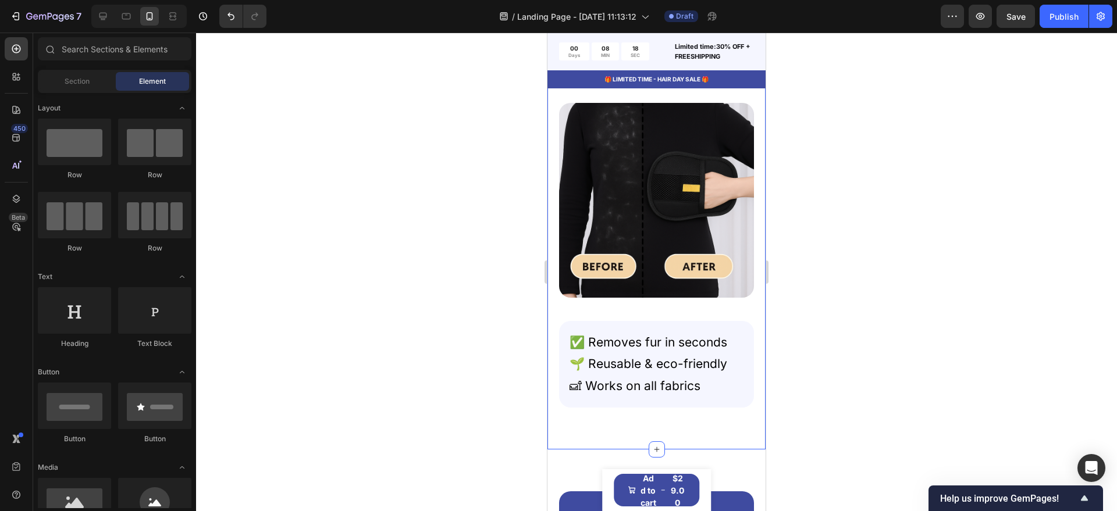
scroll to position [1100, 0]
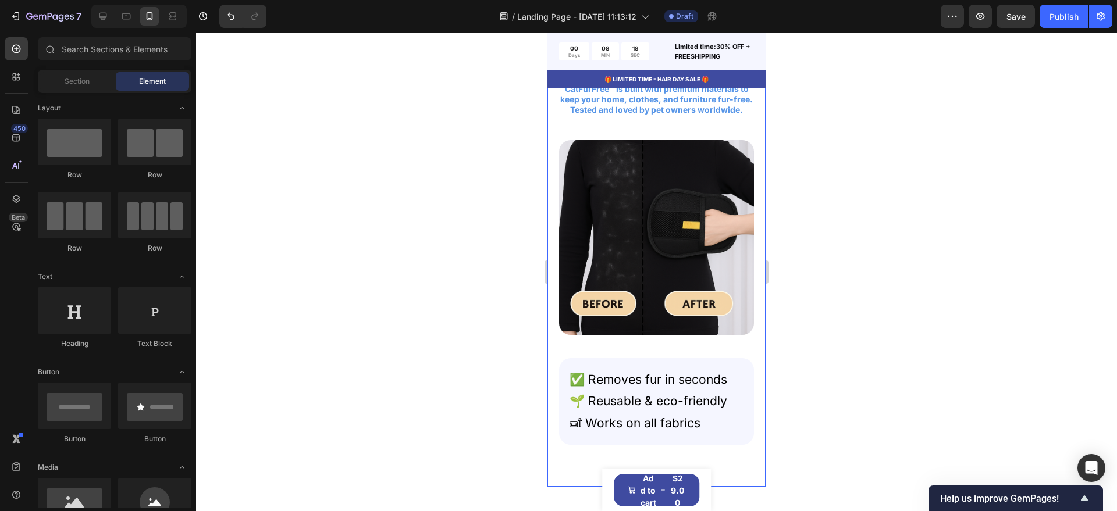
click at [723, 434] on p "🛋 Works on all fabrics" at bounding box center [656, 423] width 174 height 22
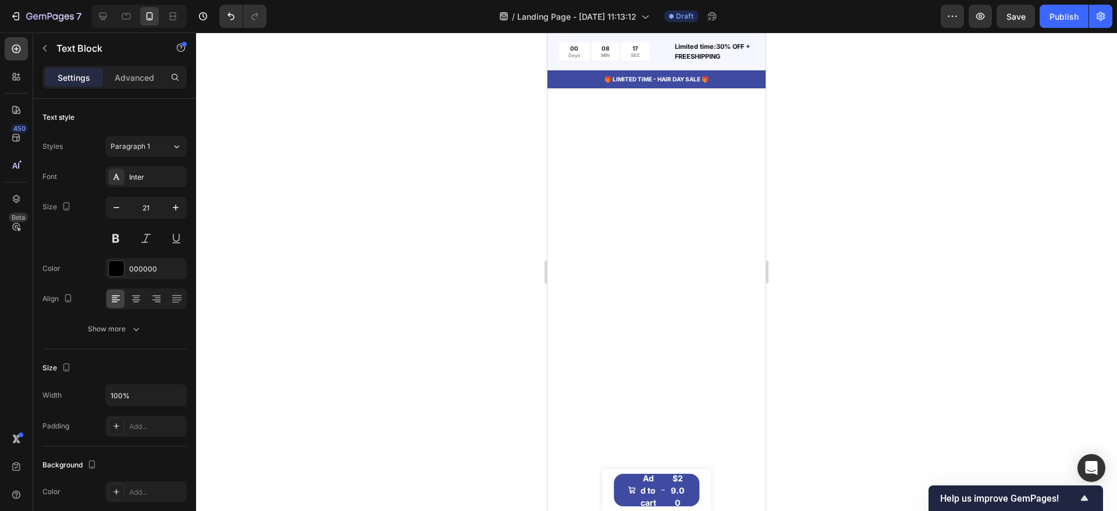
scroll to position [1355, 0]
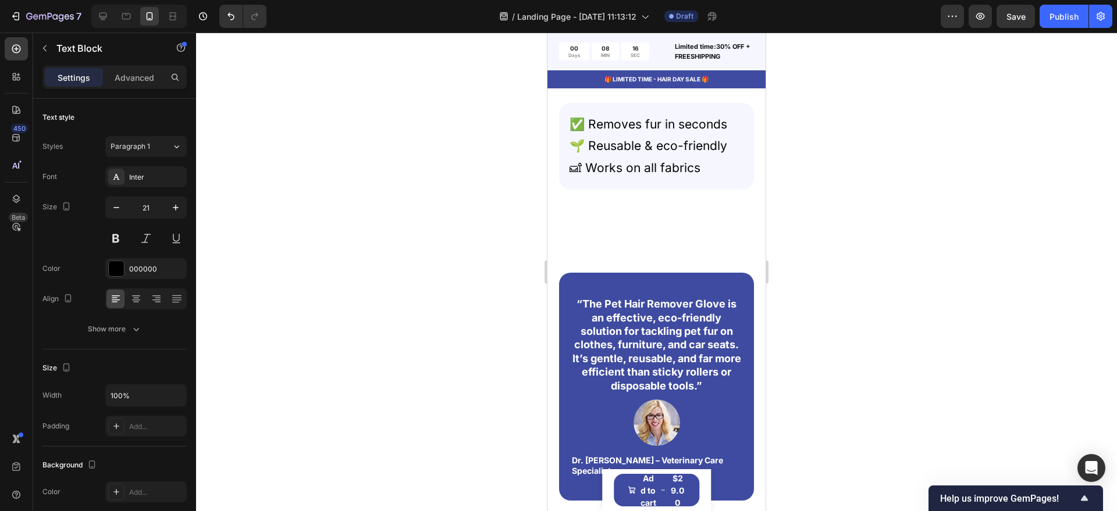
click at [718, 157] on p "🌱 Reusable & eco-friendly" at bounding box center [656, 146] width 174 height 22
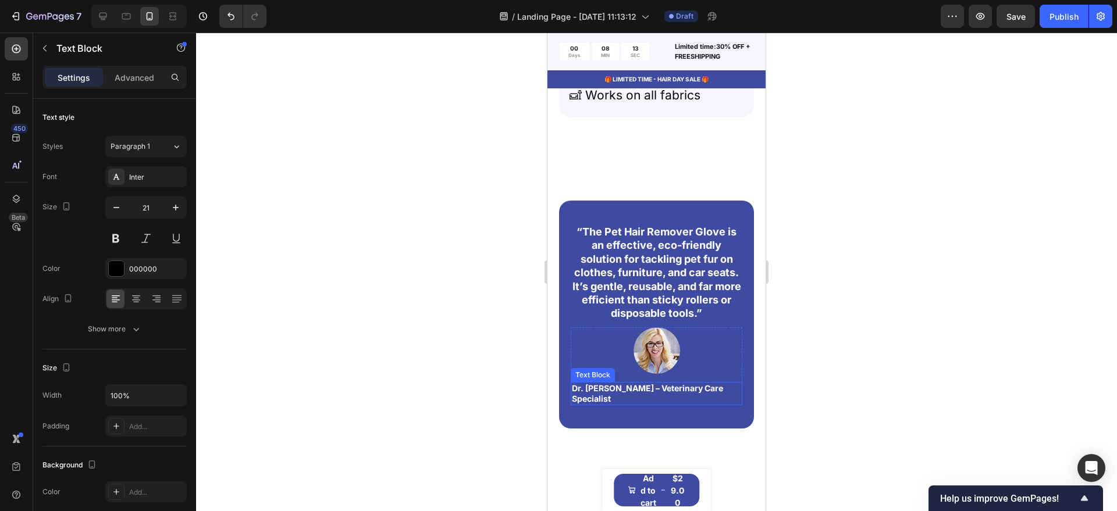
scroll to position [1282, 0]
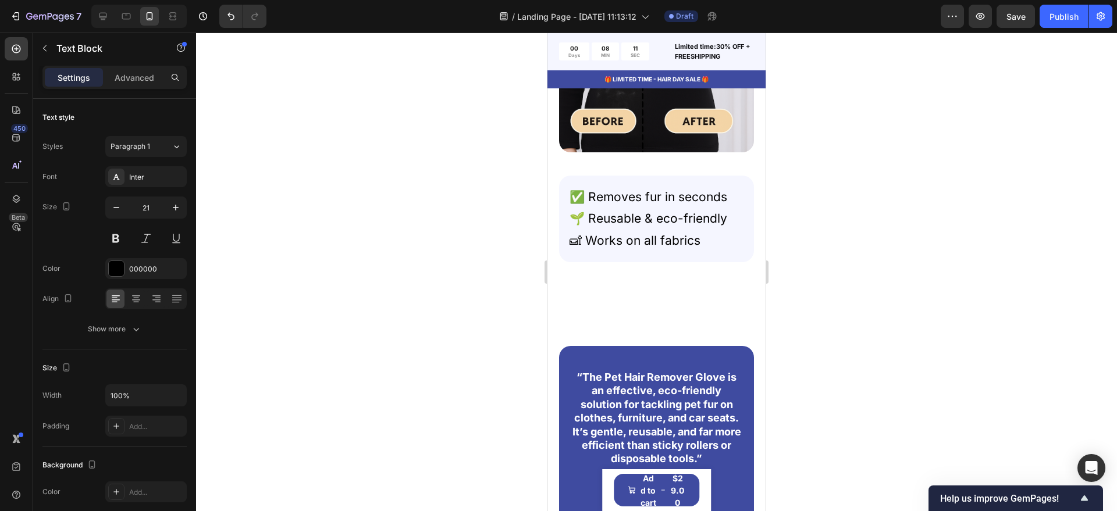
click at [700, 250] on p "🛋 Works on all fabrics" at bounding box center [656, 241] width 174 height 22
click at [675, 259] on div "✅ Removes fur in seconds 🌱 Reusable & eco-friendly 🛋 Works on all fabrics Text …" at bounding box center [656, 219] width 195 height 87
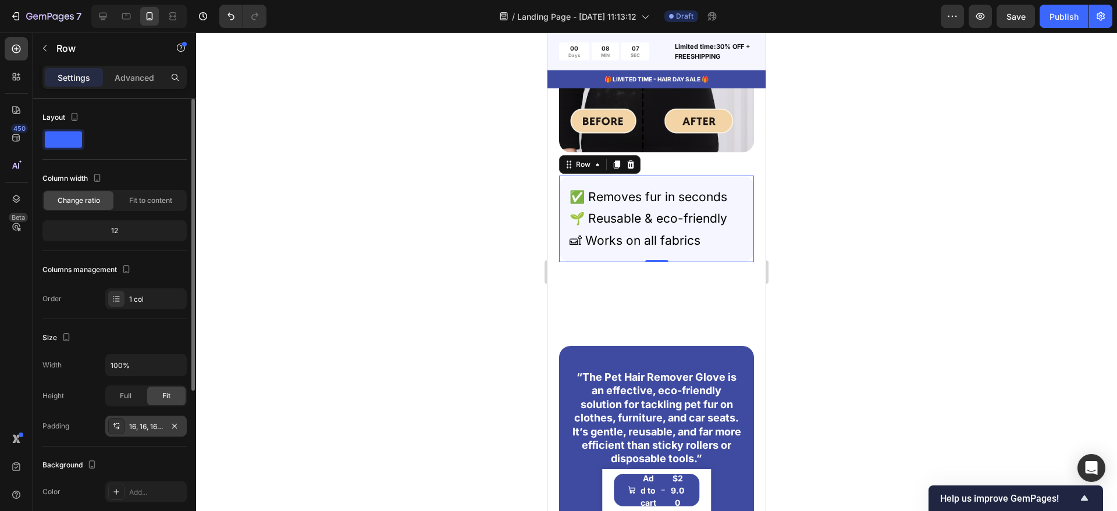
click at [145, 422] on div "16, 16, 16, 16" at bounding box center [146, 427] width 34 height 10
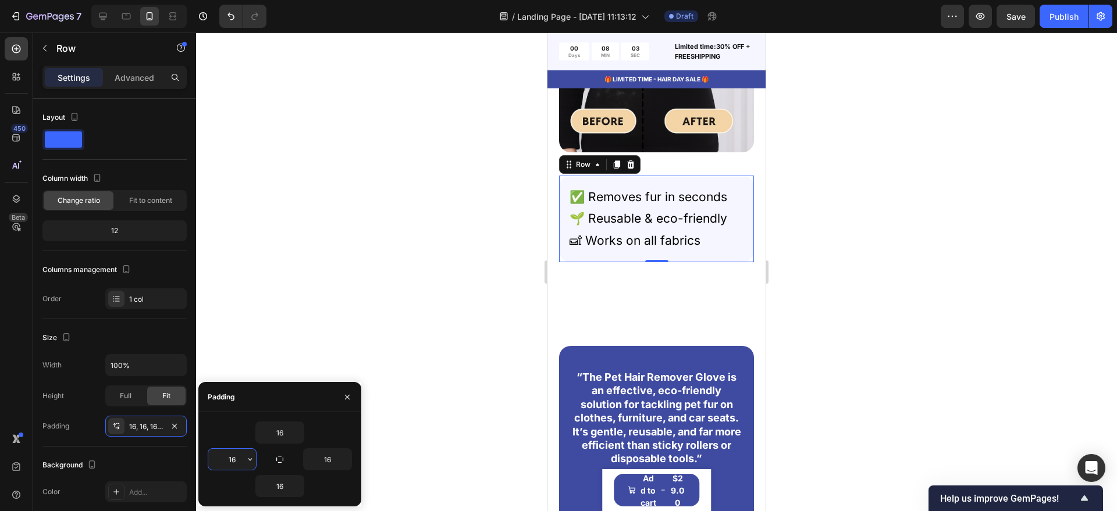
click at [231, 457] on input "16" at bounding box center [232, 459] width 48 height 21
type input "0"
click at [457, 358] on div at bounding box center [656, 272] width 921 height 479
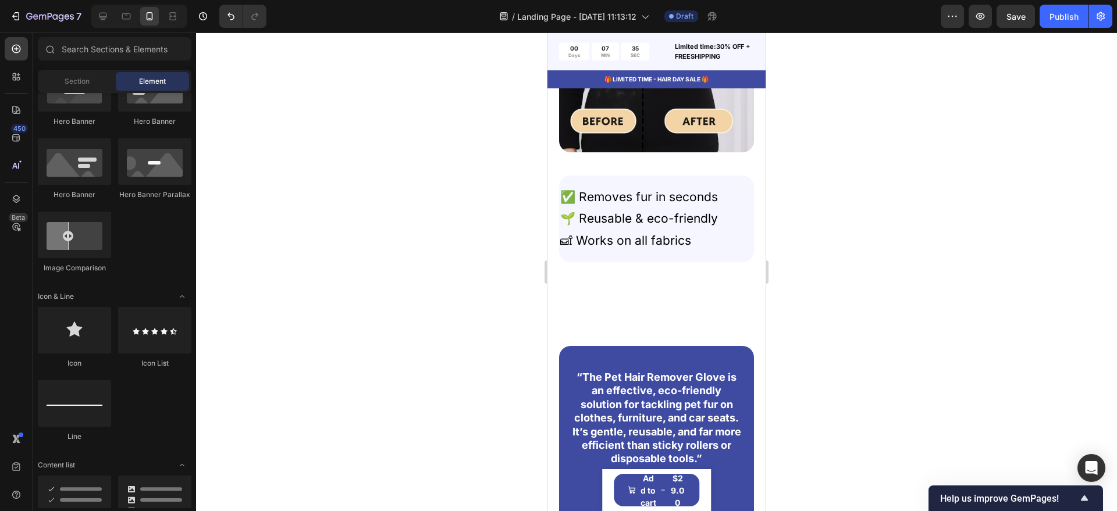
scroll to position [0, 0]
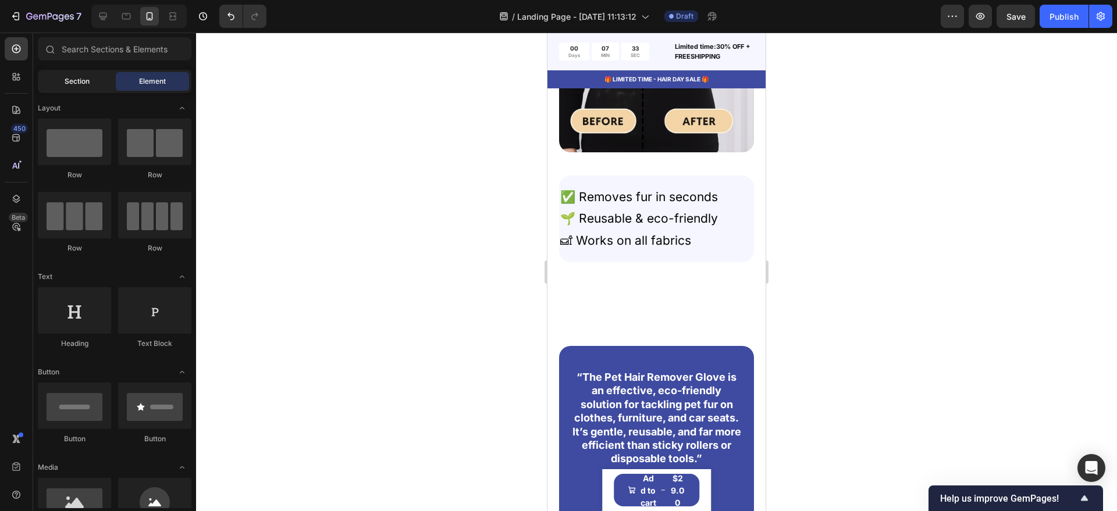
click at [69, 80] on span "Section" at bounding box center [77, 81] width 25 height 10
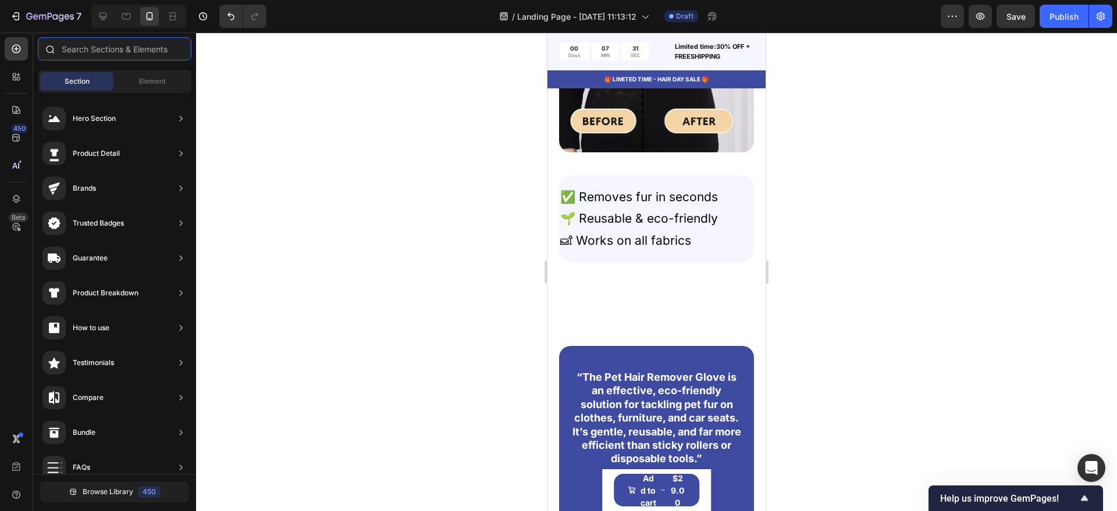
click at [119, 49] on input "text" at bounding box center [115, 48] width 154 height 23
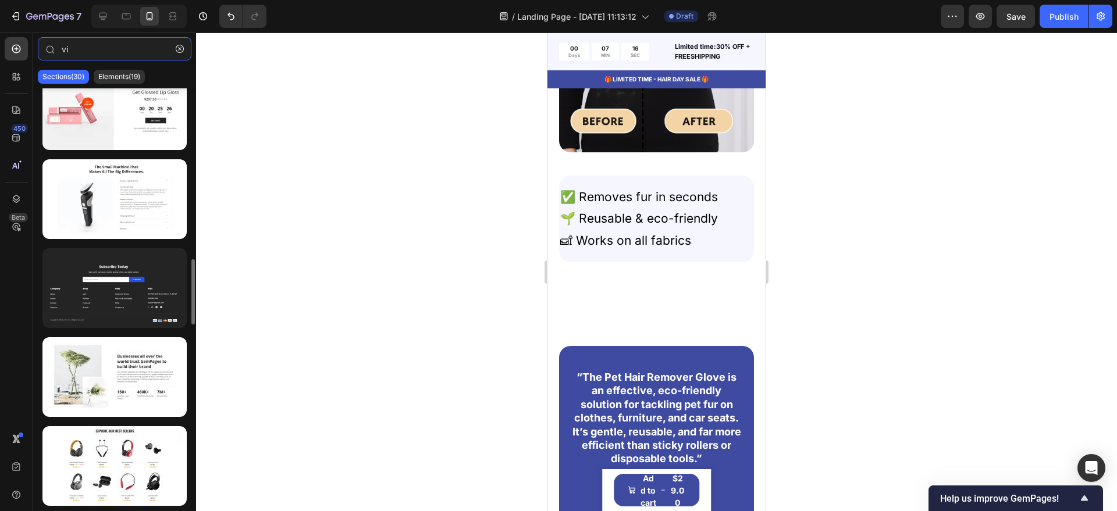
scroll to position [509, 0]
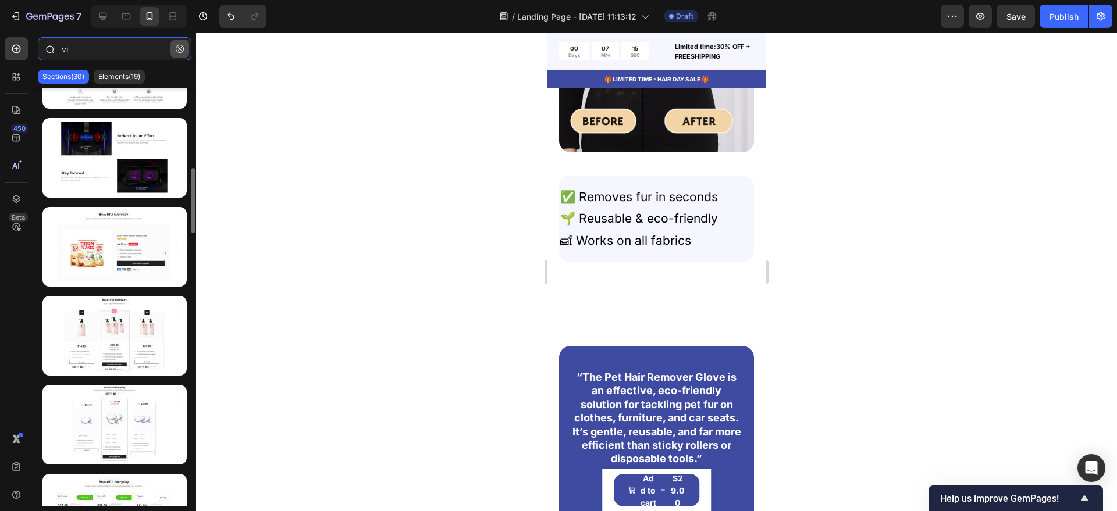
type input "vi"
click at [176, 45] on icon "button" at bounding box center [180, 49] width 8 height 8
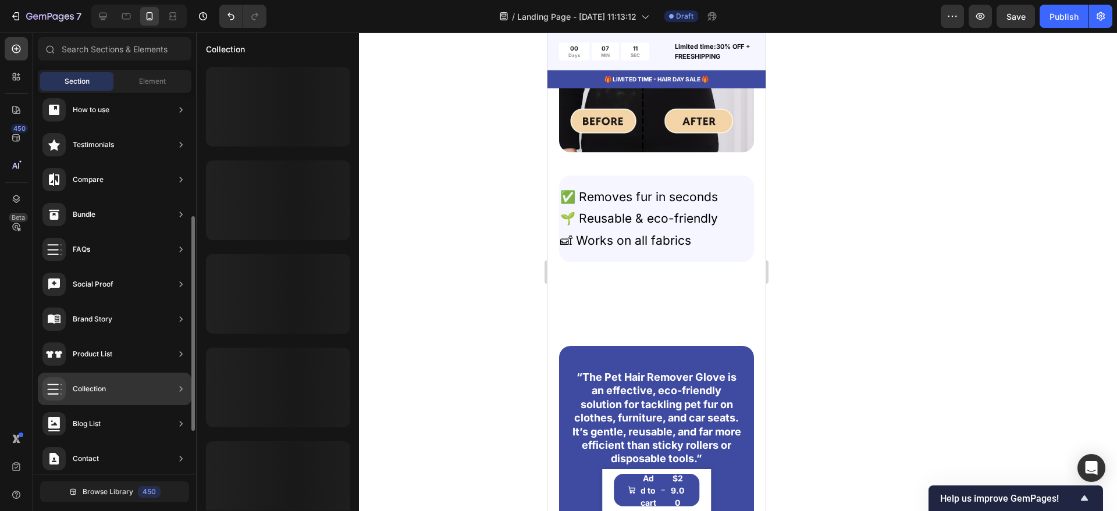
scroll to position [294, 0]
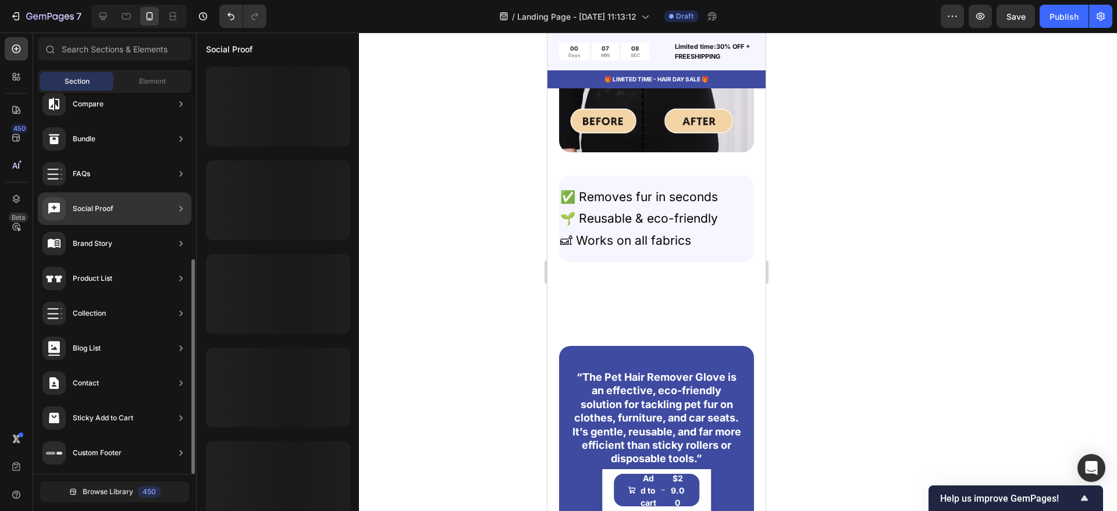
click at [114, 212] on div "Social Proof" at bounding box center [115, 208] width 154 height 33
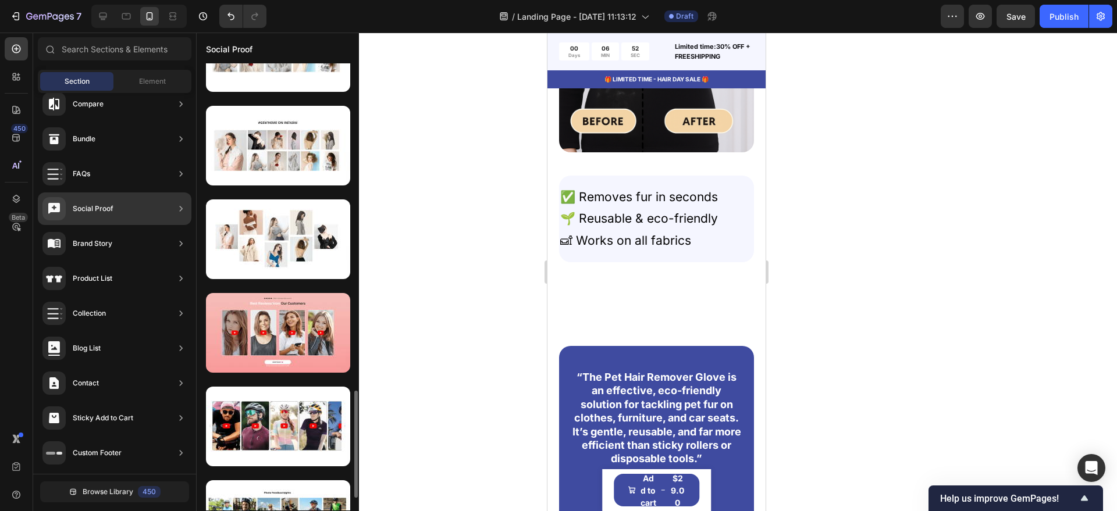
scroll to position [1136, 0]
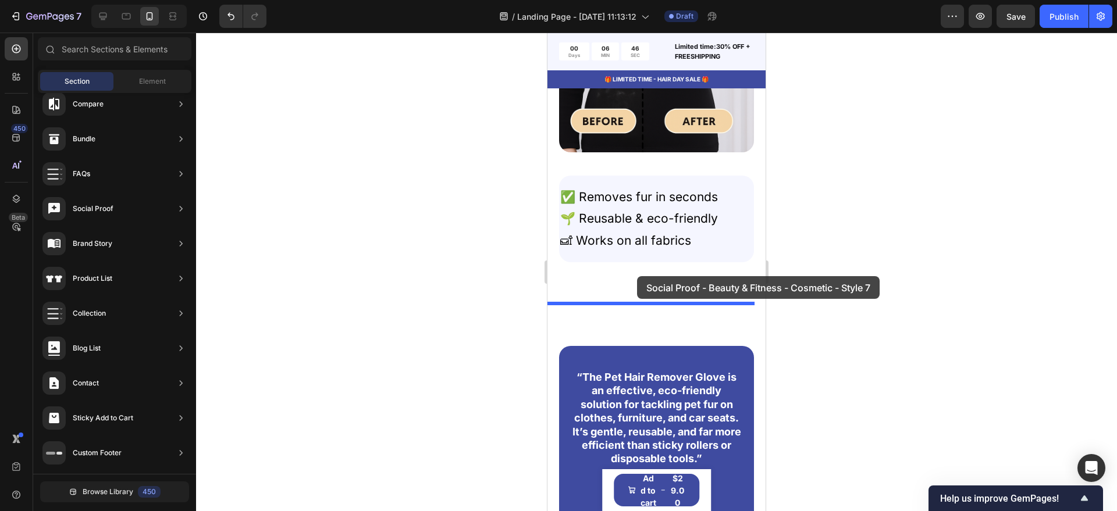
drag, startPoint x: 803, startPoint y: 224, endPoint x: 637, endPoint y: 276, distance: 173.6
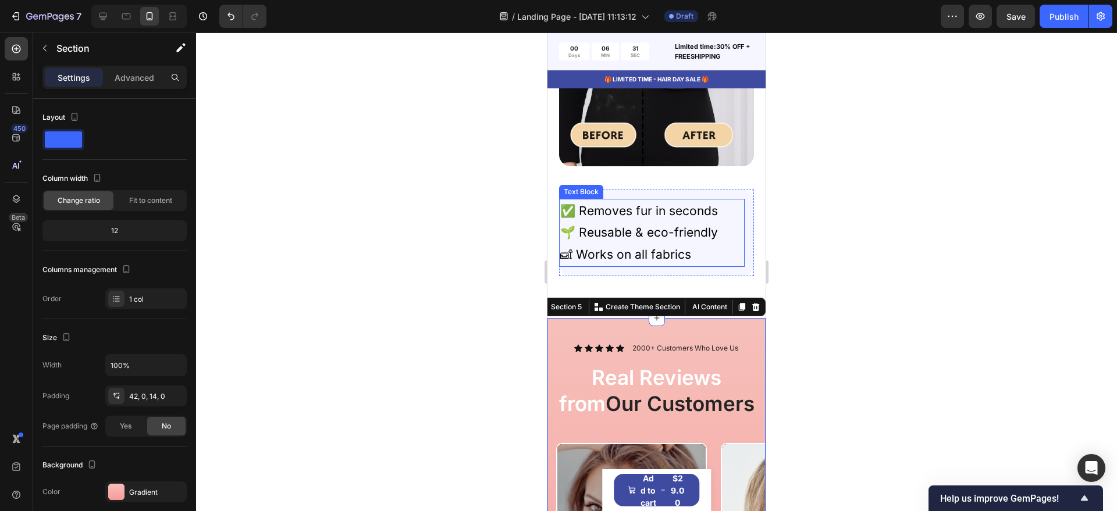
scroll to position [1731, 0]
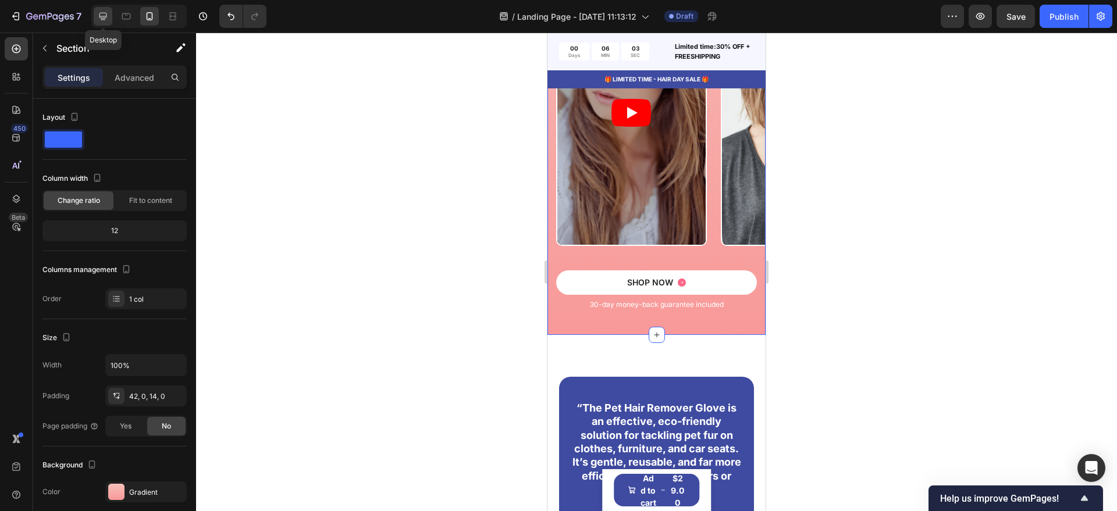
click at [109, 16] on div at bounding box center [103, 16] width 19 height 19
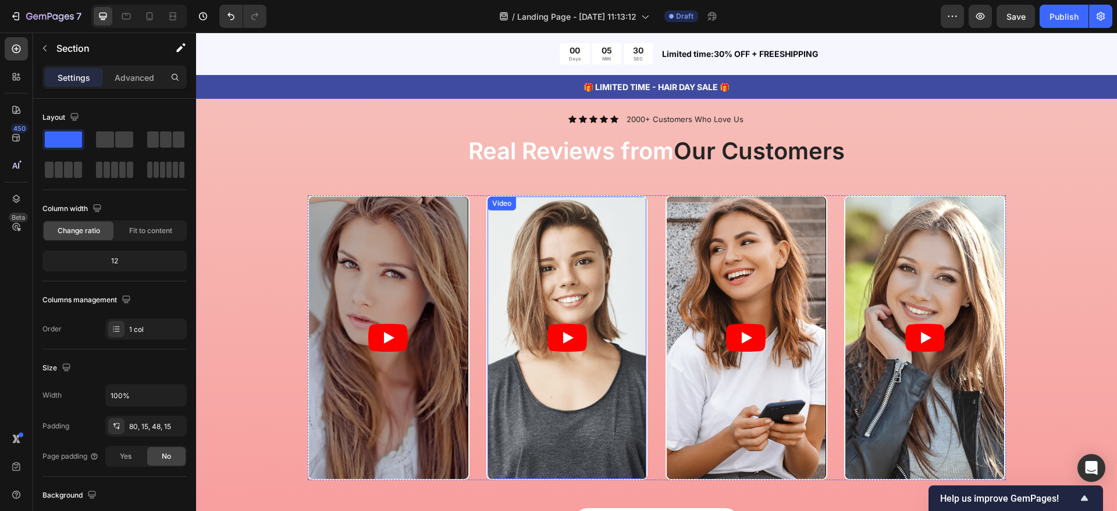
scroll to position [1454, 0]
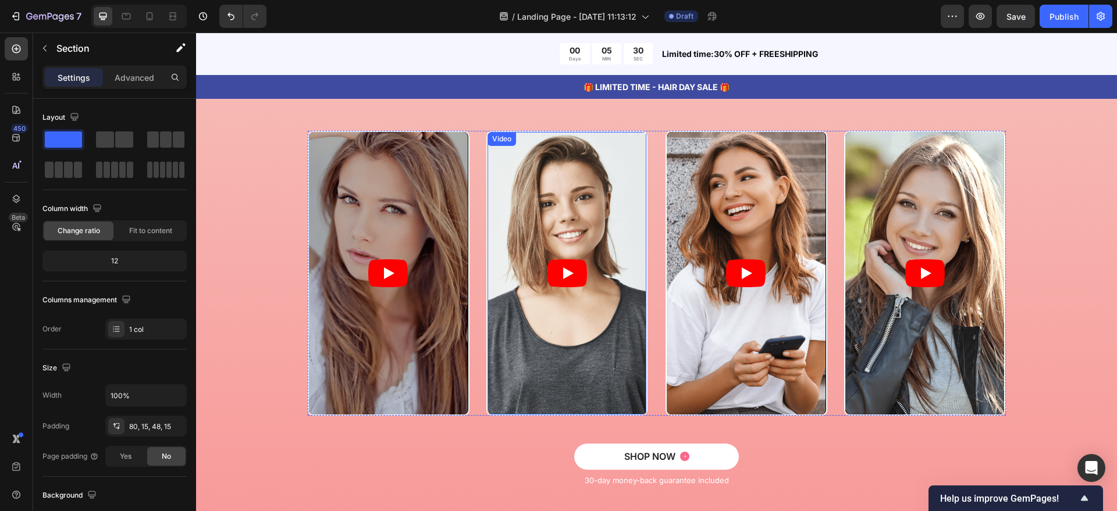
click at [622, 319] on article at bounding box center [566, 273] width 159 height 283
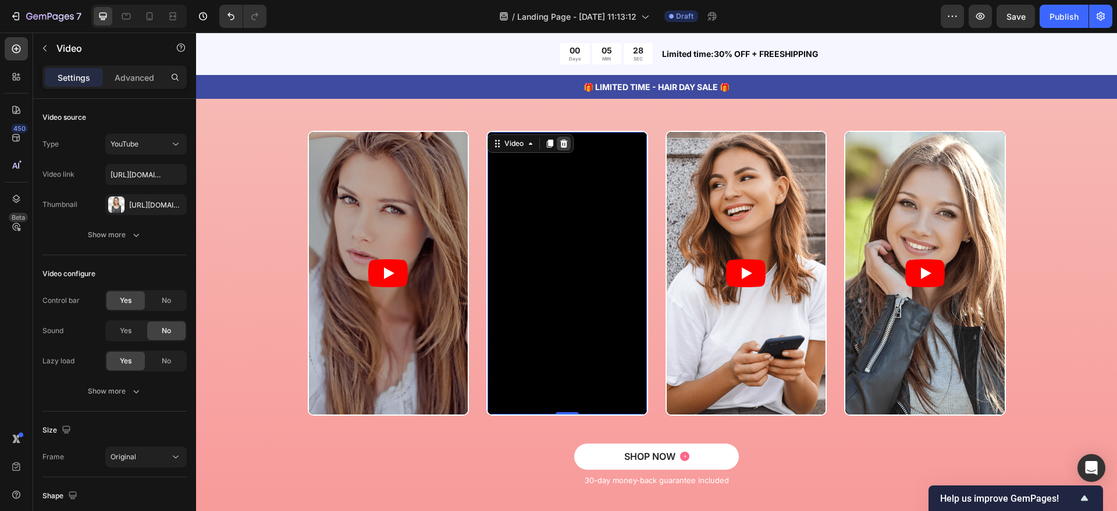
click at [560, 143] on icon at bounding box center [564, 144] width 8 height 8
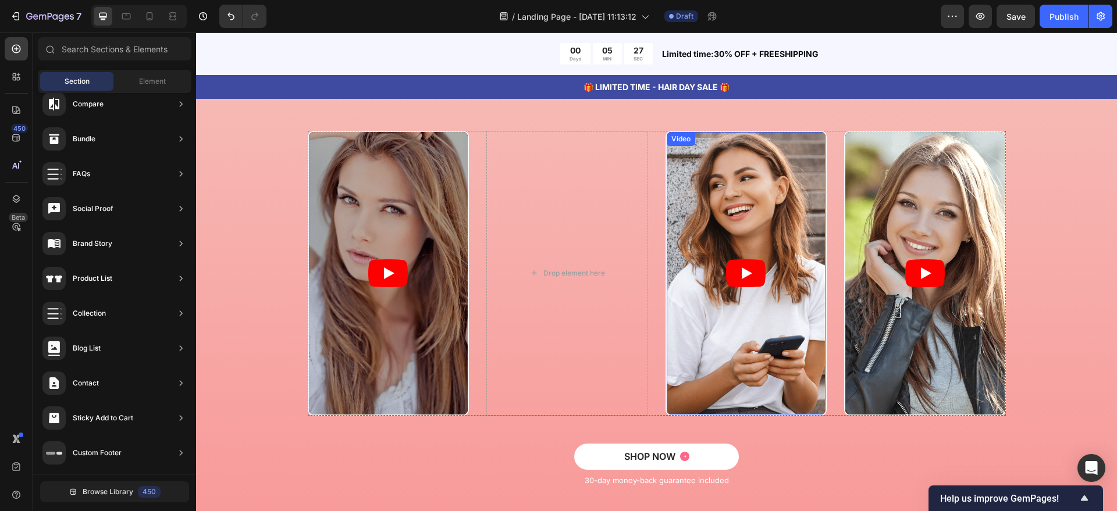
click at [725, 326] on article at bounding box center [745, 273] width 159 height 283
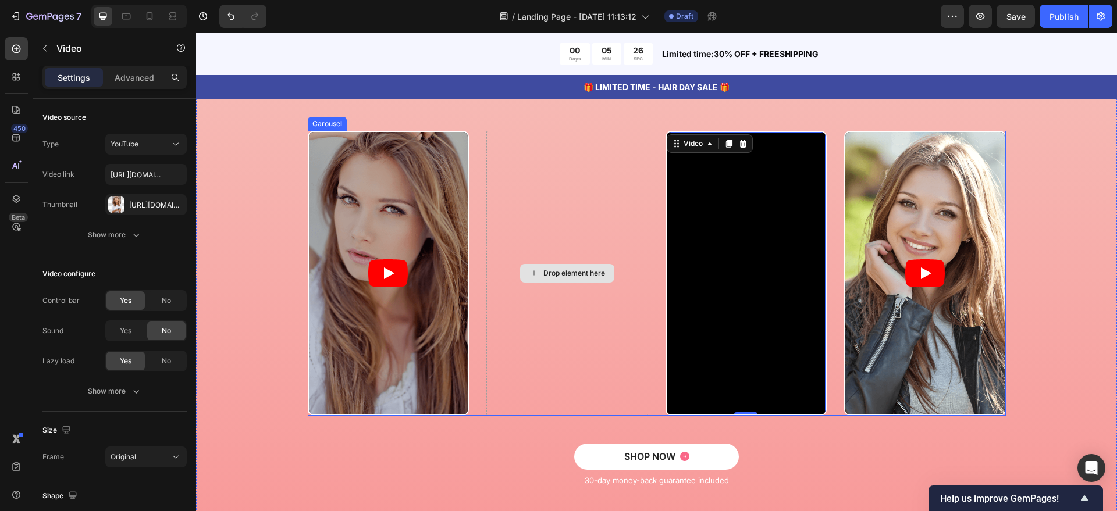
click at [578, 208] on div "Drop element here" at bounding box center [567, 273] width 162 height 285
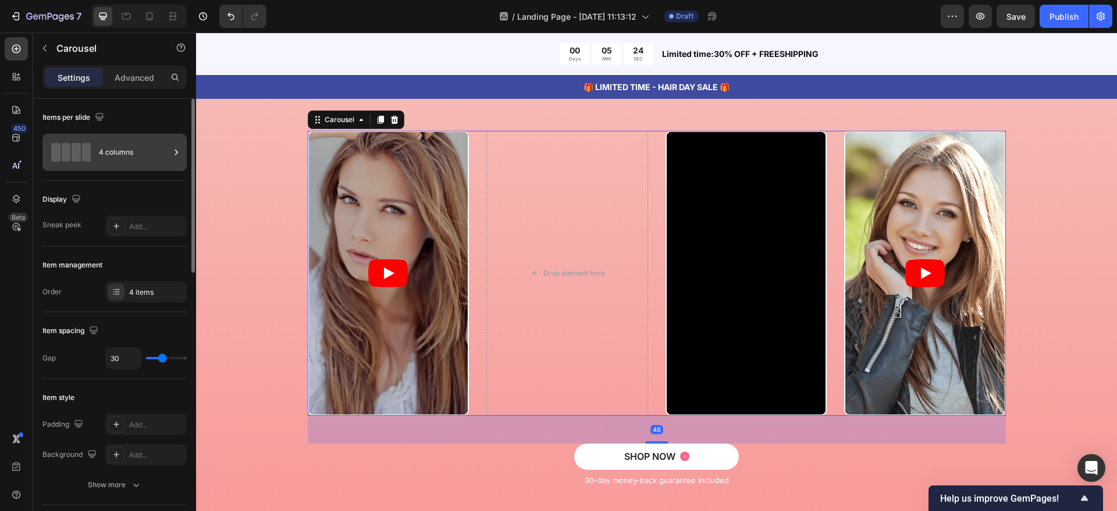
click at [104, 145] on div "4 columns" at bounding box center [134, 152] width 71 height 27
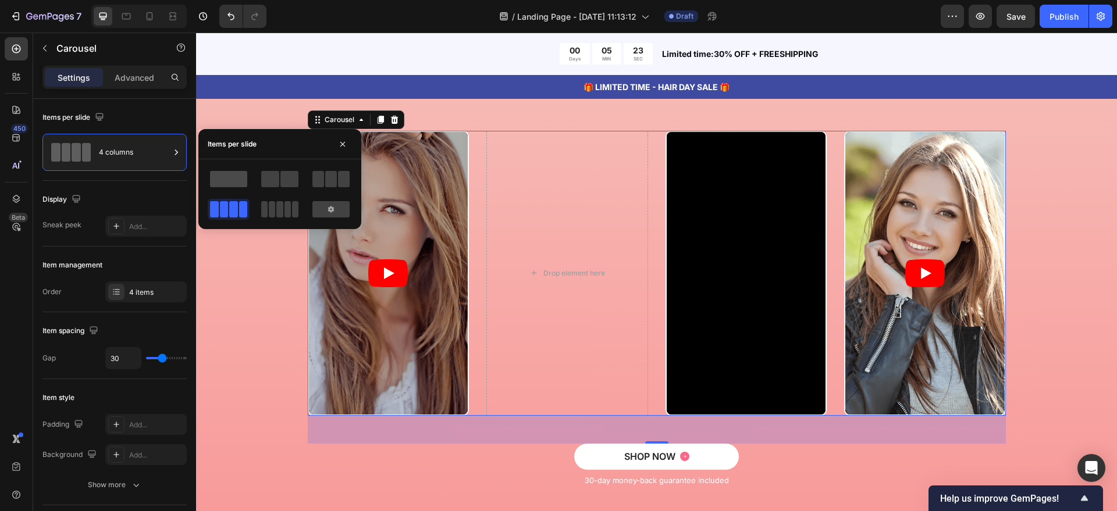
click at [247, 177] on span at bounding box center [228, 179] width 37 height 16
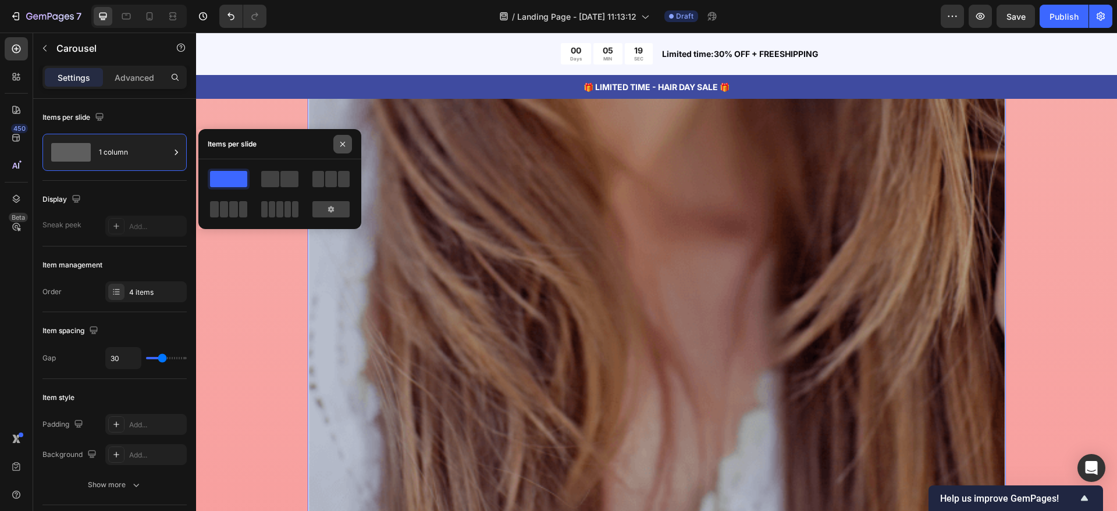
scroll to position [2399, 0]
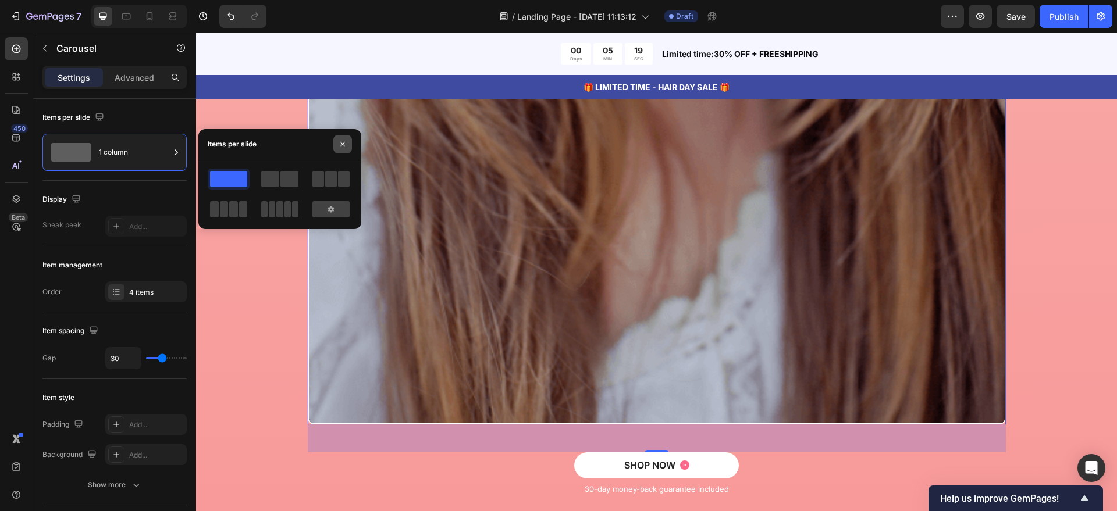
click at [340, 143] on icon "button" at bounding box center [342, 144] width 9 height 9
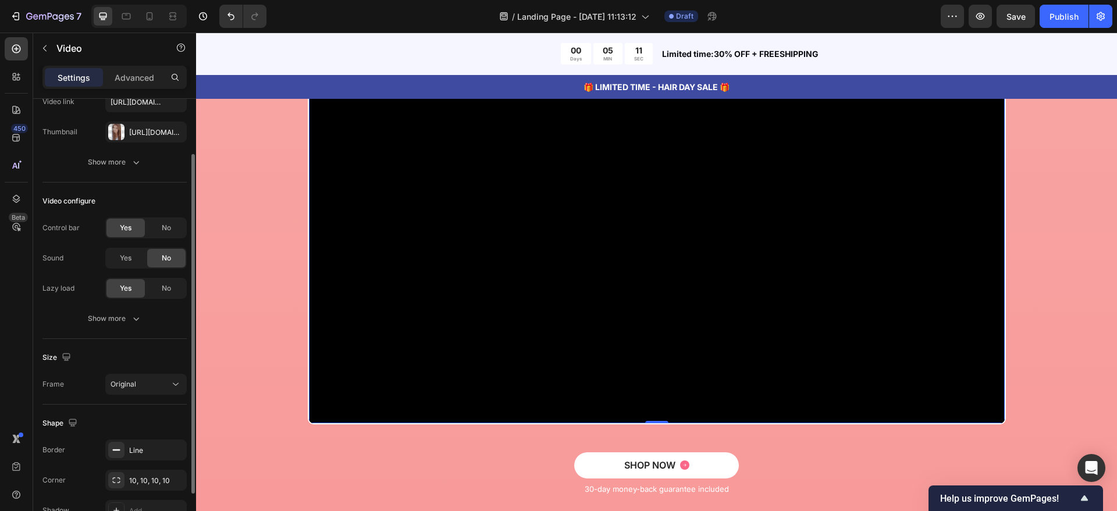
scroll to position [0, 0]
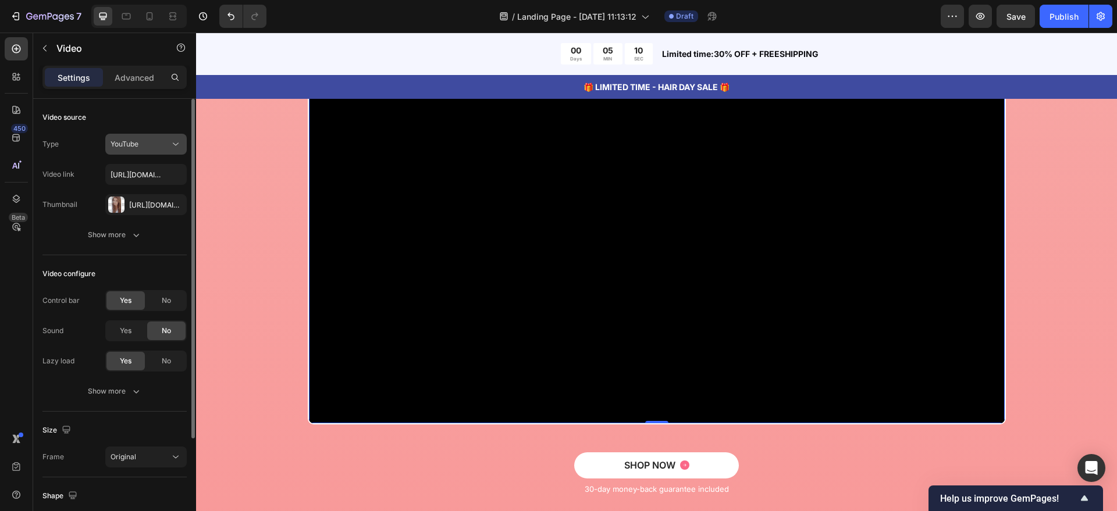
click at [151, 148] on div "YouTube" at bounding box center [139, 144] width 59 height 10
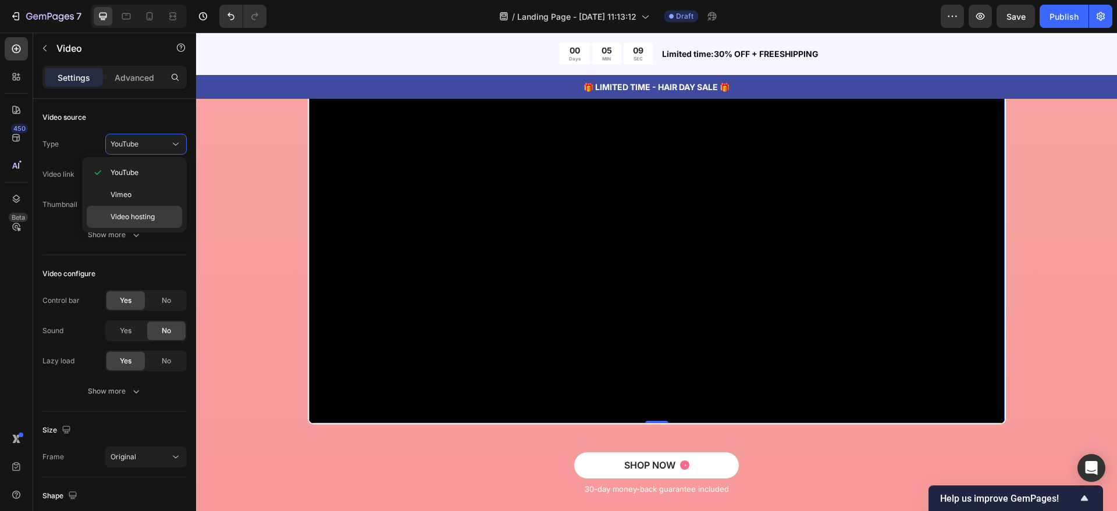
click at [153, 214] on span "Video hosting" at bounding box center [132, 217] width 44 height 10
type input "[URL][DOMAIN_NAME]"
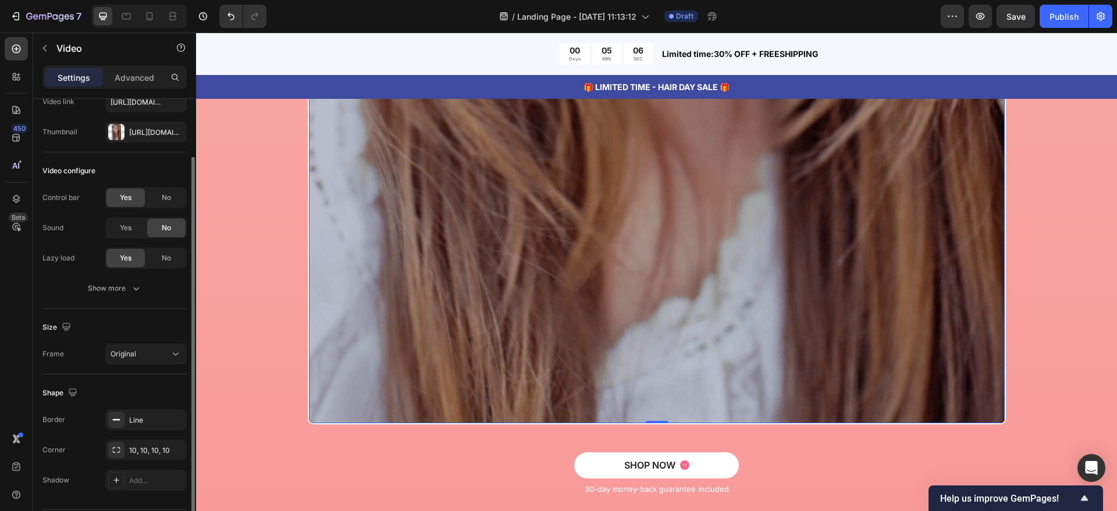
scroll to position [108, 0]
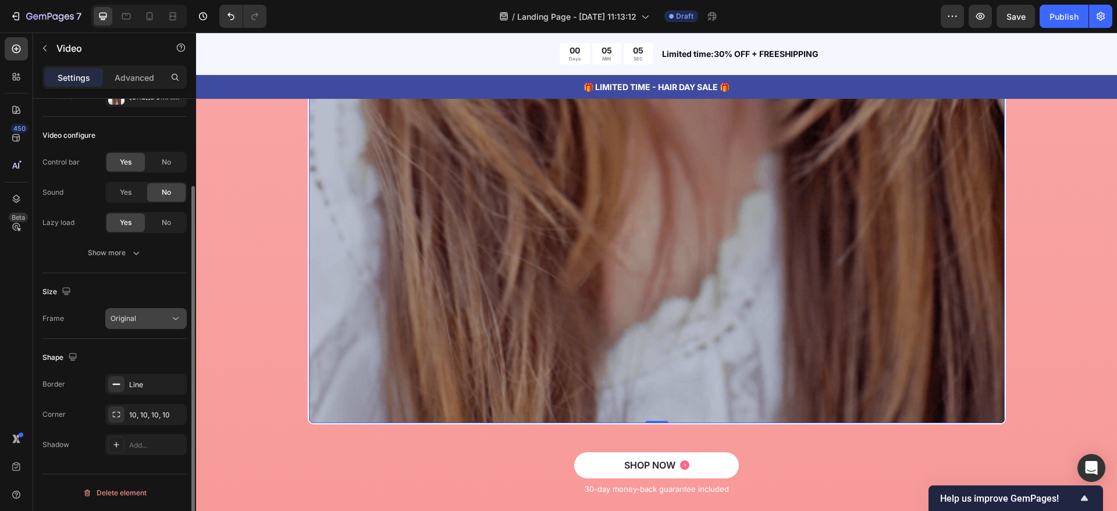
click at [162, 311] on button "Original" at bounding box center [145, 318] width 81 height 21
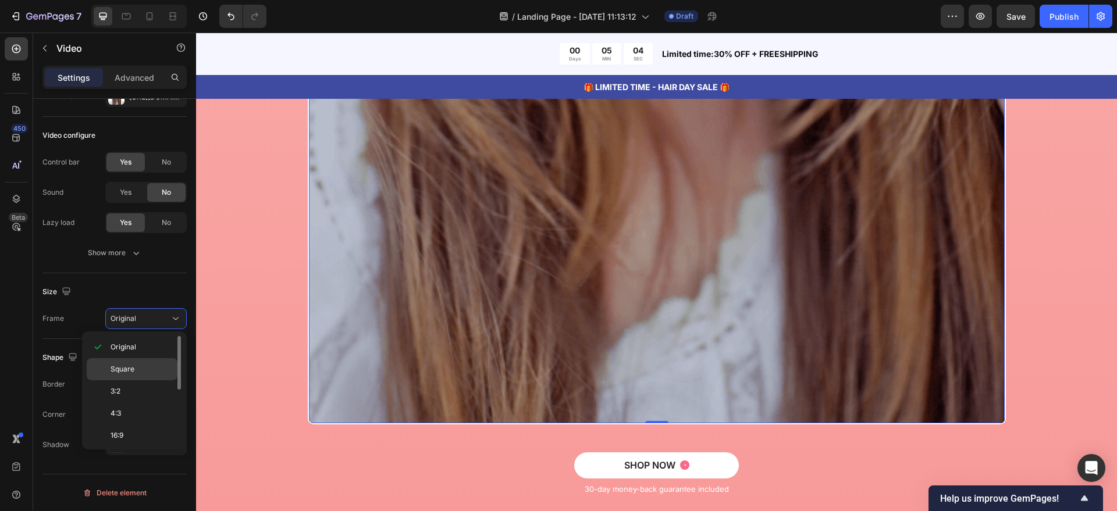
click at [143, 364] on p "Square" at bounding box center [141, 369] width 62 height 10
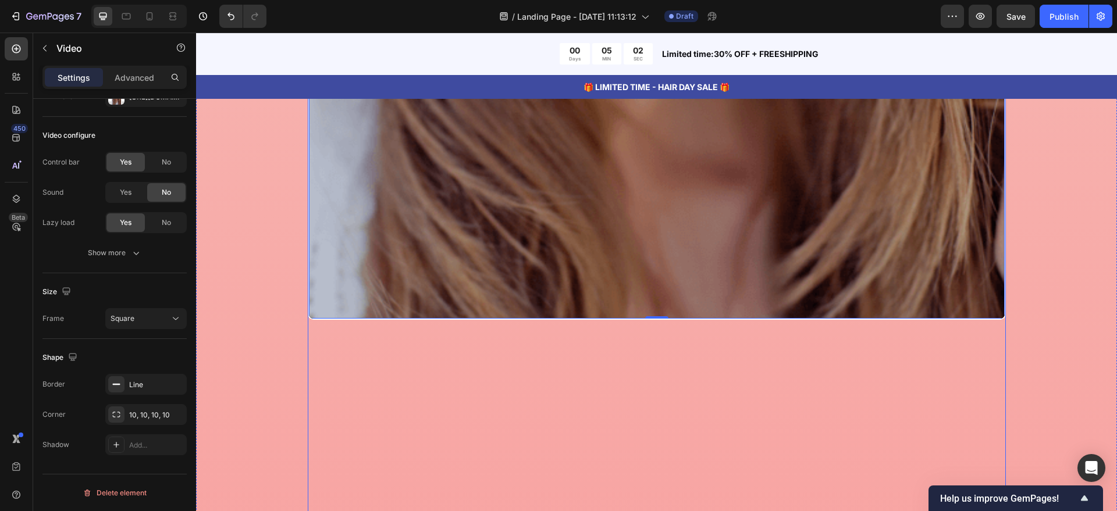
scroll to position [1745, 0]
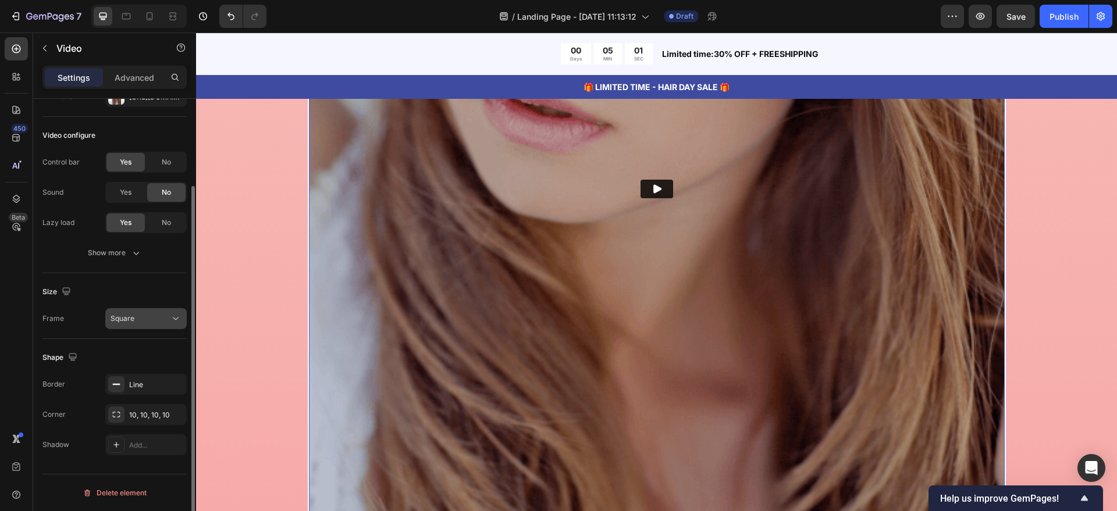
click at [163, 315] on div "Square" at bounding box center [139, 318] width 59 height 10
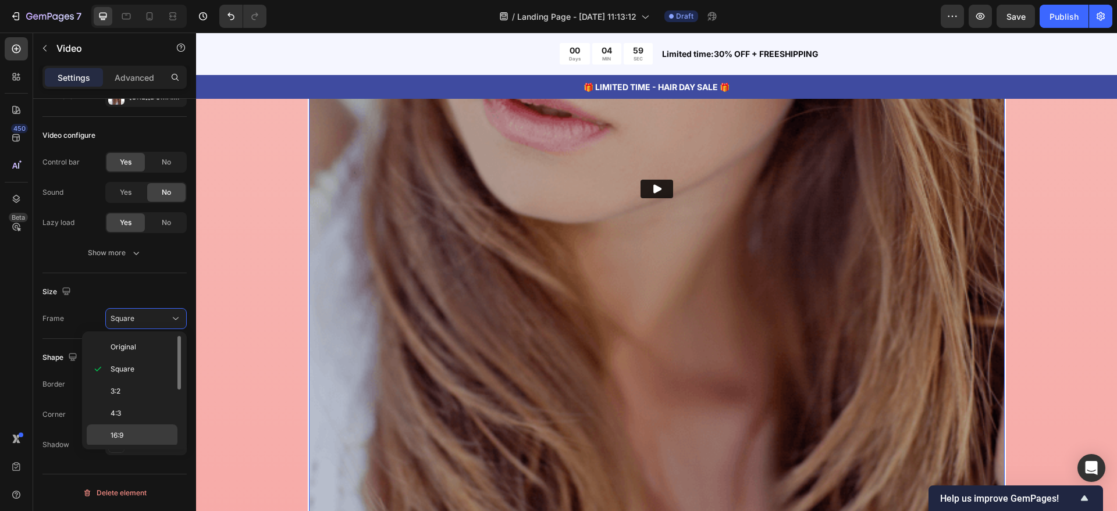
click at [133, 428] on div "16:9" at bounding box center [132, 436] width 91 height 22
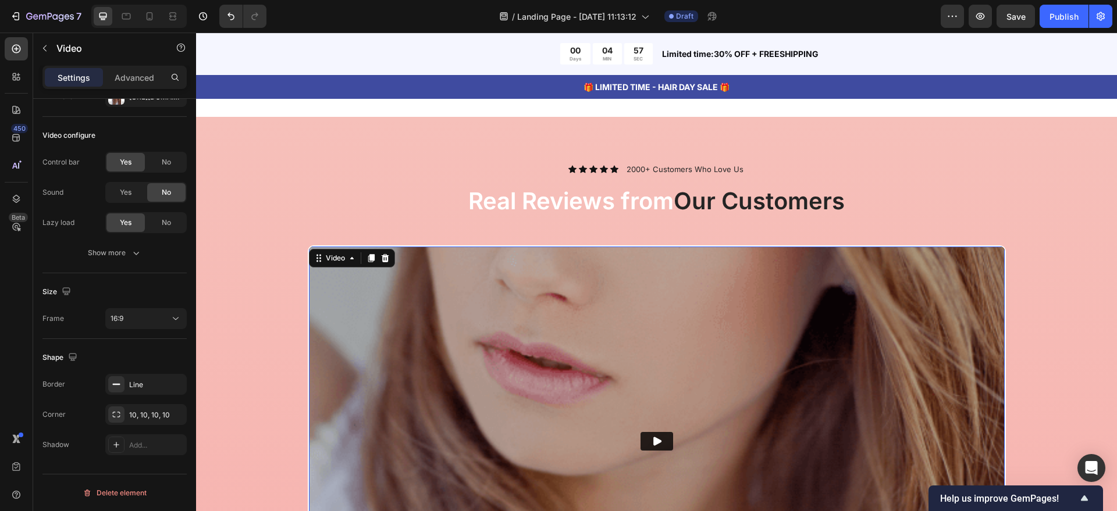
scroll to position [1454, 0]
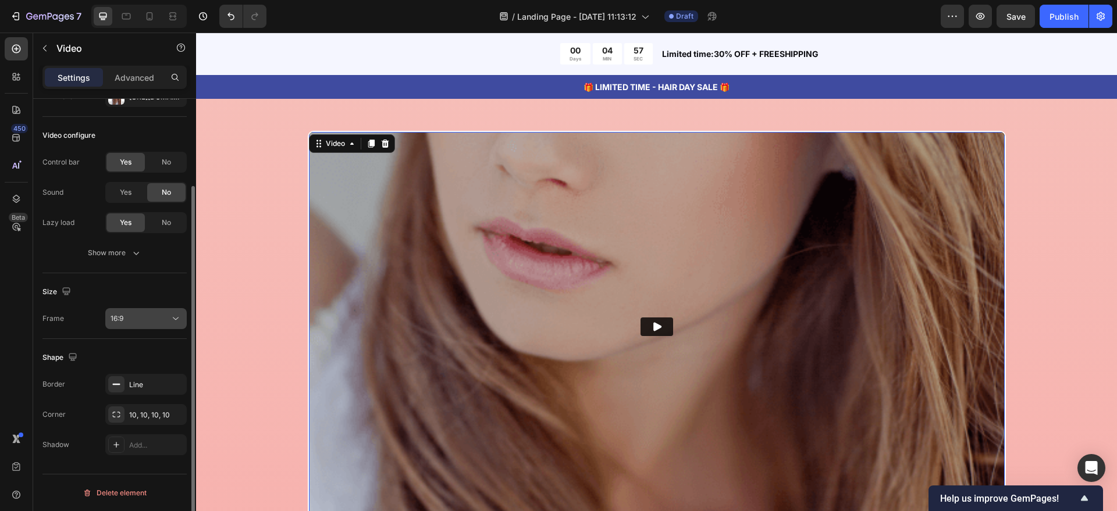
click at [151, 322] on div "16:9" at bounding box center [139, 318] width 59 height 10
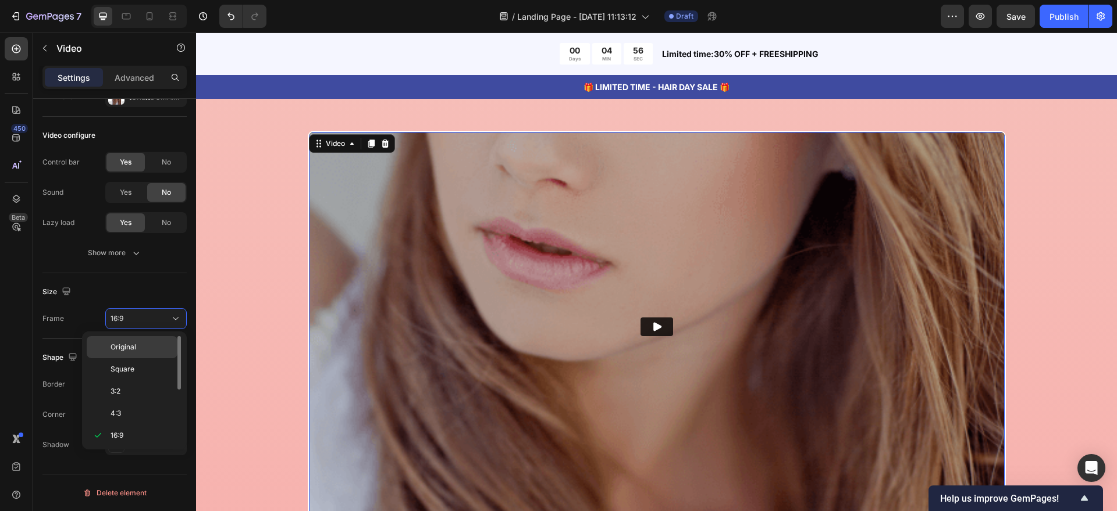
click at [142, 353] on div "Original" at bounding box center [132, 347] width 91 height 22
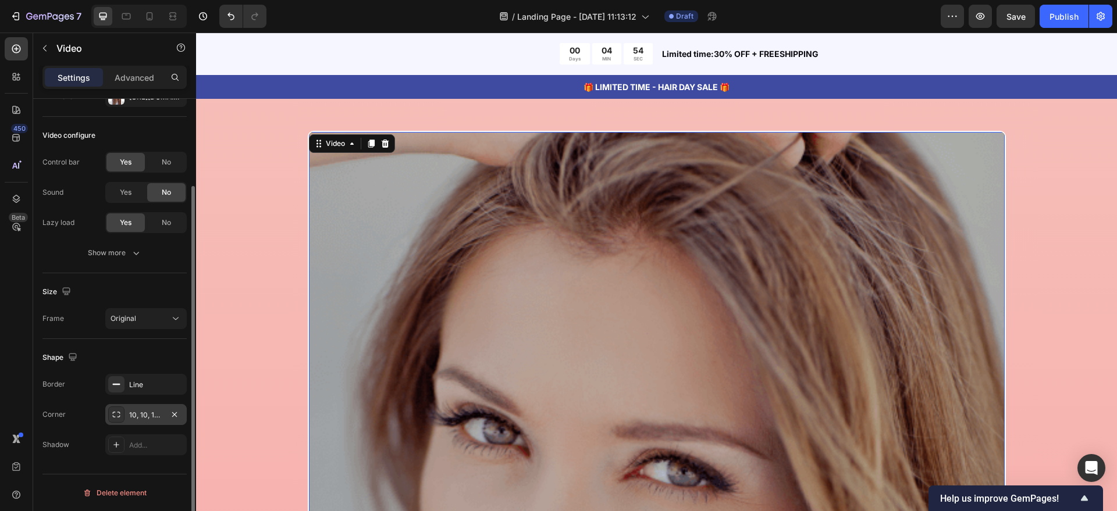
click at [151, 413] on div "10, 10, 10, 10" at bounding box center [146, 415] width 34 height 10
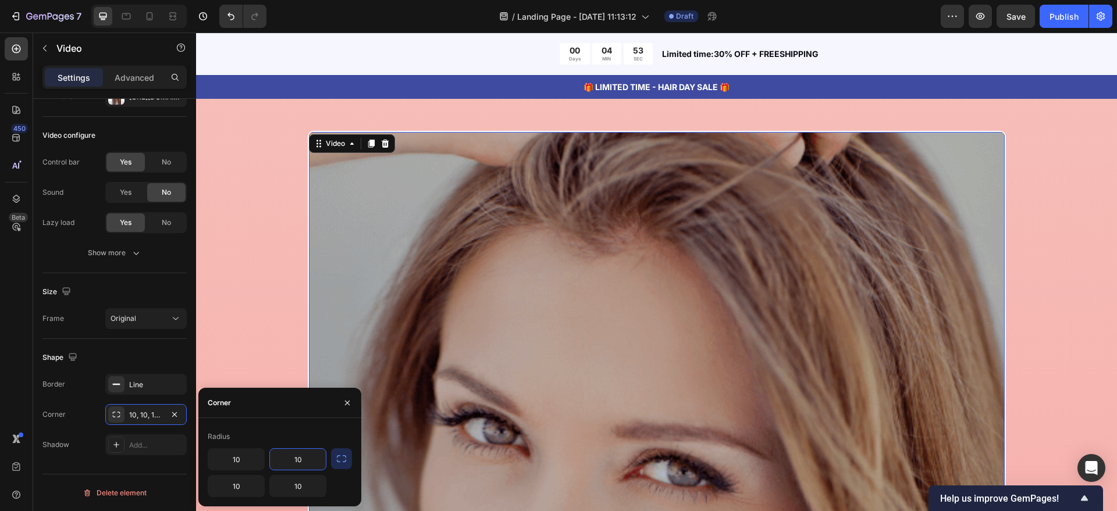
click at [298, 466] on input "10" at bounding box center [298, 459] width 56 height 21
type input "0"
drag, startPoint x: 244, startPoint y: 459, endPoint x: 244, endPoint y: 477, distance: 18.0
click at [243, 459] on input "10" at bounding box center [236, 459] width 56 height 21
type input "0"
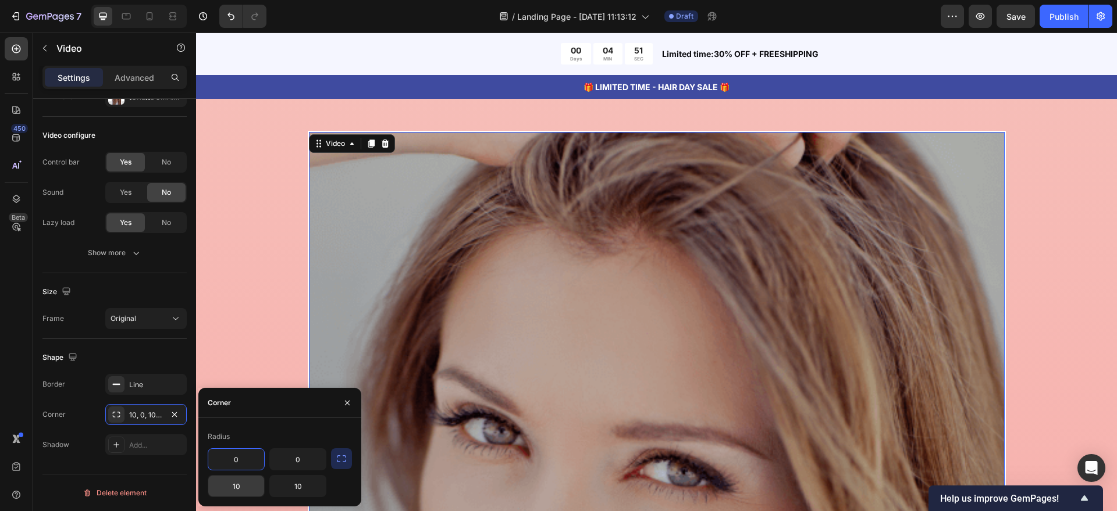
click at [244, 477] on input "10" at bounding box center [236, 486] width 56 height 21
type input "0"
click at [291, 488] on input "10" at bounding box center [298, 486] width 56 height 21
type input "0"
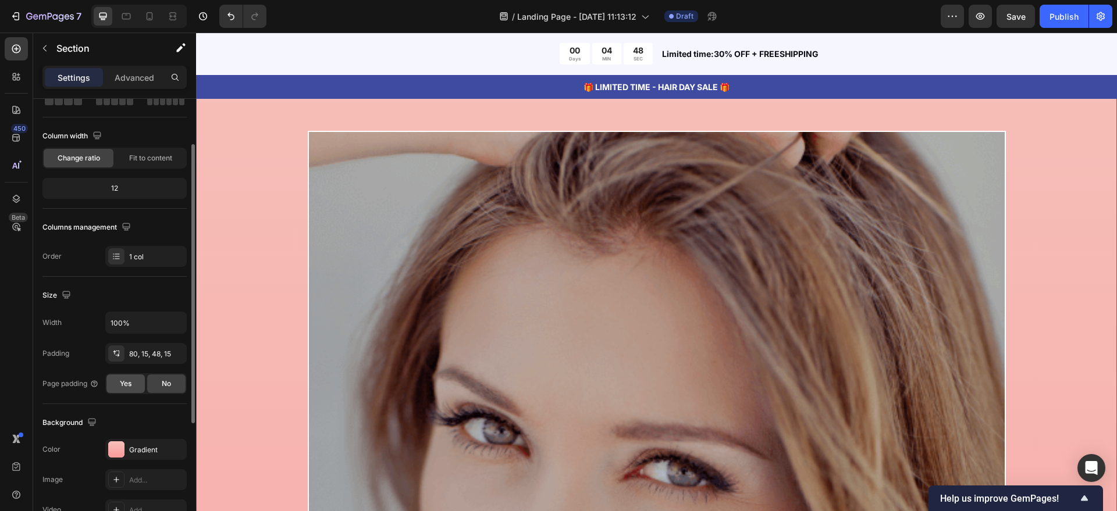
scroll to position [145, 0]
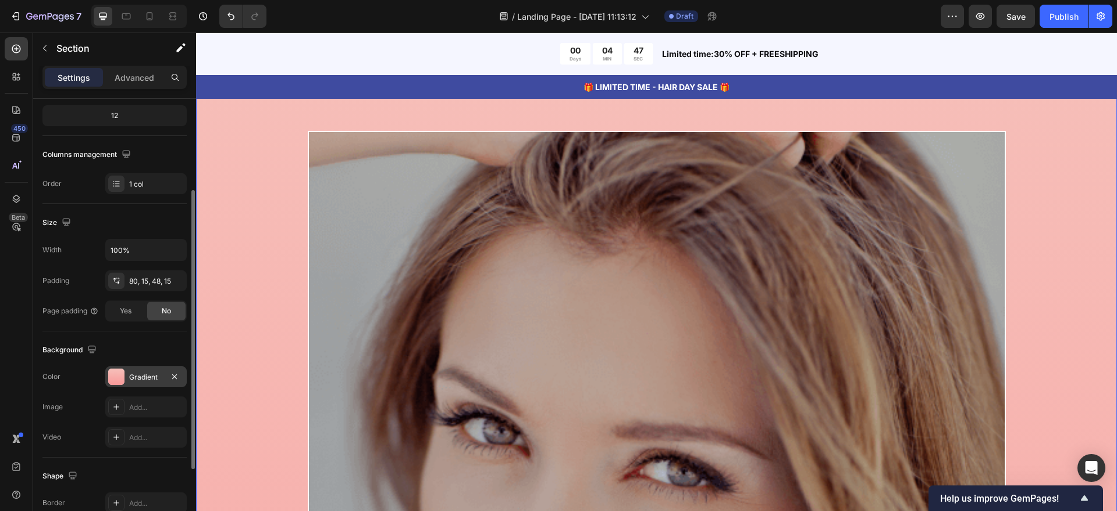
click at [116, 372] on div at bounding box center [116, 377] width 16 height 16
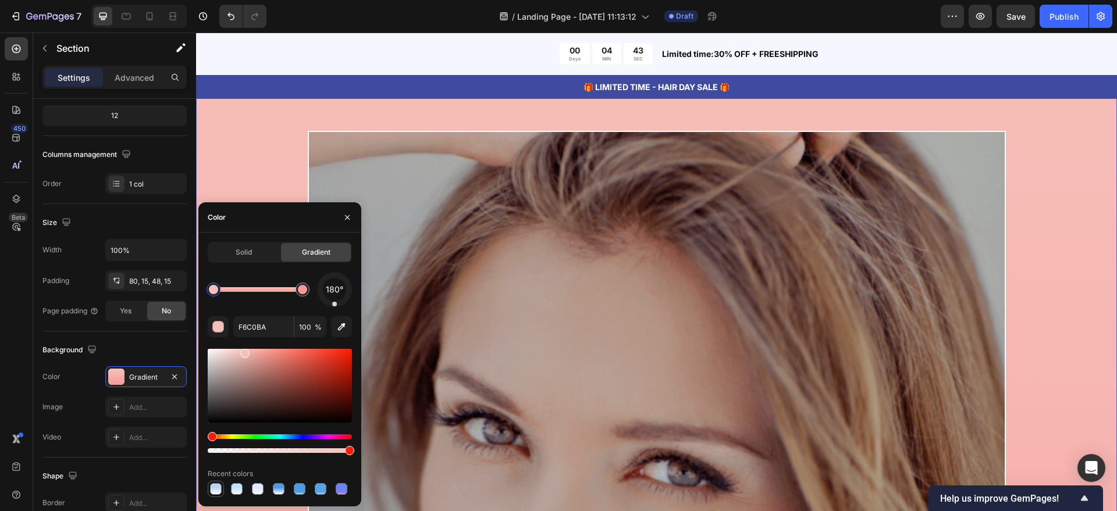
click at [223, 490] on div at bounding box center [216, 489] width 16 height 16
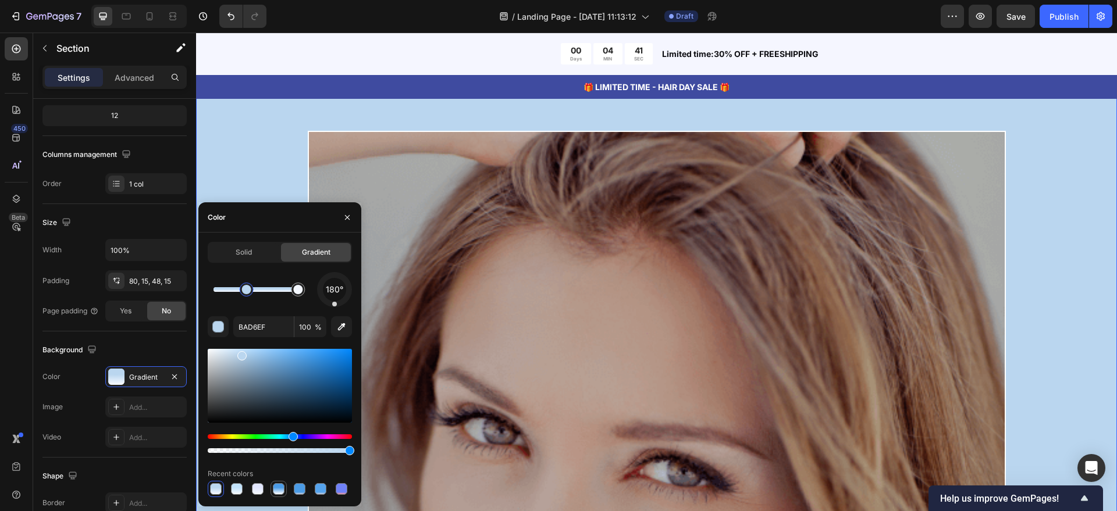
click at [280, 488] on div at bounding box center [279, 489] width 12 height 12
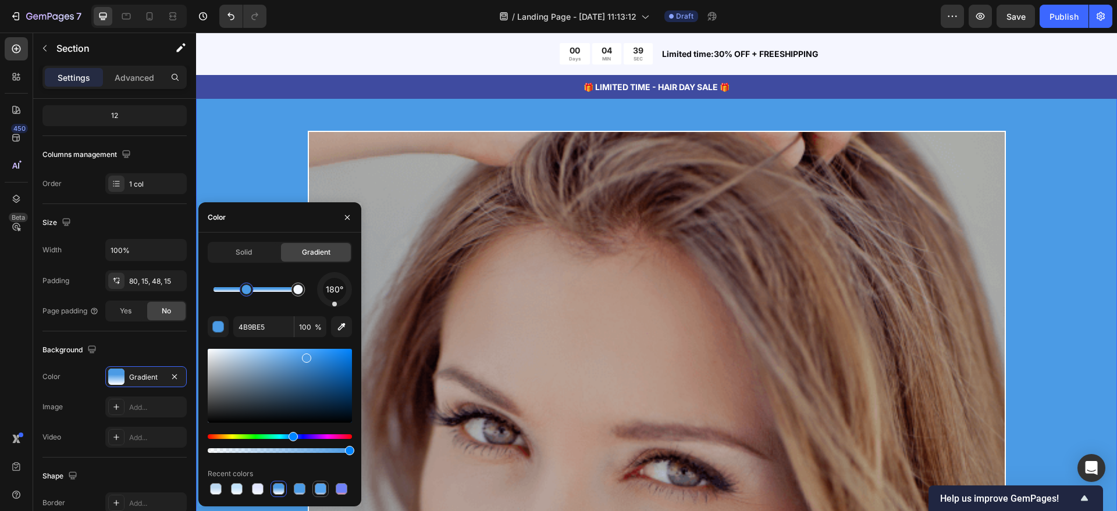
click at [315, 486] on div at bounding box center [321, 489] width 12 height 12
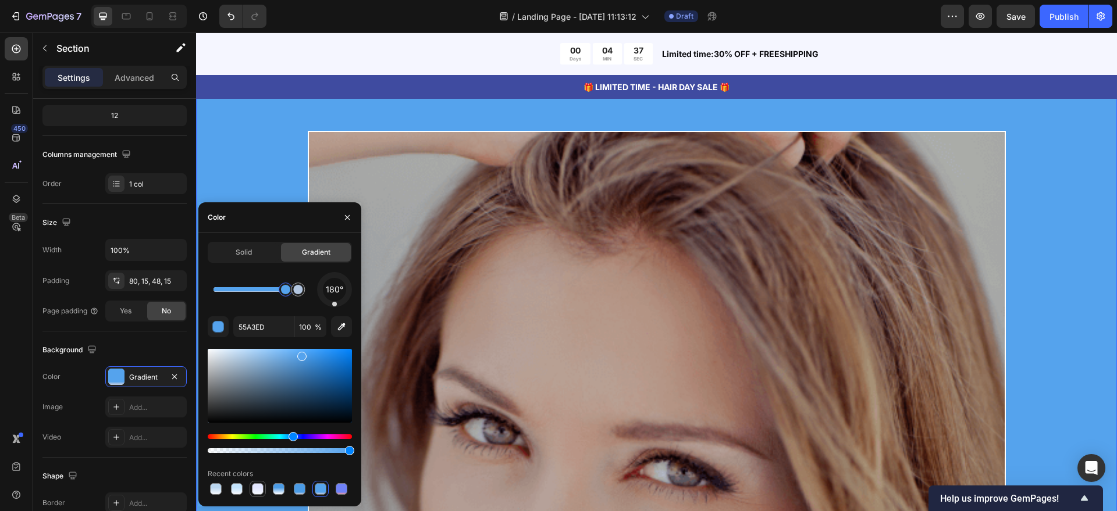
click at [258, 487] on div at bounding box center [258, 489] width 12 height 12
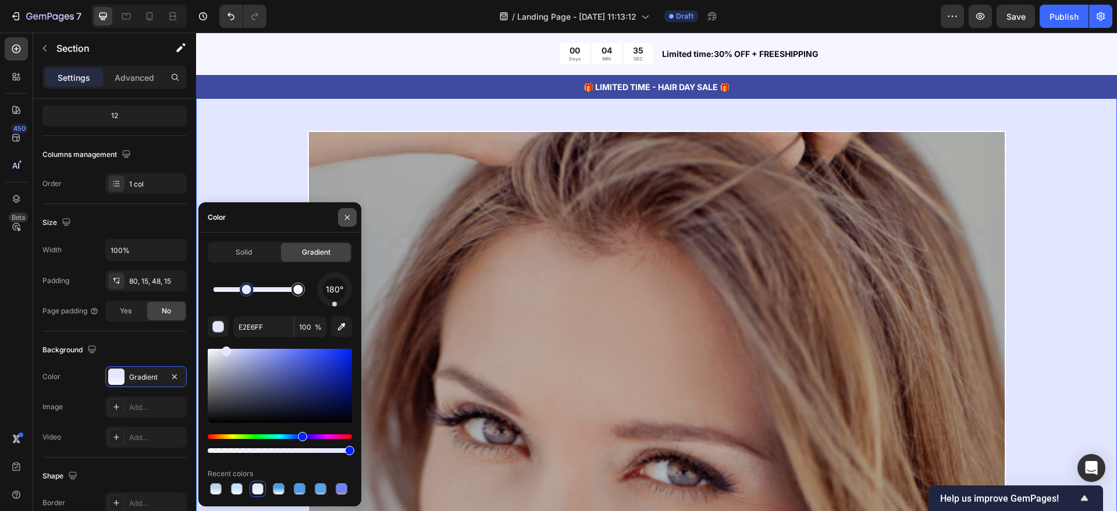
click at [344, 217] on icon "button" at bounding box center [347, 217] width 9 height 9
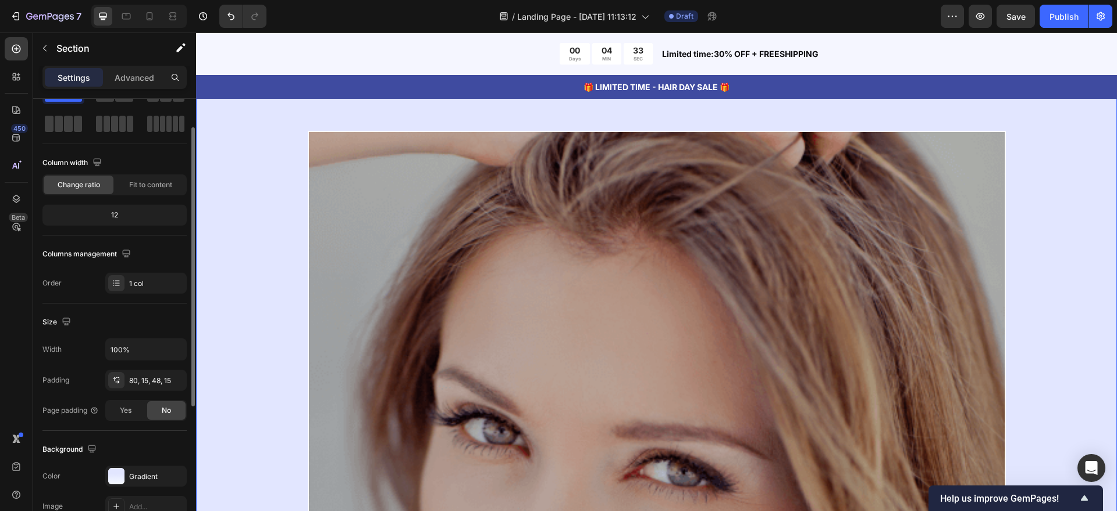
scroll to position [119, 0]
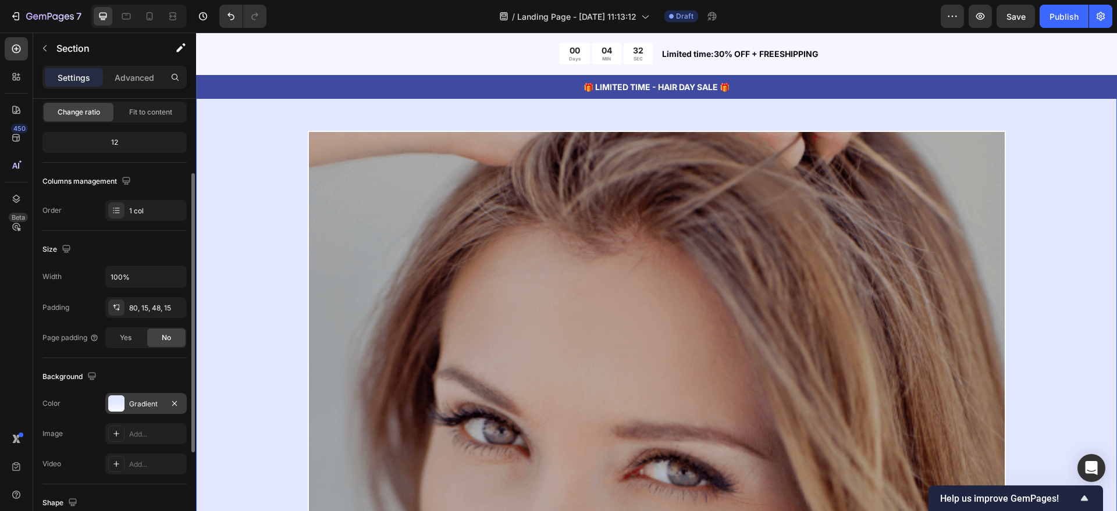
click at [116, 407] on div at bounding box center [116, 403] width 16 height 16
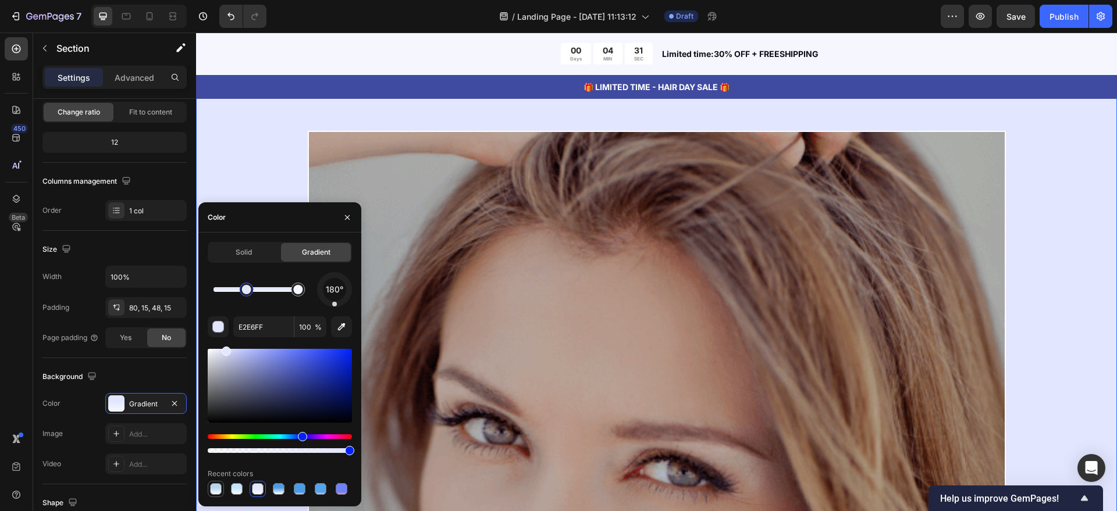
click at [221, 486] on div at bounding box center [216, 489] width 12 height 12
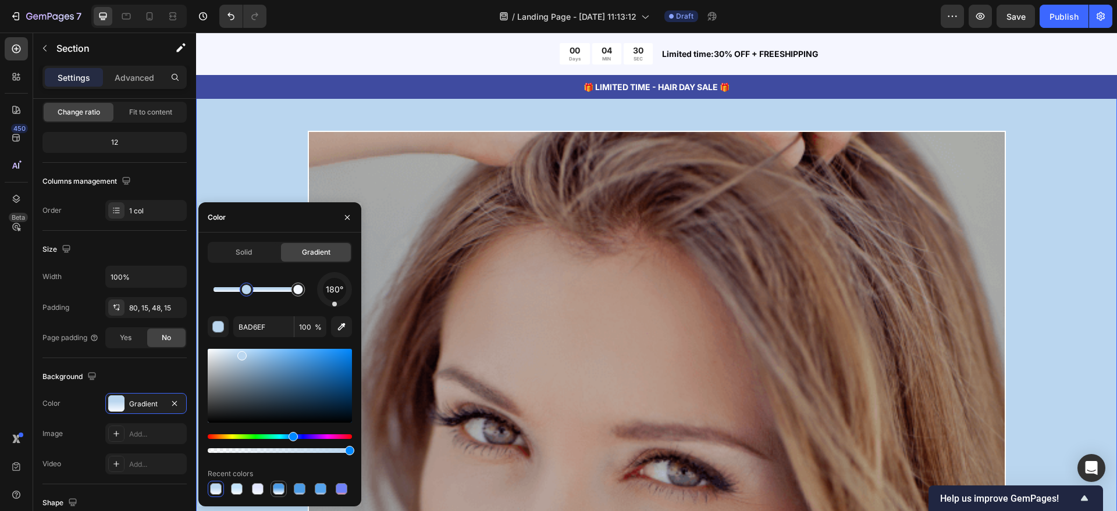
click at [278, 491] on div at bounding box center [279, 489] width 12 height 12
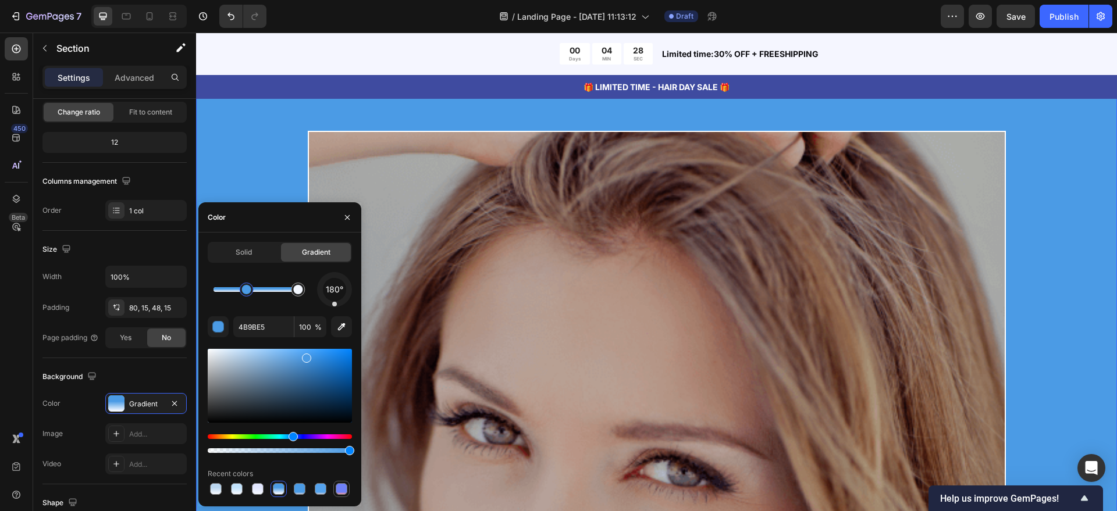
click at [344, 491] on div at bounding box center [342, 489] width 12 height 12
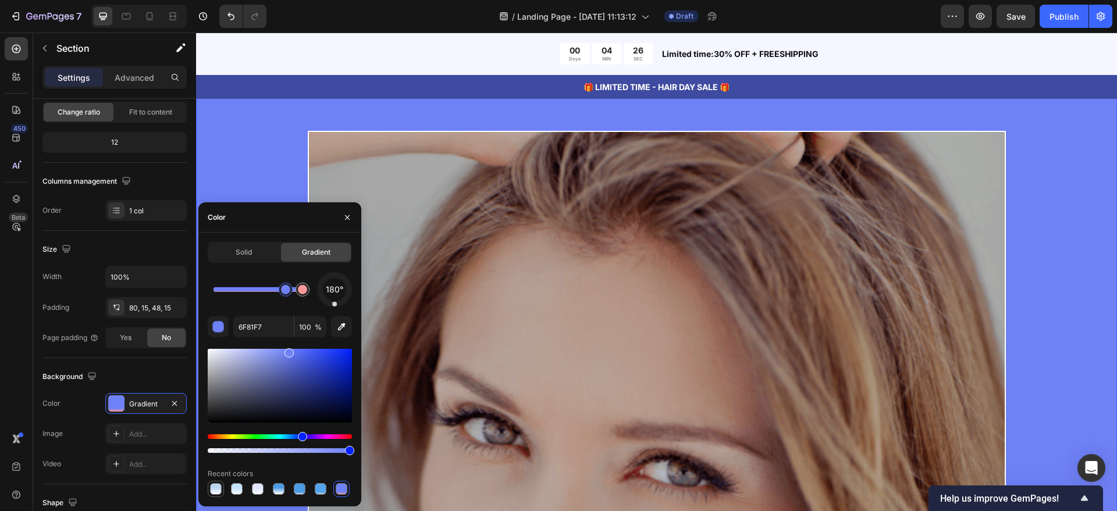
click at [220, 491] on div at bounding box center [216, 489] width 12 height 12
type input "BAD6EF"
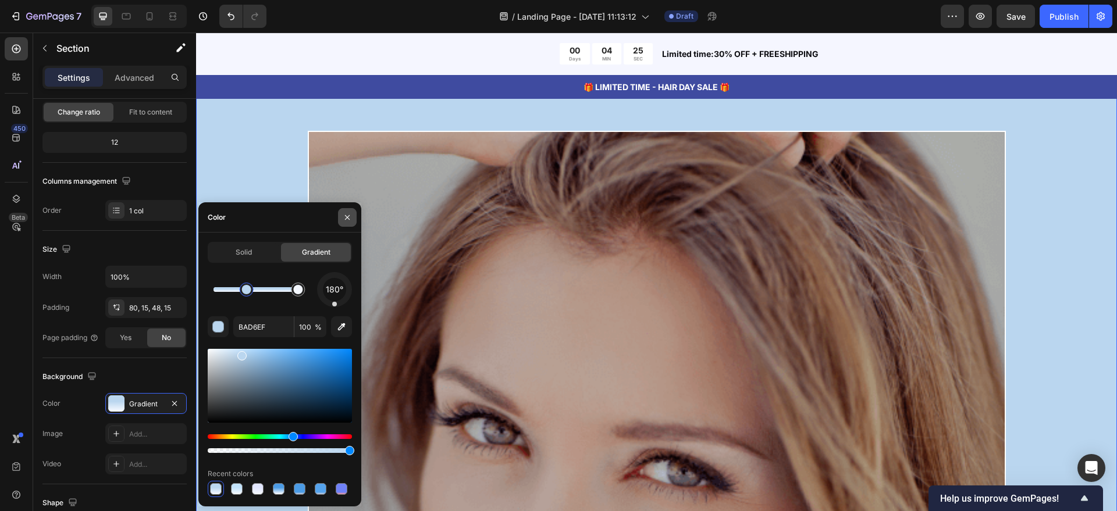
click at [345, 211] on button "button" at bounding box center [347, 217] width 19 height 19
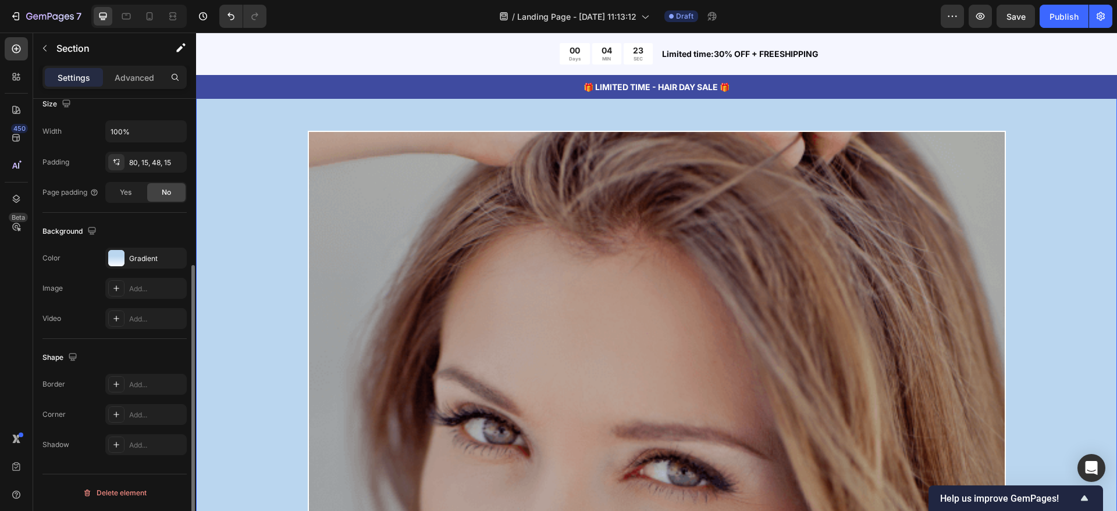
scroll to position [0, 0]
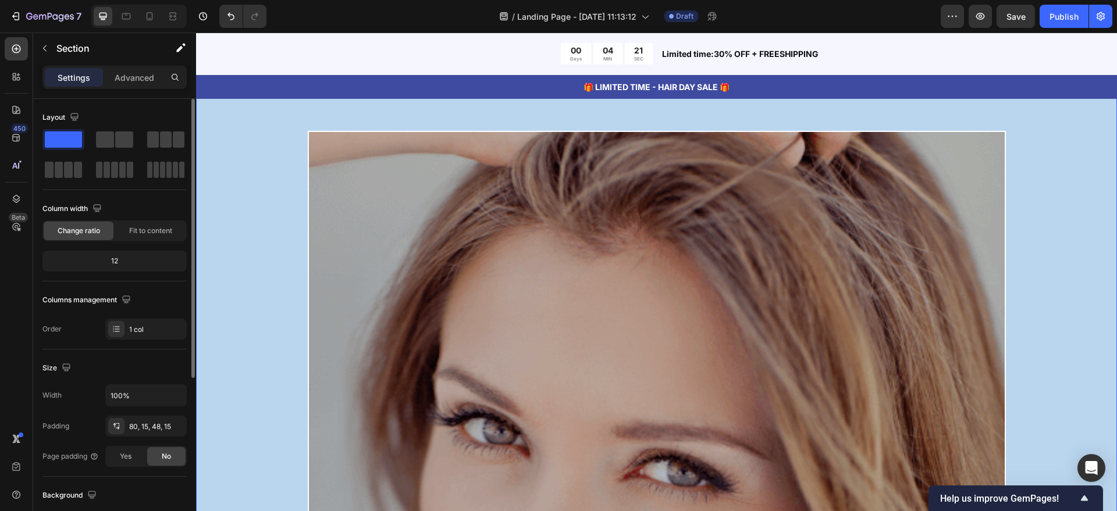
click at [123, 258] on div "12" at bounding box center [115, 261] width 140 height 16
click at [147, 238] on div "Fit to content" at bounding box center [151, 231] width 70 height 19
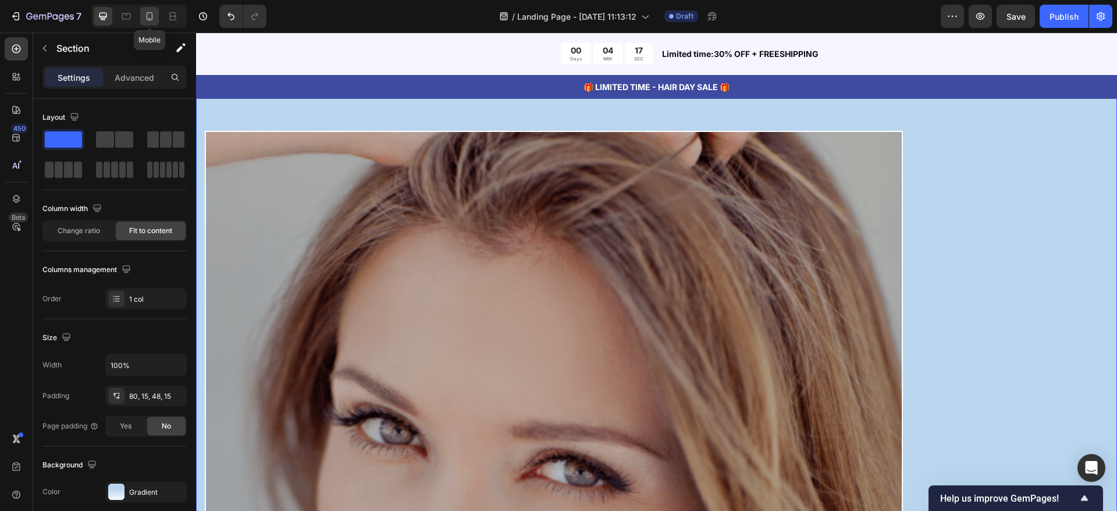
click at [150, 11] on icon at bounding box center [150, 16] width 12 height 12
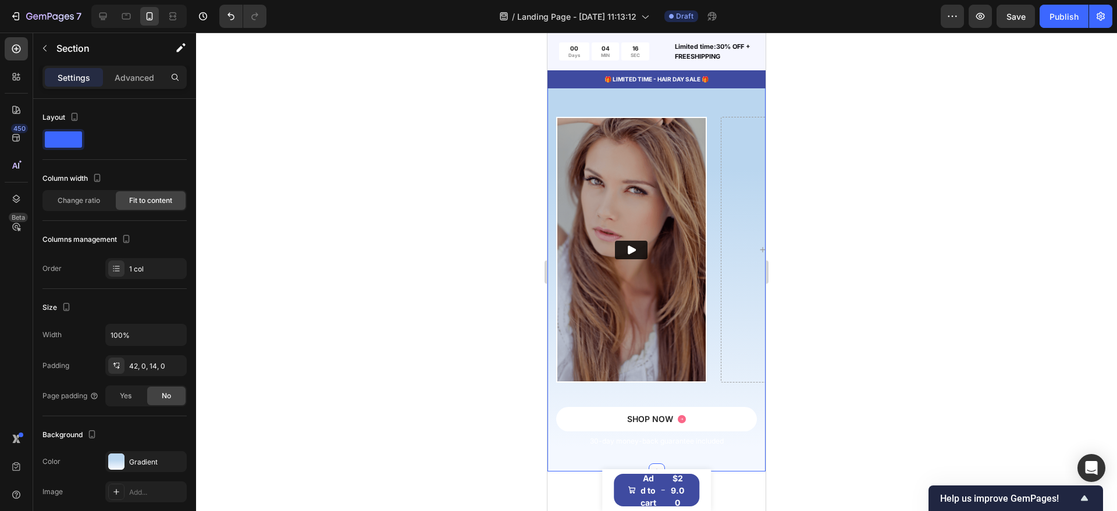
scroll to position [1372, 0]
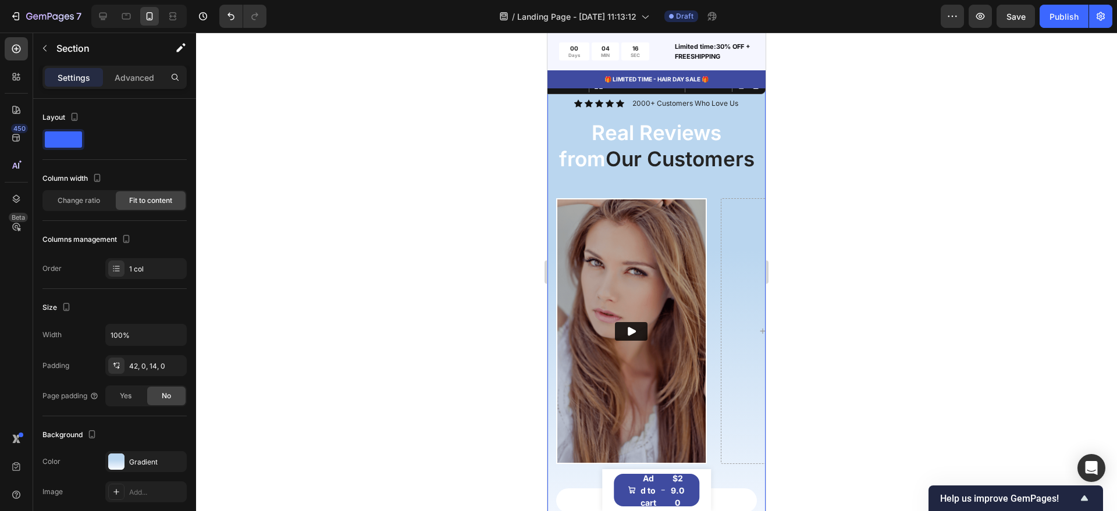
click at [655, 365] on img at bounding box center [631, 330] width 148 height 263
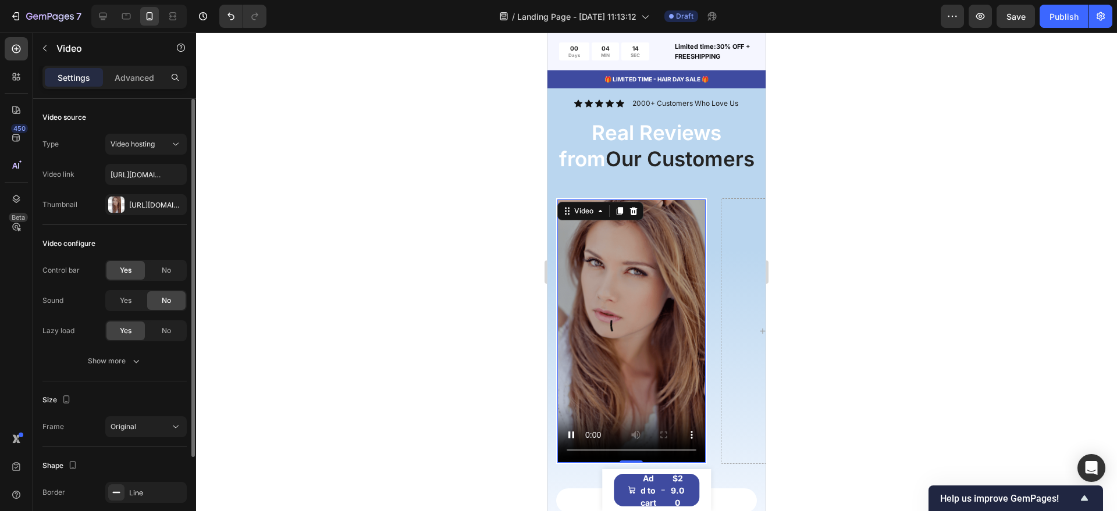
scroll to position [1527, 0]
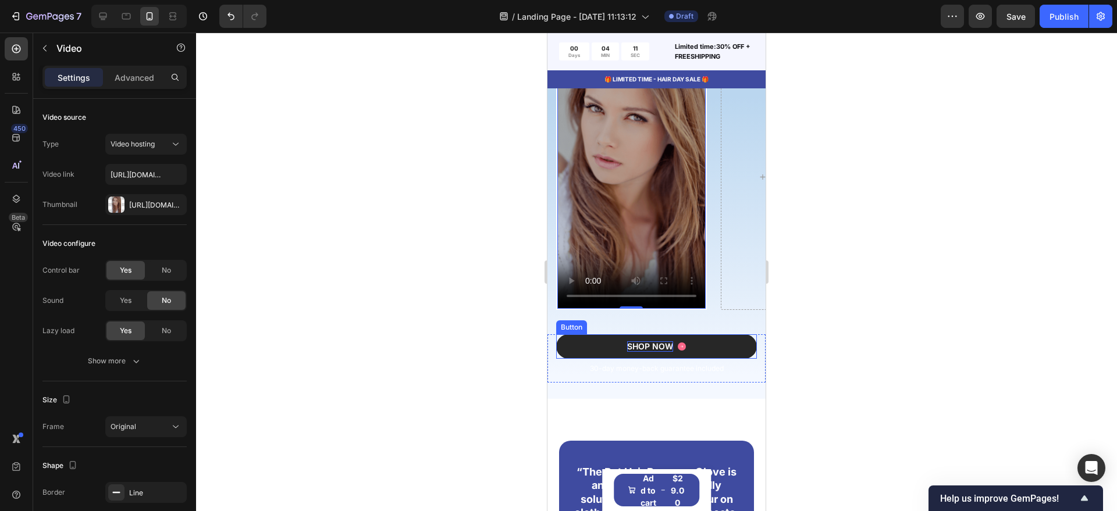
click at [643, 345] on div "SHOP NOW" at bounding box center [650, 346] width 46 height 10
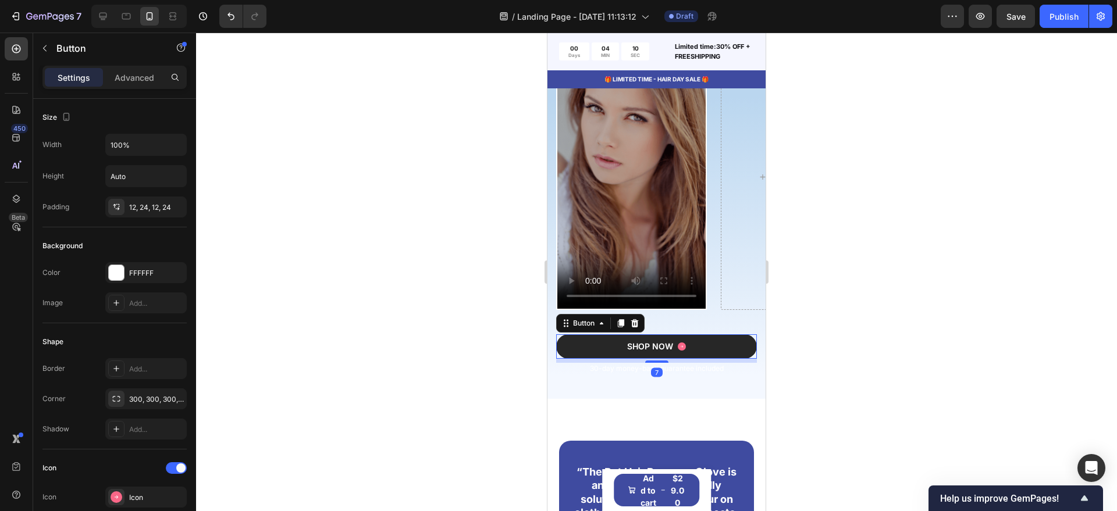
click at [709, 347] on button "SHOP NOW" at bounding box center [656, 346] width 201 height 24
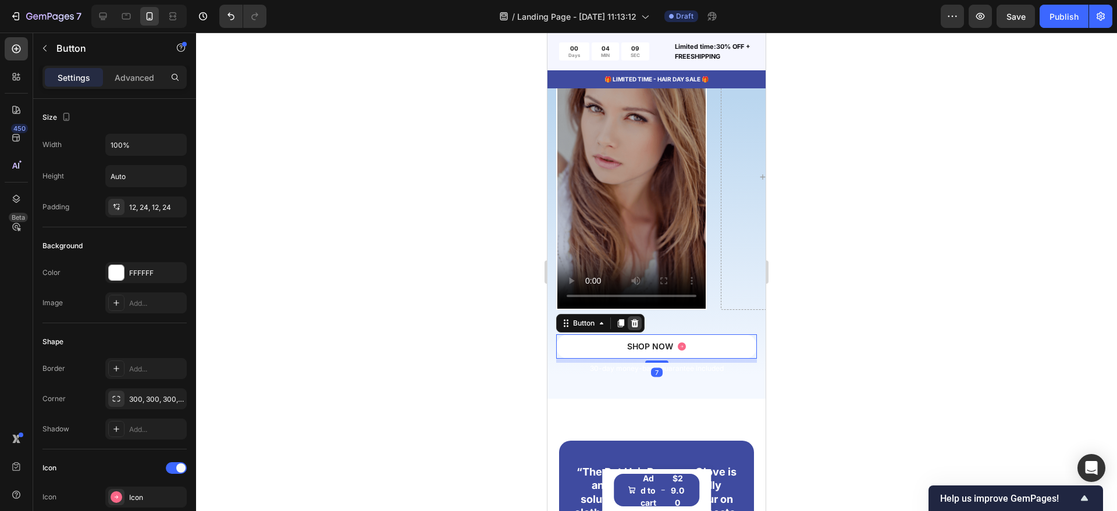
click at [637, 324] on icon at bounding box center [635, 323] width 8 height 8
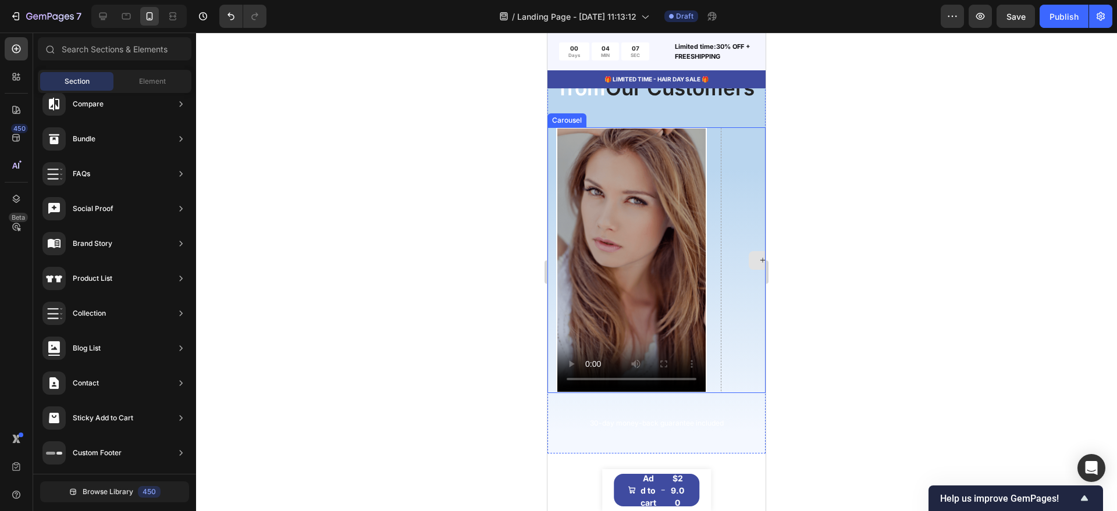
scroll to position [1309, 0]
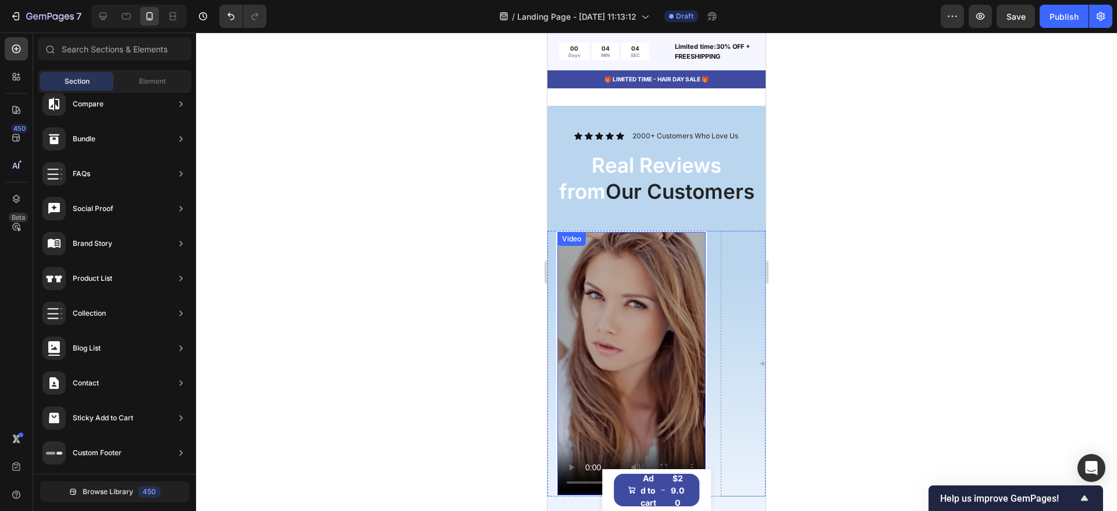
click at [685, 269] on video at bounding box center [631, 363] width 148 height 263
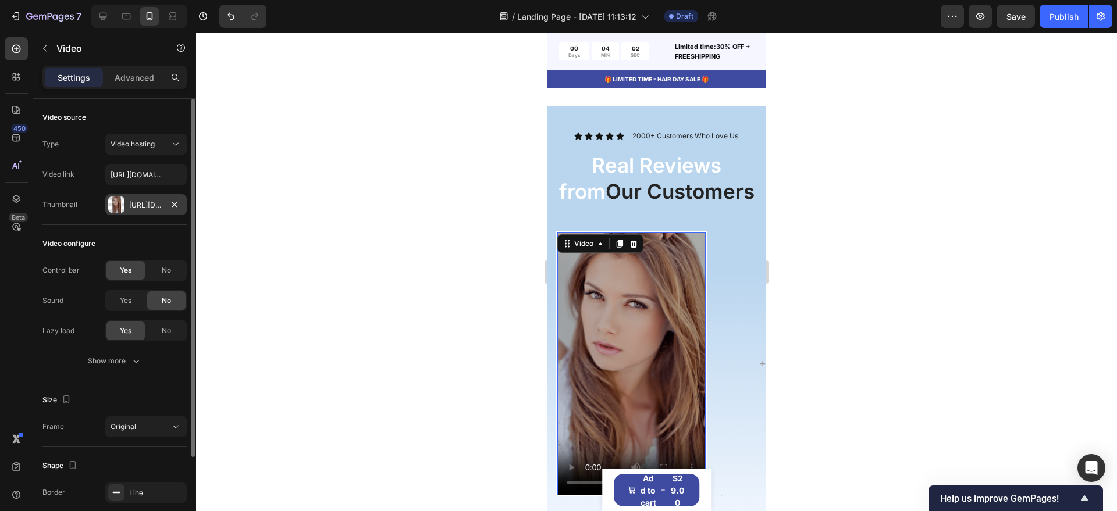
click at [148, 212] on div "[URL][DOMAIN_NAME]" at bounding box center [145, 204] width 81 height 21
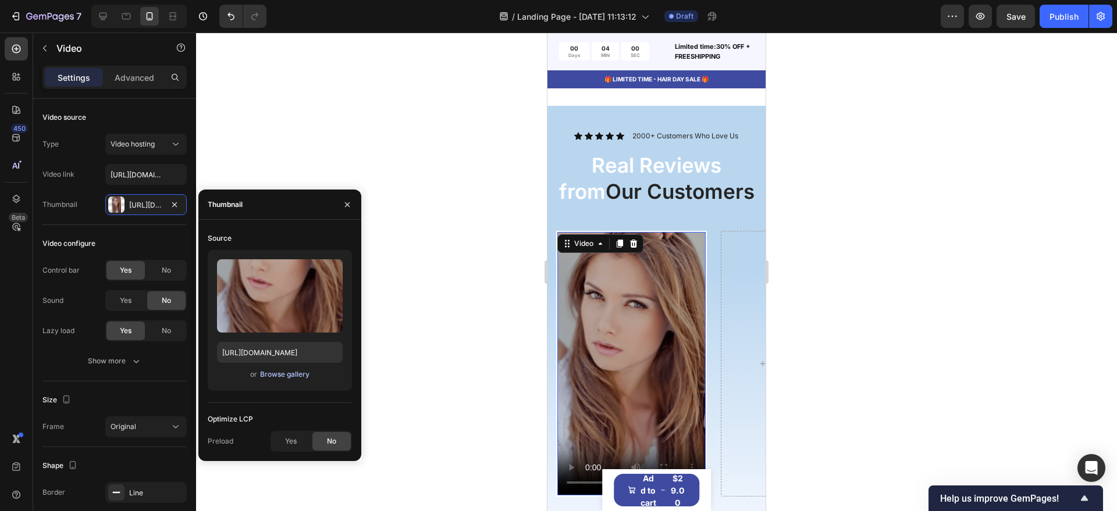
click at [290, 375] on div "Browse gallery" at bounding box center [284, 374] width 49 height 10
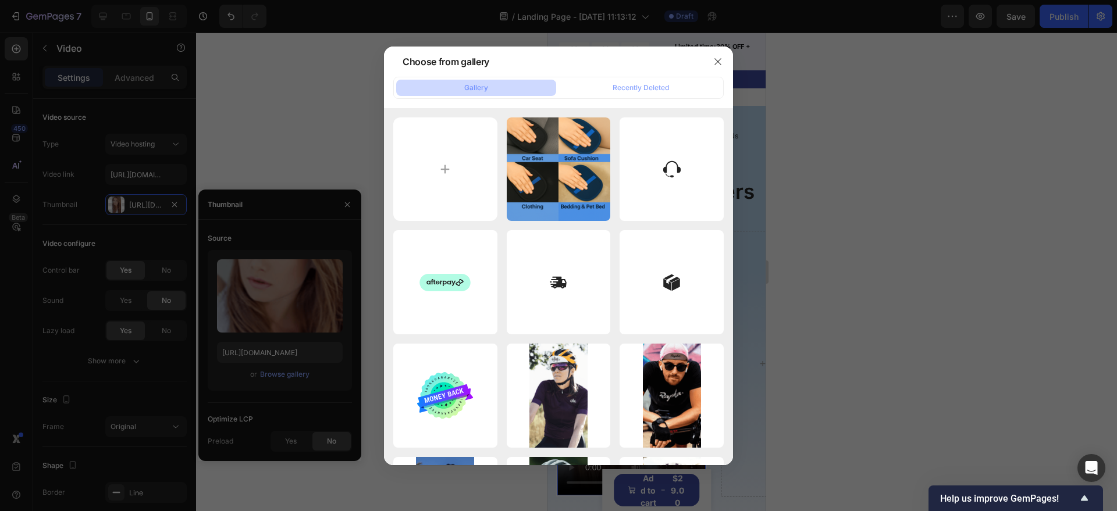
click at [150, 195] on div at bounding box center [558, 255] width 1117 height 511
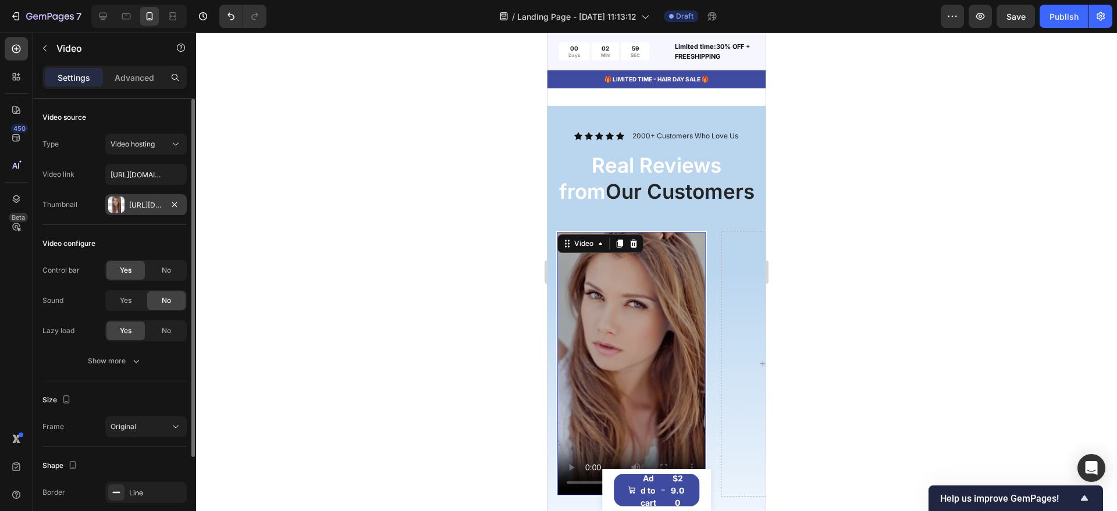
click at [136, 201] on div "[URL][DOMAIN_NAME]" at bounding box center [146, 205] width 34 height 10
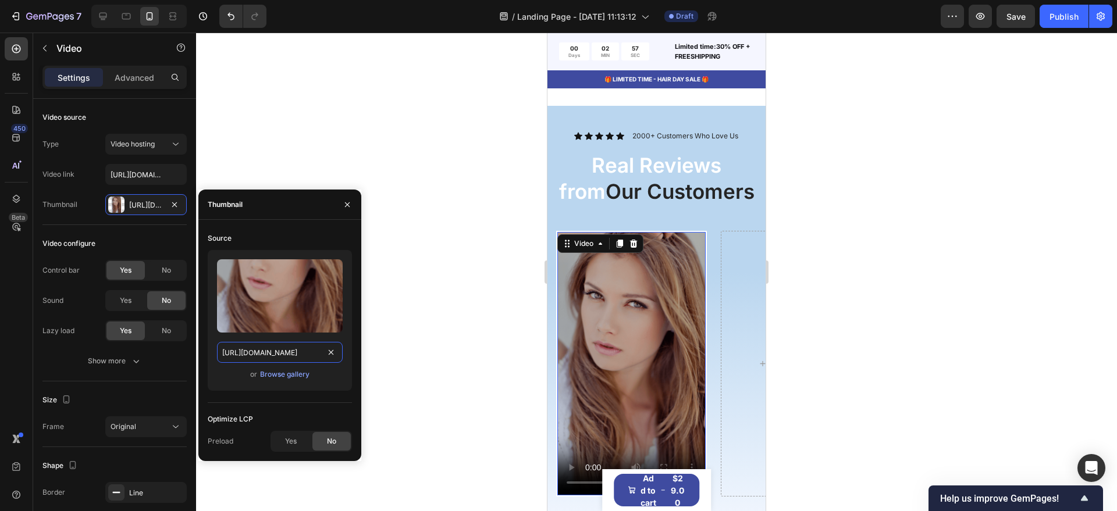
click at [280, 356] on input "[URL][DOMAIN_NAME]" at bounding box center [280, 352] width 126 height 21
paste input "videos/c/o/v/[DOMAIN_NAME]"
type input "[URL][DOMAIN_NAME]"
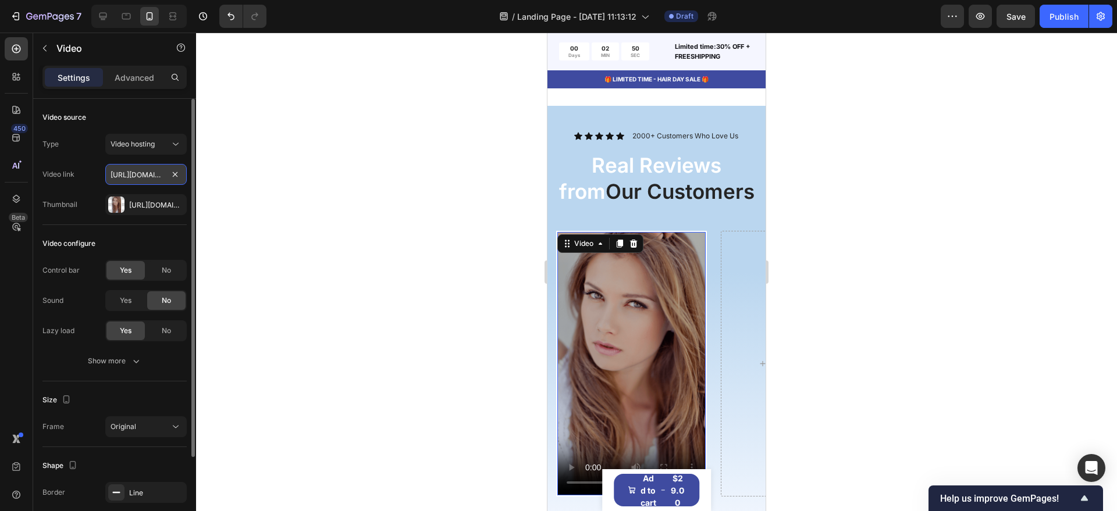
click at [155, 172] on input "[URL][DOMAIN_NAME]" at bounding box center [145, 174] width 81 height 21
paste input "[DOMAIN_NAME][URL]"
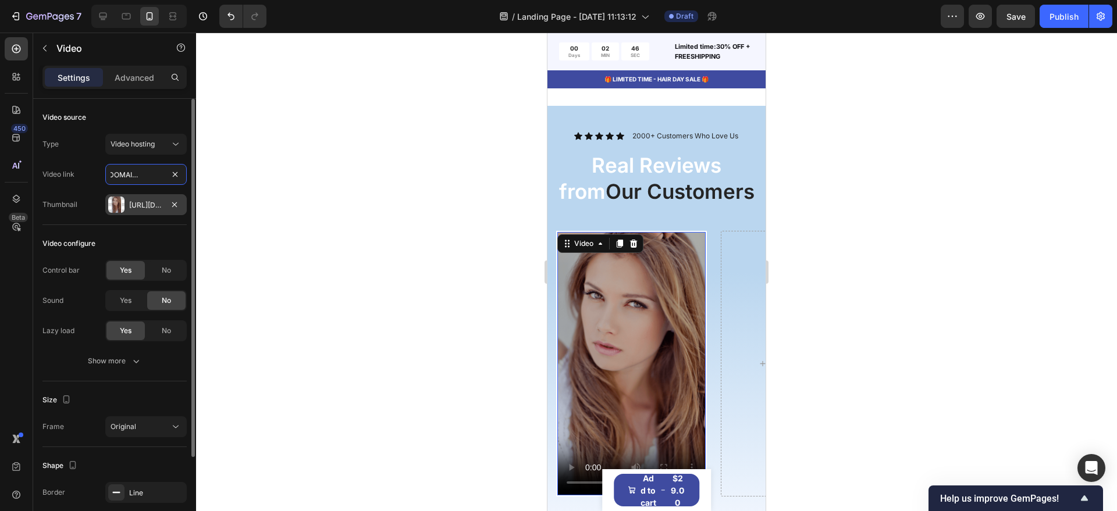
type input "[URL][DOMAIN_NAME]"
click at [148, 200] on div "[URL][DOMAIN_NAME]" at bounding box center [146, 205] width 34 height 10
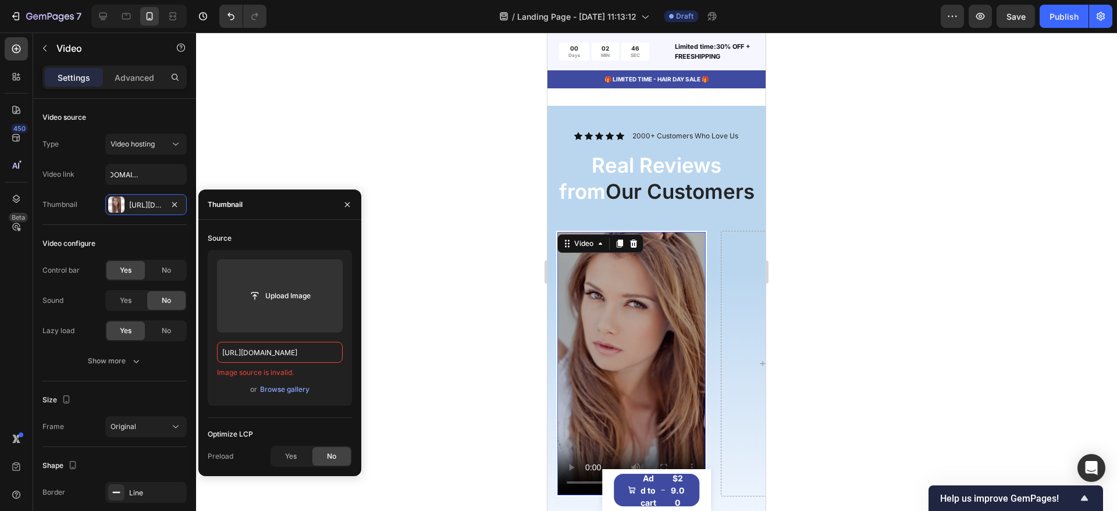
scroll to position [0, 0]
click at [298, 387] on div "Browse gallery" at bounding box center [284, 389] width 49 height 10
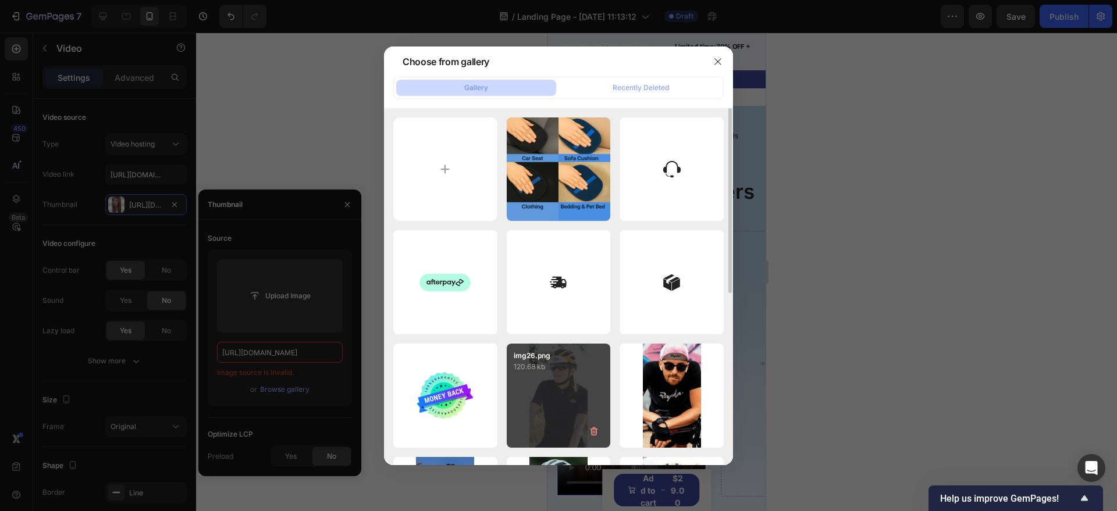
scroll to position [331, 0]
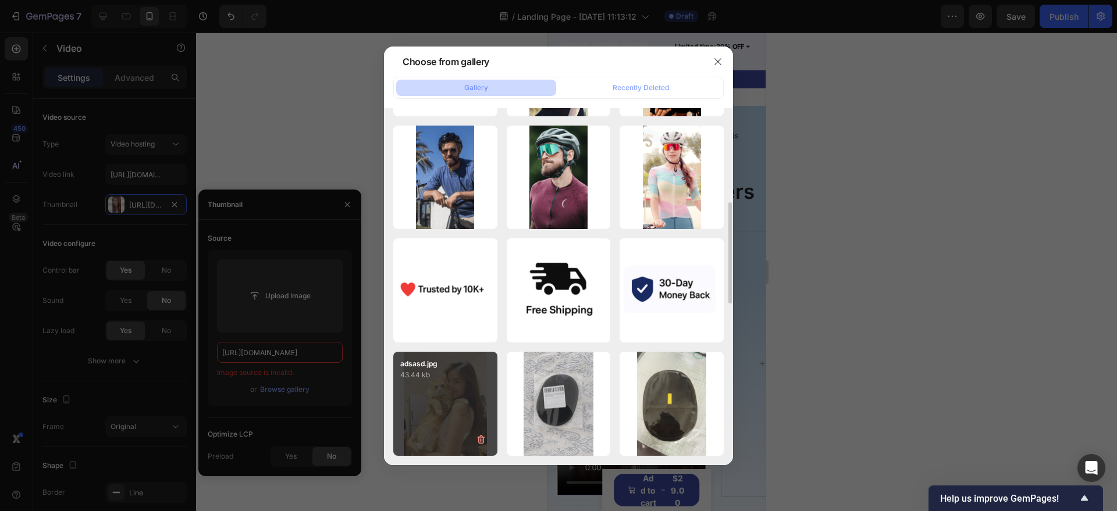
click at [450, 395] on div "adsasd.jpg 43.44 kb" at bounding box center [445, 404] width 104 height 104
type input "[URL][DOMAIN_NAME]"
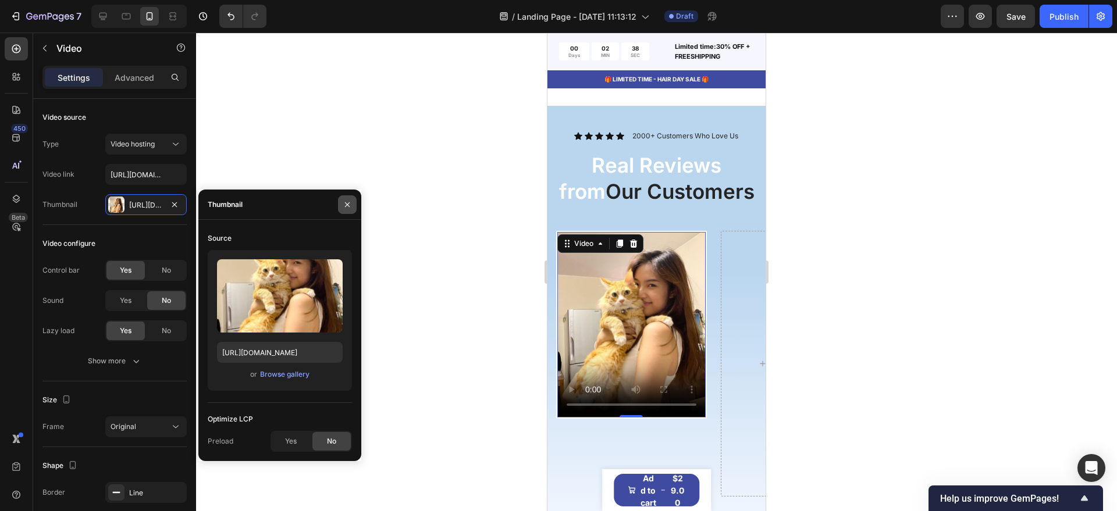
click at [347, 207] on icon "button" at bounding box center [347, 204] width 9 height 9
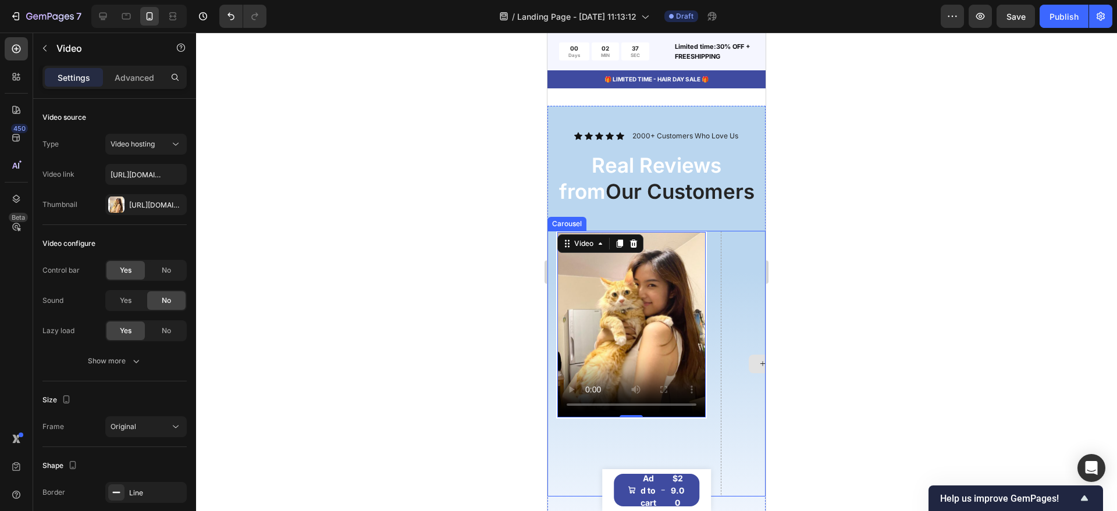
scroll to position [1381, 0]
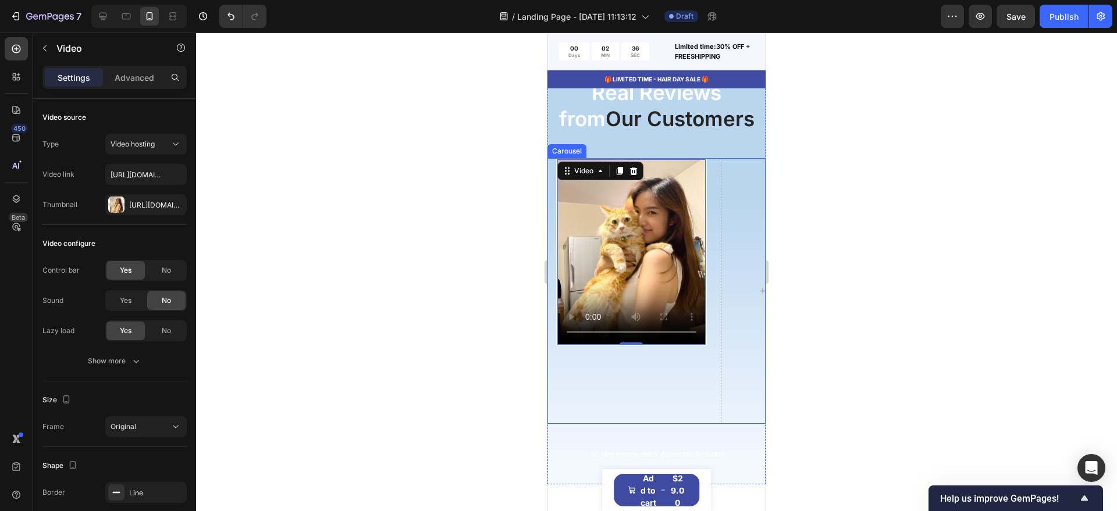
click at [696, 378] on div "Video 0" at bounding box center [631, 291] width 151 height 266
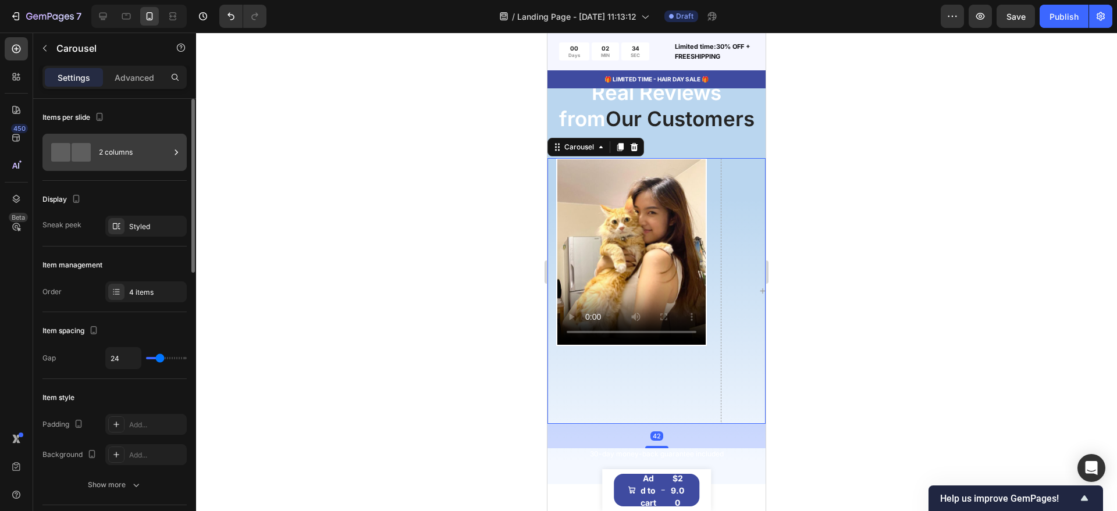
click at [133, 156] on div "2 columns" at bounding box center [134, 152] width 71 height 27
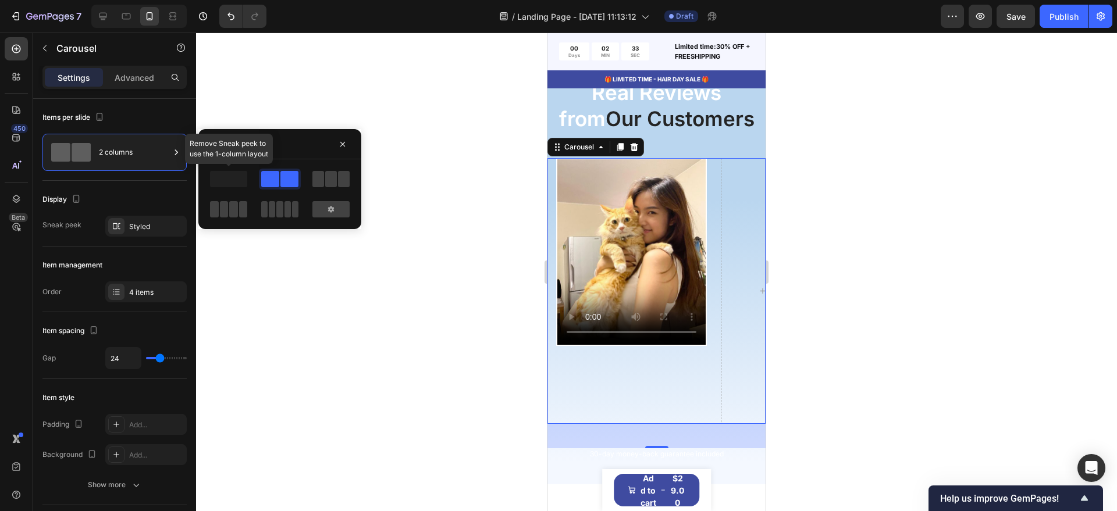
click at [235, 180] on span at bounding box center [228, 179] width 37 height 16
click at [344, 209] on div at bounding box center [330, 209] width 37 height 16
click at [324, 212] on div at bounding box center [330, 209] width 37 height 16
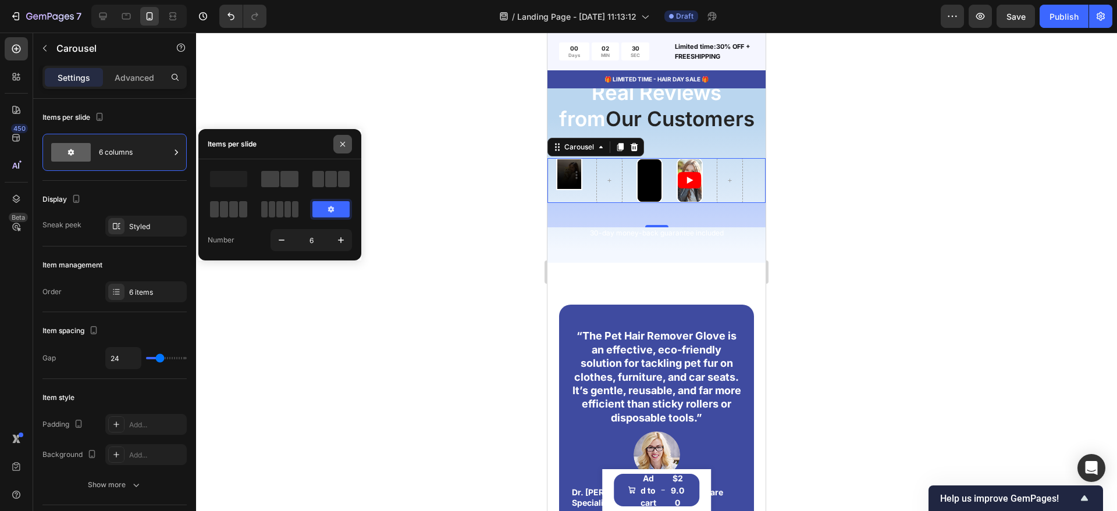
click at [345, 149] on button "button" at bounding box center [342, 144] width 19 height 19
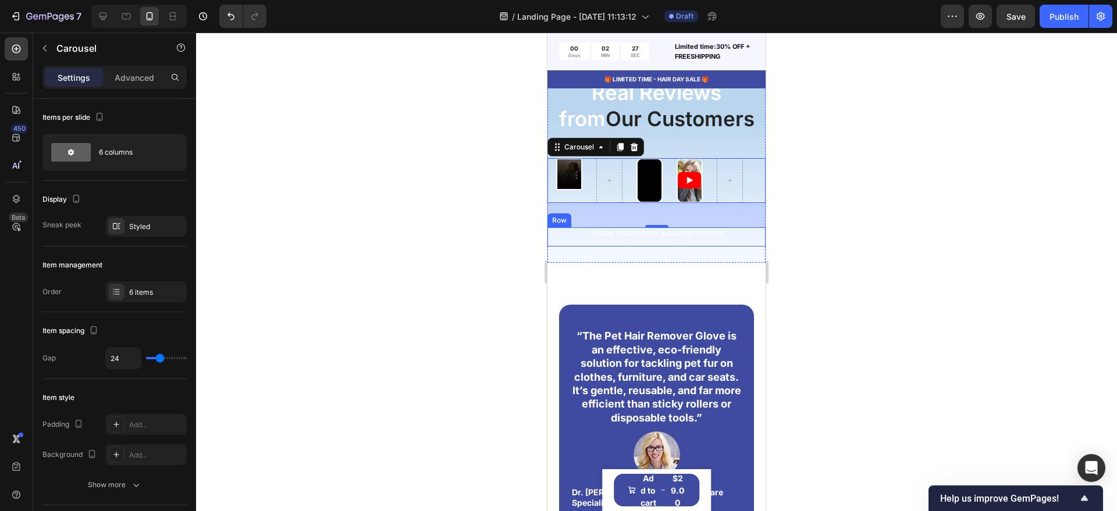
scroll to position [1236, 0]
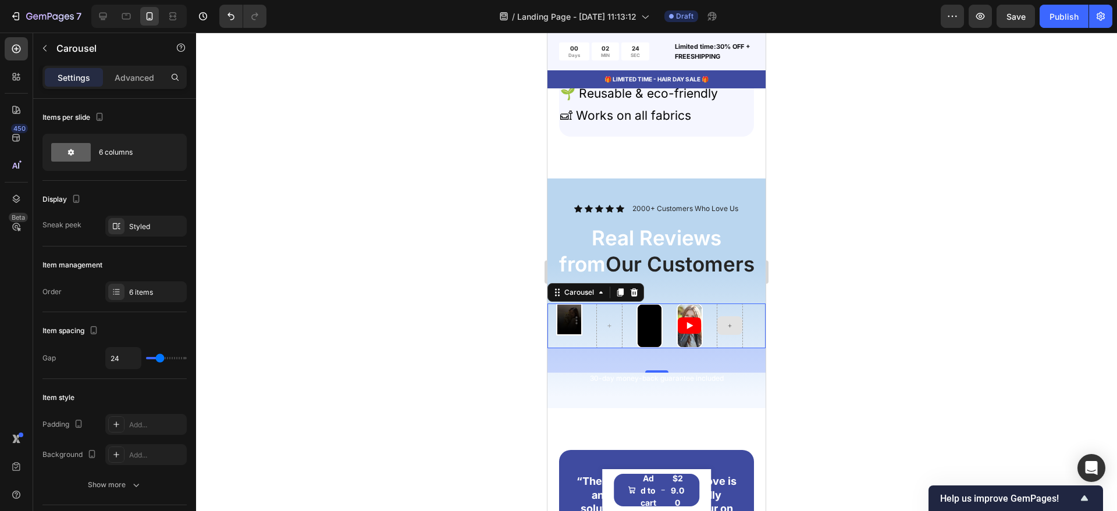
click at [738, 341] on div at bounding box center [729, 326] width 26 height 45
click at [628, 293] on div at bounding box center [634, 293] width 14 height 14
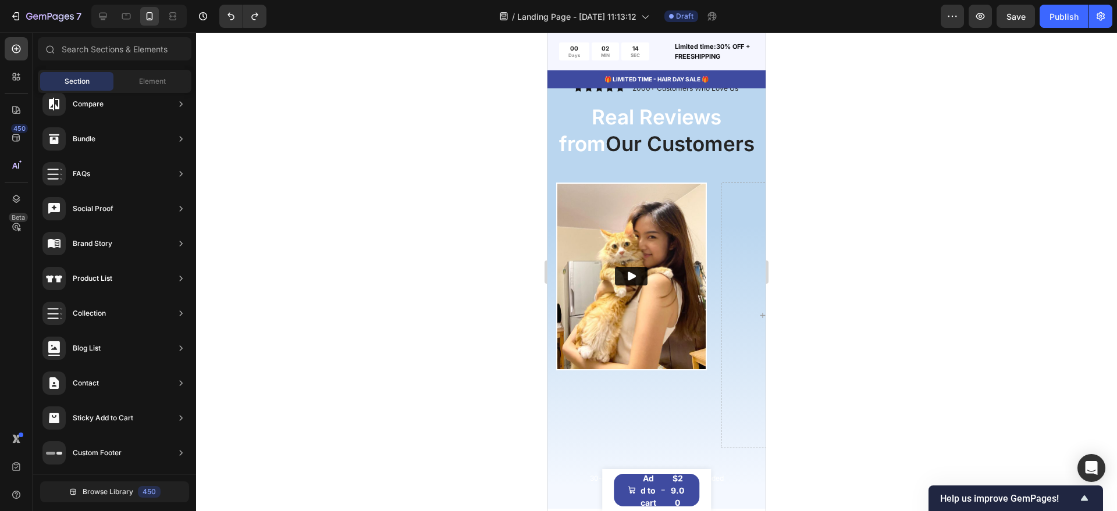
scroll to position [1454, 0]
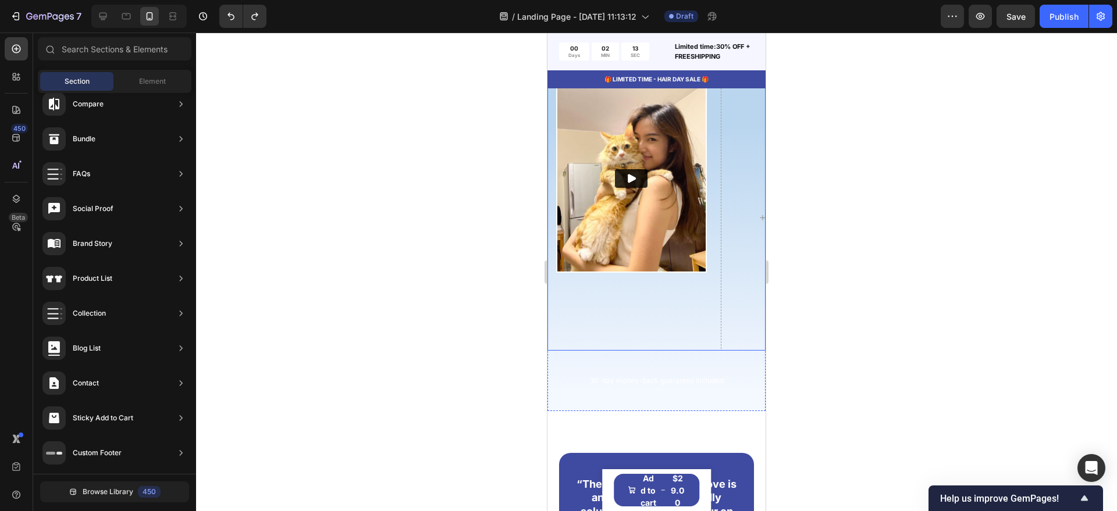
click at [690, 316] on div "Video" at bounding box center [631, 218] width 151 height 266
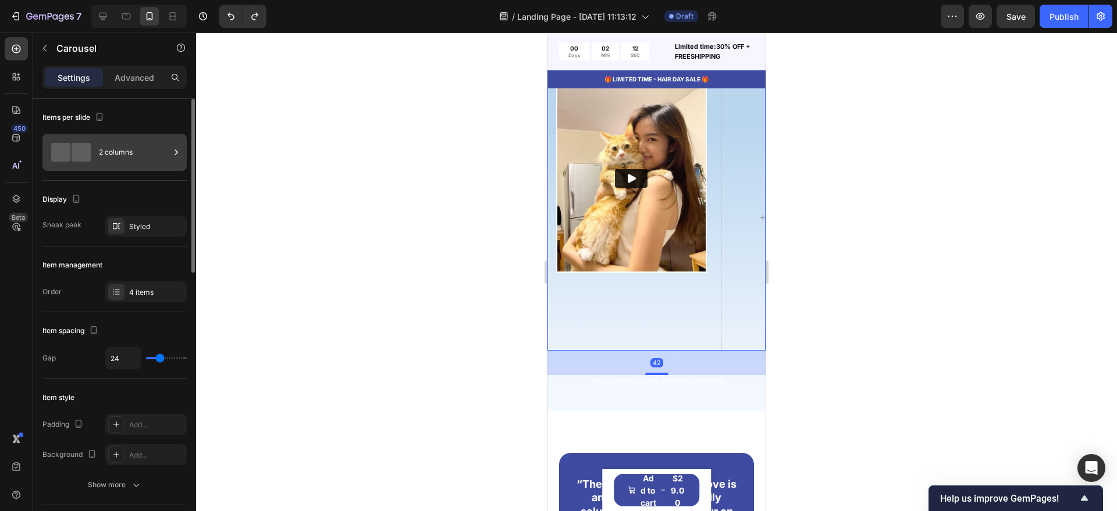
click at [150, 148] on div "2 columns" at bounding box center [134, 152] width 71 height 27
click at [310, 342] on div at bounding box center [656, 272] width 921 height 479
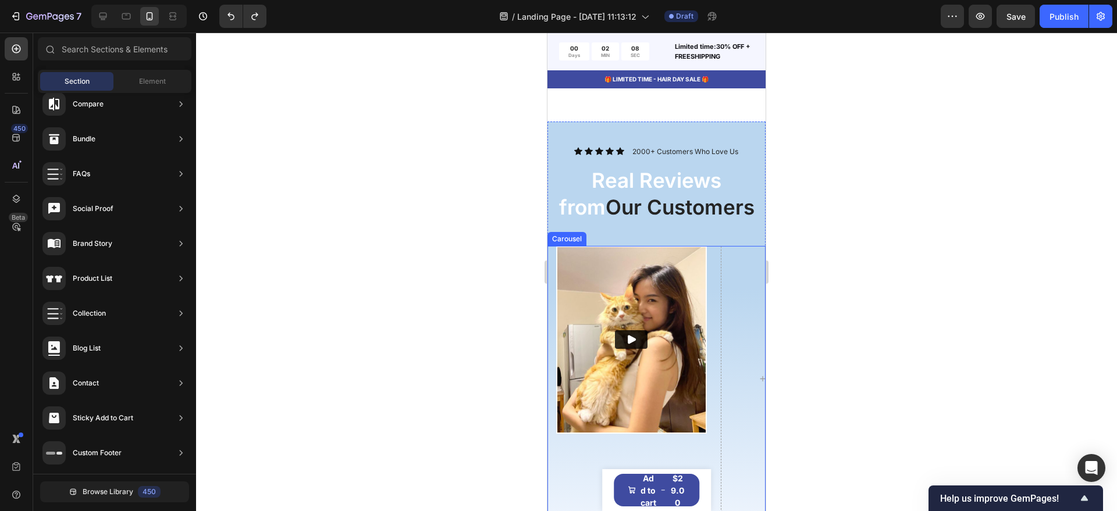
scroll to position [1236, 0]
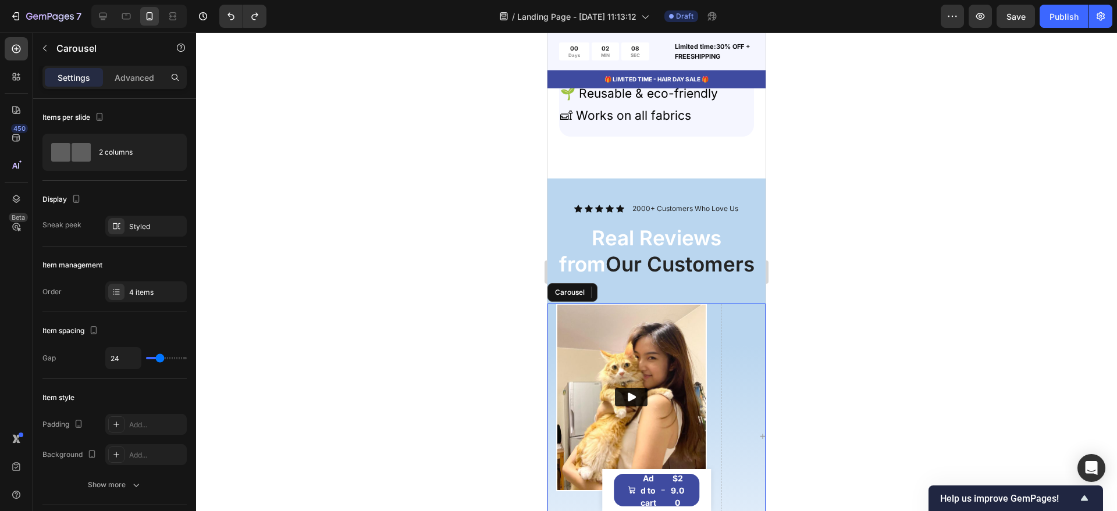
click at [735, 355] on div "Drop element here" at bounding box center [796, 437] width 151 height 266
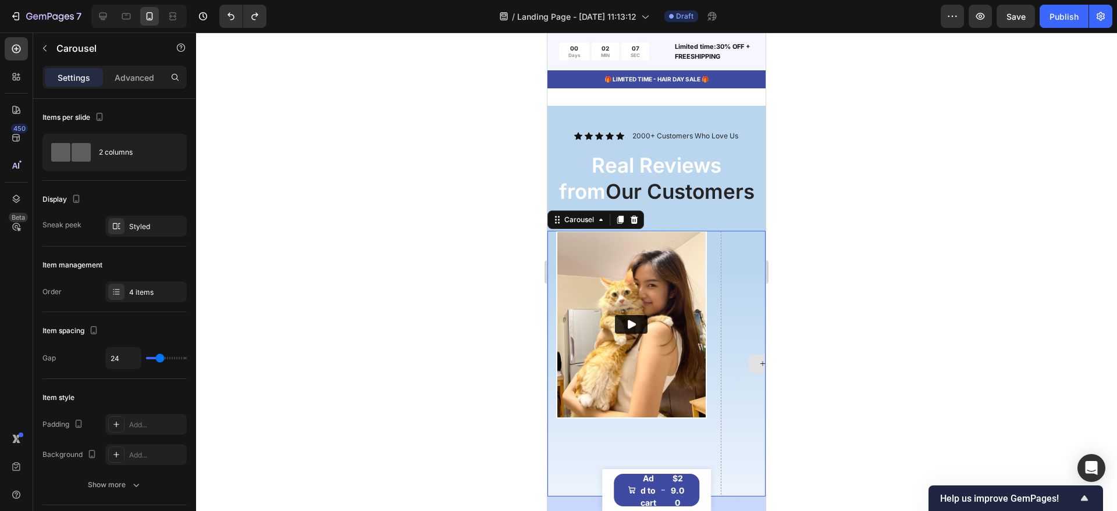
click at [736, 355] on div "Drop element here" at bounding box center [796, 364] width 151 height 266
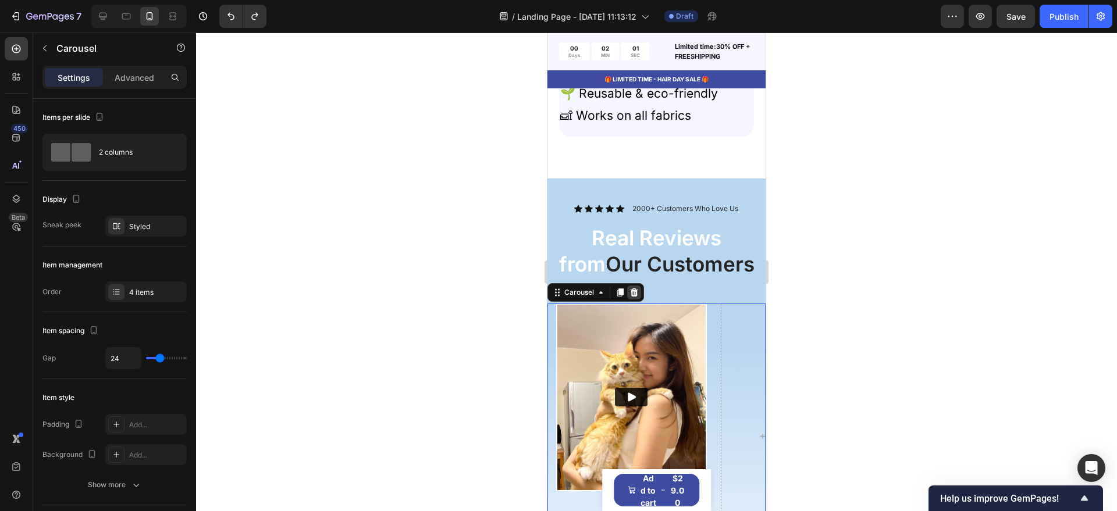
click at [636, 288] on icon at bounding box center [633, 292] width 9 height 9
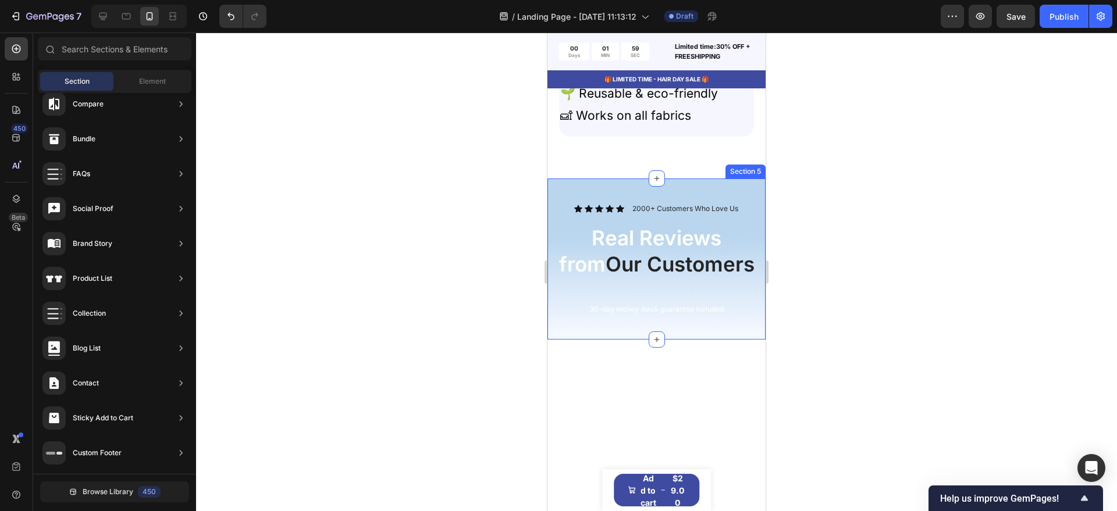
click at [719, 190] on div "Icon Icon Icon Icon Icon Icon List 2000+ Customers Who Love Us Text Block Row R…" at bounding box center [656, 259] width 218 height 161
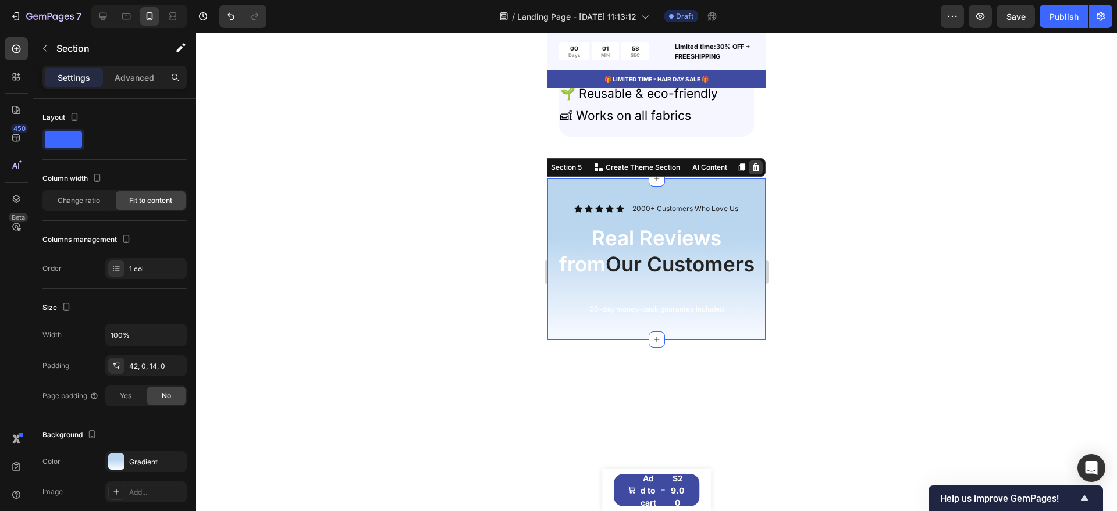
click at [751, 169] on icon at bounding box center [755, 167] width 9 height 9
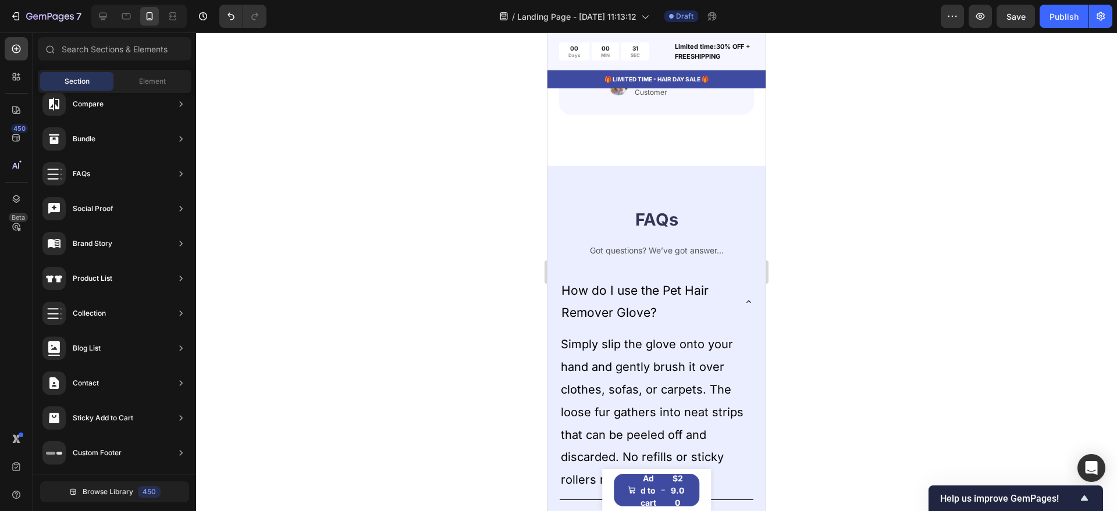
scroll to position [2399, 0]
